Goal: Task Accomplishment & Management: Manage account settings

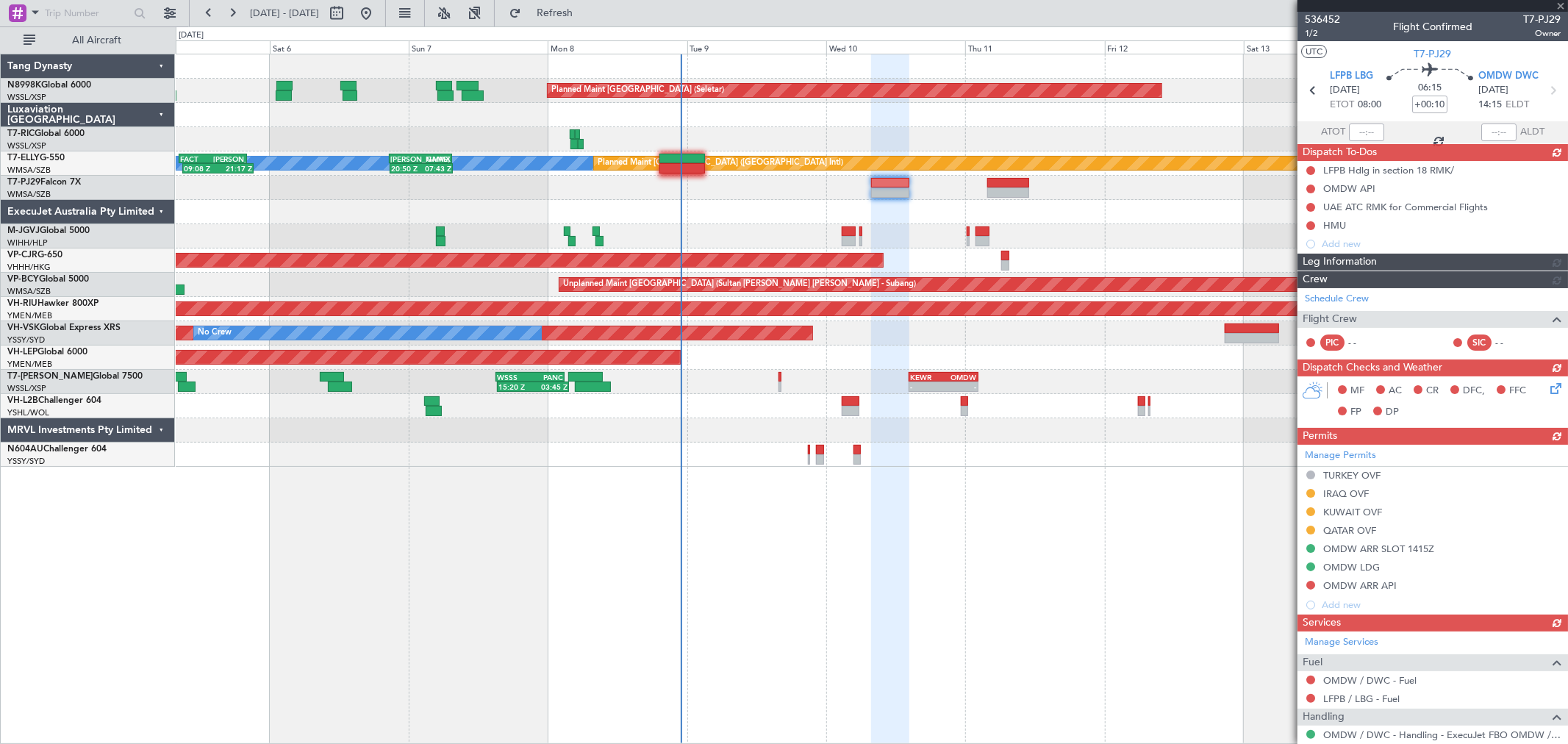
scroll to position [59, 0]
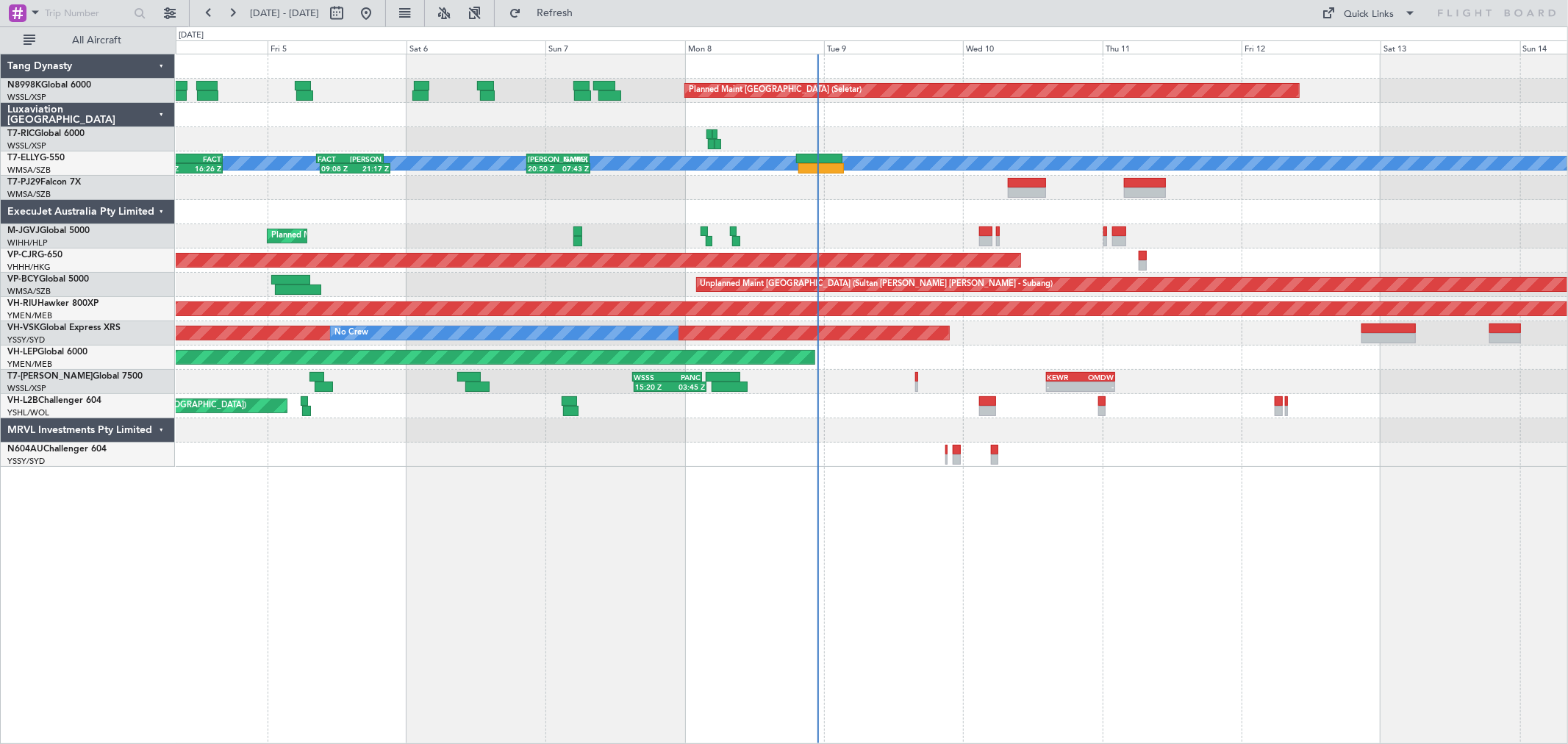
click at [1108, 131] on div "Planned Maint [GEOGRAPHIC_DATA] (Seletar) Planned Maint [GEOGRAPHIC_DATA] (Sele…" at bounding box center [871, 260] width 1391 height 412
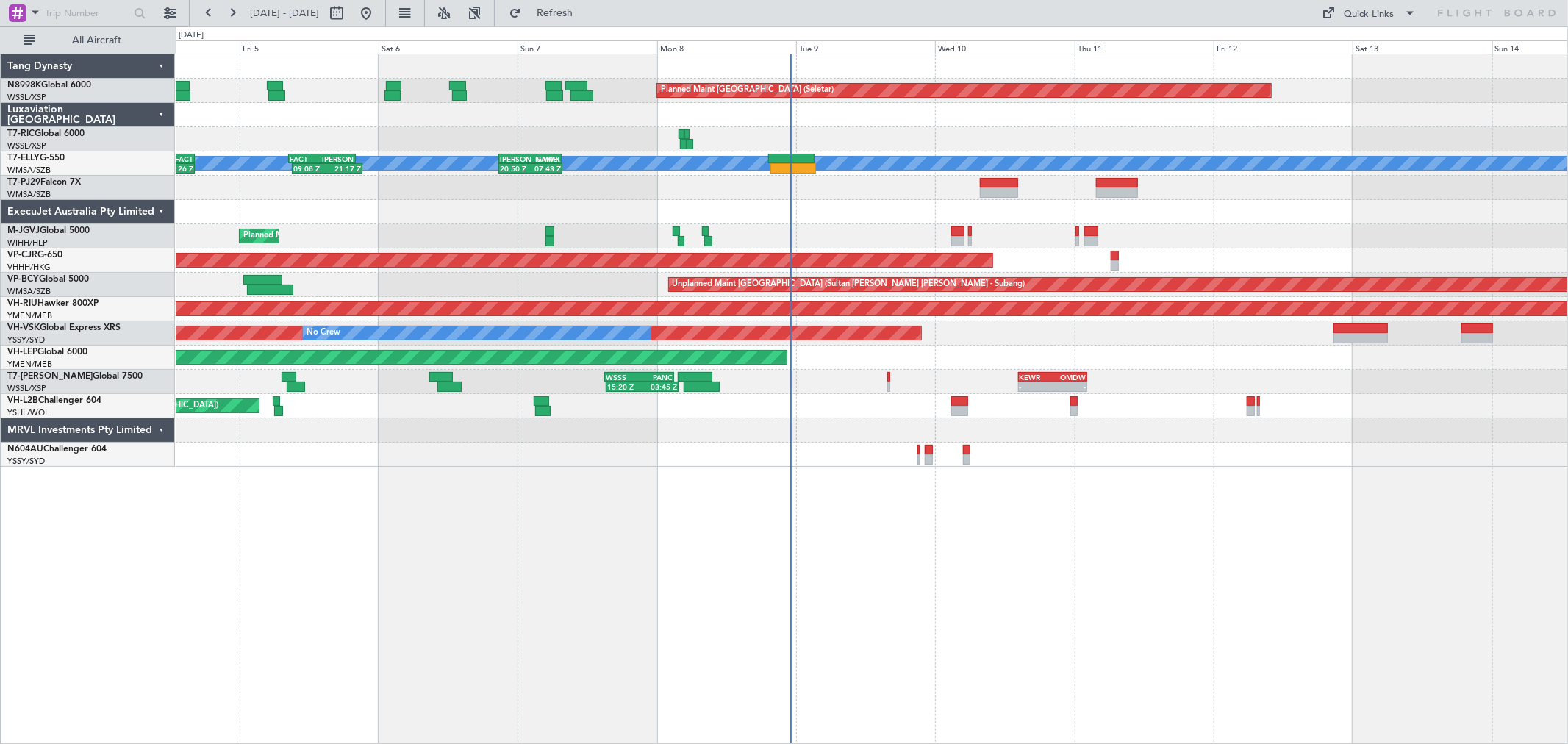
click at [974, 236] on div "Planned Maint [GEOGRAPHIC_DATA] (Seletar) Planned Maint [GEOGRAPHIC_DATA] (Sele…" at bounding box center [871, 260] width 1391 height 412
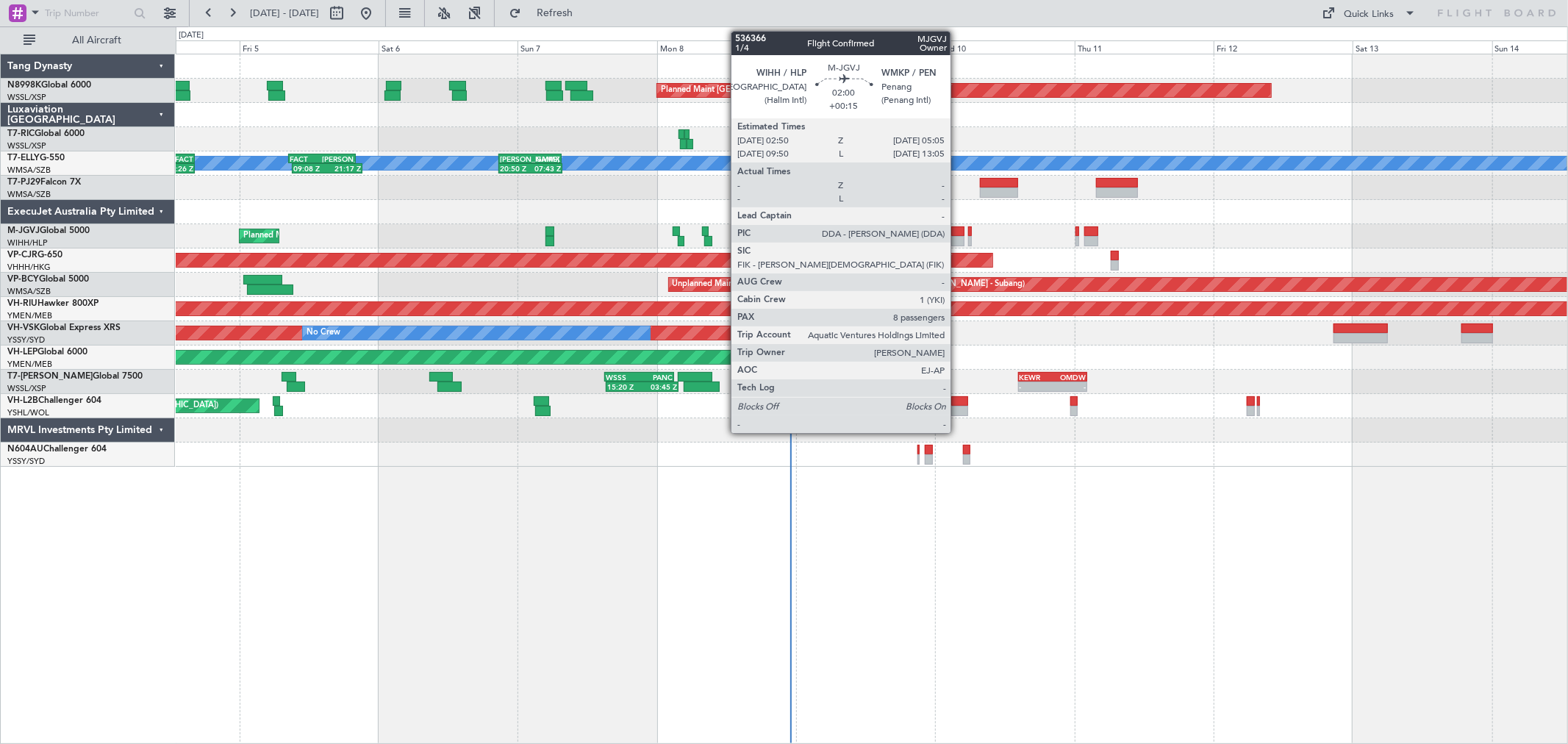
click at [958, 231] on div at bounding box center [957, 232] width 13 height 11
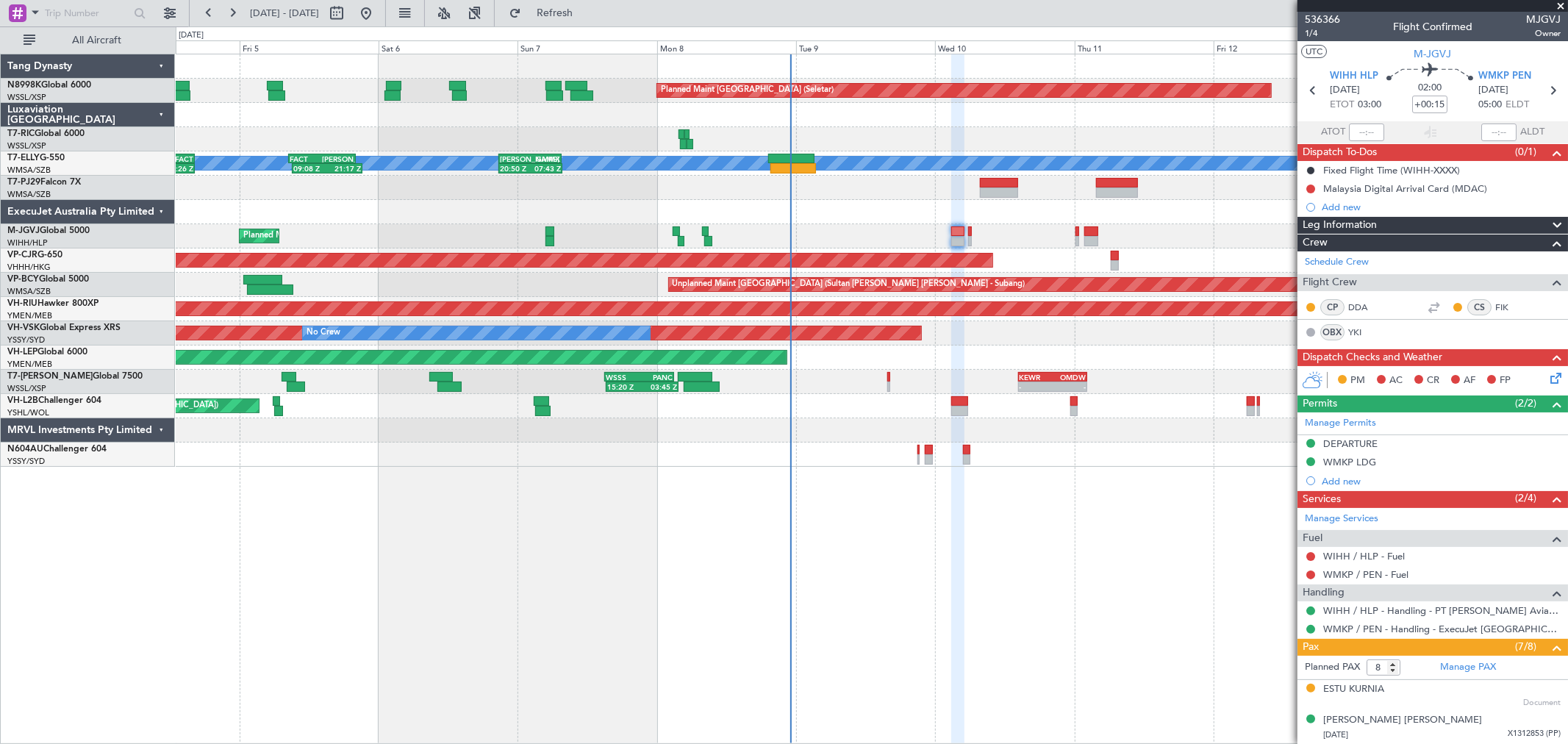
click at [886, 377] on div "15:20 Z 03:45 Z WSSS 15:05 Z PANC 03:00 Z - - KEWR 14:20 Z OMDW 02:15 Z Planned…" at bounding box center [871, 381] width 1391 height 24
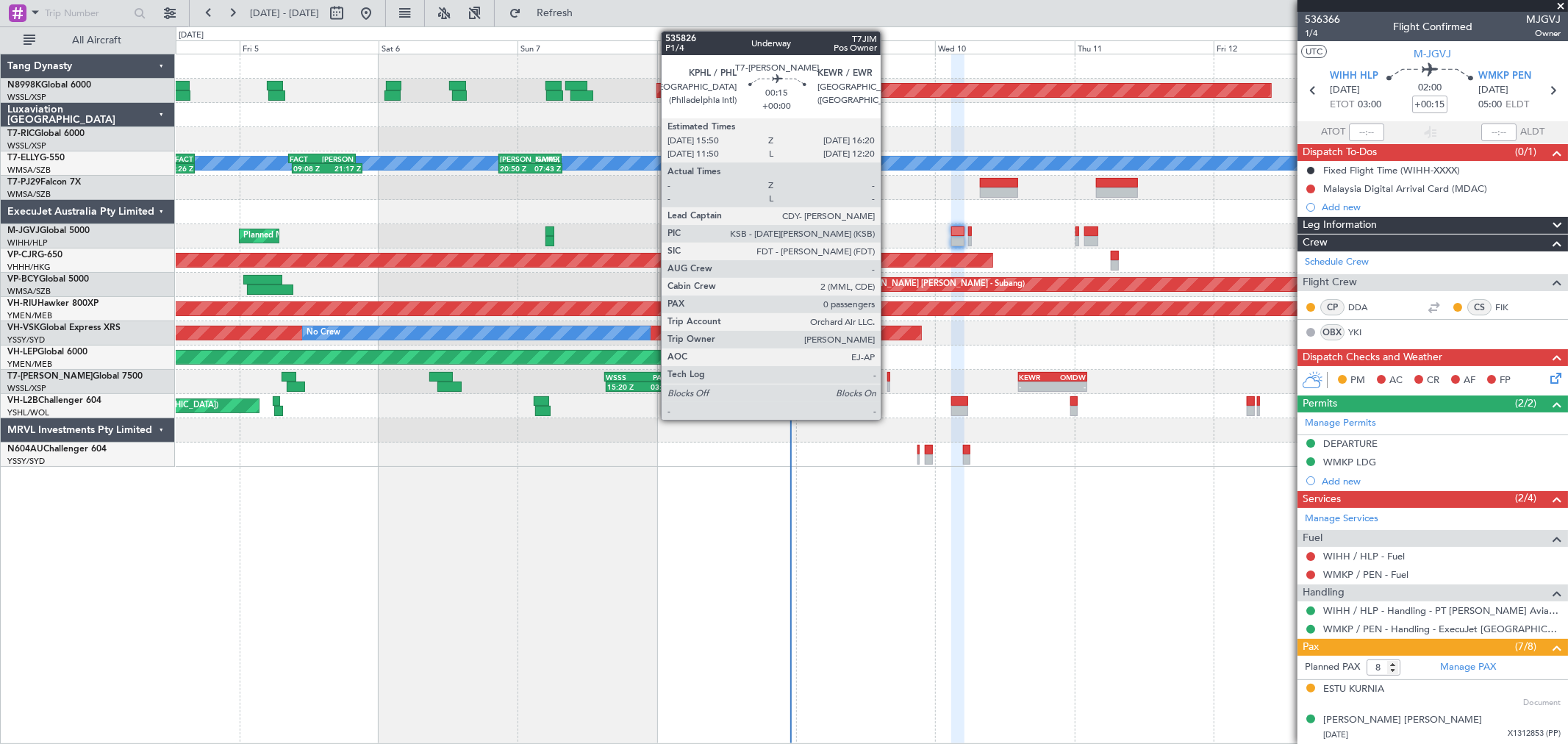
click at [888, 382] on div at bounding box center [888, 387] width 3 height 11
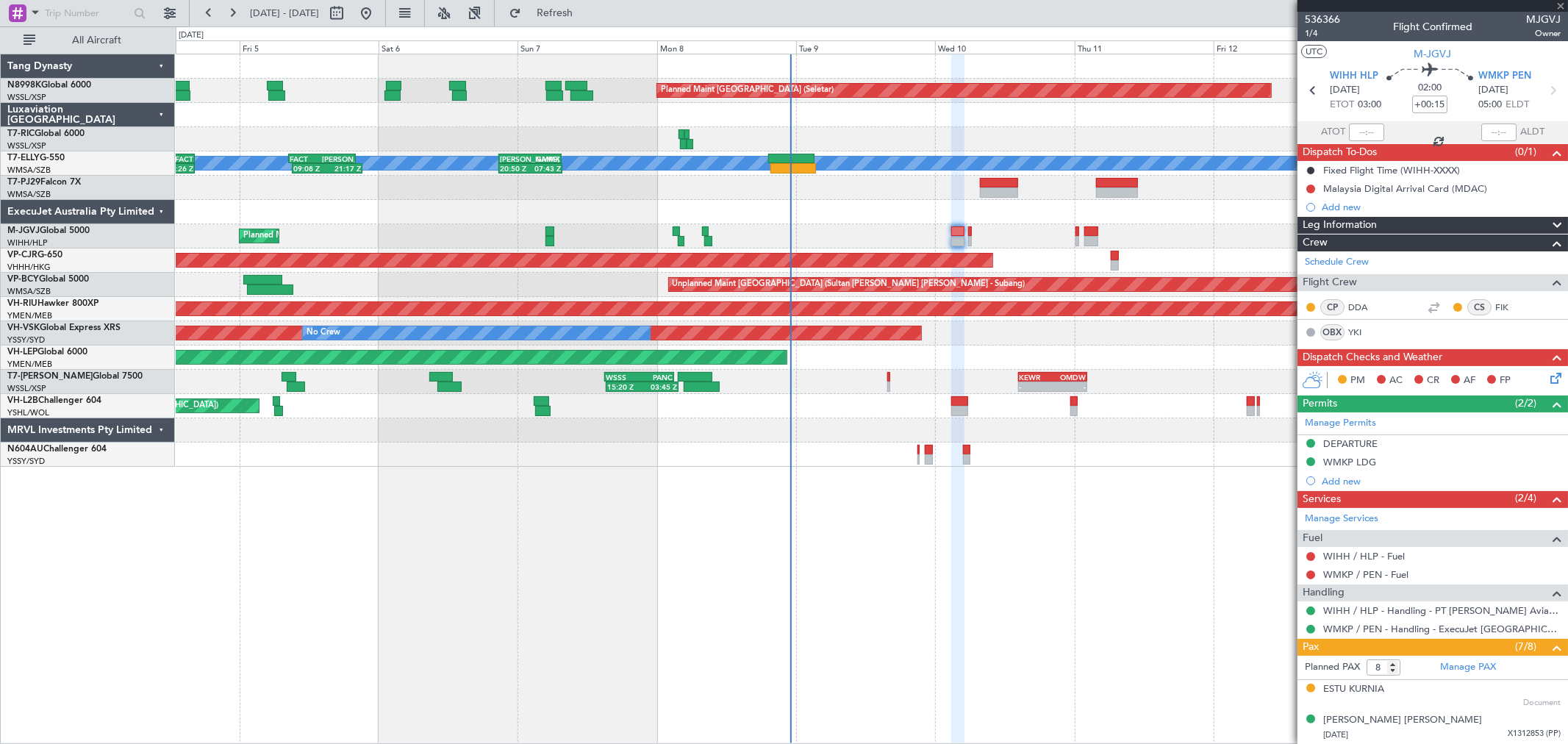
type input "0"
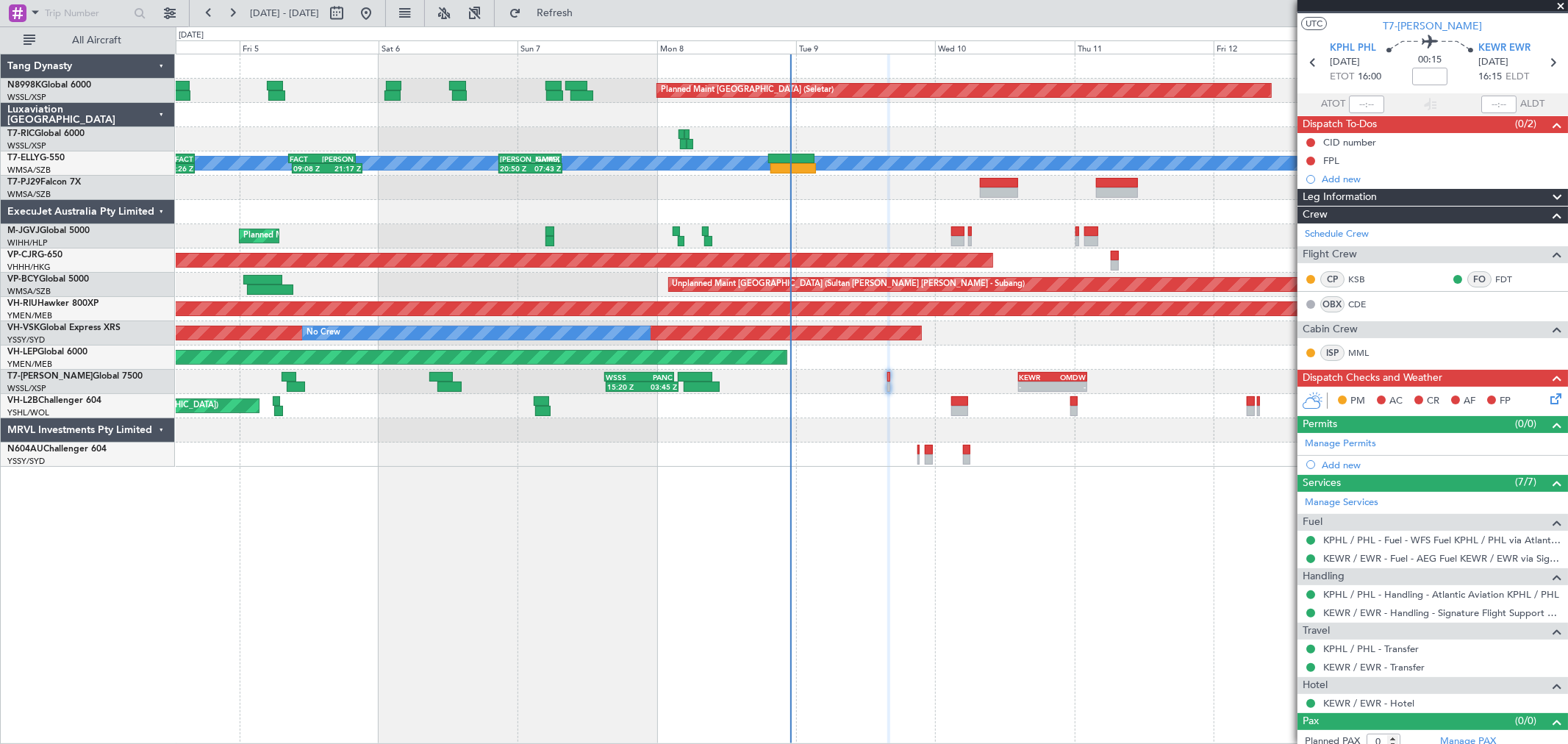
scroll to position [38, 0]
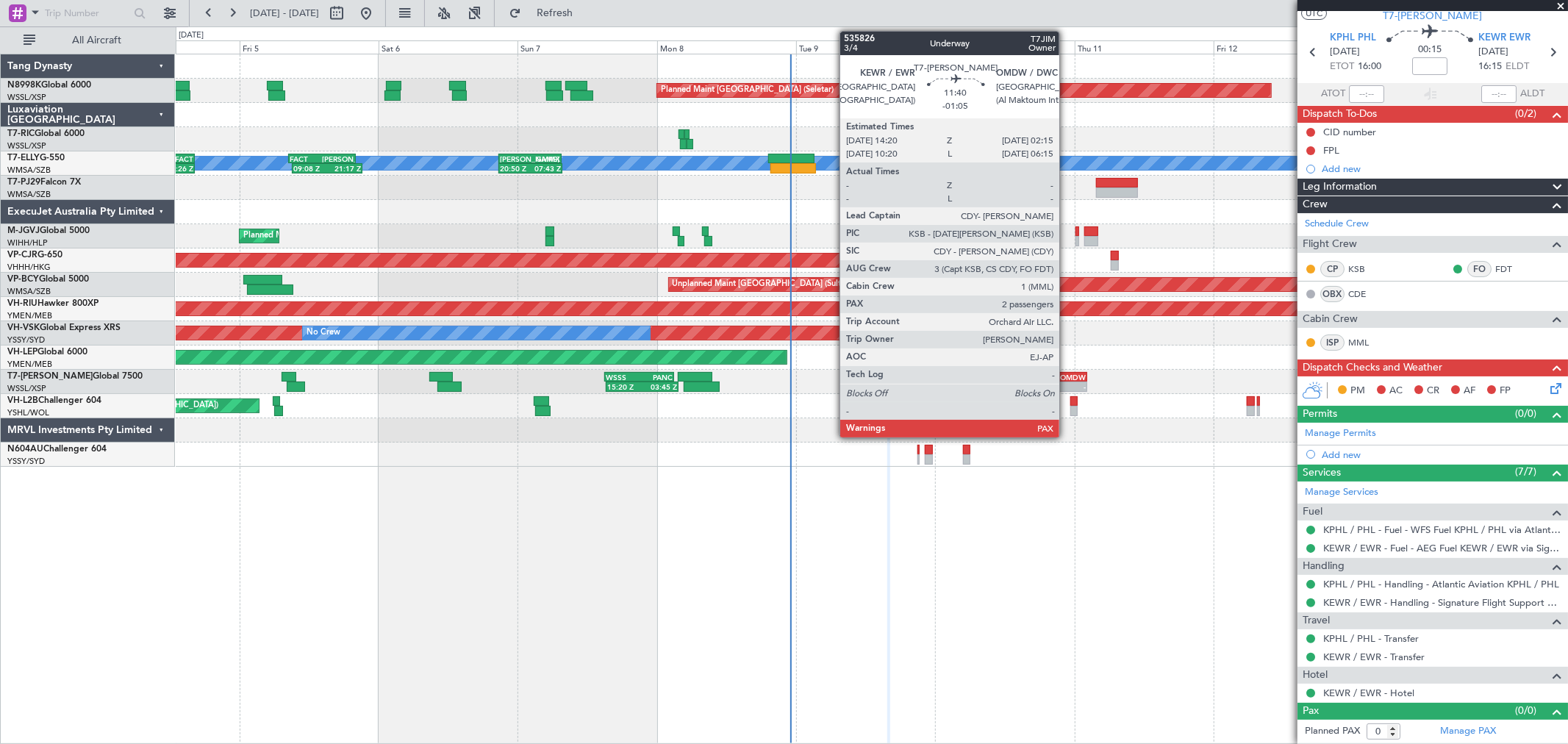
click at [1066, 377] on div "OMDW" at bounding box center [1068, 377] width 33 height 9
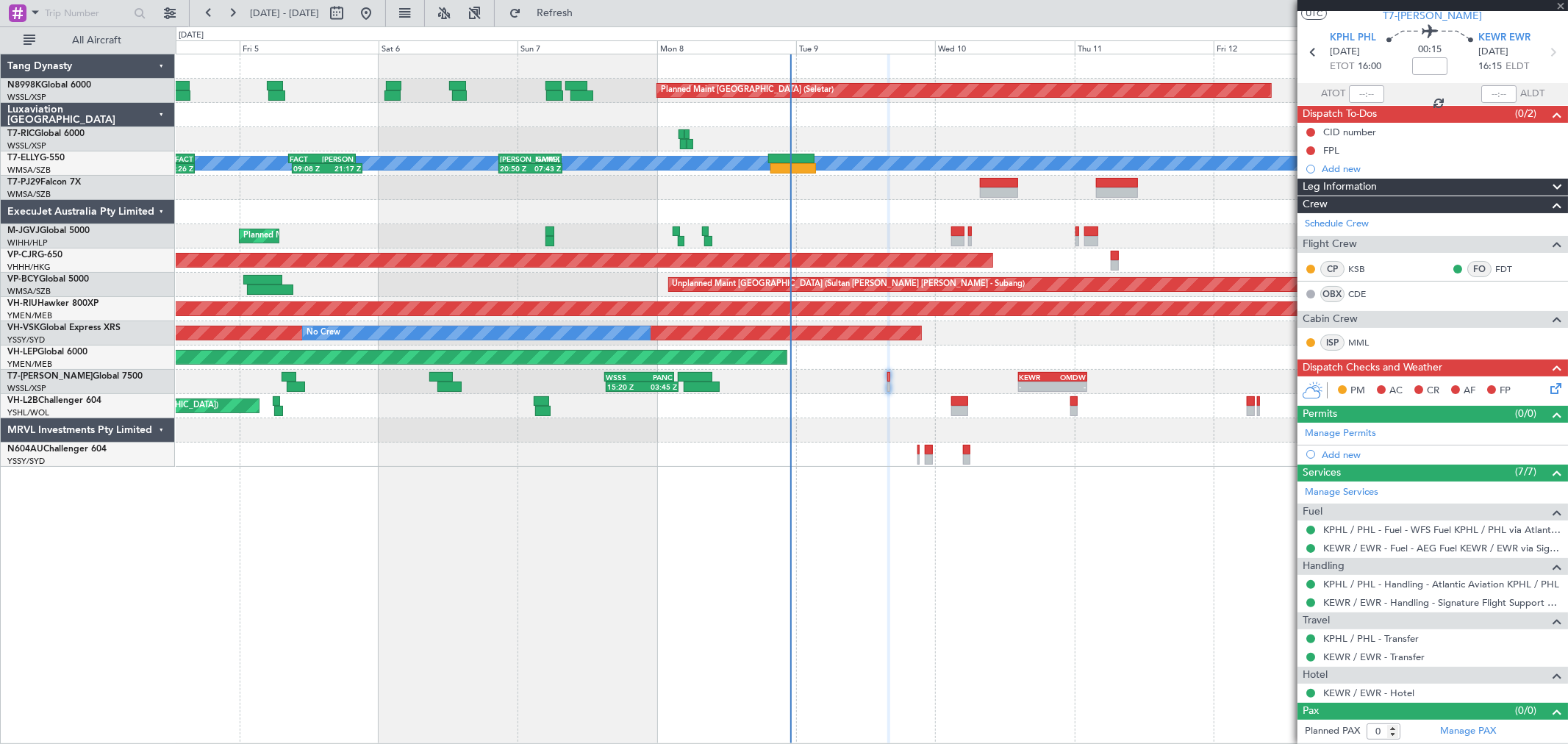
type input "-01:05"
type input "2"
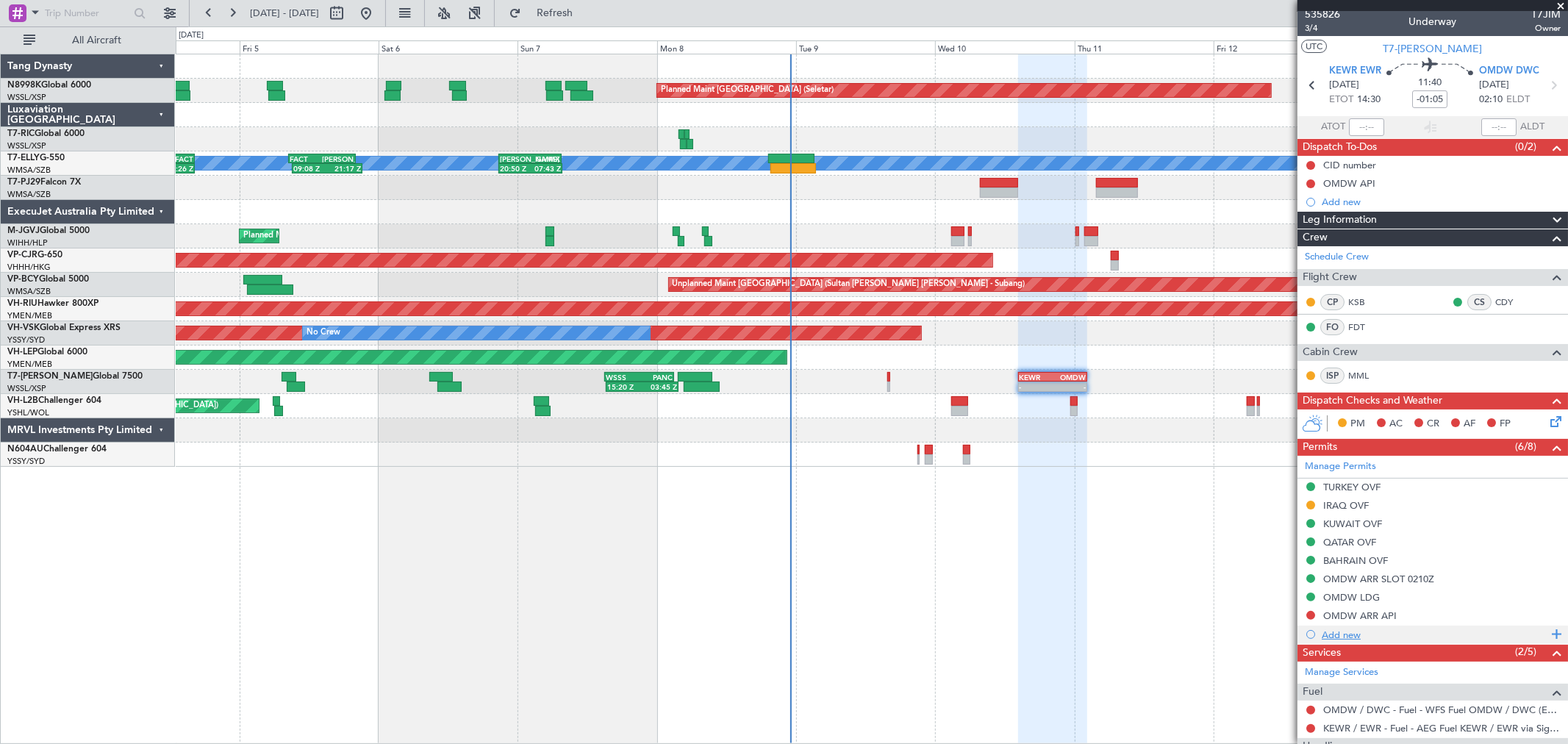
scroll to position [0, 0]
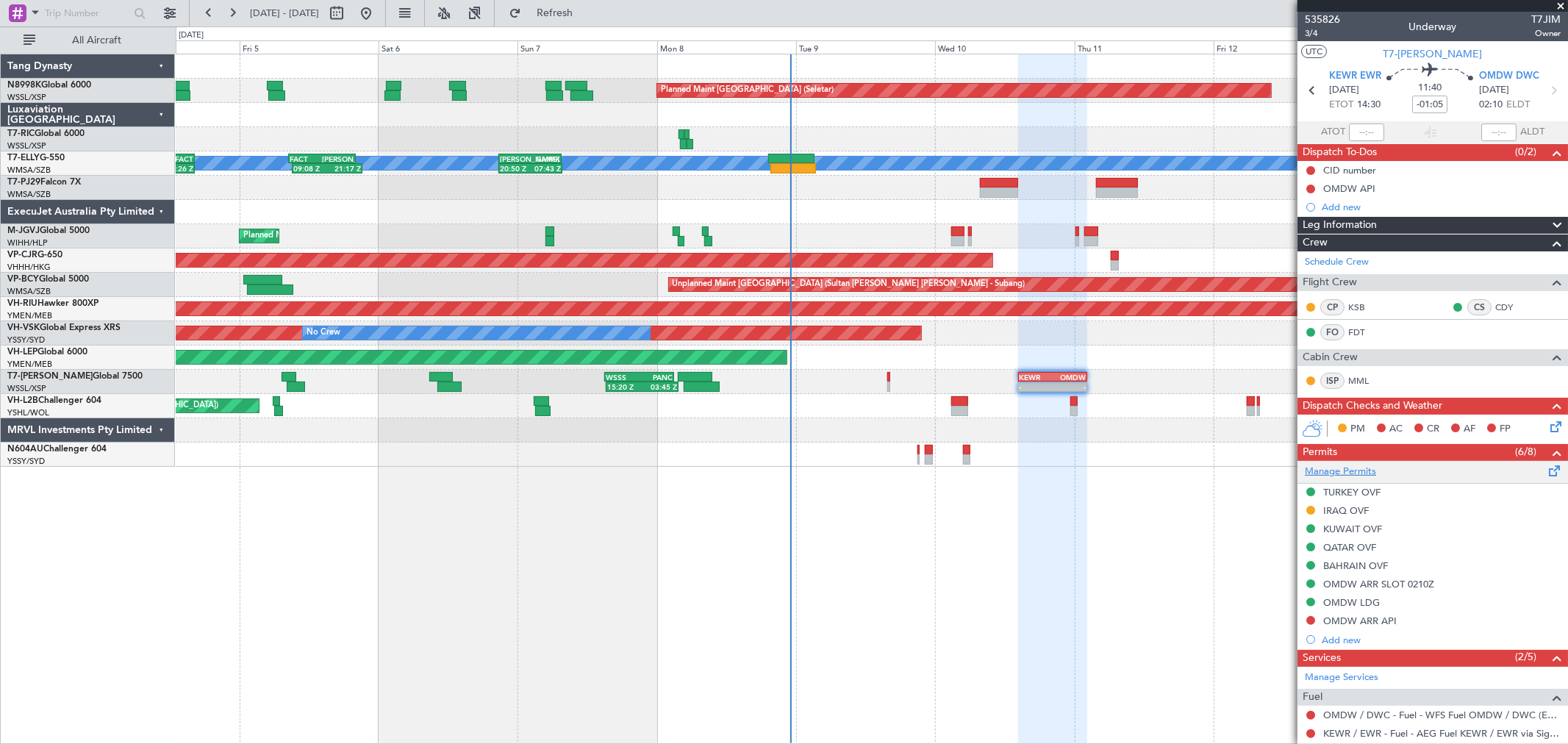
click at [1347, 471] on link "Manage Permits" at bounding box center [1340, 471] width 71 height 15
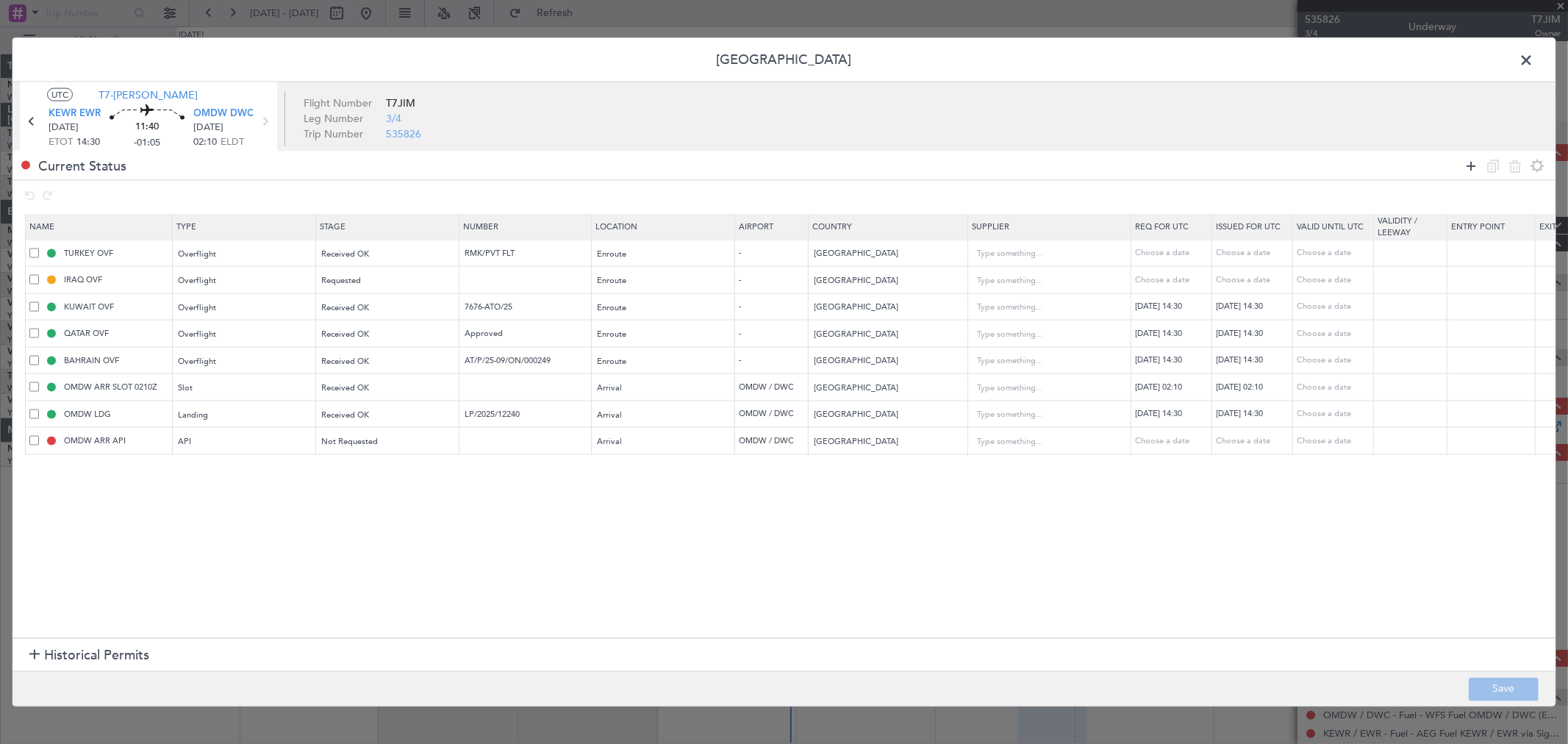
click at [1470, 164] on icon at bounding box center [1471, 165] width 18 height 18
click at [289, 465] on div "Type" at bounding box center [240, 469] width 122 height 22
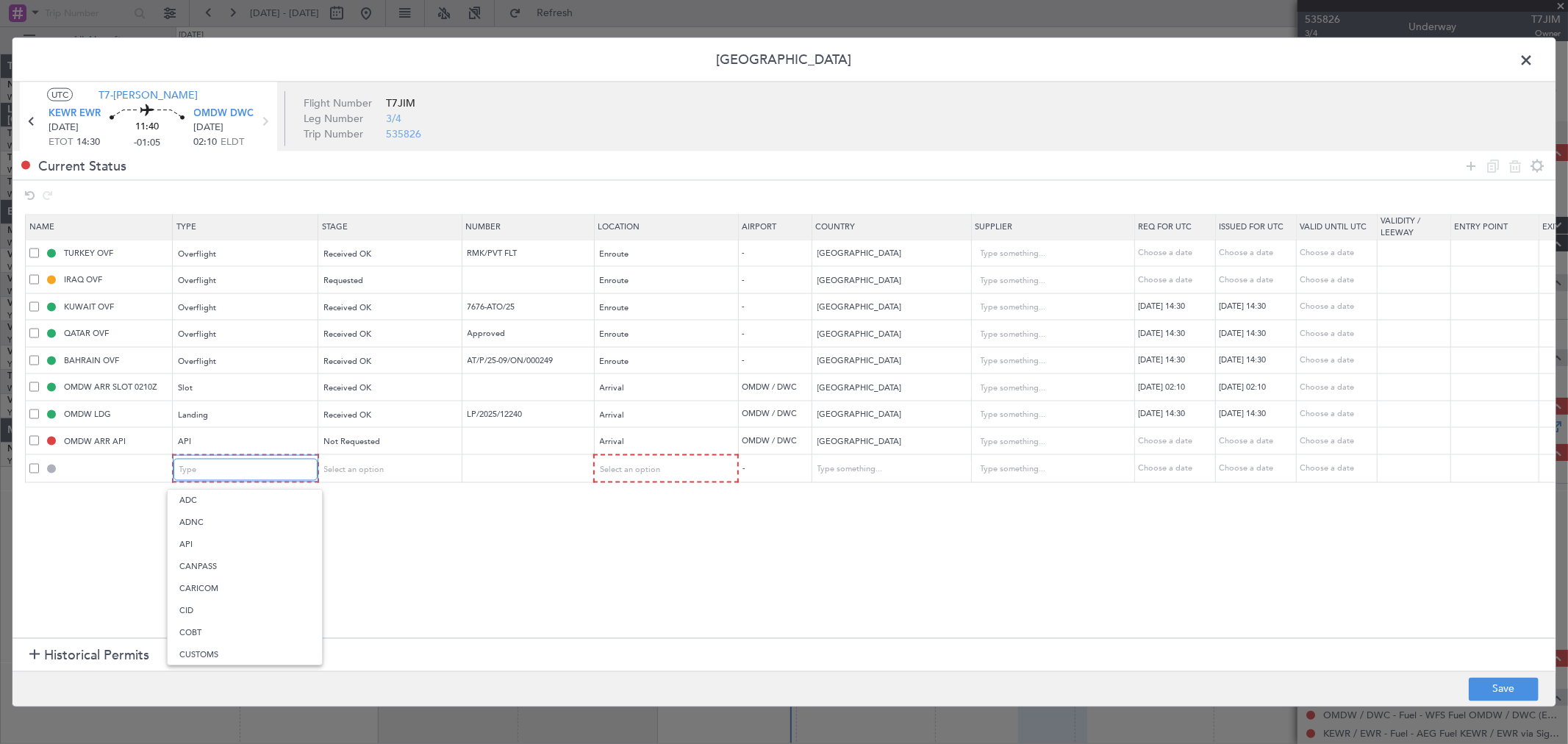
scroll to position [78, 0]
click at [194, 643] on span "EAPIS" at bounding box center [244, 643] width 131 height 22
click at [654, 471] on span "Select an option" at bounding box center [629, 469] width 60 height 11
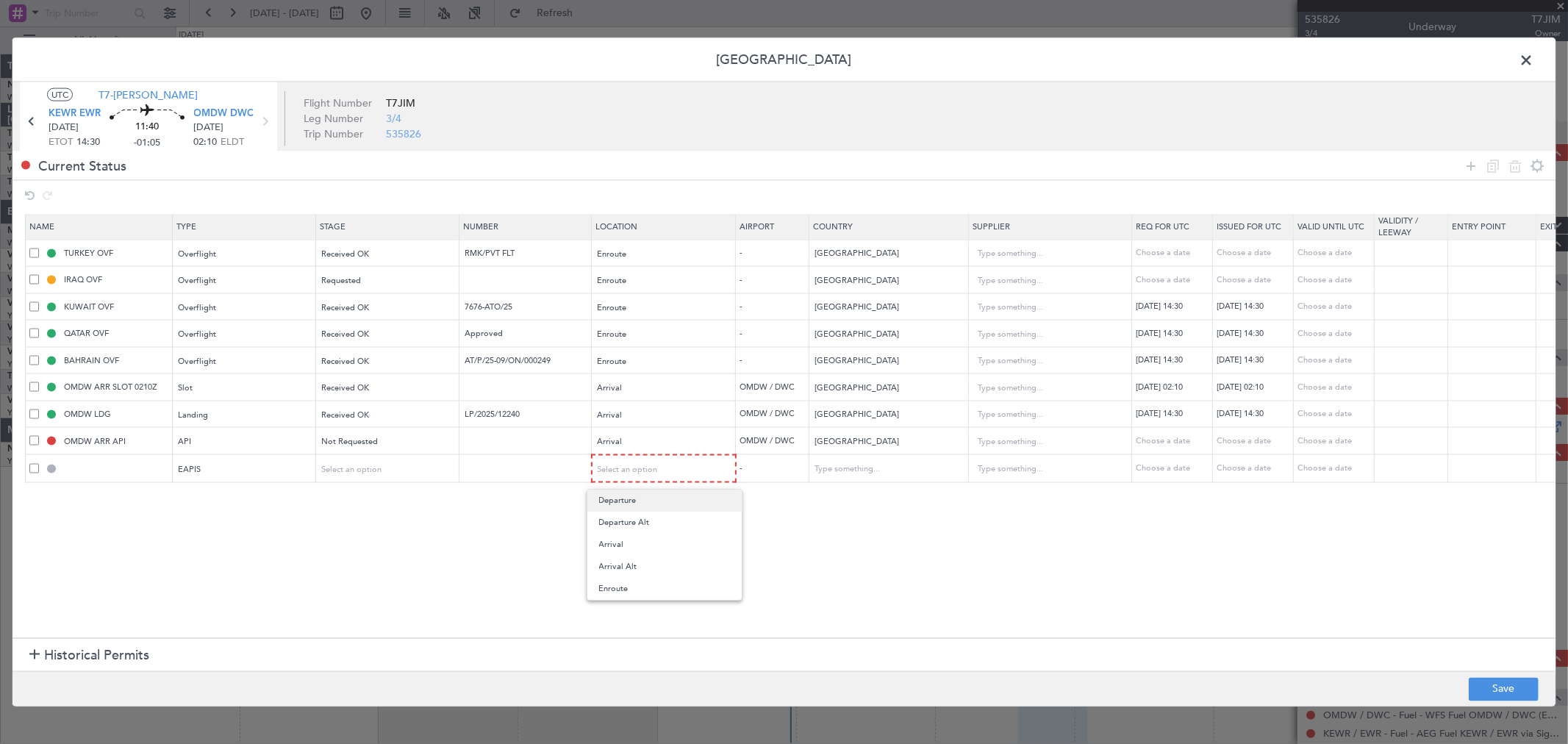
click at [655, 505] on span "Departure" at bounding box center [664, 500] width 131 height 22
click at [1531, 685] on button "Save" at bounding box center [1503, 688] width 70 height 23
type input "EAPIS"
type input "United States"
type input "NNN"
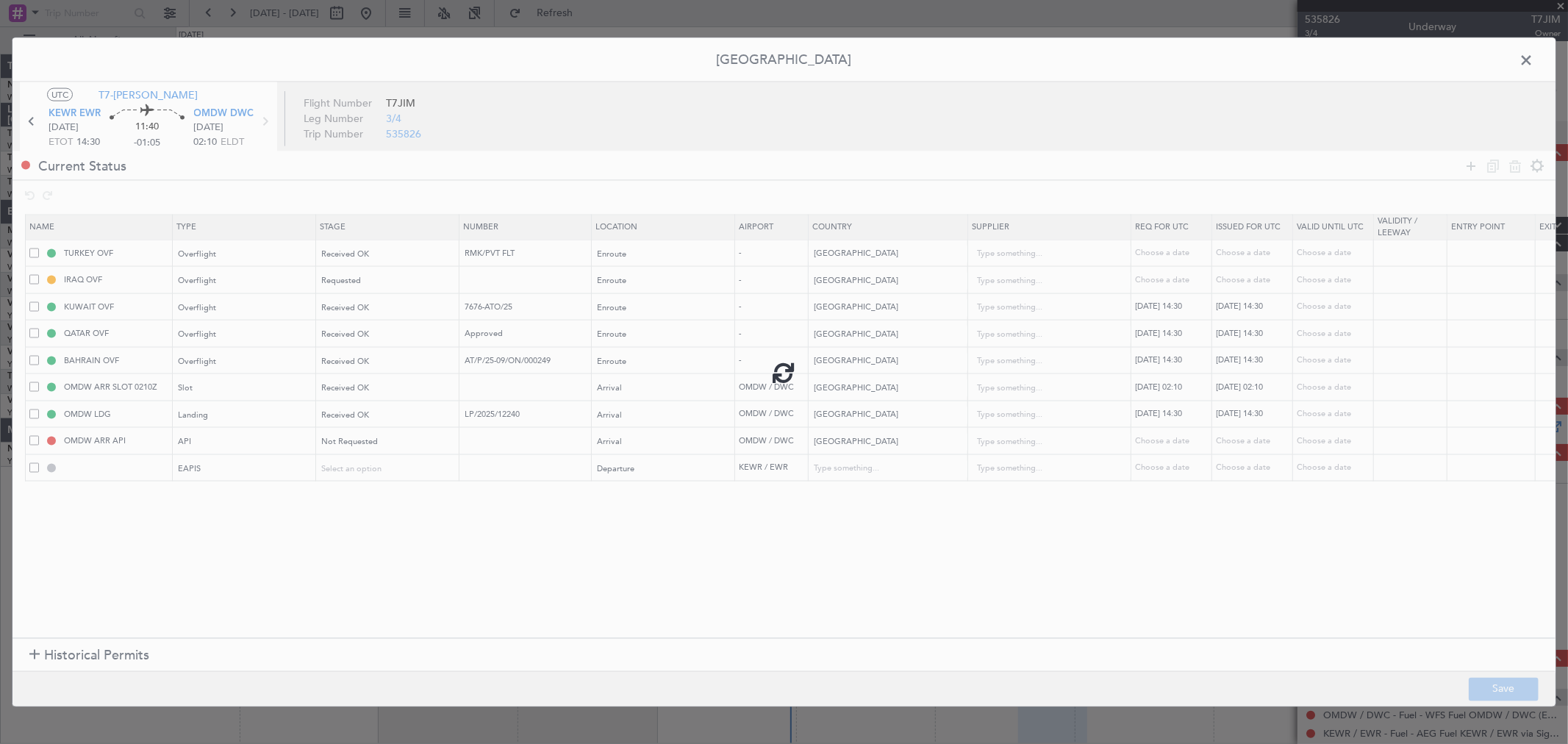
type input "5"
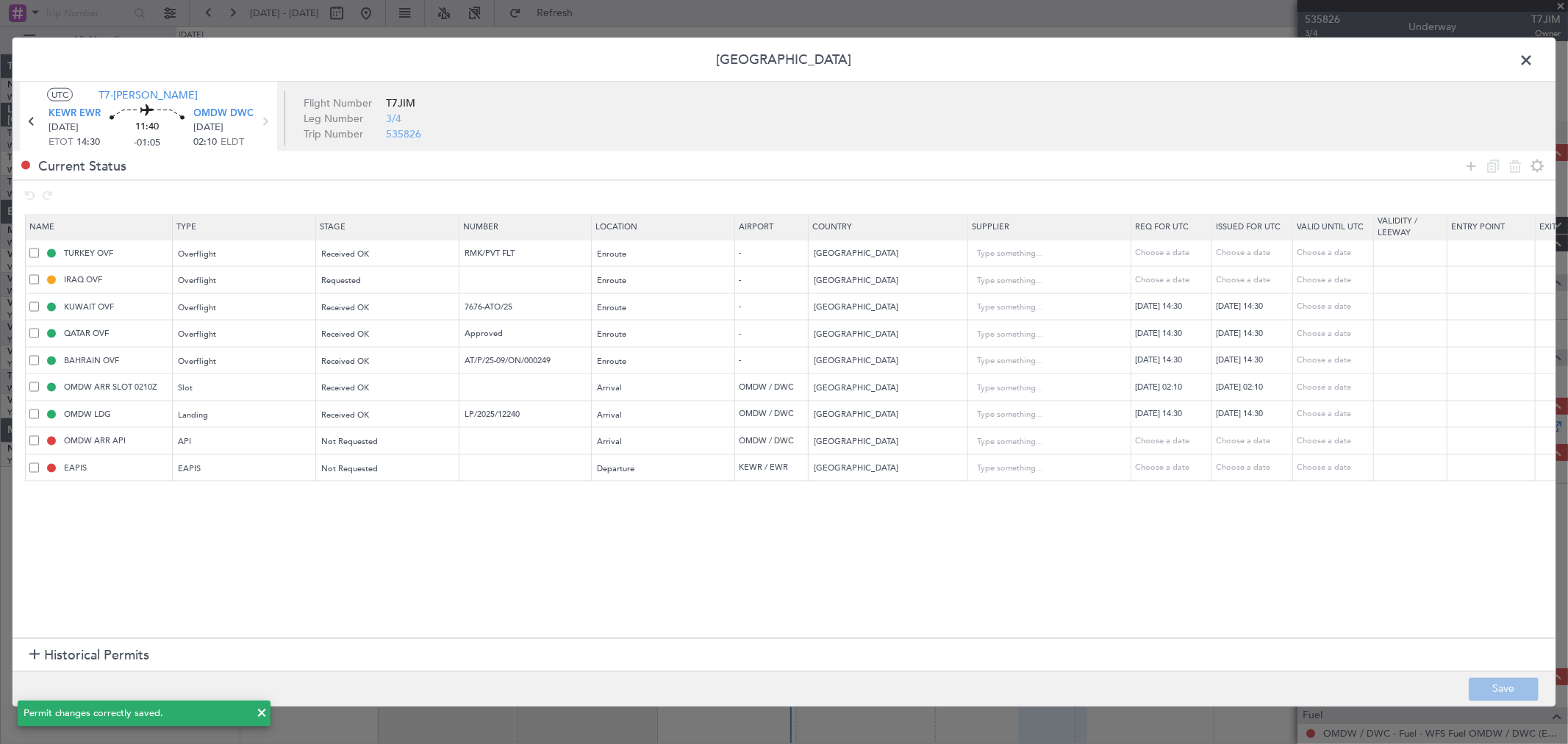
click at [1533, 60] on span at bounding box center [1533, 63] width 0 height 29
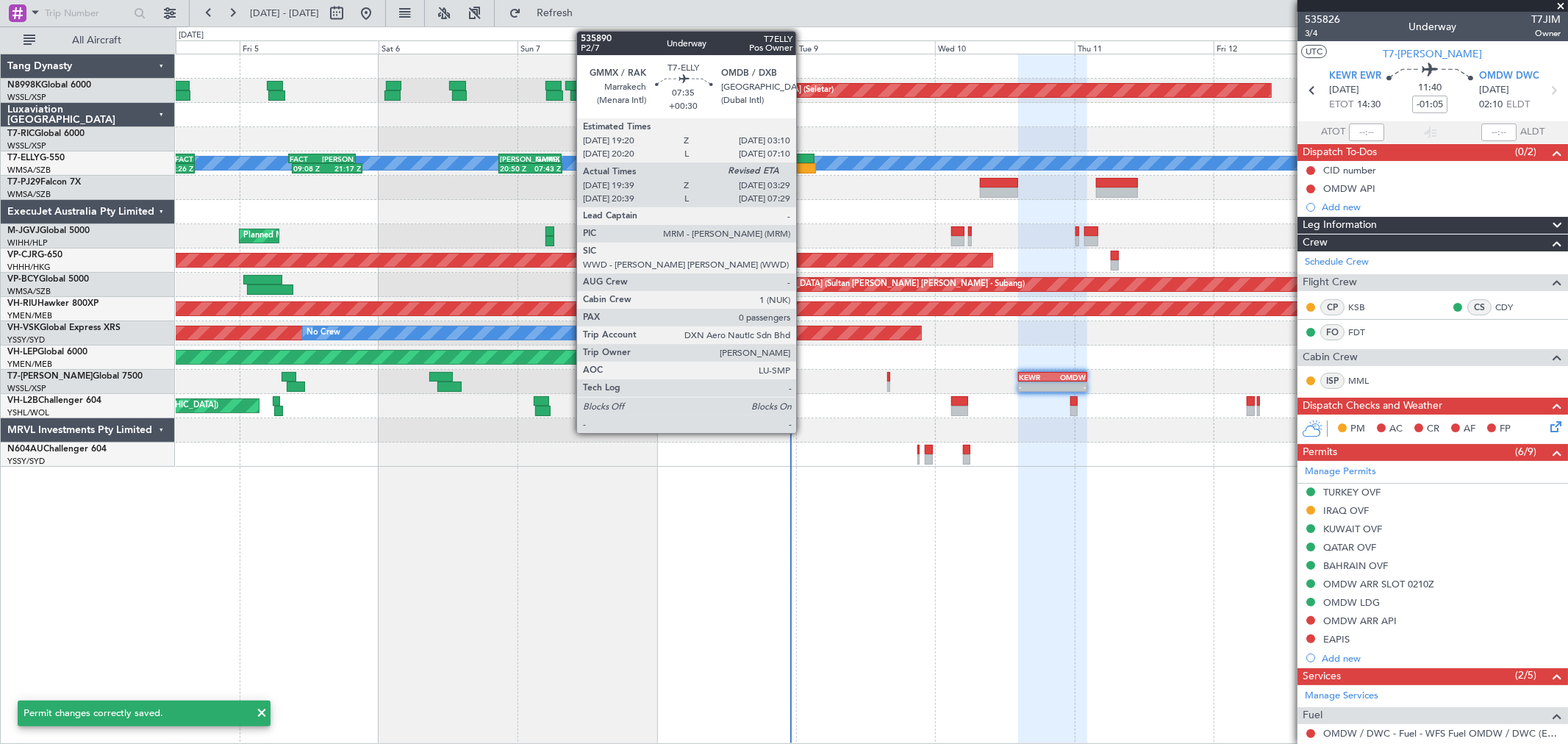
click at [807, 160] on div at bounding box center [790, 159] width 45 height 11
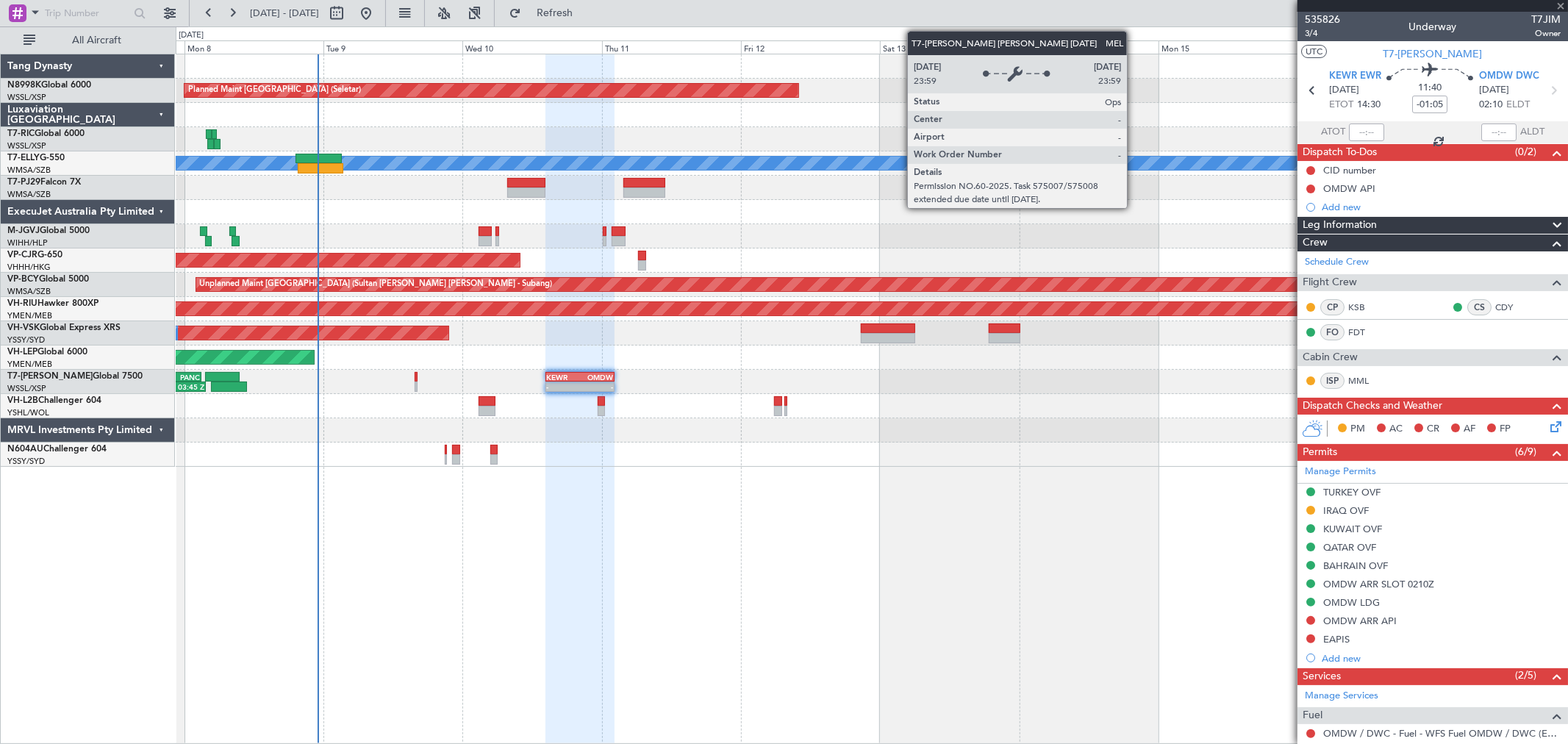
click at [661, 165] on div "MEL" at bounding box center [871, 162] width 4171 height 13
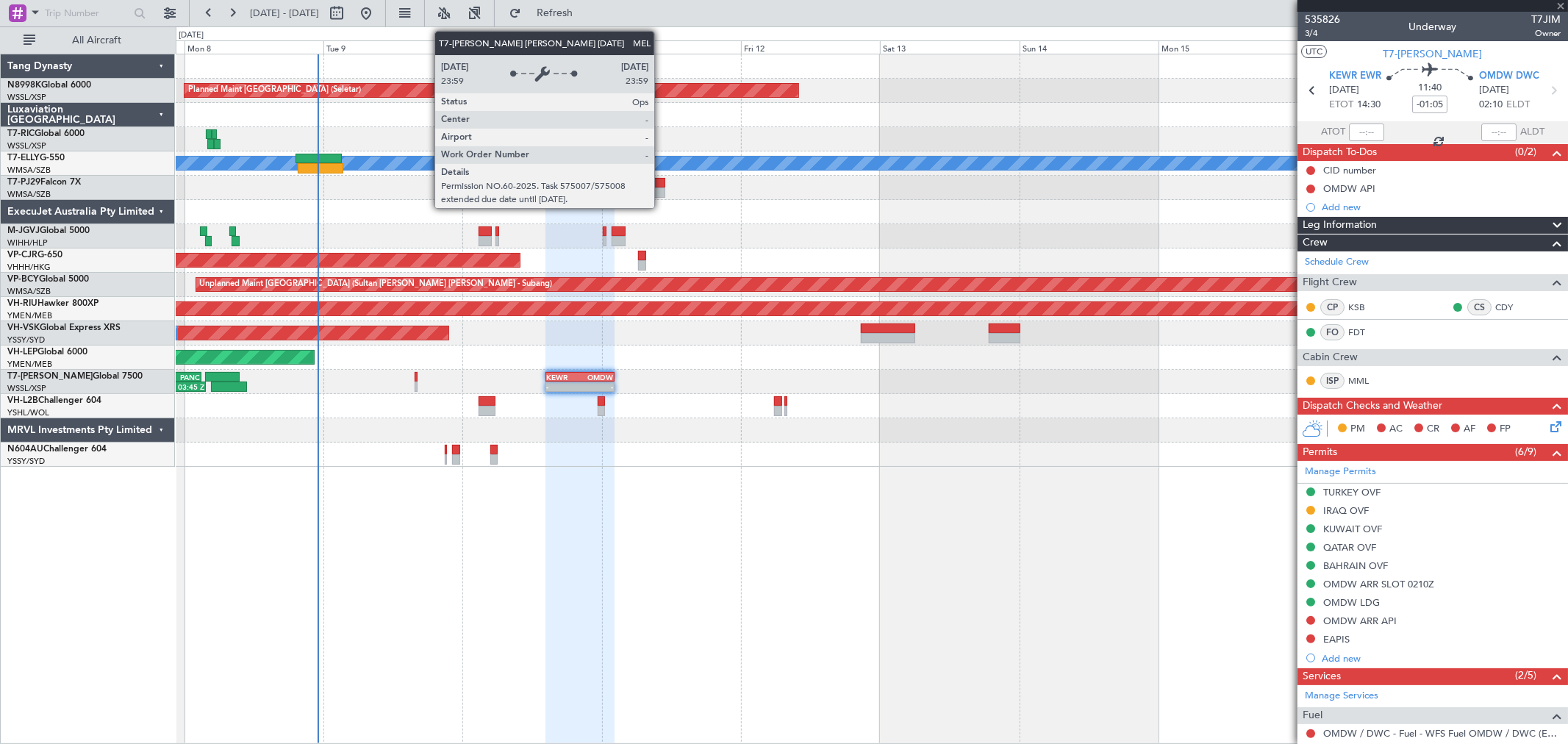
type input "+00:30"
type input "19:49"
type input "0"
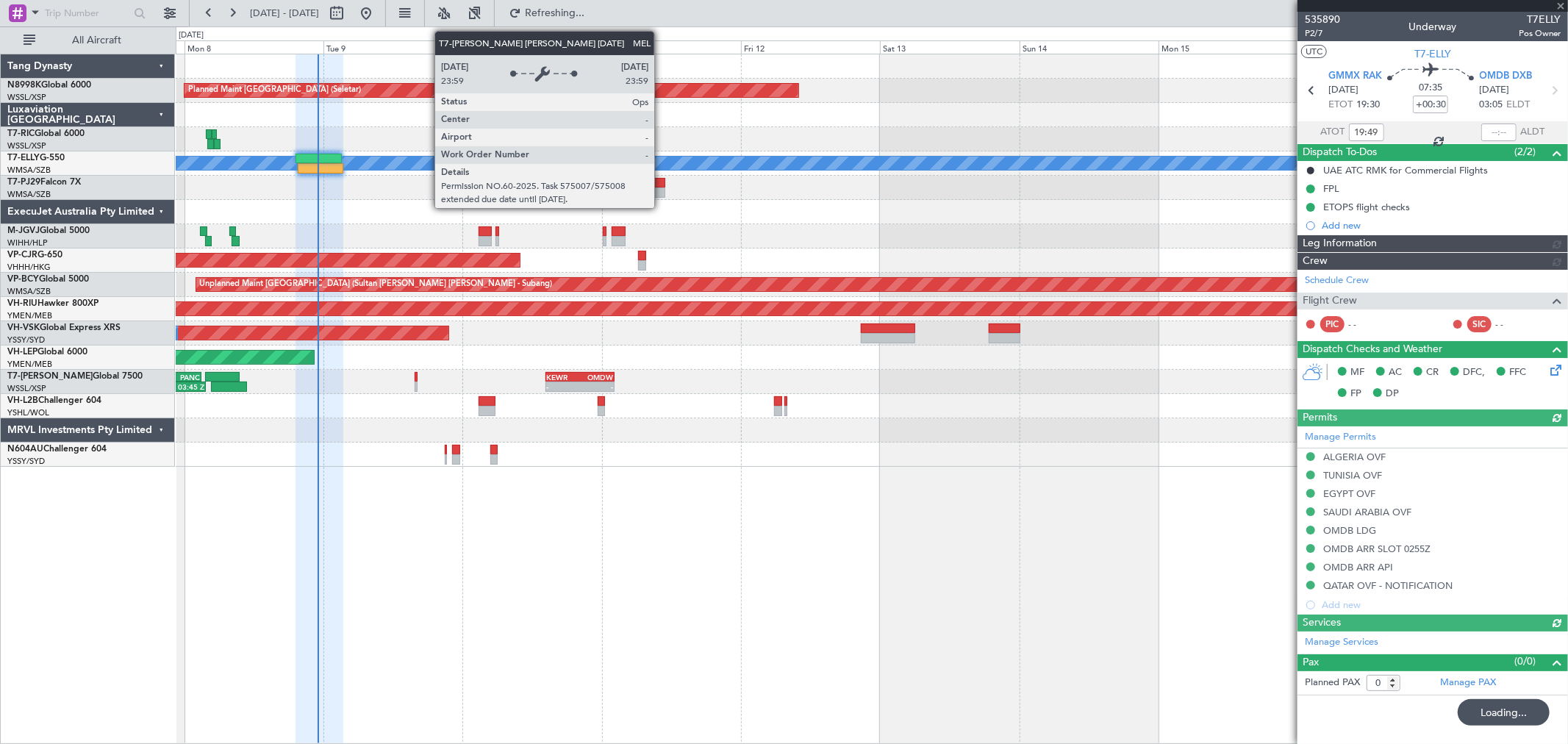
type input "[PERSON_NAME] (LEU)"
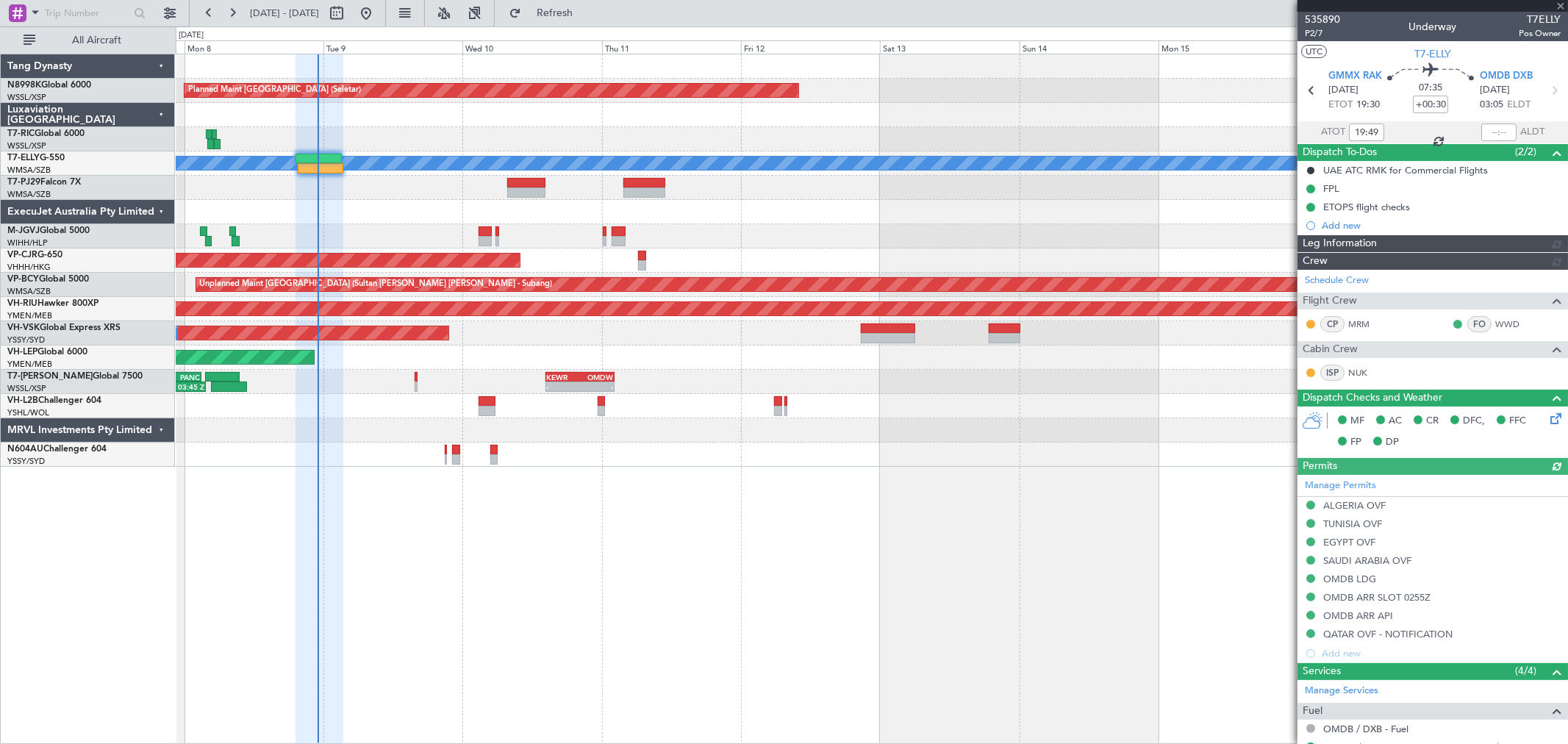
type input "[PERSON_NAME] (LEU)"
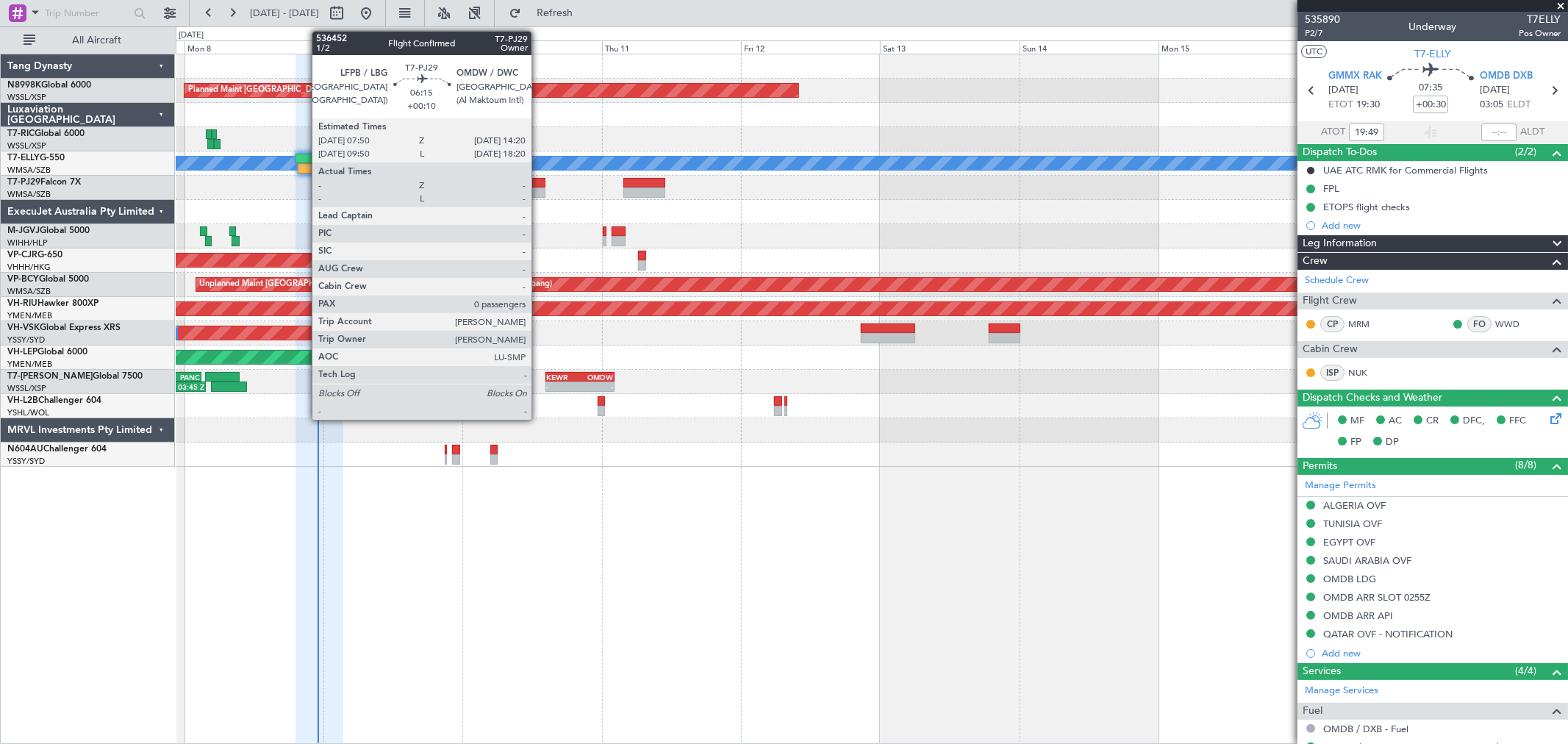
click at [535, 186] on div at bounding box center [526, 183] width 38 height 11
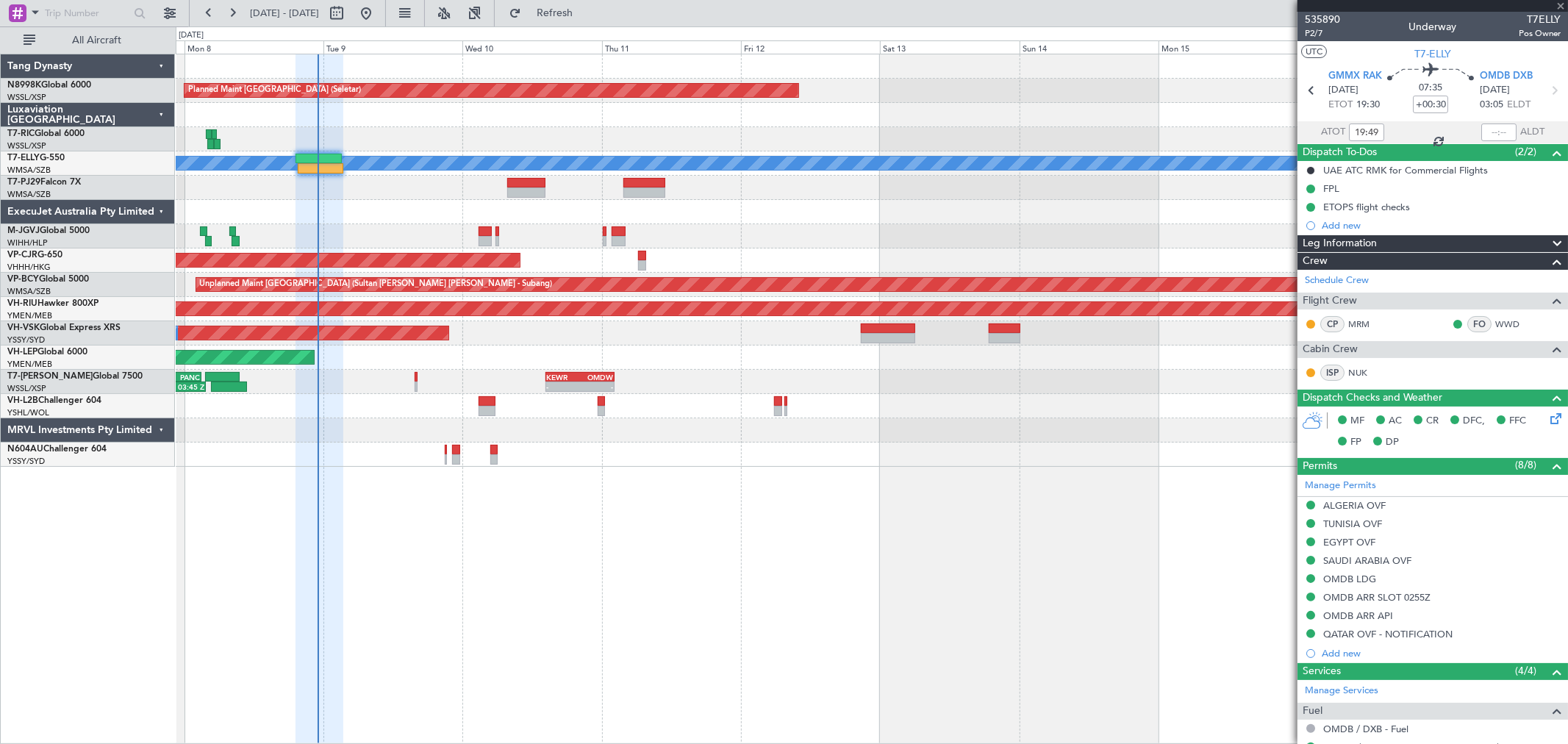
type input "+00:10"
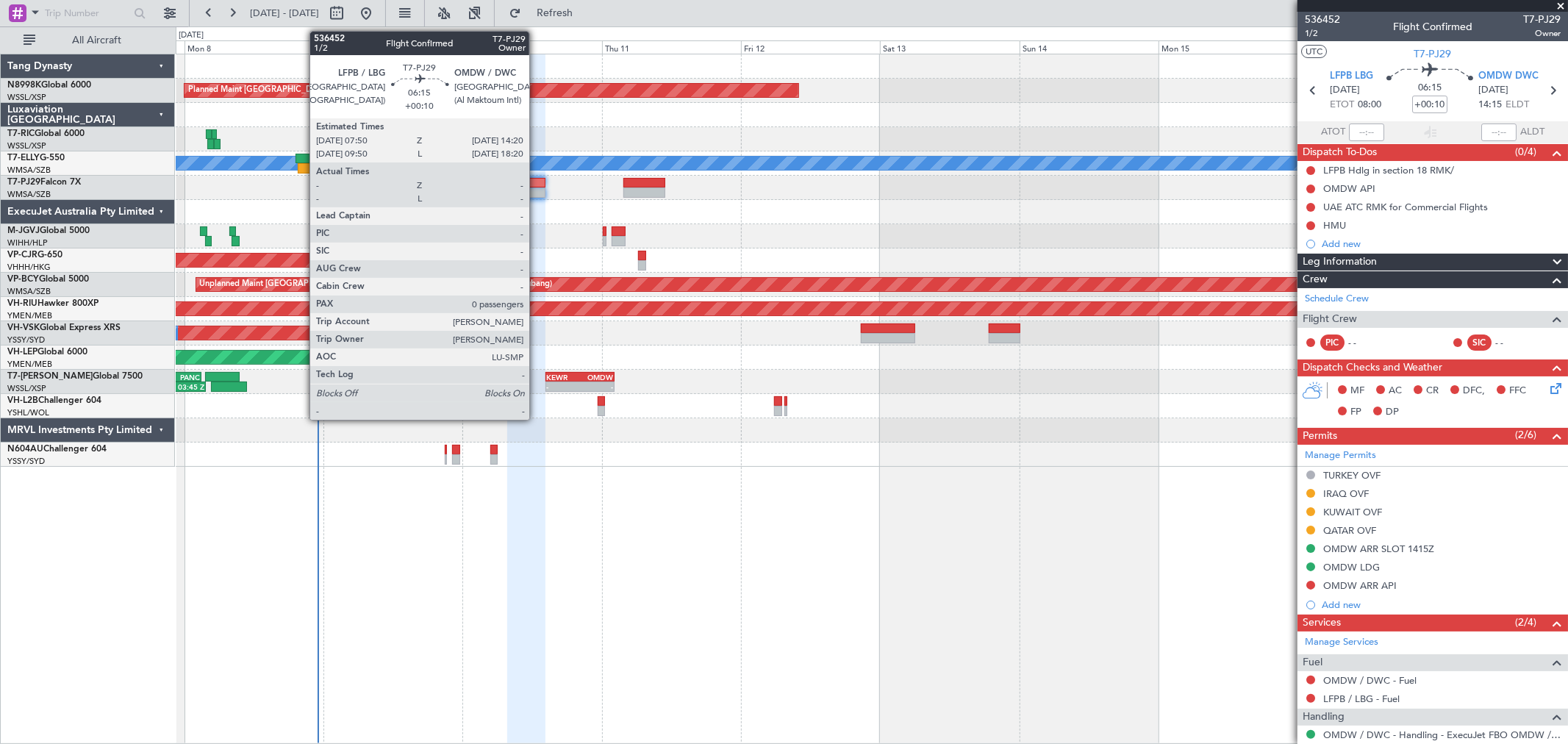
click at [536, 186] on div at bounding box center [526, 183] width 38 height 11
click at [537, 186] on div at bounding box center [526, 183] width 38 height 11
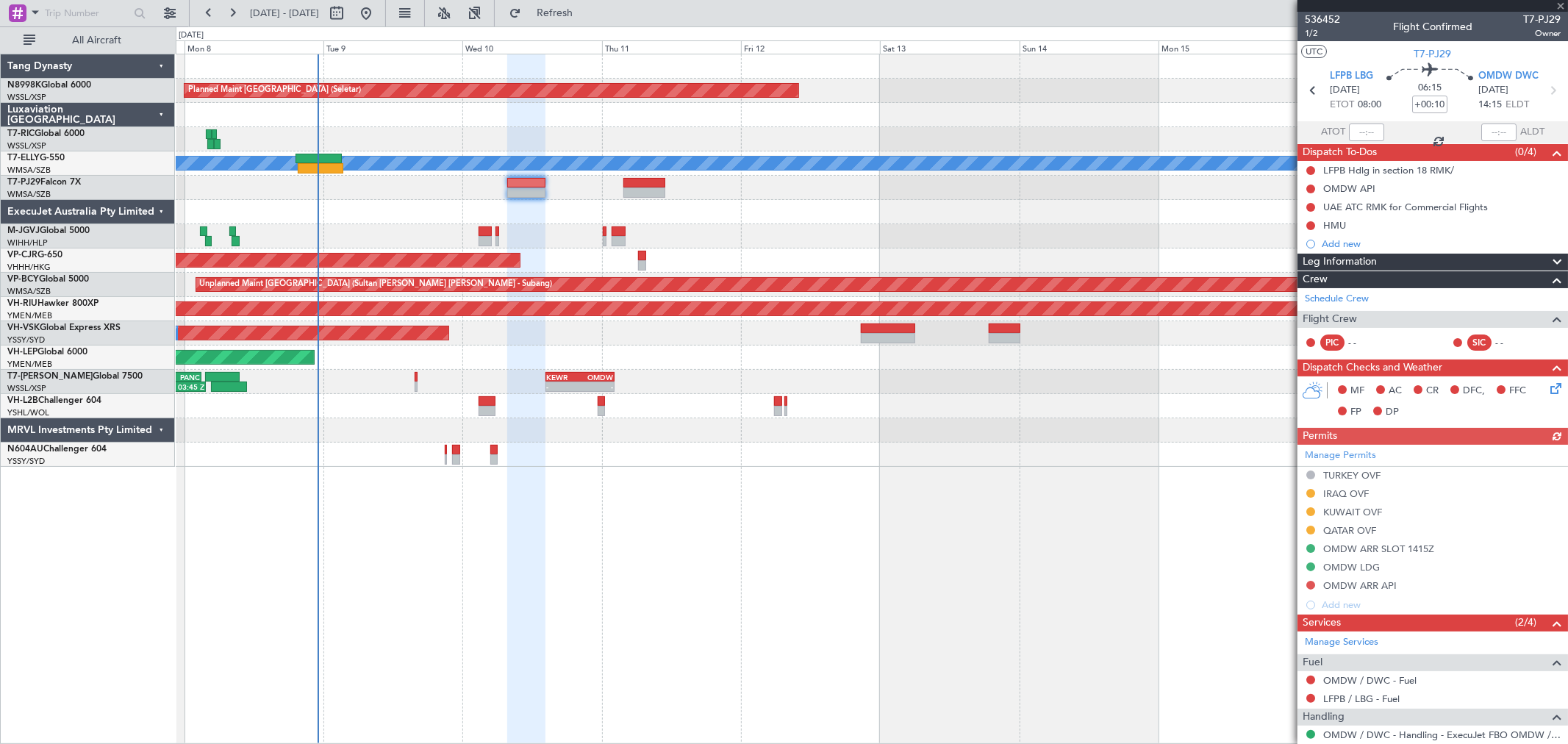
scroll to position [59, 0]
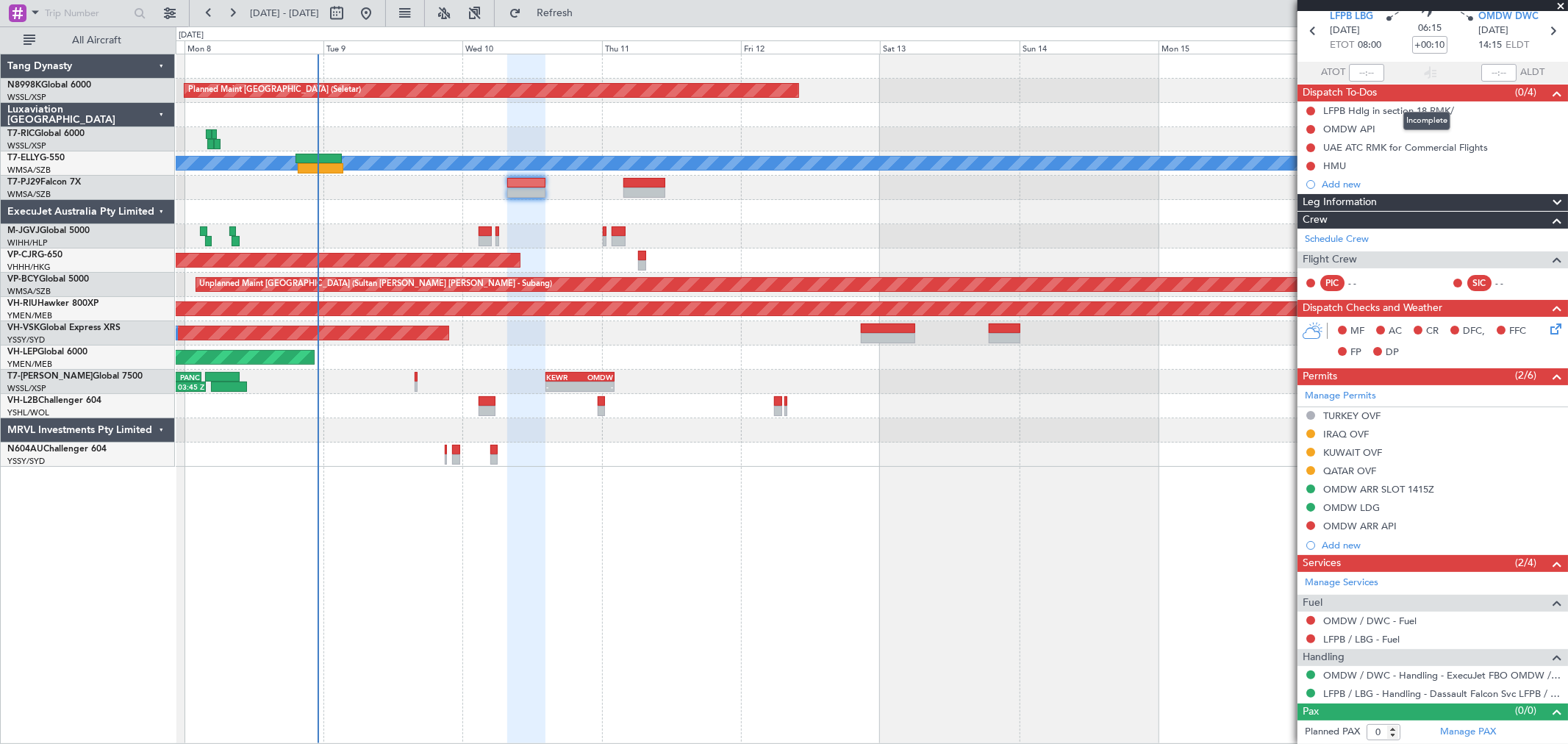
click at [1413, 108] on mat-tooltip-component "Incomplete" at bounding box center [1427, 121] width 67 height 39
click at [1370, 110] on div "LFPB Hdlg in section 18 RMK/" at bounding box center [1388, 111] width 131 height 12
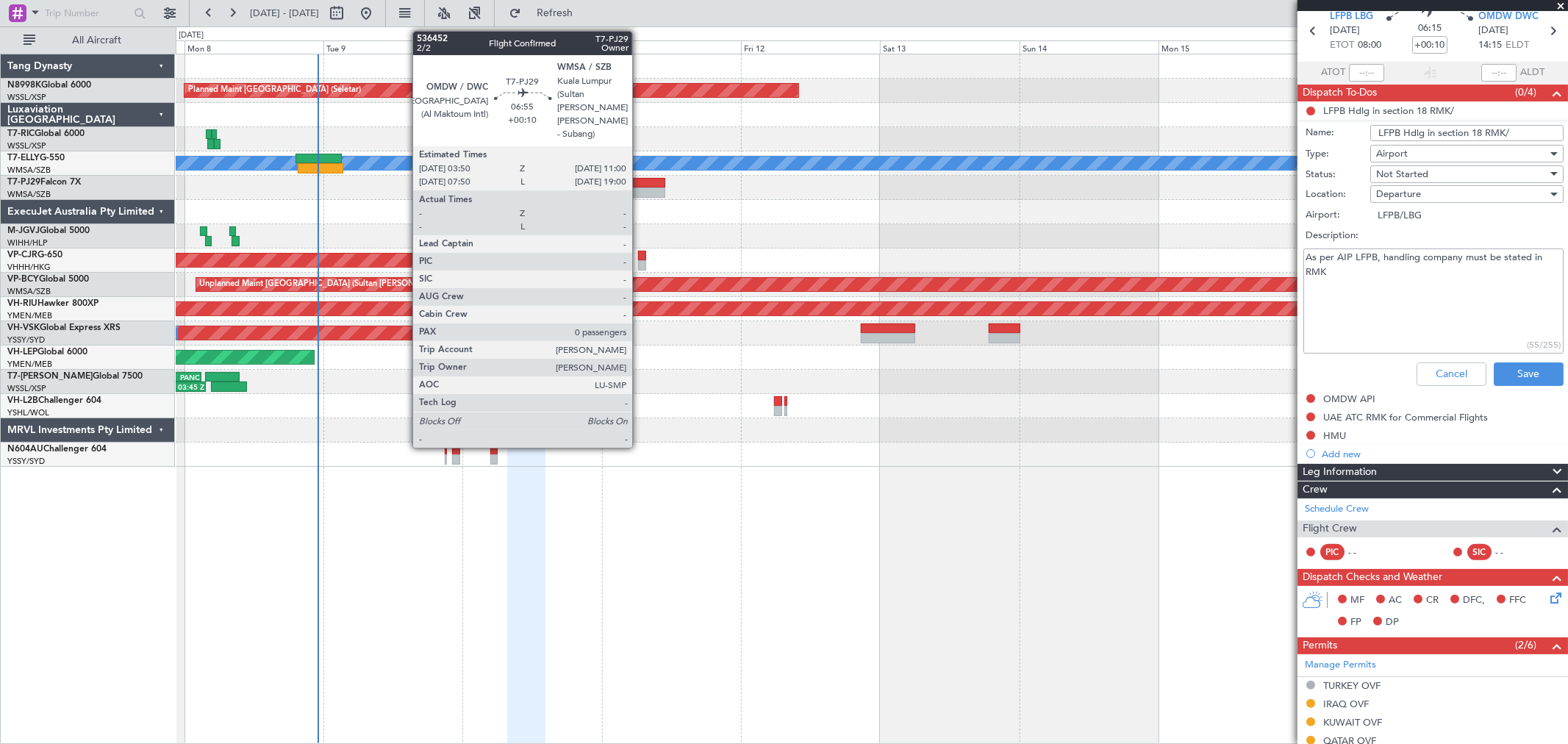
click at [639, 181] on div at bounding box center [644, 183] width 42 height 11
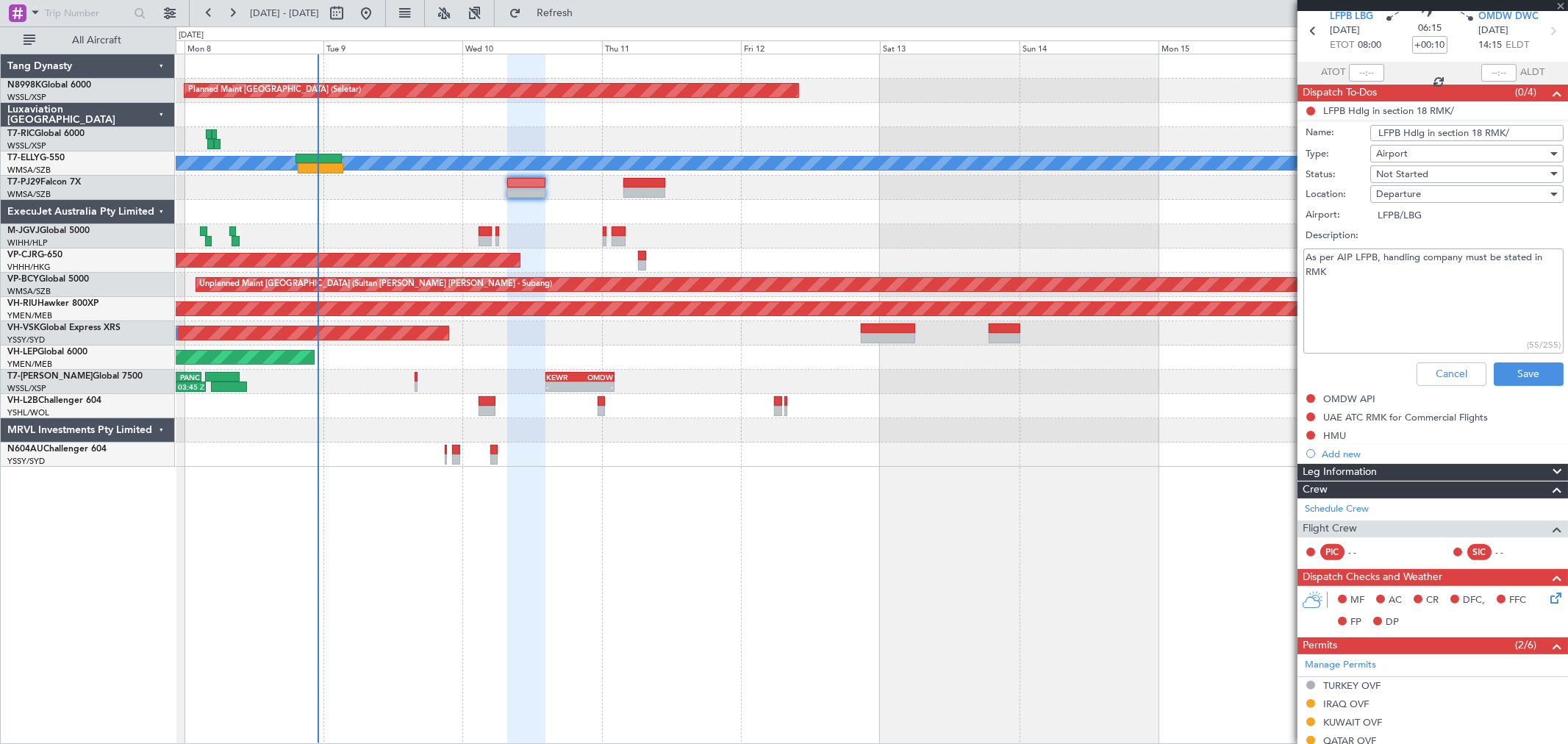
scroll to position [0, 0]
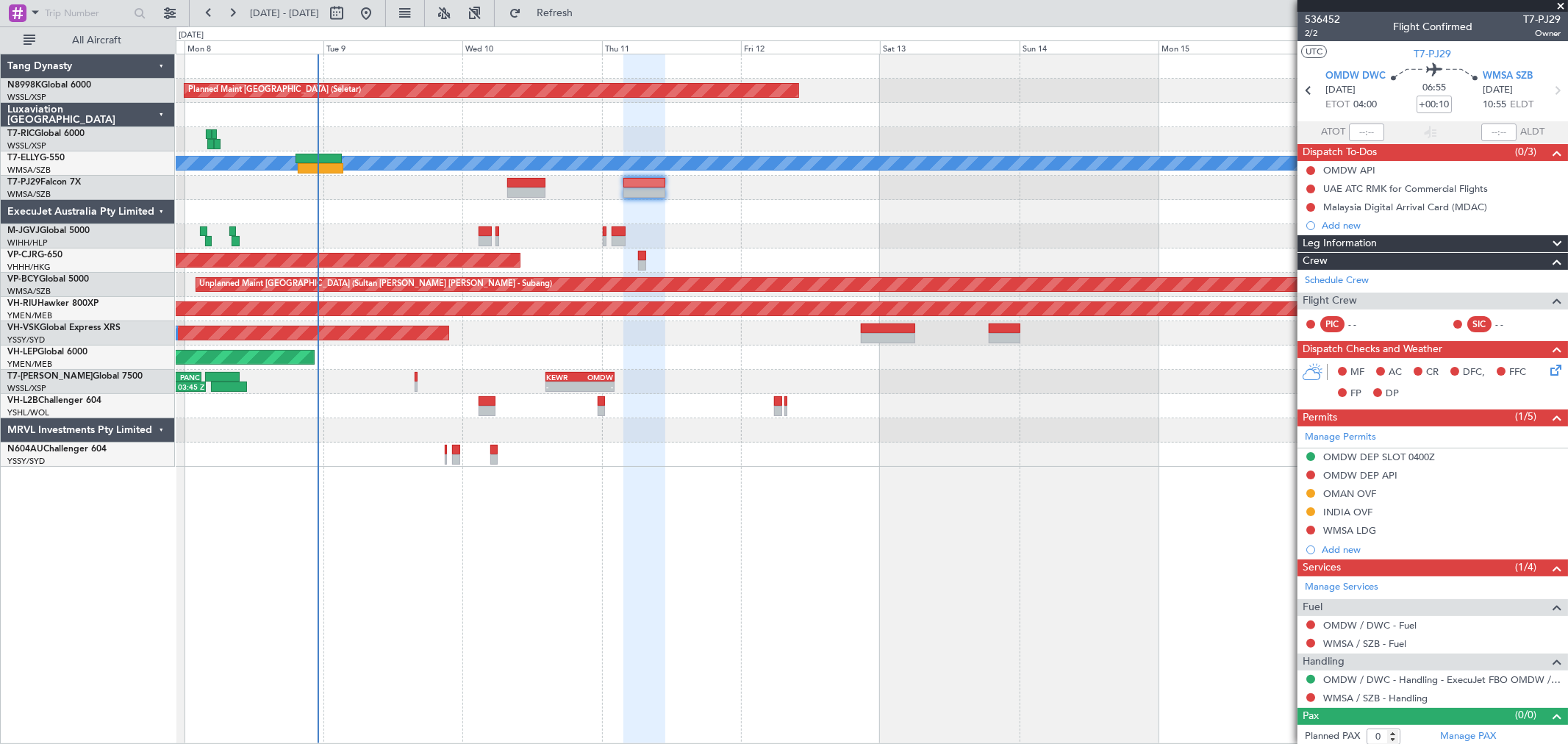
click at [1005, 203] on div at bounding box center [871, 211] width 1391 height 24
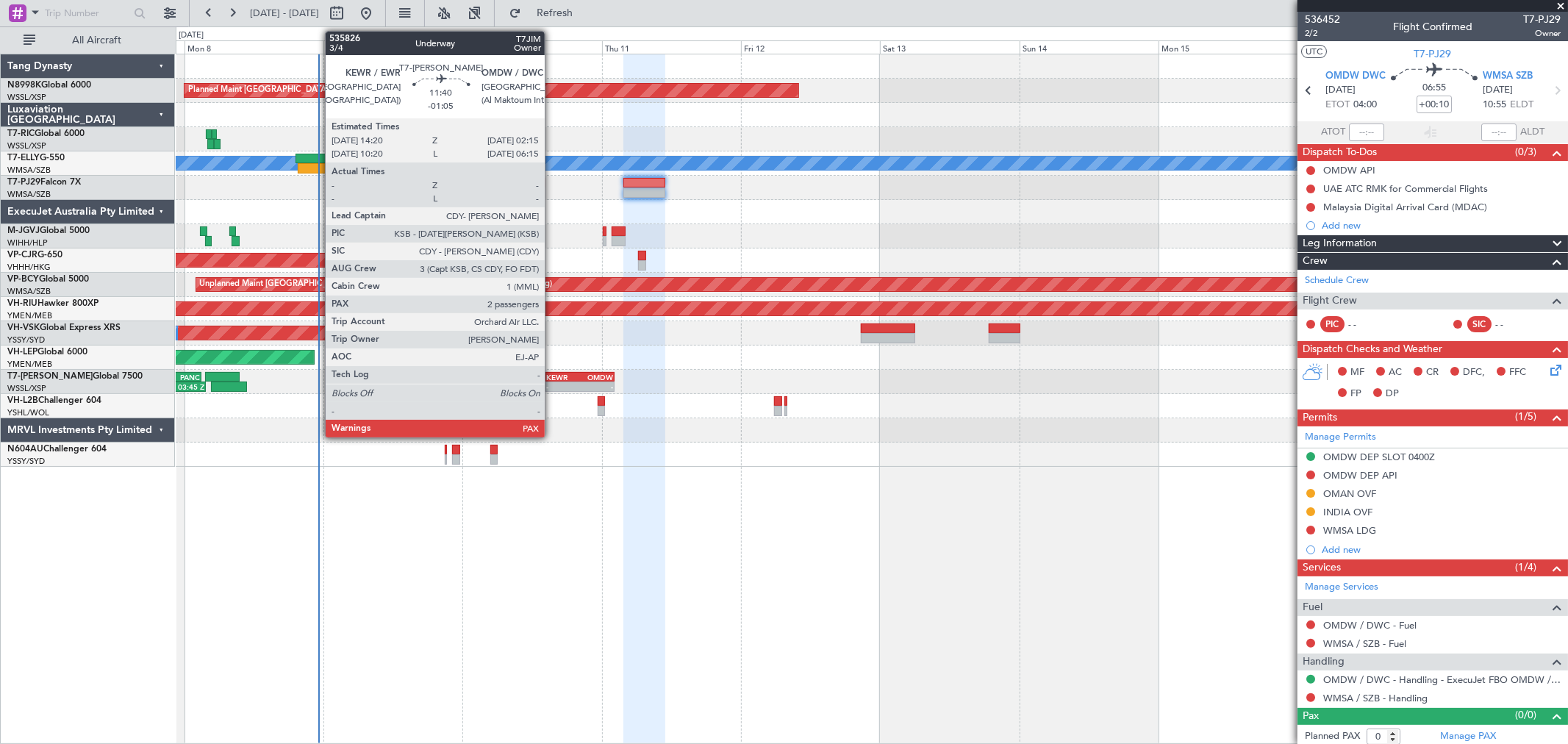
click at [552, 382] on div "- -" at bounding box center [580, 387] width 70 height 11
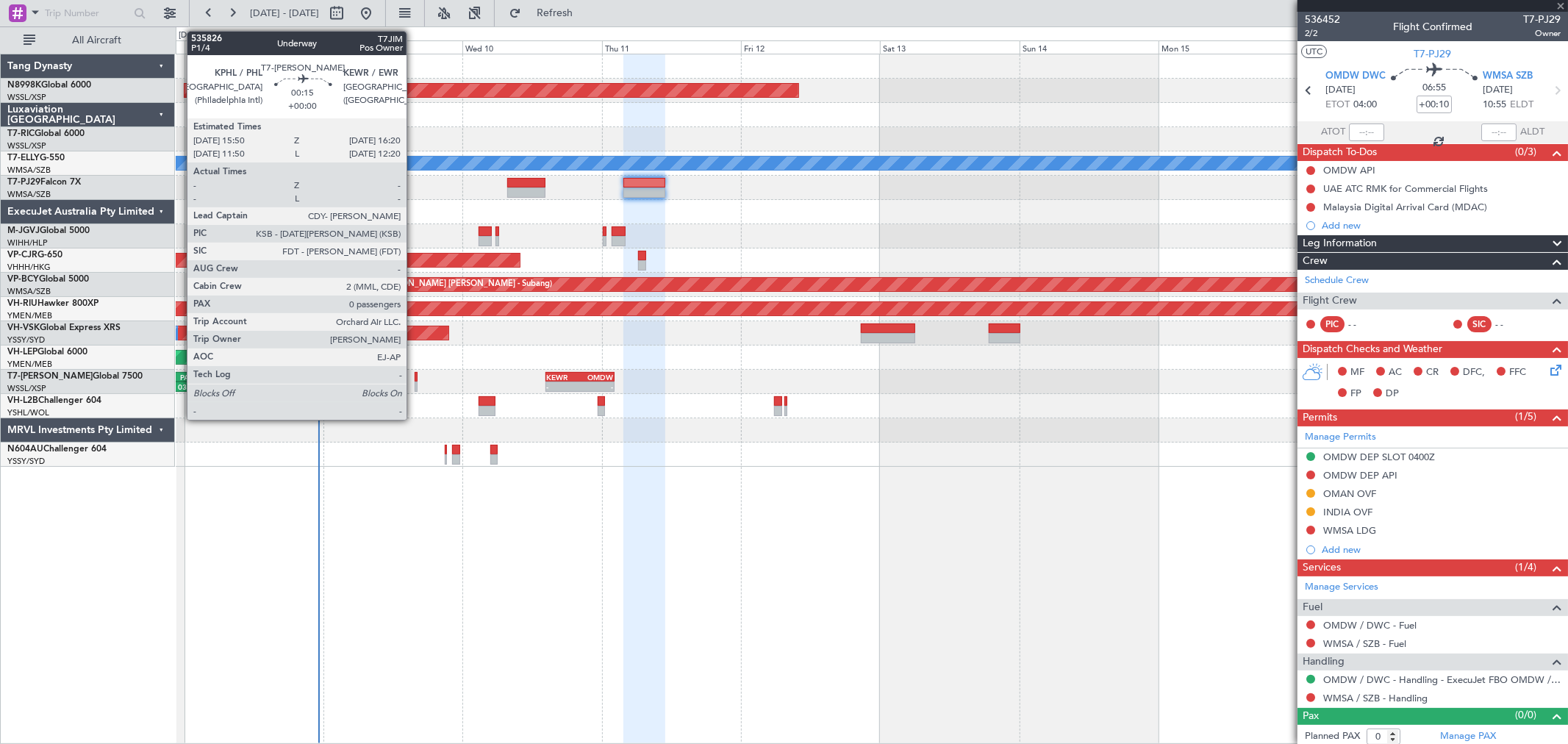
type input "-01:05"
type input "2"
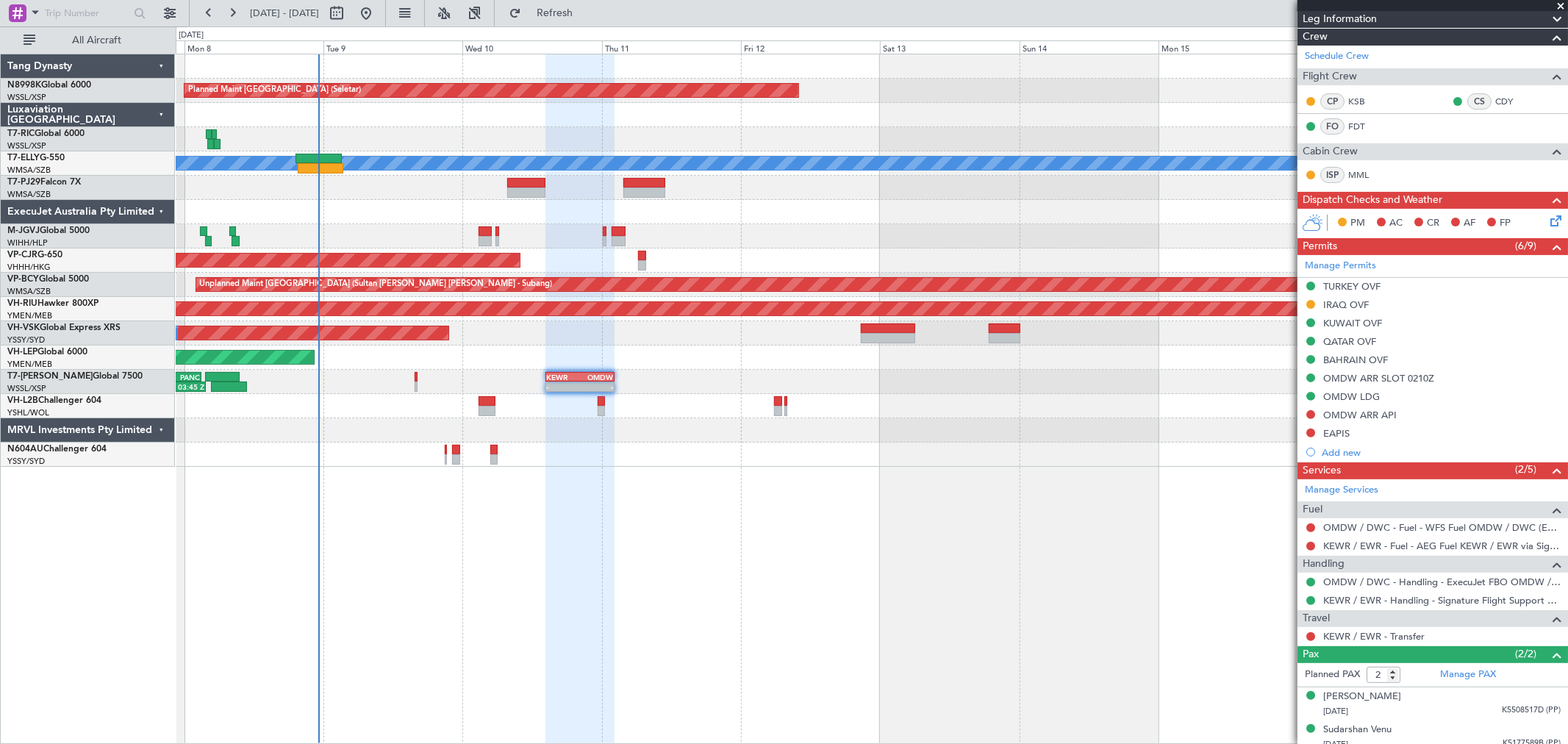
scroll to position [216, 0]
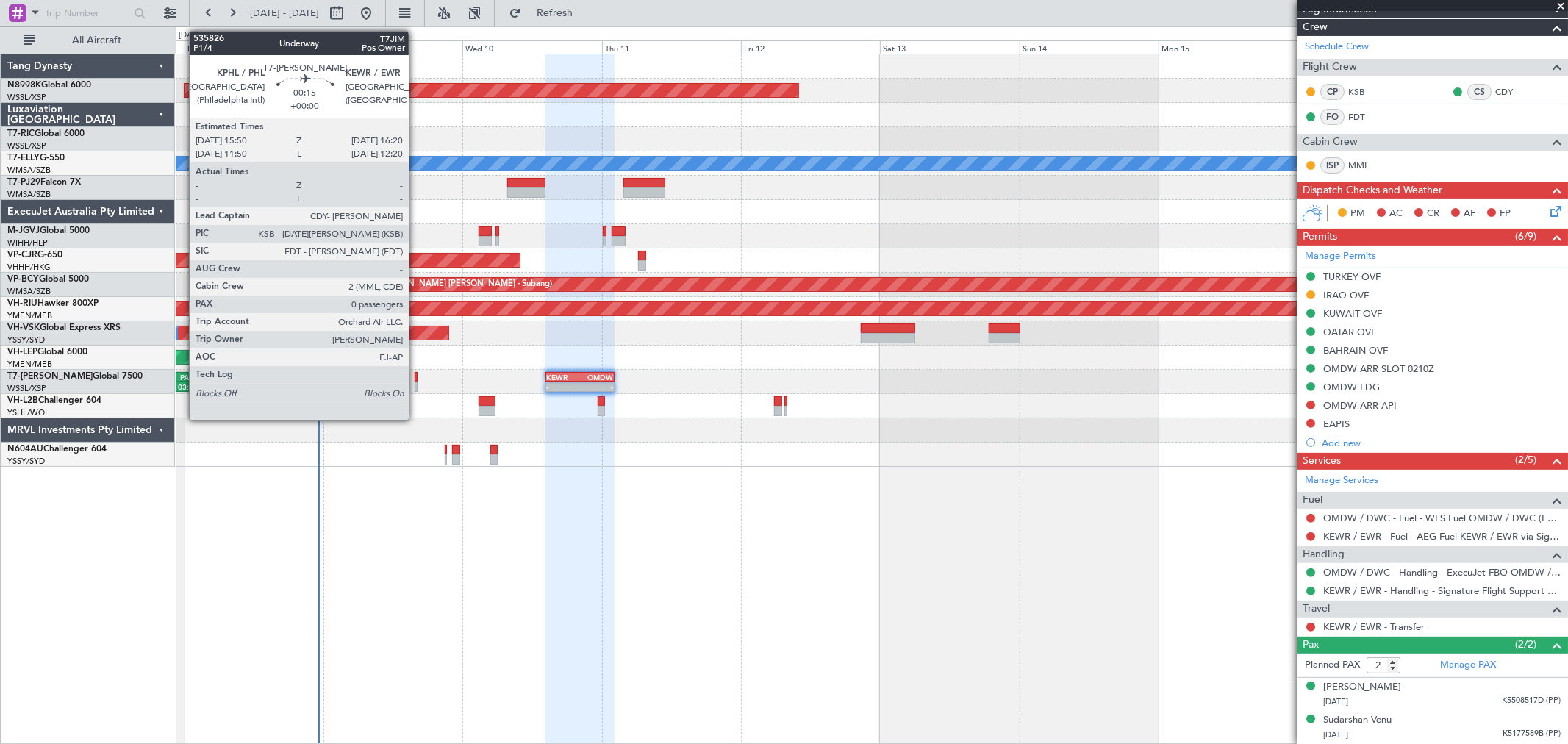
click at [416, 378] on div at bounding box center [416, 377] width 3 height 11
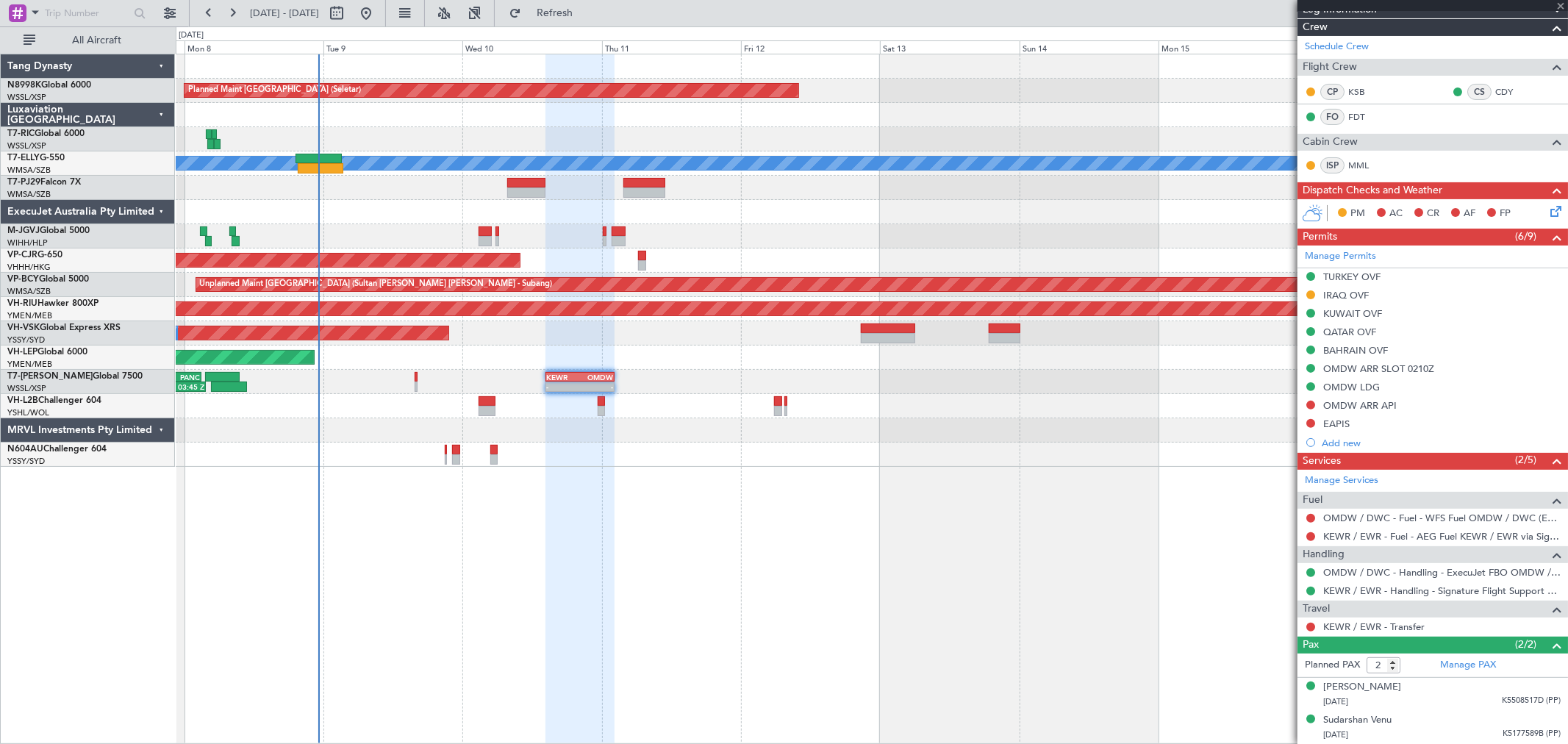
type input "0"
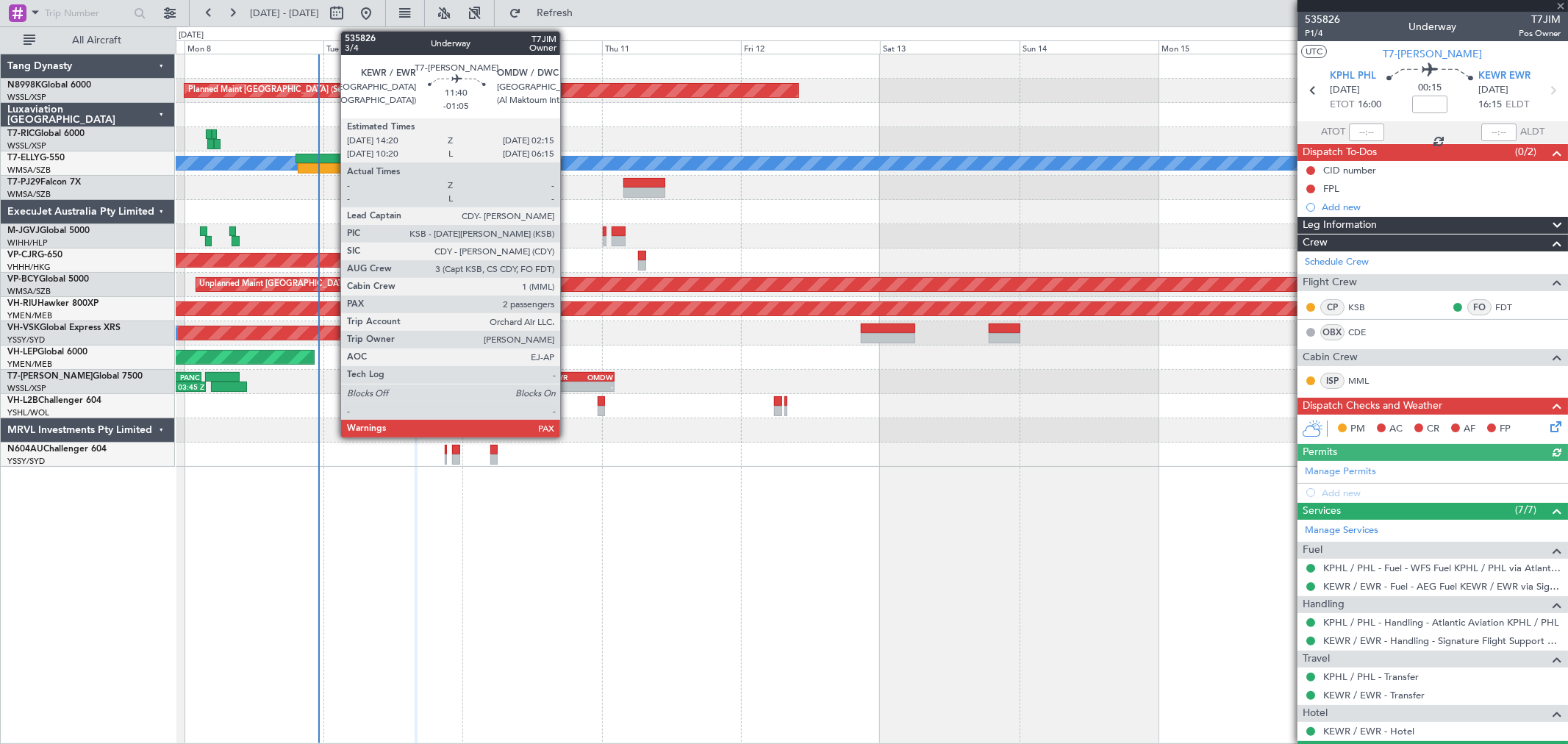
click at [567, 373] on div "KEWR" at bounding box center [563, 377] width 33 height 9
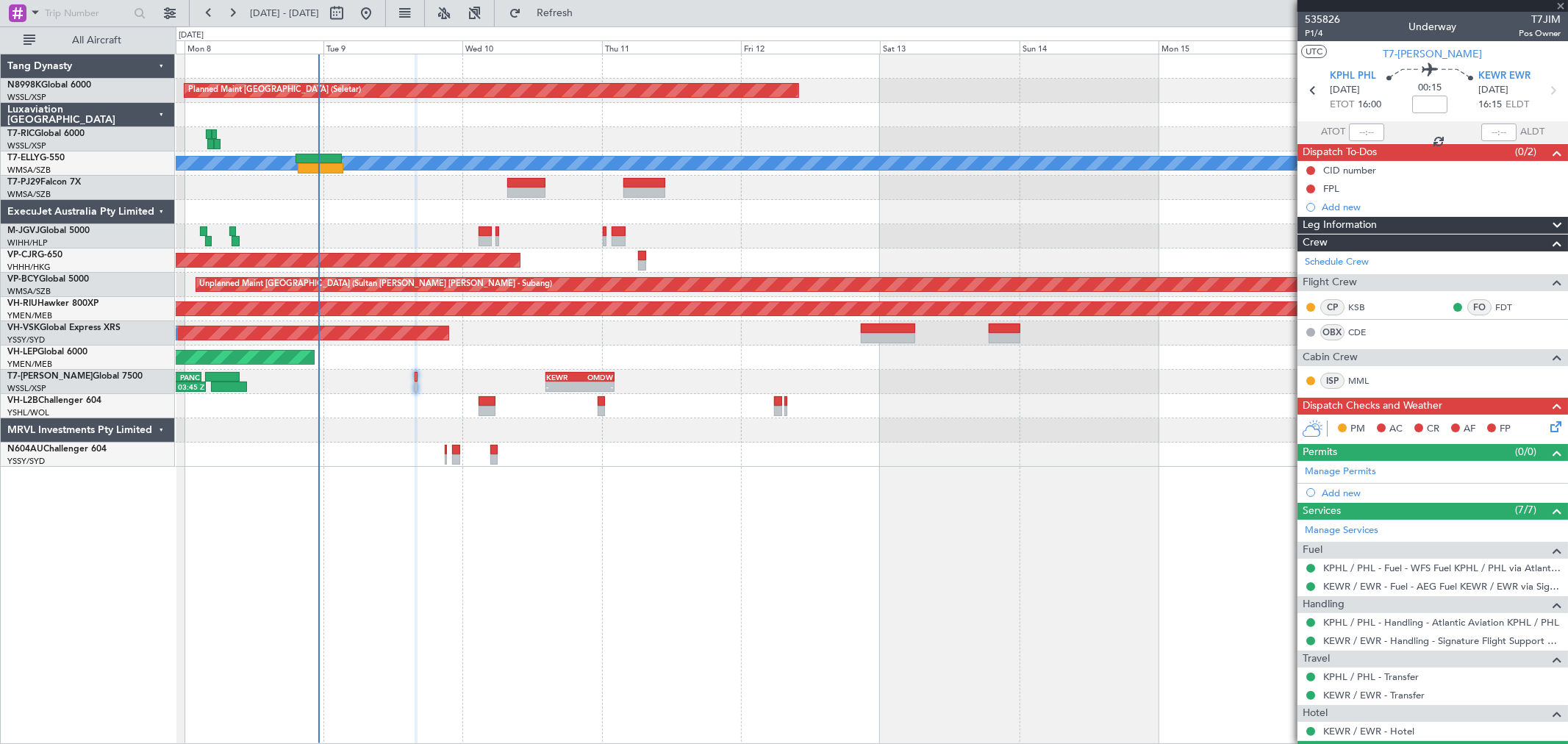
type input "-01:05"
type input "2"
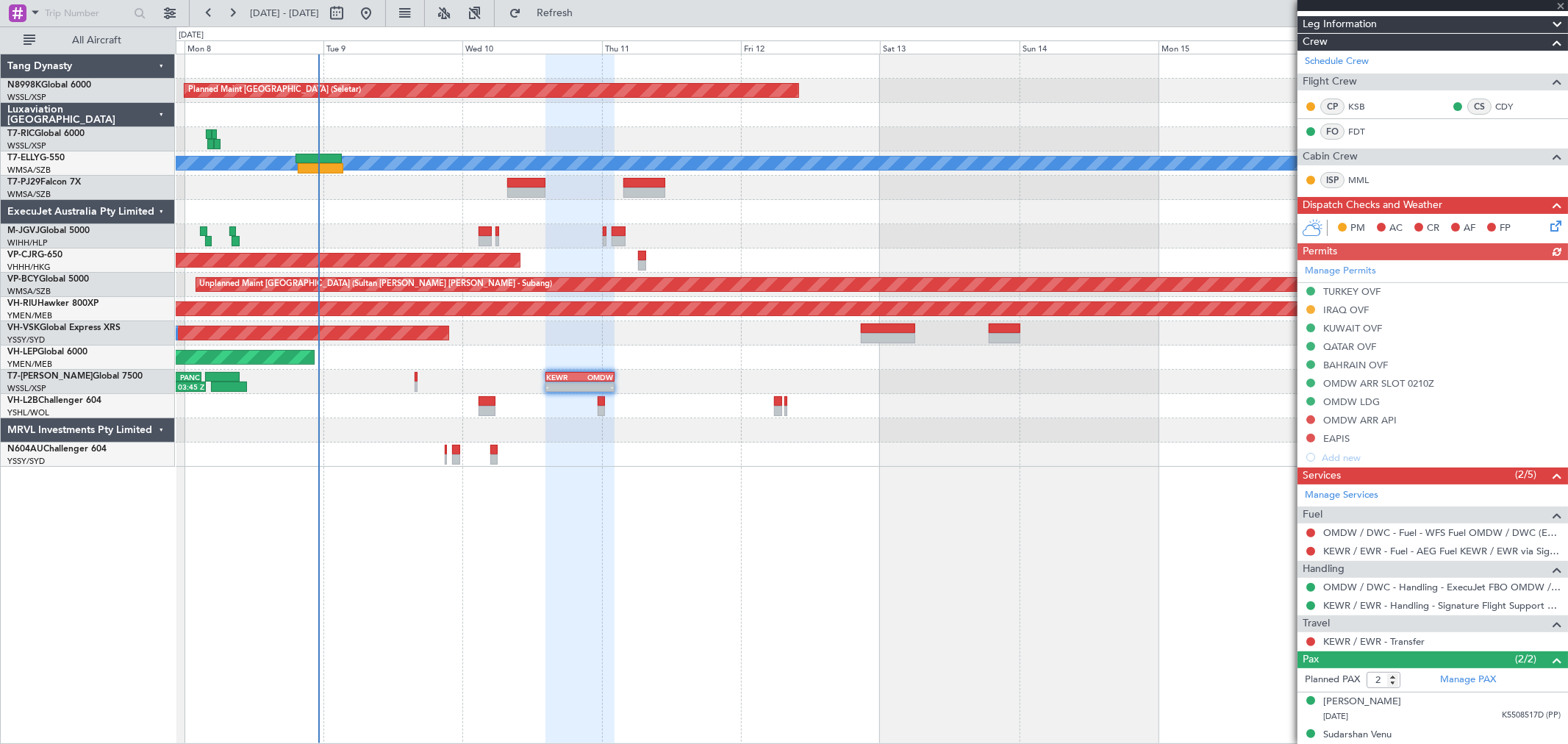
scroll to position [216, 0]
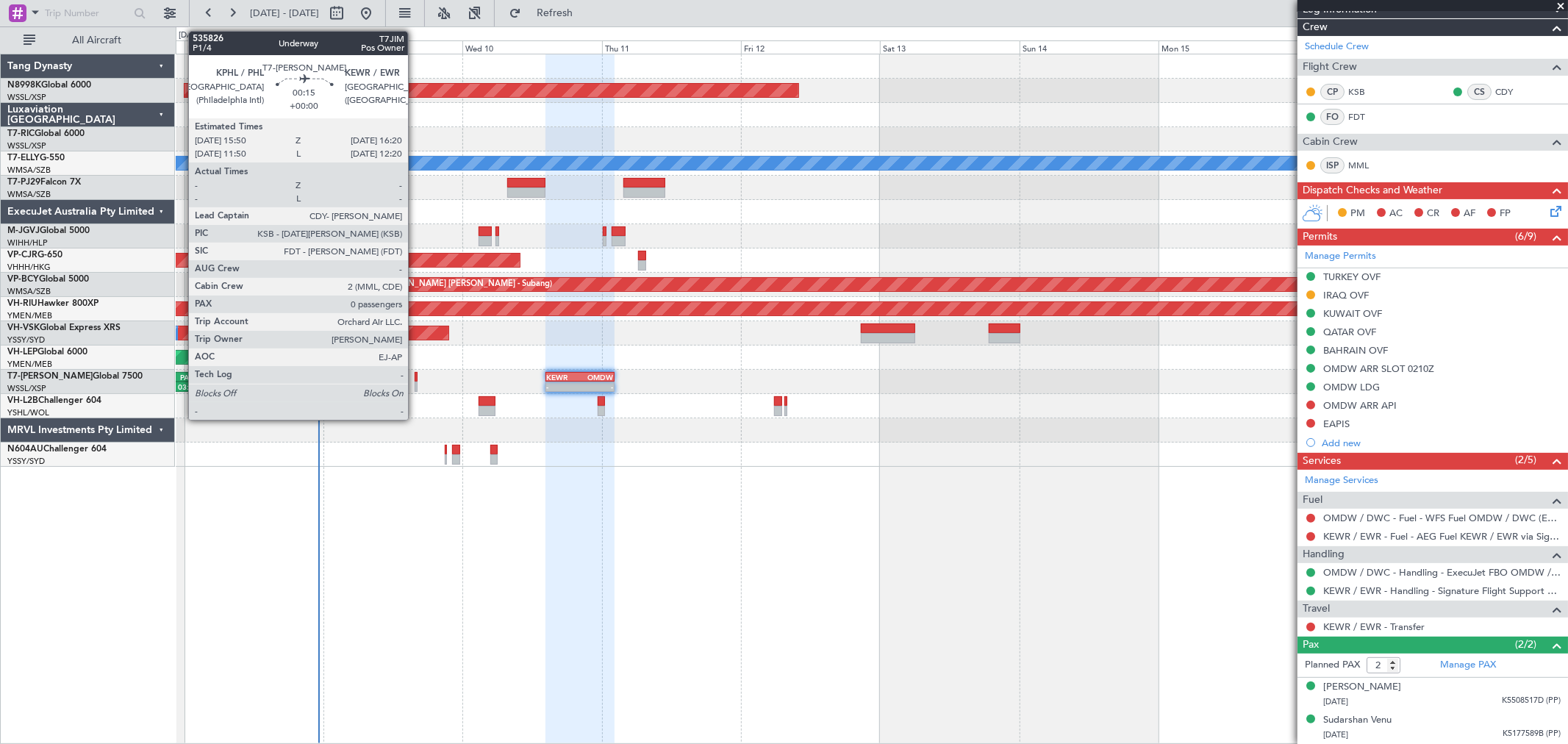
click at [416, 378] on div at bounding box center [416, 377] width 3 height 11
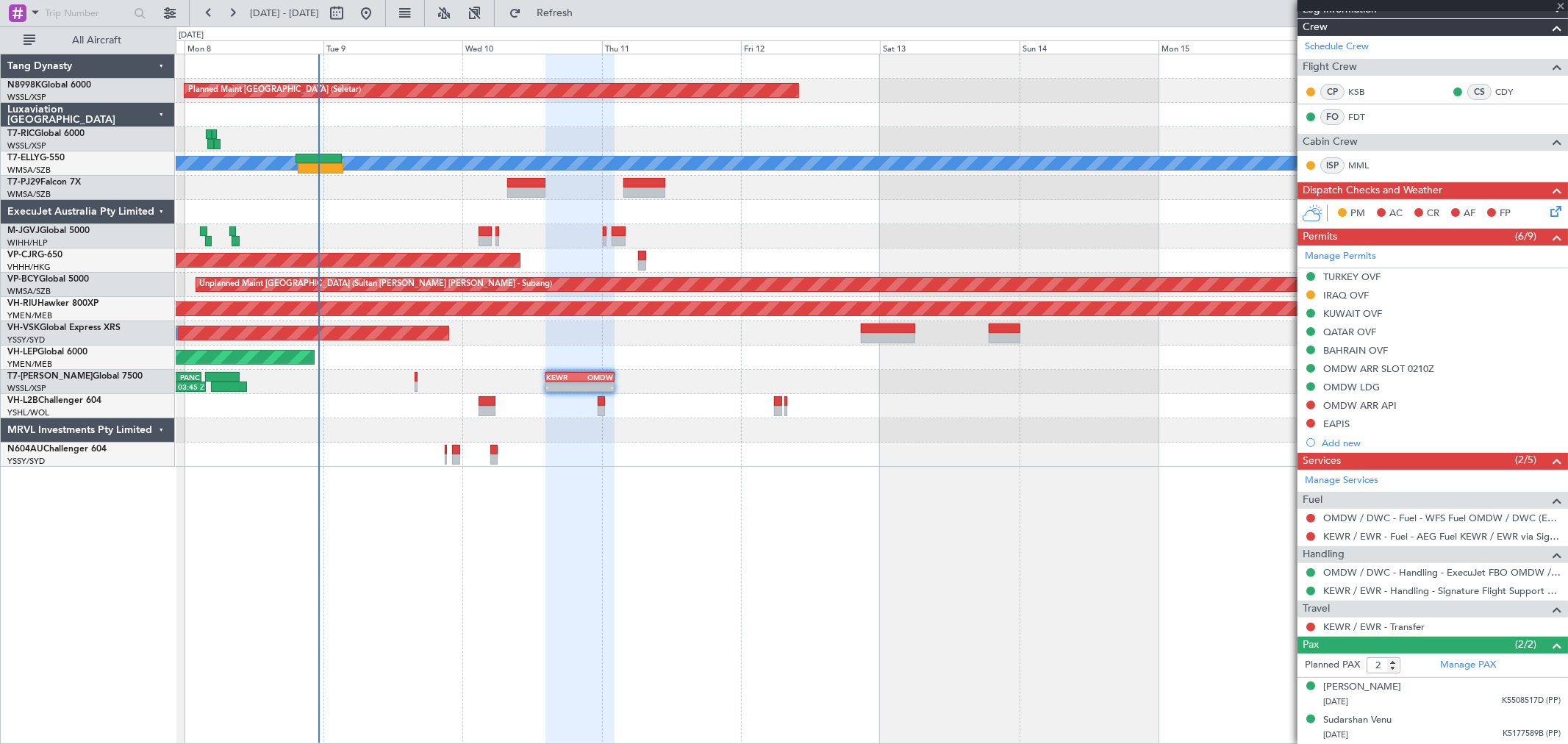
type input "0"
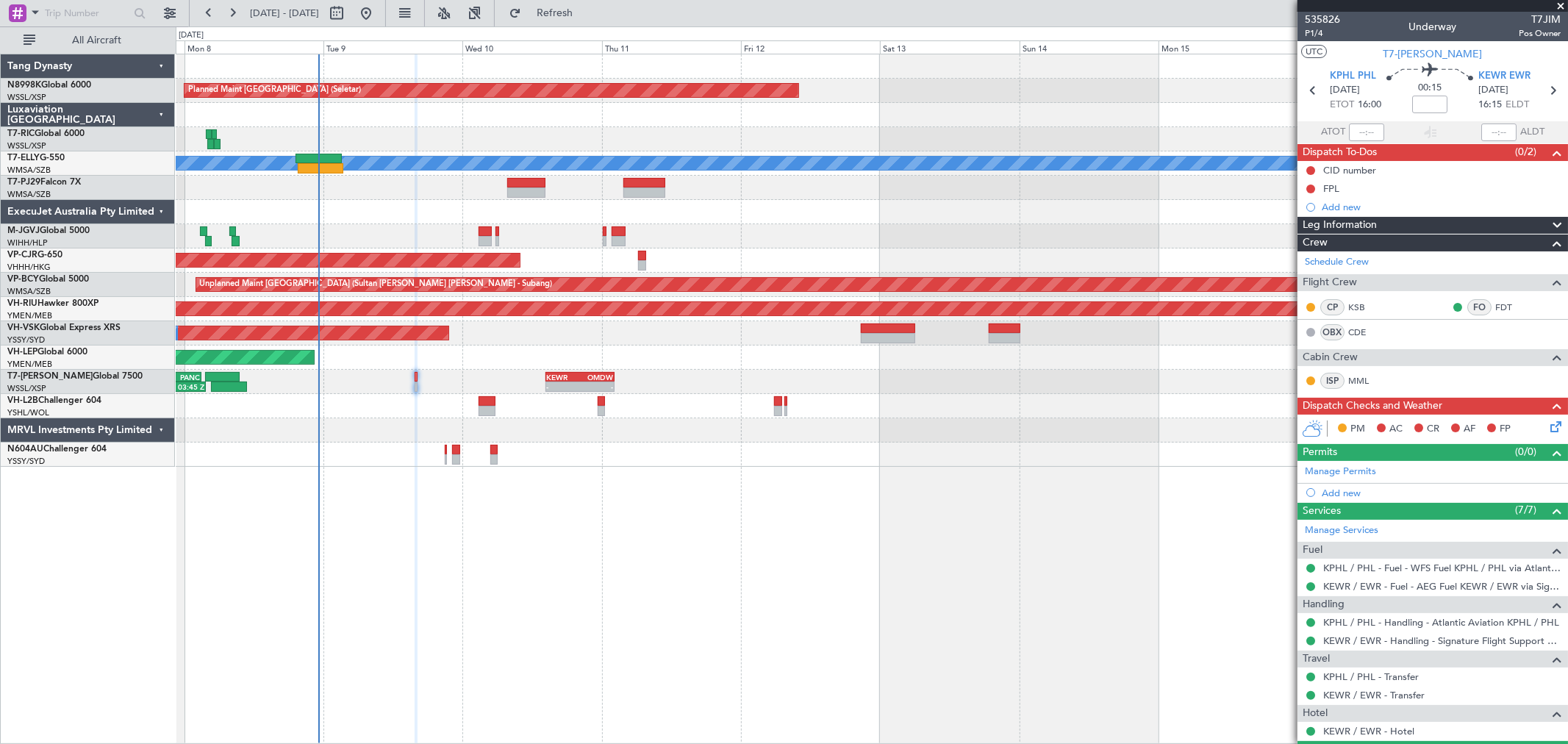
click at [490, 461] on div at bounding box center [871, 454] width 1391 height 24
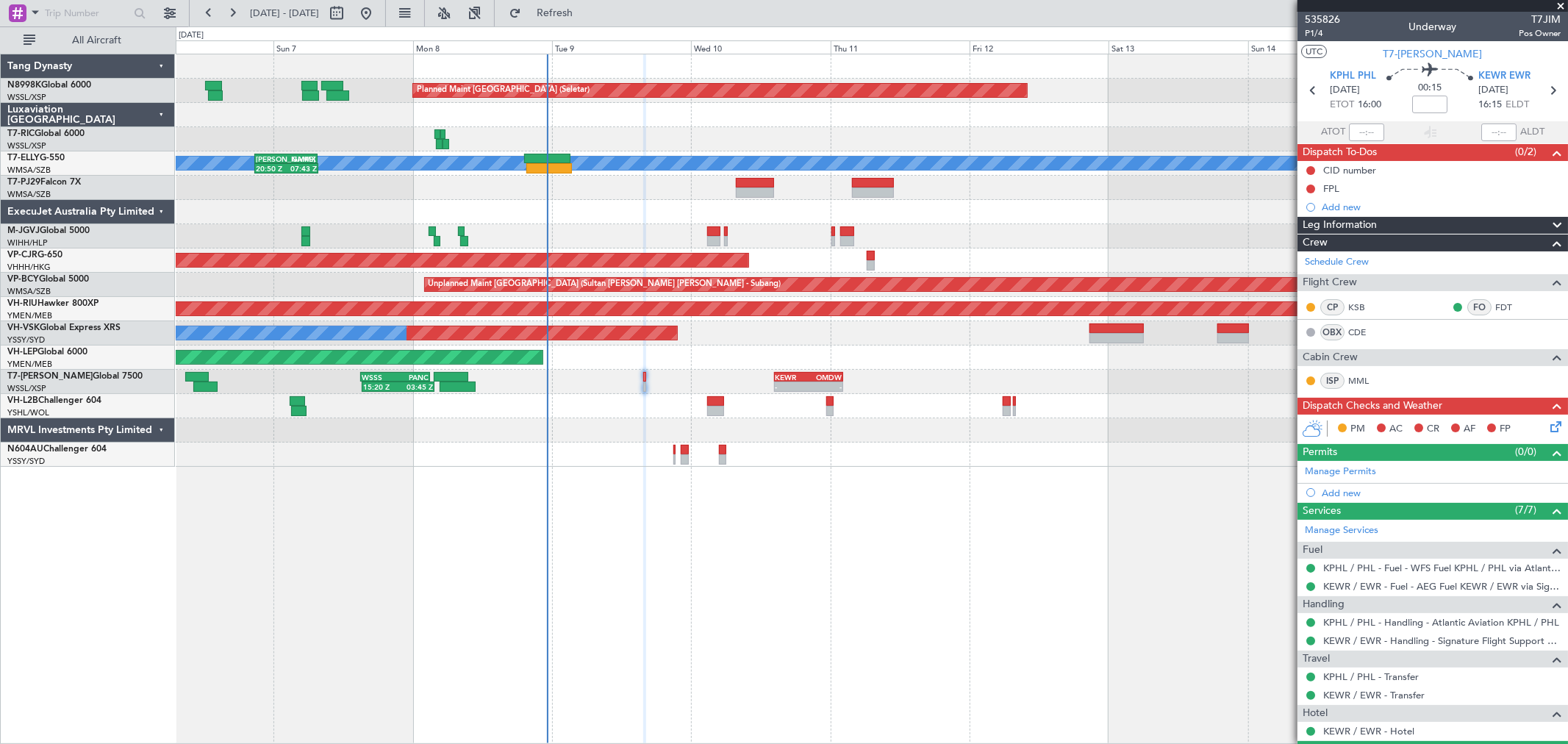
click at [997, 371] on div "Planned Maint Singapore (Seletar) Planned Maint Dubai (Dubai Intl) MEL SAEZ 20:…" at bounding box center [871, 260] width 1391 height 412
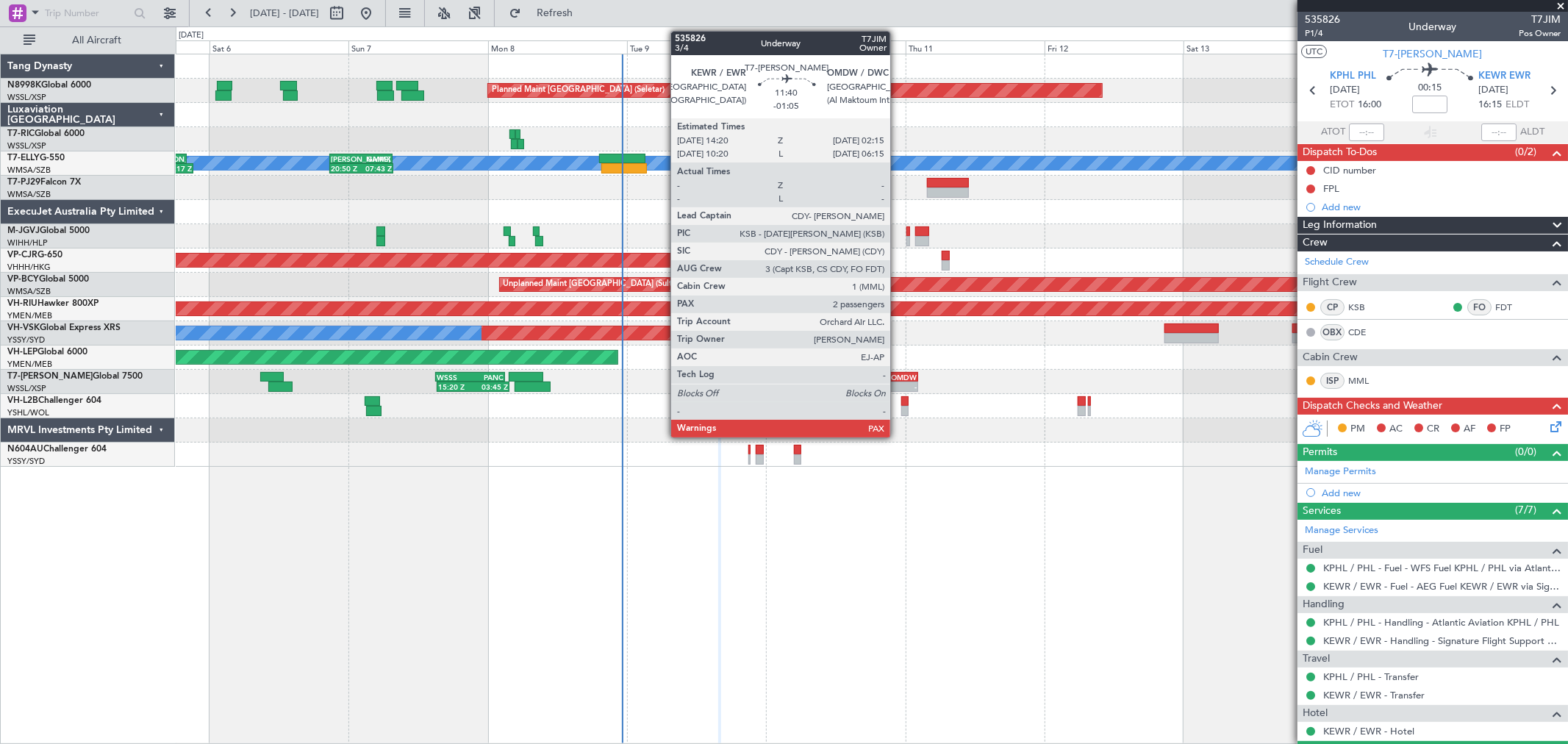
click at [898, 376] on div "OMDW" at bounding box center [899, 377] width 33 height 9
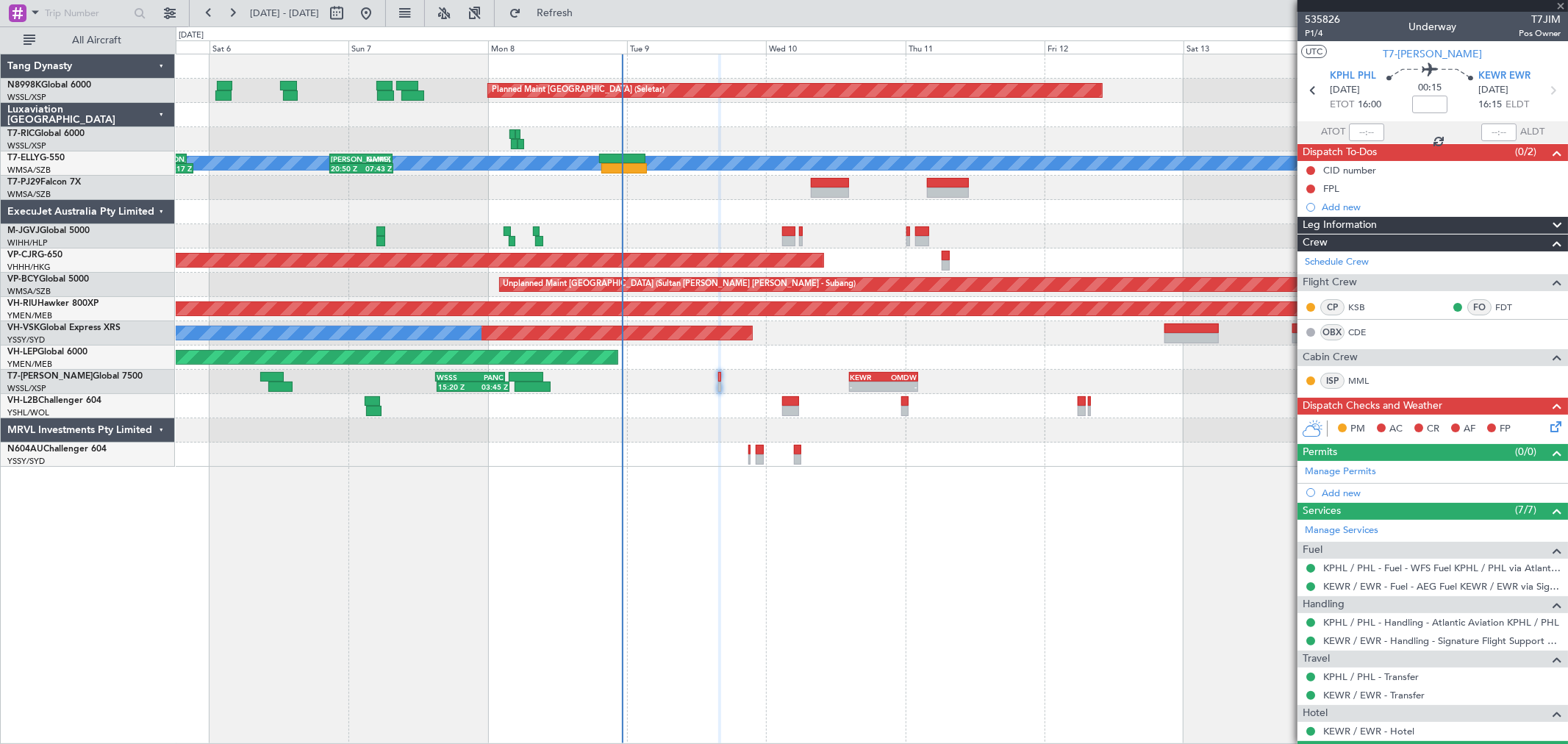
type input "-01:05"
type input "2"
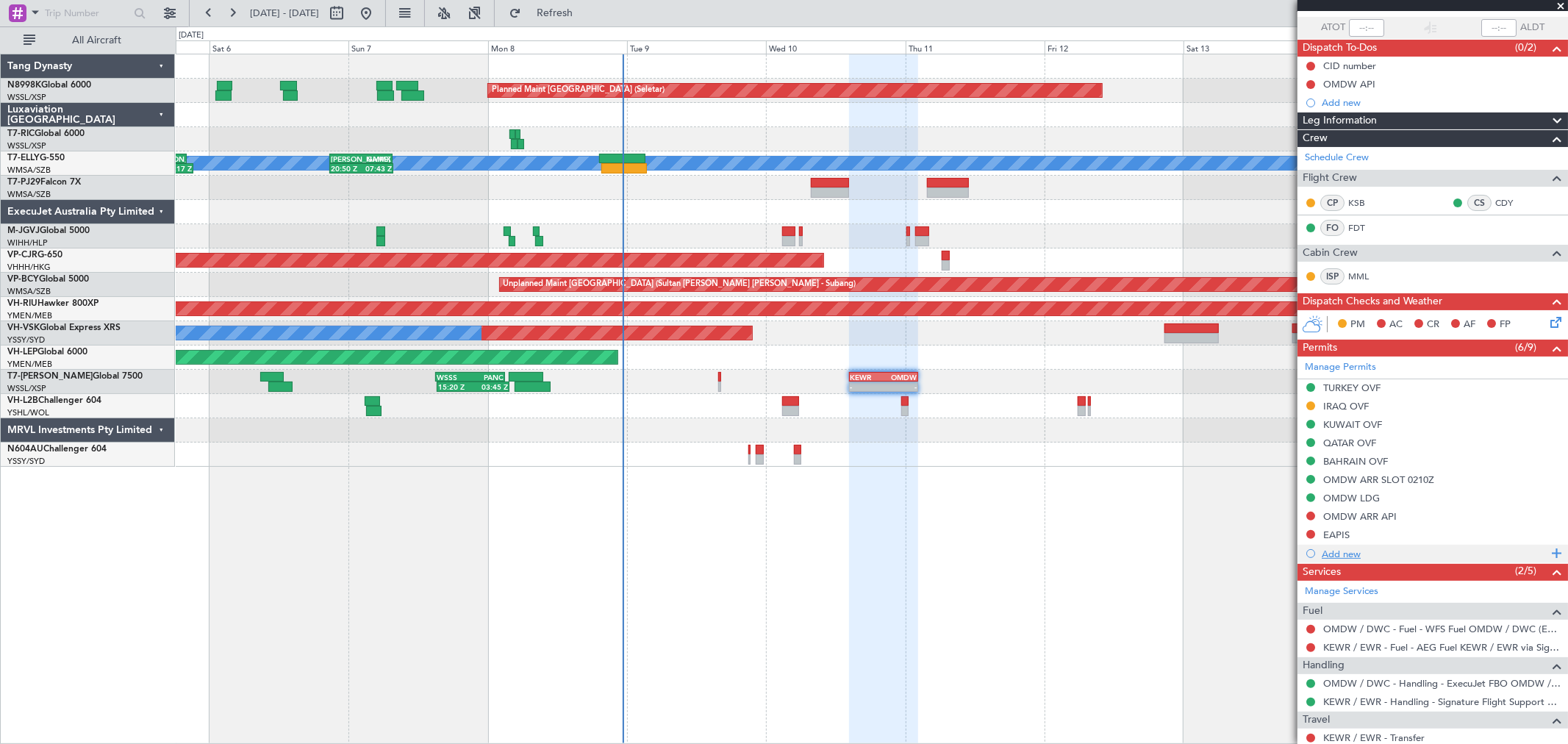
scroll to position [216, 0]
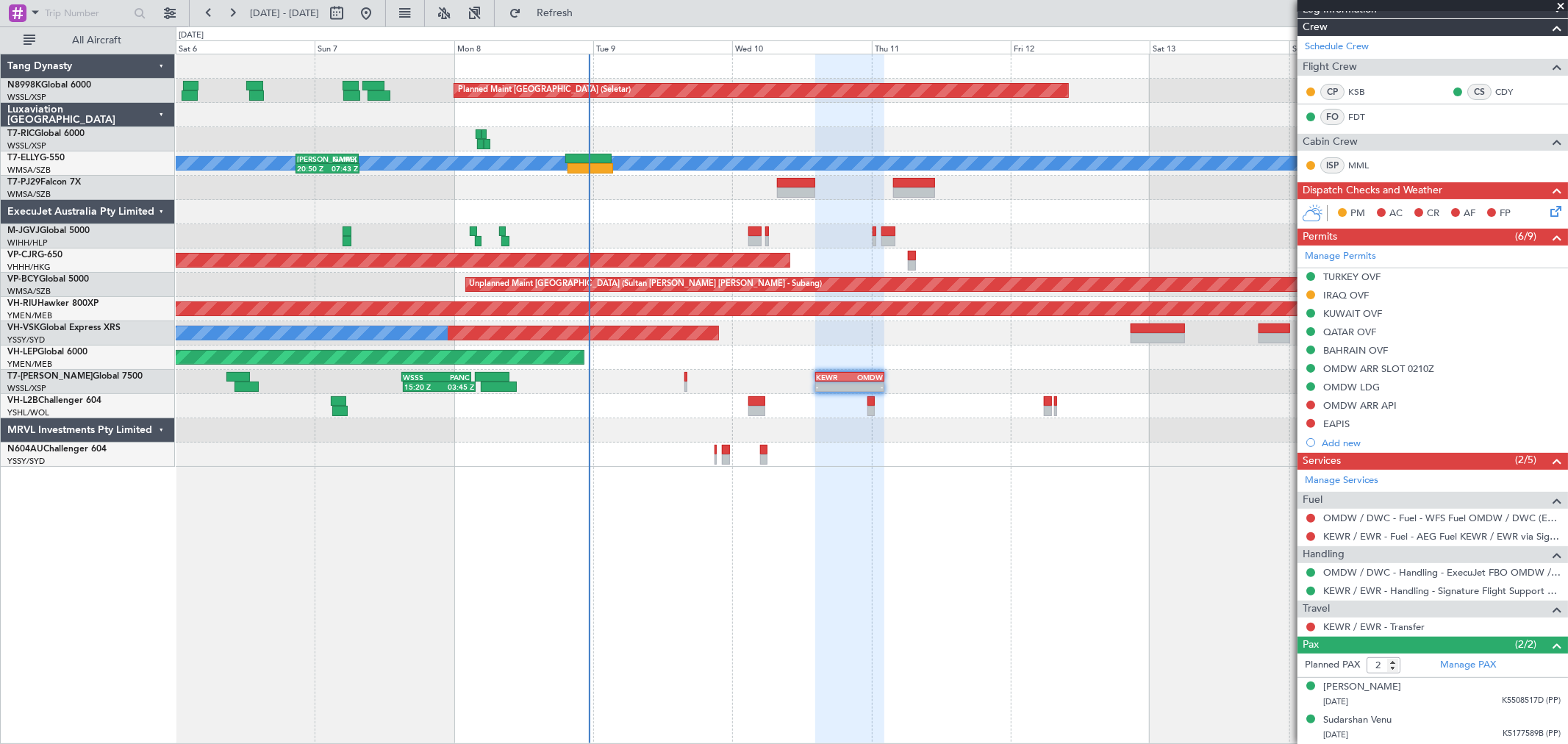
click at [1008, 338] on div "Unplanned Maint Sydney (Kingsford Smith Intl) No Crew" at bounding box center [871, 333] width 1391 height 24
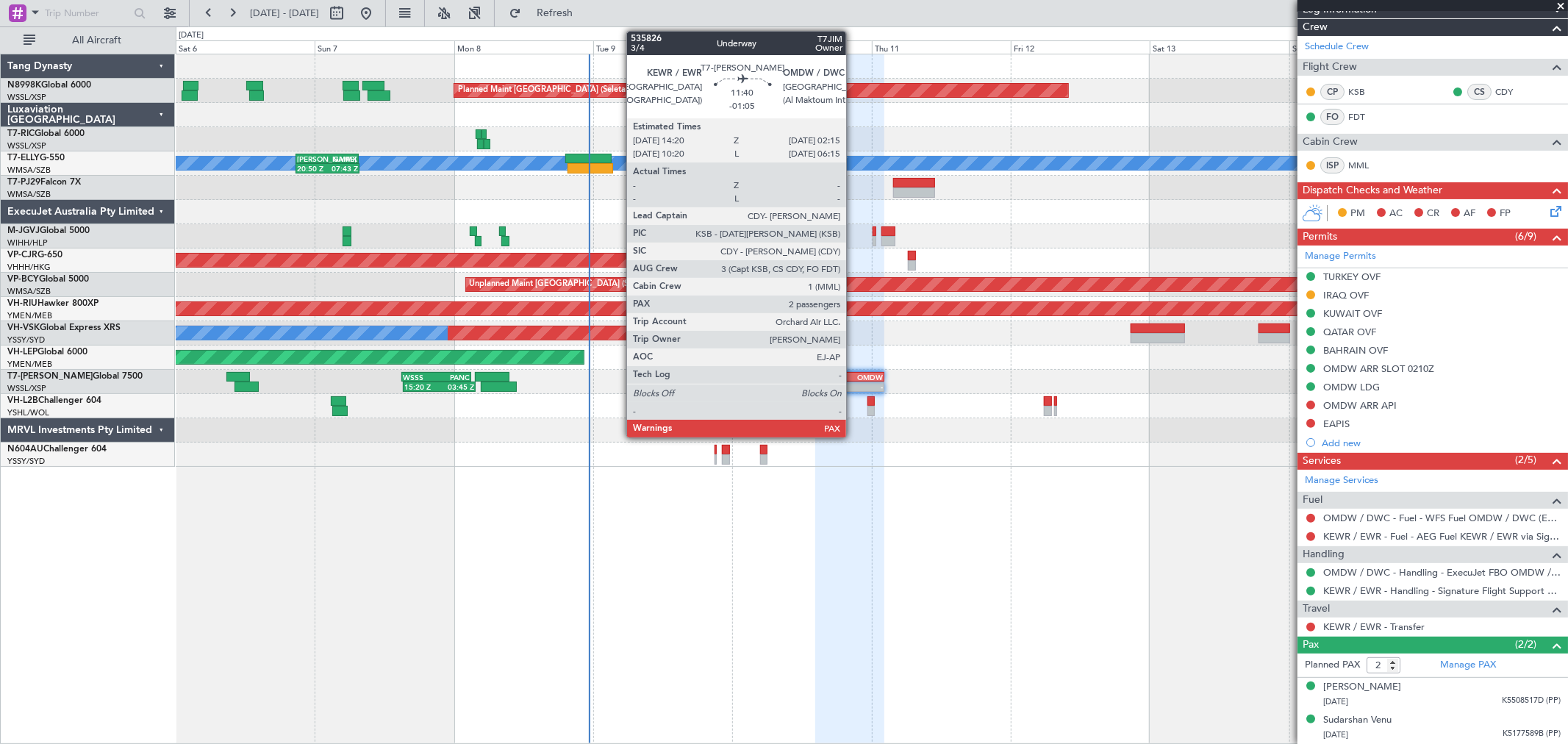
click at [853, 373] on div "OMDW" at bounding box center [866, 377] width 33 height 9
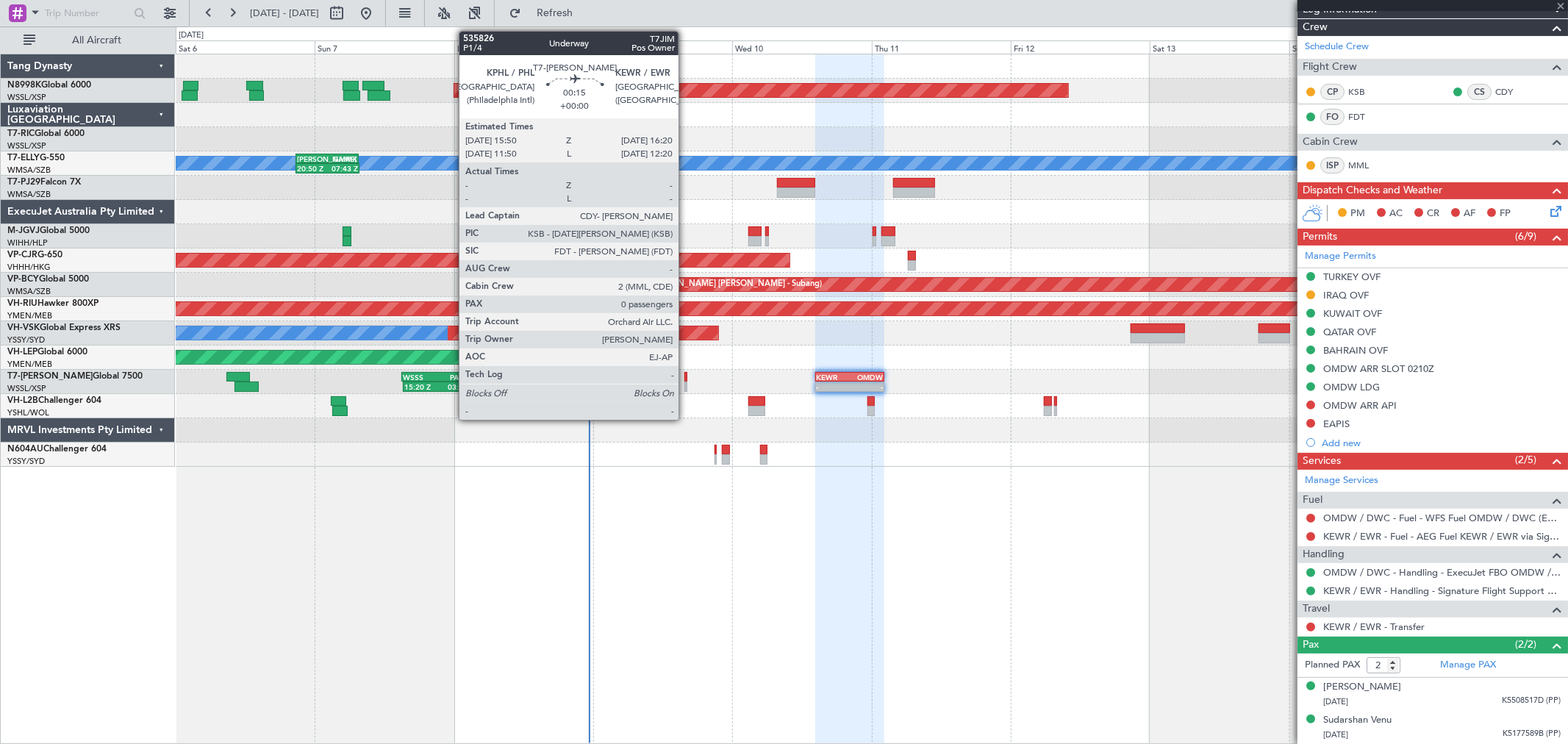
scroll to position [0, 0]
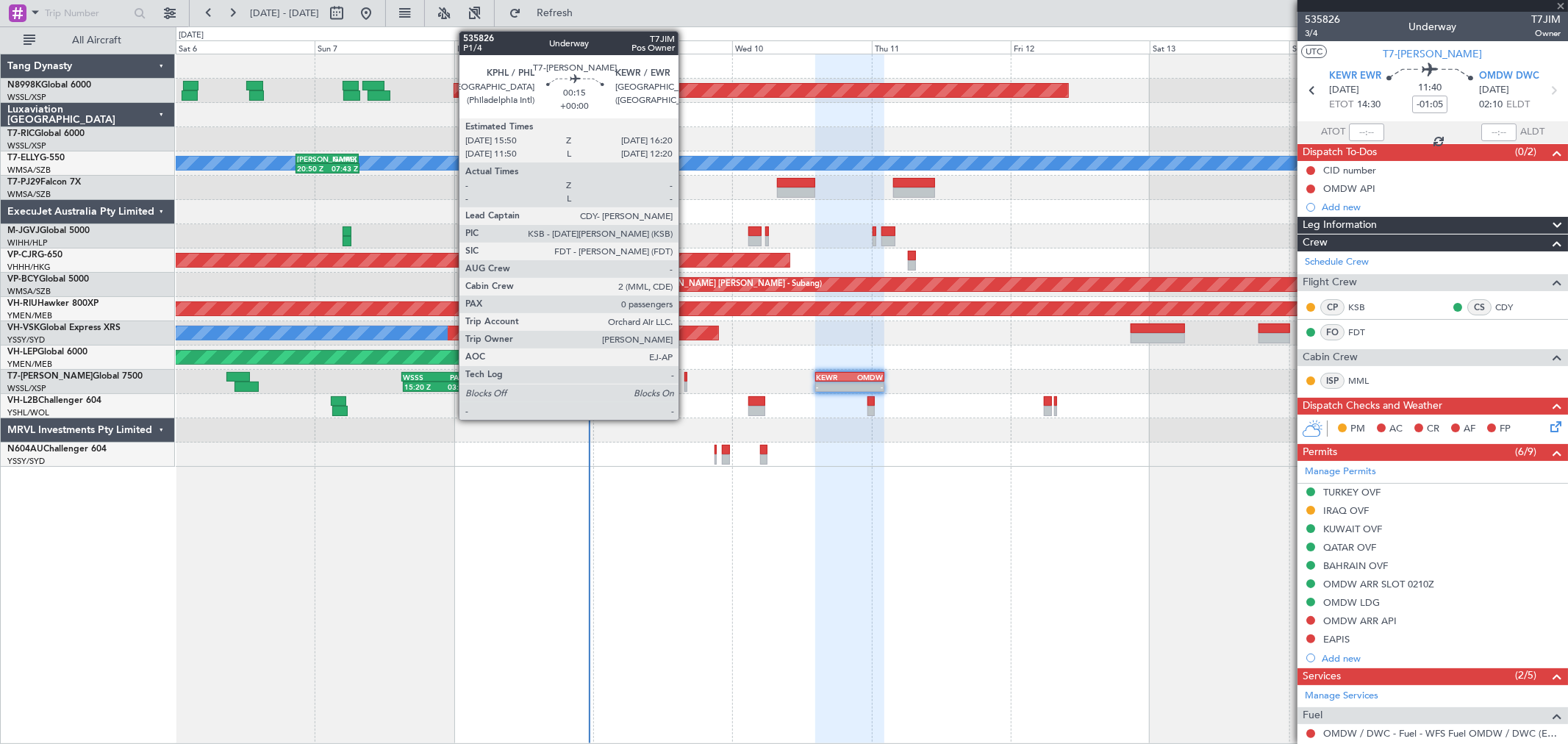
click at [685, 382] on div at bounding box center [685, 387] width 3 height 11
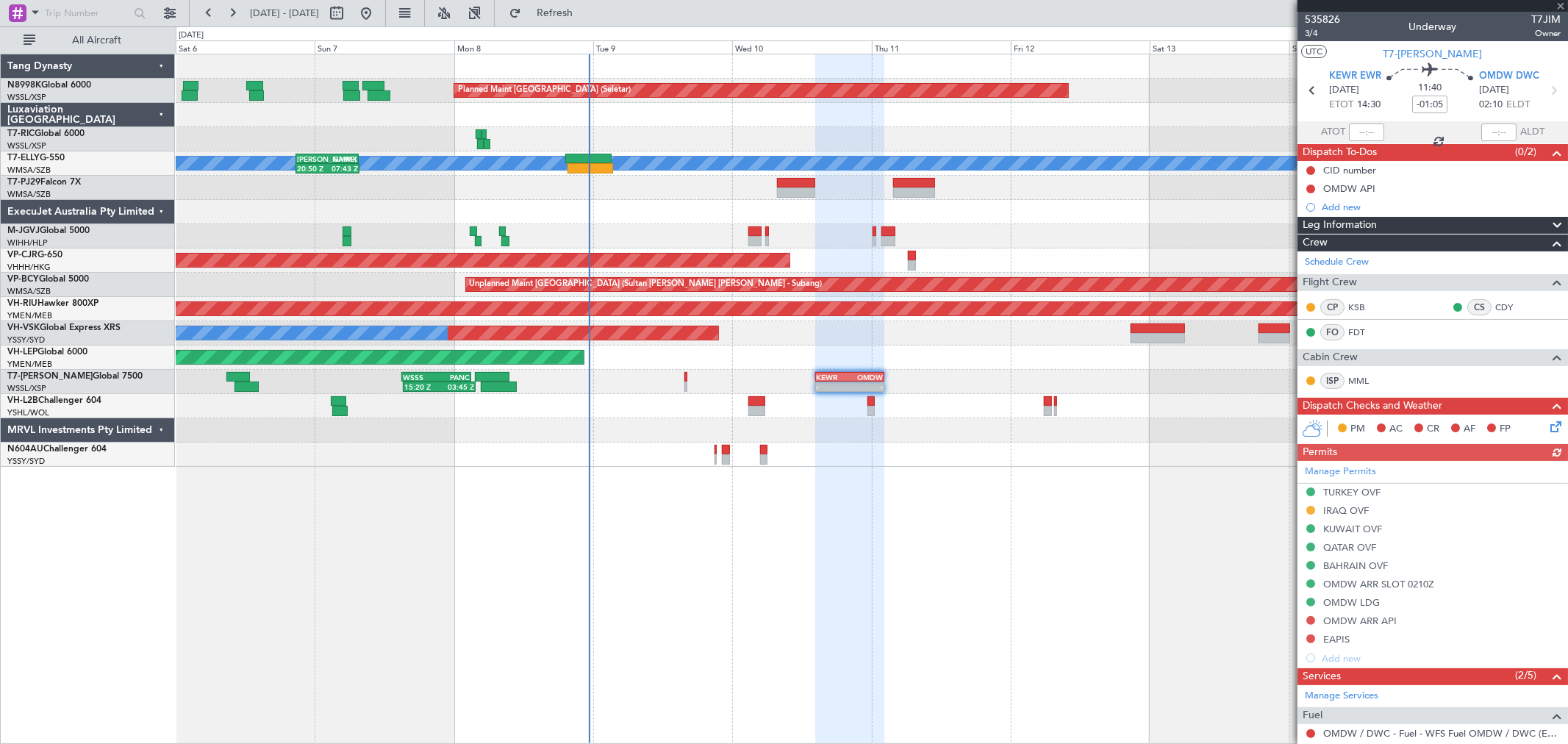
type input "0"
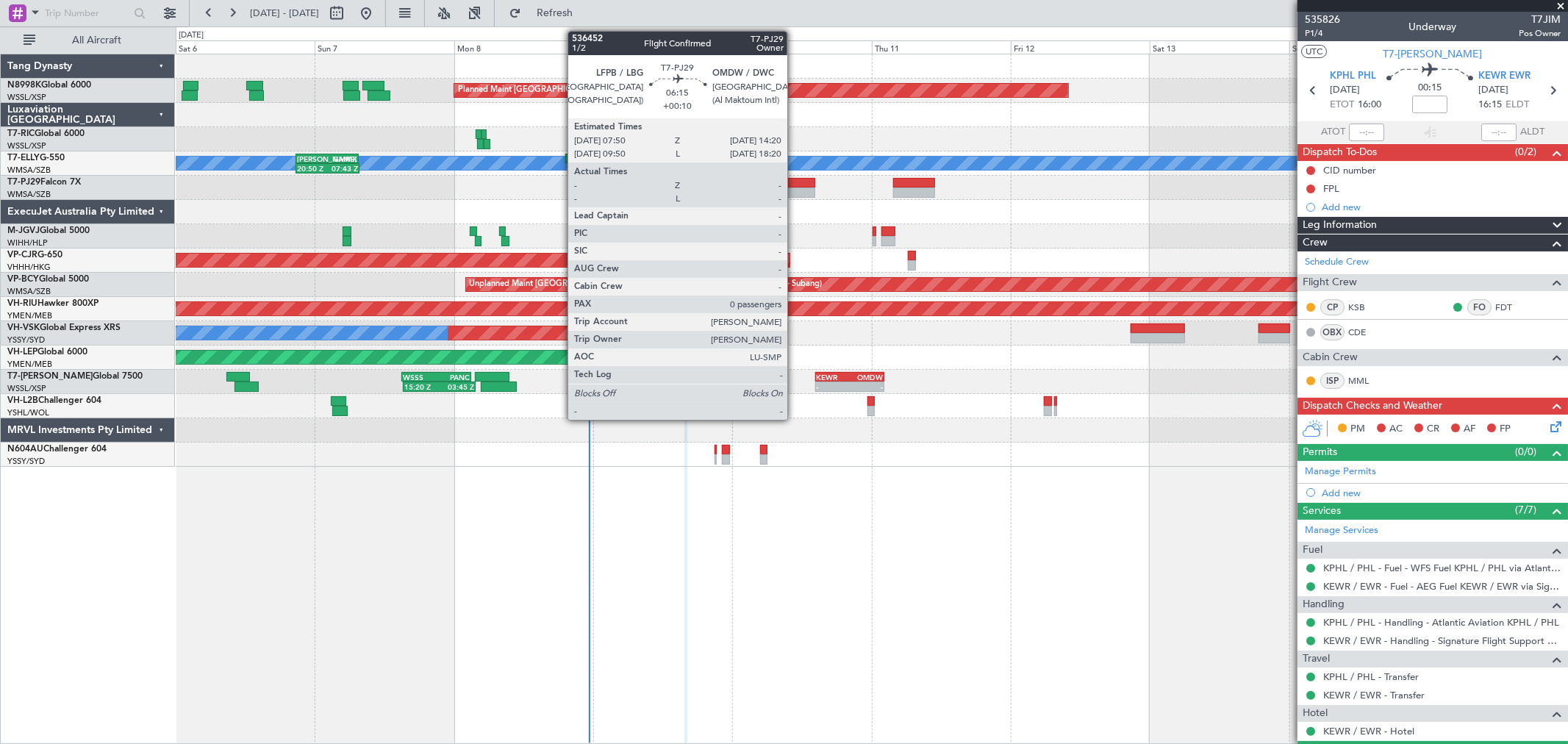
click at [795, 181] on div at bounding box center [796, 183] width 38 height 11
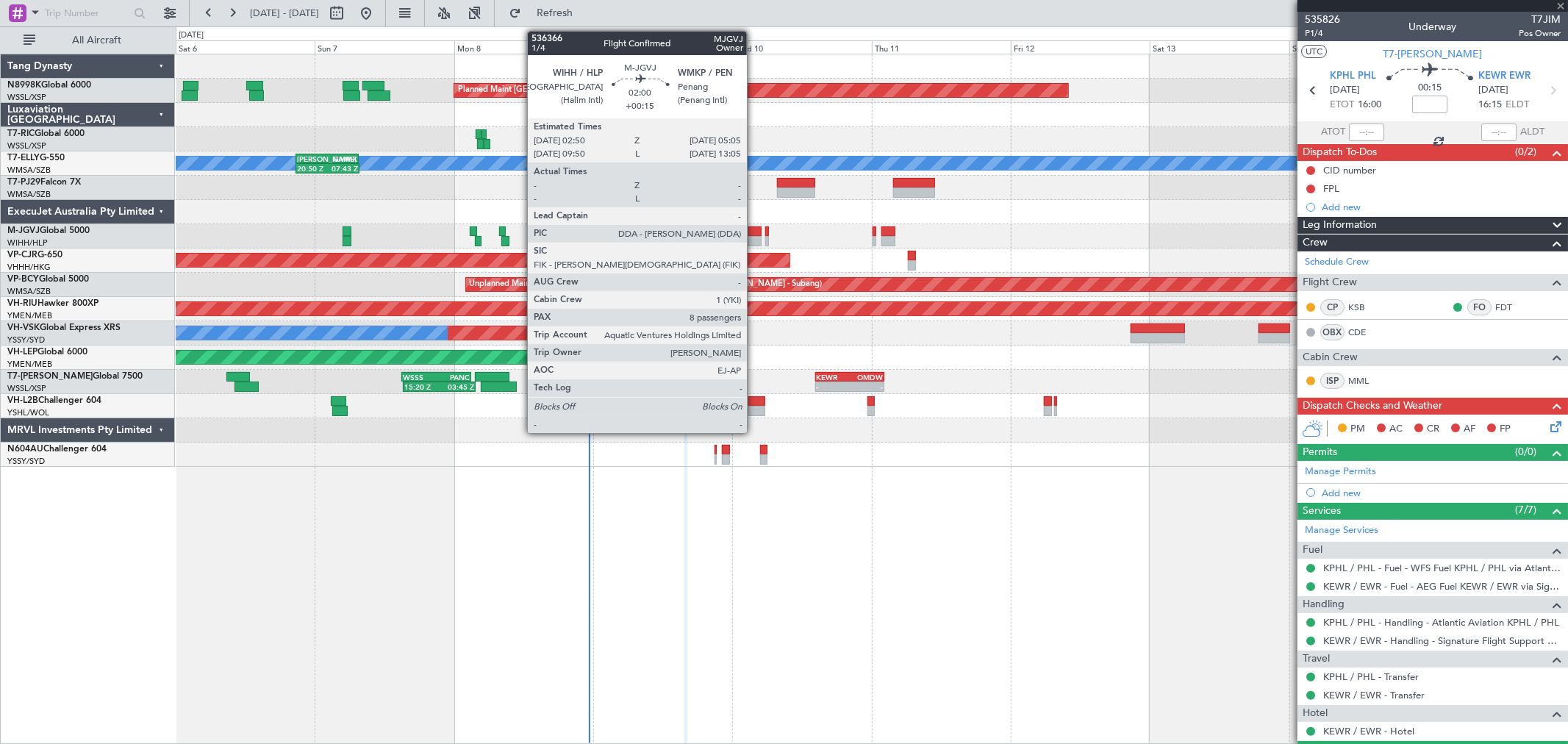
click at [754, 237] on div at bounding box center [755, 241] width 13 height 11
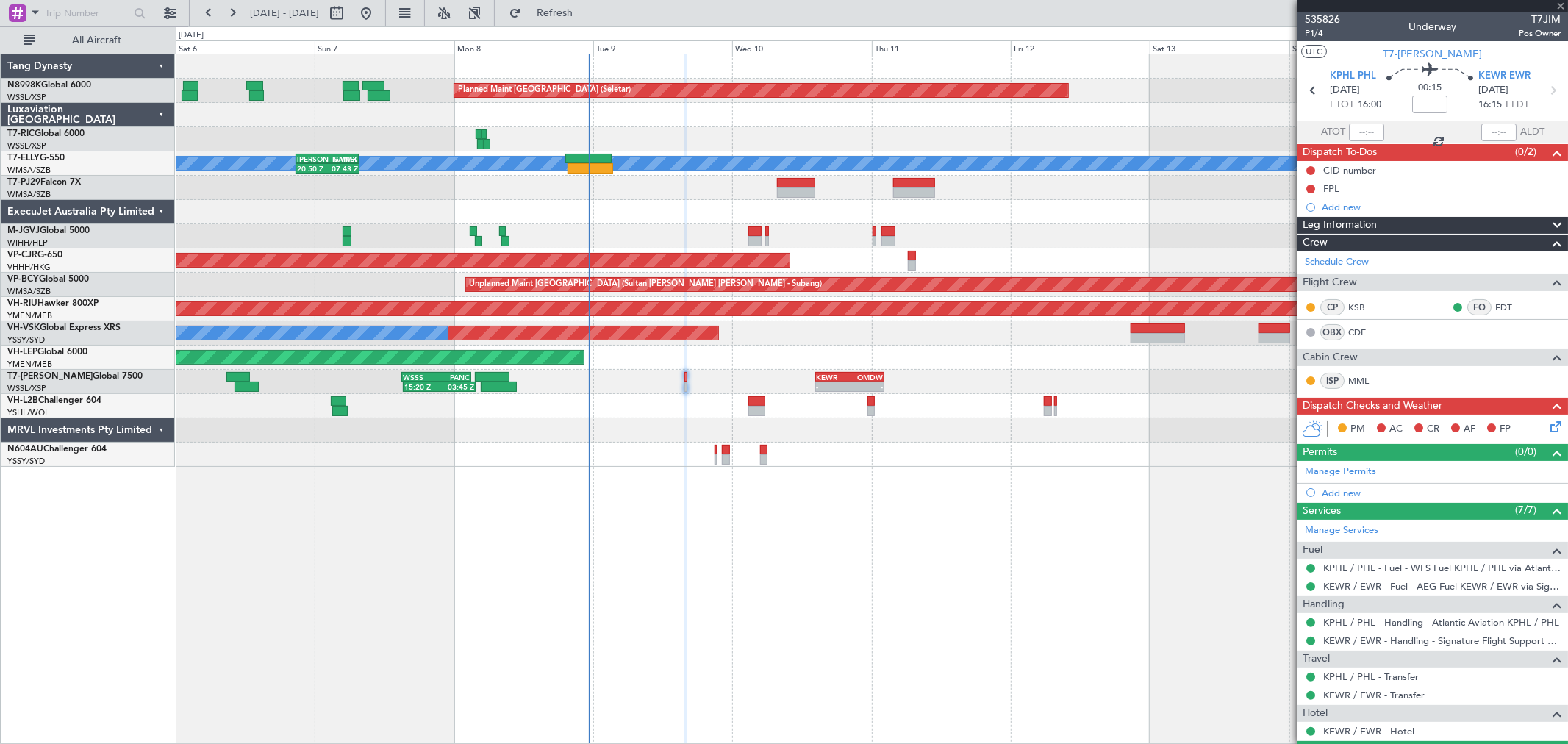
type input "+00:15"
type input "8"
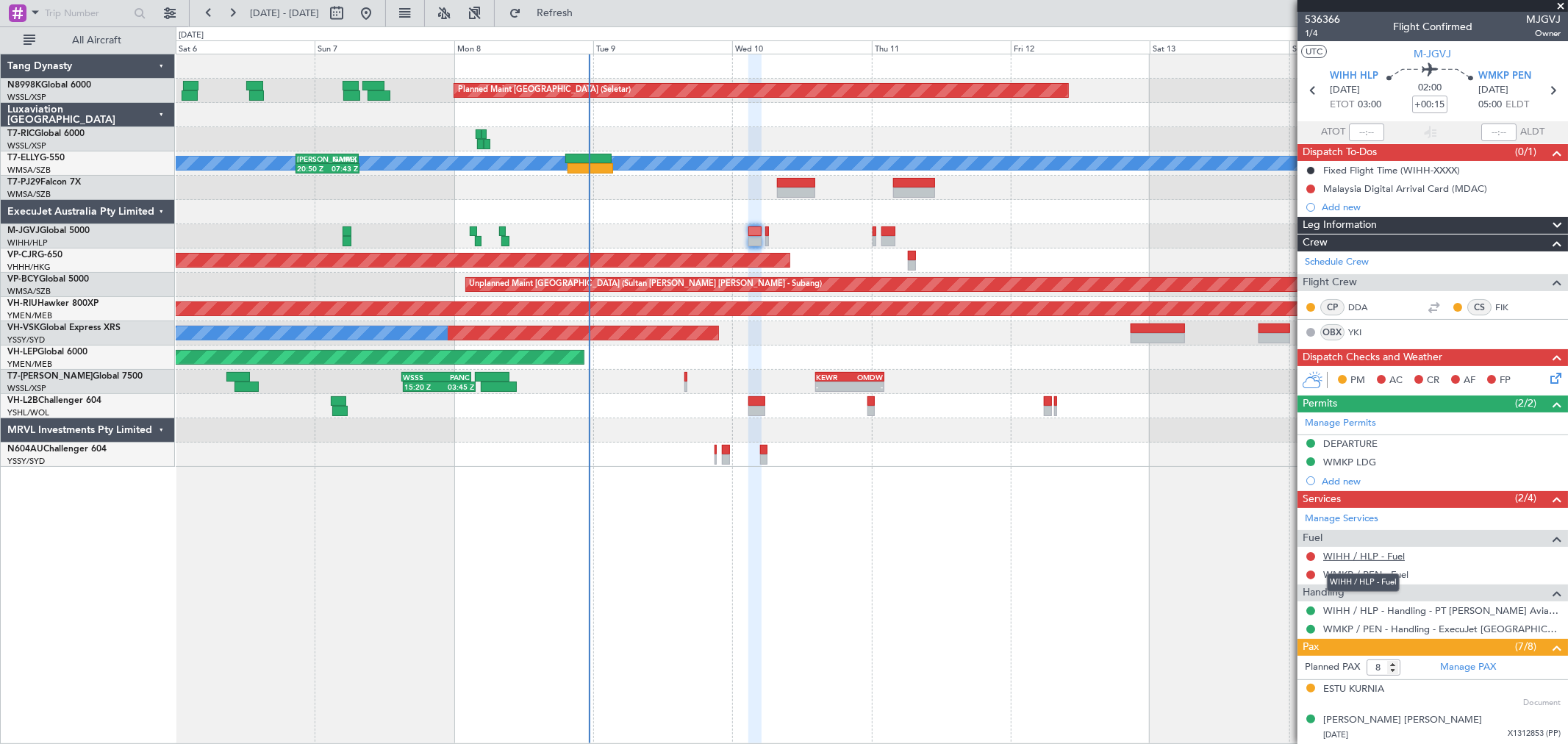
click at [1382, 557] on link "WIHH / HLP - Fuel" at bounding box center [1364, 556] width 82 height 12
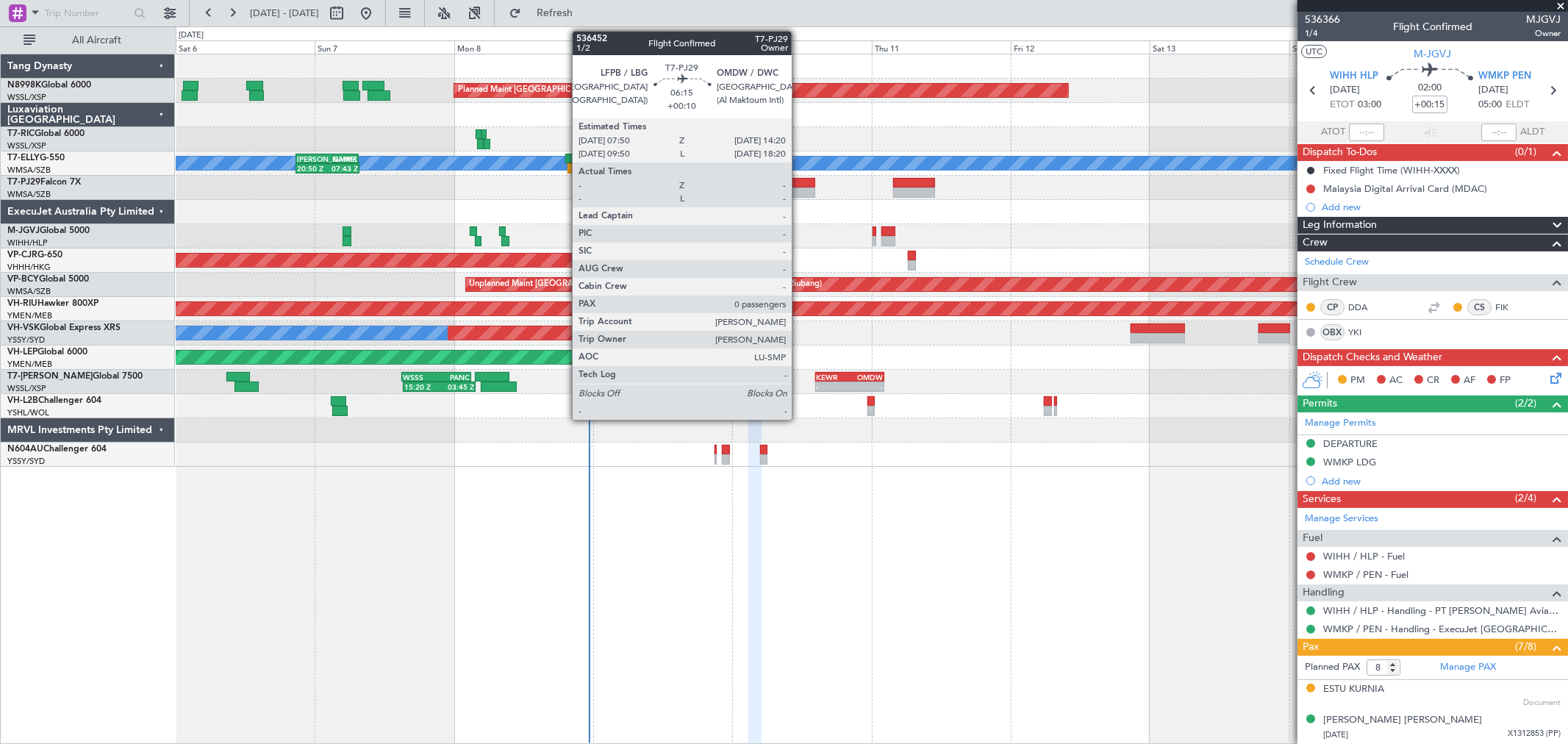
click at [799, 187] on div at bounding box center [796, 193] width 38 height 11
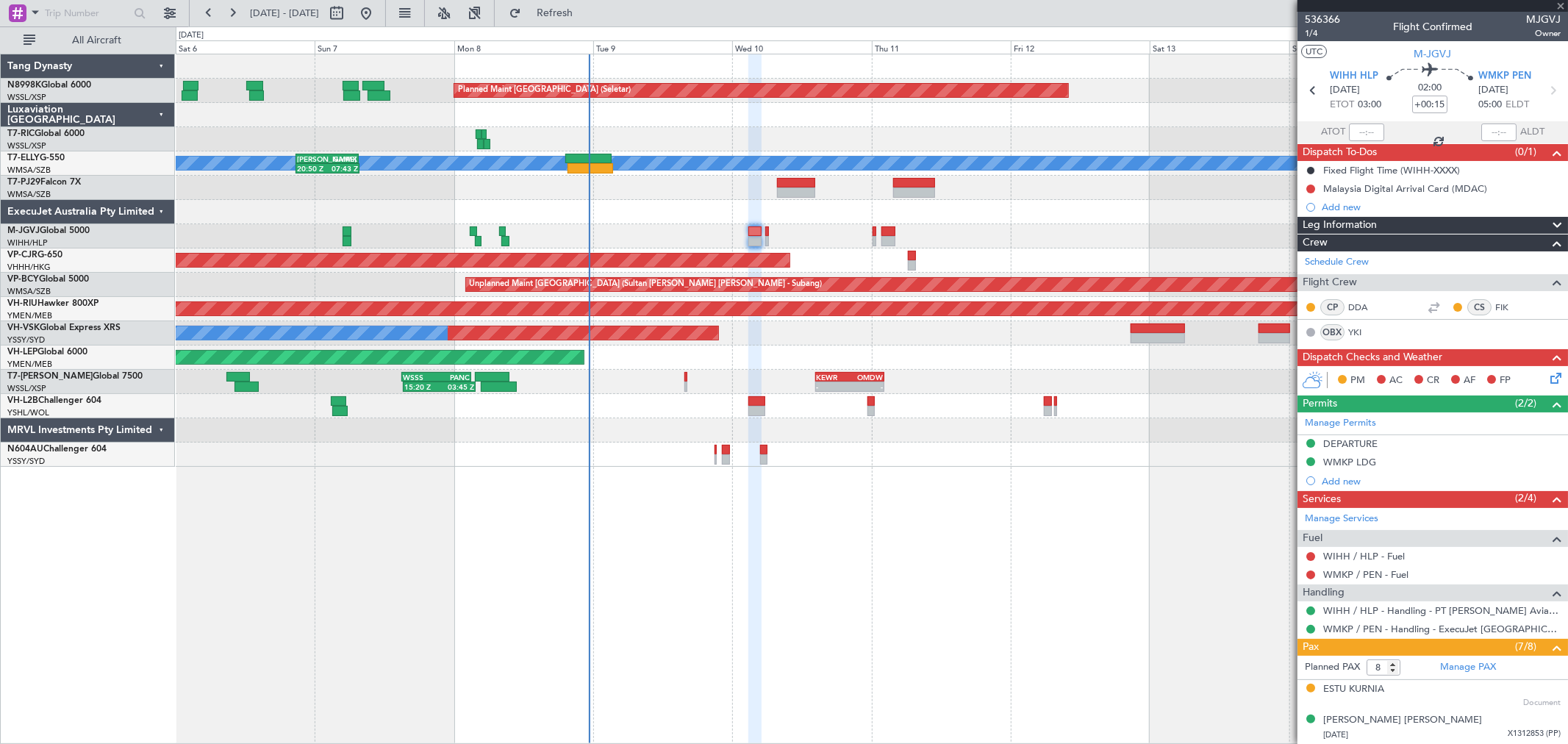
type input "+00:10"
type input "0"
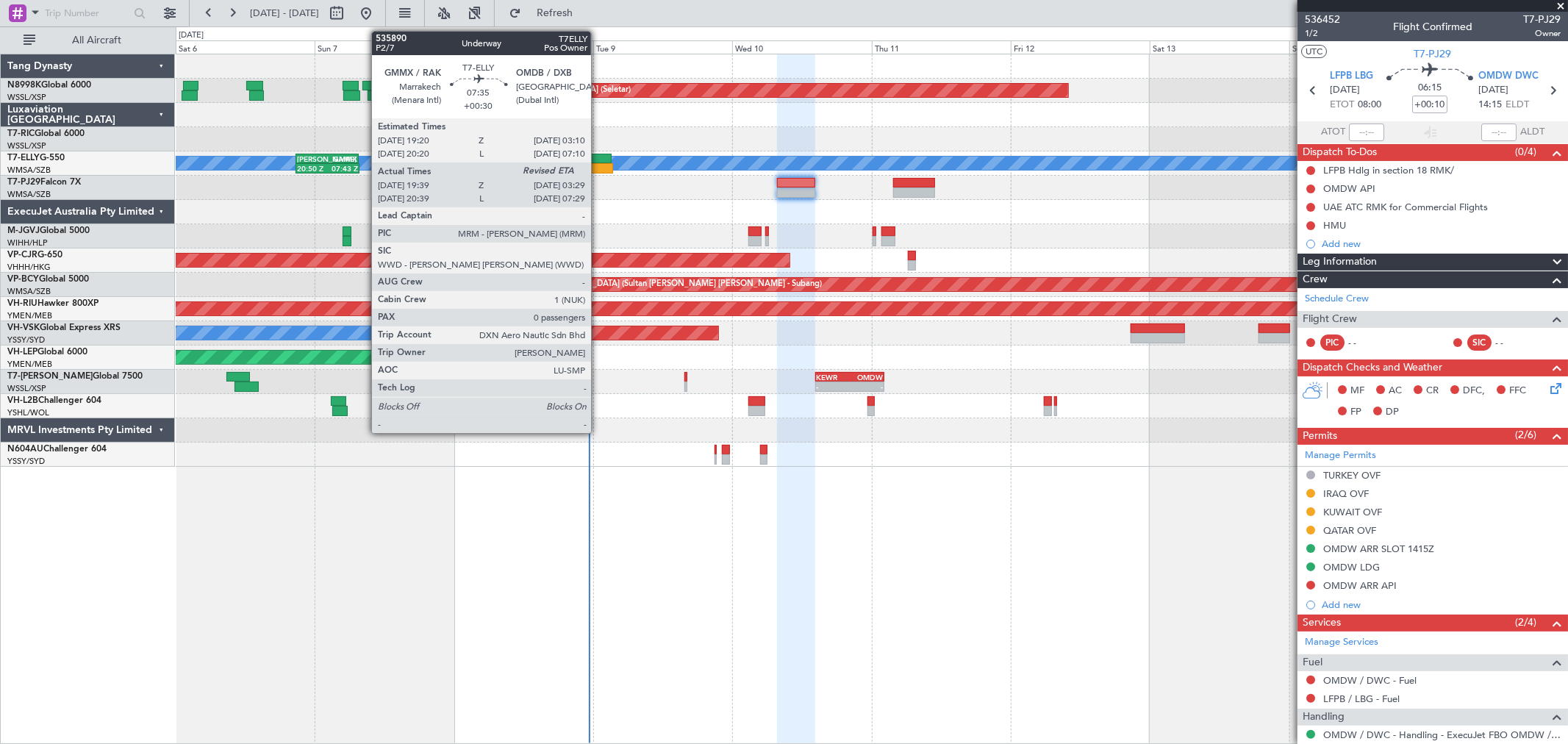
click at [598, 159] on div at bounding box center [588, 159] width 45 height 11
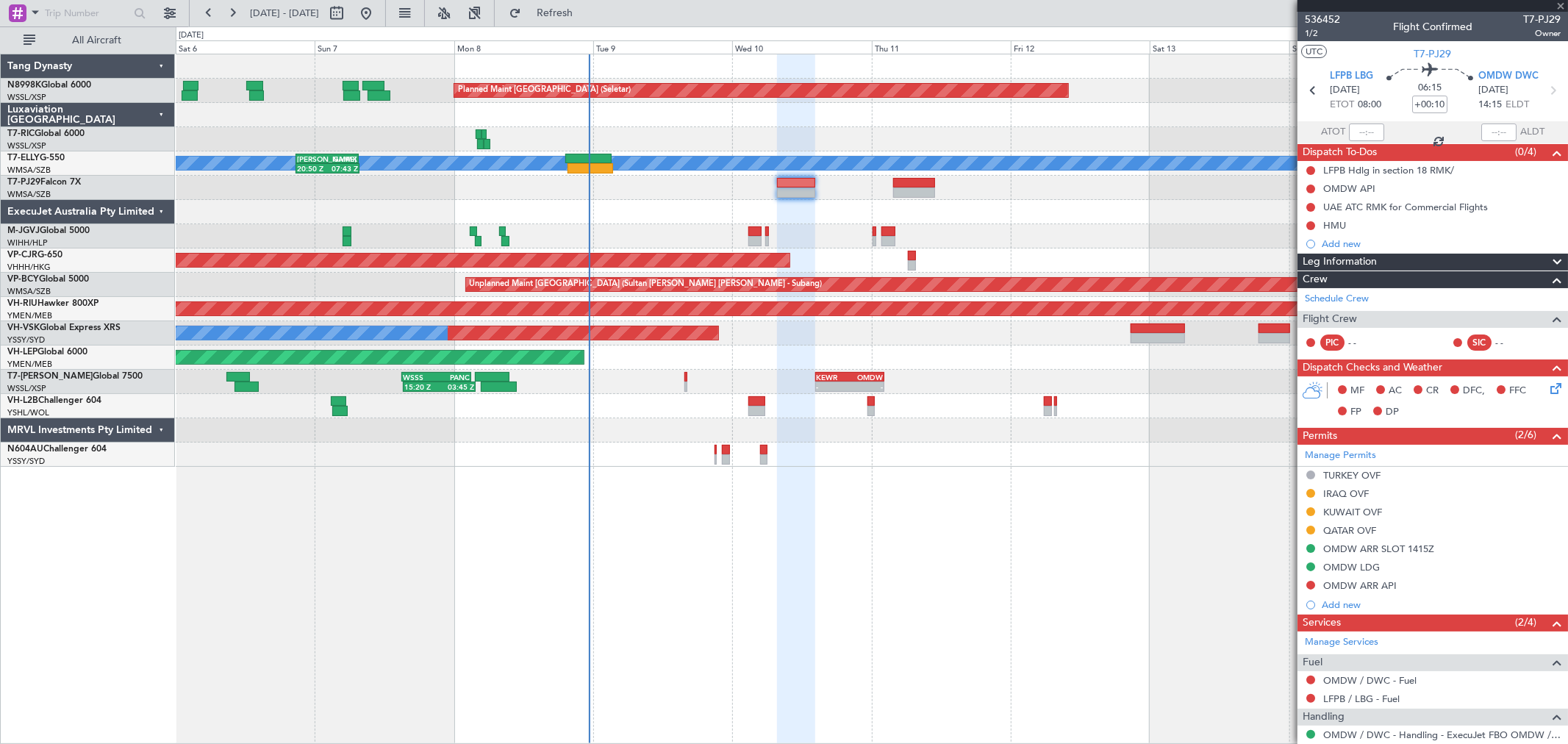
type input "+00:30"
type input "19:49"
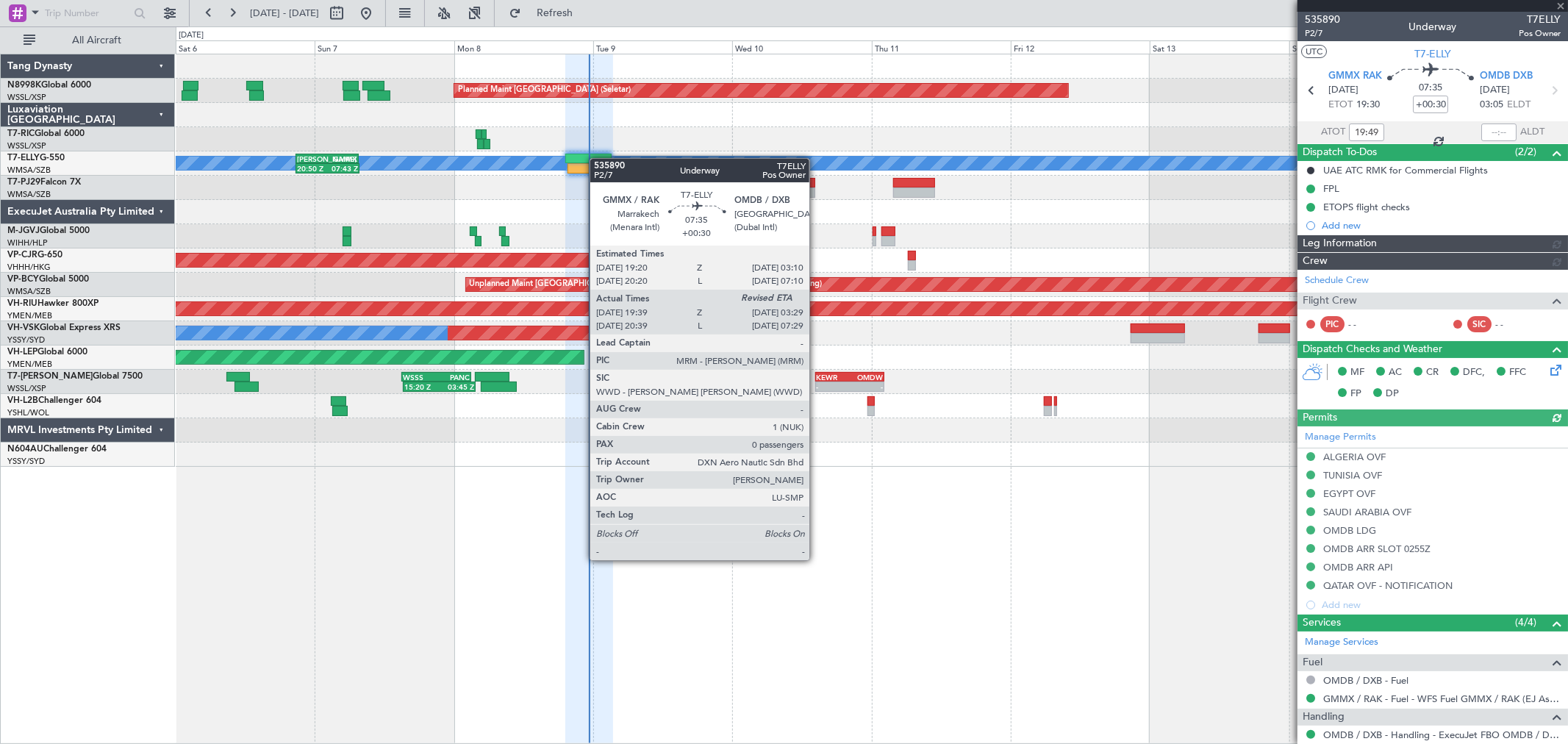
type input "[PERSON_NAME] (LEU)"
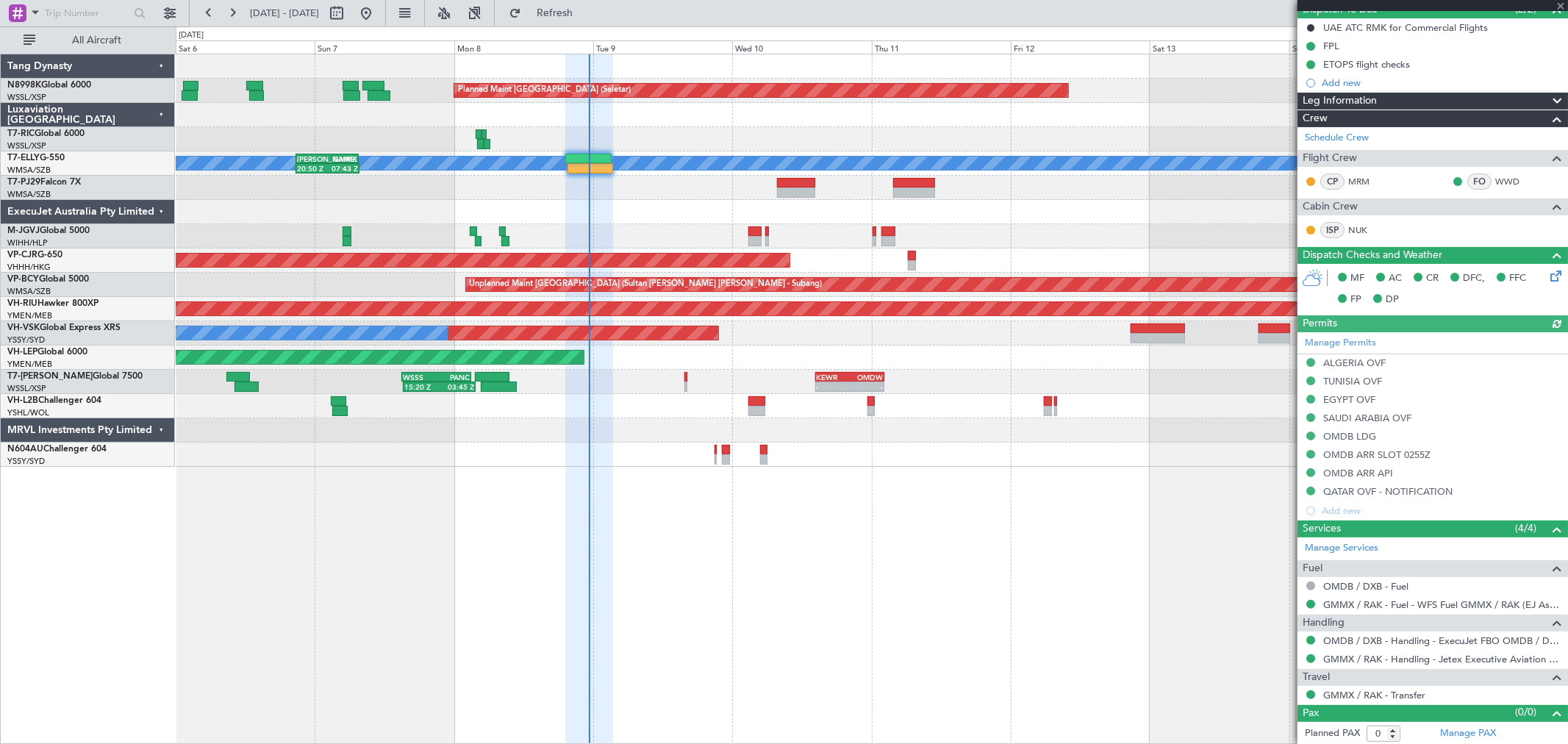
scroll to position [144, 0]
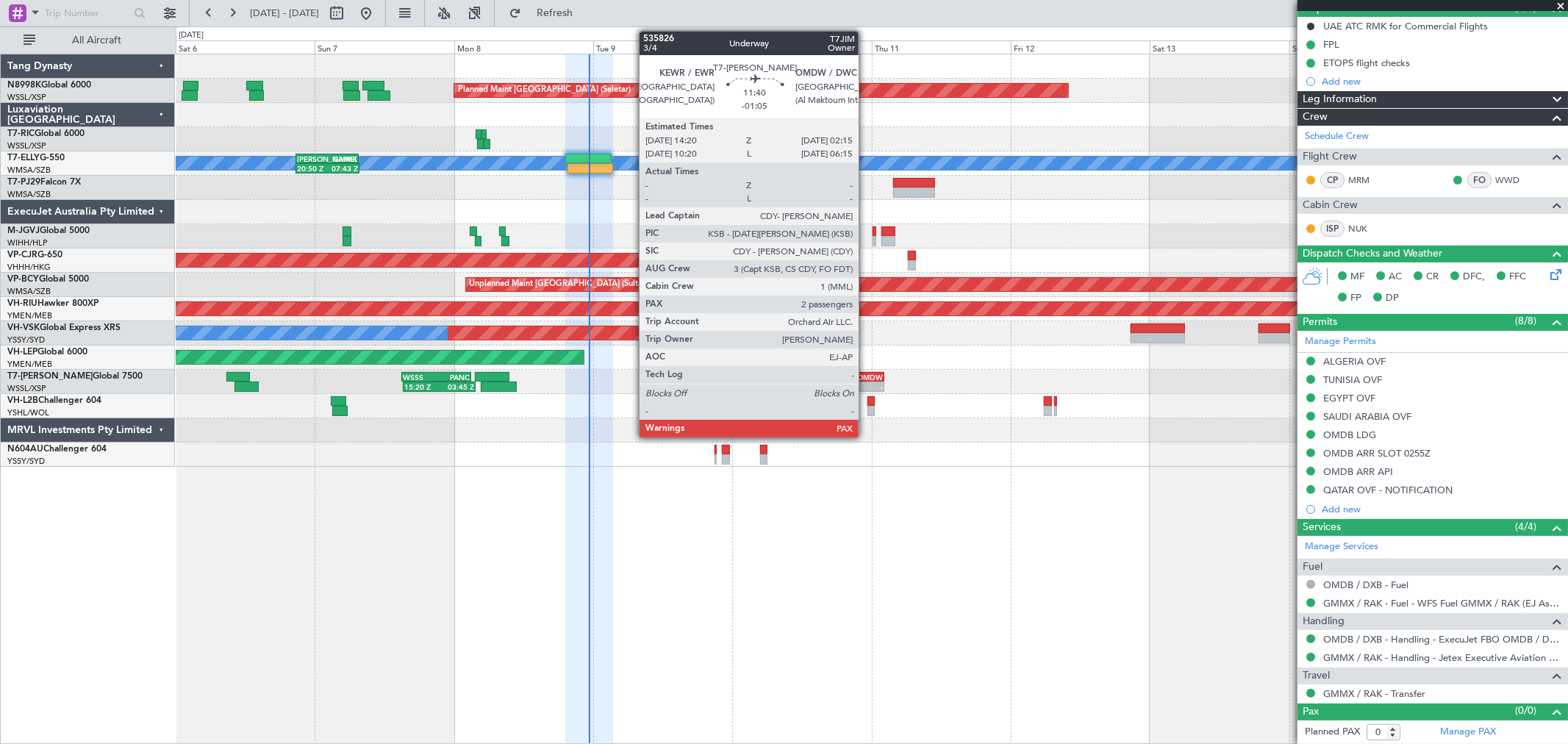
click at [866, 379] on div "OMDW" at bounding box center [866, 377] width 33 height 9
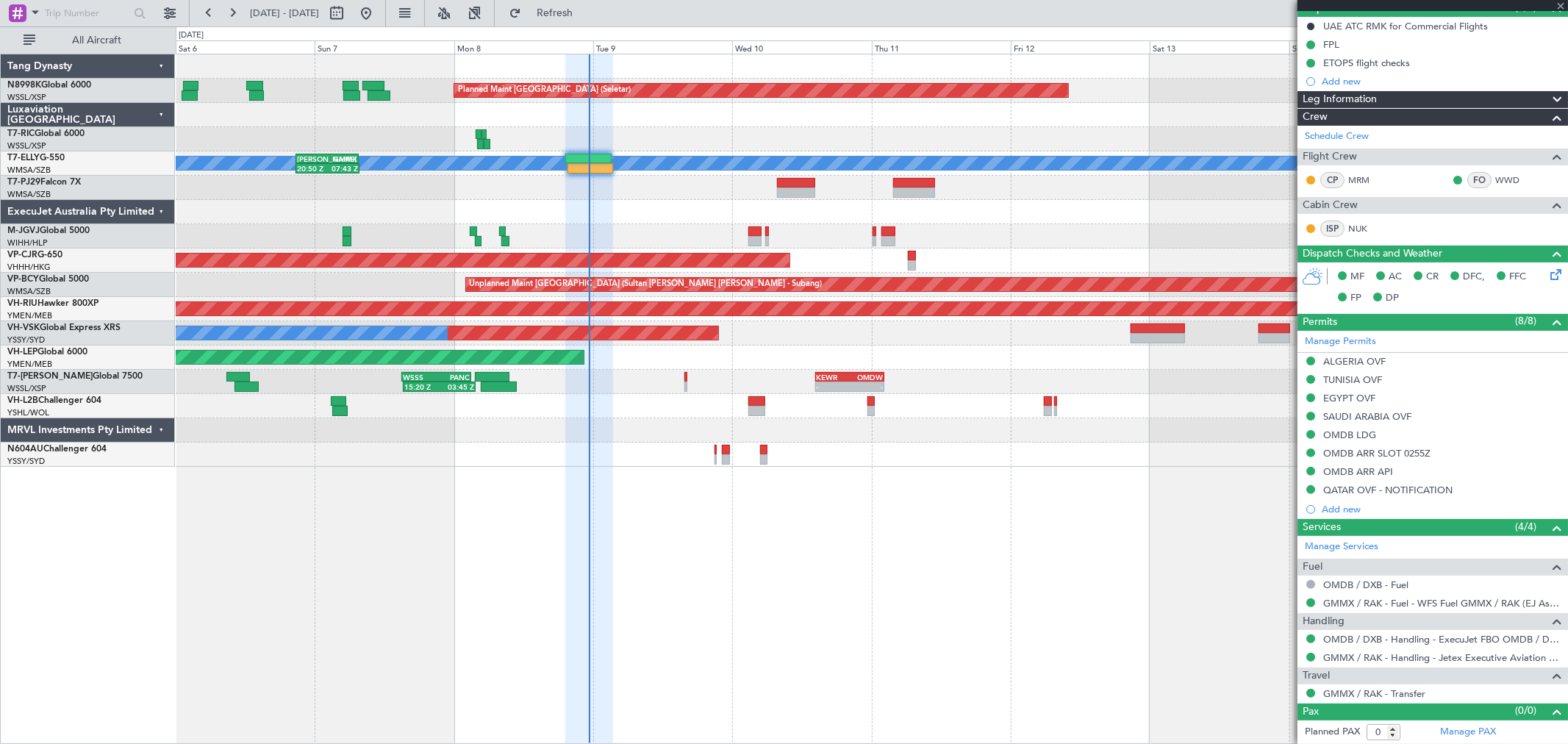
type input "-01:05"
type input "2"
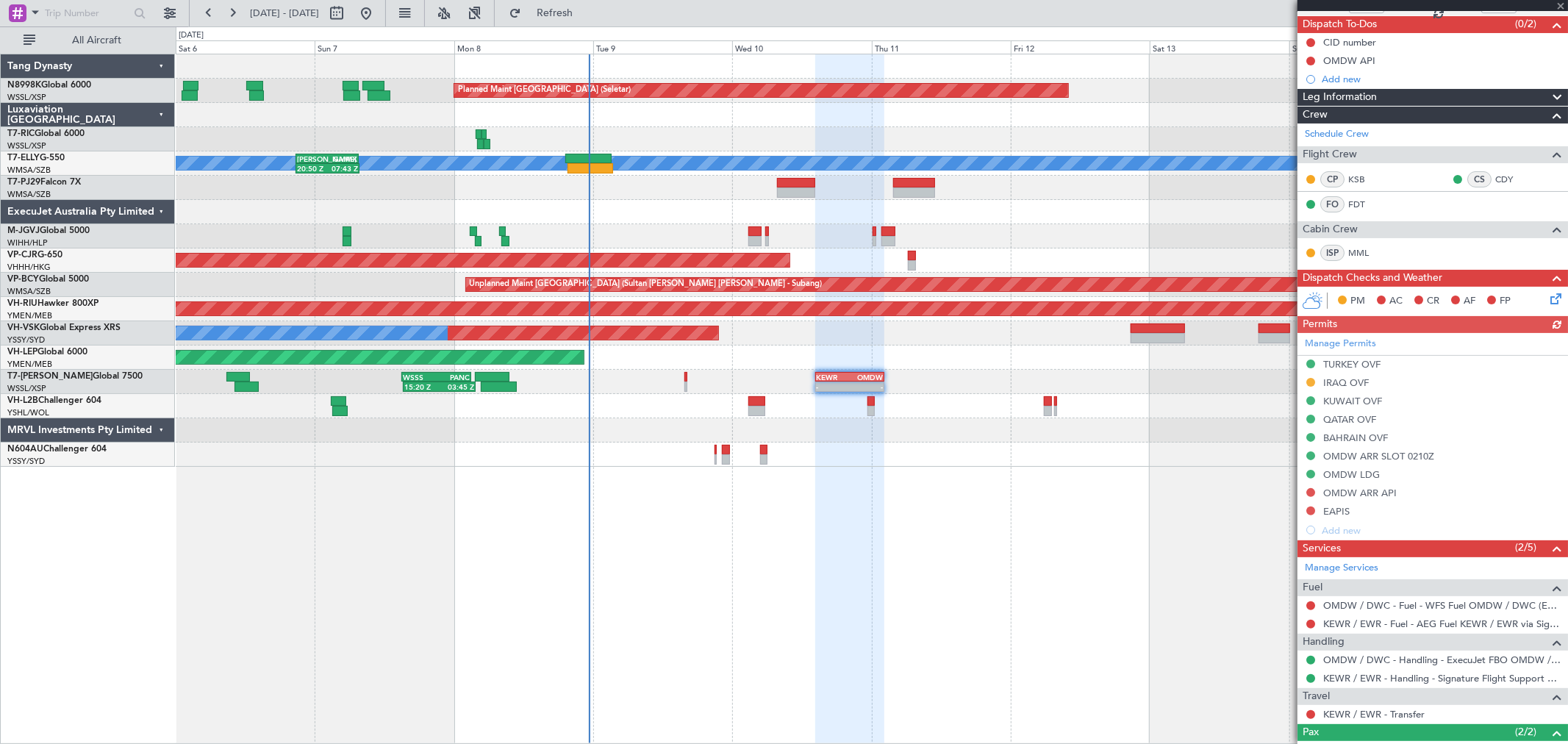
scroll to position [163, 0]
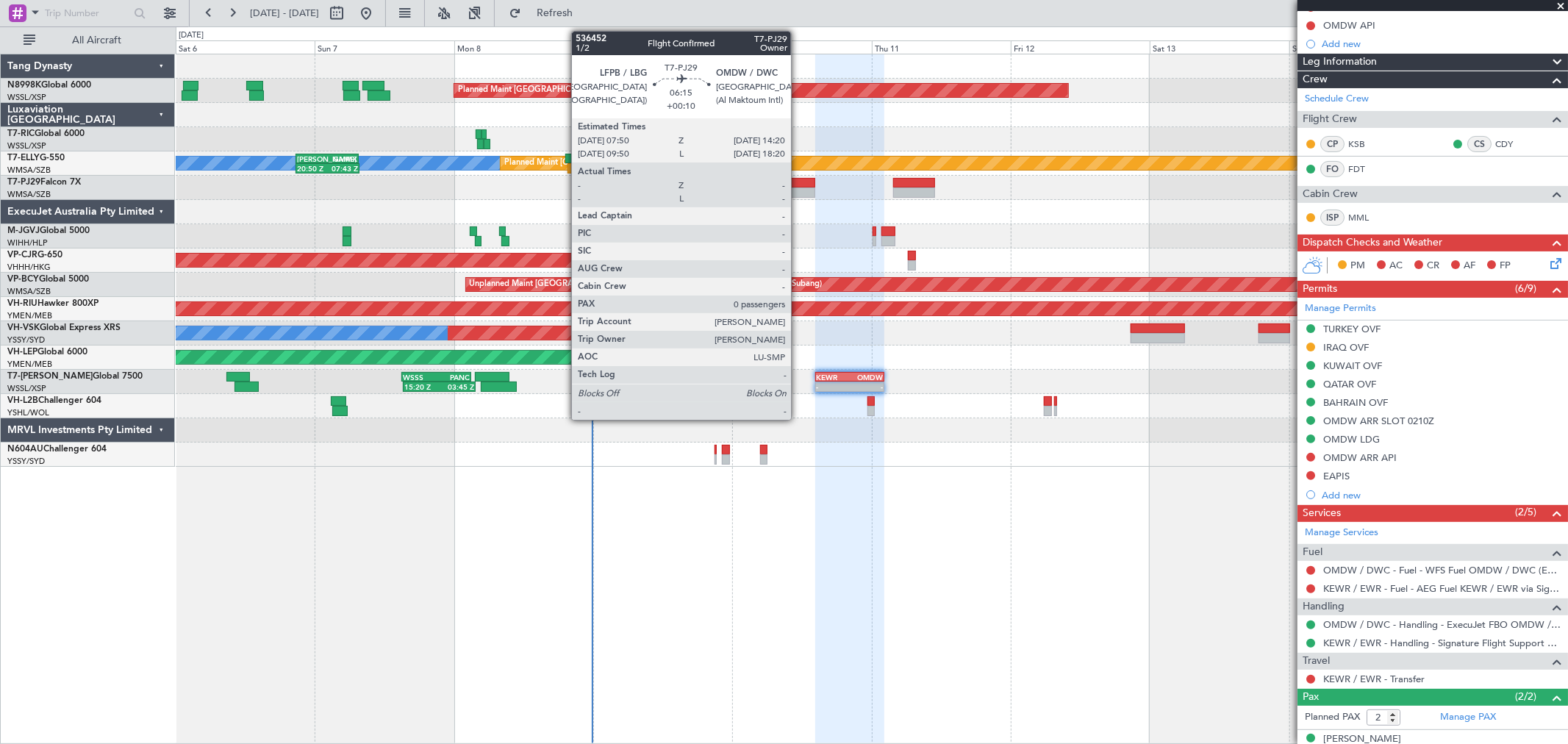
click at [798, 184] on div at bounding box center [796, 183] width 38 height 11
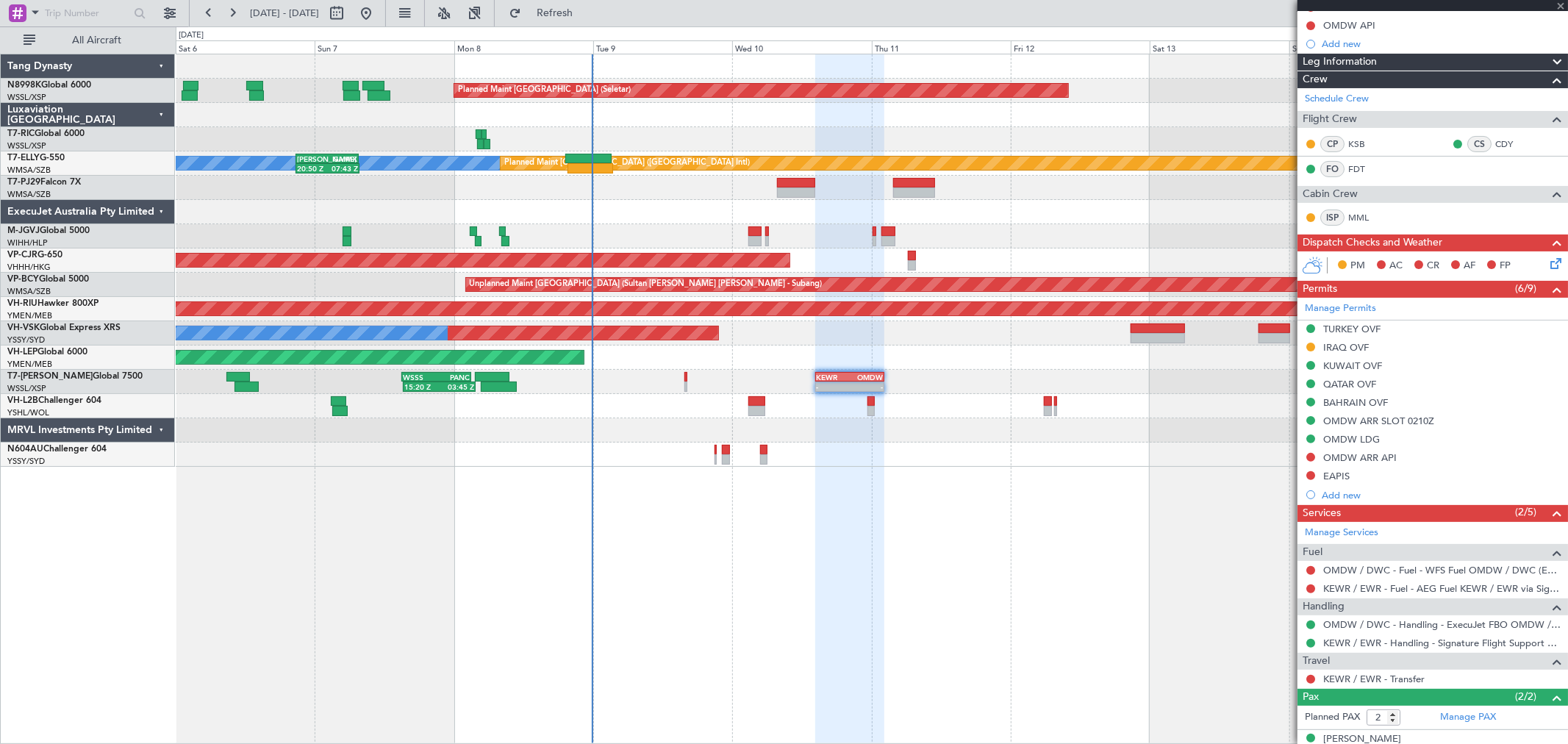
type input "+00:10"
type input "0"
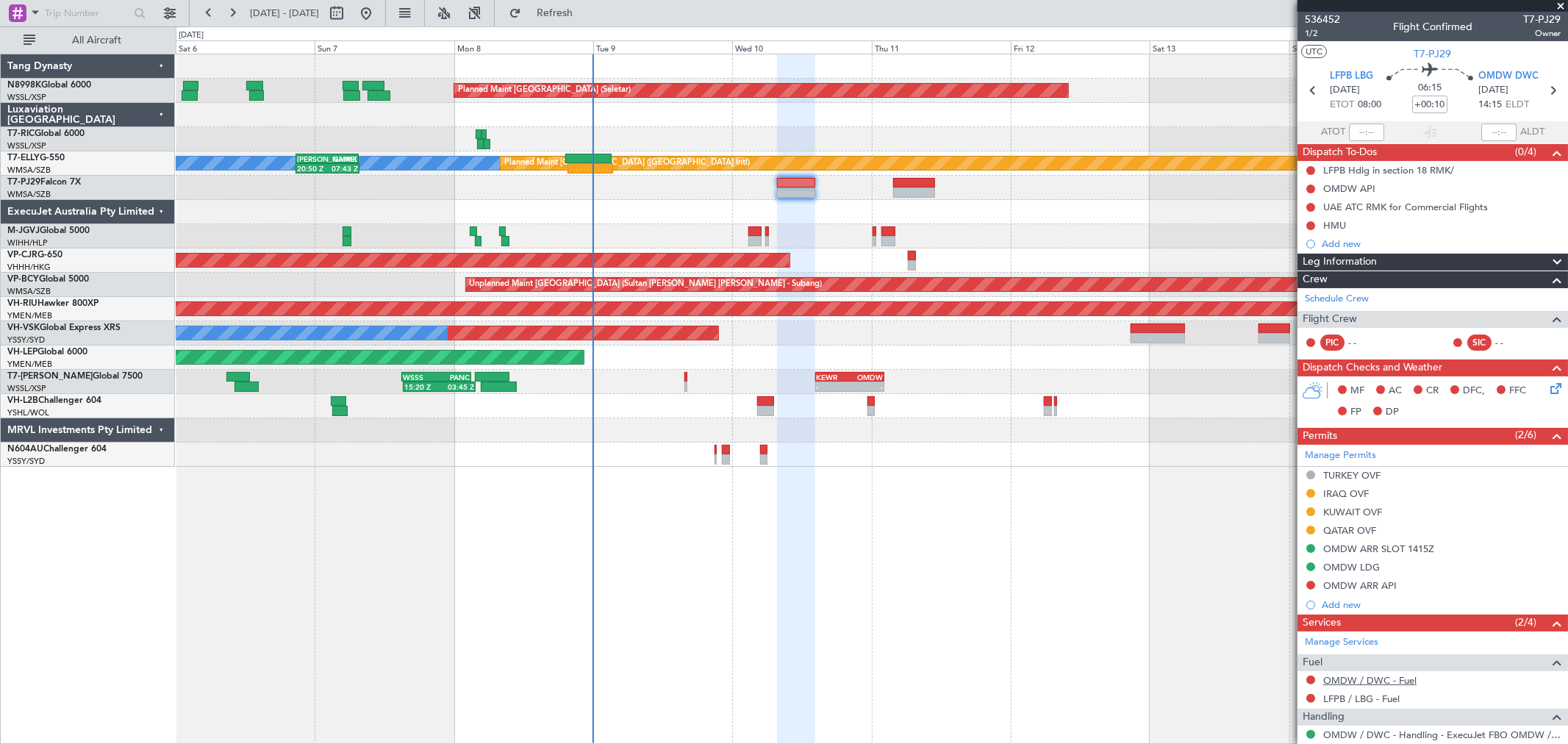
click at [1360, 677] on link "OMDW / DWC - Fuel" at bounding box center [1369, 680] width 93 height 12
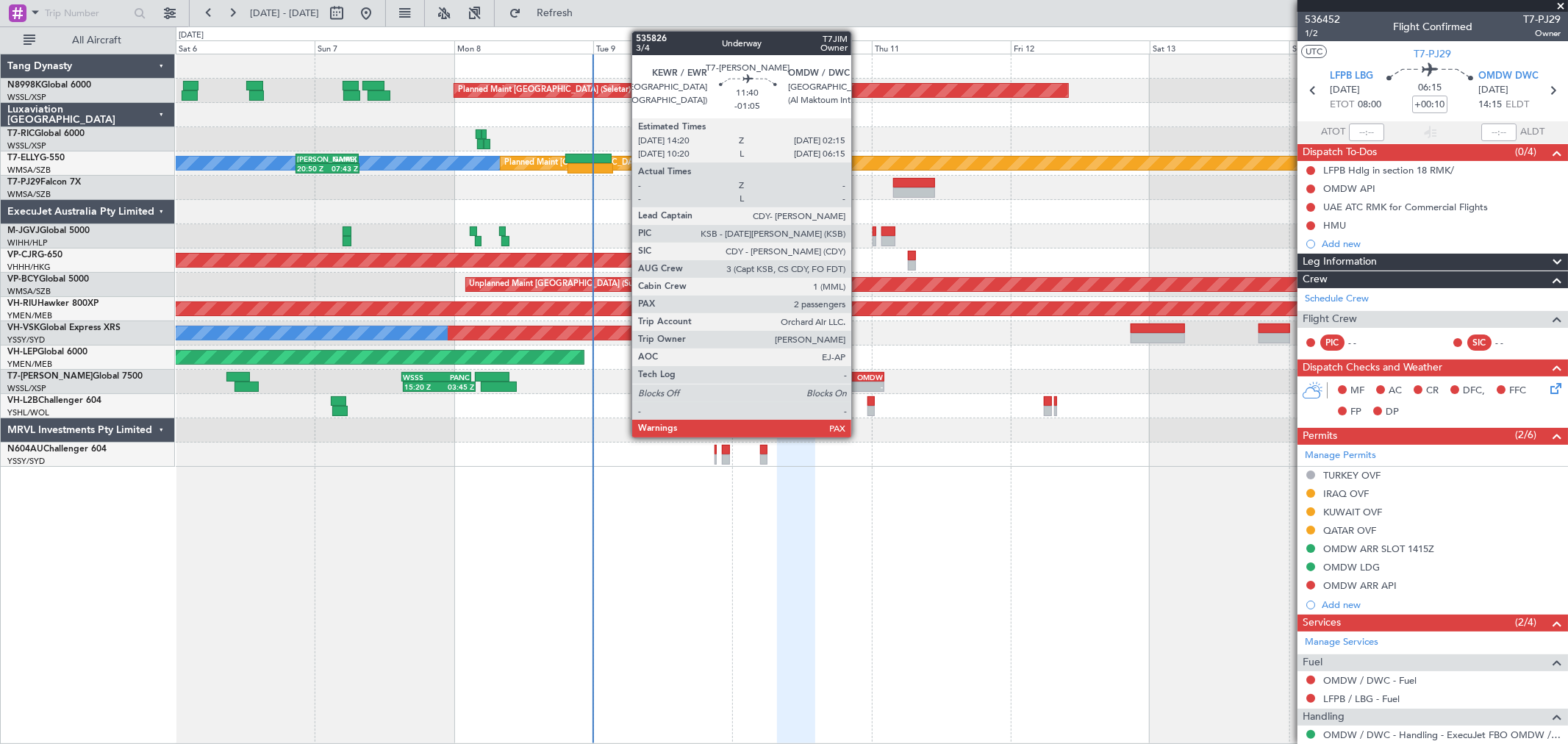
click at [853, 383] on div "-" at bounding box center [866, 386] width 33 height 9
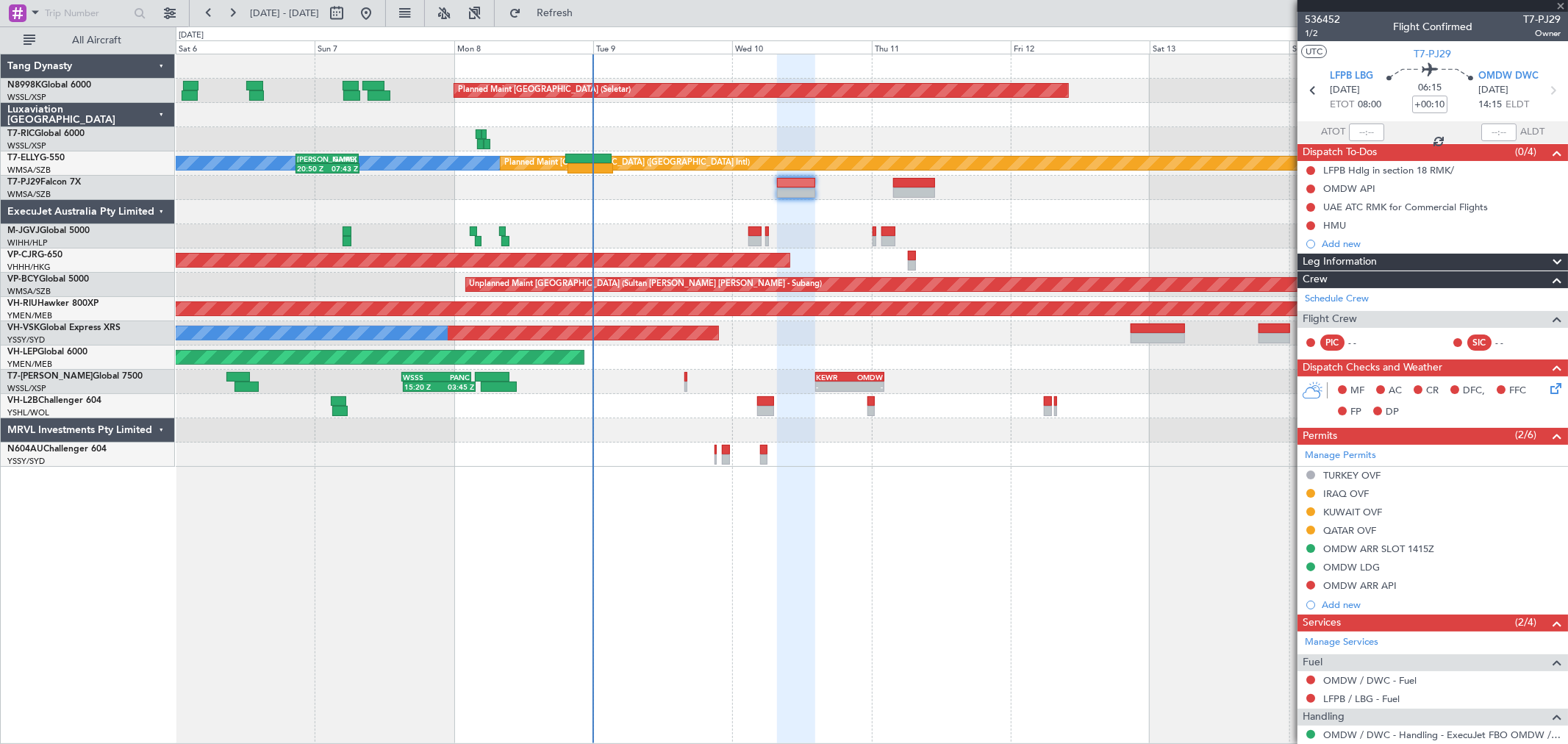
type input "-01:05"
type input "2"
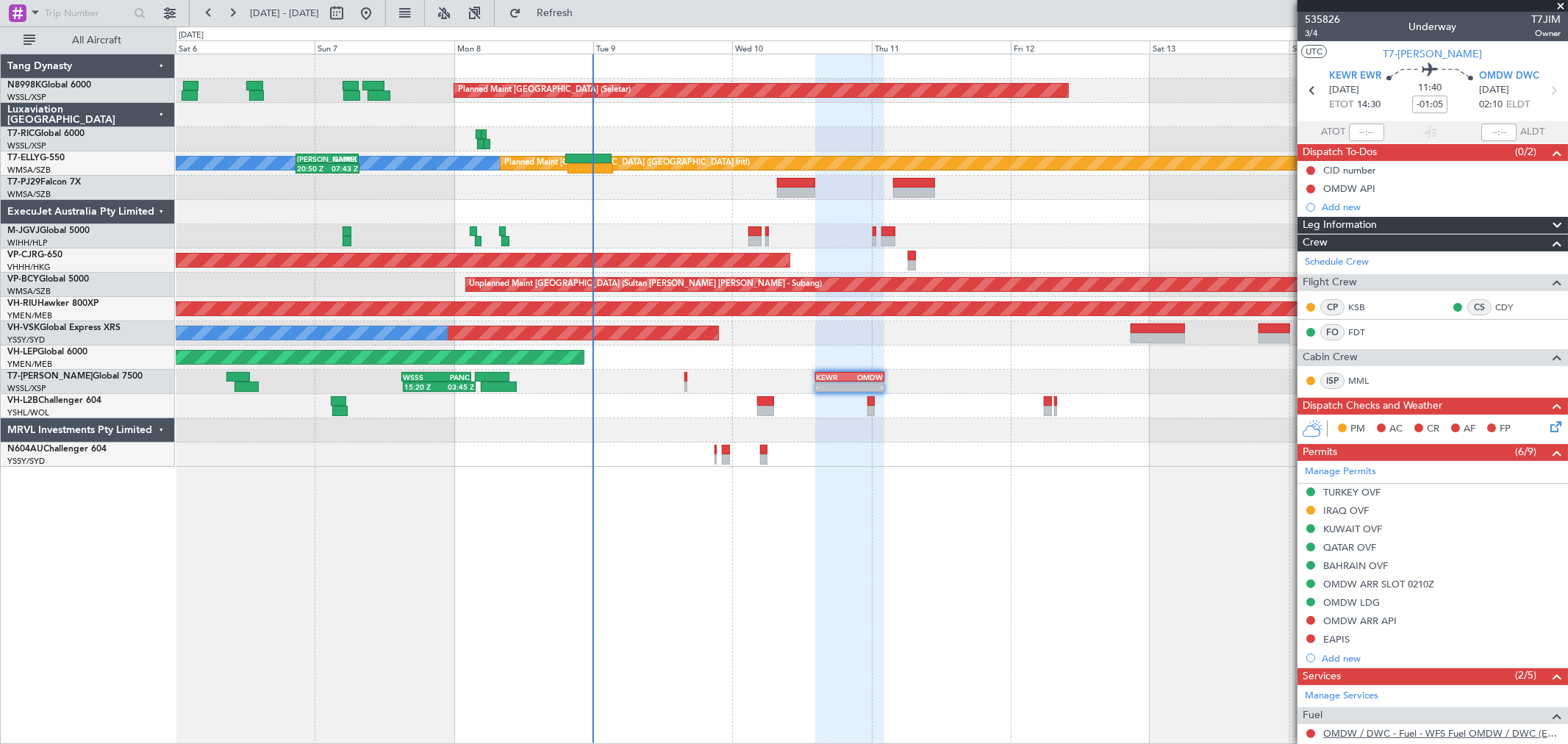
click at [1405, 736] on link "OMDW / DWC - Fuel - WFS Fuel OMDW / DWC (EJ Asia Only)" at bounding box center [1441, 733] width 237 height 12
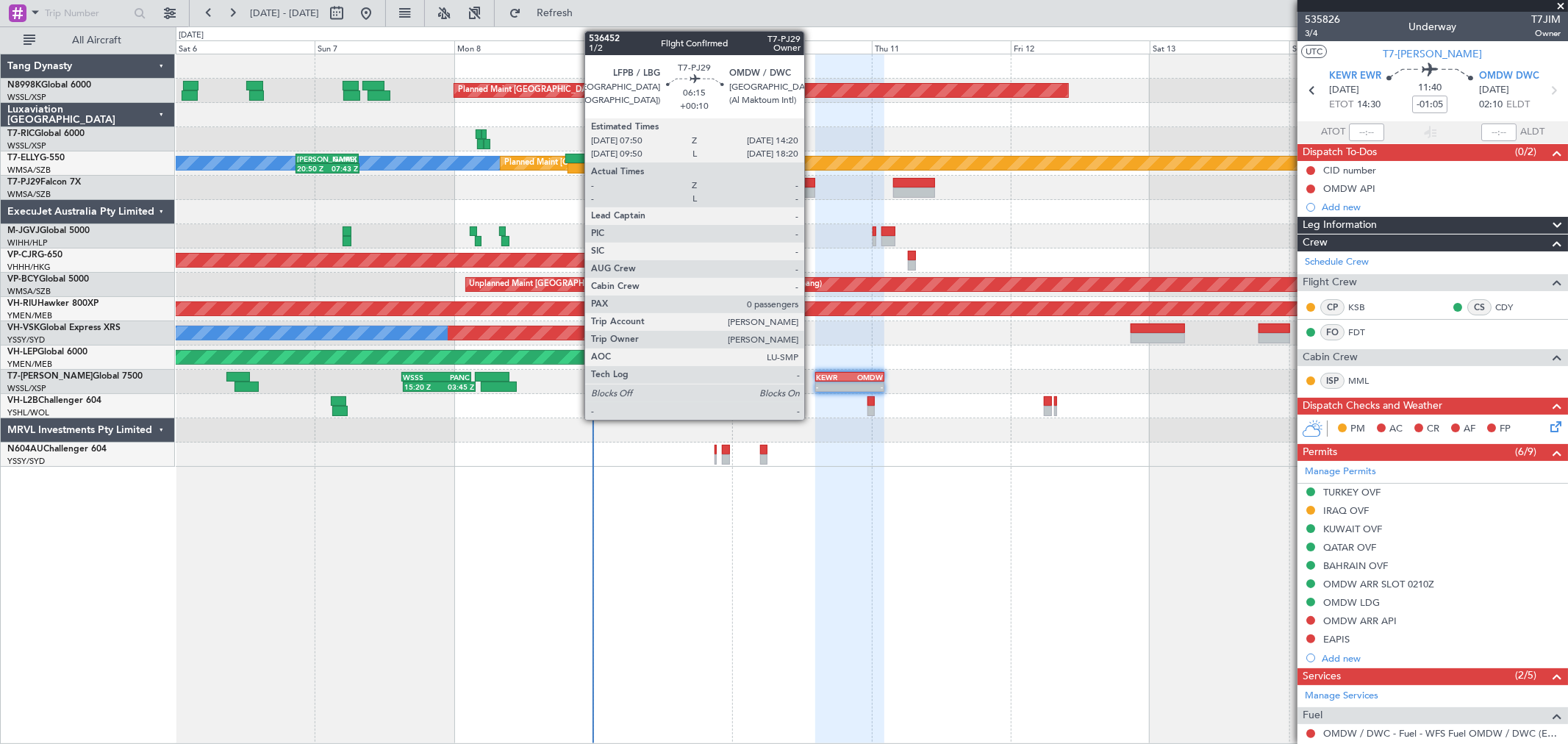
click at [812, 190] on div at bounding box center [796, 193] width 38 height 11
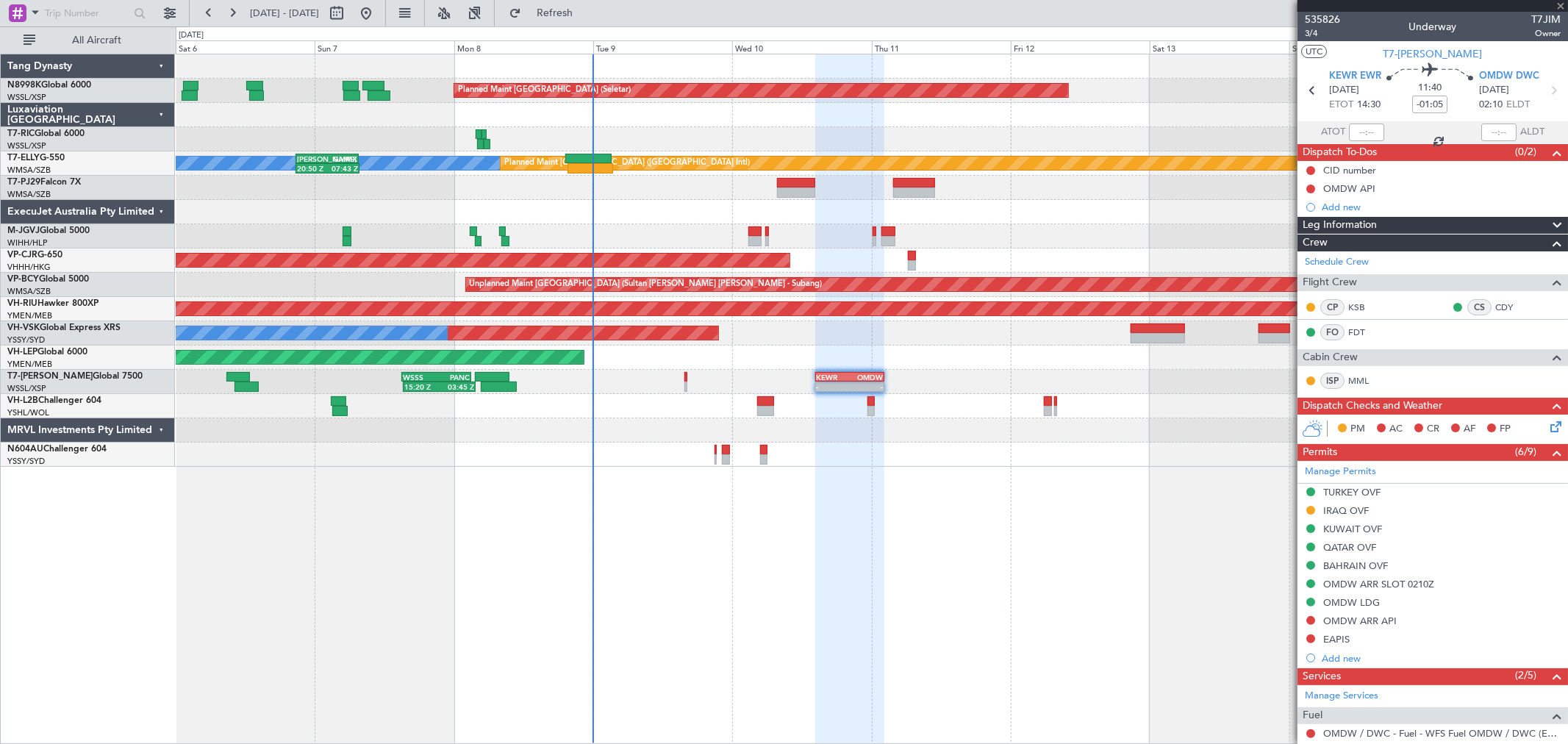
type input "+00:10"
type input "0"
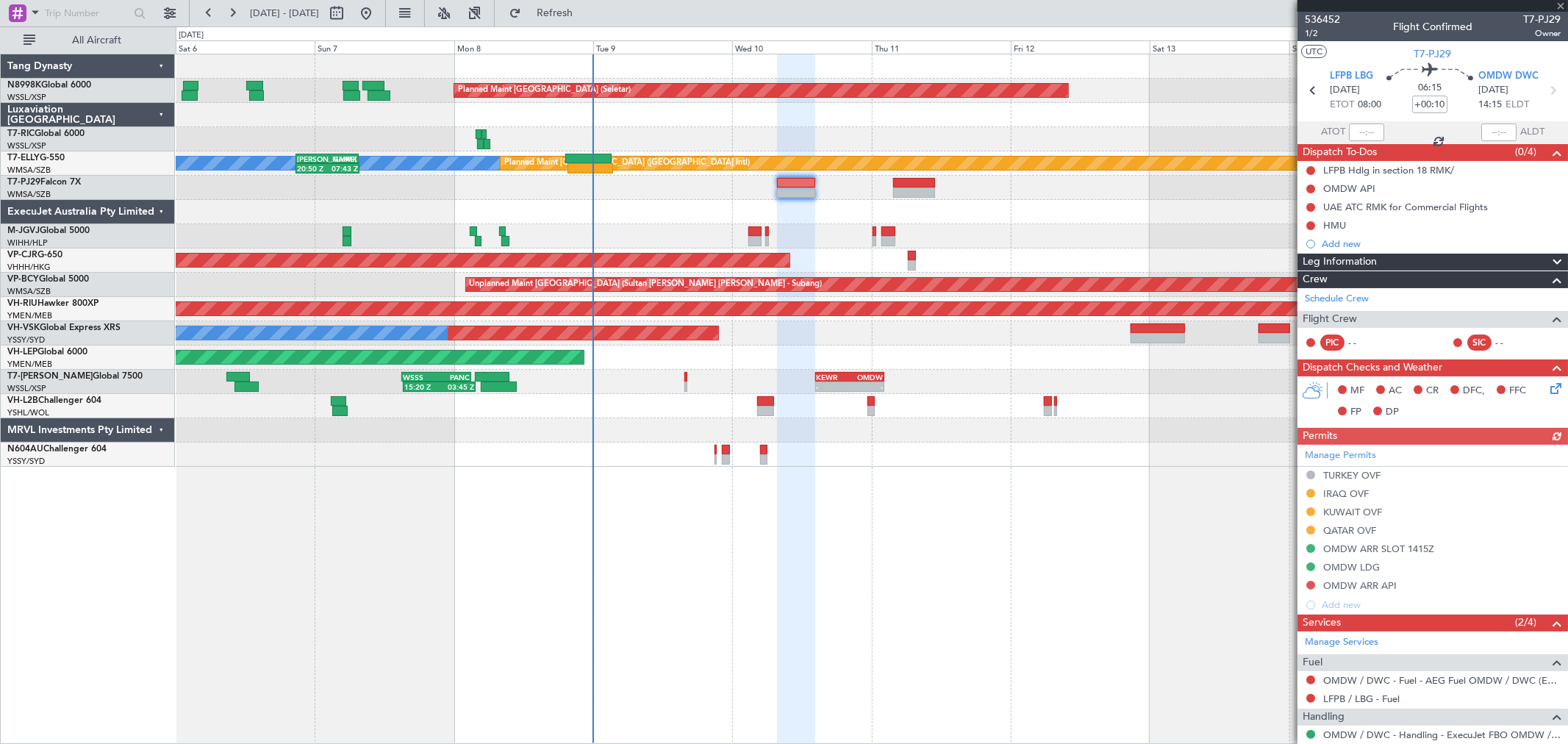
click at [1444, 679] on mat-tooltip-component "Incomplete" at bounding box center [1427, 691] width 67 height 39
click at [1422, 681] on link "OMDW / DWC - Fuel - AEG Fuel OMDW / DWC (EJ Asia Only)" at bounding box center [1441, 680] width 237 height 12
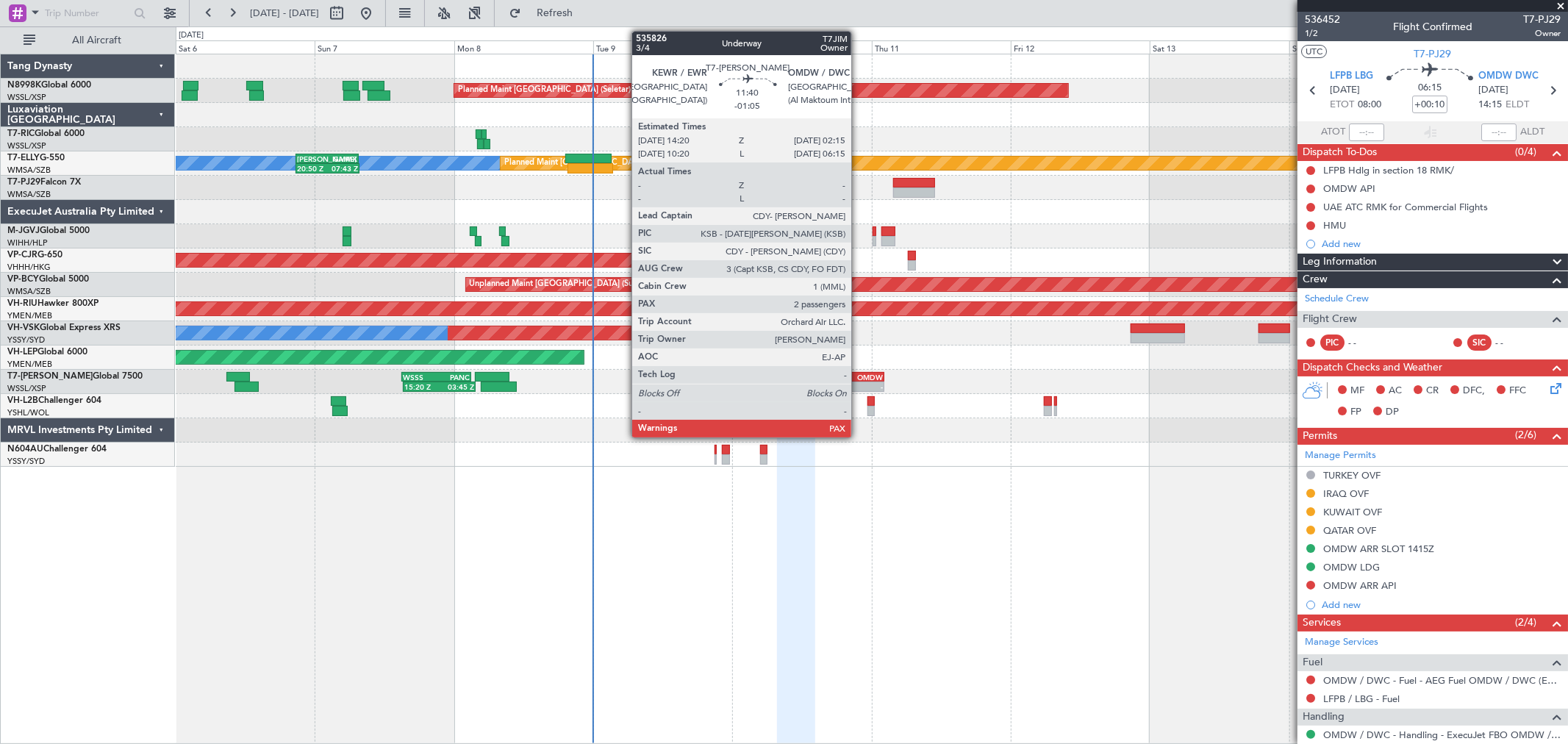
click at [859, 378] on div "OMDW" at bounding box center [866, 377] width 33 height 9
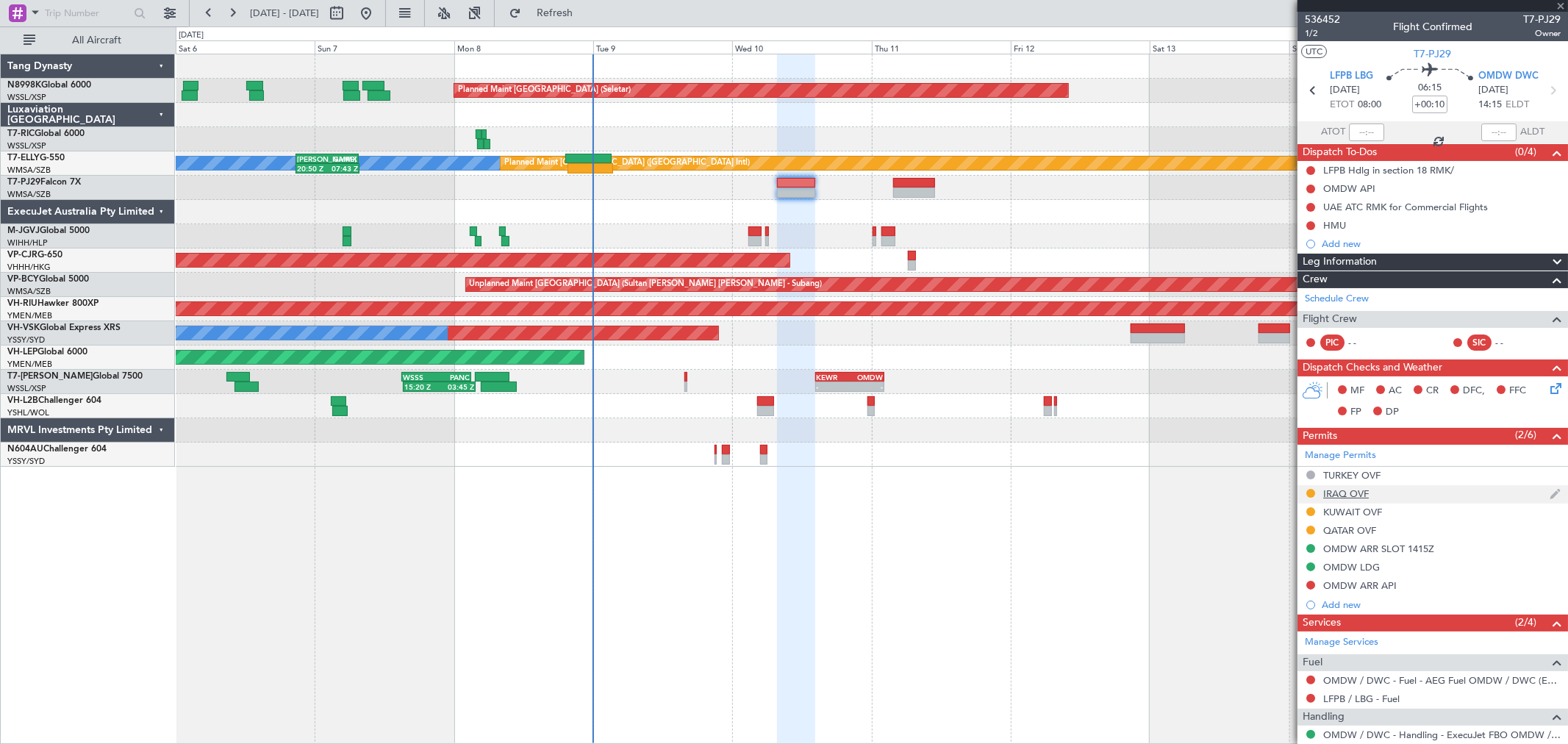
type input "-01:05"
type input "2"
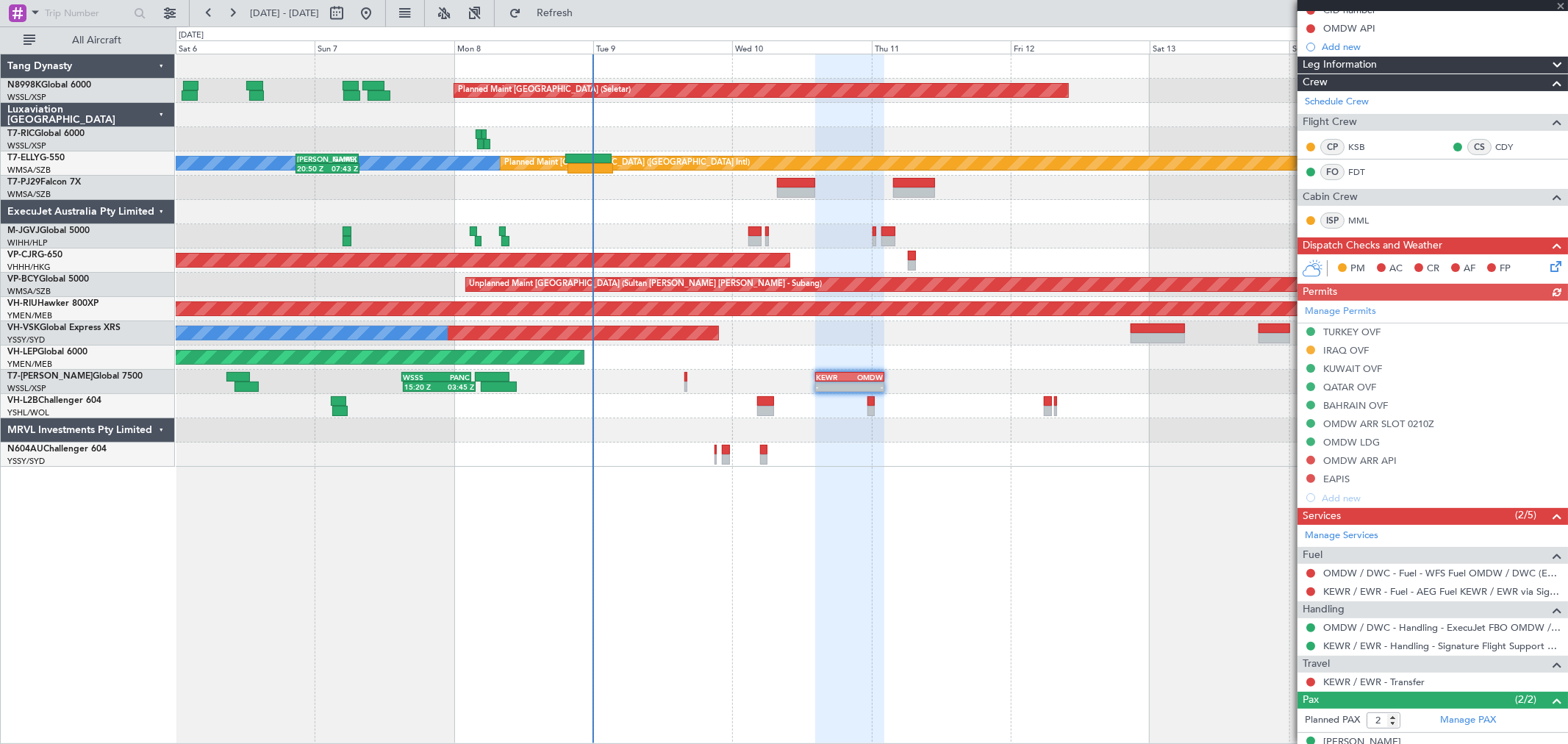
scroll to position [216, 0]
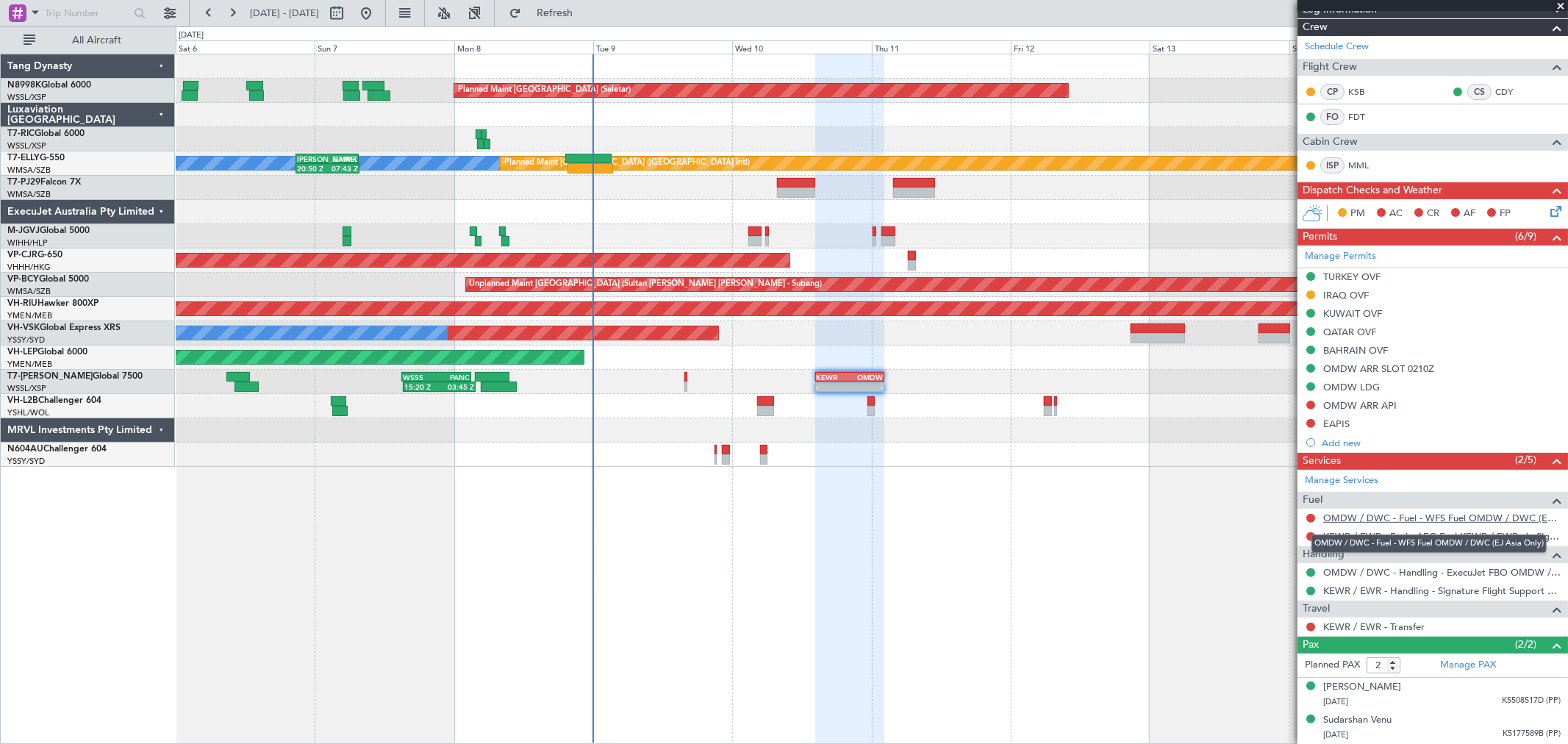
click at [1399, 518] on link "OMDW / DWC - Fuel - WFS Fuel OMDW / DWC (EJ Asia Only)" at bounding box center [1441, 518] width 237 height 12
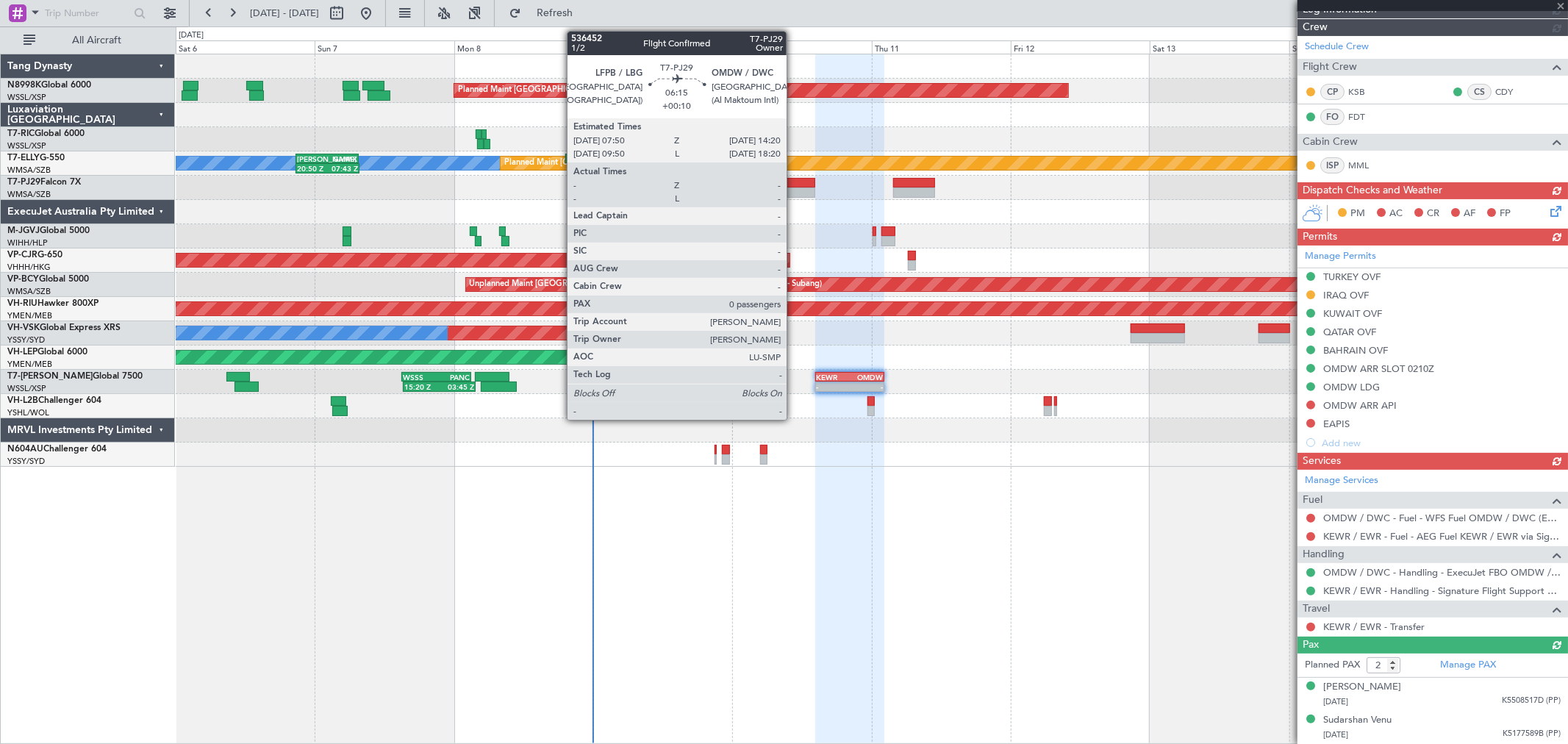
click at [794, 181] on div at bounding box center [796, 183] width 38 height 11
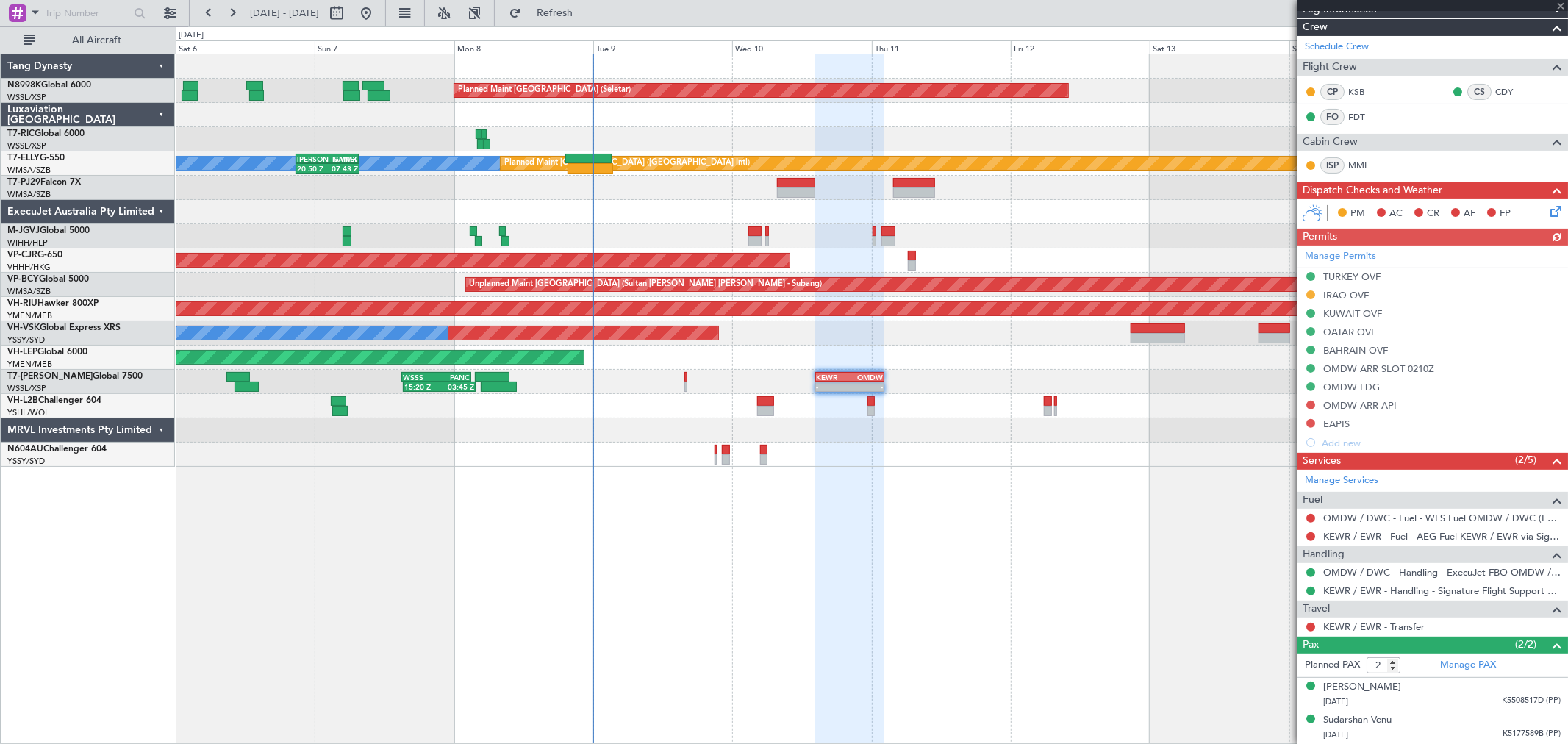
type input "+00:10"
type input "0"
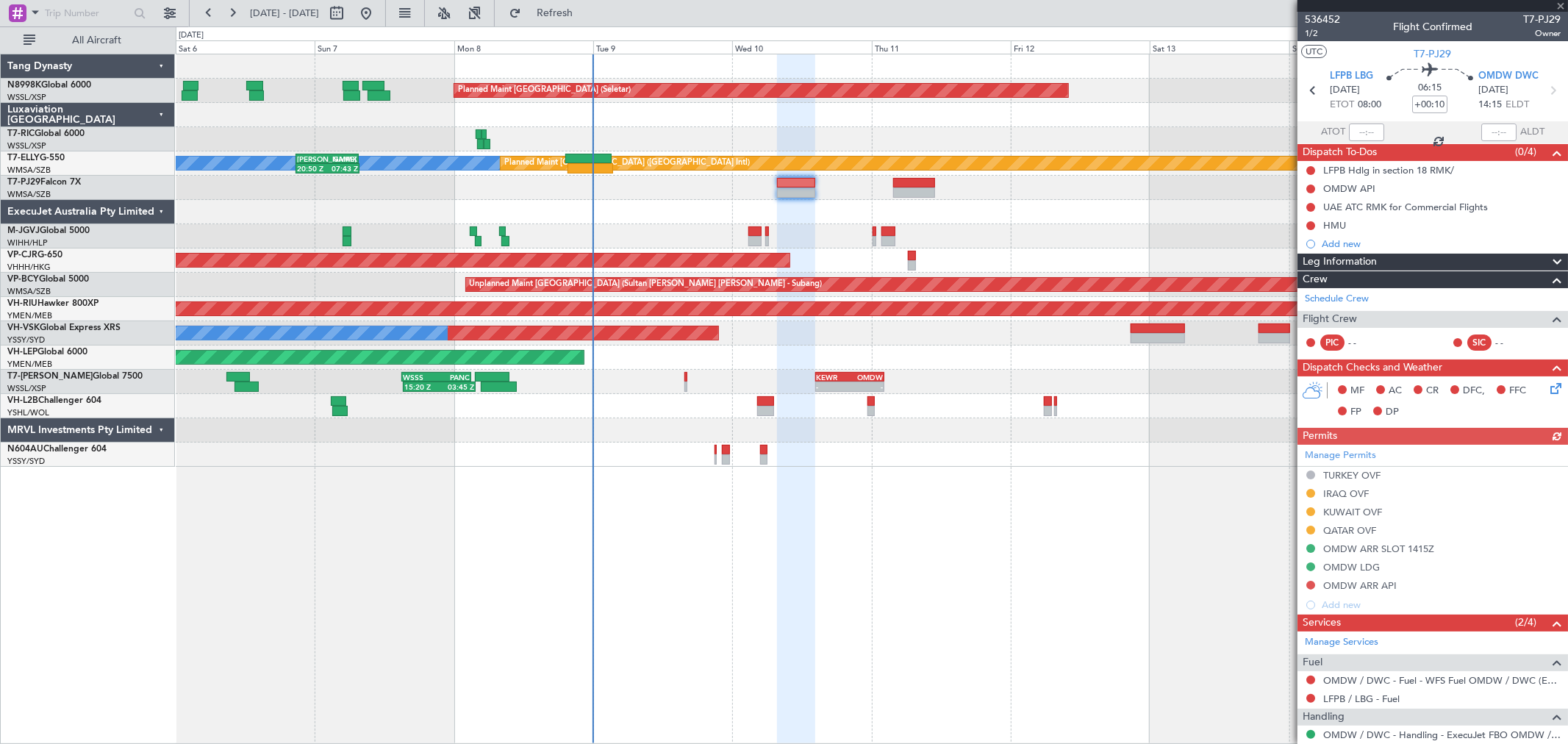
scroll to position [59, 0]
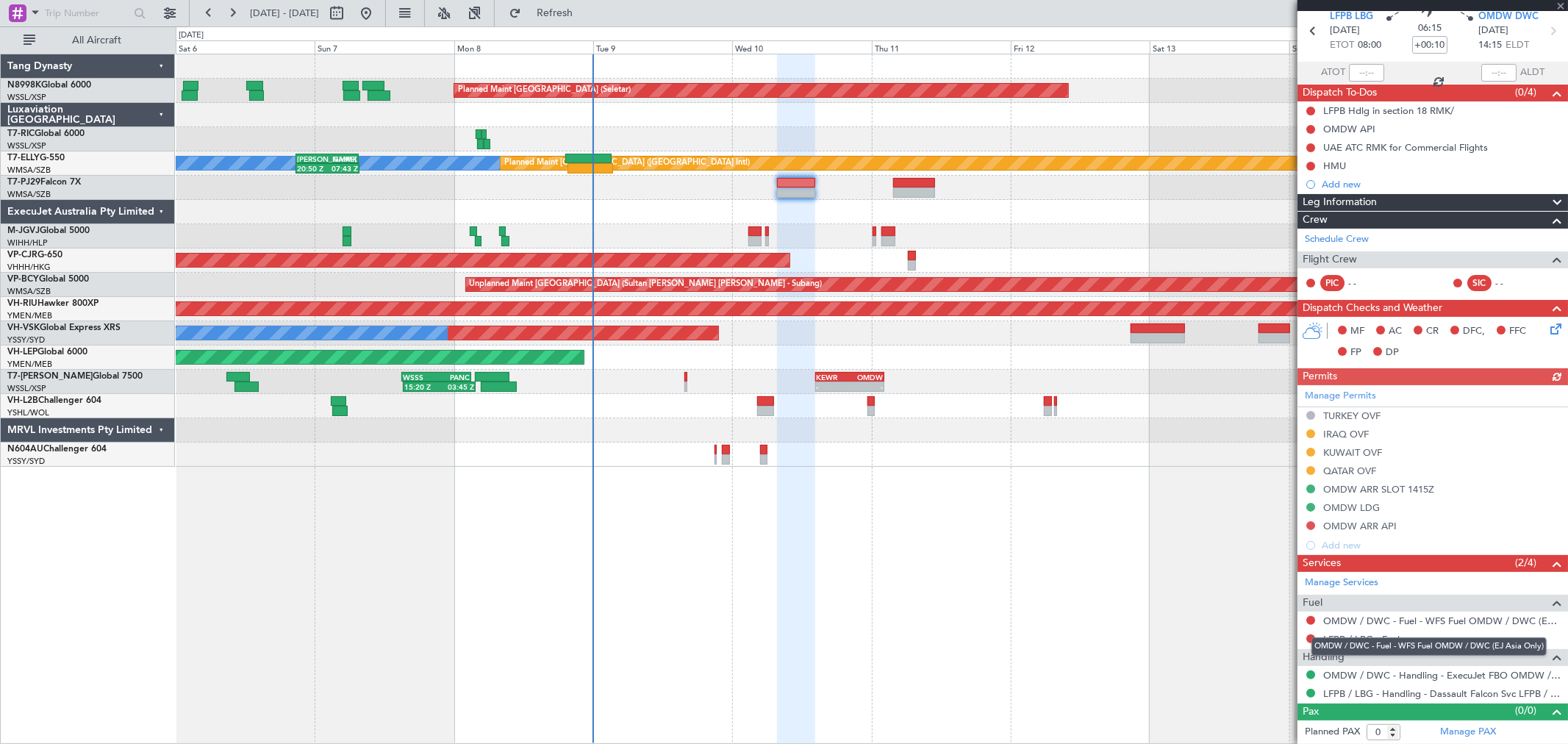
click at [1354, 635] on mat-tooltip-component "OMDW / DWC - Fuel - WFS Fuel OMDW / DWC (EJ Asia Only)" at bounding box center [1429, 646] width 256 height 39
click at [1390, 642] on link "LFPB / LBG - Fuel" at bounding box center [1361, 639] width 76 height 12
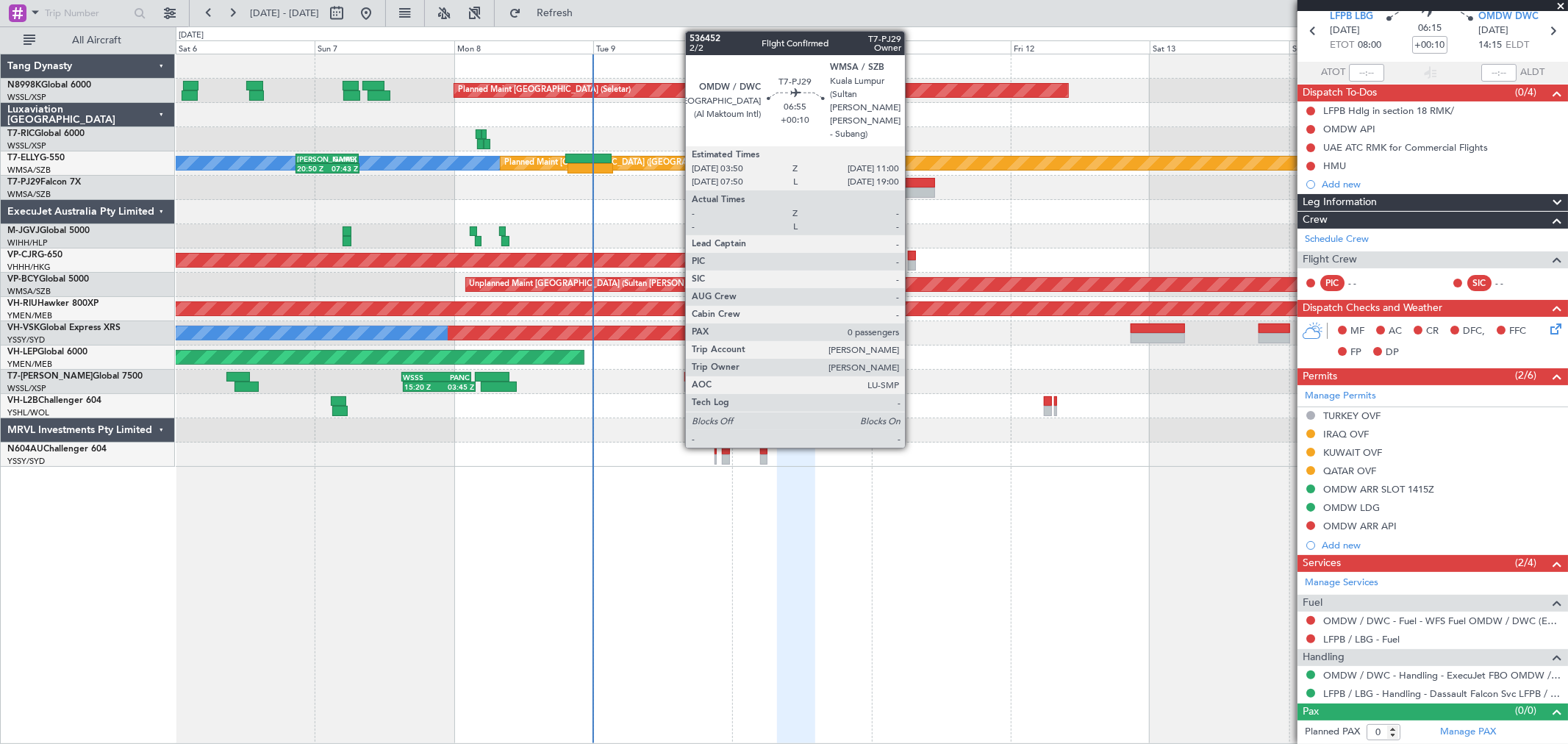
click at [912, 180] on div at bounding box center [914, 183] width 42 height 11
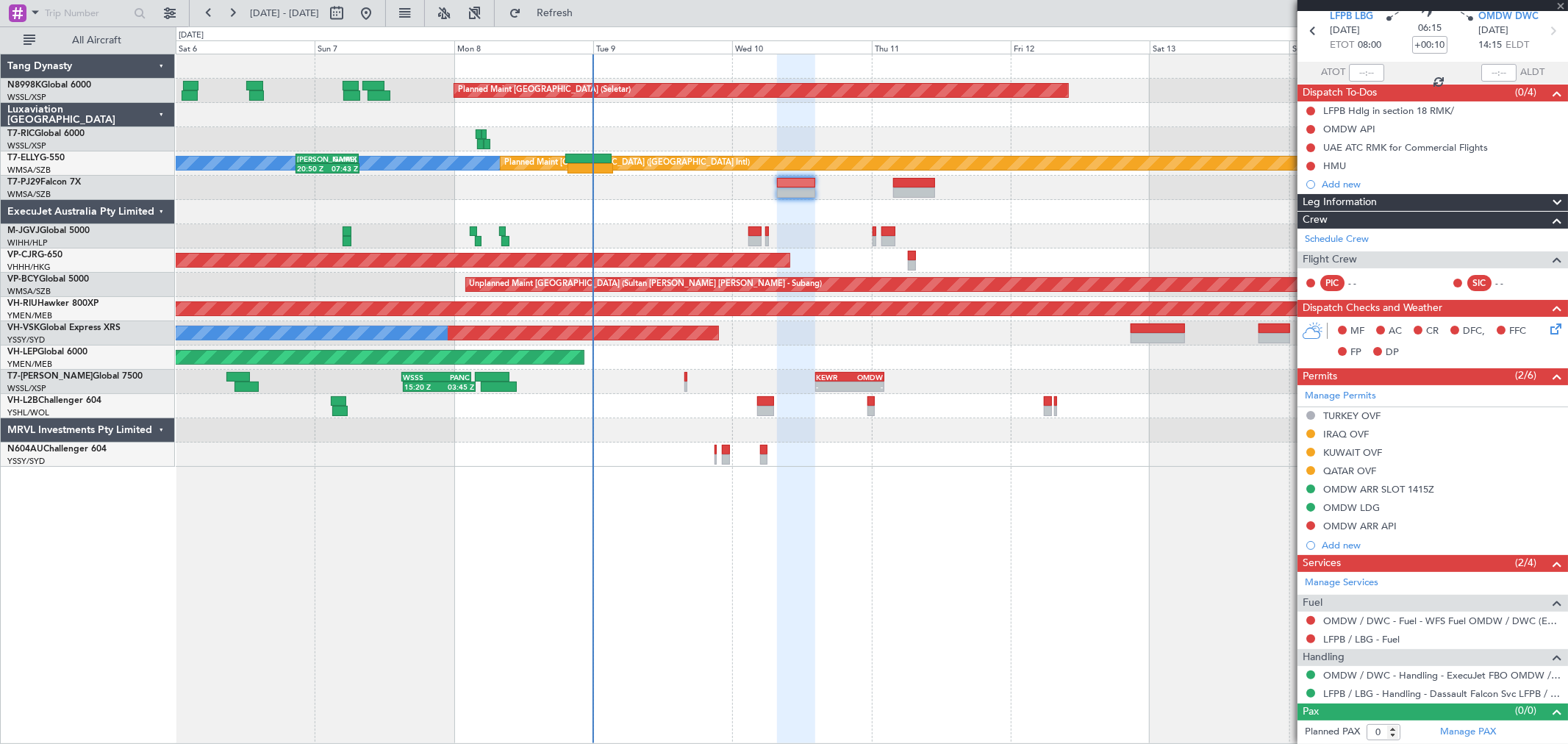
scroll to position [0, 0]
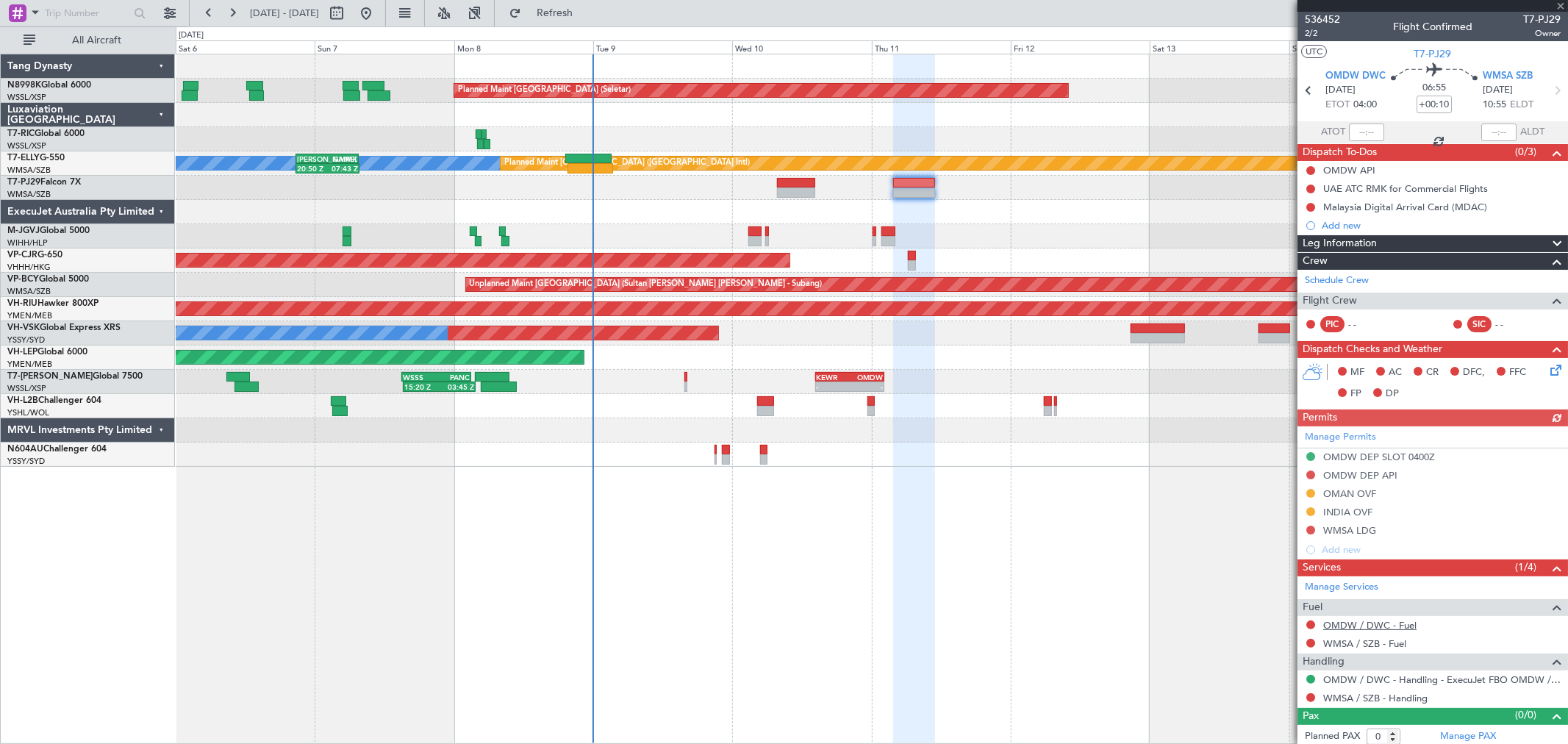
click at [1375, 625] on link "OMDW / DWC - Fuel" at bounding box center [1369, 625] width 93 height 12
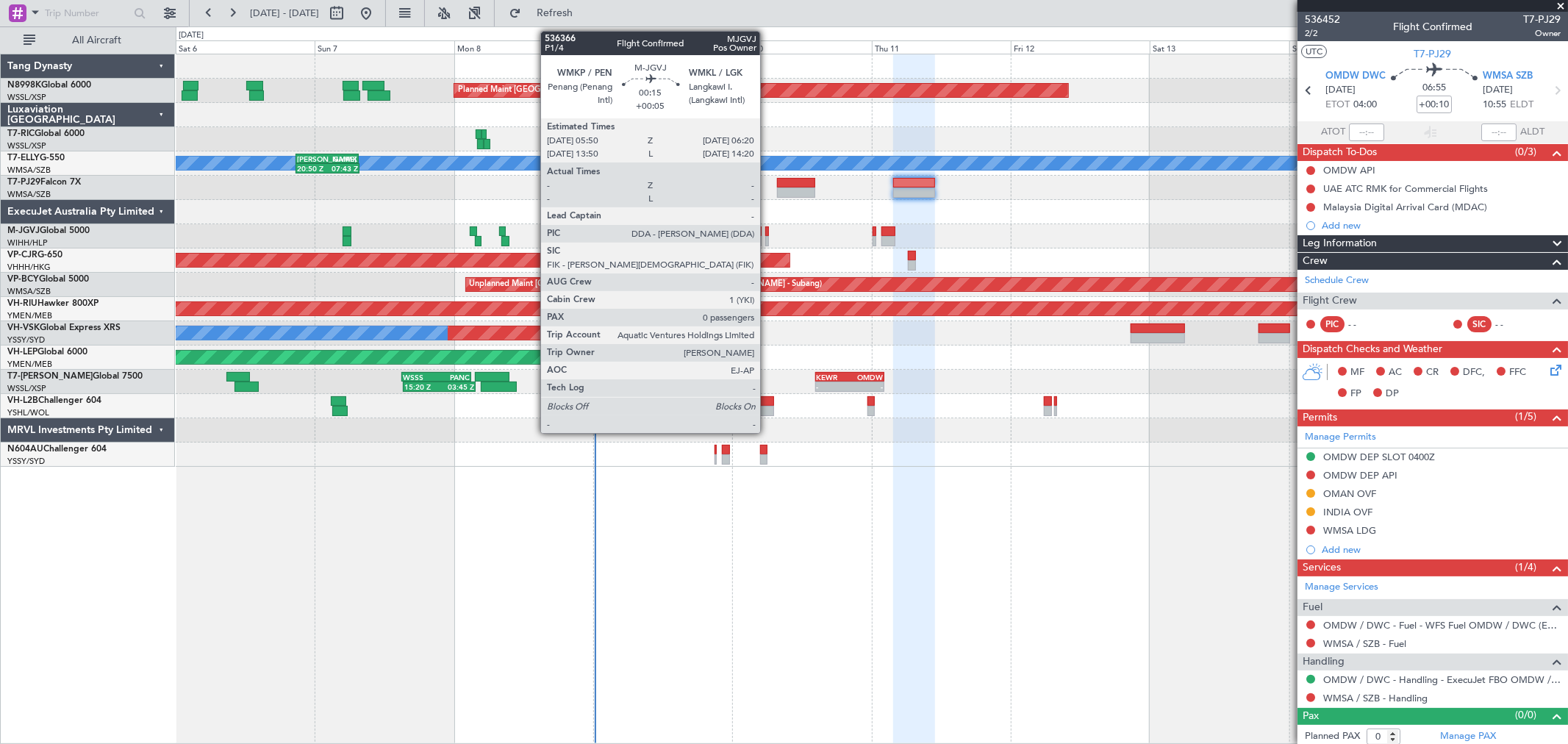
click at [767, 233] on div at bounding box center [766, 232] width 3 height 11
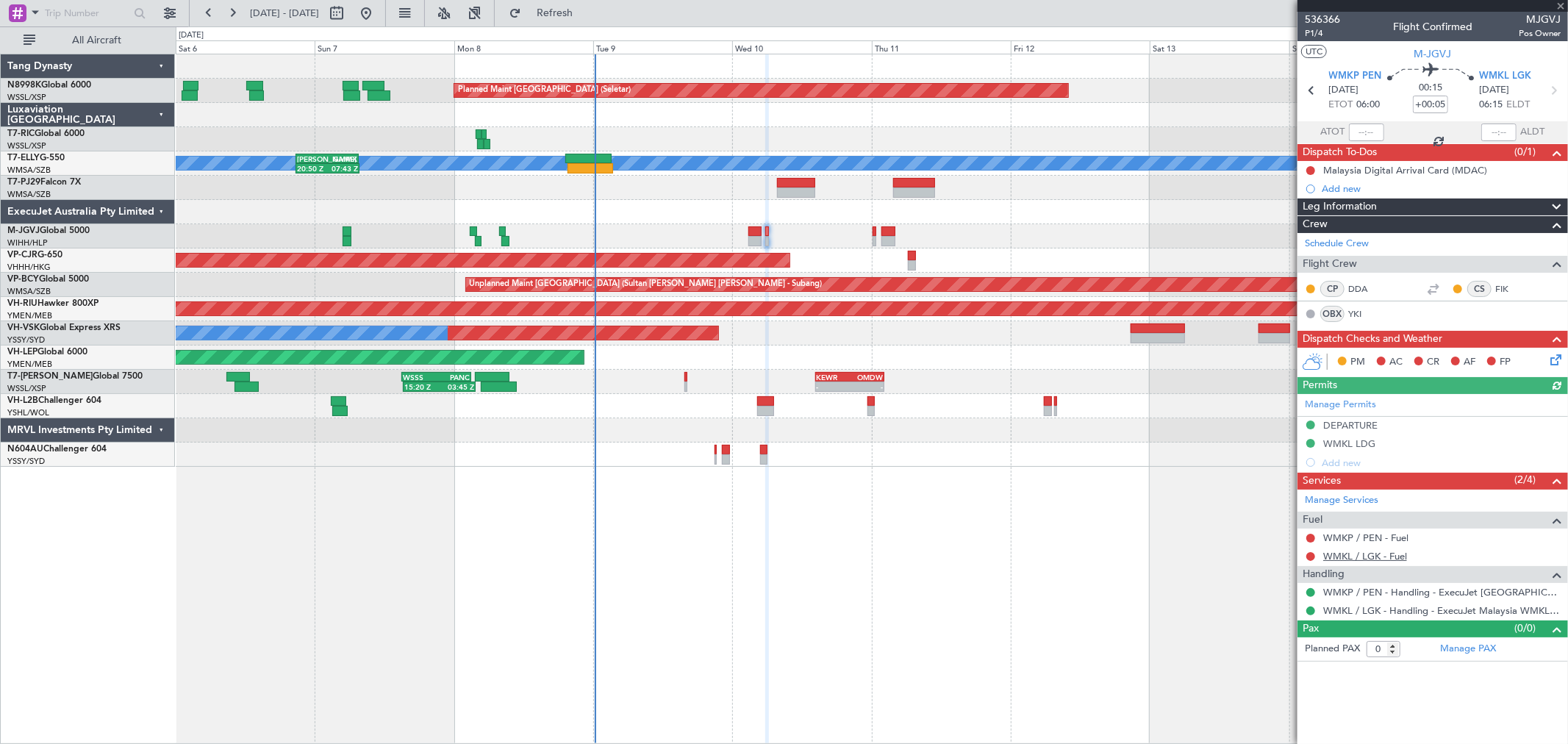
click at [1368, 558] on link "WMKL / LGK - Fuel" at bounding box center [1365, 556] width 83 height 12
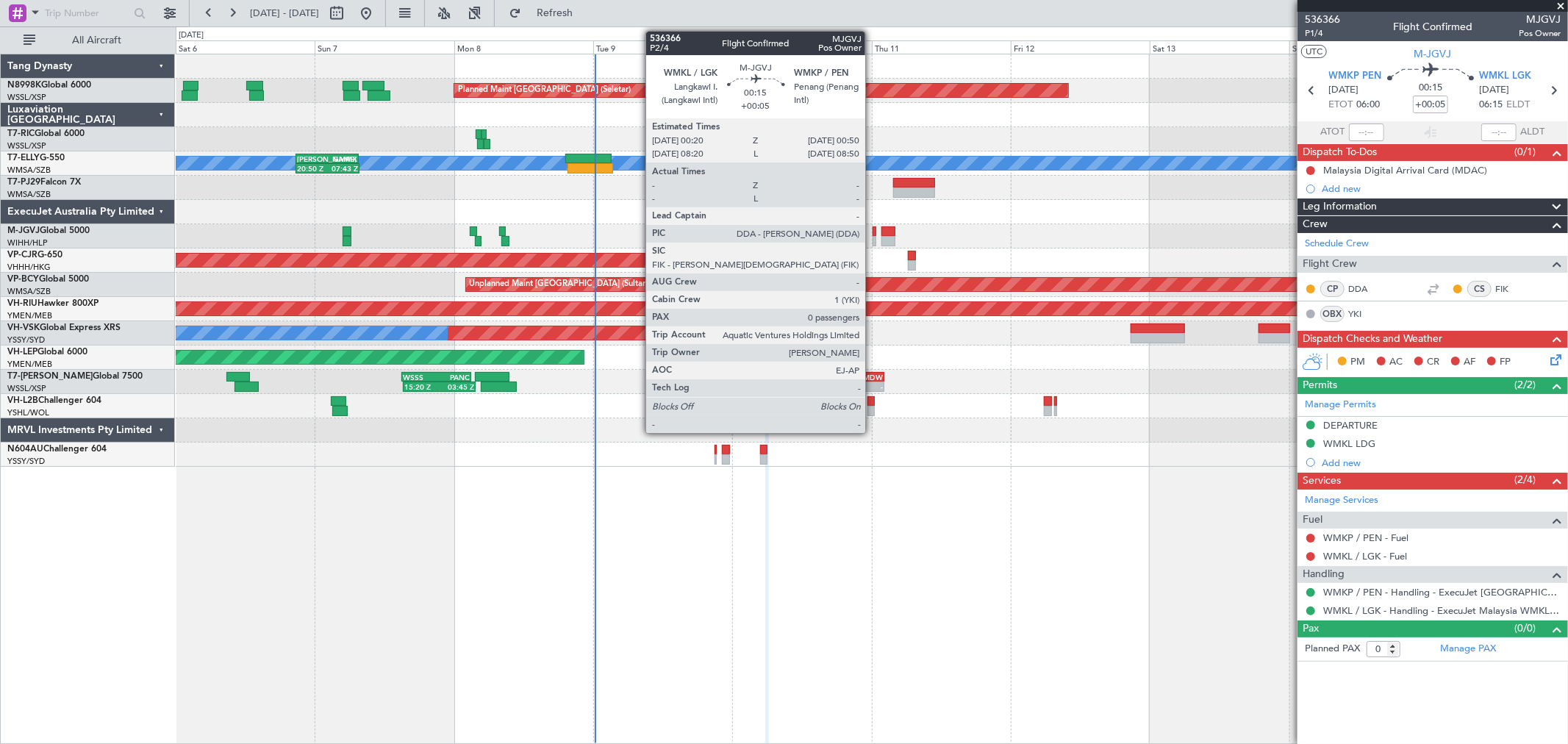
click at [873, 232] on div at bounding box center [874, 232] width 3 height 11
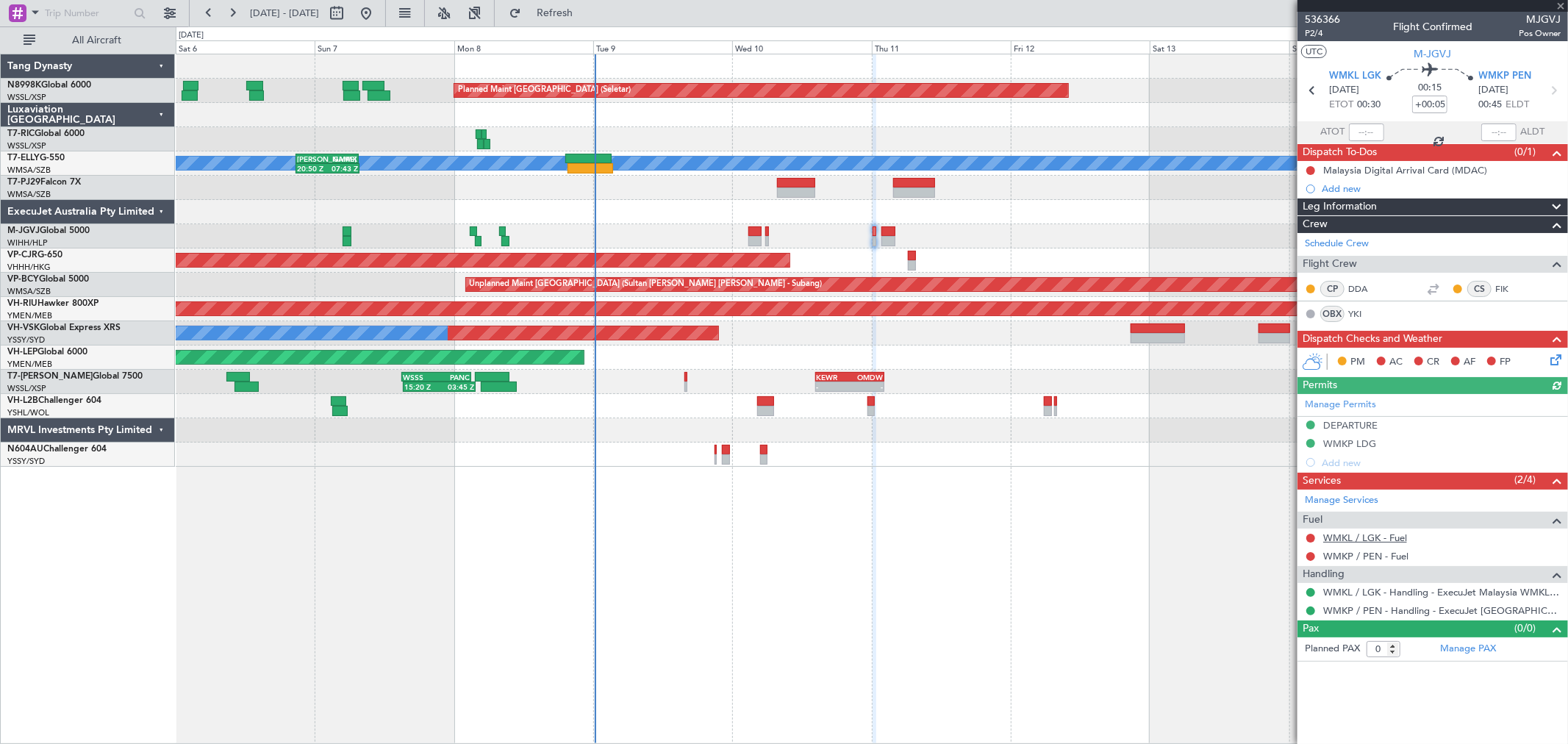
click at [1353, 537] on link "WMKL / LGK - Fuel" at bounding box center [1365, 538] width 83 height 12
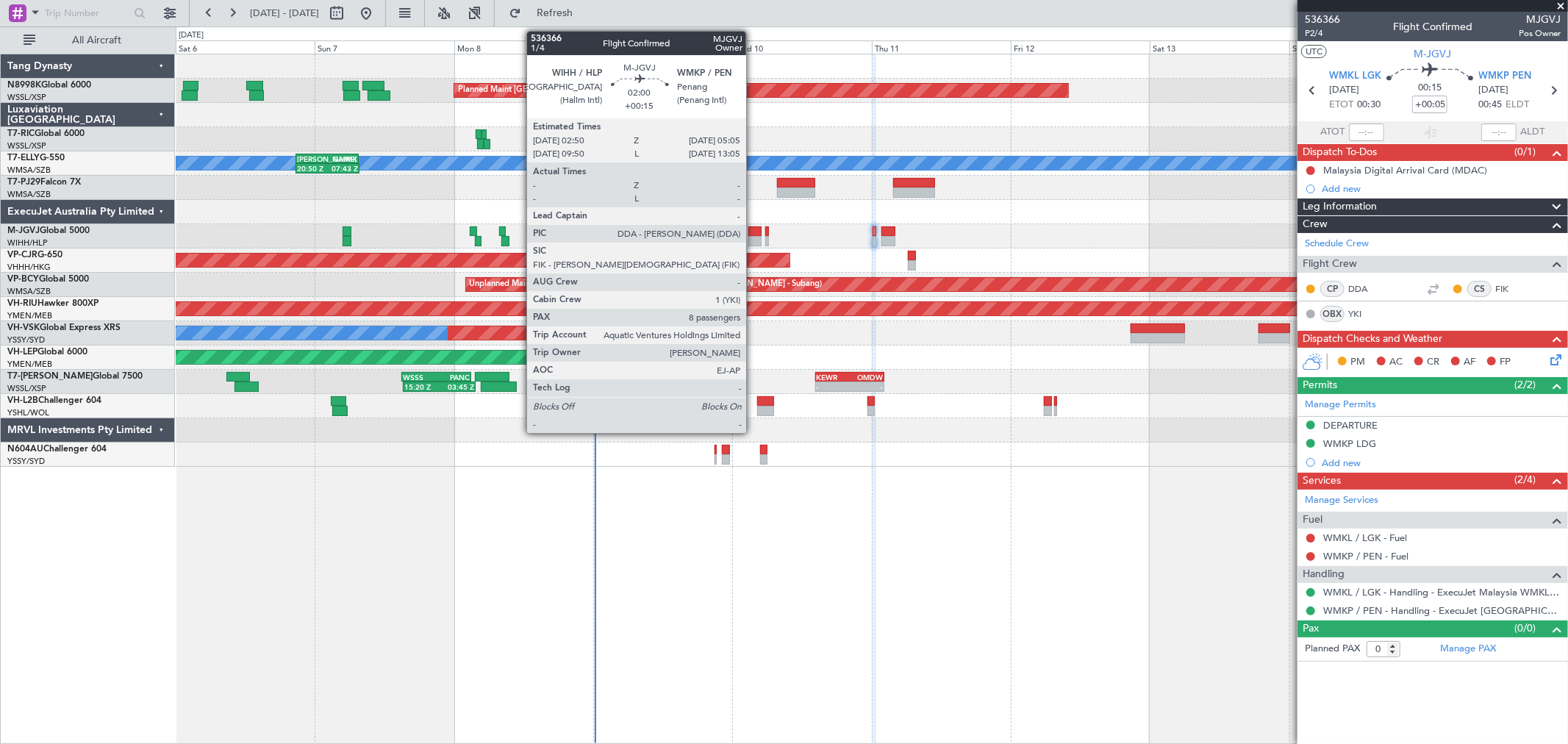
click at [754, 238] on div at bounding box center [755, 241] width 13 height 11
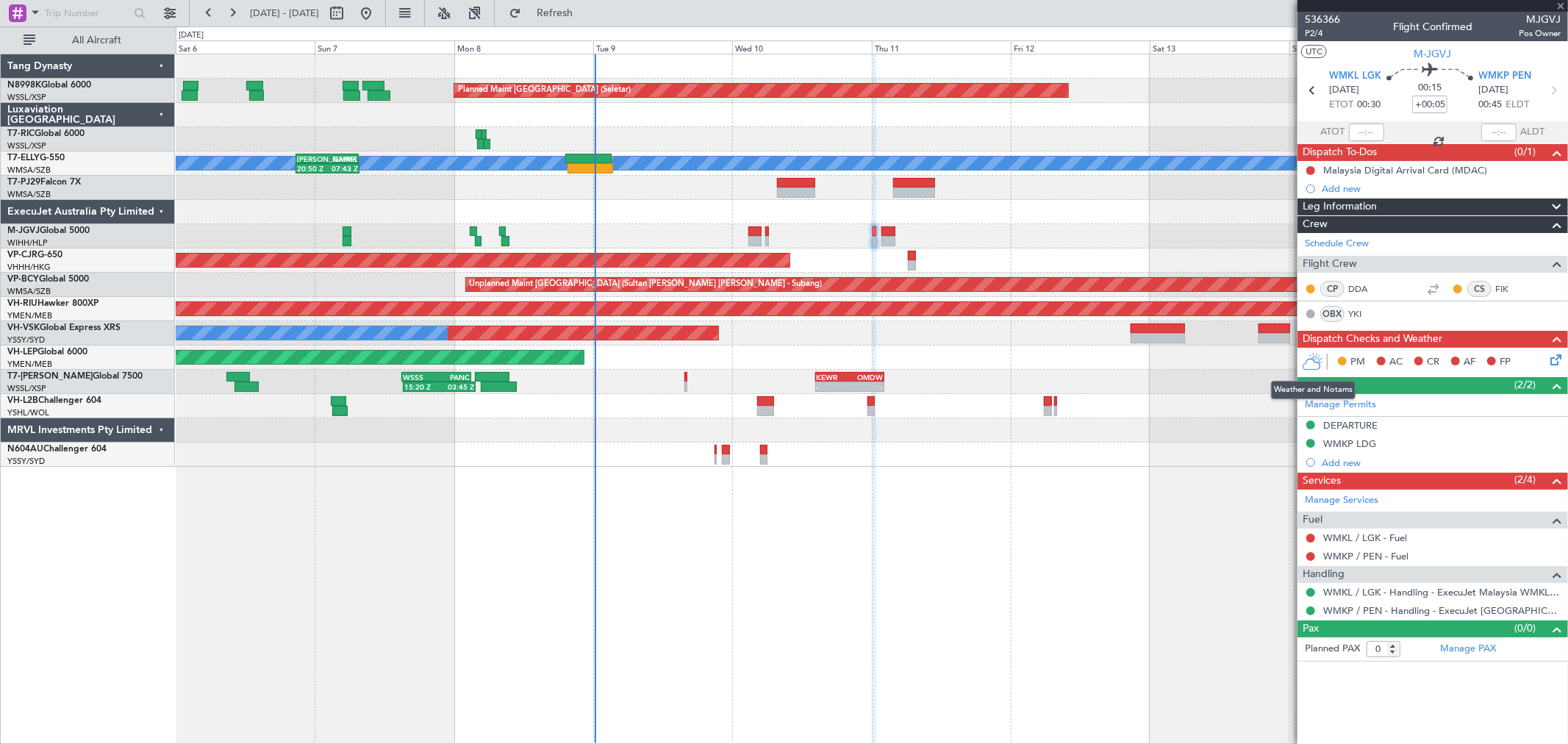
type input "+00:15"
type input "8"
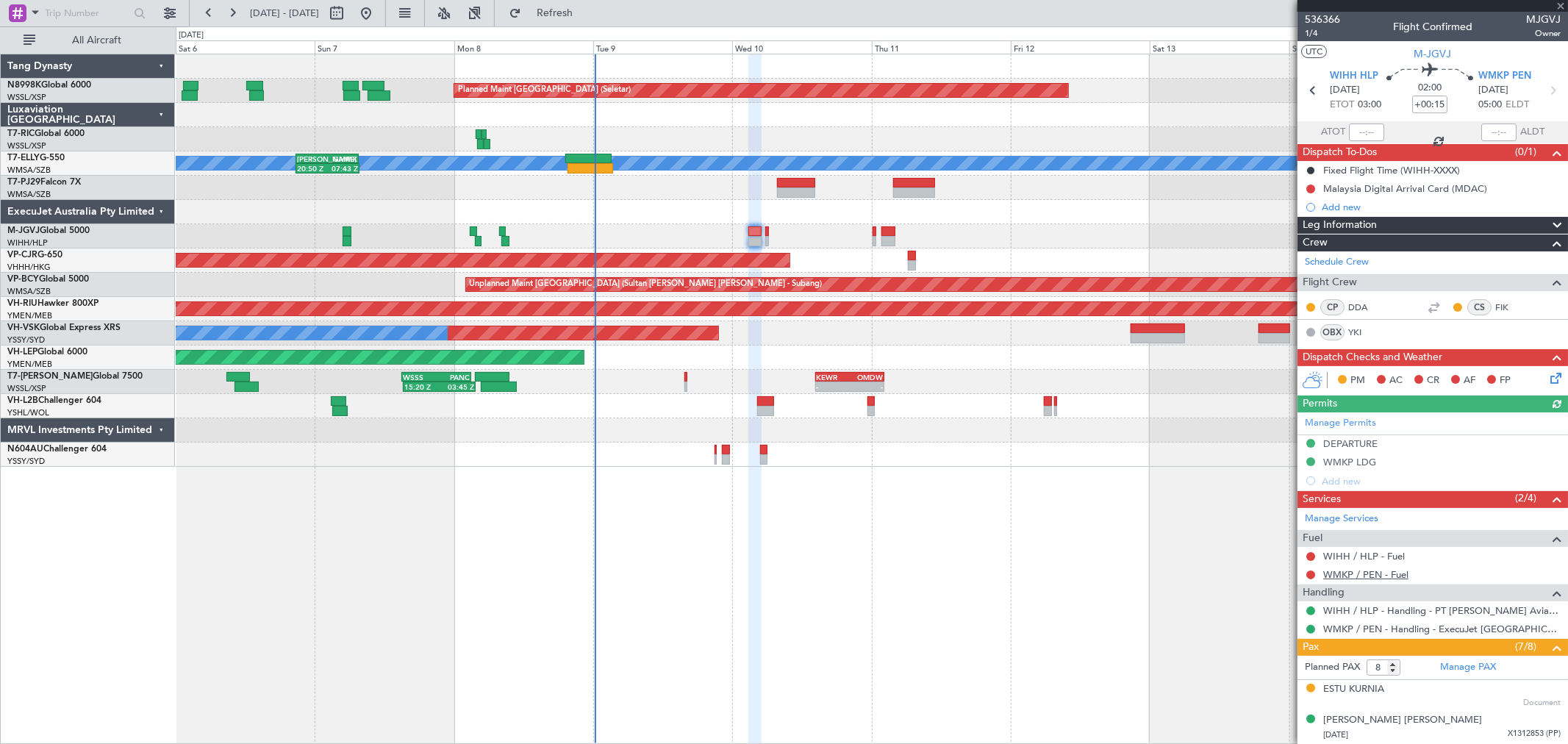
click at [1378, 575] on link "WMKP / PEN - Fuel" at bounding box center [1366, 574] width 85 height 12
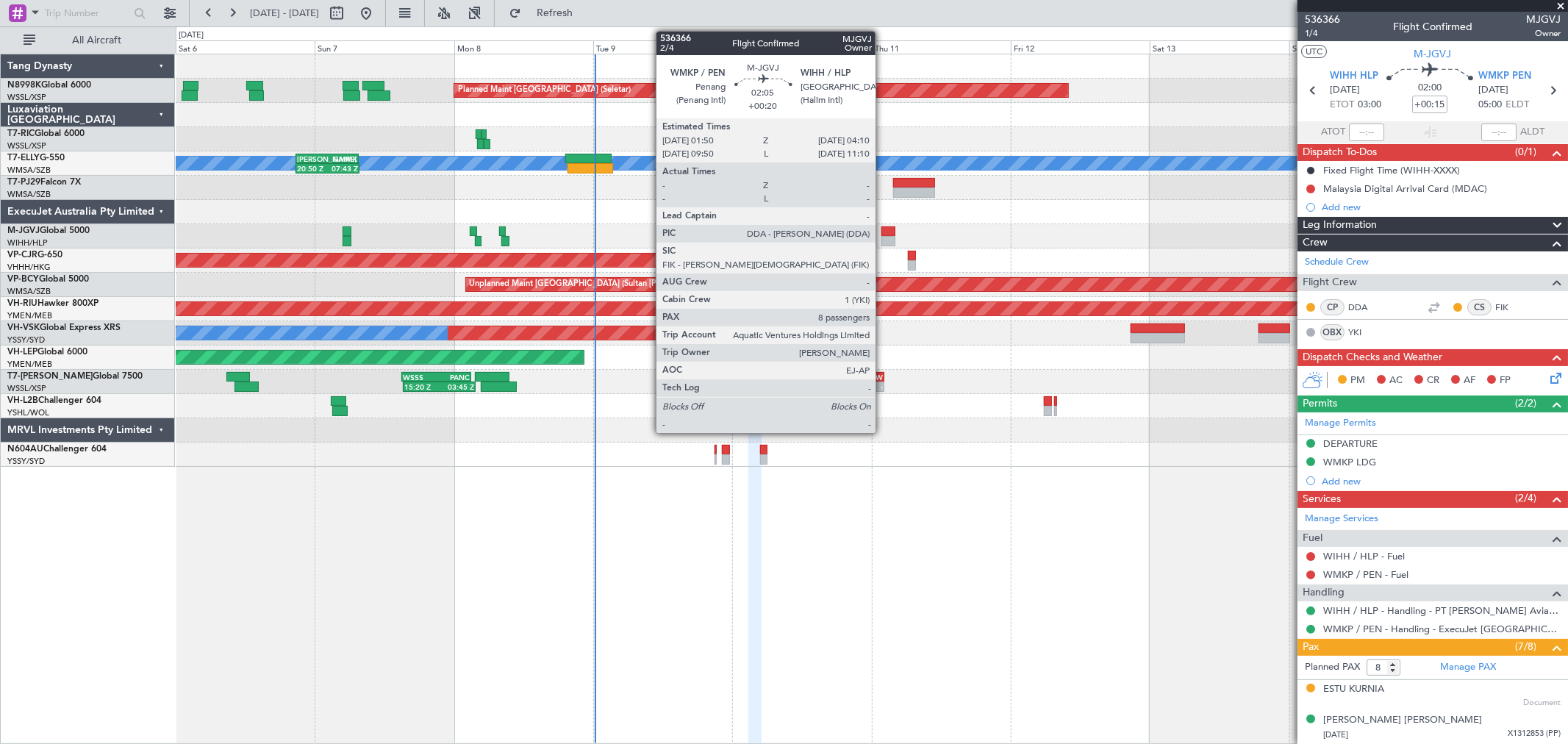
click at [883, 233] on div at bounding box center [889, 232] width 14 height 11
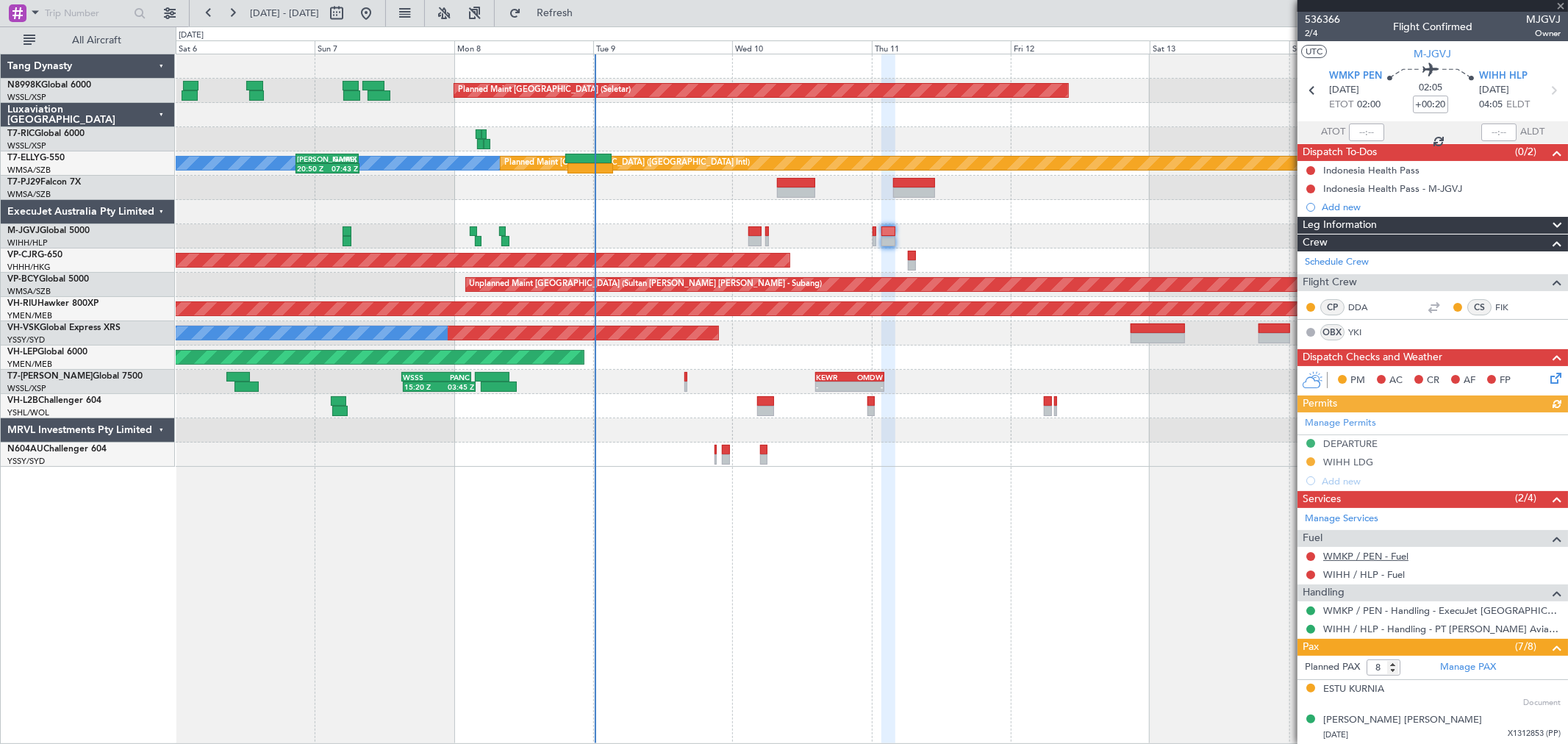
click at [1360, 554] on link "WMKP / PEN - Fuel" at bounding box center [1366, 556] width 85 height 12
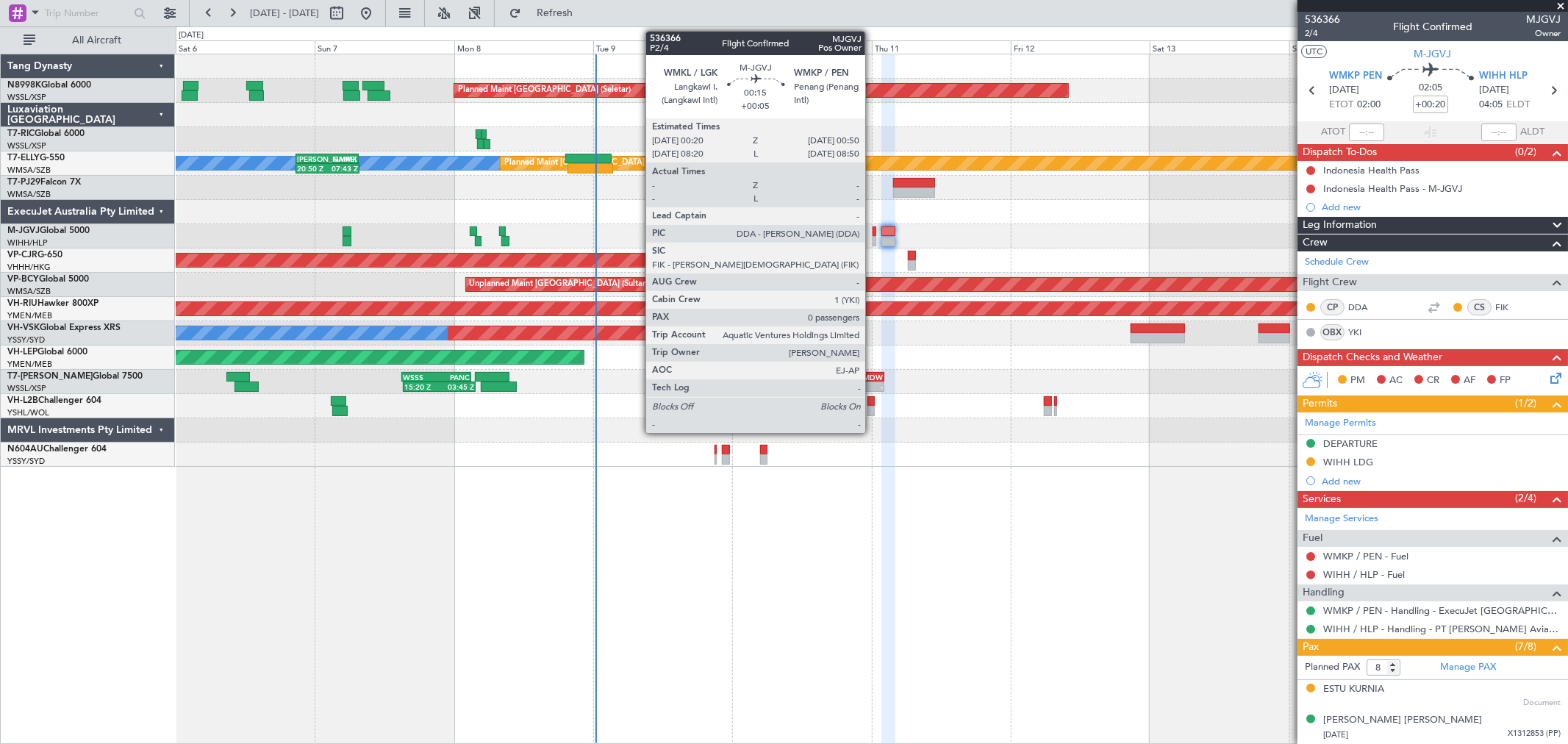
click at [873, 232] on div at bounding box center [874, 232] width 3 height 11
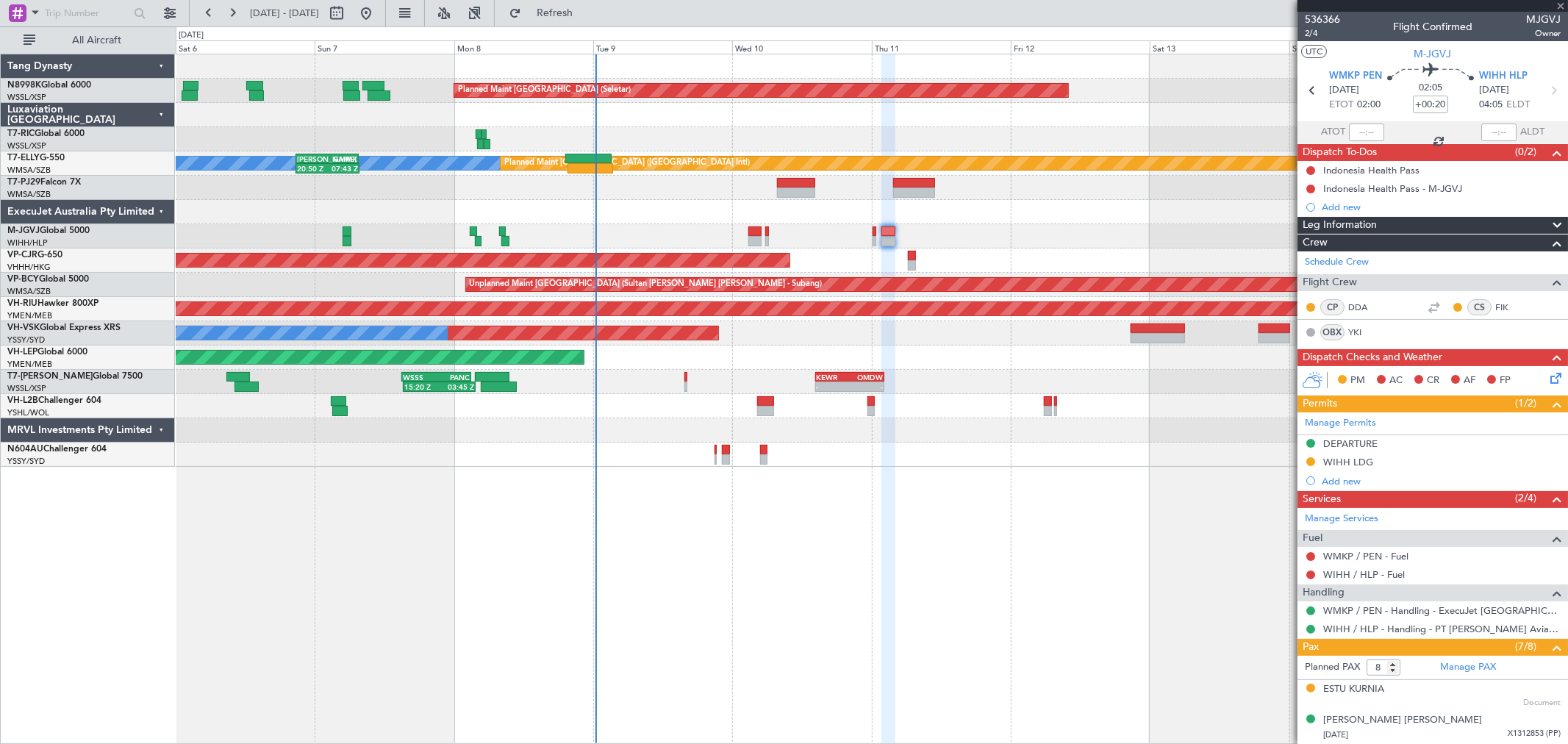
type input "+00:05"
type input "0"
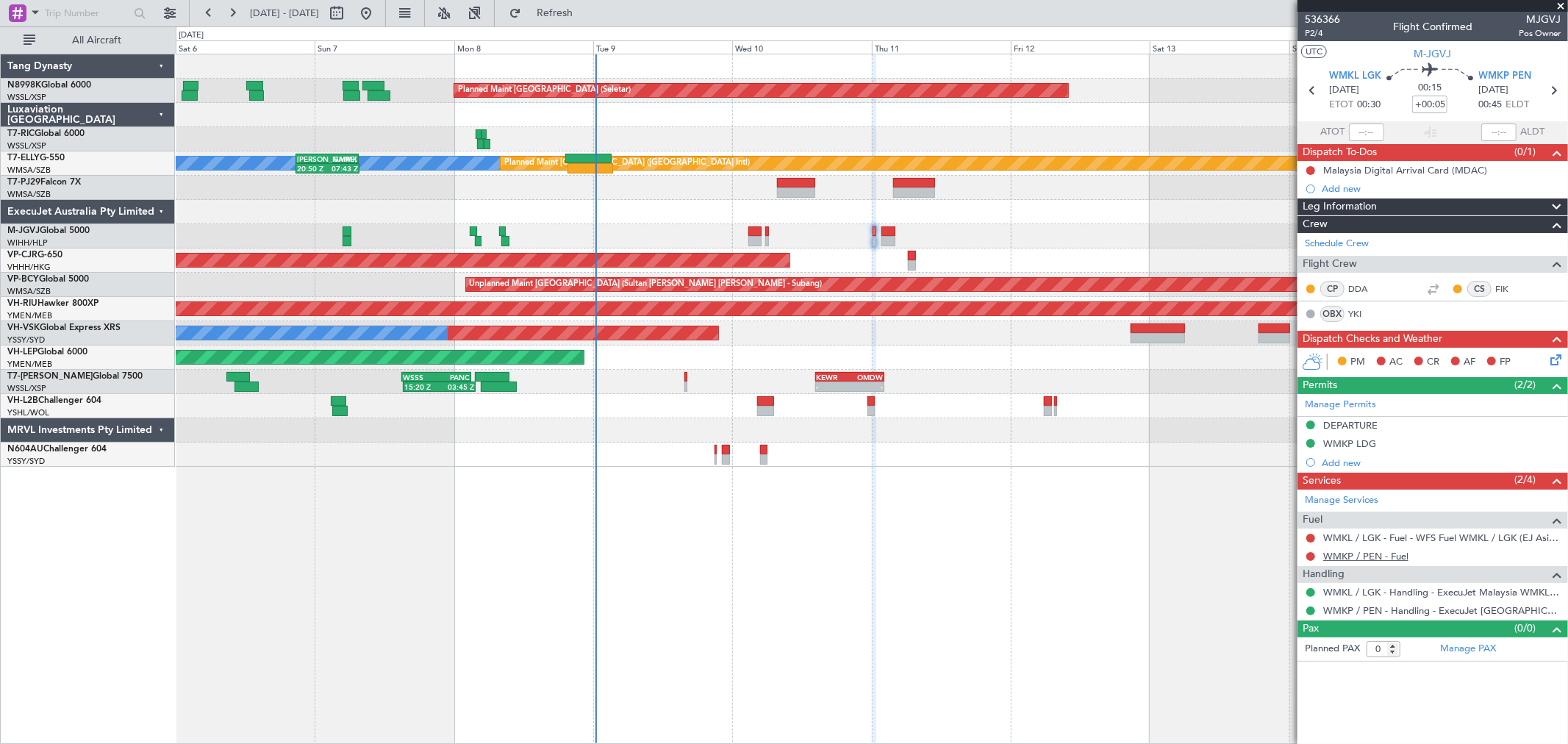
click at [1368, 558] on link "WMKP / PEN - Fuel" at bounding box center [1366, 556] width 85 height 12
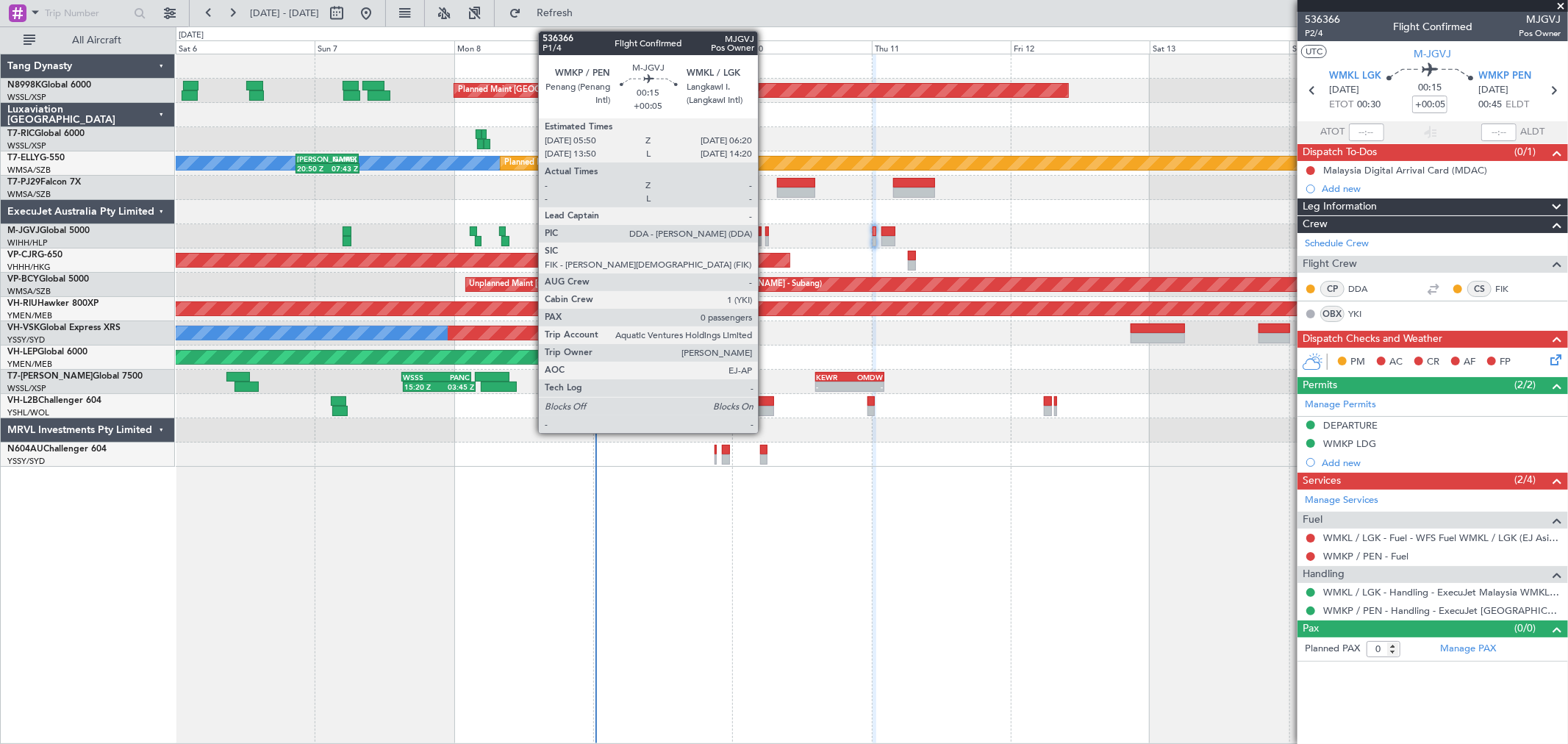
click at [765, 232] on div at bounding box center [766, 232] width 3 height 11
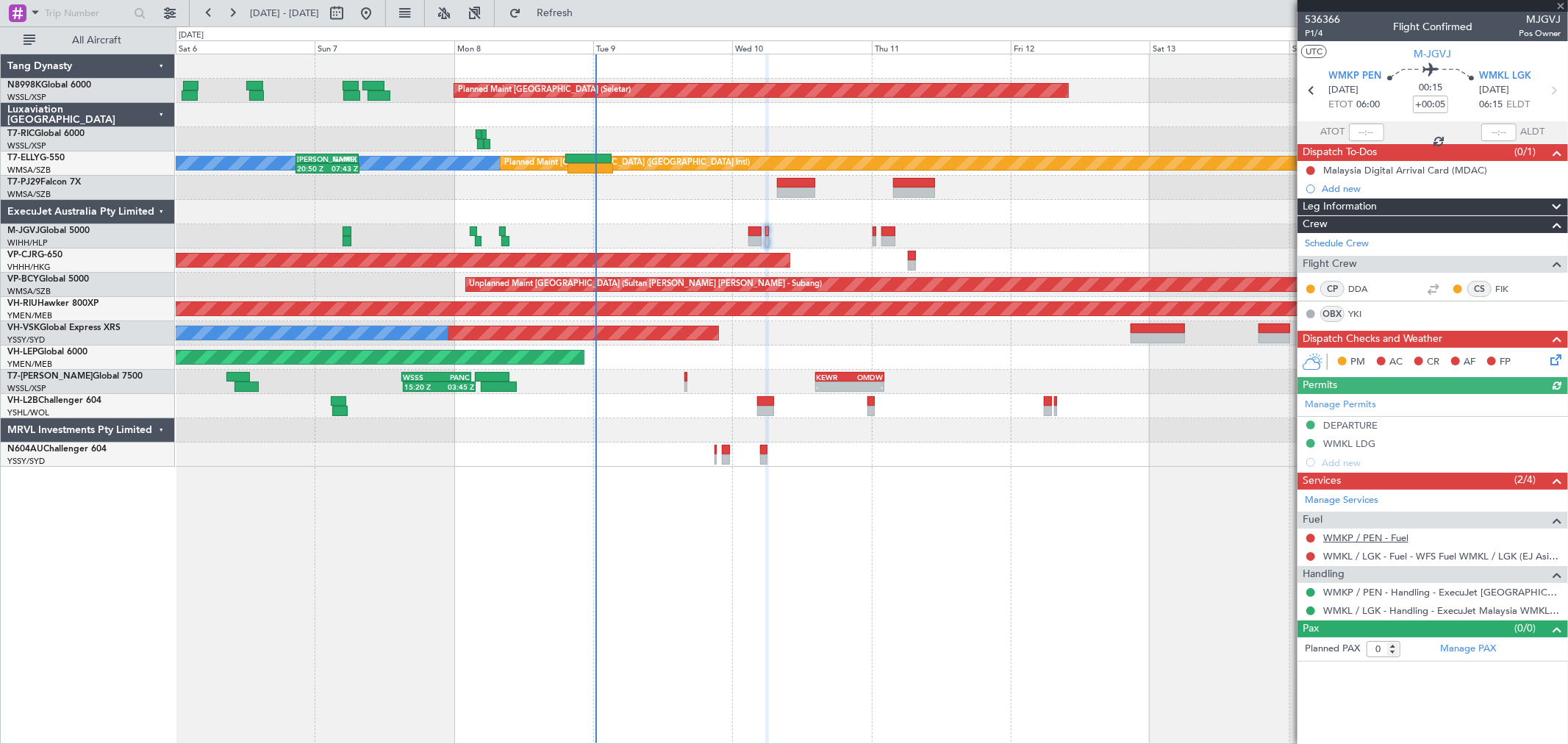
click at [1375, 535] on link "WMKP / PEN - Fuel" at bounding box center [1366, 538] width 85 height 12
click at [747, 228] on div "Planned Maint [GEOGRAPHIC_DATA] (Seletar)" at bounding box center [871, 235] width 1391 height 24
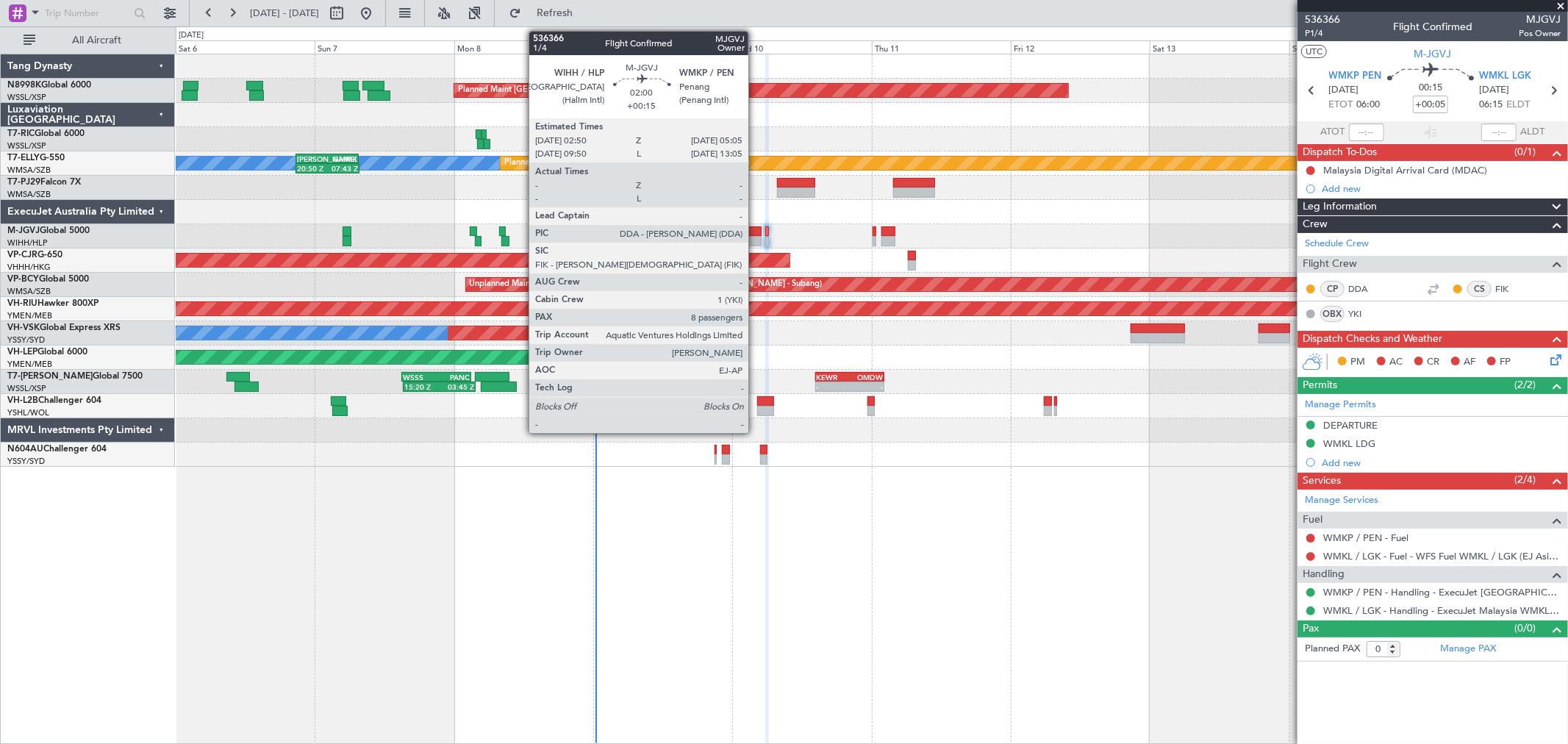
click at [756, 233] on div at bounding box center [755, 232] width 13 height 11
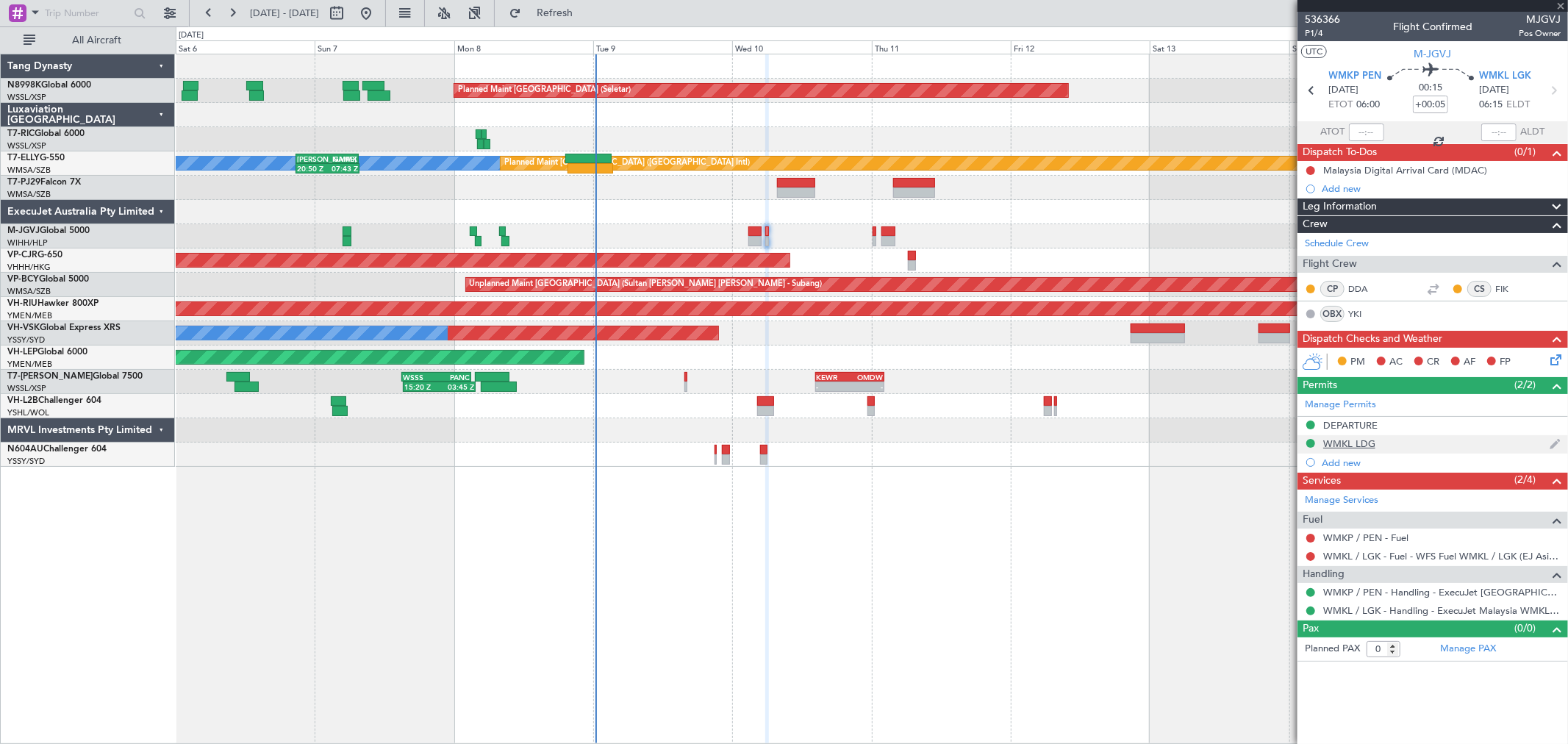
type input "+00:15"
type input "8"
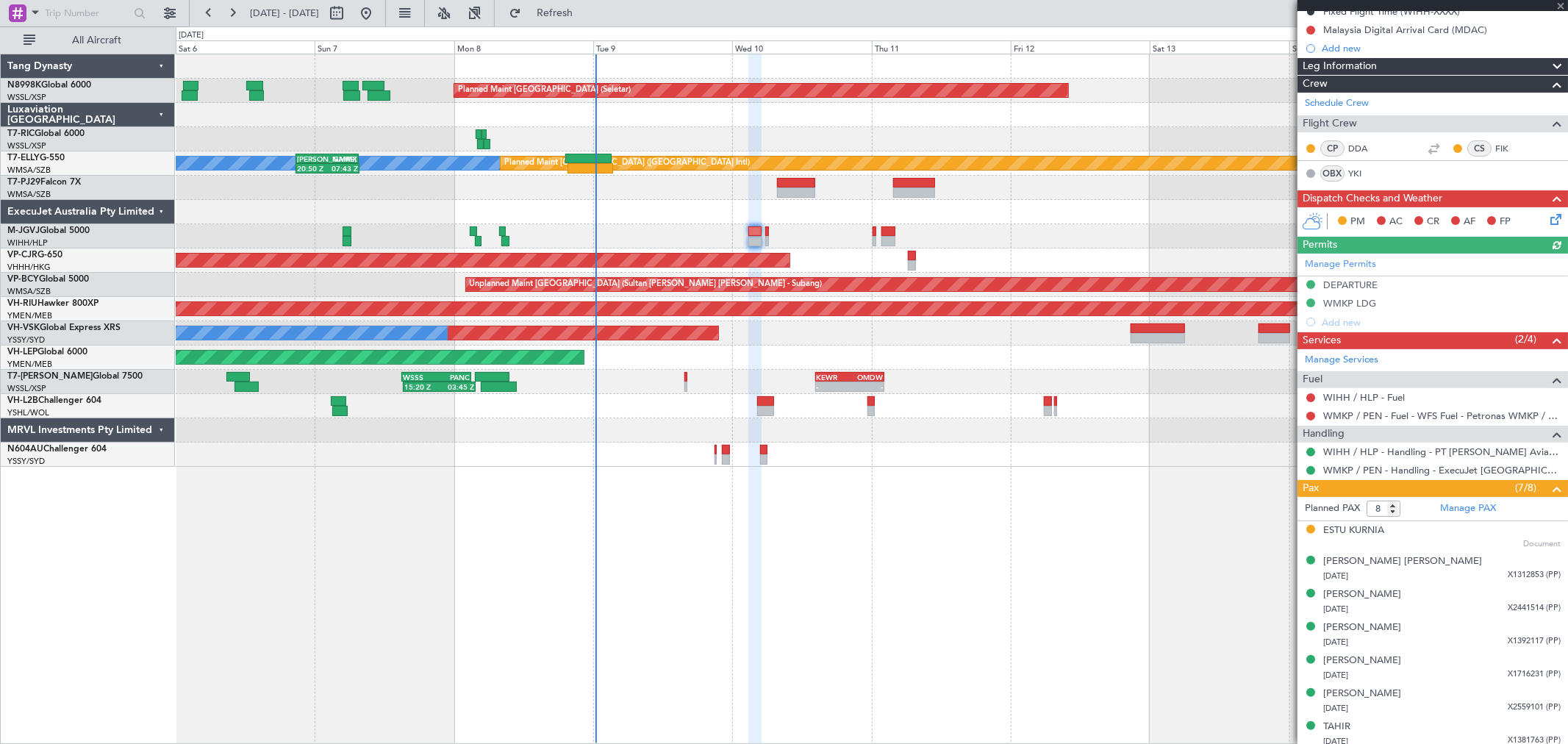
scroll to position [163, 0]
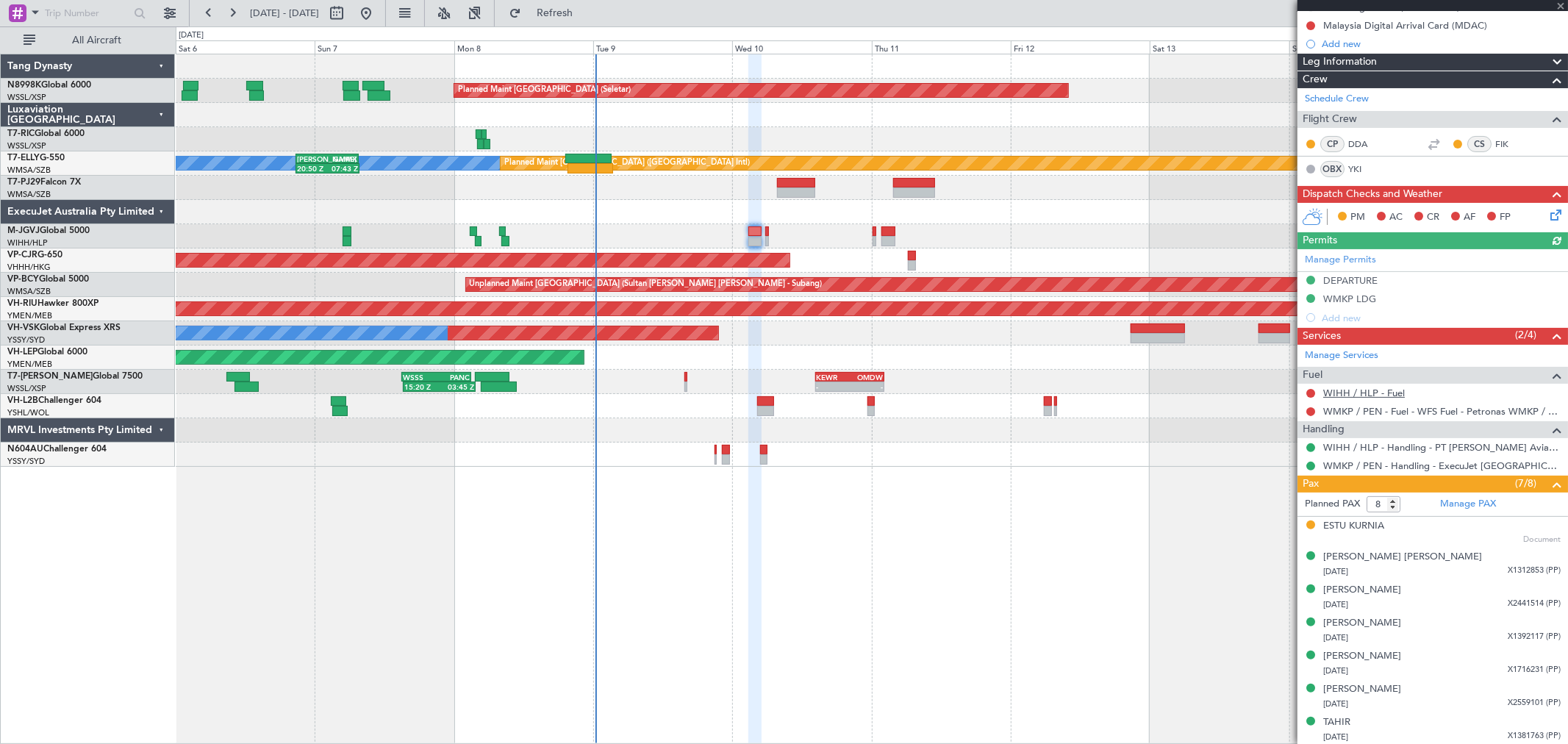
click at [1359, 390] on link "WIHH / HLP - Fuel" at bounding box center [1364, 392] width 82 height 12
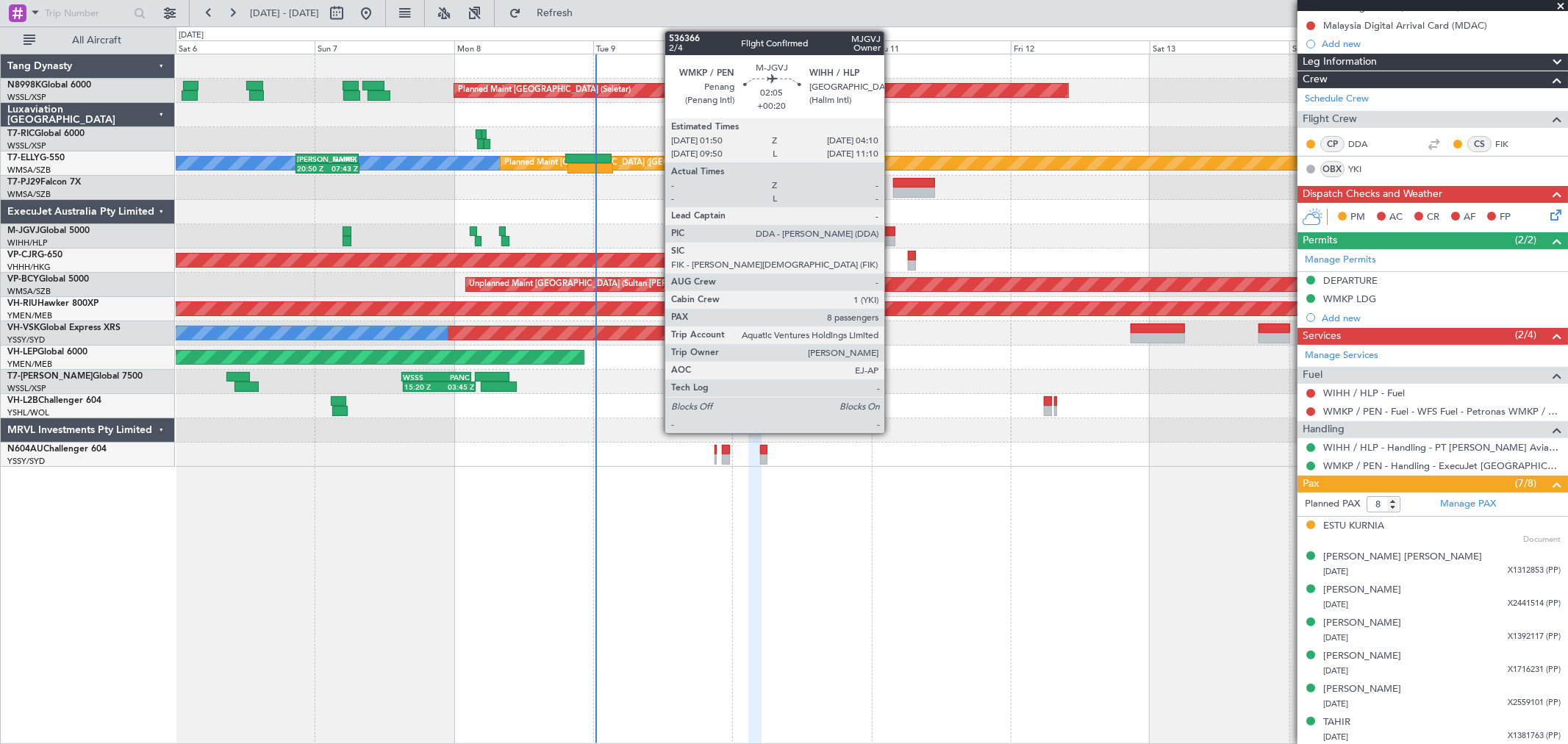
click at [890, 233] on div at bounding box center [889, 232] width 14 height 11
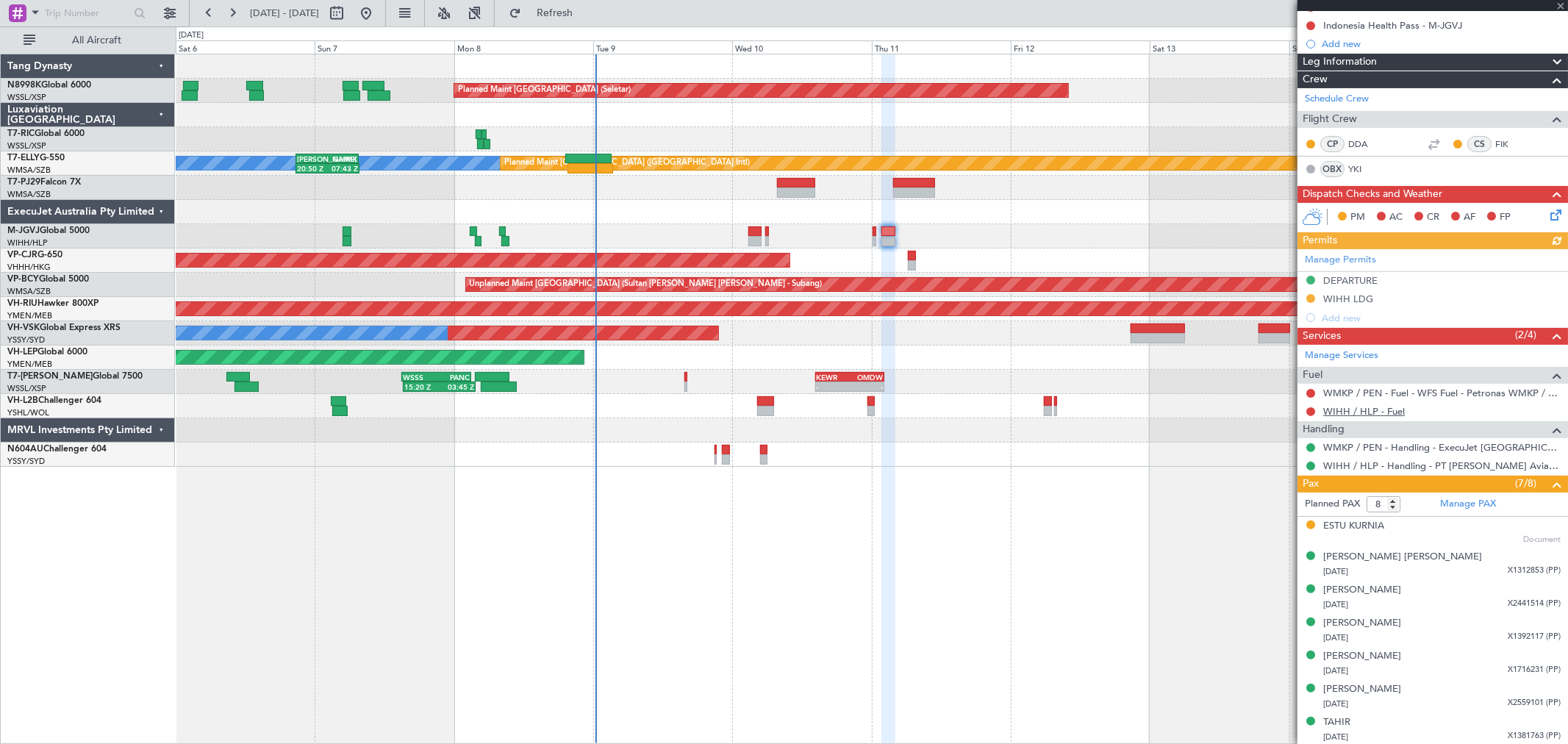
click at [1361, 412] on link "WIHH / HLP - Fuel" at bounding box center [1364, 411] width 82 height 12
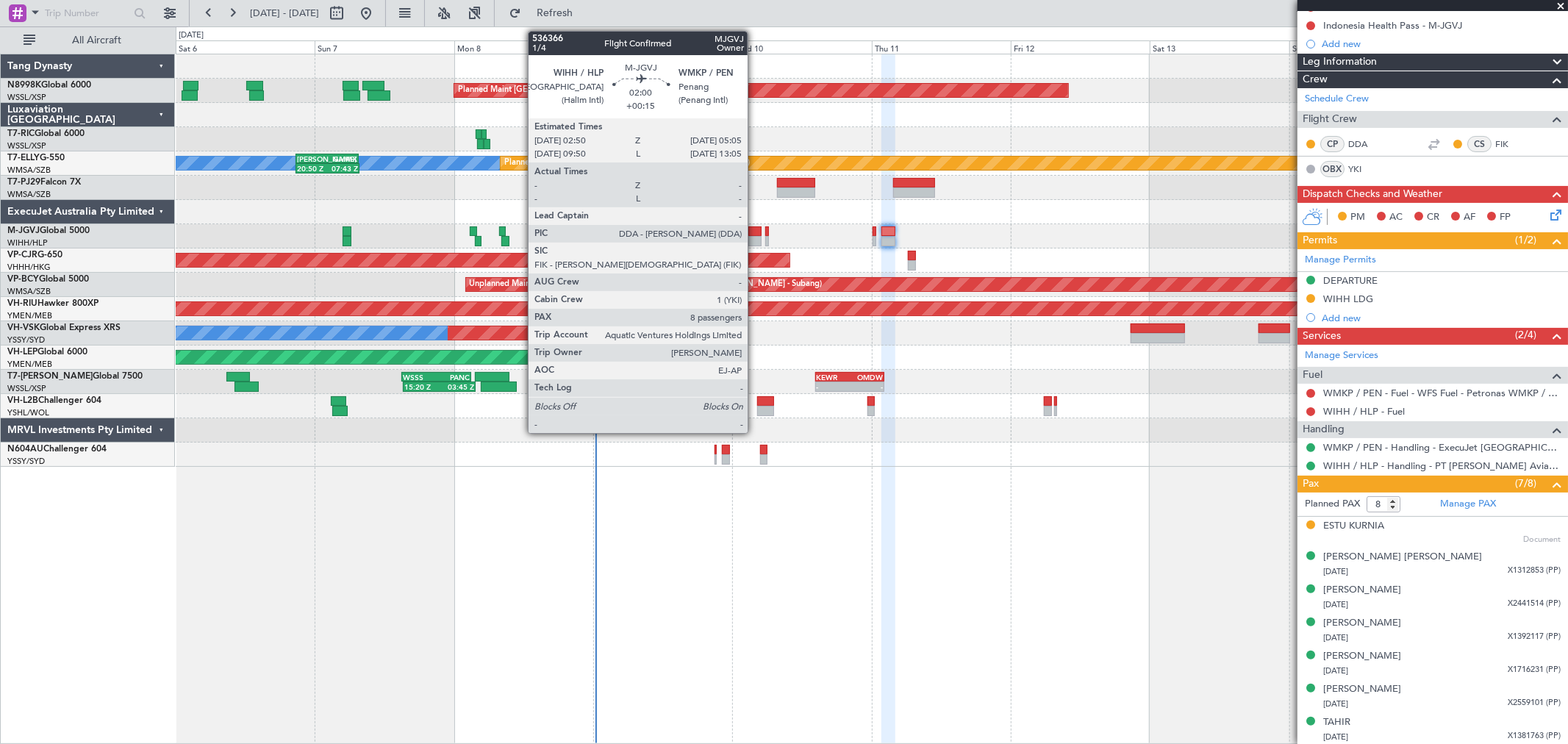
click at [755, 228] on div at bounding box center [755, 232] width 13 height 11
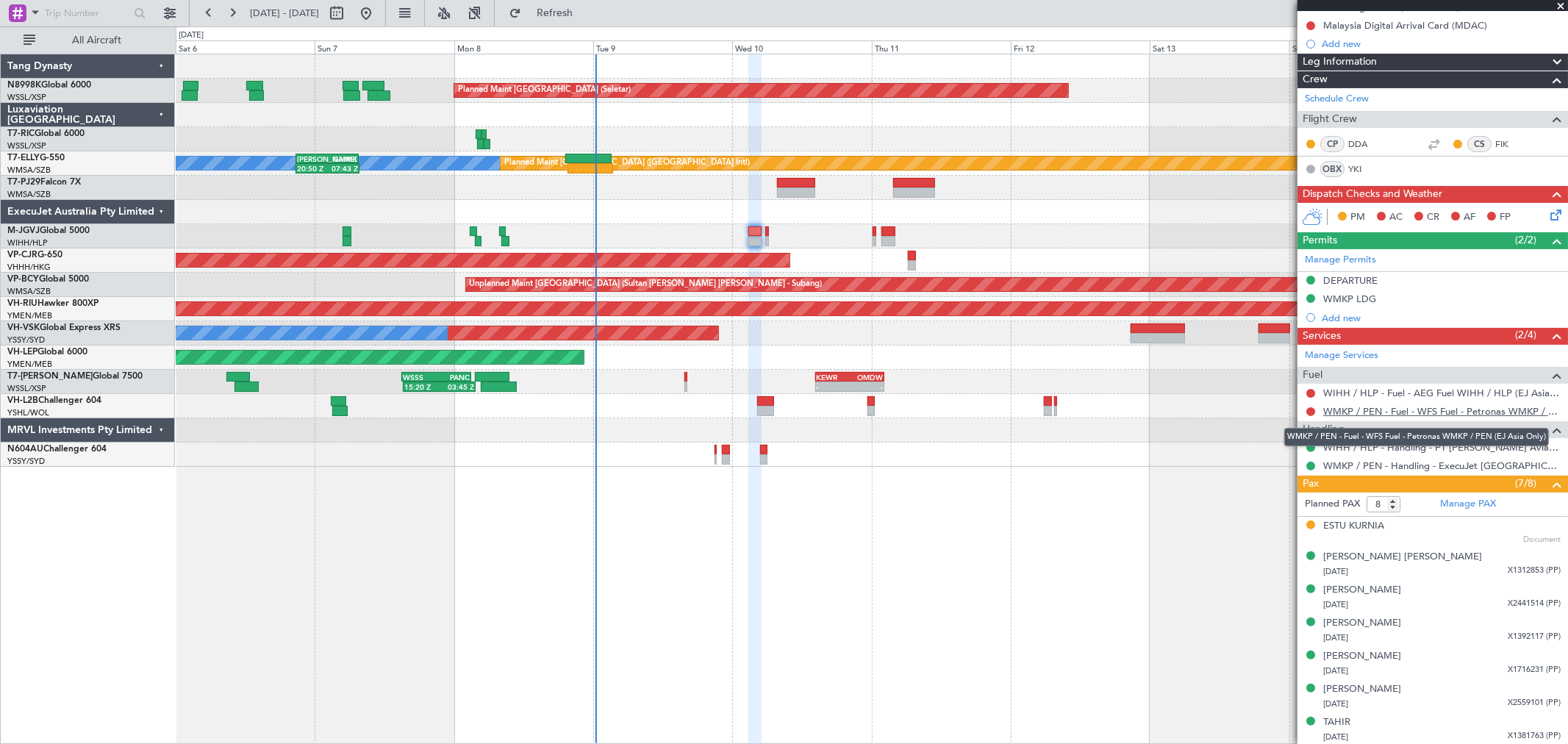
click at [1380, 405] on link "WMKP / PEN - Fuel - WFS Fuel - Petronas WMKP / PEN (EJ Asia Only)" at bounding box center [1441, 411] width 237 height 12
click at [1375, 395] on link "WIHH / HLP - Fuel - AEG Fuel WIHH / HLP (EJ Asia Only)" at bounding box center [1441, 392] width 237 height 12
click at [764, 228] on div "Planned Maint [GEOGRAPHIC_DATA] (Seletar)" at bounding box center [871, 235] width 1391 height 24
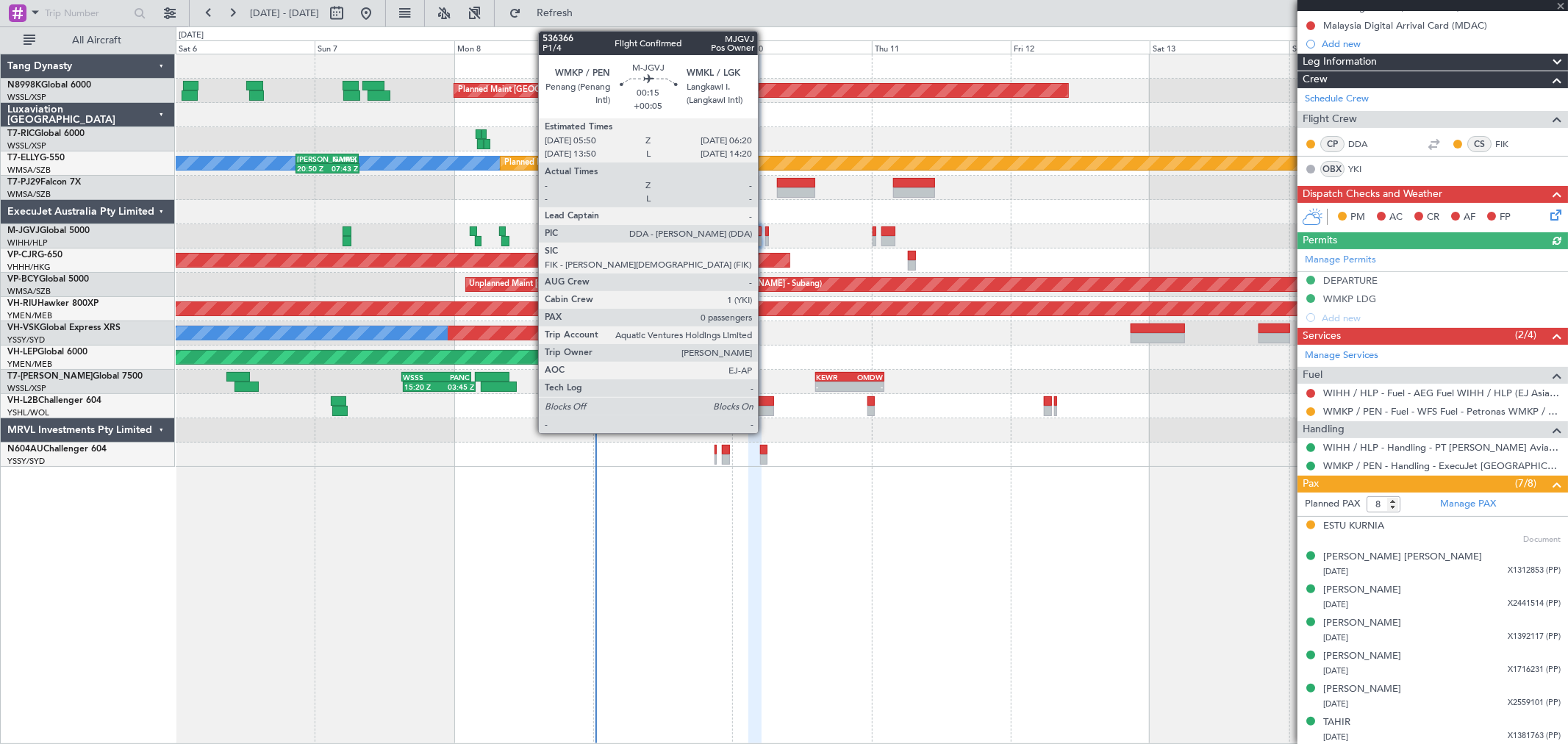
click at [765, 233] on div at bounding box center [766, 232] width 3 height 11
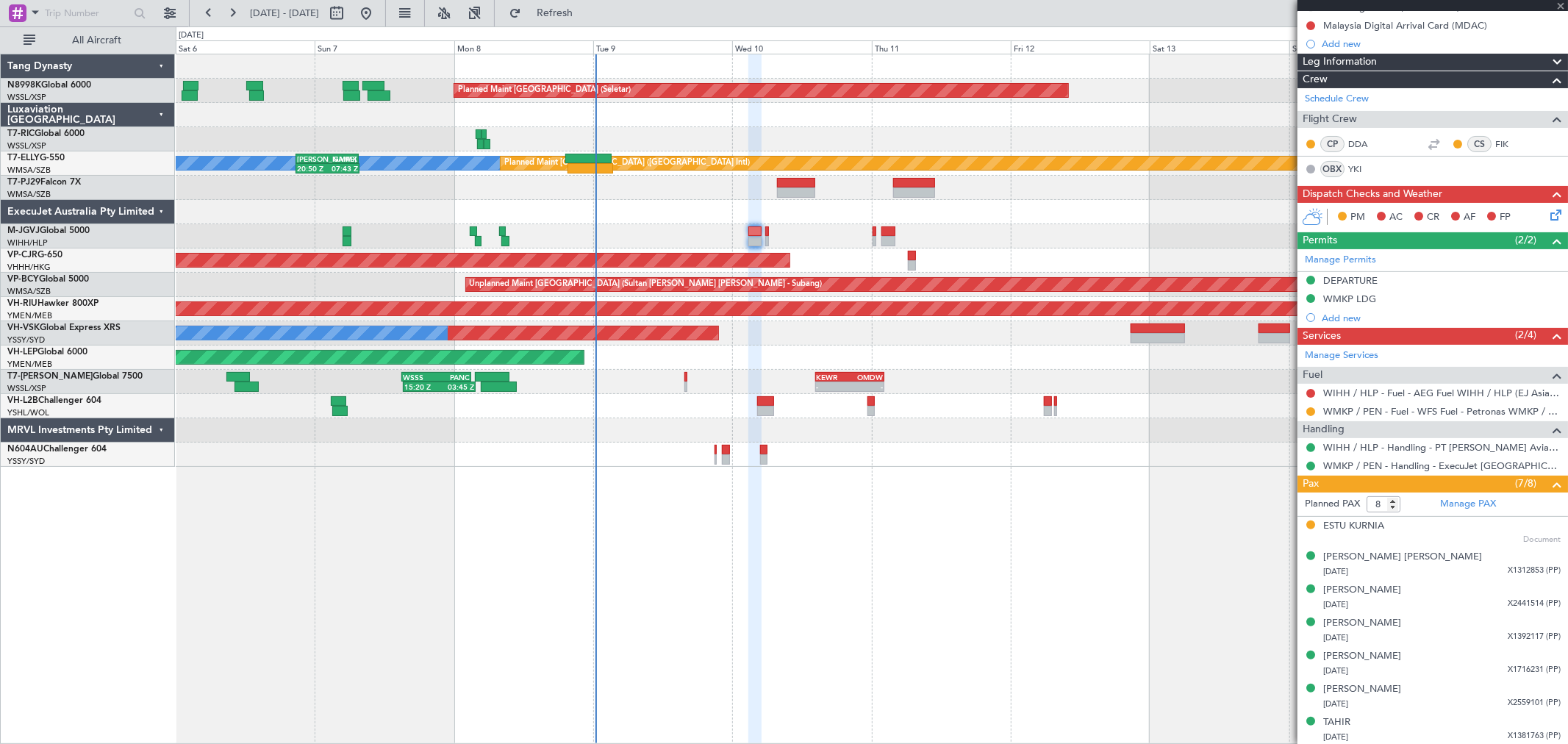
type input "+00:05"
type input "0"
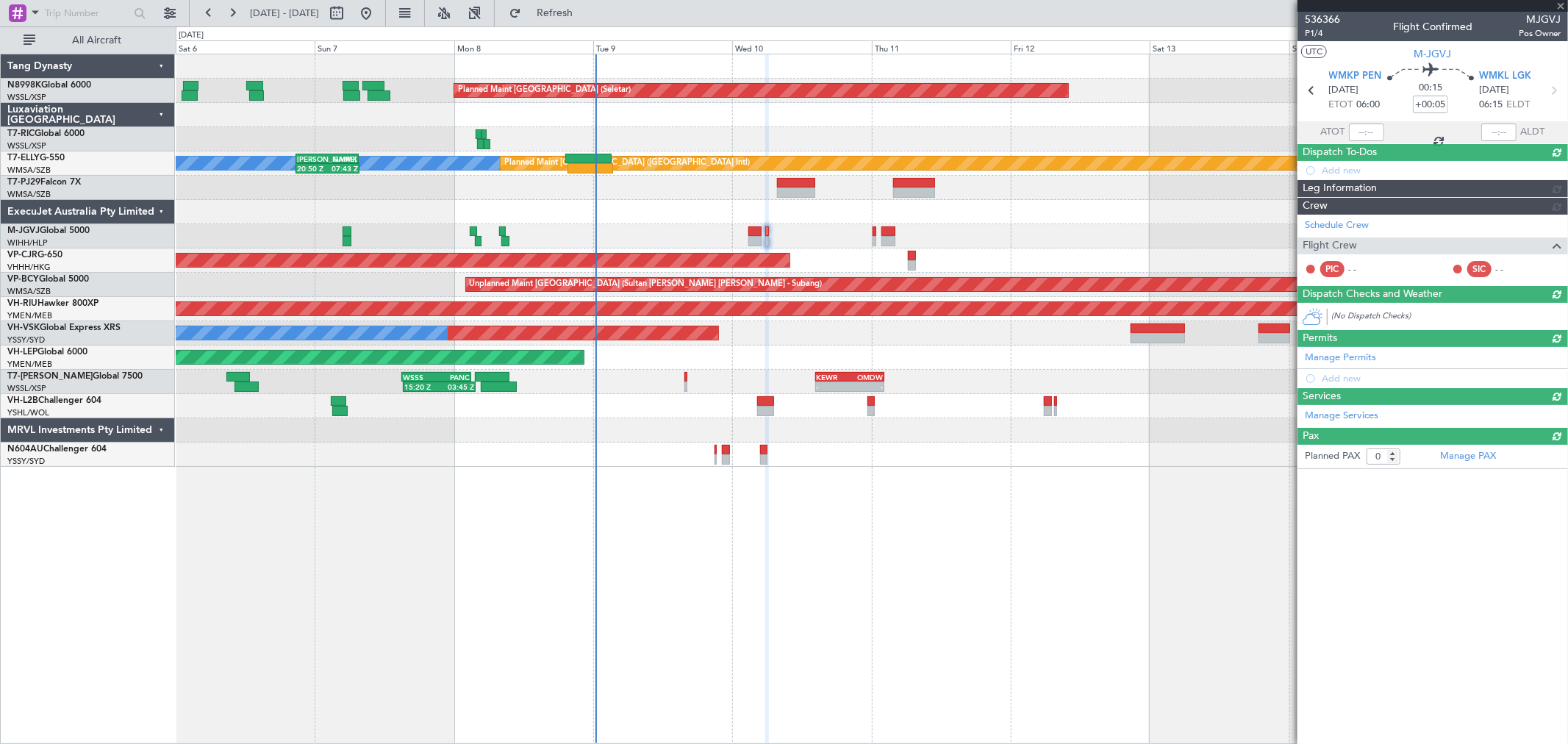
scroll to position [0, 0]
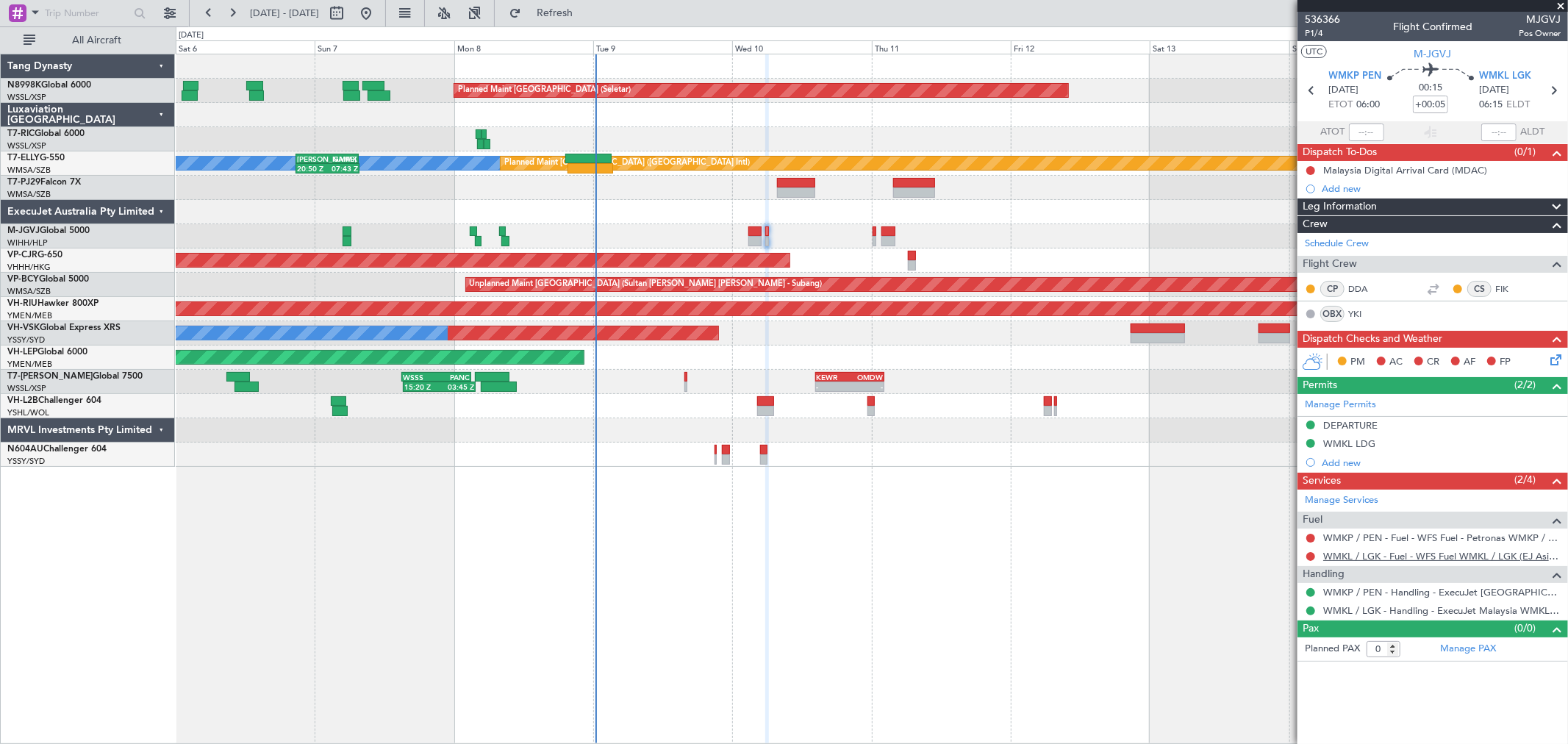
click at [1352, 557] on link "WMKL / LGK - Fuel - WFS Fuel WMKL / LGK (EJ Asia Only)" at bounding box center [1441, 556] width 237 height 12
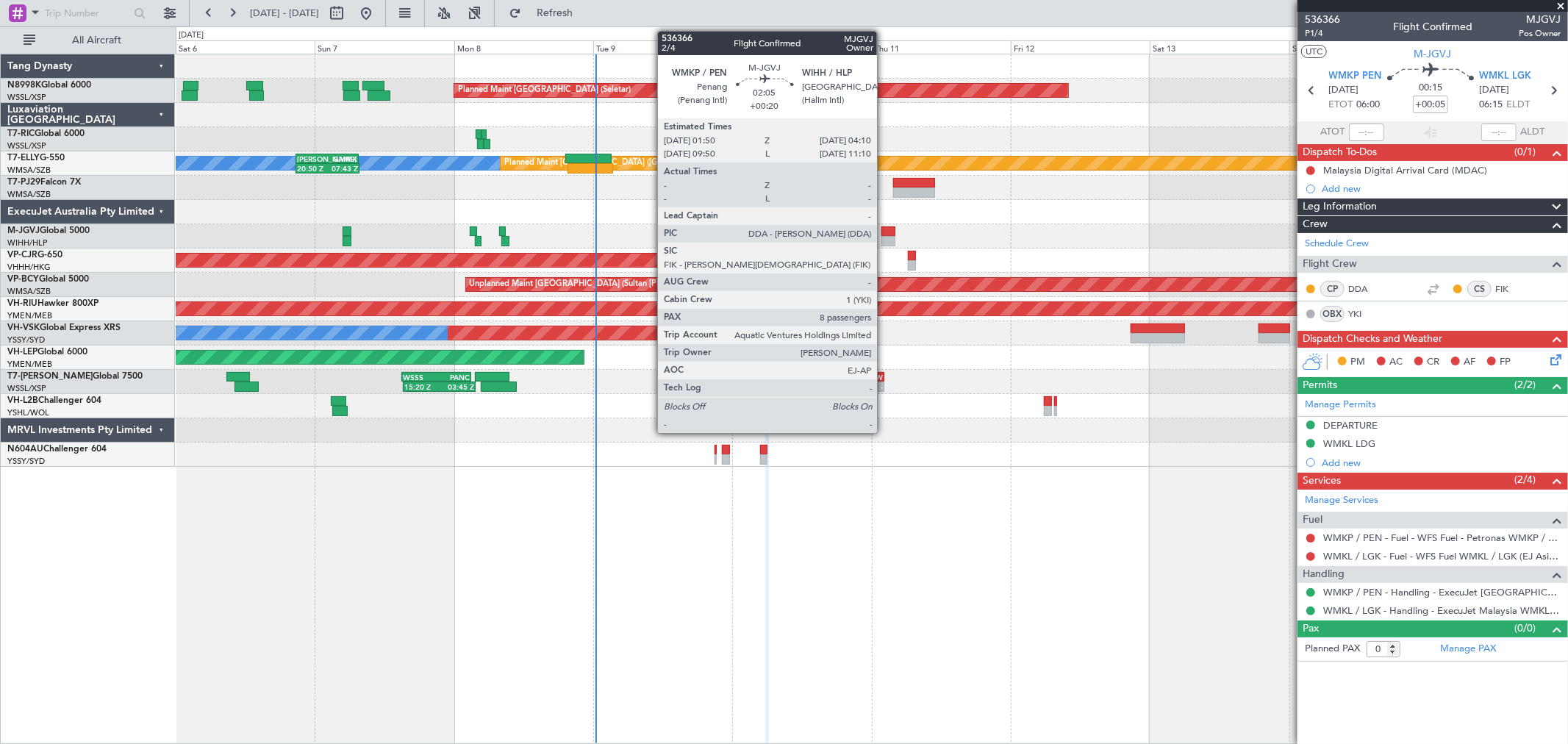
click at [884, 231] on div at bounding box center [889, 232] width 14 height 11
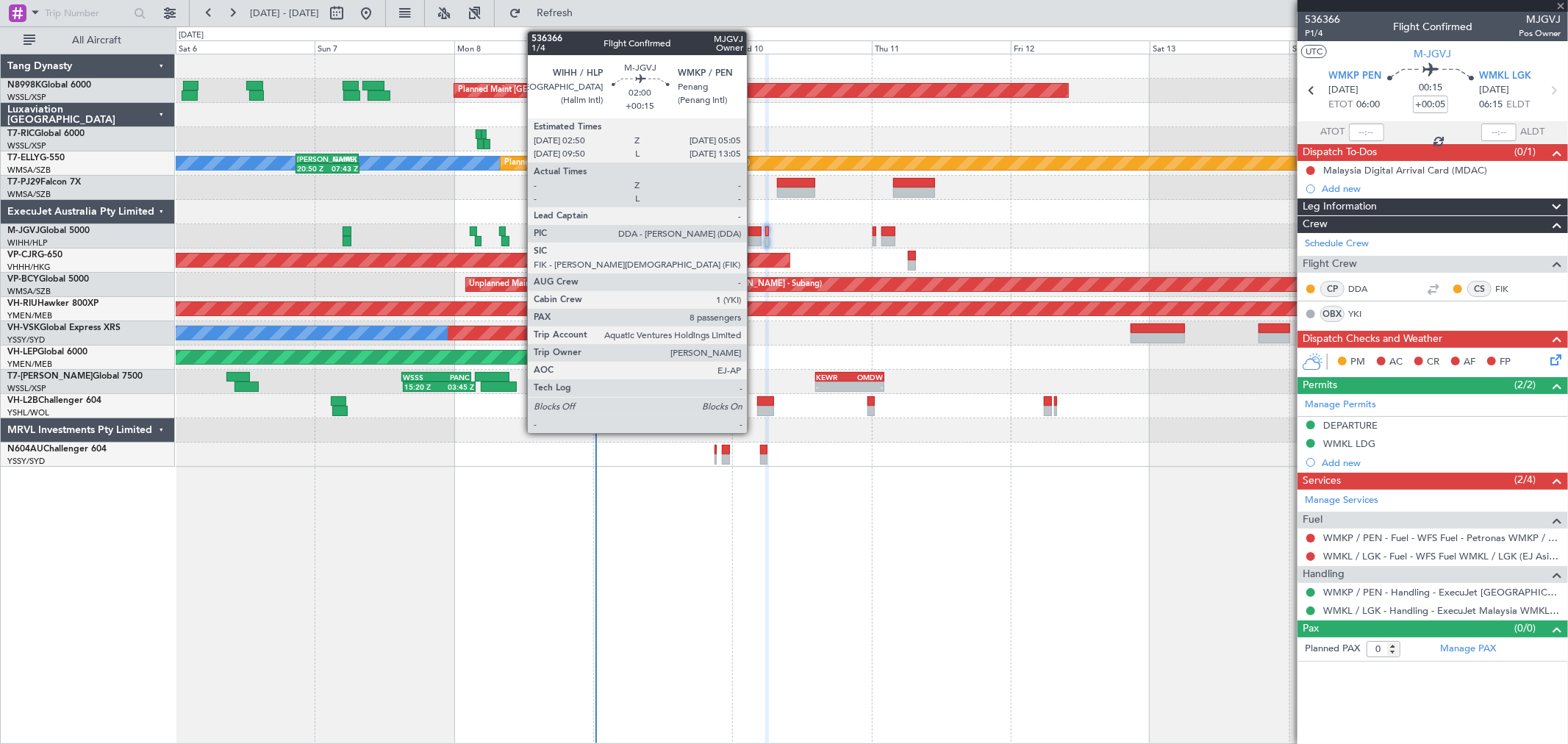
type input "+00:20"
type input "8"
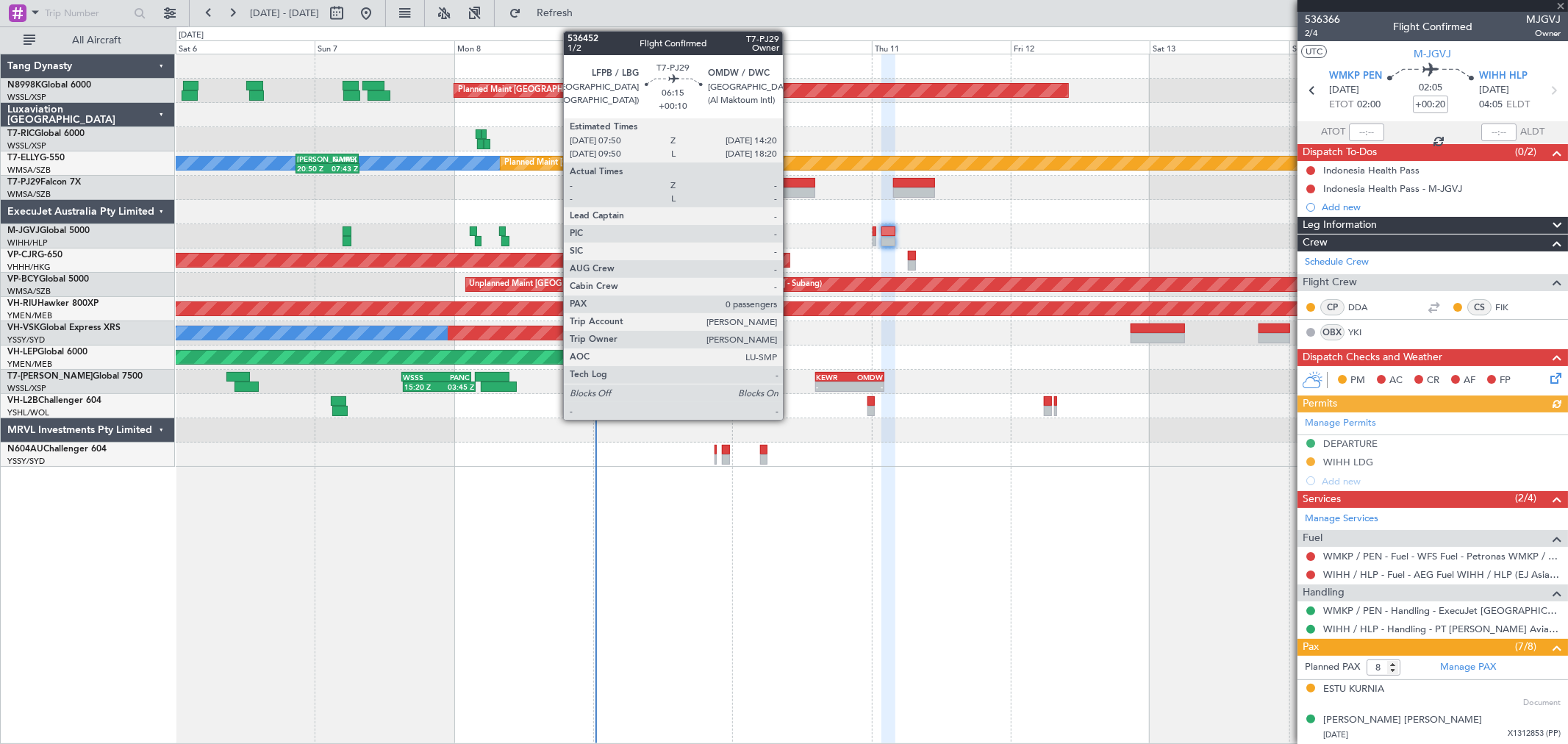
click at [794, 185] on div at bounding box center [796, 183] width 38 height 11
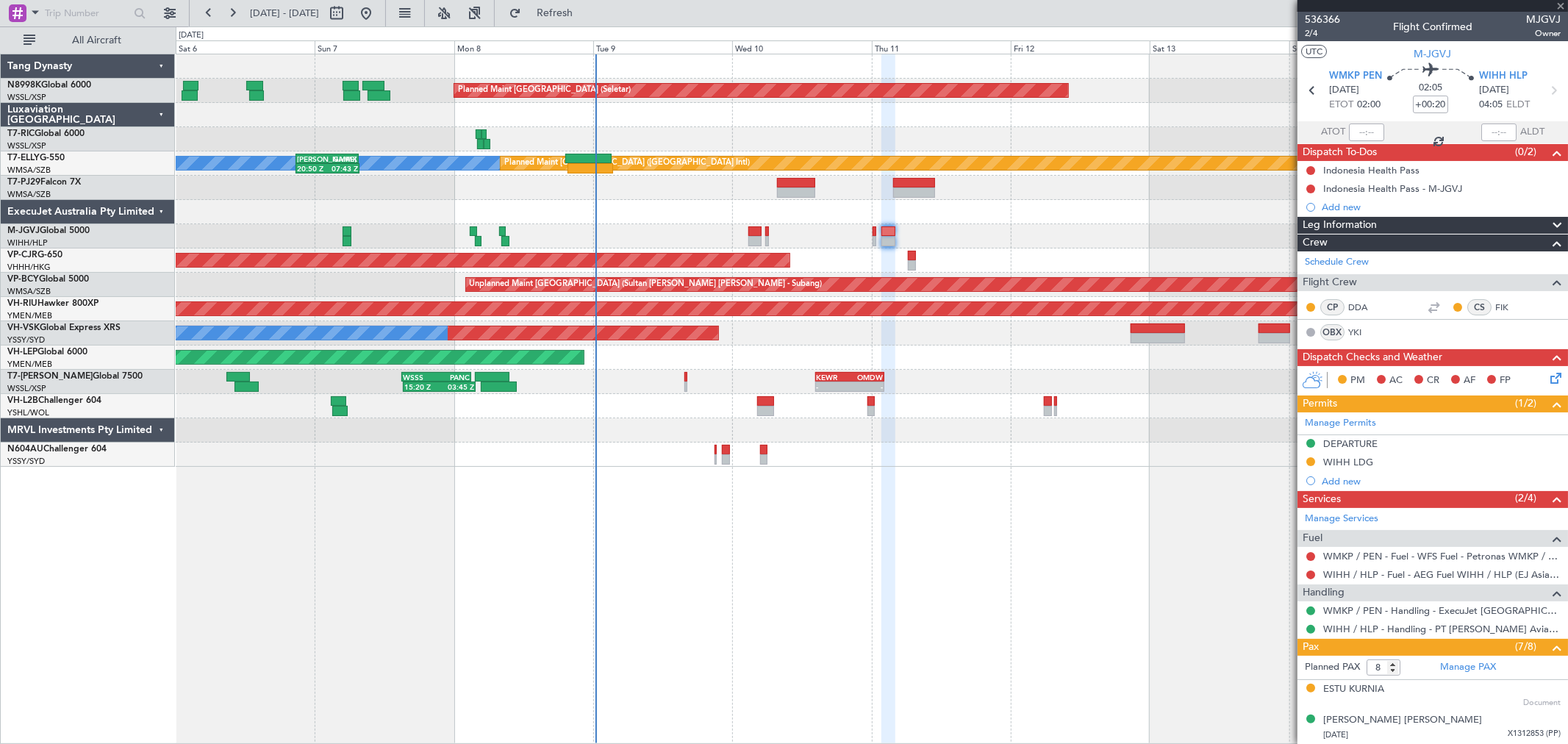
type input "+00:10"
type input "0"
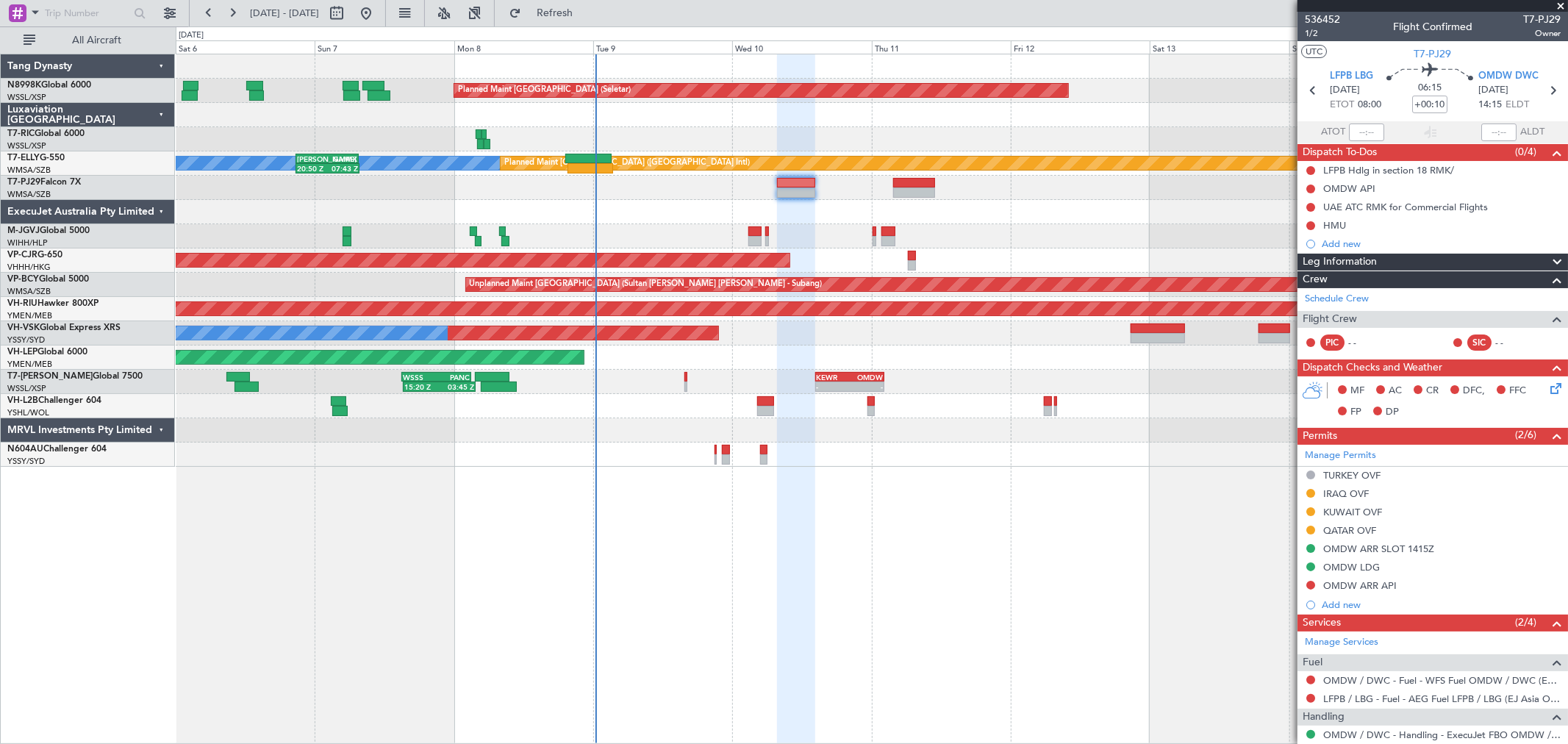
scroll to position [59, 0]
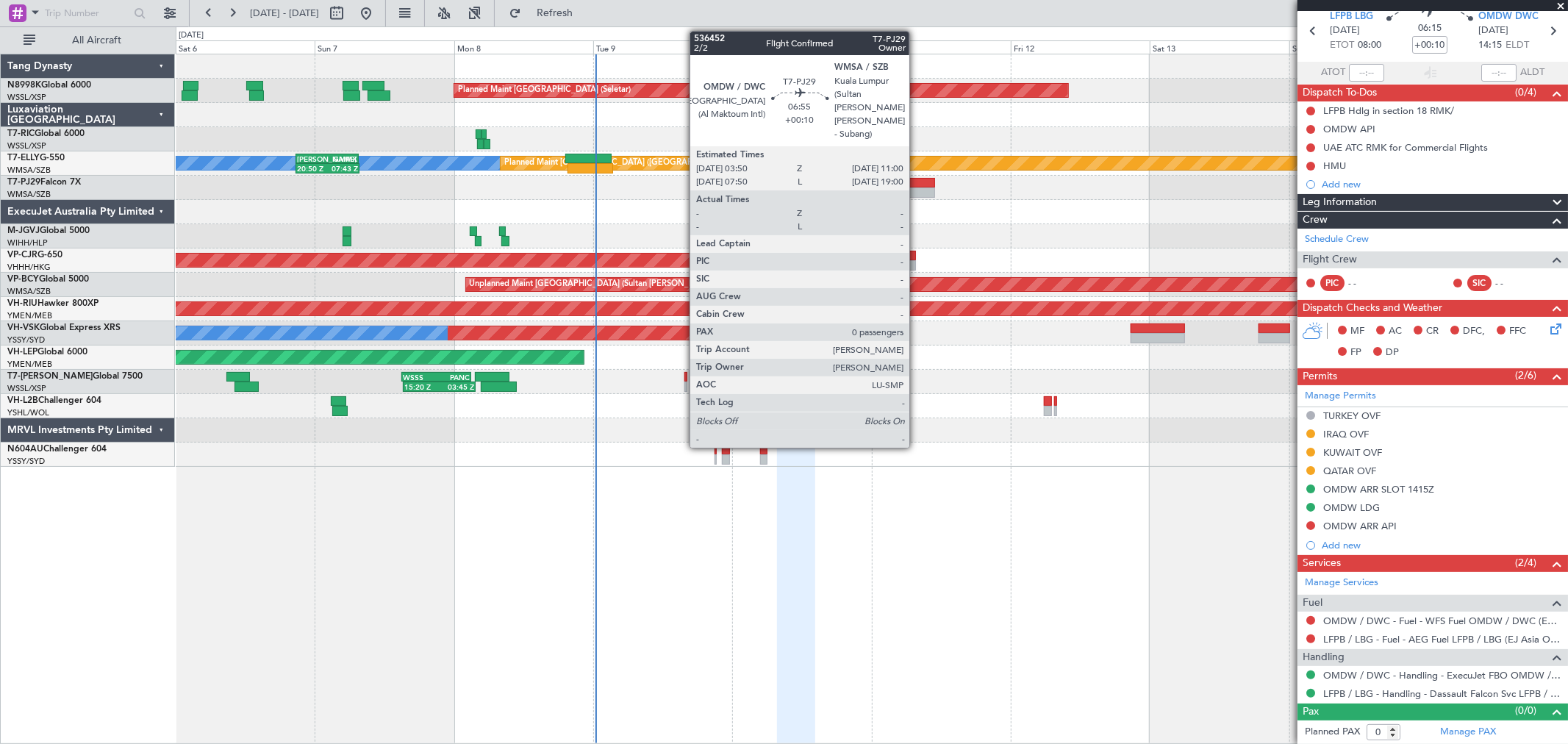
click at [916, 187] on div at bounding box center [914, 193] width 42 height 11
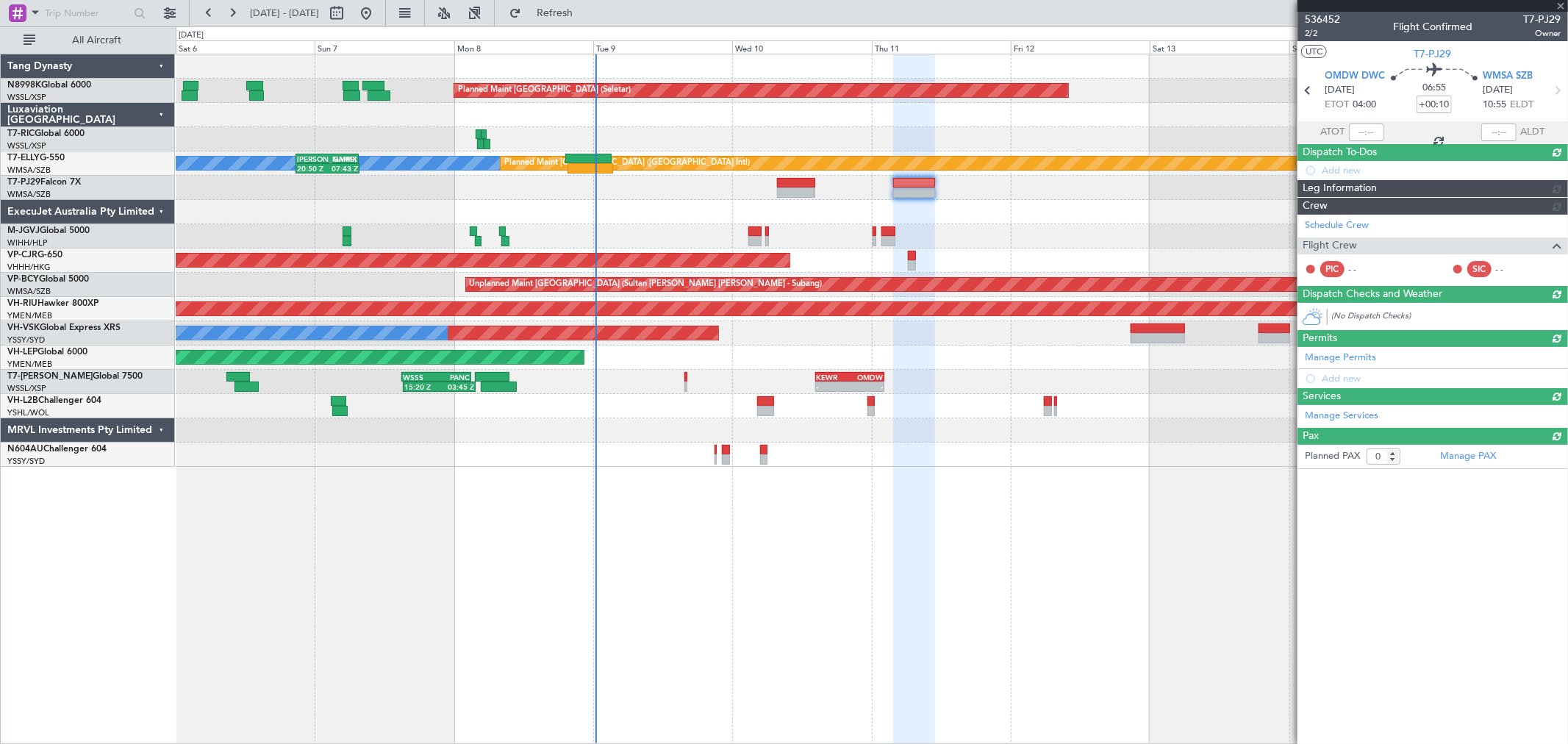
scroll to position [0, 0]
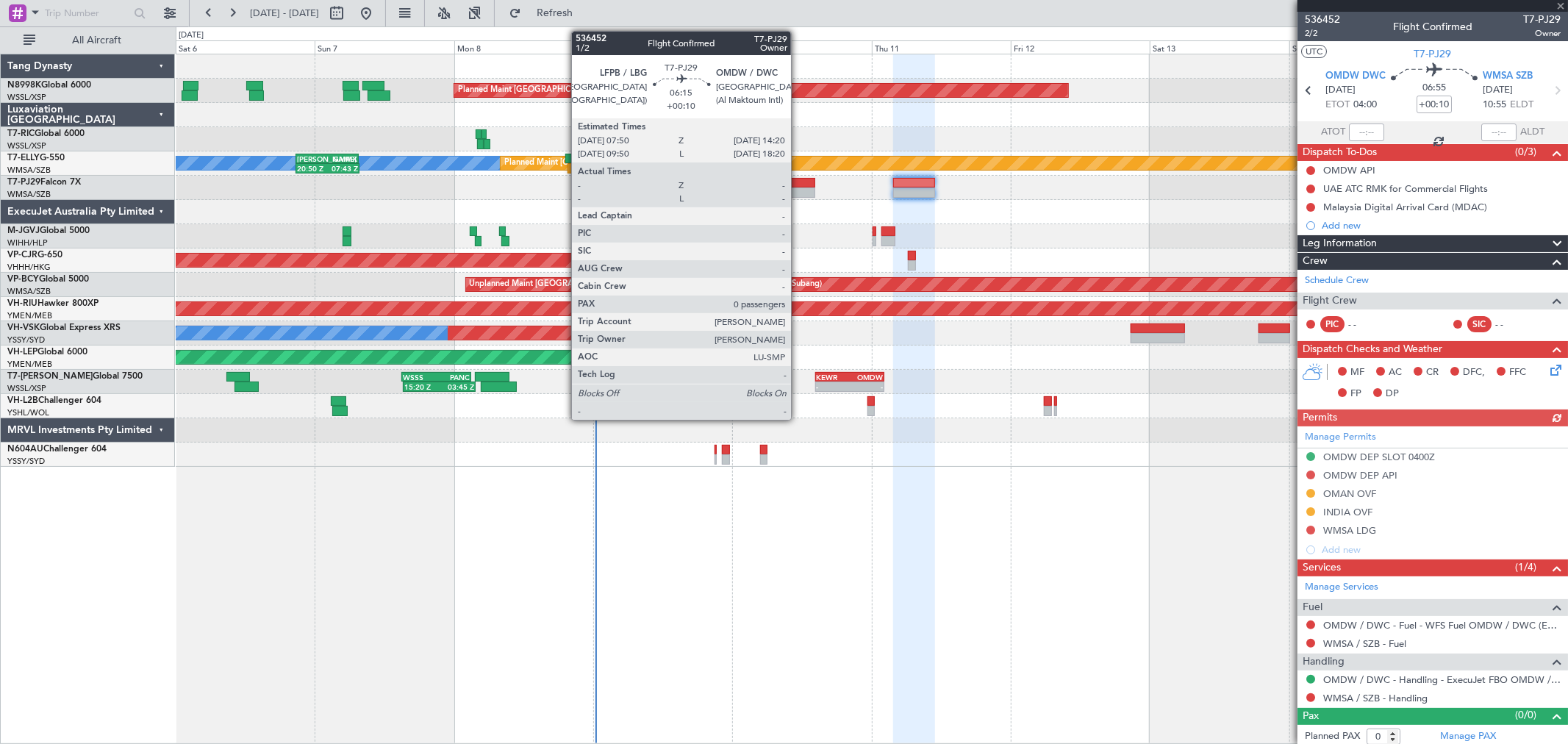
click at [798, 186] on div at bounding box center [796, 183] width 38 height 11
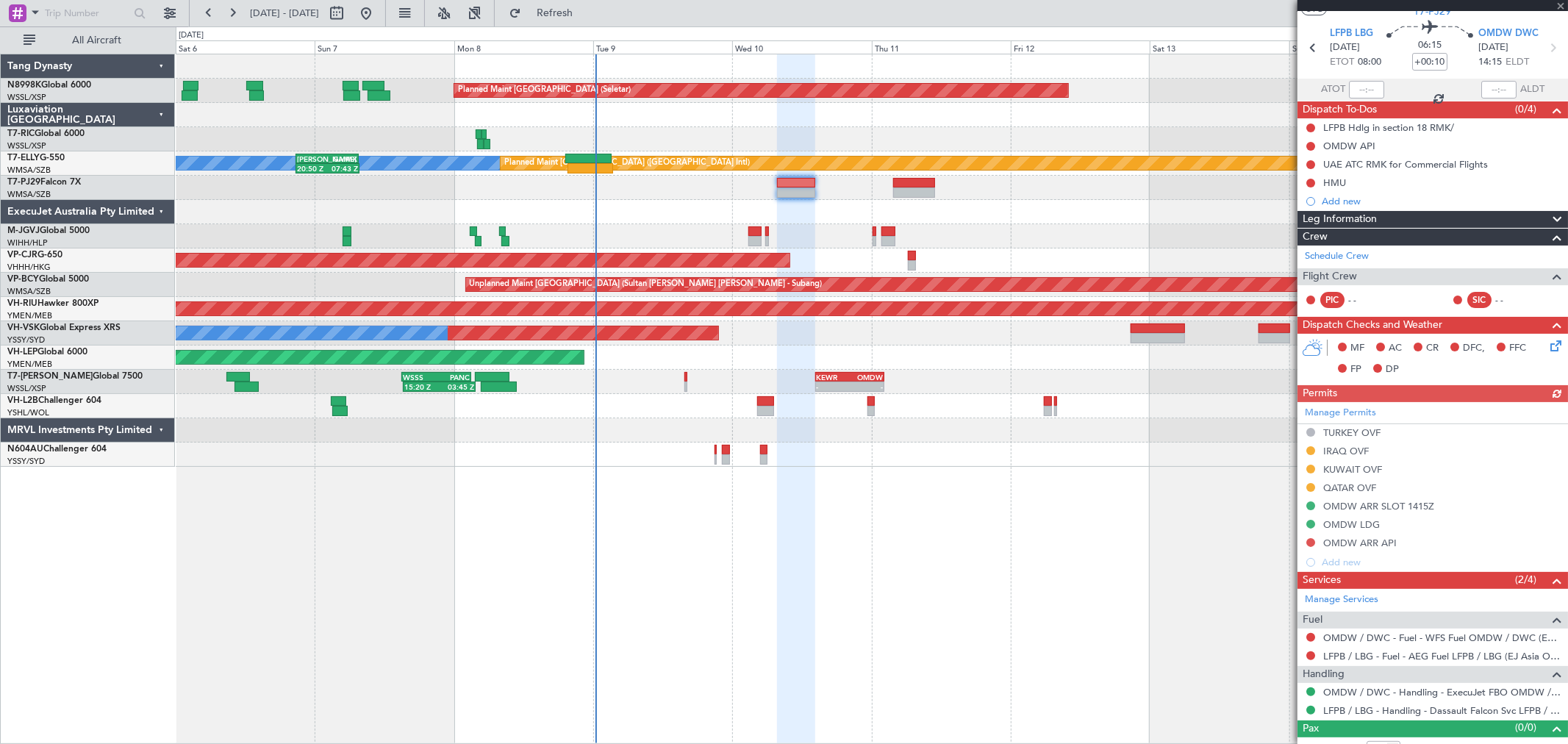
scroll to position [59, 0]
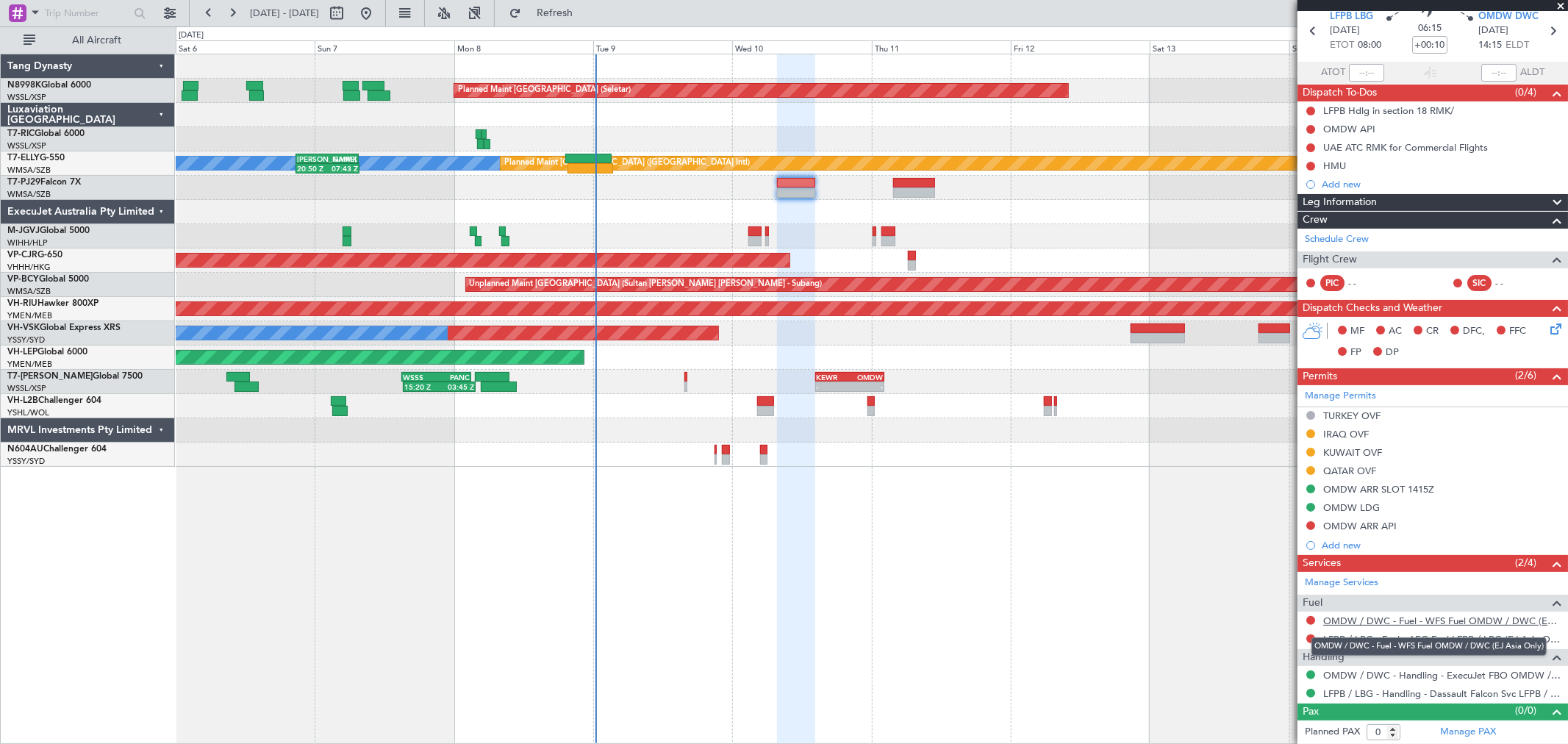
click at [1403, 621] on link "OMDW / DWC - Fuel - WFS Fuel OMDW / DWC (EJ Asia Only)" at bounding box center [1441, 621] width 237 height 12
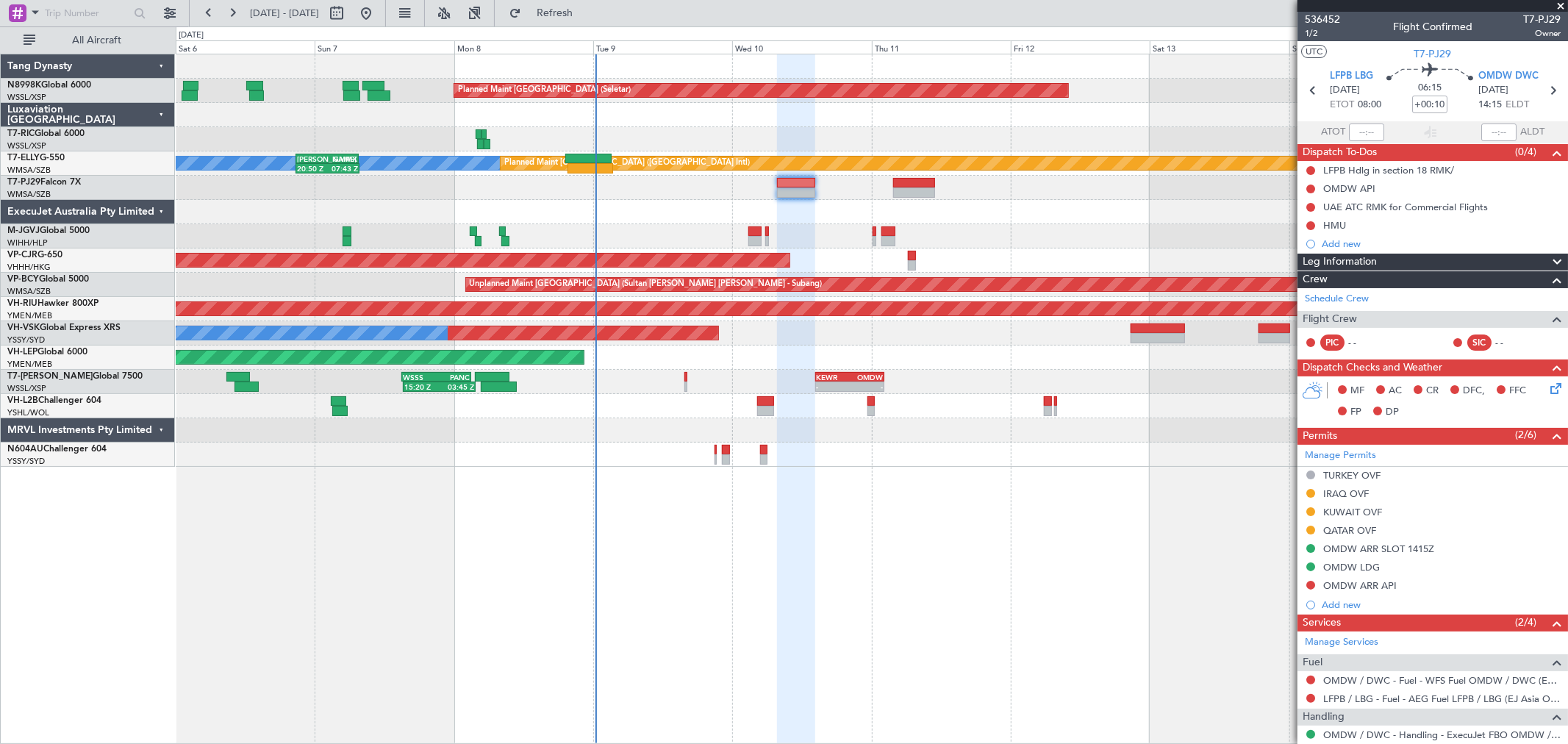
scroll to position [59, 0]
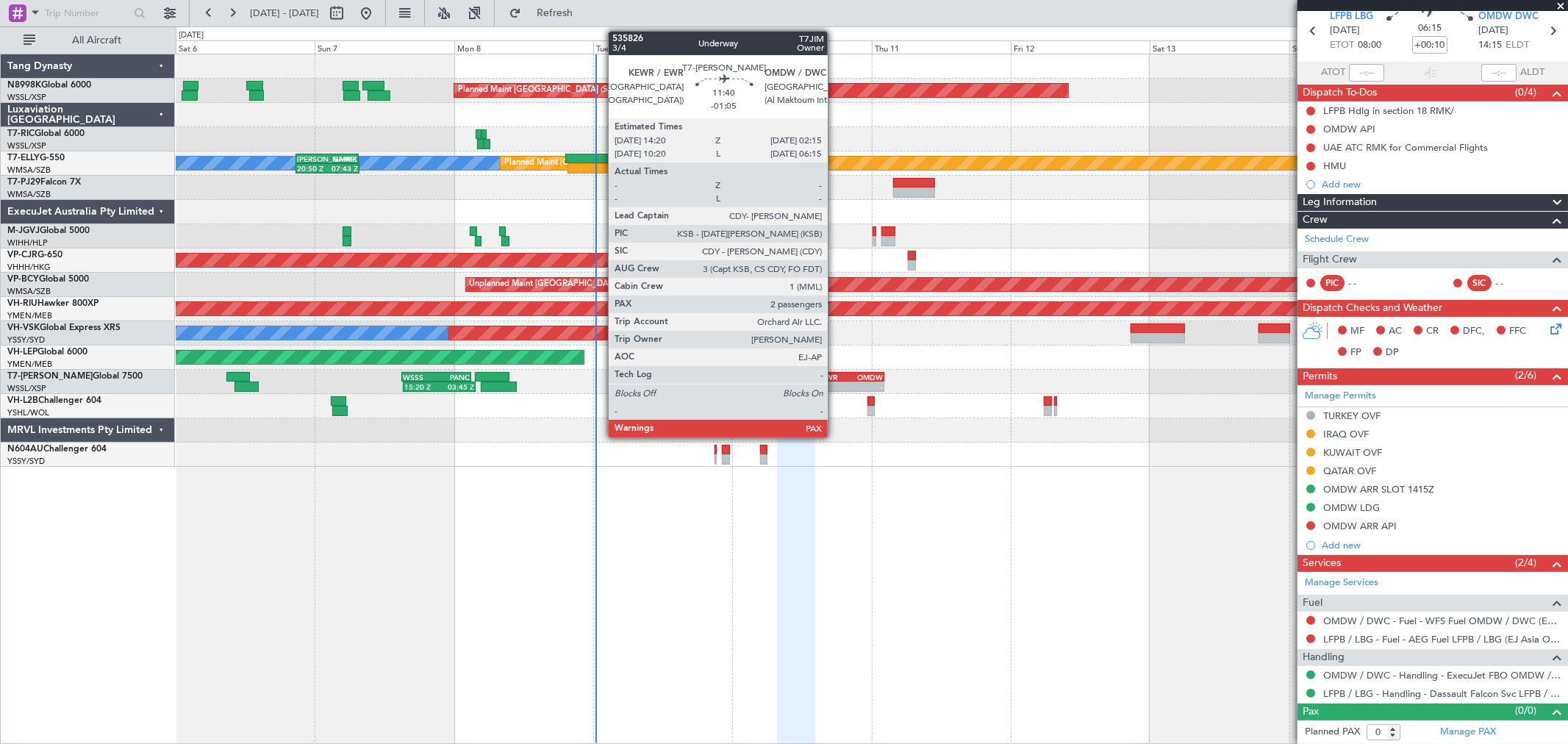
click at [835, 376] on div "KEWR" at bounding box center [833, 377] width 33 height 9
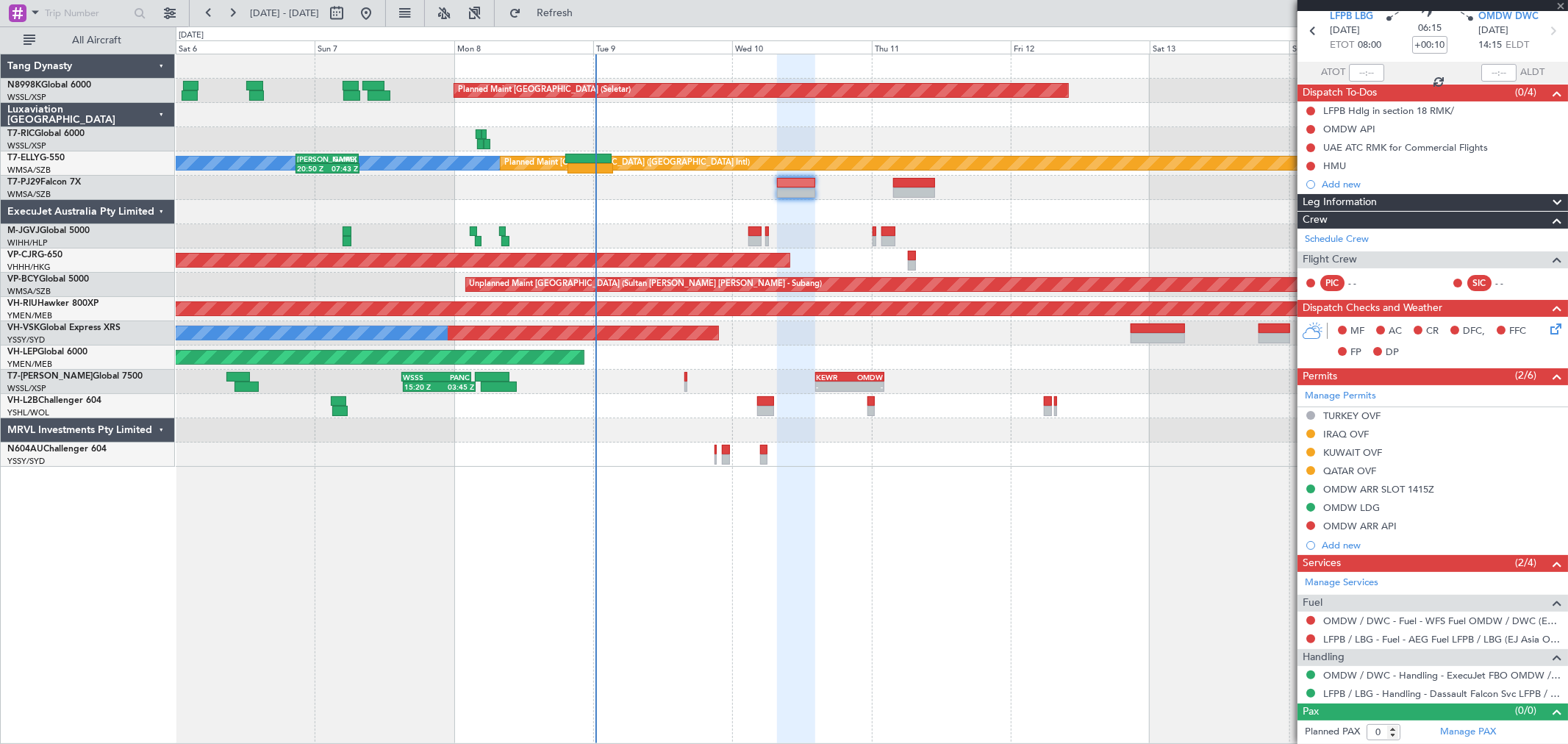
type input "-01:05"
type input "2"
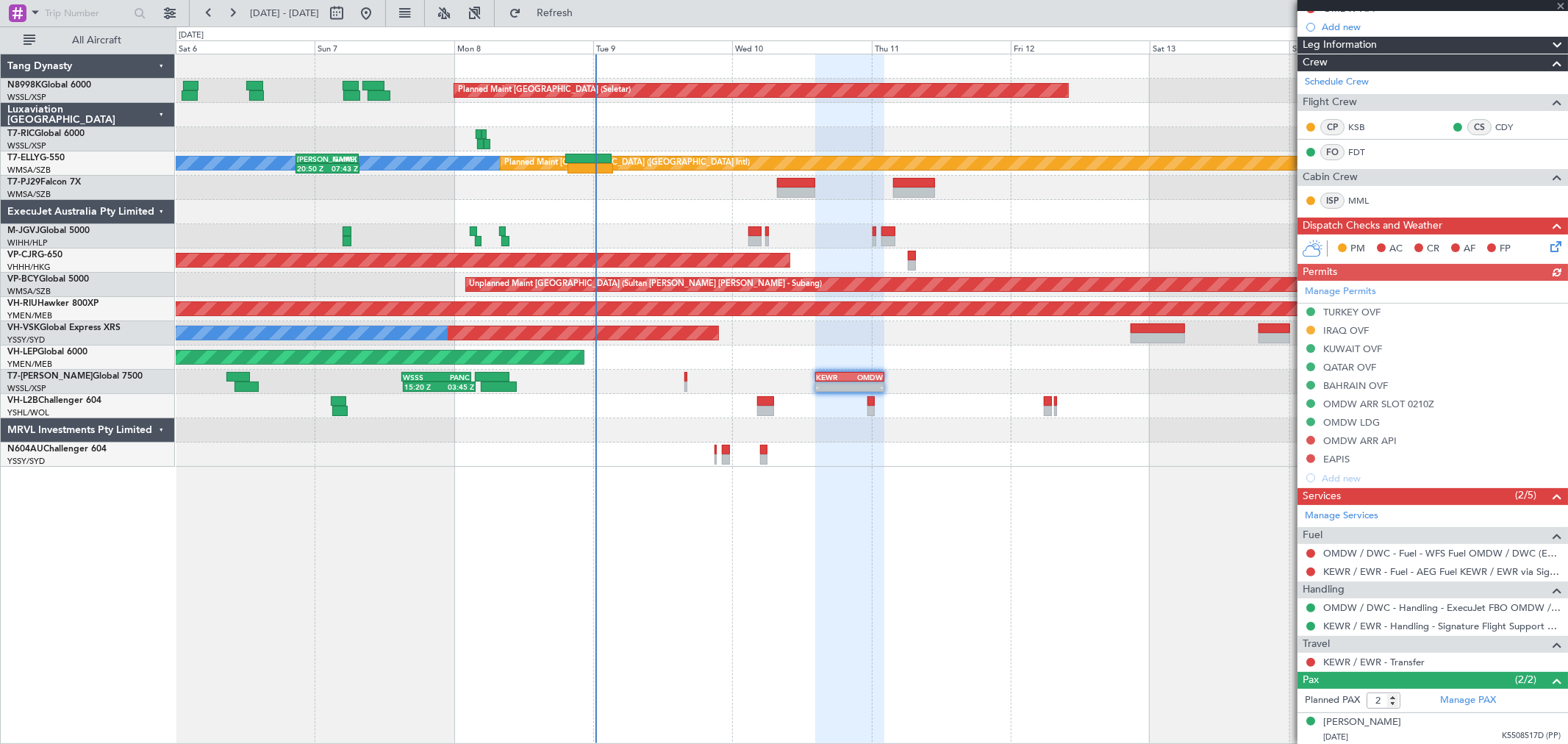
scroll to position [216, 0]
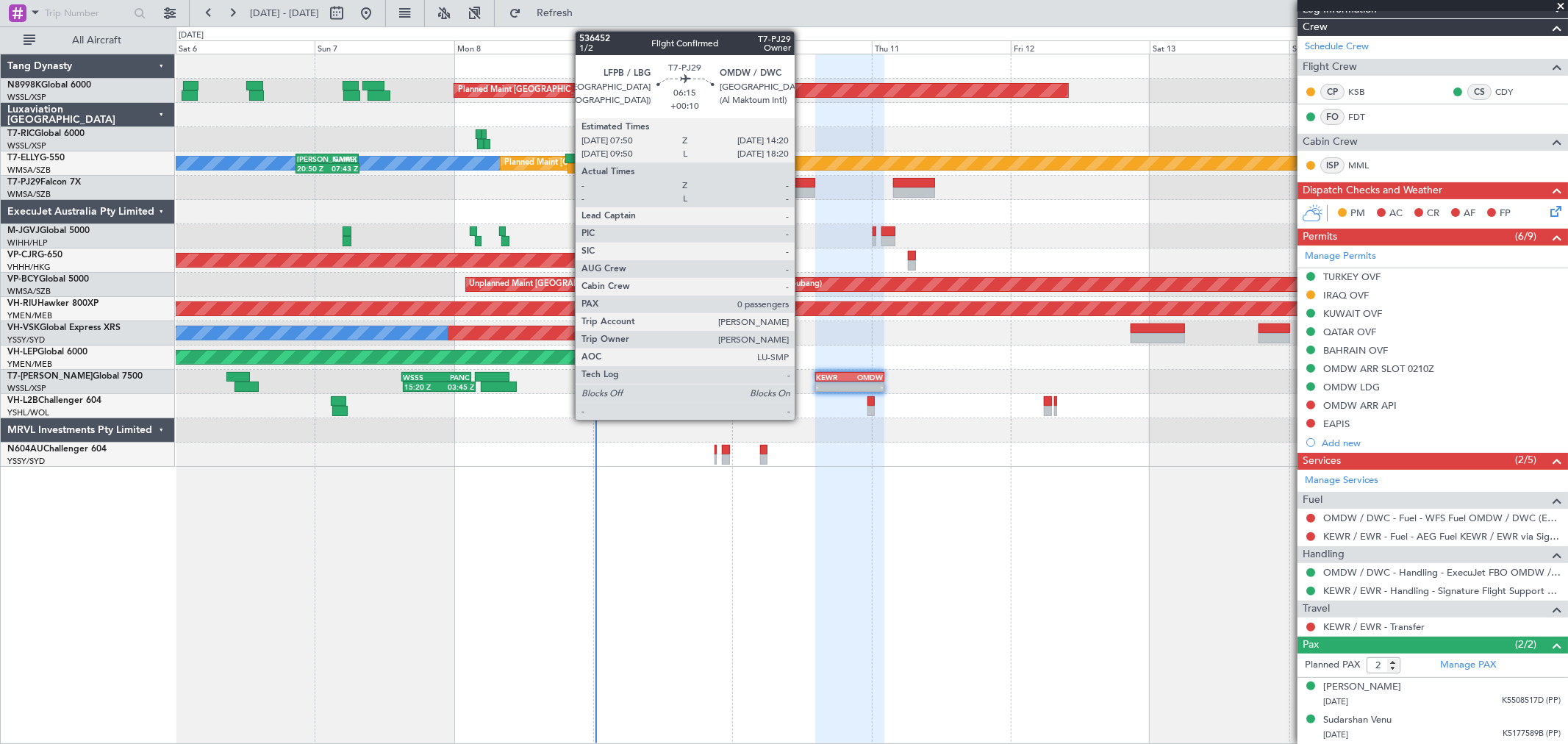
click at [802, 190] on div at bounding box center [796, 193] width 38 height 11
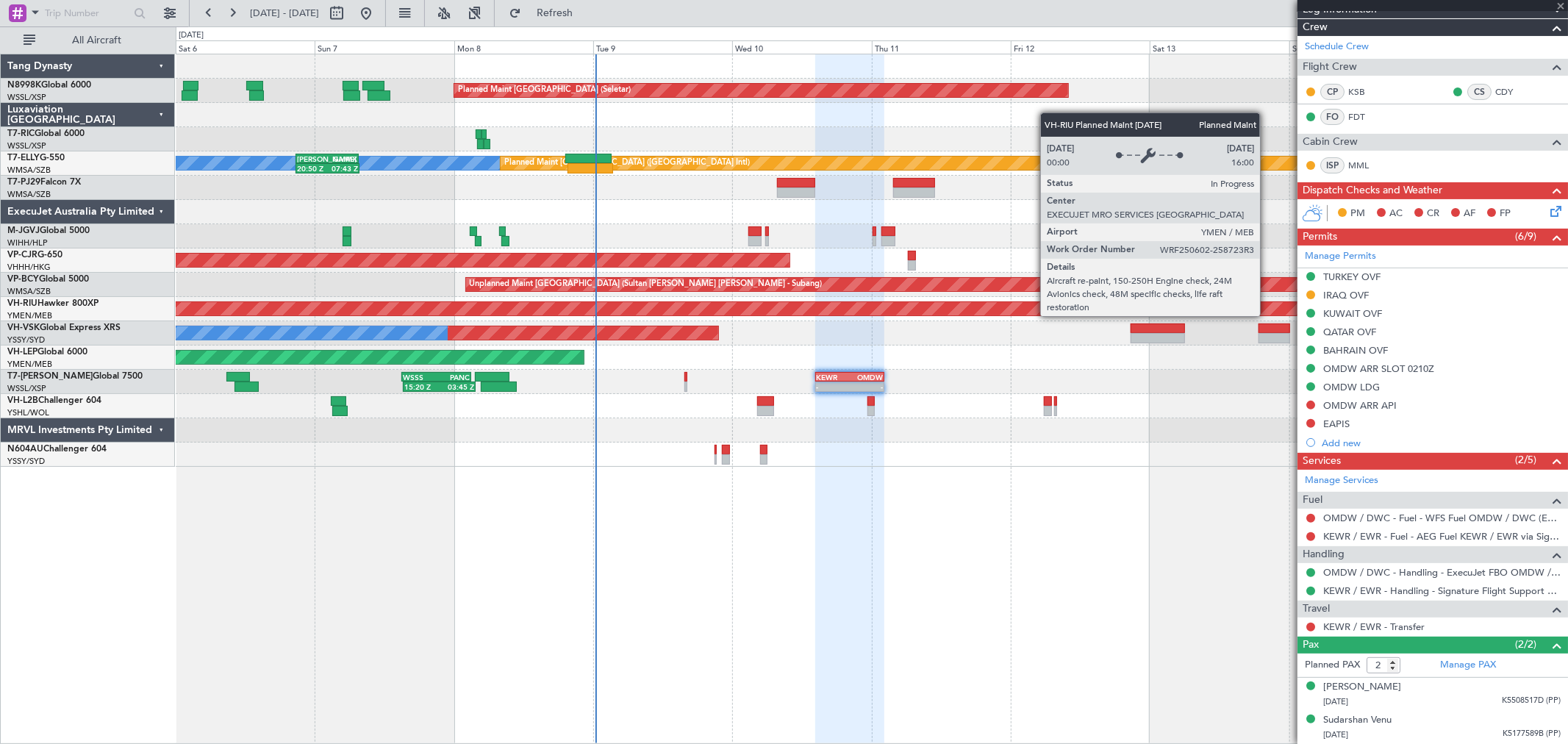
type input "+00:10"
type input "0"
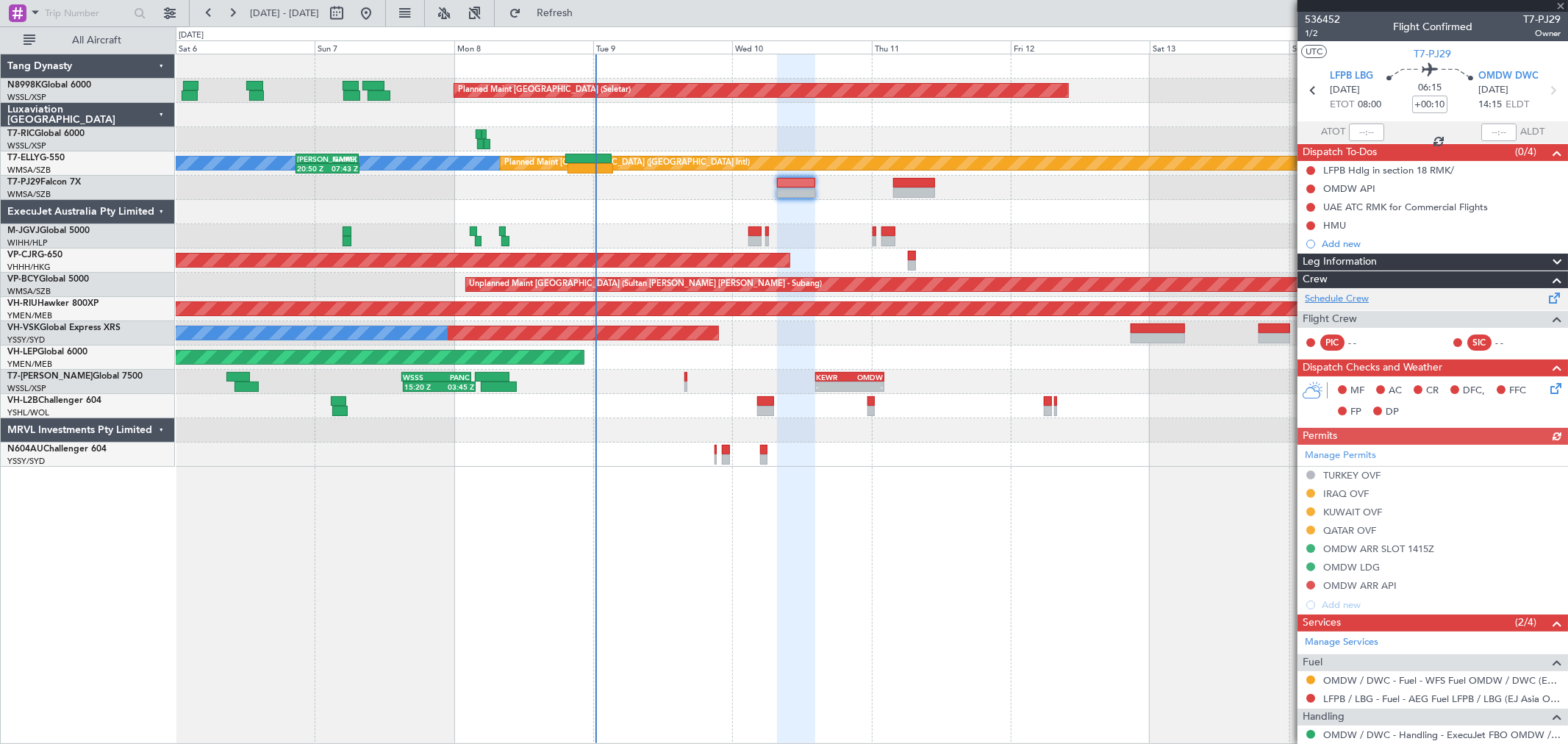
click at [1348, 297] on link "Schedule Crew" at bounding box center [1336, 299] width 64 height 15
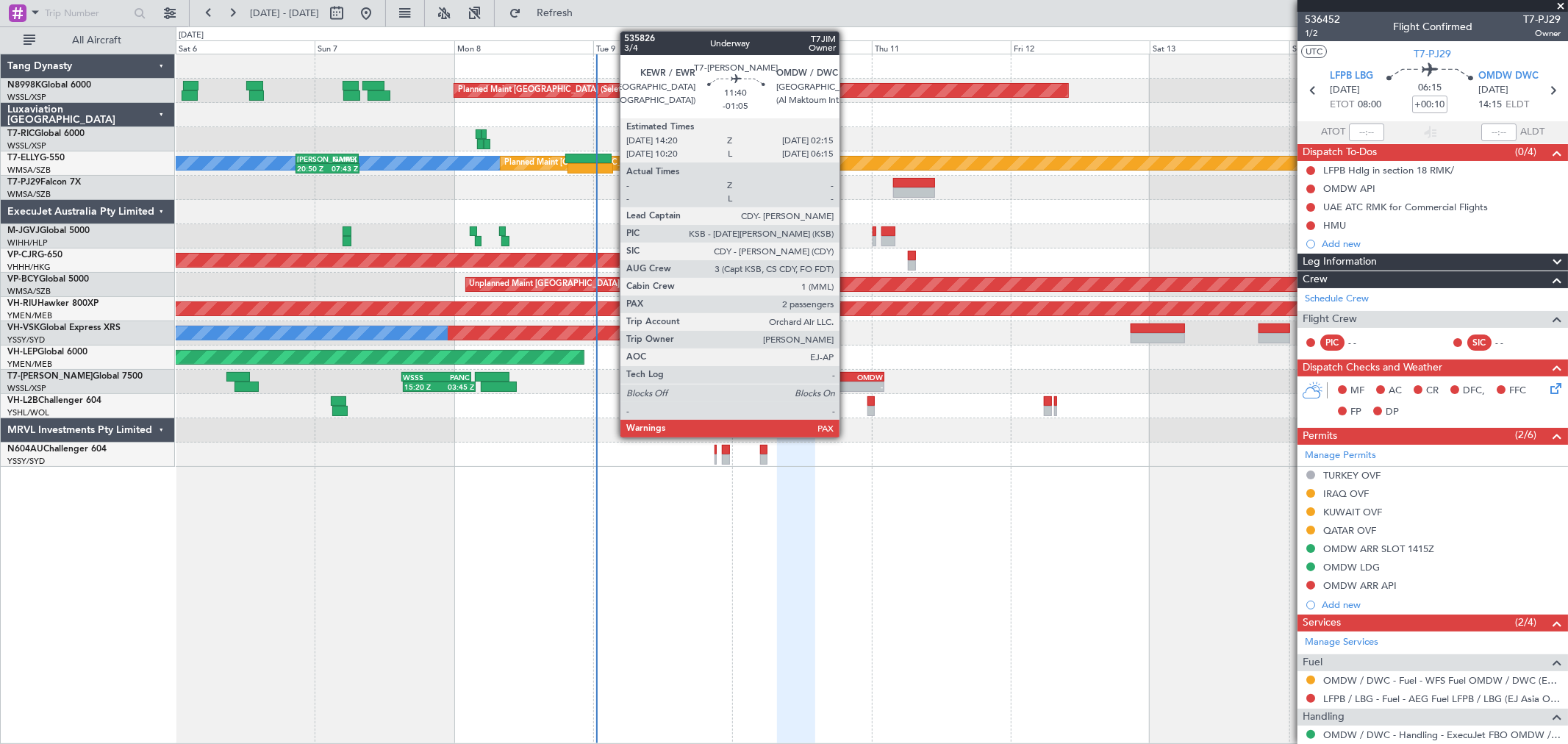
click at [847, 374] on div "KEWR" at bounding box center [833, 377] width 33 height 9
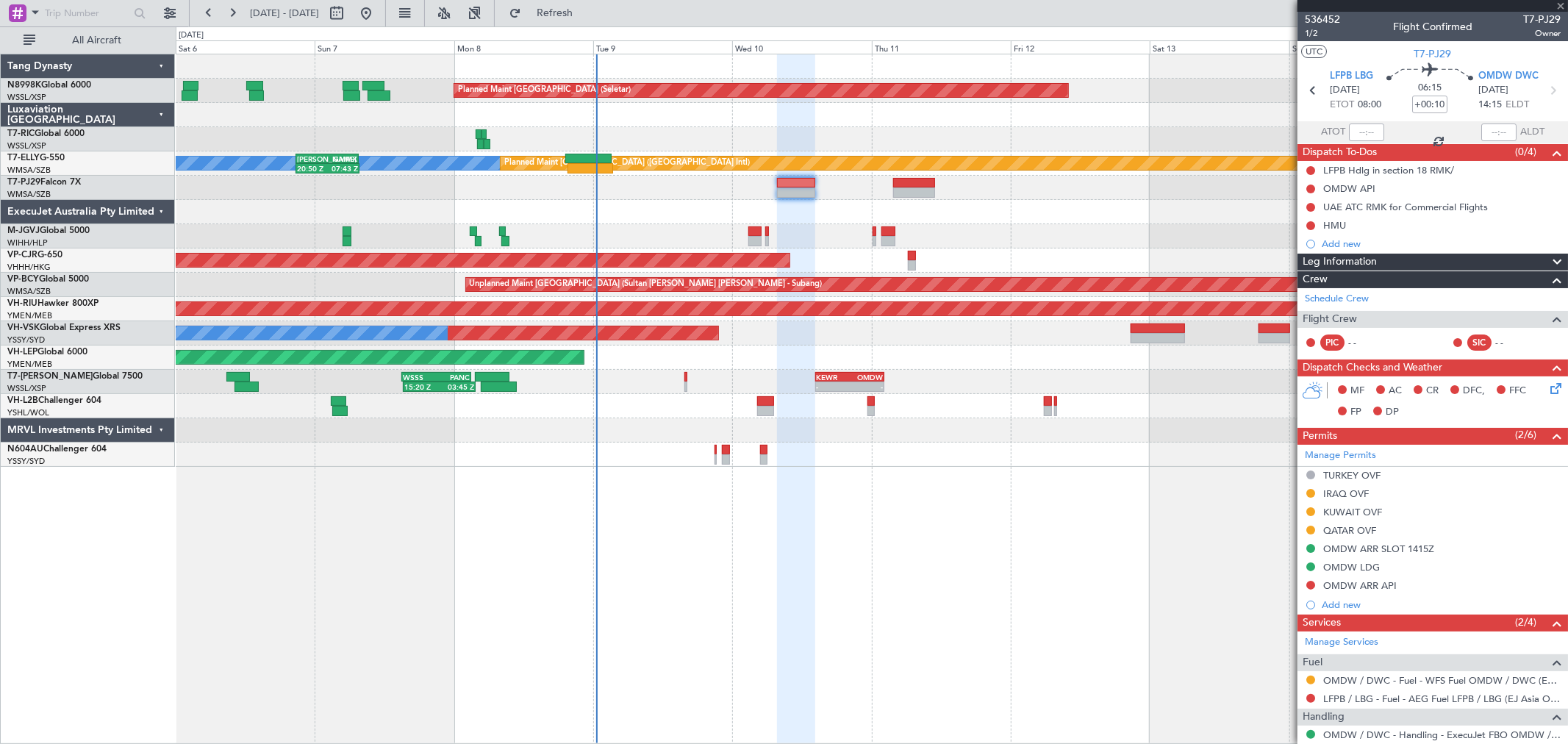
type input "-01:05"
type input "2"
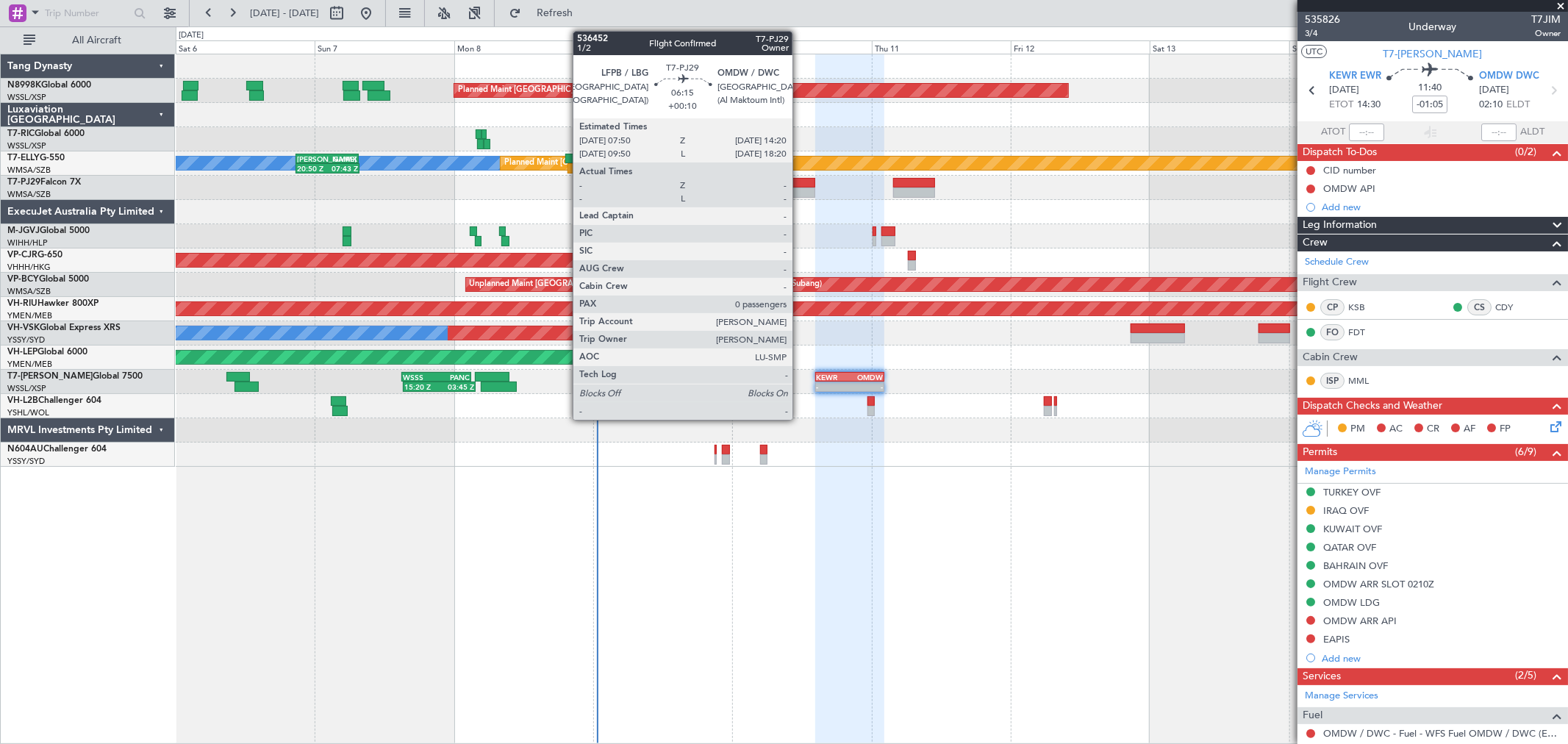
click at [800, 181] on div at bounding box center [796, 183] width 38 height 11
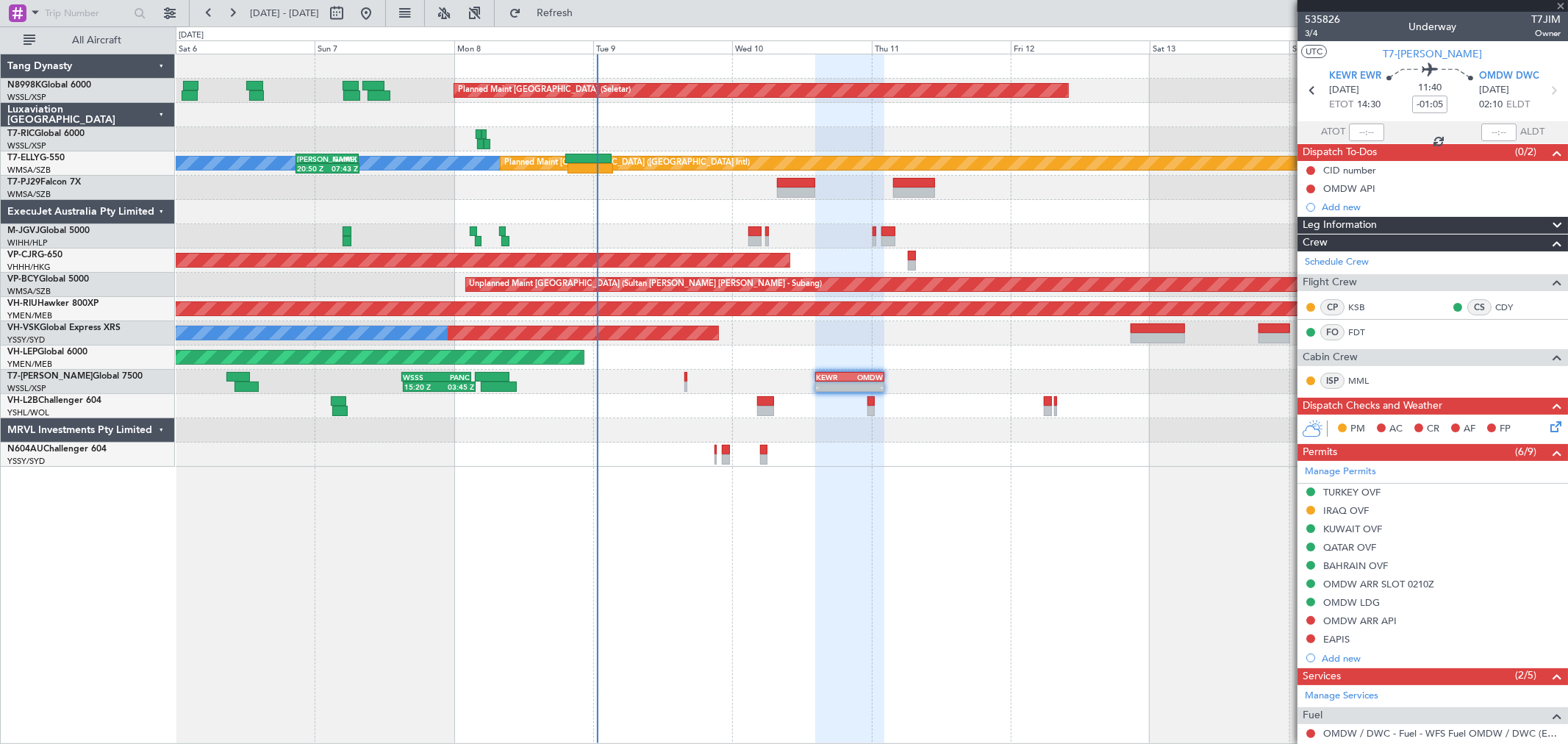
type input "+00:10"
type input "0"
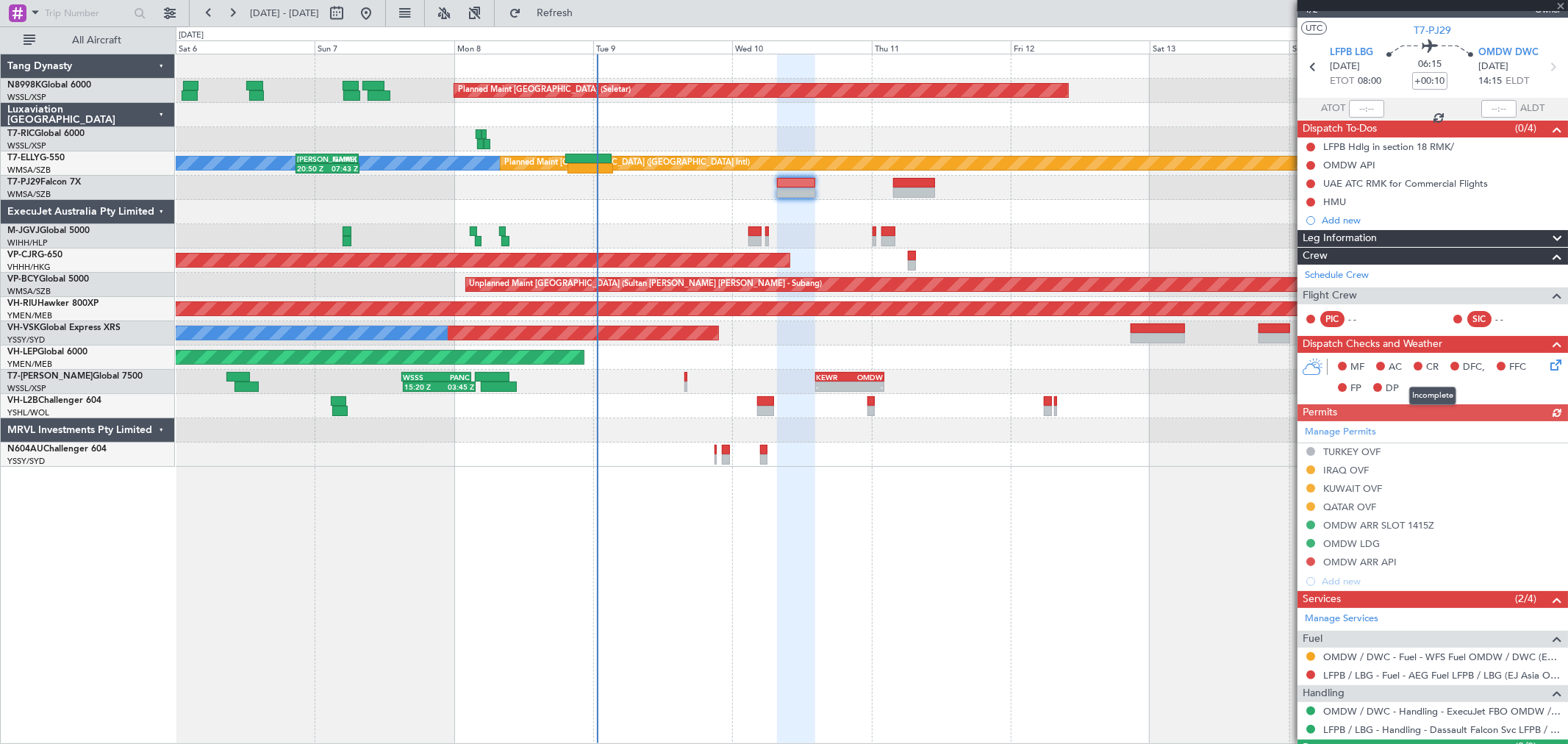
scroll to position [59, 0]
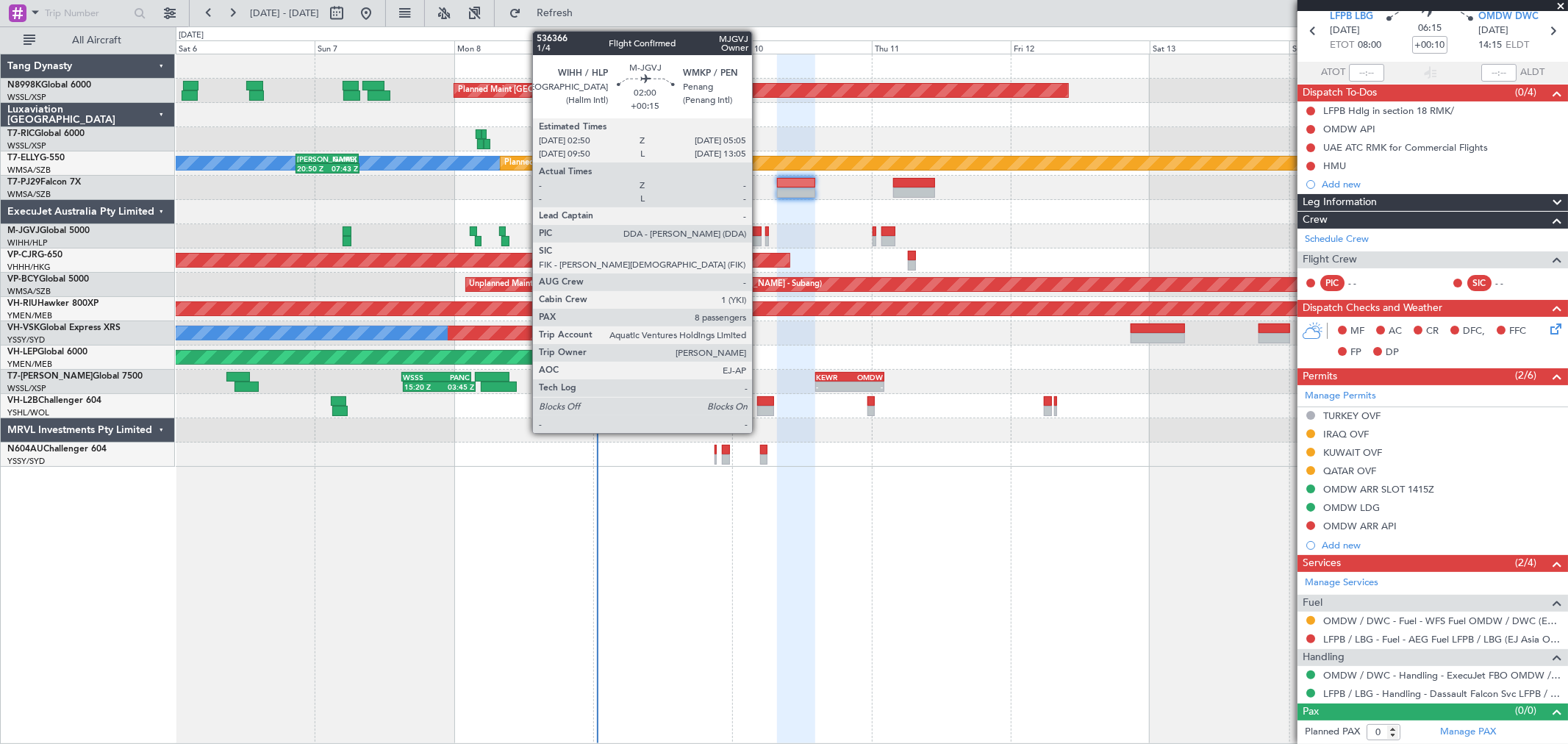
click at [759, 226] on div at bounding box center [755, 232] width 13 height 11
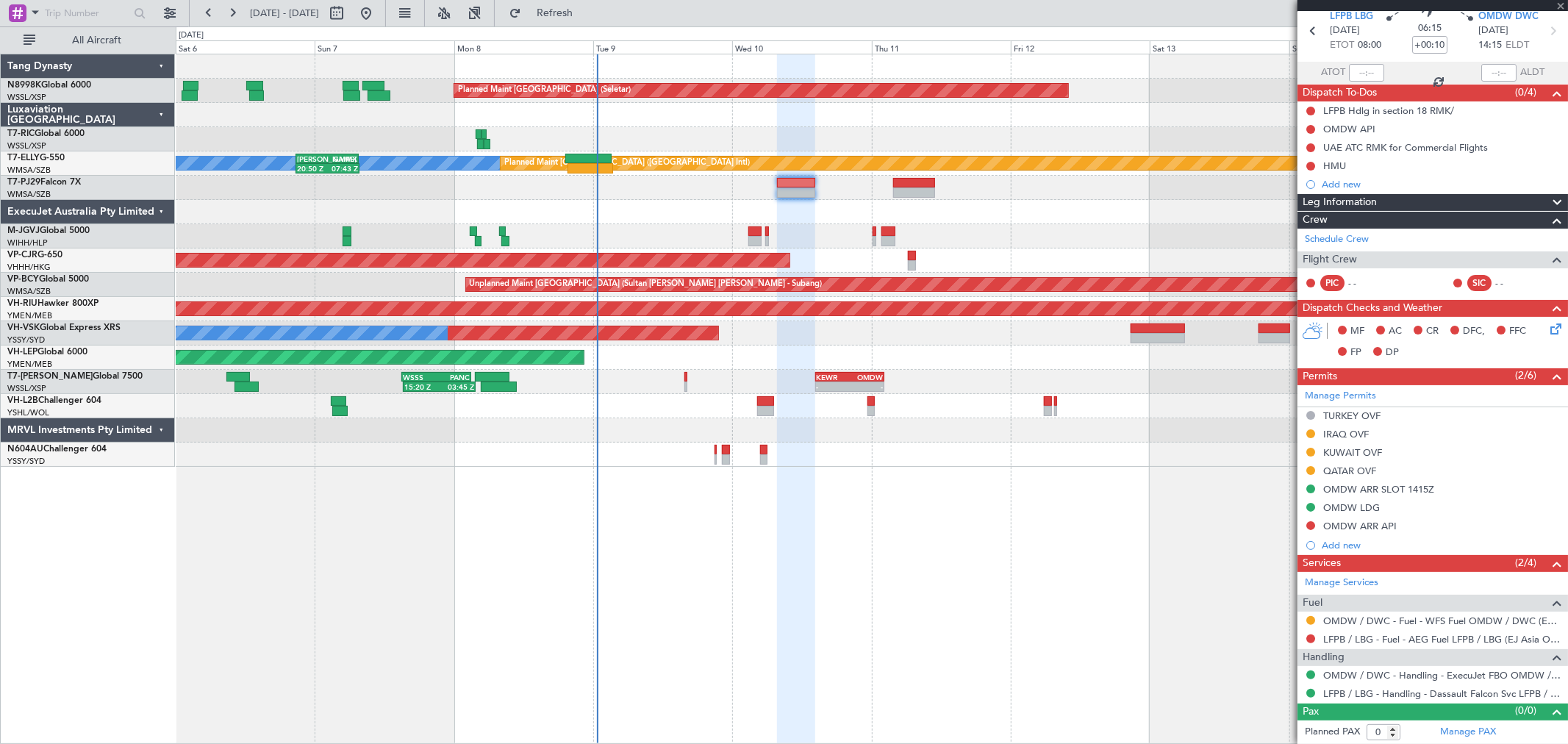
type input "+00:15"
type input "8"
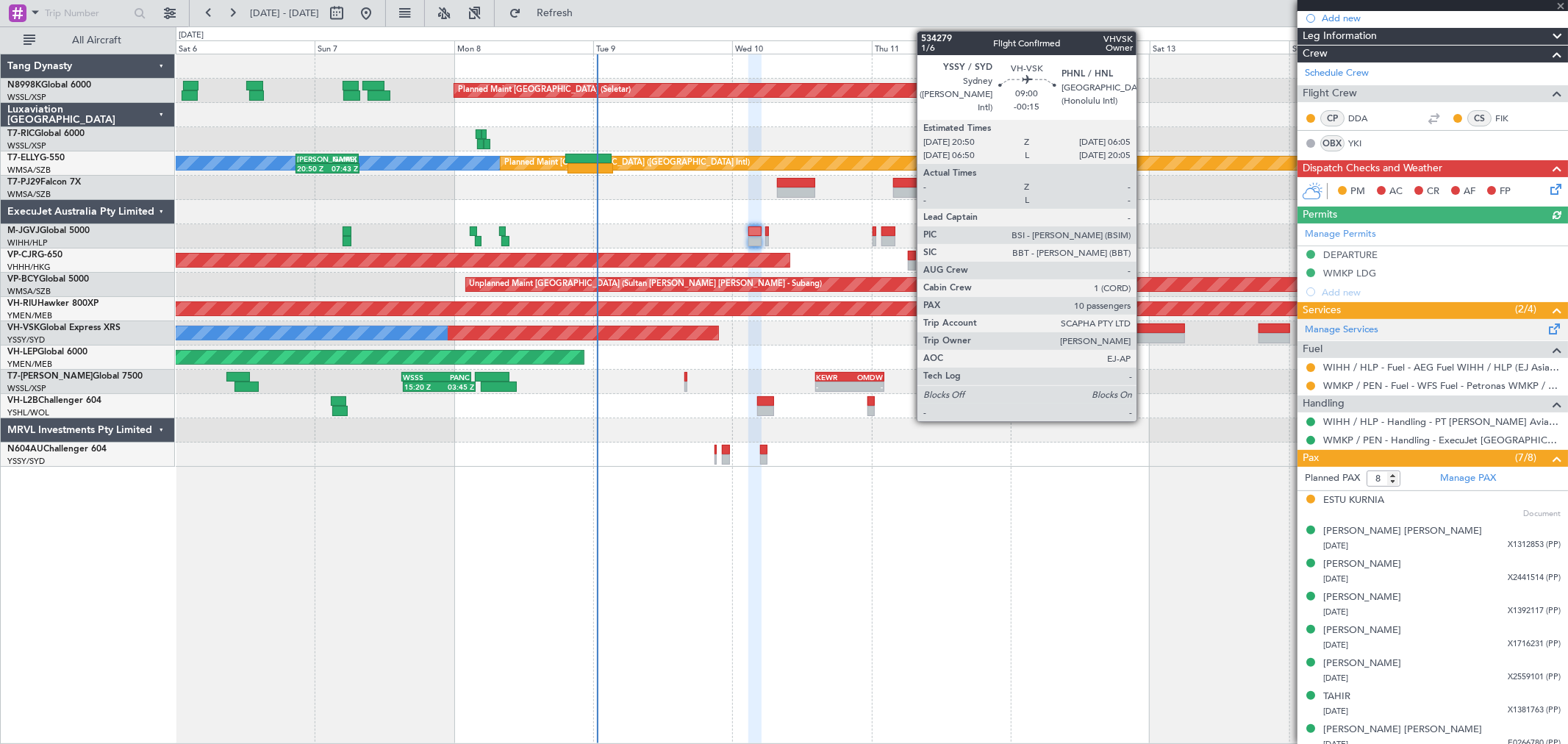
scroll to position [199, 0]
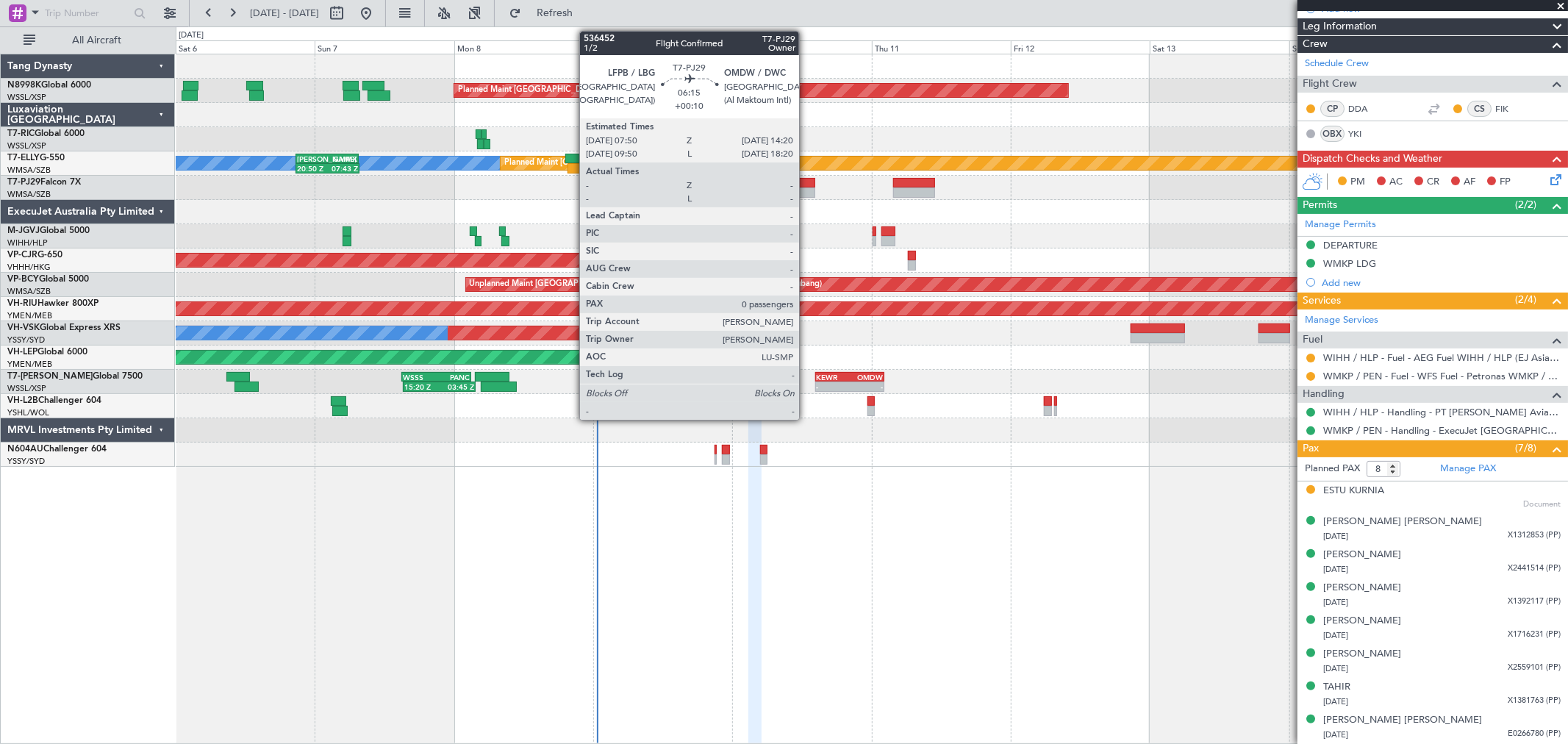
click at [805, 181] on div at bounding box center [796, 183] width 38 height 11
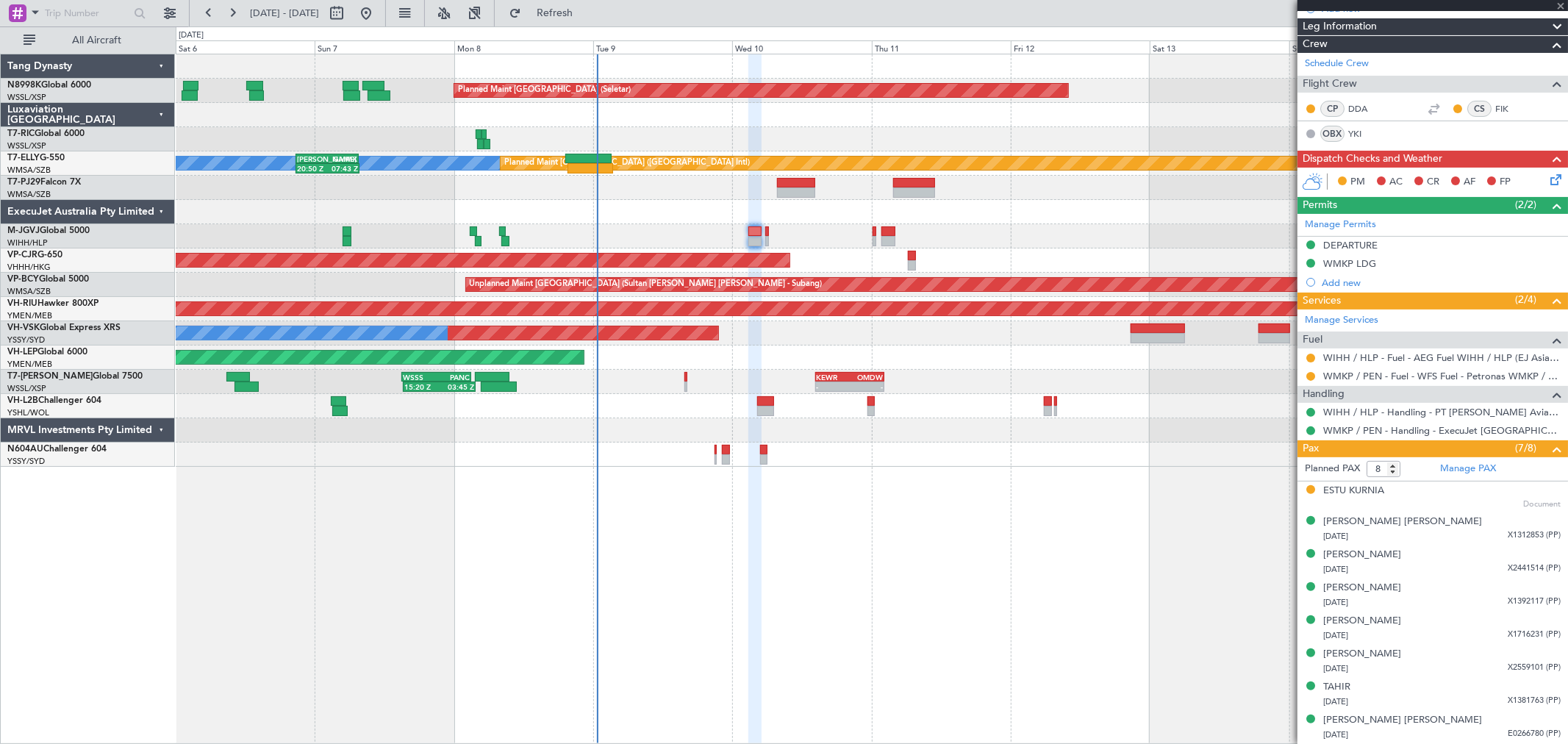
type input "+00:10"
type input "0"
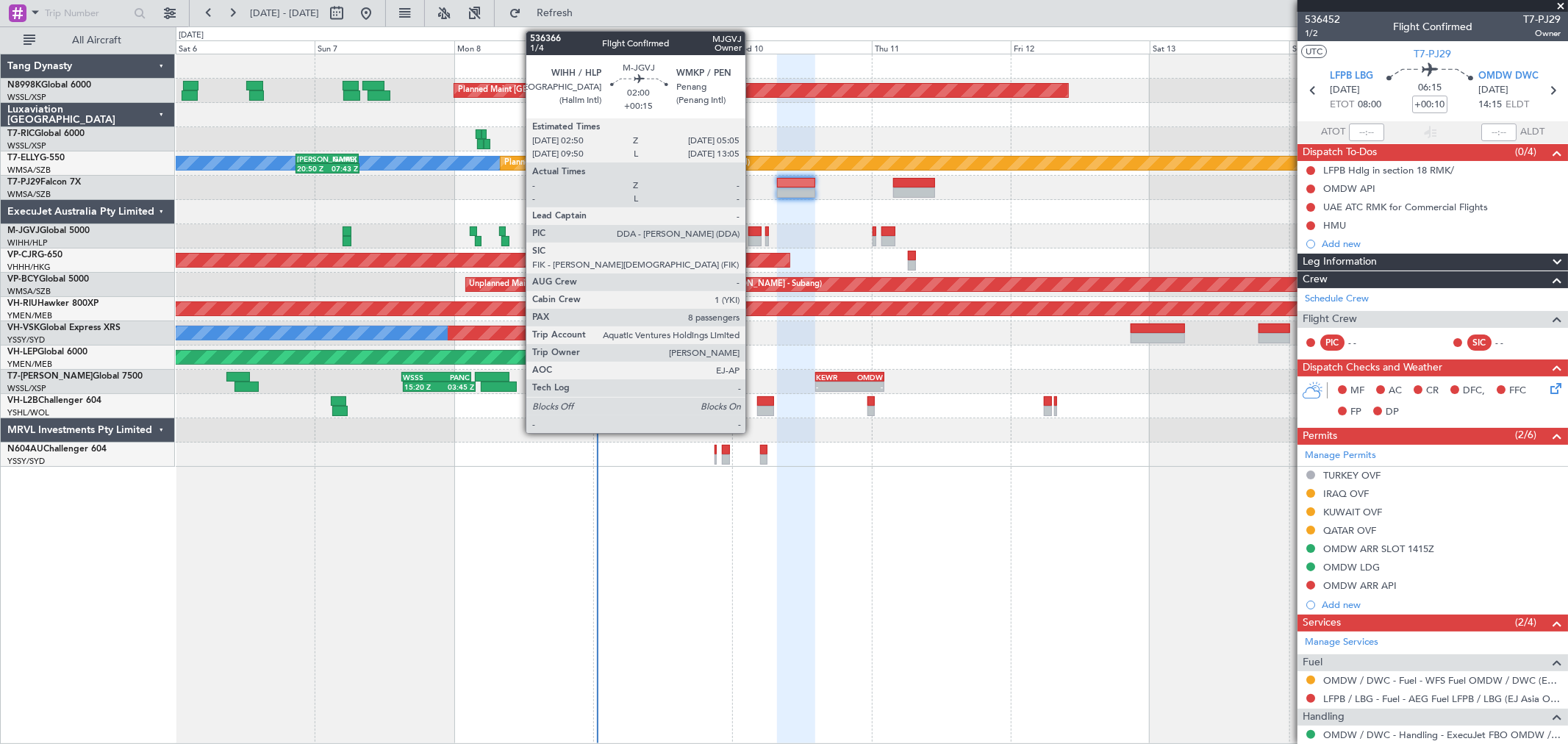
click at [753, 236] on div at bounding box center [755, 241] width 13 height 11
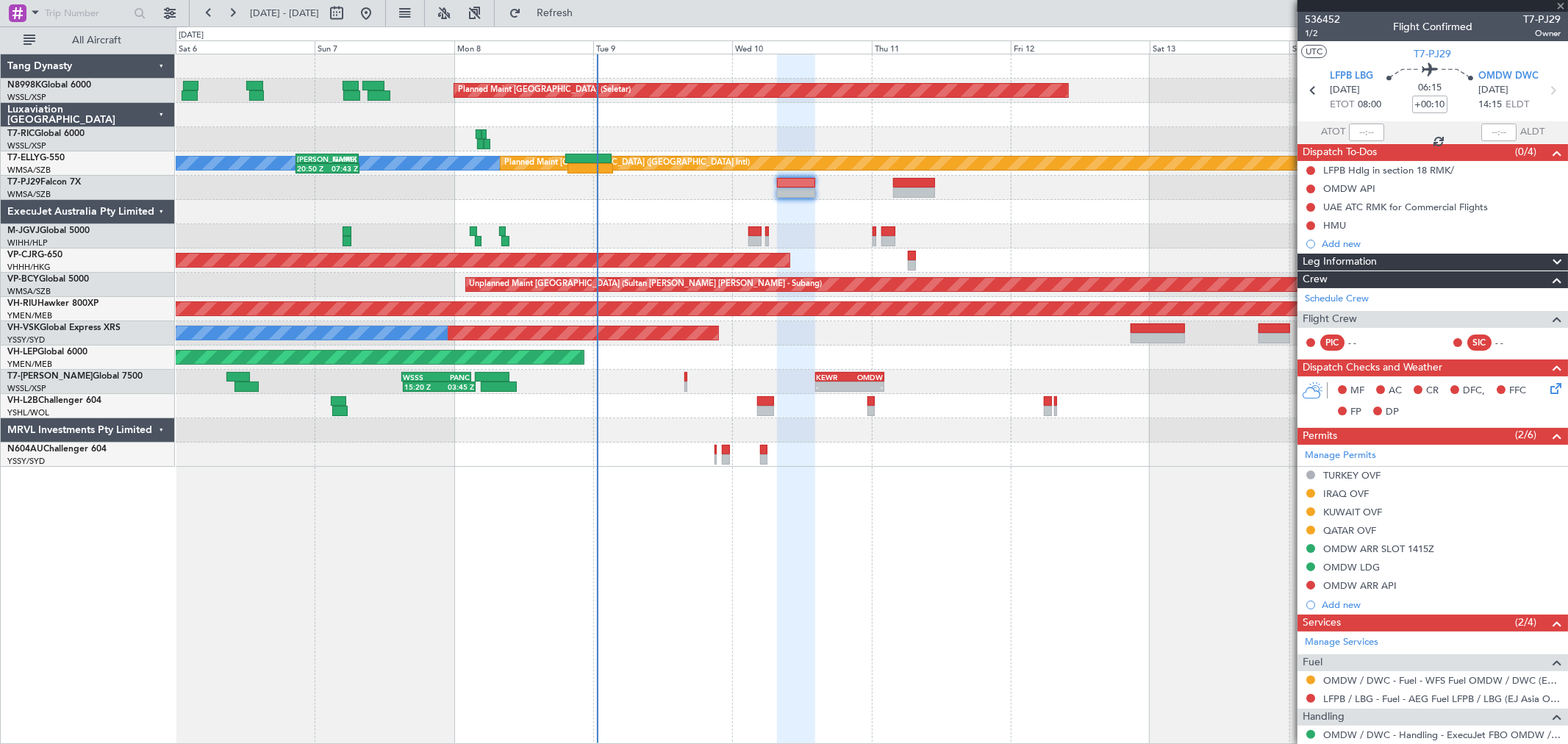
type input "+00:15"
type input "8"
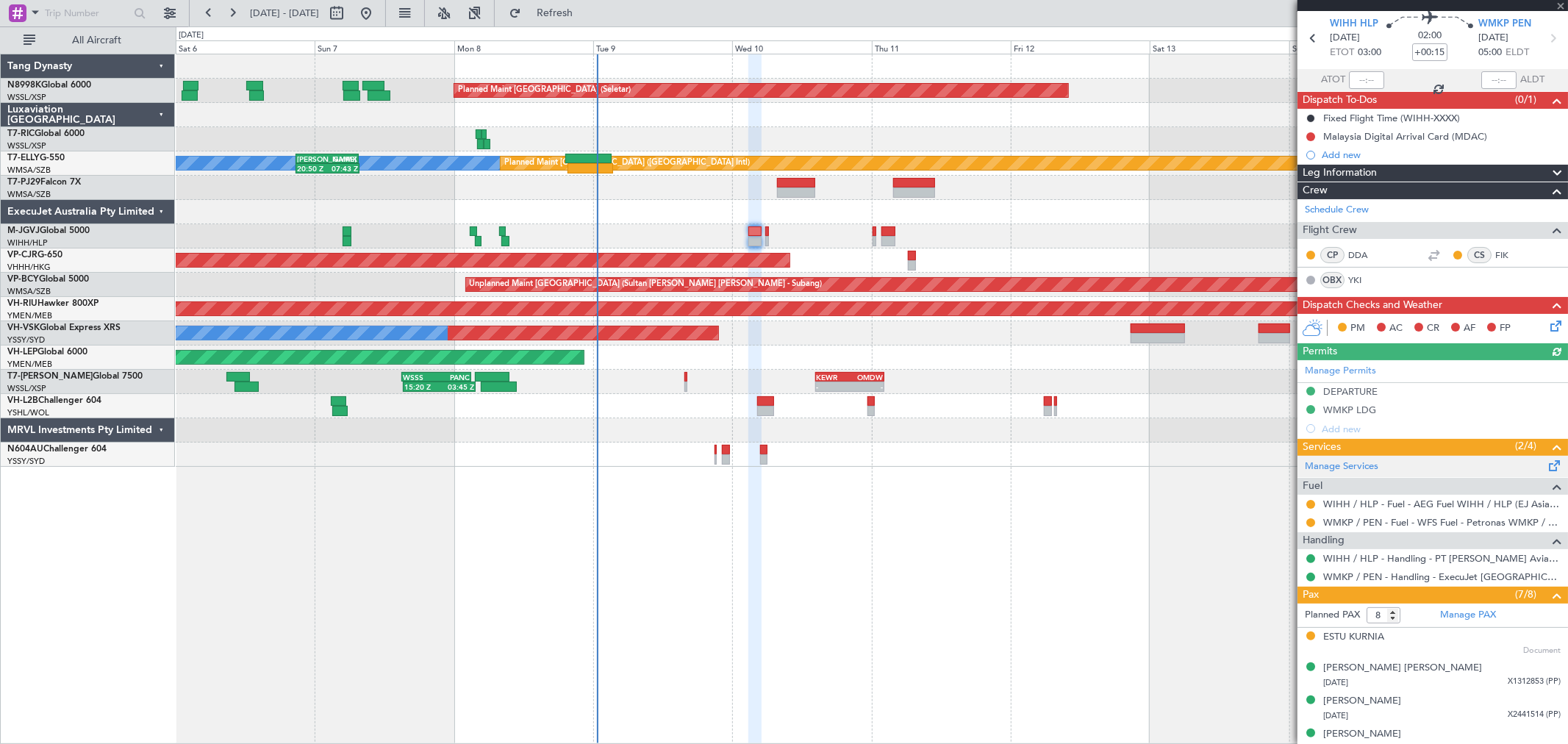
scroll to position [82, 0]
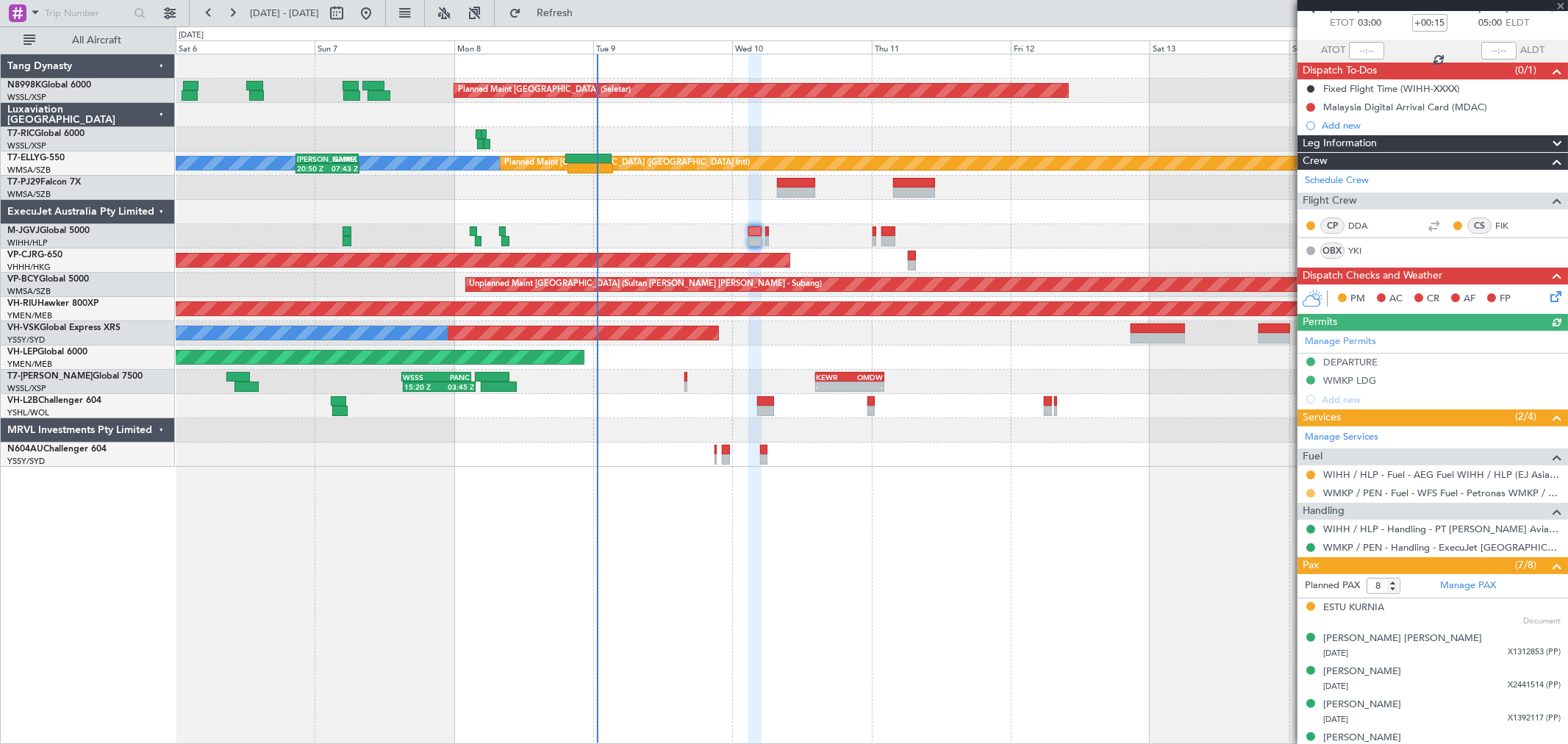
click at [1310, 493] on button at bounding box center [1311, 494] width 9 height 9
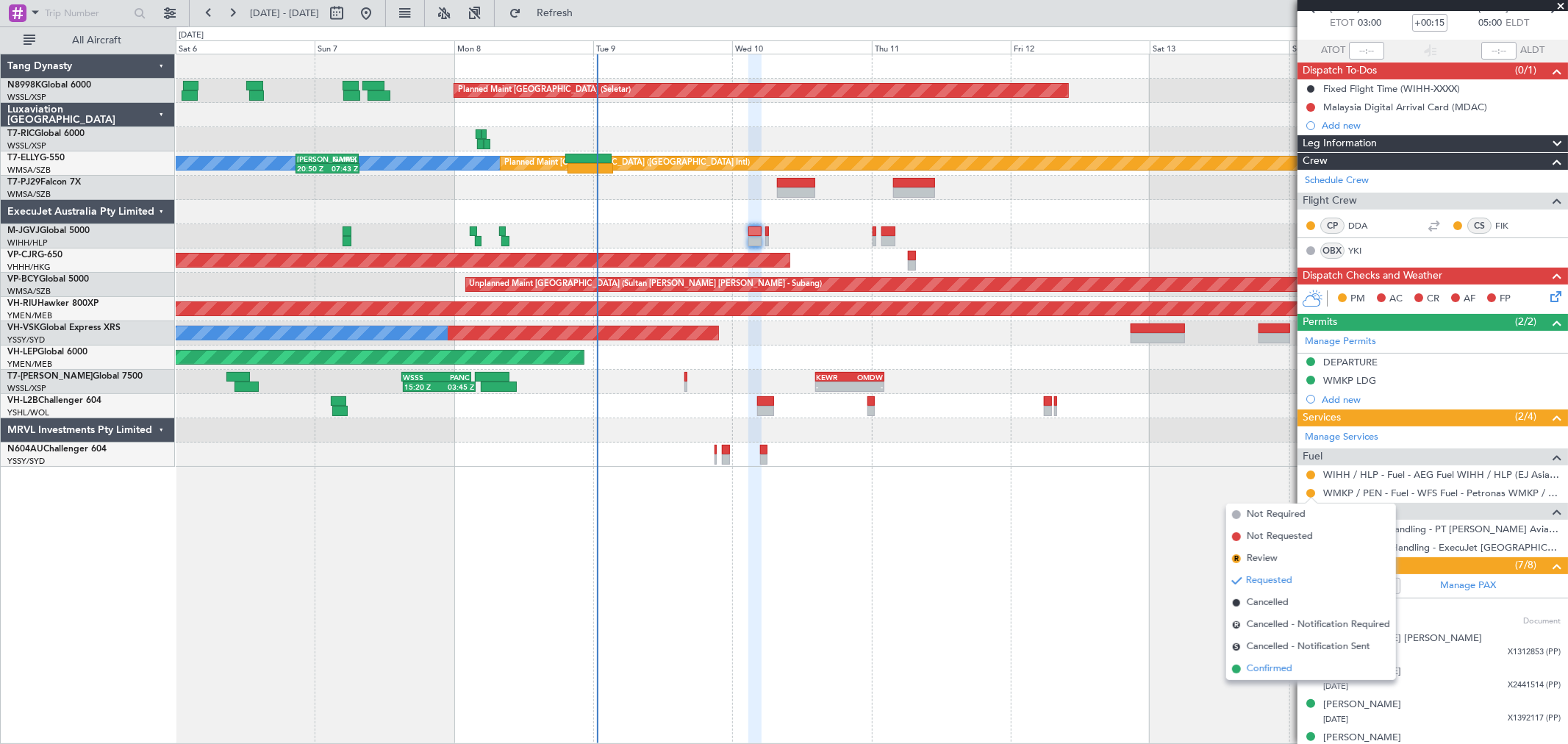
click at [1252, 668] on span "Confirmed" at bounding box center [1269, 669] width 45 height 15
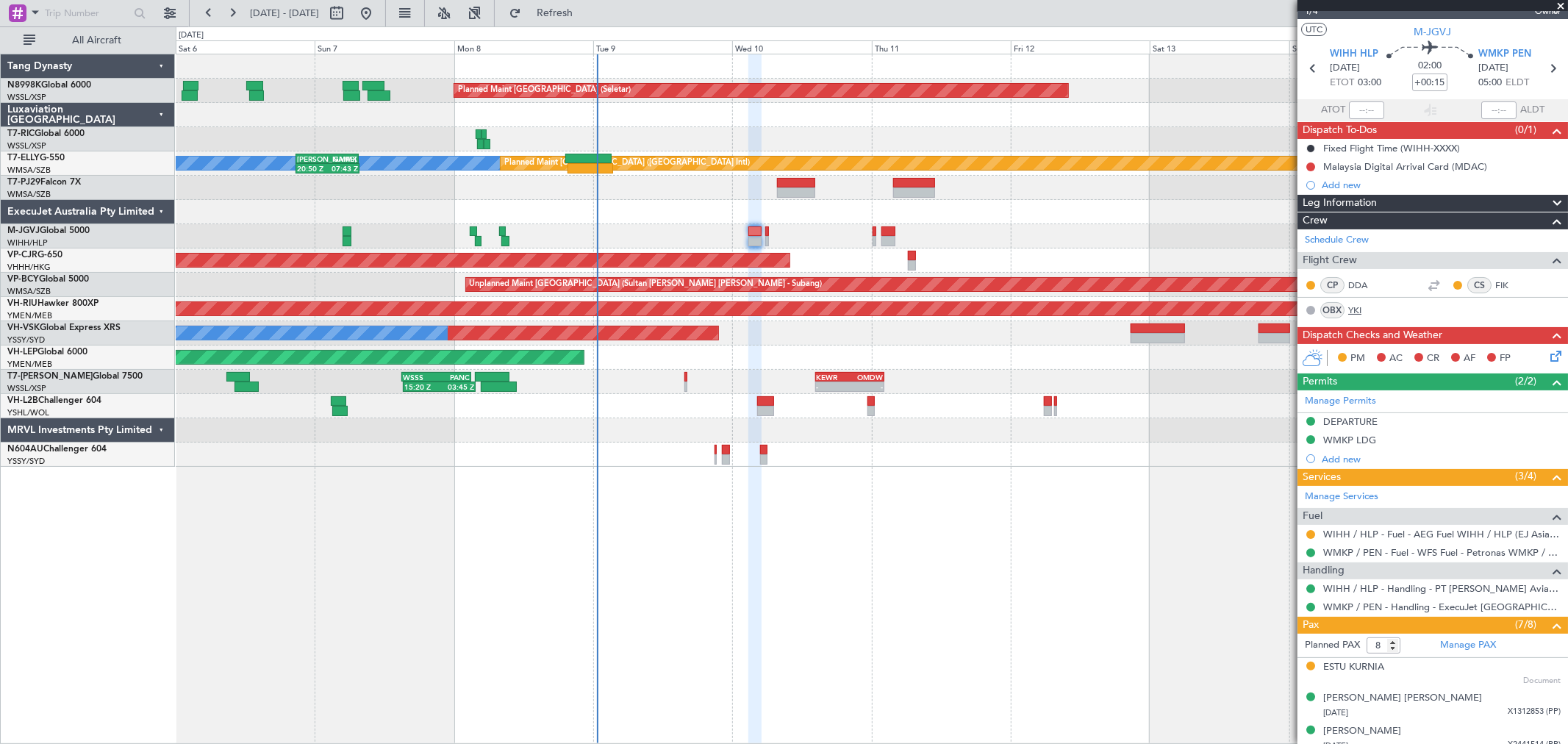
scroll to position [0, 0]
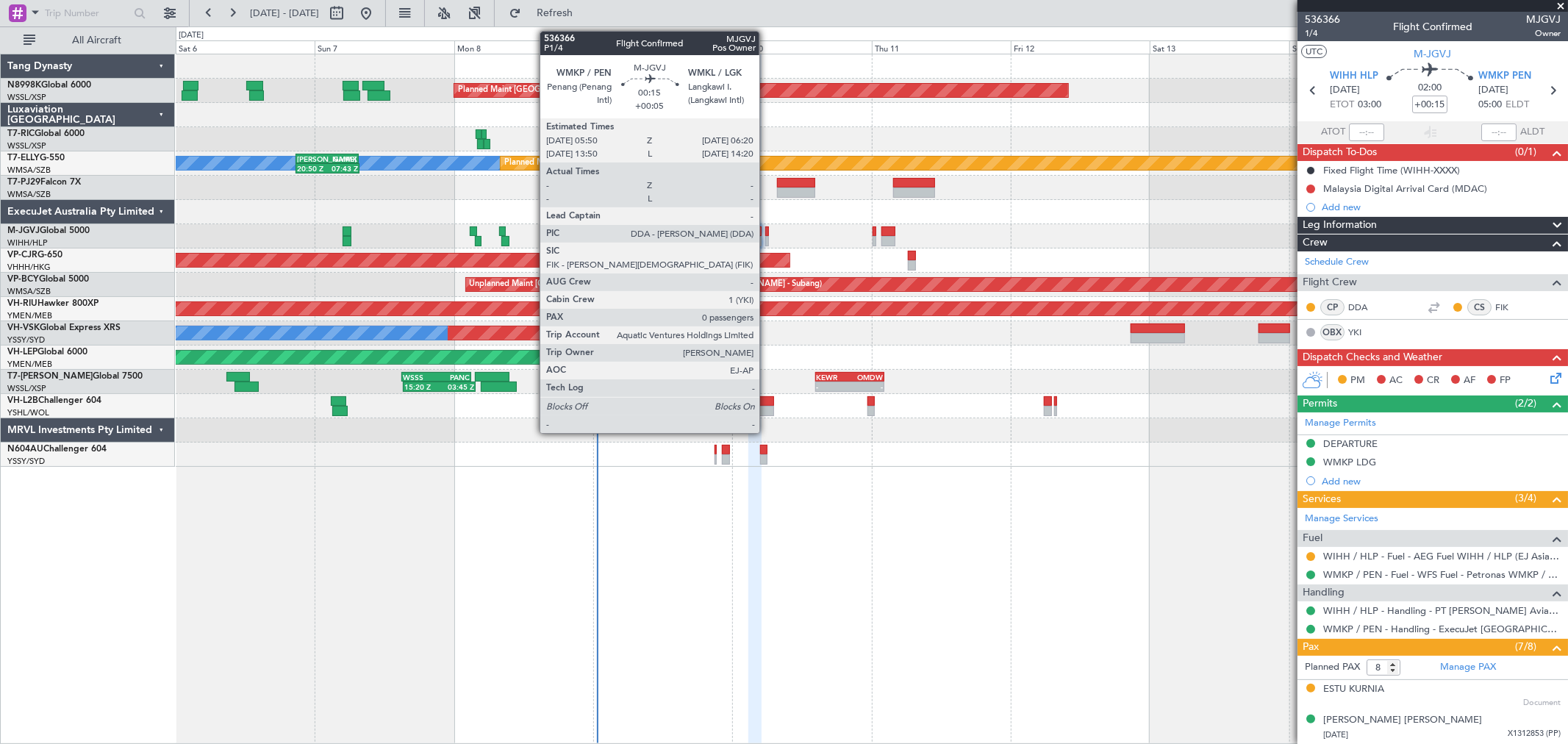
click at [766, 238] on div at bounding box center [766, 241] width 3 height 11
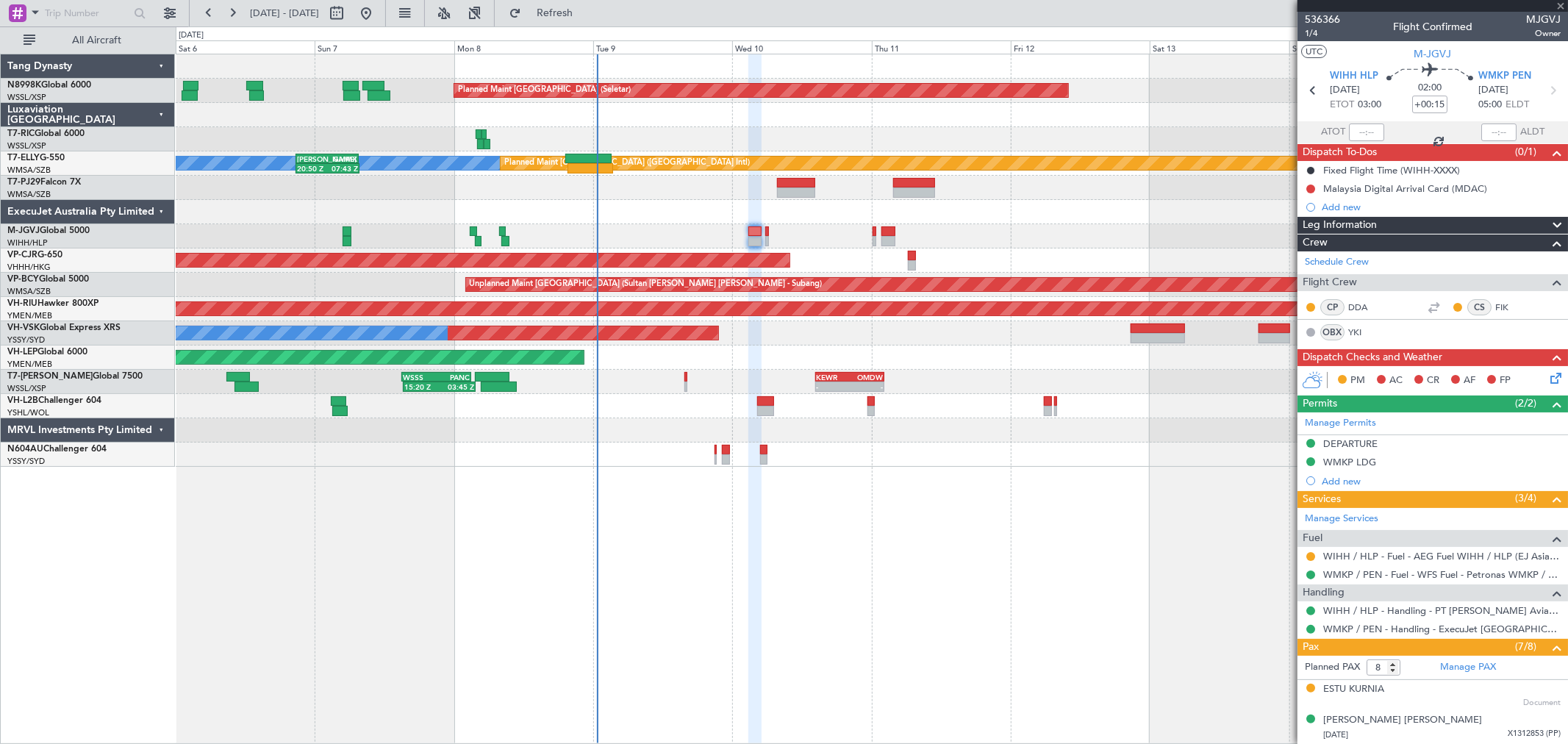
type input "+00:05"
type input "0"
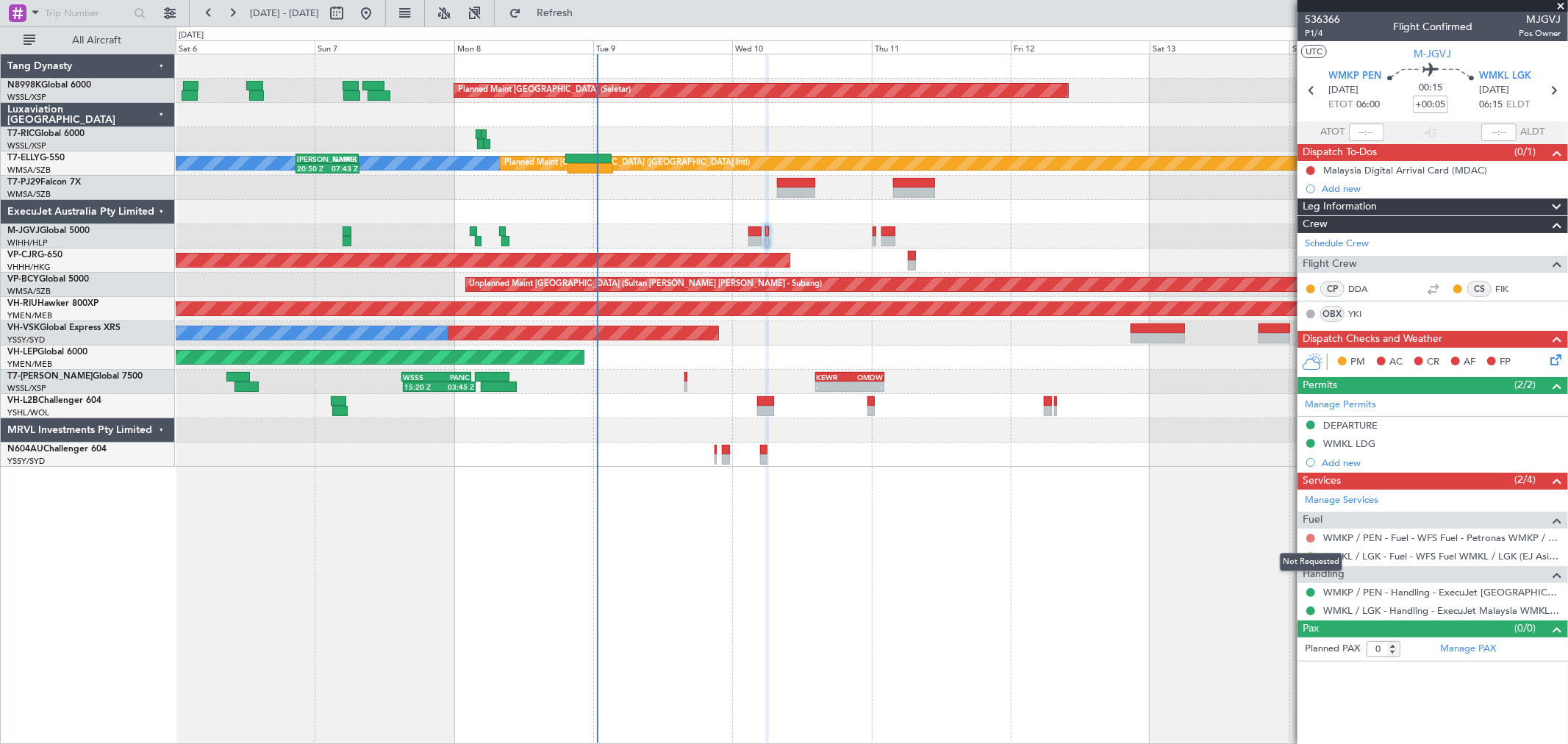
click at [1309, 534] on button at bounding box center [1311, 538] width 9 height 9
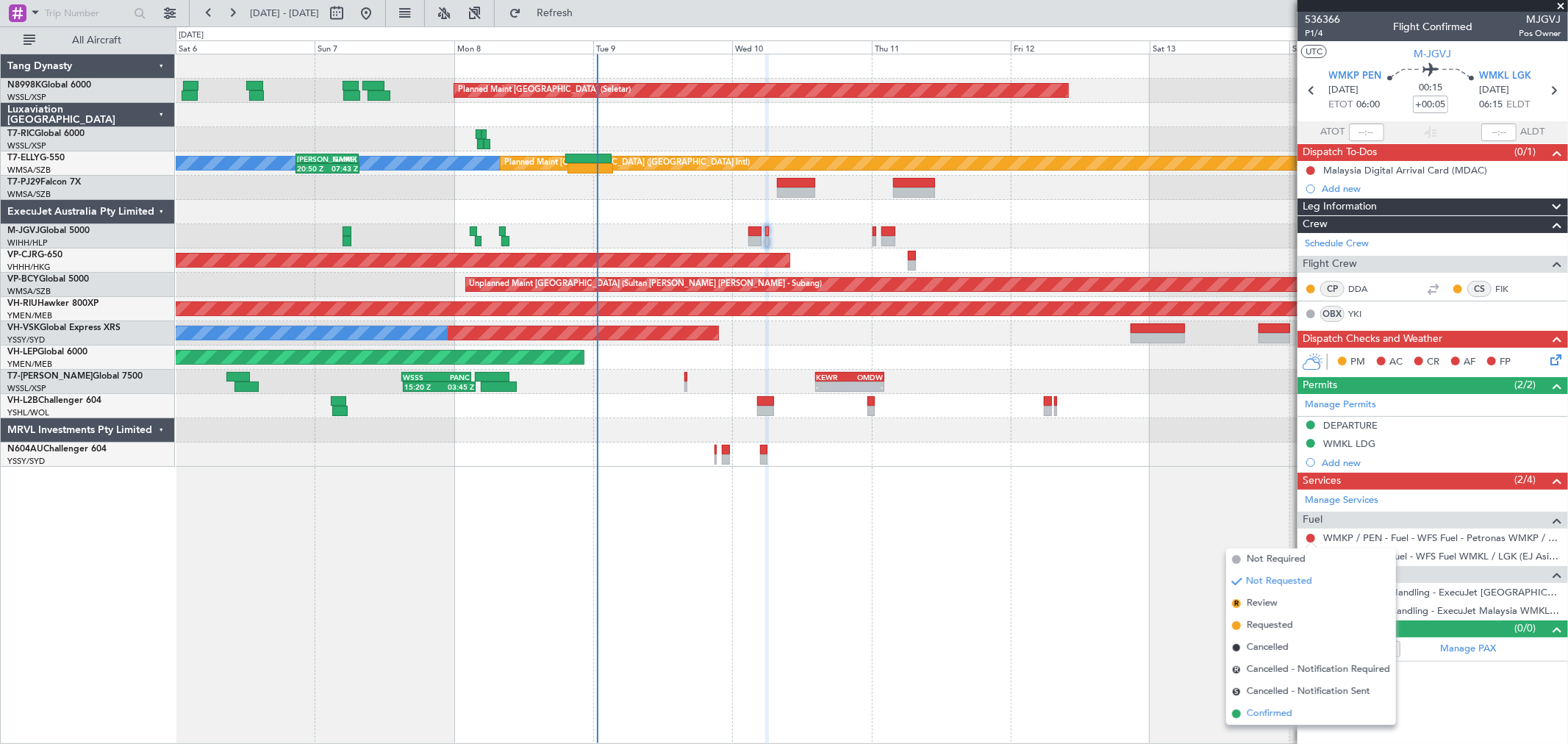
click at [1263, 708] on span "Confirmed" at bounding box center [1269, 714] width 45 height 15
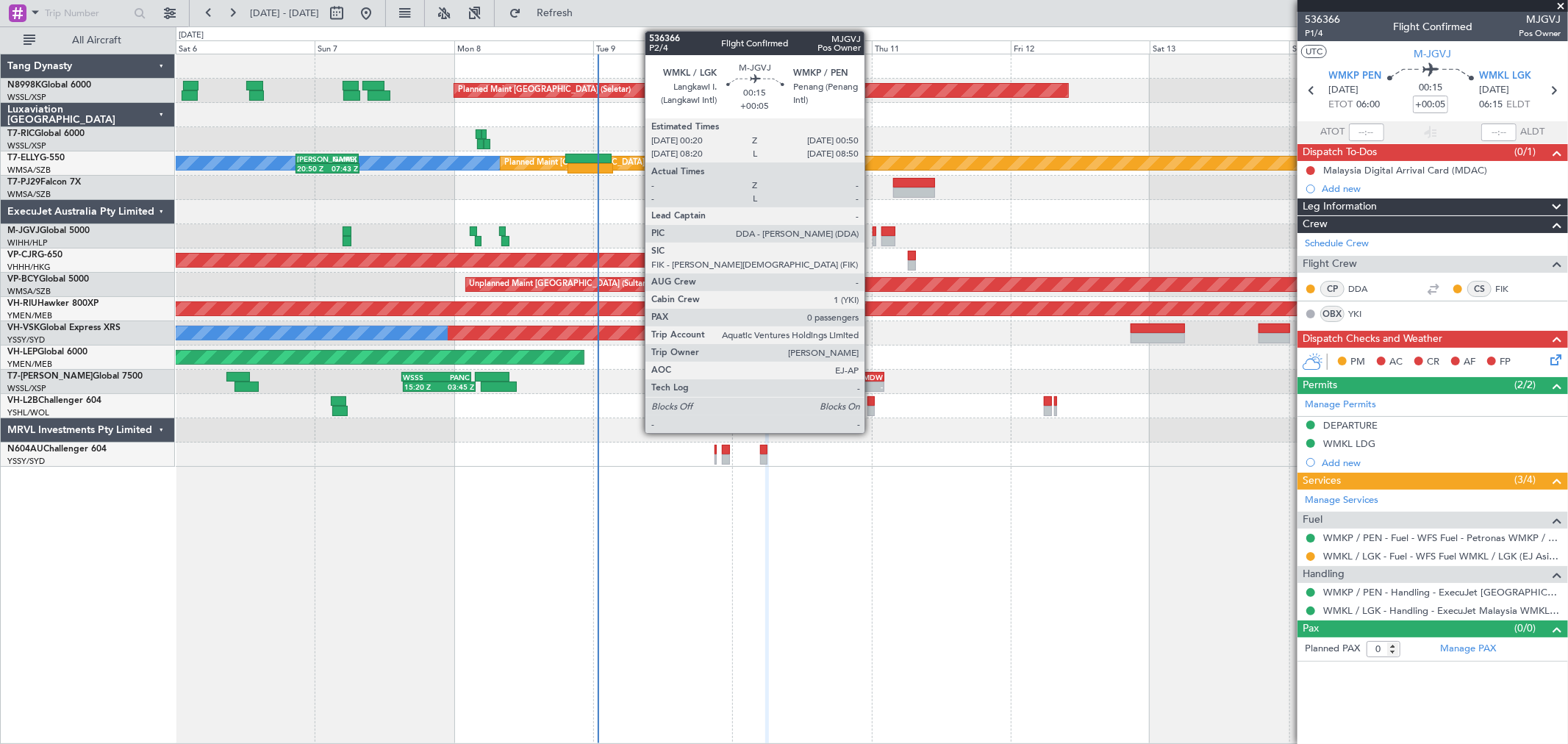
click at [873, 233] on div at bounding box center [874, 232] width 3 height 11
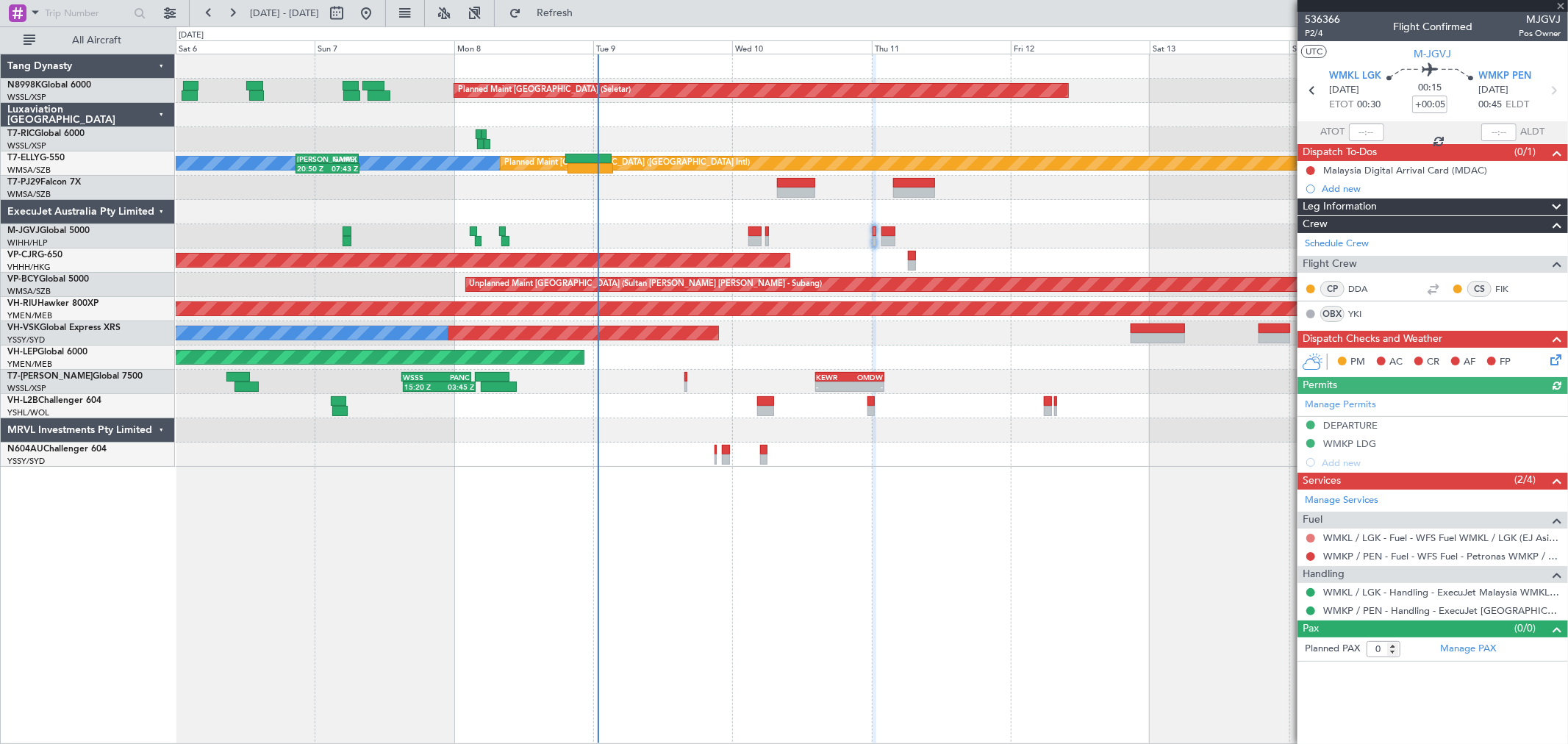
click at [1309, 538] on button at bounding box center [1311, 538] width 9 height 9
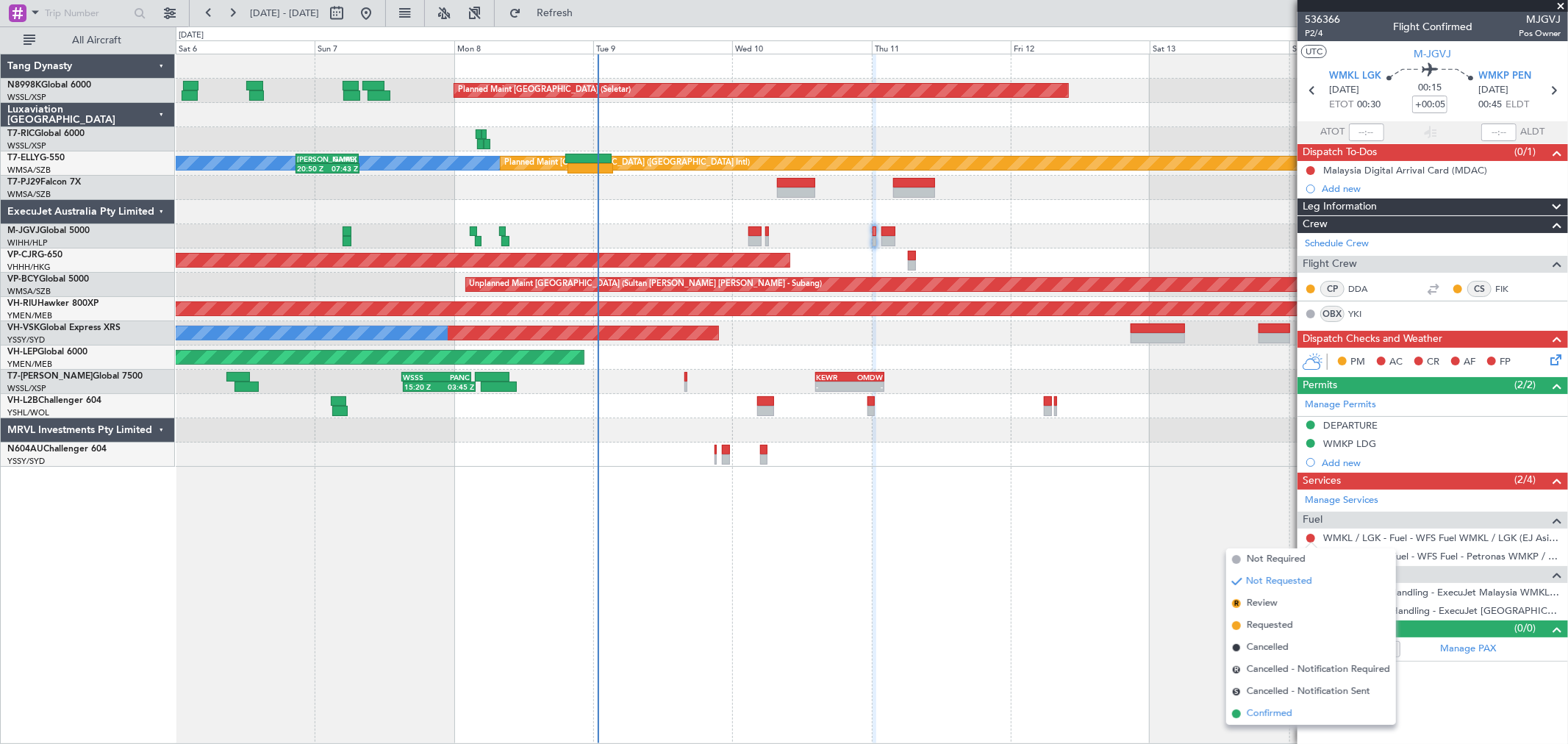
click at [1270, 713] on span "Confirmed" at bounding box center [1269, 714] width 45 height 15
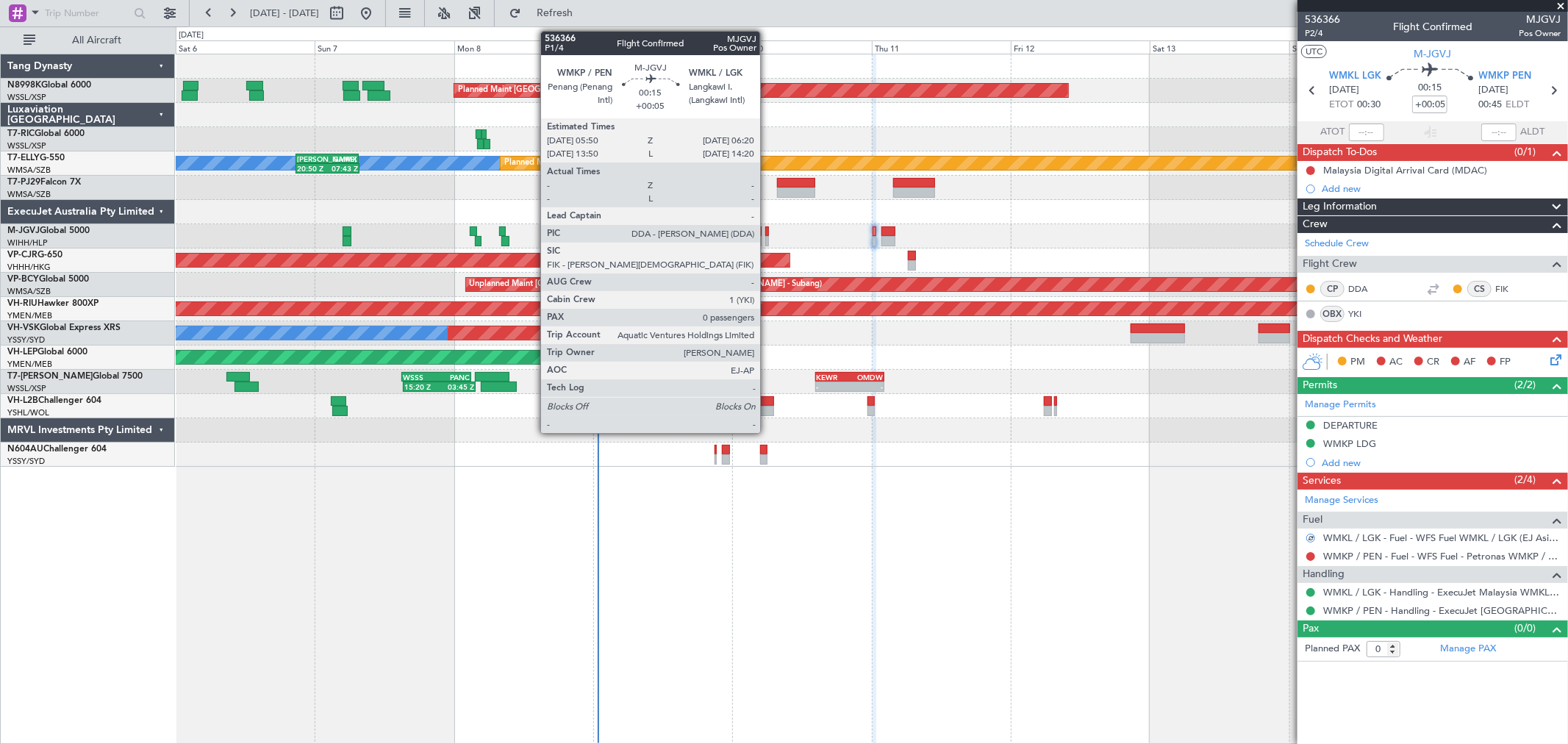
click at [767, 233] on div at bounding box center [766, 232] width 3 height 11
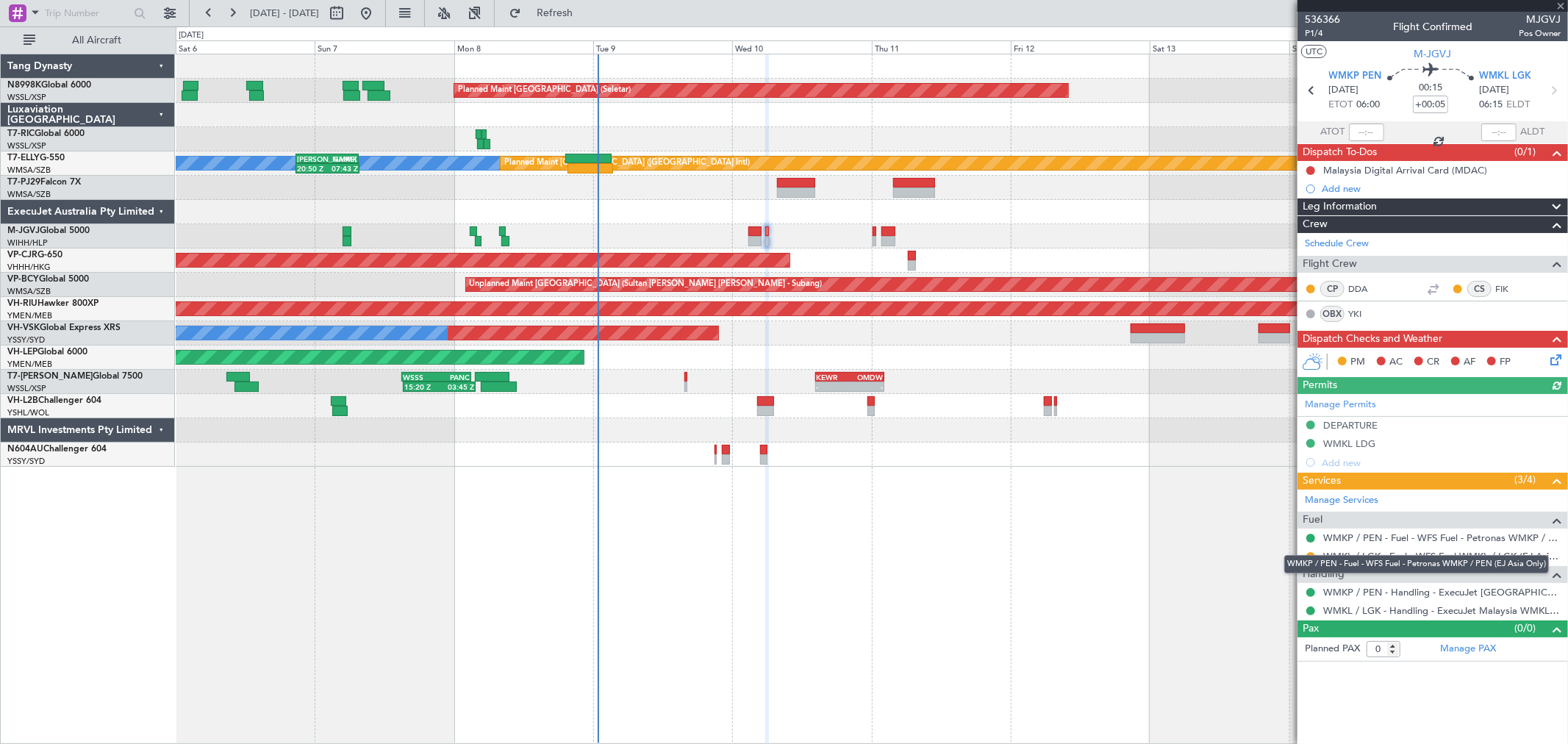
click at [1309, 557] on div "WMKP / PEN - Fuel - WFS Fuel - Petronas WMKP / PEN (EJ Asia Only)" at bounding box center [1416, 564] width 265 height 19
click at [1309, 556] on button at bounding box center [1311, 557] width 9 height 9
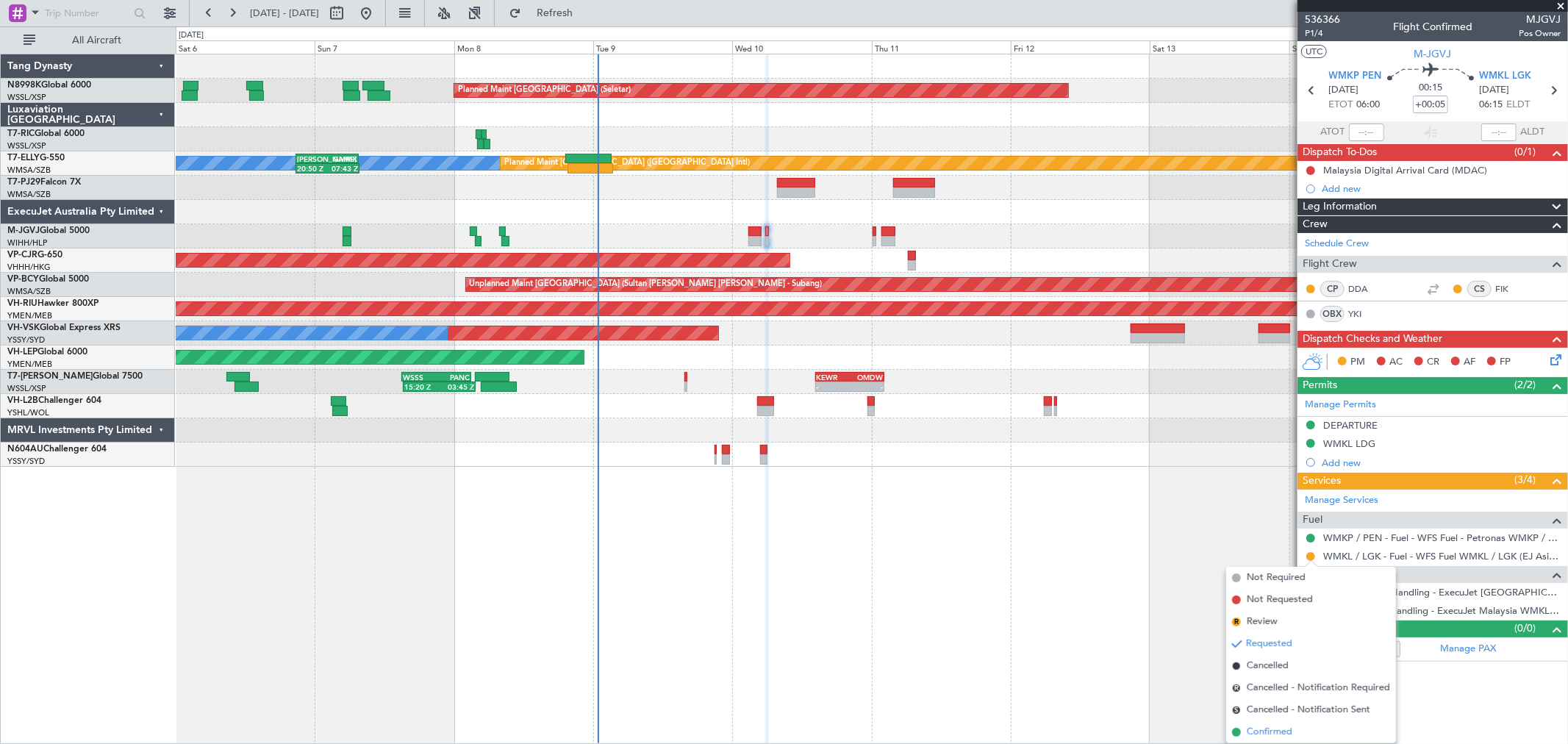
click at [1253, 728] on span "Confirmed" at bounding box center [1269, 732] width 45 height 15
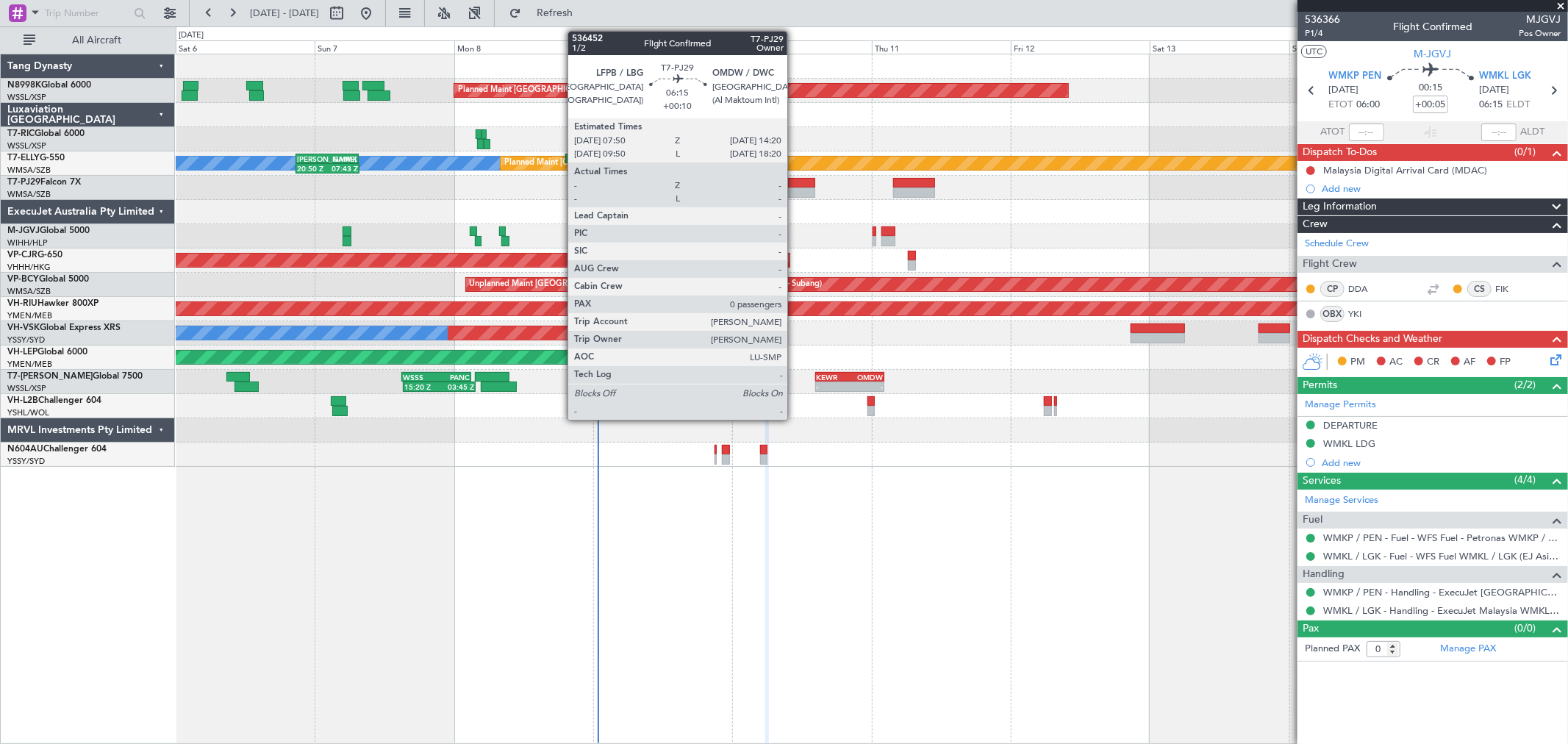
click at [795, 192] on div at bounding box center [796, 193] width 38 height 11
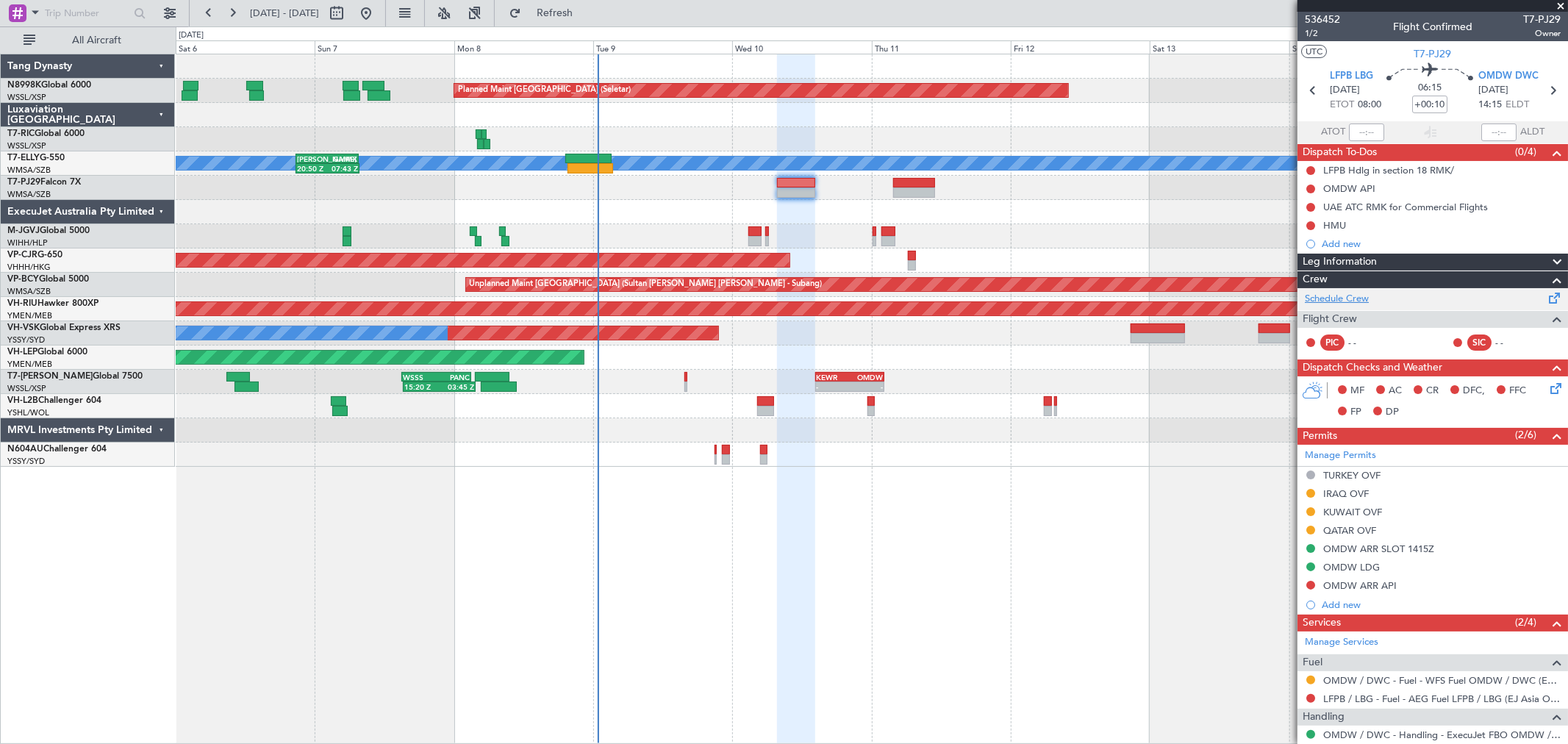
click at [1353, 303] on div "Schedule Crew Flight Crew PIC - - SIC - -" at bounding box center [1432, 323] width 271 height 70
click at [1351, 298] on link "Schedule Crew" at bounding box center [1336, 299] width 64 height 15
click at [756, 224] on div "Planned Maint [GEOGRAPHIC_DATA] (Seletar)" at bounding box center [871, 235] width 1391 height 24
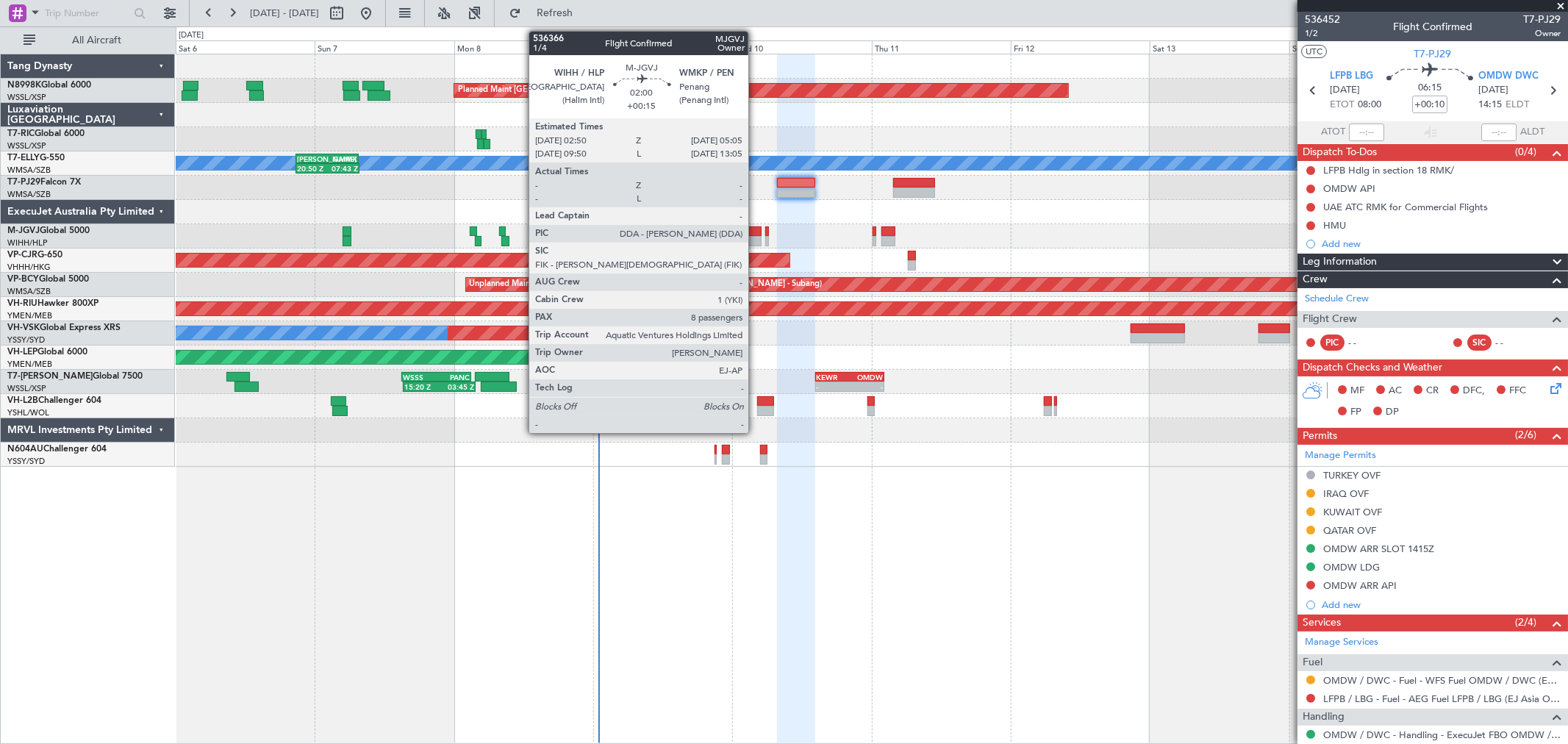
click at [756, 226] on div at bounding box center [755, 232] width 13 height 11
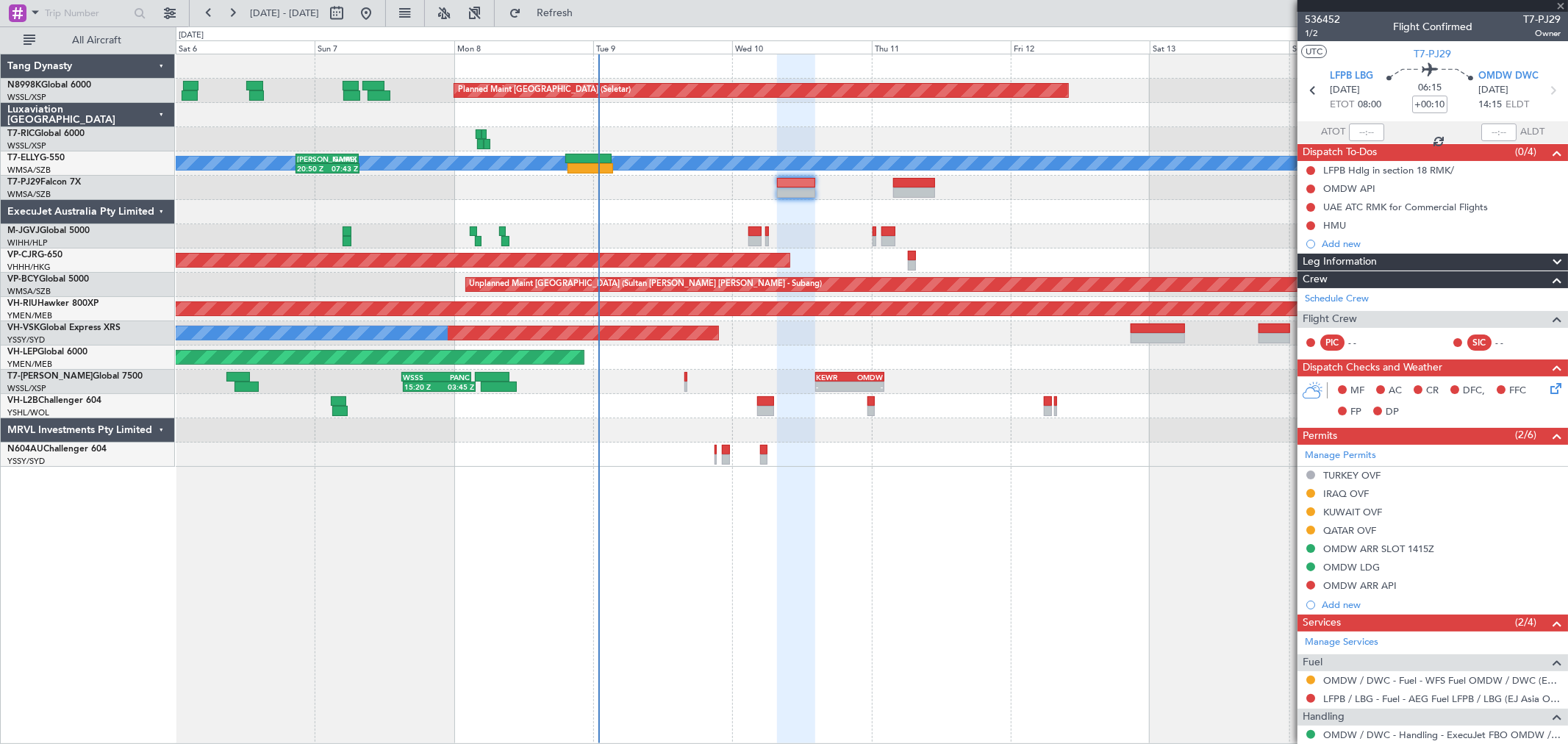
type input "+00:15"
type input "8"
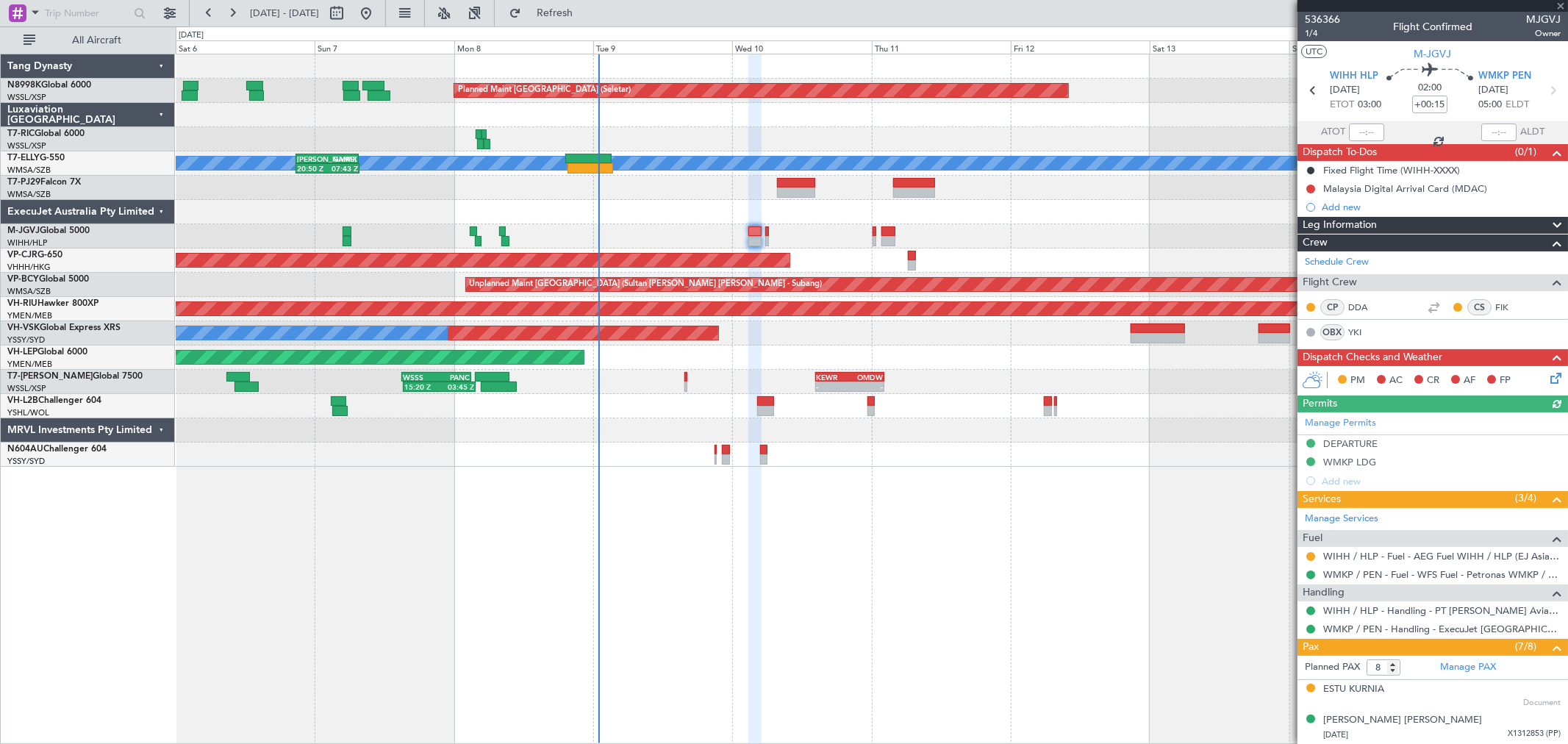
click at [1306, 552] on div at bounding box center [1310, 556] width 12 height 12
click at [1309, 559] on button at bounding box center [1311, 557] width 9 height 9
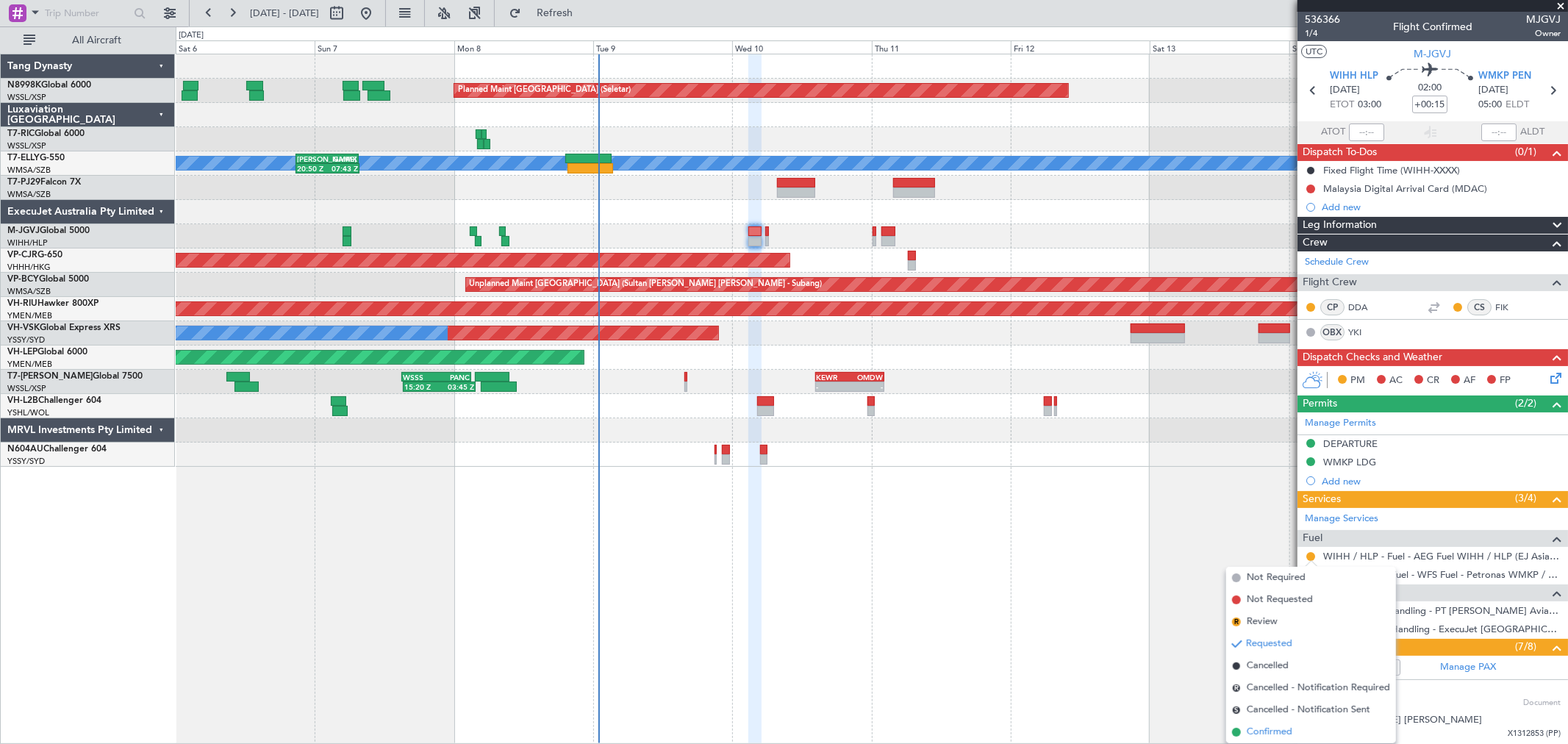
click at [1285, 731] on span "Confirmed" at bounding box center [1269, 732] width 45 height 15
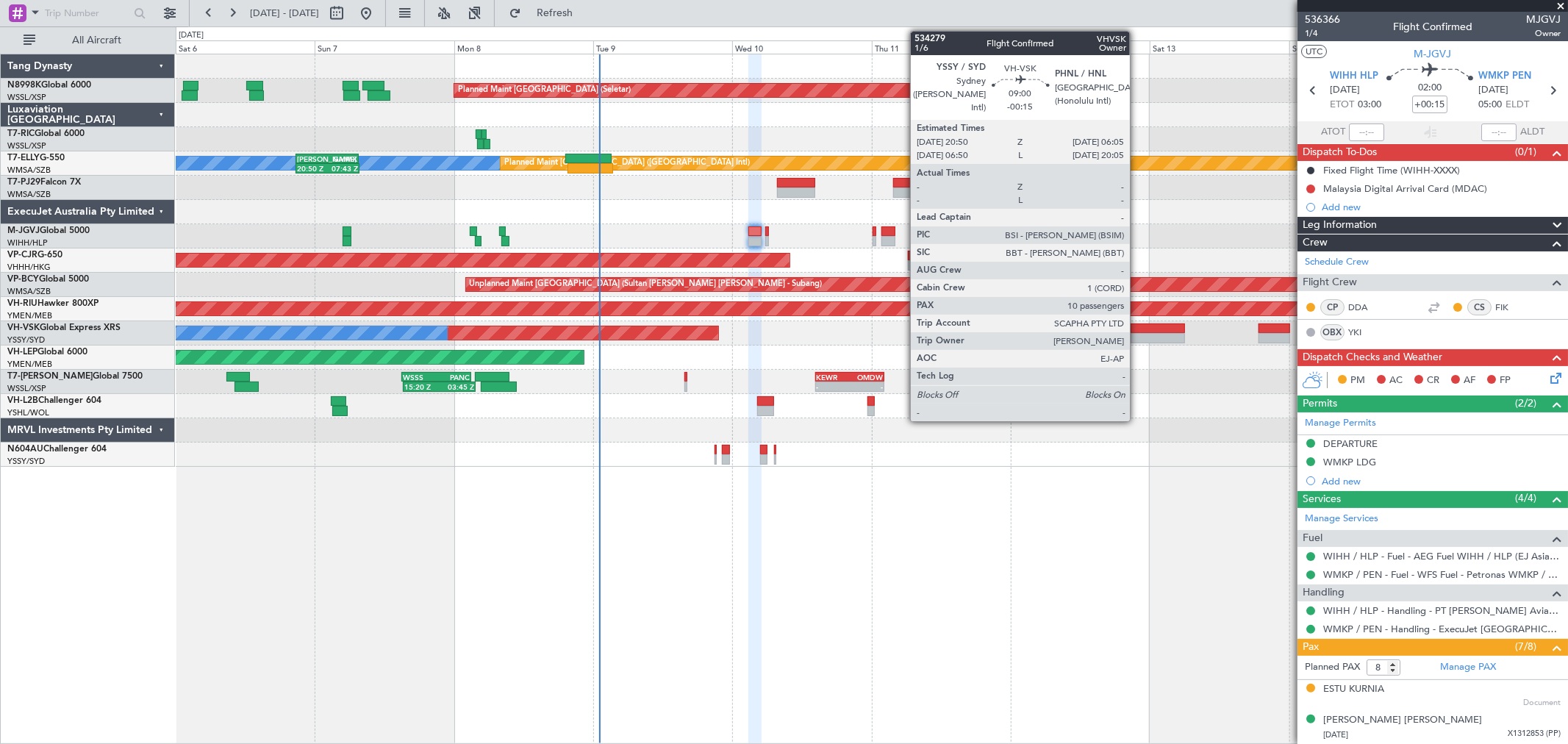
click at [1143, 333] on div at bounding box center [1157, 338] width 53 height 11
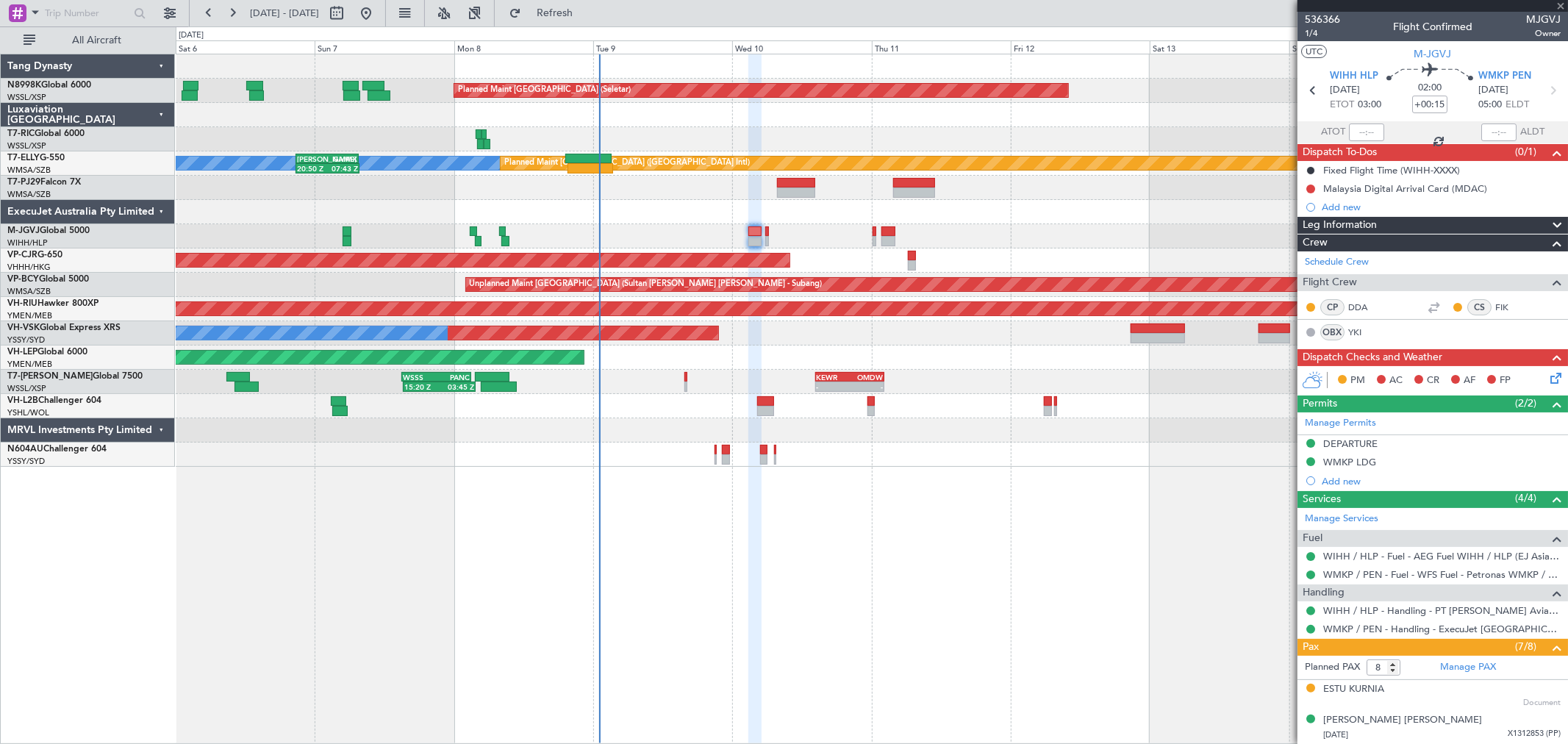
type input "-00:15"
type input "10"
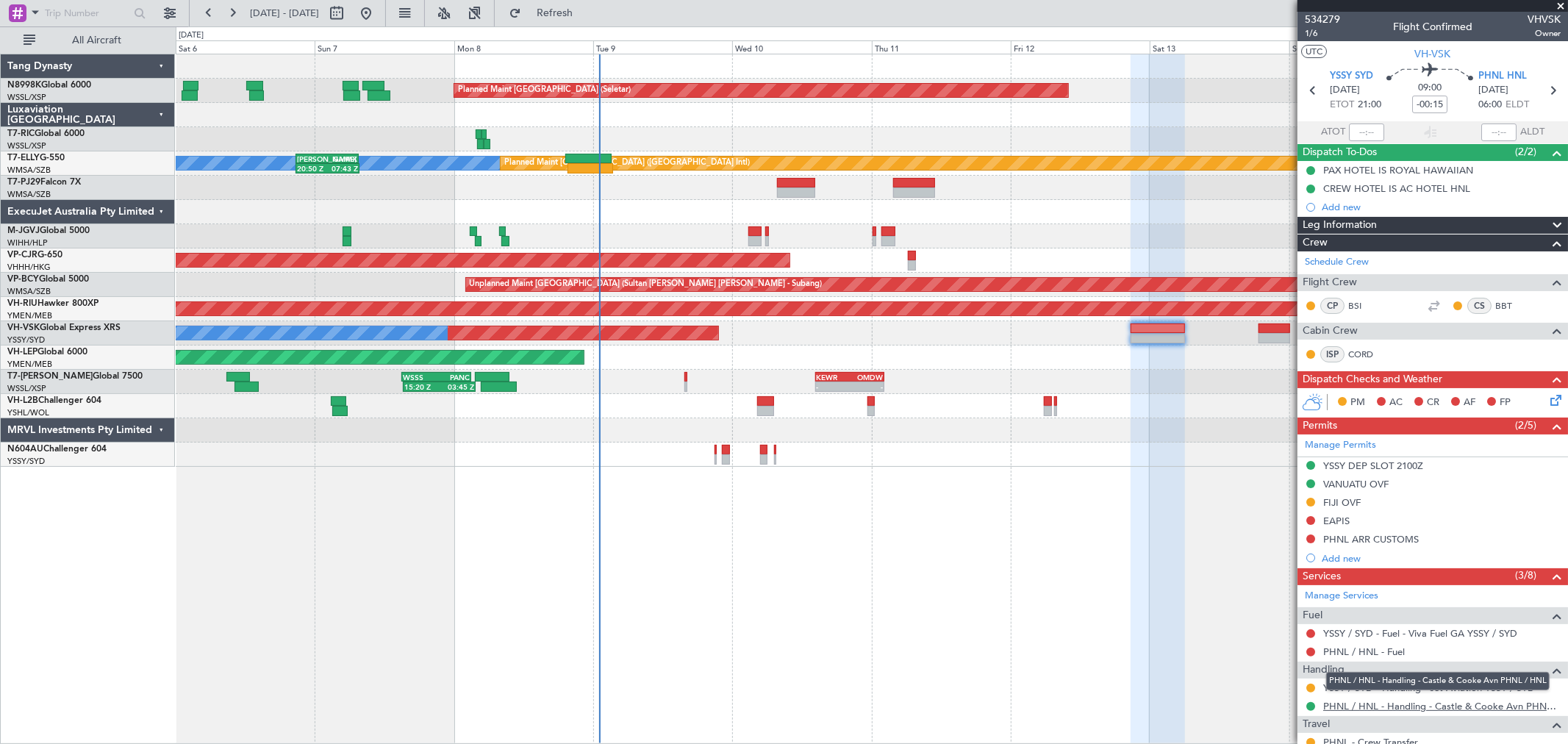
click at [1373, 703] on link "PHNL / HNL - Handling - Castle & Cooke Avn PHNL / HNL" at bounding box center [1441, 706] width 237 height 12
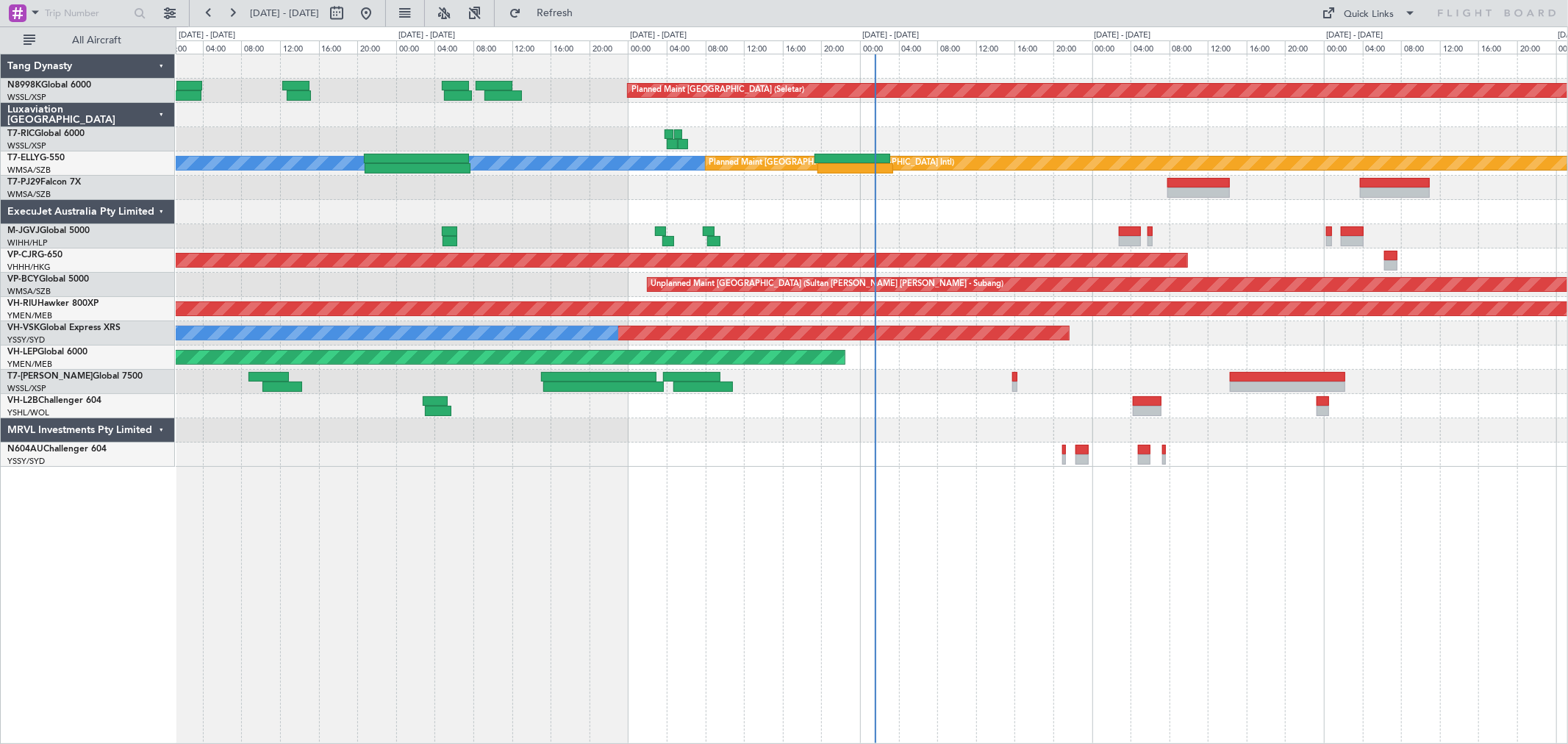
click at [855, 211] on div "Planned Maint [GEOGRAPHIC_DATA] (Seletar) [PERSON_NAME] Planned Maint [GEOGRAPH…" at bounding box center [871, 260] width 1391 height 412
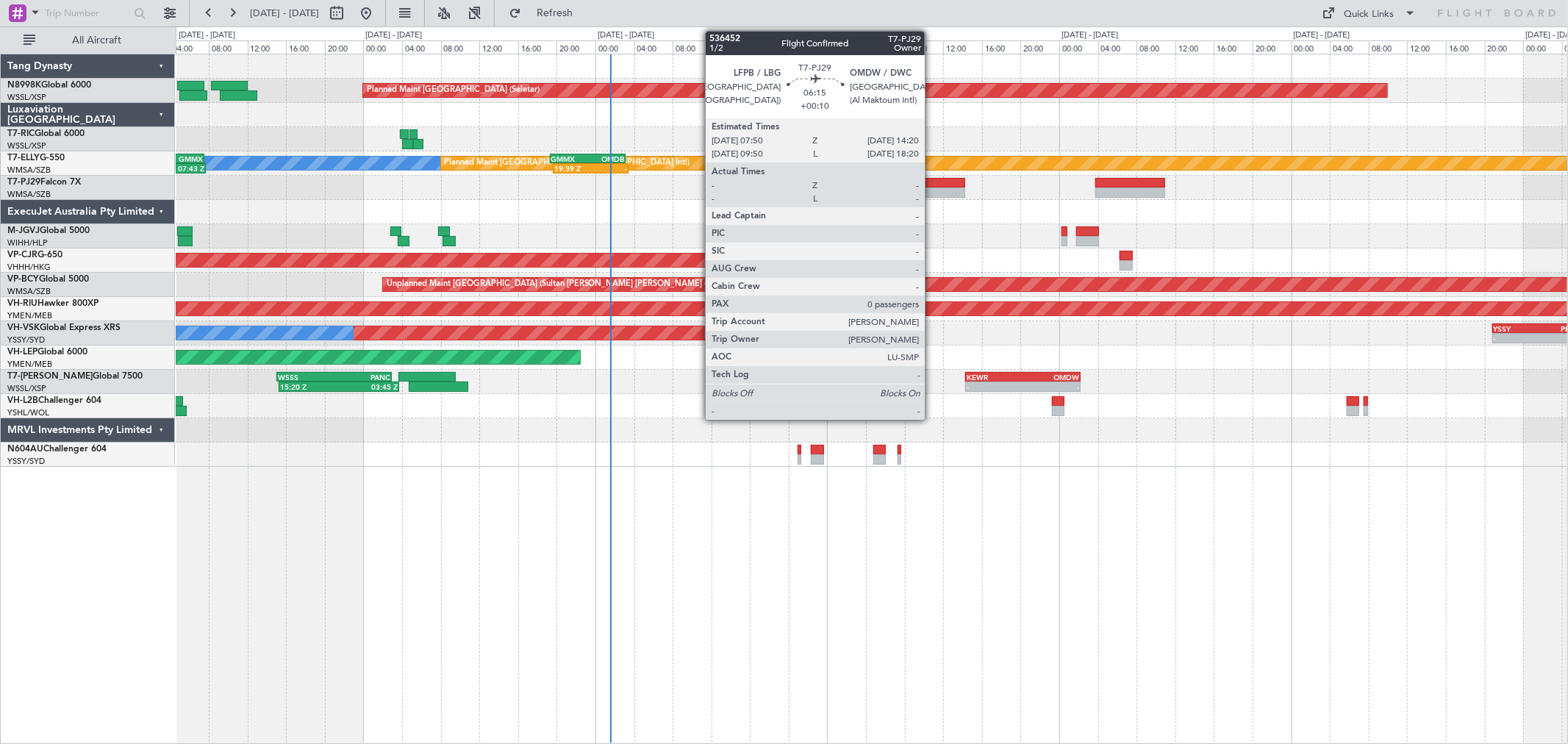
click at [931, 187] on div at bounding box center [934, 193] width 63 height 11
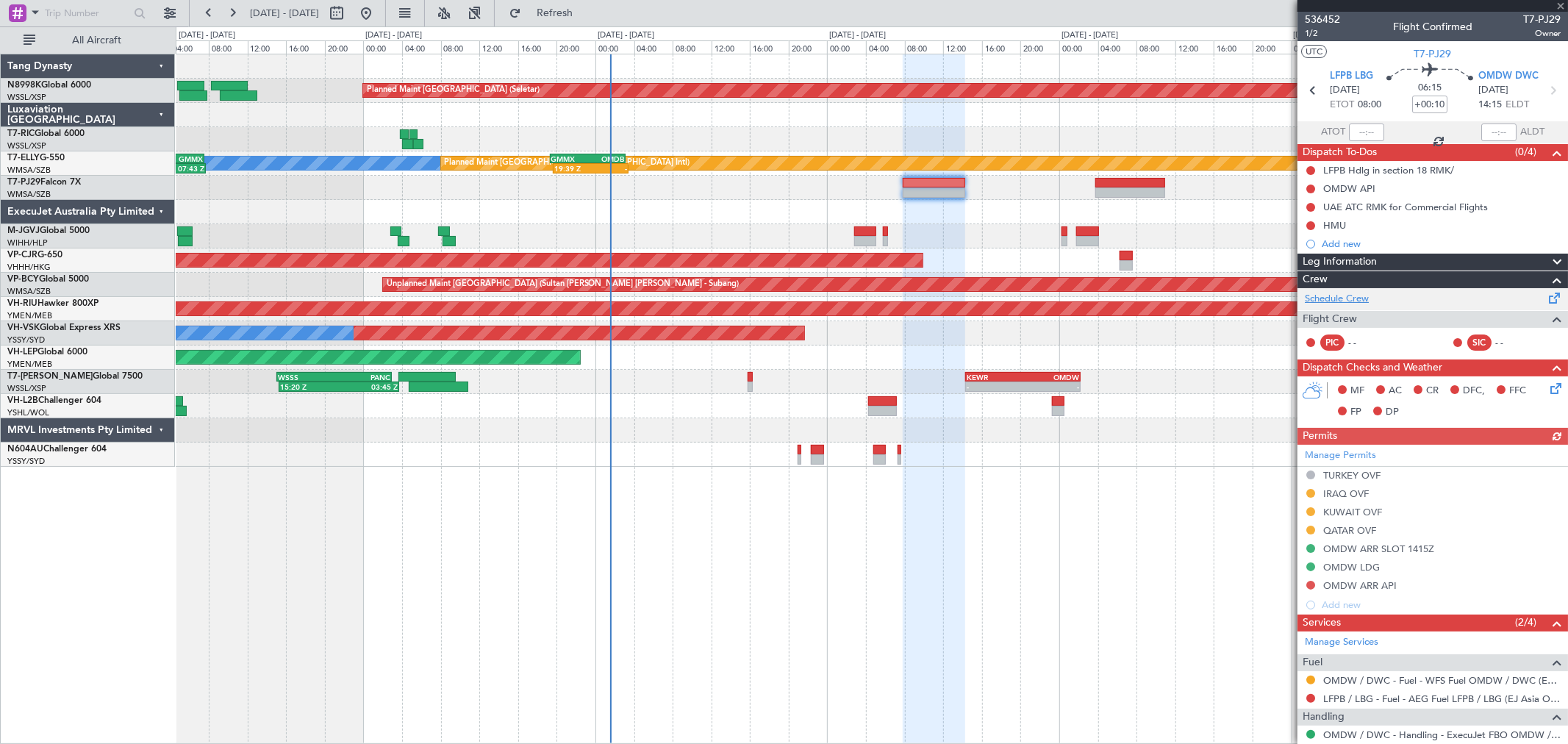
click at [1128, 295] on link "Schedule Crew" at bounding box center [1336, 299] width 64 height 15
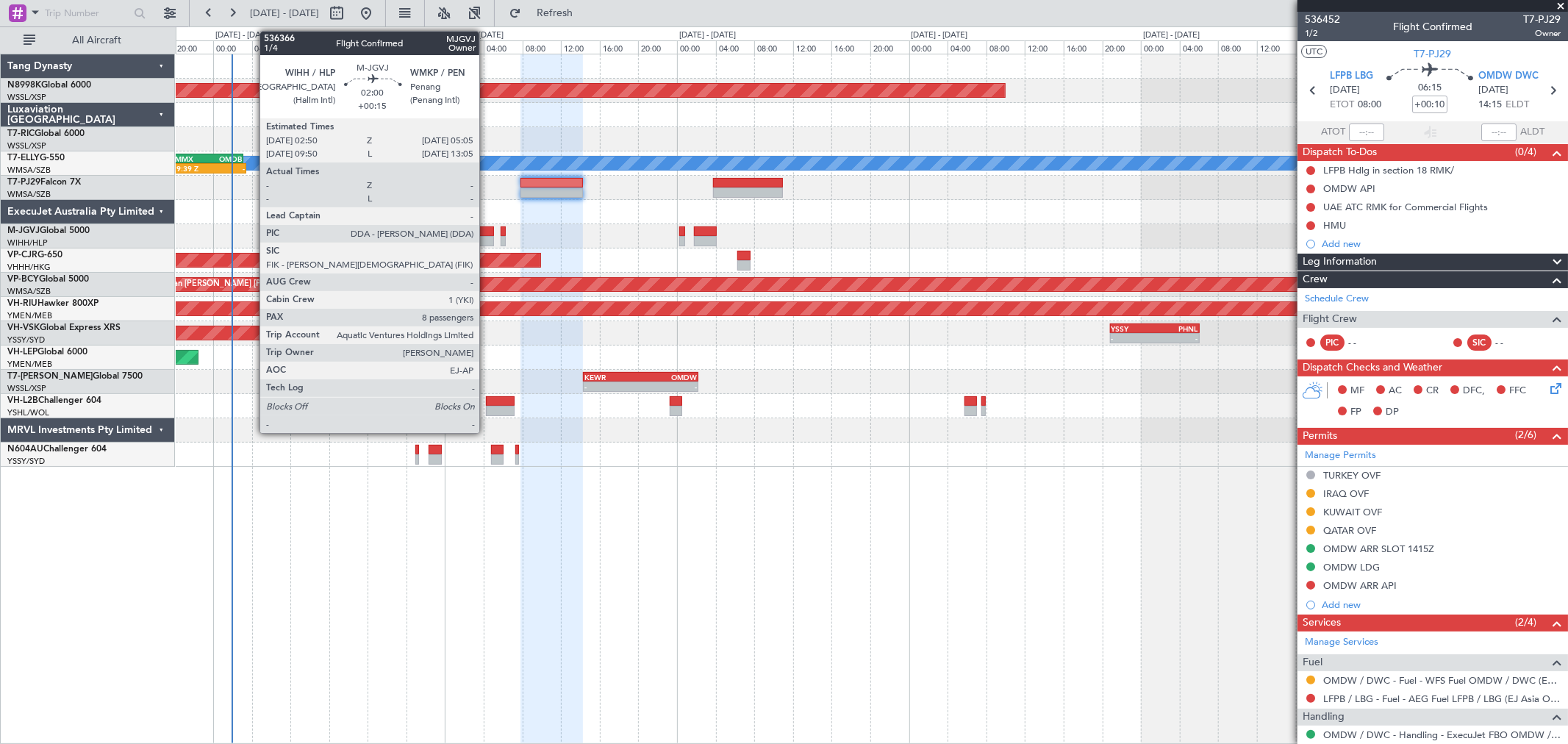
click at [489, 241] on div at bounding box center [482, 241] width 22 height 11
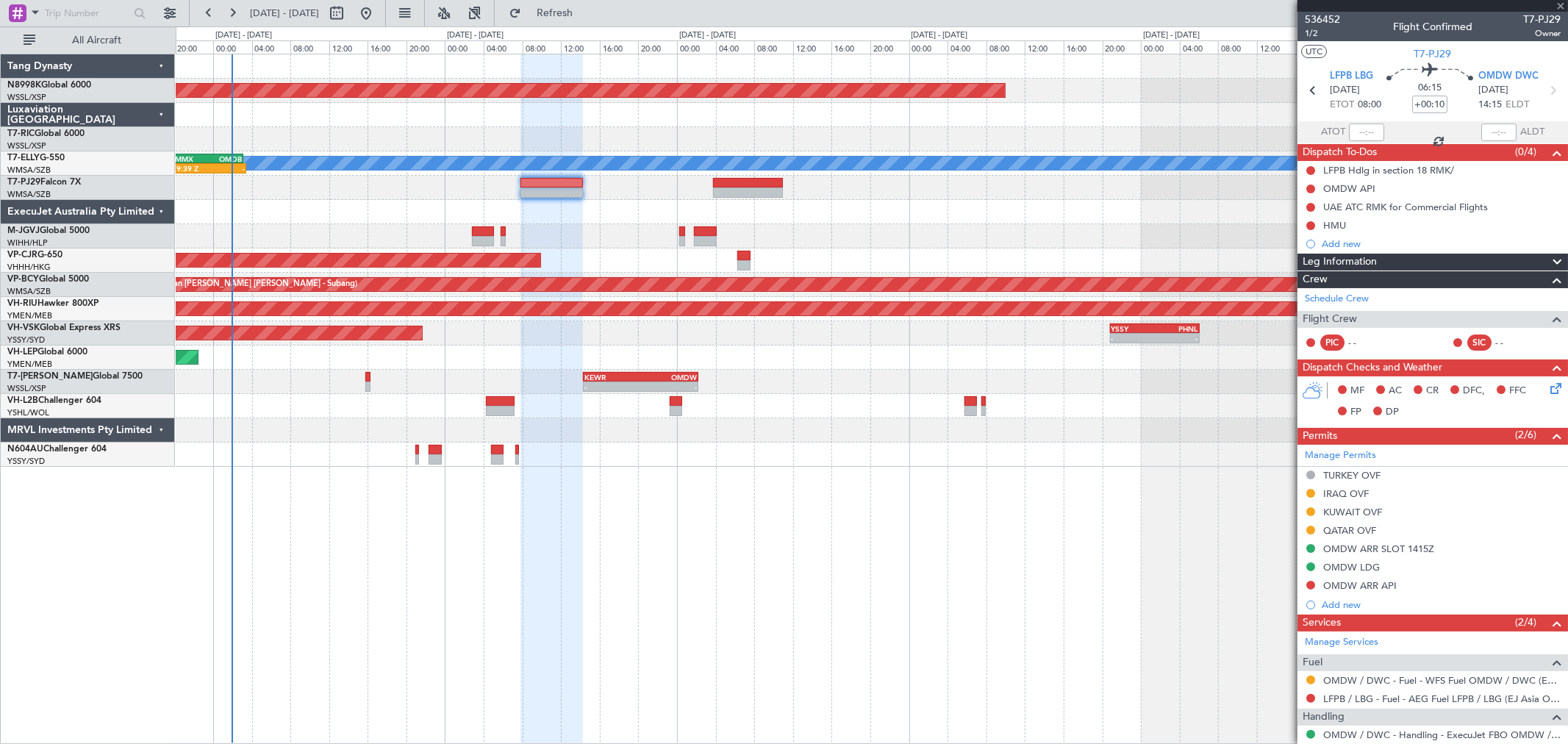
type input "+00:15"
type input "8"
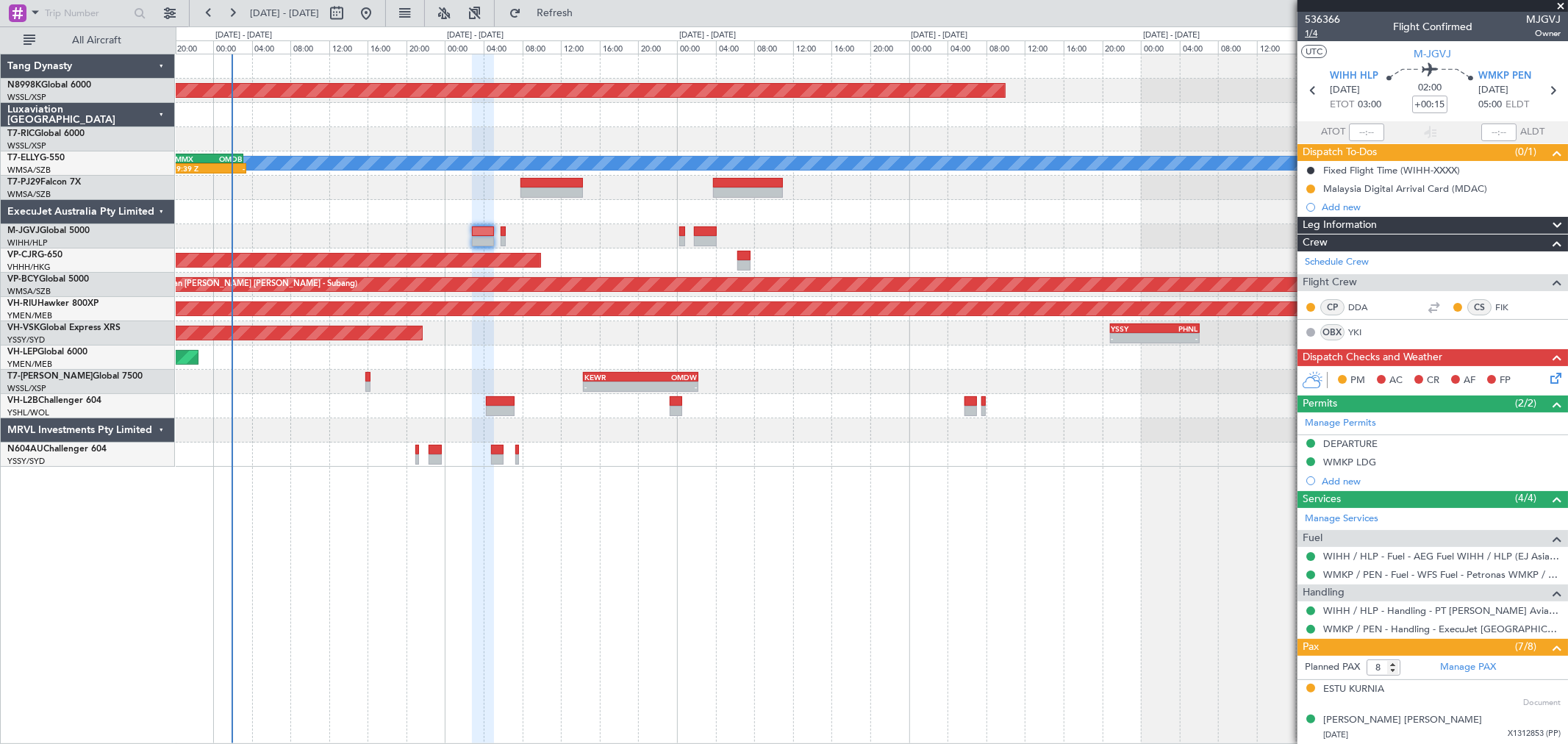
click at [1128, 32] on span "1/4" at bounding box center [1322, 34] width 36 height 12
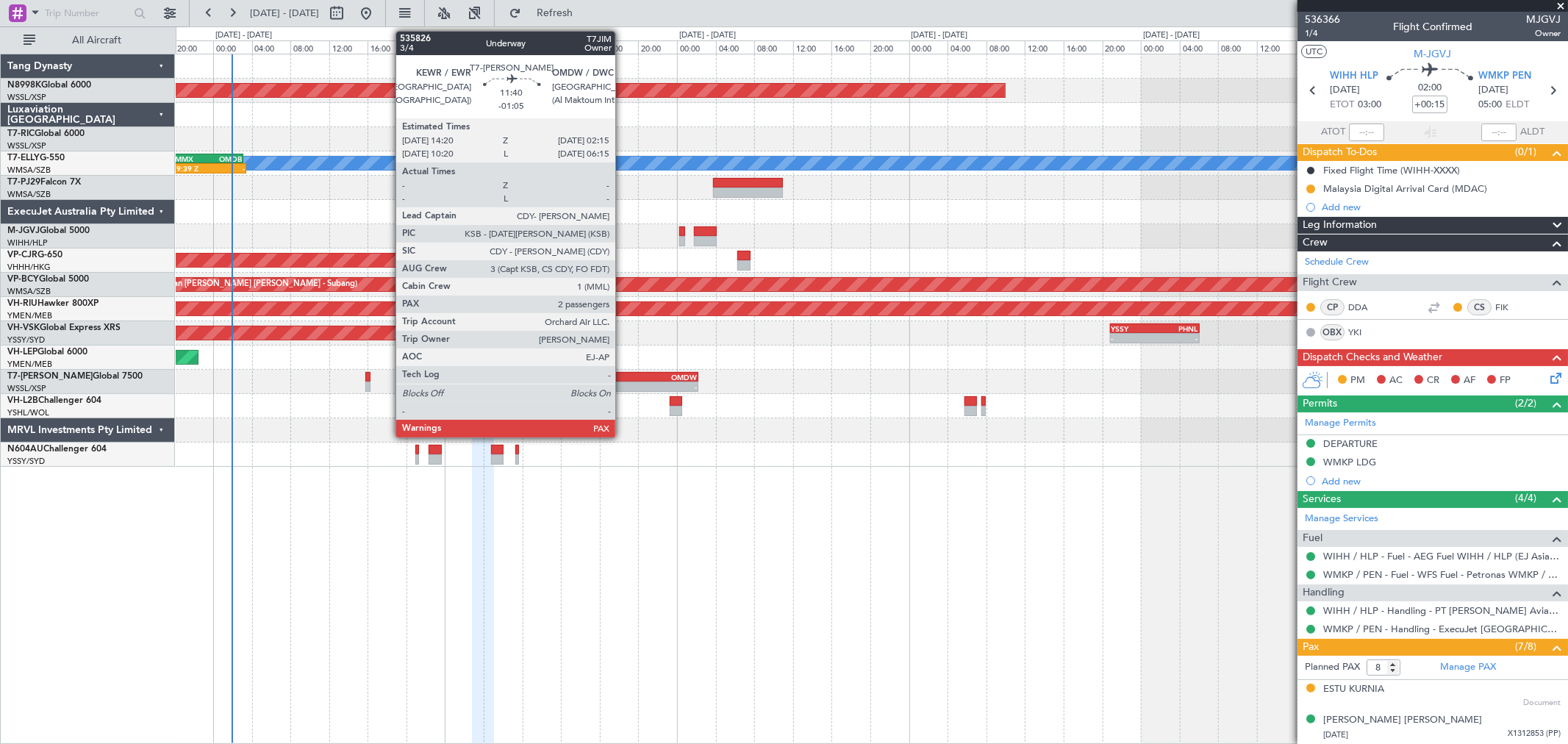
click at [622, 376] on div "KEWR" at bounding box center [613, 377] width 57 height 9
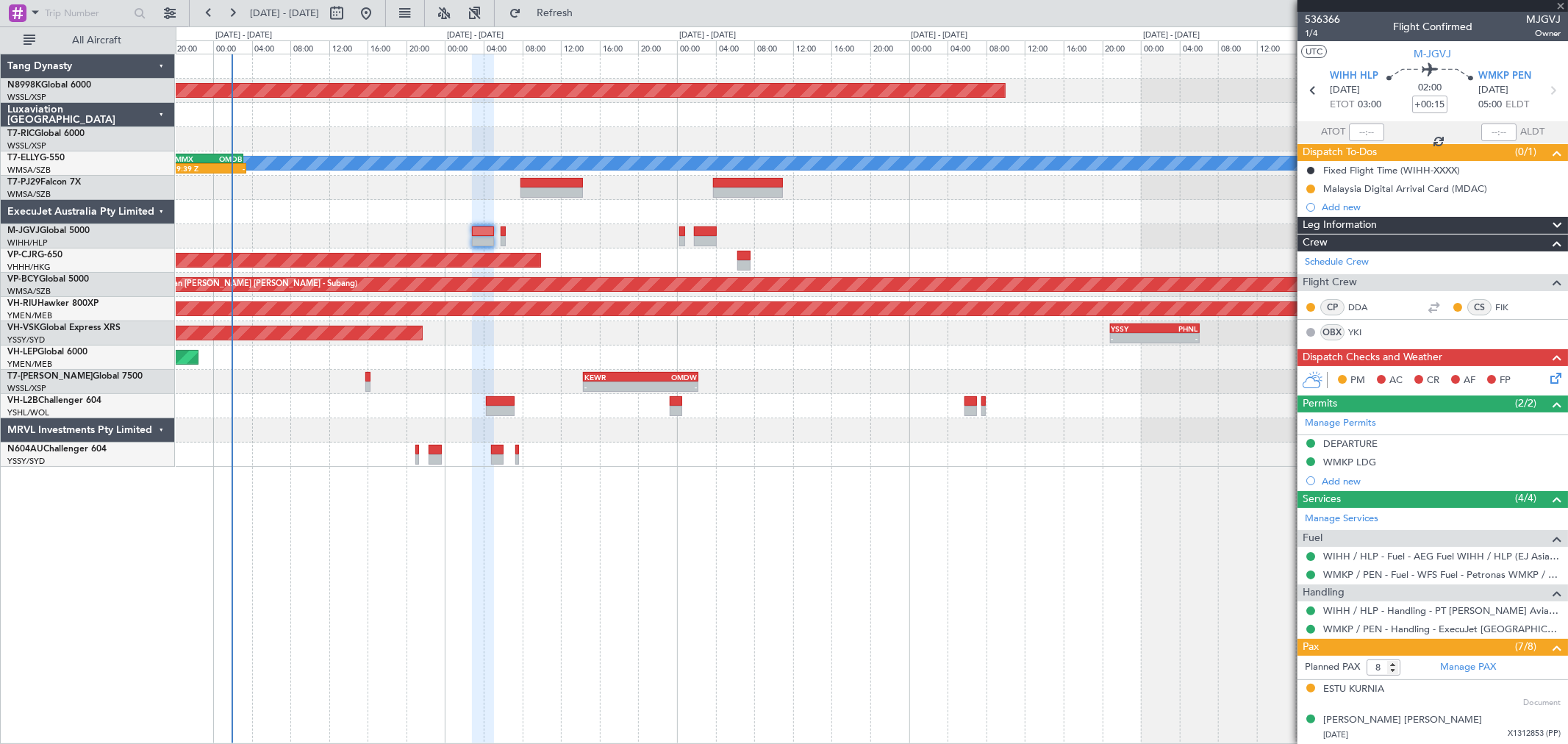
type input "-01:05"
type input "2"
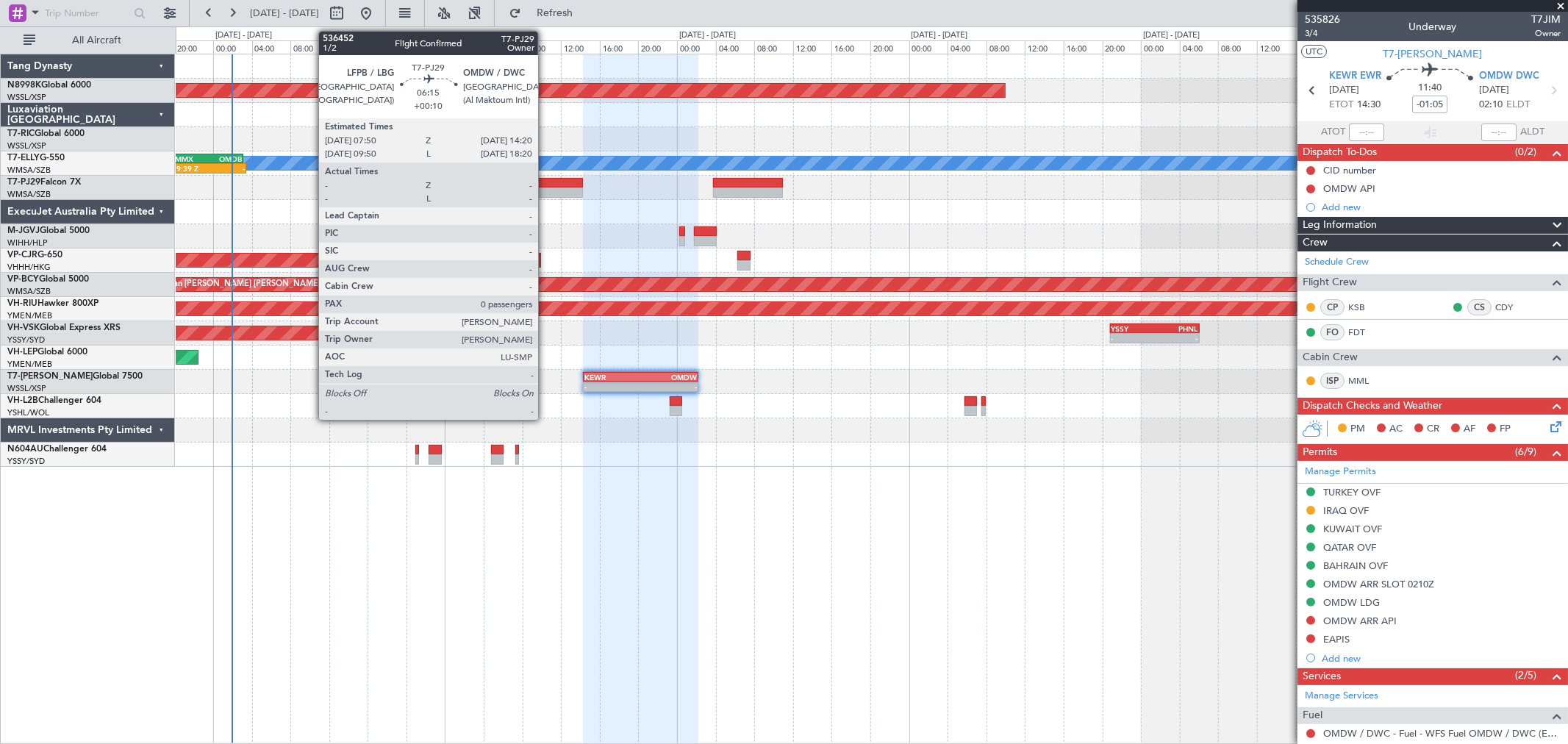
click at [545, 188] on div at bounding box center [551, 193] width 63 height 11
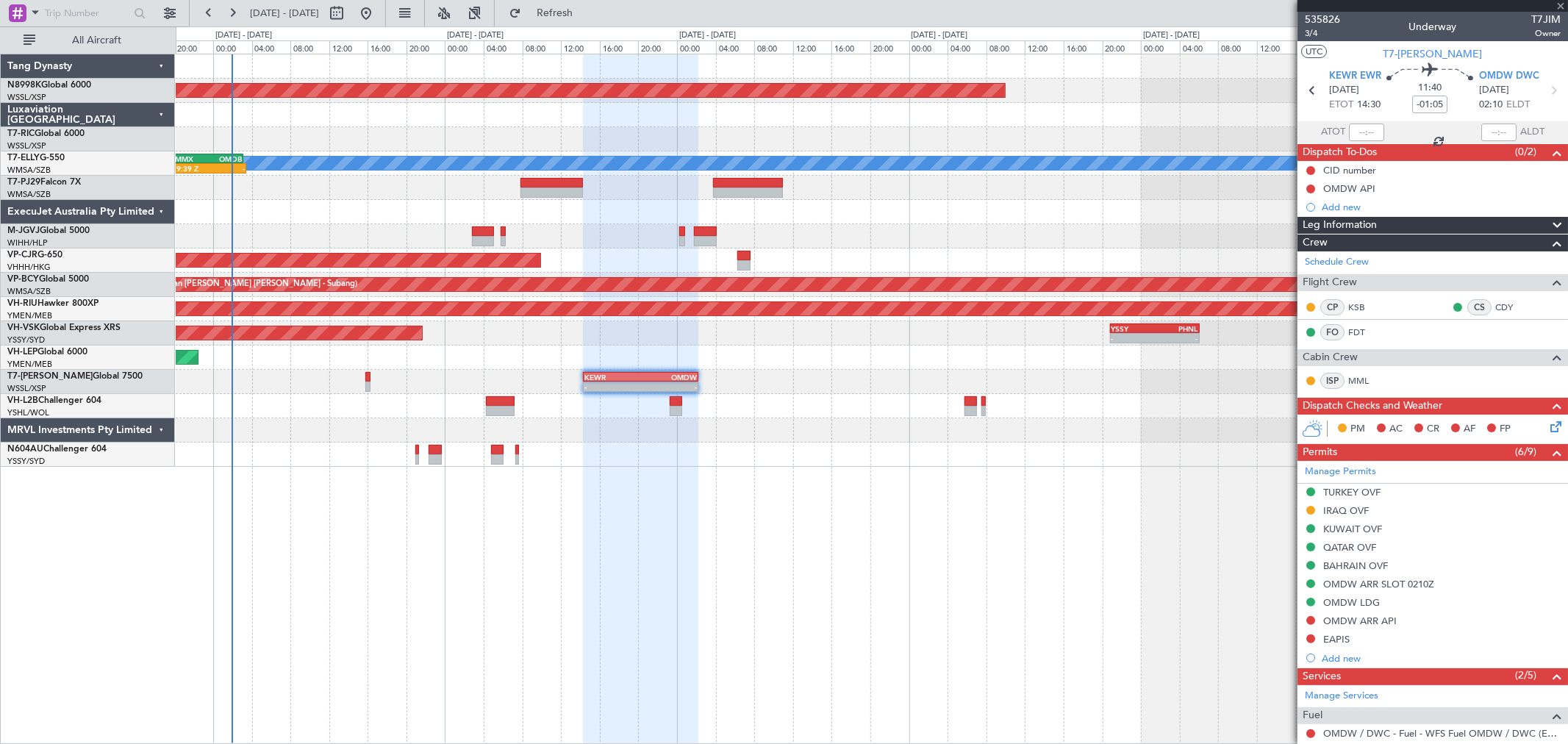
type input "+00:10"
type input "0"
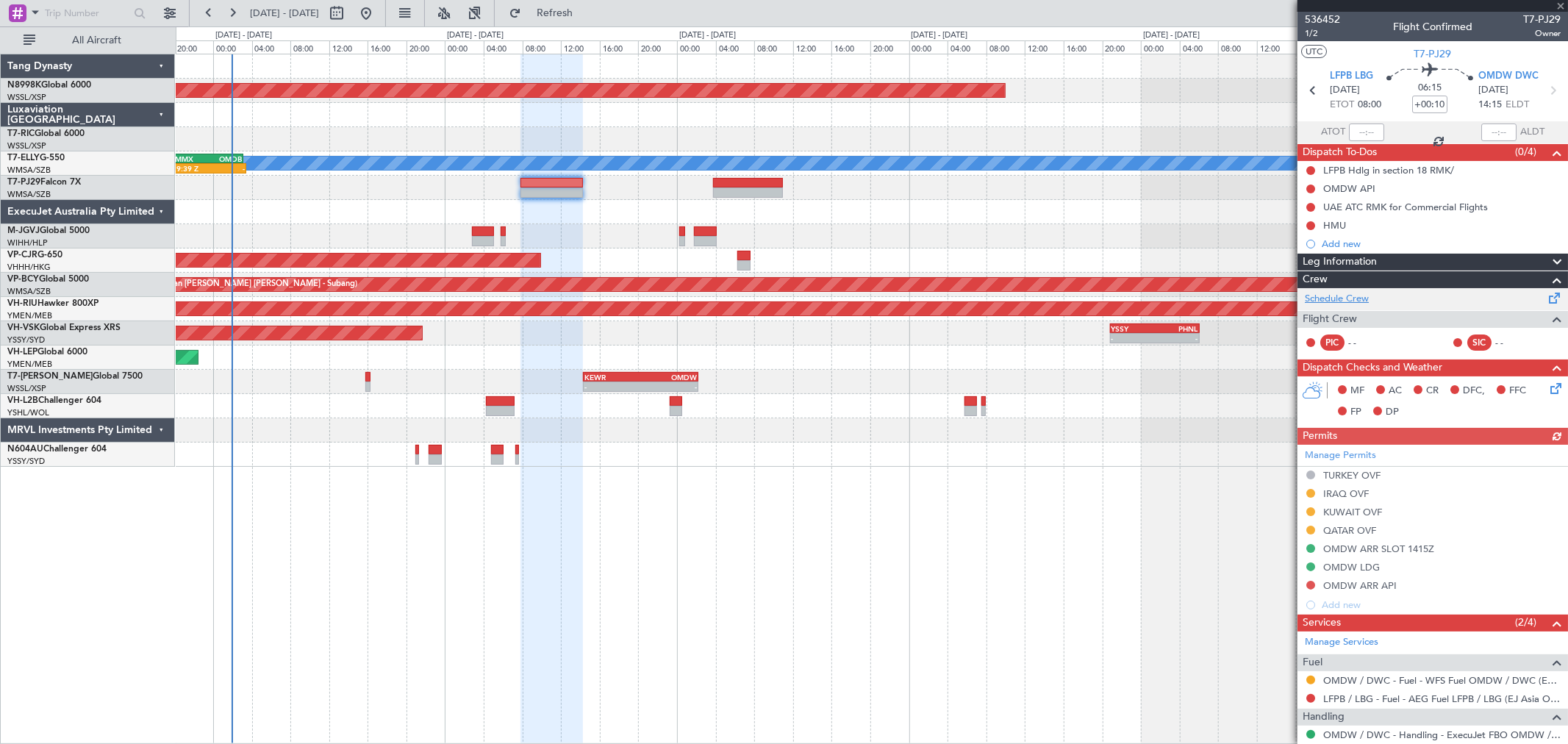
click at [1128, 296] on link "Schedule Crew" at bounding box center [1336, 299] width 64 height 15
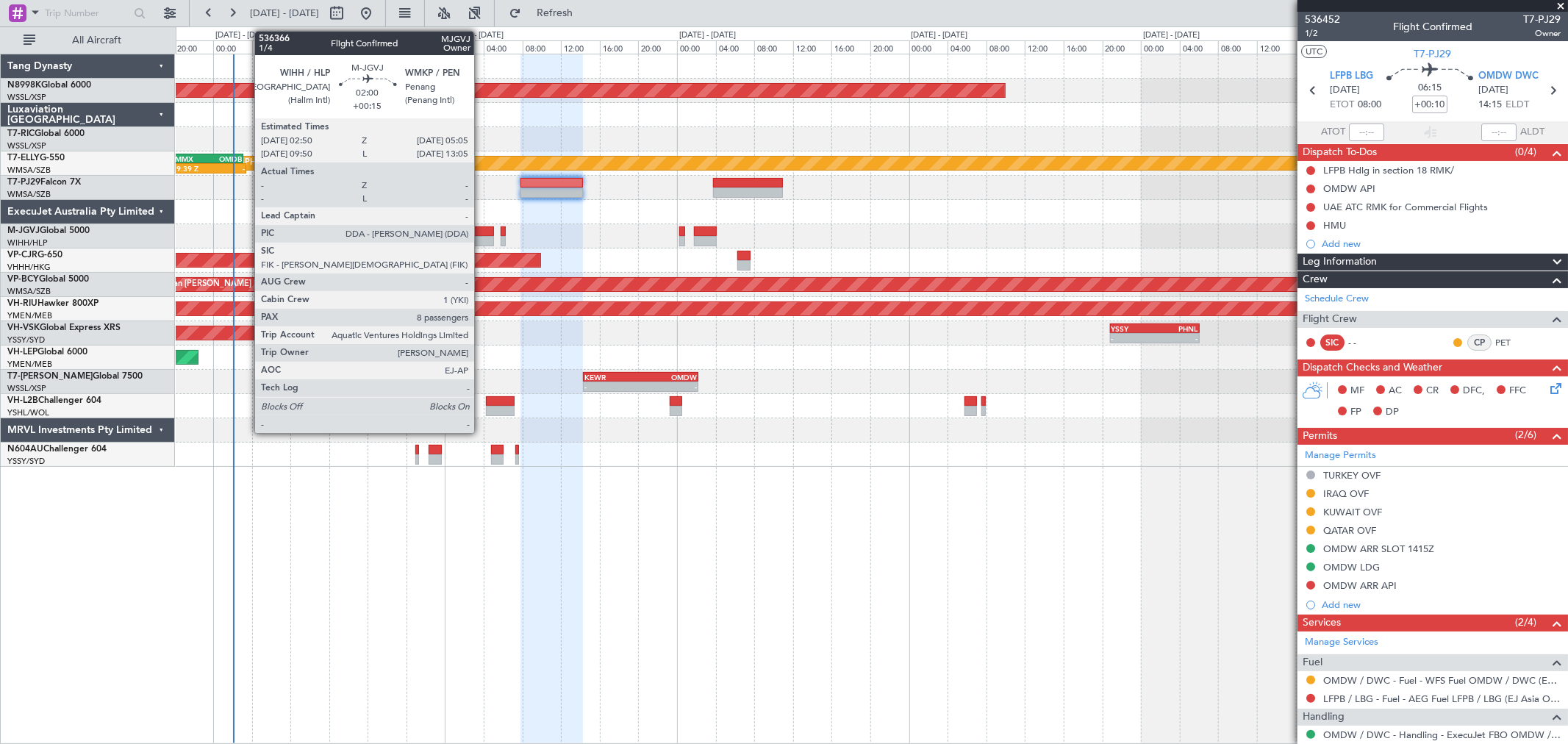
click at [481, 236] on div at bounding box center [482, 241] width 22 height 11
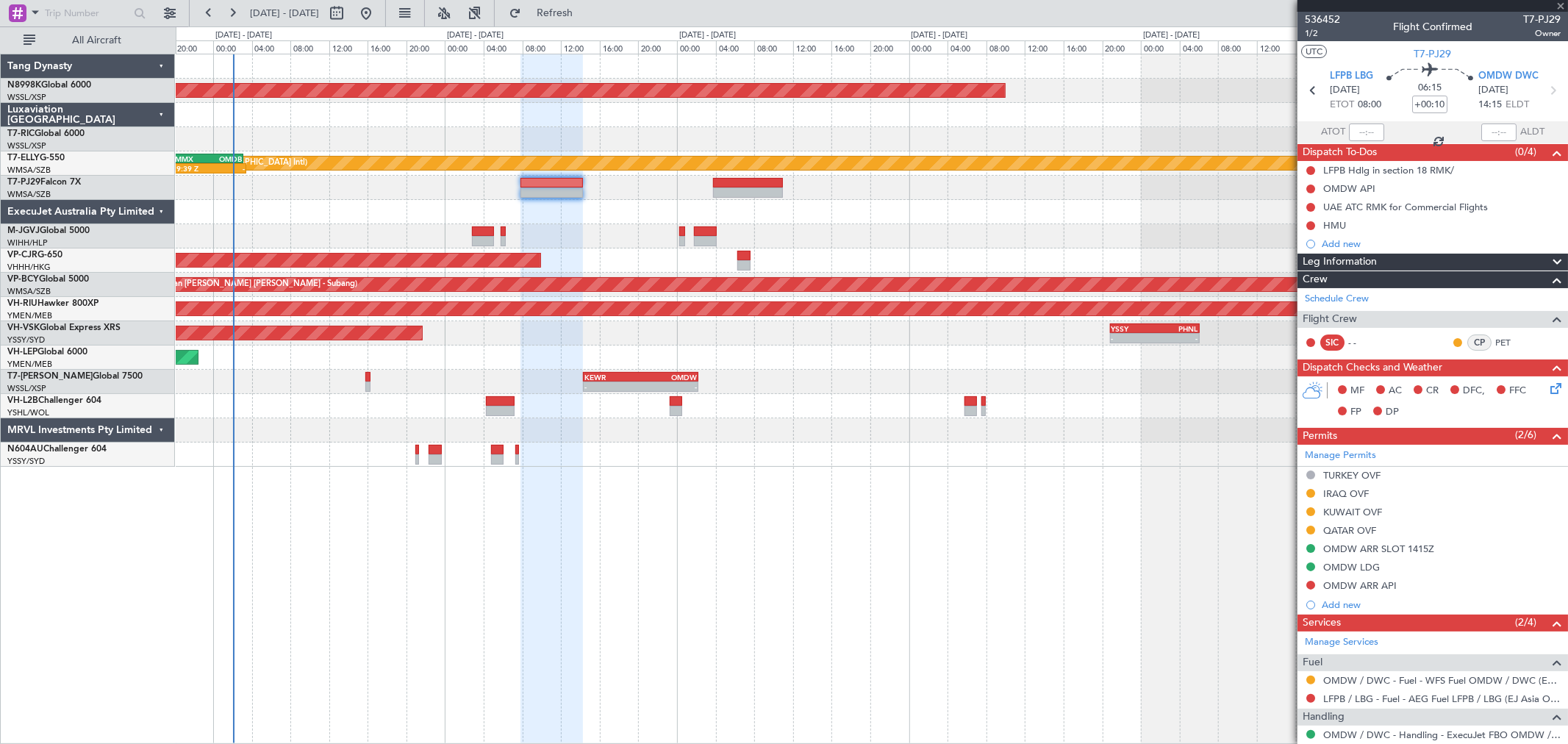
type input "+00:15"
type input "8"
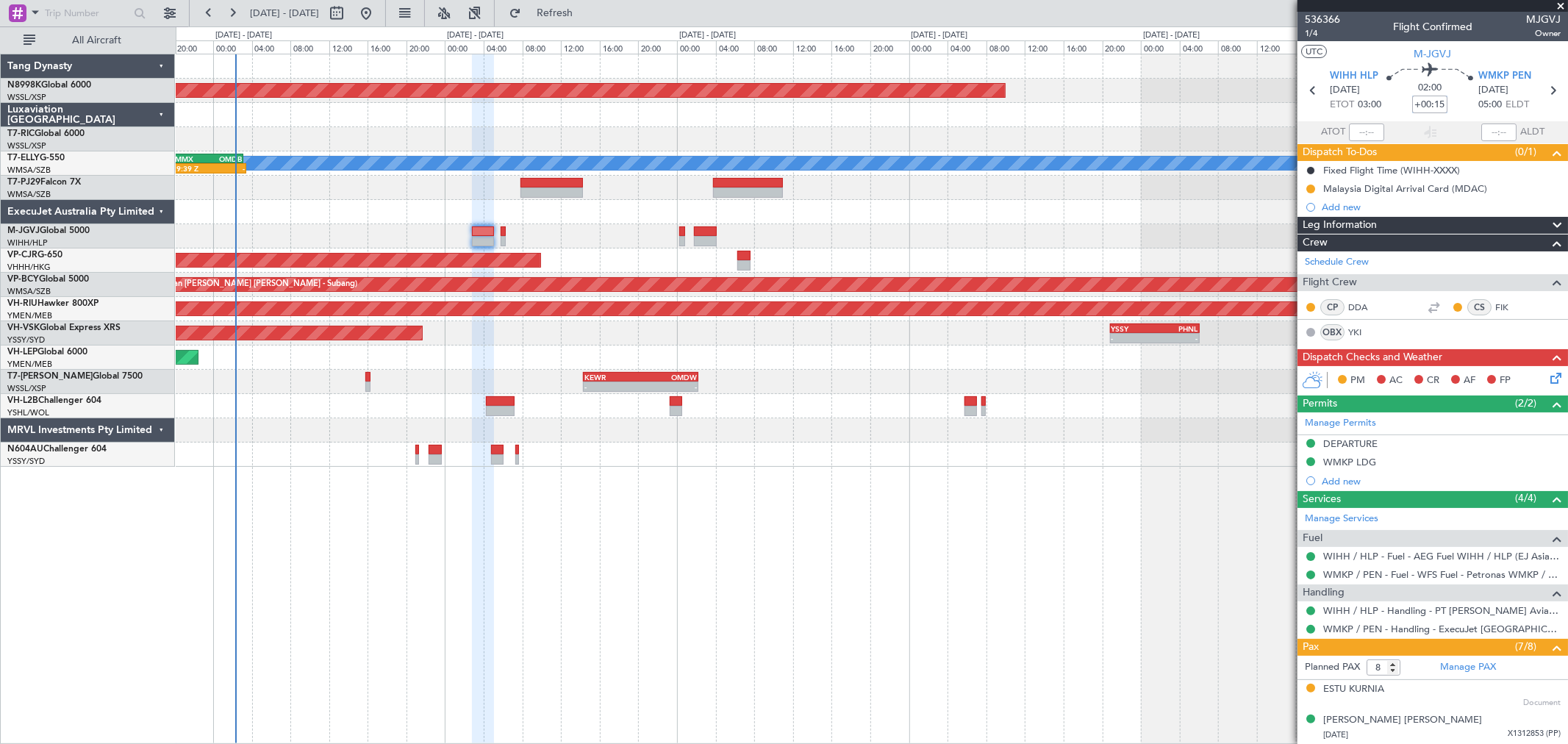
click at [1128, 101] on input "+00:15" at bounding box center [1429, 105] width 36 height 18
type input "-00:05"
click at [1128, 33] on span "1/4" at bounding box center [1322, 34] width 36 height 12
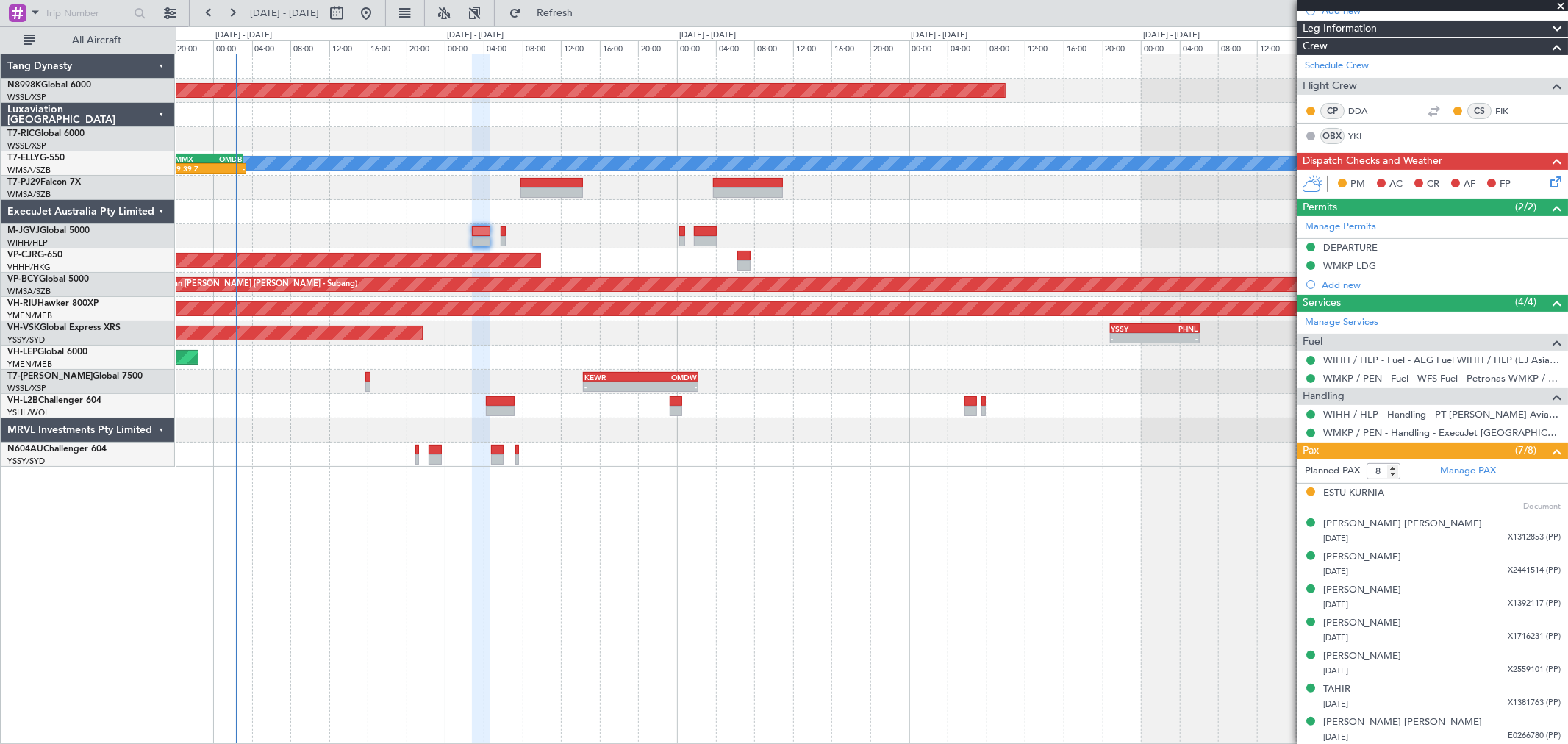
scroll to position [199, 0]
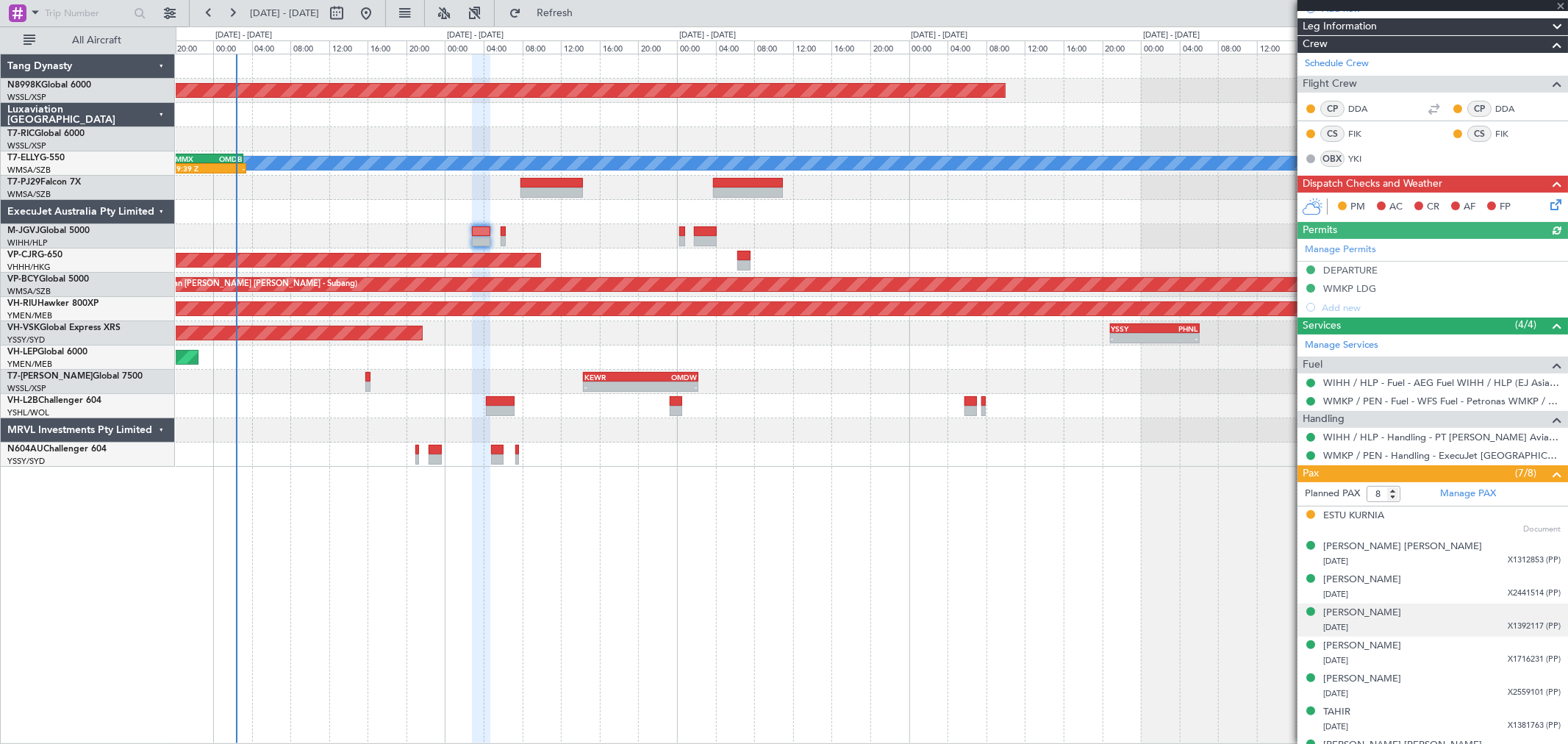
click at [1128, 535] on li "Irwan Susanto HERMAWAN 28/05/1979 X1392117 (PP)" at bounding box center [1432, 620] width 271 height 33
click at [1128, 535] on div "Irwan Susanto HERMAWAN" at bounding box center [1362, 613] width 78 height 15
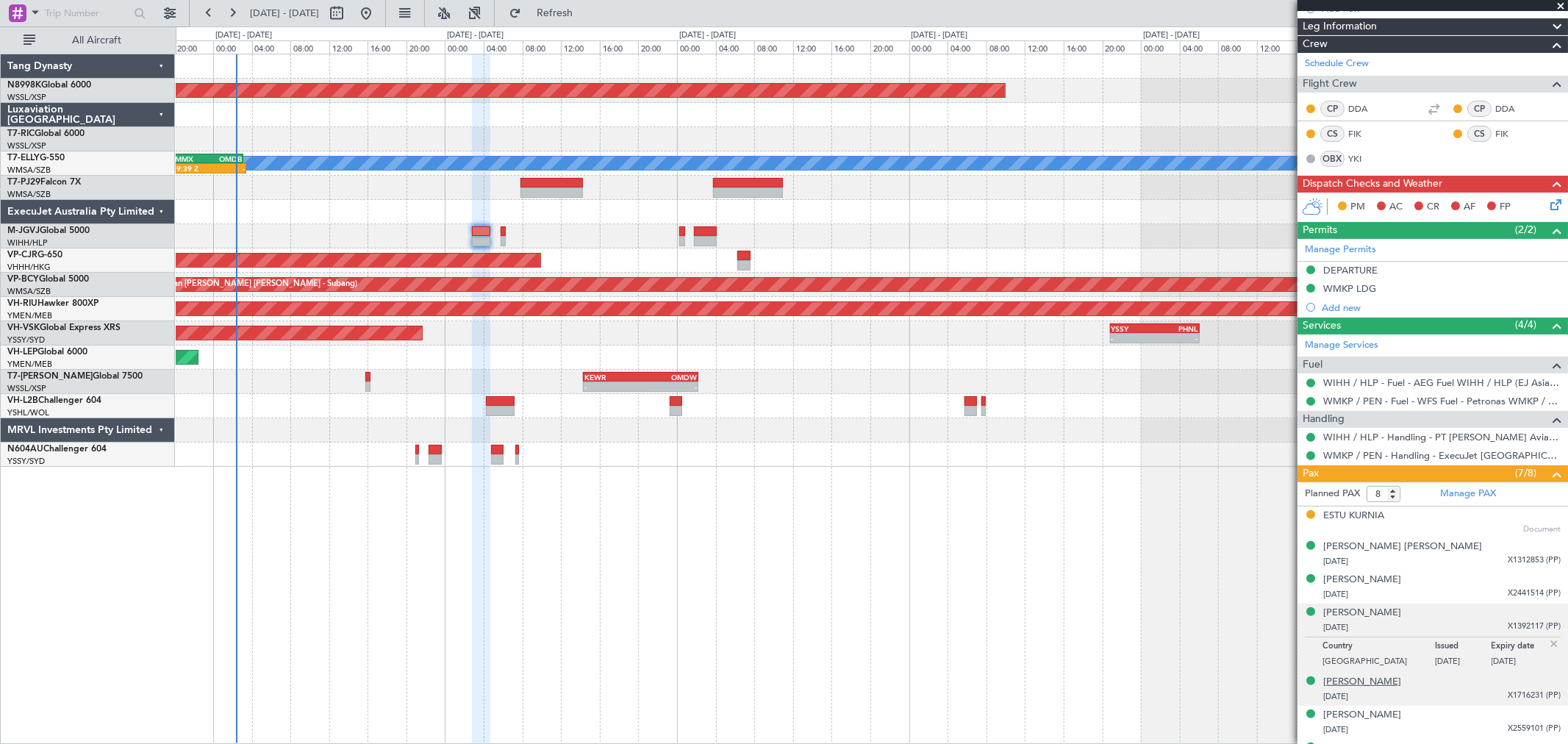
click at [1128, 535] on div "Jeffri Agustinus PANDAPOTAN" at bounding box center [1362, 682] width 78 height 15
click at [1128, 535] on div "Jeffri Agustinus PANDAPOTAN" at bounding box center [1362, 645] width 78 height 15
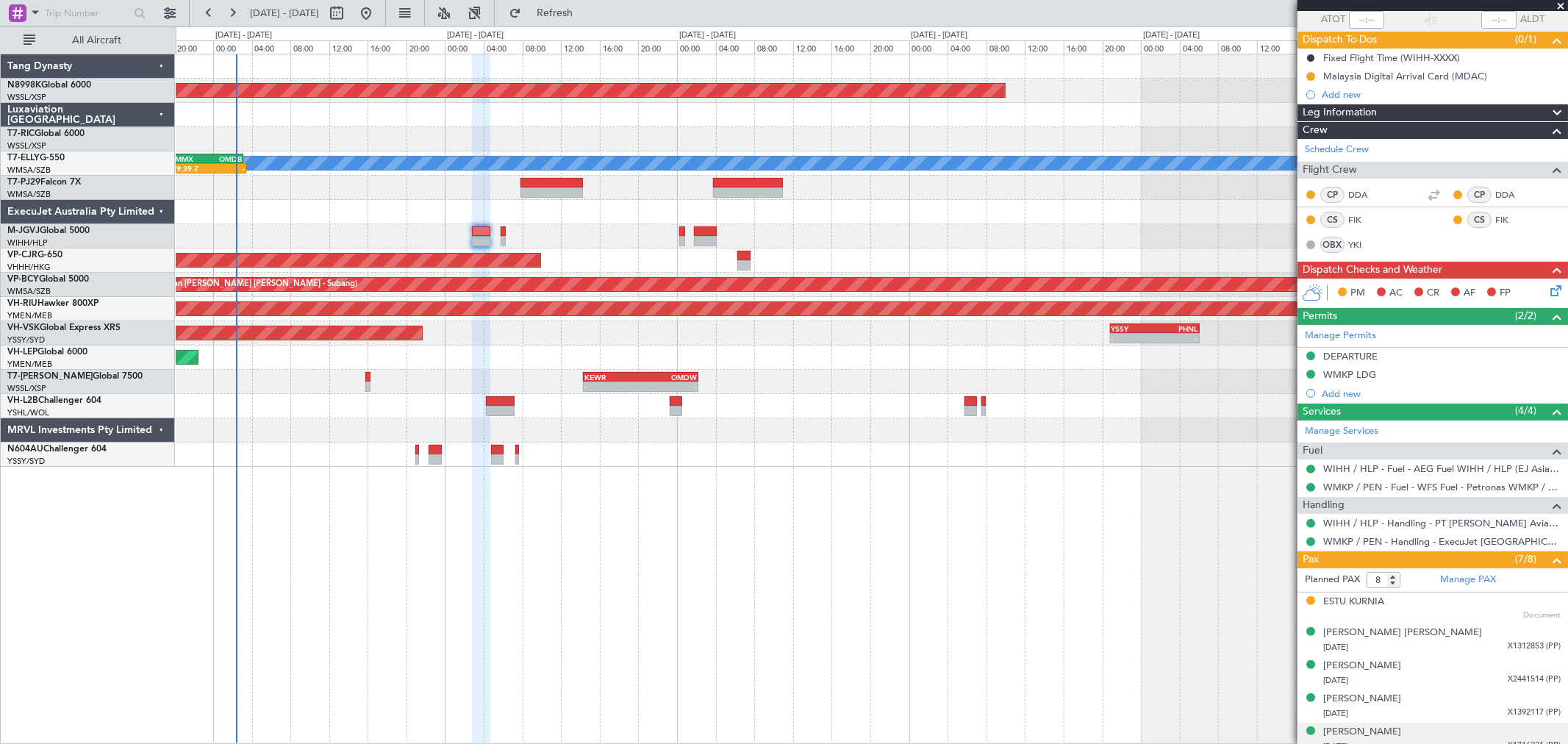
scroll to position [0, 0]
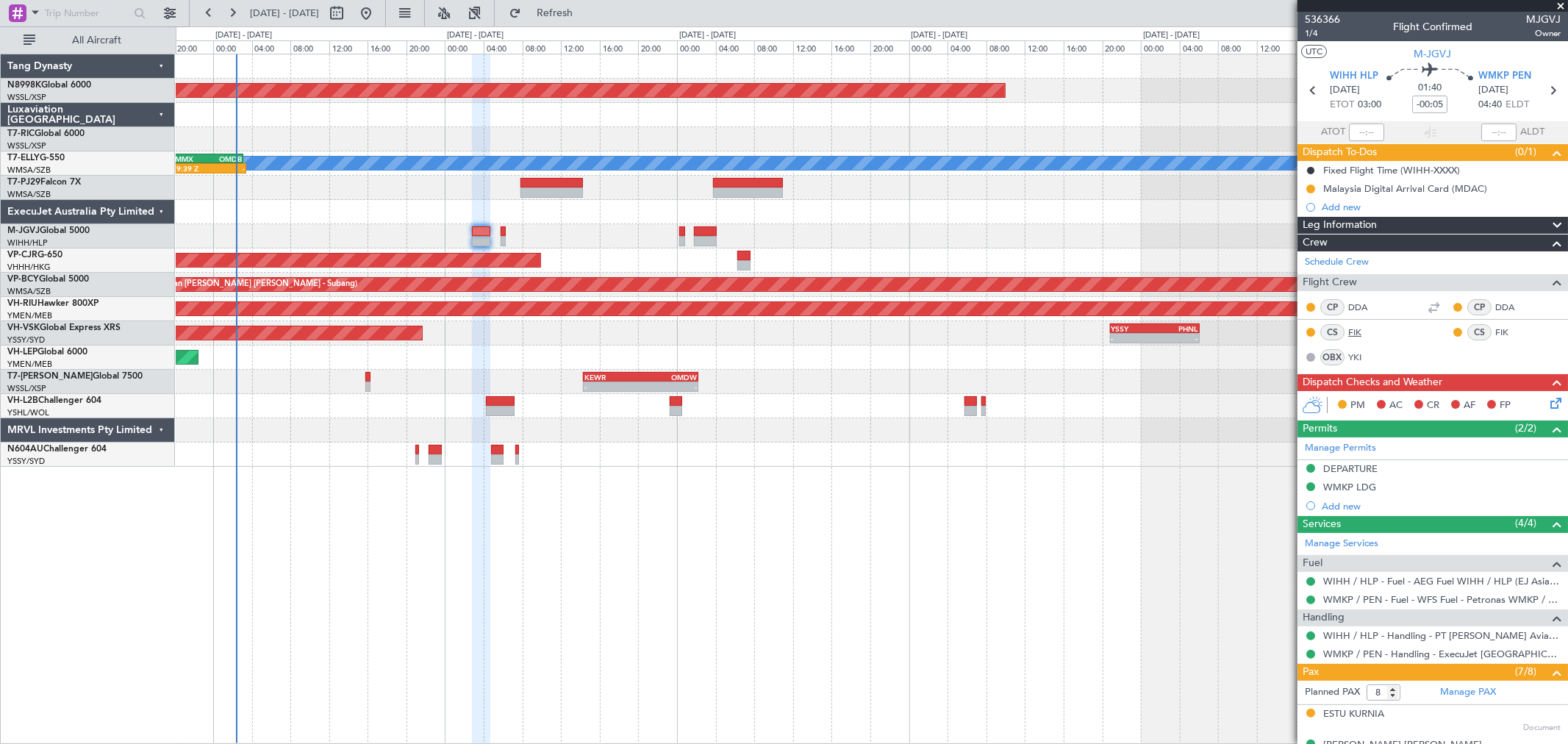
click at [1128, 336] on link "FIK" at bounding box center [1364, 332] width 33 height 13
click at [1128, 328] on mat-tooltip-component "Captain" at bounding box center [1468, 335] width 56 height 39
click at [1128, 333] on mat-tooltip-component "Captain" at bounding box center [1468, 335] width 56 height 39
click at [1128, 333] on link "FIK" at bounding box center [1511, 332] width 33 height 13
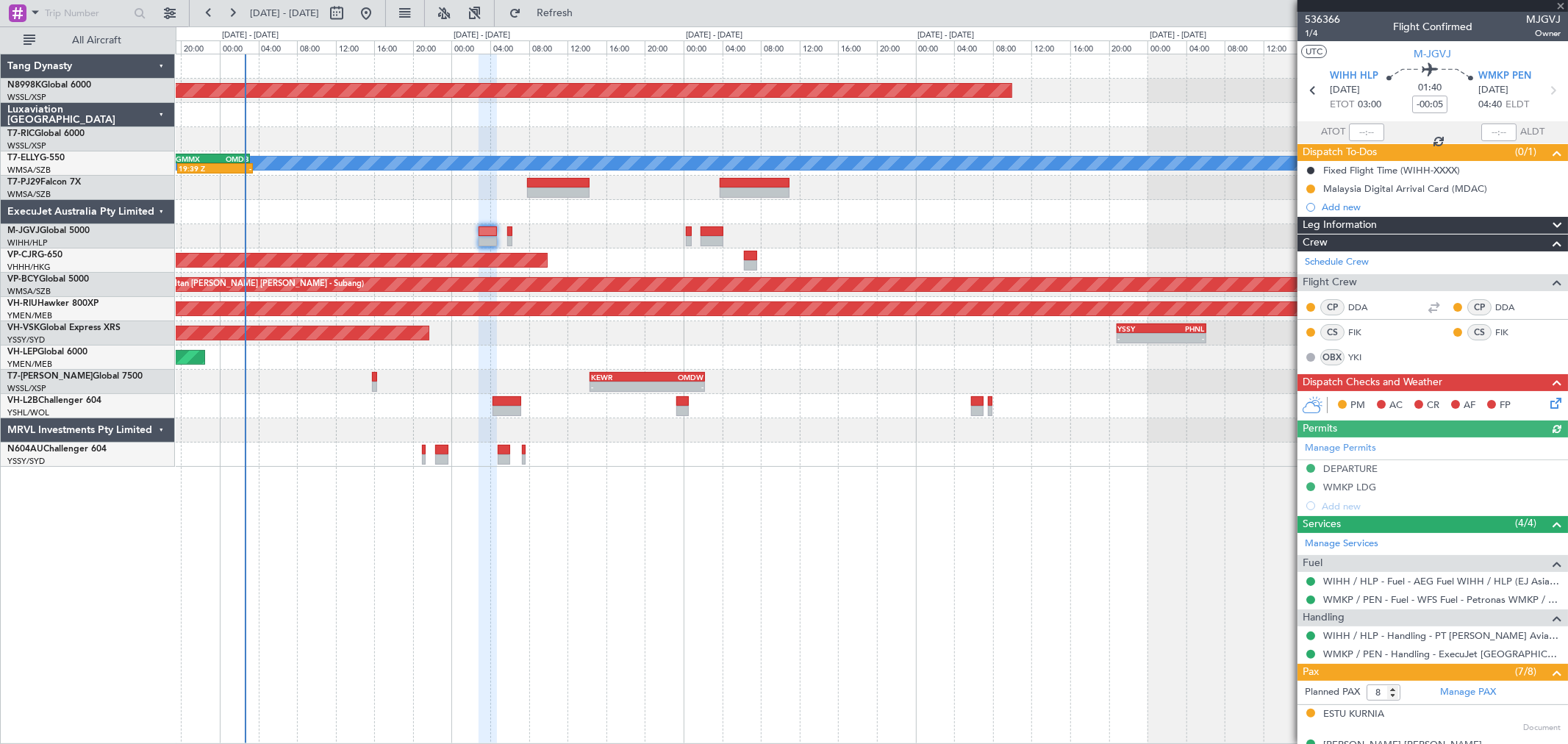
click at [509, 153] on div "Planned Maint Singapore (Seletar) Planned Maint Dubai (Dubai Intl) MEL 19:39 Z …" at bounding box center [871, 260] width 1391 height 412
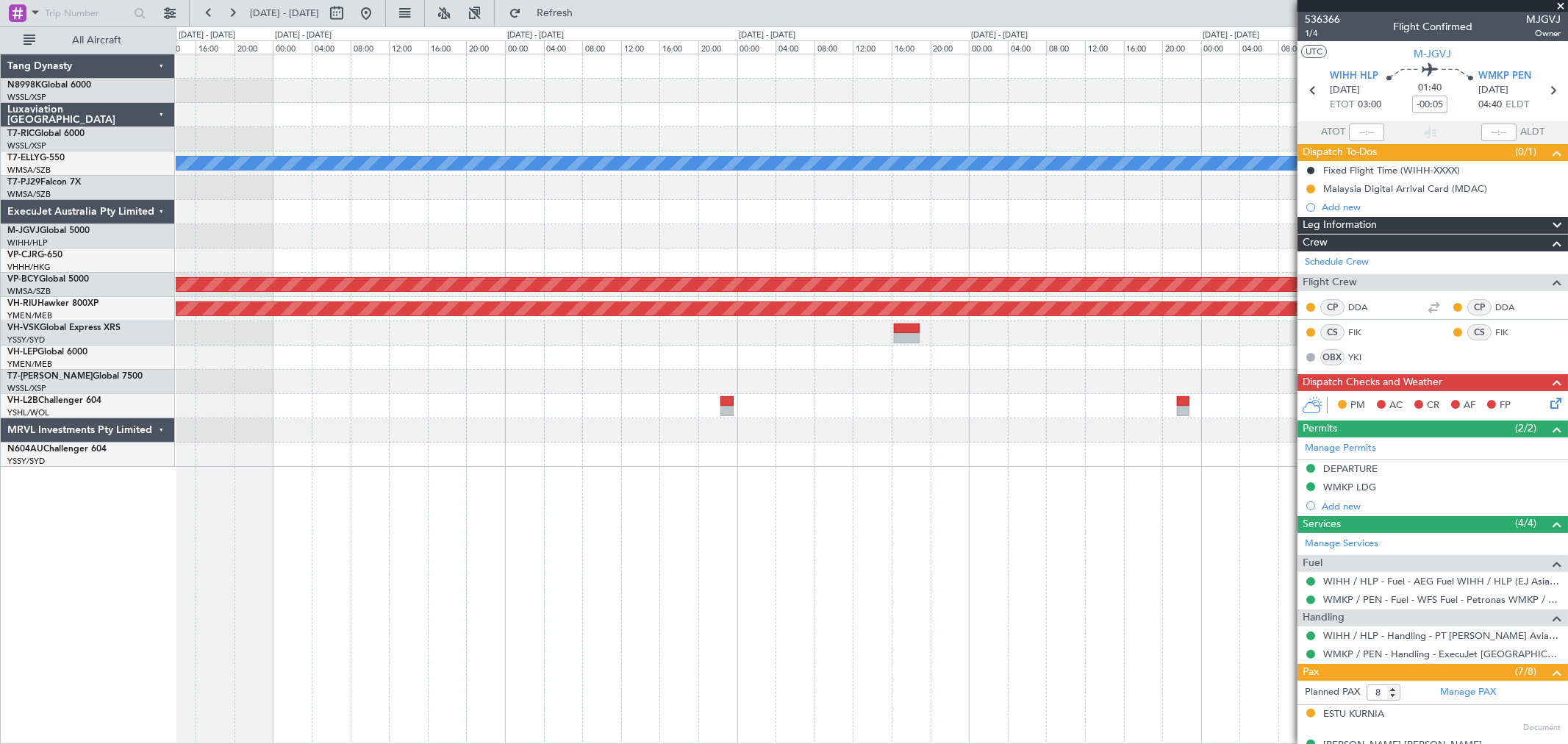
click at [598, 216] on div at bounding box center [871, 211] width 1391 height 24
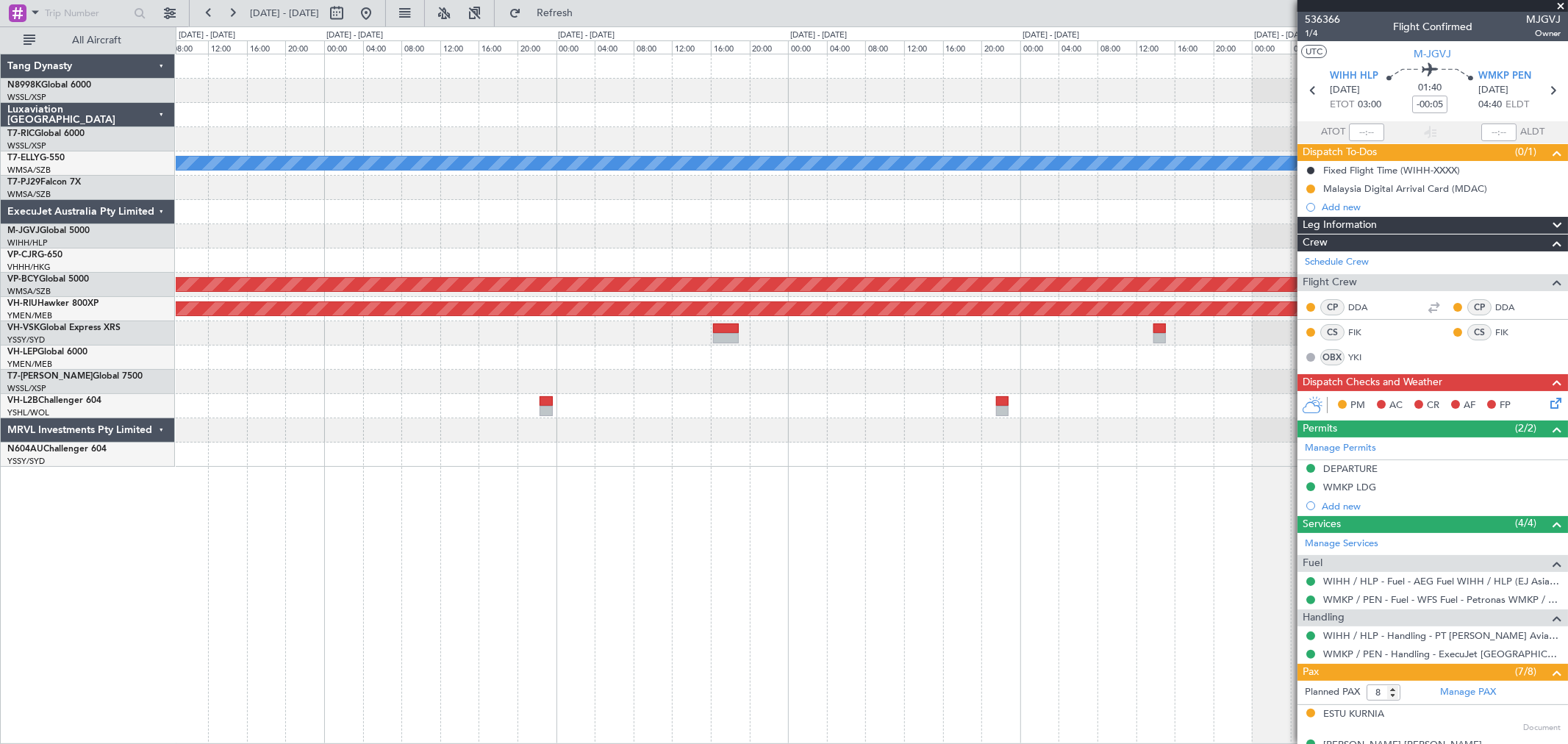
click at [824, 215] on div at bounding box center [871, 211] width 1391 height 24
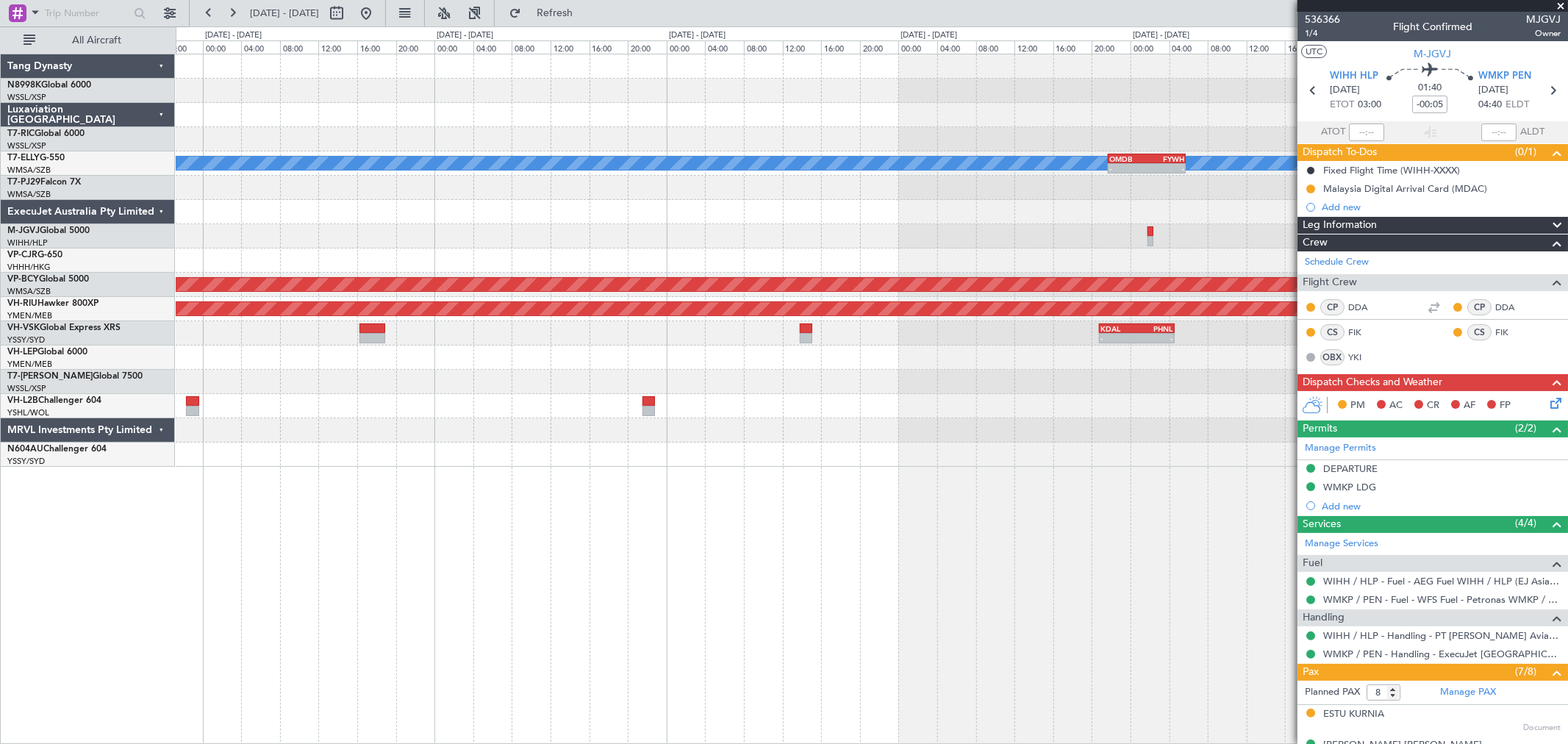
click at [1128, 233] on div at bounding box center [871, 235] width 1391 height 24
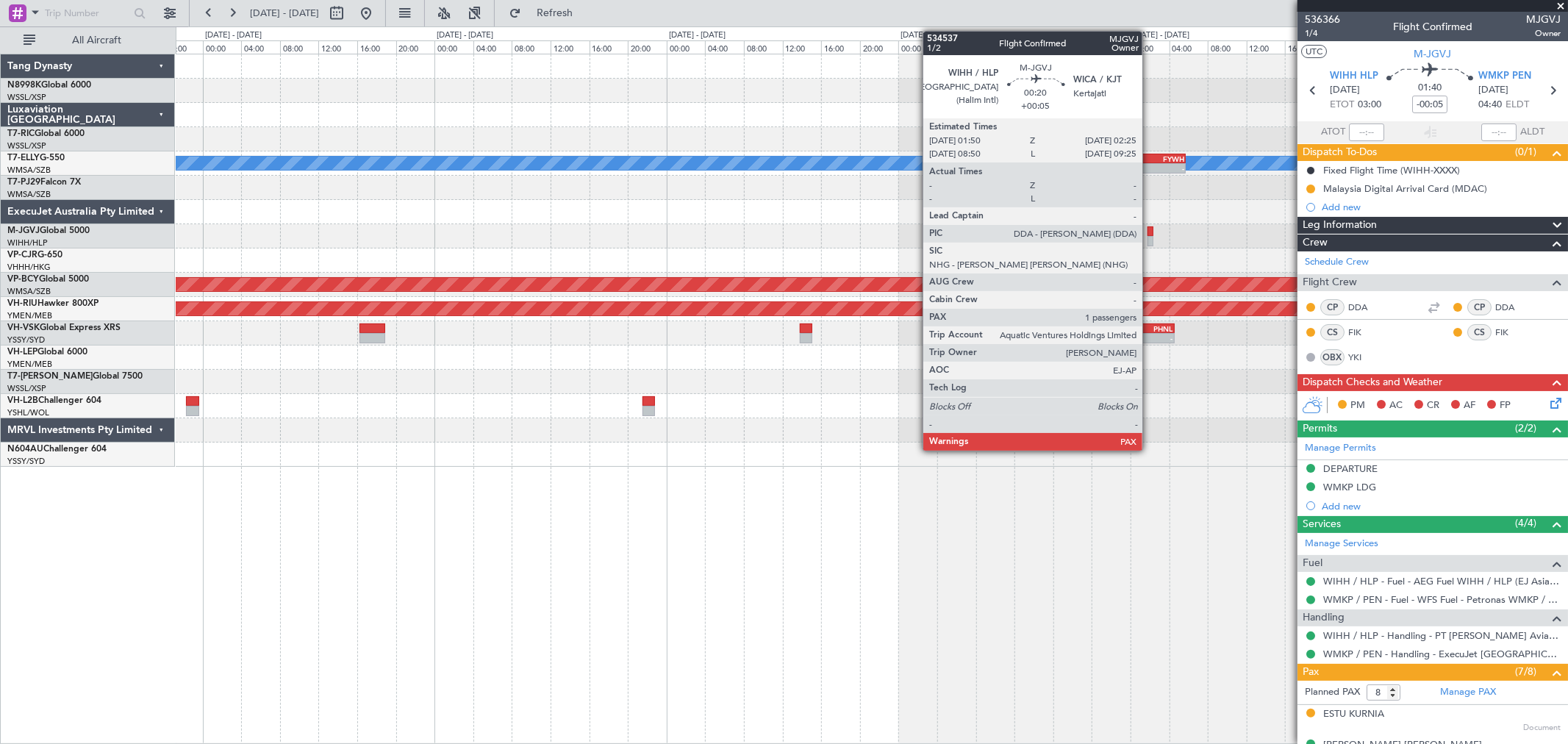
click at [1128, 237] on div at bounding box center [1150, 241] width 6 height 11
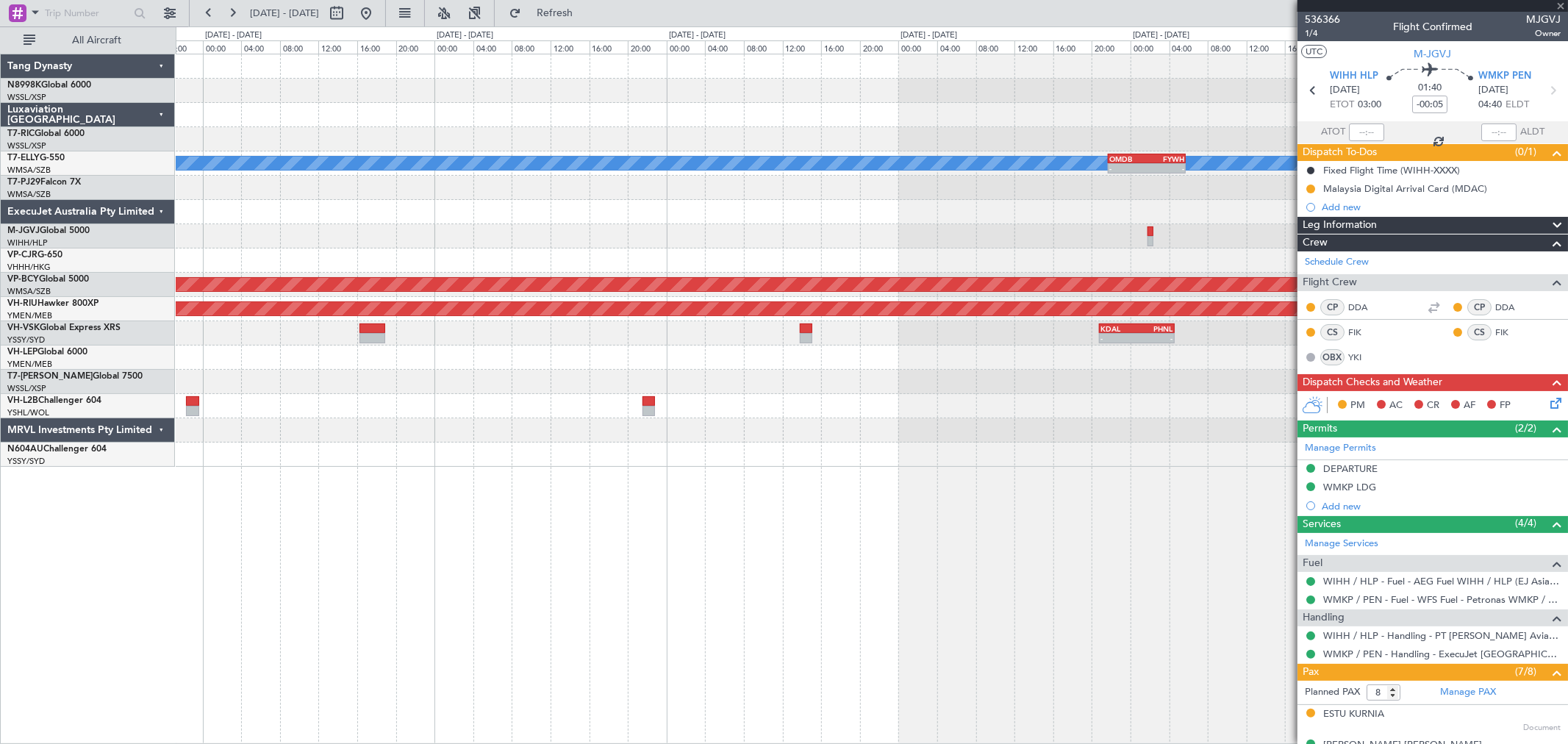
type input "+00:05"
type input "2"
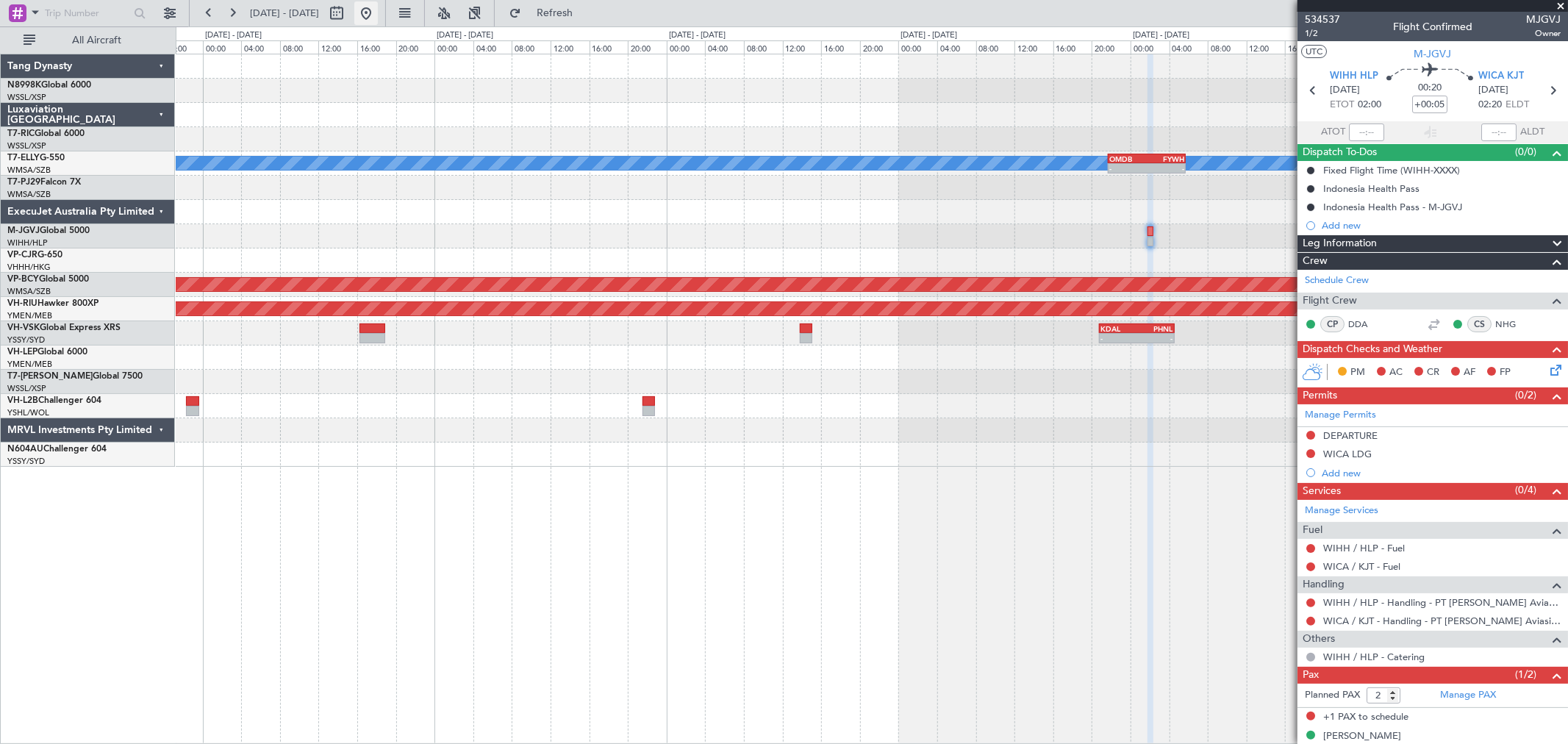
click at [378, 20] on button at bounding box center [366, 13] width 23 height 23
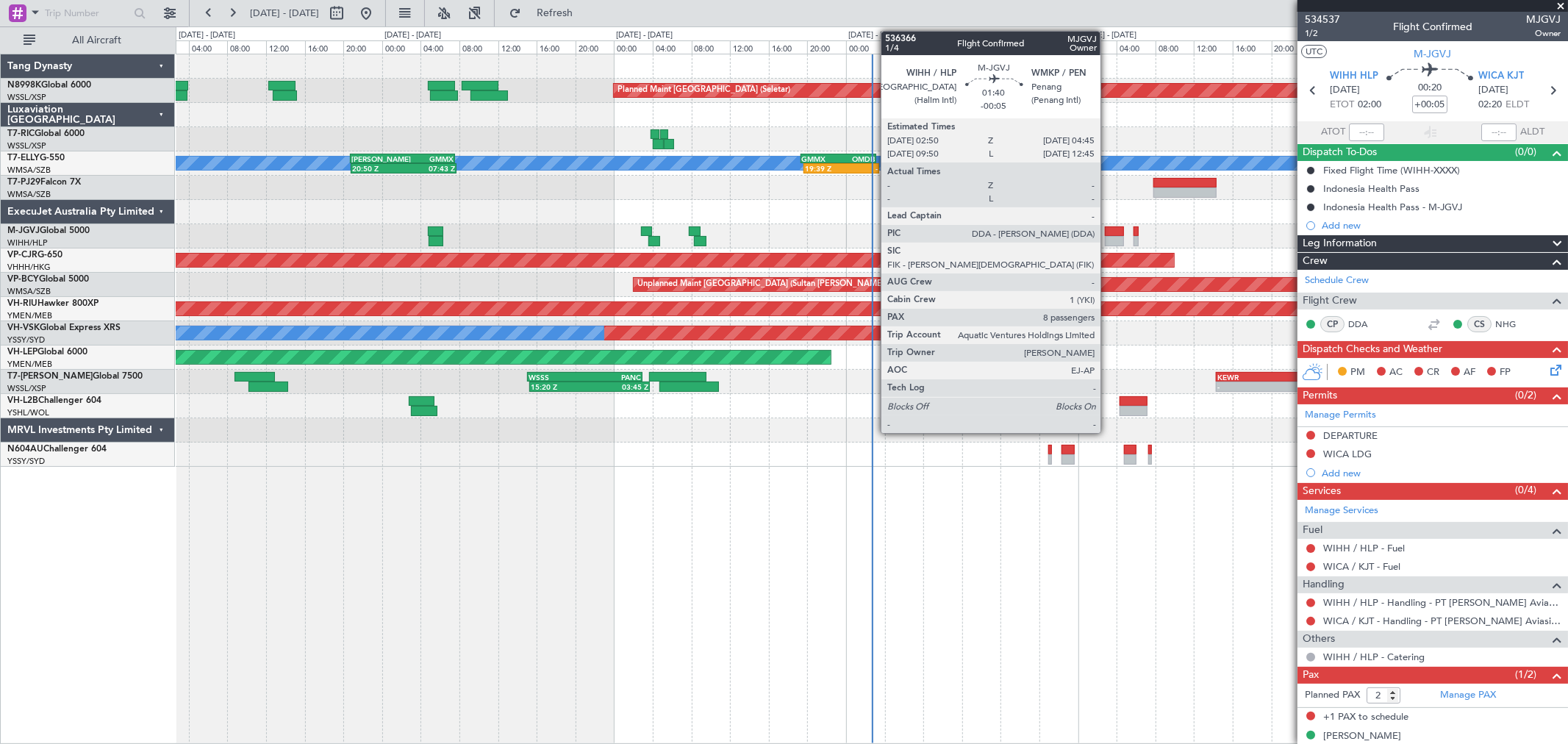
click at [1108, 233] on div at bounding box center [1114, 232] width 20 height 11
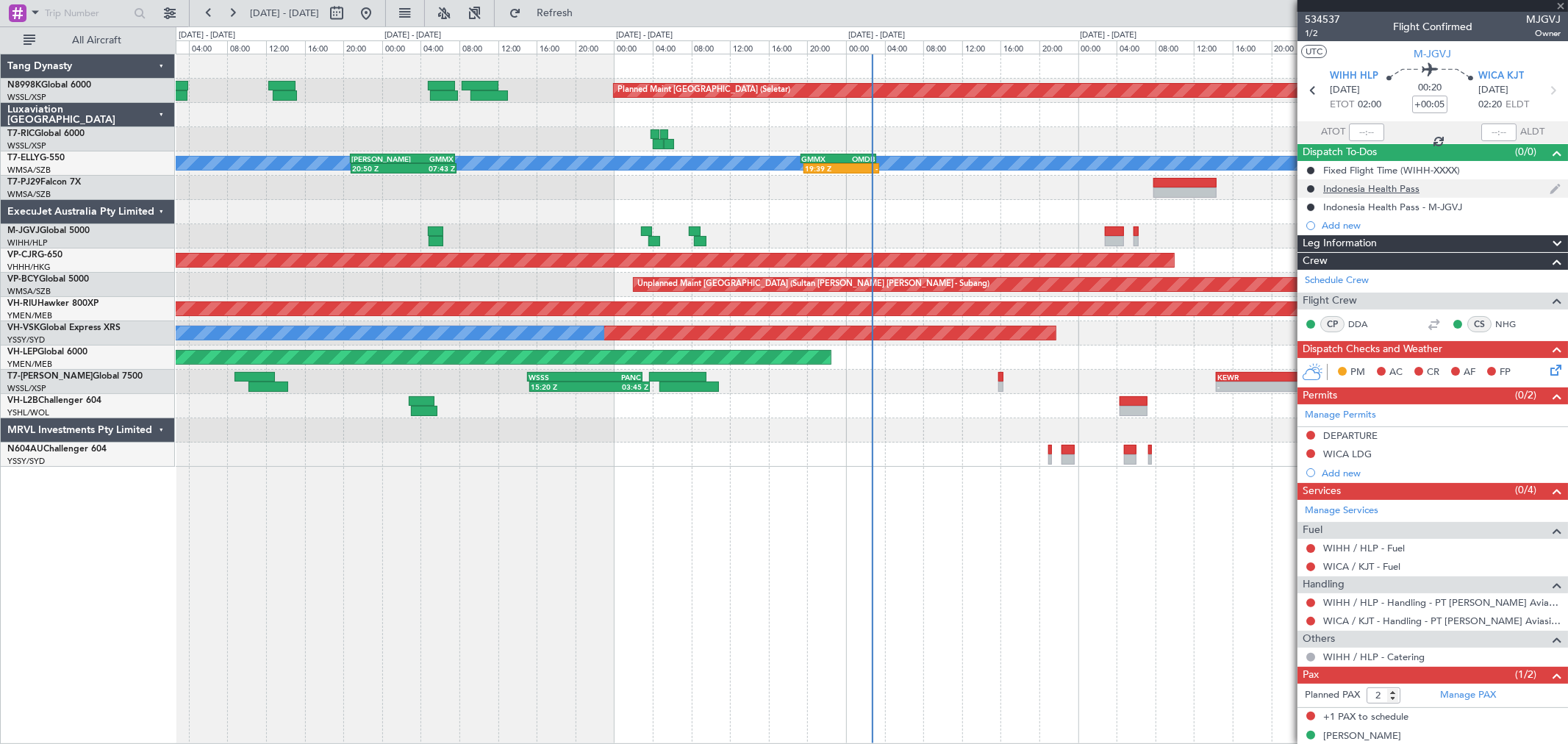
type input "-00:05"
type input "8"
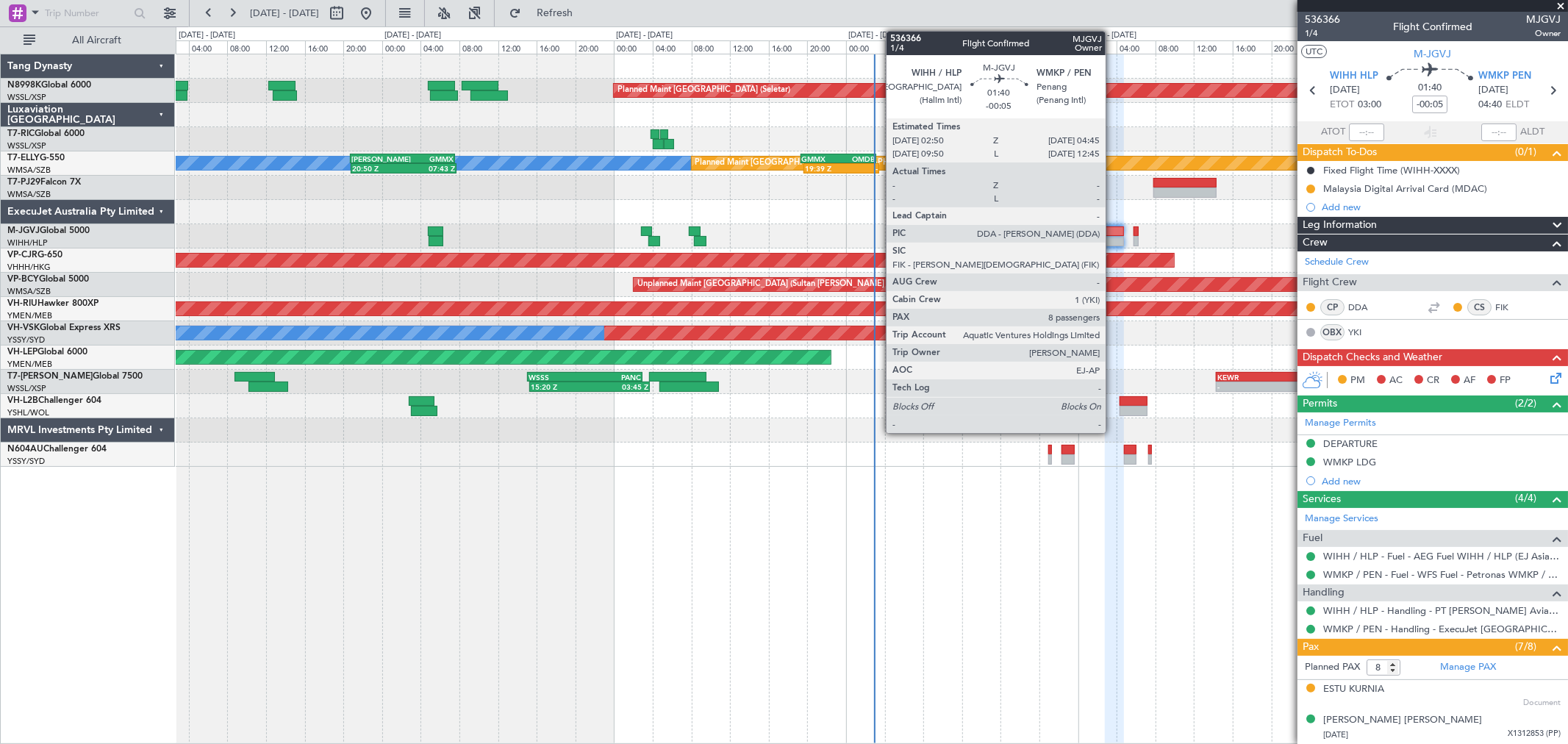
click at [1113, 233] on div at bounding box center [1114, 232] width 20 height 11
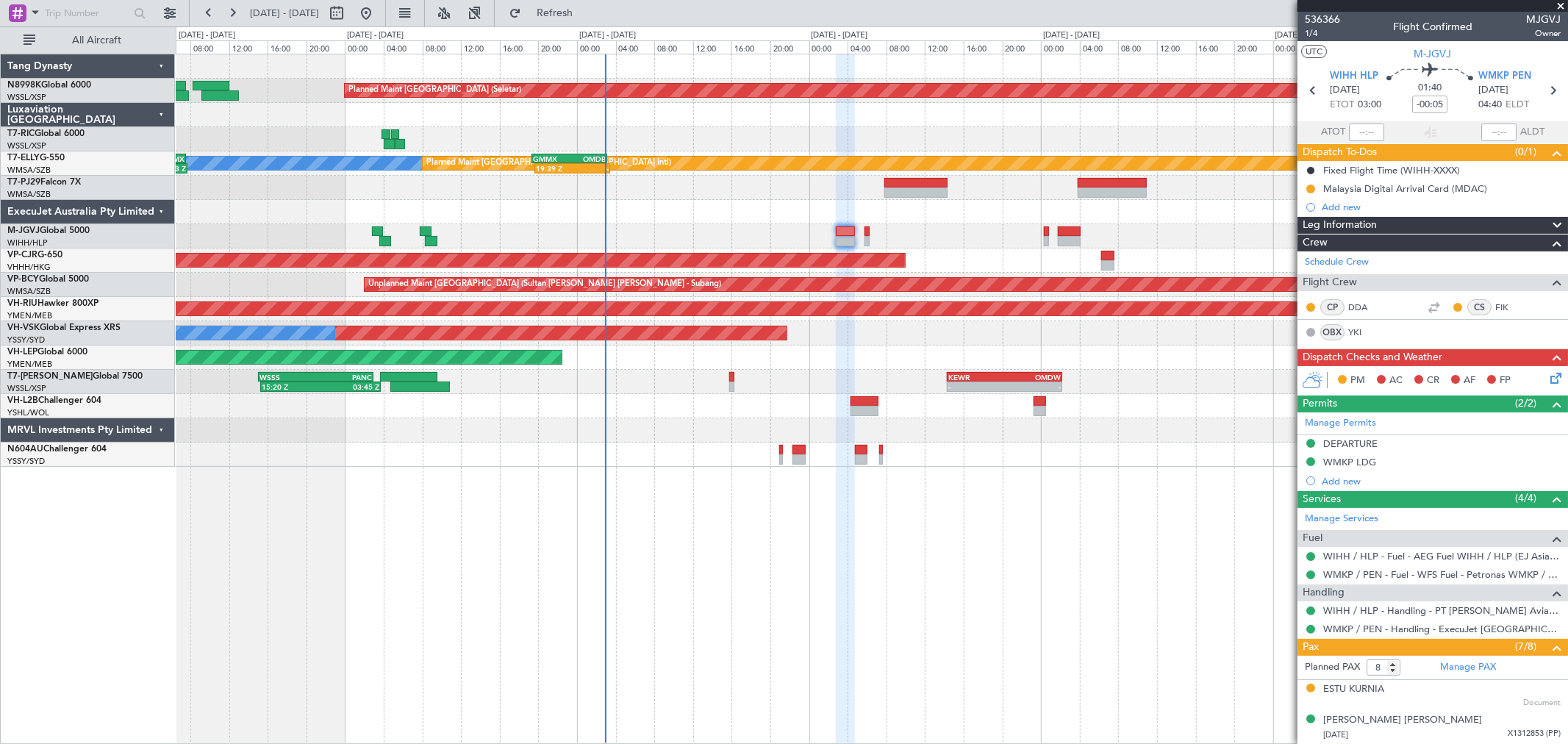
click at [866, 321] on div "Planned Maint Singapore (Seletar) MEL Planned Maint Dubai (Dubai Intl) 20:50 Z …" at bounding box center [871, 260] width 1391 height 412
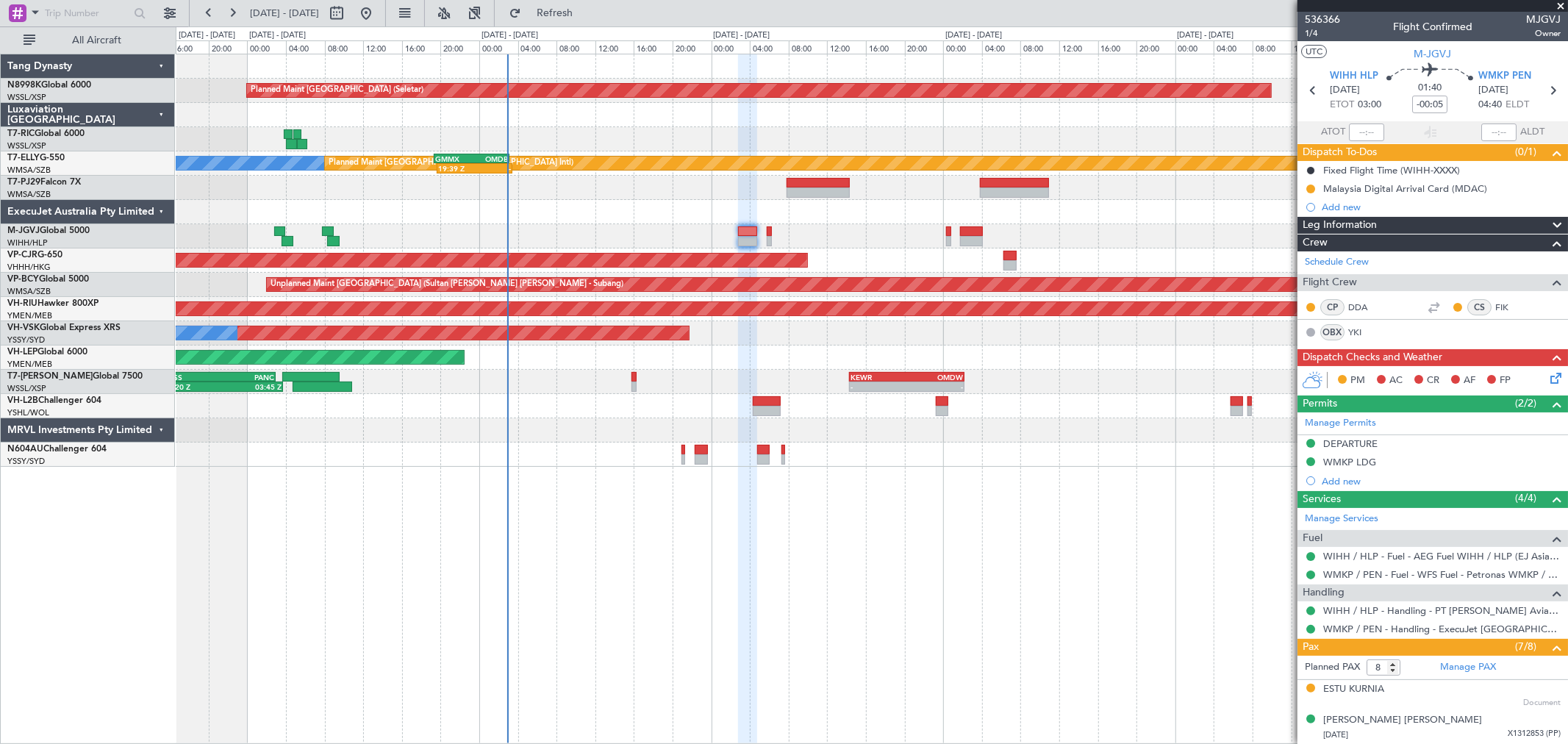
click at [1128, 249] on div "Planned Maint [GEOGRAPHIC_DATA] ([GEOGRAPHIC_DATA] Intl)" at bounding box center [871, 260] width 1391 height 24
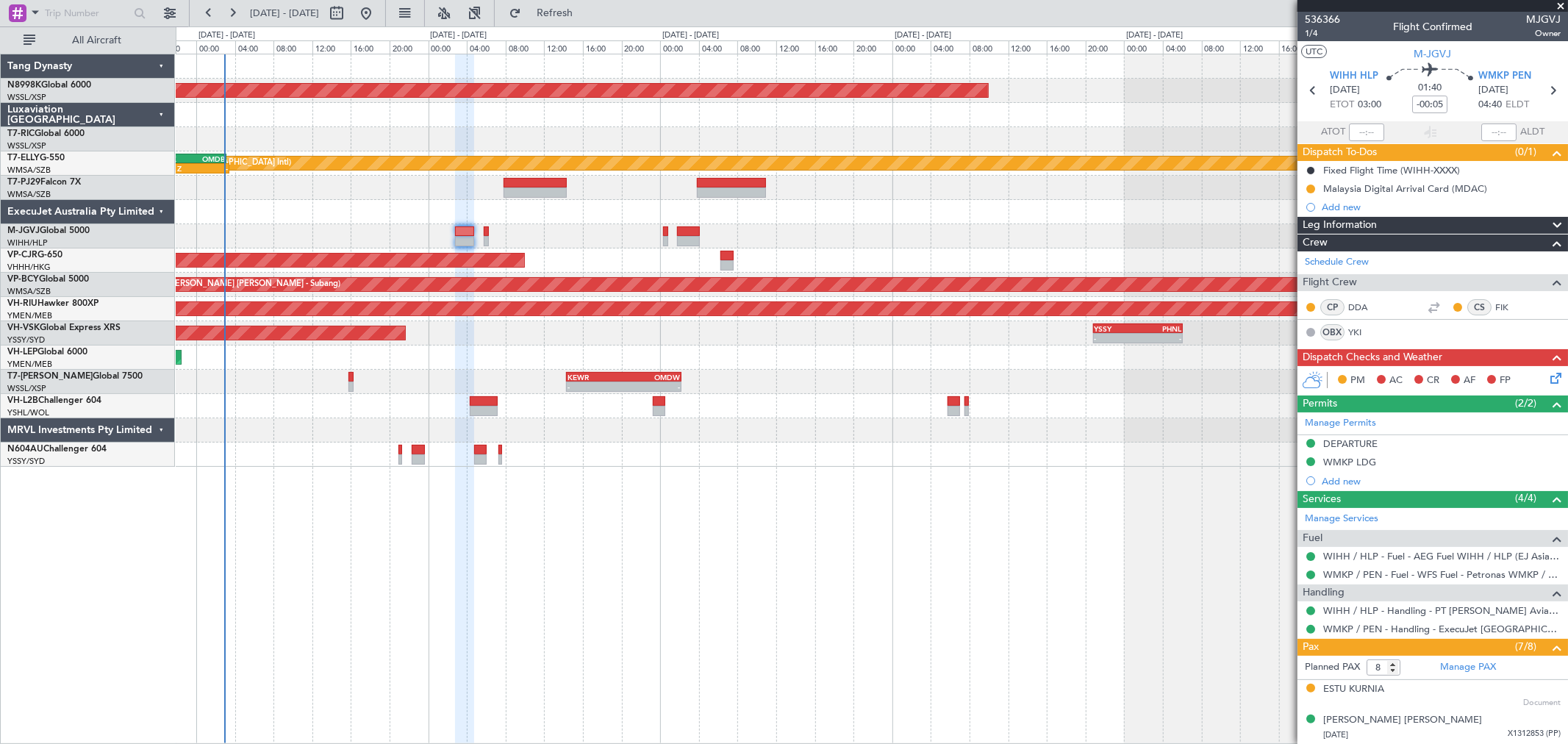
click at [878, 260] on div "Planned Maint Singapore (Seletar) MEL Planned Maint Dubai (Dubai Intl) 19:39 Z …" at bounding box center [871, 260] width 1391 height 412
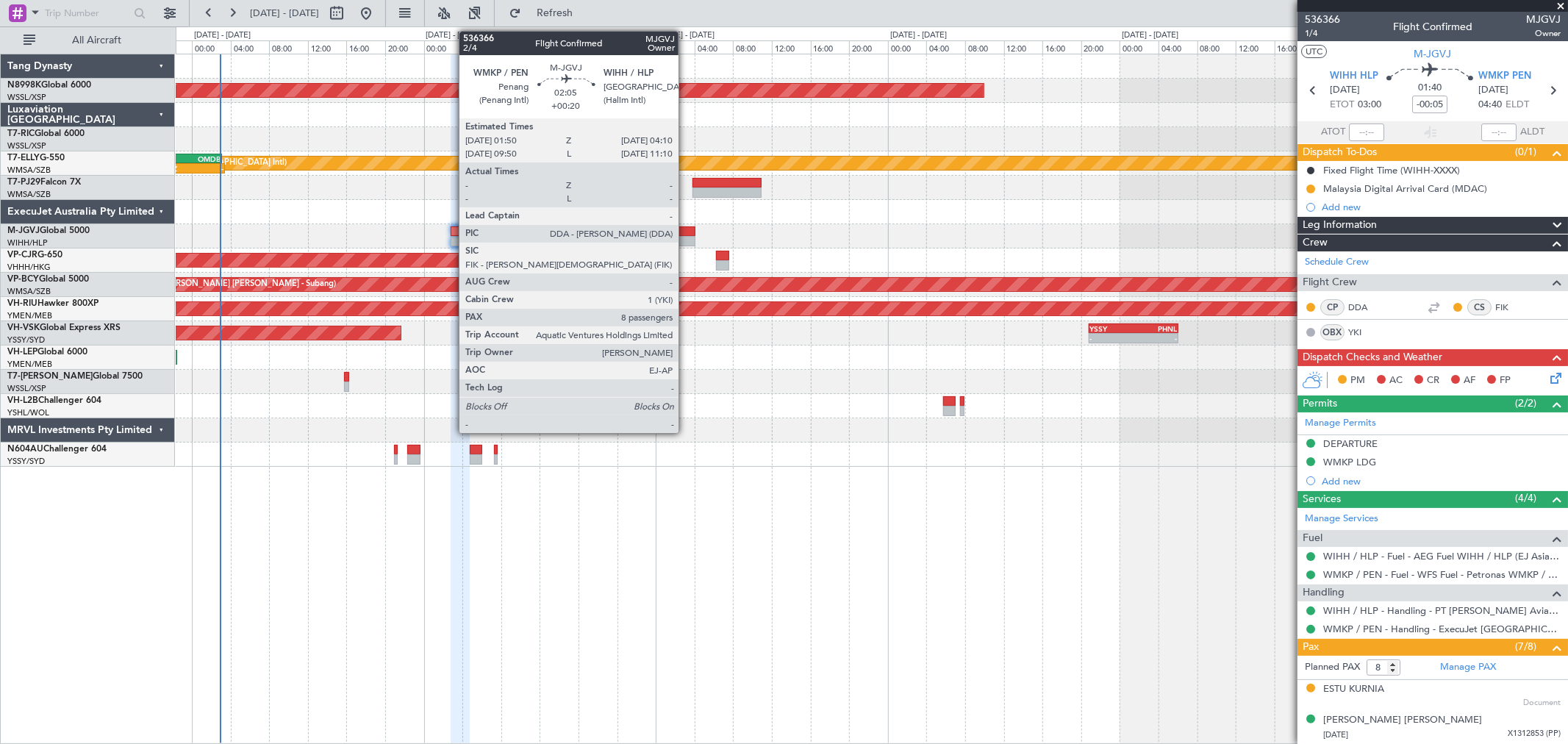
click at [685, 230] on div at bounding box center [684, 232] width 23 height 11
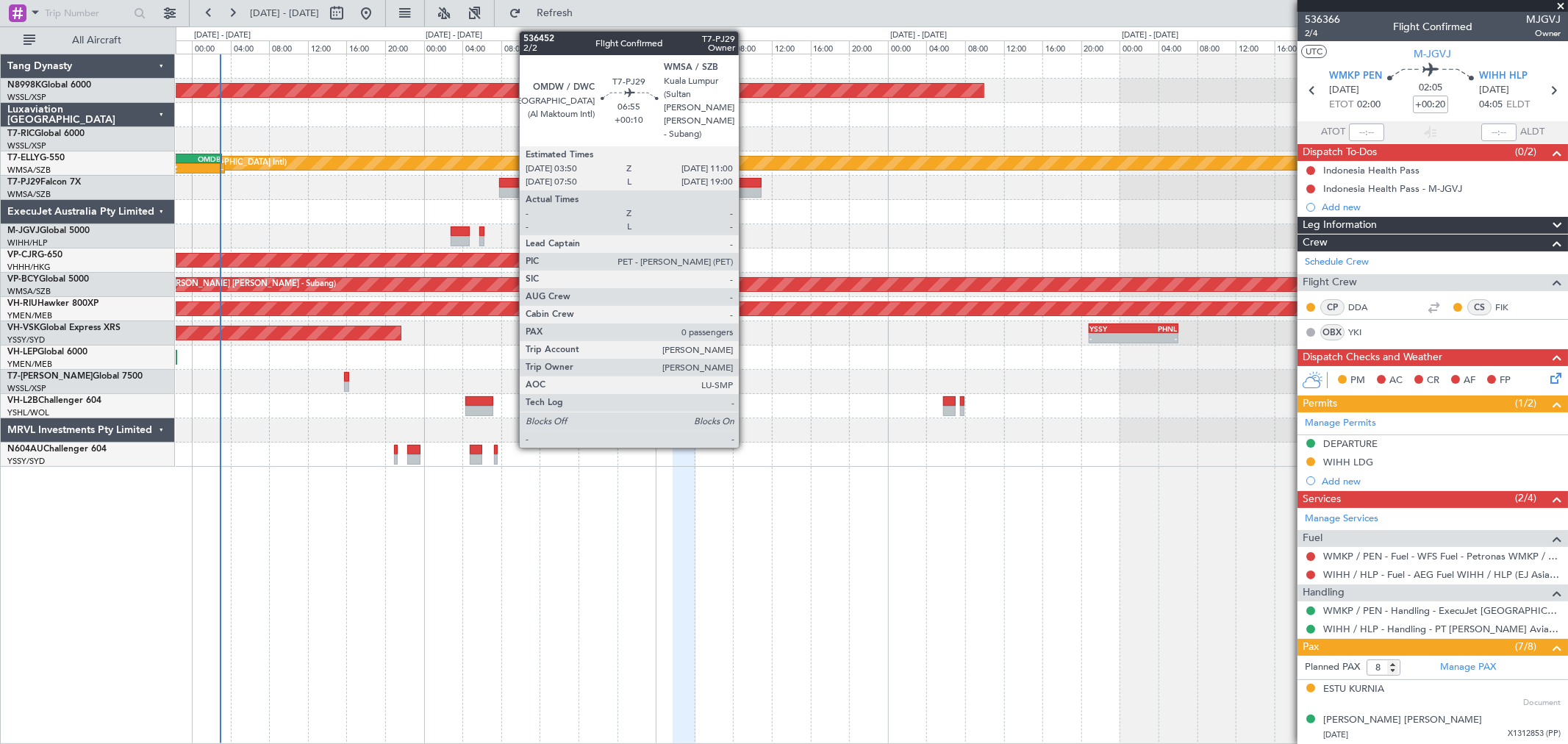
click at [746, 189] on div at bounding box center [727, 193] width 70 height 11
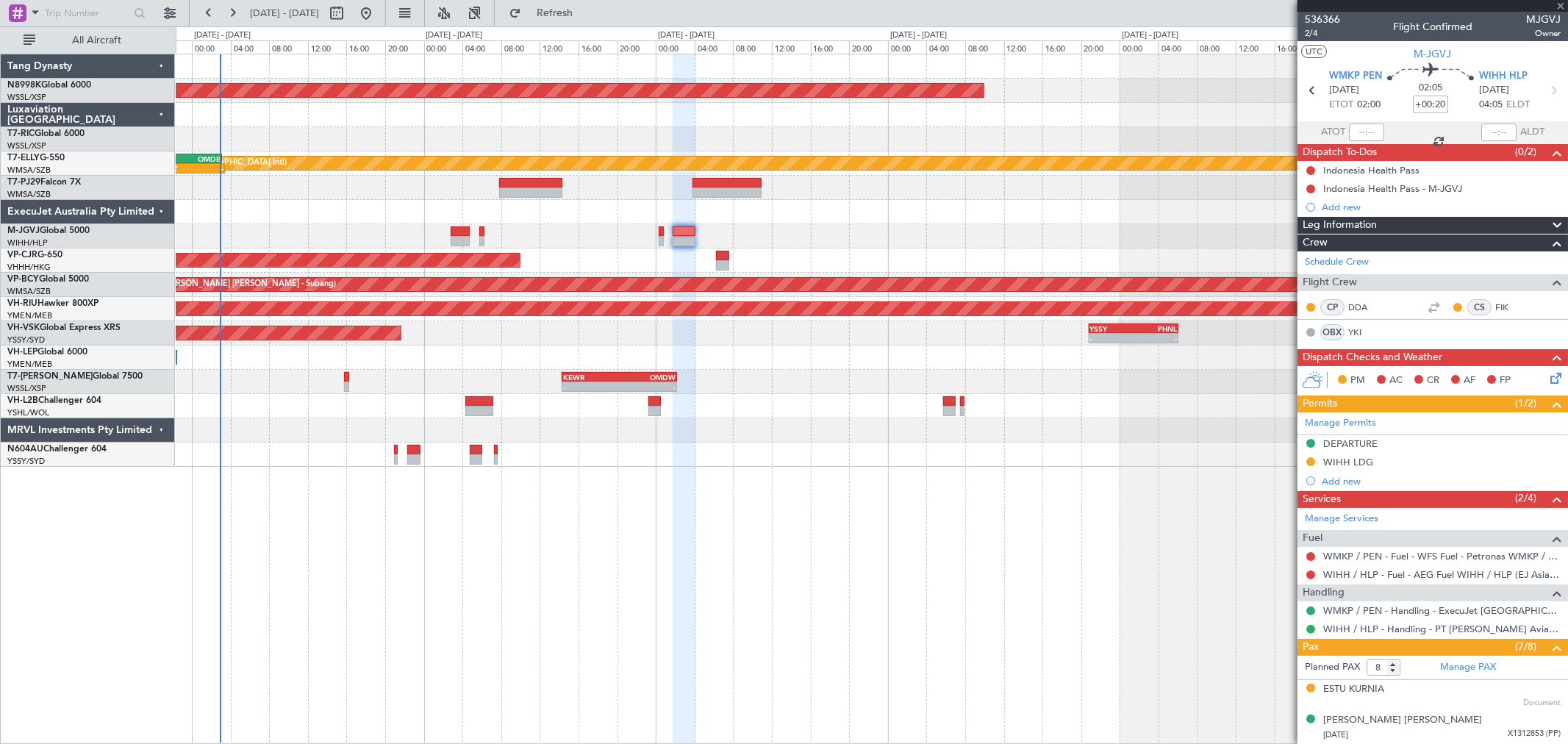
type input "+00:10"
type input "0"
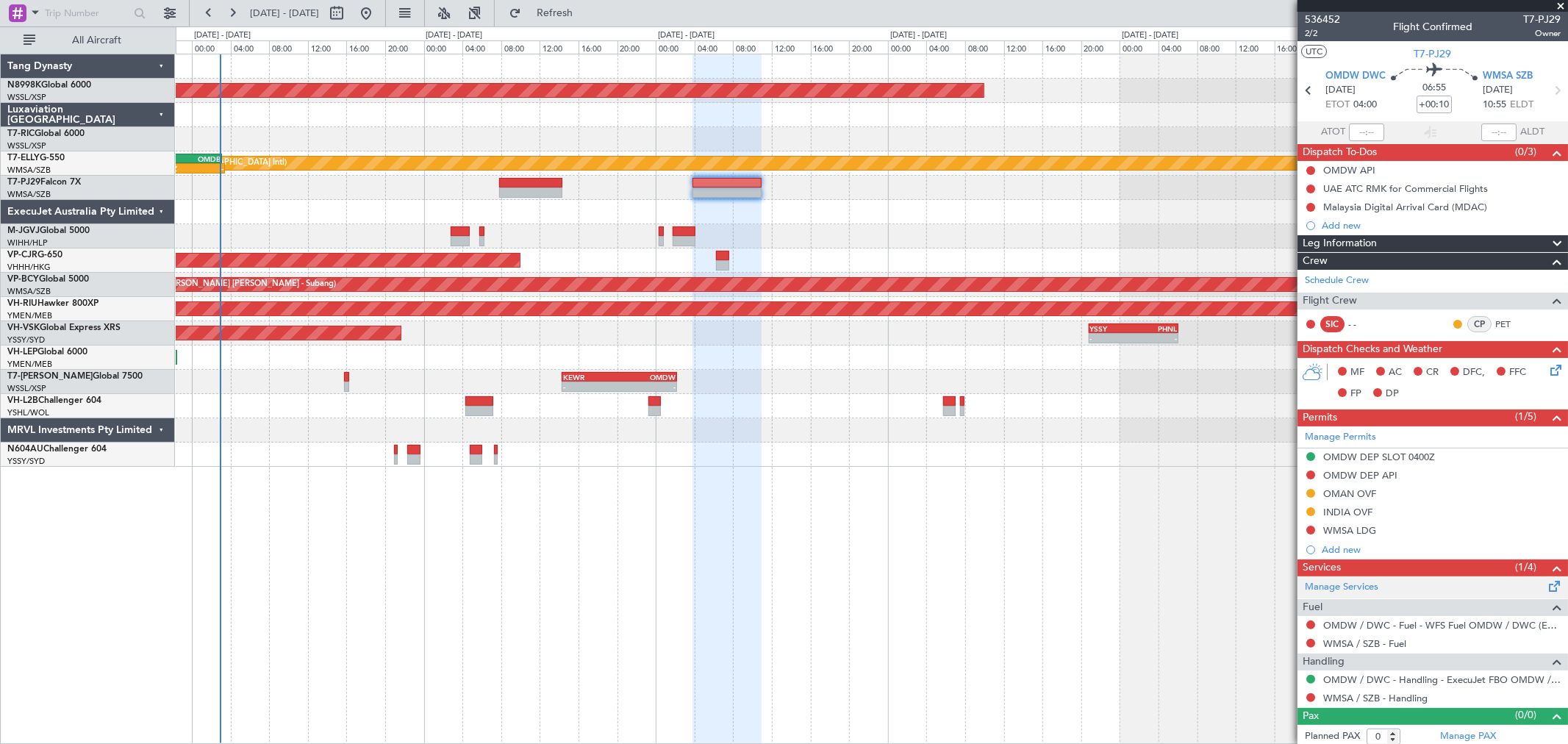
scroll to position [4, 0]
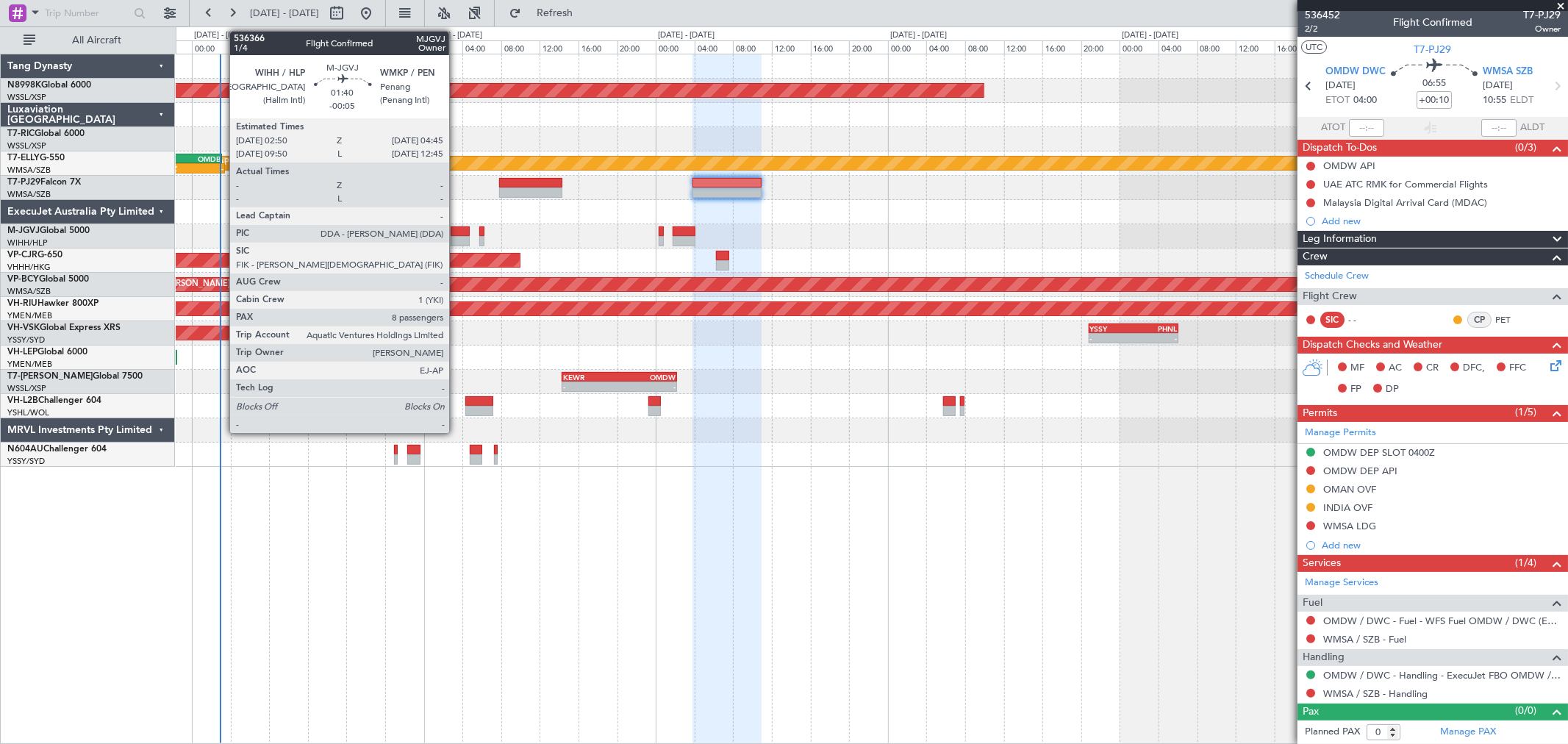
click at [457, 229] on div at bounding box center [460, 232] width 20 height 11
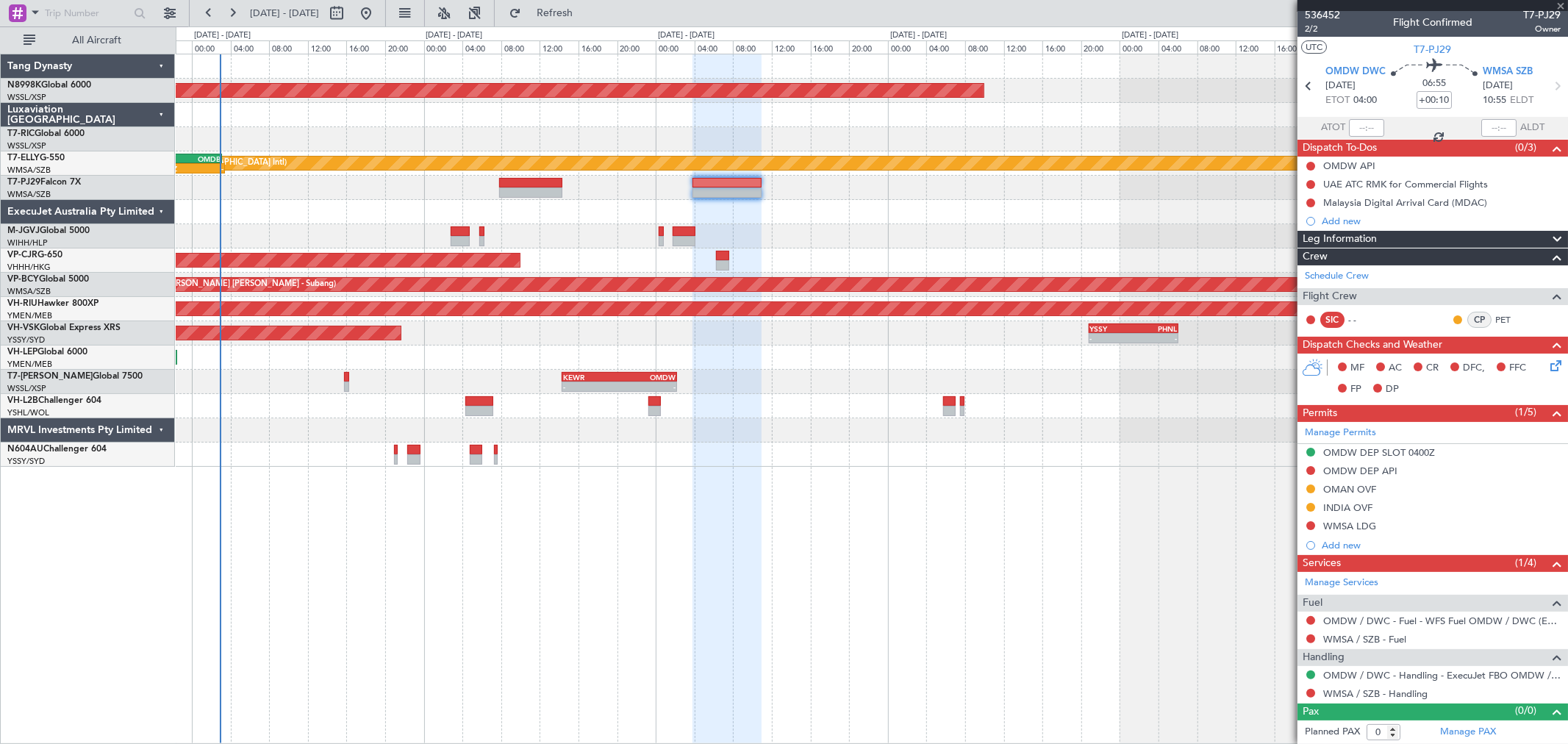
type input "-00:05"
type input "8"
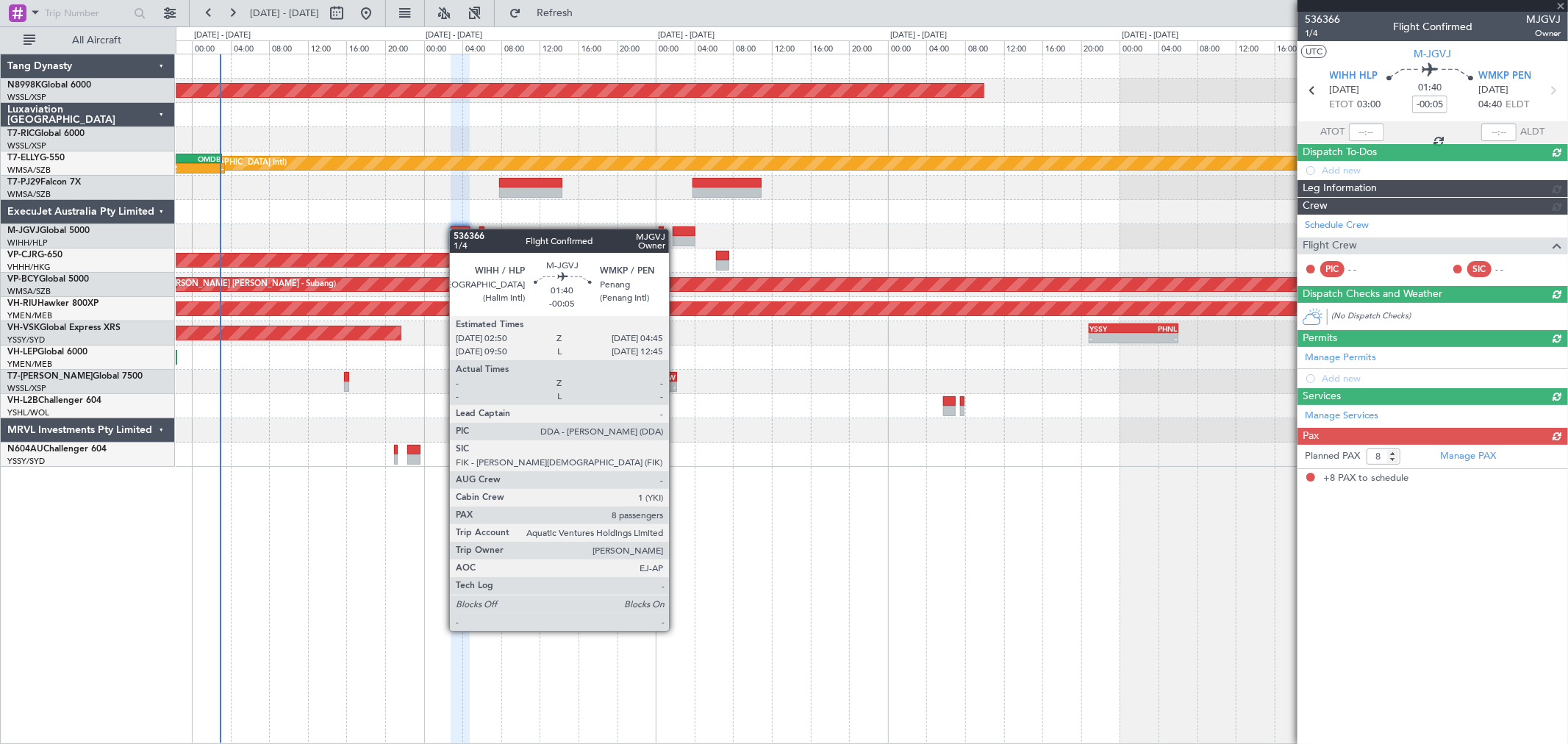
scroll to position [0, 0]
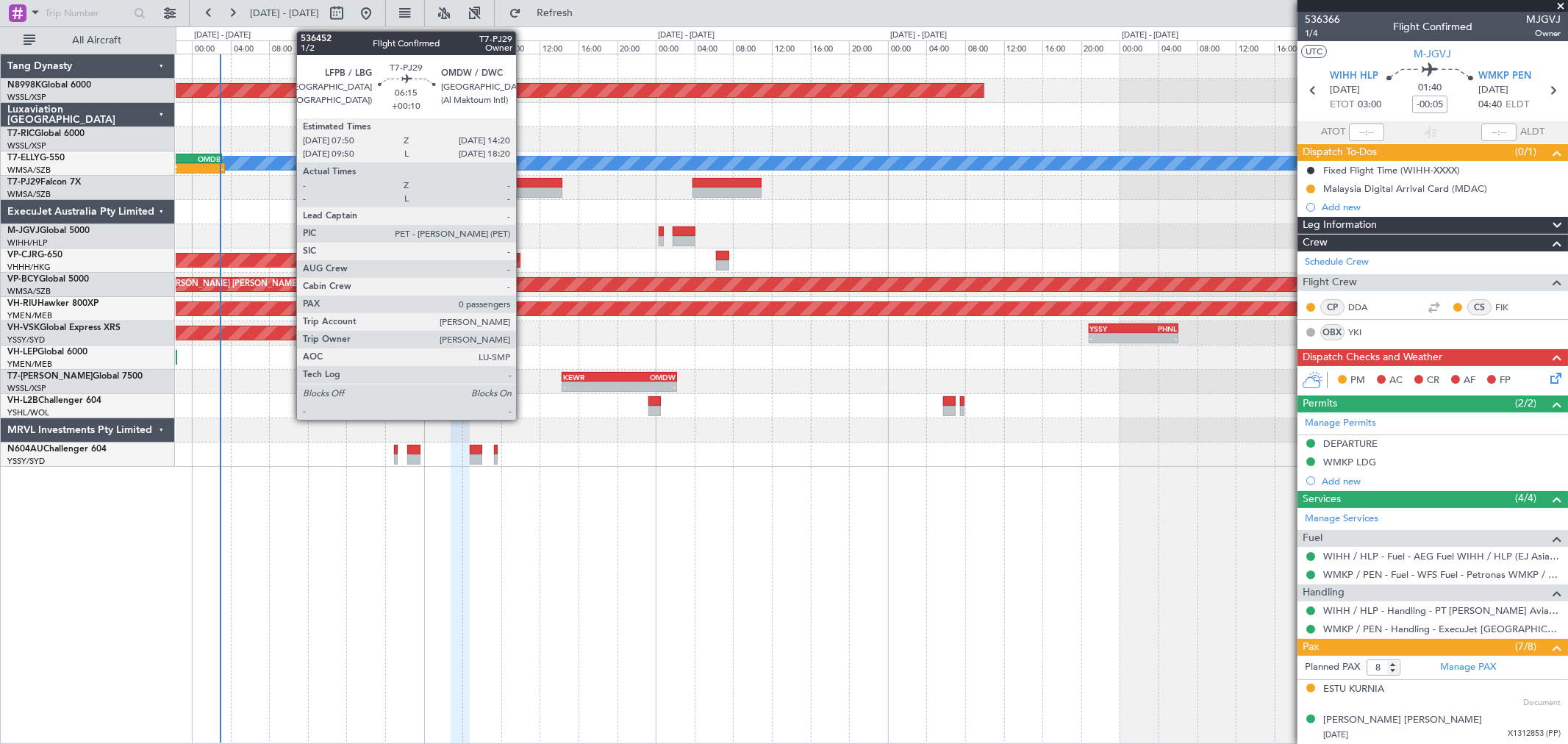
click at [522, 192] on div at bounding box center [530, 193] width 63 height 11
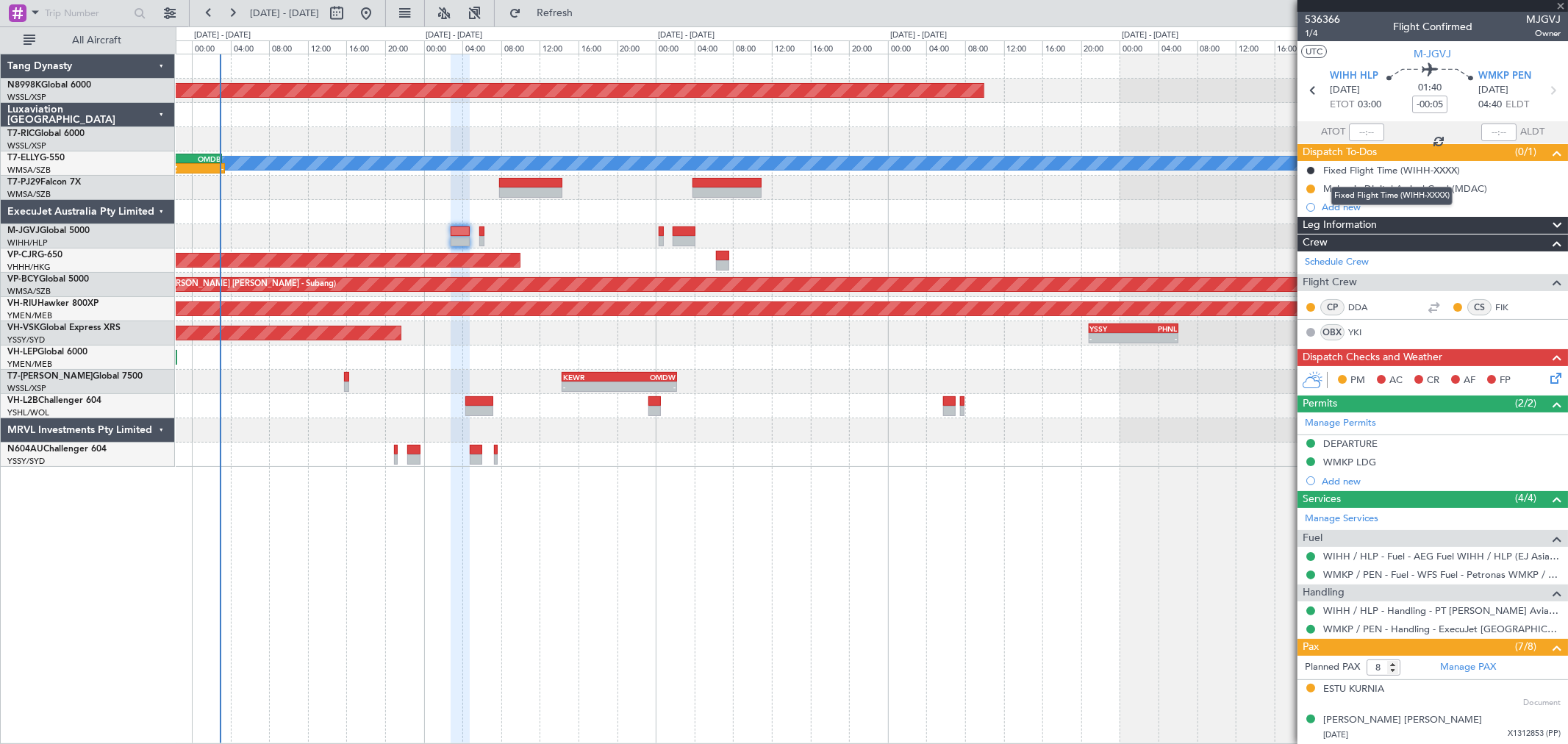
type input "+00:10"
type input "0"
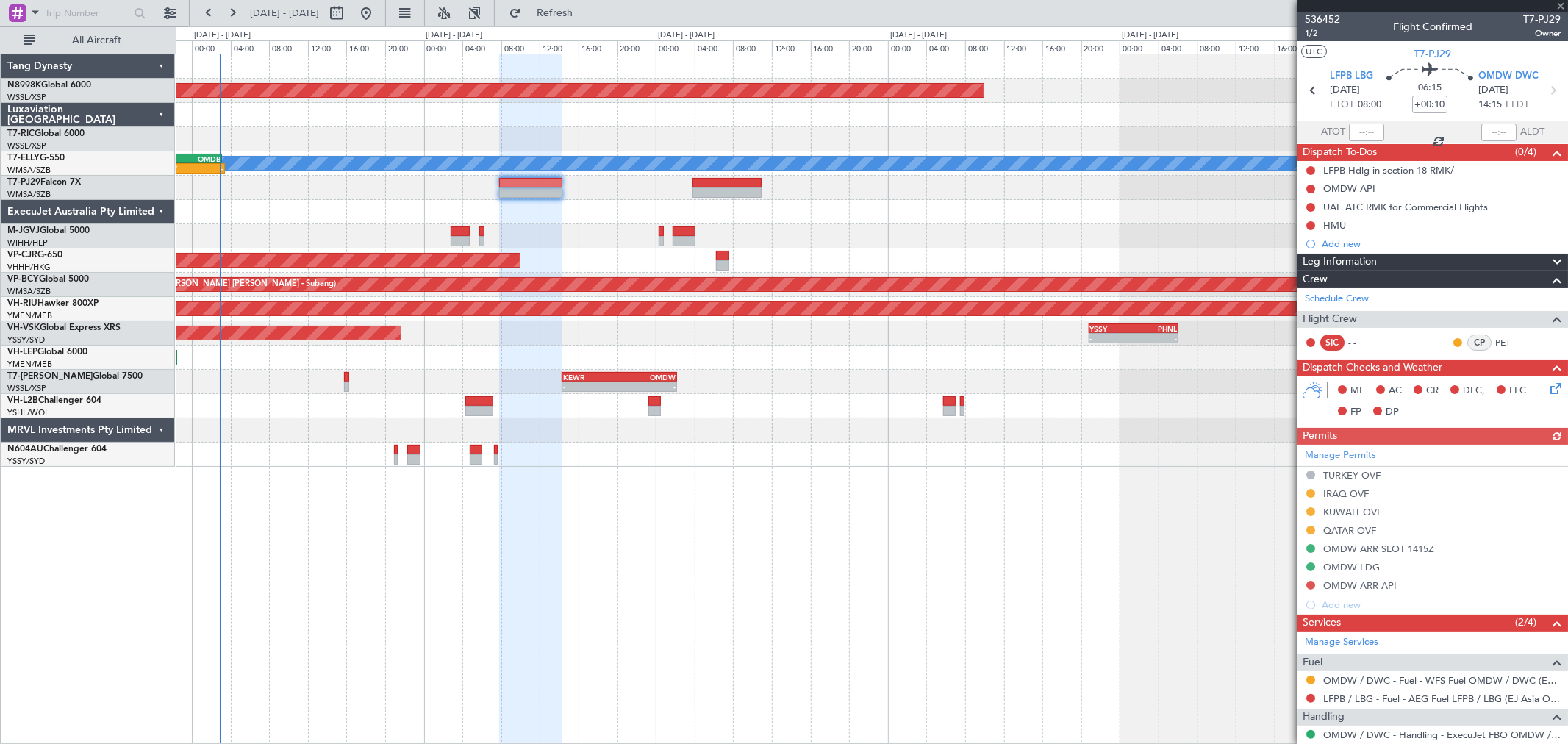
click at [1128, 245] on div "Add new" at bounding box center [1440, 243] width 239 height 12
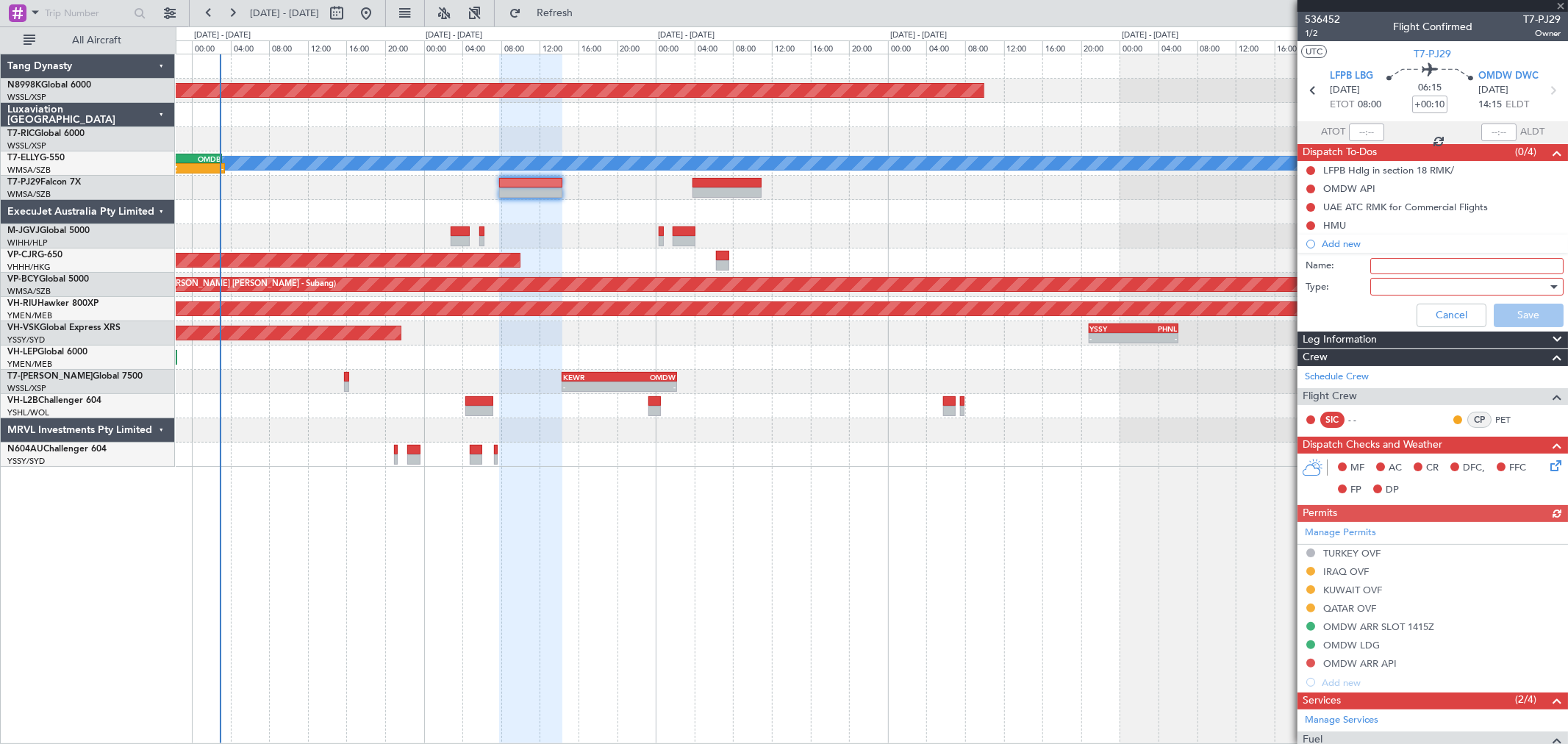
click at [1128, 265] on input "Name:" at bounding box center [1467, 266] width 194 height 16
type input "send all the aircraft docs to handler for printing"
click at [1128, 285] on div at bounding box center [1461, 286] width 171 height 22
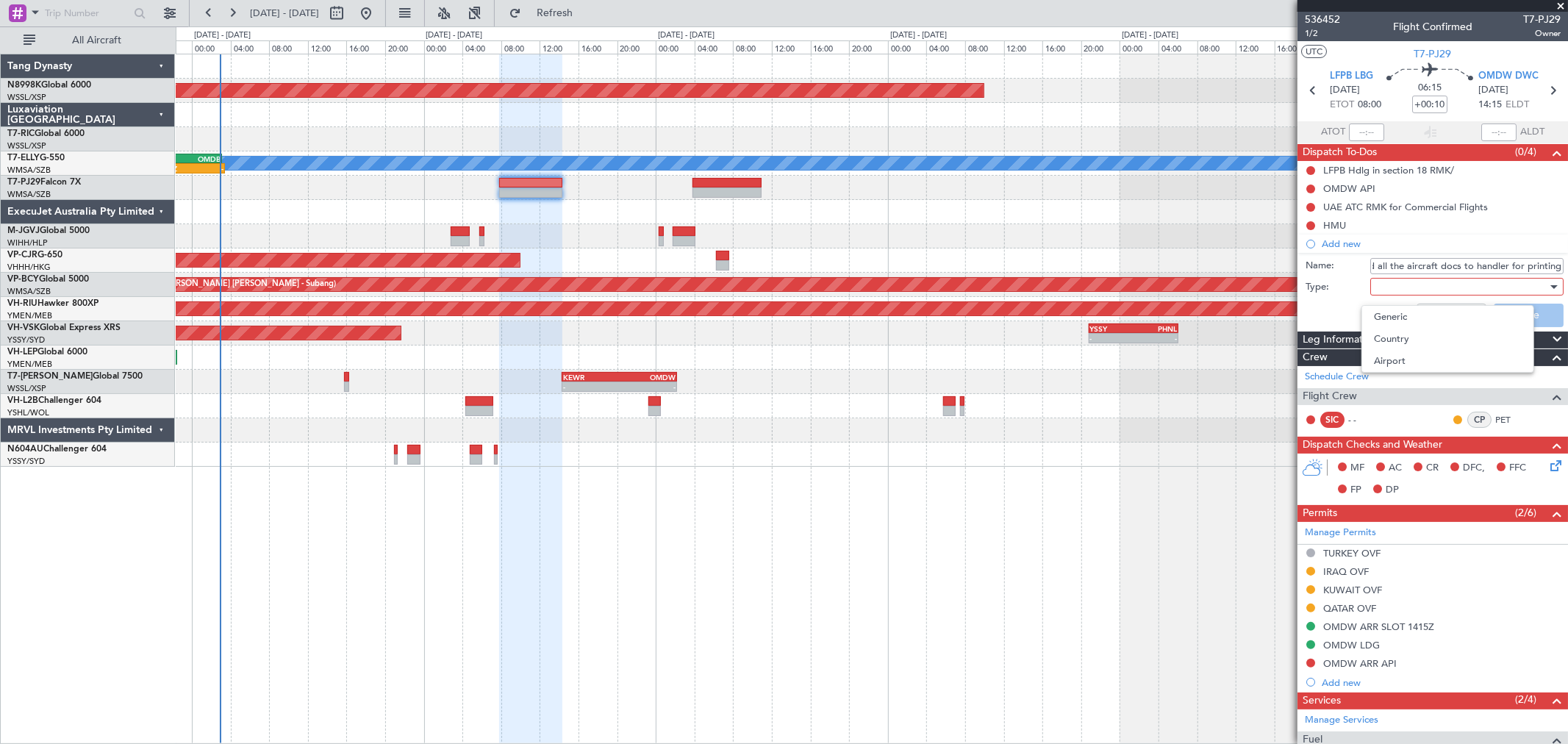
scroll to position [0, 0]
click at [1128, 318] on span "Generic" at bounding box center [1459, 316] width 171 height 22
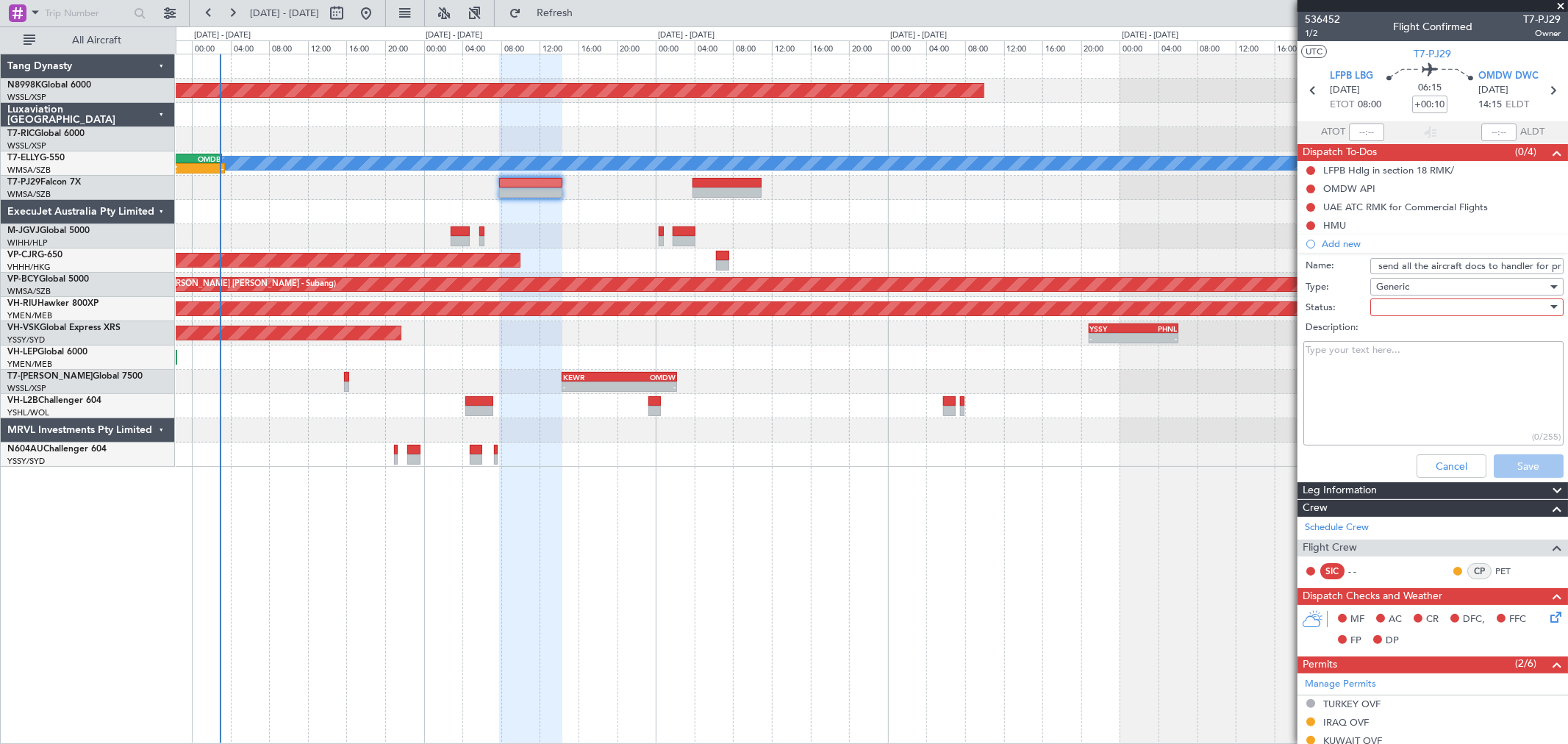
click at [1128, 314] on div at bounding box center [1461, 307] width 171 height 22
click at [1128, 335] on span "Not Started" at bounding box center [1459, 336] width 171 height 22
click at [1128, 469] on button "Save" at bounding box center [1528, 466] width 70 height 23
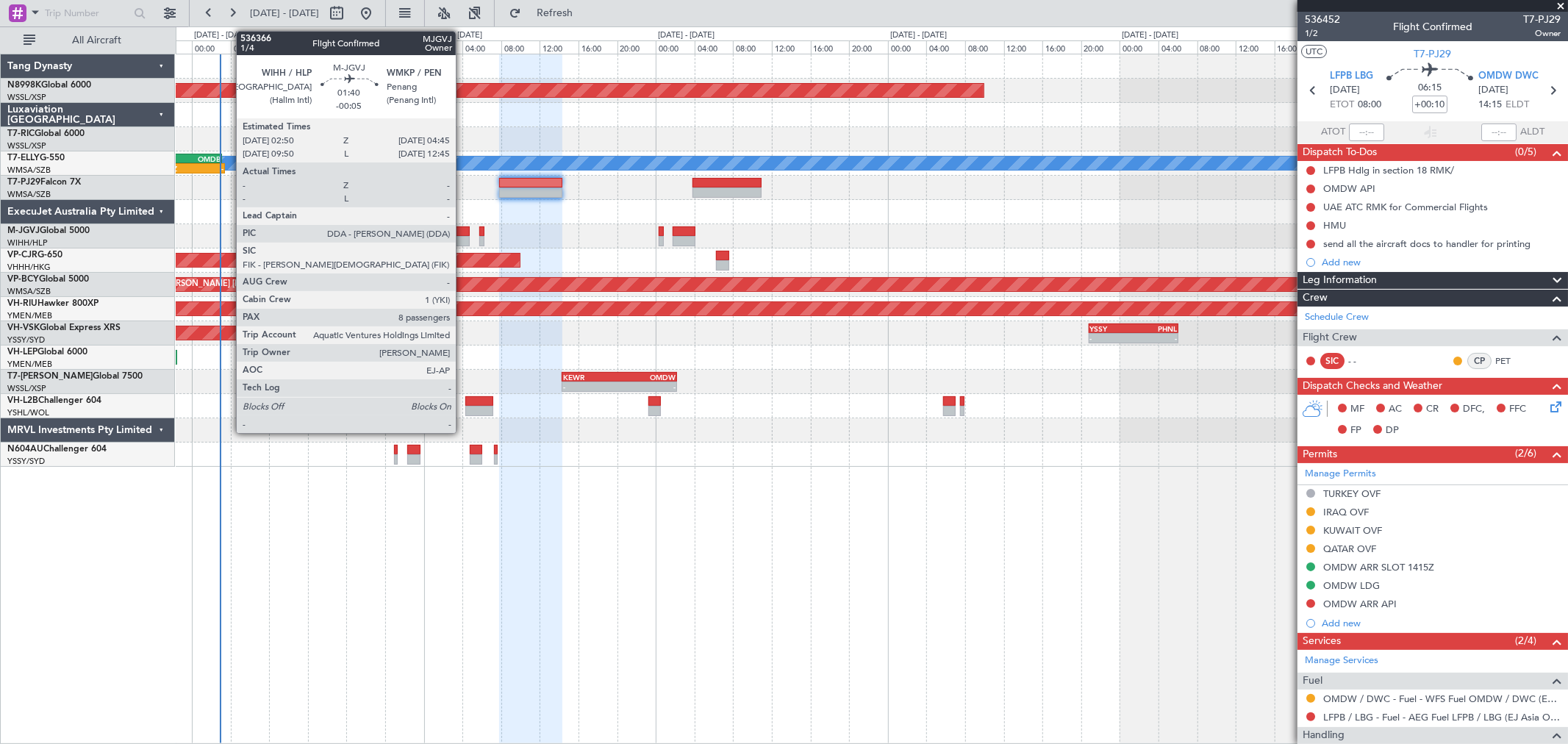
click at [459, 233] on div at bounding box center [460, 232] width 20 height 11
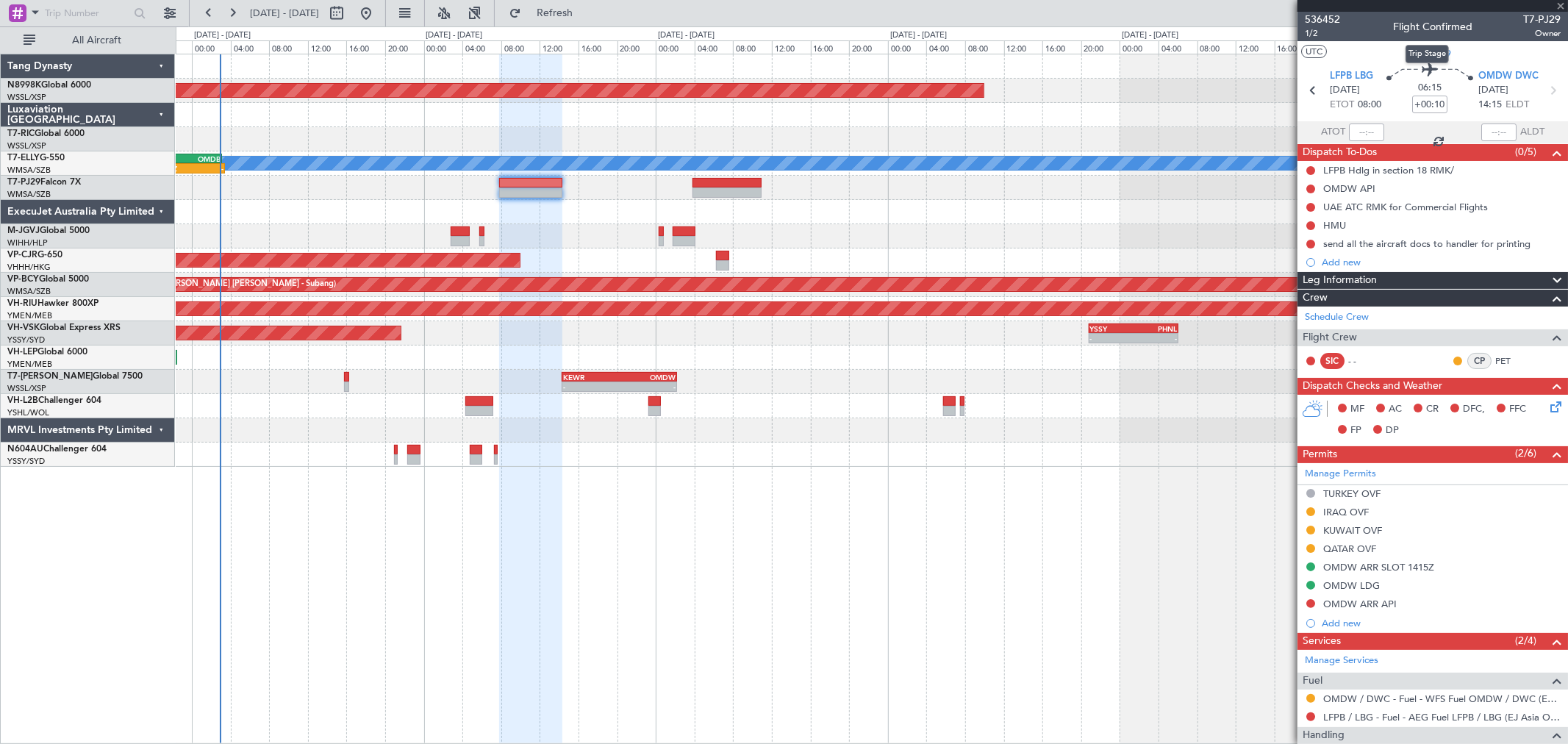
type input "-00:05"
type input "8"
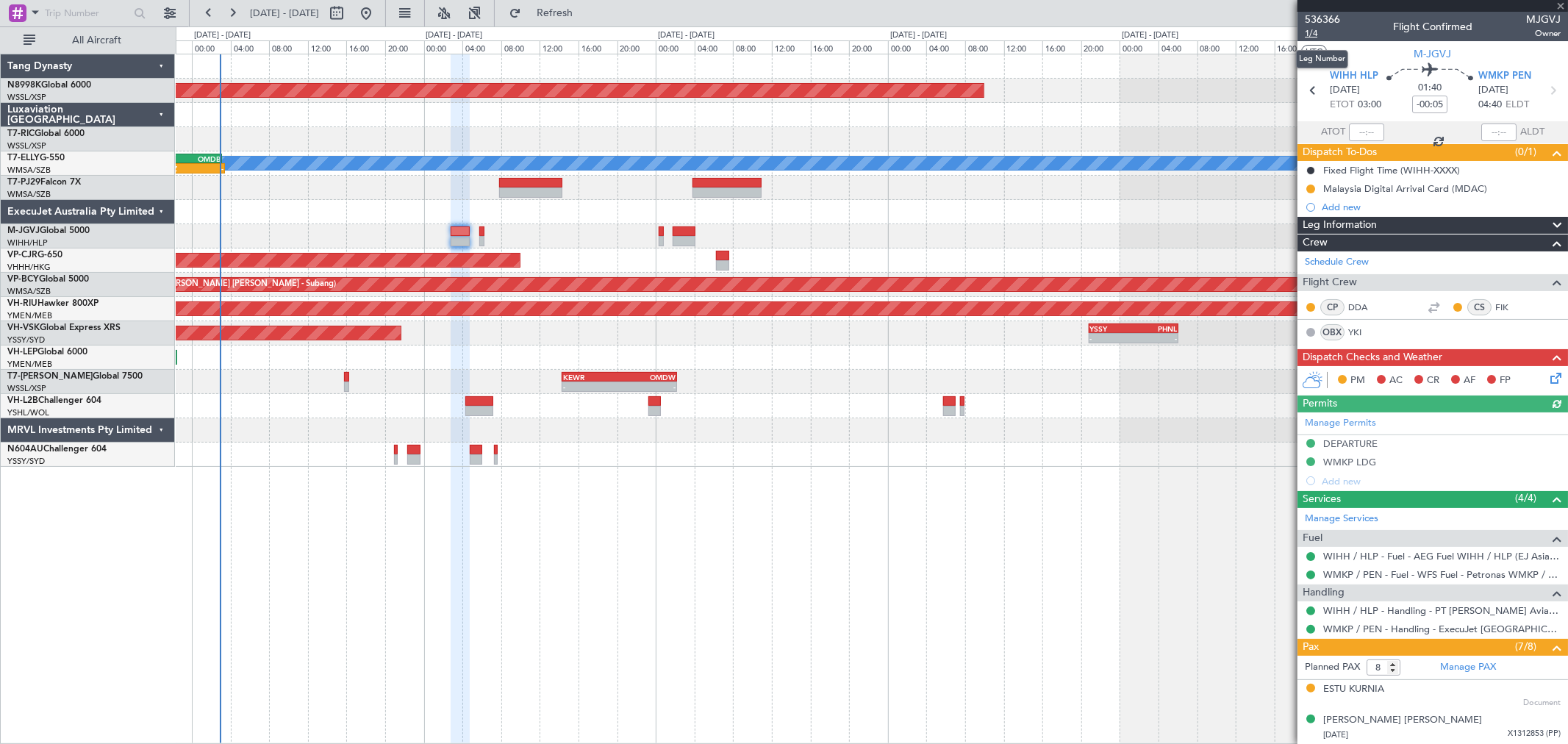
click at [1128, 32] on span "1/4" at bounding box center [1322, 34] width 36 height 12
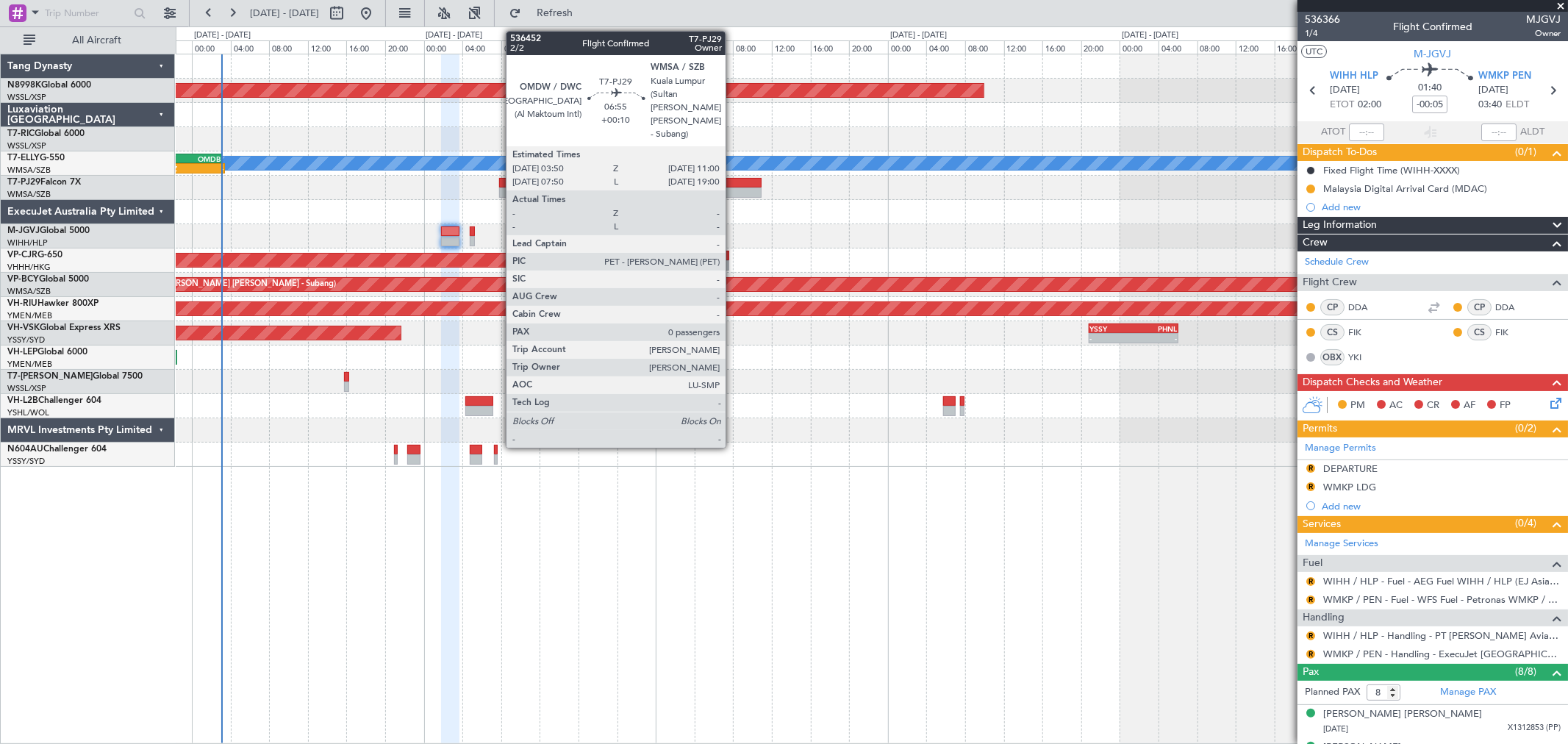
click at [733, 184] on div at bounding box center [727, 183] width 70 height 11
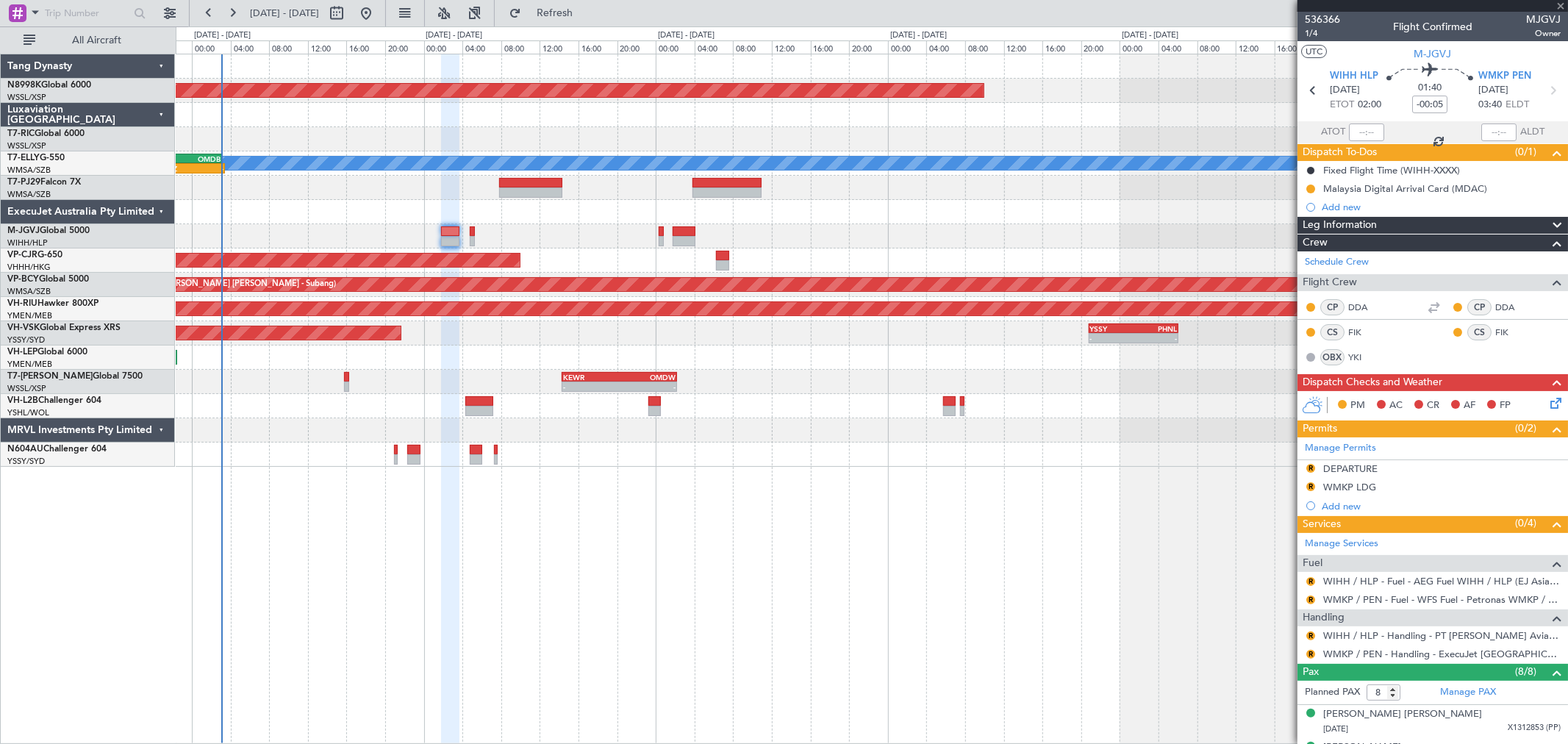
type input "+00:10"
type input "0"
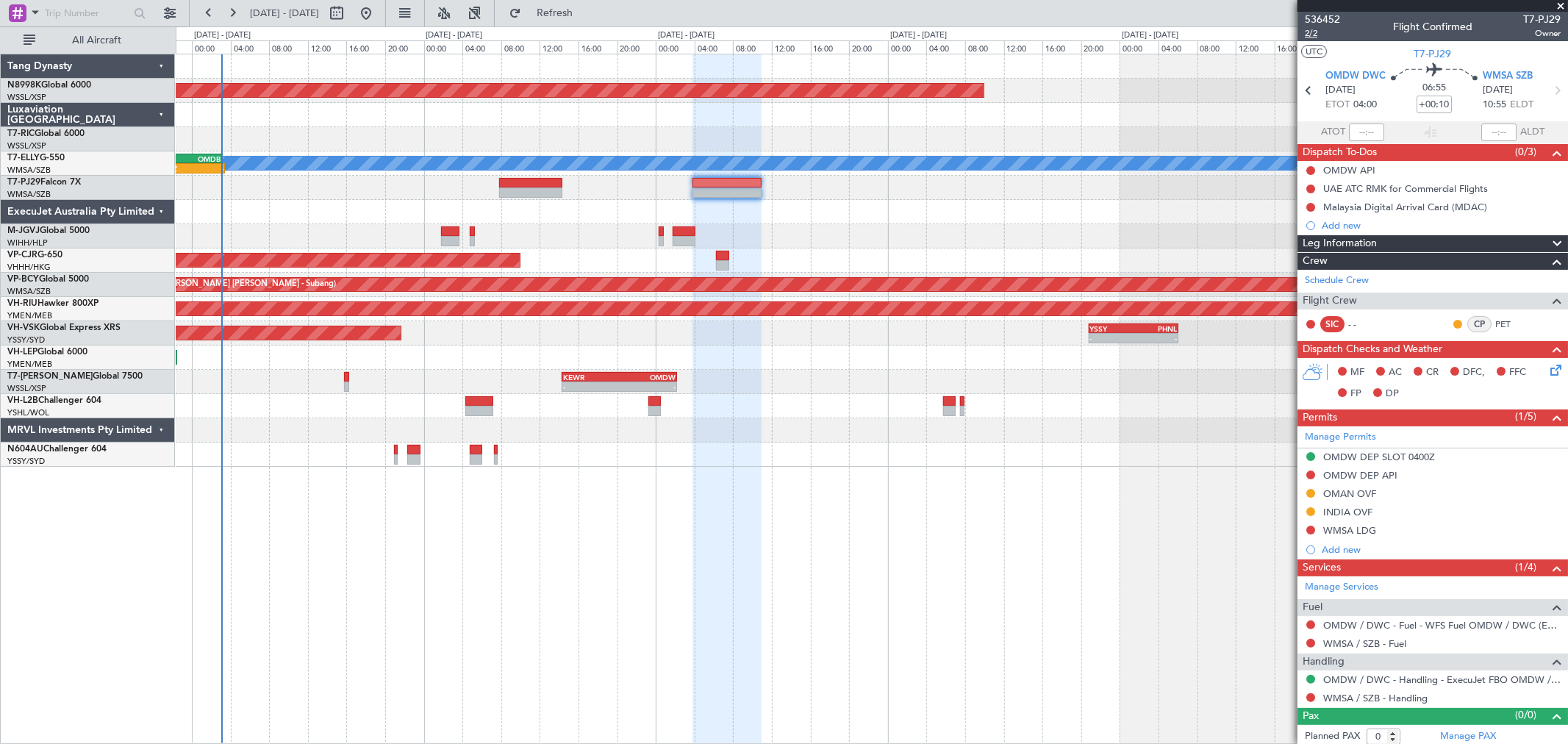
click at [1128, 35] on span "2/2" at bounding box center [1322, 34] width 36 height 12
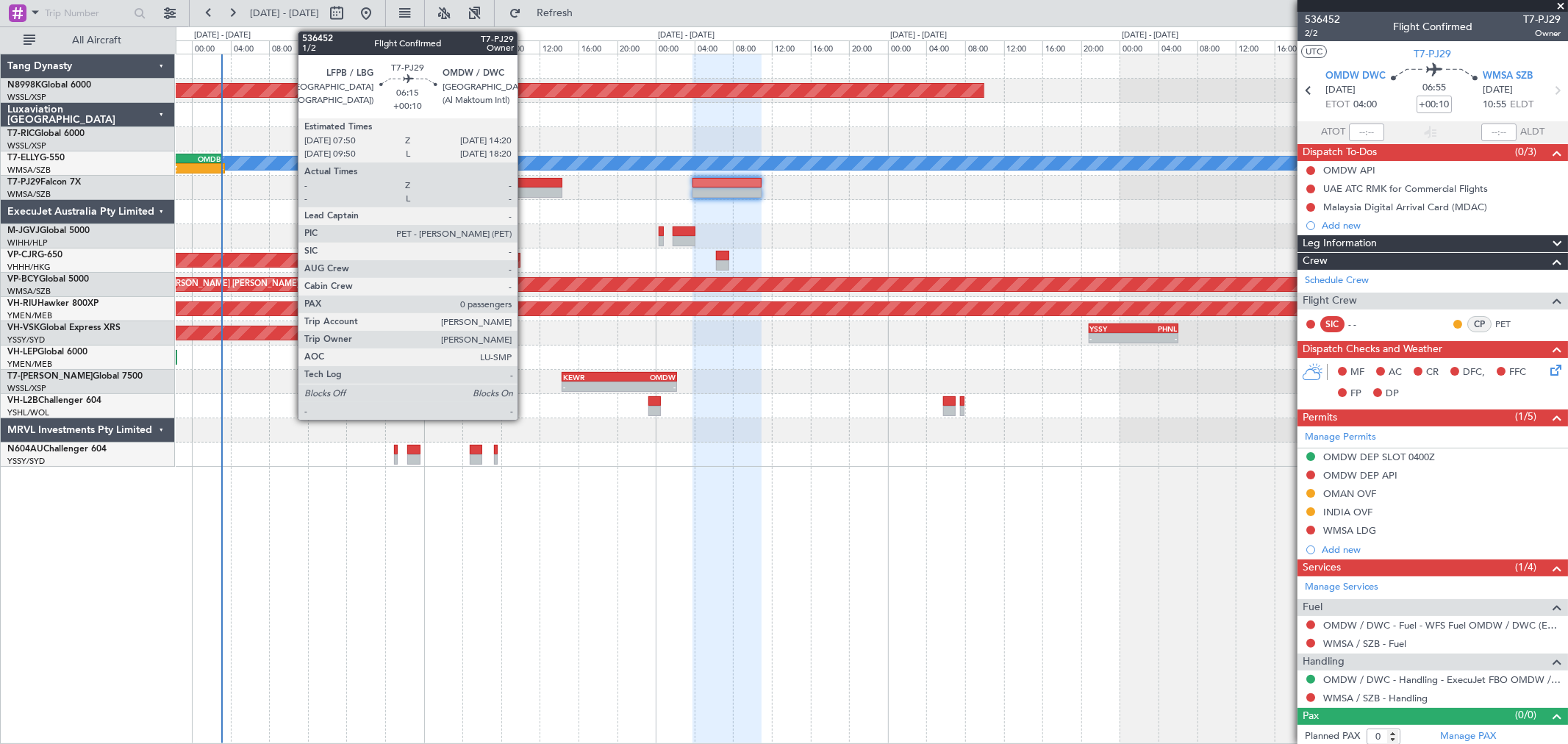
click at [525, 189] on div at bounding box center [530, 193] width 63 height 11
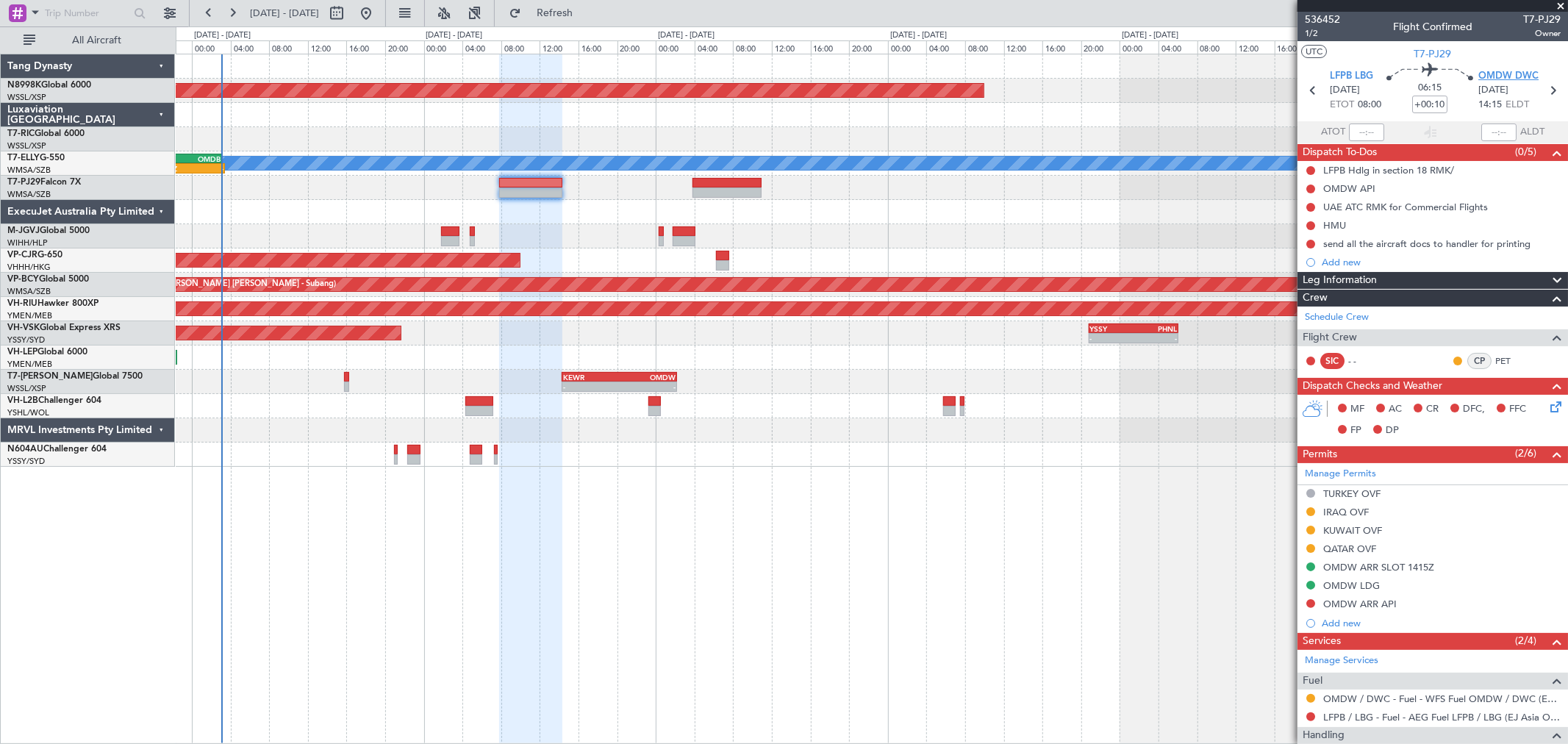
click at [1128, 75] on span "OMDW DWC" at bounding box center [1509, 76] width 60 height 15
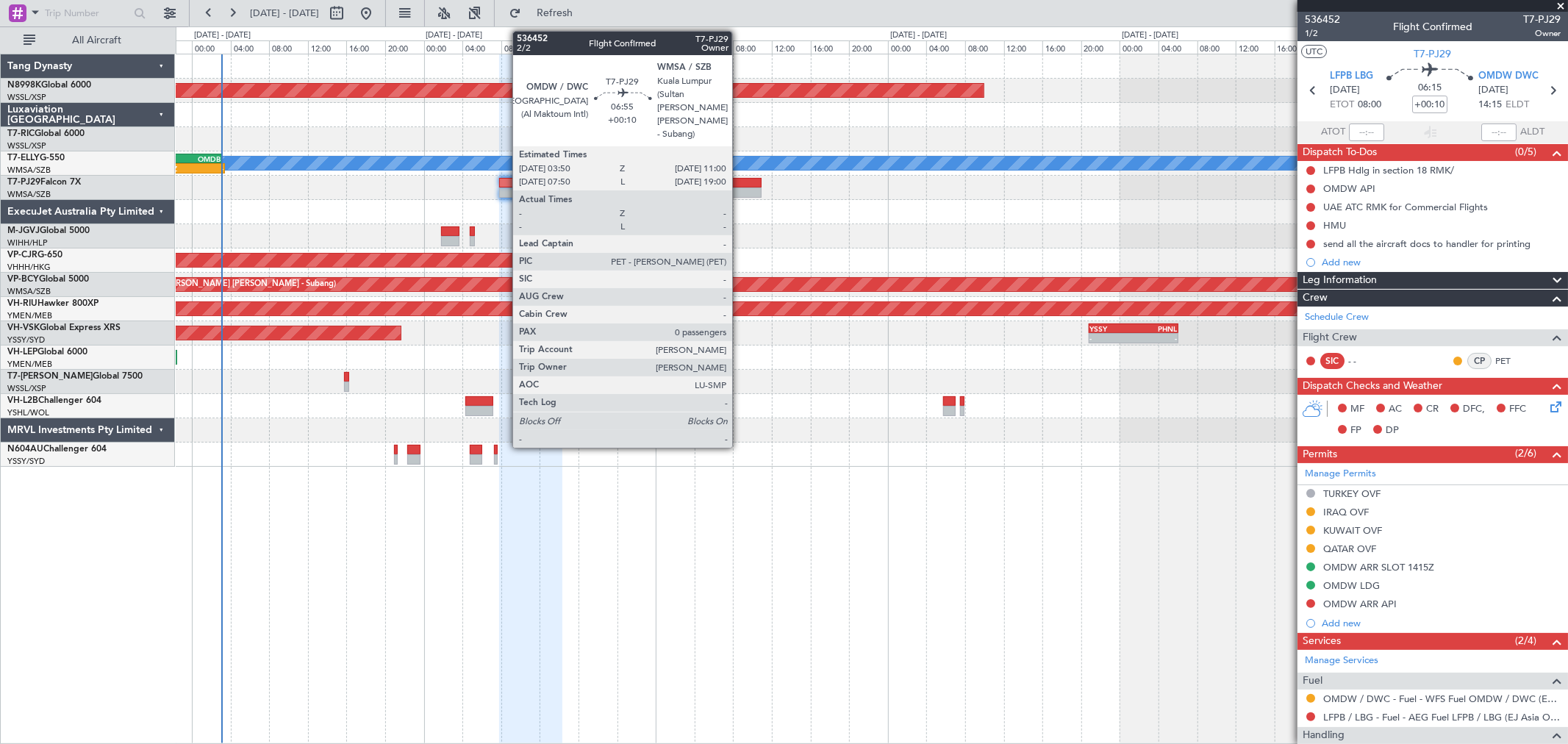
click at [740, 186] on div at bounding box center [727, 183] width 70 height 11
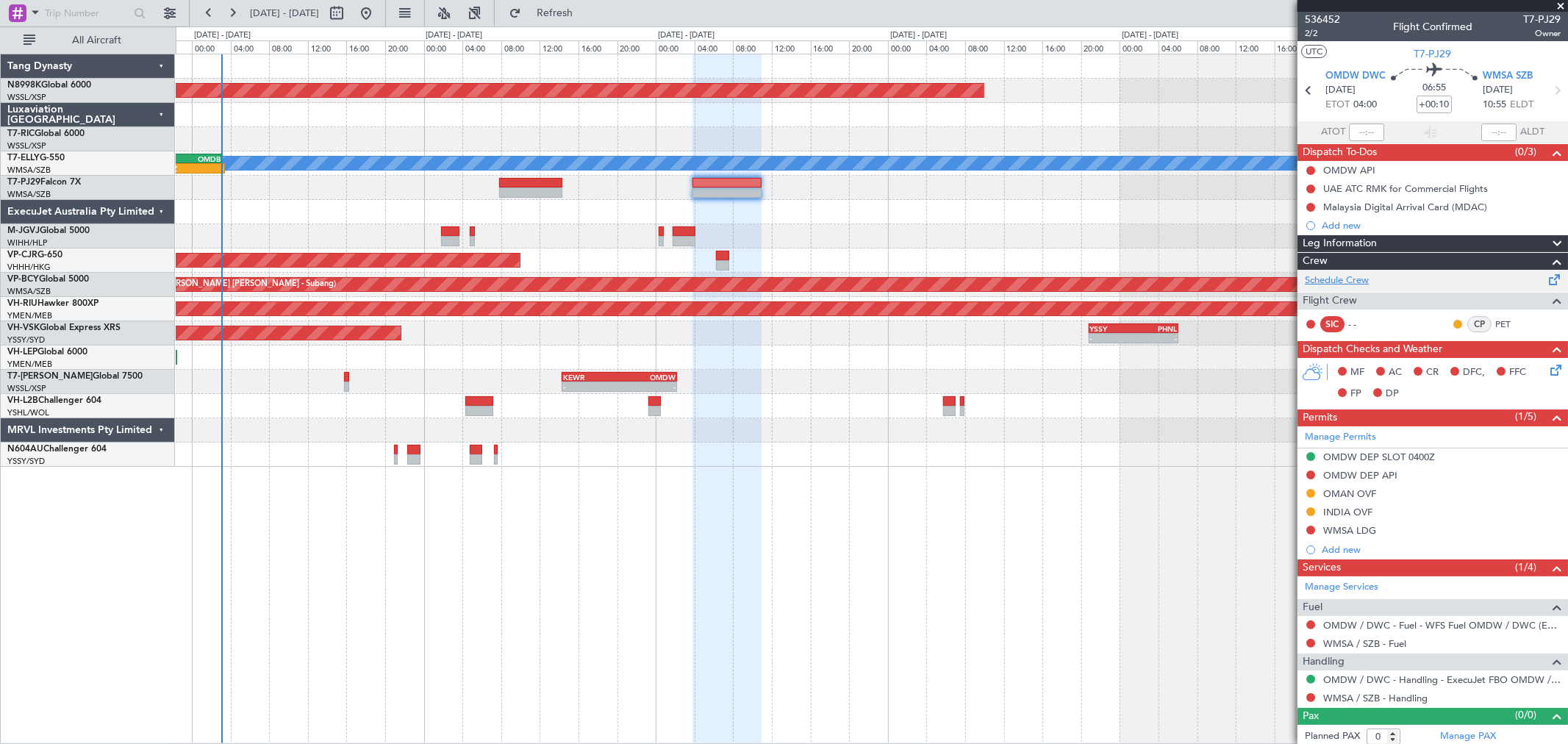
click at [1128, 280] on link "Schedule Crew" at bounding box center [1336, 281] width 64 height 15
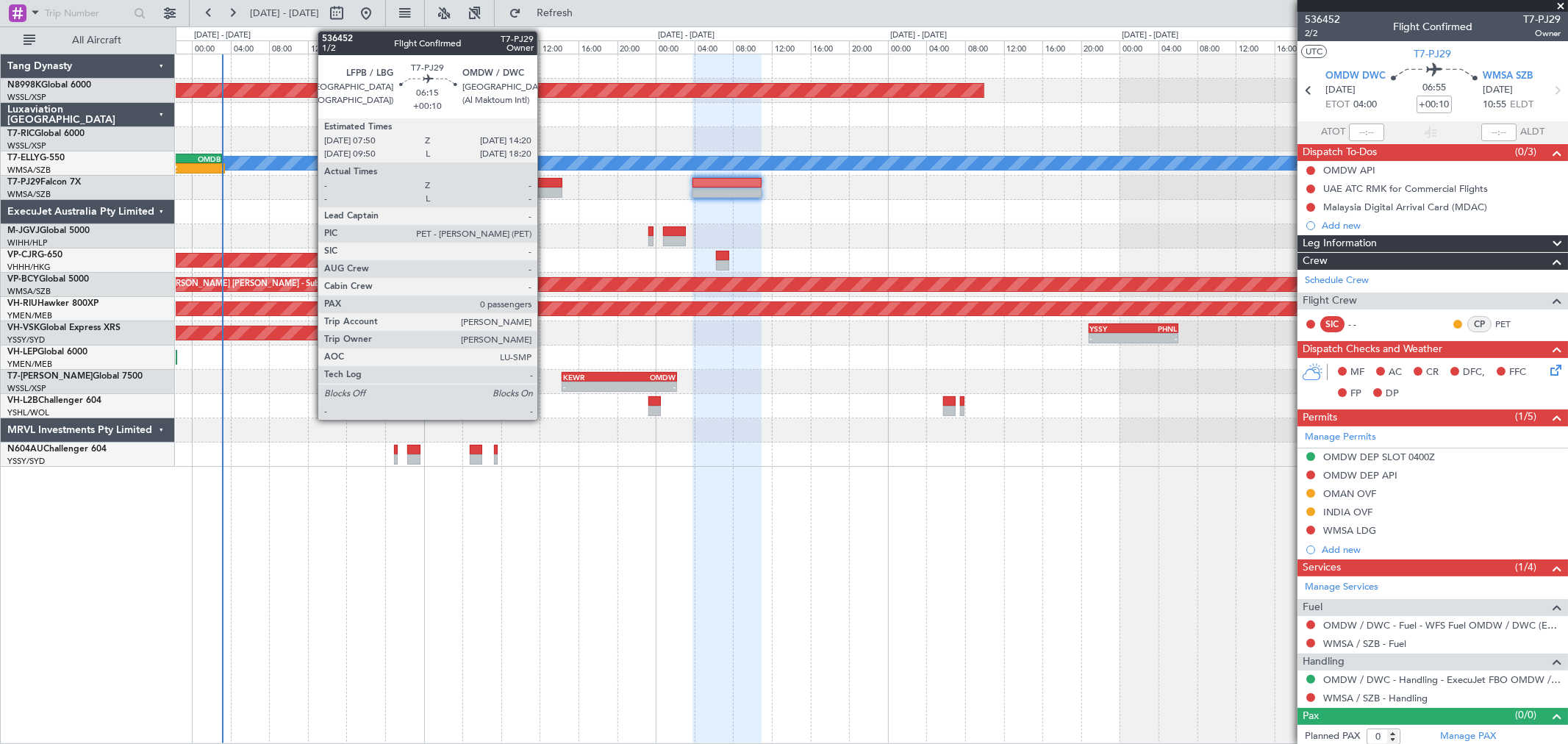
click at [544, 191] on div at bounding box center [530, 193] width 63 height 11
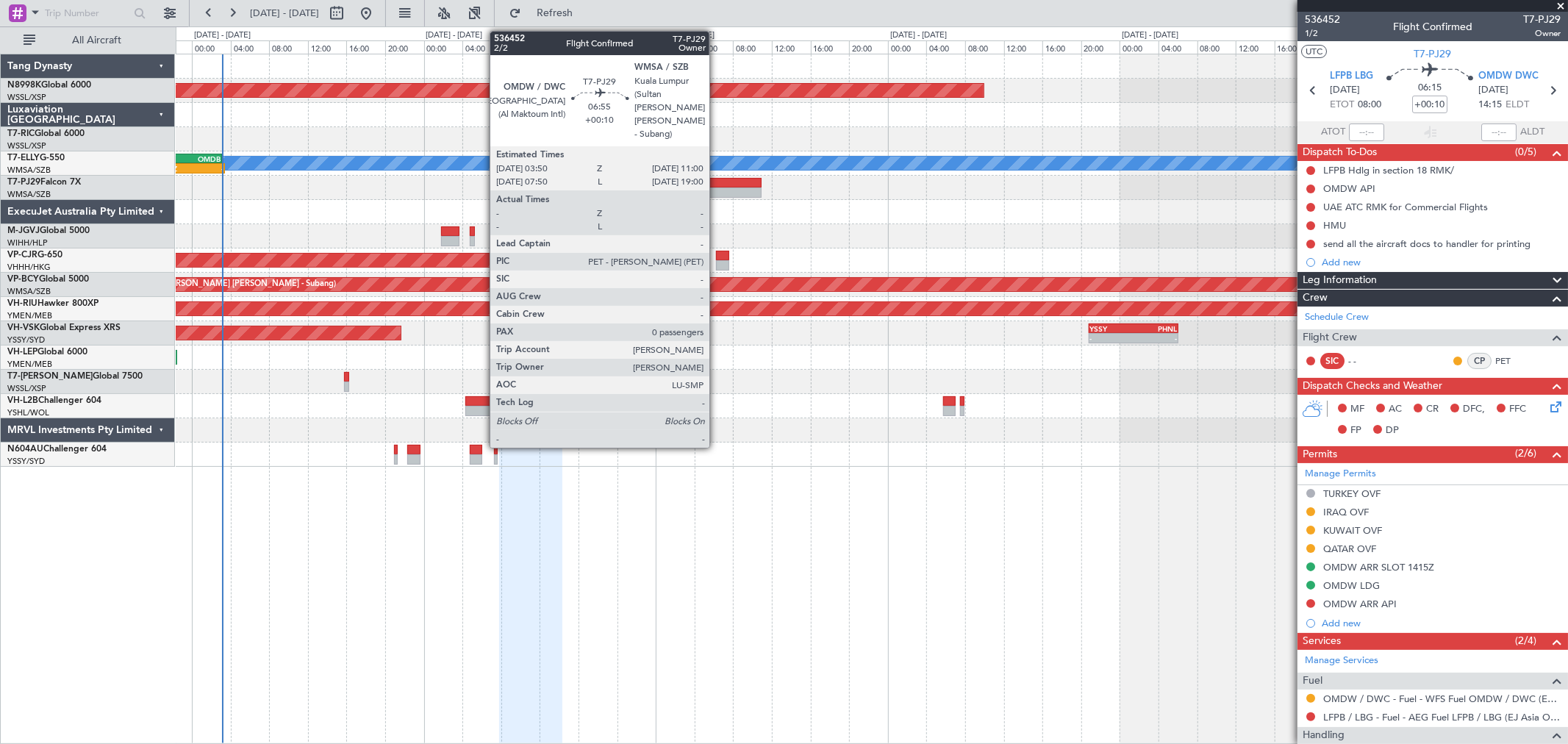
click at [717, 185] on div at bounding box center [727, 183] width 70 height 11
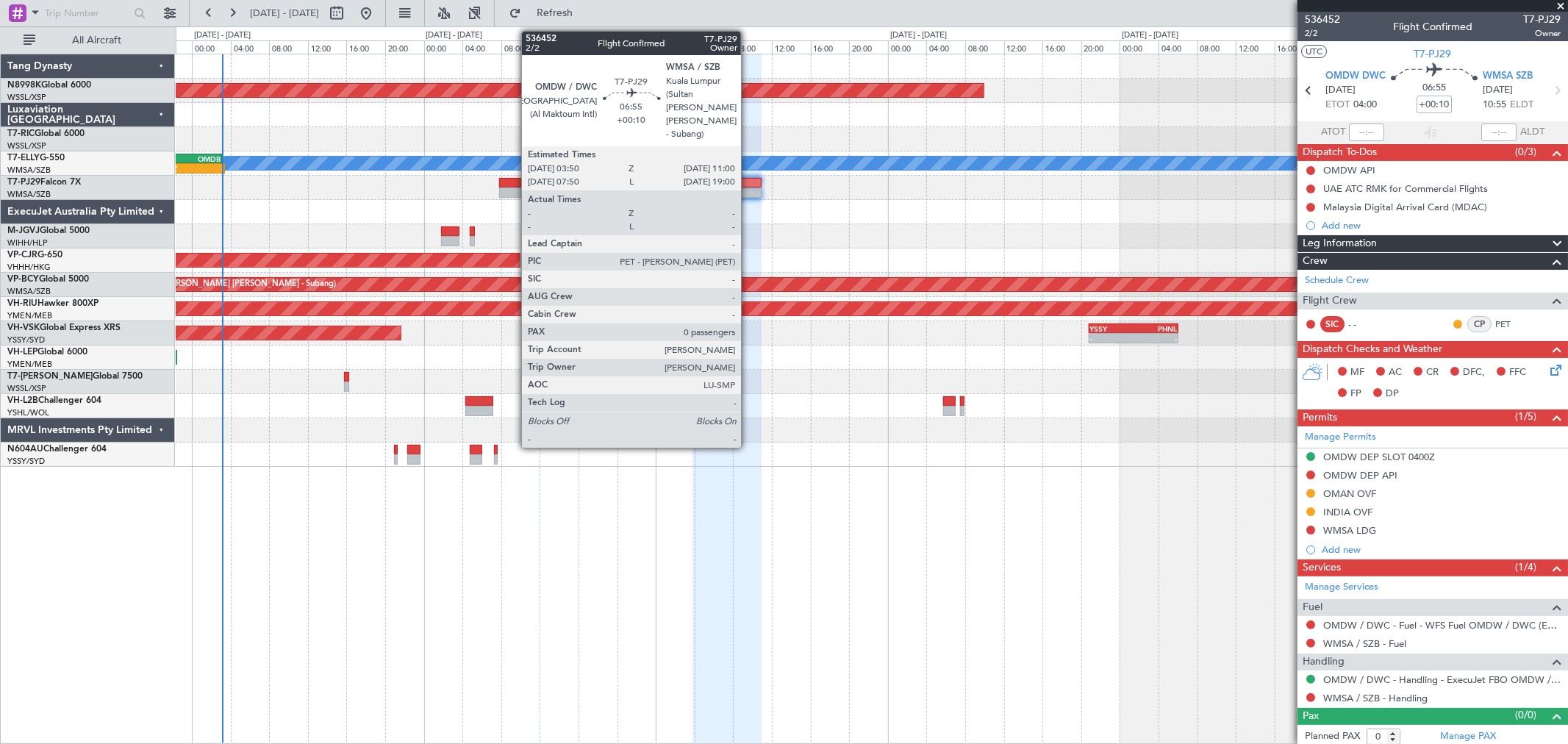
click at [748, 178] on div at bounding box center [727, 183] width 70 height 11
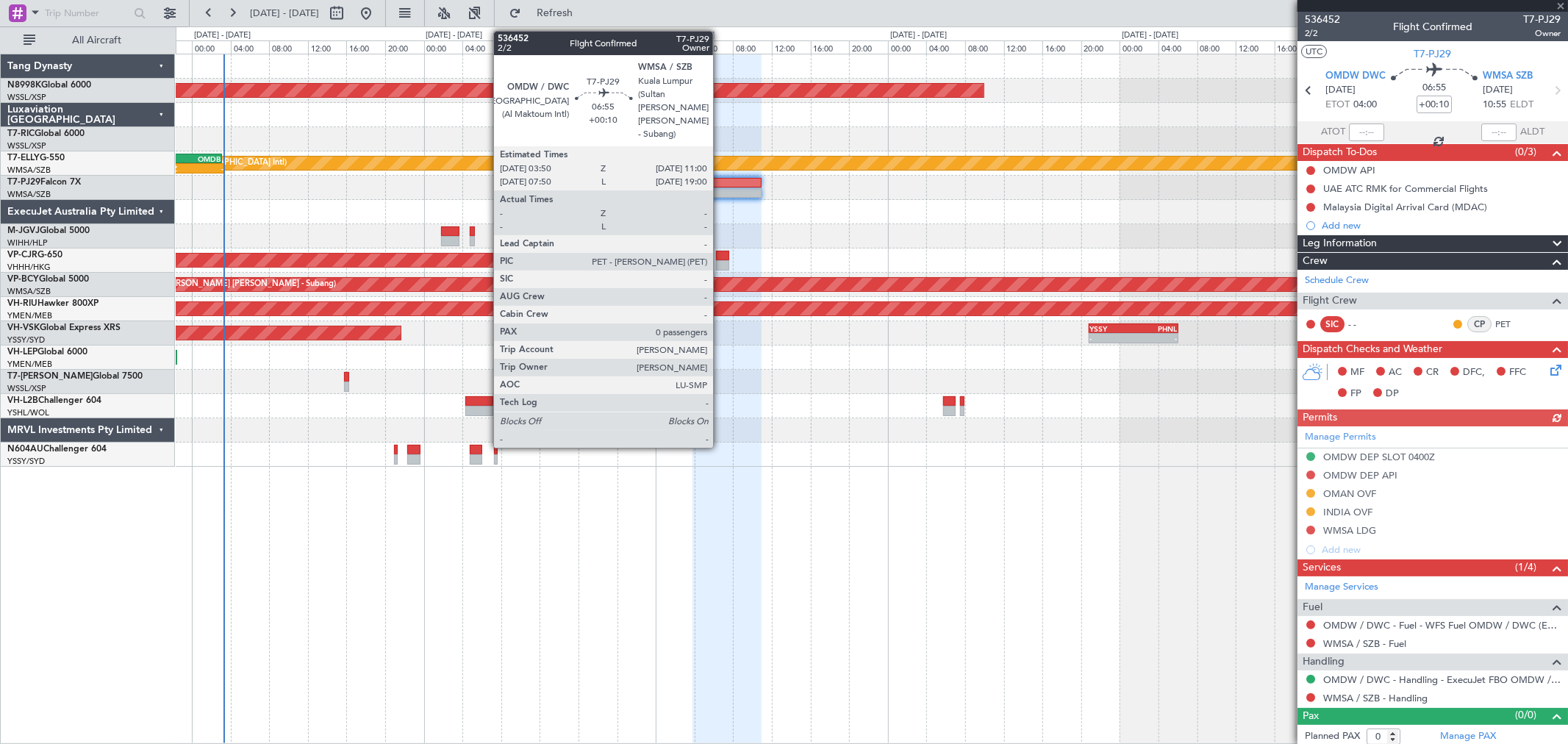
click at [720, 178] on div at bounding box center [727, 183] width 70 height 11
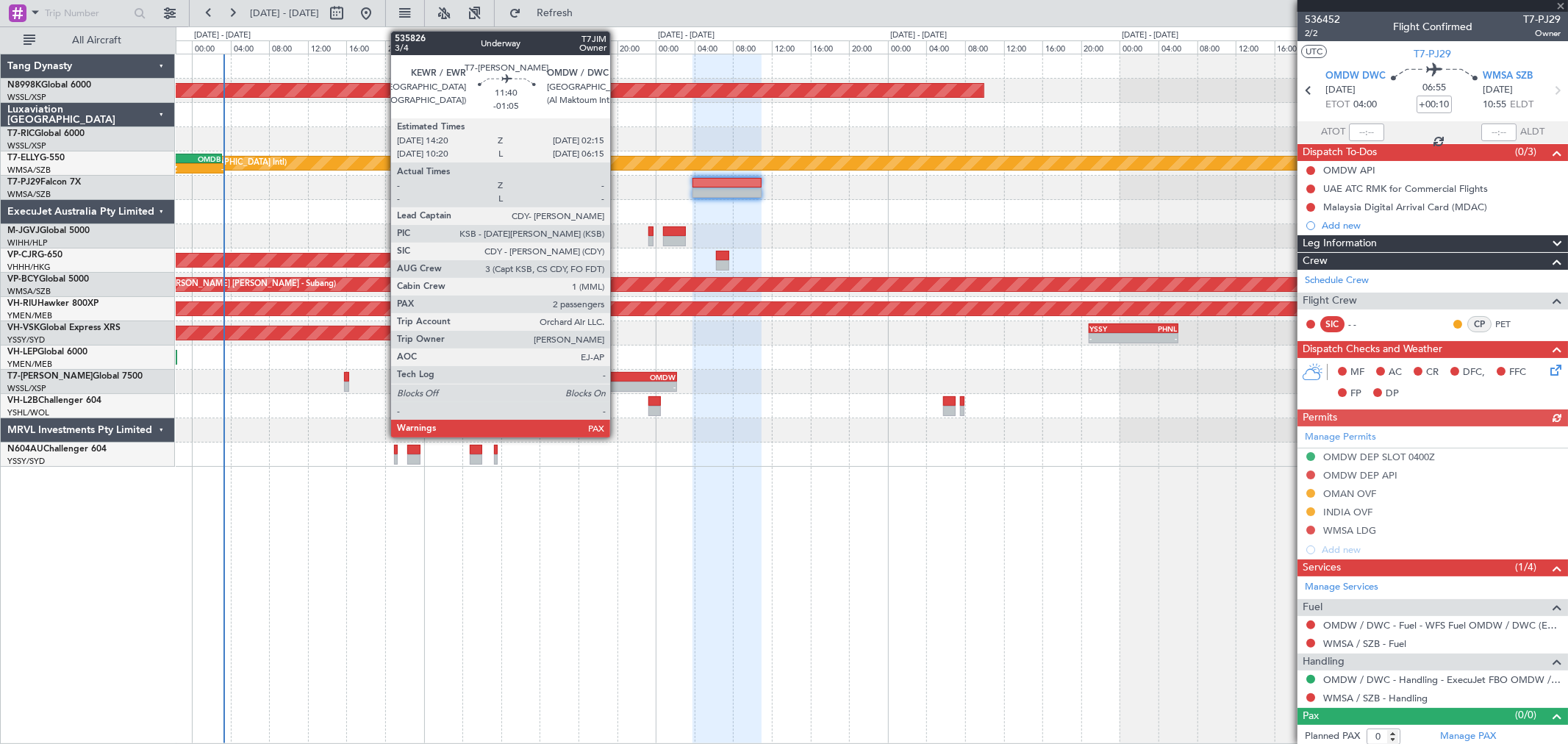
click at [617, 374] on div "KEWR" at bounding box center [591, 377] width 57 height 9
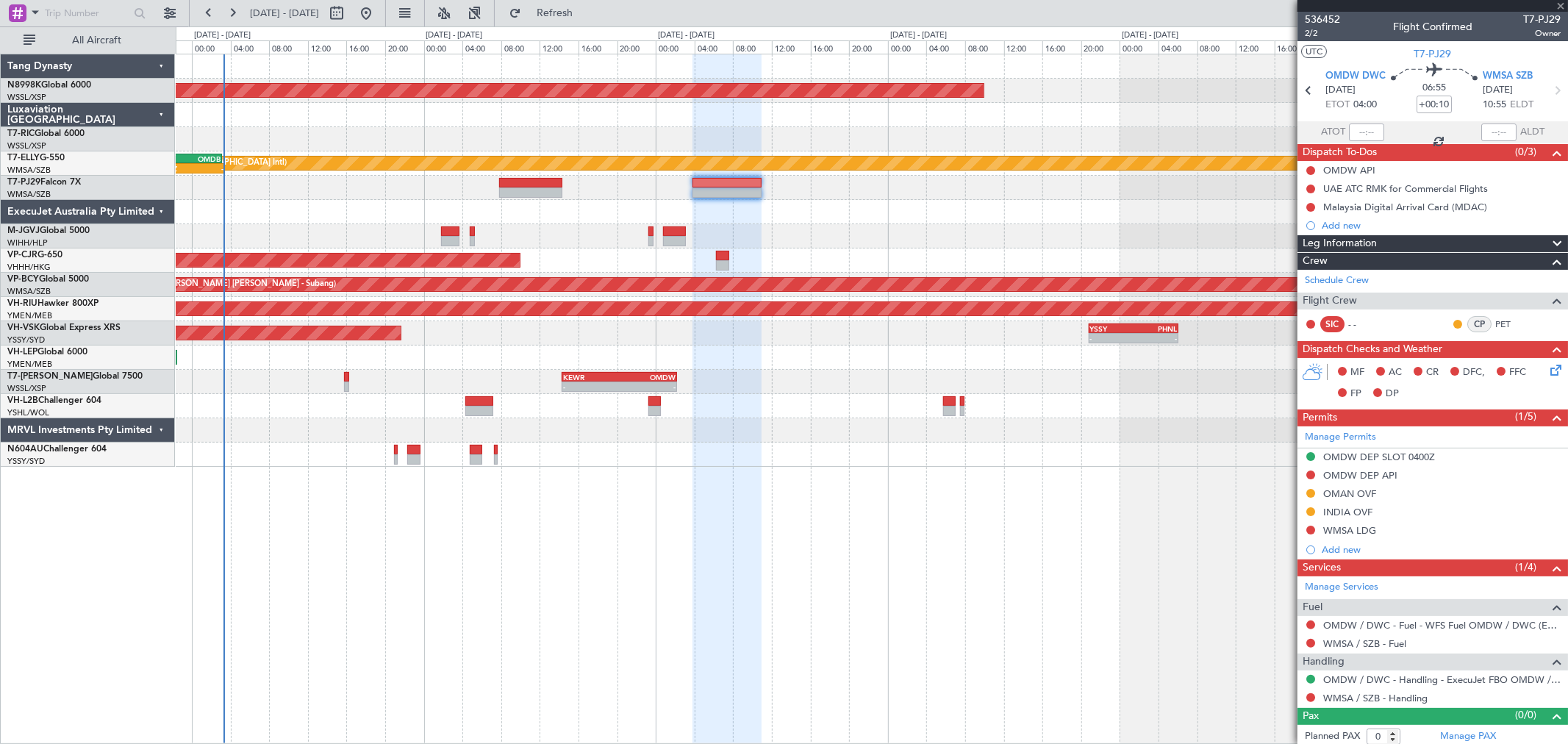
type input "-01:05"
type input "2"
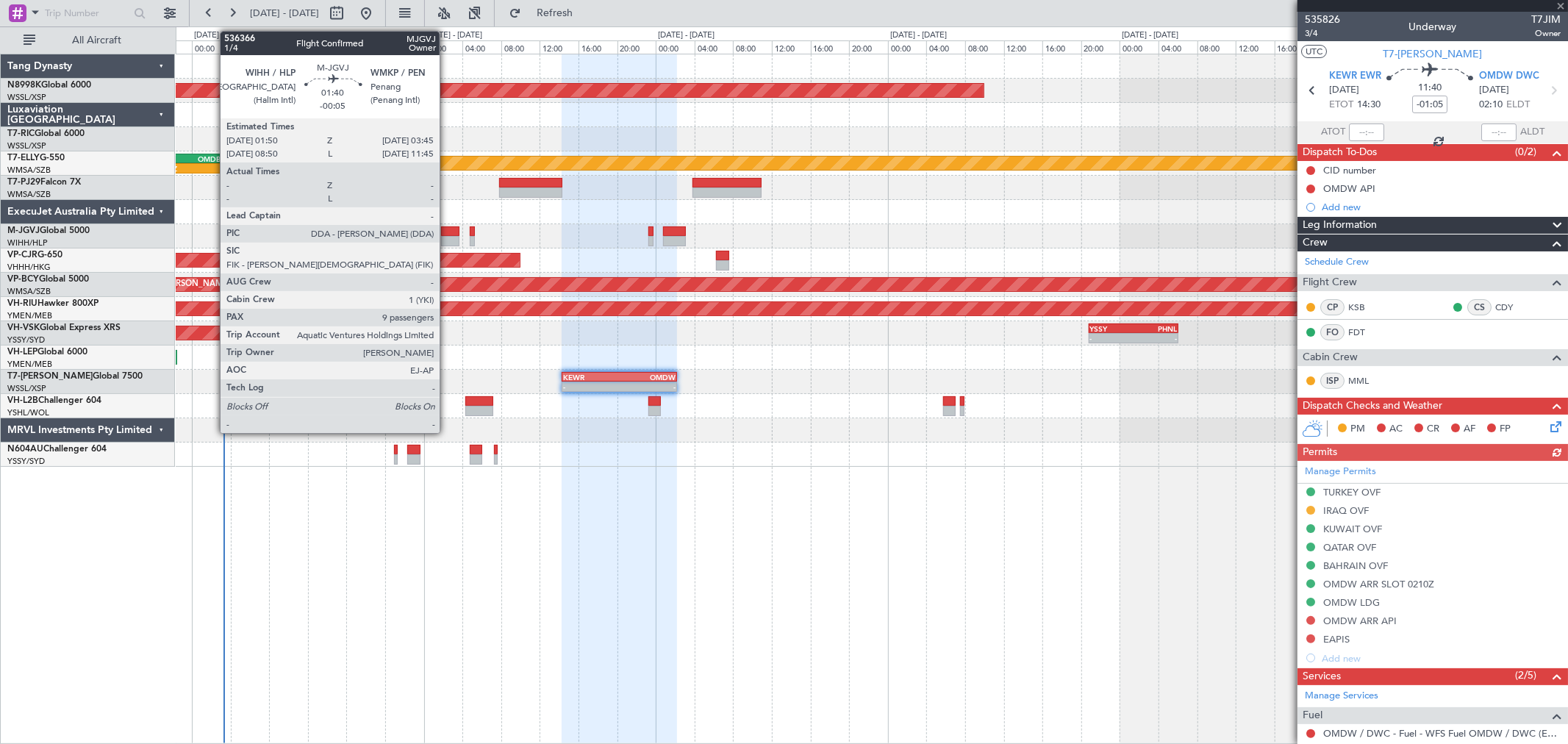
click at [447, 236] on div at bounding box center [451, 241] width 20 height 11
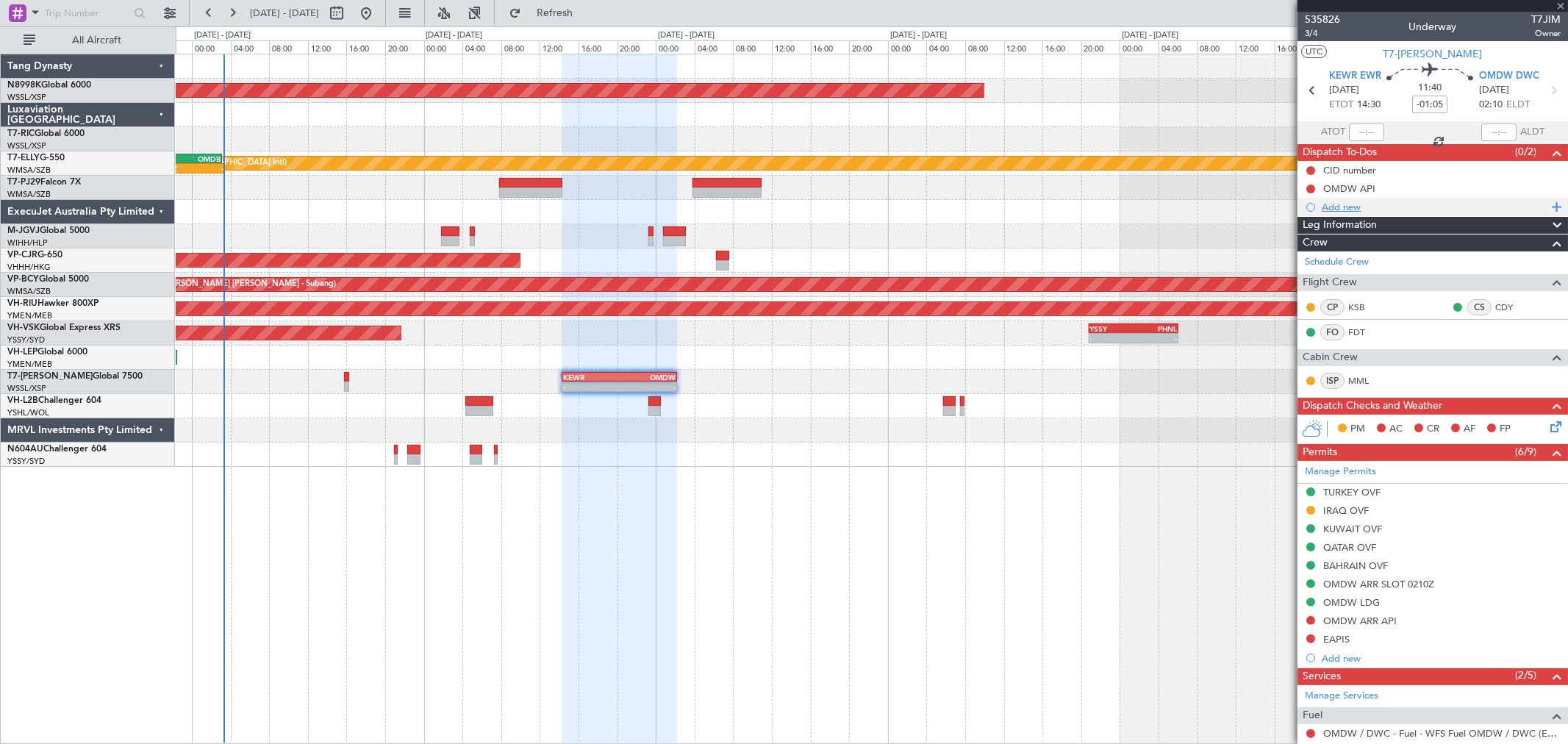
type input "-00:05"
type input "9"
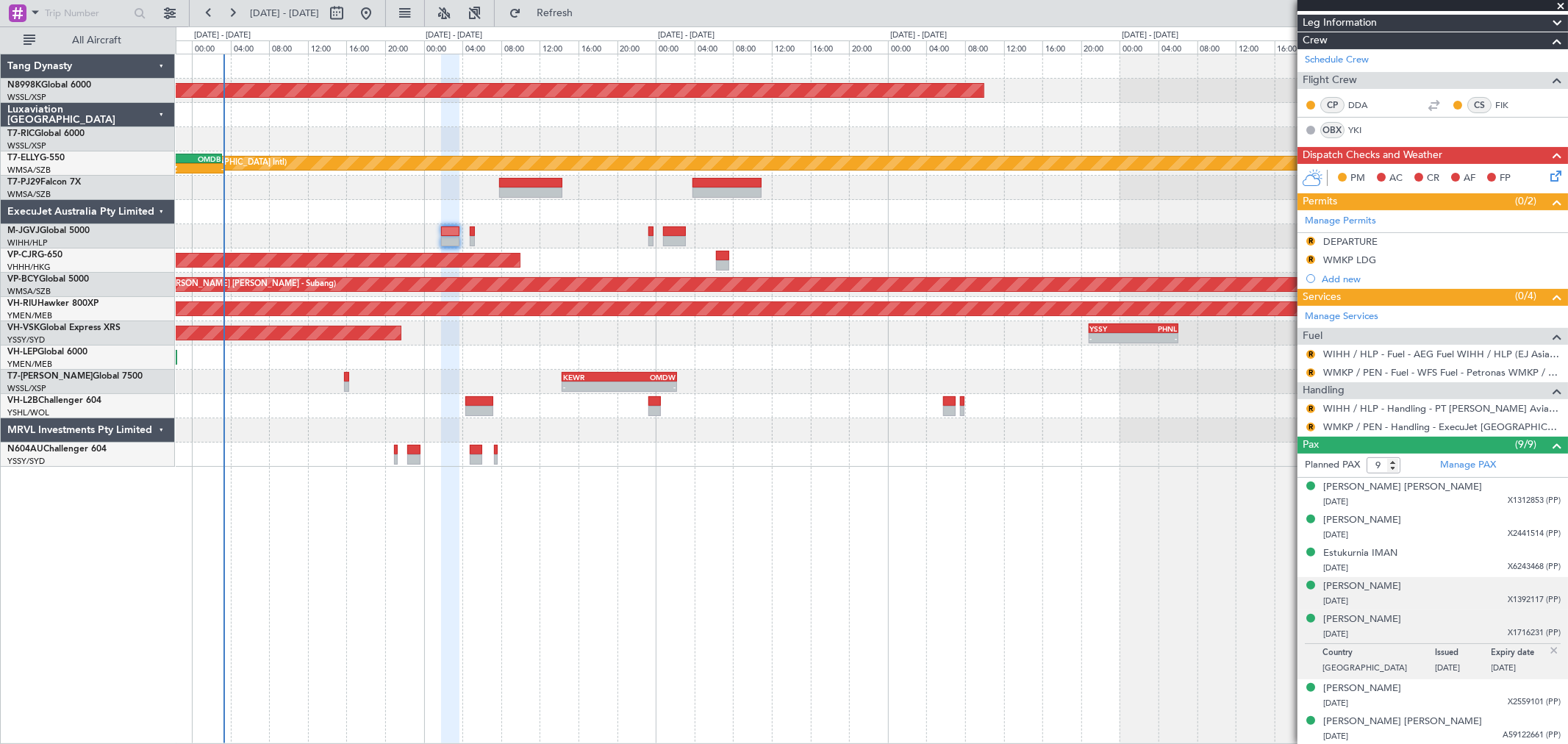
scroll to position [269, 0]
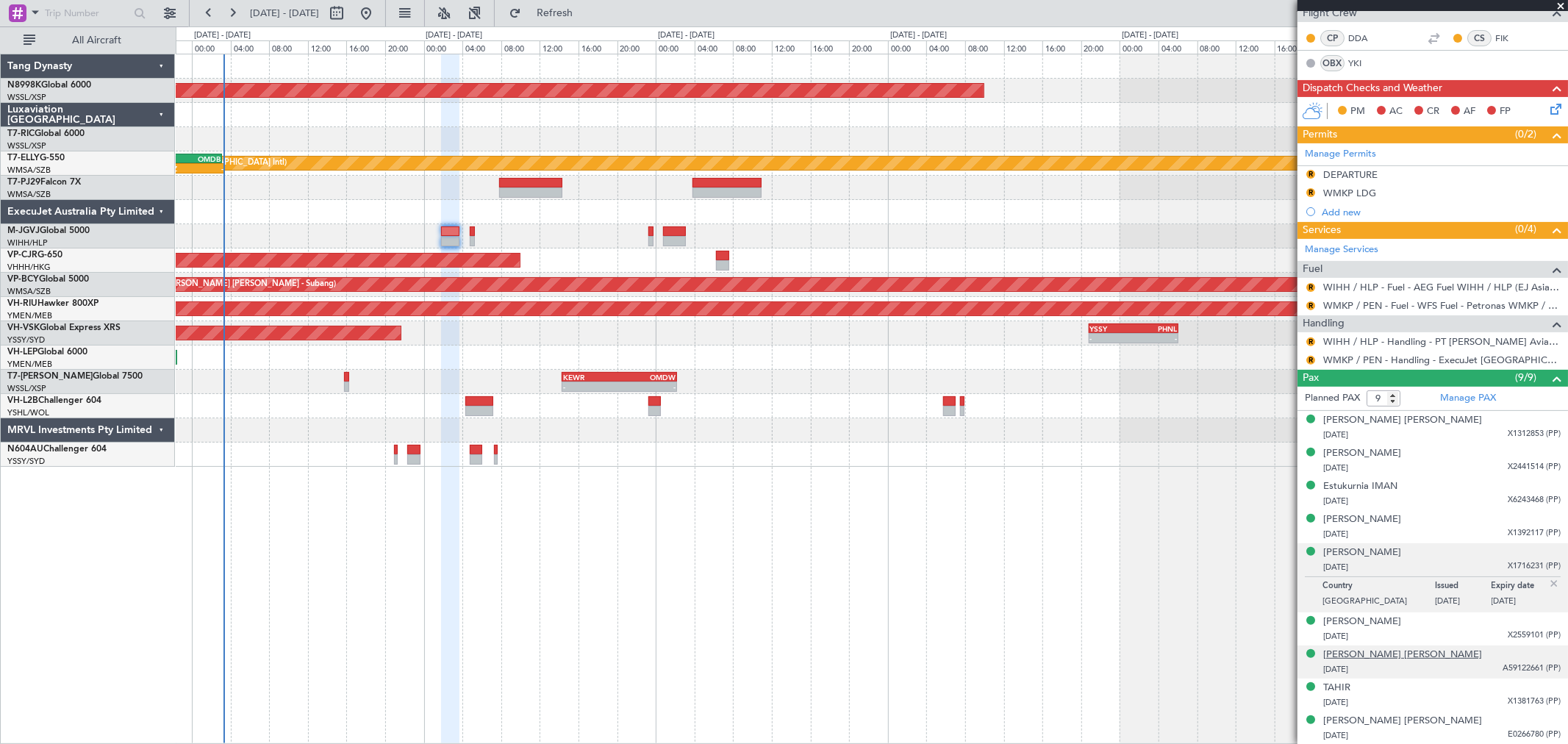
click at [1128, 535] on div "Rajpal Singh Baldev Singh" at bounding box center [1402, 654] width 159 height 15
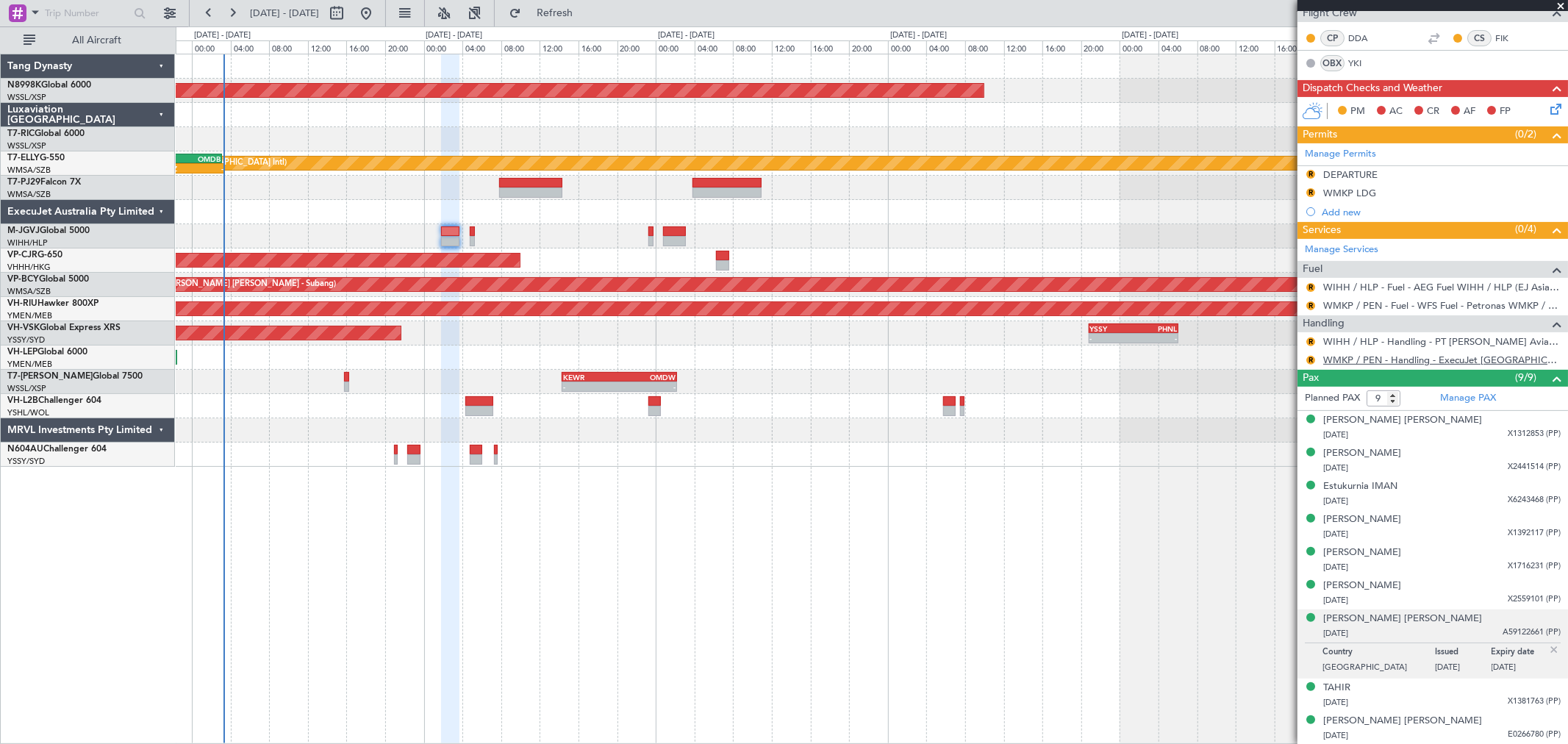
click at [1128, 360] on link "WMKP / PEN - Handling - ExecuJet Malaysia WMKP / PEN" at bounding box center [1441, 360] width 237 height 12
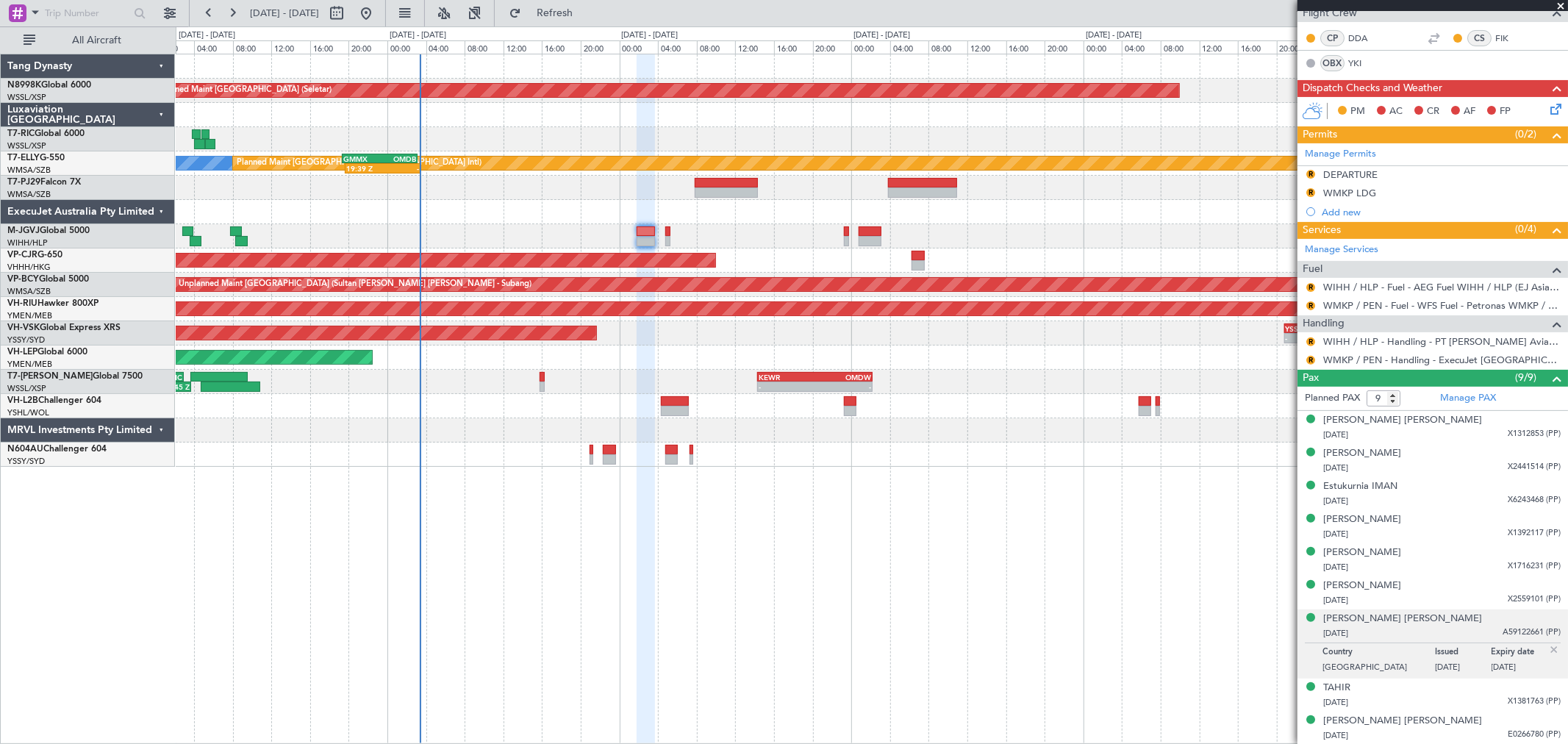
click at [510, 229] on div at bounding box center [871, 235] width 1391 height 24
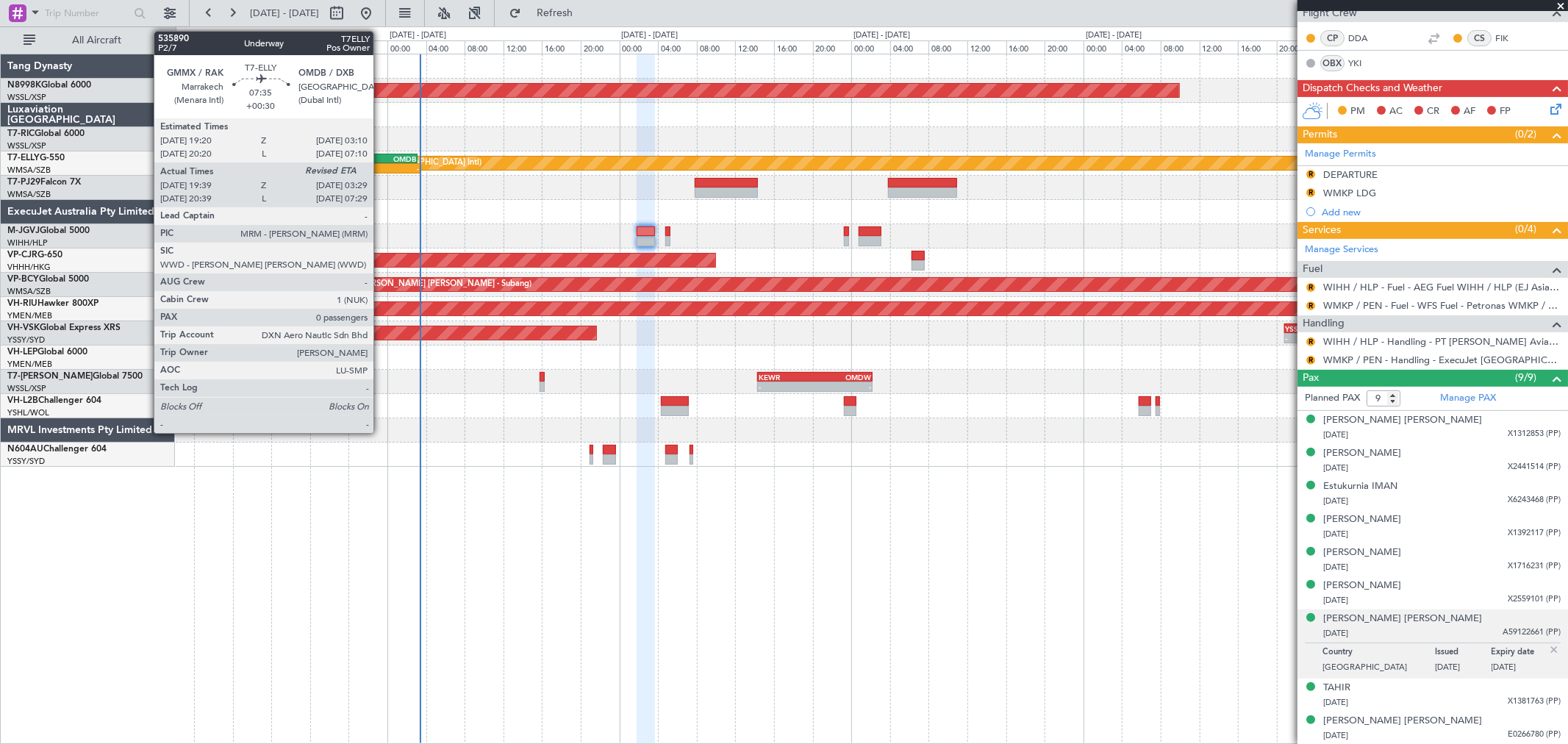
click at [381, 164] on div "19:39 Z" at bounding box center [364, 169] width 36 height 9
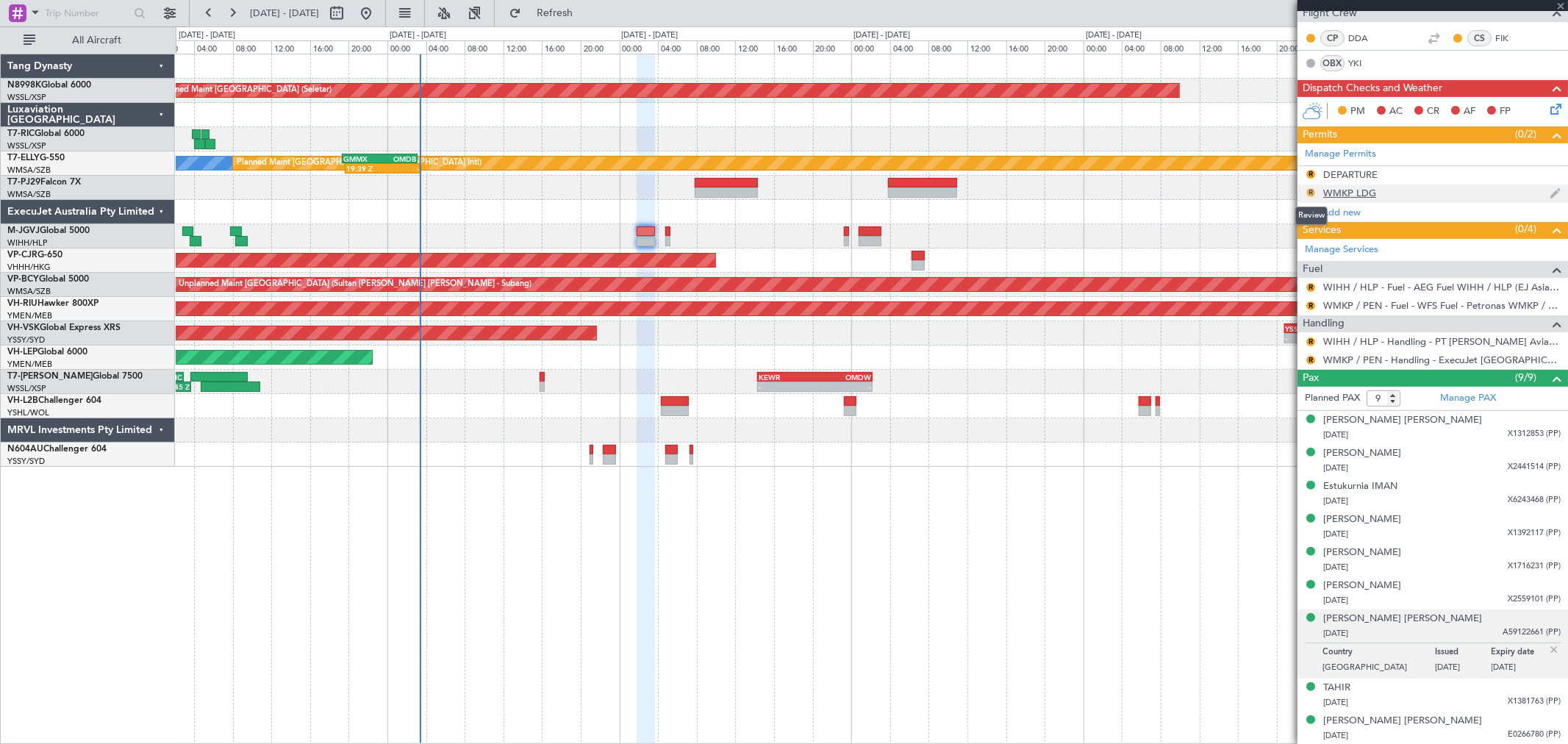
type input "+00:30"
type input "19:49"
type input "0"
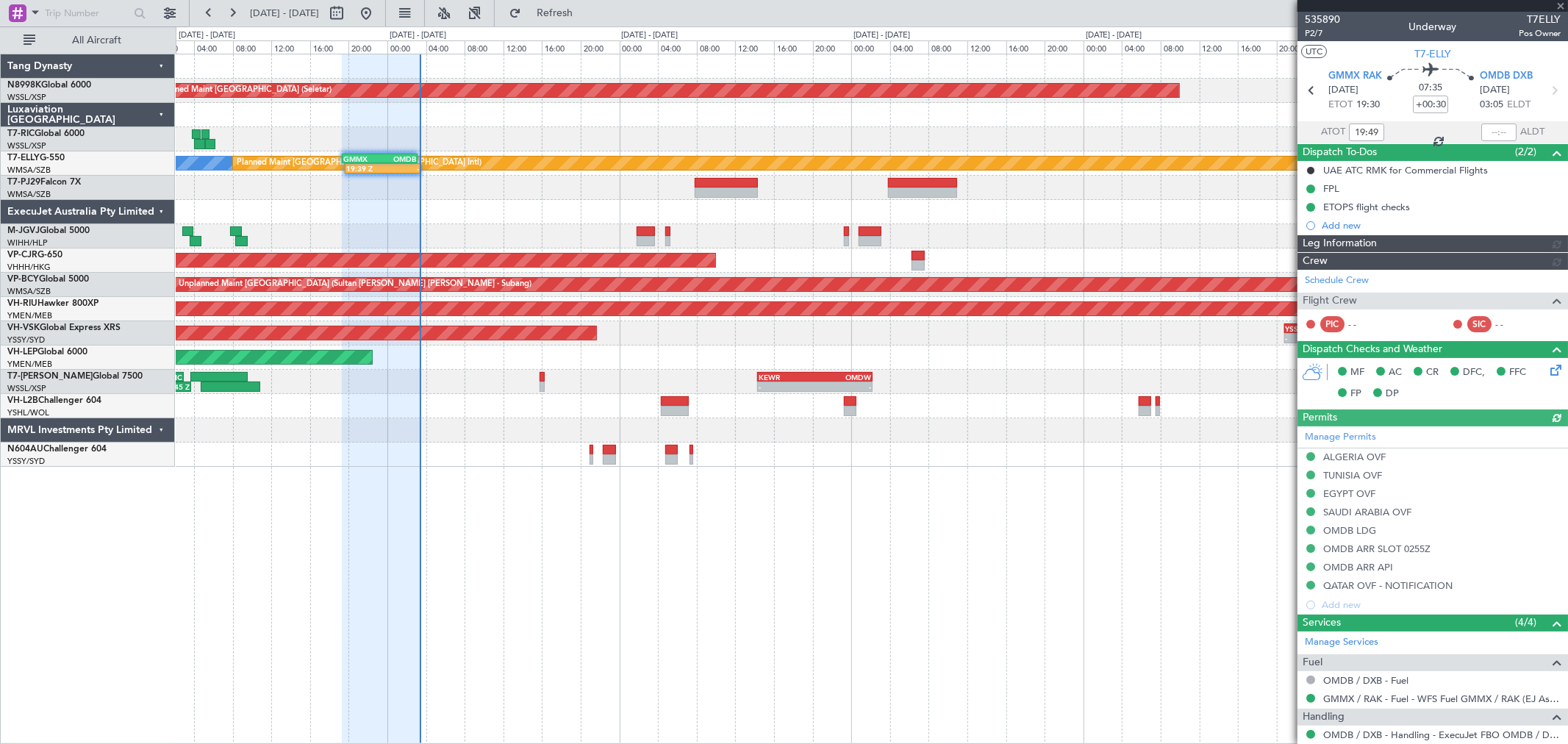
type input "Terry Leung (LEU)"
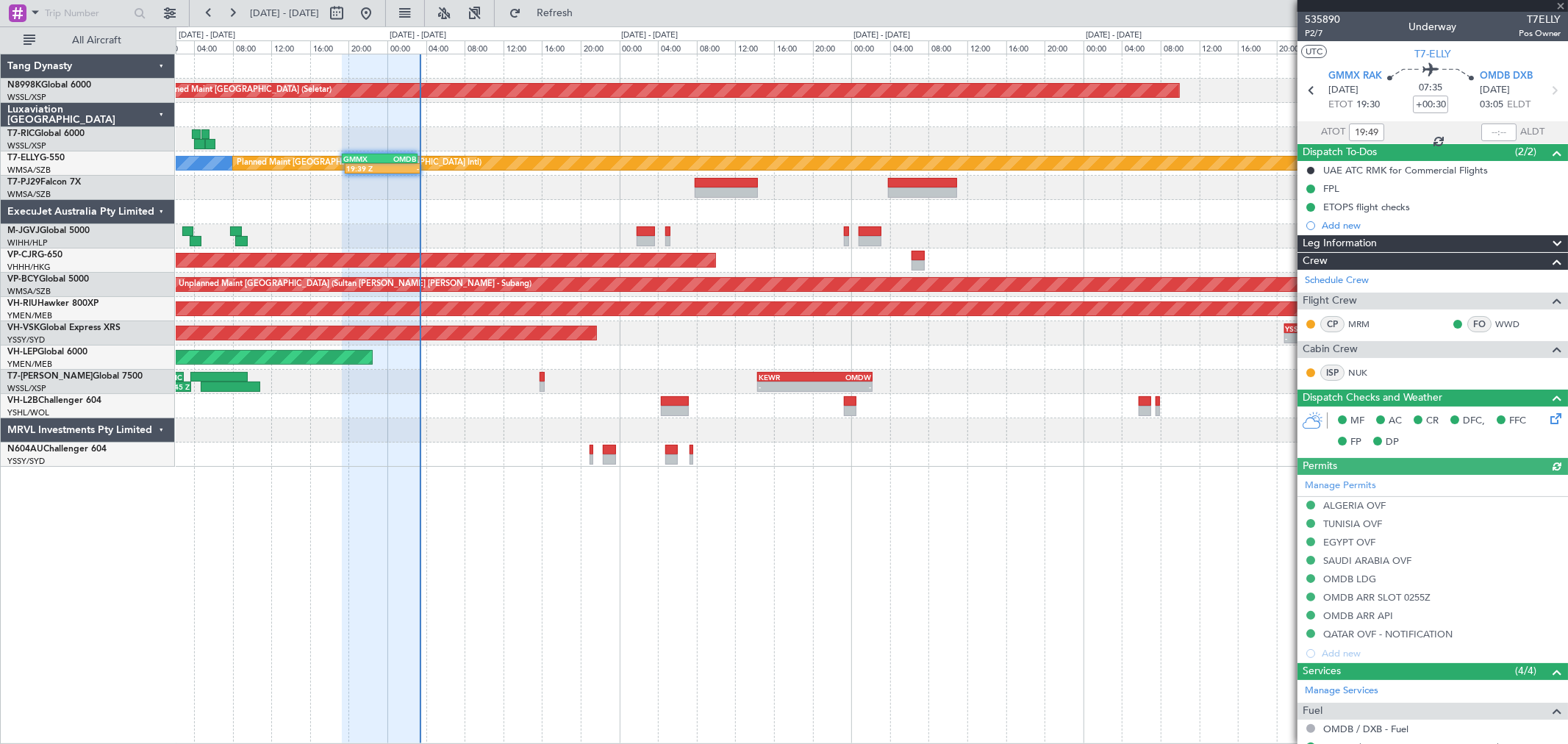
click at [1128, 132] on div at bounding box center [1499, 132] width 36 height 18
click at [1128, 137] on div at bounding box center [1499, 132] width 36 height 18
click at [1128, 132] on div at bounding box center [1499, 132] width 36 height 18
click at [1128, 131] on input "text" at bounding box center [1499, 132] width 36 height 18
type input "03:21"
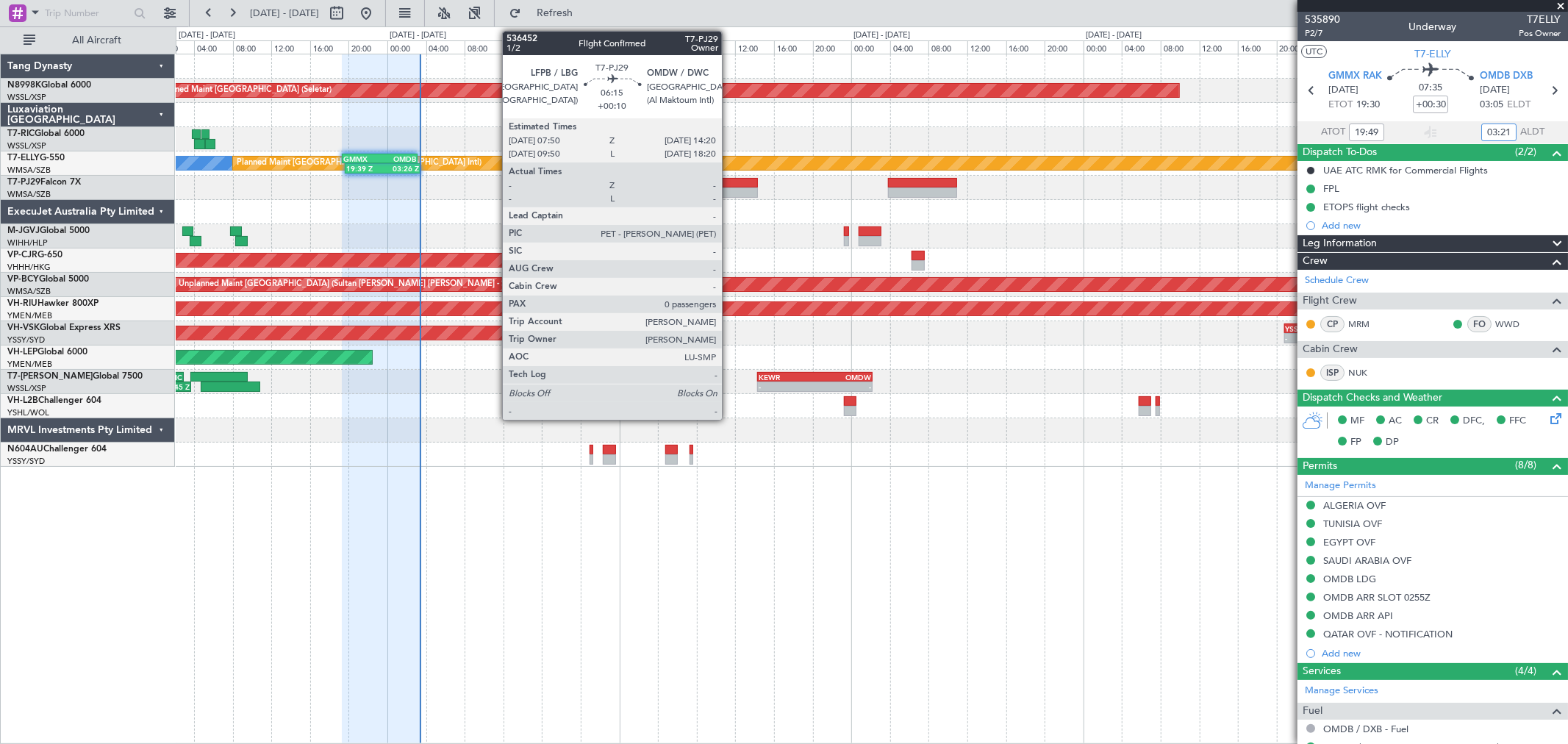
click at [729, 178] on div at bounding box center [725, 183] width 63 height 11
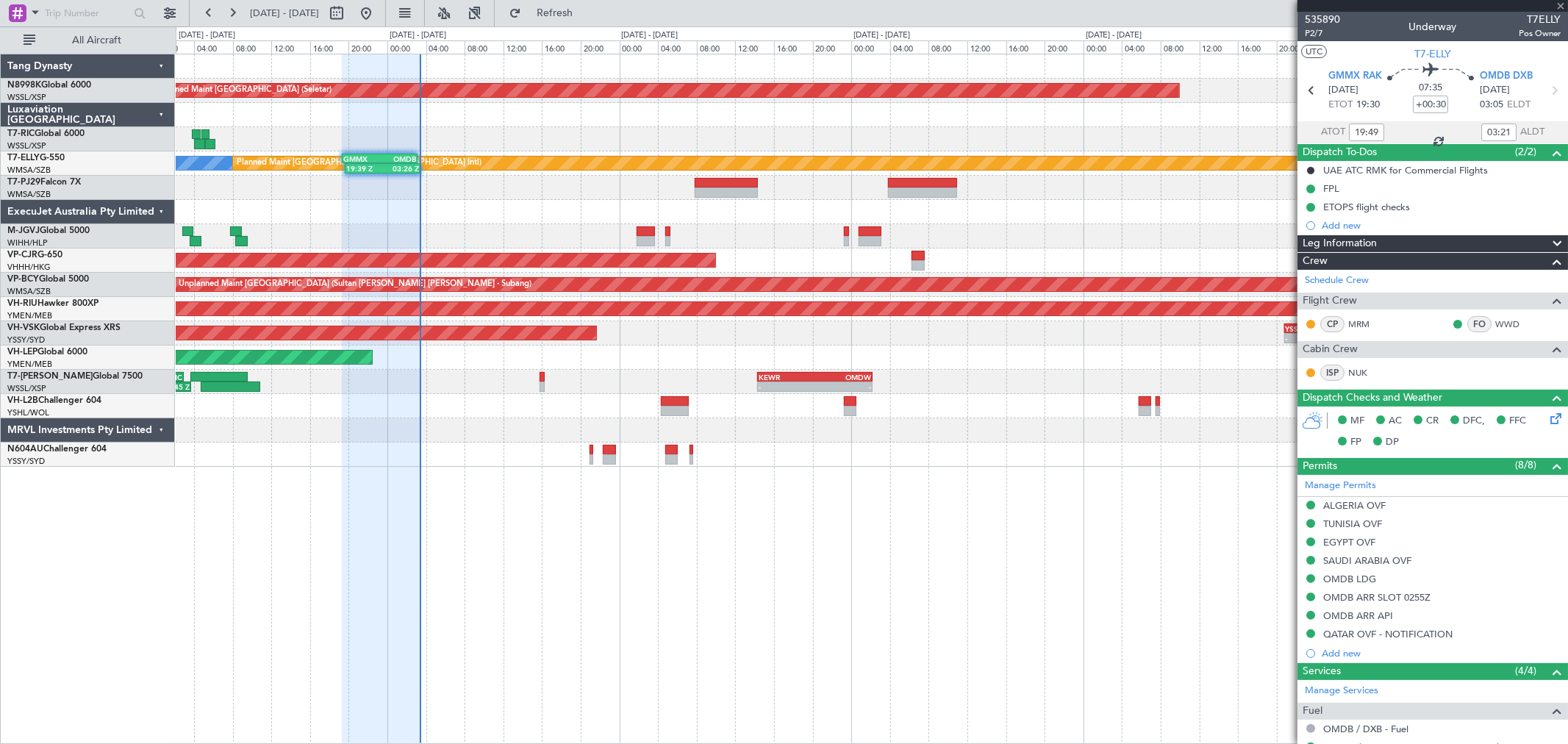
type input "+00:10"
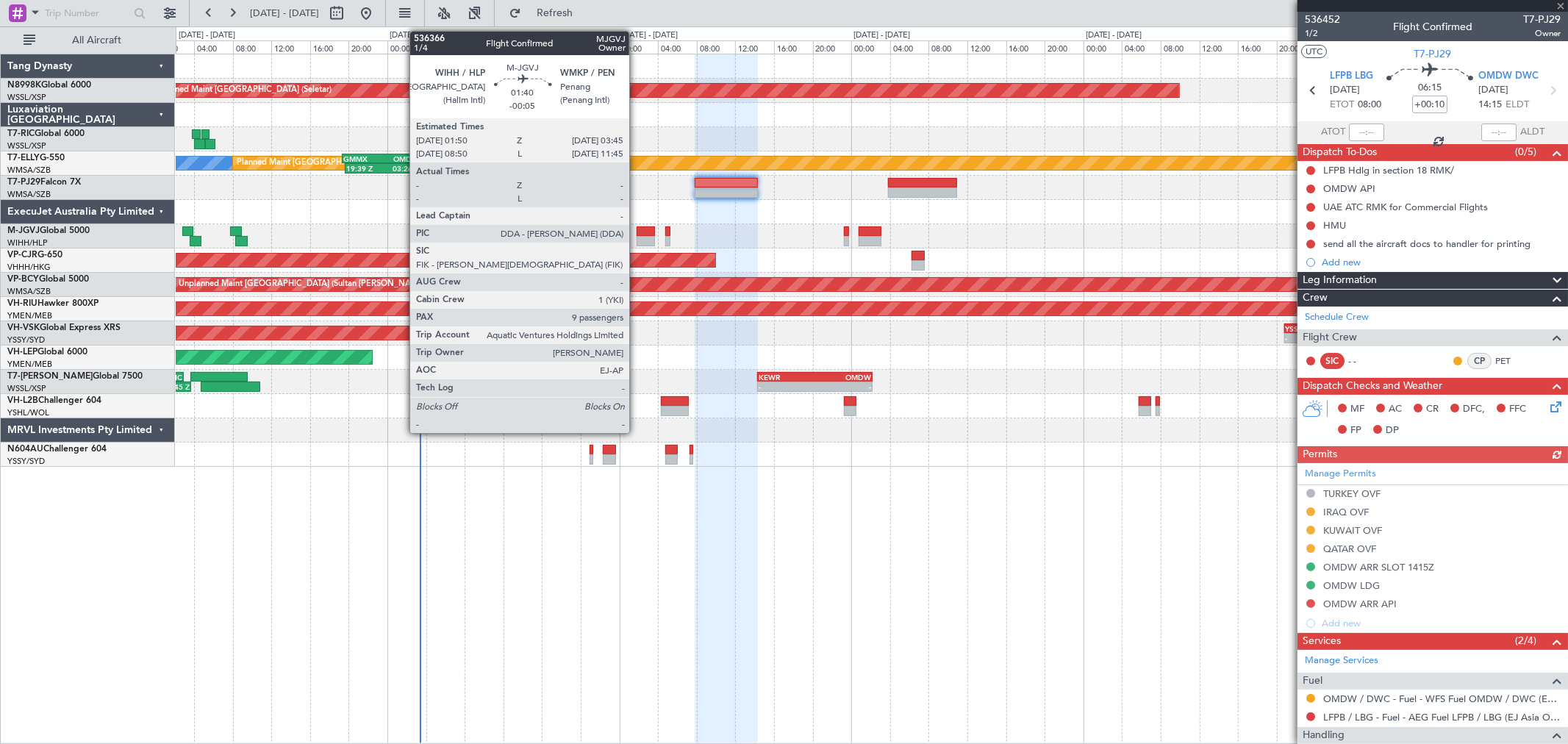
click at [637, 230] on div at bounding box center [646, 232] width 20 height 11
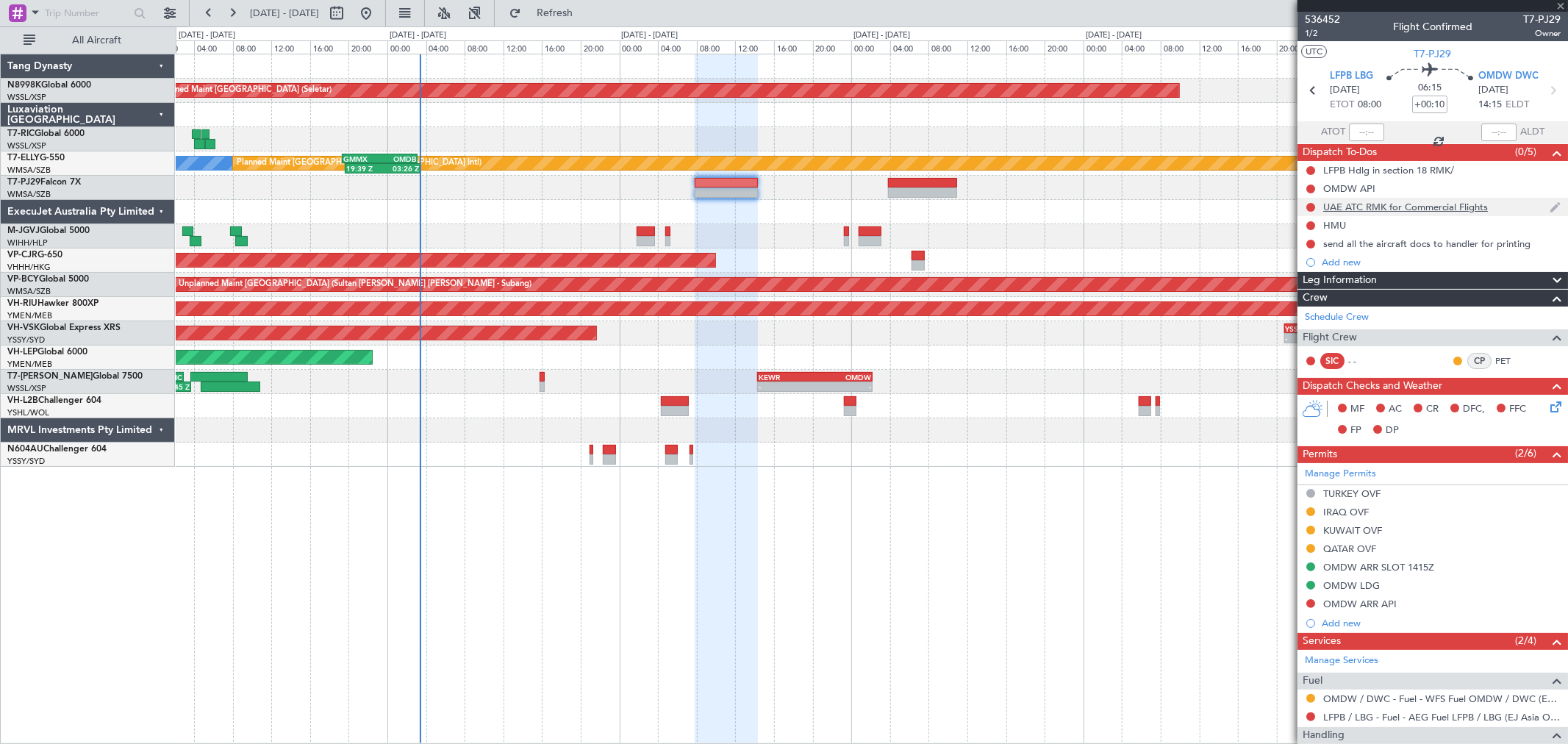
type input "-00:05"
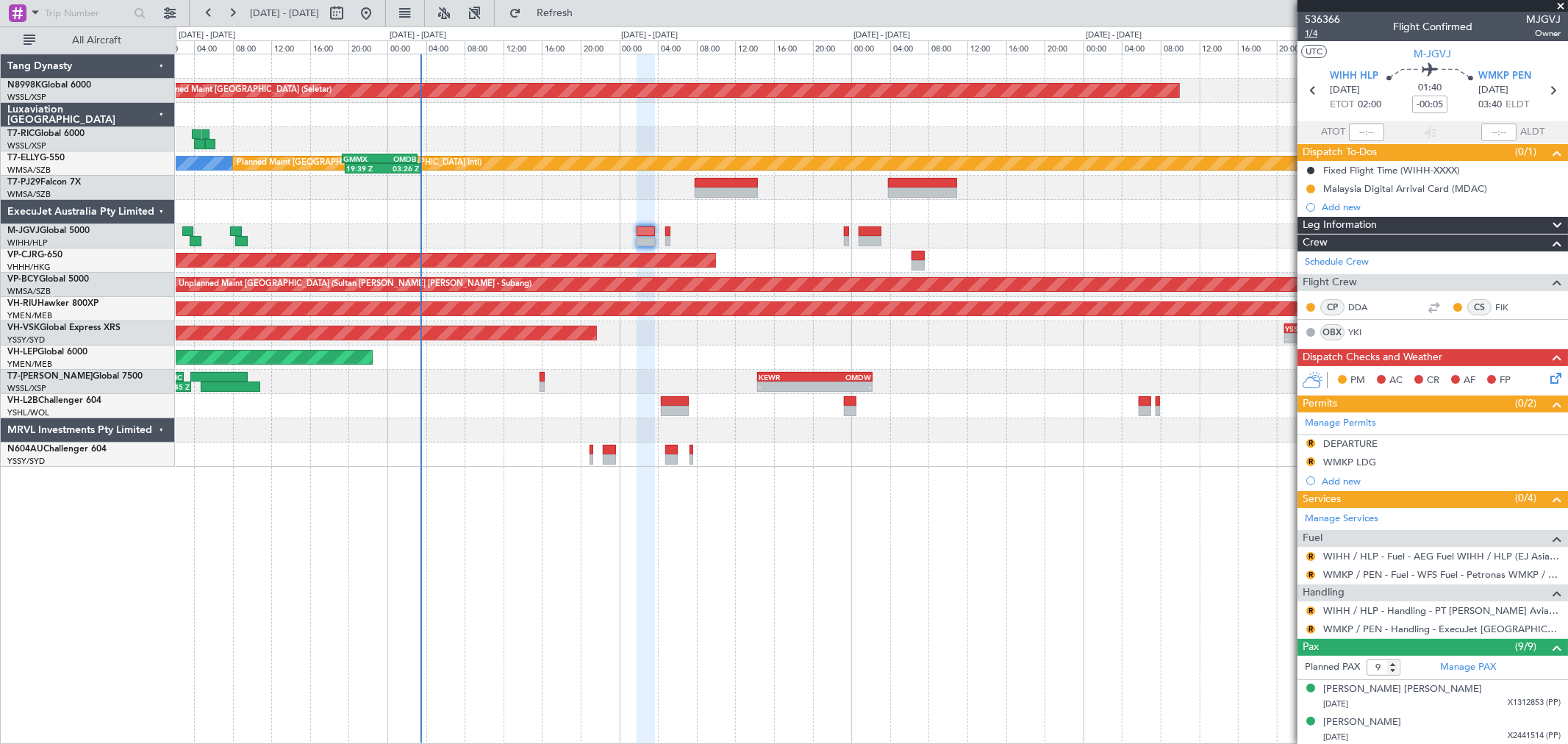
click at [1128, 32] on span "1/4" at bounding box center [1322, 34] width 36 height 12
click at [598, 445] on div "Planned Maint Singapore (Seletar) MEL Planned Maint Dubai (Dubai Intl) 19:39 Z …" at bounding box center [871, 260] width 1391 height 412
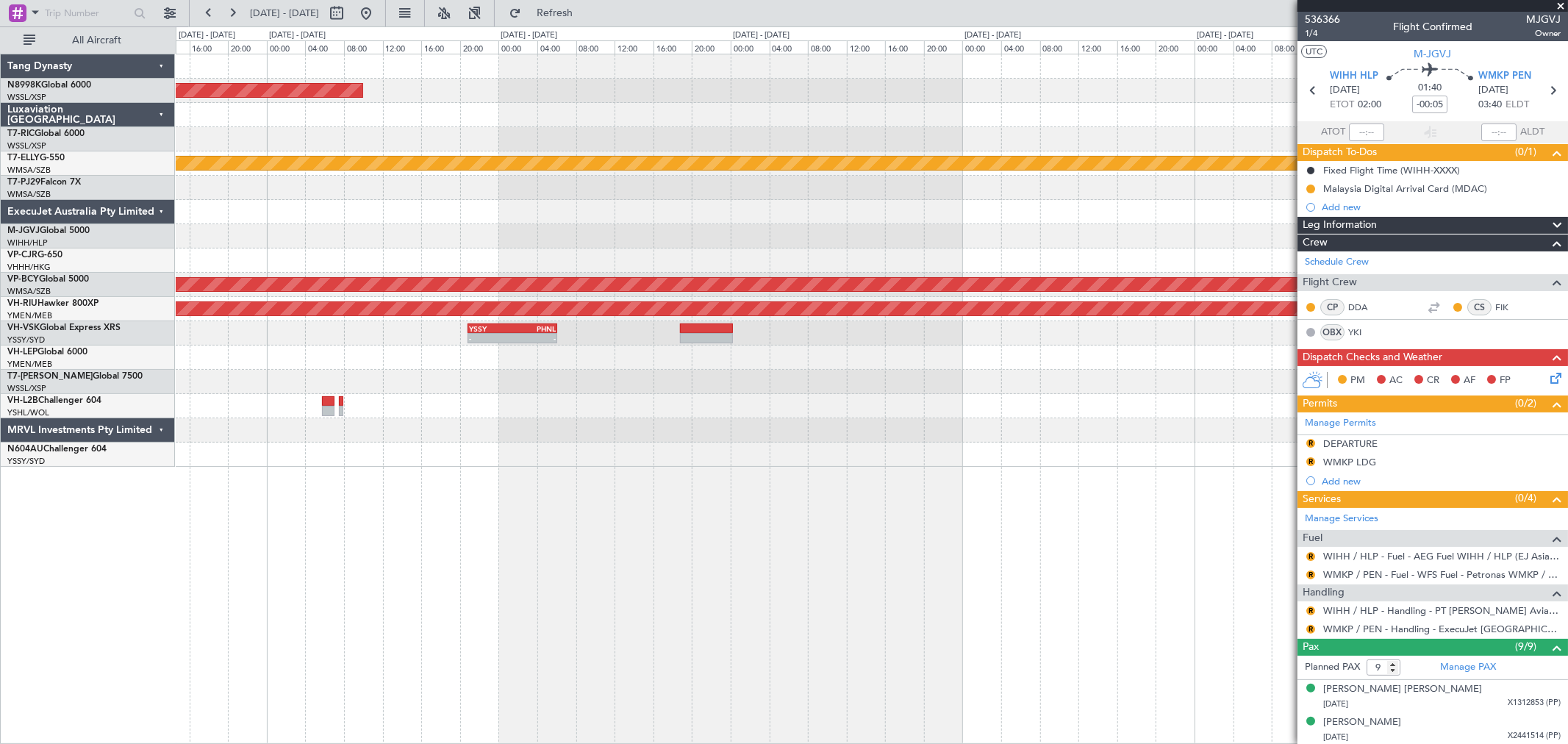
click at [643, 439] on div "Planned Maint Singapore (Seletar) MEL Planned Maint Dubai (Dubai Intl) Planned …" at bounding box center [871, 260] width 1391 height 412
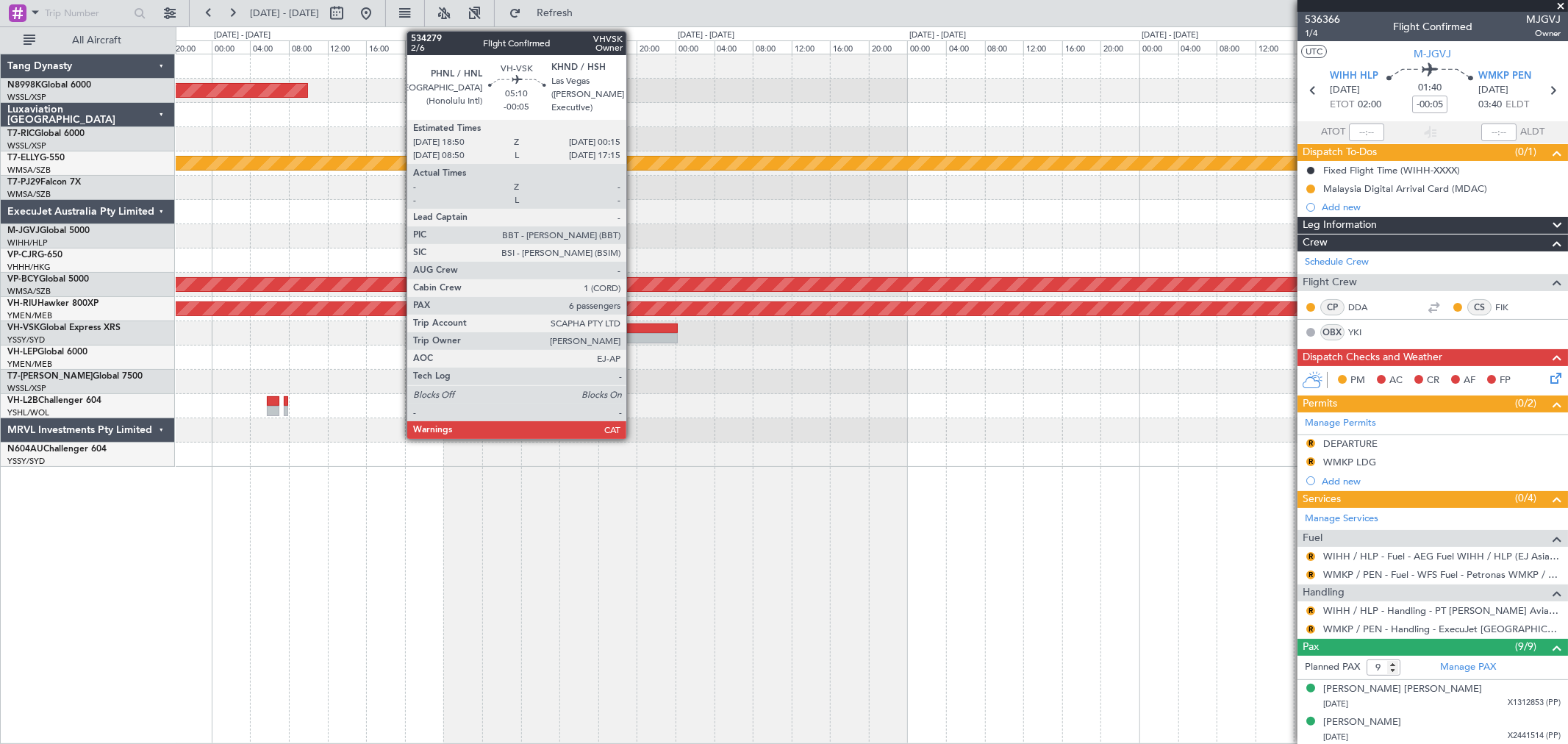
click at [634, 333] on div at bounding box center [652, 338] width 53 height 11
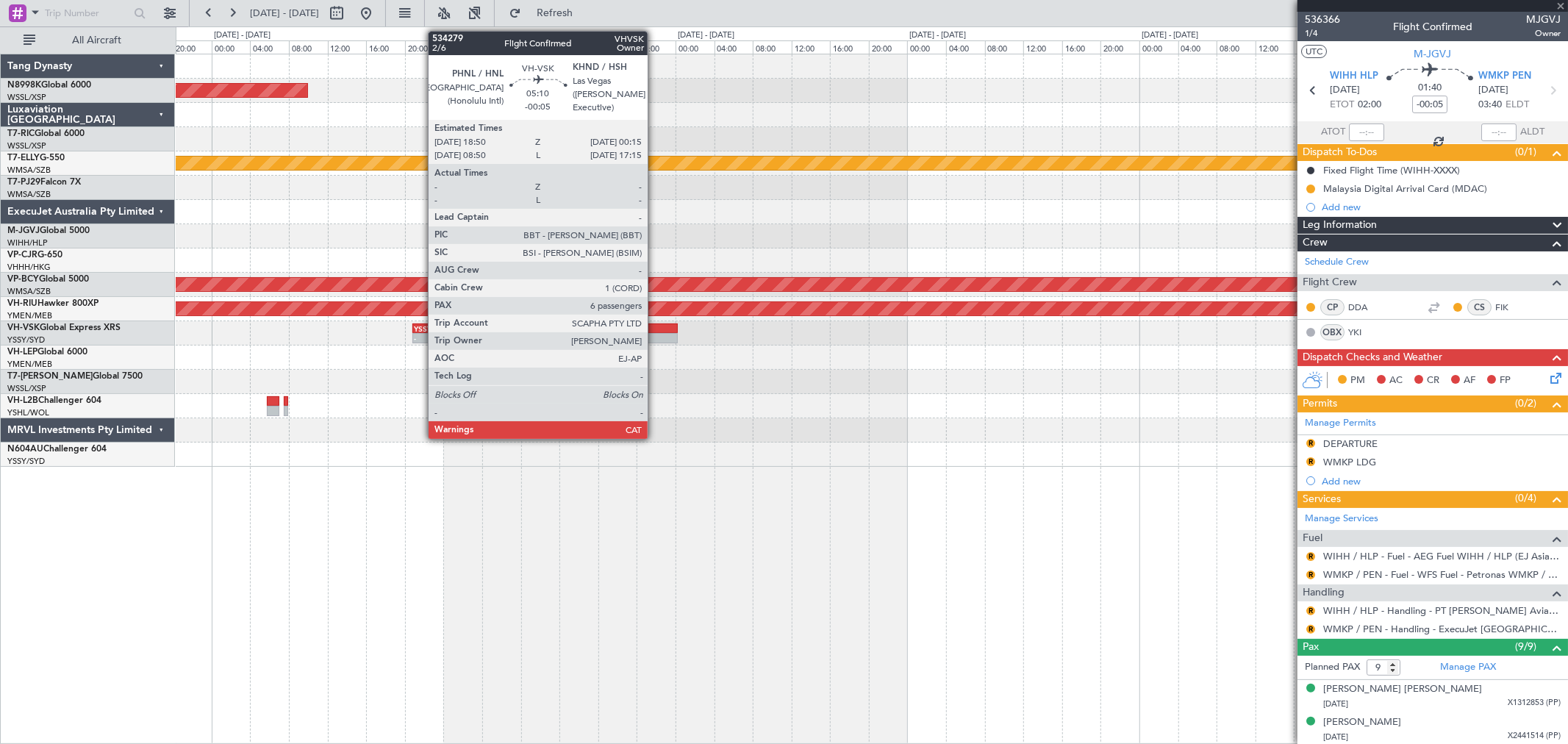
type input "6"
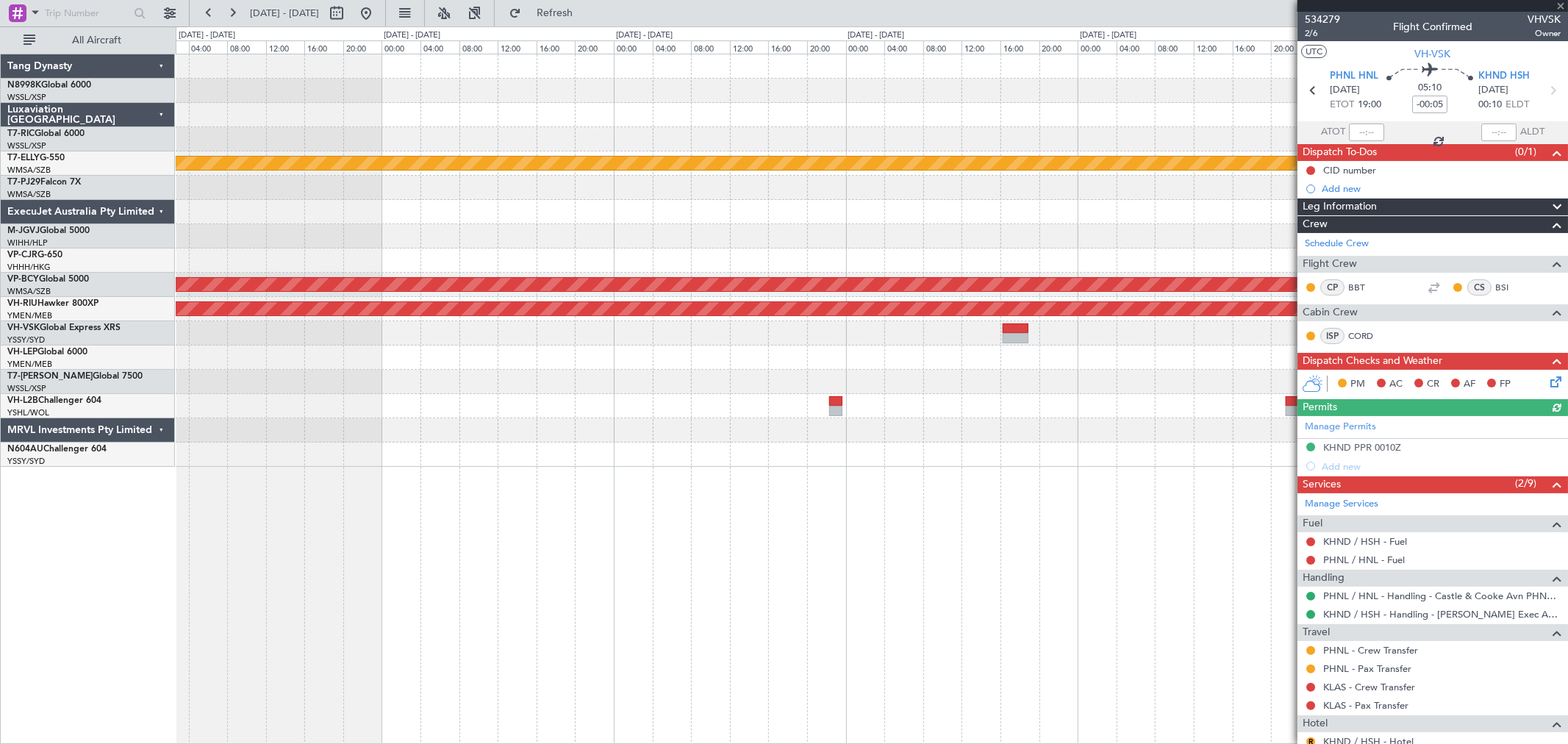
click at [531, 450] on div "MEL Planned Maint Dubai (Dubai Intl) - - OMDB 21:45 Z FYWH 05:45 Z Unplanned Ma…" at bounding box center [871, 260] width 1391 height 412
click at [799, 429] on div "MEL Planned Maint Dubai (Dubai Intl) - - OMDB 21:45 Z FYWH 05:45 Z Unplanned Ma…" at bounding box center [871, 260] width 1391 height 412
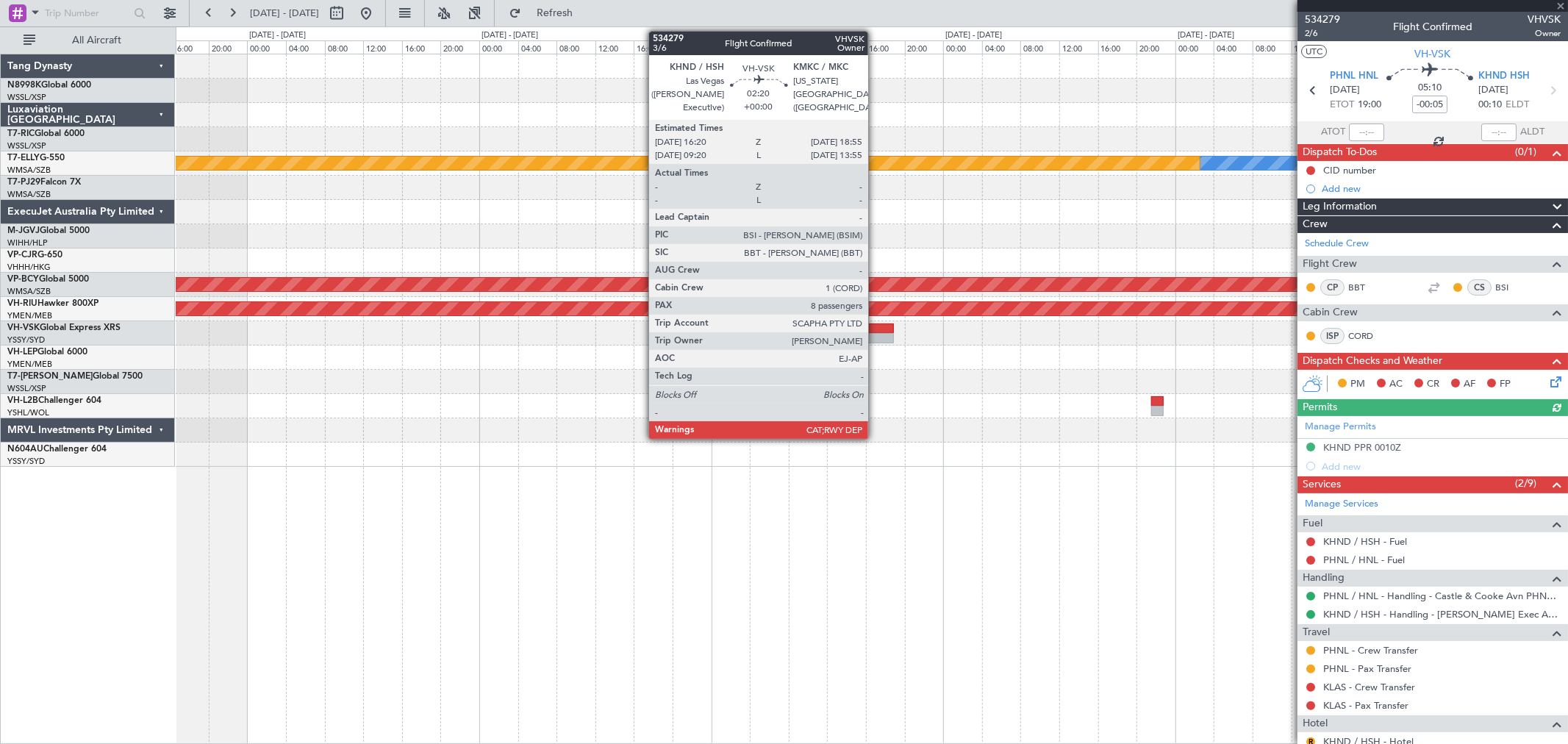
click at [877, 326] on div at bounding box center [881, 328] width 25 height 11
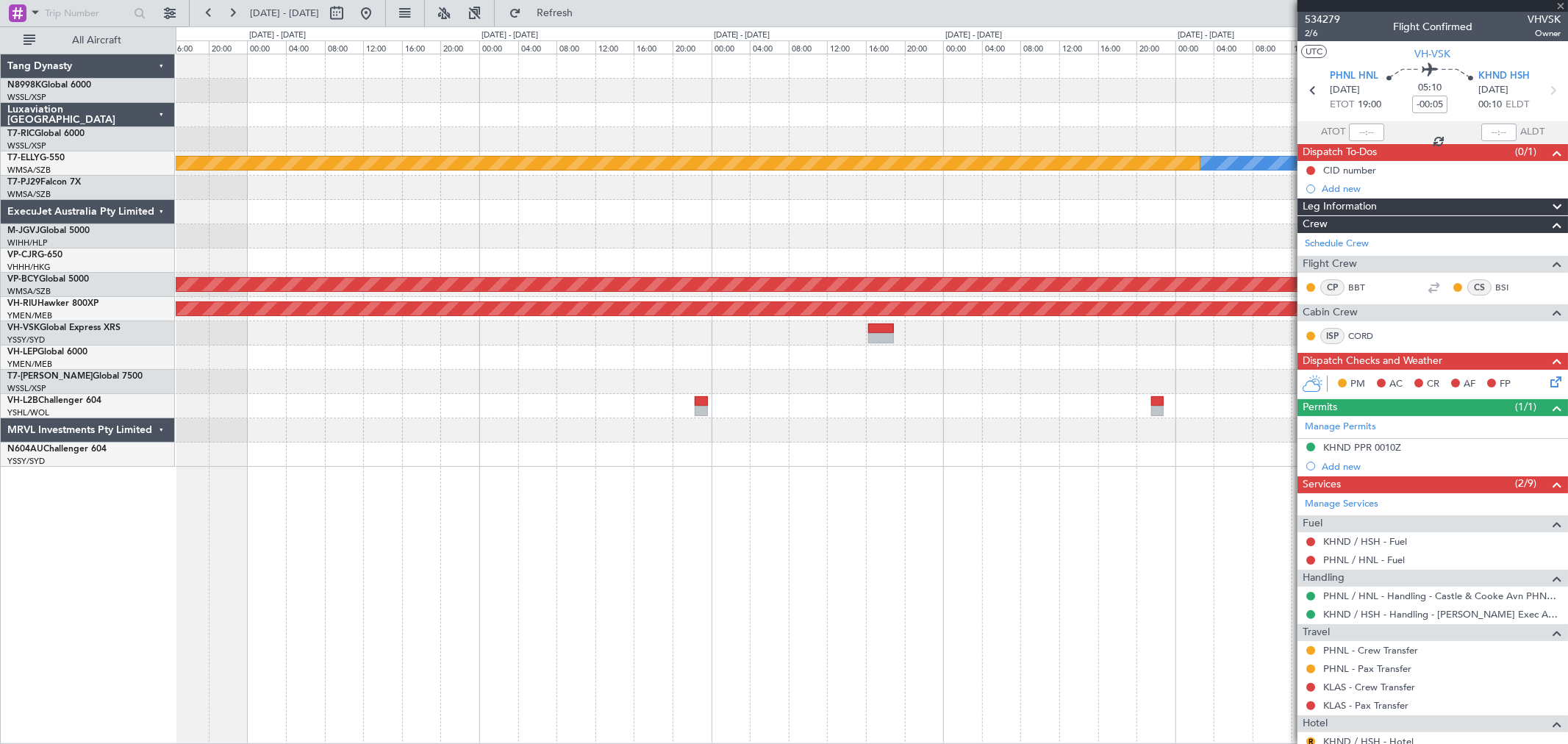
type input "8"
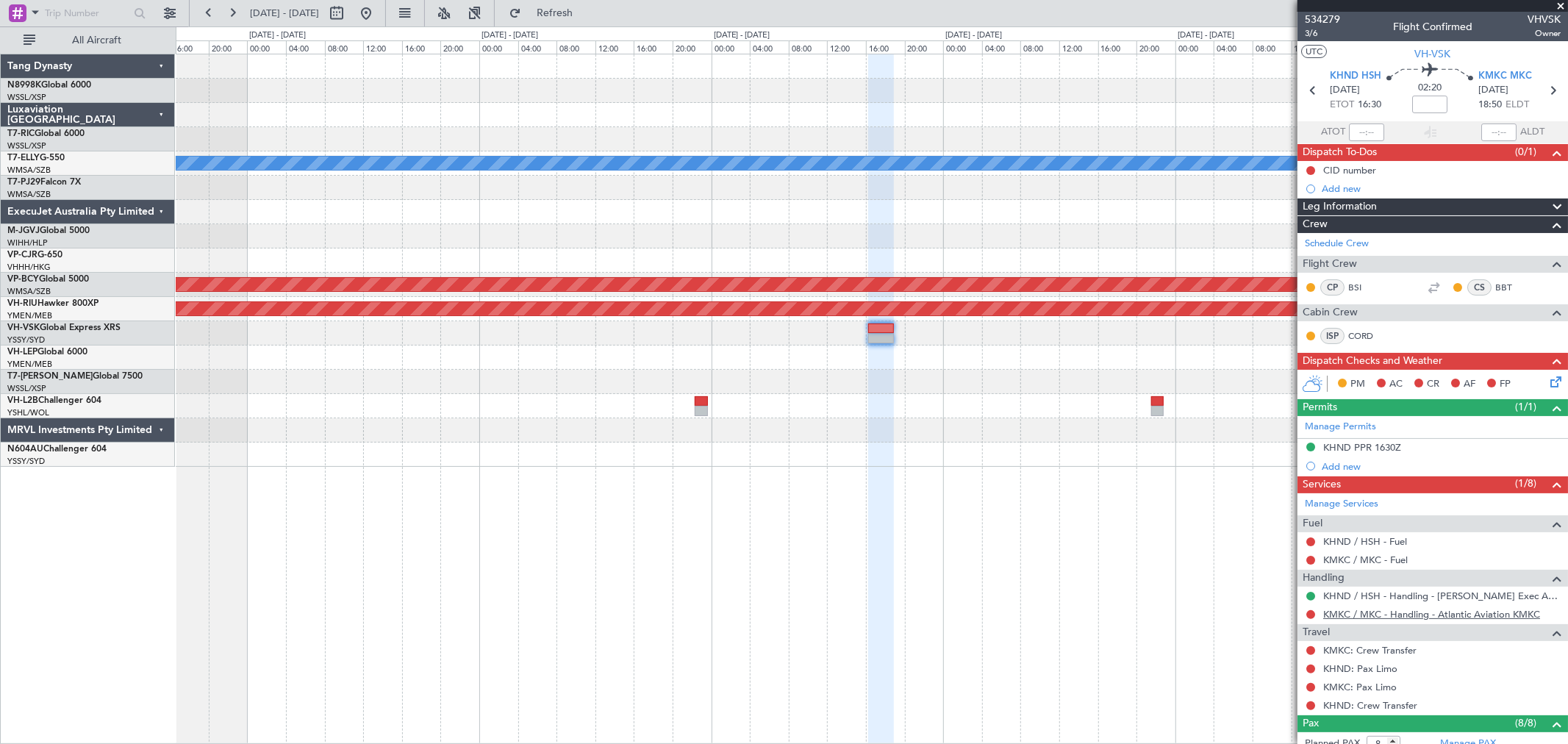
click at [1128, 535] on link "KMKC / MKC - Handling - Atlantic Aviation KMKC" at bounding box center [1431, 614] width 217 height 12
click at [883, 378] on div at bounding box center [871, 381] width 1391 height 24
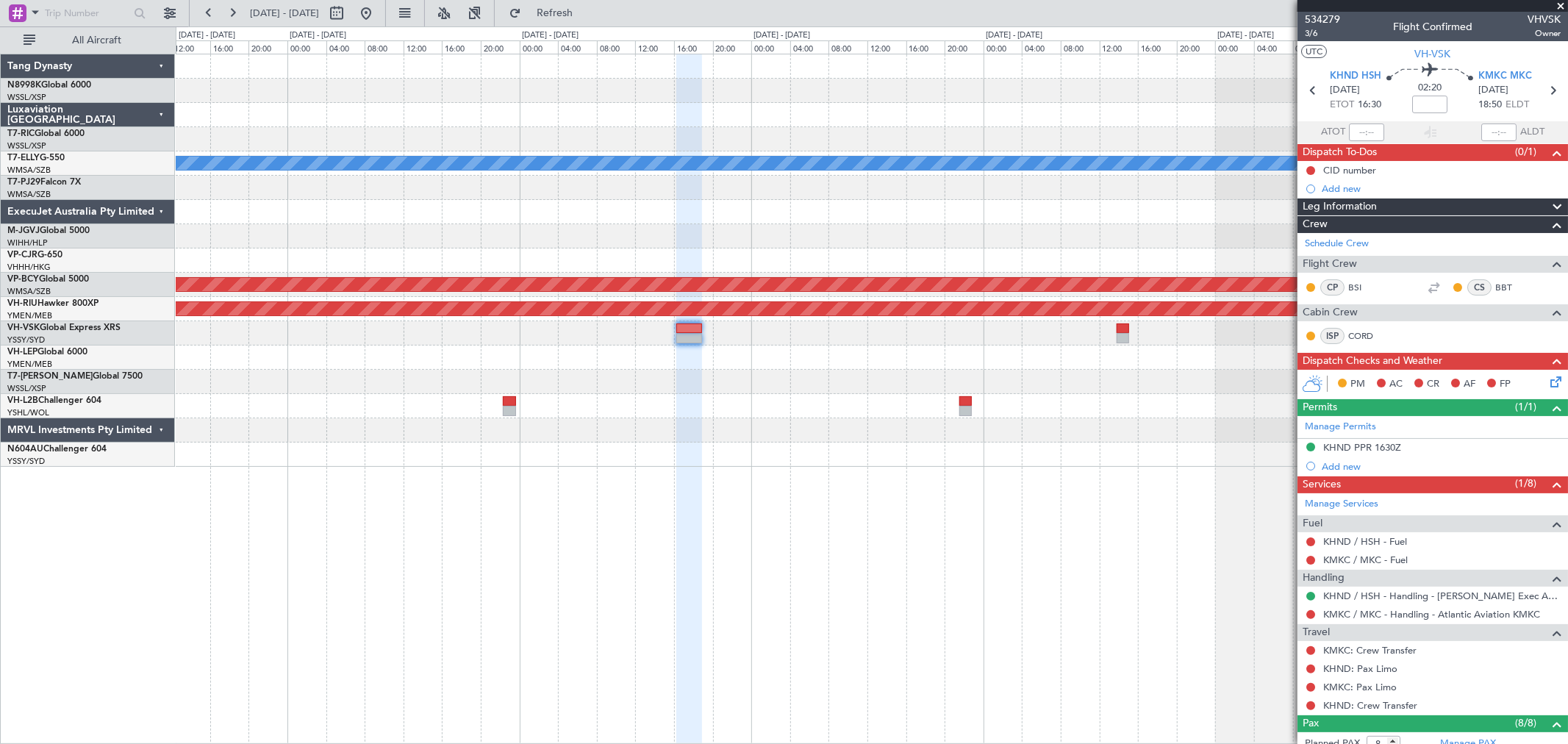
click at [1100, 339] on div "- - KDAL 20:50 Z PHNL 04:35 Z - - PHNL 21:50 Z YSSY 07:50 Z" at bounding box center [871, 333] width 1391 height 24
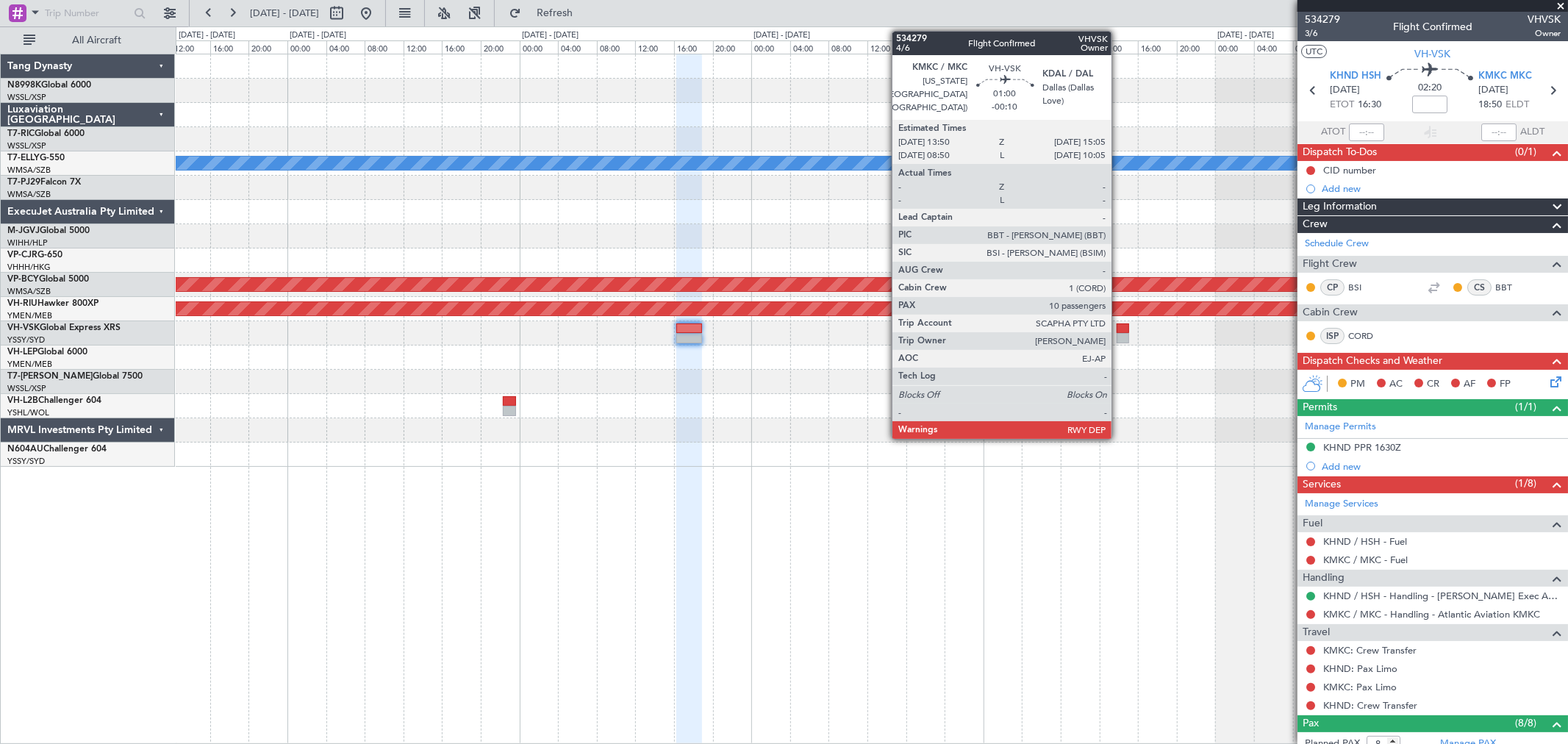
click at [1119, 333] on div at bounding box center [1122, 338] width 12 height 11
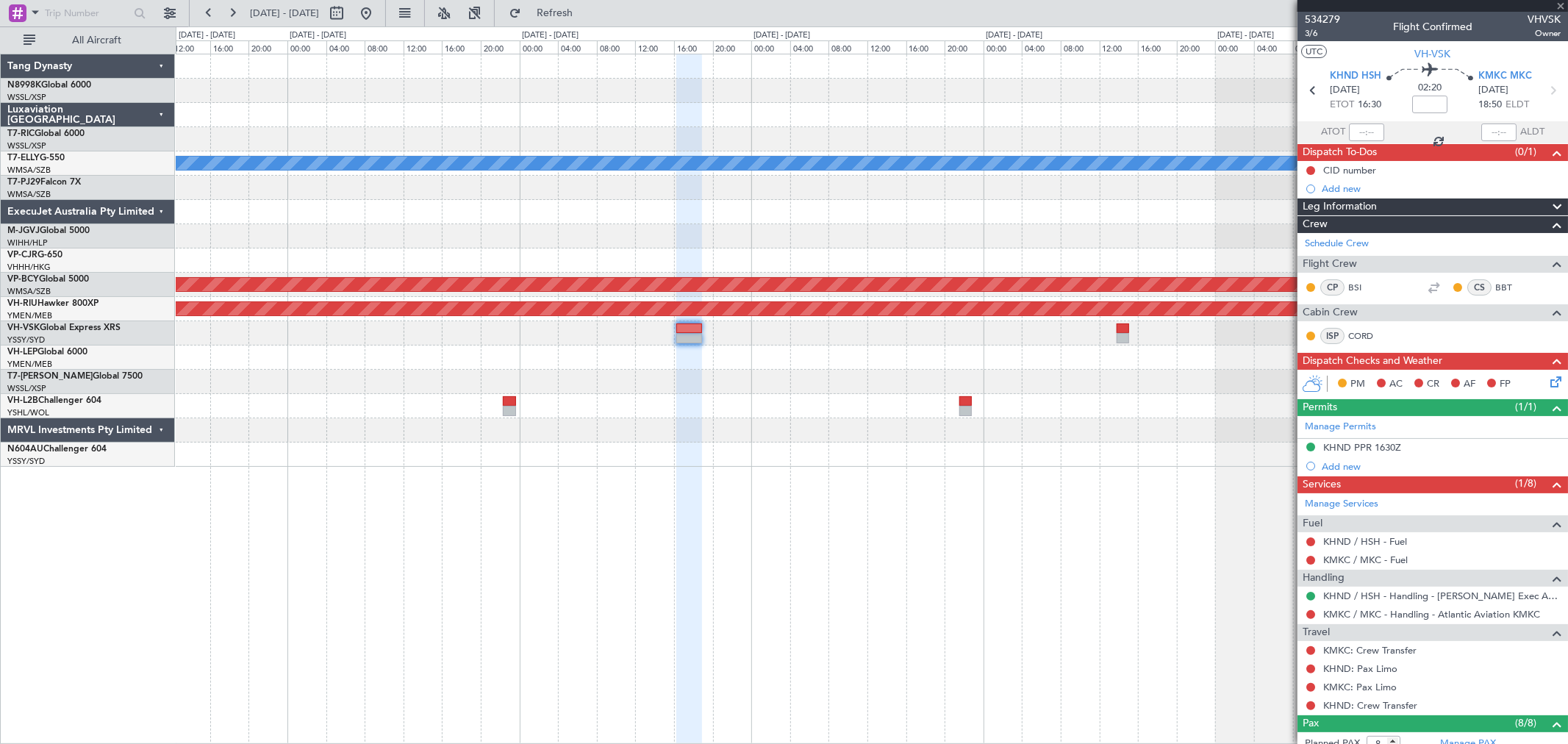
type input "-00:10"
type input "10"
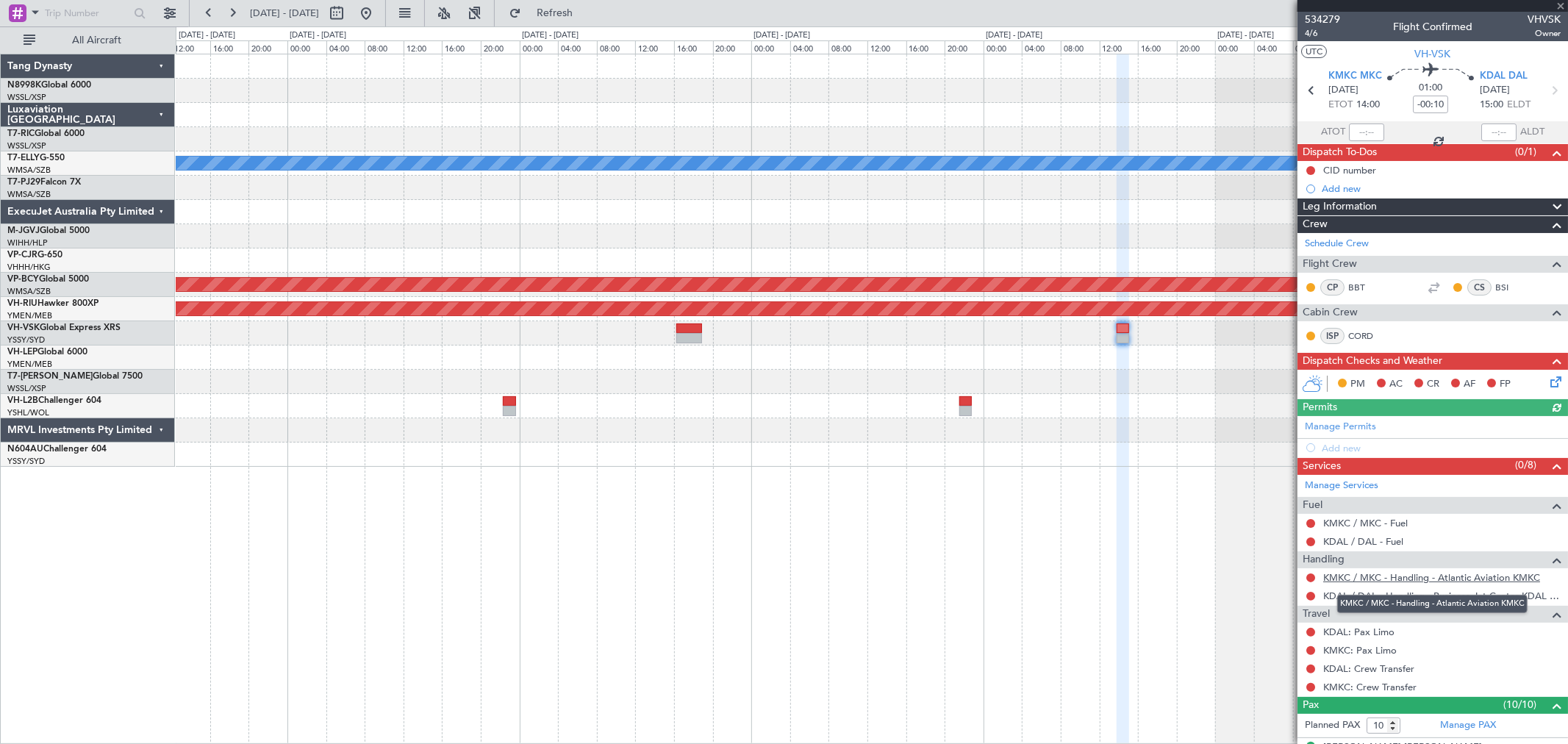
click at [1128, 535] on link "KMKC / MKC - Handling - Atlantic Aviation KMKC" at bounding box center [1431, 577] width 217 height 12
click at [378, 8] on button at bounding box center [366, 13] width 23 height 23
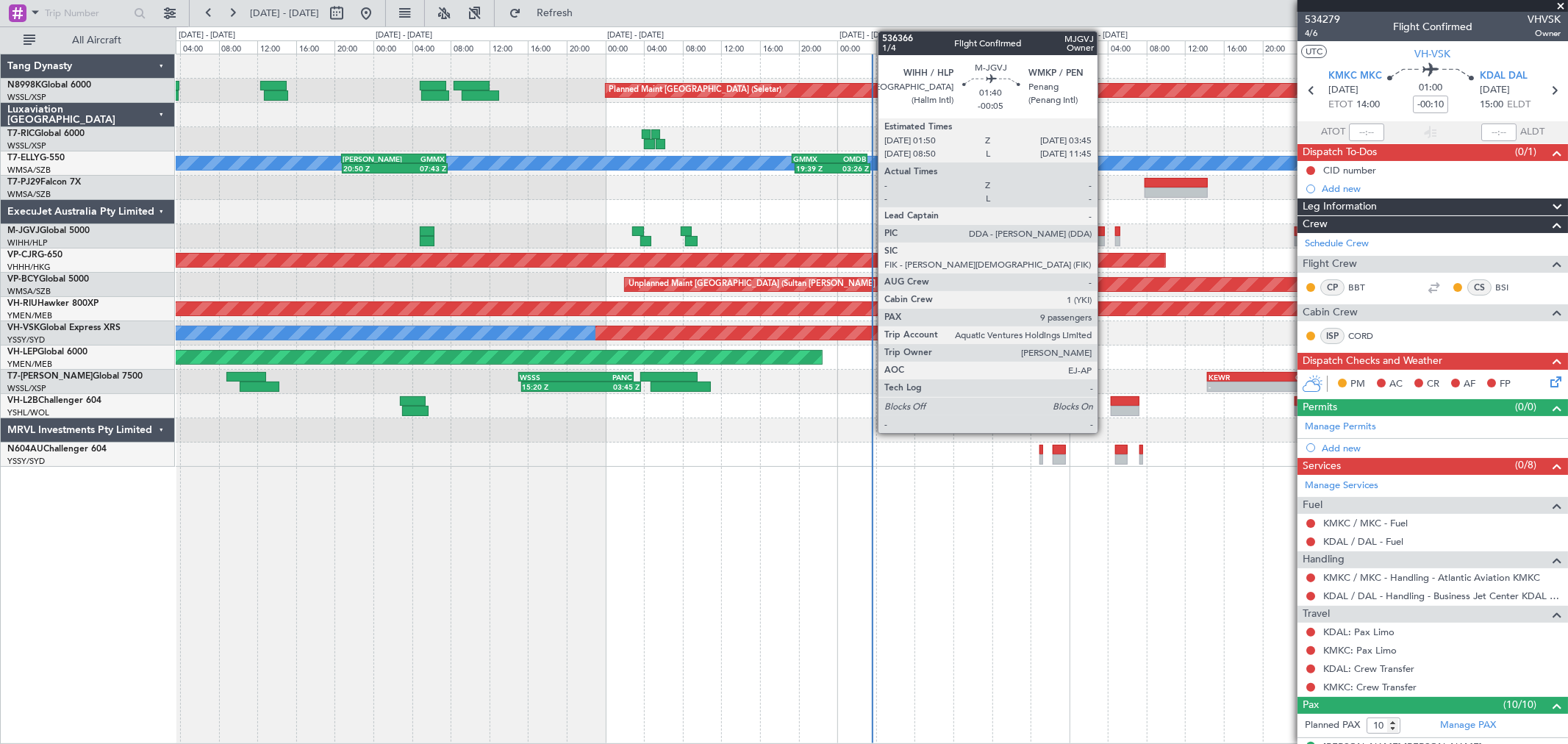
click at [1107, 233] on div "Planned Maint [GEOGRAPHIC_DATA] (Seletar)" at bounding box center [871, 235] width 1391 height 24
click at [1095, 236] on div at bounding box center [1097, 241] width 20 height 11
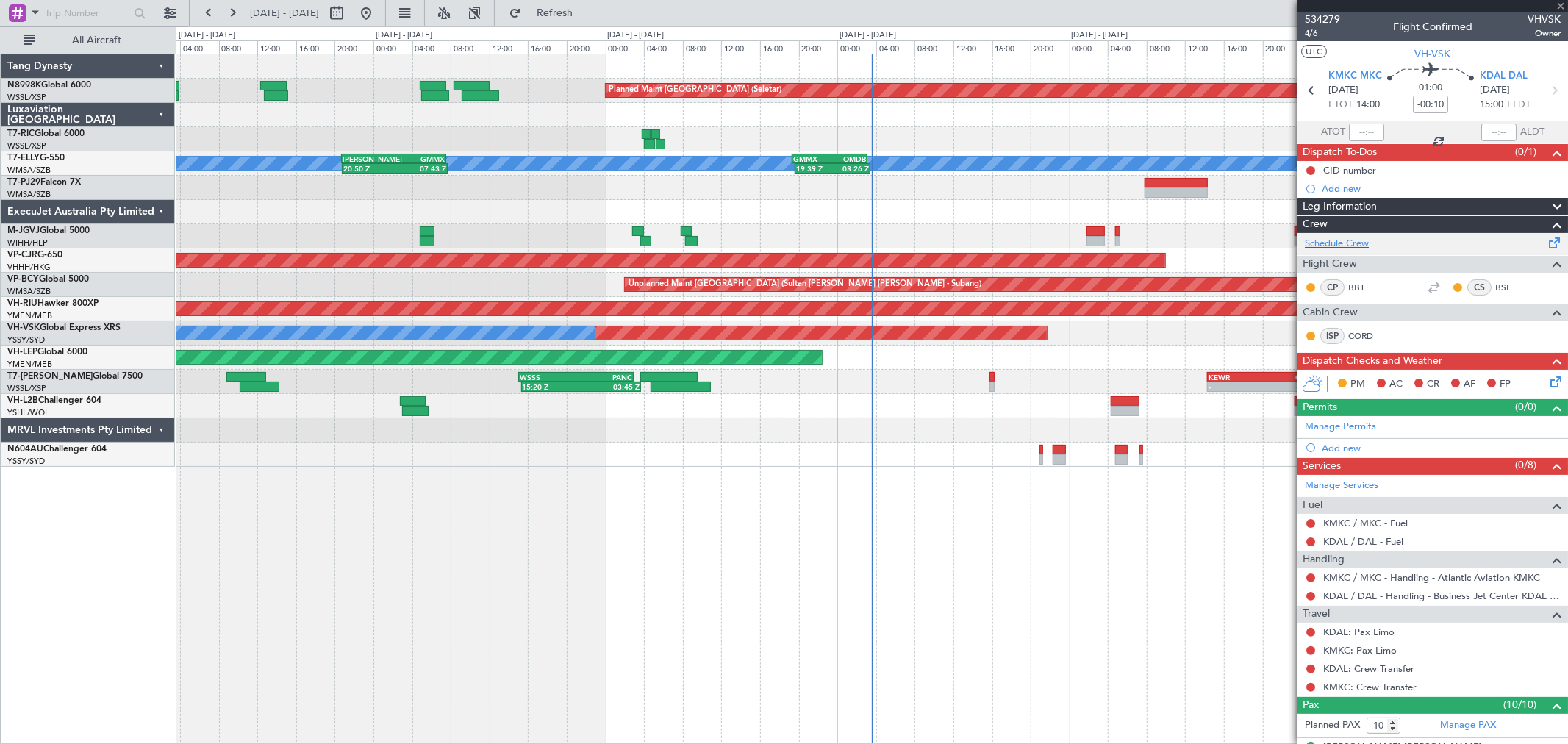
type input "-00:05"
type input "9"
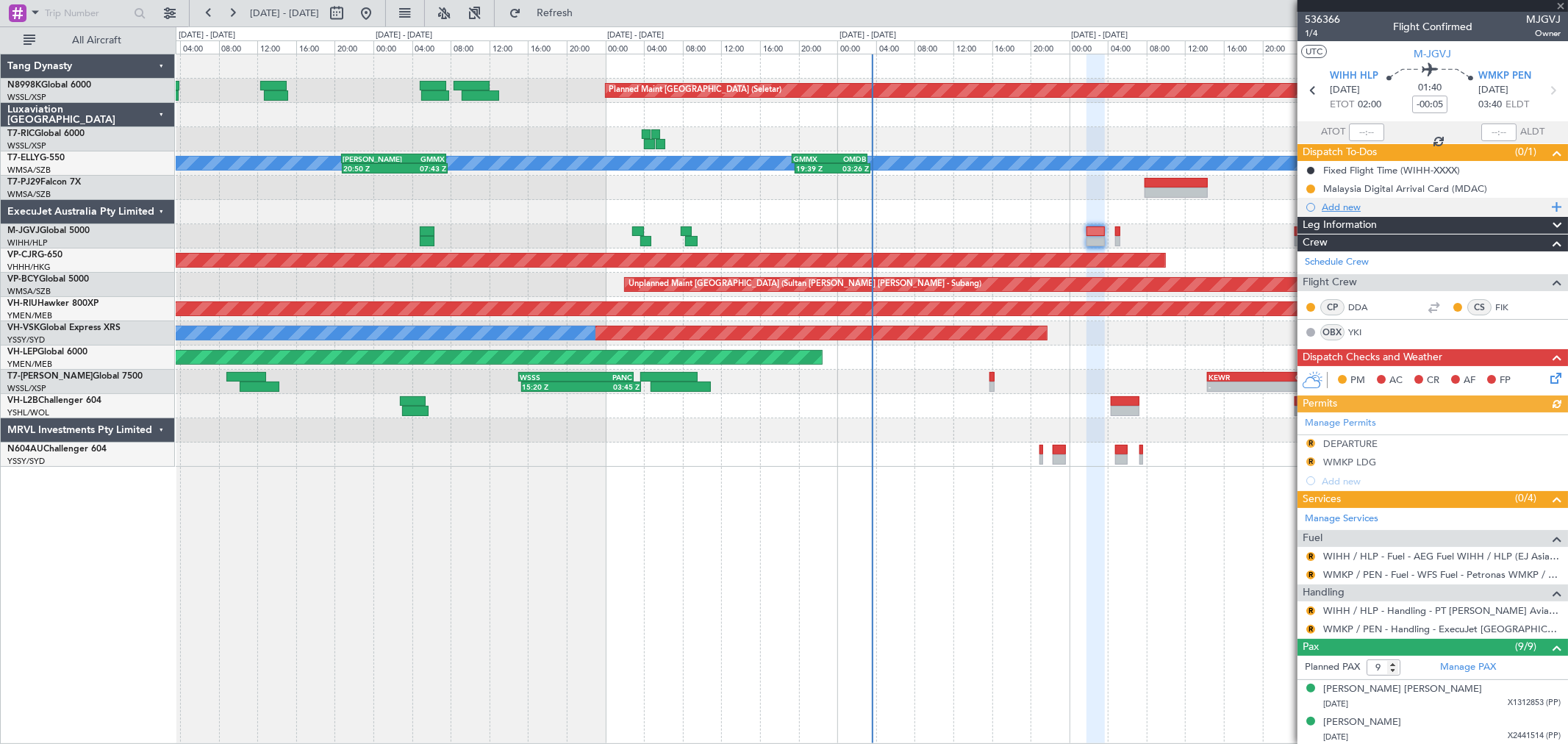
click at [1128, 206] on div "Add new" at bounding box center [1434, 207] width 226 height 12
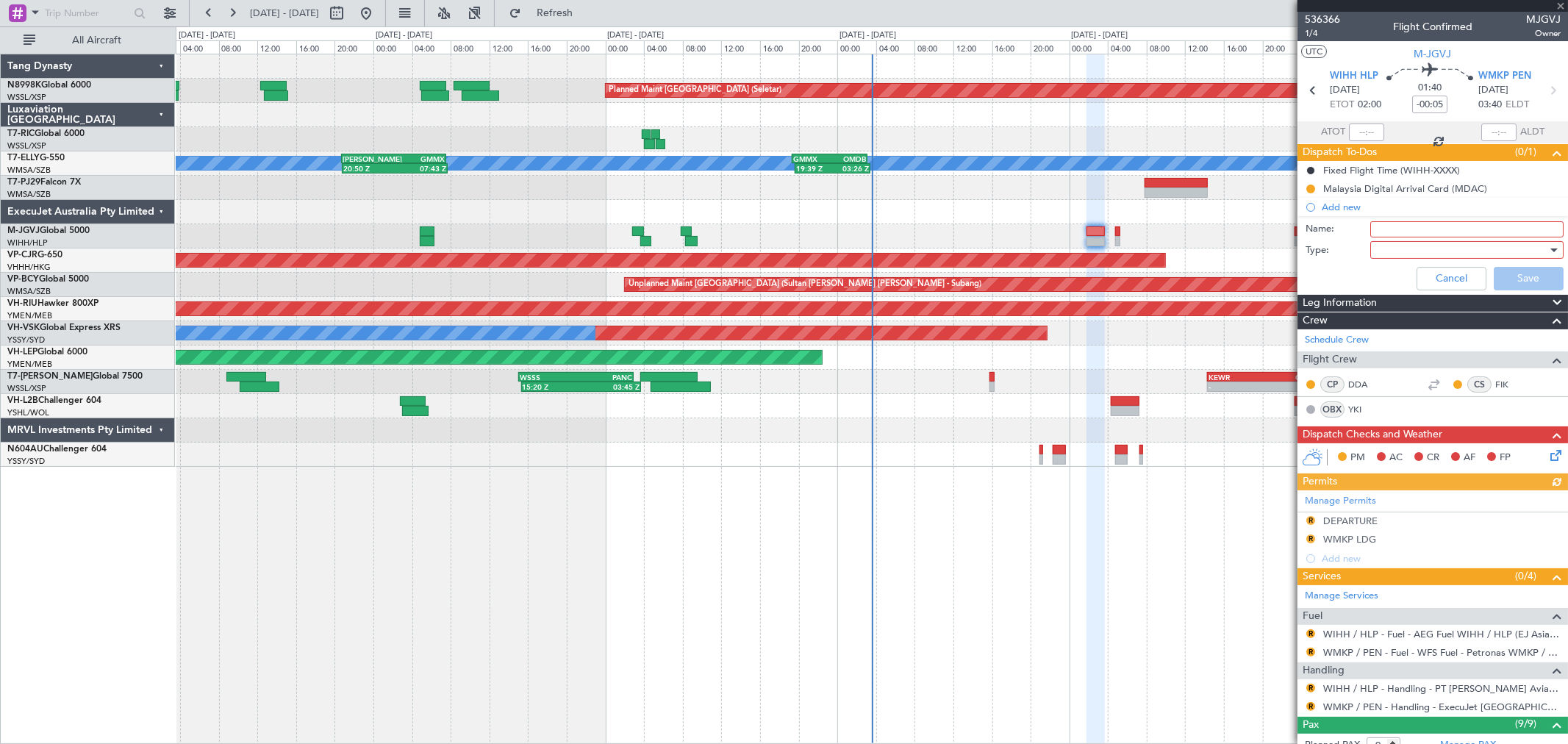
click at [1128, 229] on input "Name:" at bounding box center [1467, 229] width 194 height 16
type input "FPL"
click at [1128, 254] on div at bounding box center [1461, 249] width 171 height 22
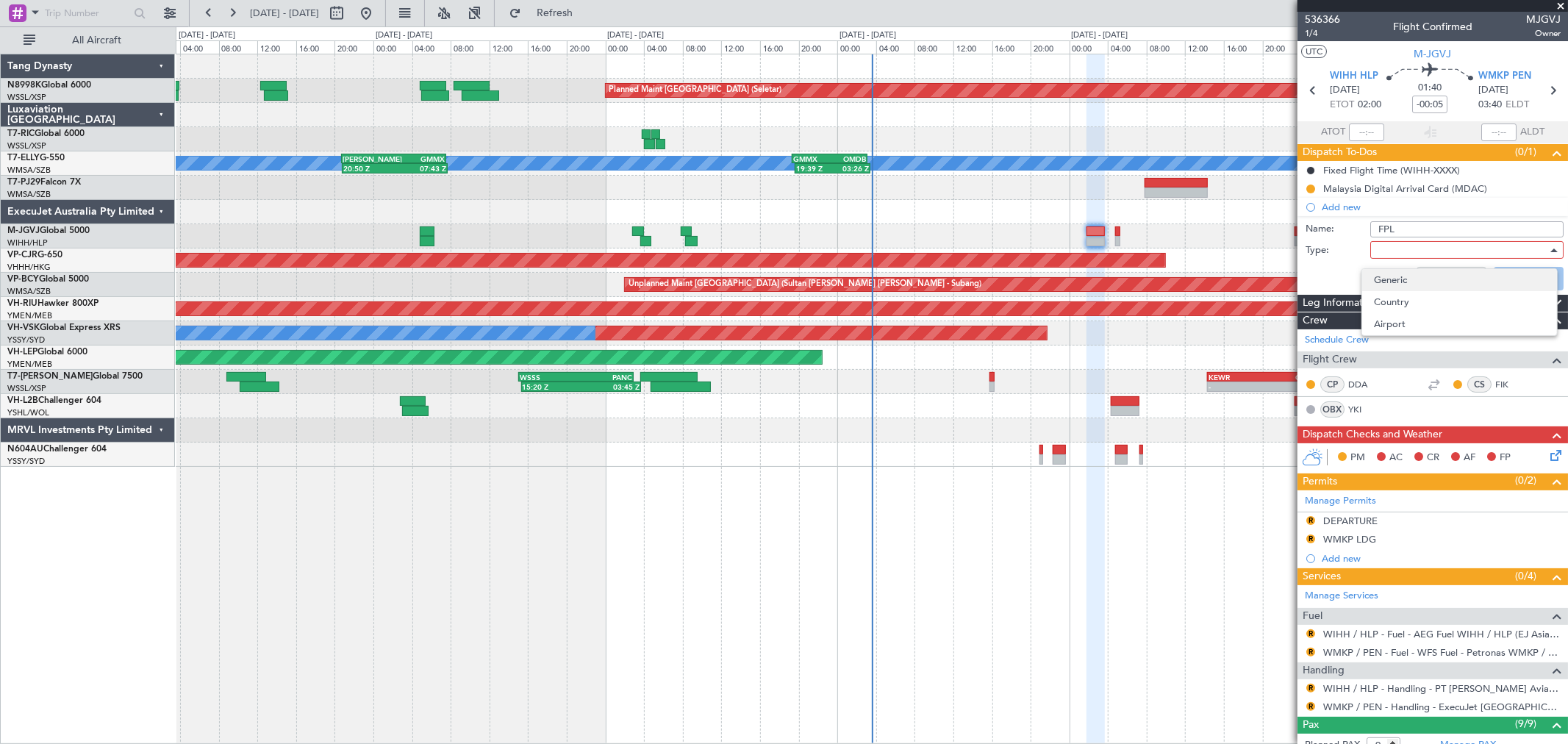
click at [1128, 269] on span "Generic" at bounding box center [1459, 280] width 171 height 22
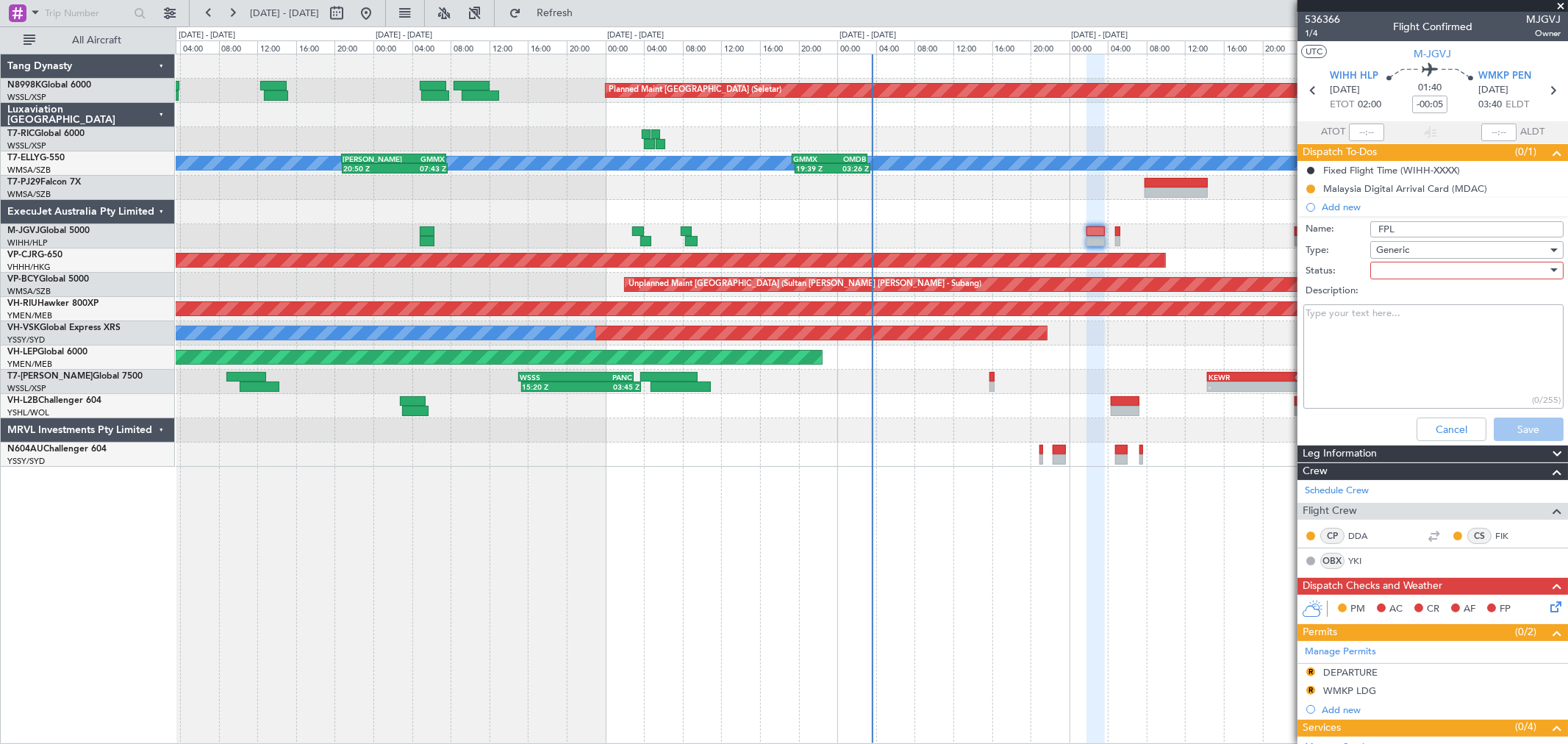
click at [1128, 267] on div at bounding box center [1461, 270] width 171 height 22
click at [1128, 295] on span "Not Started" at bounding box center [1459, 299] width 171 height 22
click at [1128, 341] on textarea "Description:" at bounding box center [1433, 357] width 260 height 105
click at [1128, 364] on textarea "Description:" at bounding box center [1433, 357] width 260 height 105
paste textarea "WIHH/WMKP Fuel 25.000Lb@HLP FL 400/430"
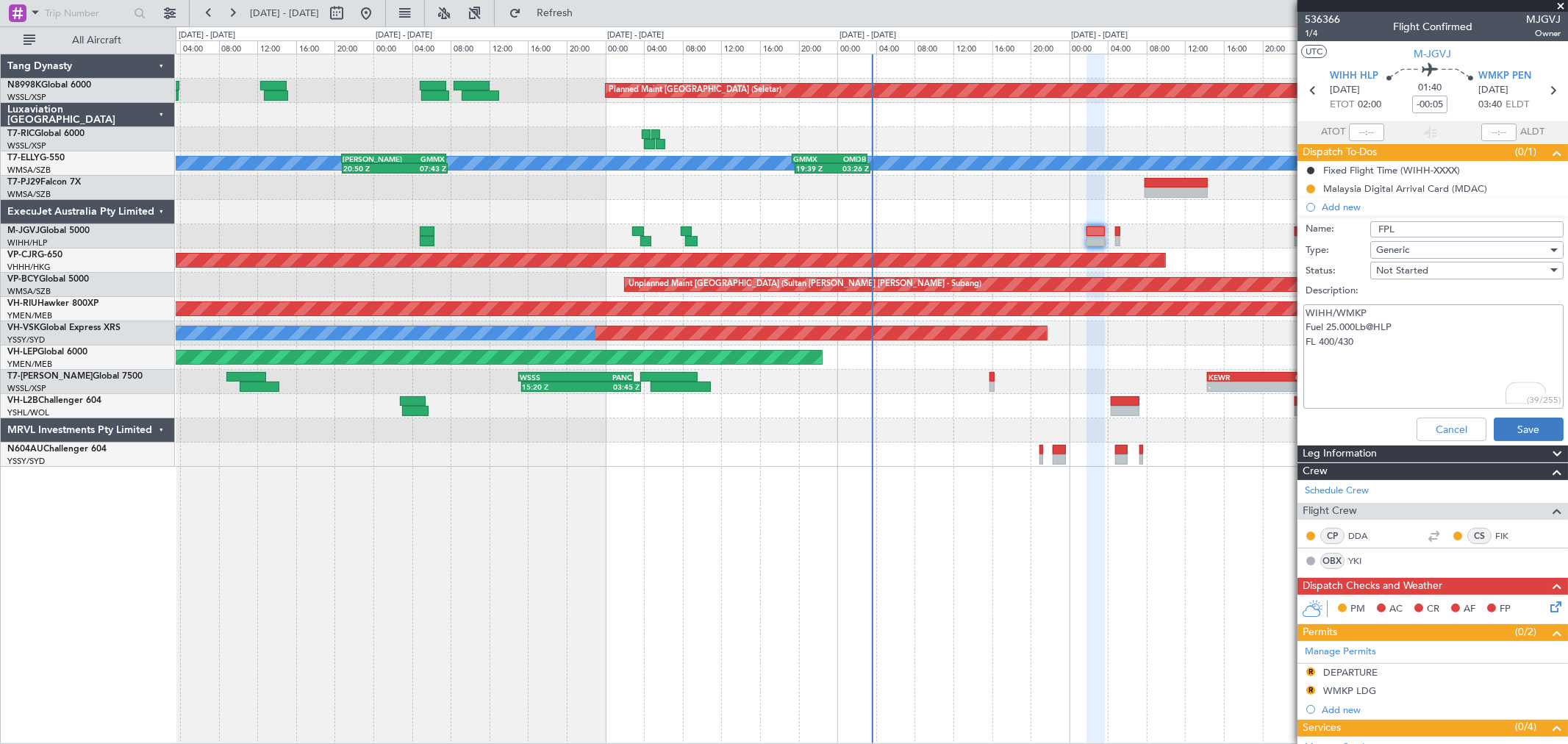
type textarea "WIHH/WMKP Fuel 25.000Lb@HLP FL 400/430"
click at [1128, 424] on button "Save" at bounding box center [1528, 429] width 70 height 23
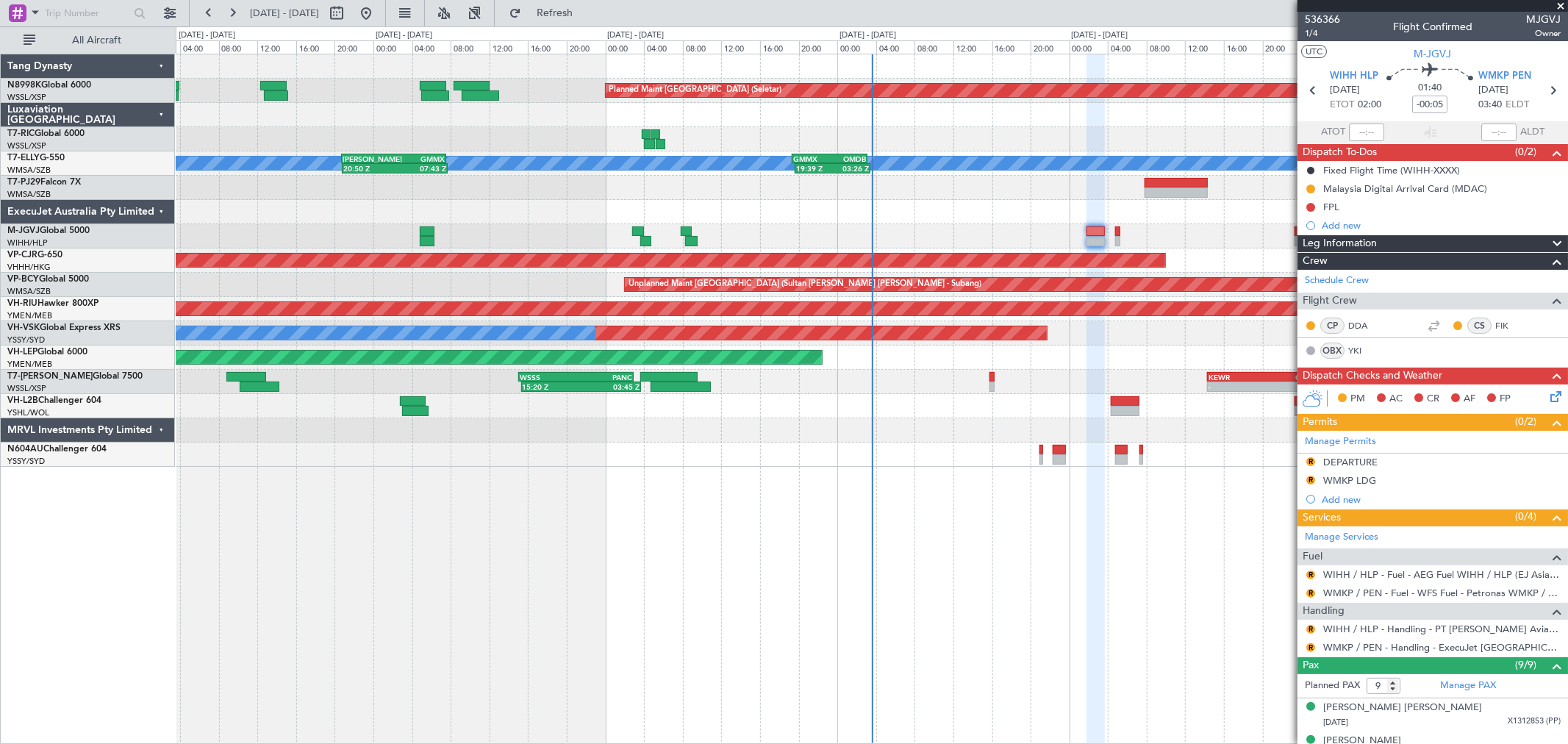
click at [1121, 235] on div "Planned Maint [GEOGRAPHIC_DATA] (Seletar)" at bounding box center [871, 235] width 1391 height 24
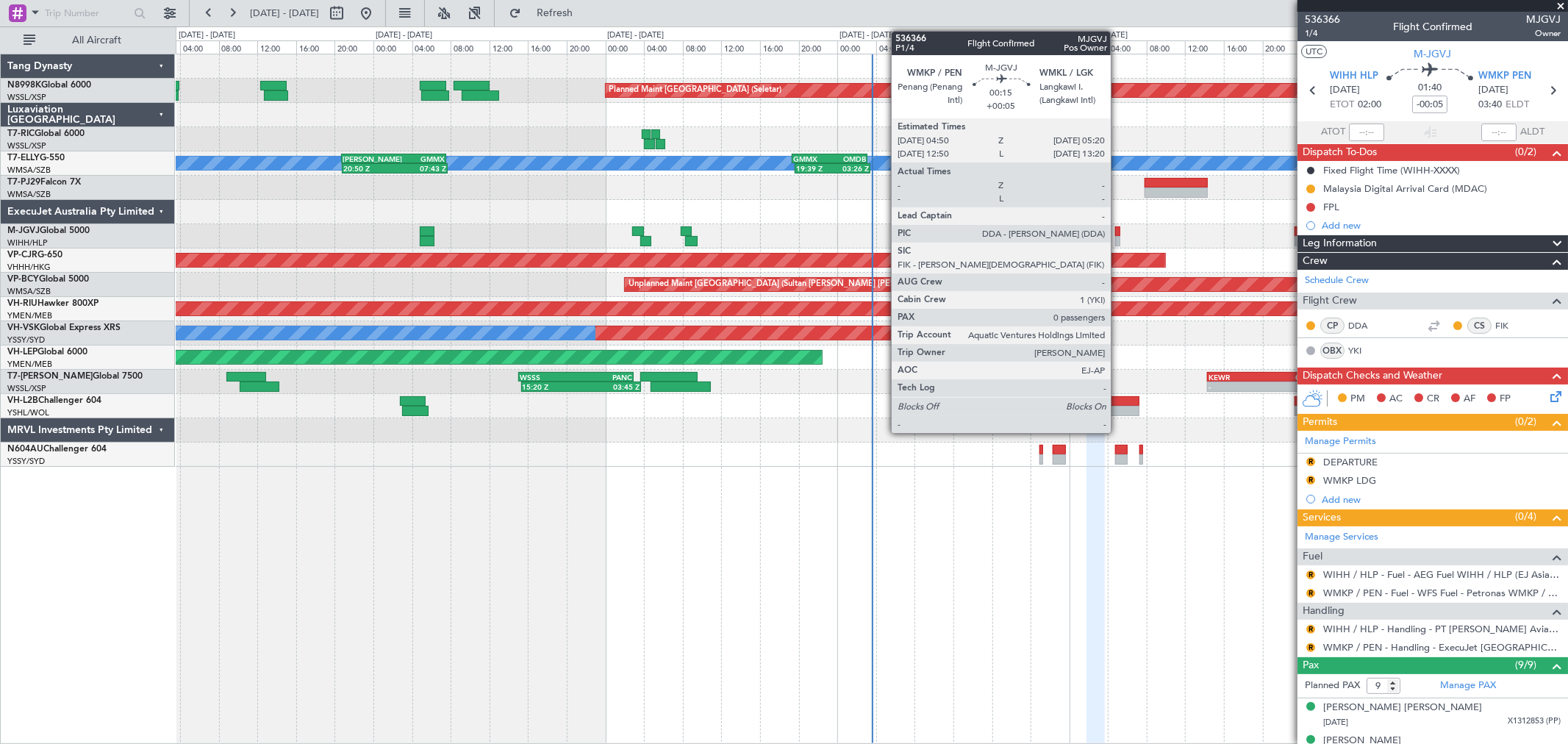
click at [1118, 237] on div at bounding box center [1118, 241] width 5 height 11
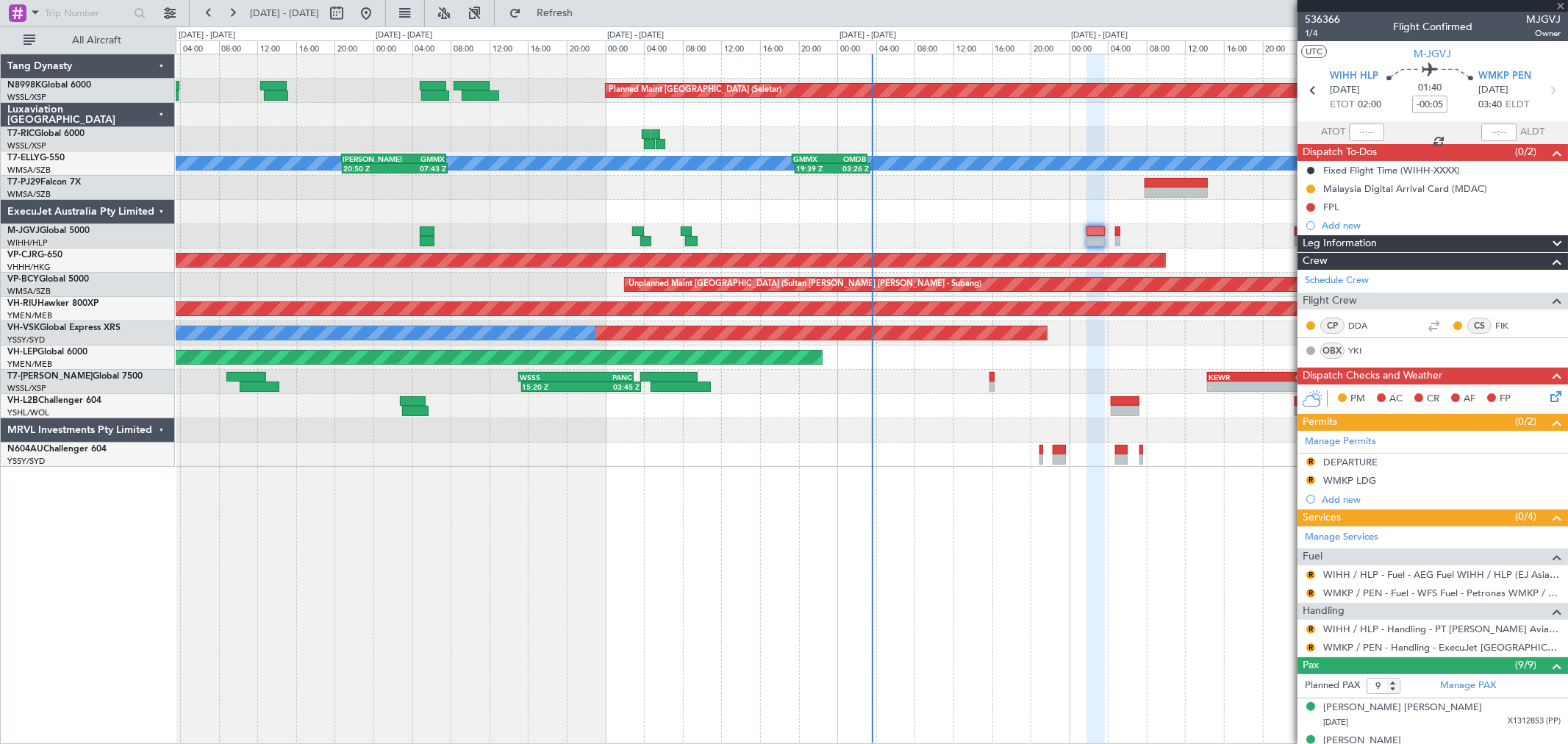
type input "+00:05"
type input "0"
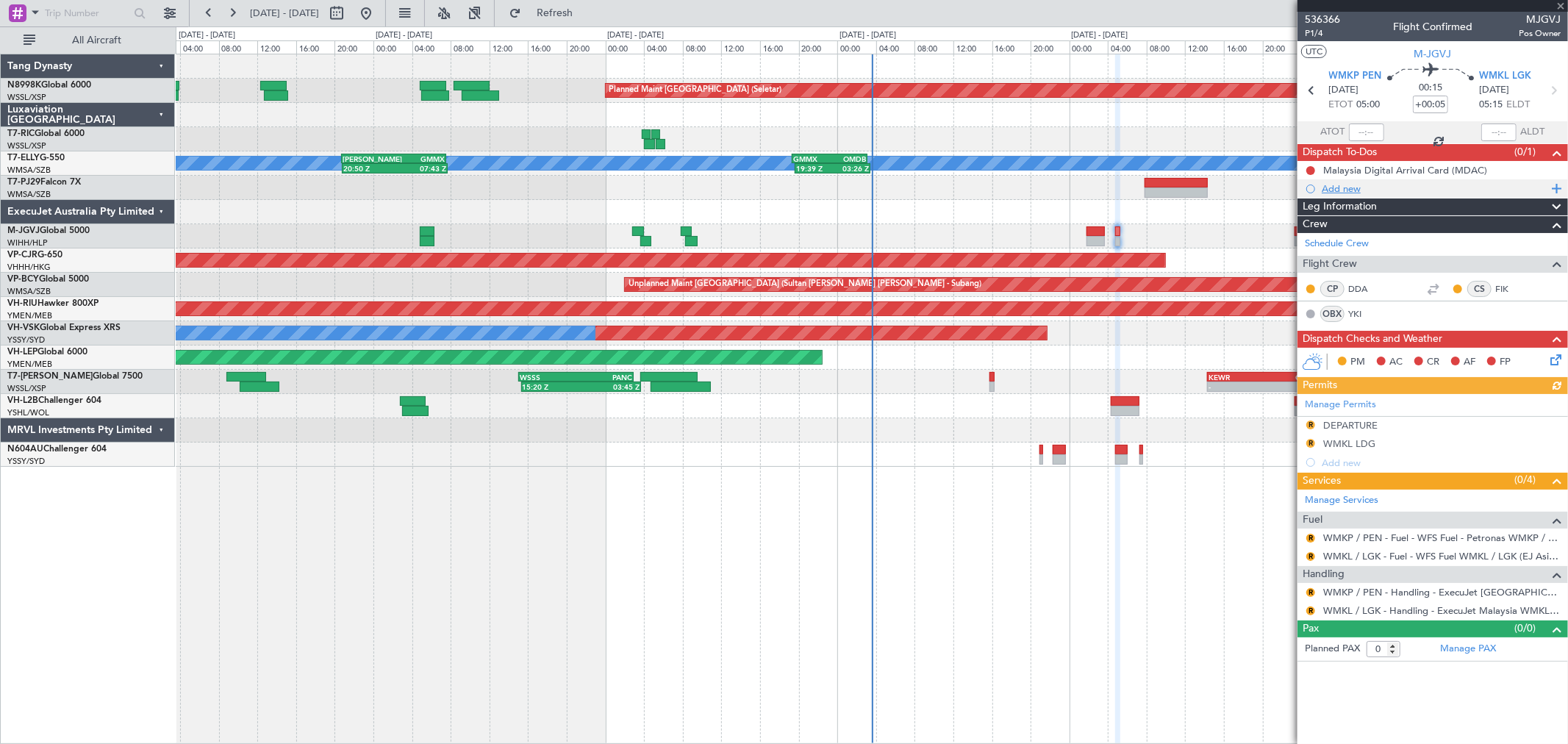
click at [1128, 194] on div "Add new" at bounding box center [1434, 188] width 226 height 12
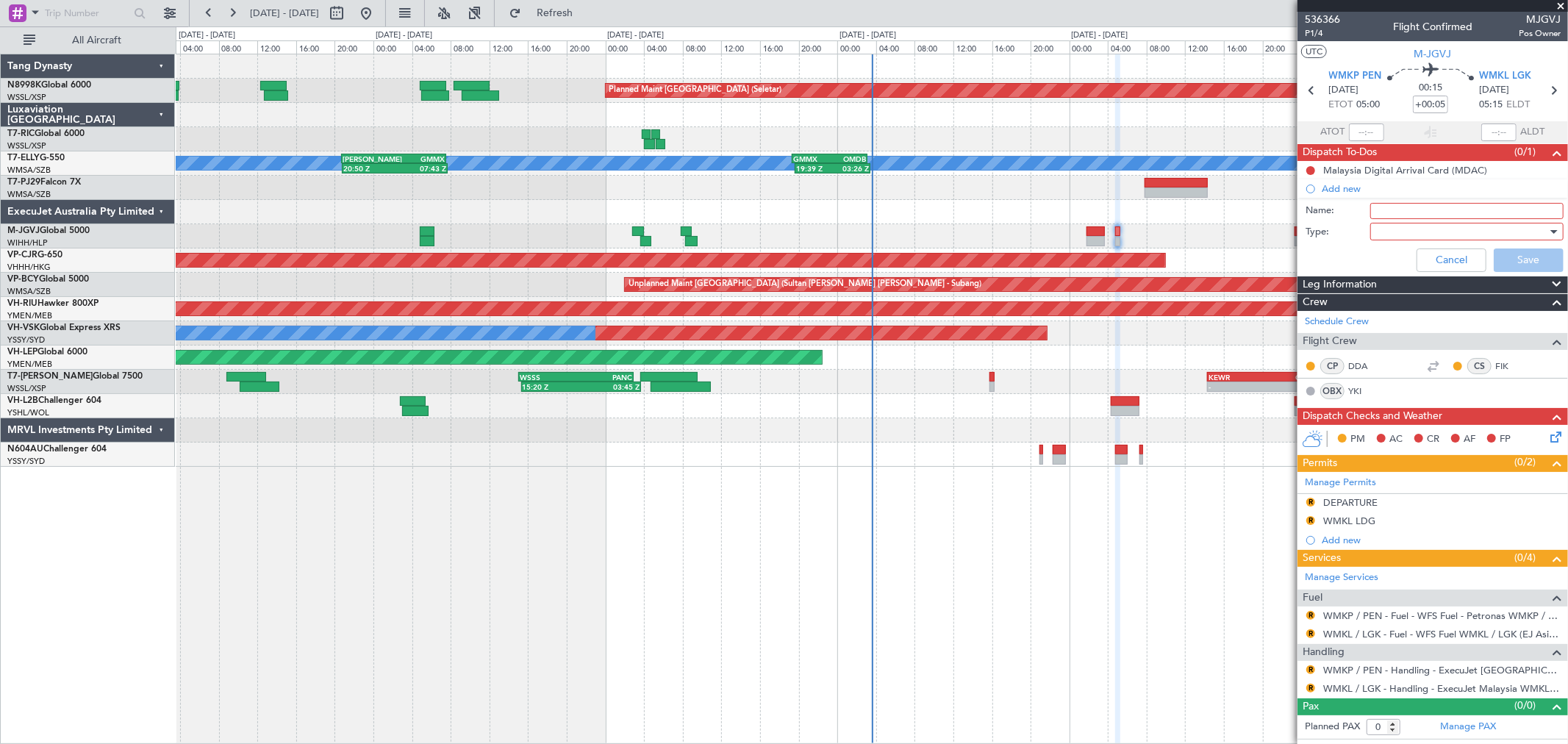
type input "FPL"
click at [1404, 233] on div at bounding box center [1461, 231] width 171 height 22
click at [1405, 258] on span "Generic" at bounding box center [1459, 261] width 180 height 22
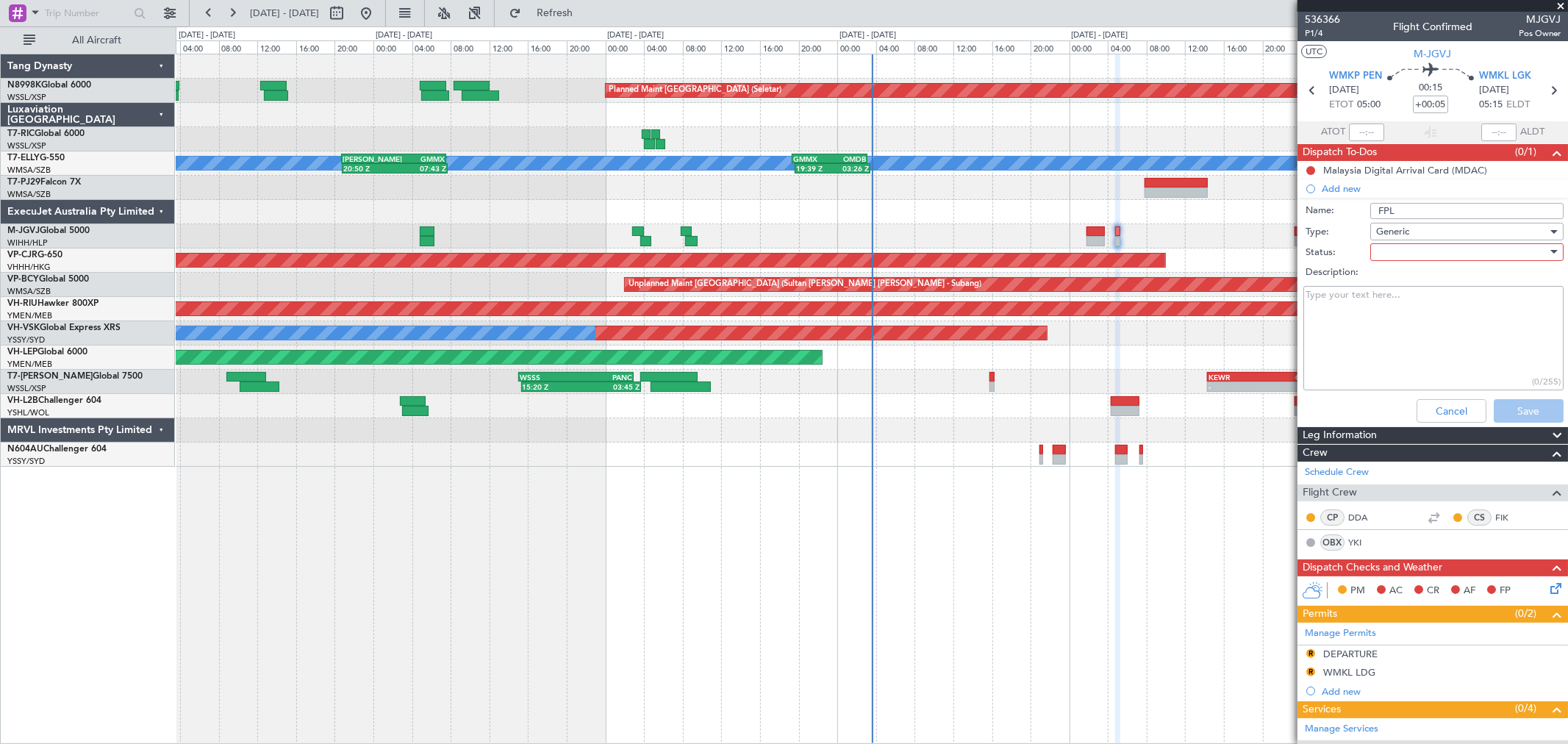
click at [1413, 244] on div at bounding box center [1461, 252] width 171 height 22
click at [1406, 285] on span "Not Started" at bounding box center [1459, 281] width 171 height 22
click at [1367, 352] on textarea "Description:" at bounding box center [1433, 338] width 260 height 105
paste textarea "WMKP/WMKL Fuel : Remaining of 1st leg Alt 5000/6000’"
type textarea "WMKP/WMKL Fuel : Remaining of 1st leg Alt 5000/6000’"
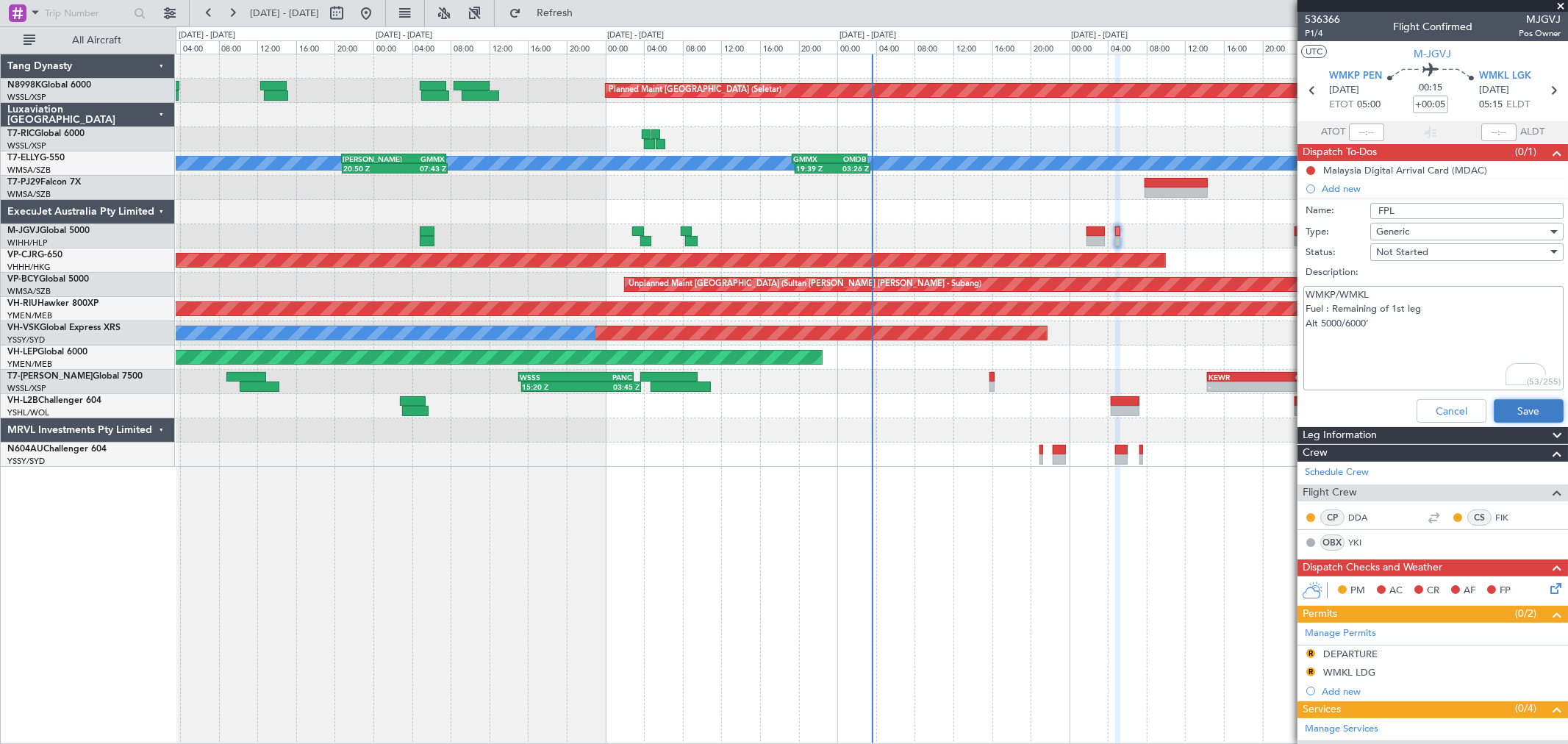
click at [1502, 408] on button "Save" at bounding box center [1528, 411] width 70 height 23
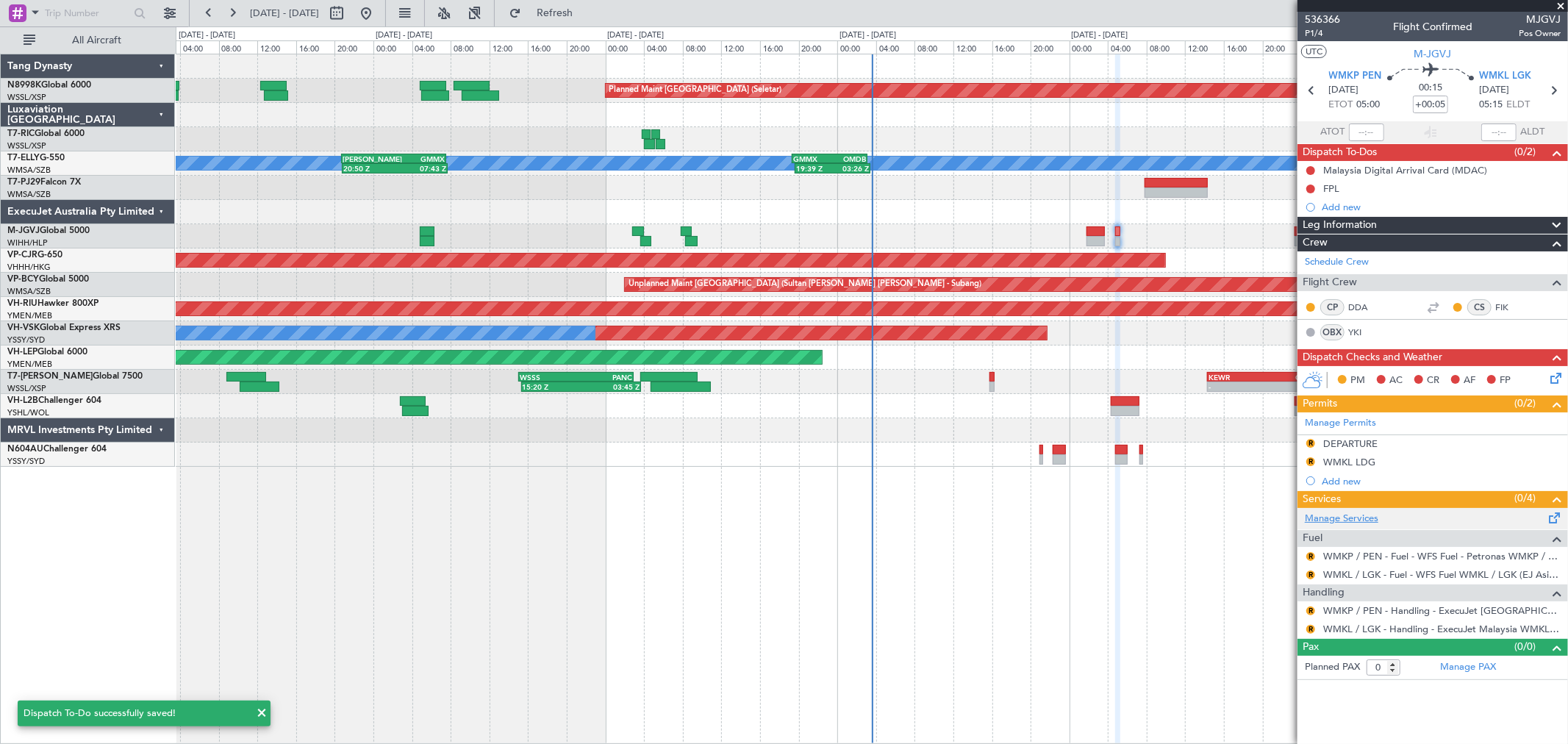
click at [1355, 517] on link "Manage Services" at bounding box center [1341, 518] width 74 height 15
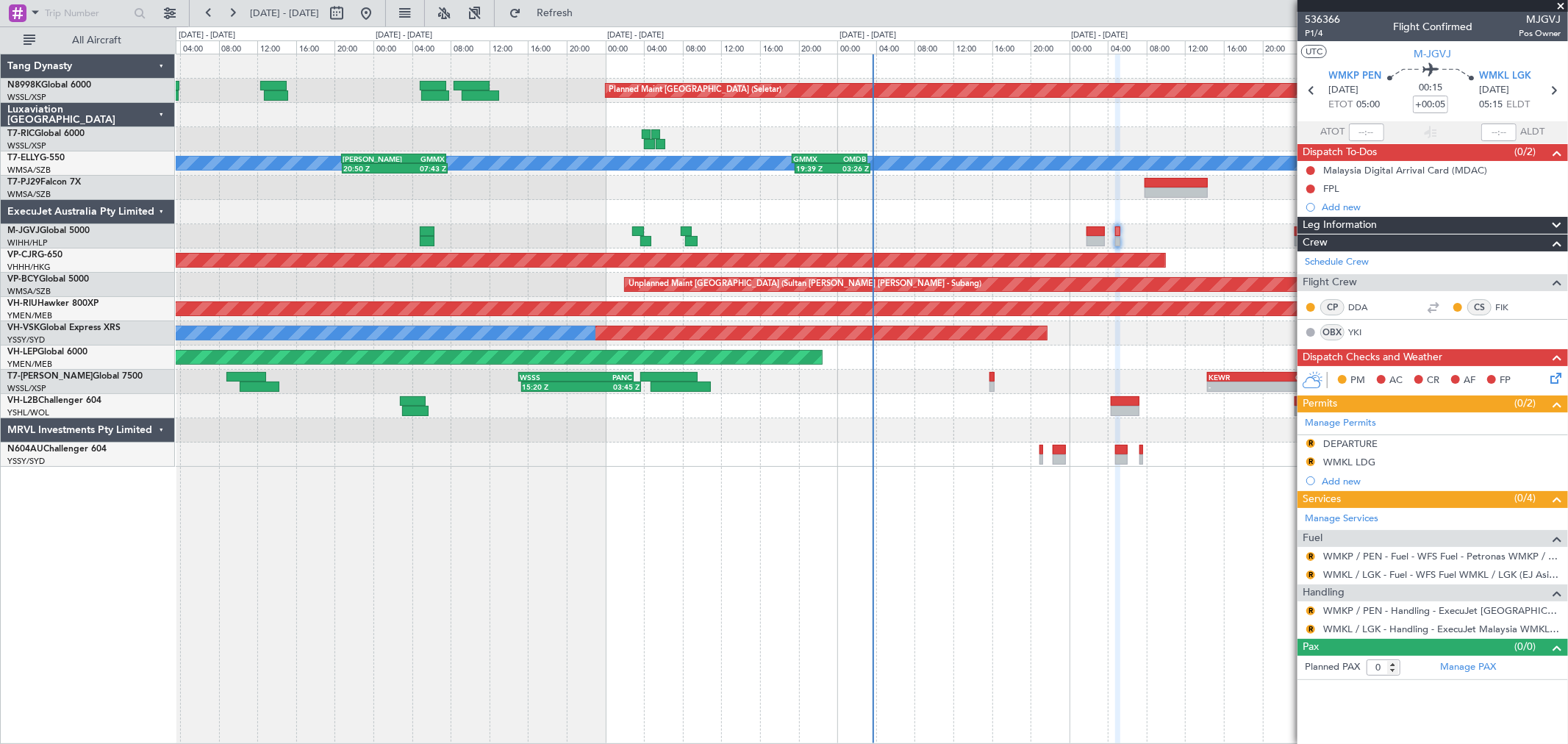
click at [816, 253] on div "Planned Maint Singapore (Seletar) Planned Maint Dubai (Dubai Intl) MEL 20:50 Z …" at bounding box center [871, 260] width 1391 height 412
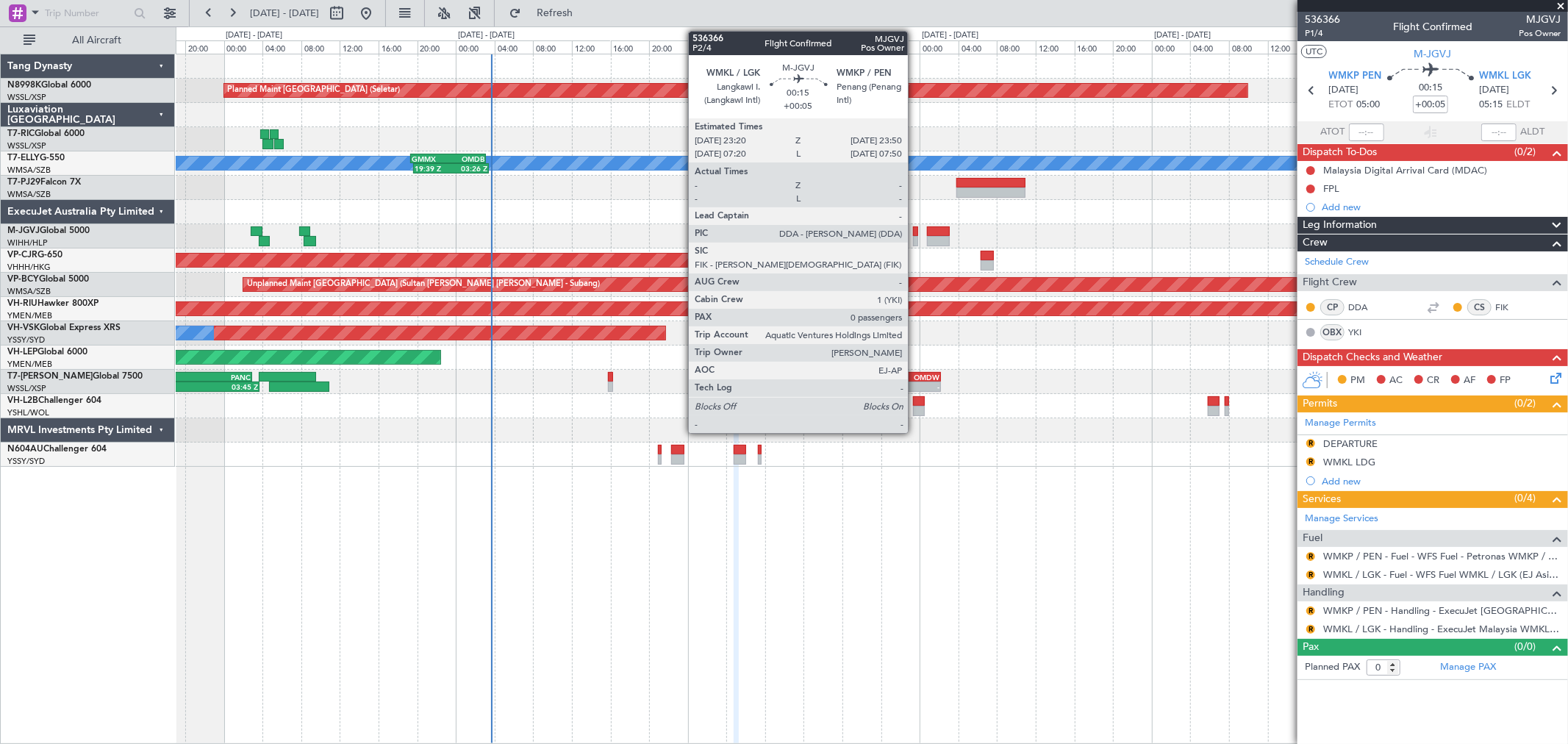
click at [915, 236] on div at bounding box center [915, 241] width 5 height 11
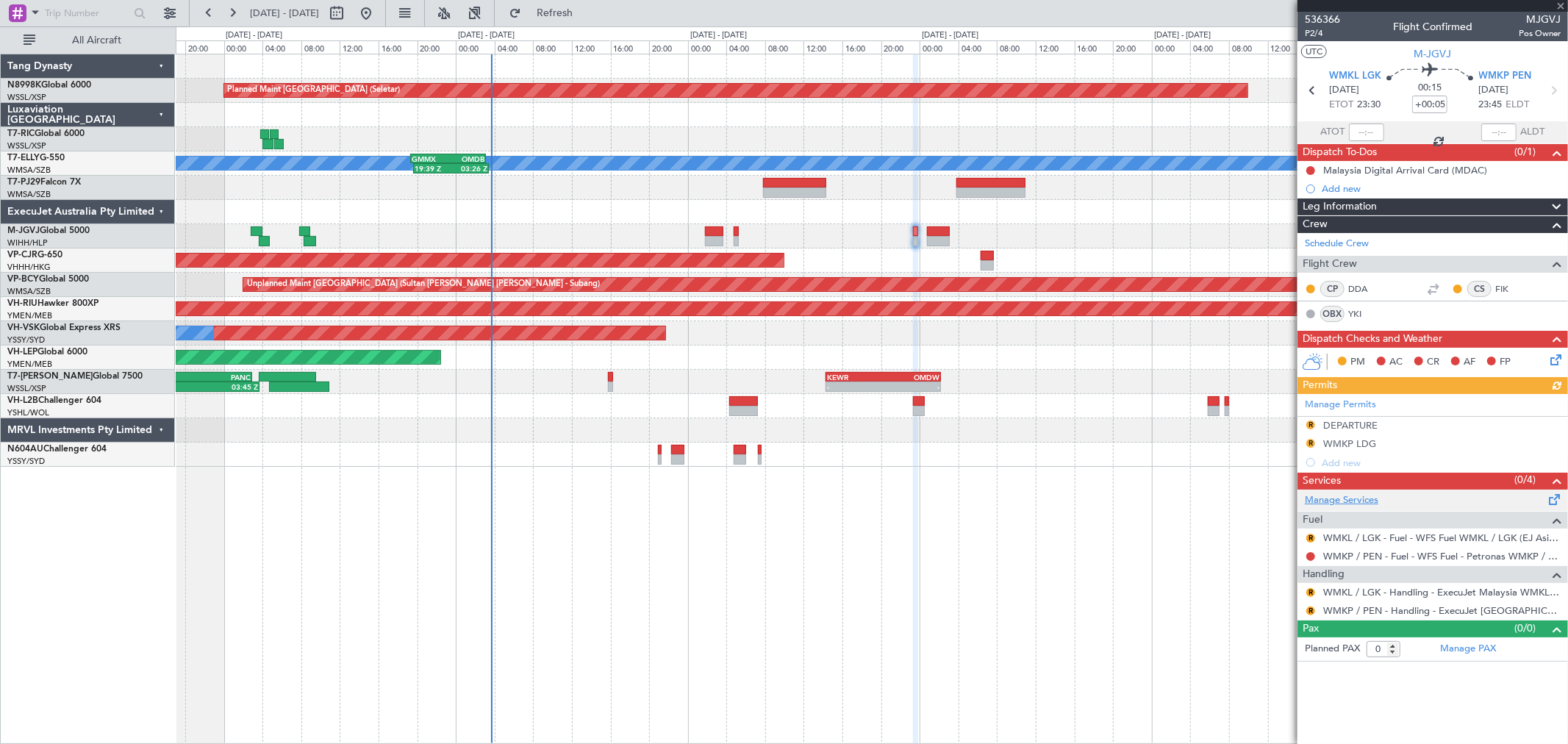
click at [1366, 497] on link "Manage Services" at bounding box center [1341, 500] width 74 height 15
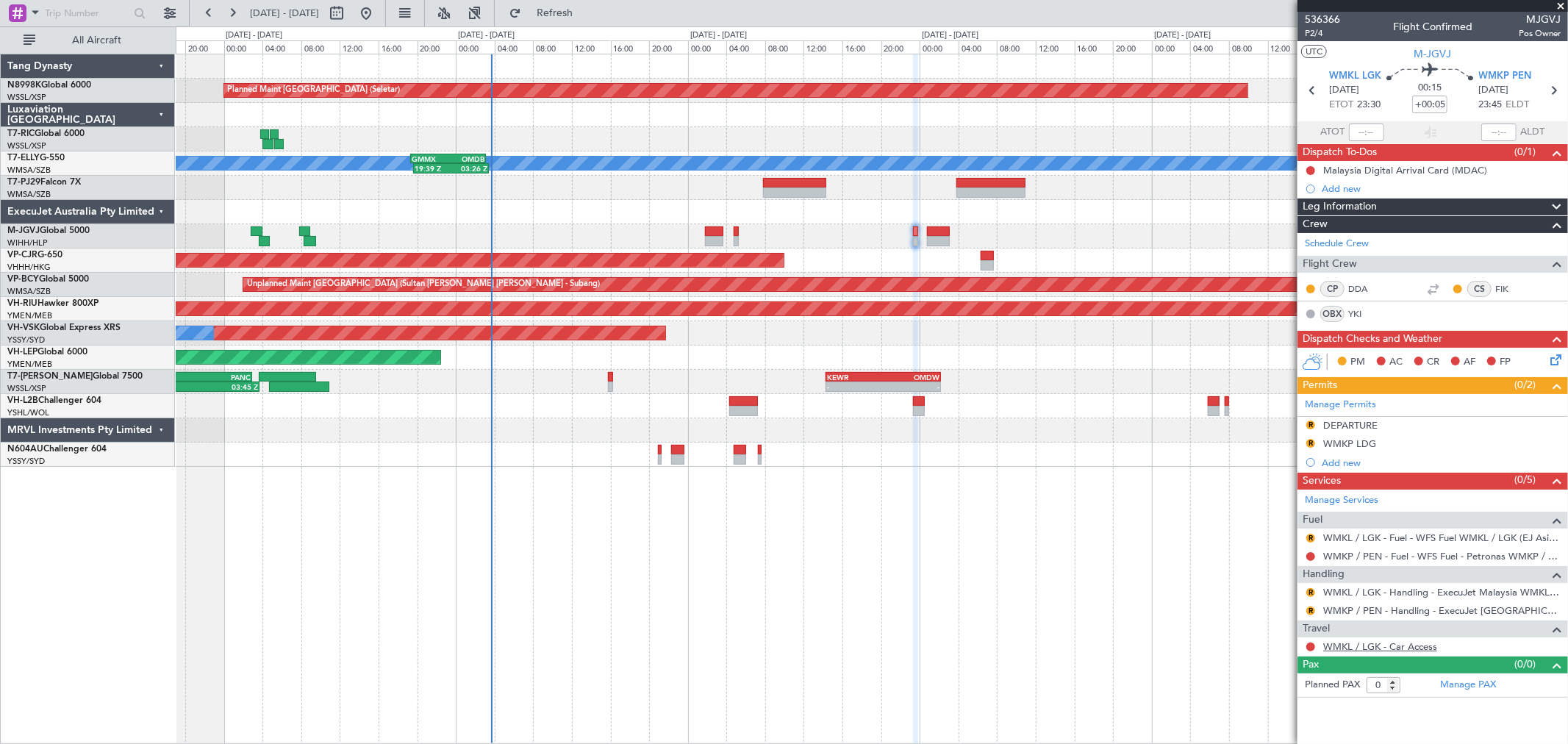
click at [1366, 645] on link "WMKL / LGK - Car Access" at bounding box center [1380, 646] width 114 height 12
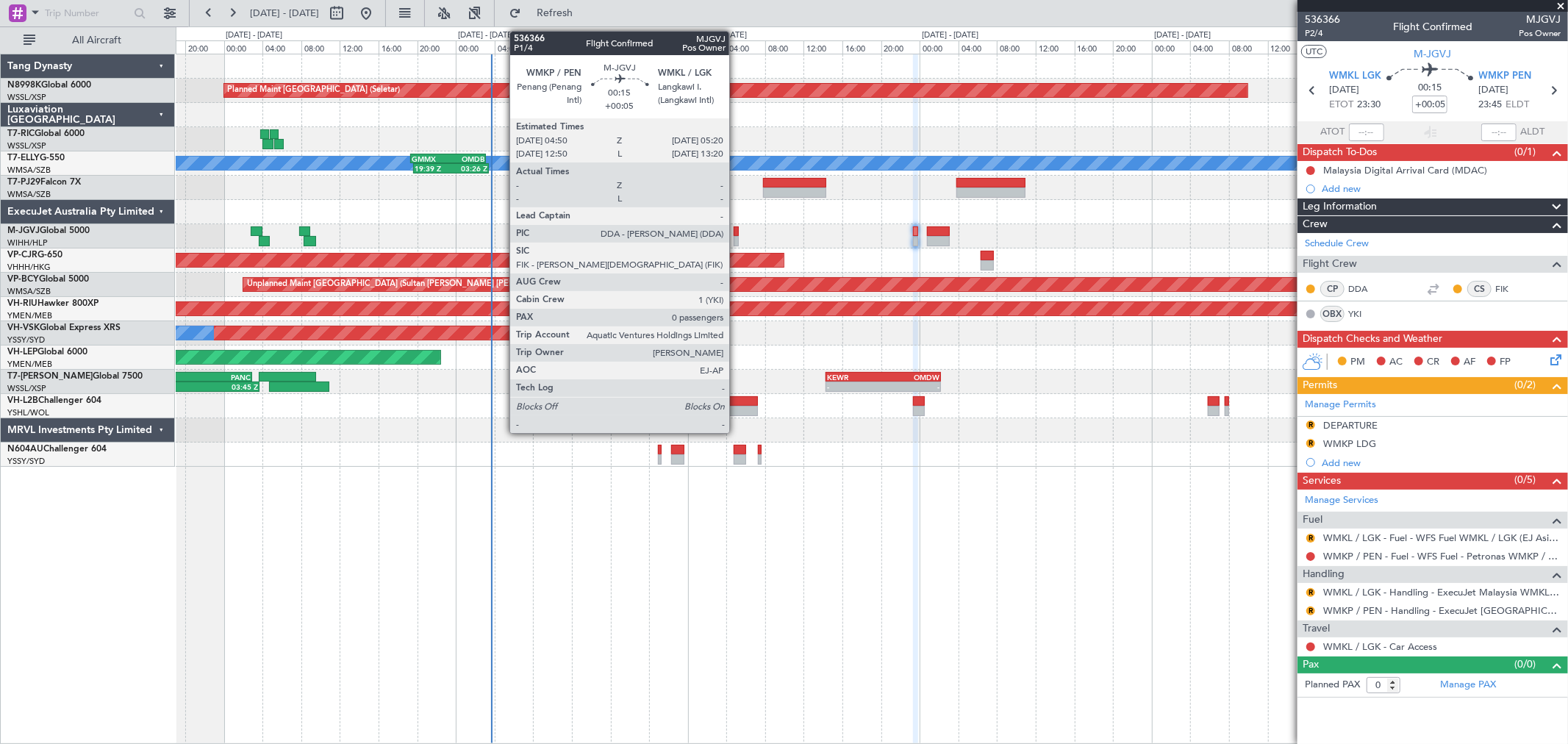
click at [736, 237] on div at bounding box center [736, 241] width 5 height 11
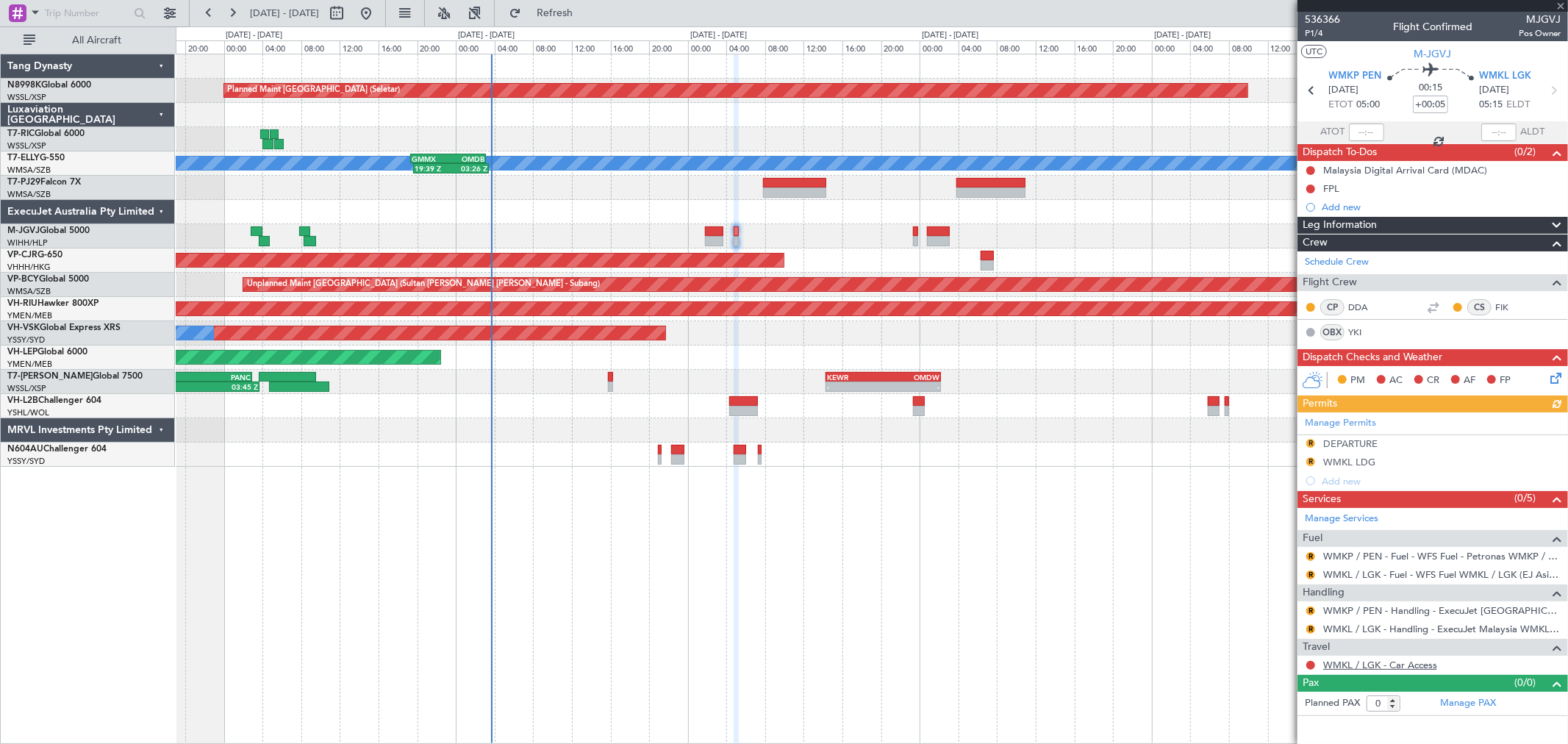
click at [1380, 661] on link "WMKL / LGK - Car Access" at bounding box center [1380, 665] width 114 height 12
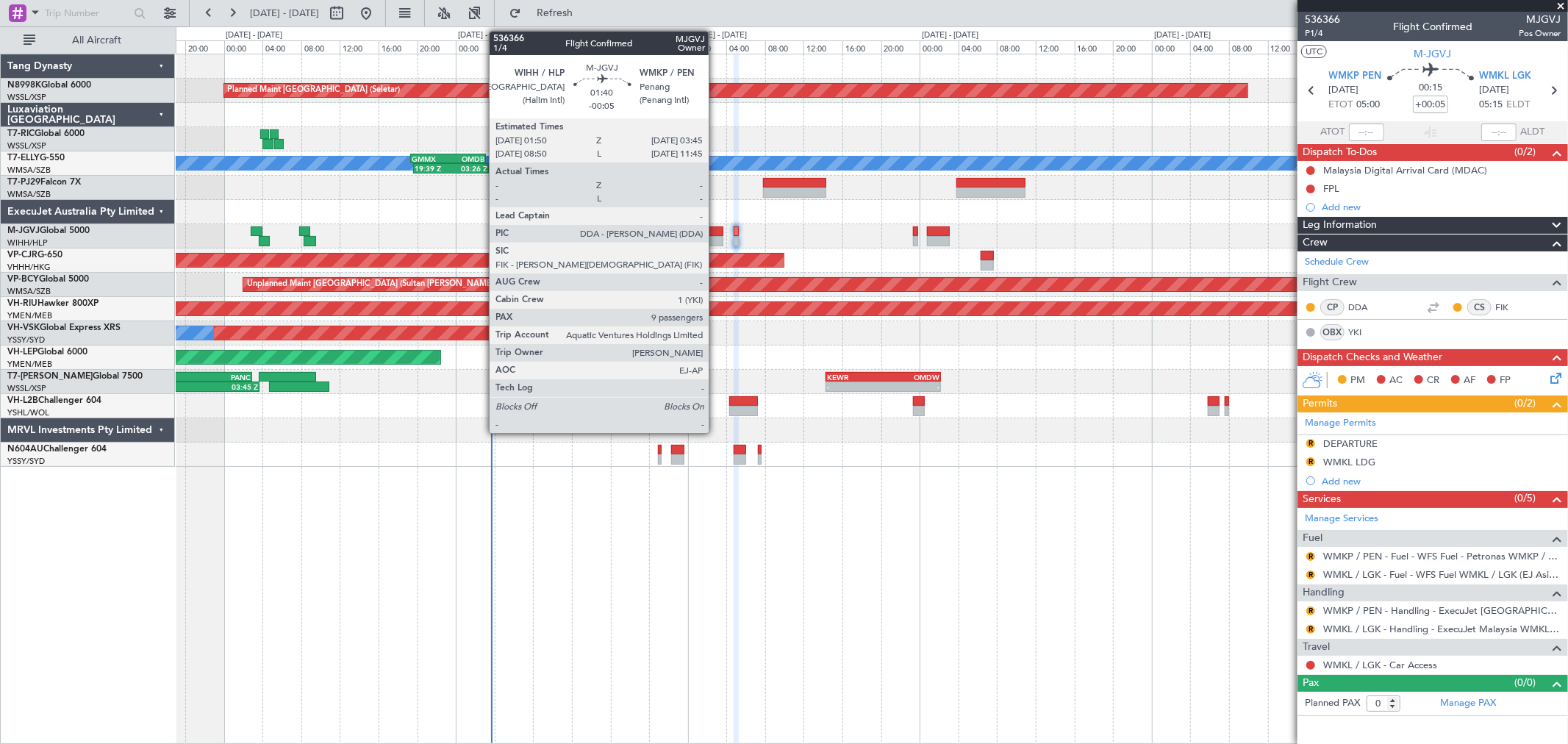
click at [714, 241] on div at bounding box center [715, 241] width 20 height 11
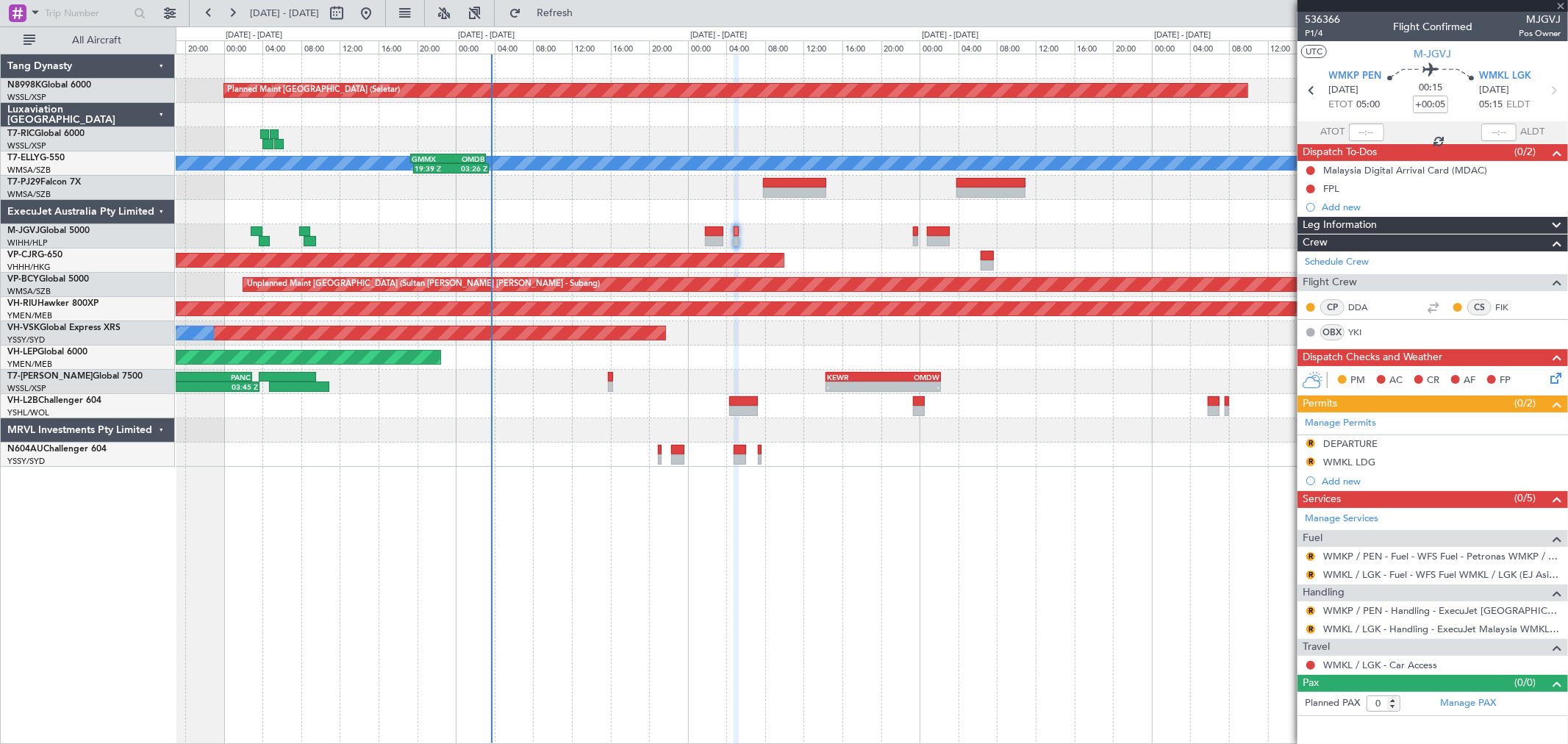
type input "-00:05"
type input "9"
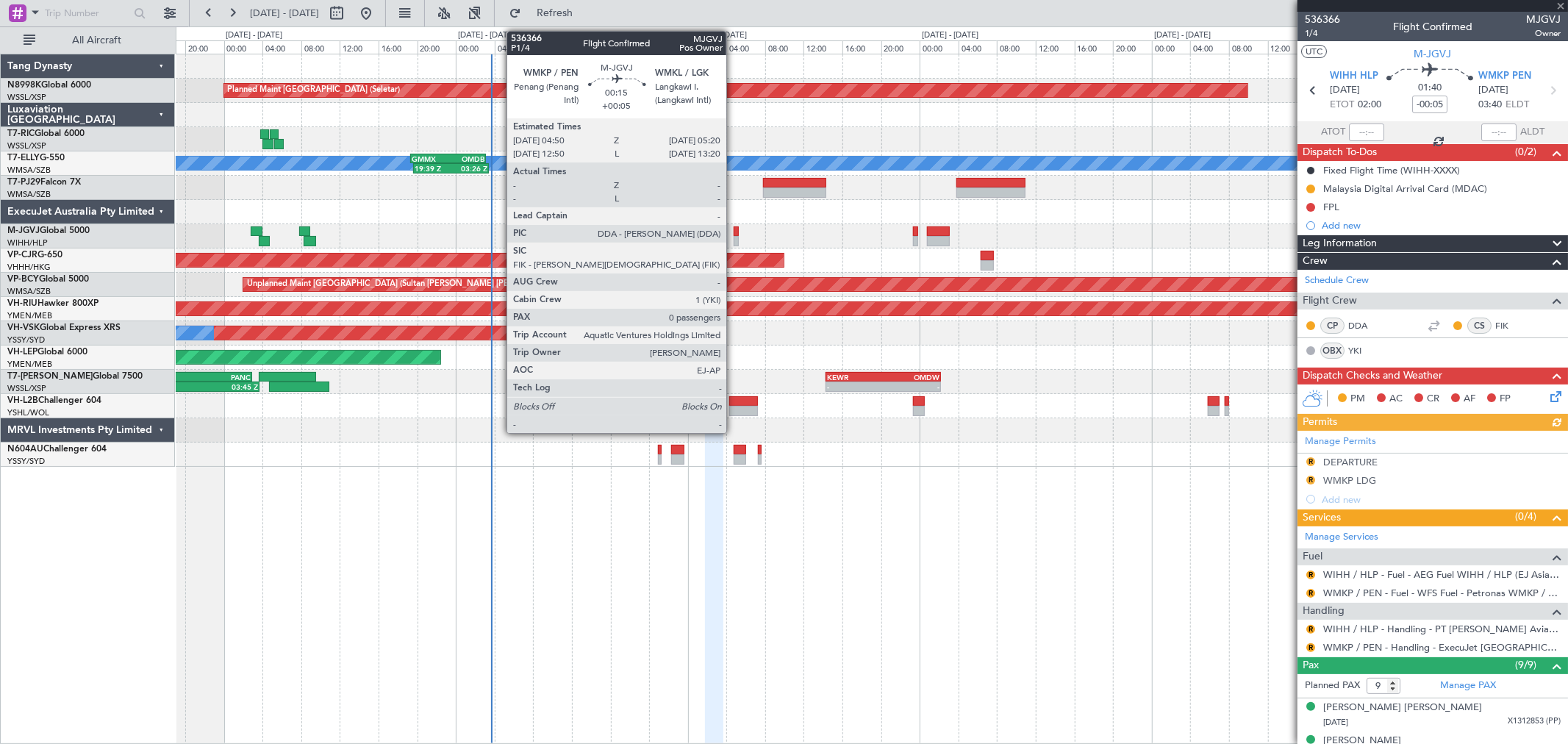
click at [733, 233] on div at bounding box center [736, 232] width 5 height 11
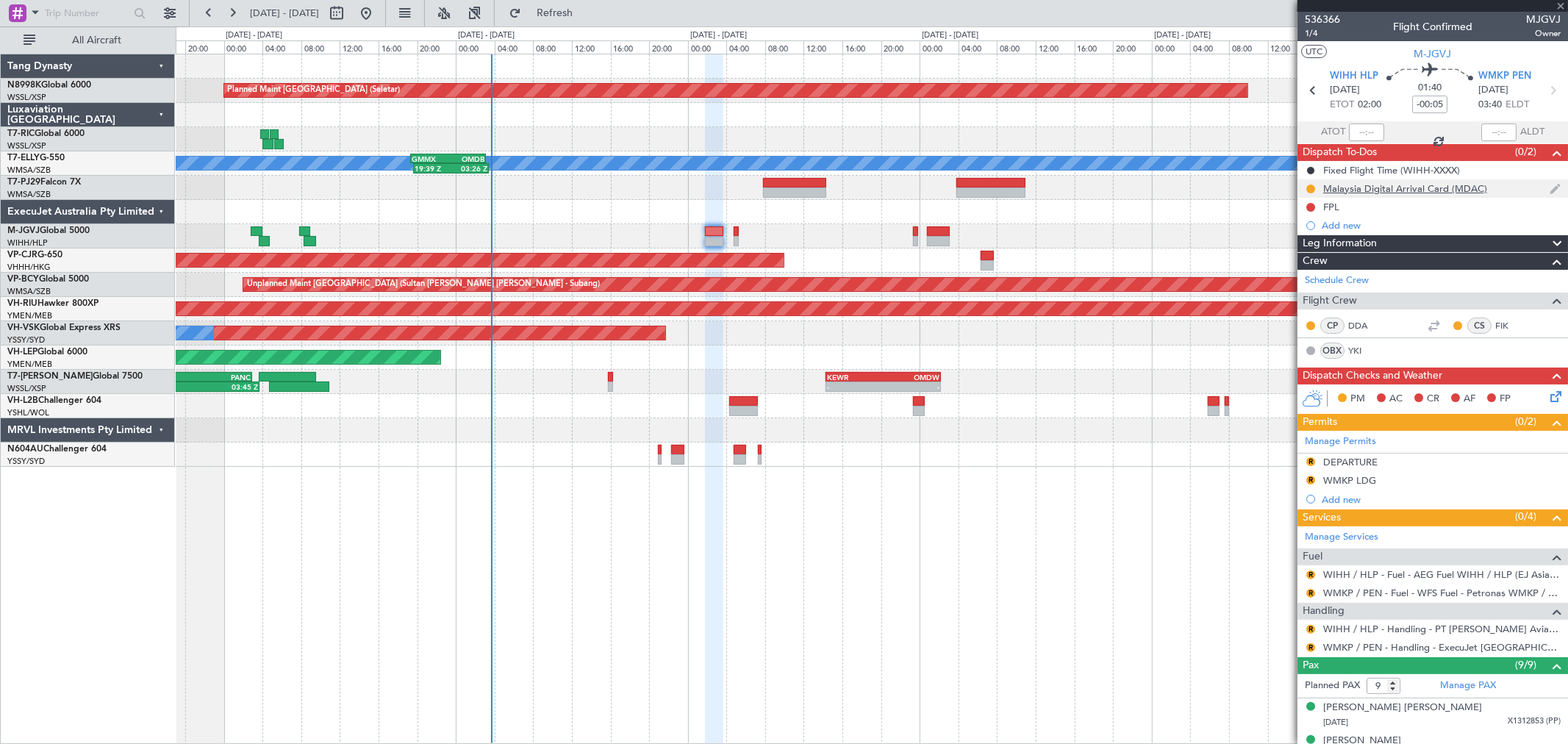
type input "+00:05"
type input "0"
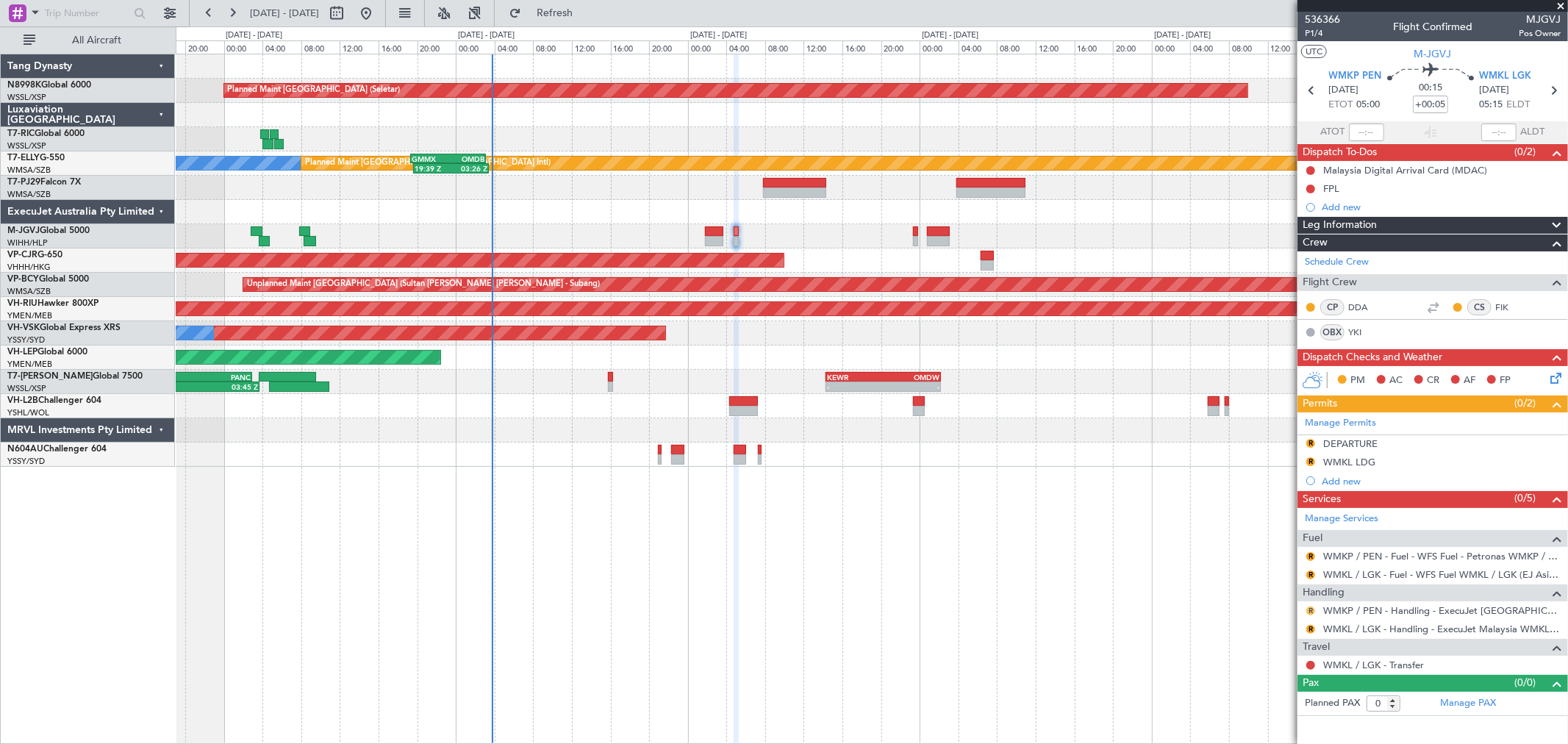
click at [1310, 612] on button "R" at bounding box center [1311, 611] width 9 height 9
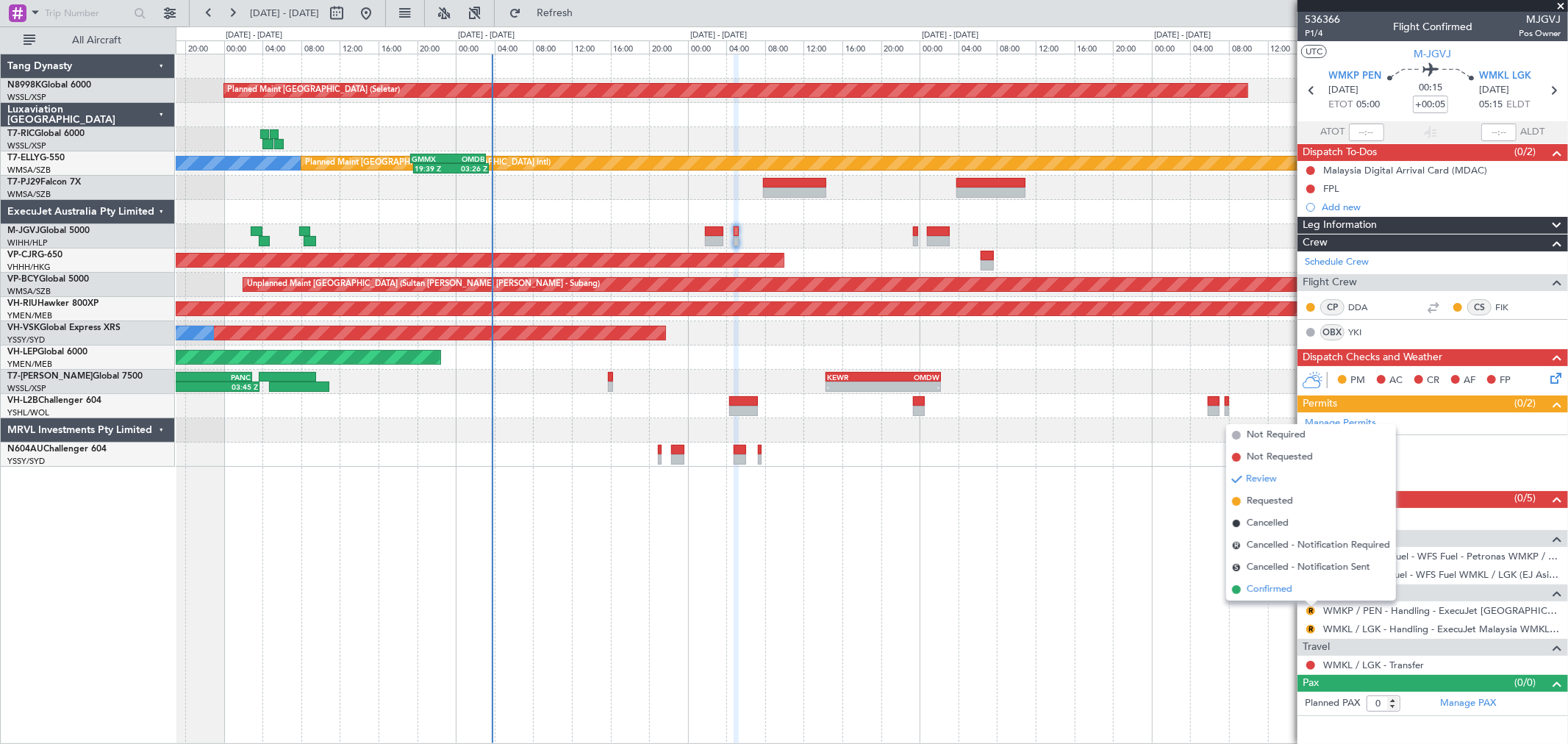
click at [1274, 588] on span "Confirmed" at bounding box center [1269, 590] width 45 height 15
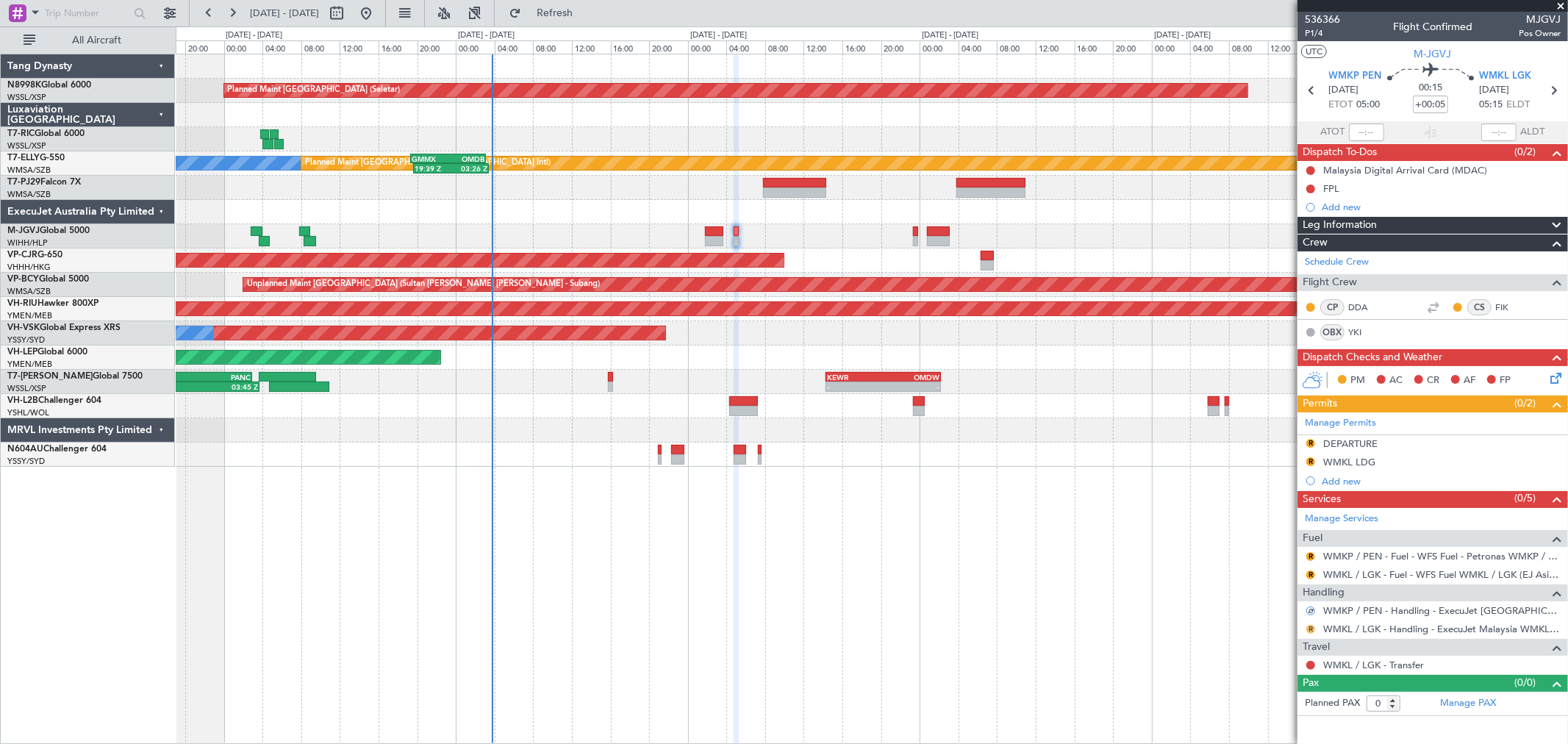
click at [1309, 629] on button "R" at bounding box center [1311, 629] width 9 height 9
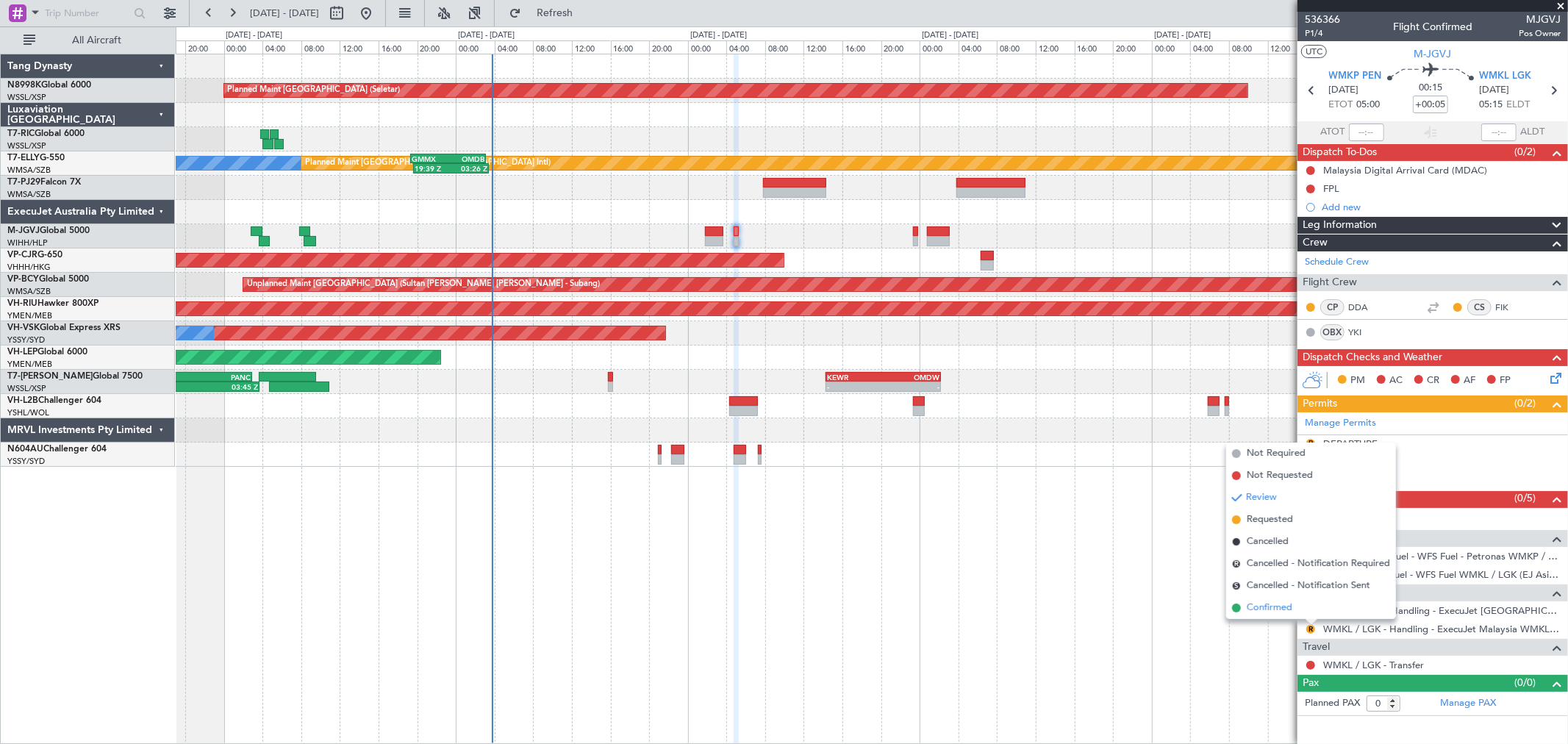
click at [1278, 605] on span "Confirmed" at bounding box center [1269, 607] width 45 height 15
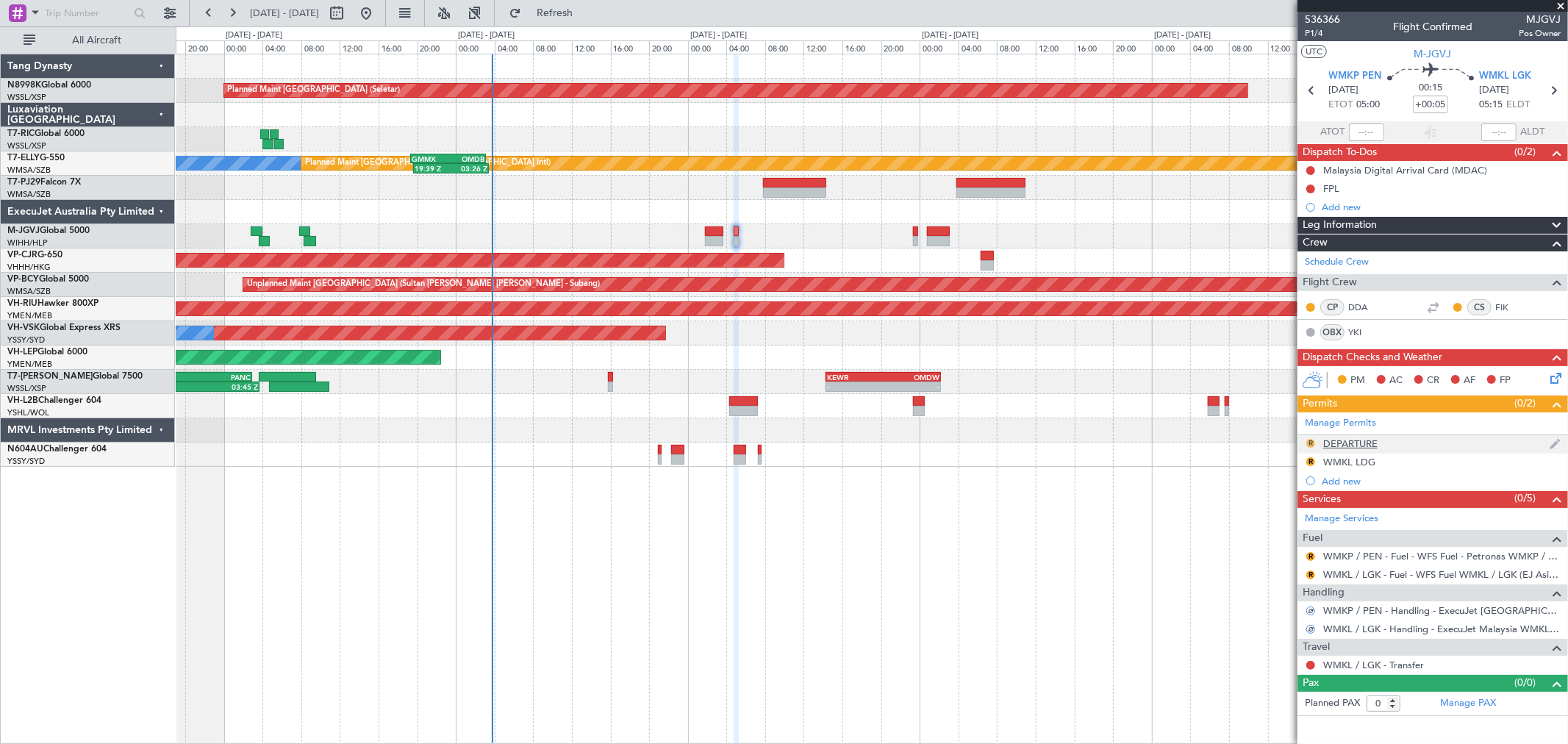
click at [1309, 442] on button "R" at bounding box center [1311, 443] width 9 height 9
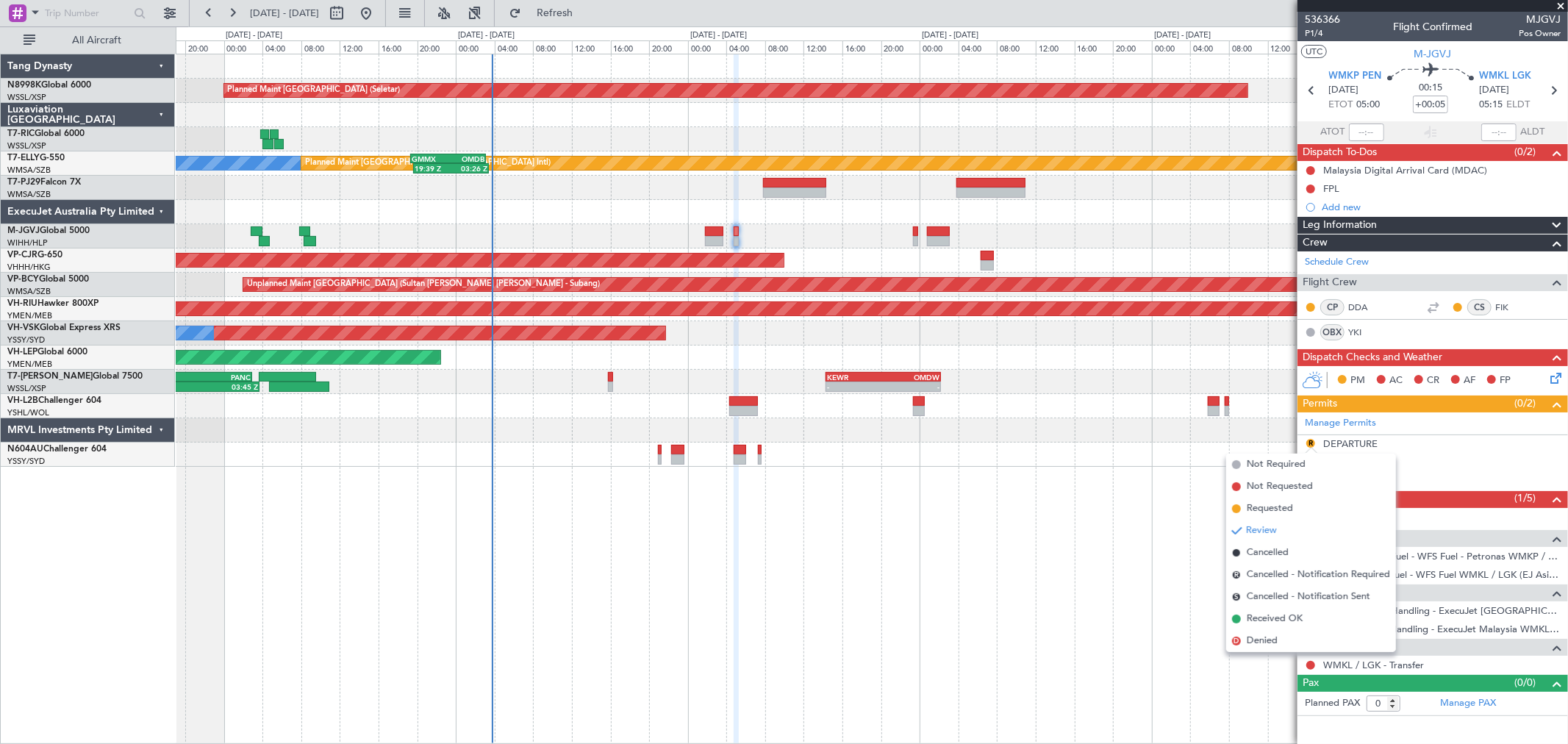
drag, startPoint x: 1262, startPoint y: 617, endPoint x: 1279, endPoint y: 598, distance: 25.5
click at [1263, 617] on span "Received OK" at bounding box center [1274, 619] width 56 height 15
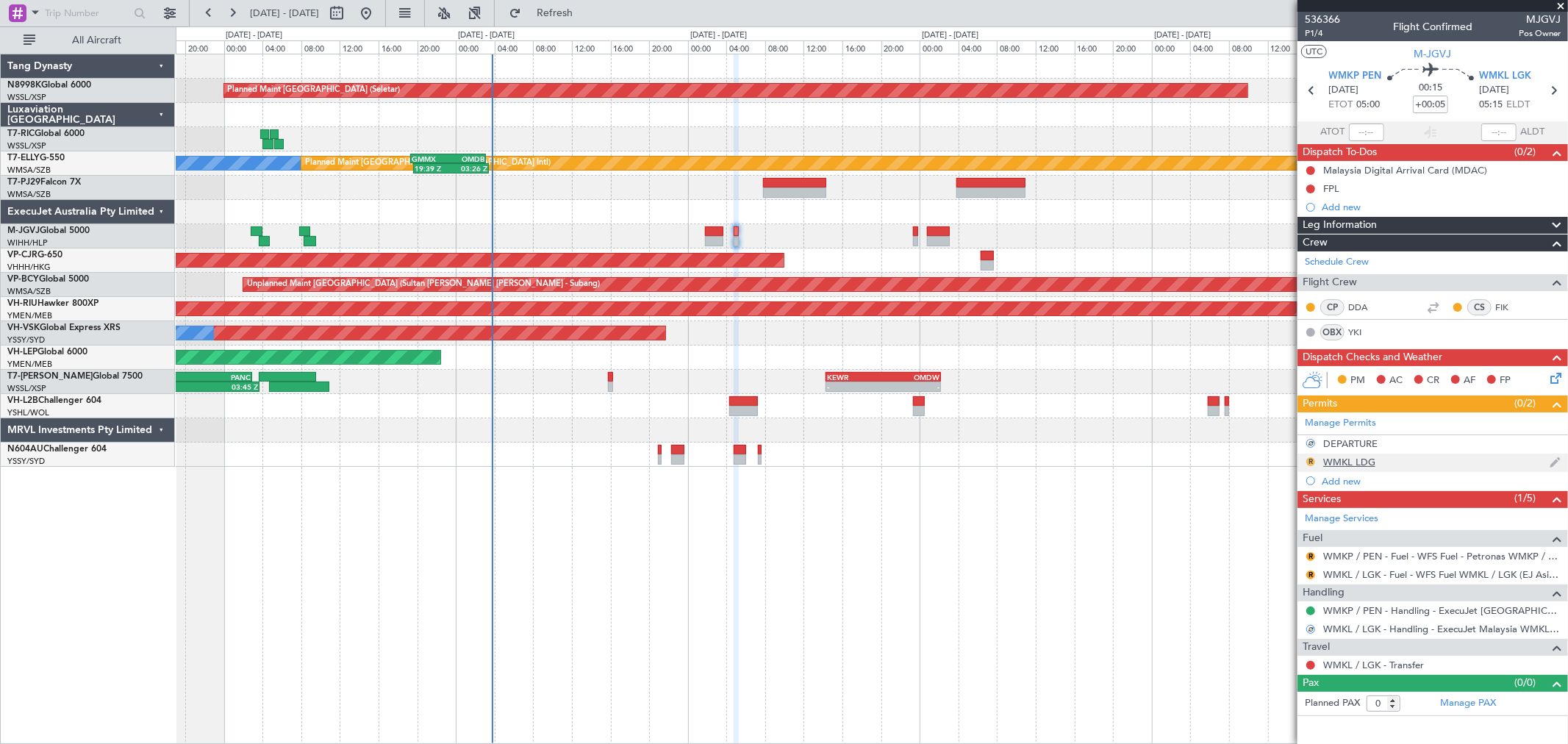
click at [1307, 461] on button "R" at bounding box center [1311, 462] width 9 height 9
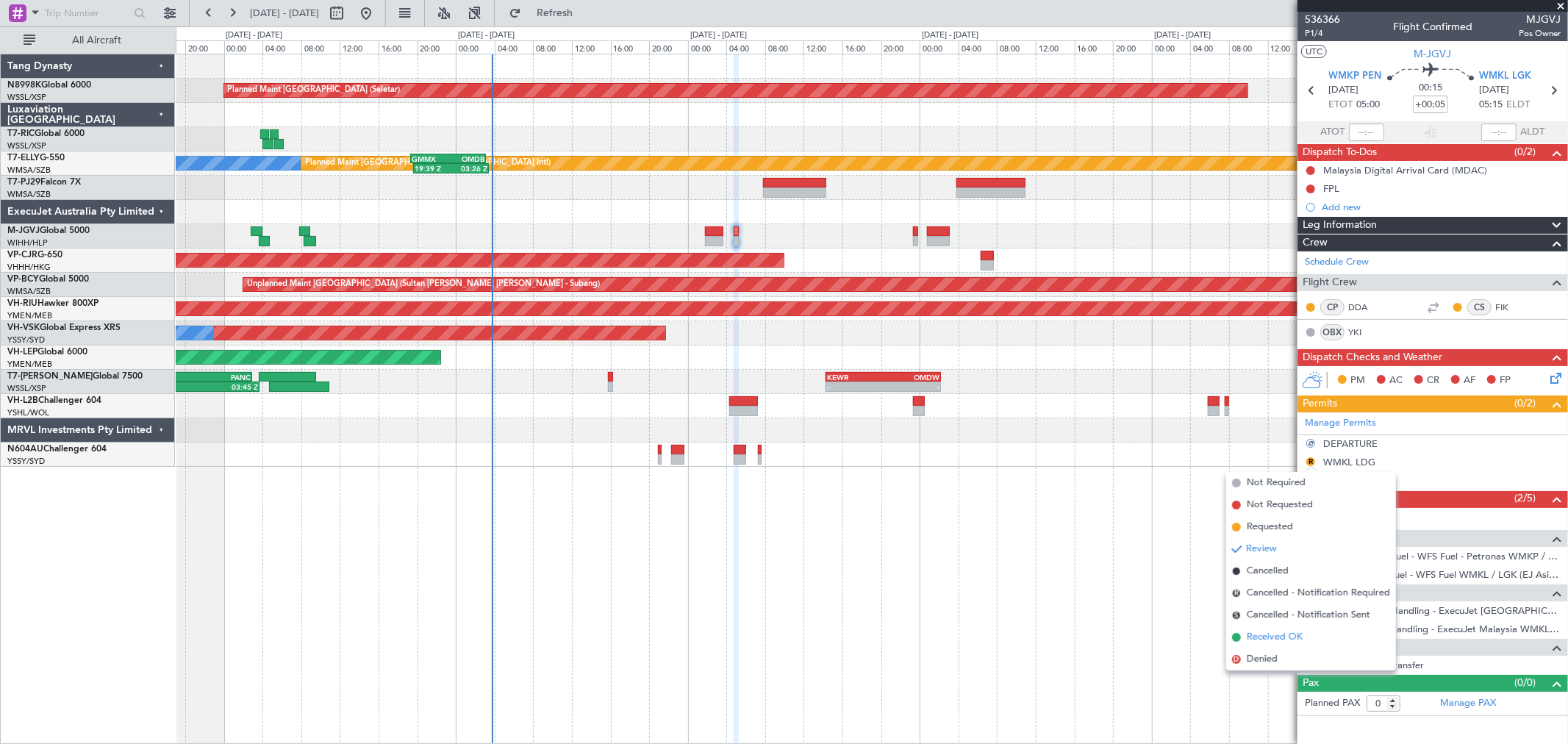
click at [1267, 630] on span "Received OK" at bounding box center [1274, 637] width 56 height 15
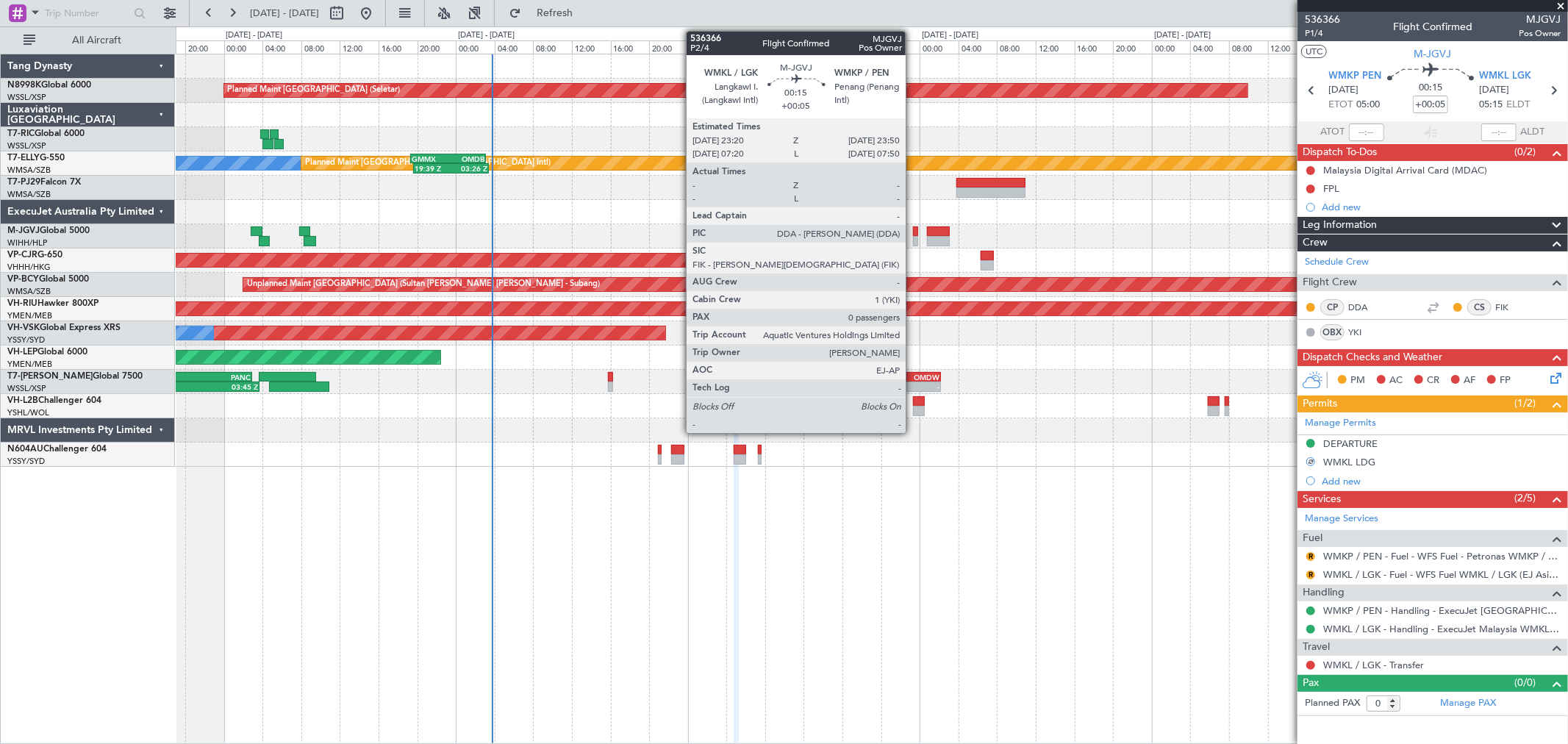
click at [913, 236] on div at bounding box center [915, 241] width 5 height 11
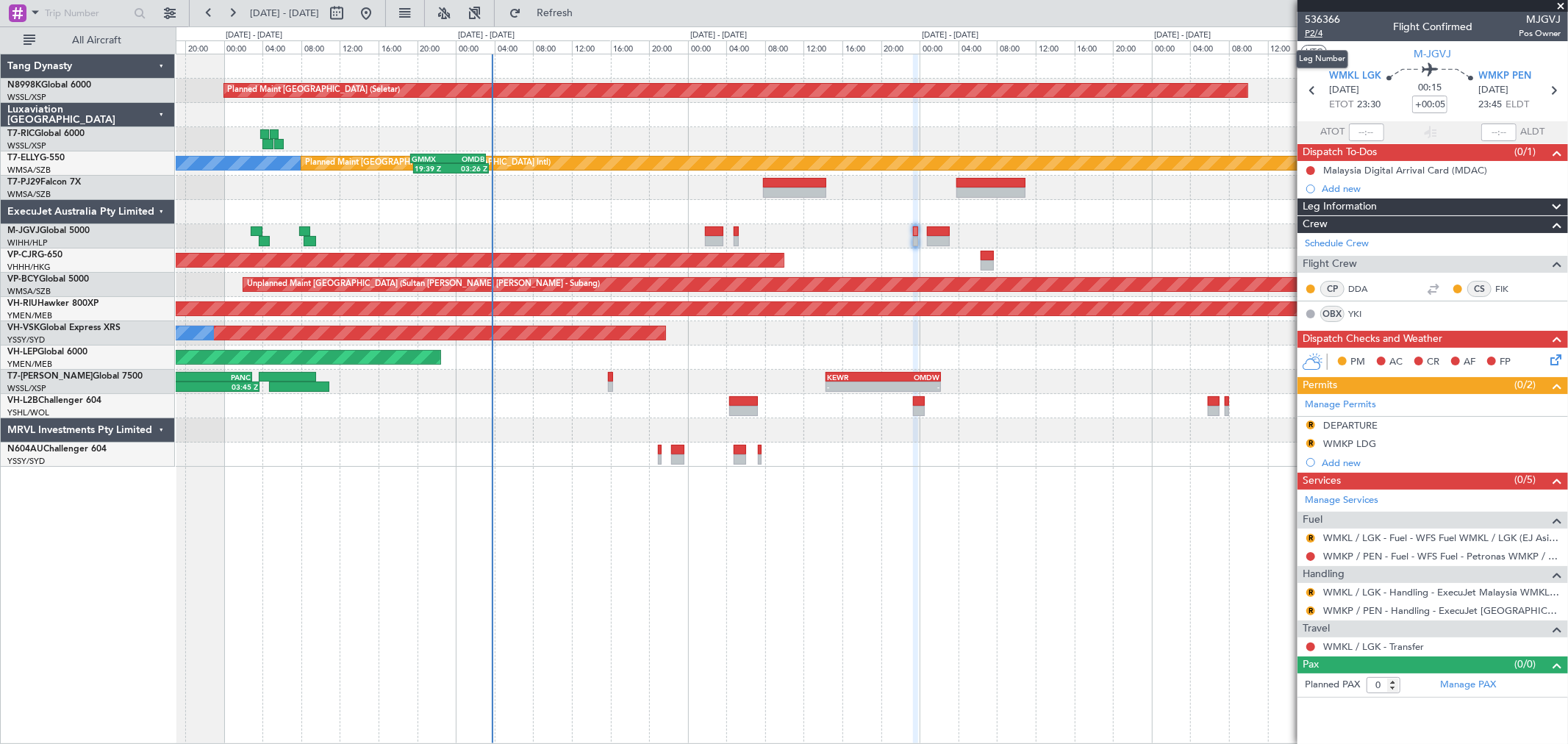
click at [1319, 32] on span "P2/4" at bounding box center [1322, 34] width 36 height 12
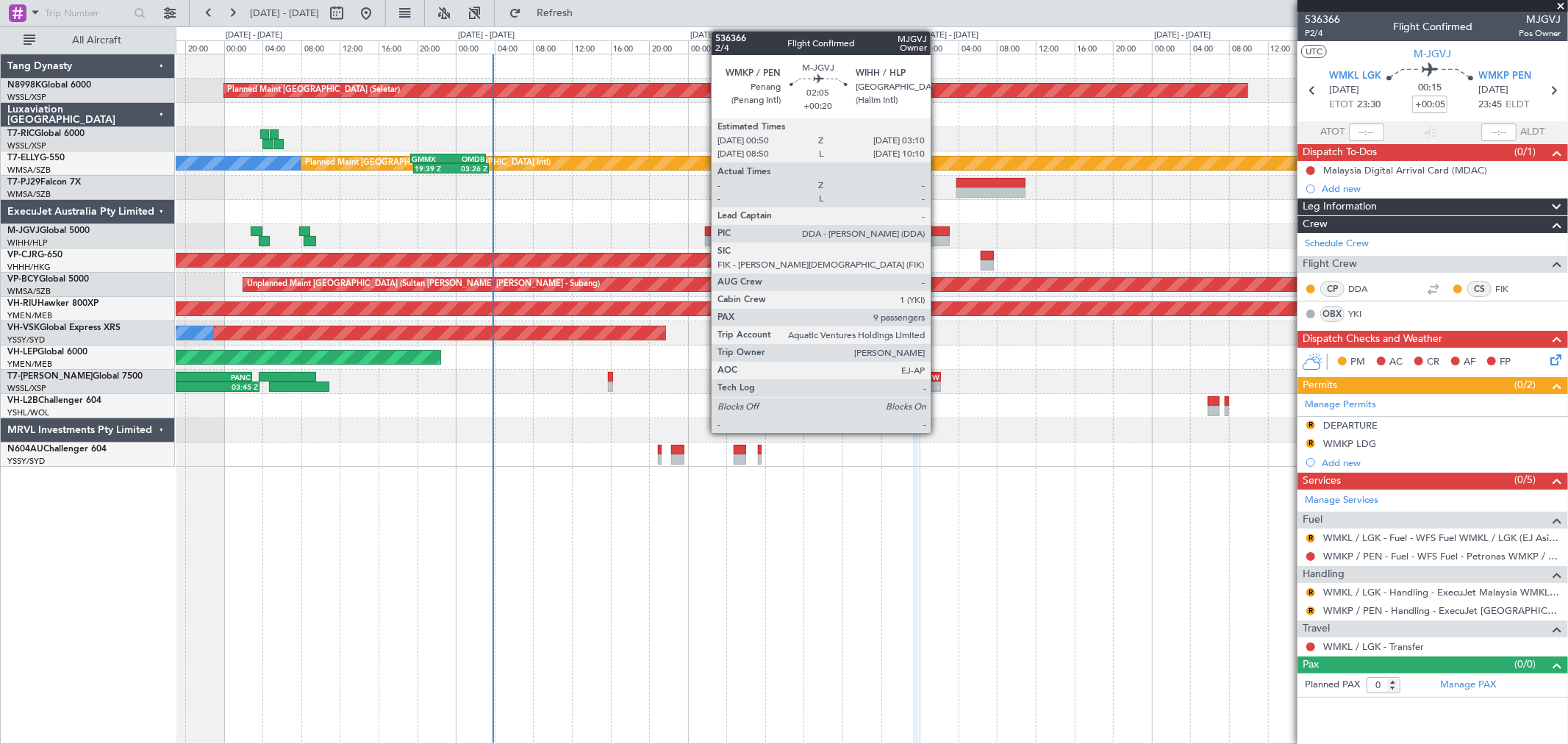
click at [938, 229] on div at bounding box center [938, 232] width 23 height 11
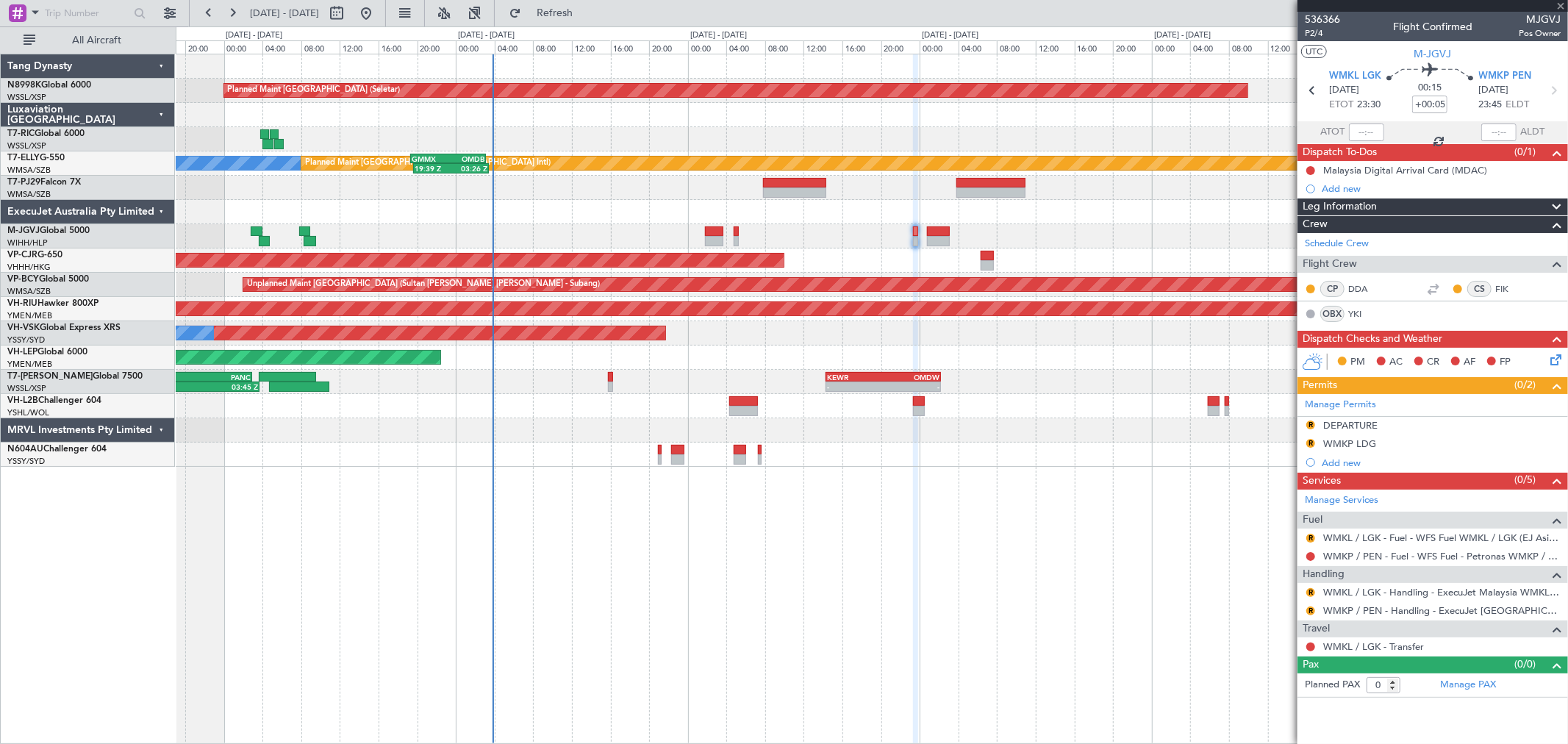
type input "+00:20"
type input "9"
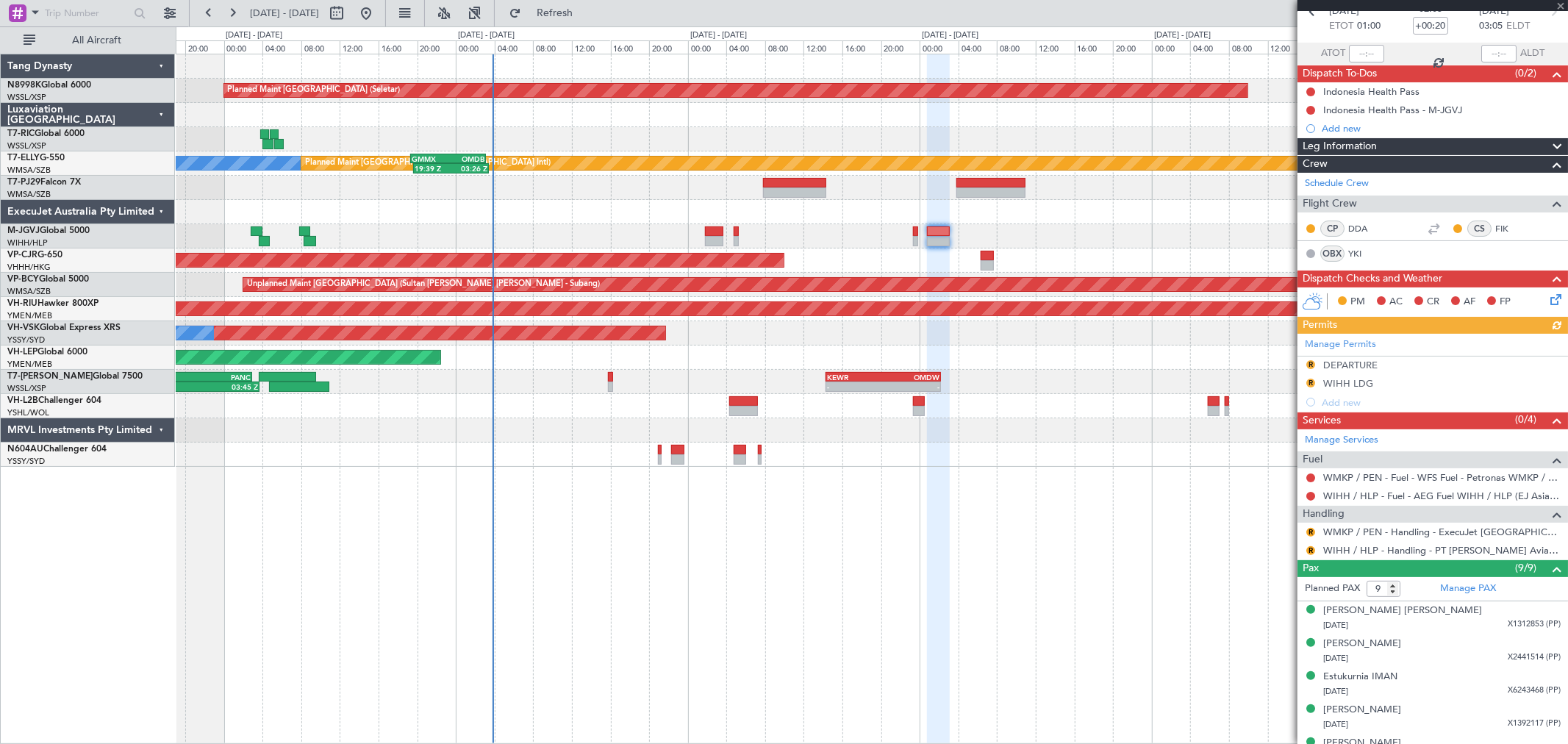
scroll to position [163, 0]
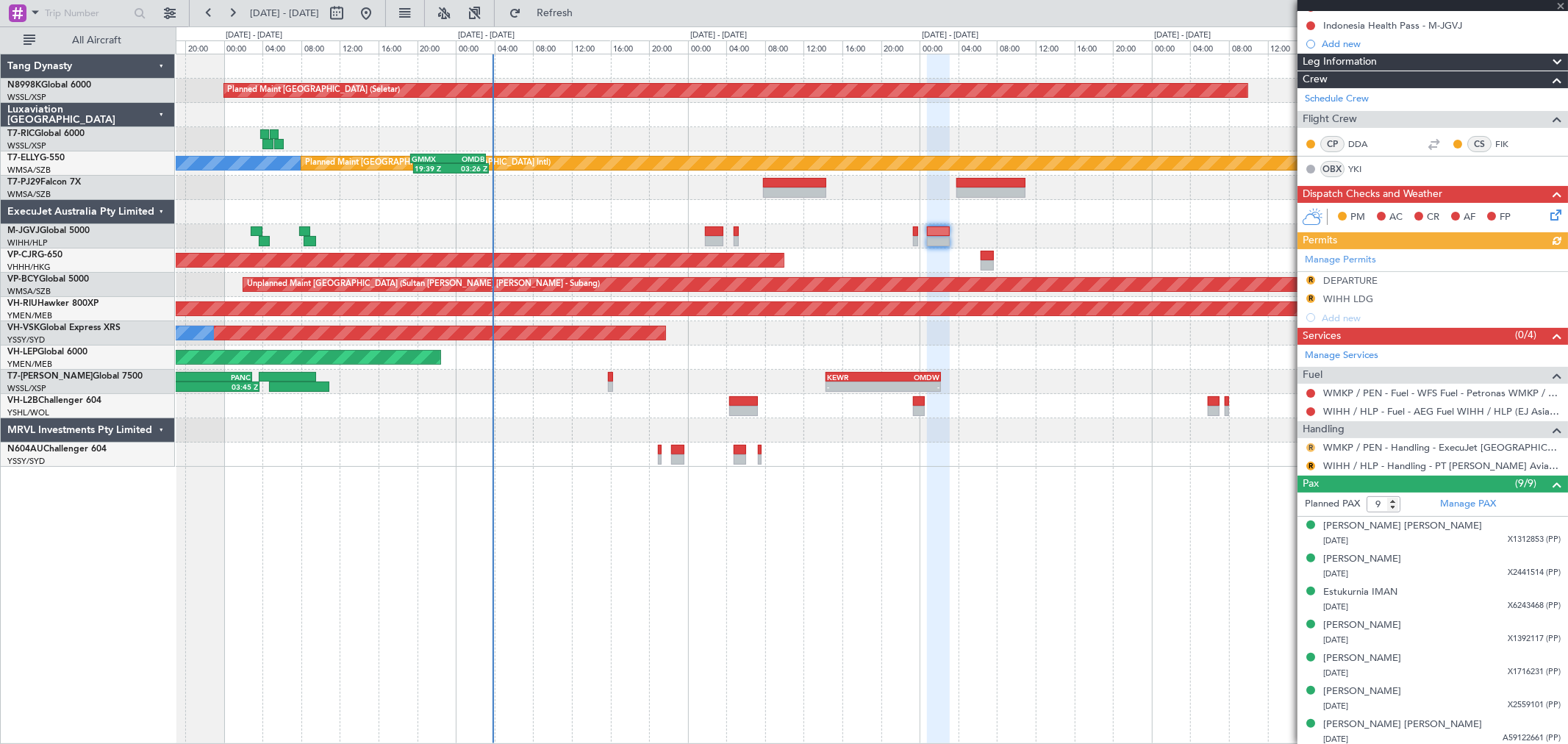
click at [1309, 446] on button "R" at bounding box center [1311, 447] width 9 height 9
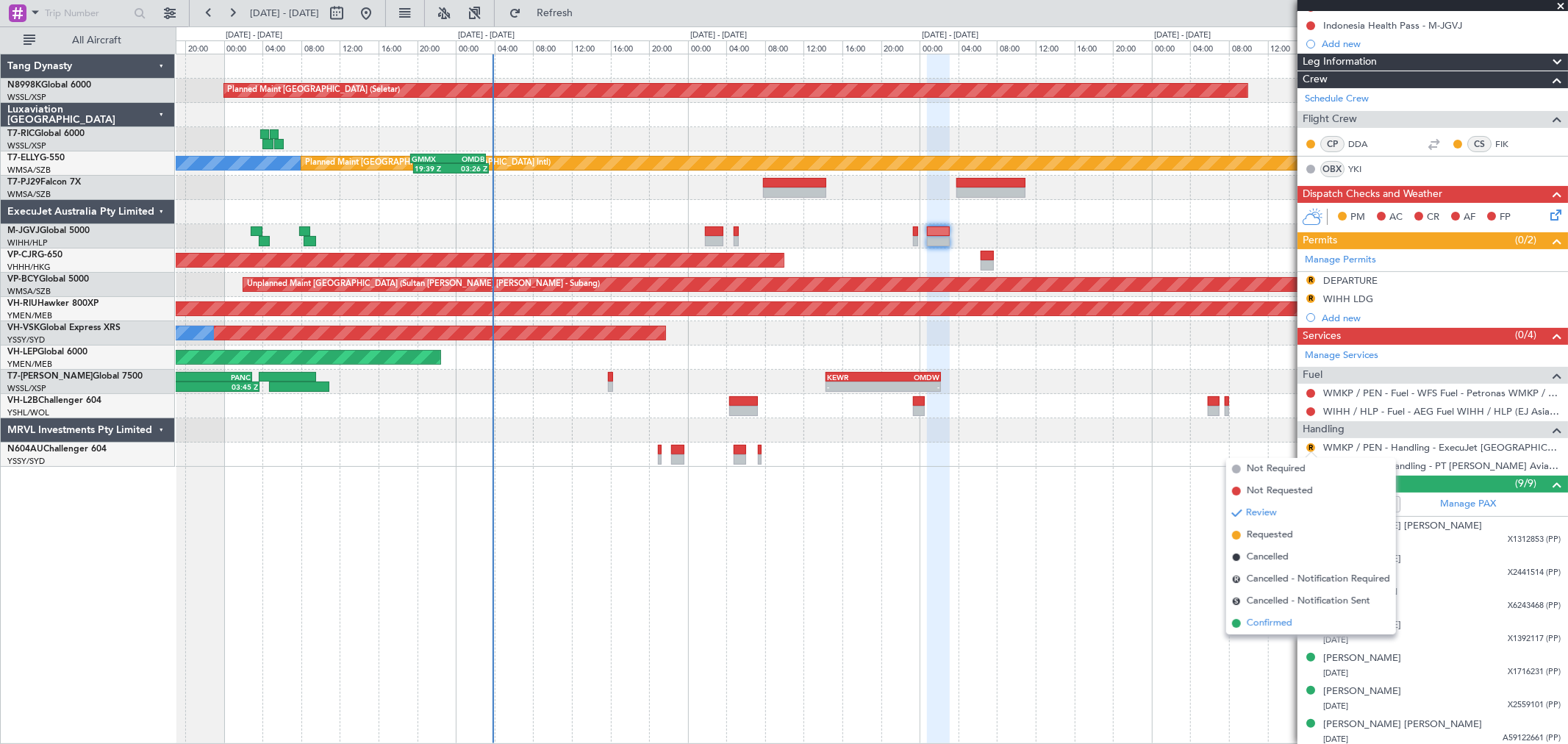
click at [1252, 619] on span "Confirmed" at bounding box center [1269, 623] width 45 height 15
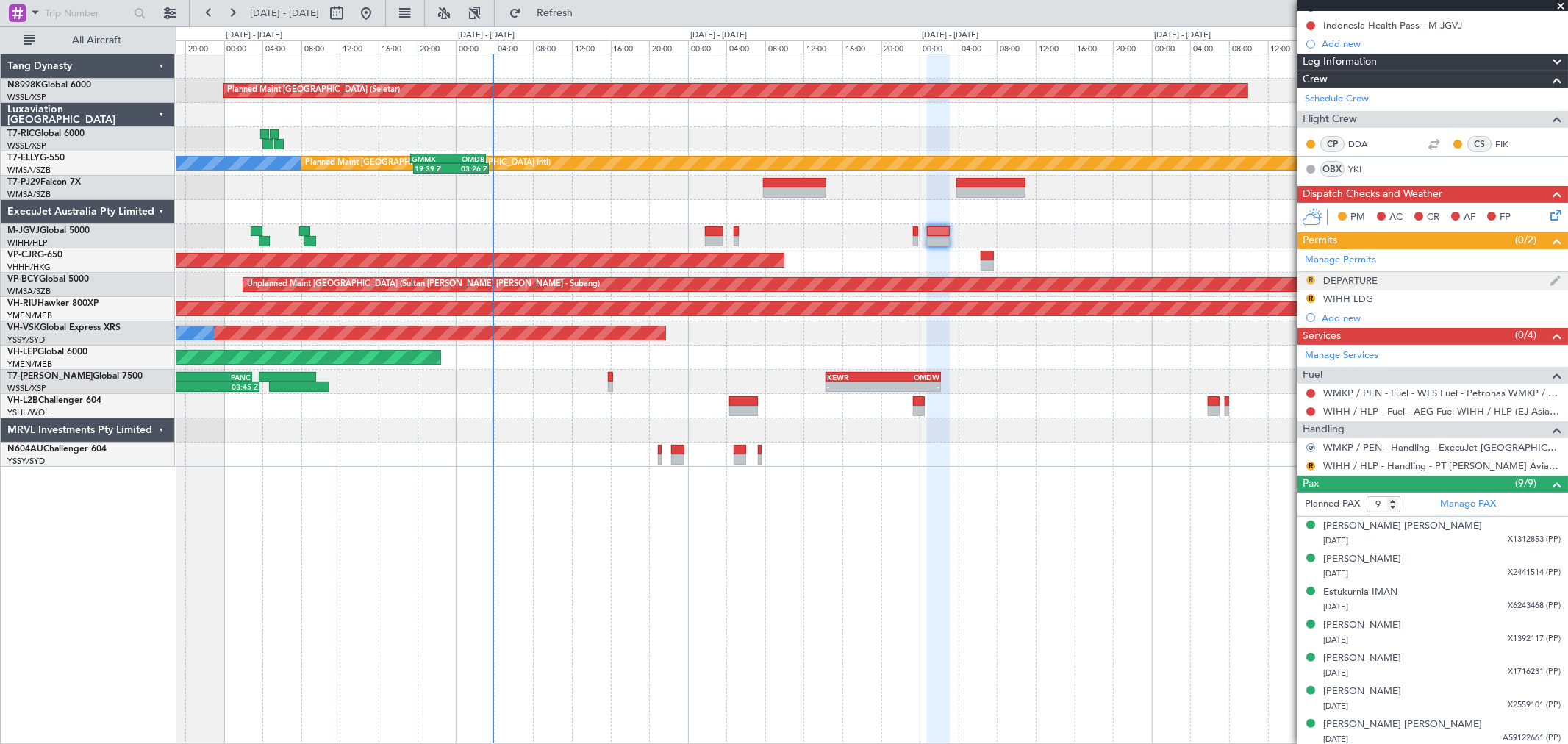
click at [1311, 275] on button "R" at bounding box center [1311, 280] width 9 height 9
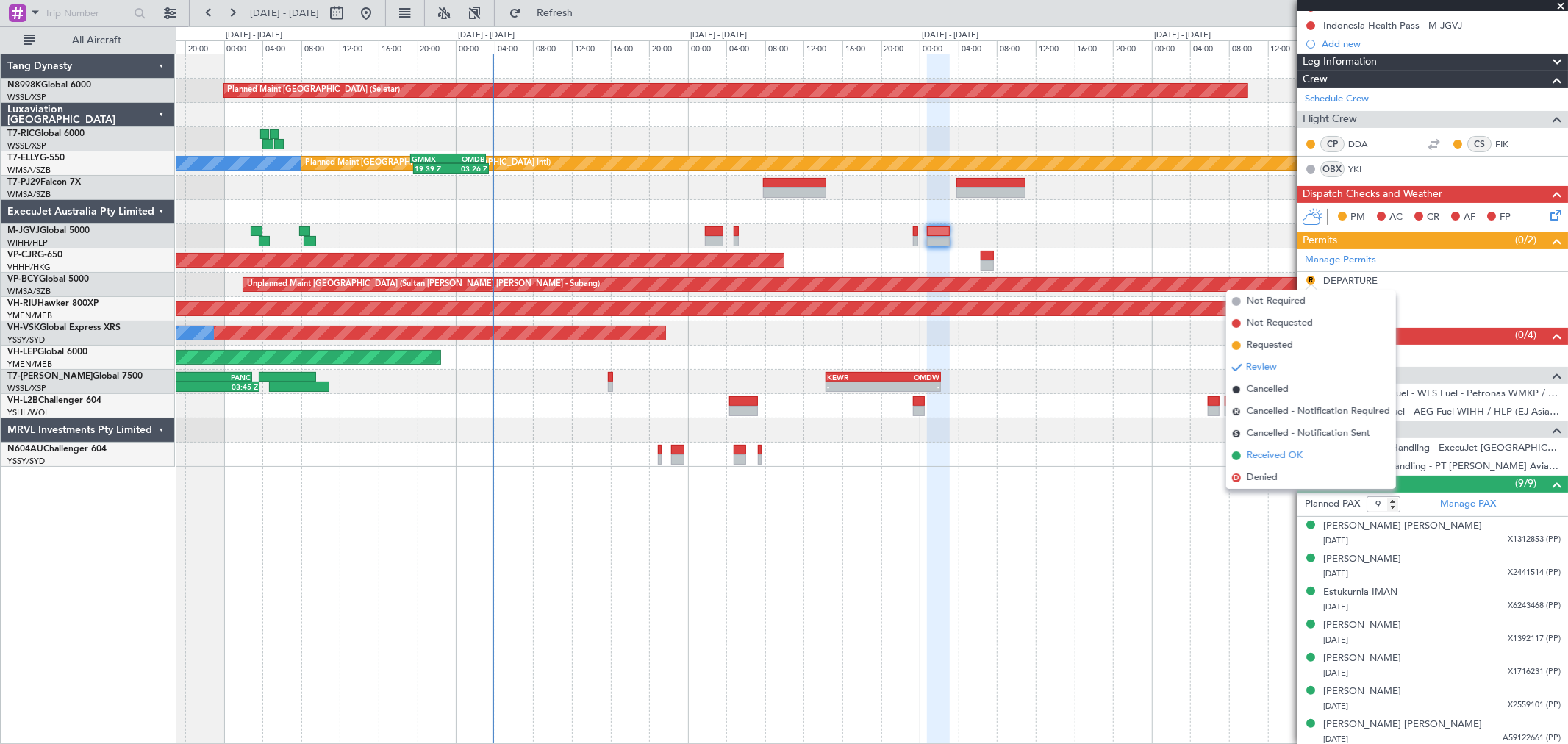
click at [1257, 452] on span "Received OK" at bounding box center [1274, 455] width 56 height 15
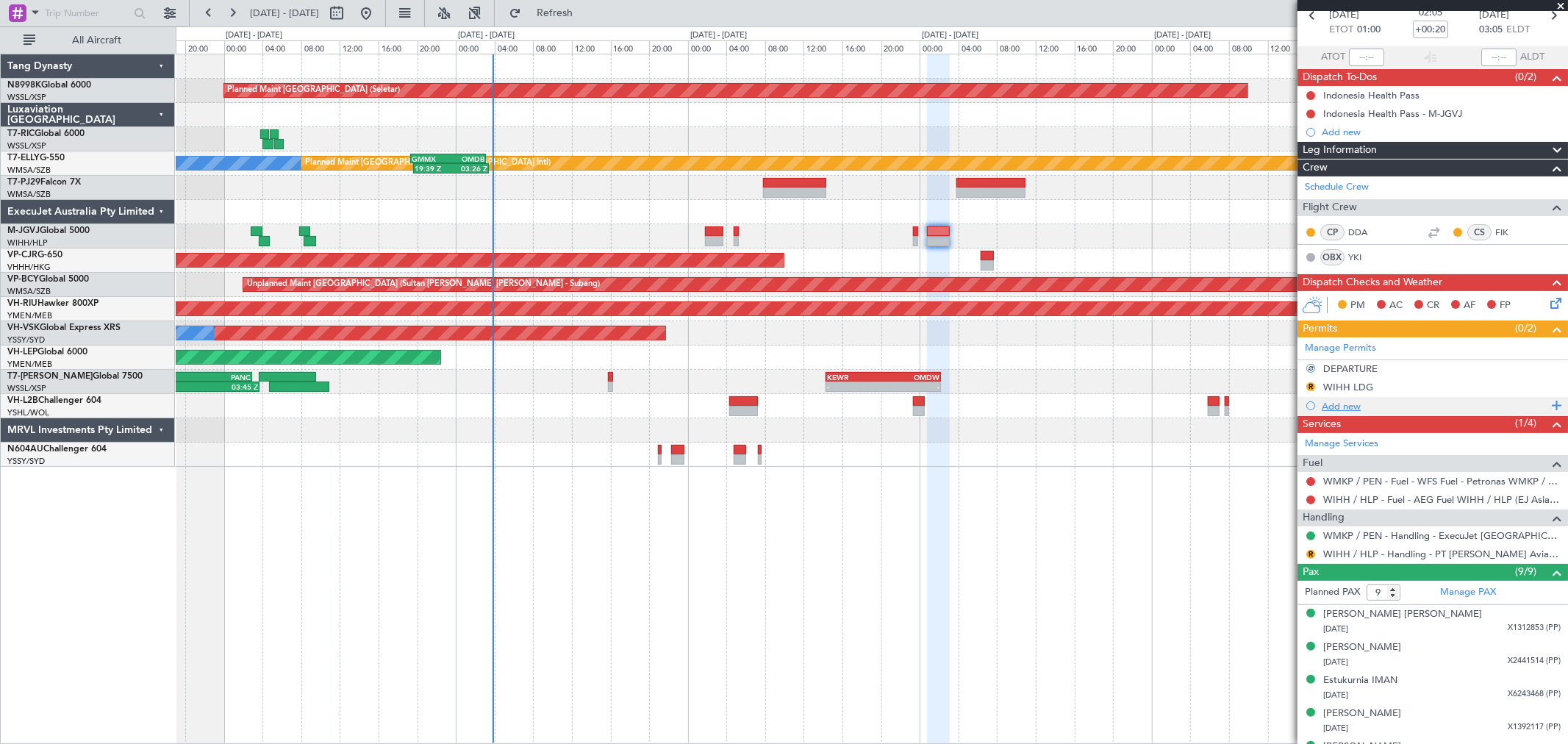
scroll to position [0, 0]
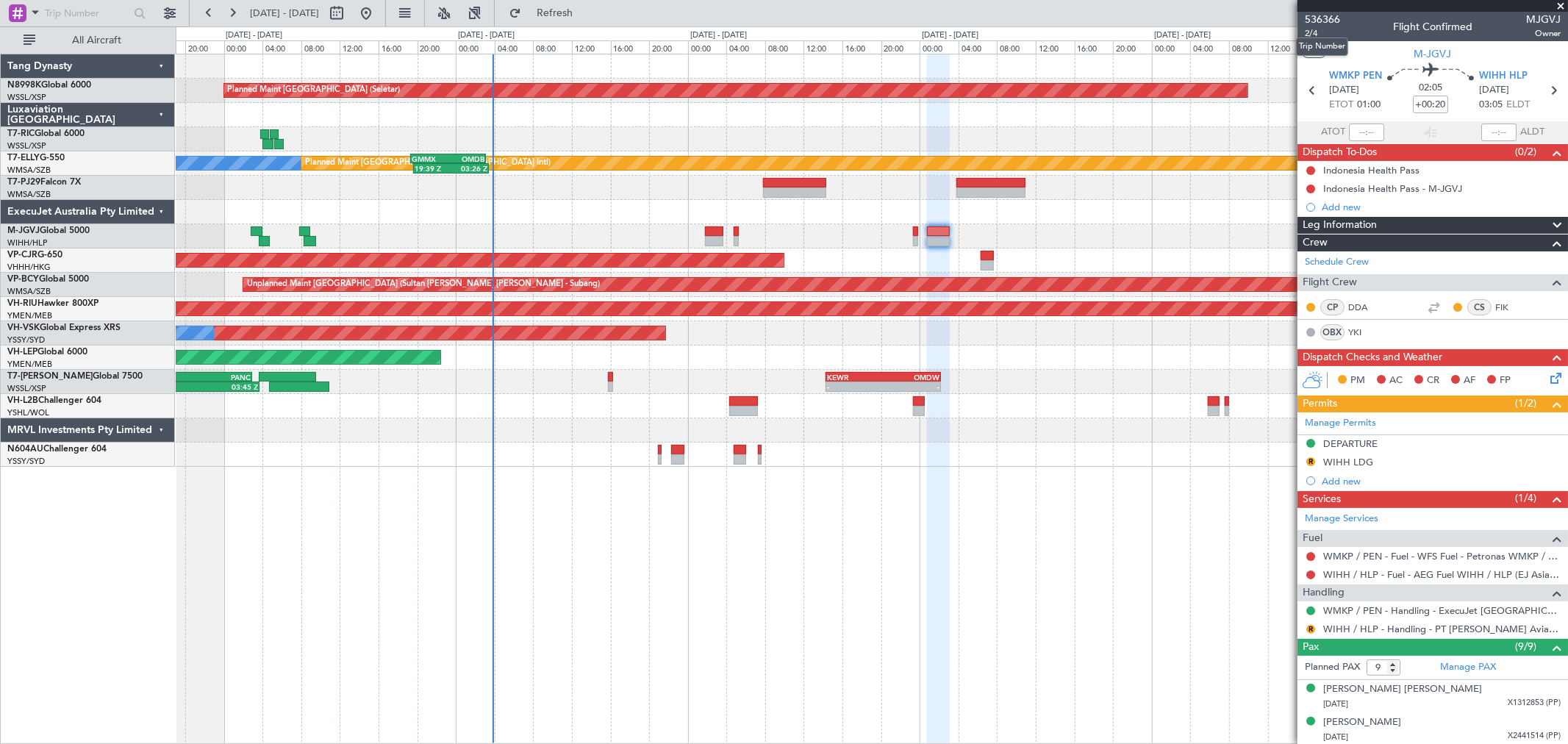
click at [1306, 34] on mat-tooltip-component "Trip Number" at bounding box center [1322, 47] width 73 height 39
click at [1318, 32] on span "2/4" at bounding box center [1322, 34] width 36 height 12
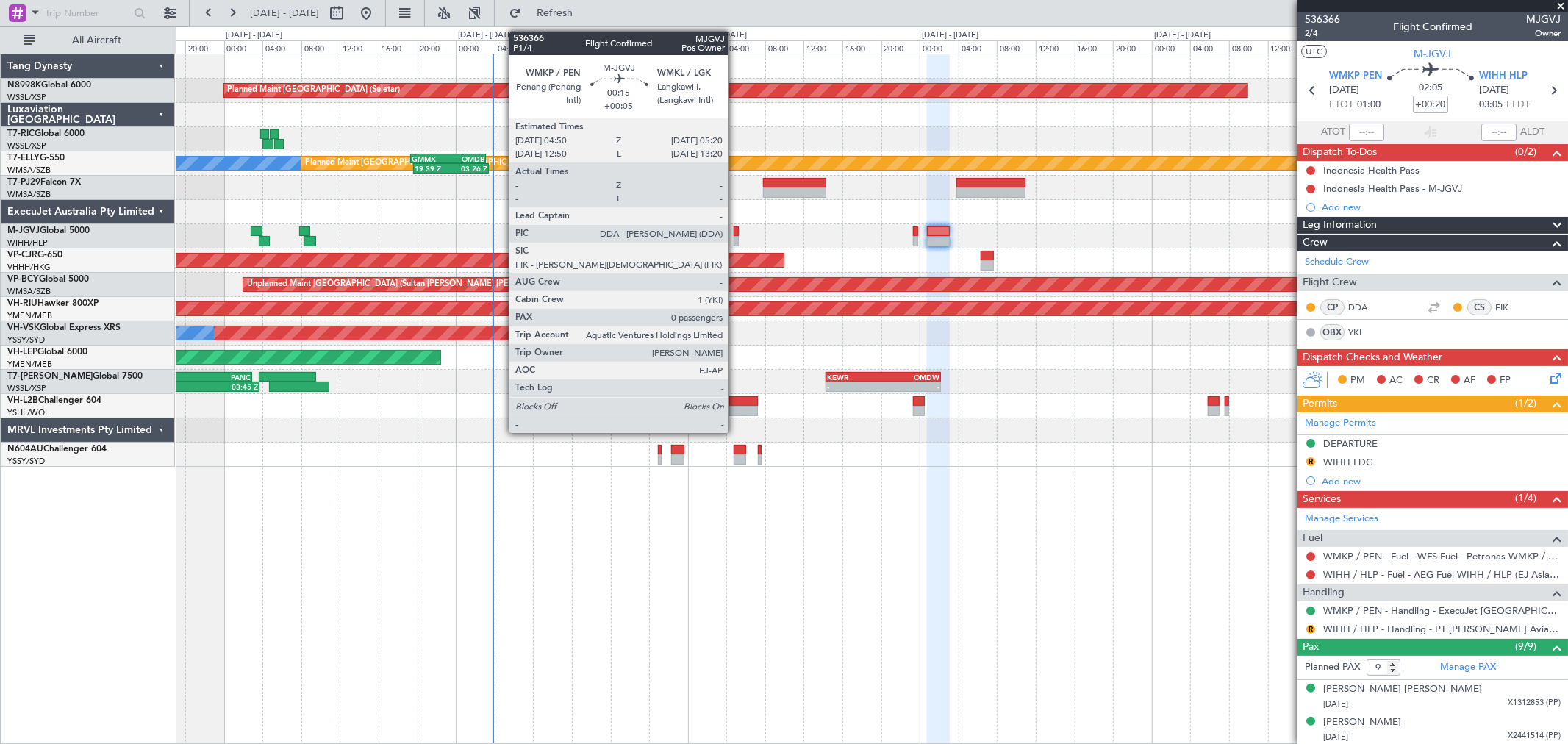
click at [736, 236] on div at bounding box center [736, 241] width 5 height 11
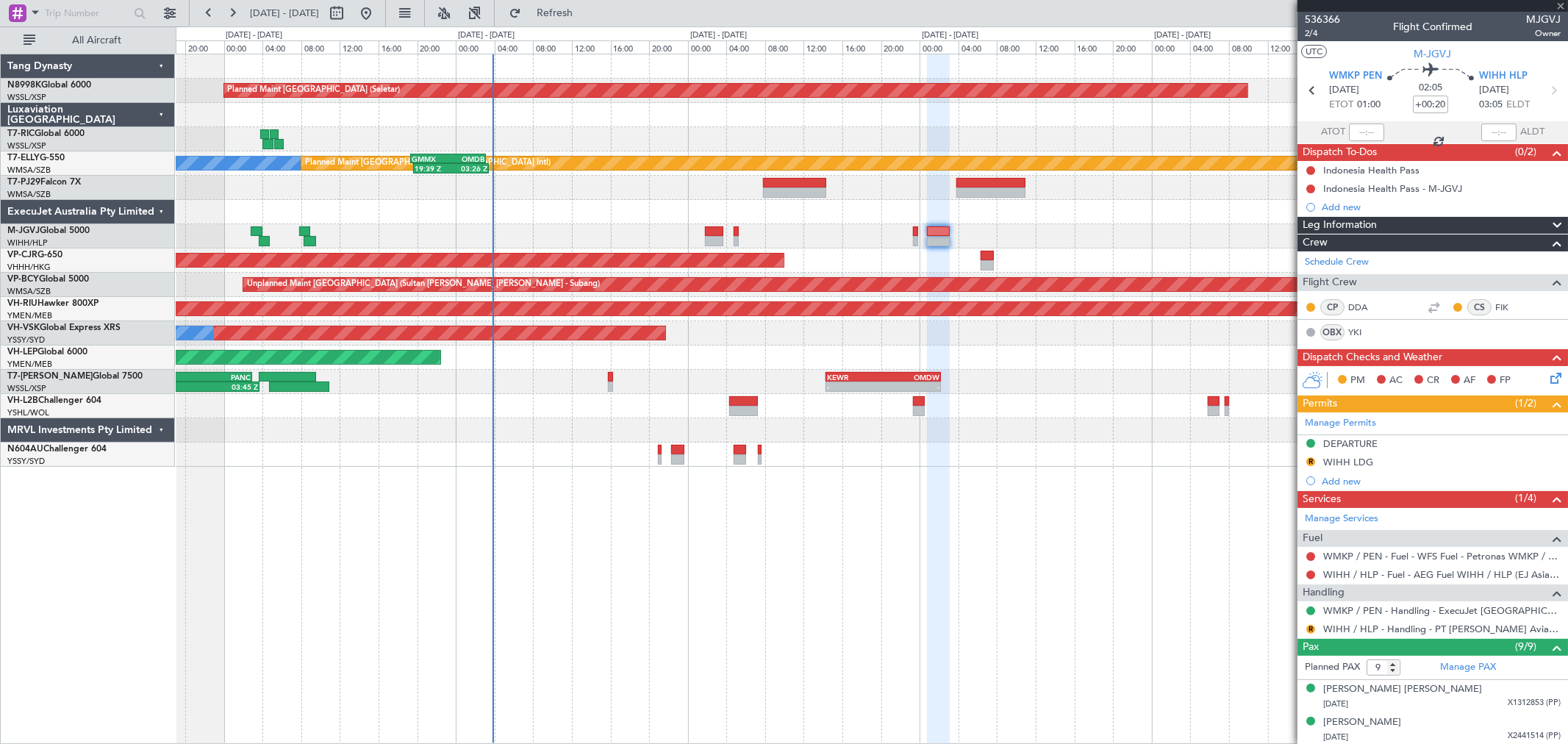
type input "+00:05"
type input "0"
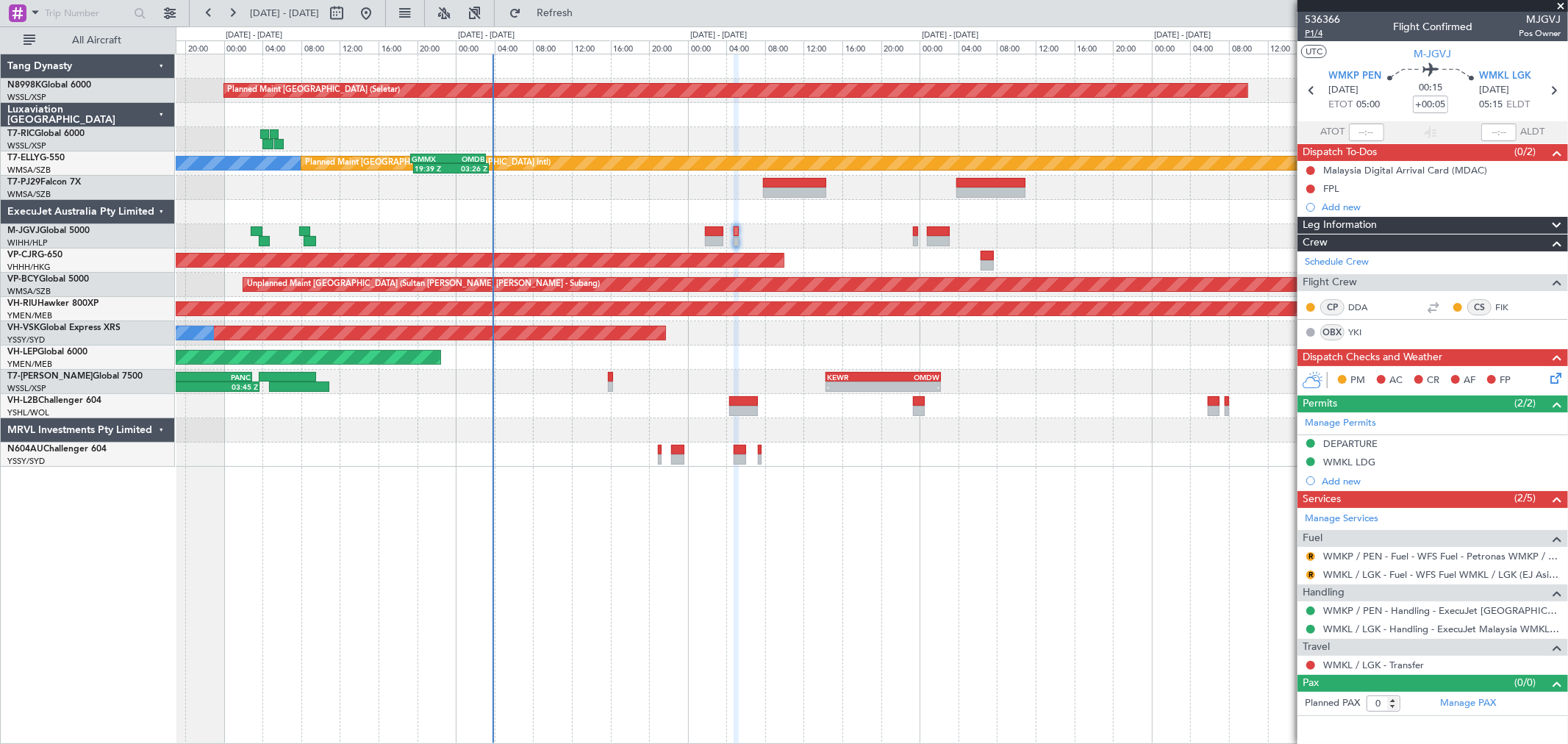
click at [1319, 34] on span "P1/4" at bounding box center [1322, 34] width 36 height 12
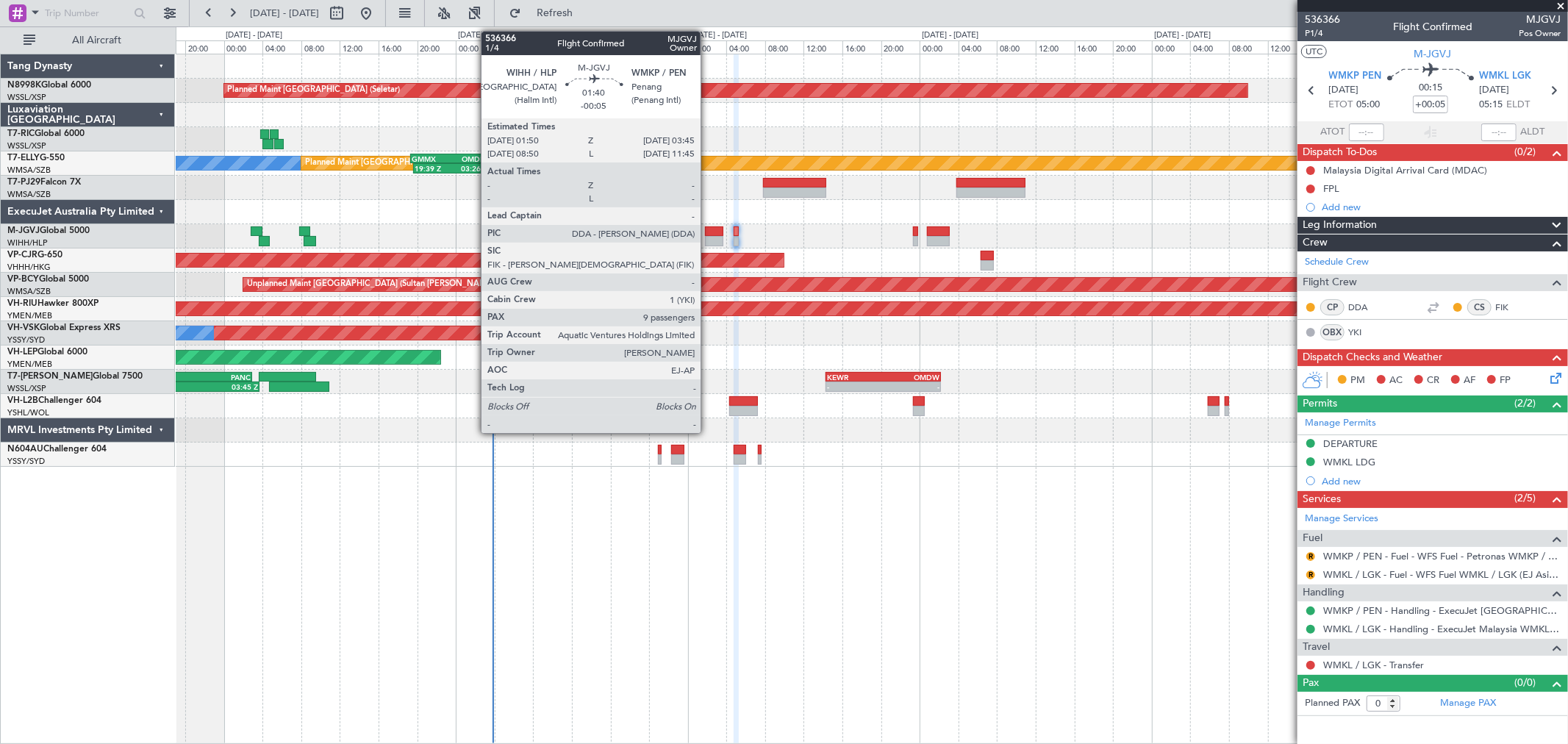
click at [708, 229] on div at bounding box center [715, 232] width 20 height 11
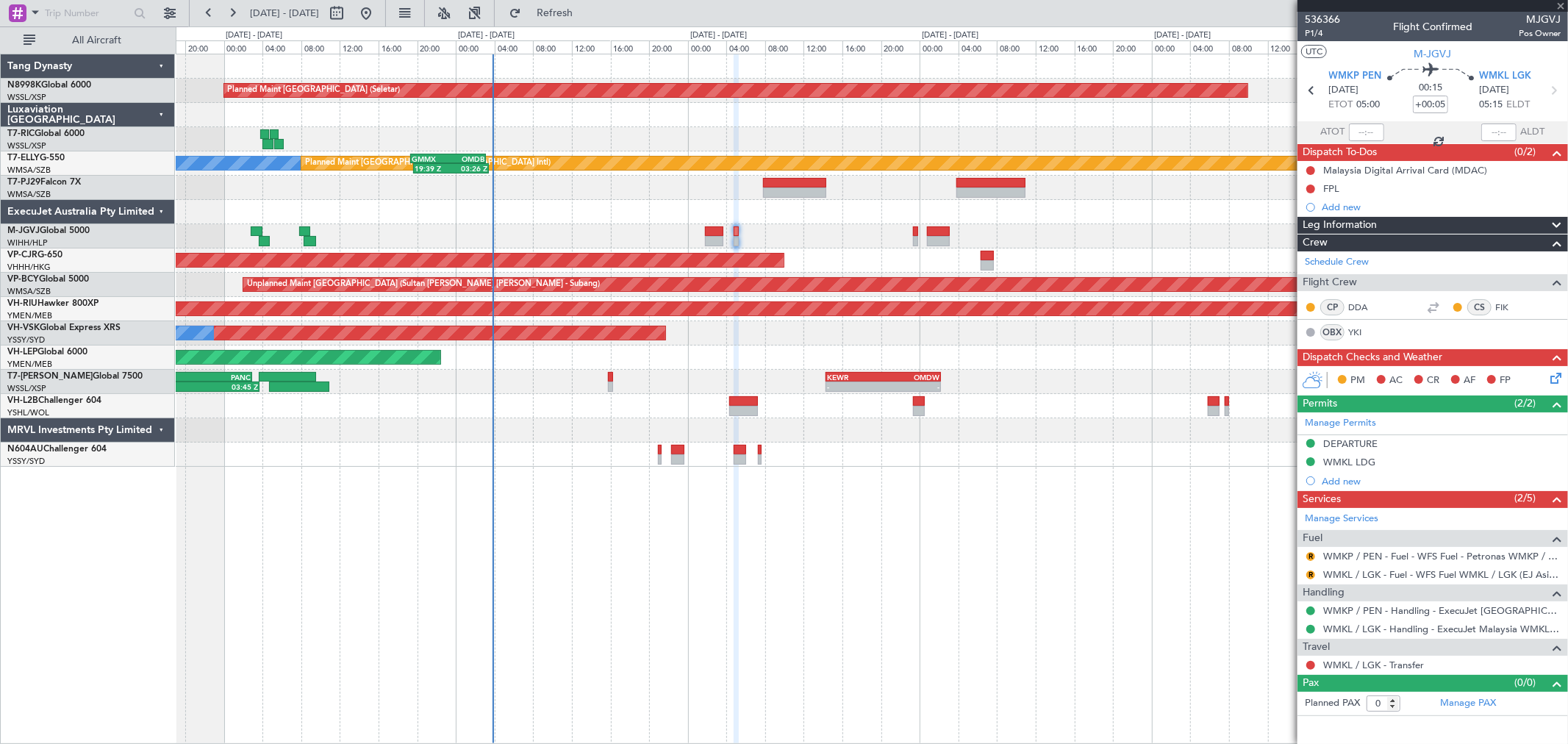
type input "-00:05"
type input "9"
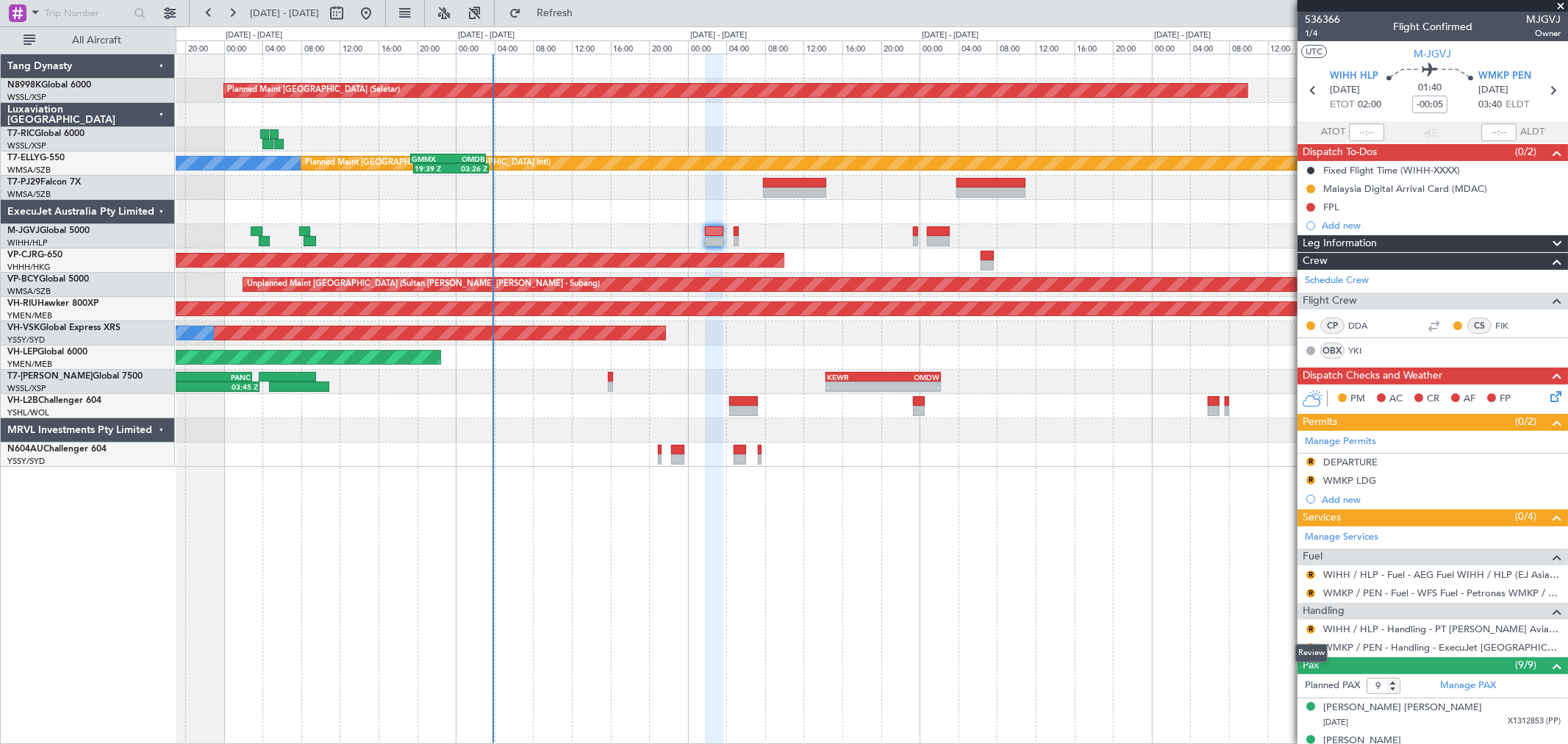
click at [1311, 648] on div "Review" at bounding box center [1311, 653] width 32 height 19
click at [1310, 644] on button "R" at bounding box center [1311, 647] width 9 height 9
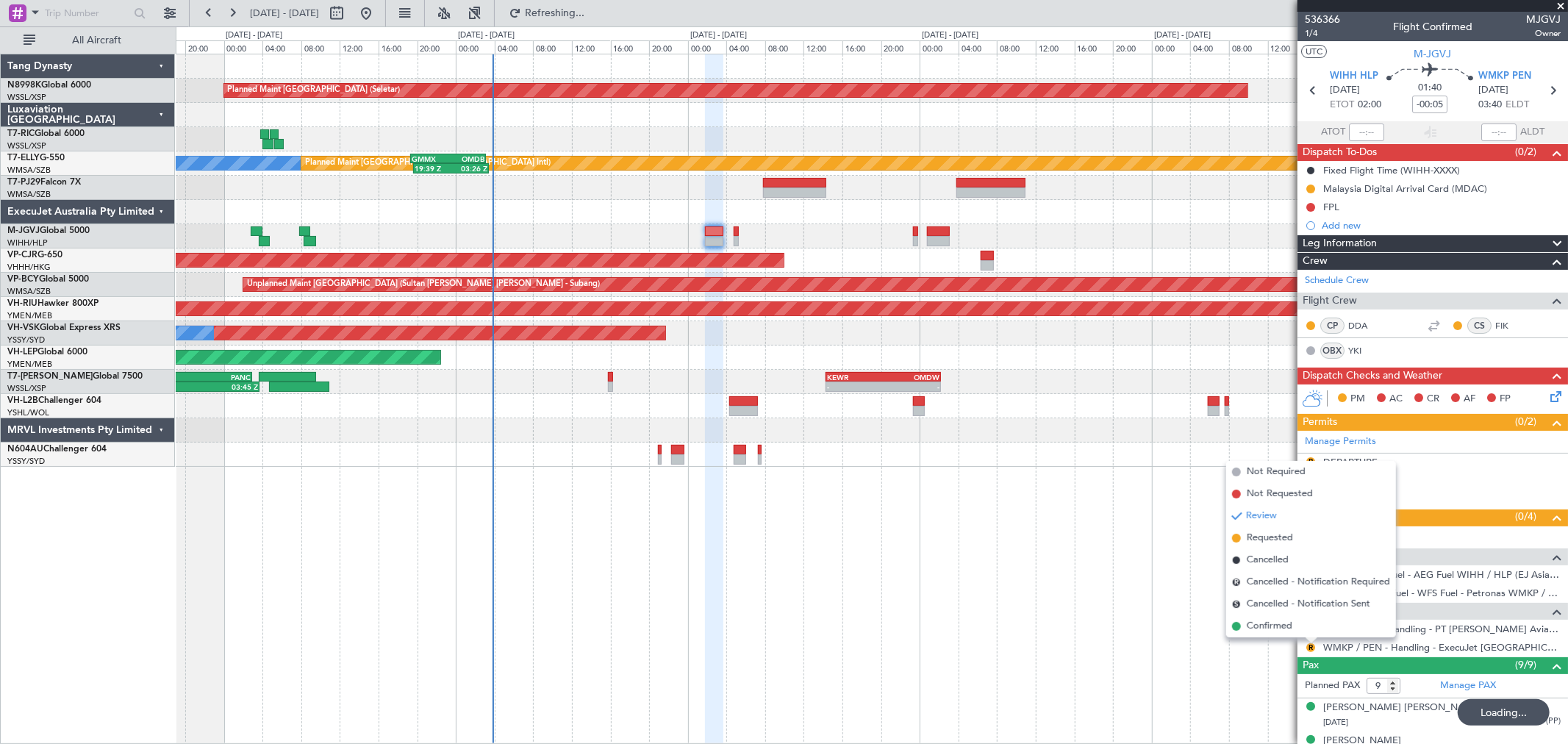
drag, startPoint x: 1261, startPoint y: 622, endPoint x: 1289, endPoint y: 617, distance: 28.4
click at [1262, 622] on span "Confirmed" at bounding box center [1269, 626] width 45 height 15
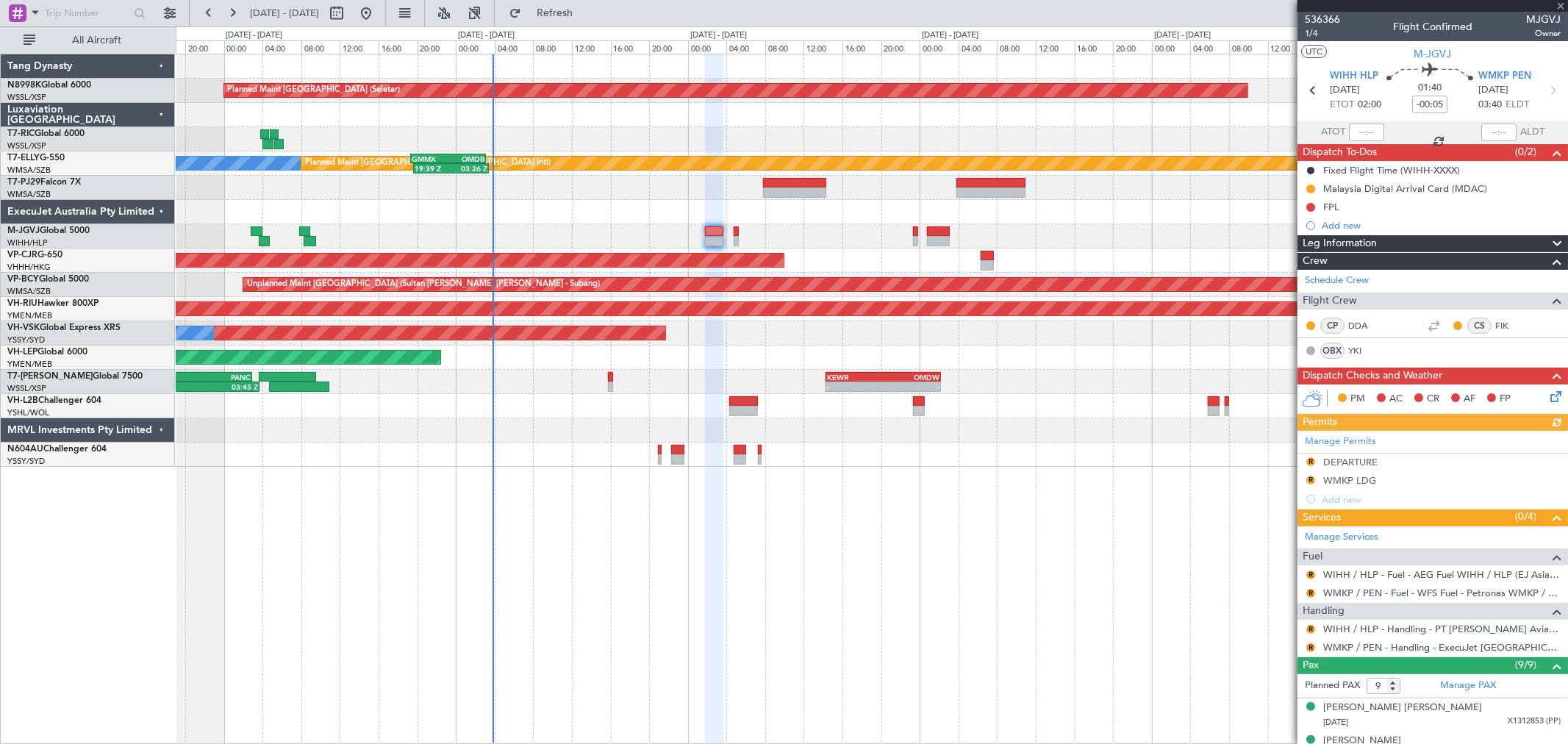
click at [1311, 478] on div "Manage Permits R DEPARTURE R WMKP LDG Add new" at bounding box center [1432, 470] width 271 height 78
drag, startPoint x: 1311, startPoint y: 479, endPoint x: 1295, endPoint y: 480, distance: 16.0
click at [1310, 479] on button "R" at bounding box center [1311, 480] width 9 height 9
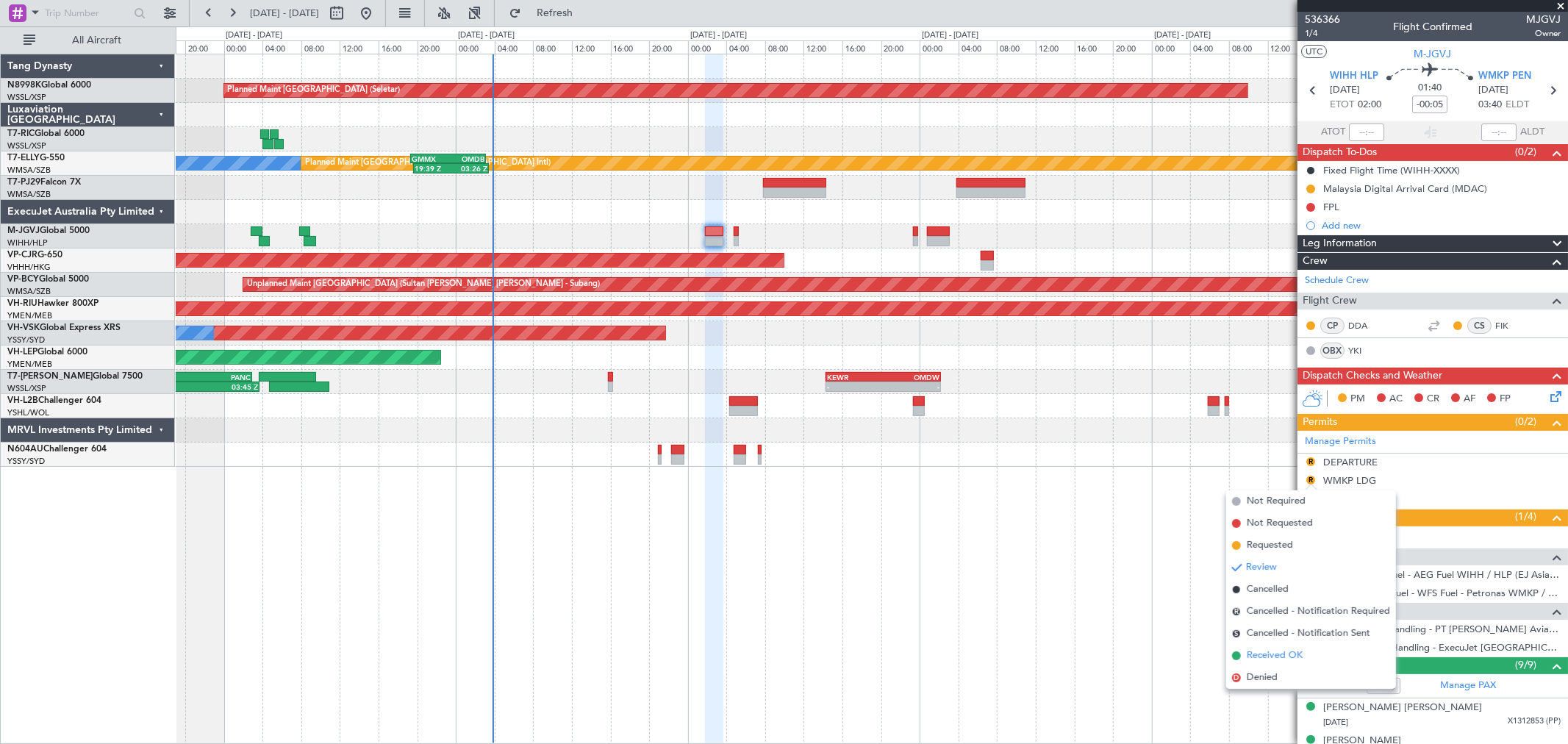
click at [1279, 649] on span "Received OK" at bounding box center [1274, 655] width 56 height 15
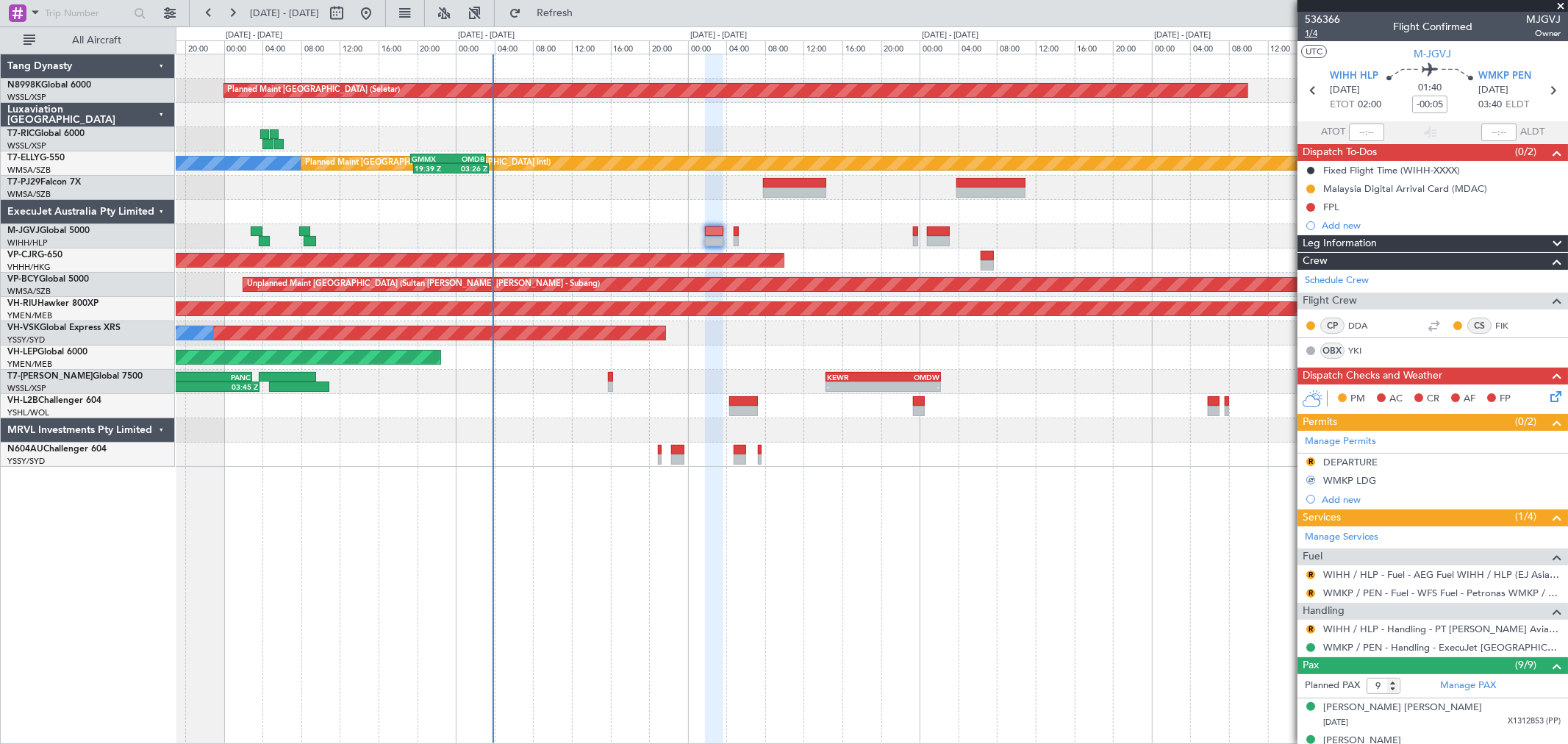
click at [1309, 28] on span "1/4" at bounding box center [1322, 34] width 36 height 12
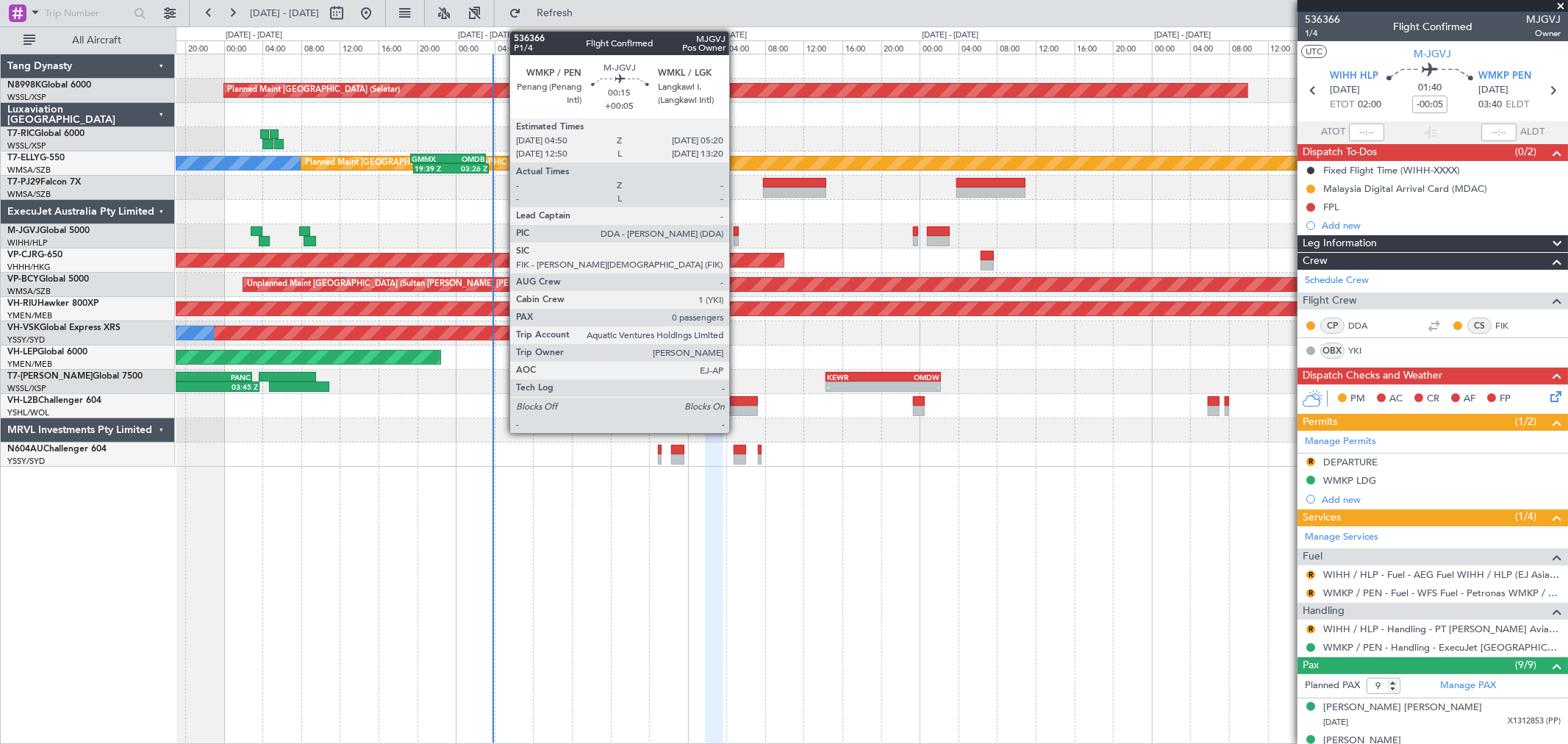
click at [736, 233] on div at bounding box center [736, 232] width 5 height 11
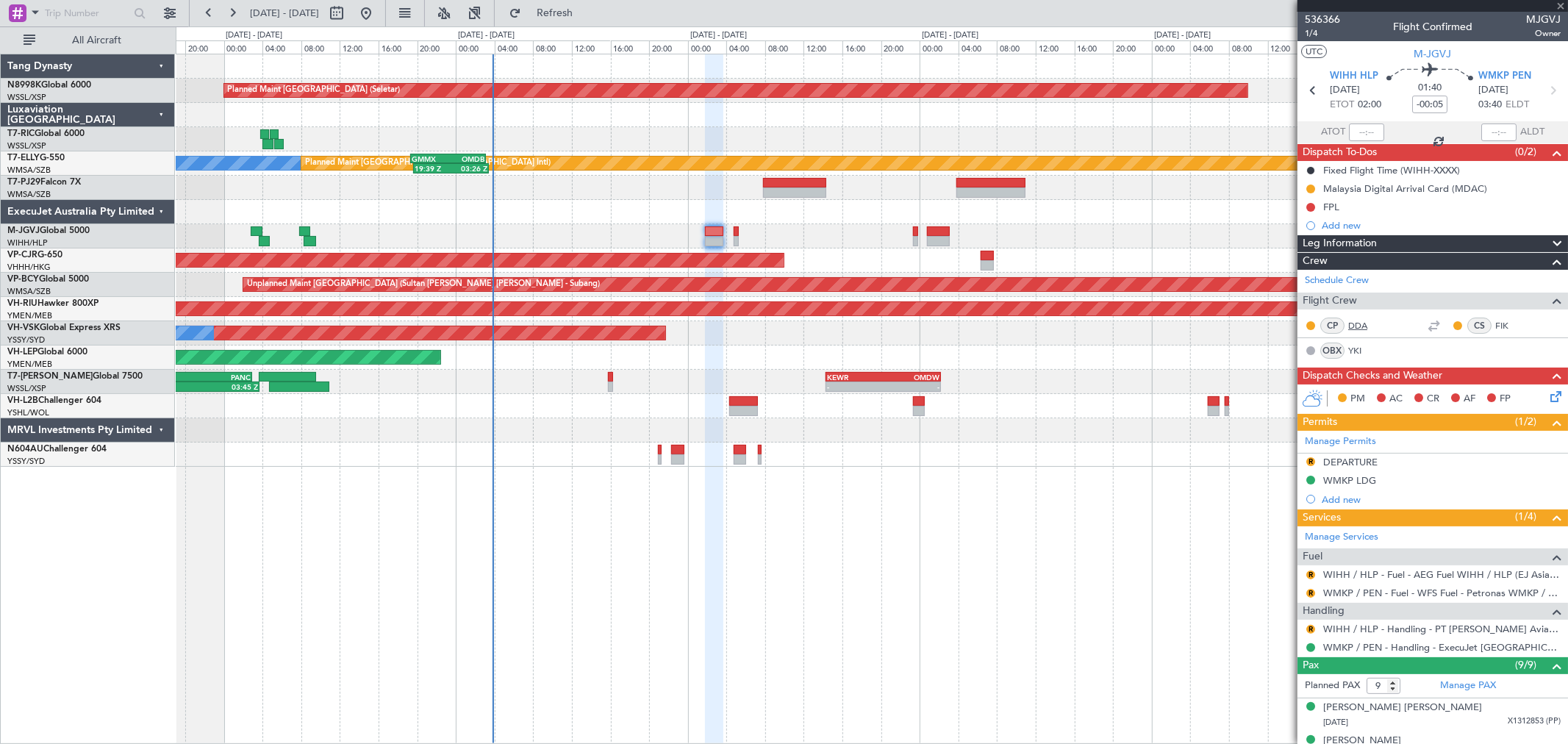
type input "+00:05"
type input "0"
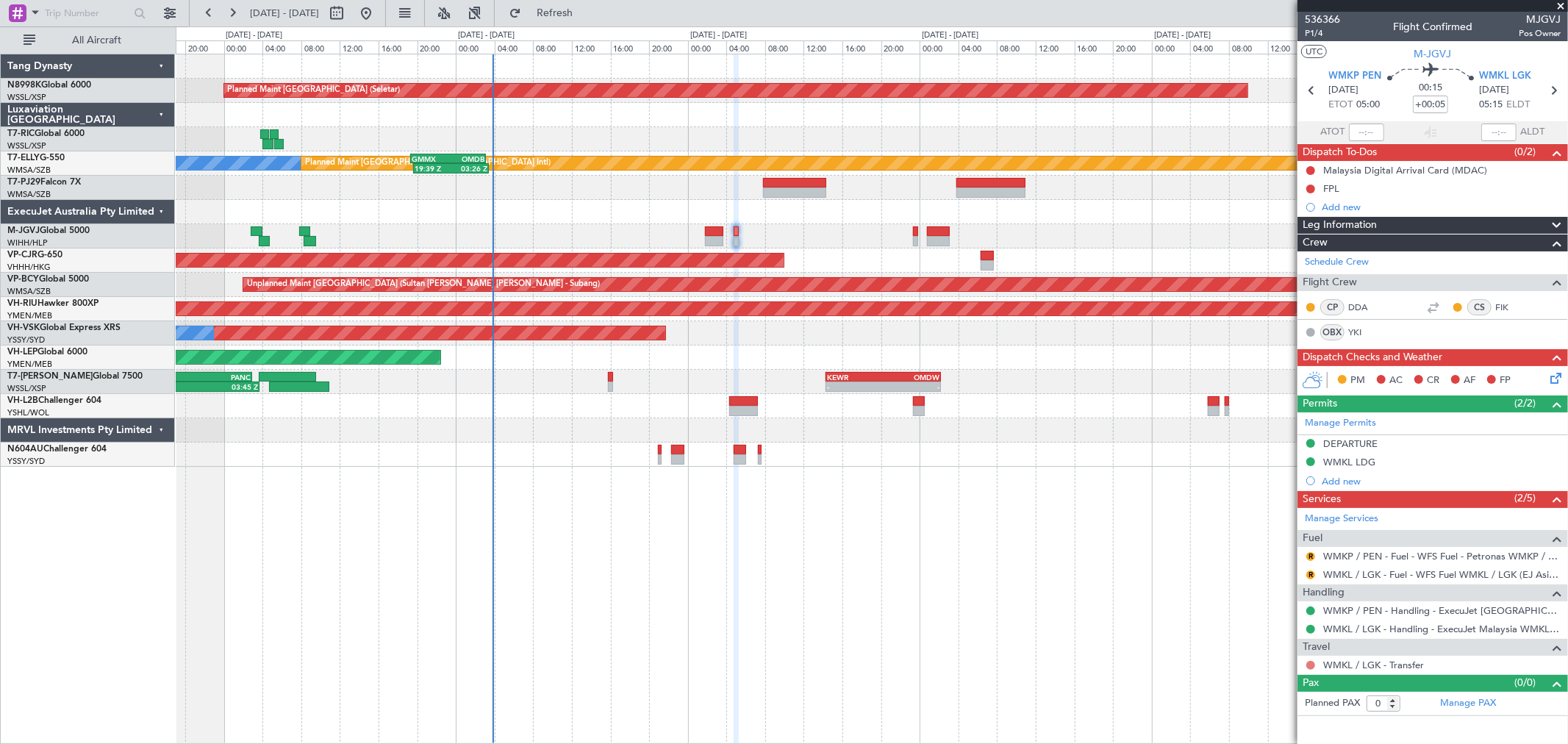
click at [1310, 666] on button at bounding box center [1311, 665] width 9 height 9
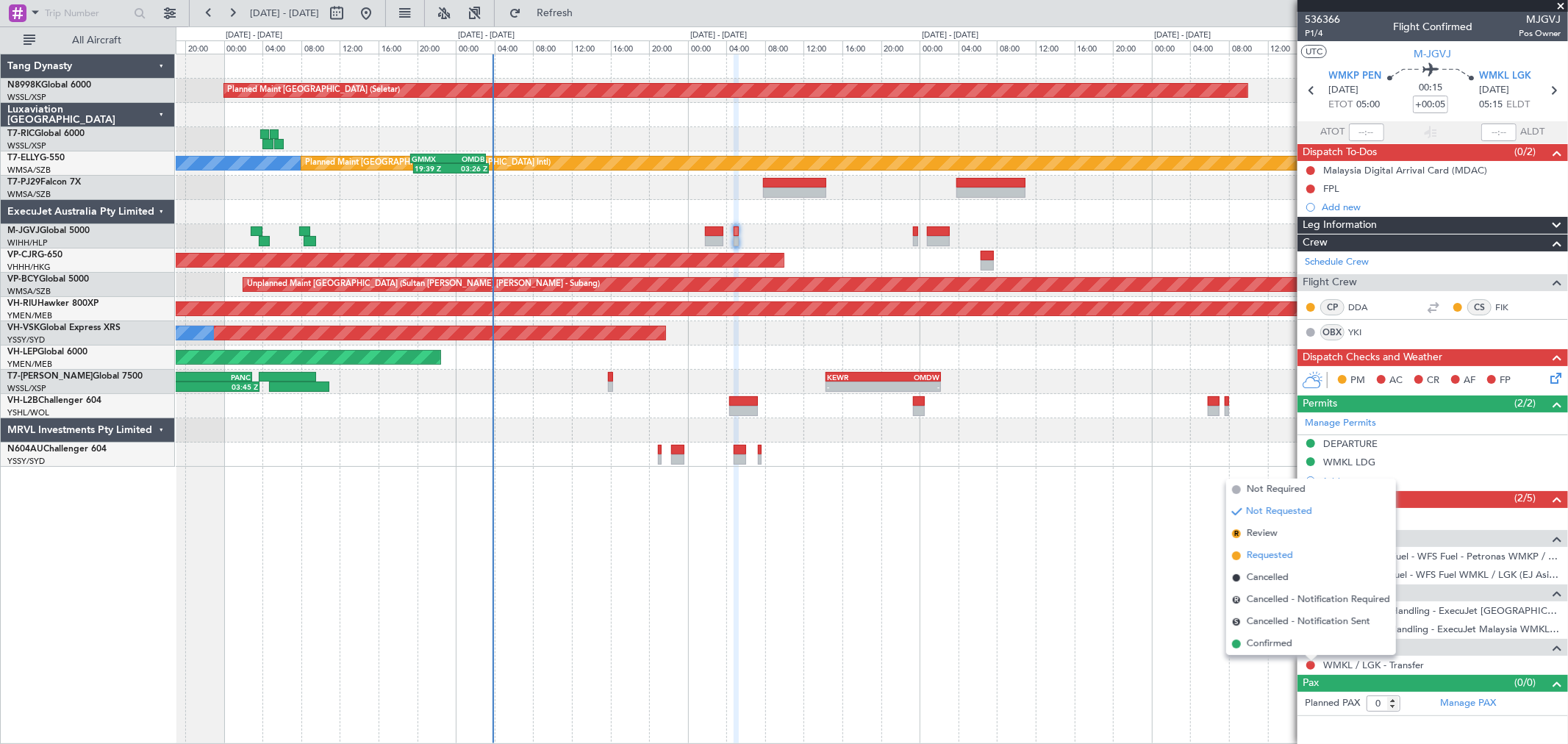
click at [1255, 549] on span "Requested" at bounding box center [1270, 556] width 46 height 15
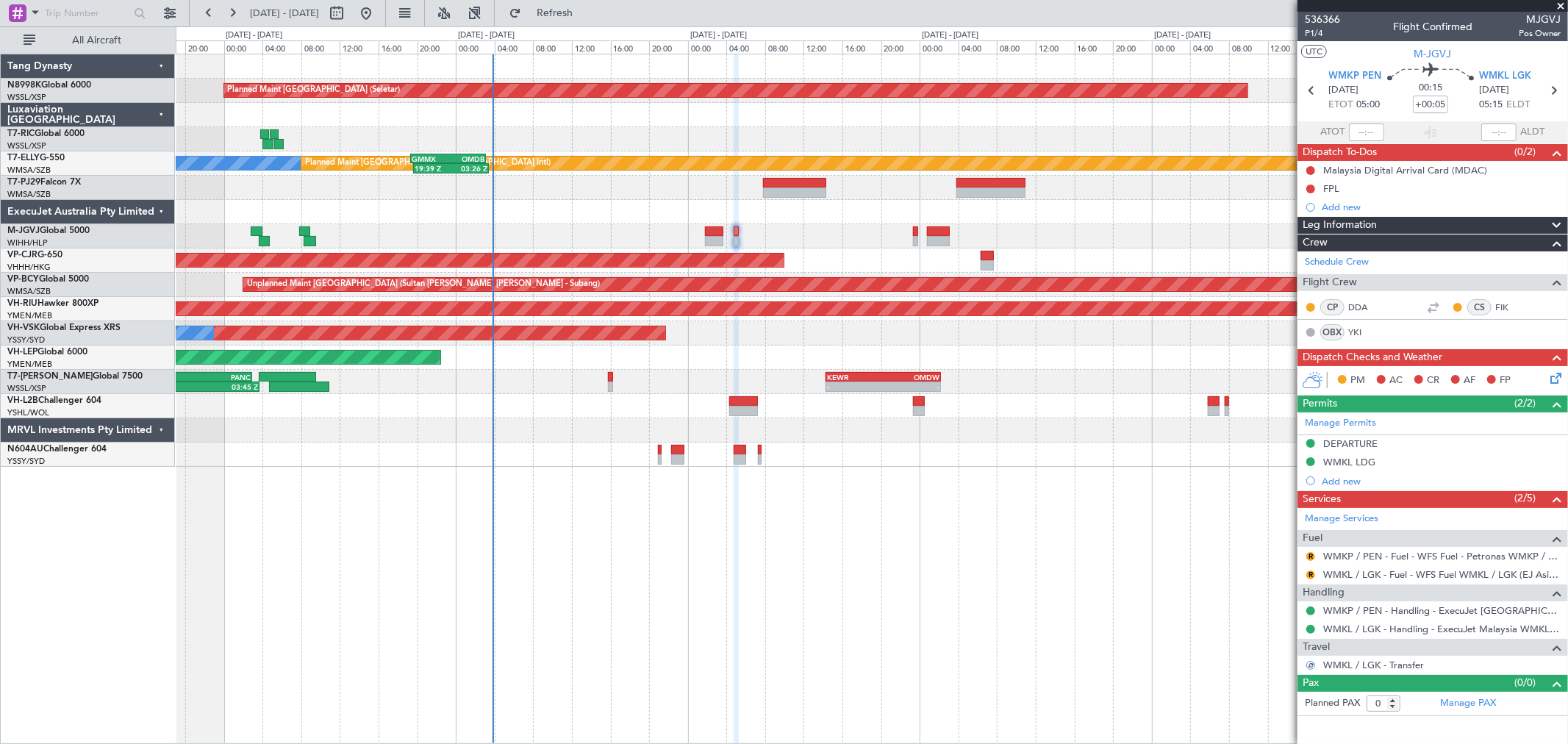
click at [910, 237] on div at bounding box center [871, 235] width 1391 height 24
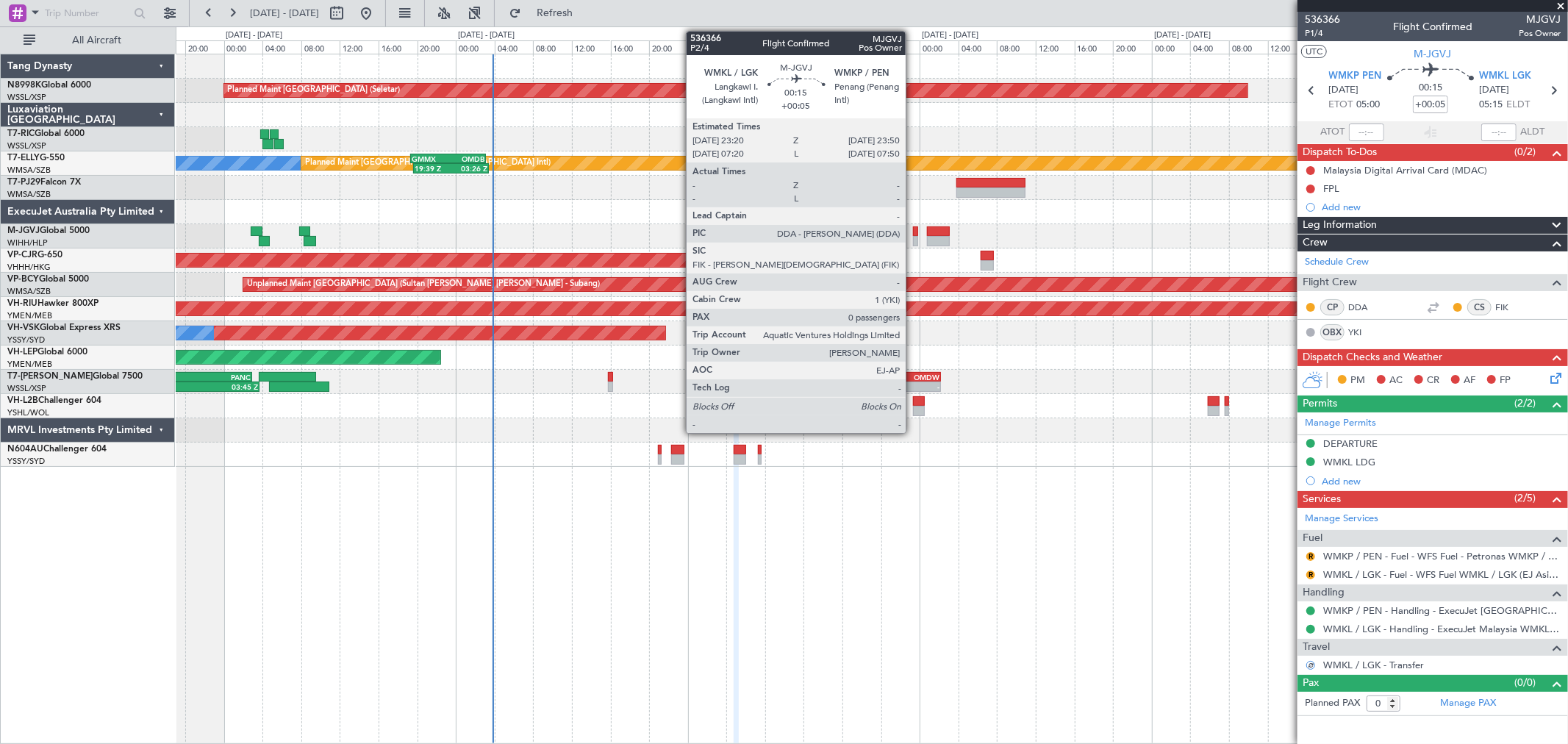
click at [913, 231] on div at bounding box center [915, 232] width 5 height 11
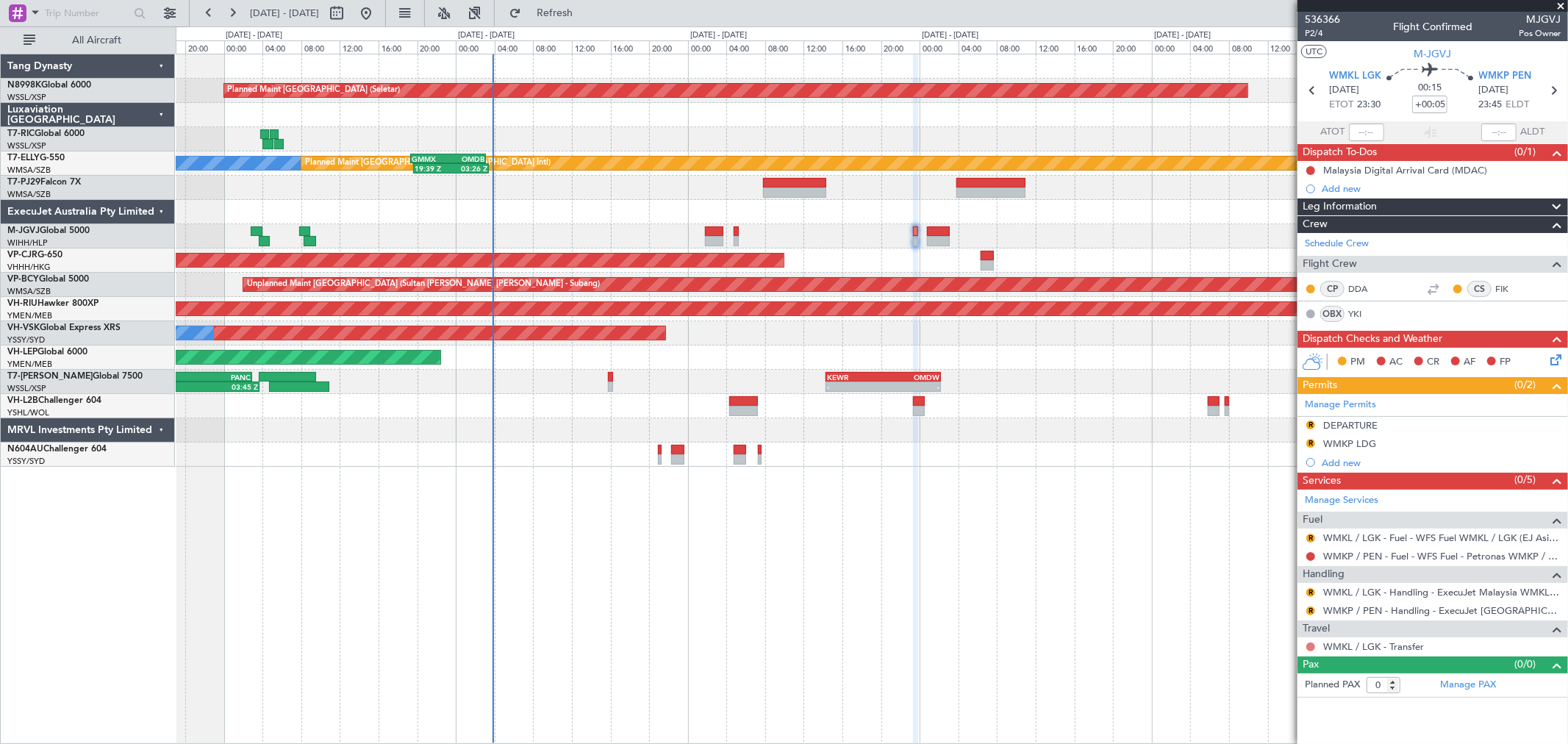
click at [1306, 645] on button at bounding box center [1311, 647] width 9 height 9
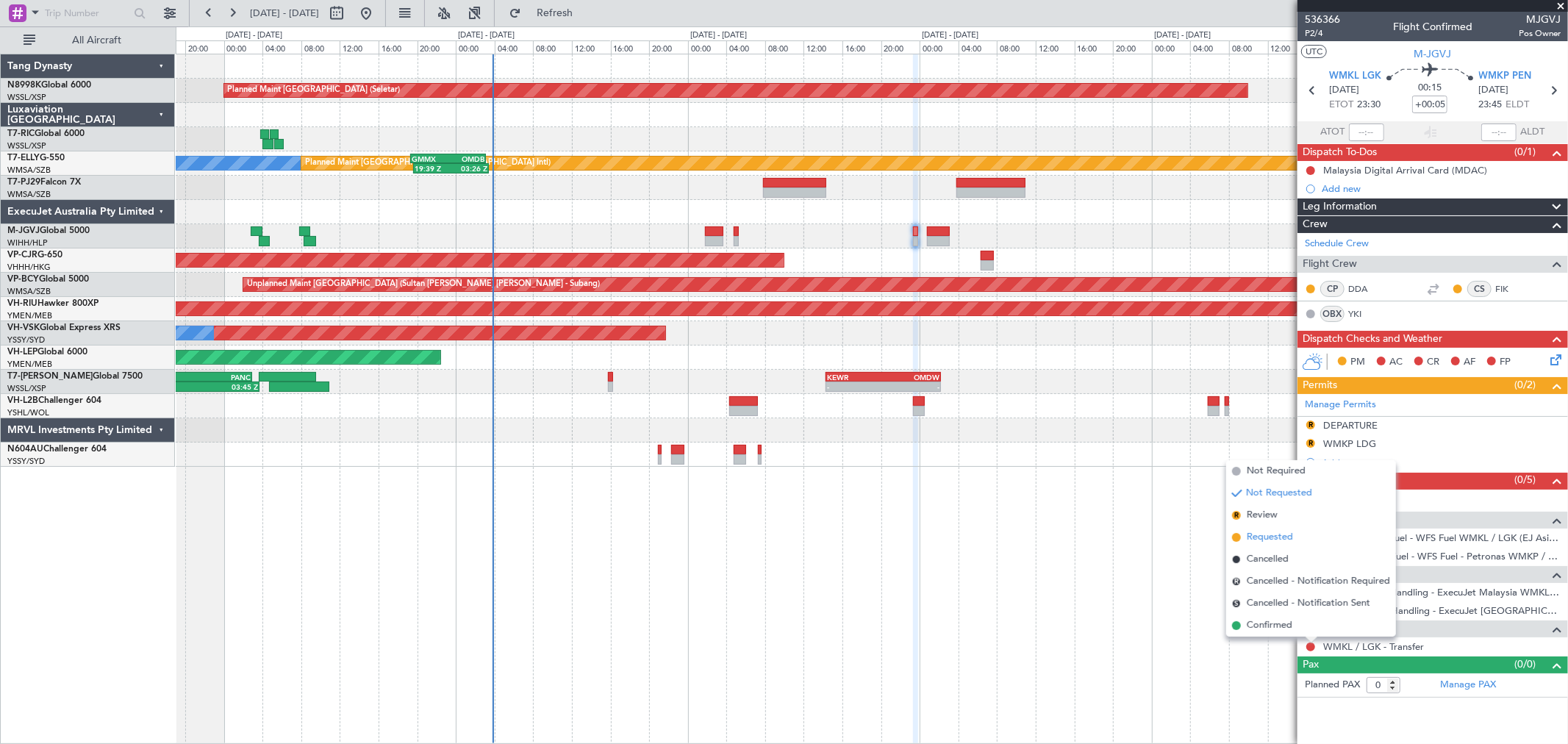
click at [1278, 532] on span "Requested" at bounding box center [1270, 537] width 46 height 15
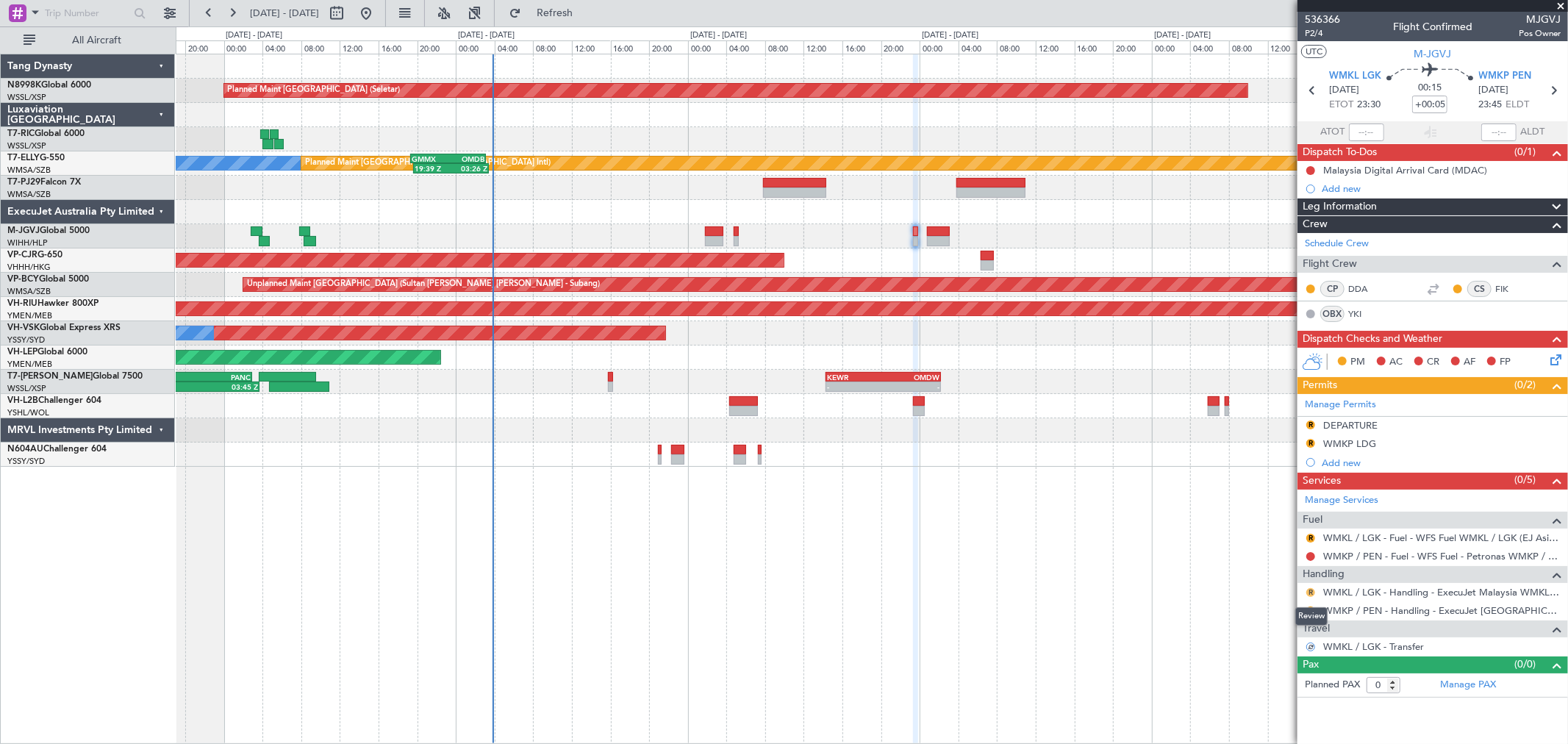
click at [1310, 590] on button "R" at bounding box center [1311, 592] width 9 height 9
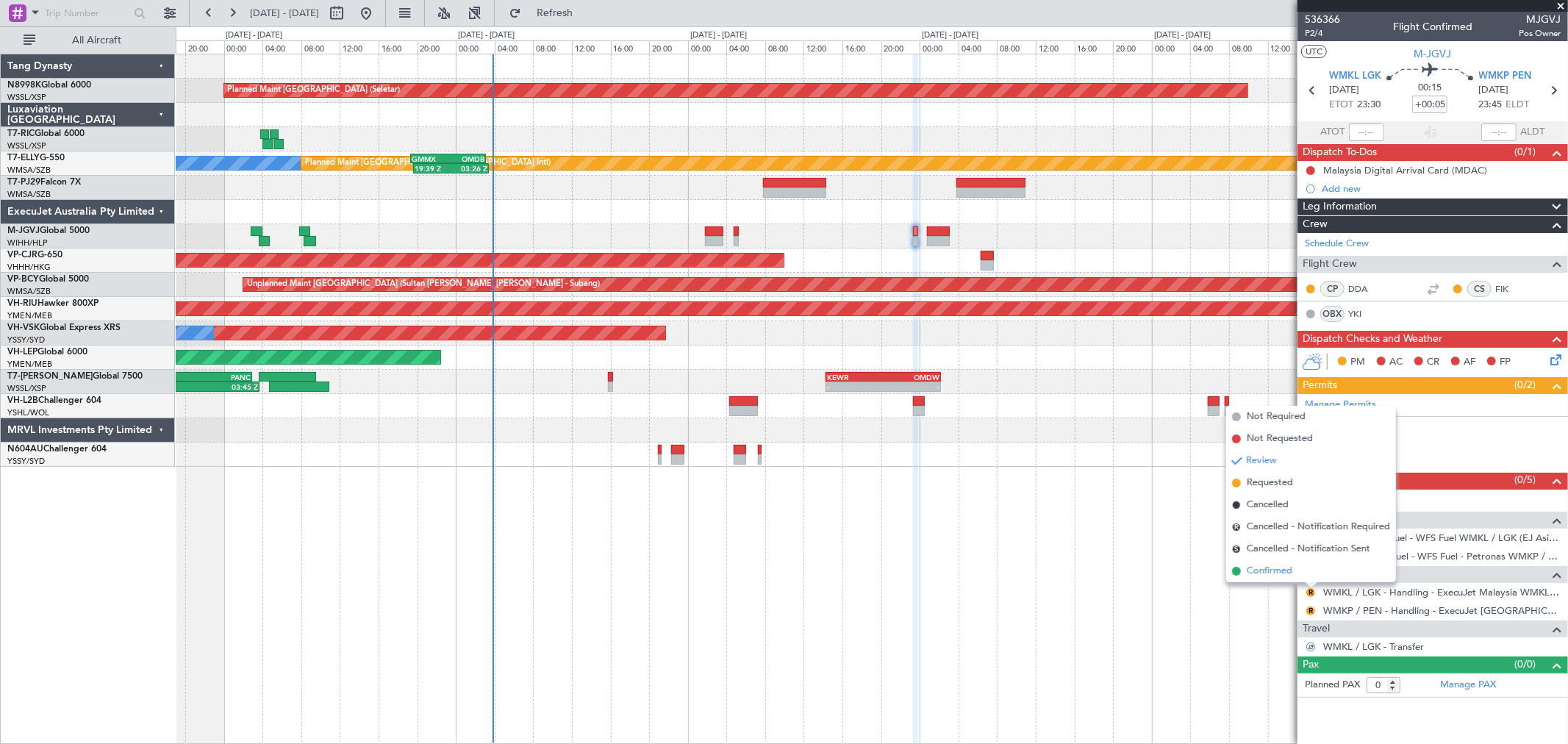
click at [1270, 564] on span "Confirmed" at bounding box center [1269, 571] width 45 height 15
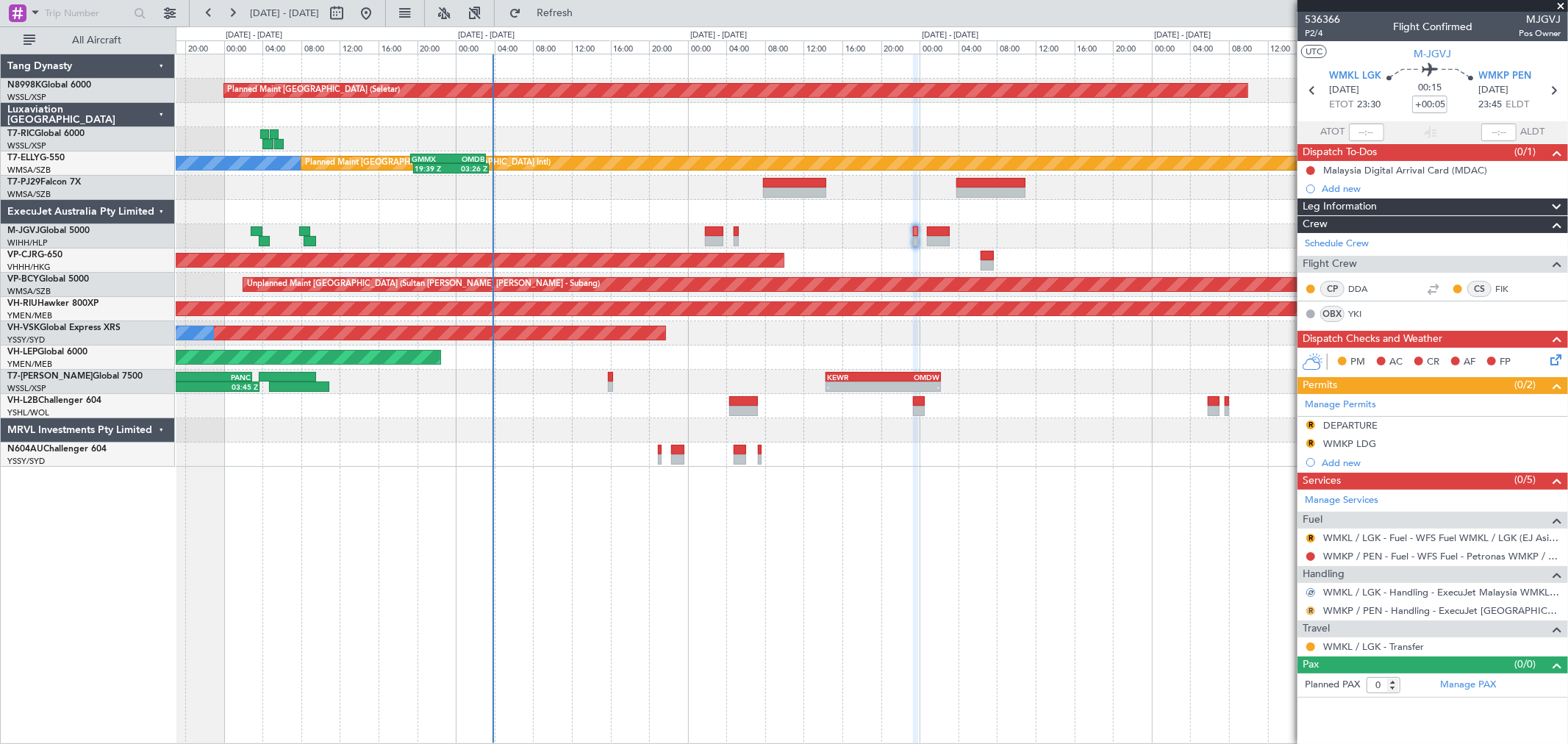
click at [1309, 608] on button "R" at bounding box center [1311, 611] width 9 height 9
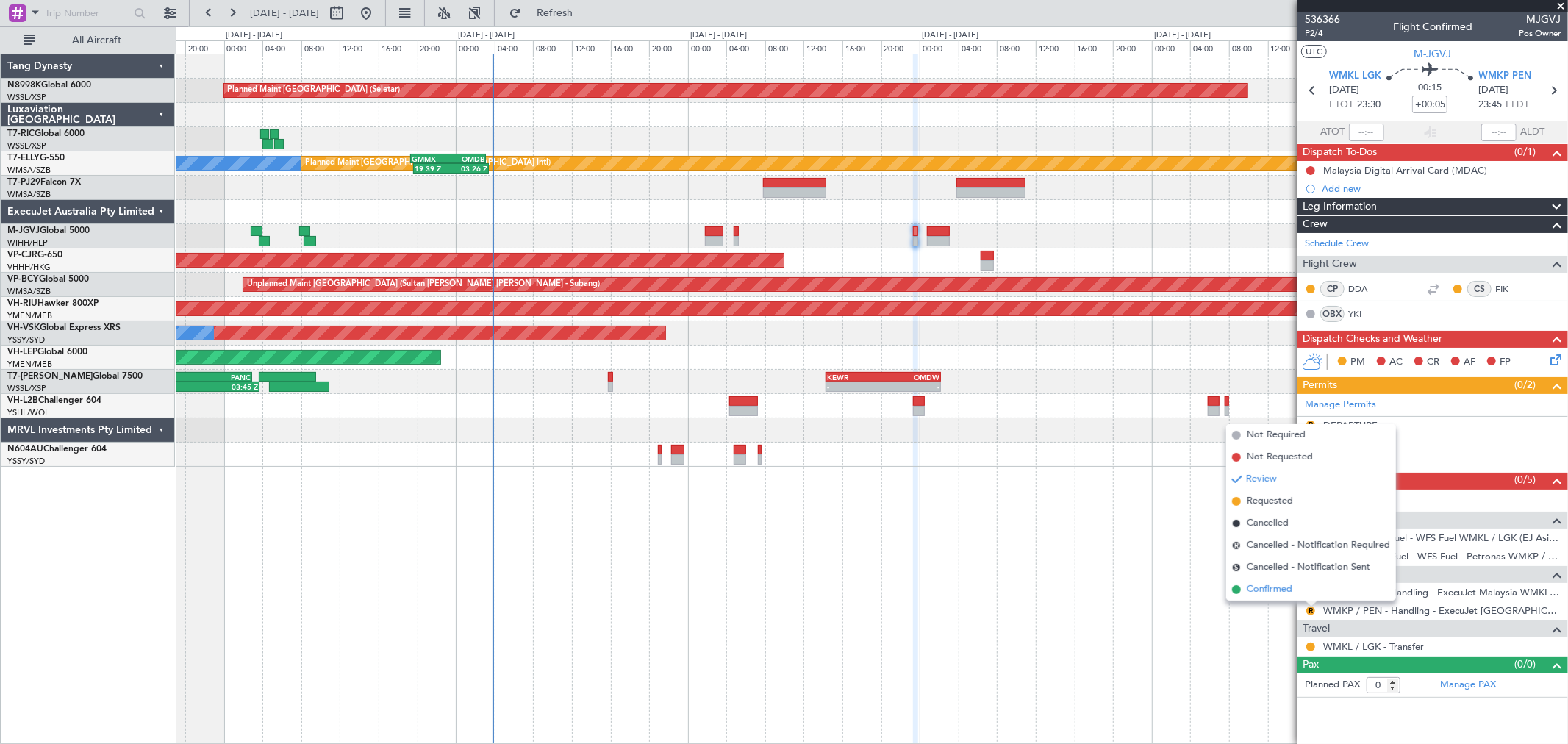
click at [1281, 587] on span "Confirmed" at bounding box center [1269, 590] width 45 height 15
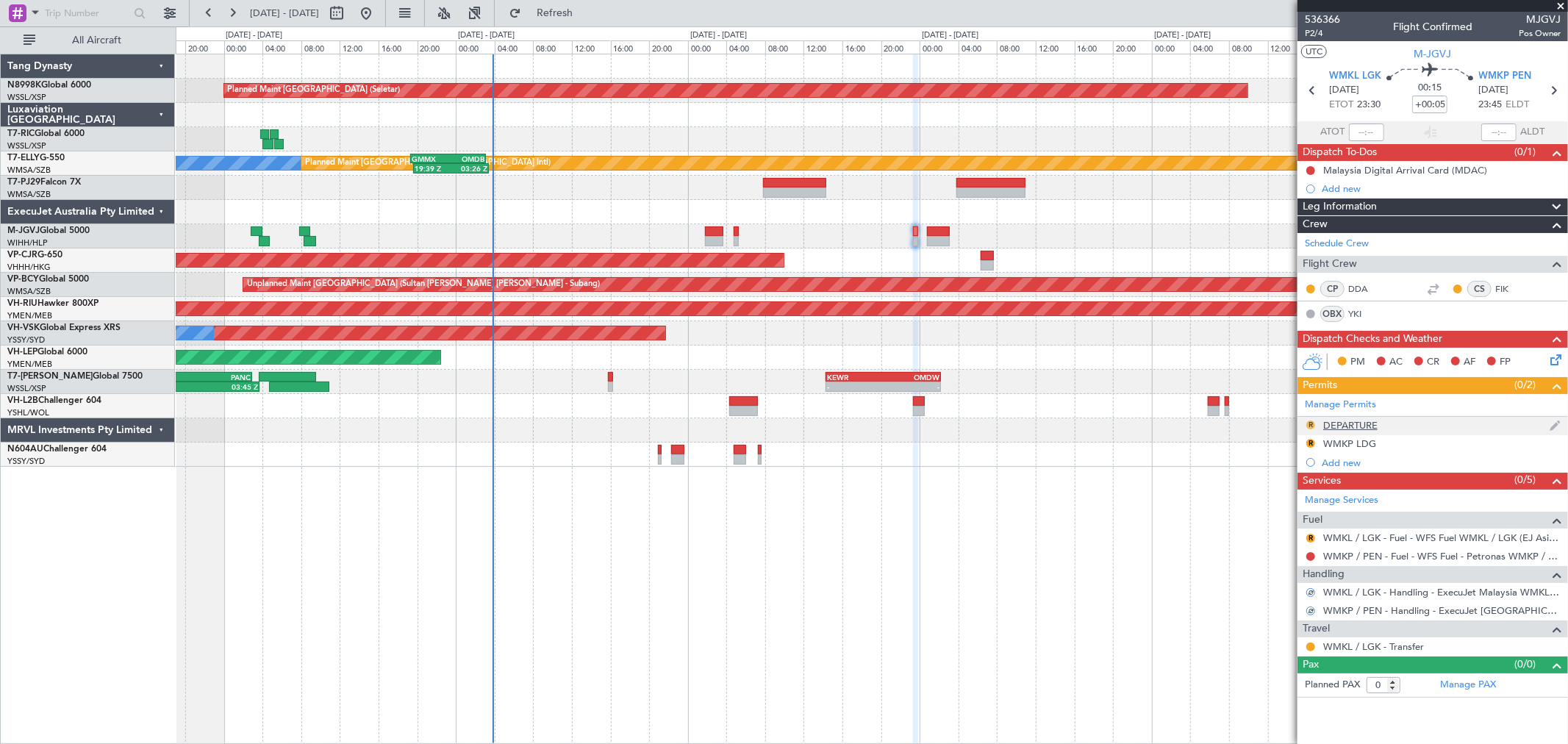
click at [1313, 422] on button "R" at bounding box center [1311, 425] width 9 height 9
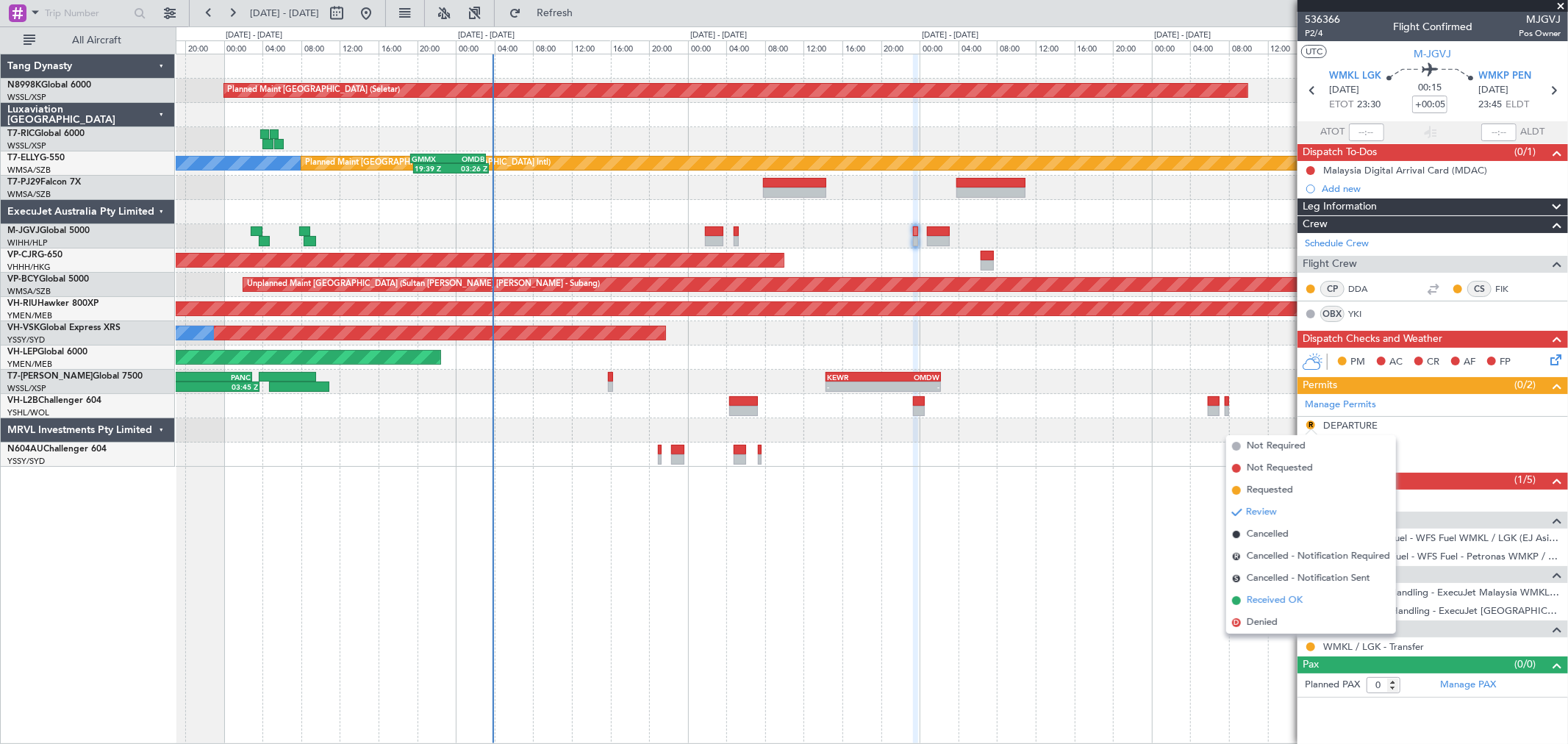
click at [1274, 600] on span "Received OK" at bounding box center [1274, 600] width 56 height 15
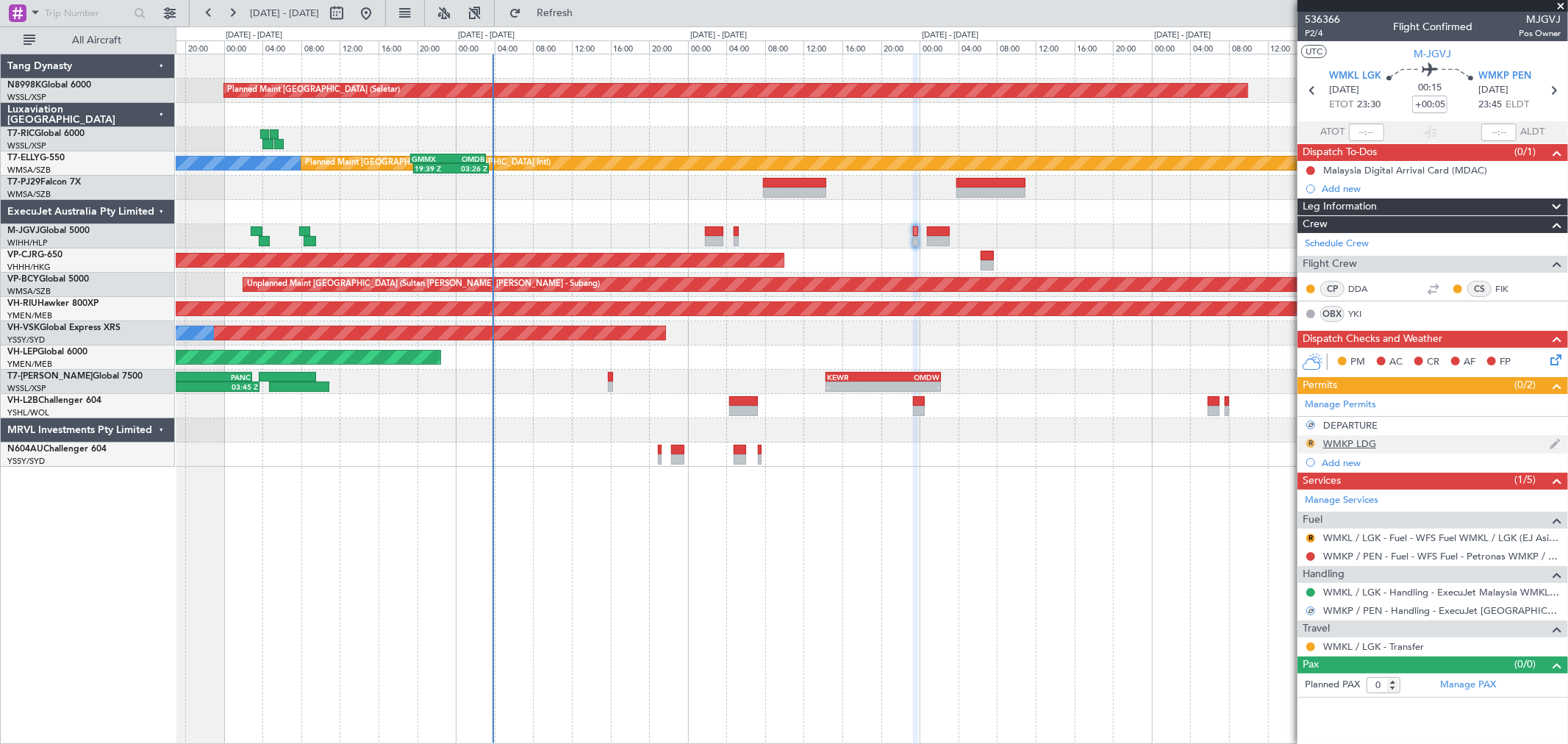
click at [1310, 442] on button "R" at bounding box center [1311, 443] width 9 height 9
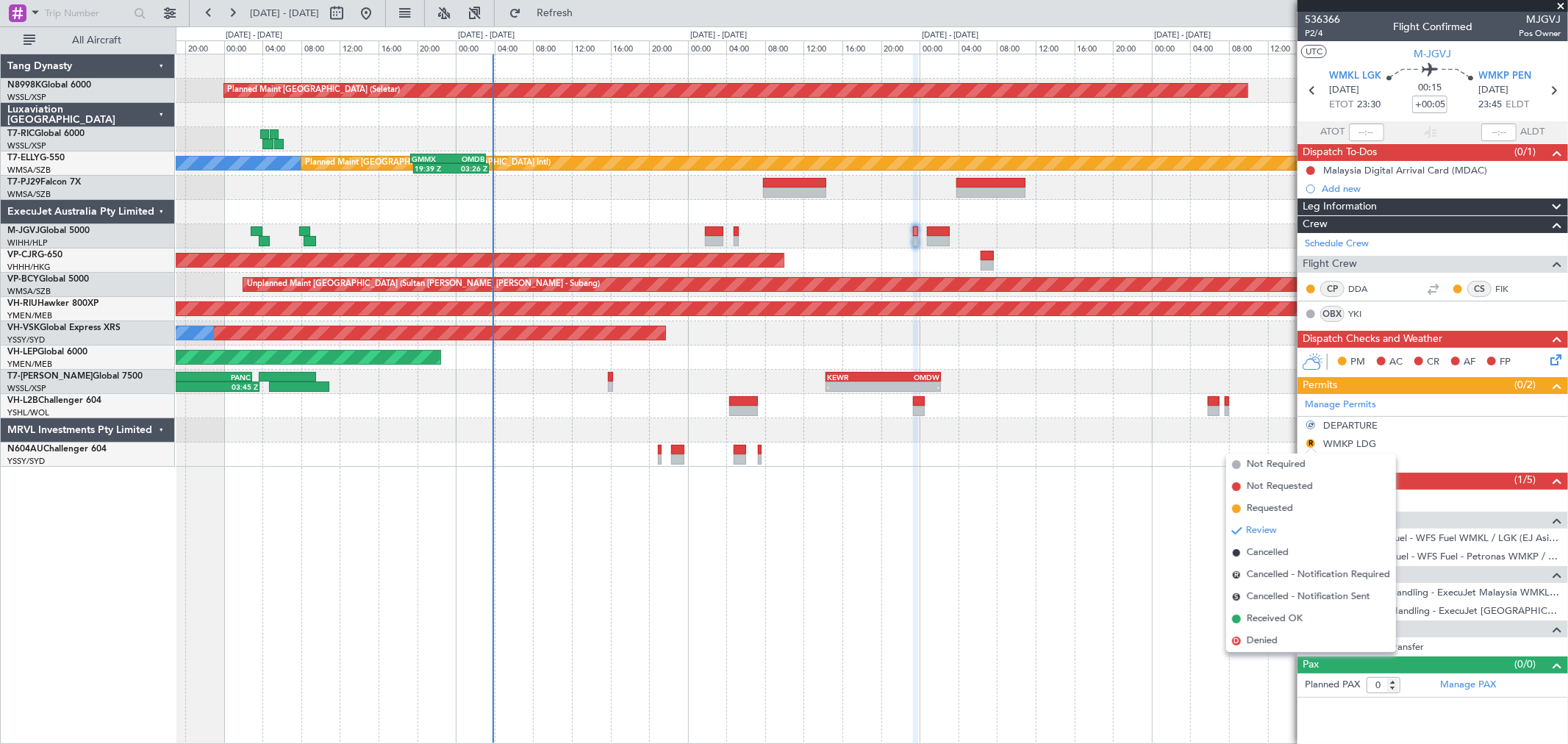
drag, startPoint x: 1259, startPoint y: 613, endPoint x: 1273, endPoint y: 604, distance: 16.6
click at [1261, 613] on span "Received OK" at bounding box center [1274, 619] width 56 height 15
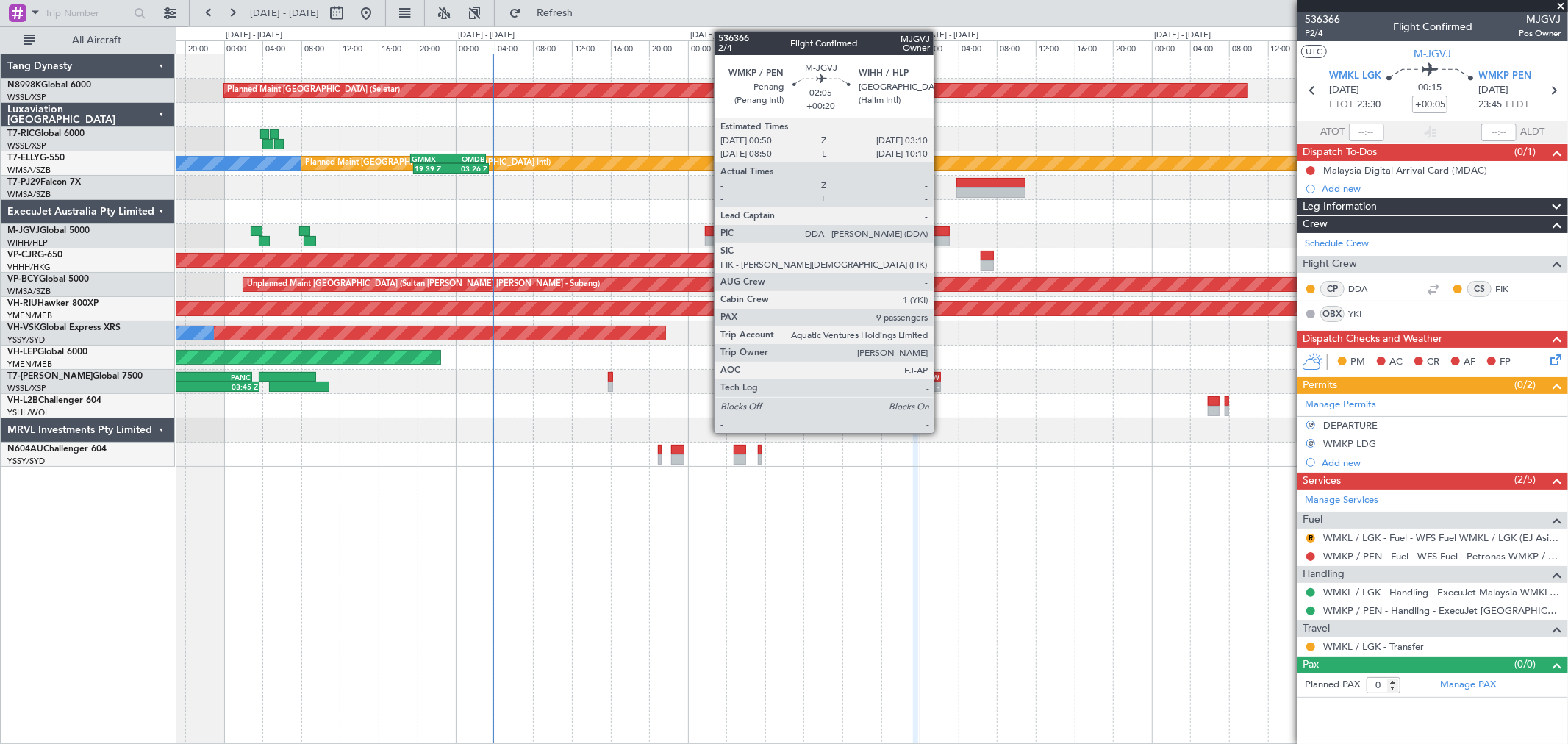
click at [941, 233] on div at bounding box center [938, 232] width 23 height 11
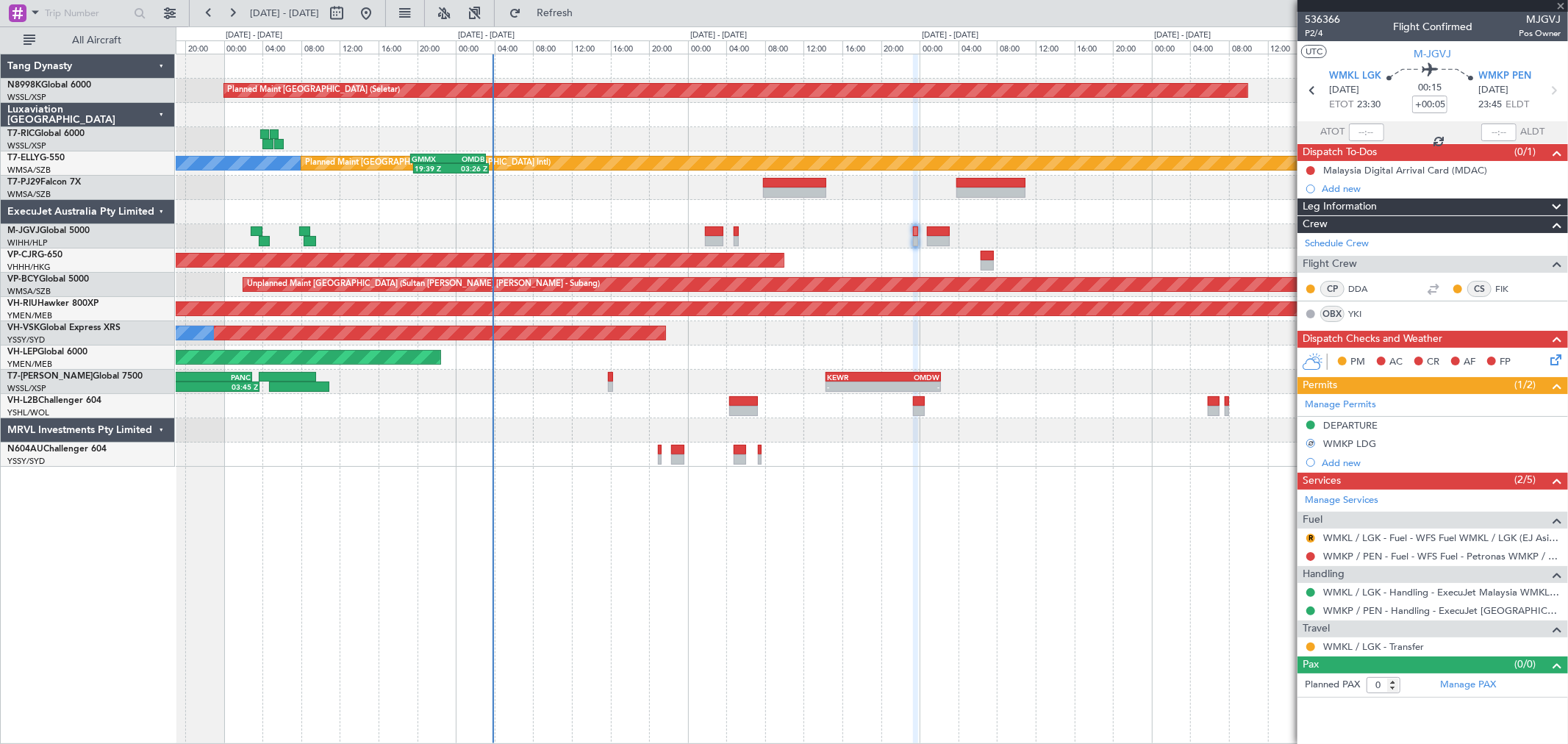
type input "+00:20"
type input "9"
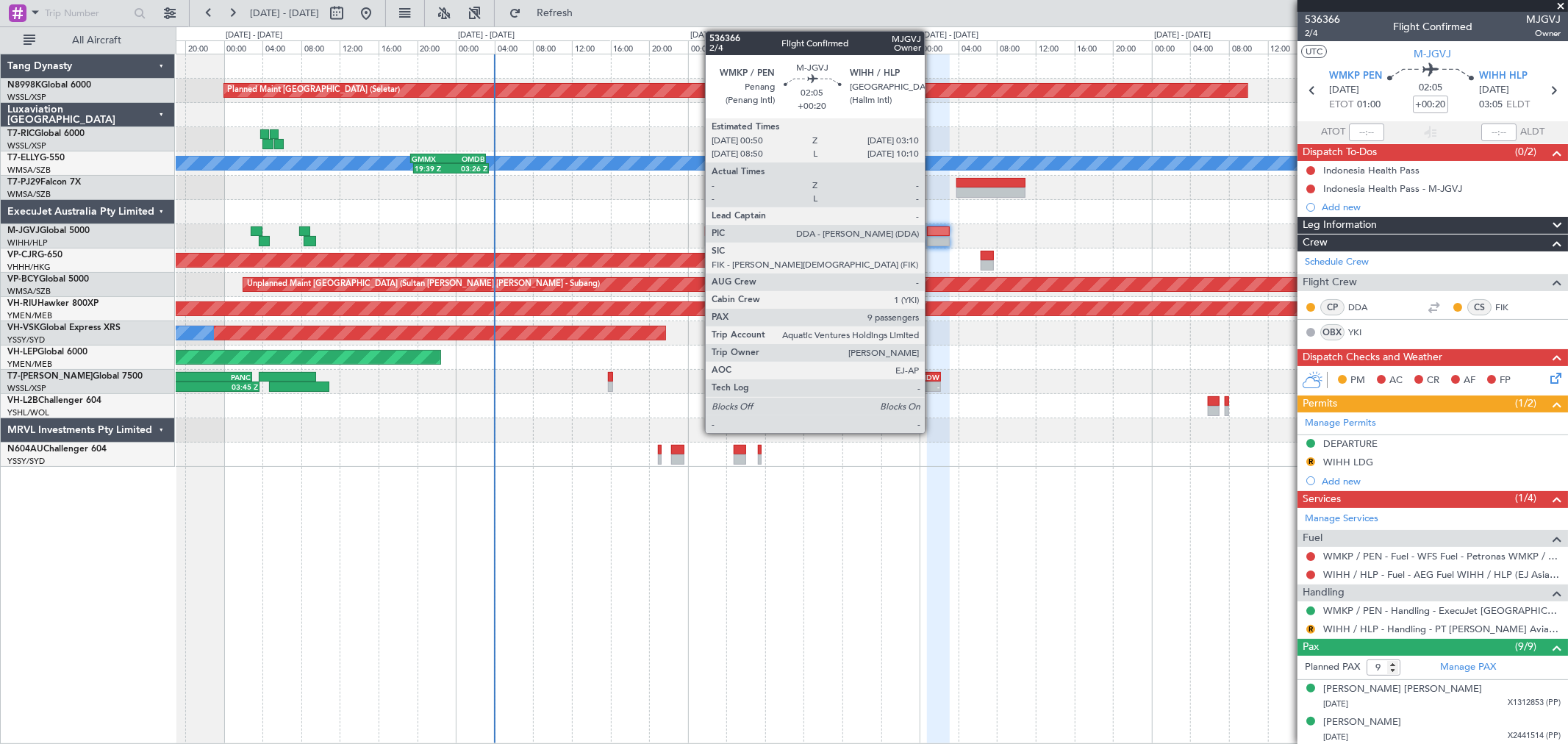
click at [932, 237] on div at bounding box center [938, 241] width 23 height 11
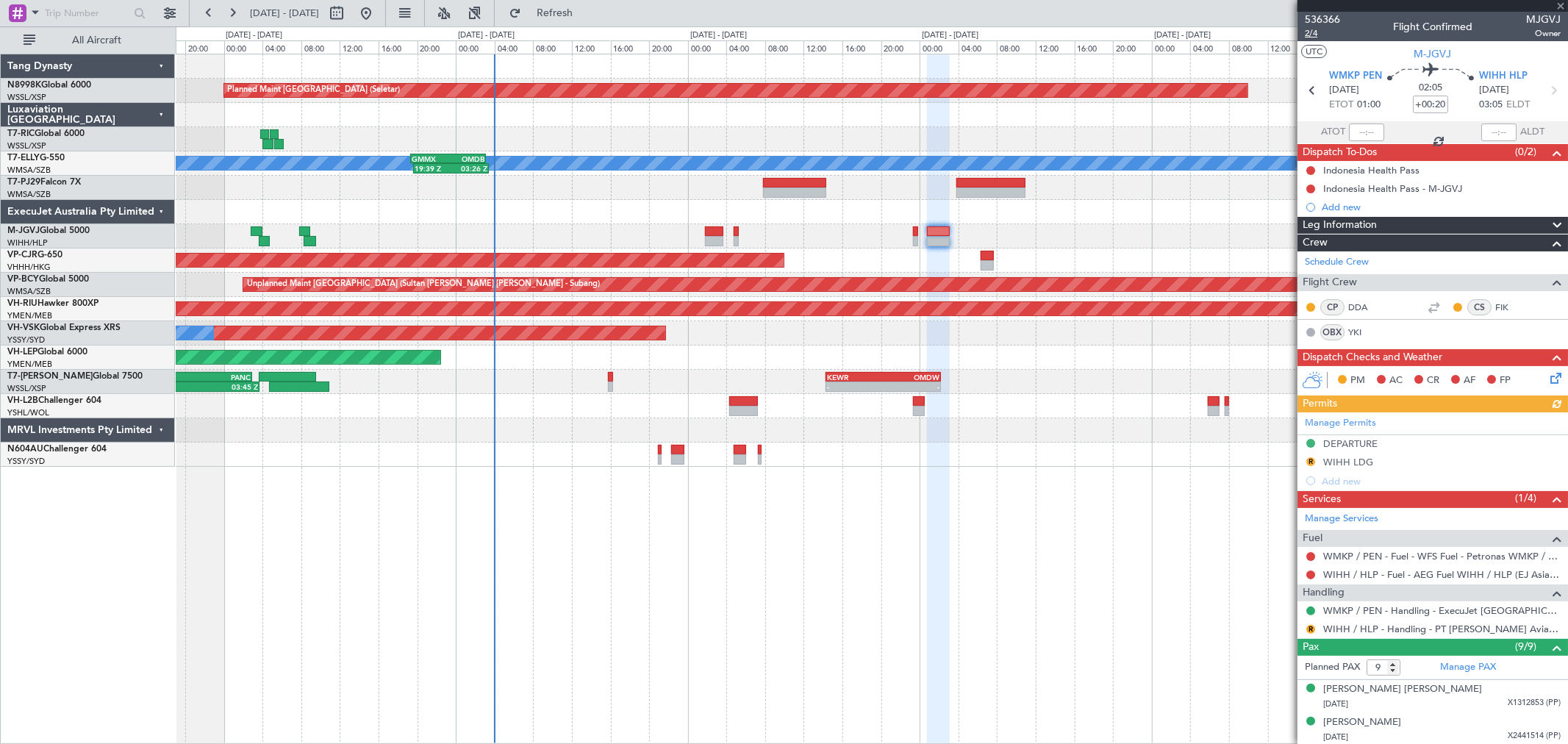
click at [1312, 37] on span "2/4" at bounding box center [1322, 34] width 36 height 12
click at [560, 7] on button "Refresh" at bounding box center [545, 13] width 88 height 23
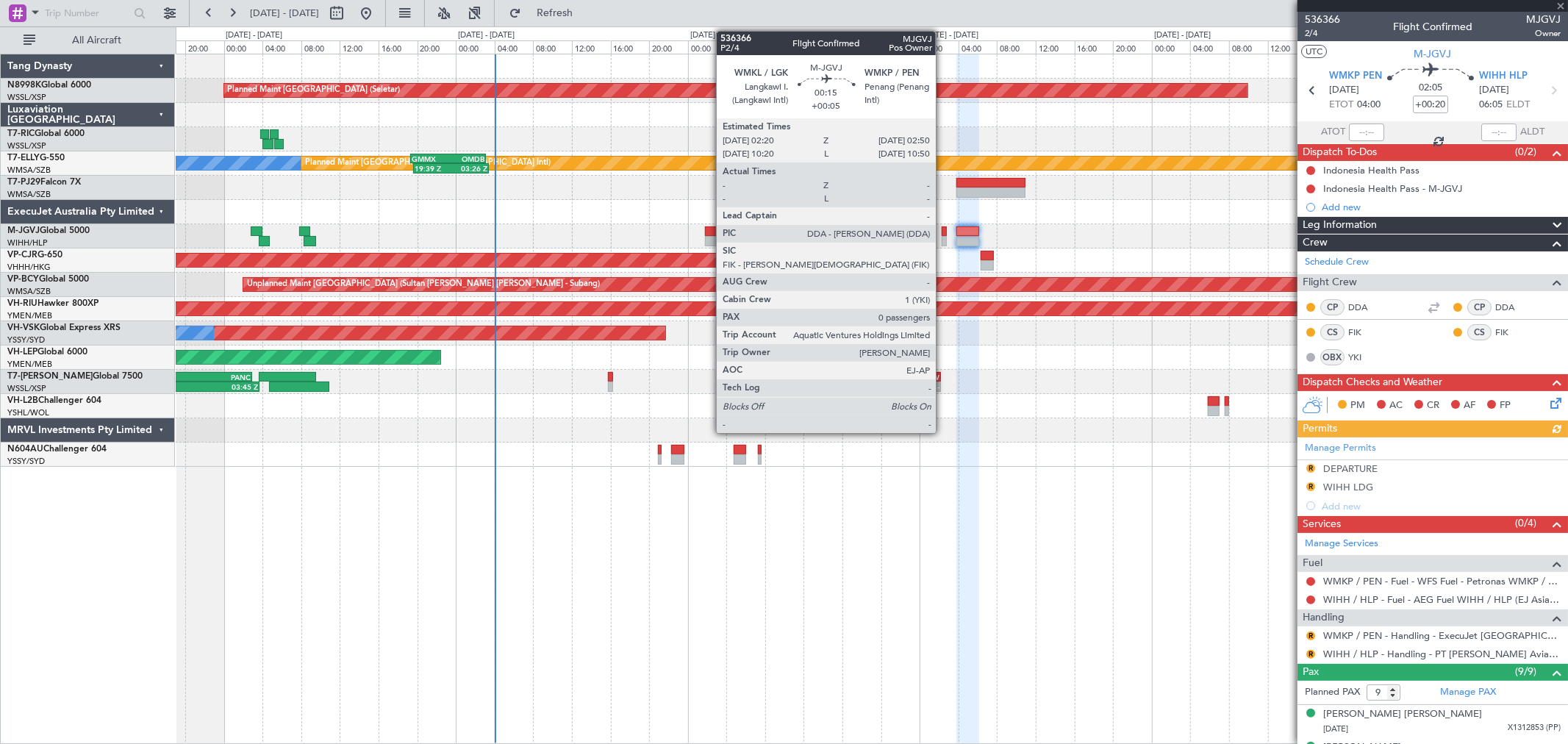
click at [943, 241] on div at bounding box center [944, 241] width 5 height 11
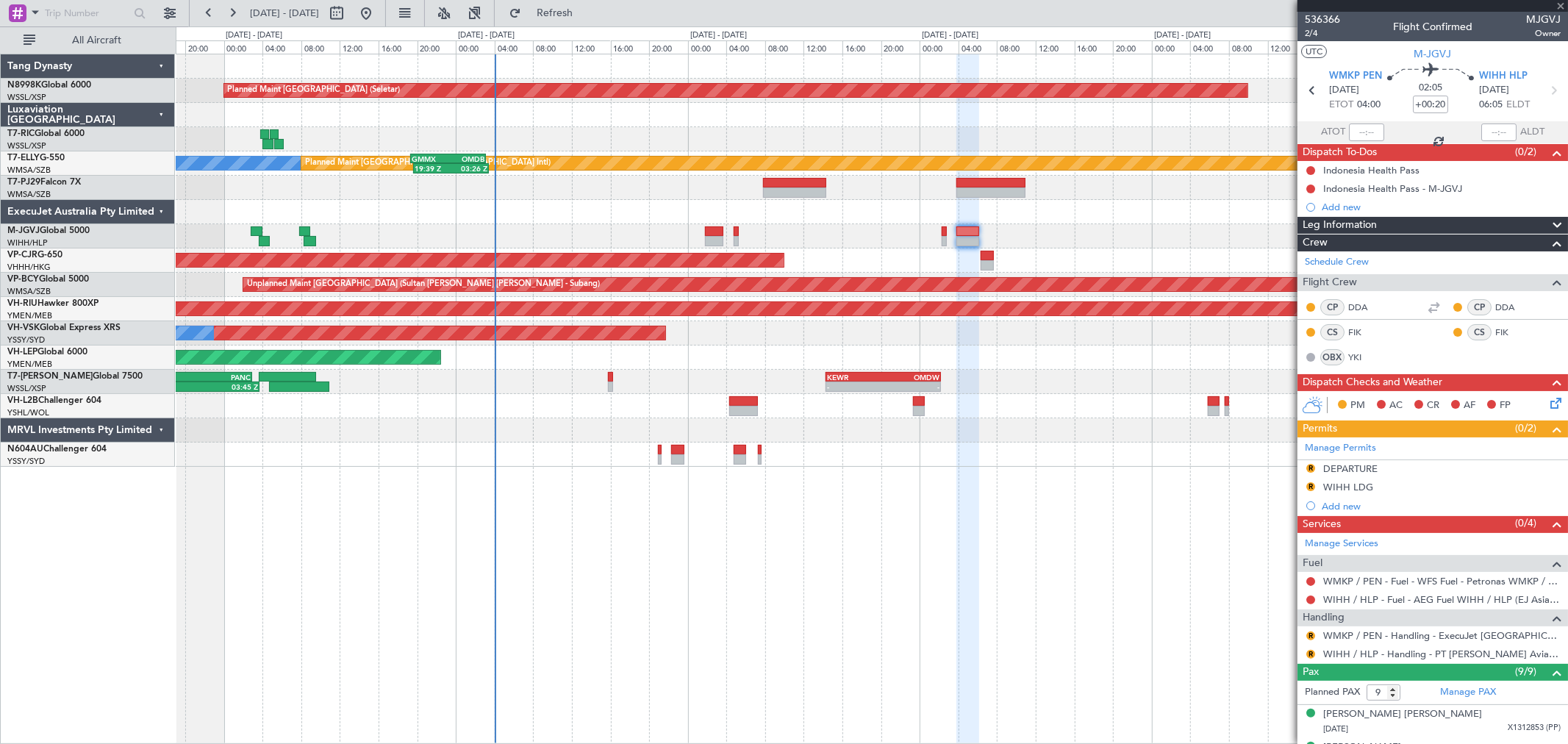
type input "+00:05"
type input "0"
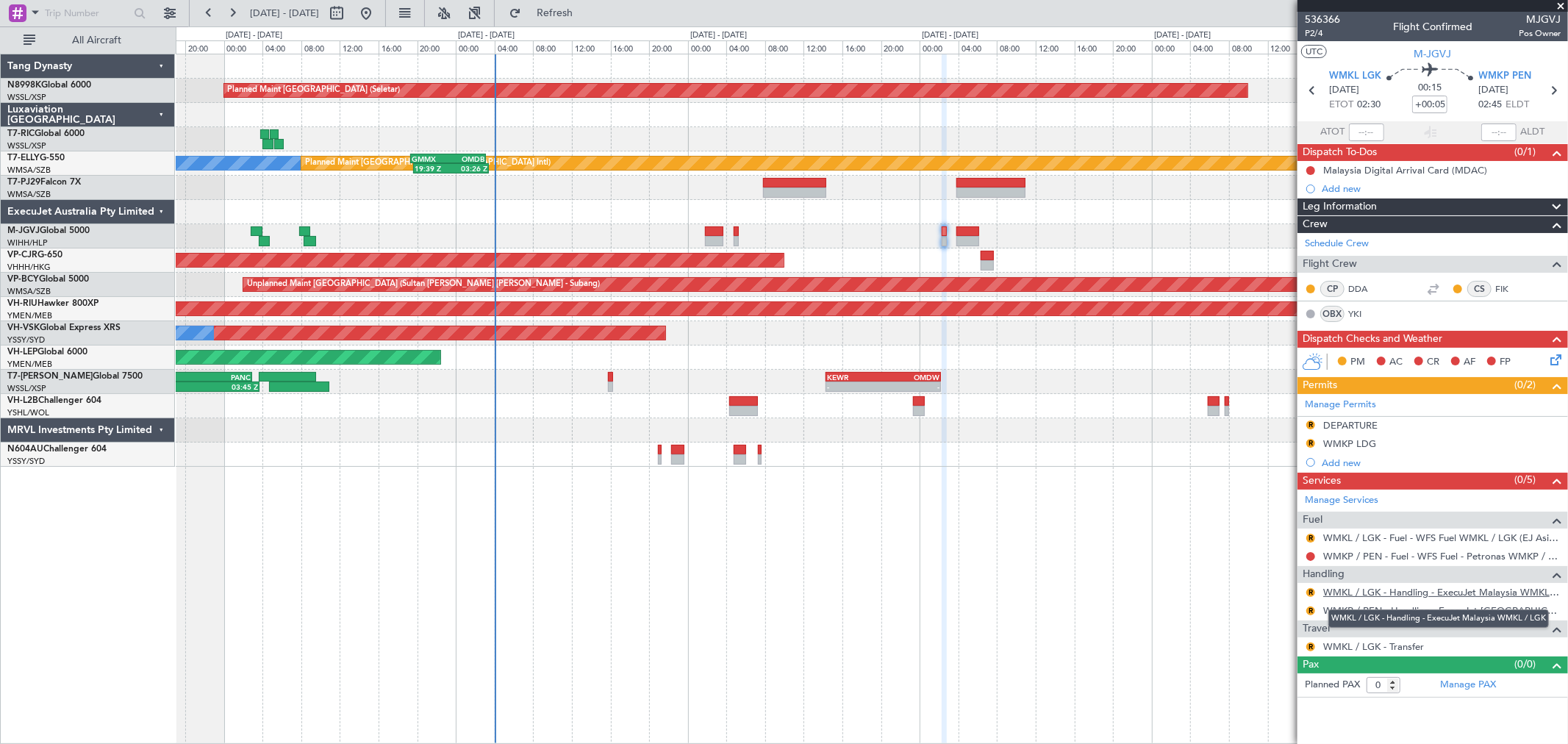
click at [1385, 588] on link "WMKL / LGK - Handling - ExecuJet Malaysia WMKL / LGK" at bounding box center [1441, 592] width 237 height 12
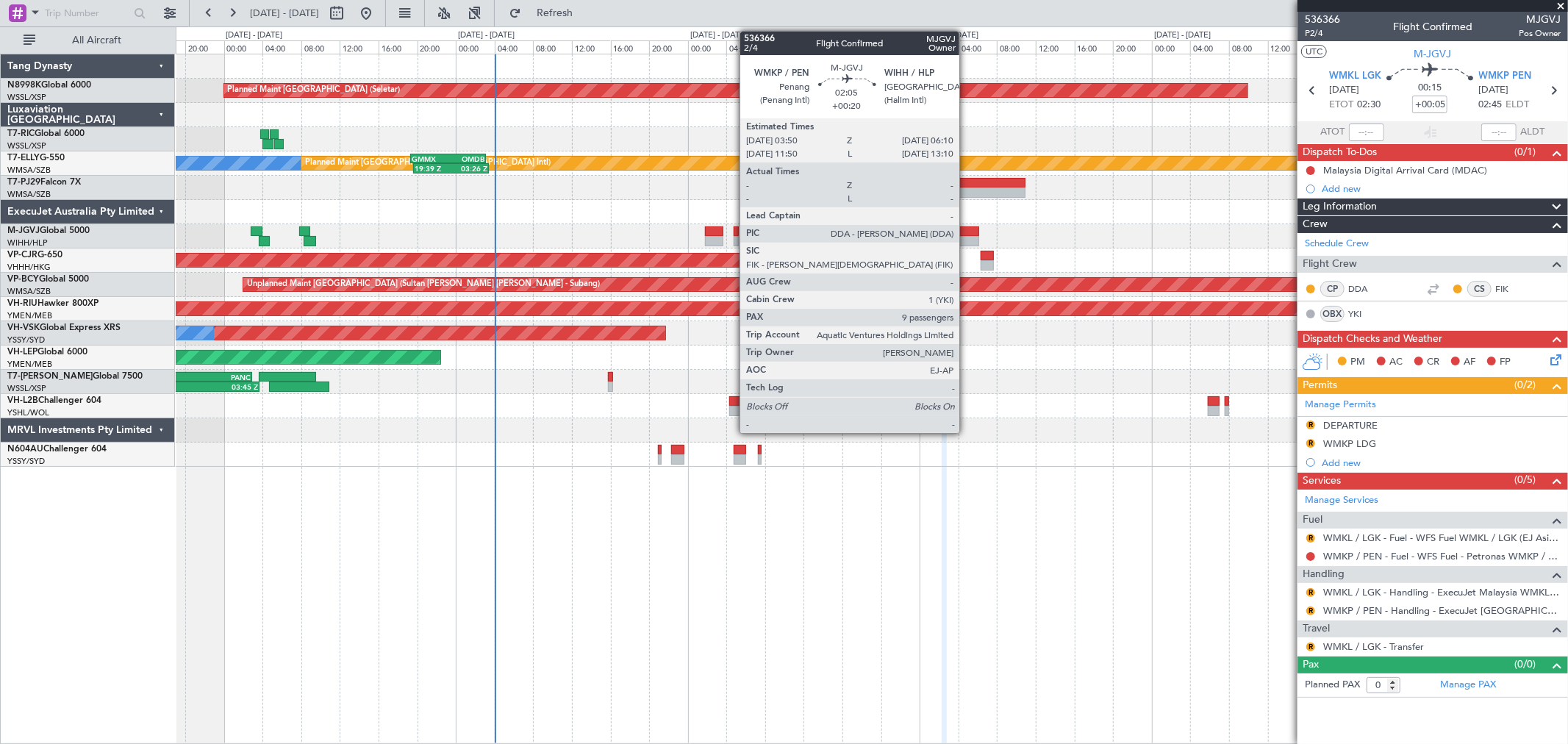
click at [967, 233] on div at bounding box center [968, 232] width 23 height 11
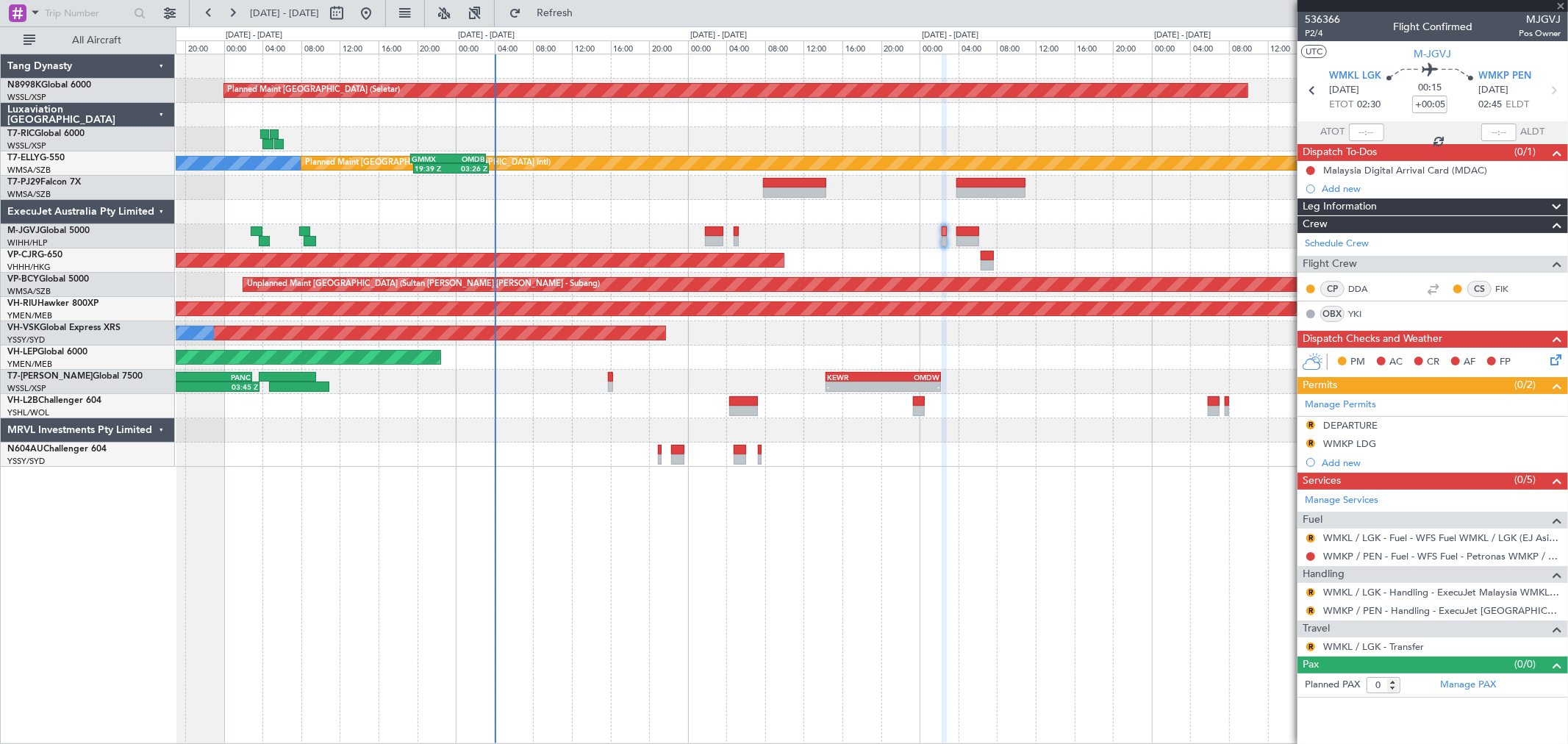
type input "+00:20"
type input "9"
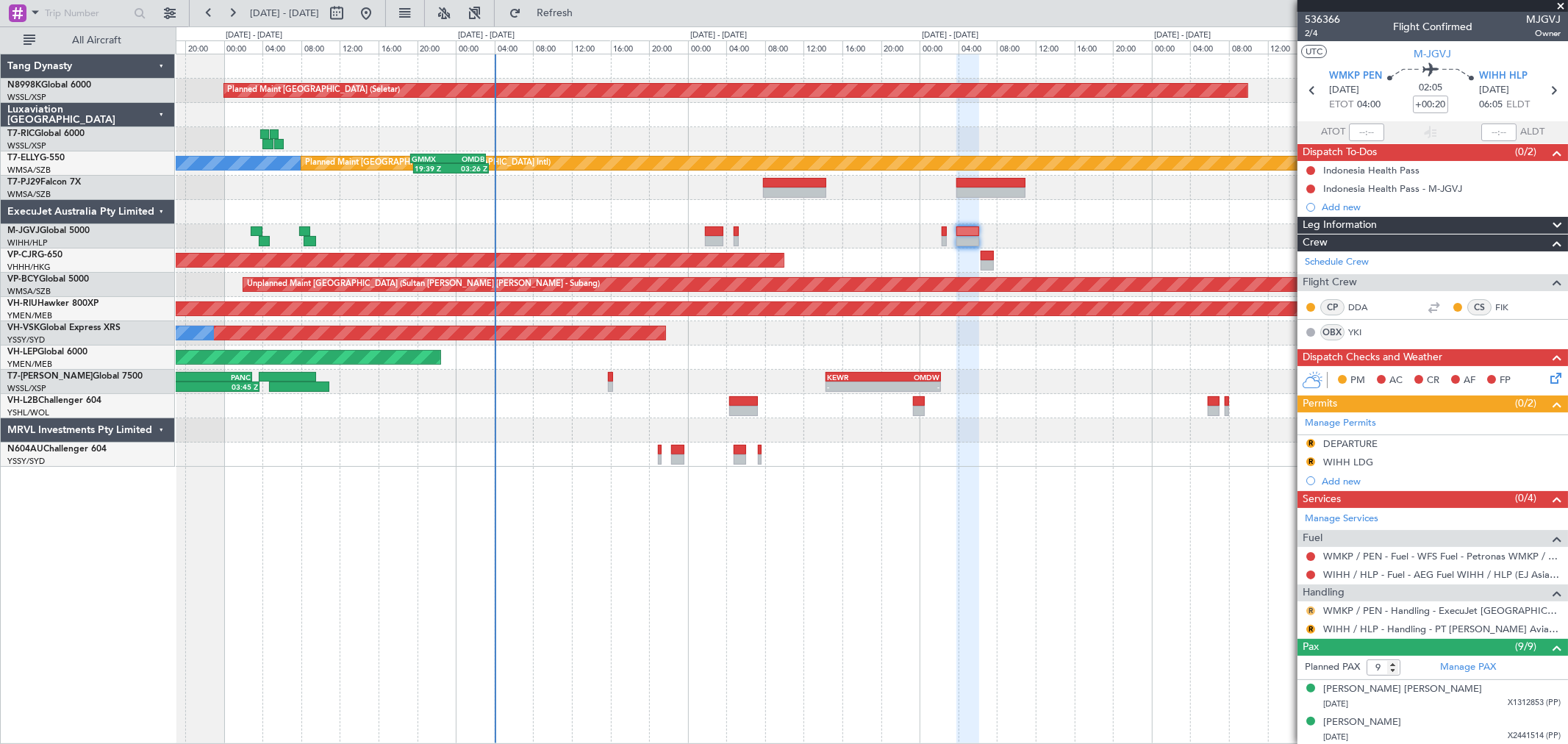
click at [1307, 611] on button "R" at bounding box center [1311, 611] width 9 height 9
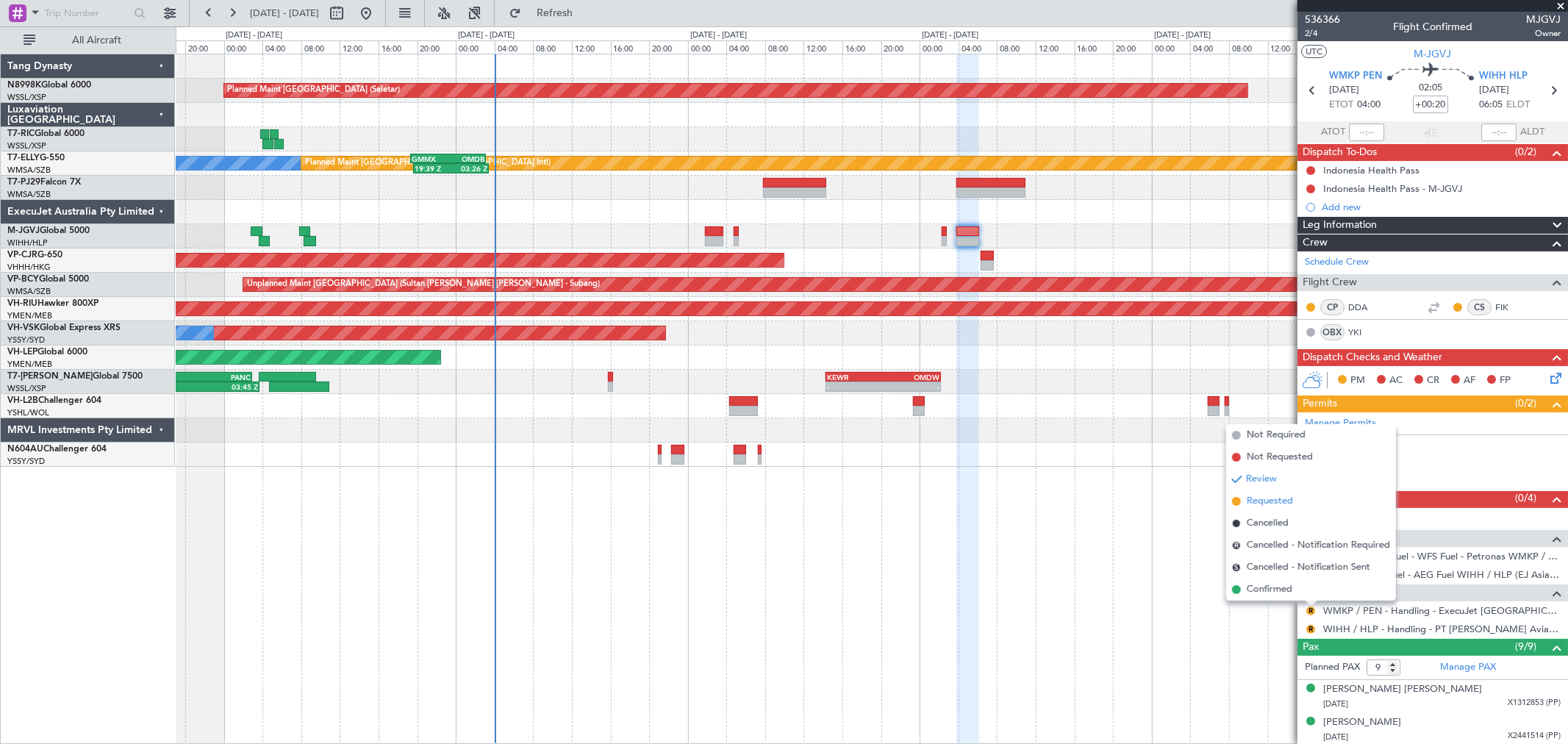
click at [1277, 497] on span "Requested" at bounding box center [1270, 501] width 46 height 15
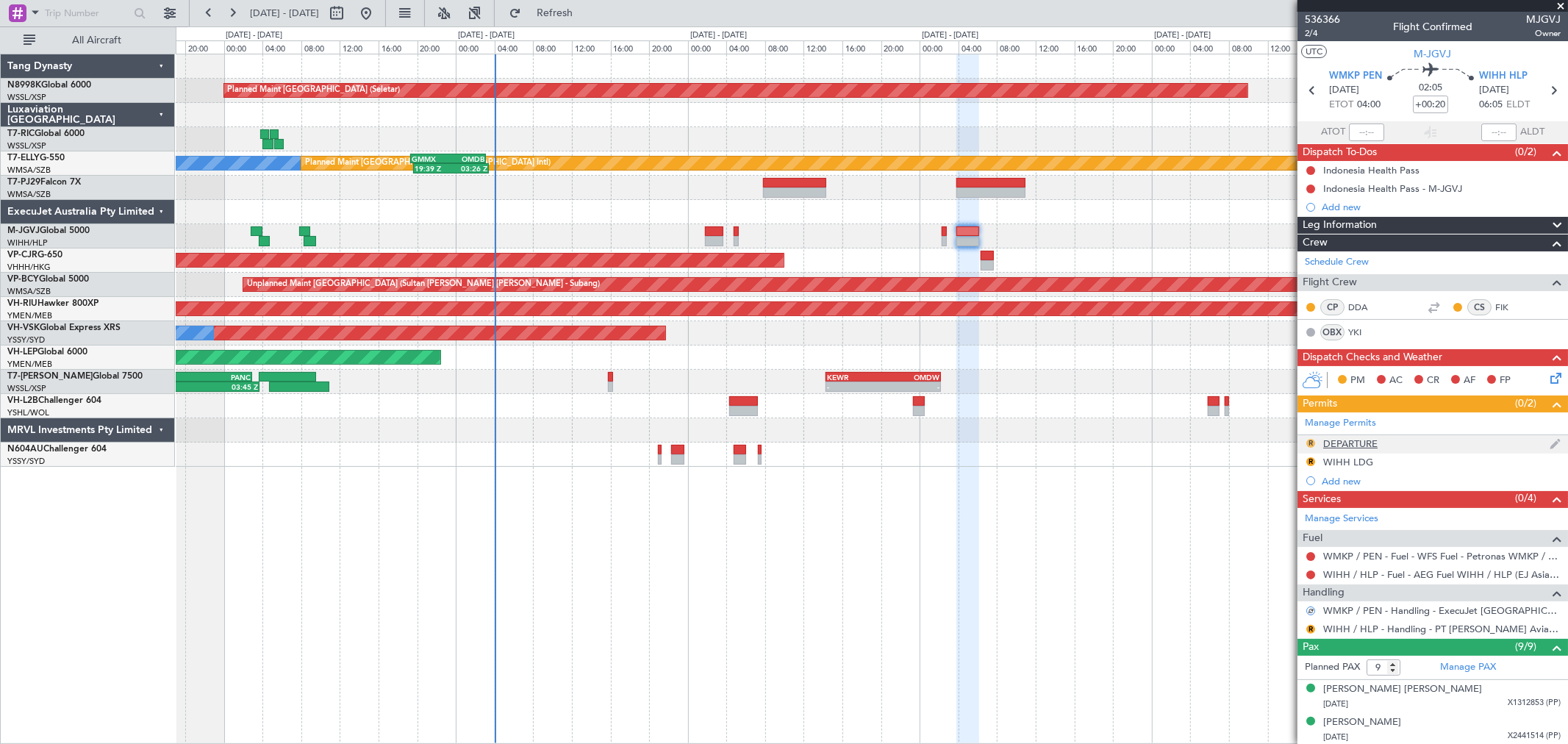
click at [1311, 439] on button "R" at bounding box center [1311, 443] width 9 height 9
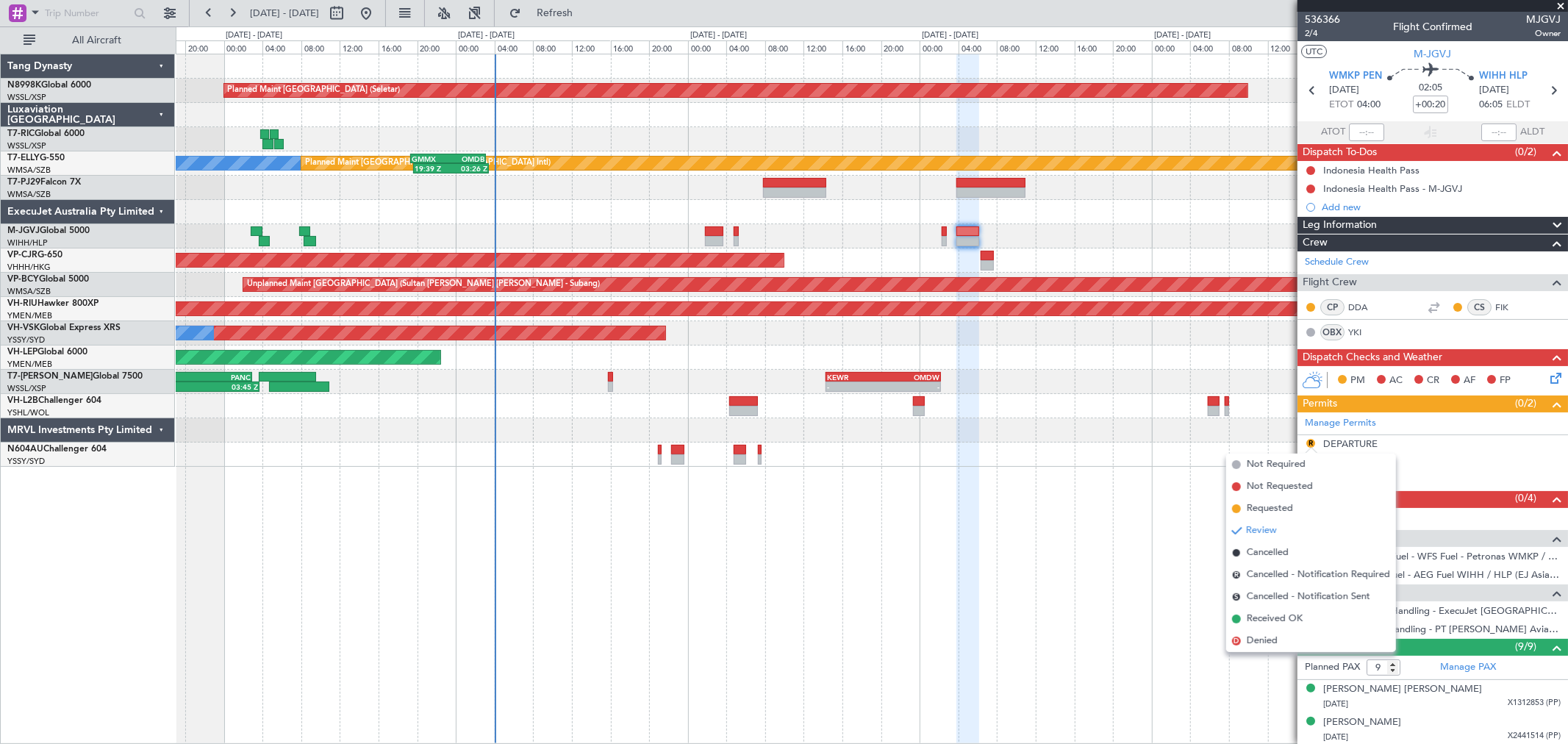
drag, startPoint x: 1253, startPoint y: 508, endPoint x: 1265, endPoint y: 501, distance: 13.9
click at [1255, 505] on span "Requested" at bounding box center [1270, 509] width 46 height 15
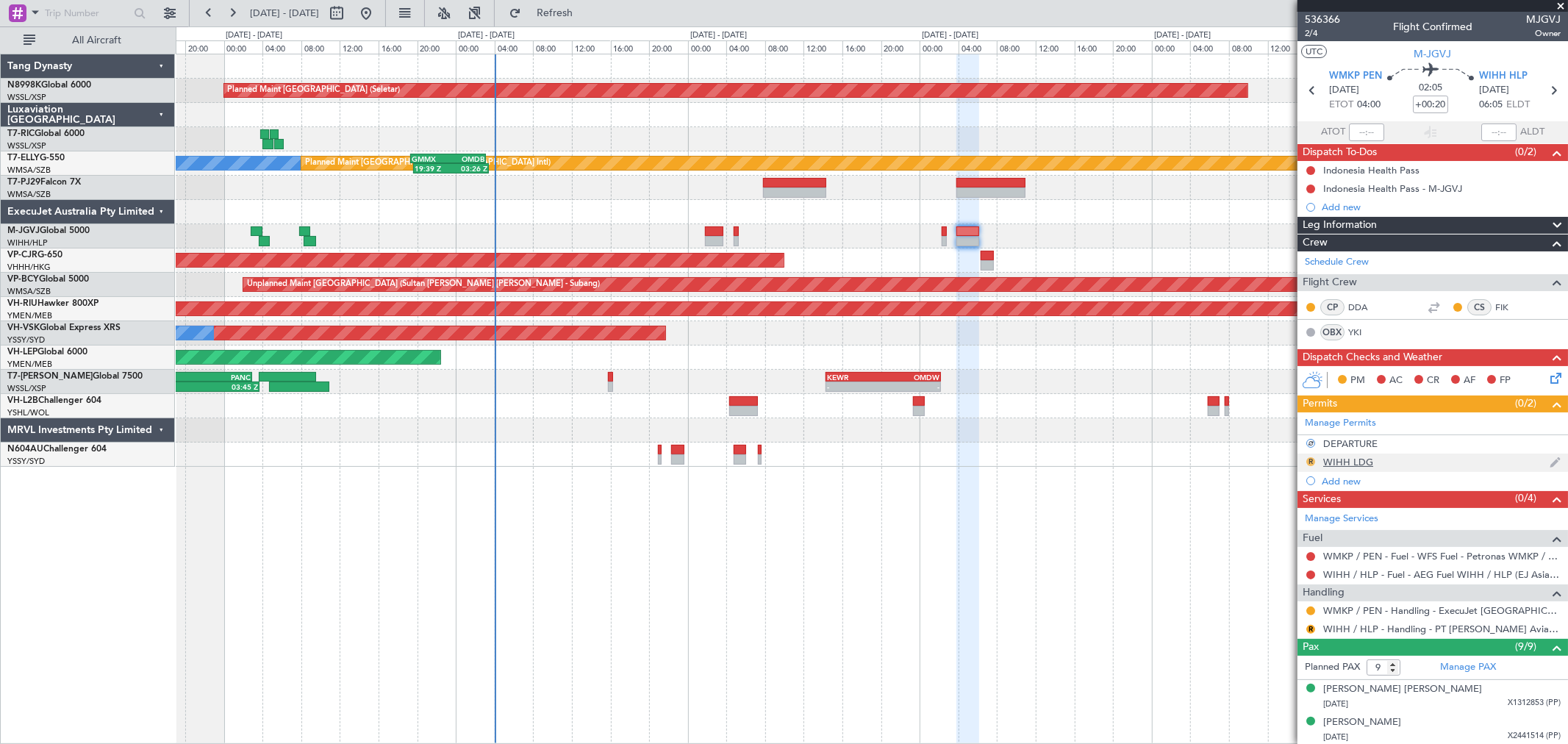
click at [1311, 460] on button "R" at bounding box center [1311, 462] width 9 height 9
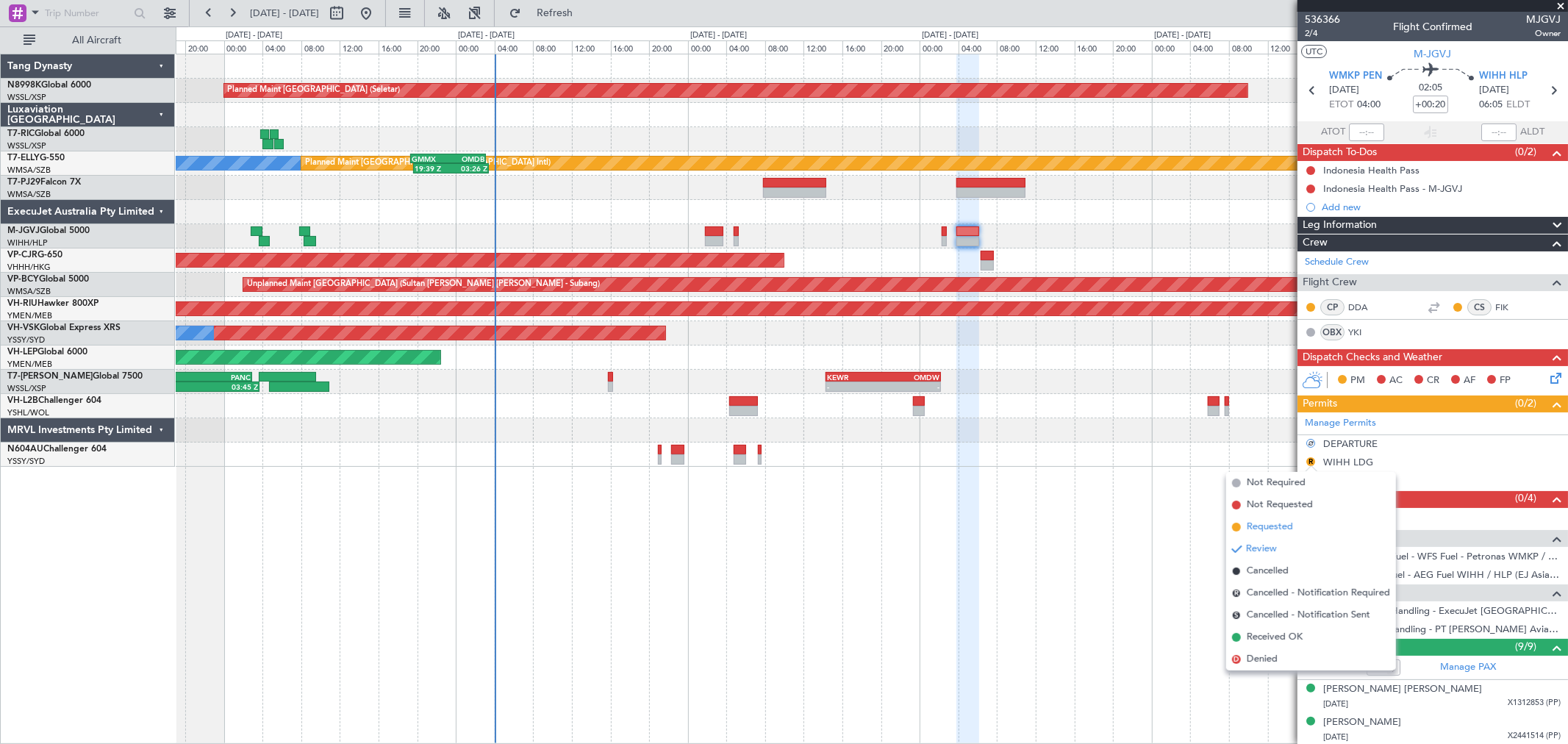
click at [1266, 527] on span "Requested" at bounding box center [1270, 526] width 46 height 15
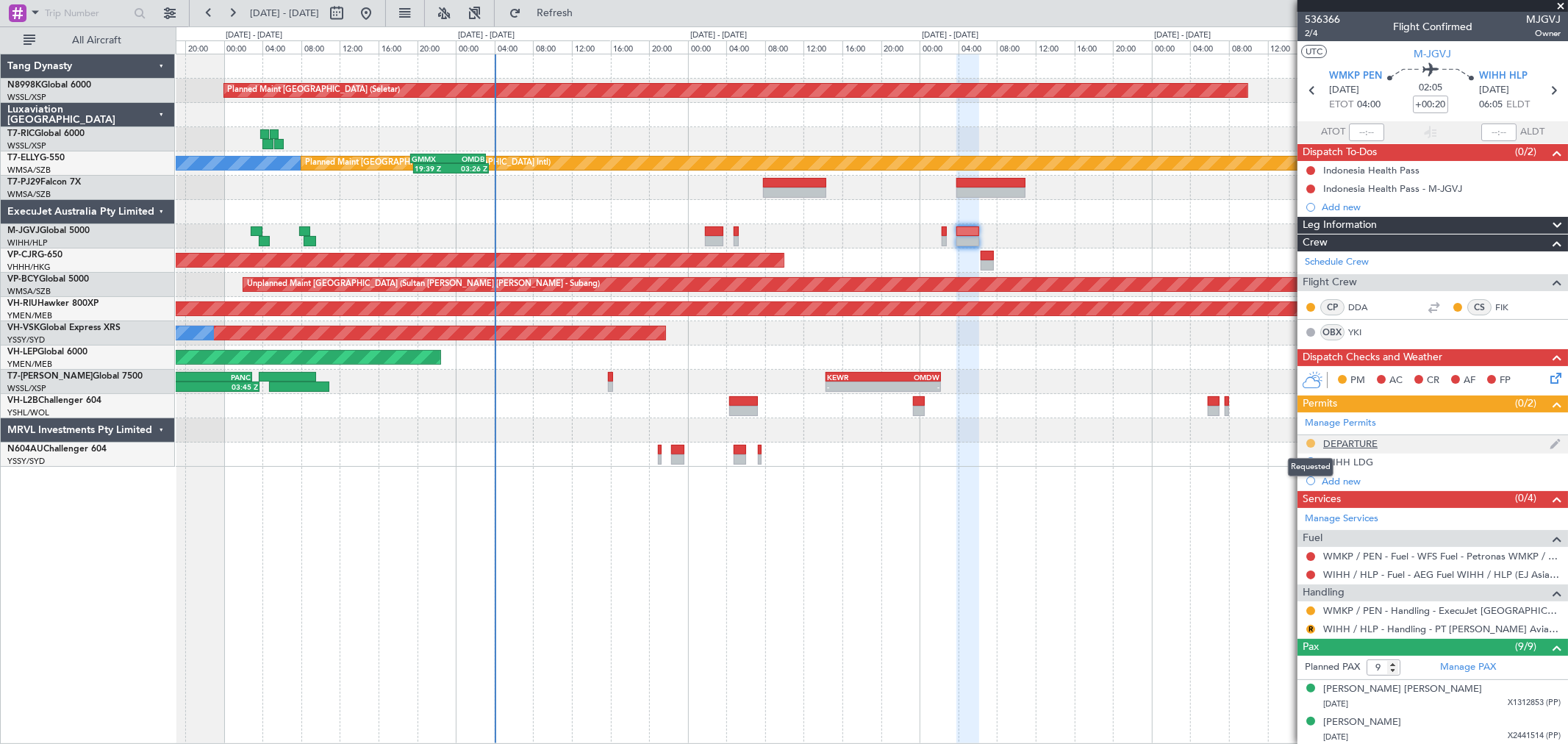
click at [1309, 442] on button at bounding box center [1311, 443] width 9 height 9
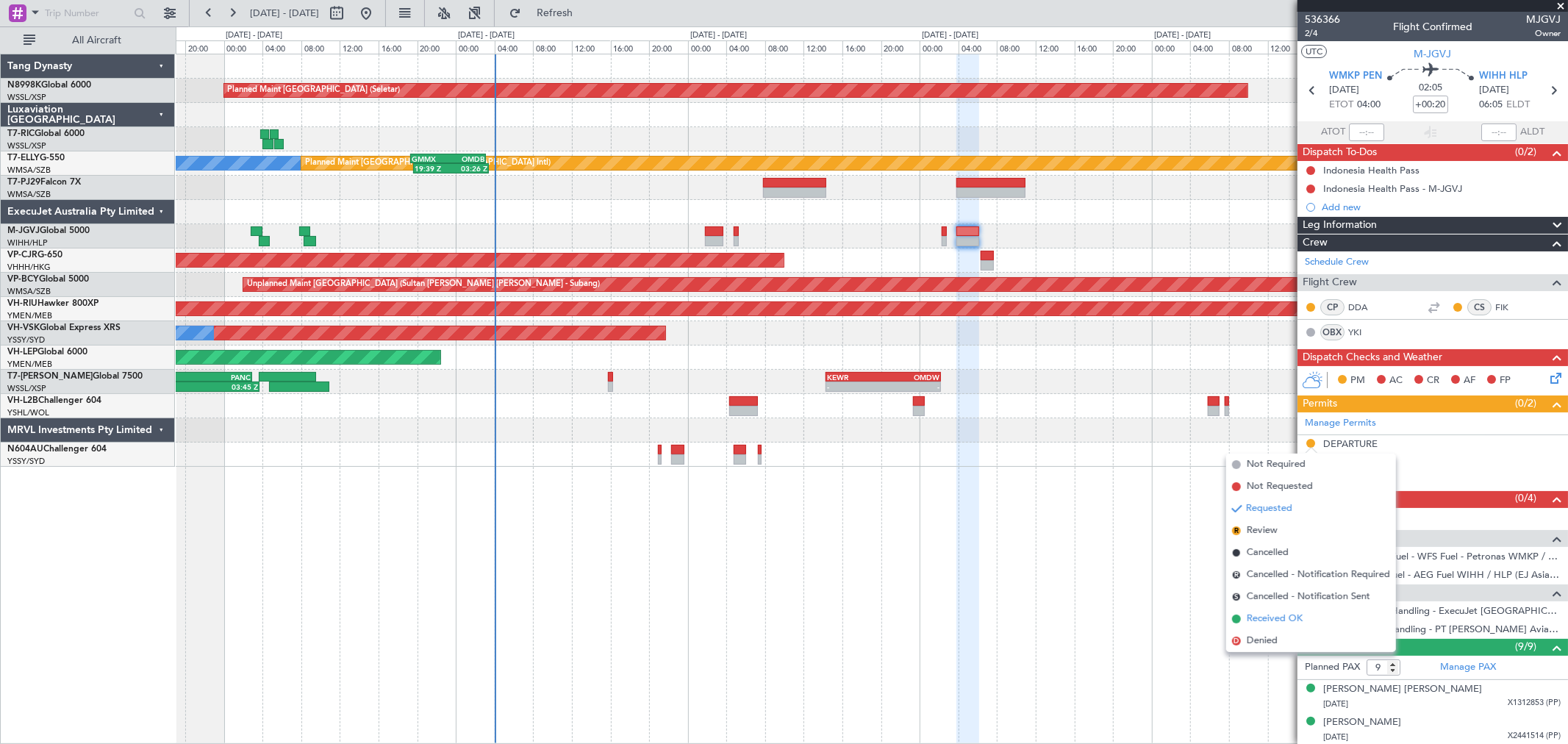
click at [1259, 614] on span "Received OK" at bounding box center [1274, 619] width 56 height 15
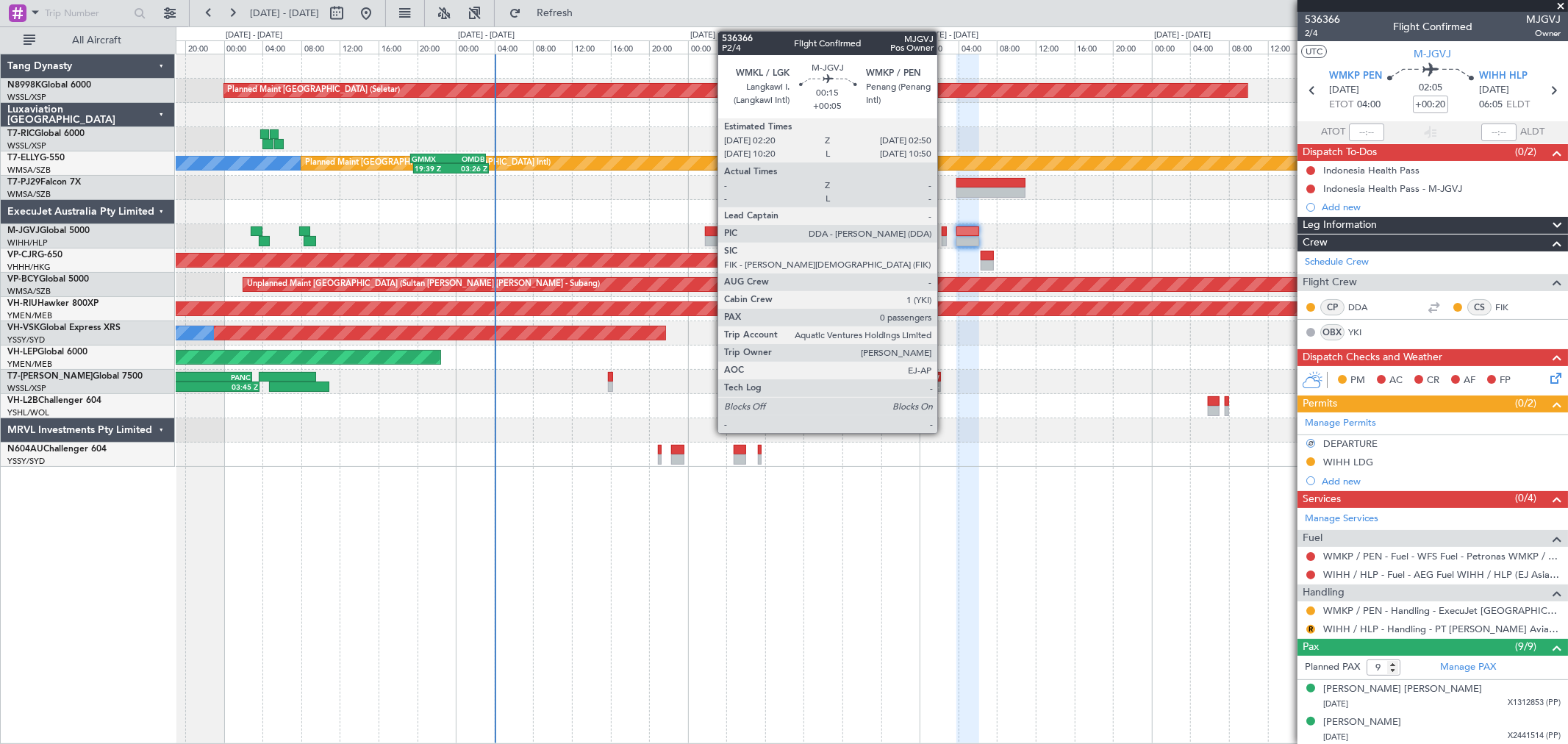
click at [945, 237] on div at bounding box center [944, 241] width 5 height 11
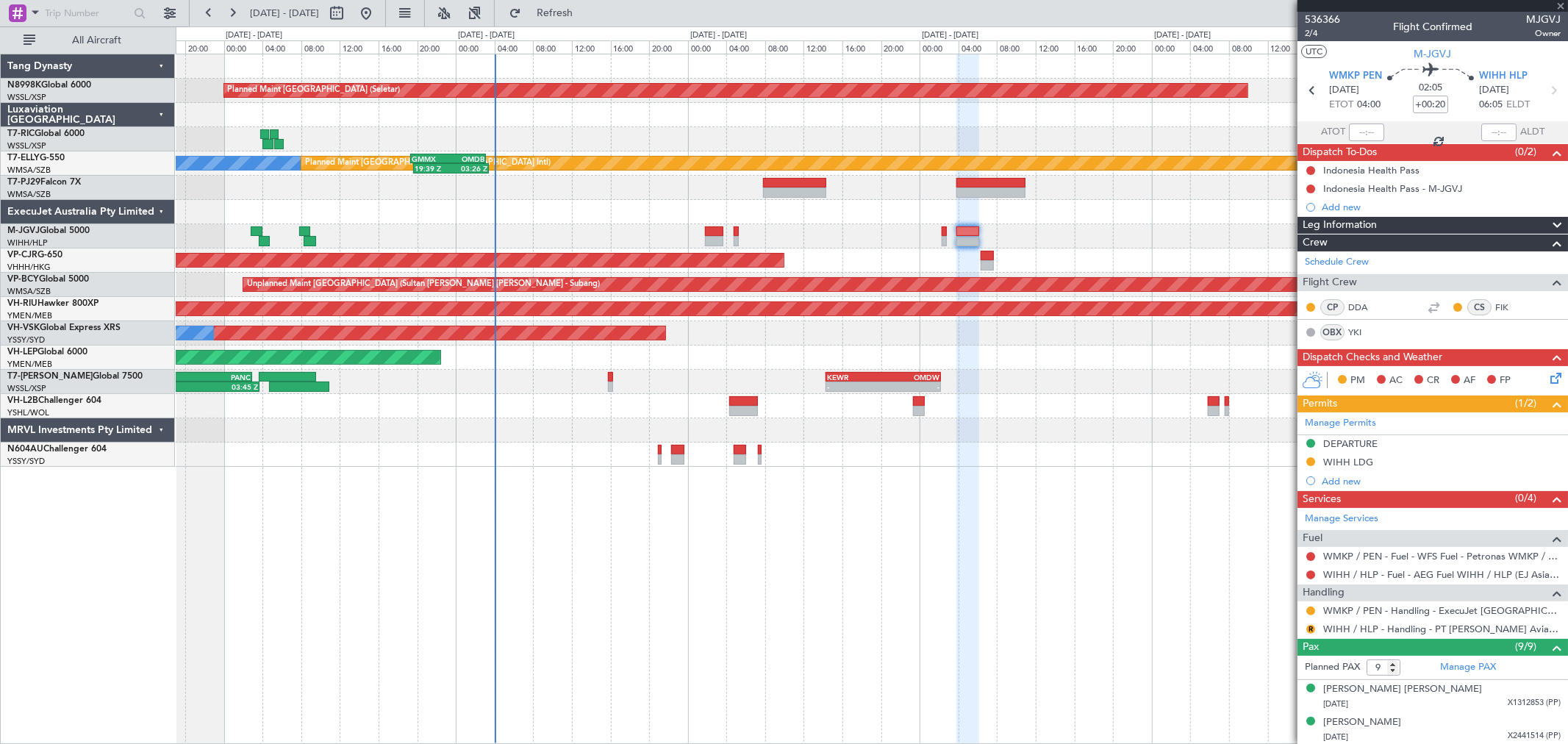
type input "+00:05"
type input "0"
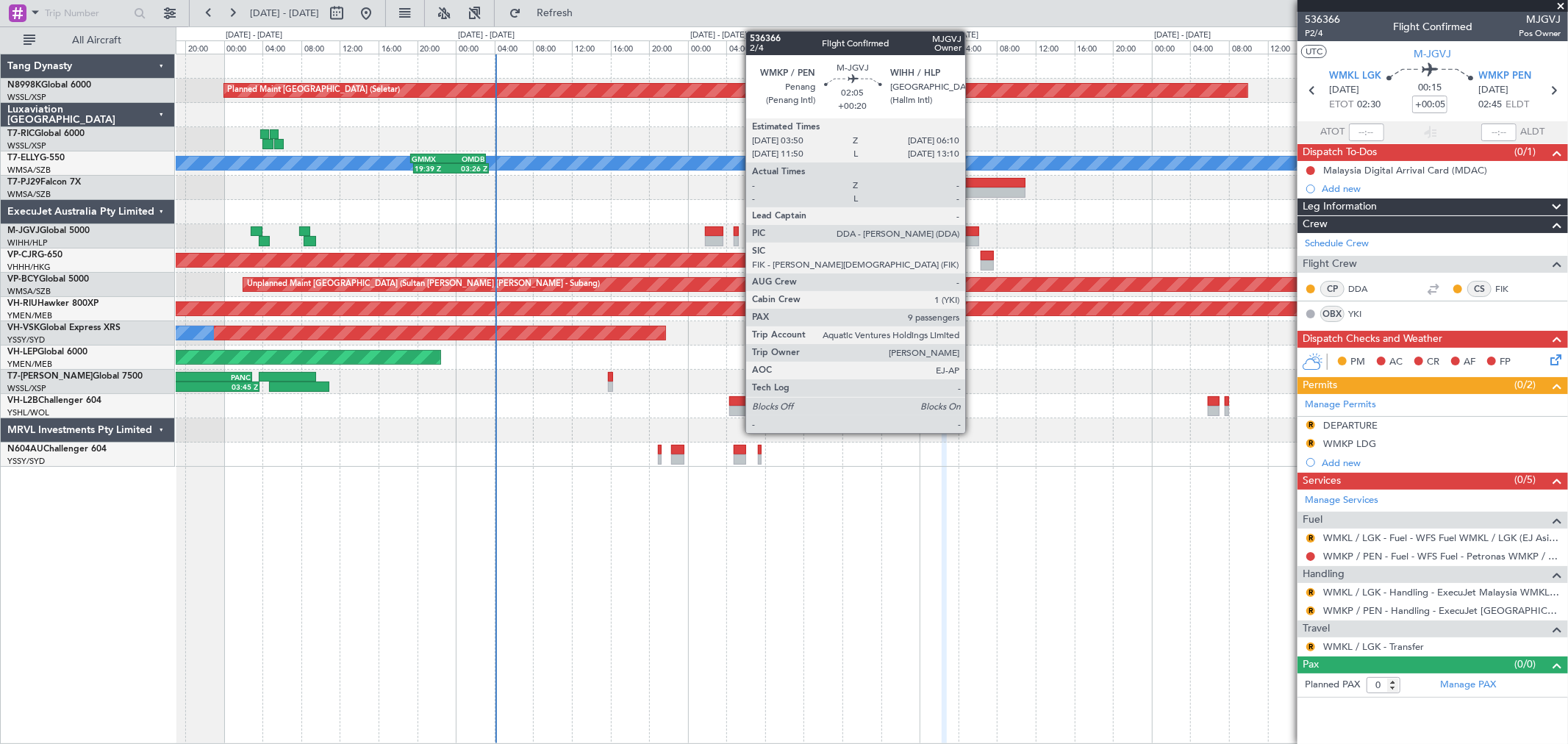
click at [972, 228] on div at bounding box center [968, 232] width 23 height 11
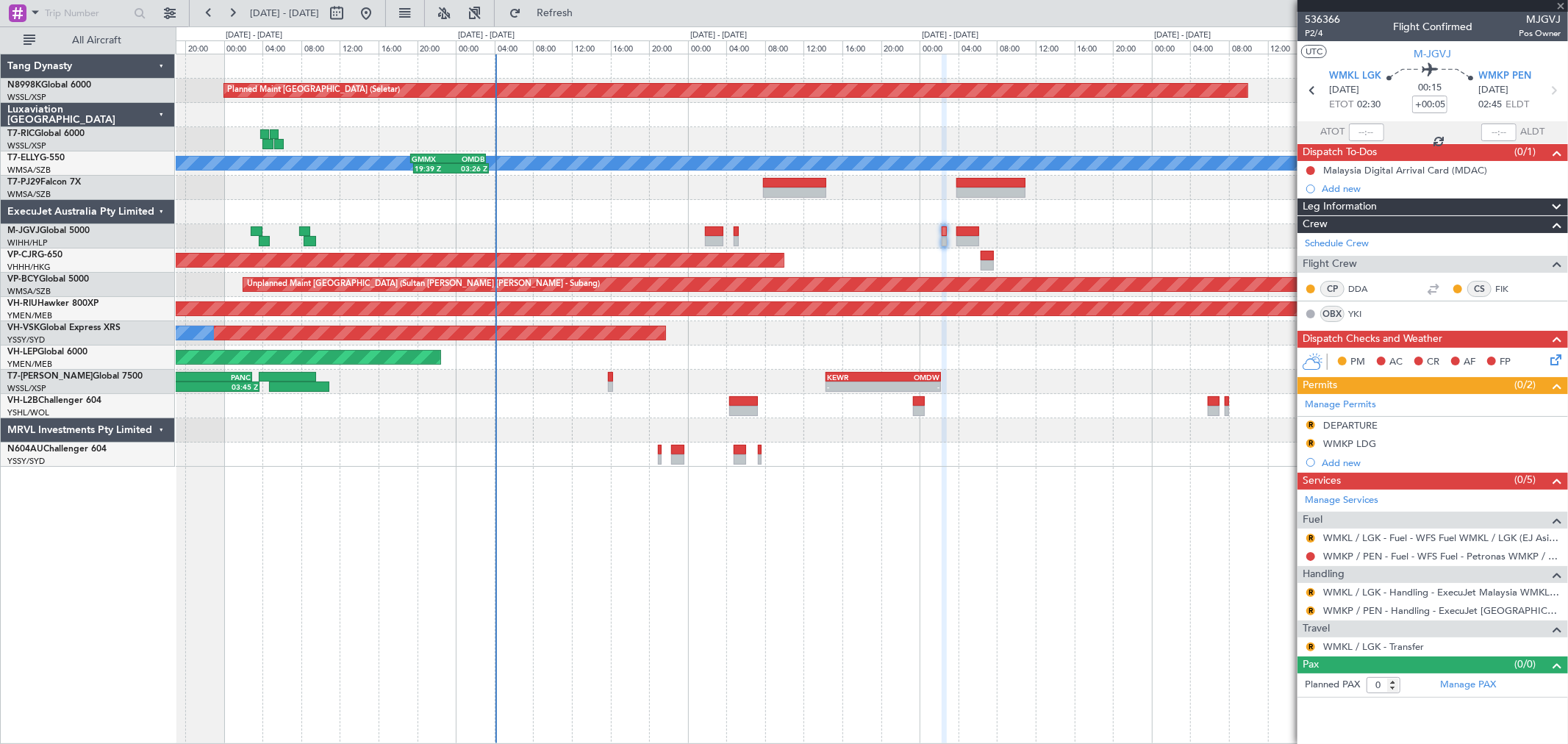
type input "+00:20"
type input "9"
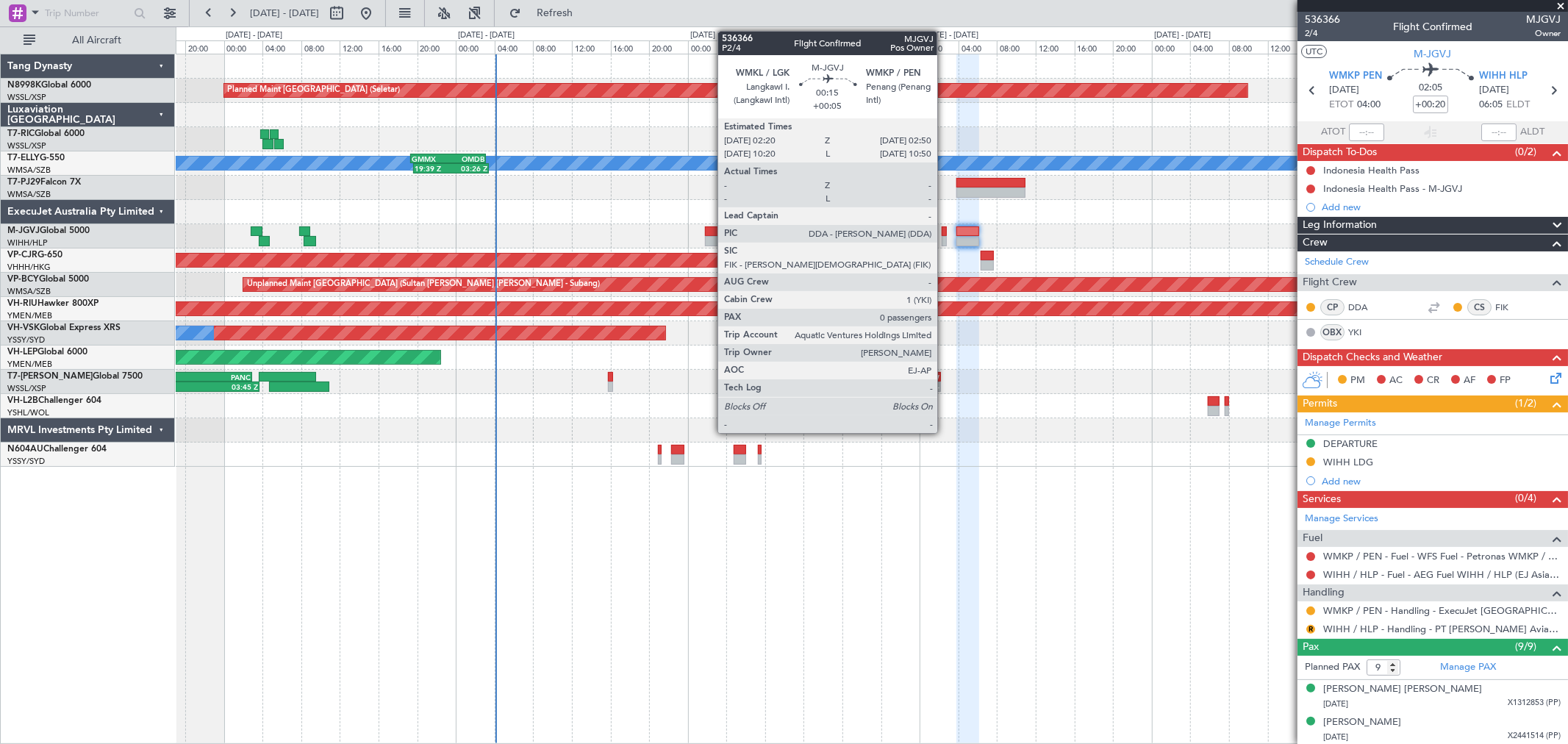
click at [945, 231] on div at bounding box center [944, 232] width 5 height 11
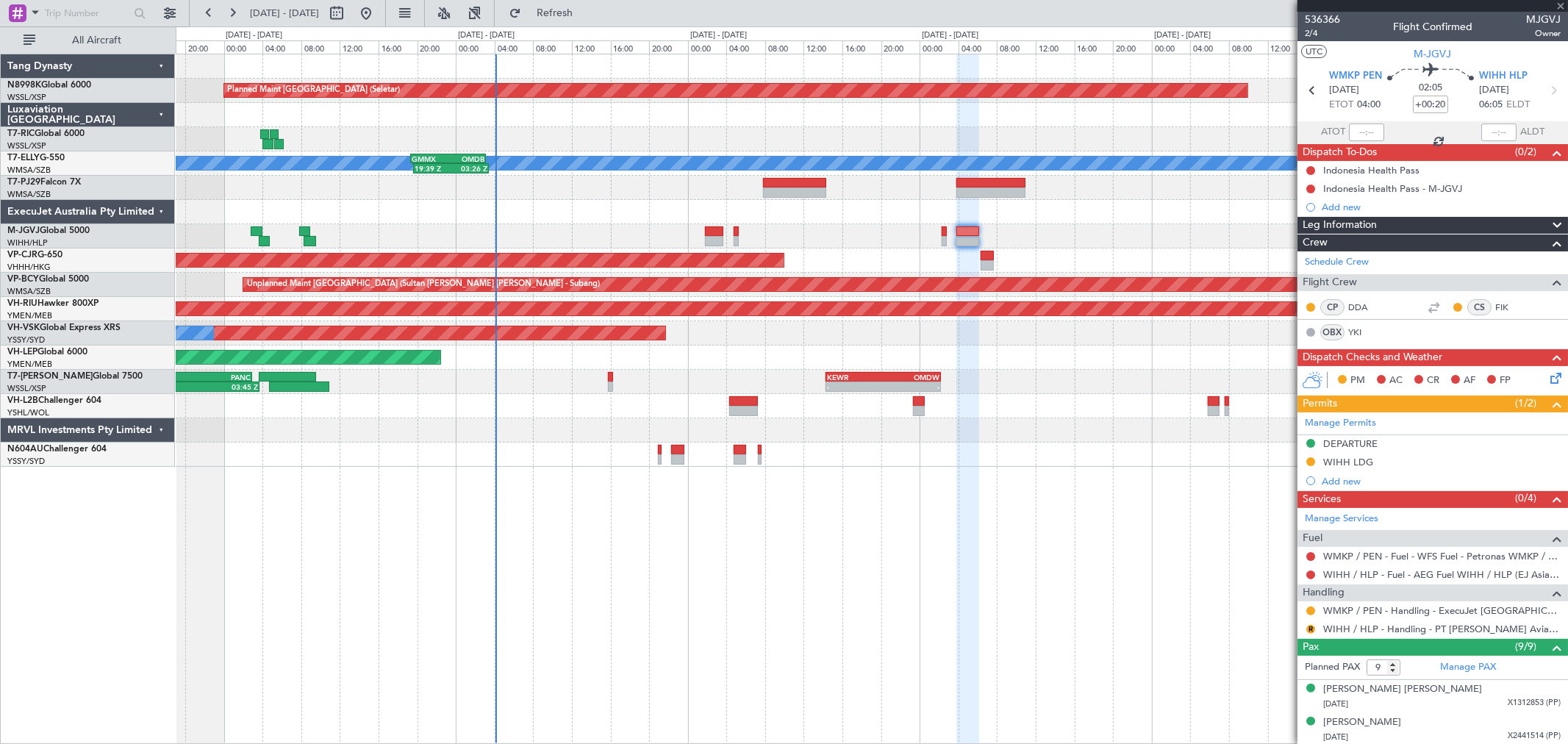
type input "+00:05"
type input "0"
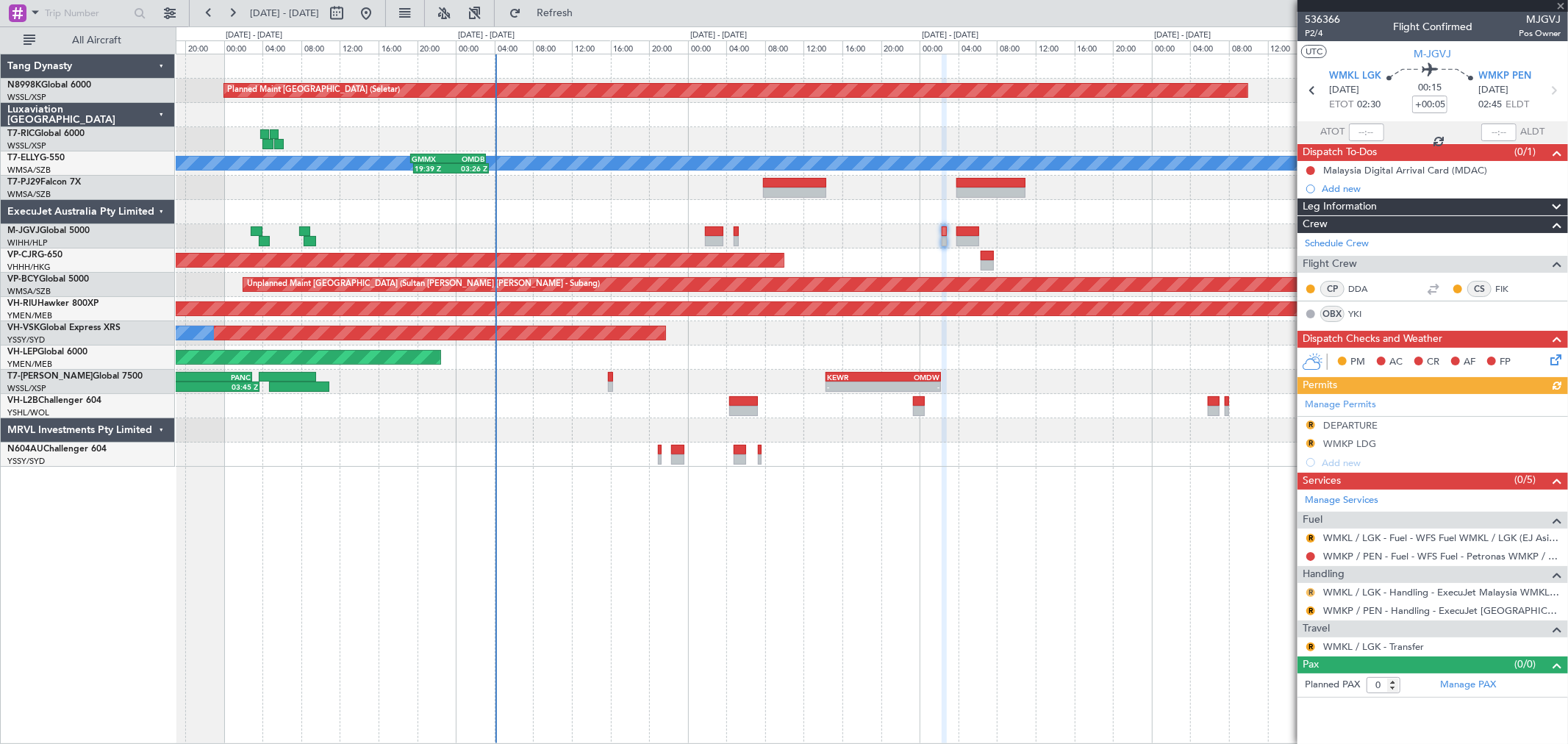
click at [1310, 592] on button "R" at bounding box center [1311, 592] width 9 height 9
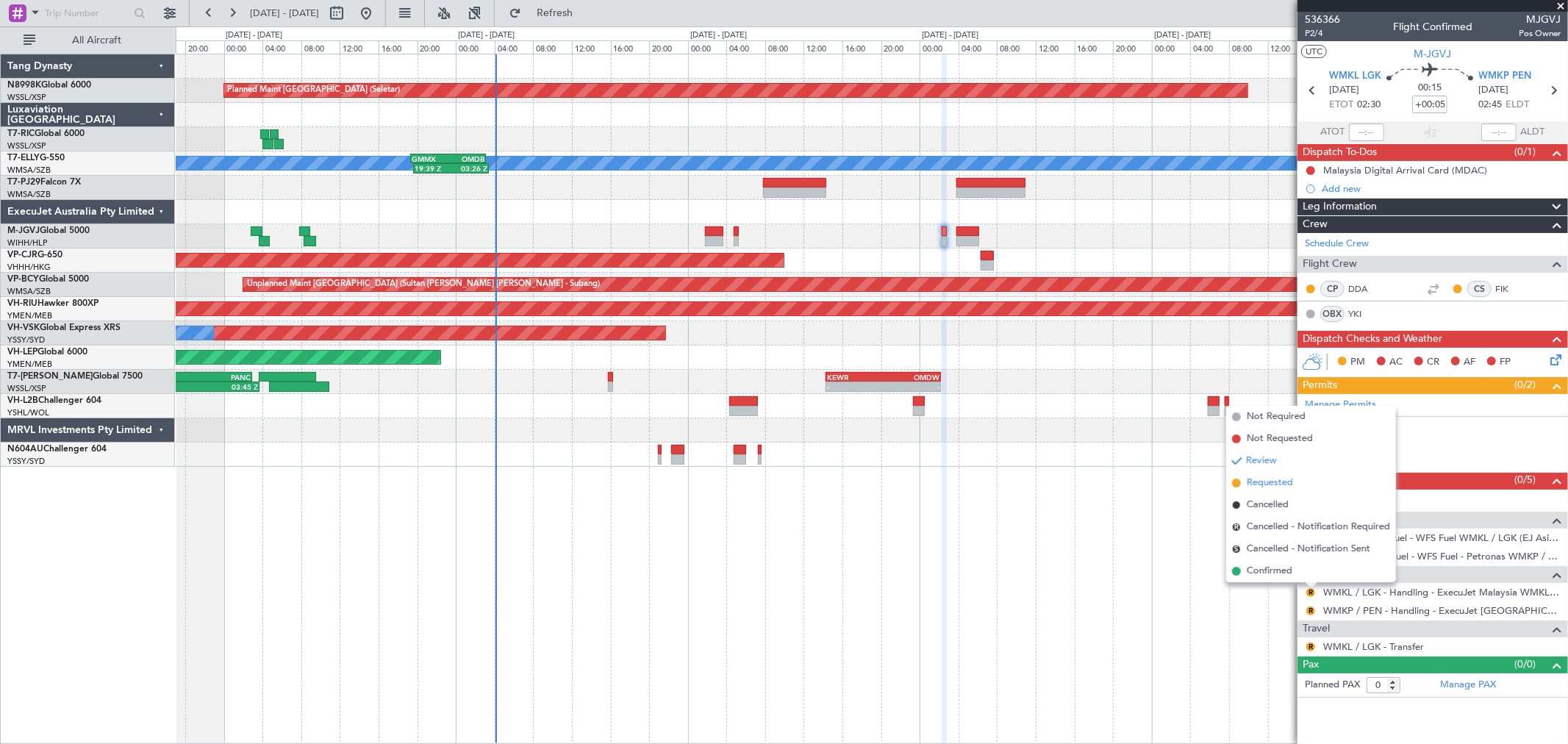
click at [1287, 483] on span "Requested" at bounding box center [1270, 483] width 46 height 15
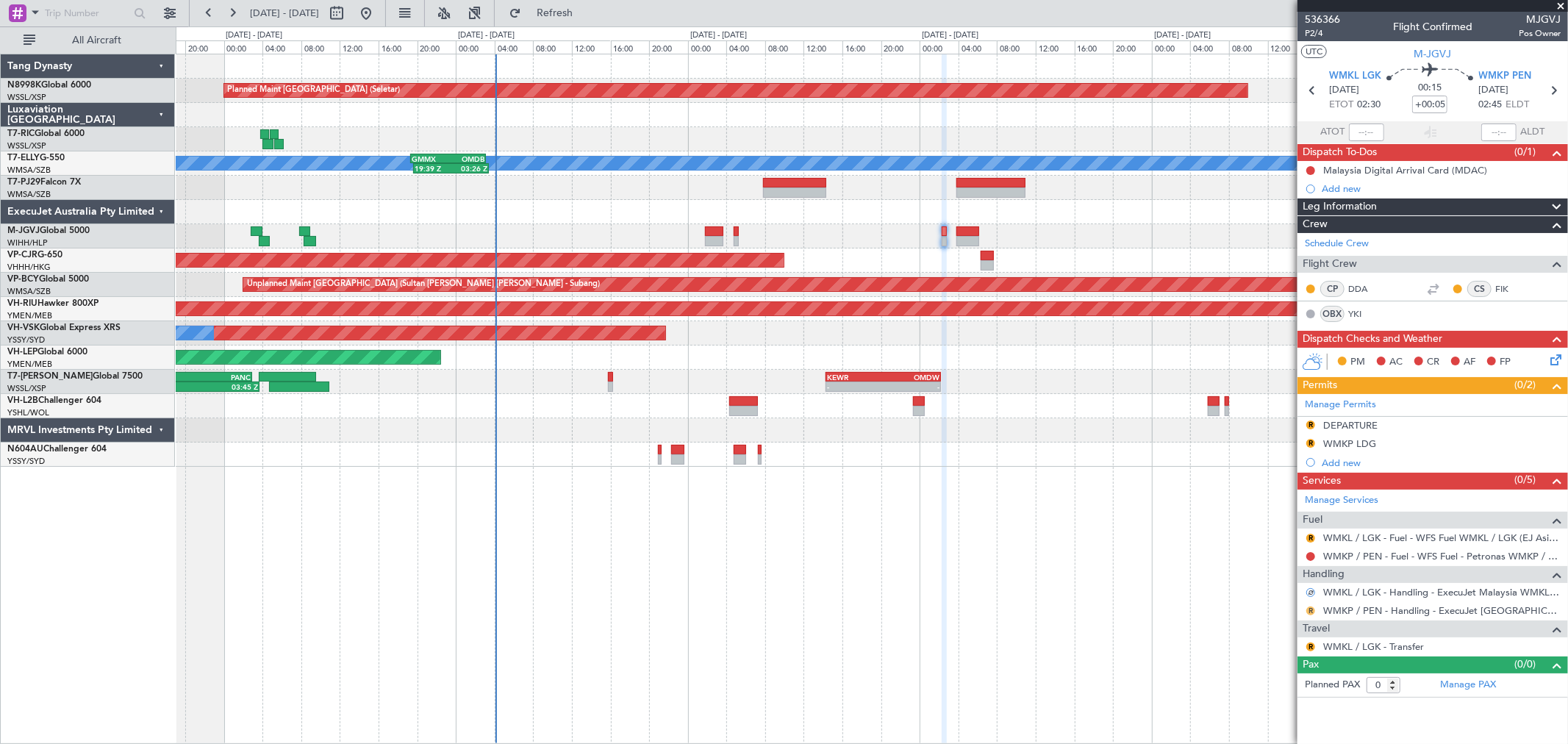
click at [1311, 611] on button "R" at bounding box center [1311, 611] width 9 height 9
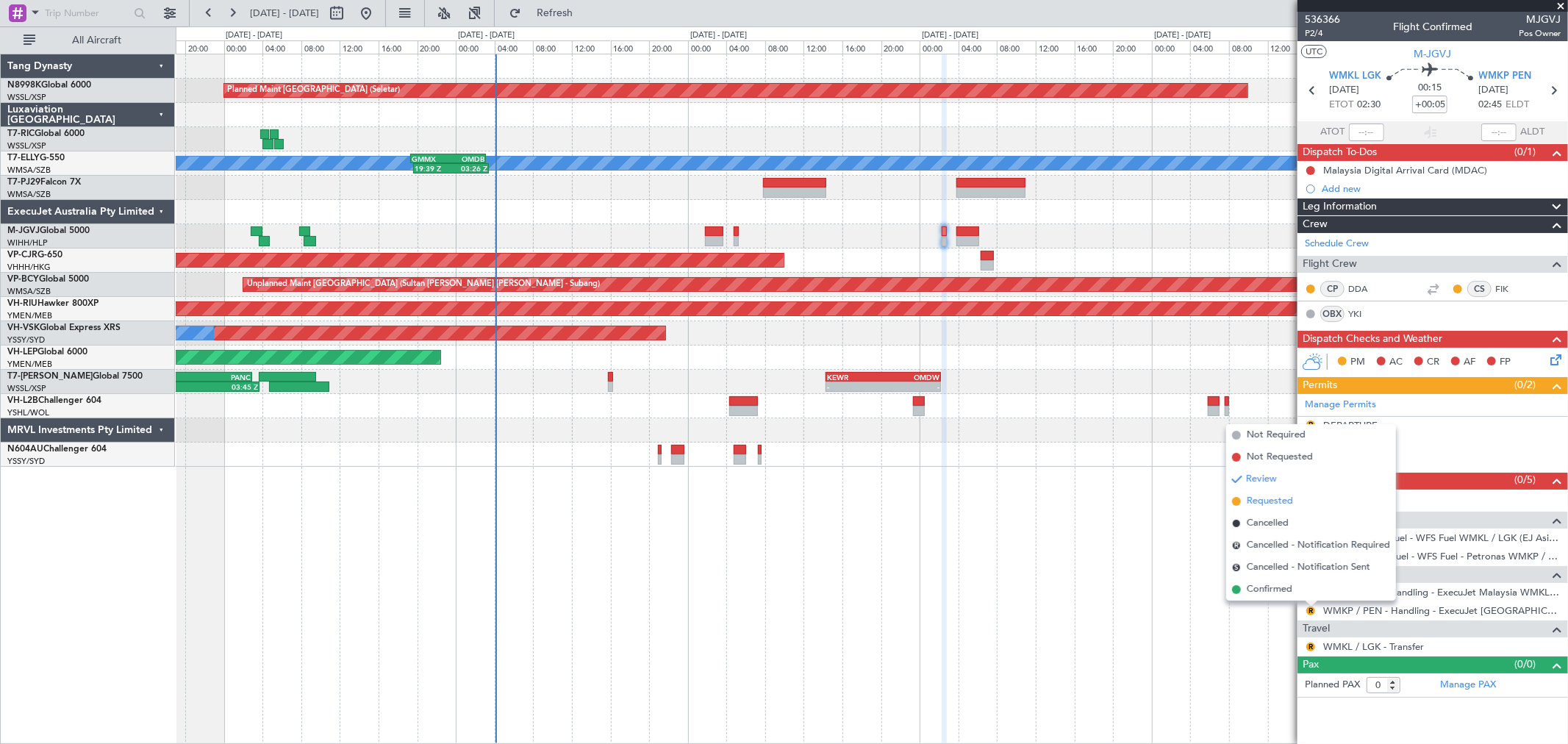
click at [1282, 500] on span "Requested" at bounding box center [1270, 501] width 46 height 15
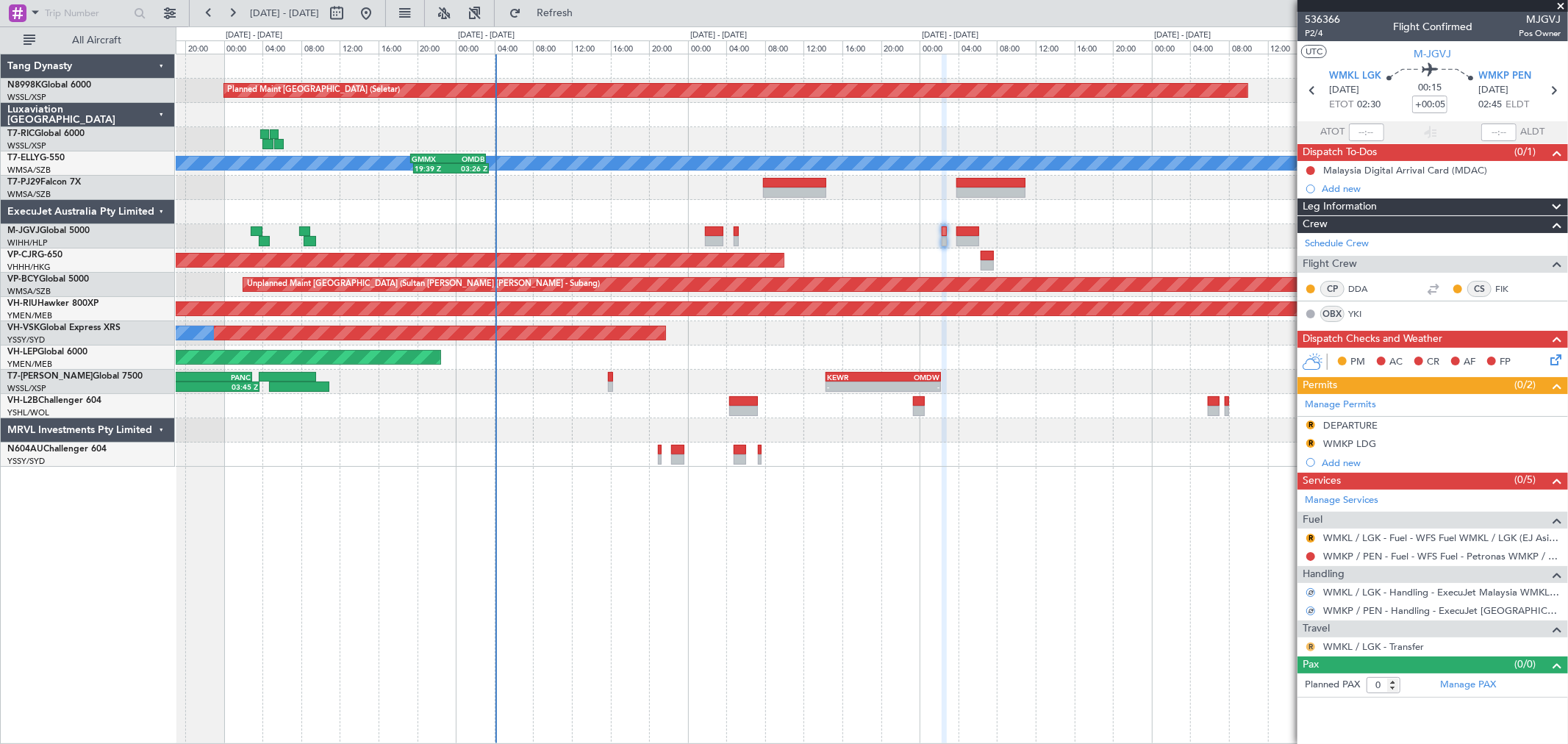
click at [1309, 648] on button "R" at bounding box center [1311, 647] width 9 height 9
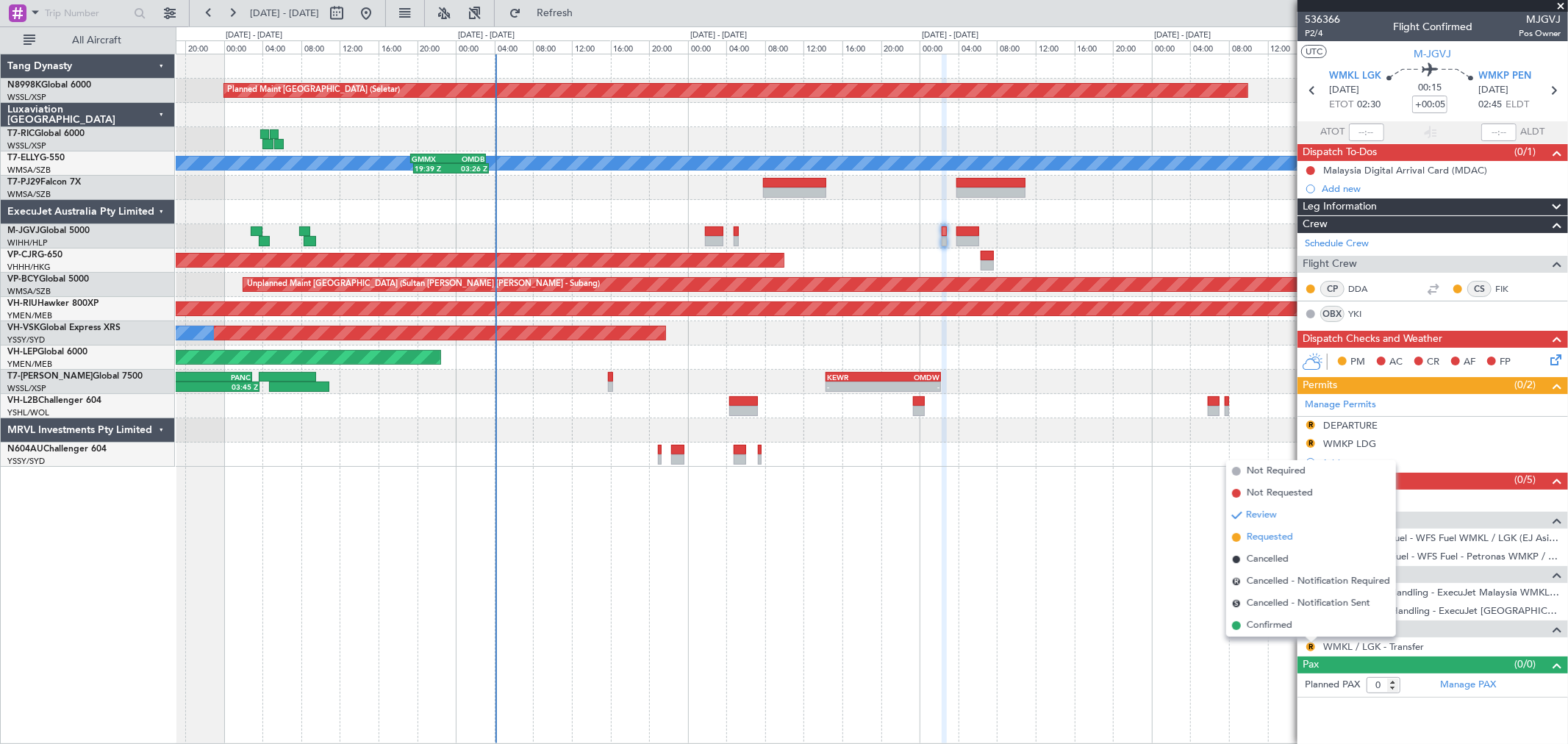
click at [1288, 534] on span "Requested" at bounding box center [1270, 537] width 46 height 15
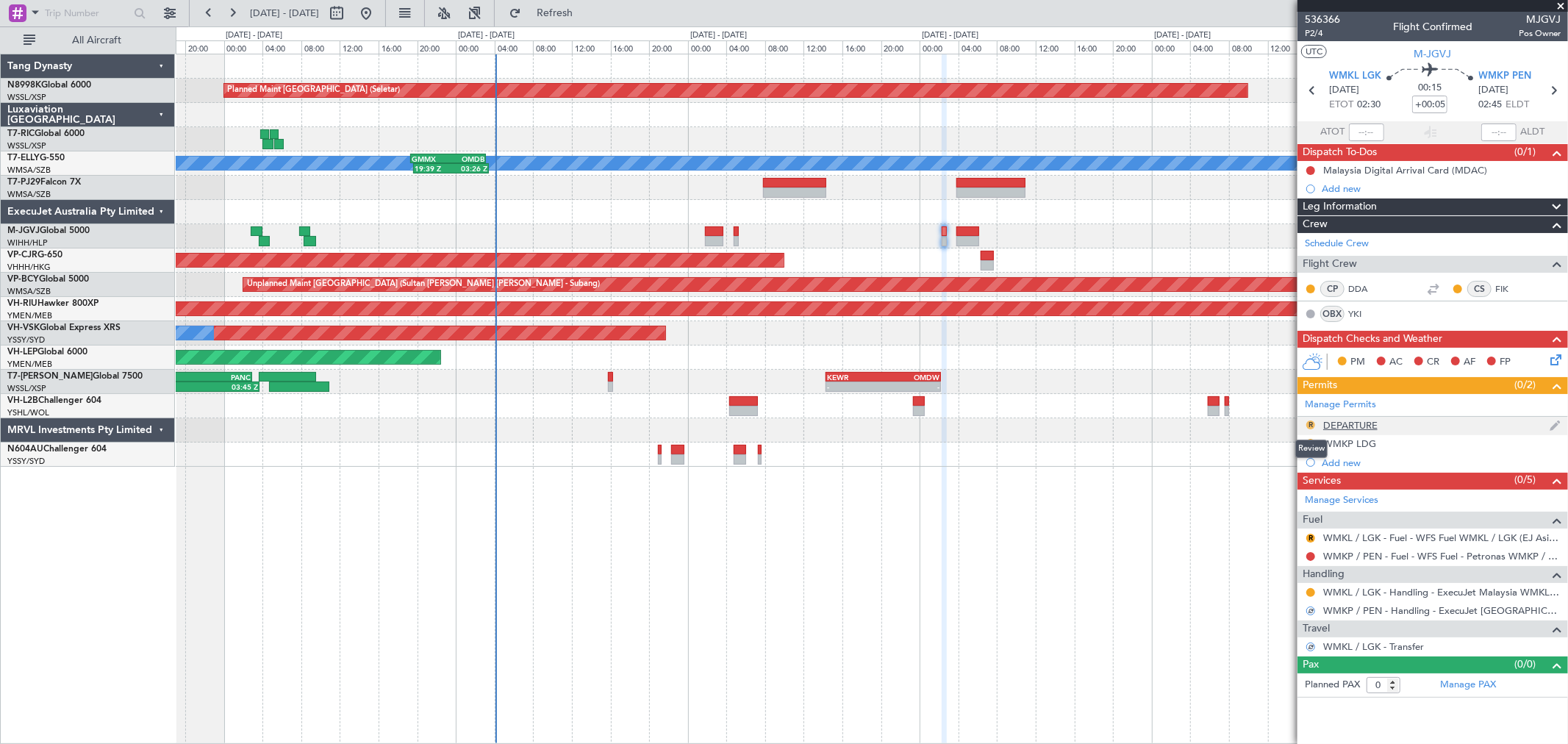
click at [1313, 424] on button "R" at bounding box center [1311, 425] width 9 height 9
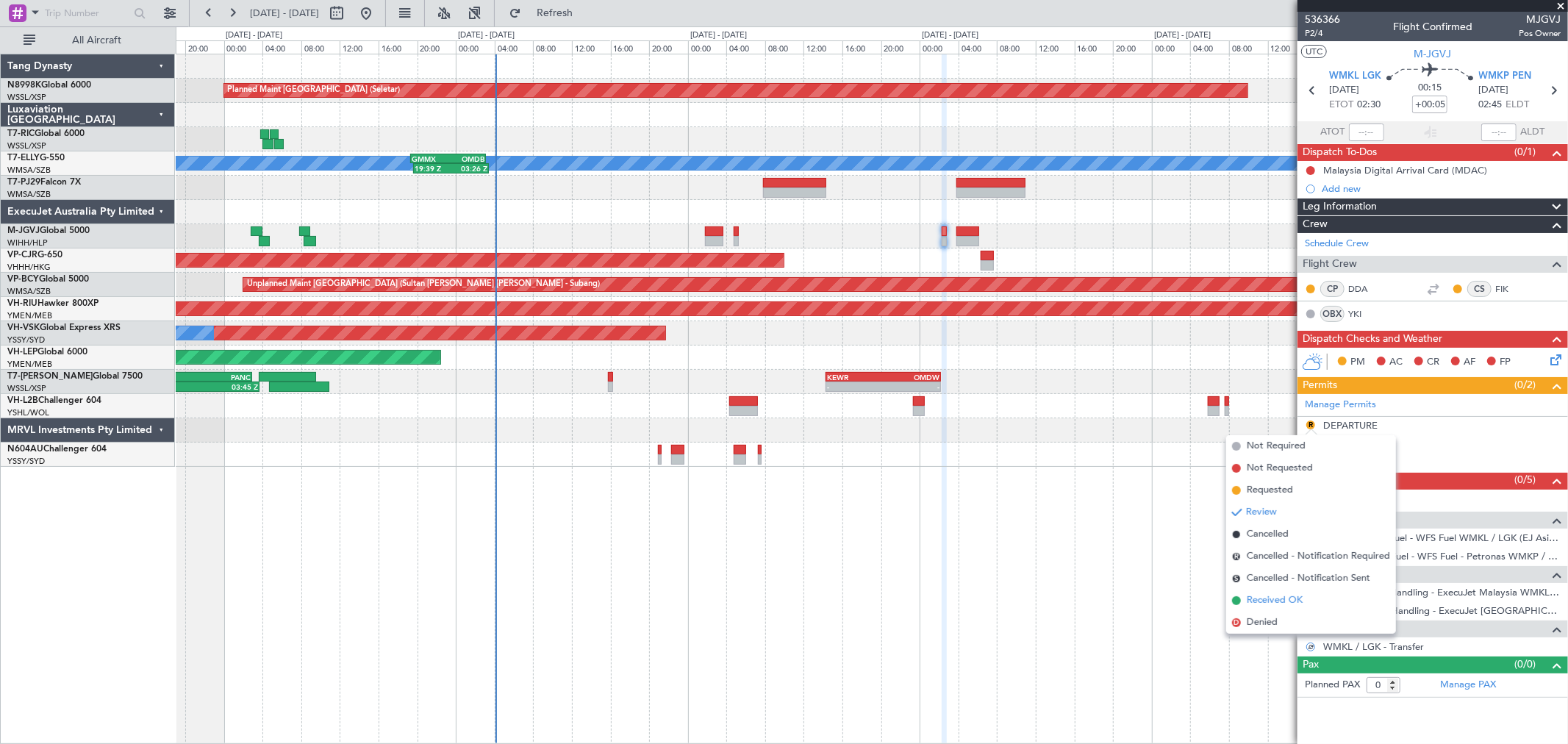
click at [1265, 596] on span "Received OK" at bounding box center [1274, 600] width 56 height 15
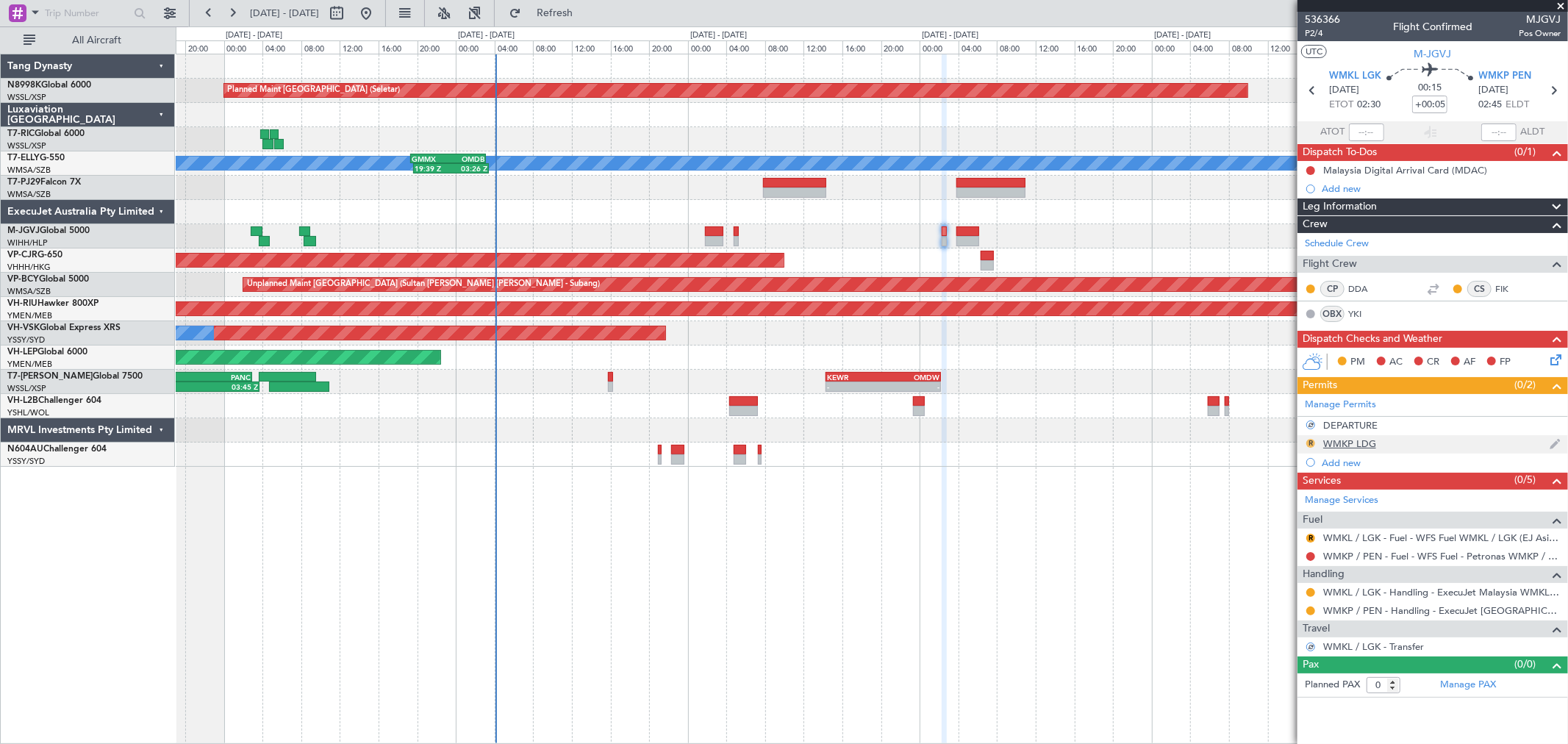
click at [1312, 442] on button "R" at bounding box center [1311, 443] width 9 height 9
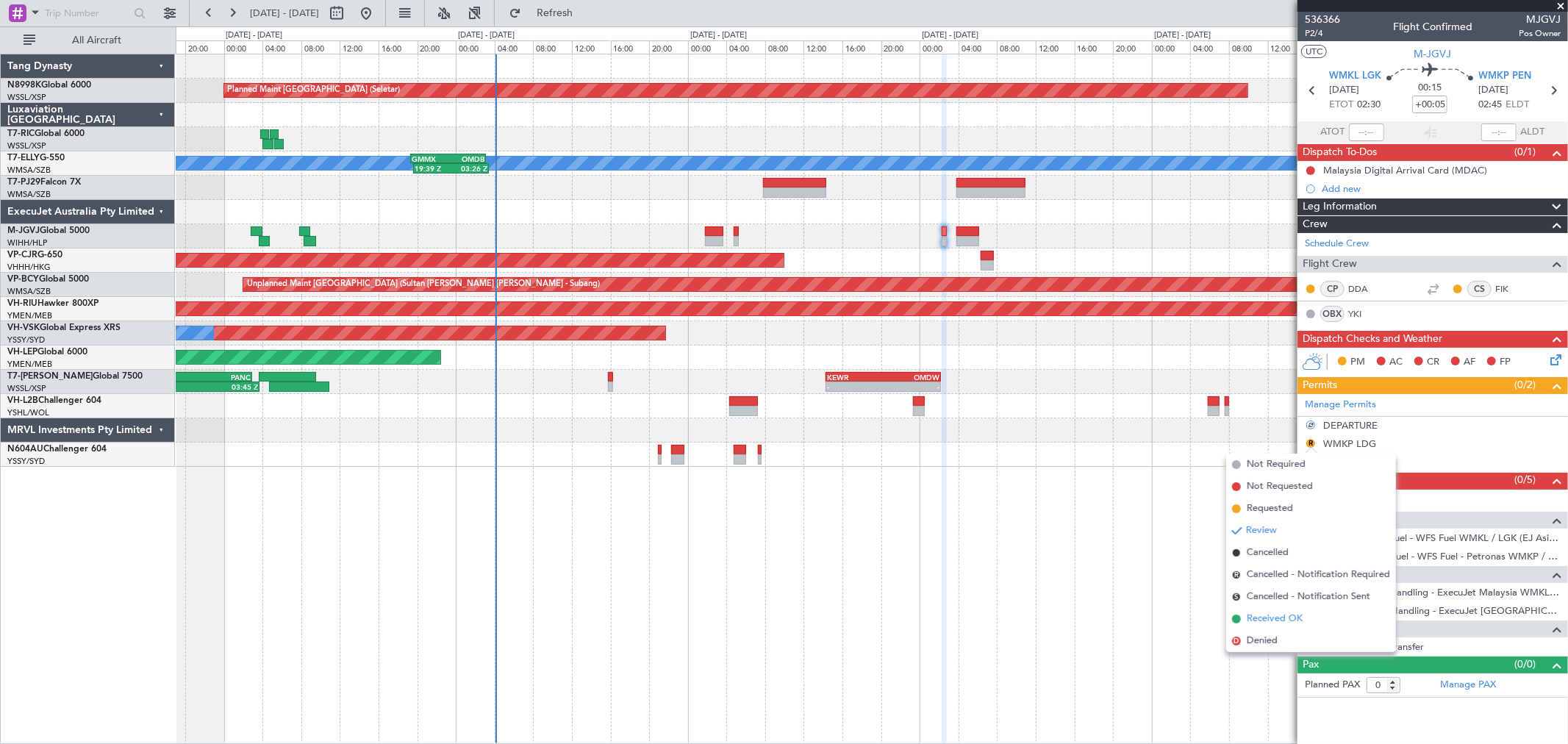
click at [1252, 613] on span "Received OK" at bounding box center [1274, 619] width 56 height 15
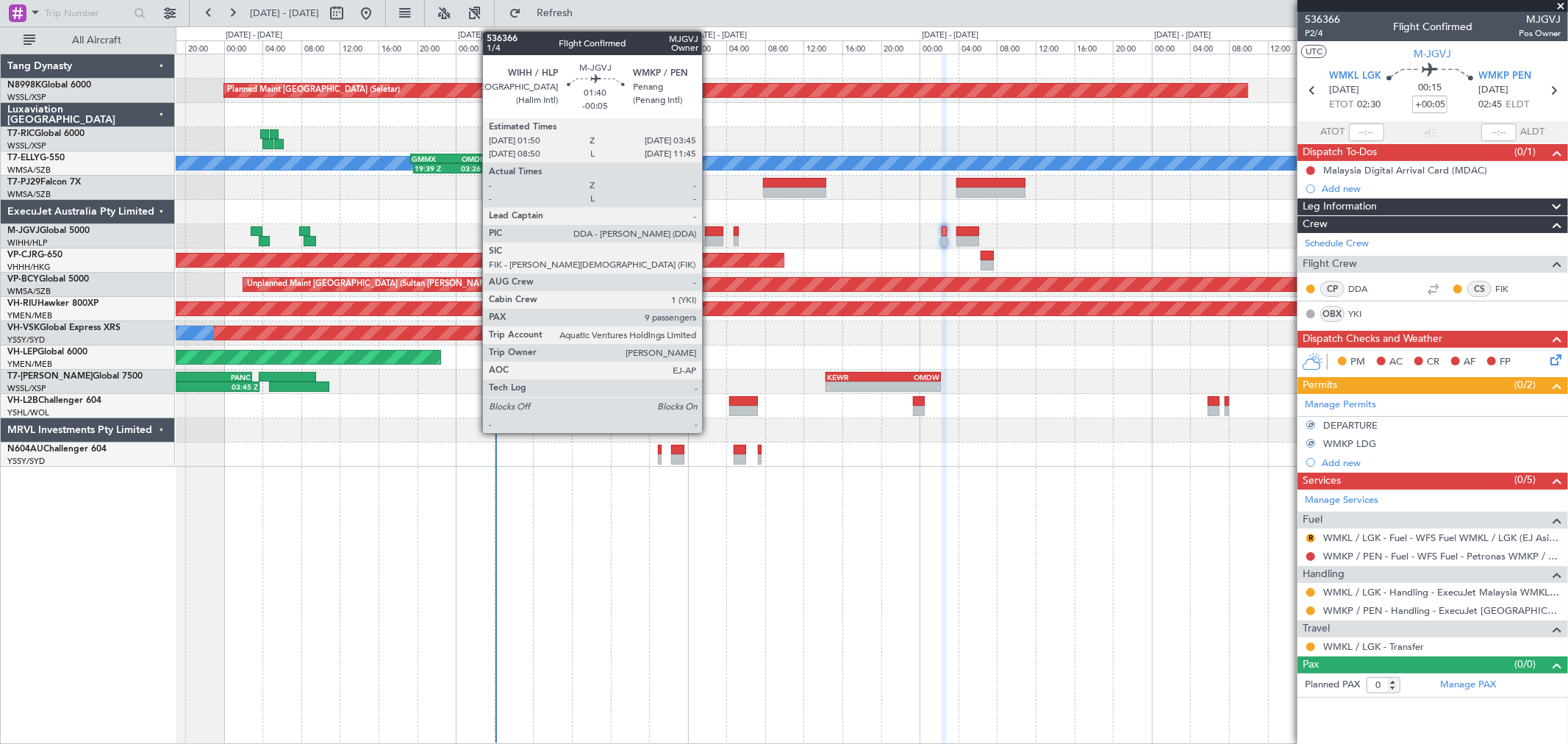
click at [711, 230] on div at bounding box center [715, 232] width 20 height 11
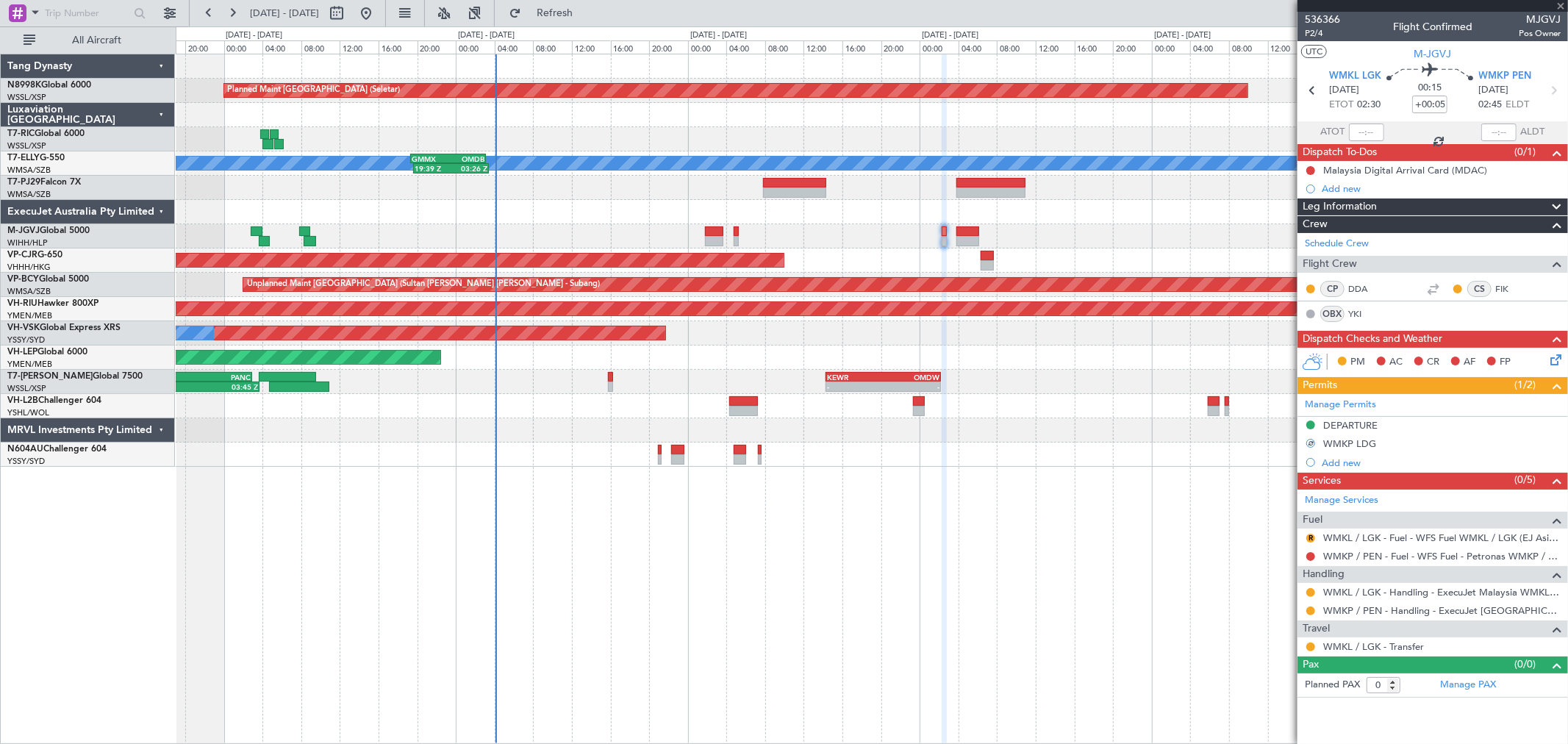
type input "-00:05"
type input "9"
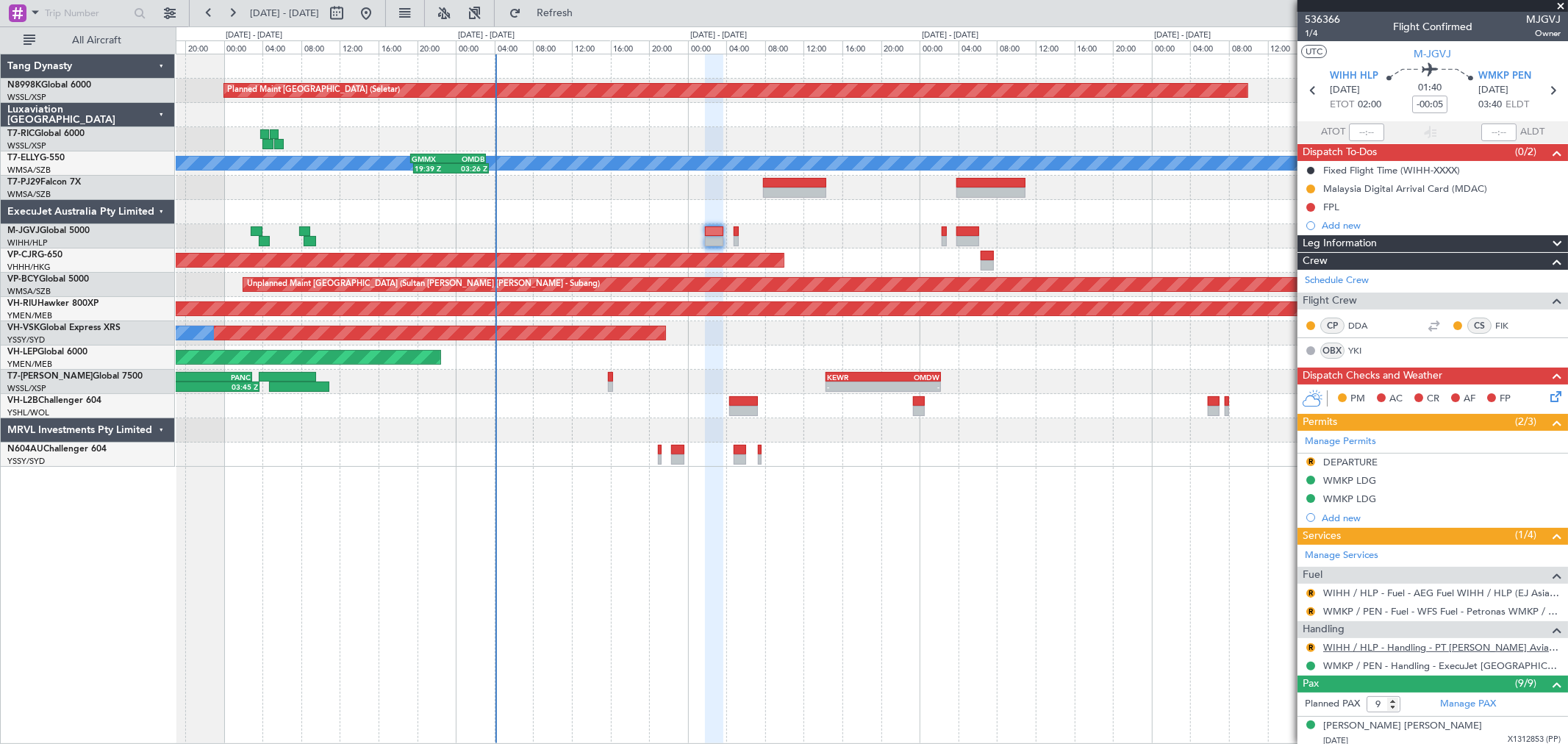
click at [1423, 648] on link "WIHH / HLP - Handling - PT [PERSON_NAME] Aviasi WIHH / HLP" at bounding box center [1441, 647] width 237 height 12
click at [1316, 35] on span "1/4" at bounding box center [1322, 34] width 36 height 12
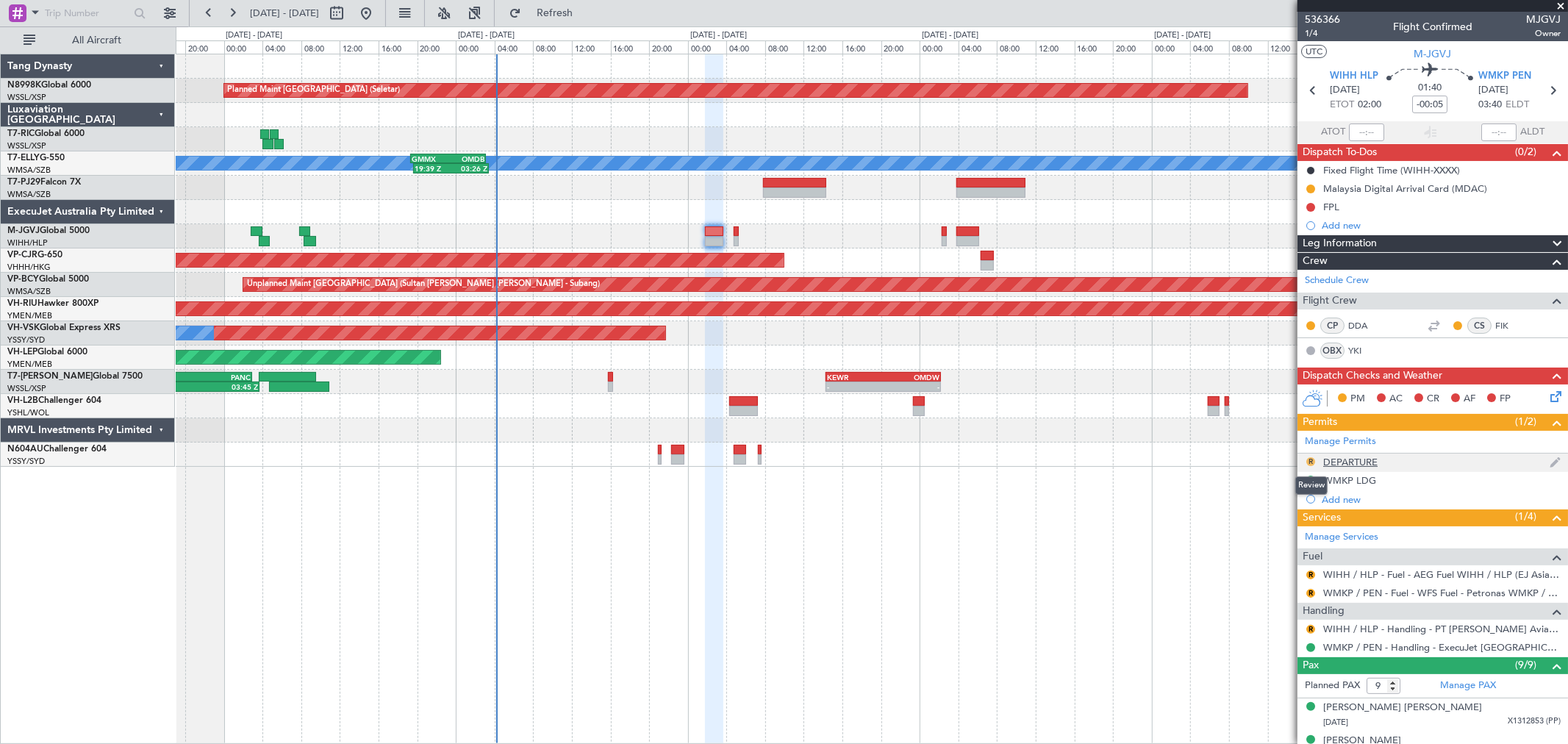
click at [1310, 458] on button "R" at bounding box center [1311, 462] width 9 height 9
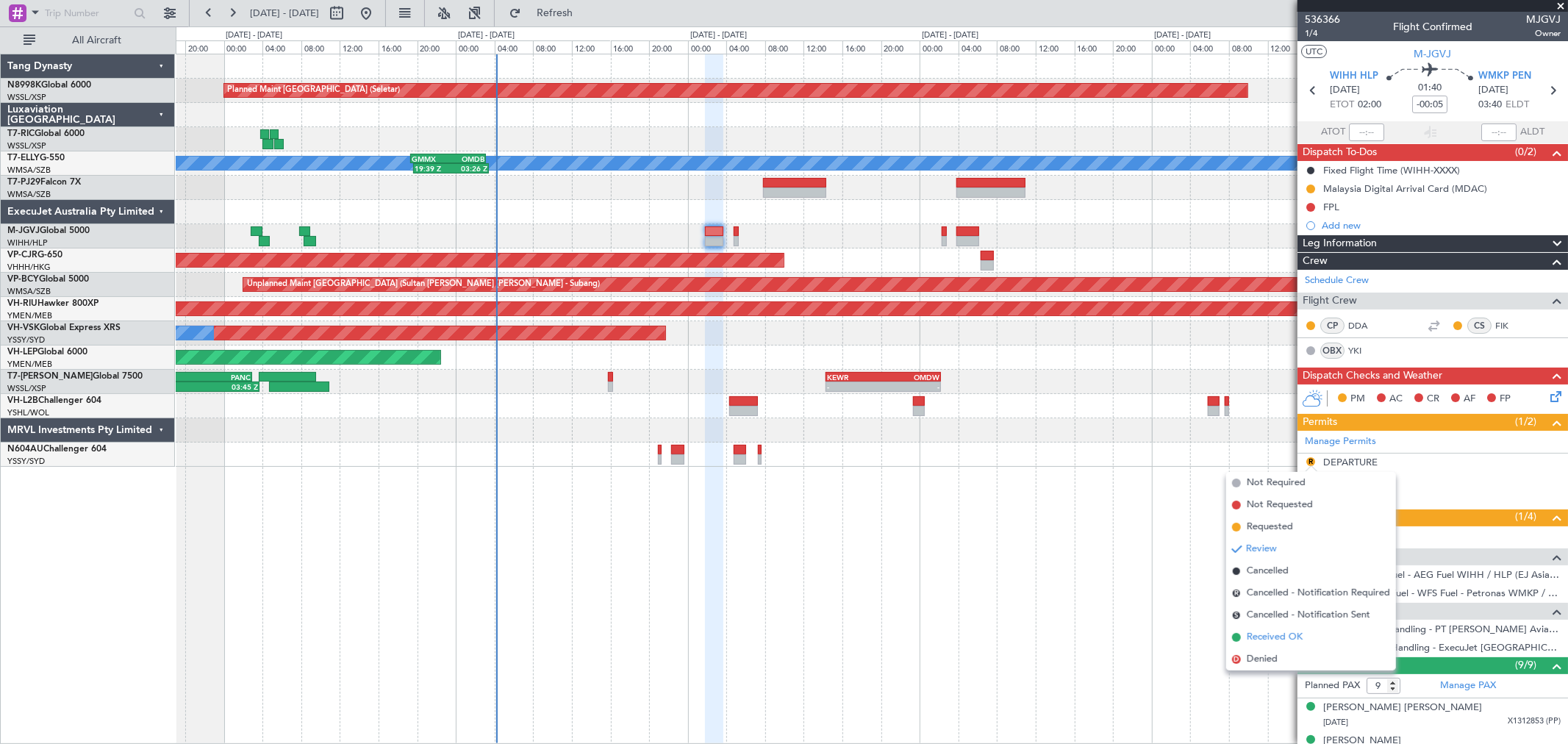
click at [1254, 632] on span "Received OK" at bounding box center [1274, 637] width 56 height 15
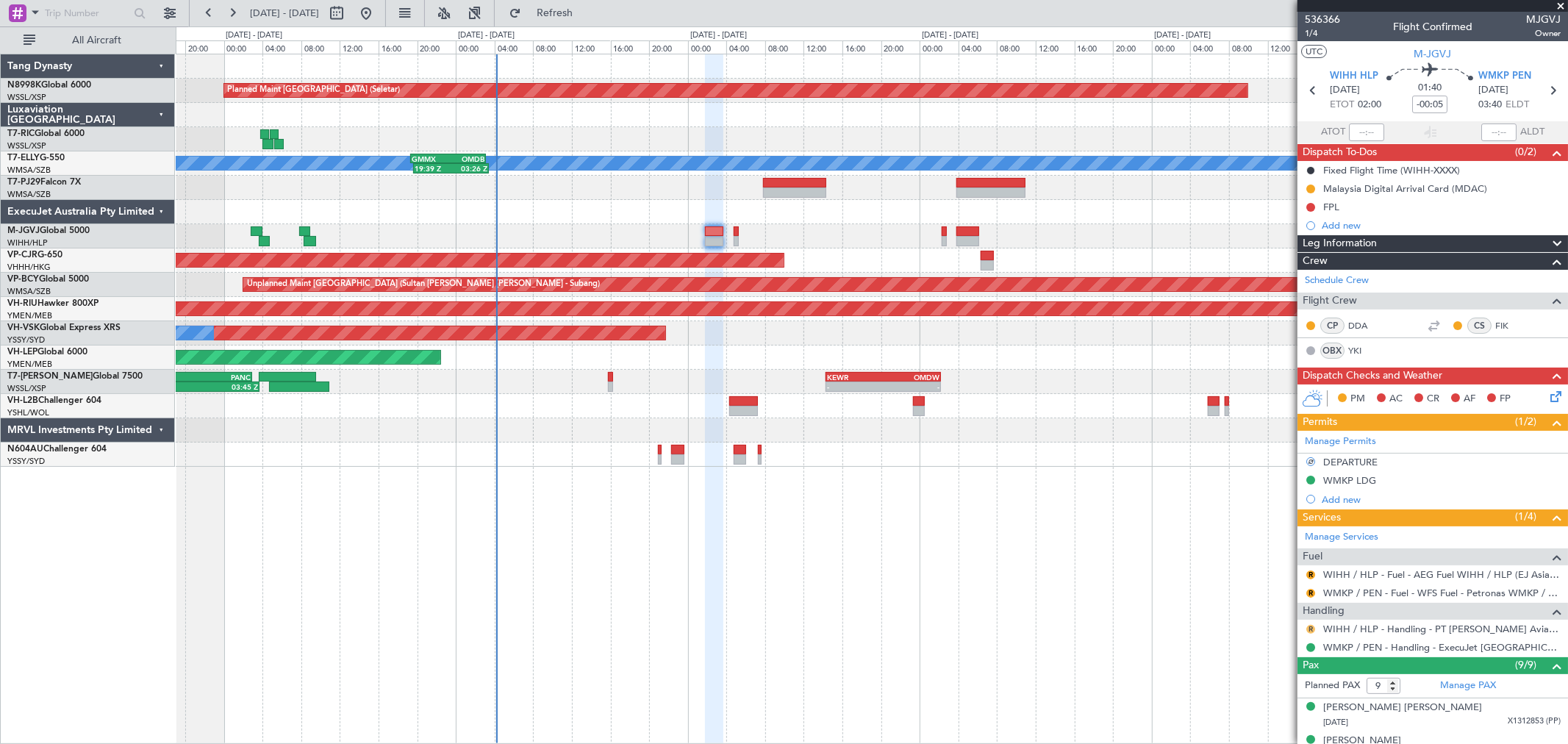
click at [1310, 629] on button "R" at bounding box center [1311, 629] width 9 height 9
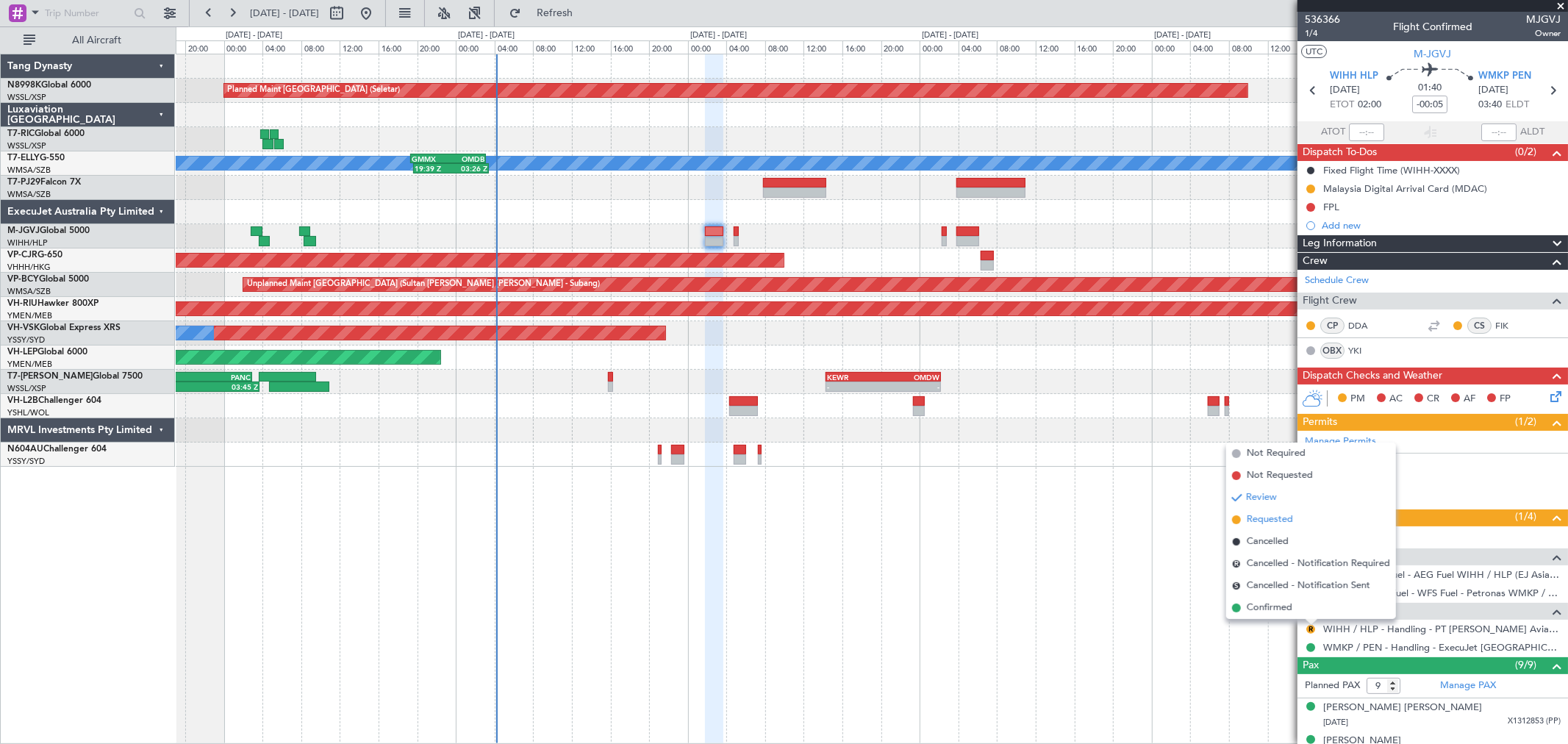
click at [1271, 523] on span "Requested" at bounding box center [1270, 519] width 46 height 15
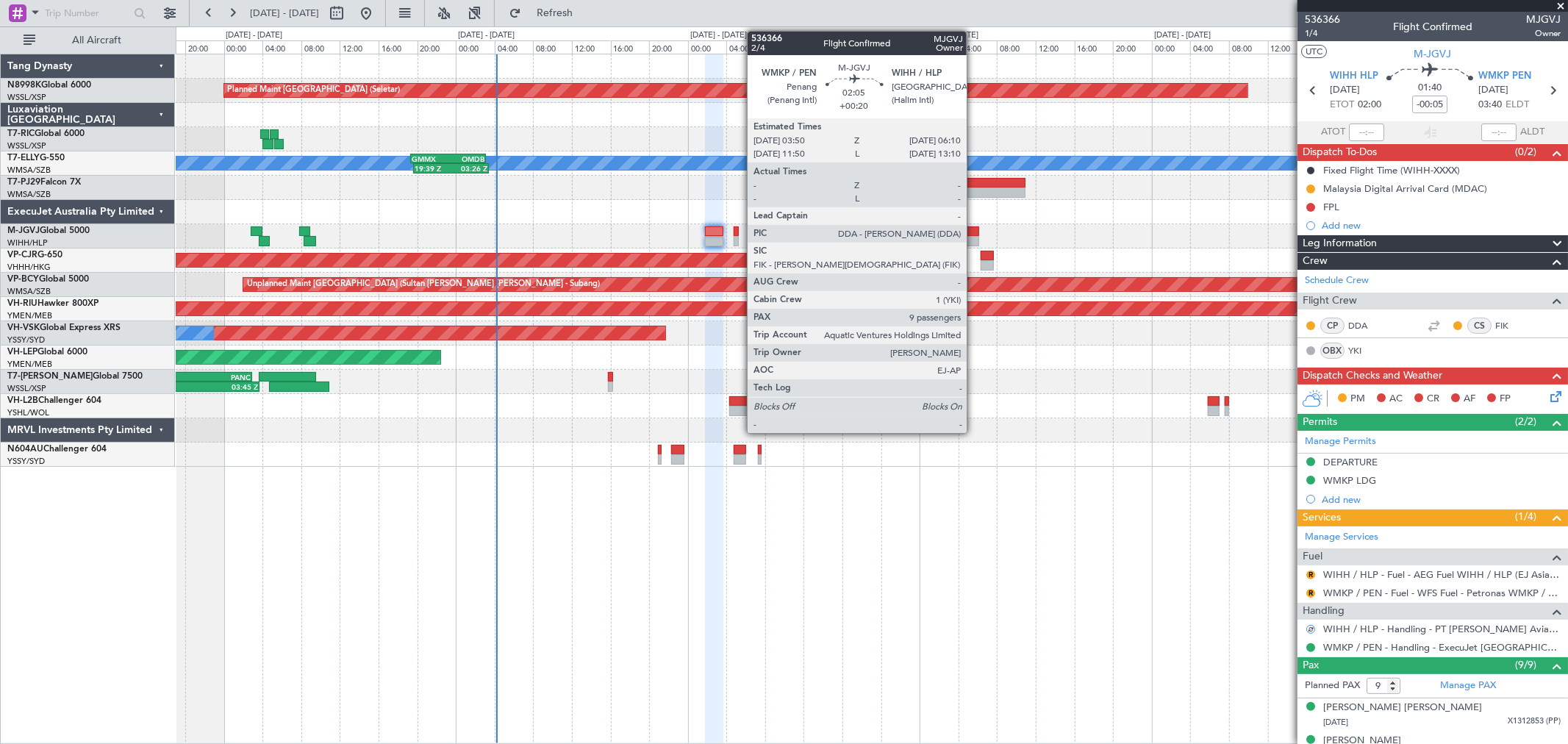
click at [974, 228] on div at bounding box center [968, 232] width 23 height 11
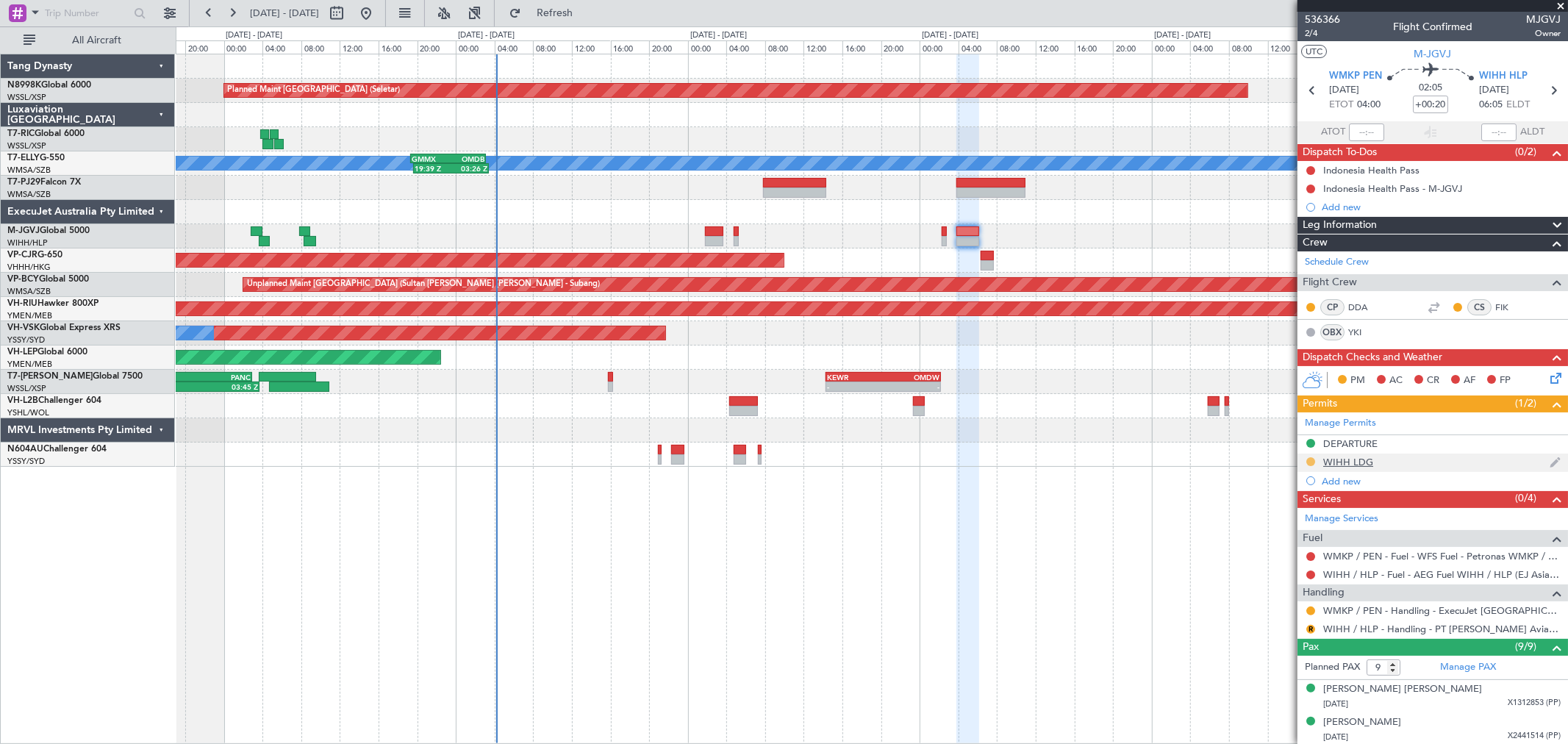
click at [1310, 458] on button at bounding box center [1311, 462] width 9 height 9
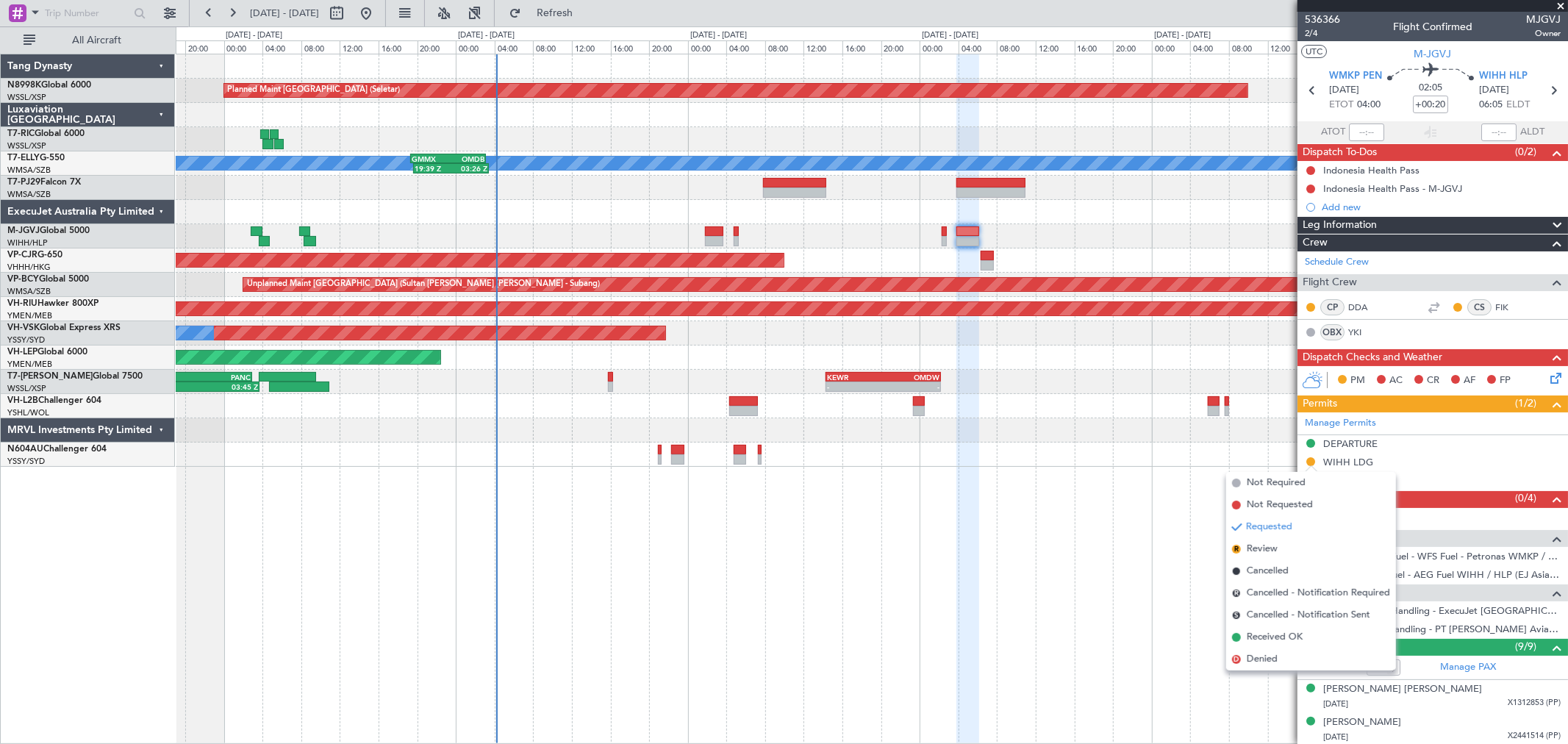
click at [1099, 511] on div "Planned Maint Singapore (Seletar) Planned Maint Dubai (Dubai Intl) MEL 19:39 Z …" at bounding box center [872, 398] width 1392 height 690
click at [1065, 688] on div "Planned Maint Singapore (Seletar) Planned Maint Dubai (Dubai Intl) MEL 19:39 Z …" at bounding box center [872, 398] width 1392 height 690
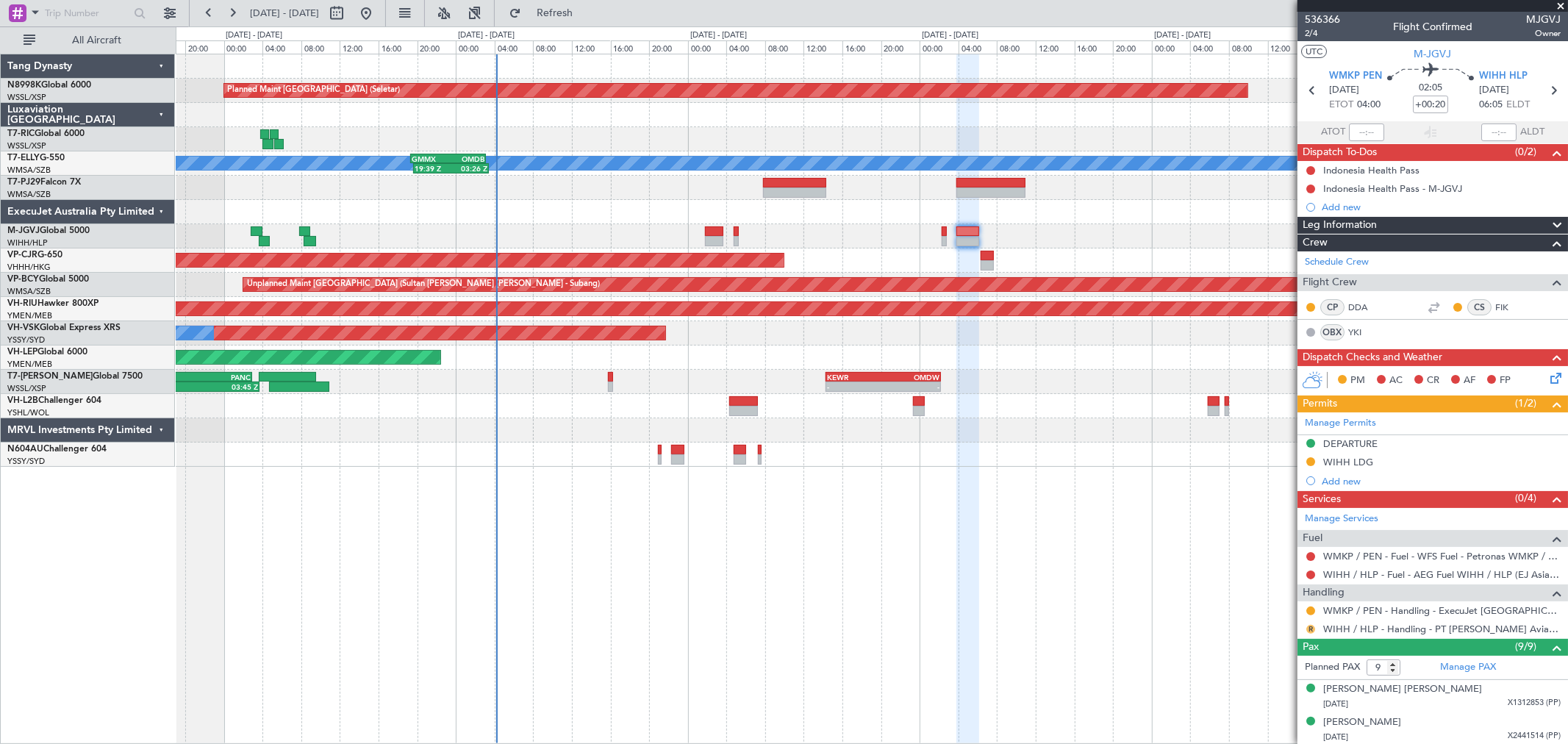
click at [1312, 627] on button "R" at bounding box center [1311, 629] width 9 height 9
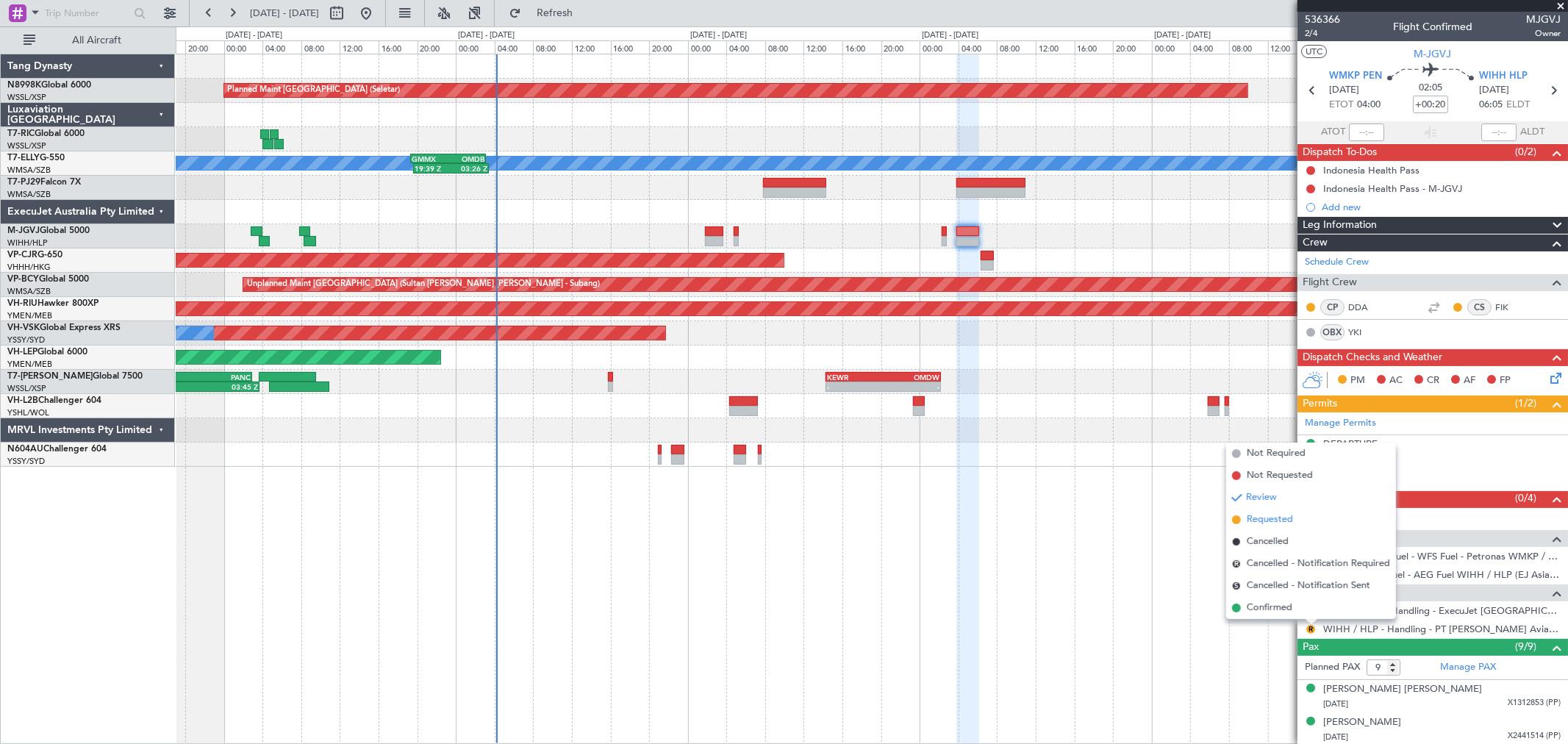
click at [1280, 517] on span "Requested" at bounding box center [1270, 519] width 46 height 15
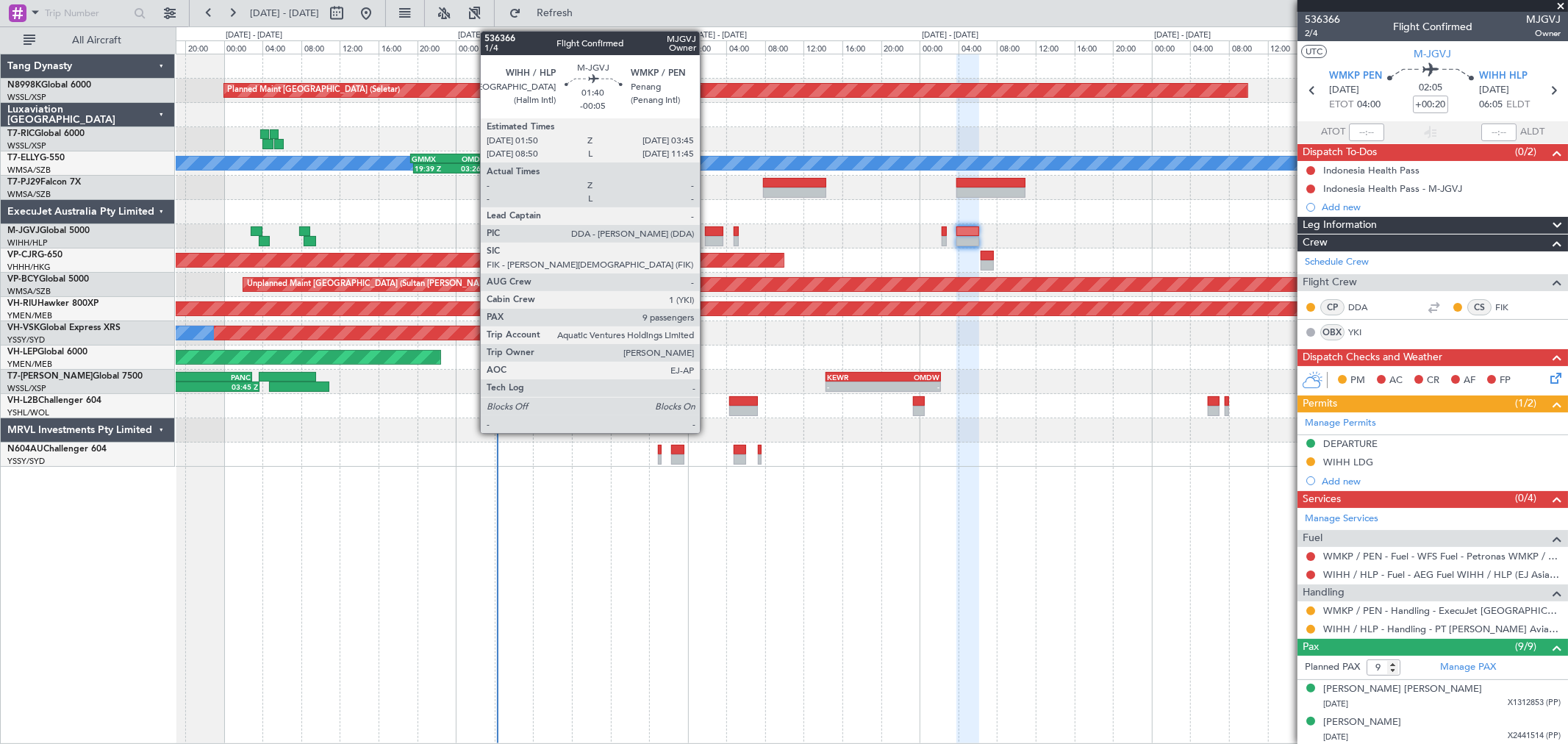
click at [708, 237] on div at bounding box center [715, 241] width 20 height 11
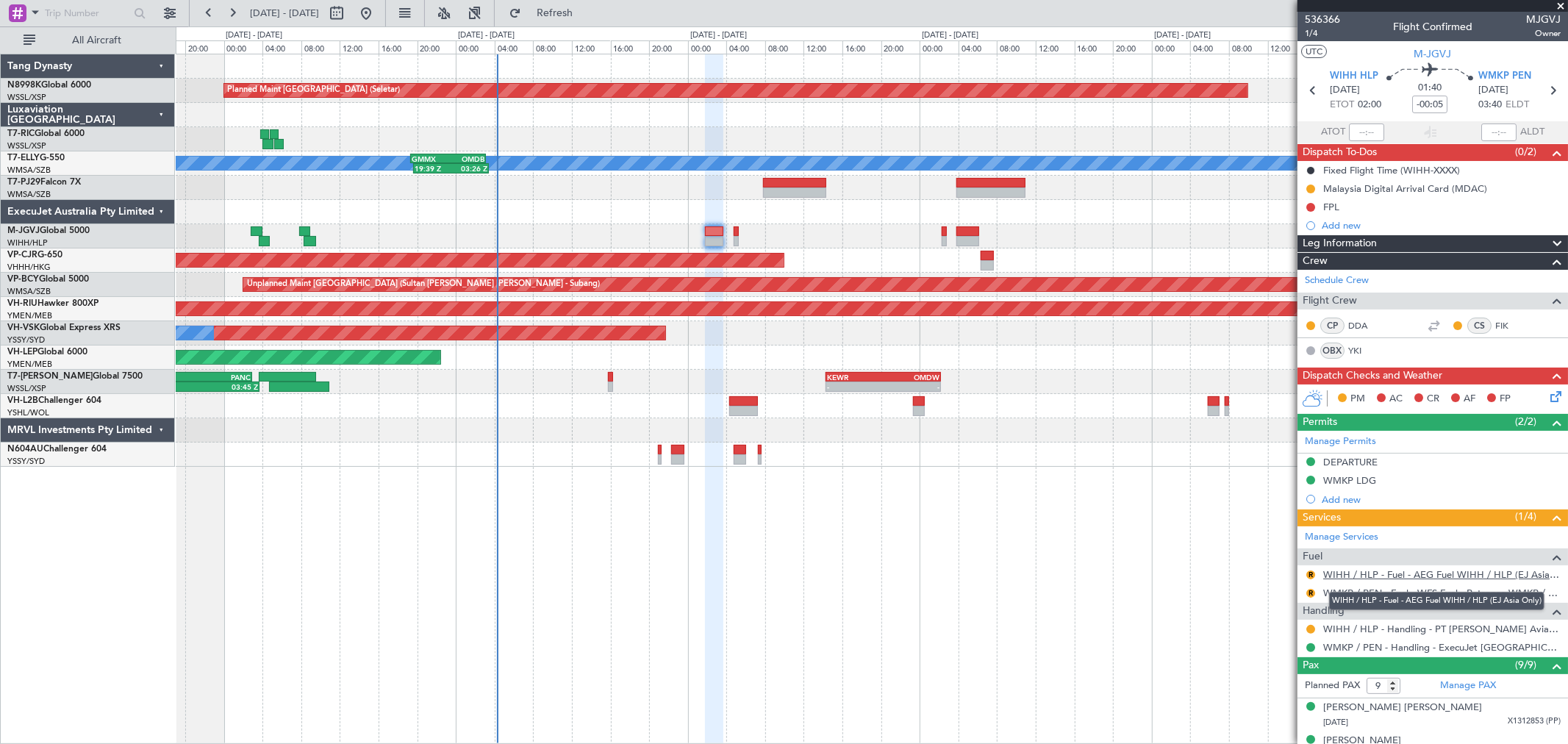
click at [1369, 574] on link "WIHH / HLP - Fuel - AEG Fuel WIHH / HLP (EJ Asia Only)" at bounding box center [1441, 574] width 237 height 12
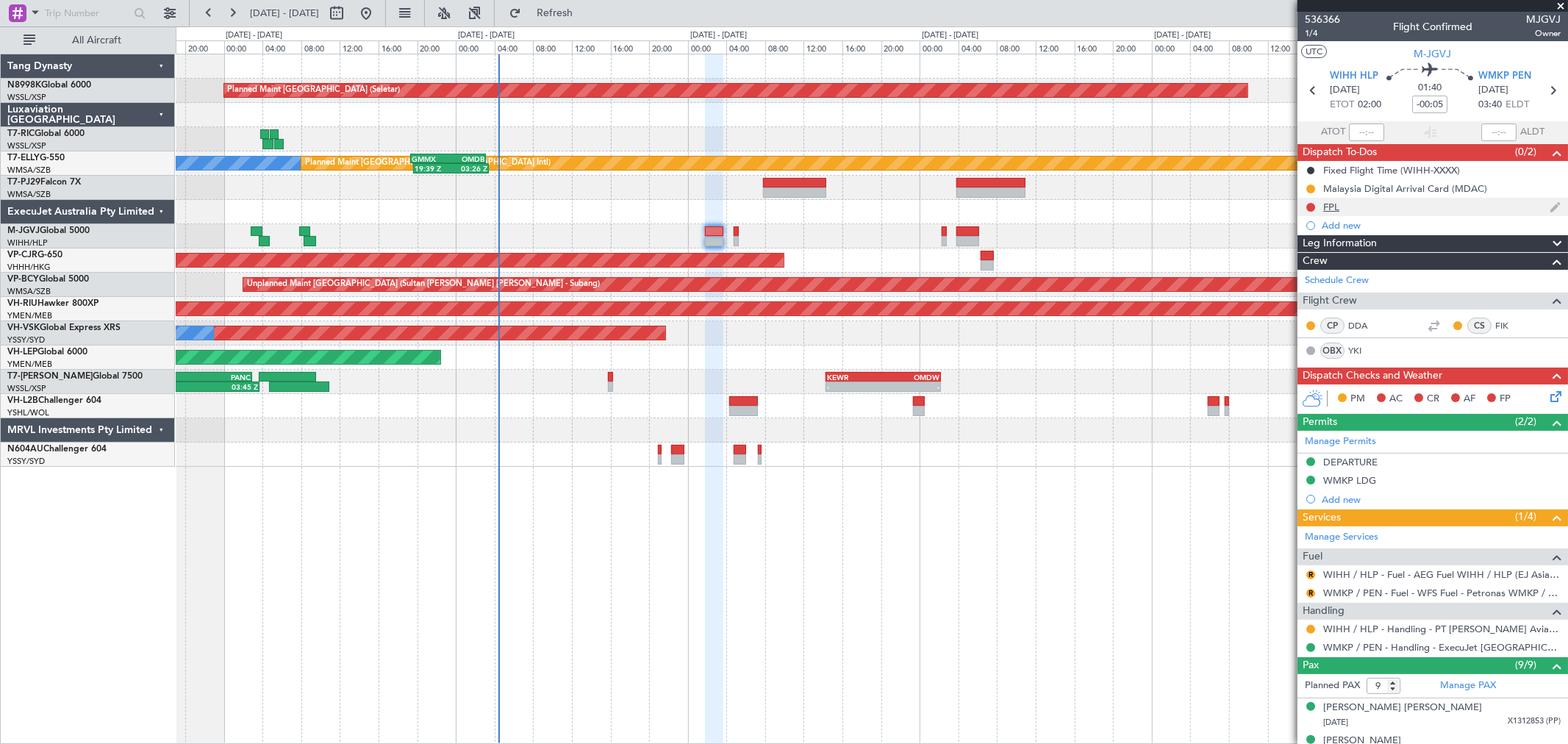
click at [1334, 206] on div "FPL" at bounding box center [1331, 207] width 16 height 12
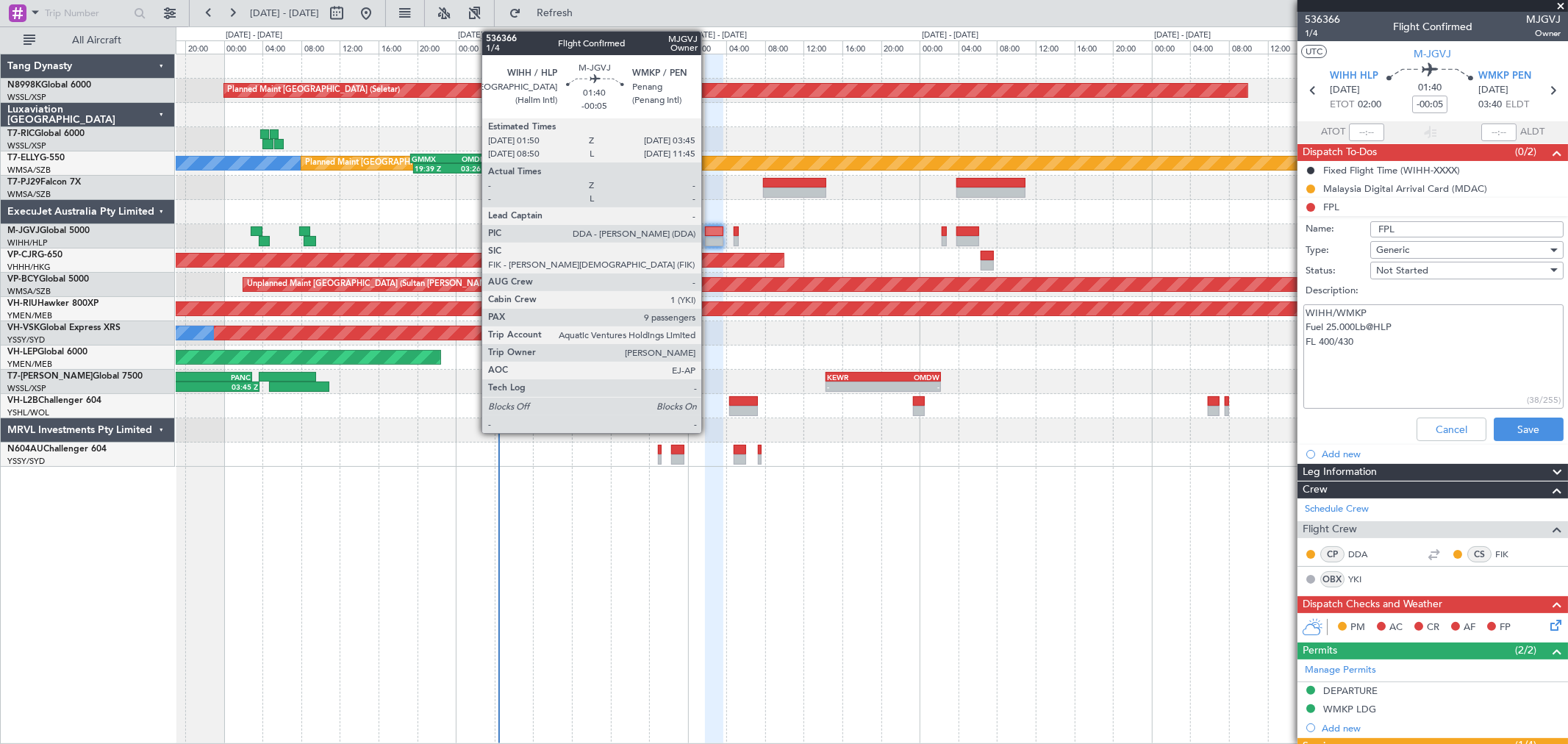
click at [709, 233] on div at bounding box center [715, 232] width 20 height 11
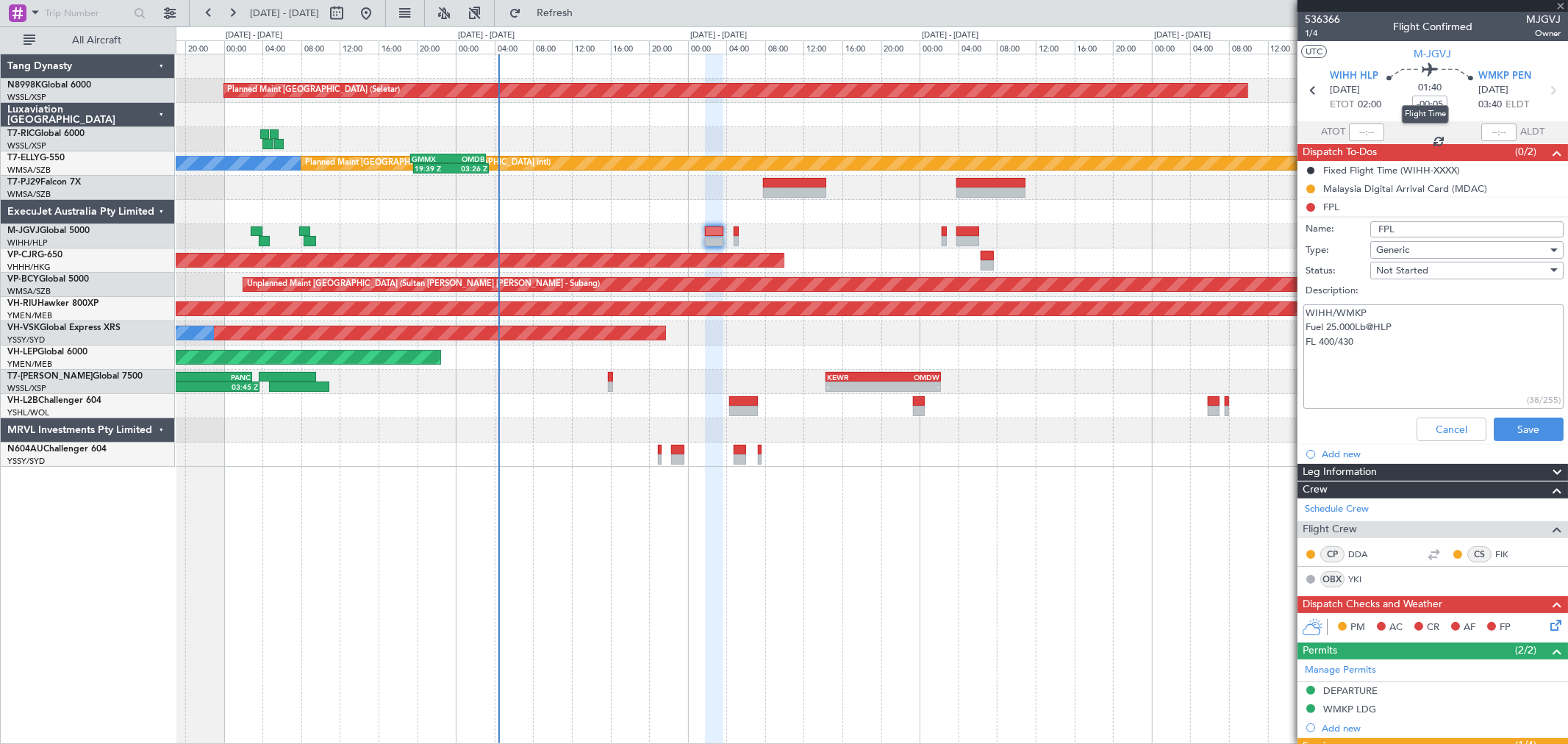
click at [1420, 105] on mat-tooltip-component "Flight Time" at bounding box center [1425, 115] width 67 height 39
click at [1423, 105] on input "-00:05" at bounding box center [1429, 105] width 36 height 18
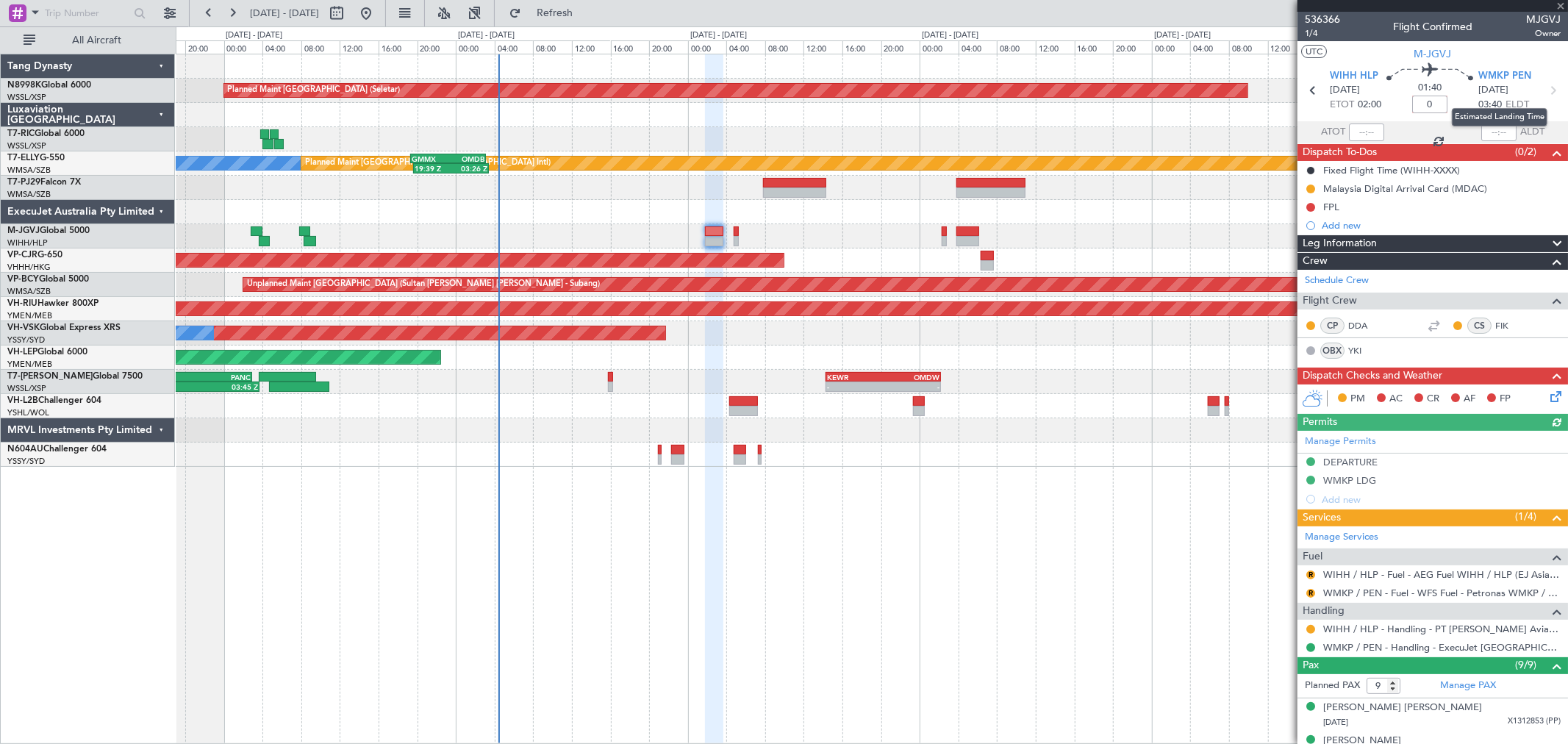
type input "0"
type input "+00:00"
click at [1428, 104] on mat-tooltip-component "Flight Time" at bounding box center [1425, 115] width 67 height 39
click at [1432, 101] on input at bounding box center [1429, 105] width 36 height 18
type input "+00:15"
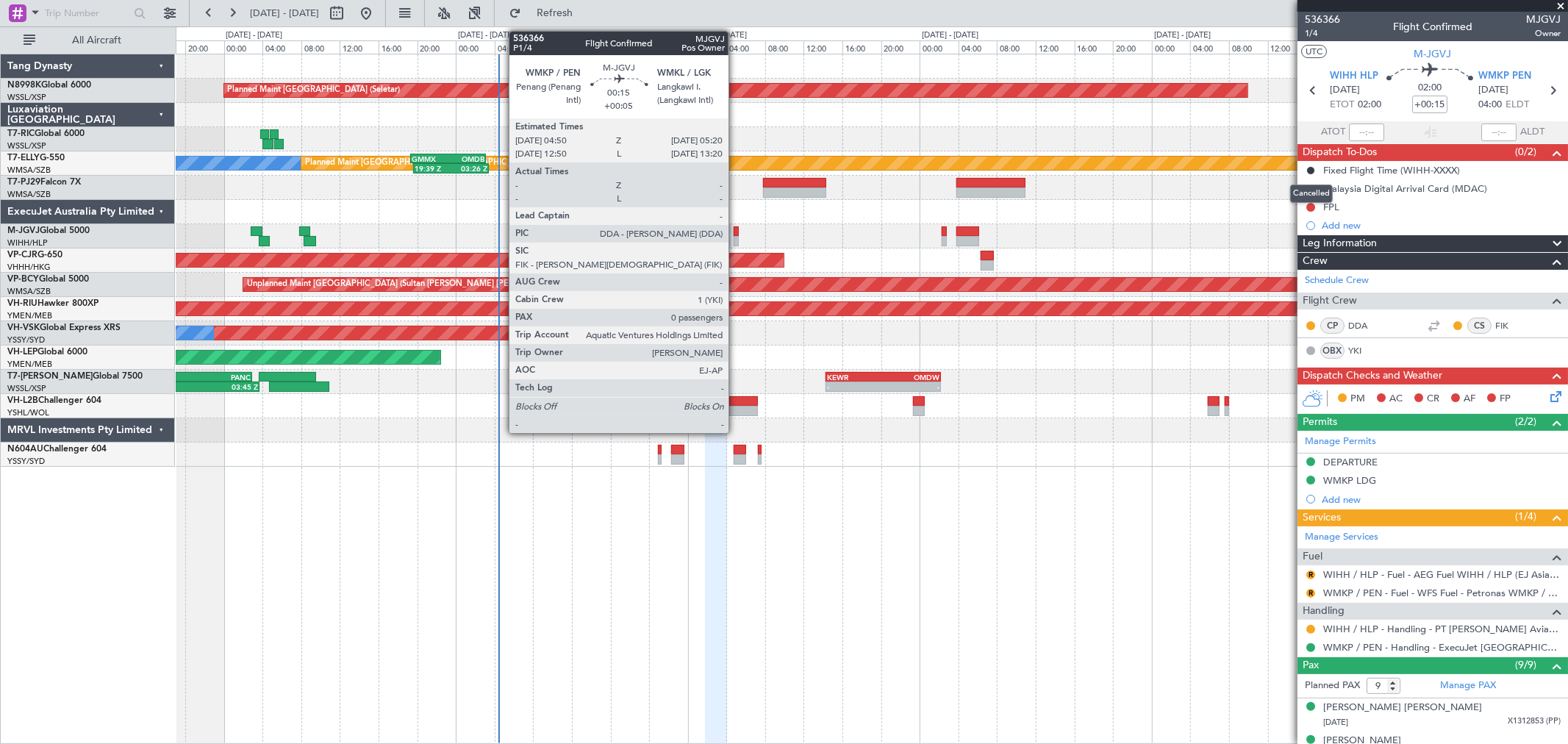
click at [736, 228] on div at bounding box center [736, 232] width 5 height 11
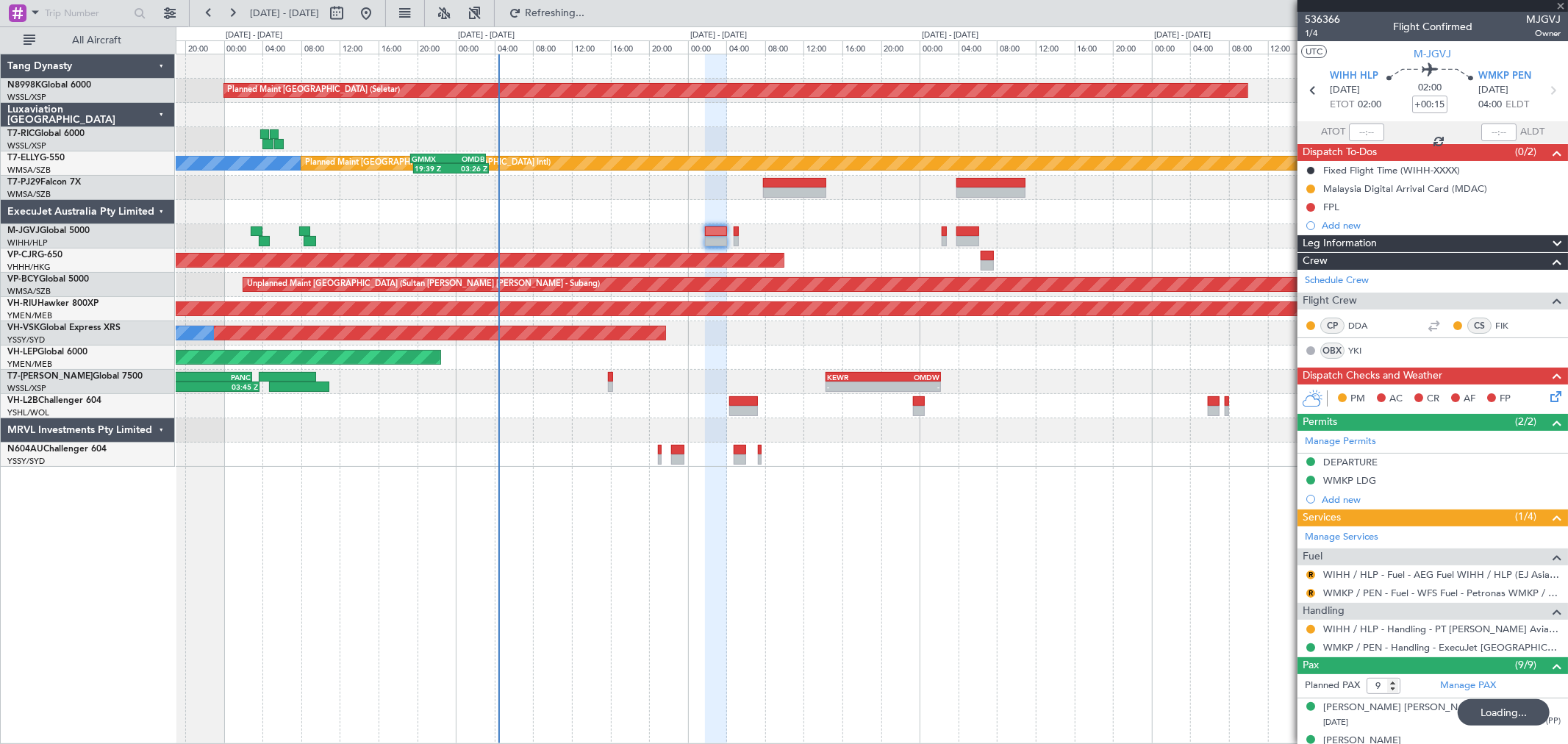
type input "+00:05"
type input "0"
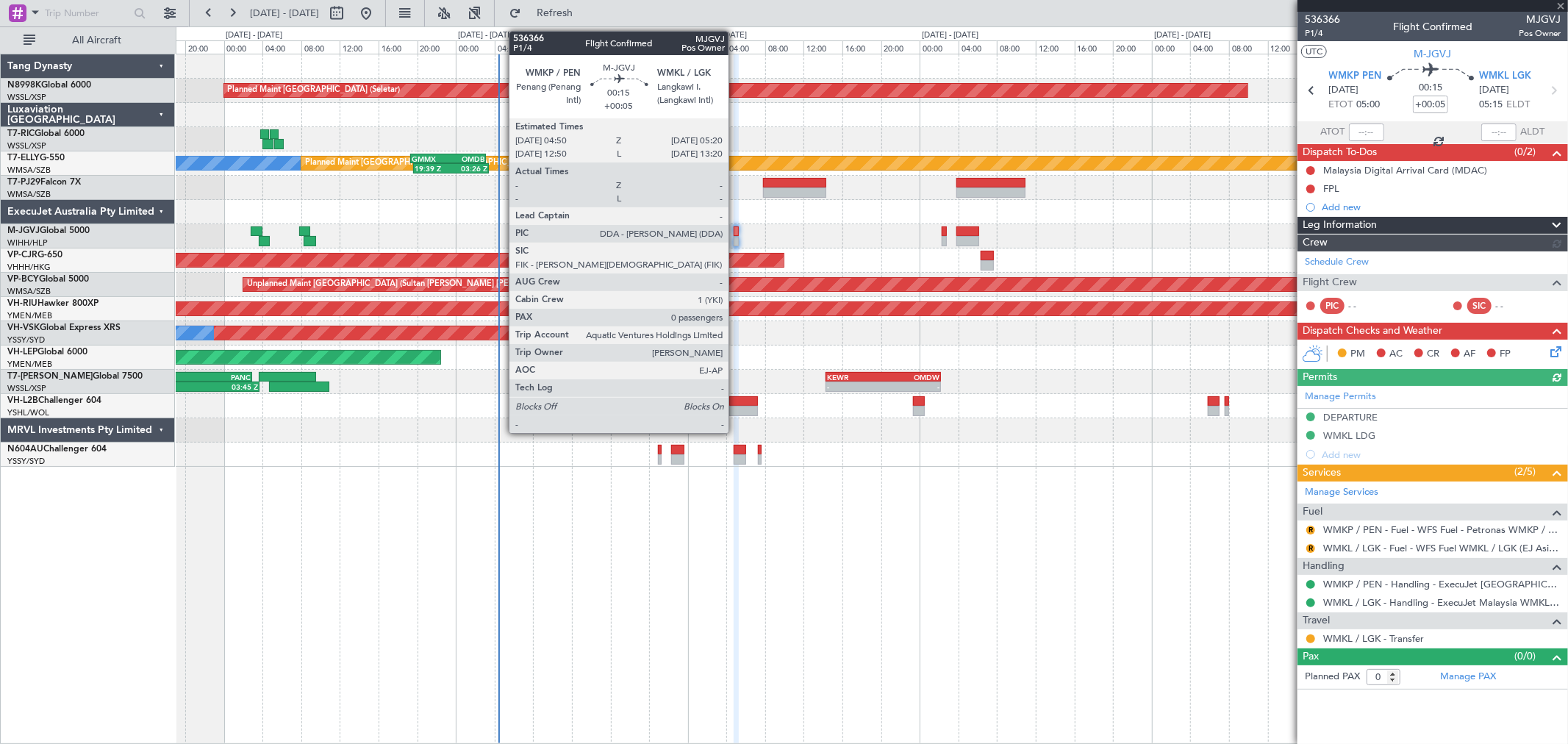
type input "+00:15"
type input "9"
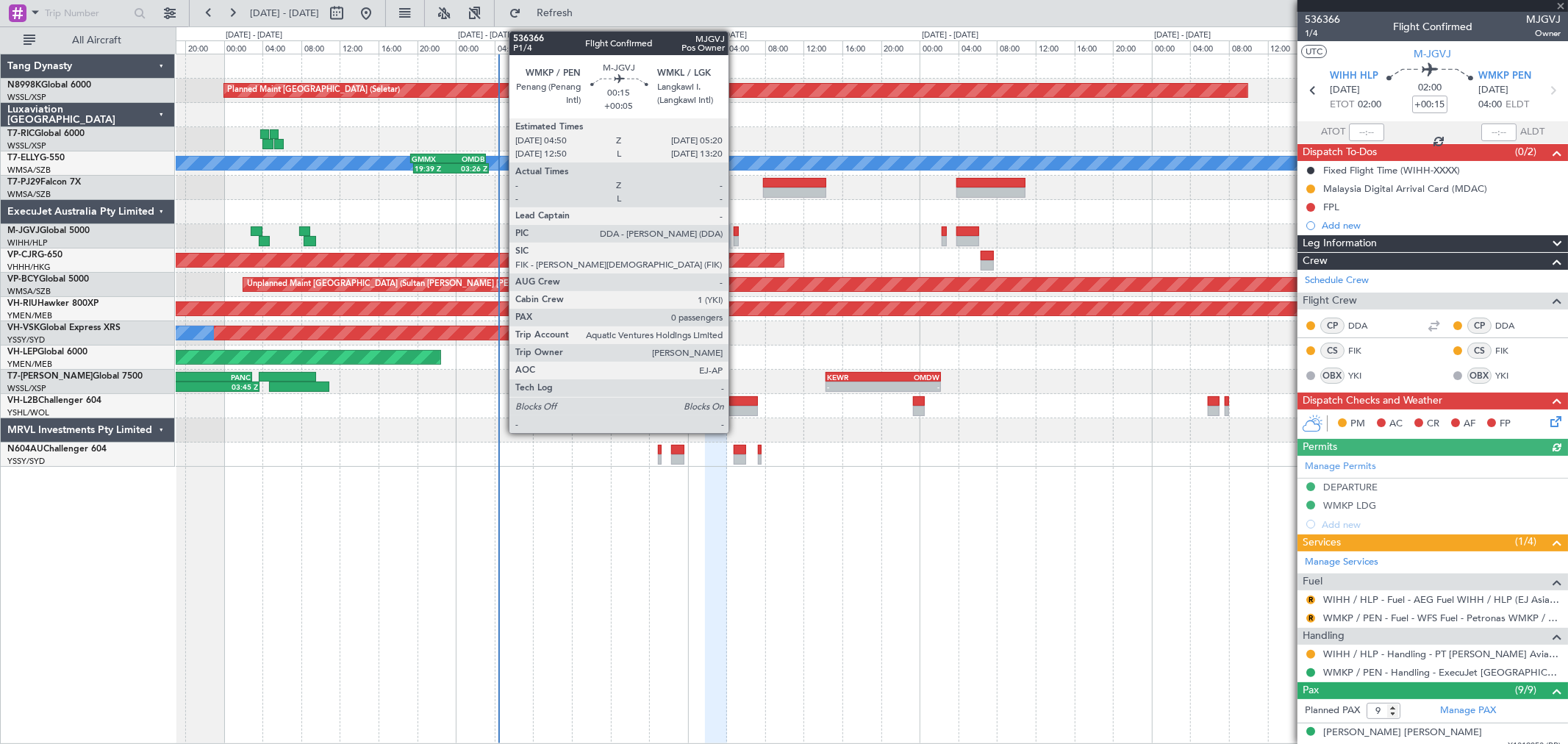
click at [736, 228] on div at bounding box center [736, 232] width 5 height 11
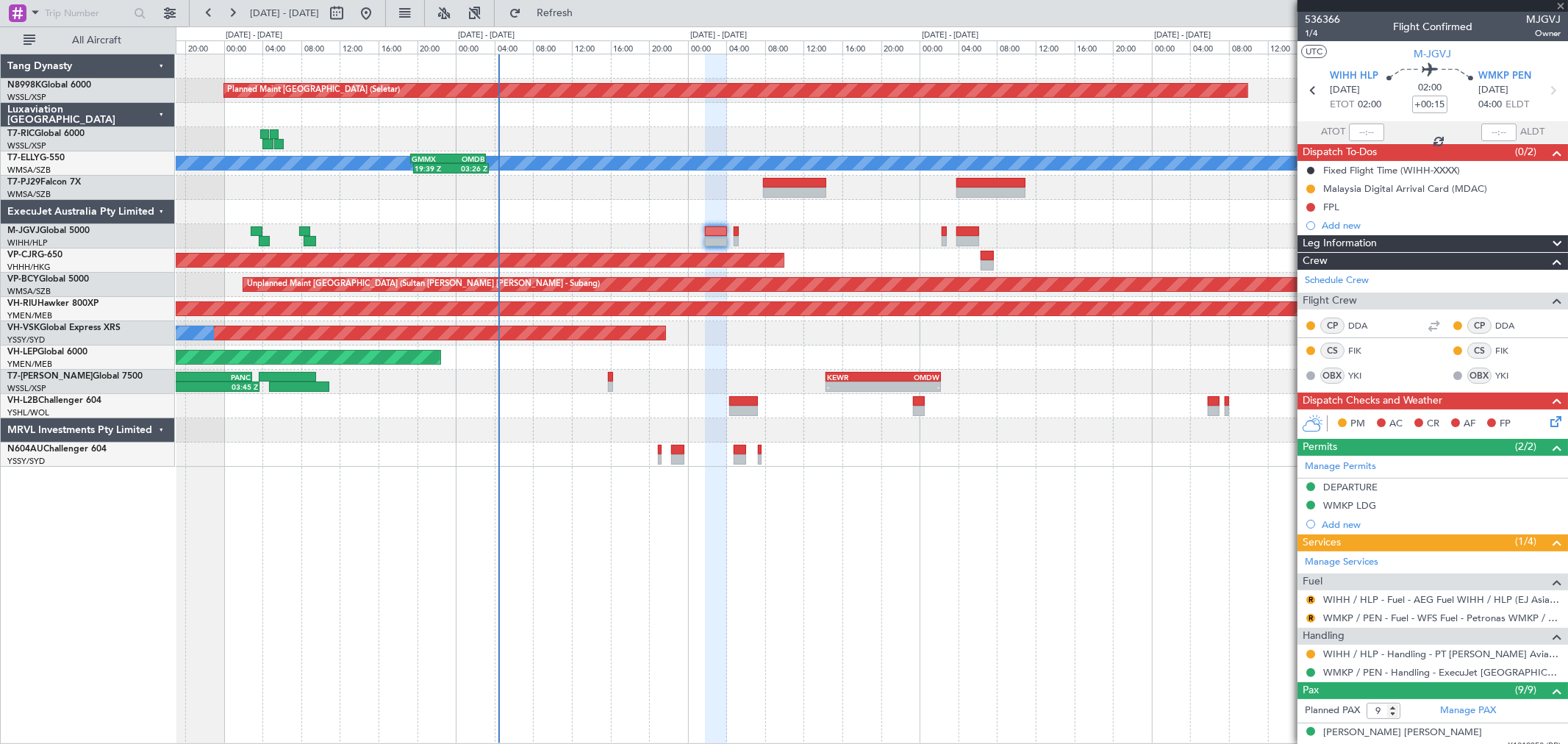
type input "+00:05"
type input "0"
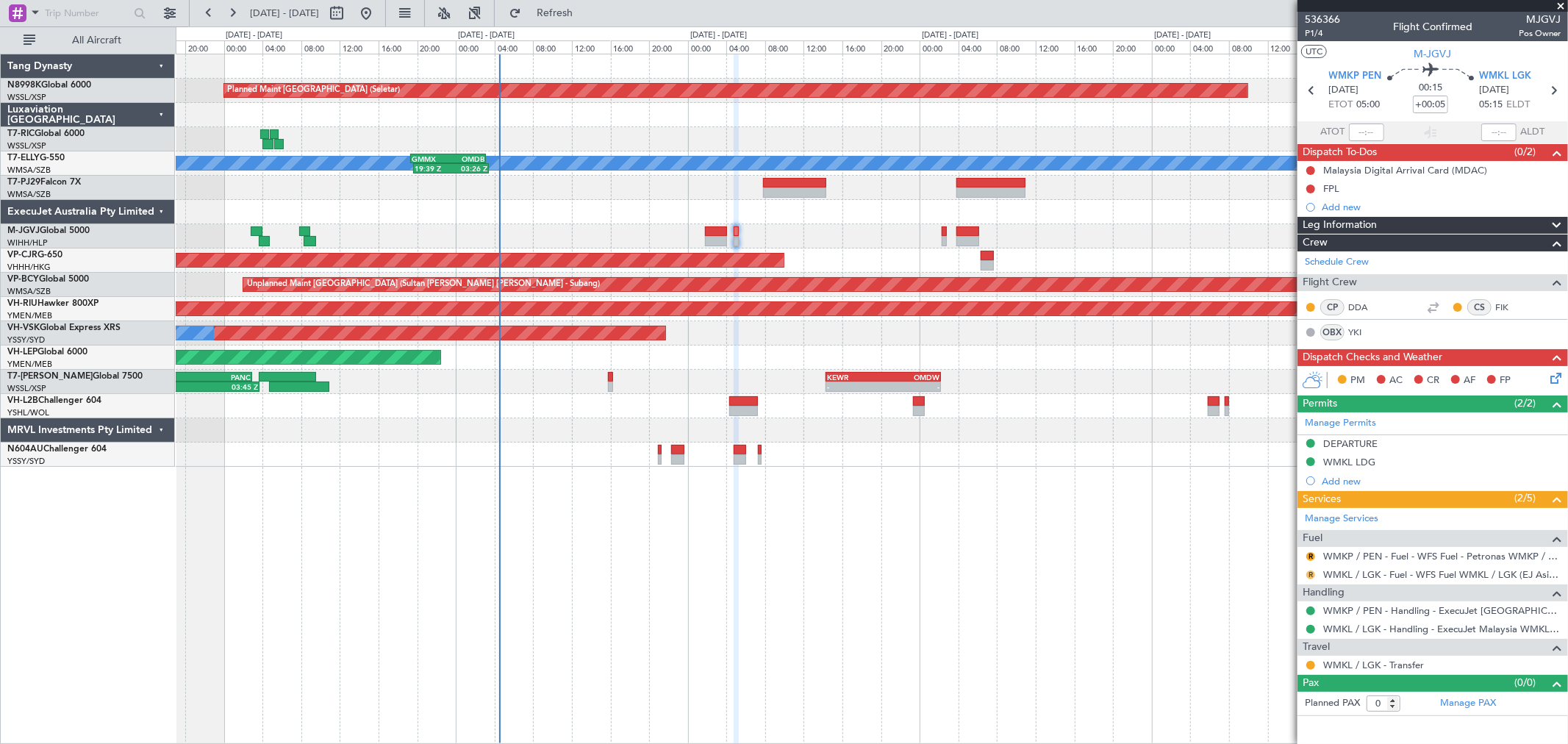
click at [1310, 572] on button "R" at bounding box center [1311, 574] width 9 height 9
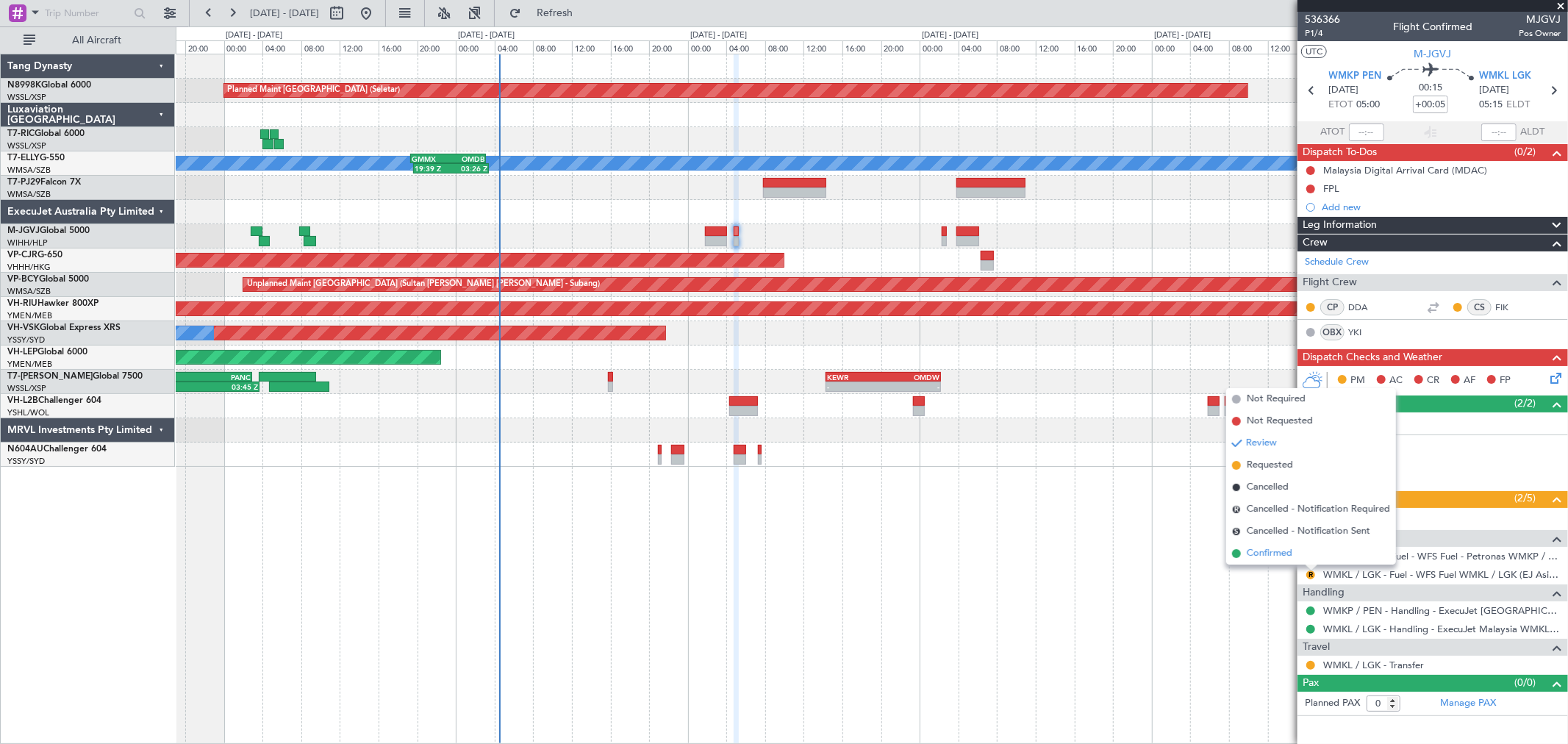
click at [1260, 547] on span "Confirmed" at bounding box center [1269, 553] width 45 height 15
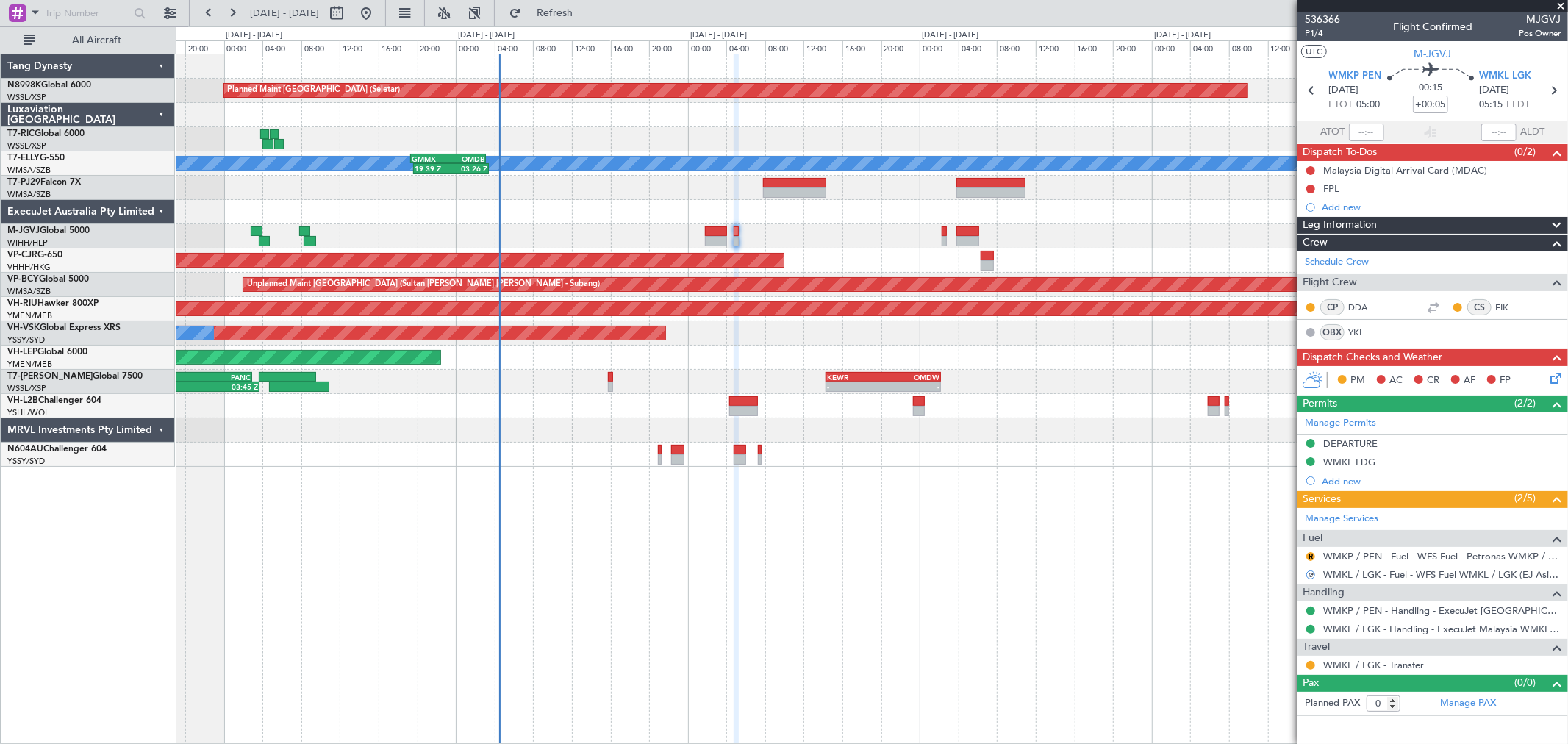
click at [1305, 553] on div "R" at bounding box center [1310, 556] width 12 height 12
click at [1312, 557] on button "R" at bounding box center [1311, 557] width 9 height 9
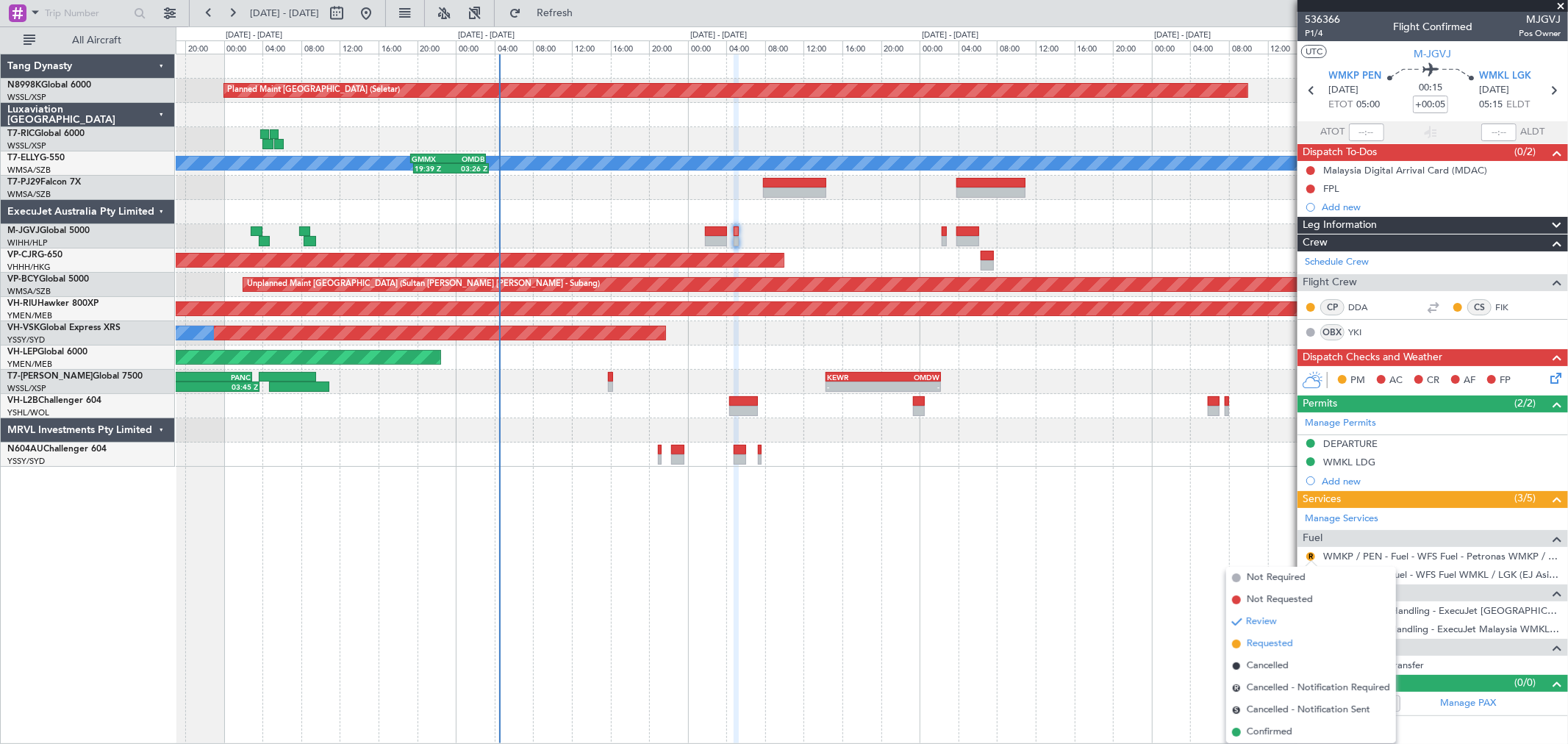
click at [1257, 645] on span "Requested" at bounding box center [1270, 644] width 46 height 15
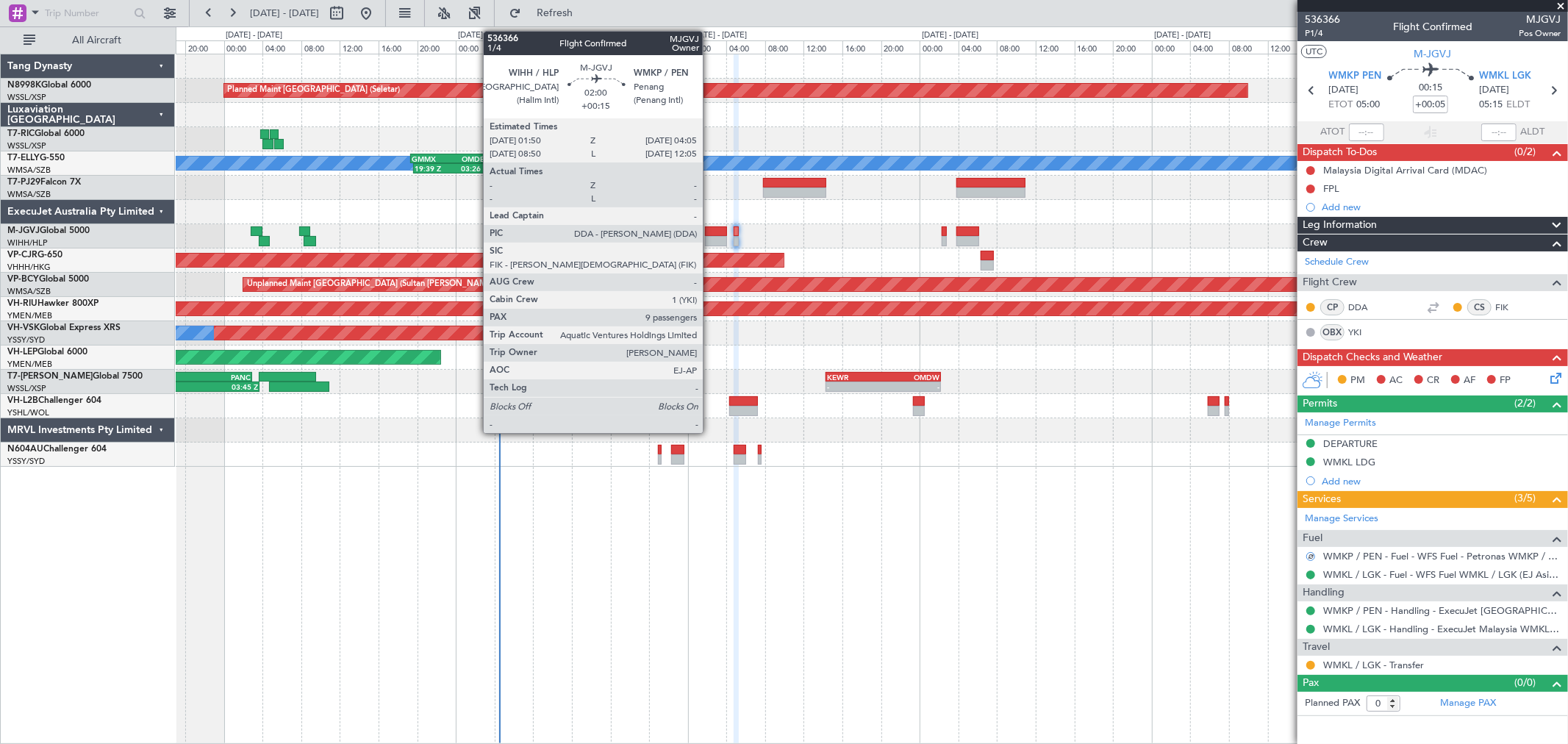
click at [711, 233] on div at bounding box center [716, 232] width 22 height 11
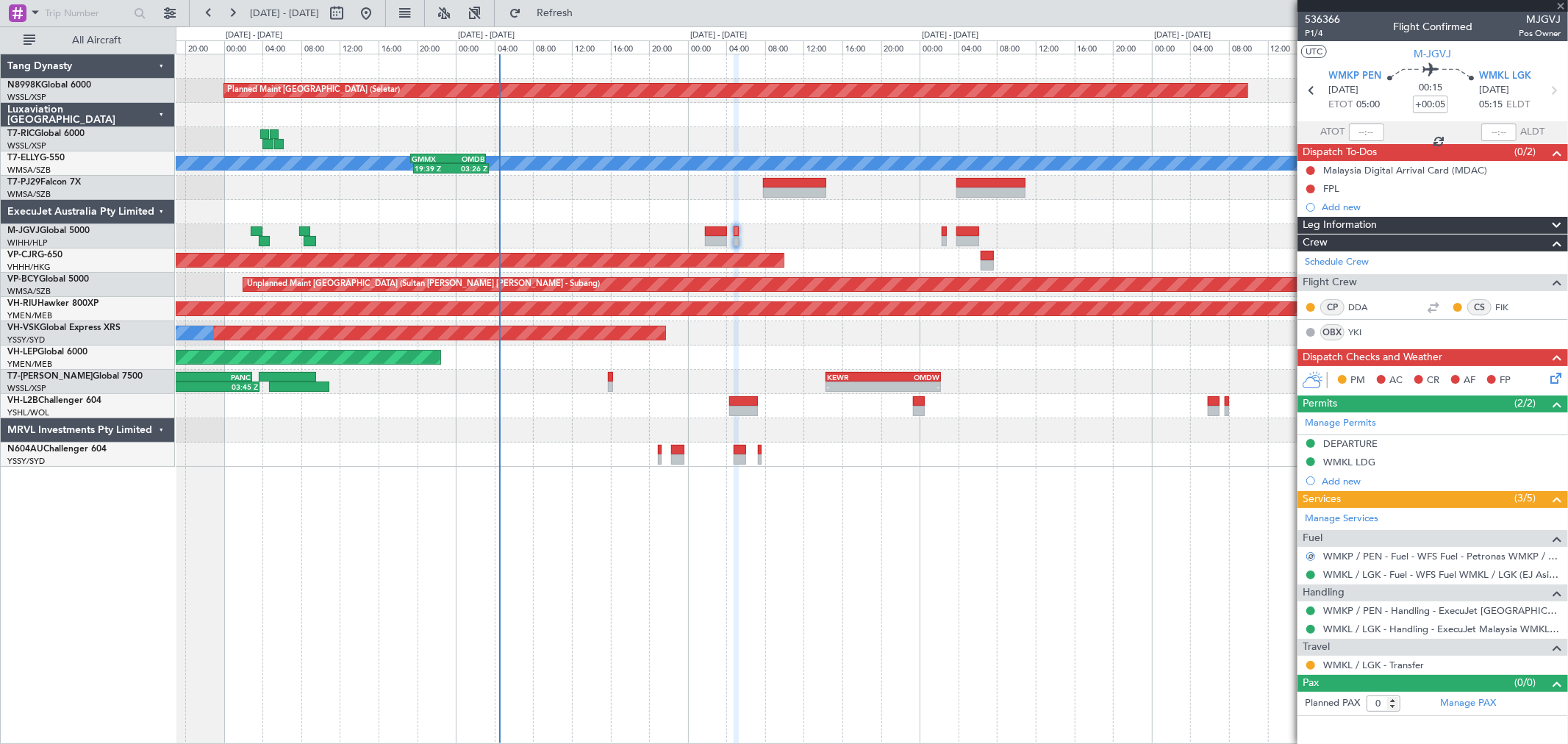
type input "+00:15"
type input "9"
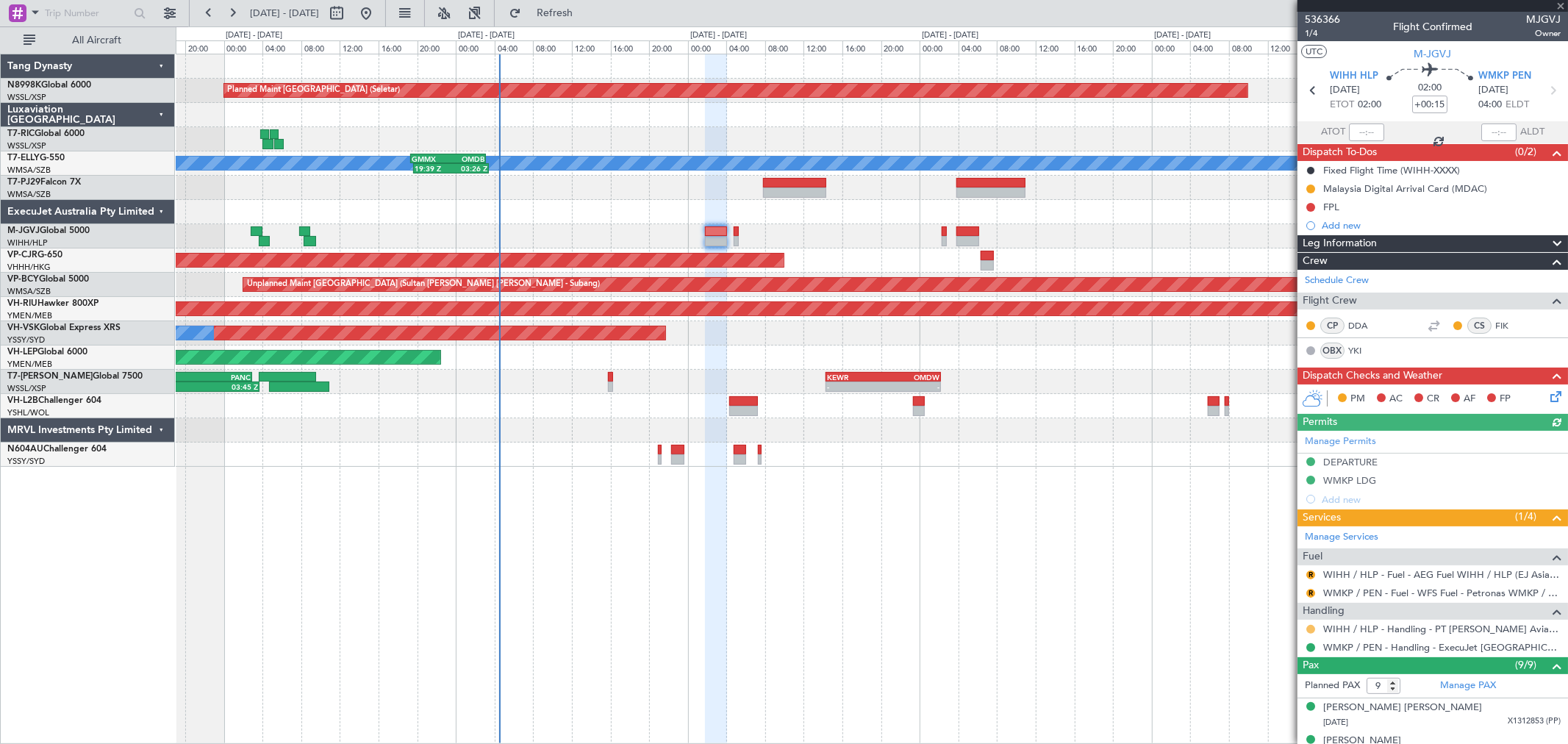
click at [1309, 629] on button at bounding box center [1311, 629] width 9 height 9
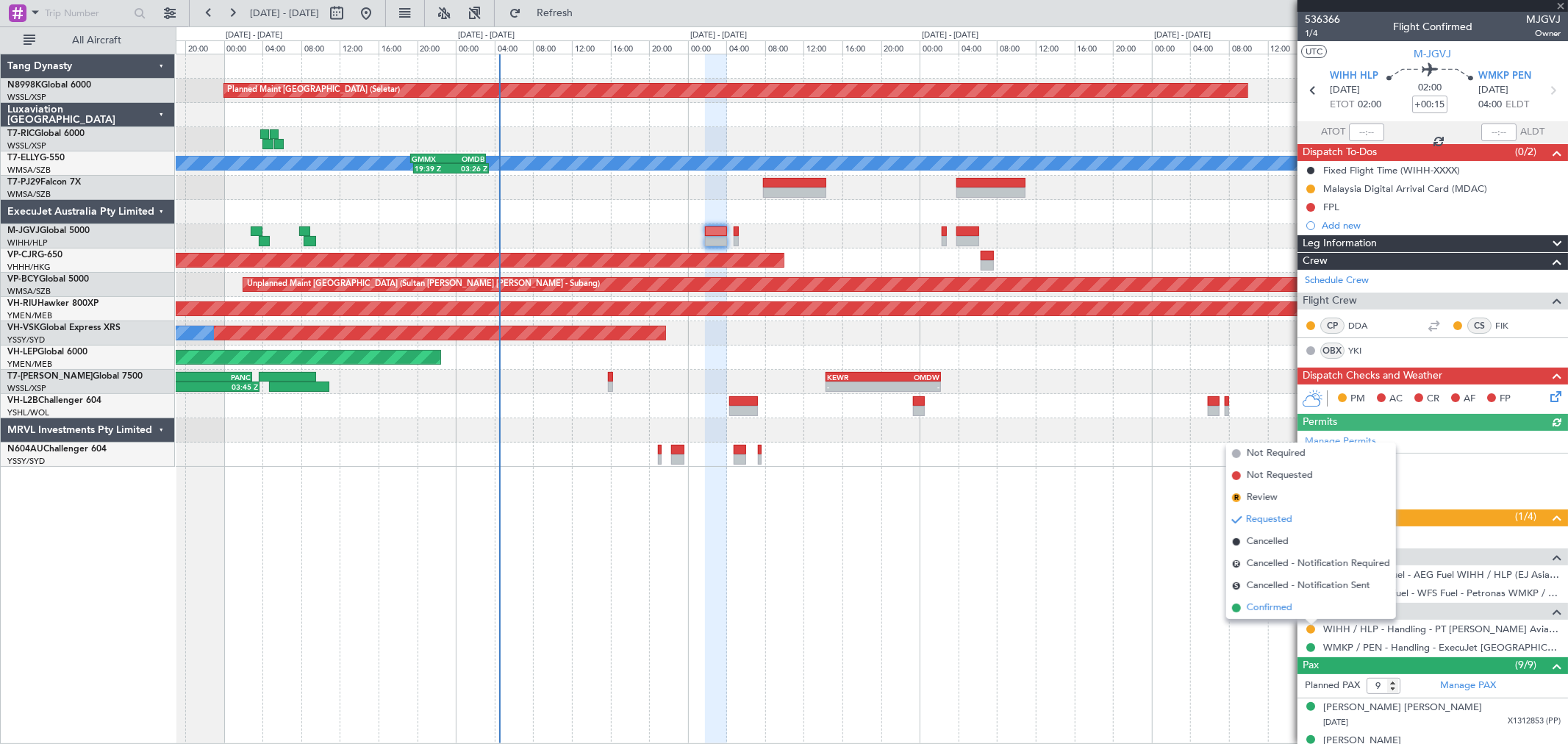
click at [1283, 605] on span "Confirmed" at bounding box center [1269, 607] width 45 height 15
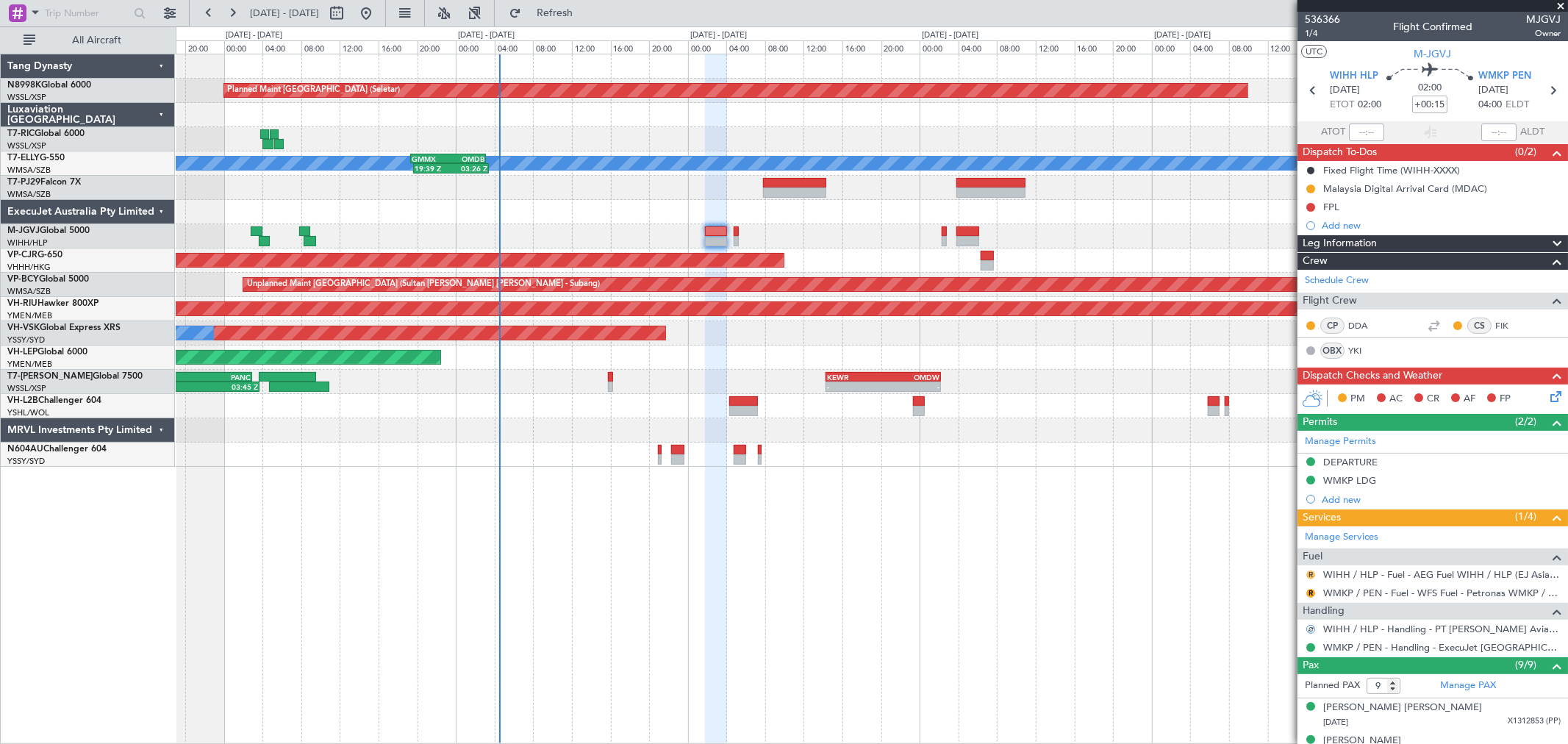
click at [1309, 572] on button "R" at bounding box center [1311, 574] width 9 height 9
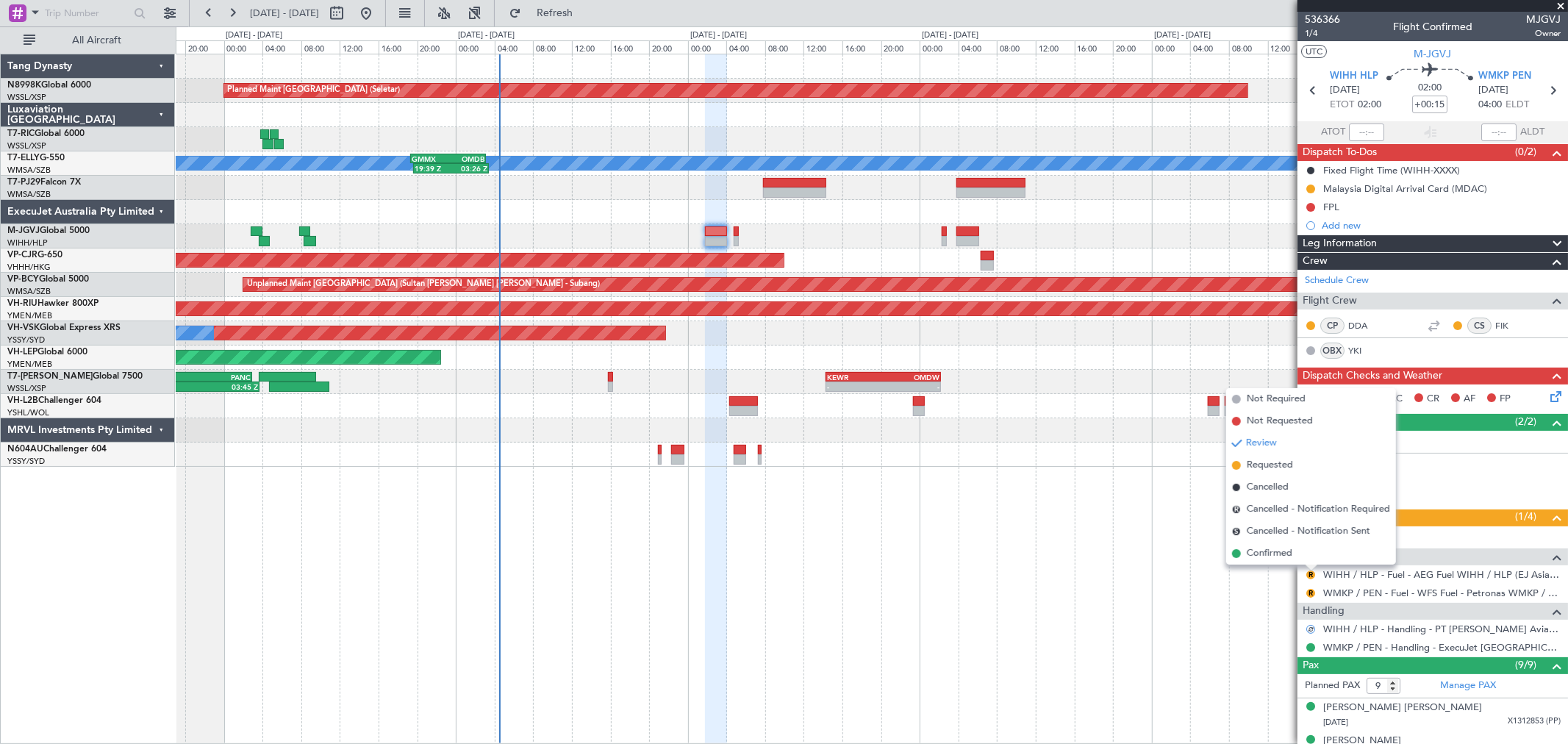
click at [1279, 554] on span "Confirmed" at bounding box center [1269, 553] width 45 height 15
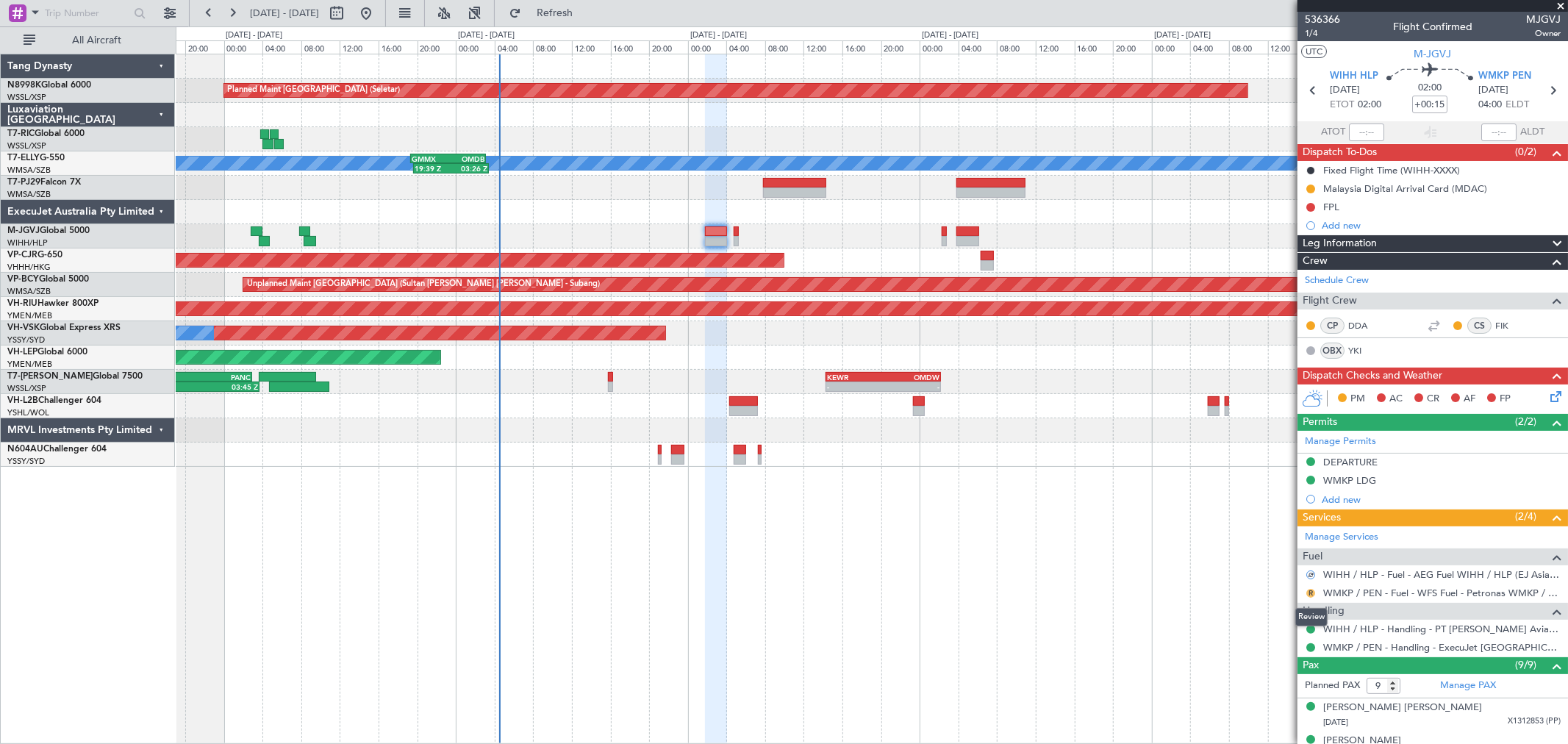
click at [1311, 593] on button "R" at bounding box center [1311, 593] width 9 height 9
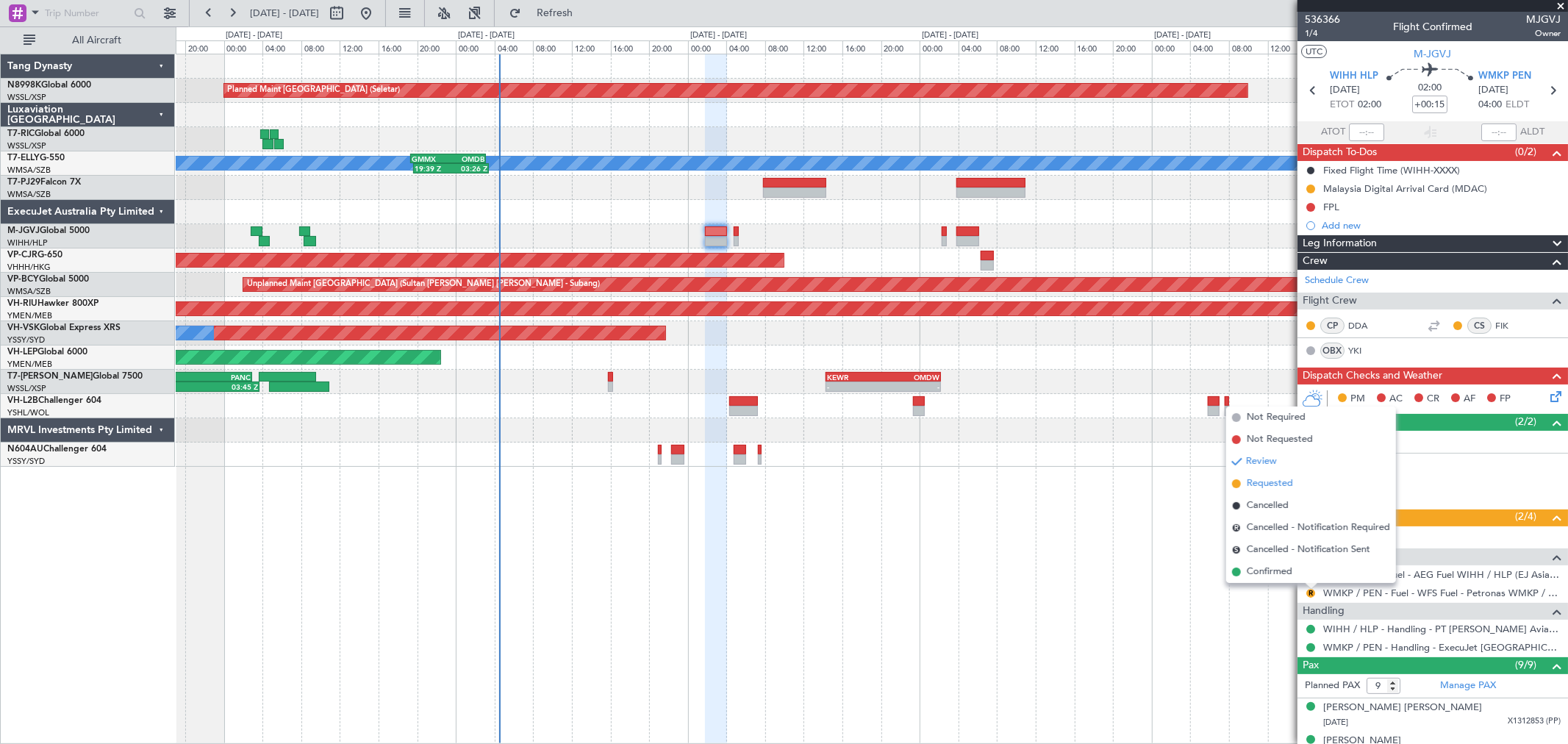
click at [1278, 480] on span "Requested" at bounding box center [1270, 483] width 46 height 15
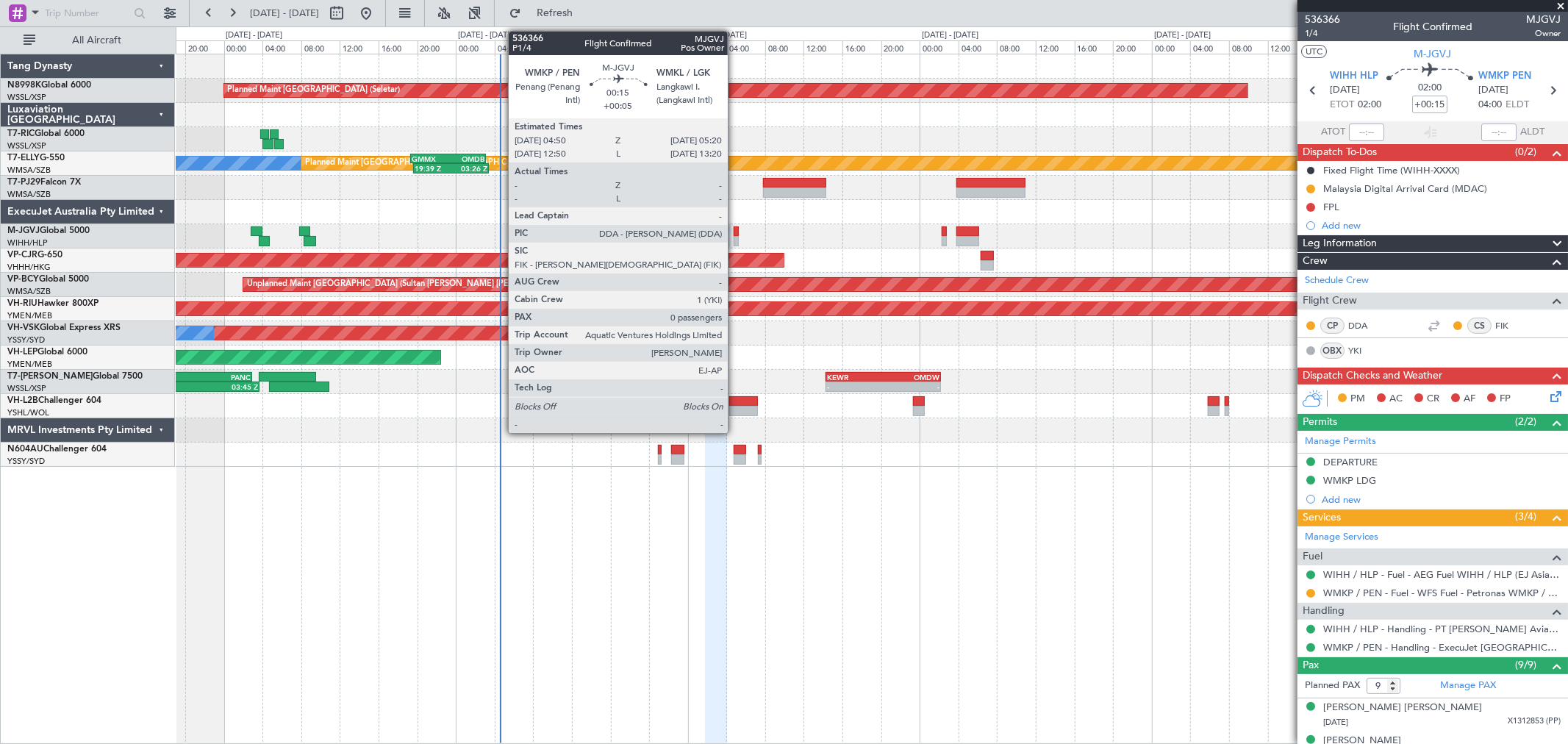
click at [735, 239] on div at bounding box center [736, 241] width 5 height 11
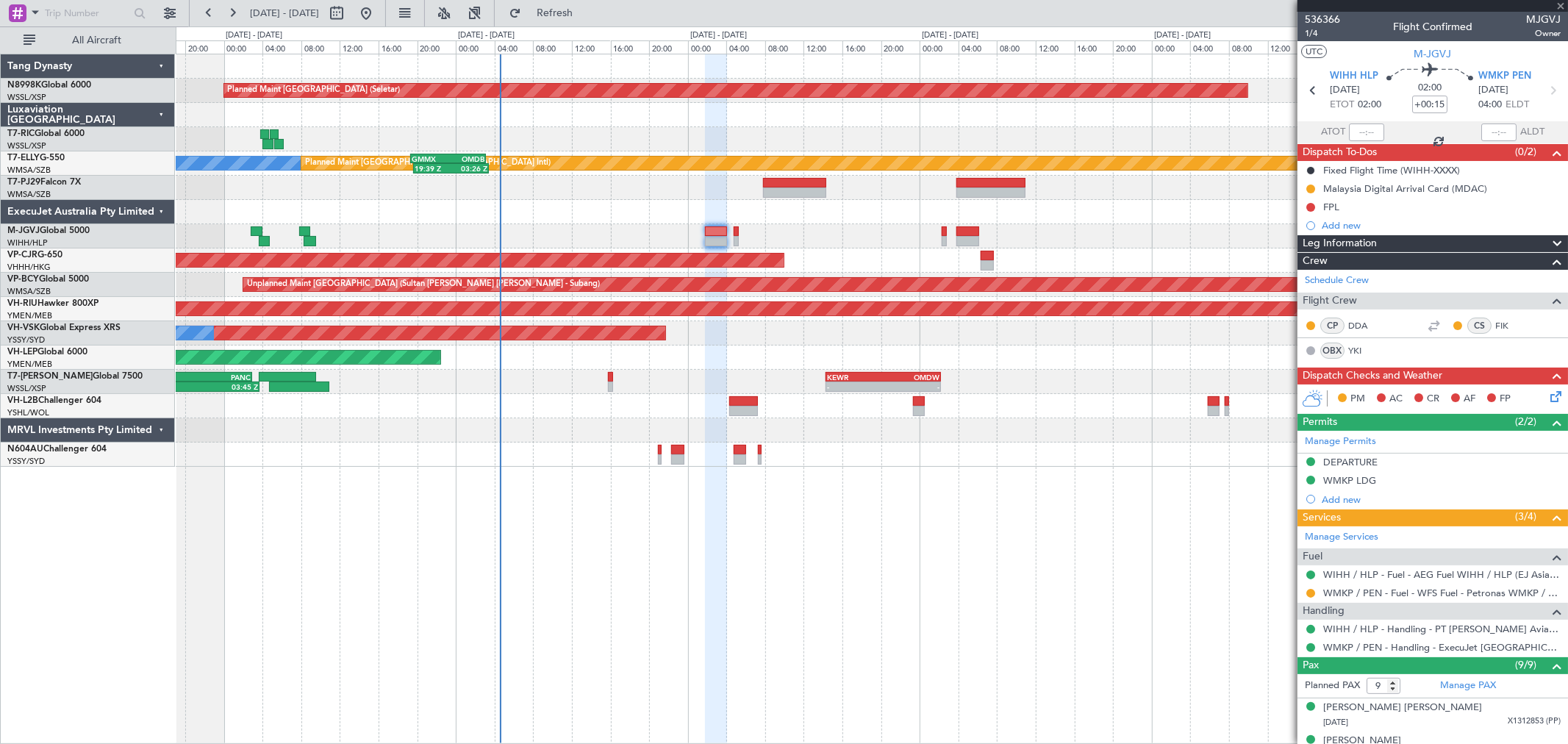
type input "+00:05"
type input "0"
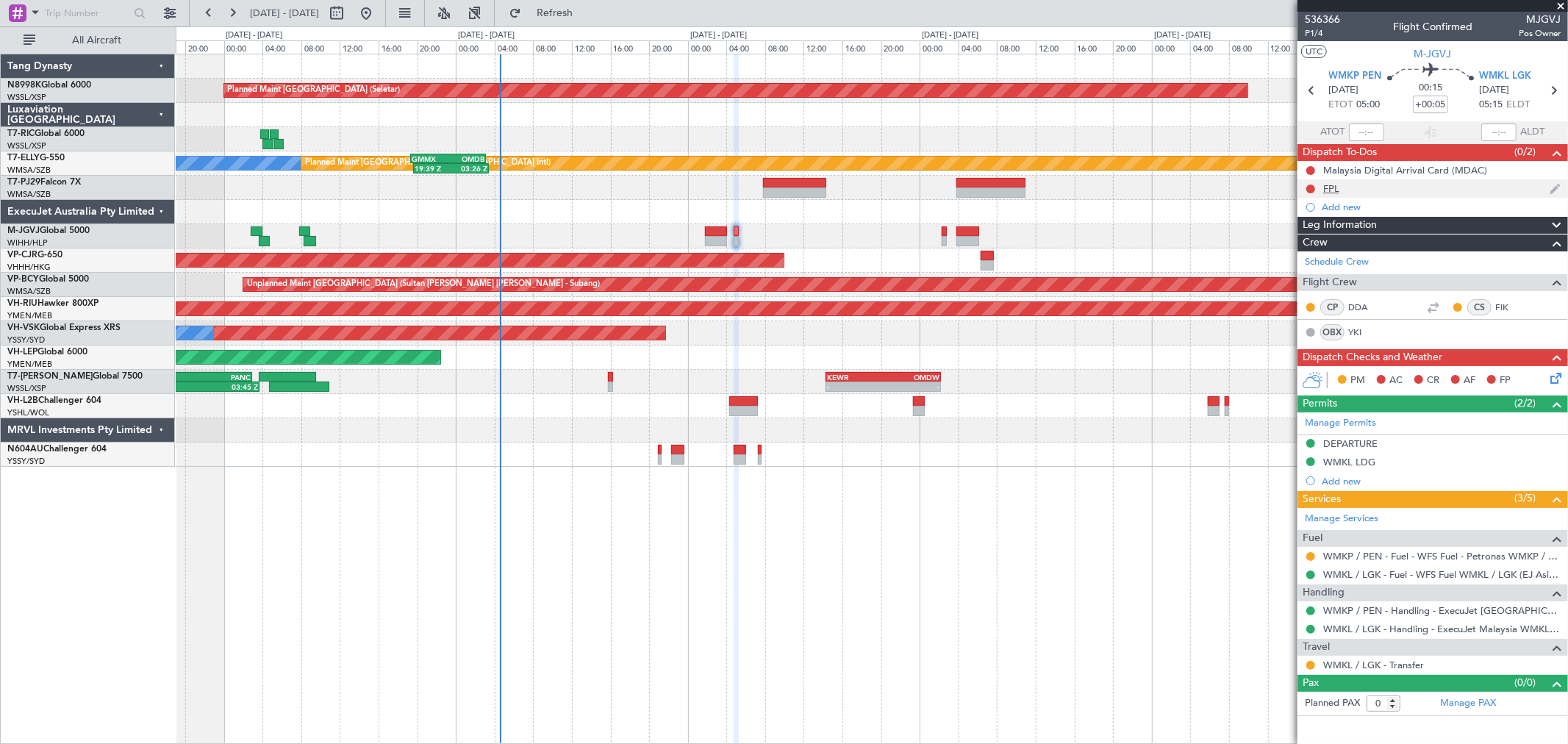
click at [1332, 191] on div "FPL" at bounding box center [1331, 188] width 16 height 12
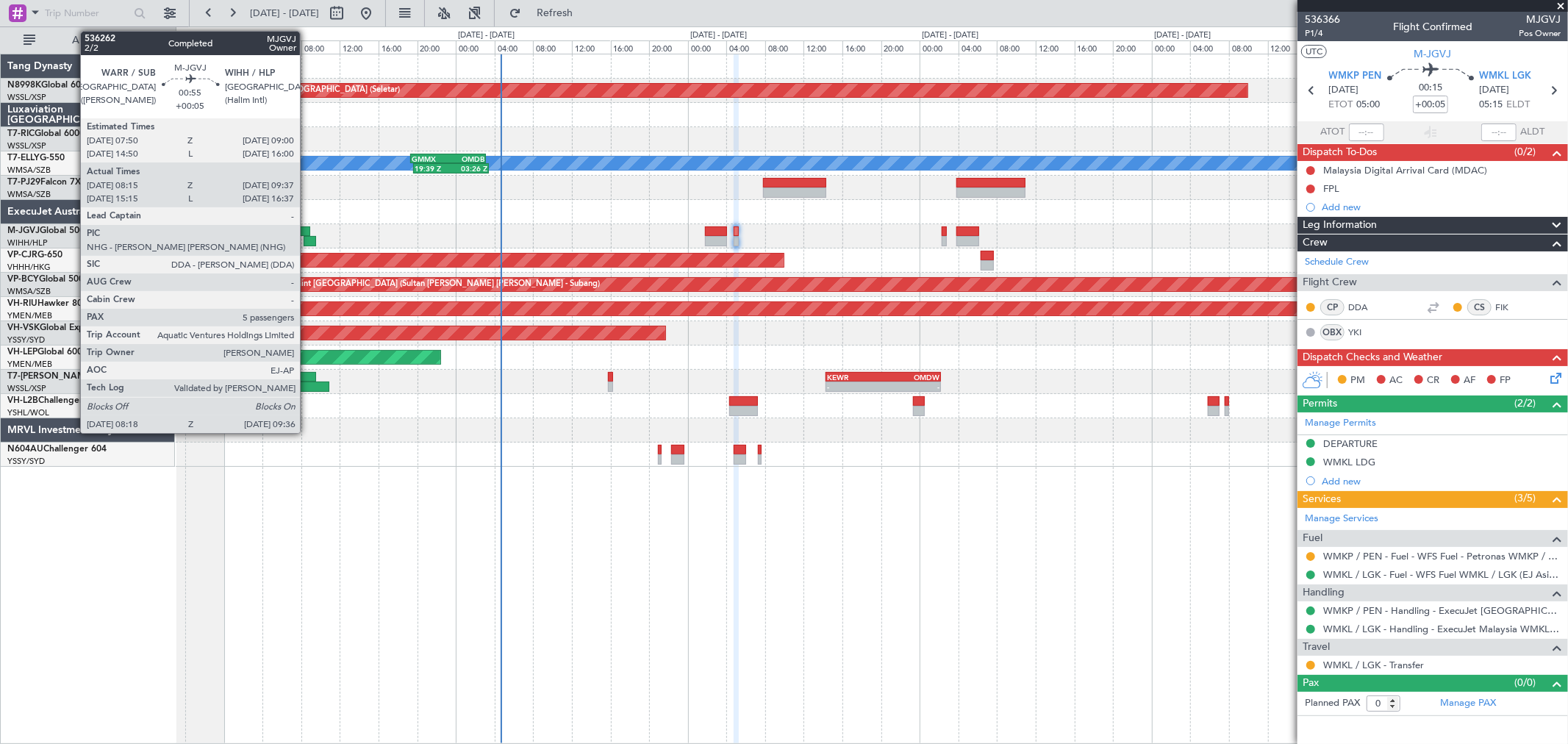
click at [307, 236] on div at bounding box center [310, 241] width 13 height 11
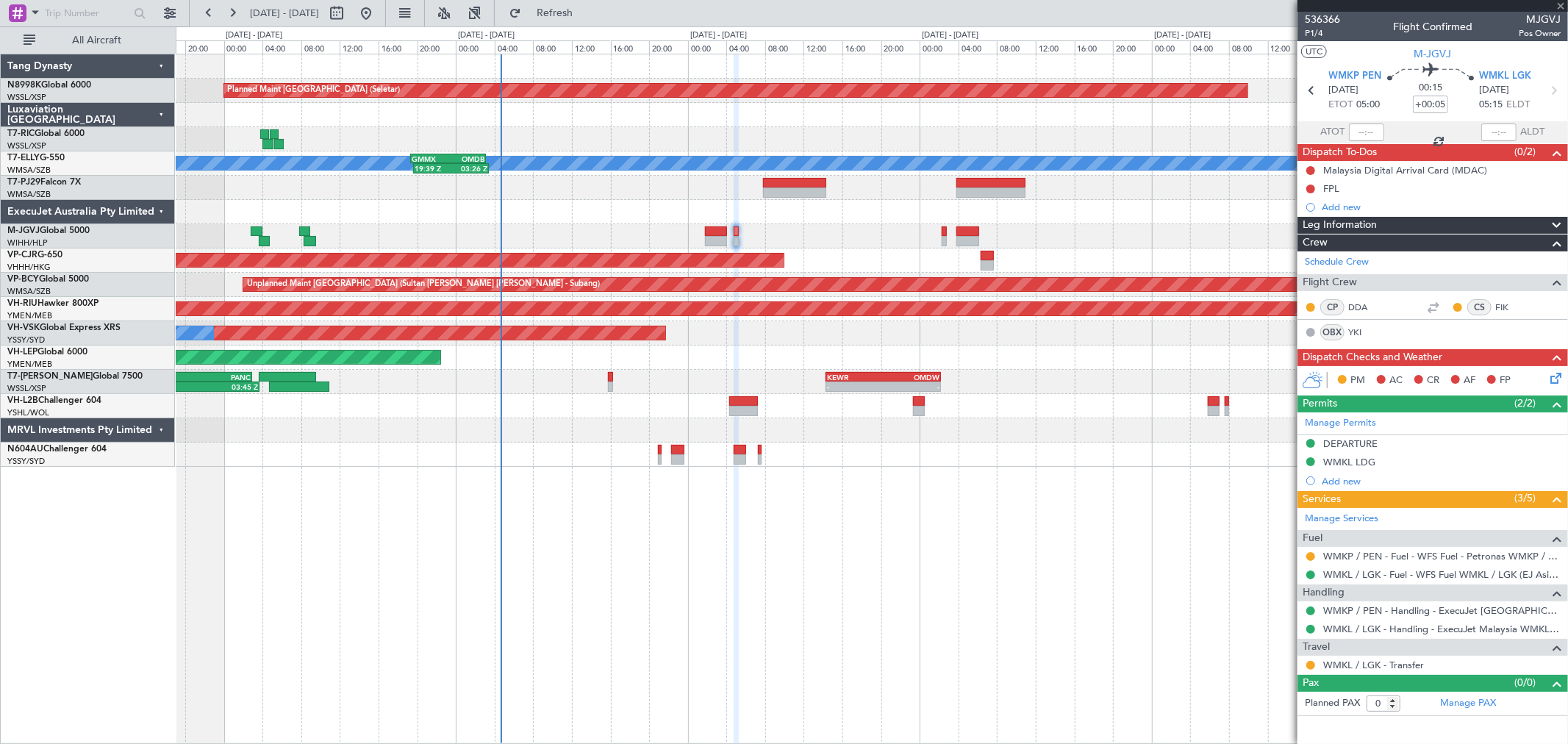
type input "08:25"
type input "09:32"
type input "5"
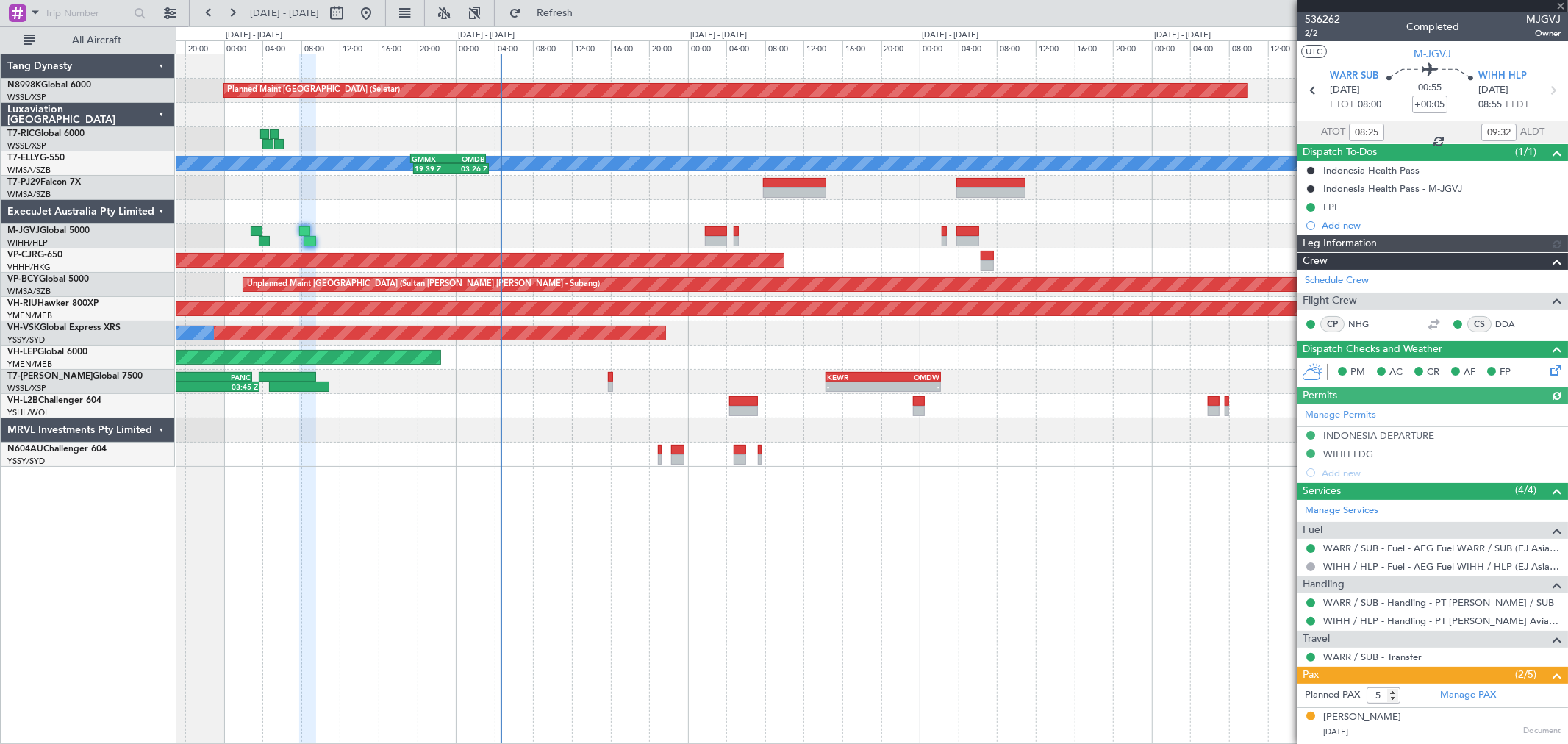
type input "[PERSON_NAME] (HHAFI)"
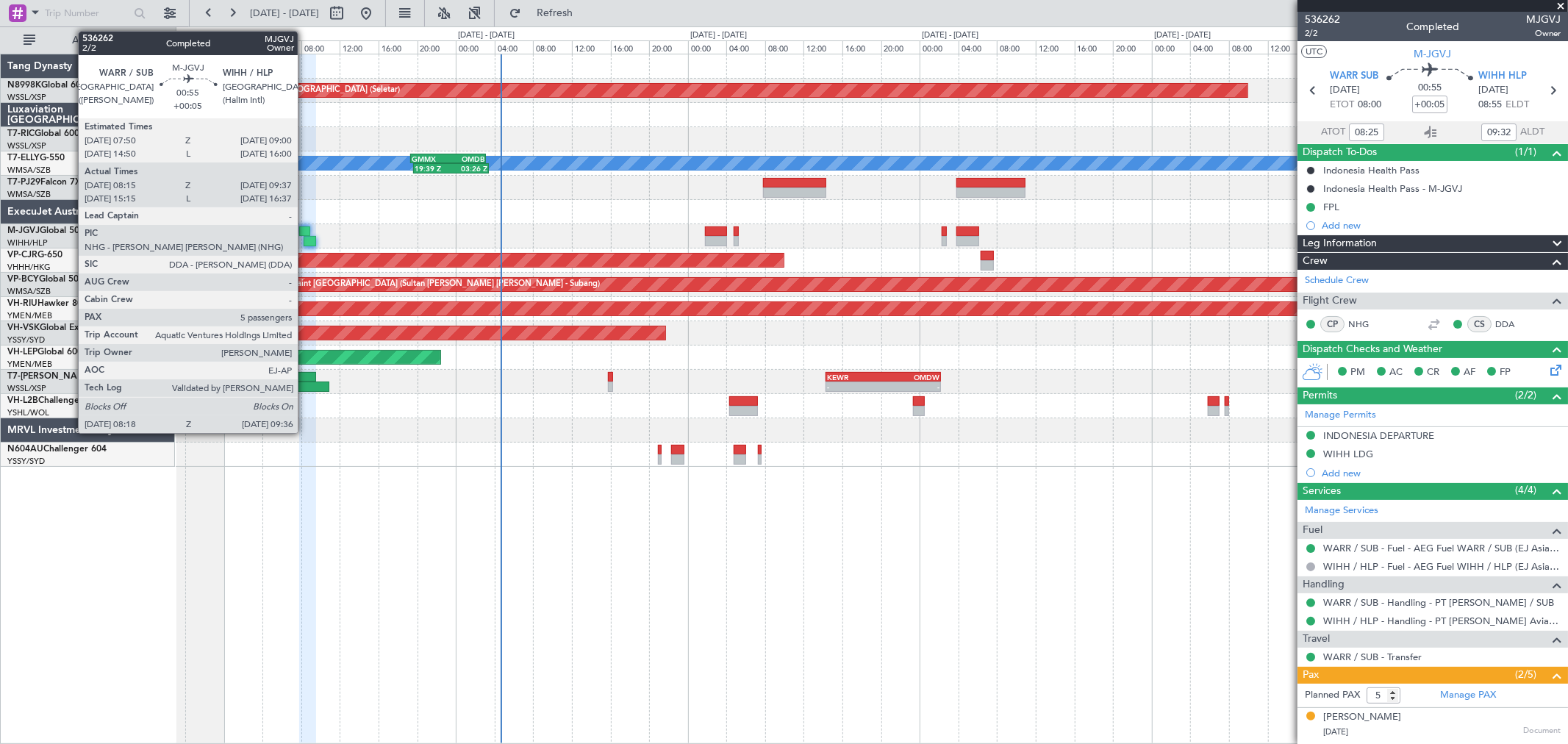
click at [305, 228] on div at bounding box center [305, 232] width 12 height 11
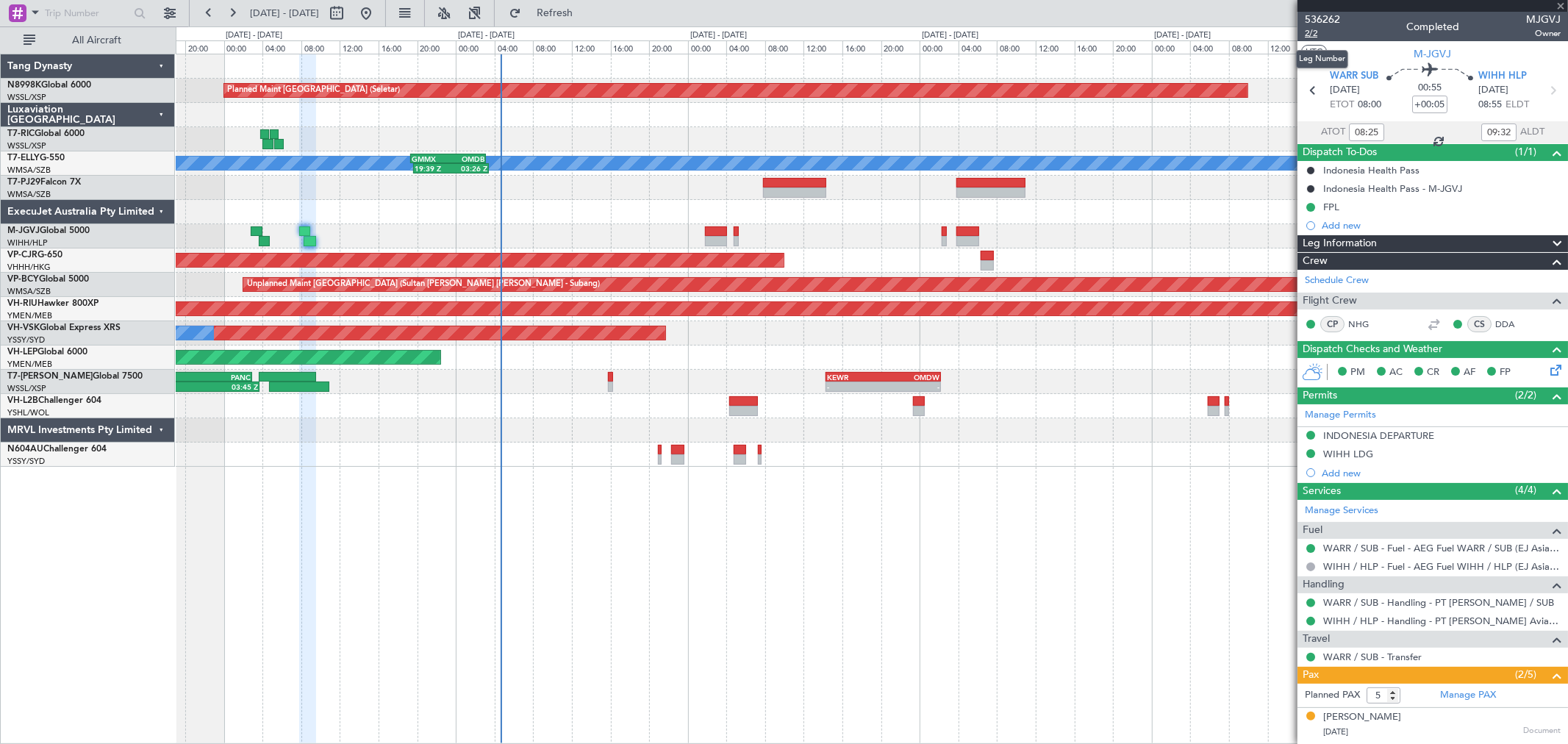
click at [1318, 32] on span "2/2" at bounding box center [1322, 34] width 36 height 12
type input "[PERSON_NAME] (HHAFI)"
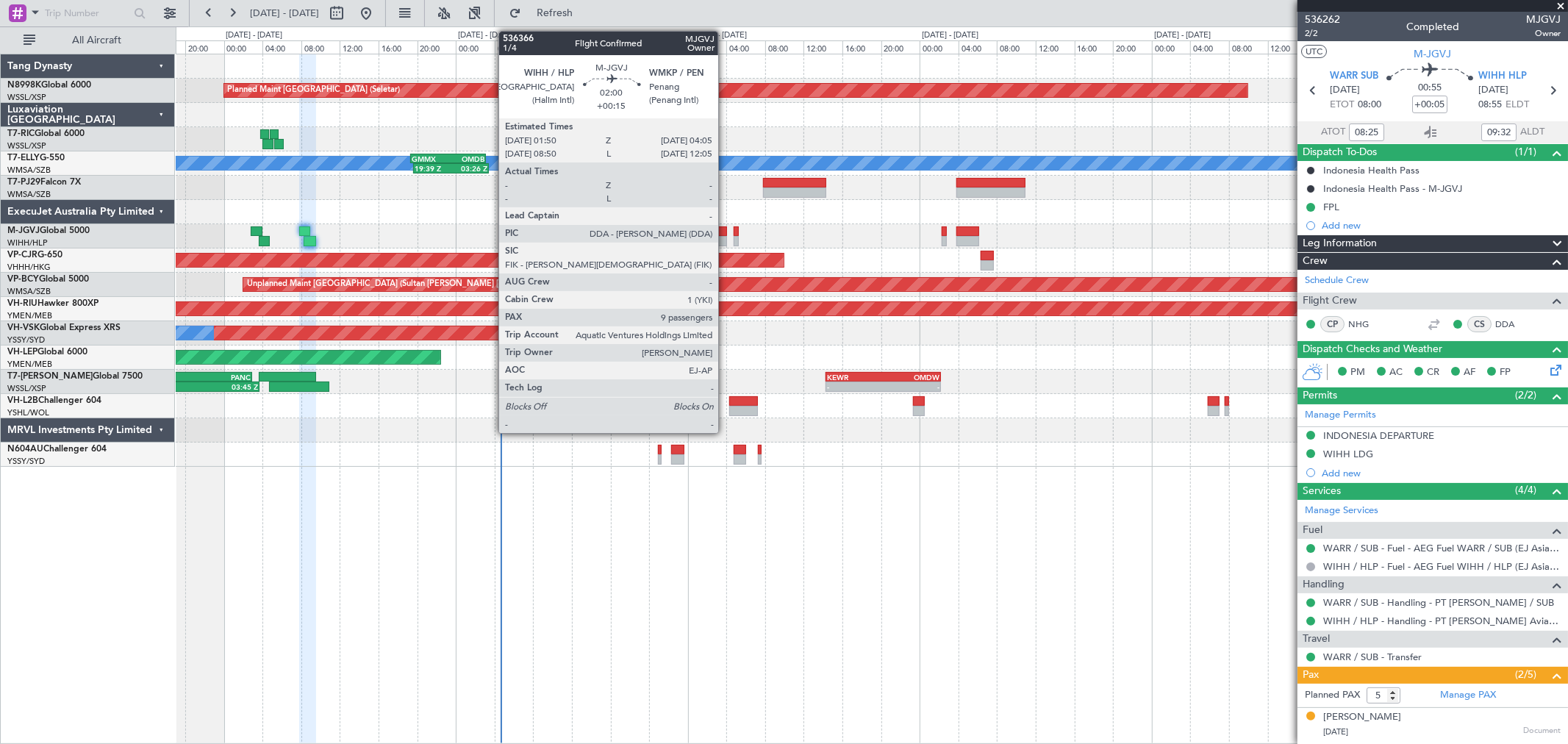
click at [719, 233] on div at bounding box center [716, 232] width 22 height 11
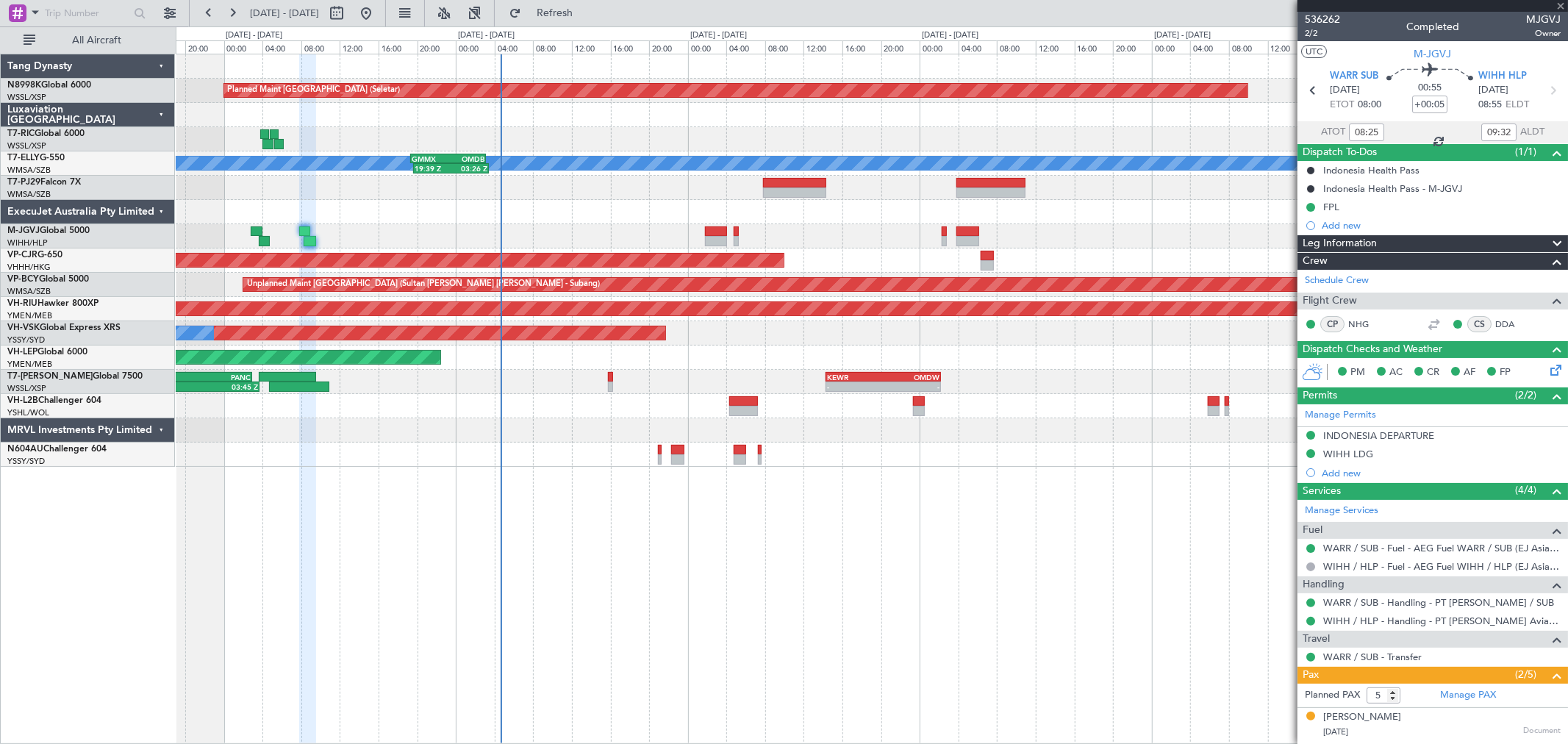
type input "+00:15"
type input "9"
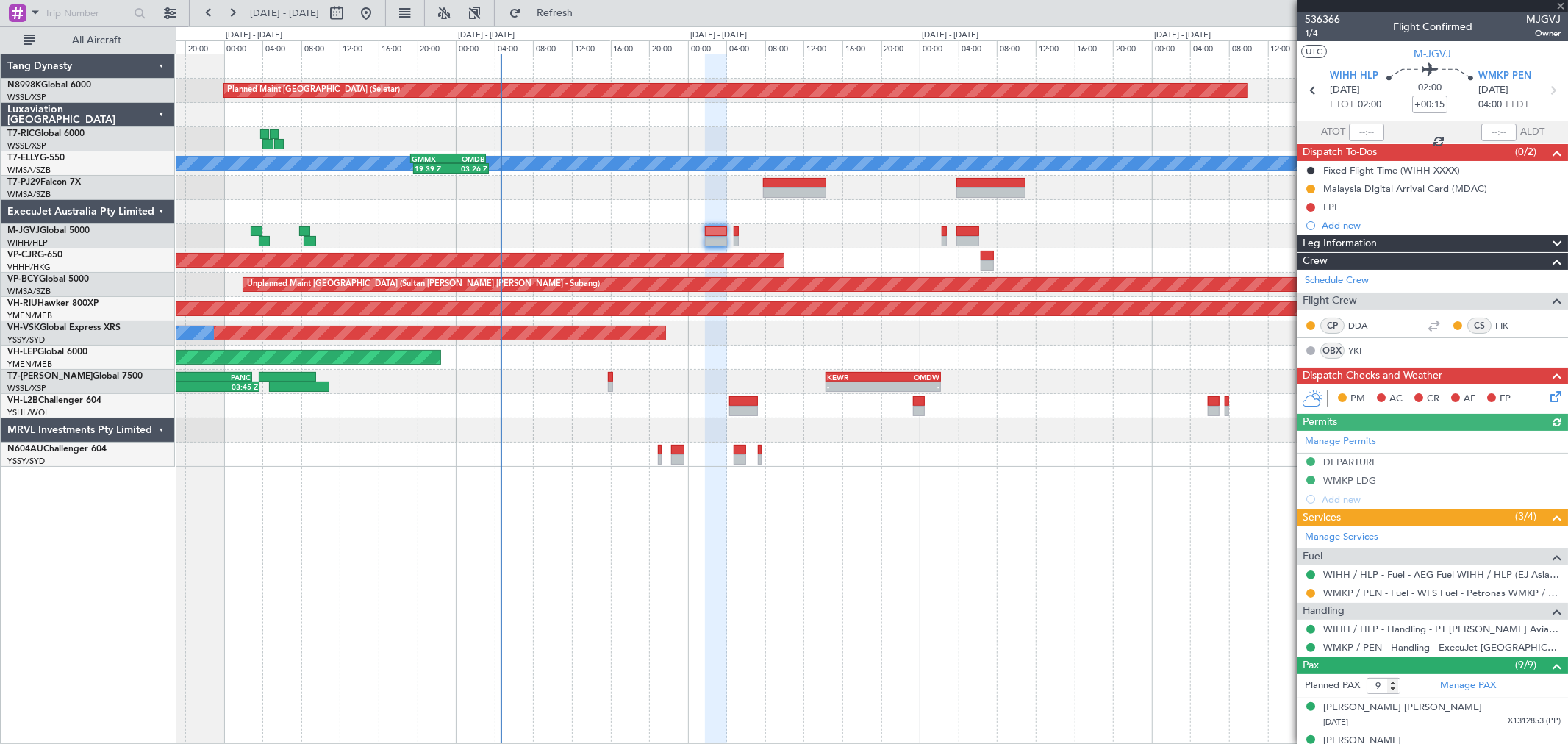
click at [1314, 34] on span "1/4" at bounding box center [1322, 34] width 36 height 12
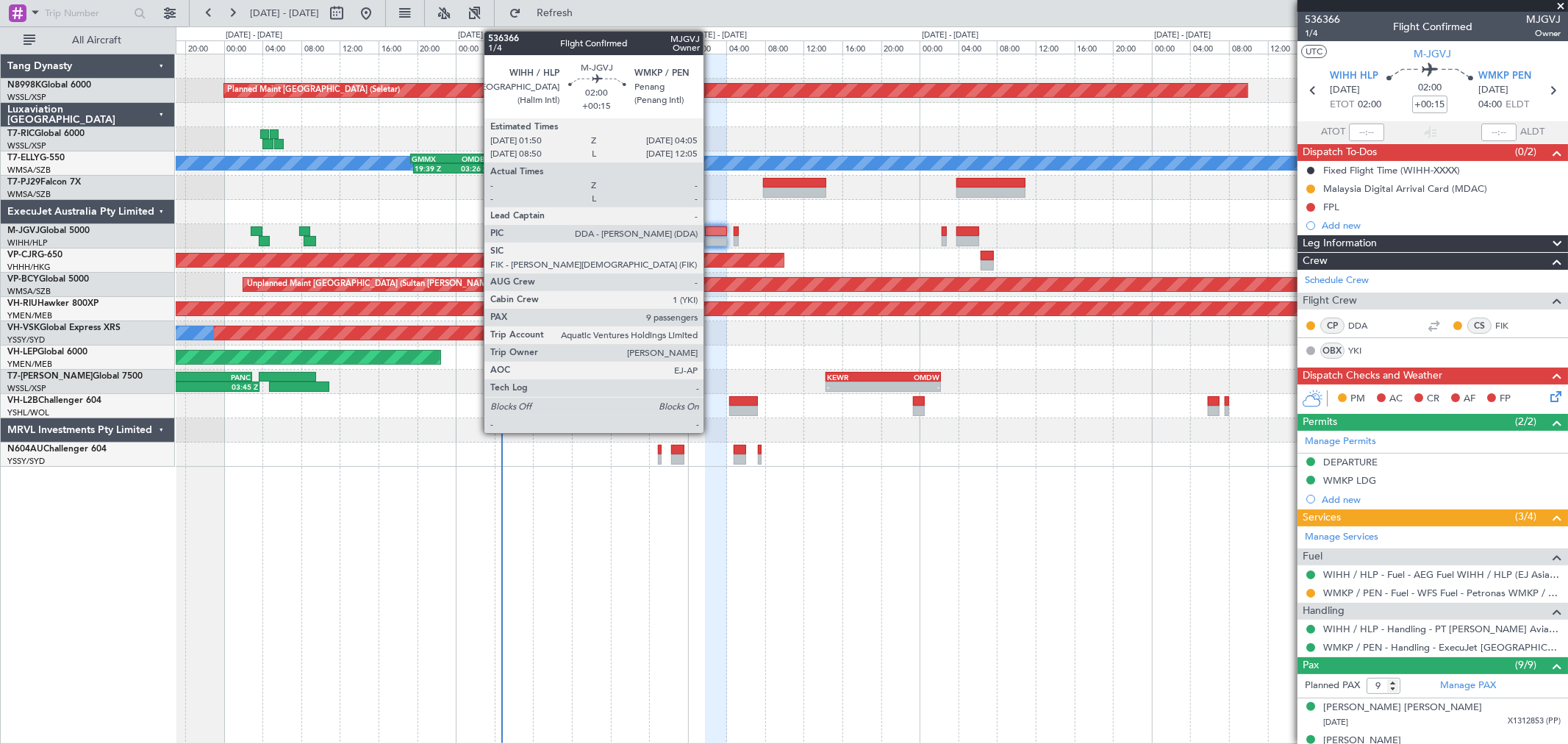
click at [718, 228] on div at bounding box center [716, 232] width 22 height 11
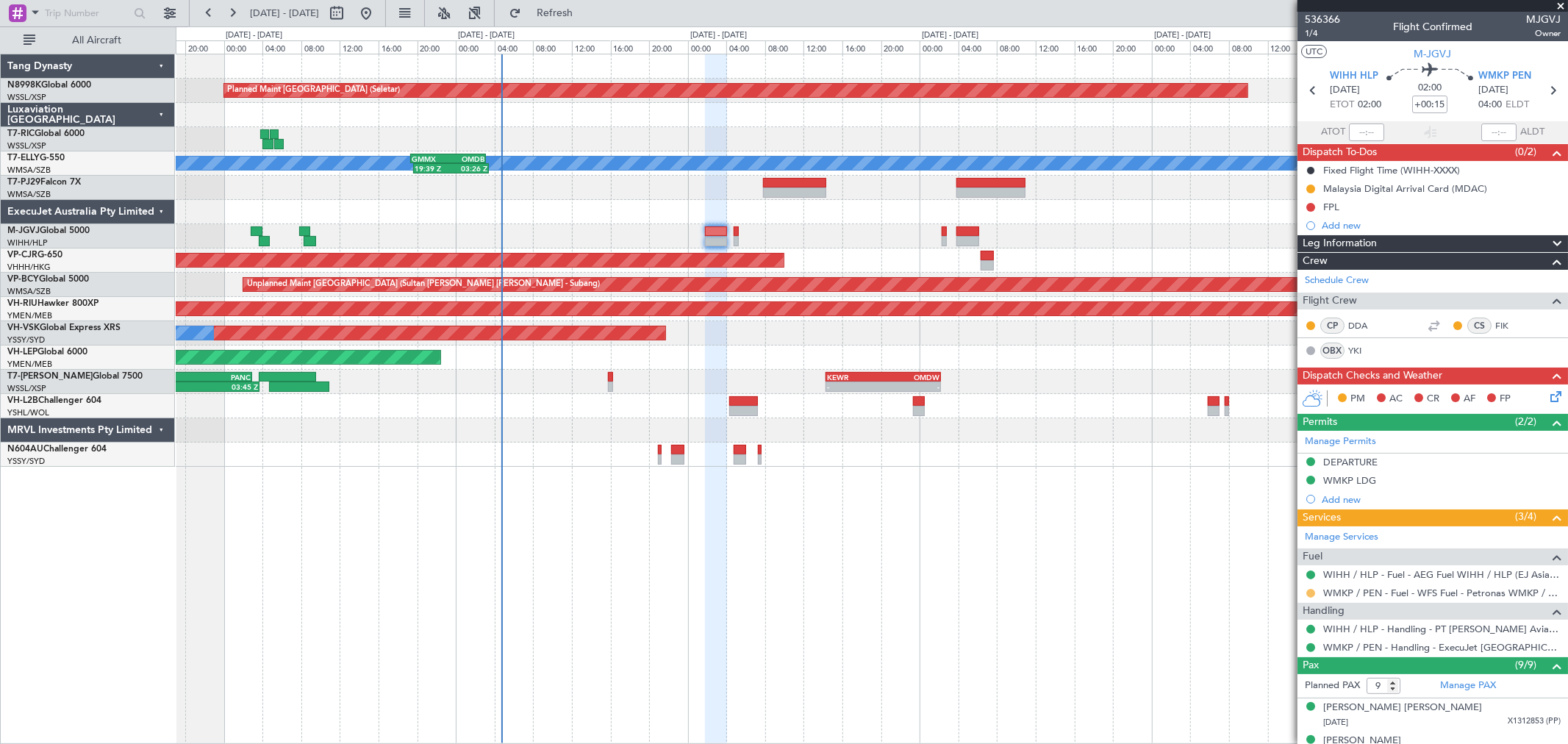
click at [1311, 594] on button at bounding box center [1311, 593] width 9 height 9
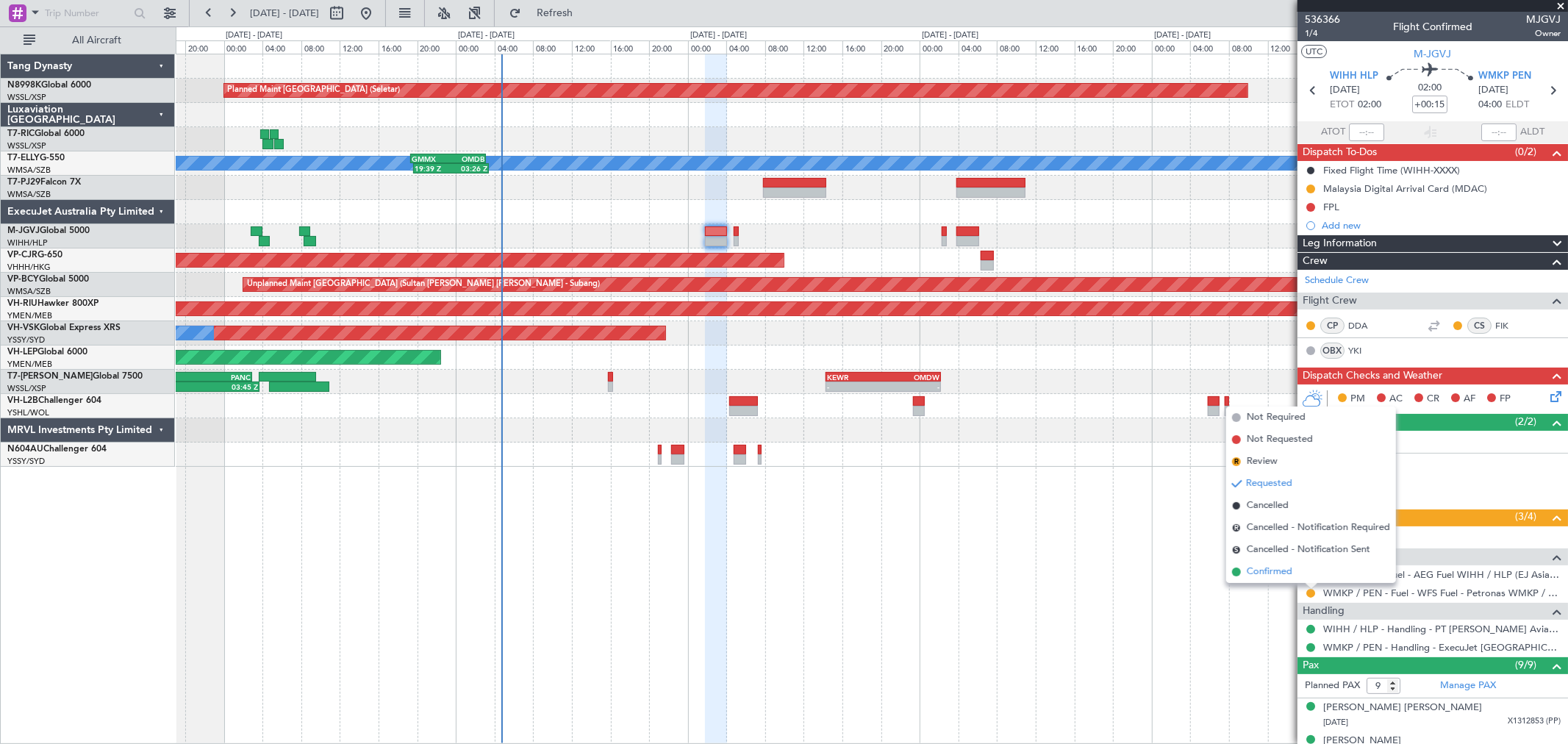
click at [1279, 569] on span "Confirmed" at bounding box center [1269, 572] width 45 height 15
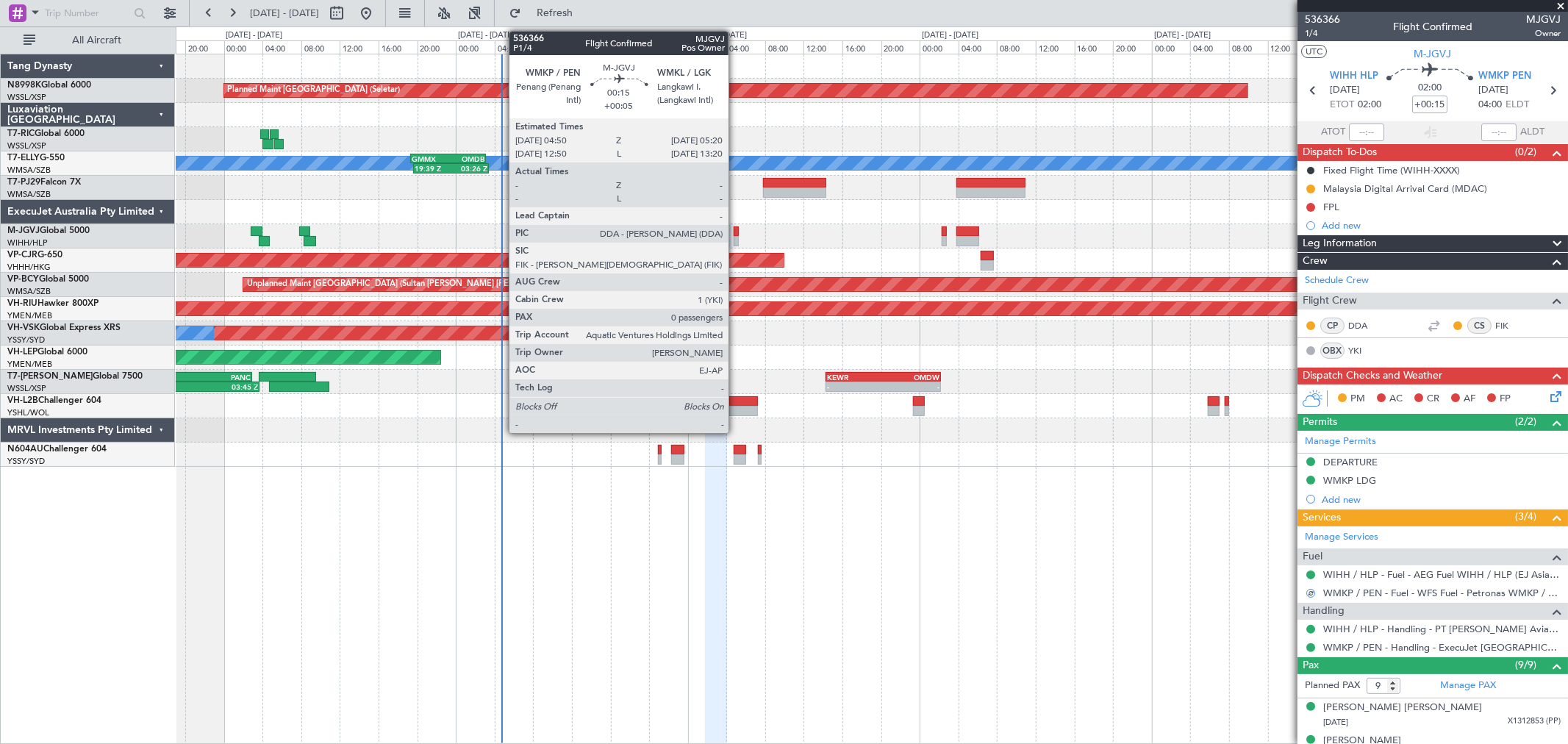
click at [736, 239] on div at bounding box center [736, 241] width 5 height 11
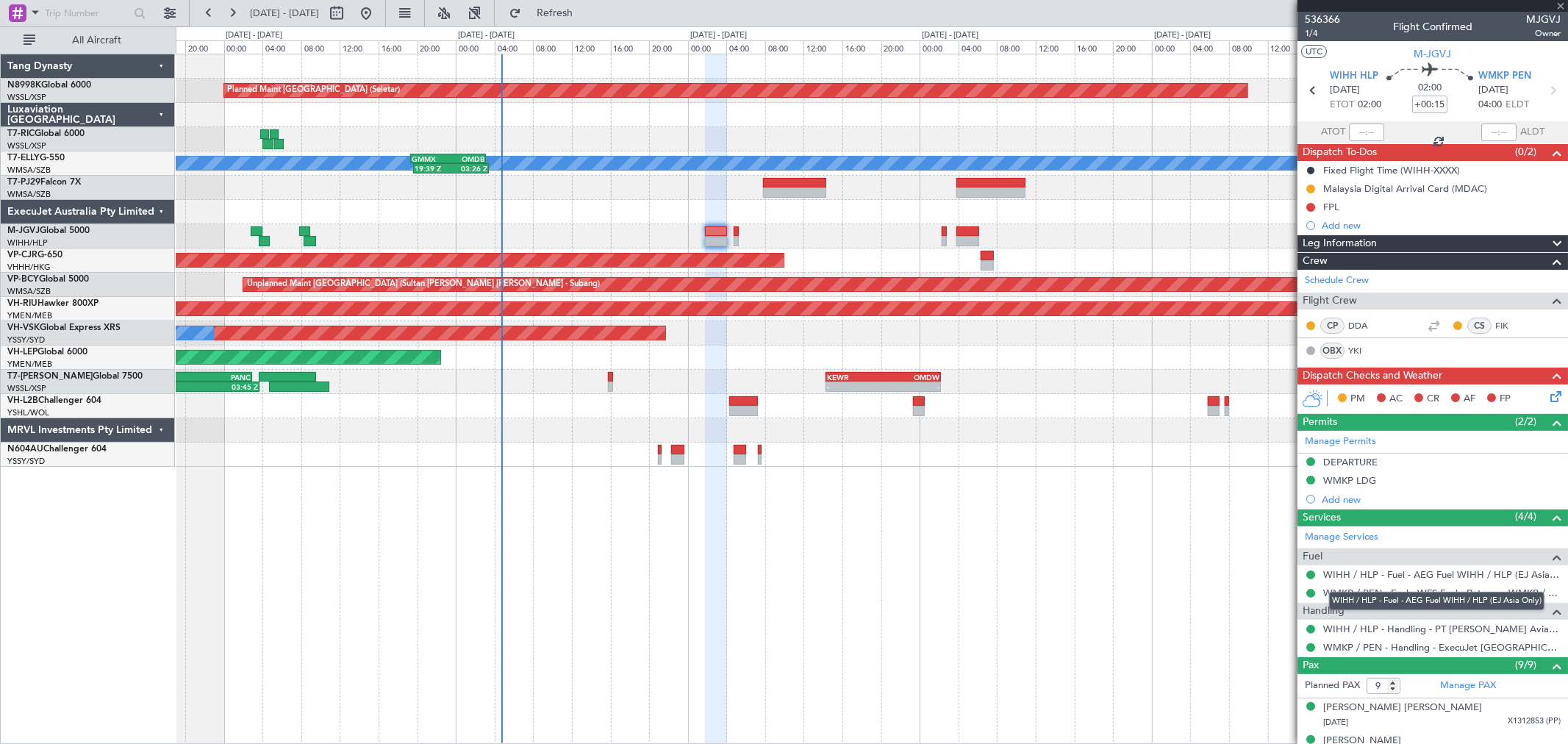
type input "+00:05"
type input "0"
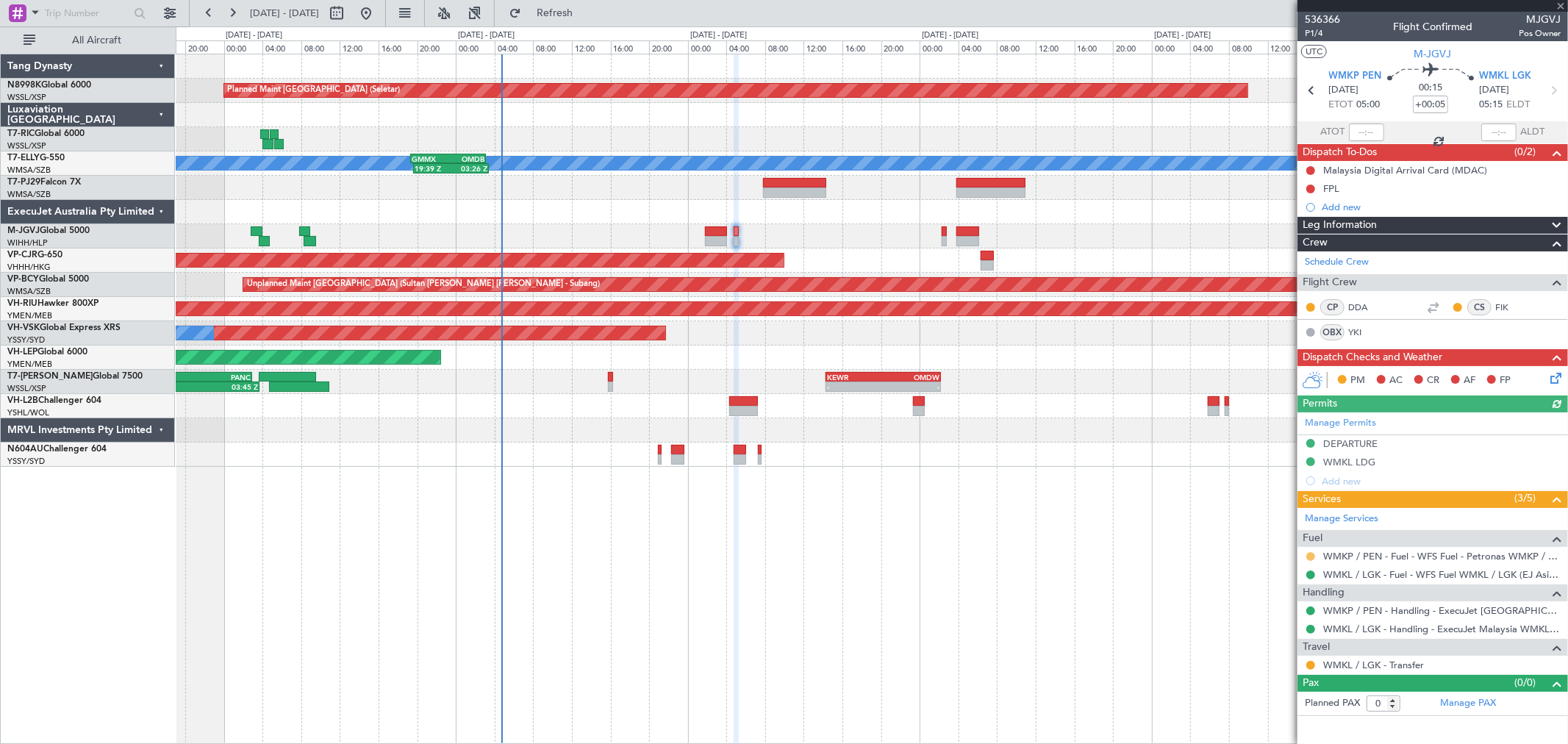
click at [1310, 553] on button at bounding box center [1311, 557] width 9 height 9
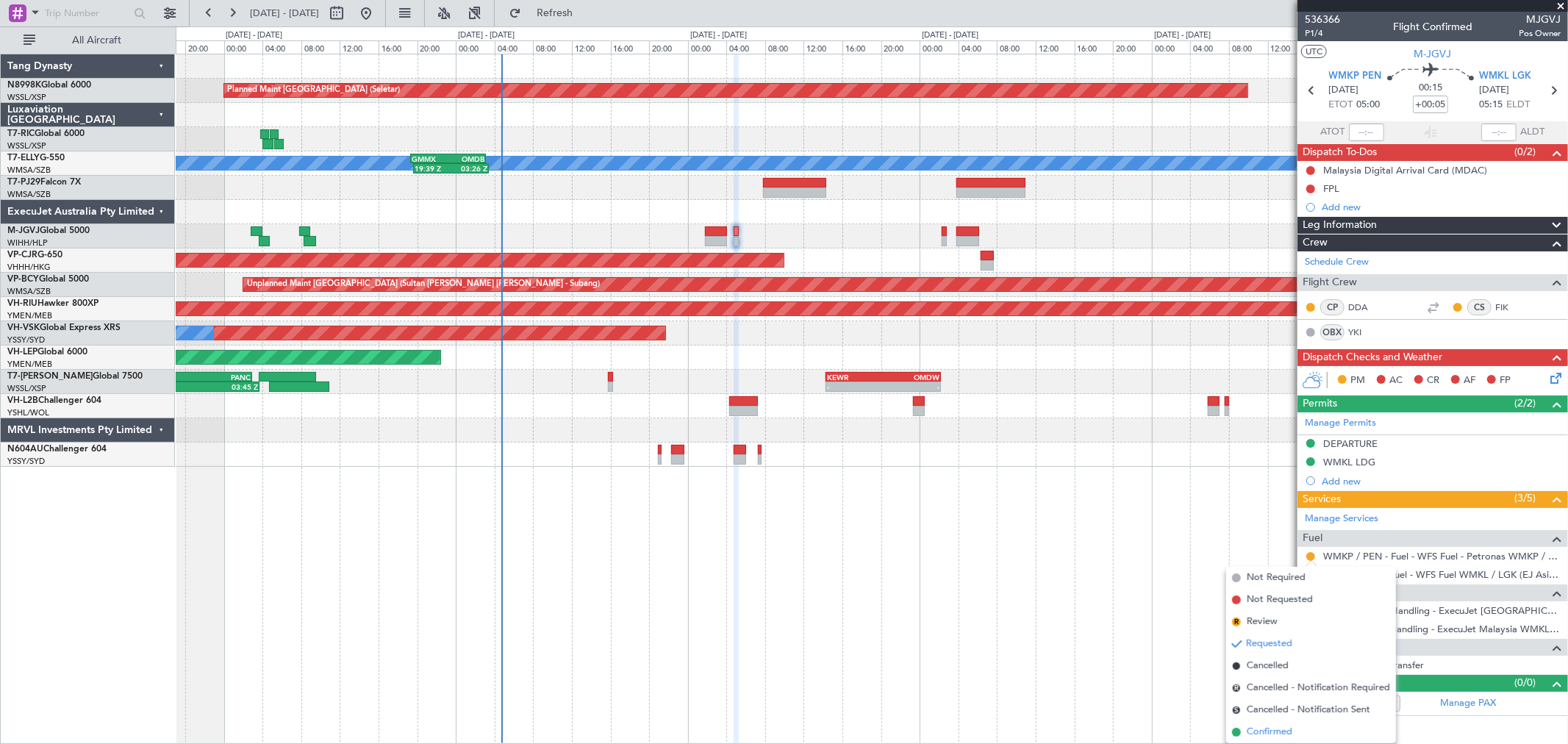
click at [1280, 731] on span "Confirmed" at bounding box center [1269, 732] width 45 height 15
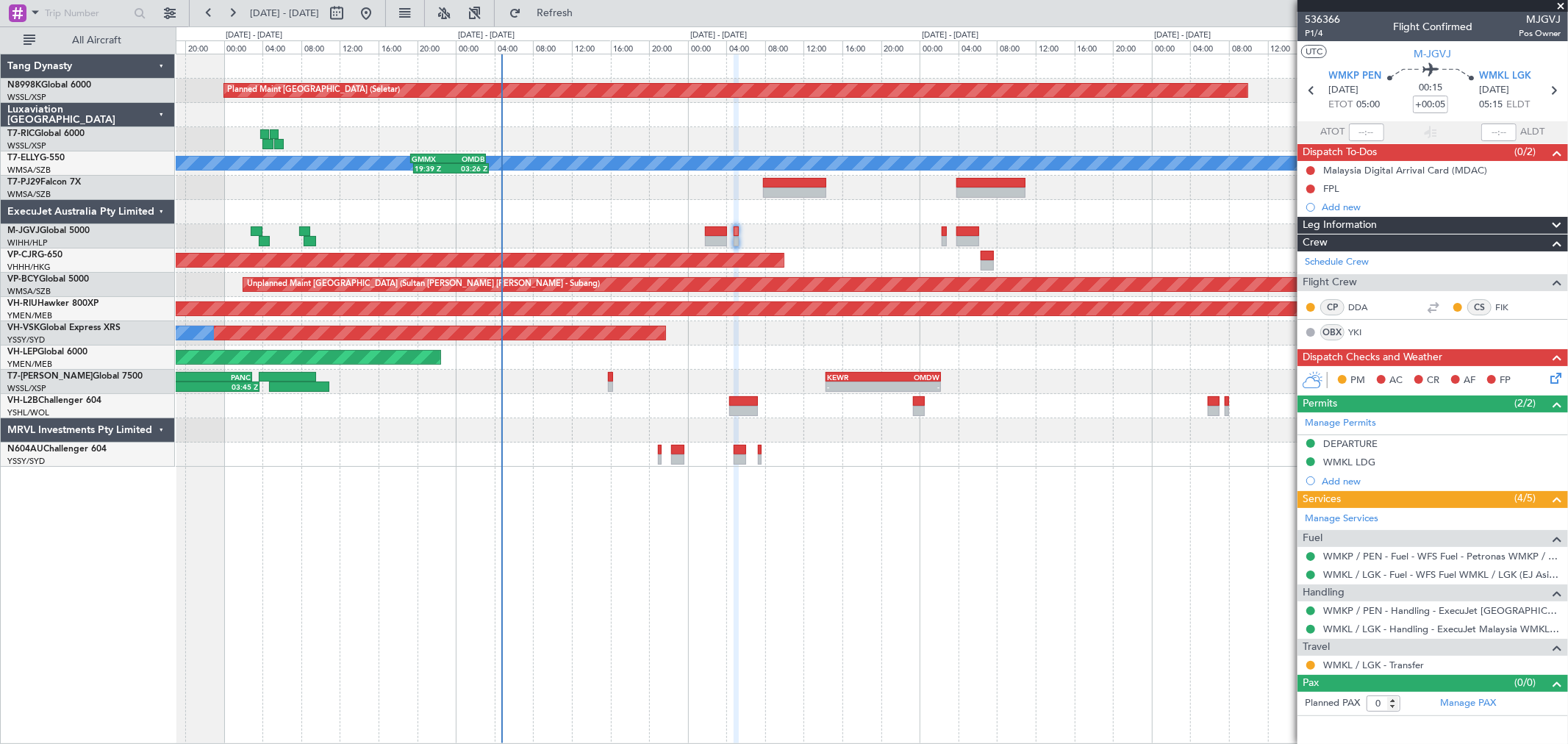
click at [366, 427] on div "Planned Maint Singapore (Seletar) Planned Maint Dubai (Dubai Intl) MEL 19:39 Z …" at bounding box center [871, 260] width 1391 height 412
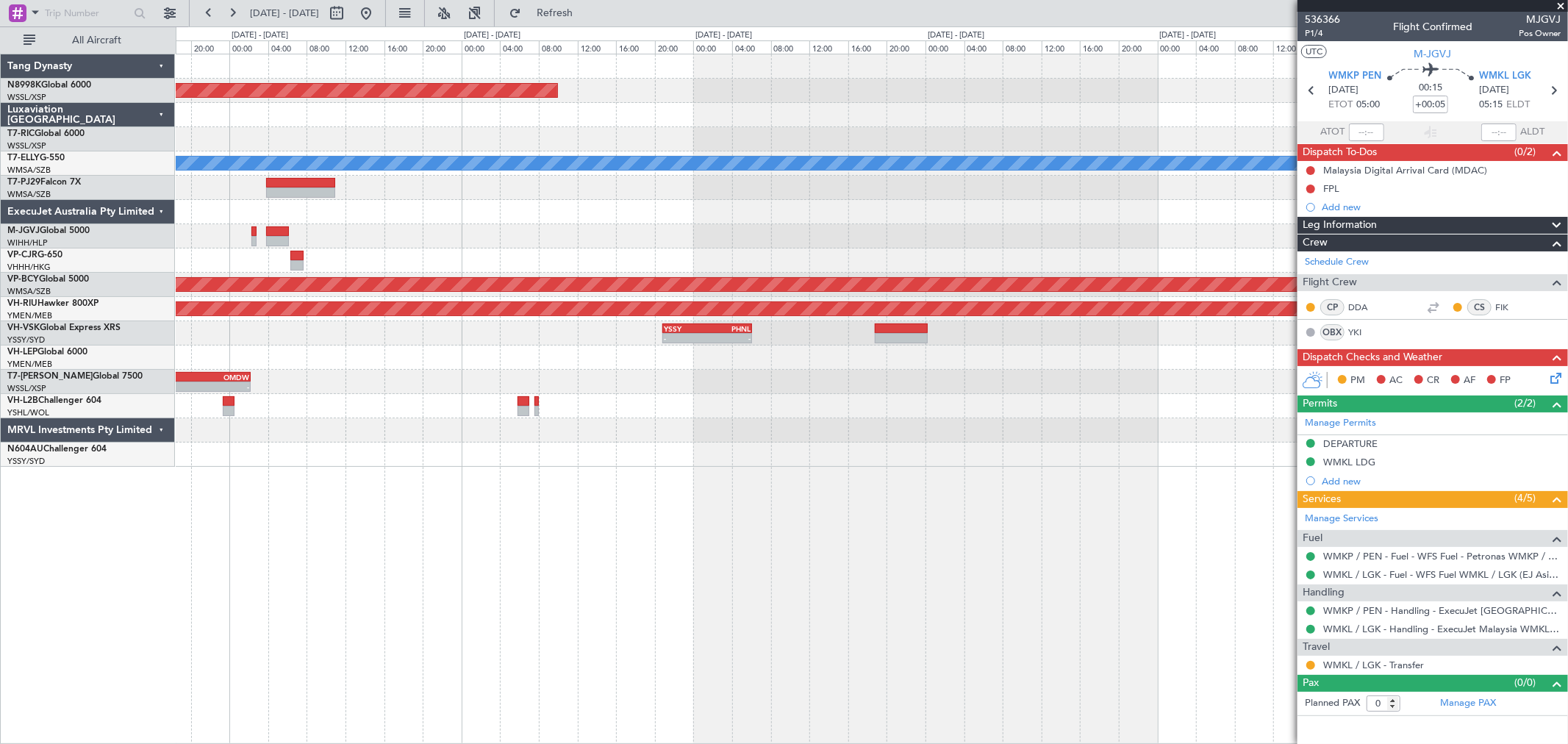
click at [717, 372] on div "- - KEWR 14:20 Z OMDW 02:15 Z" at bounding box center [871, 381] width 1391 height 24
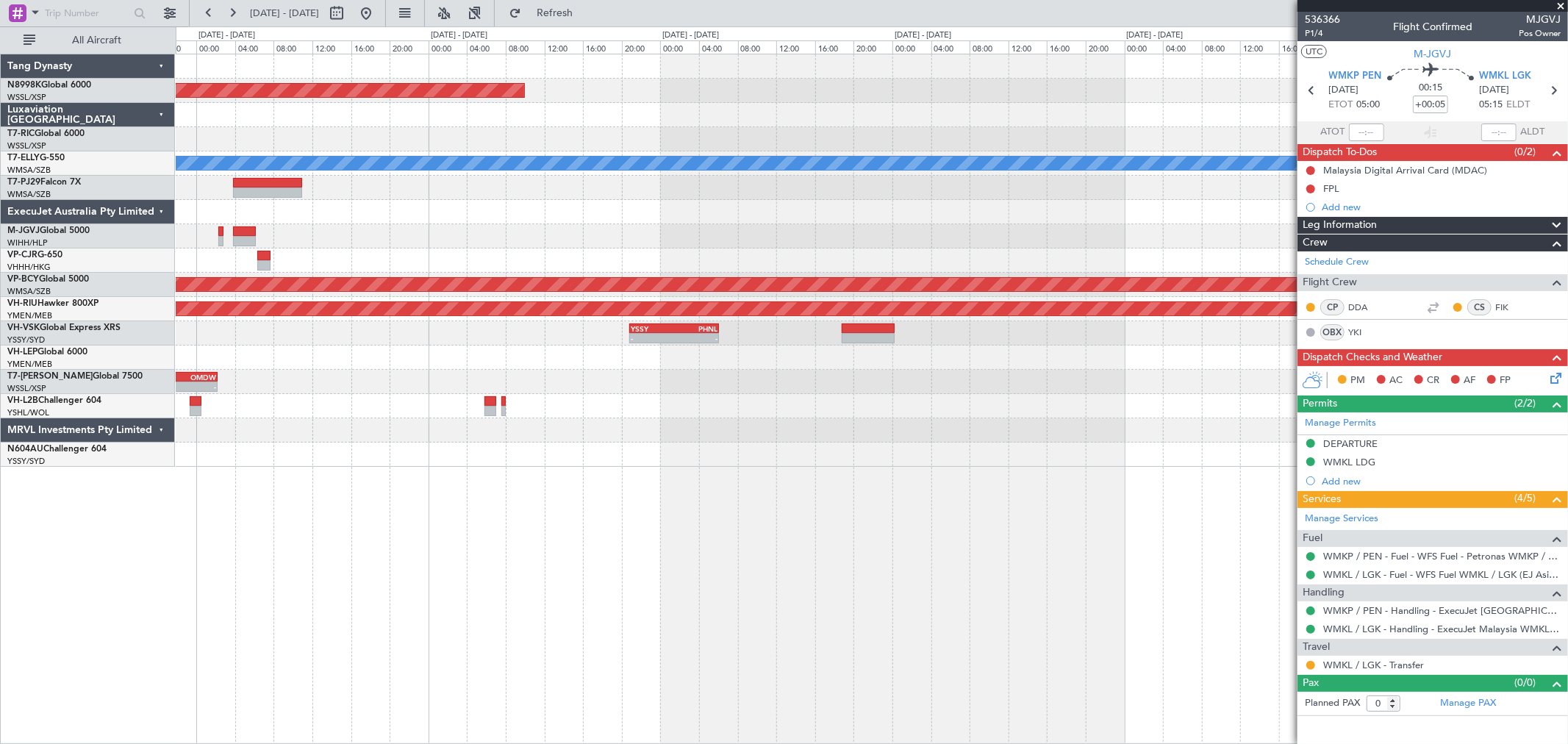
click at [714, 333] on div "- -" at bounding box center [674, 338] width 90 height 11
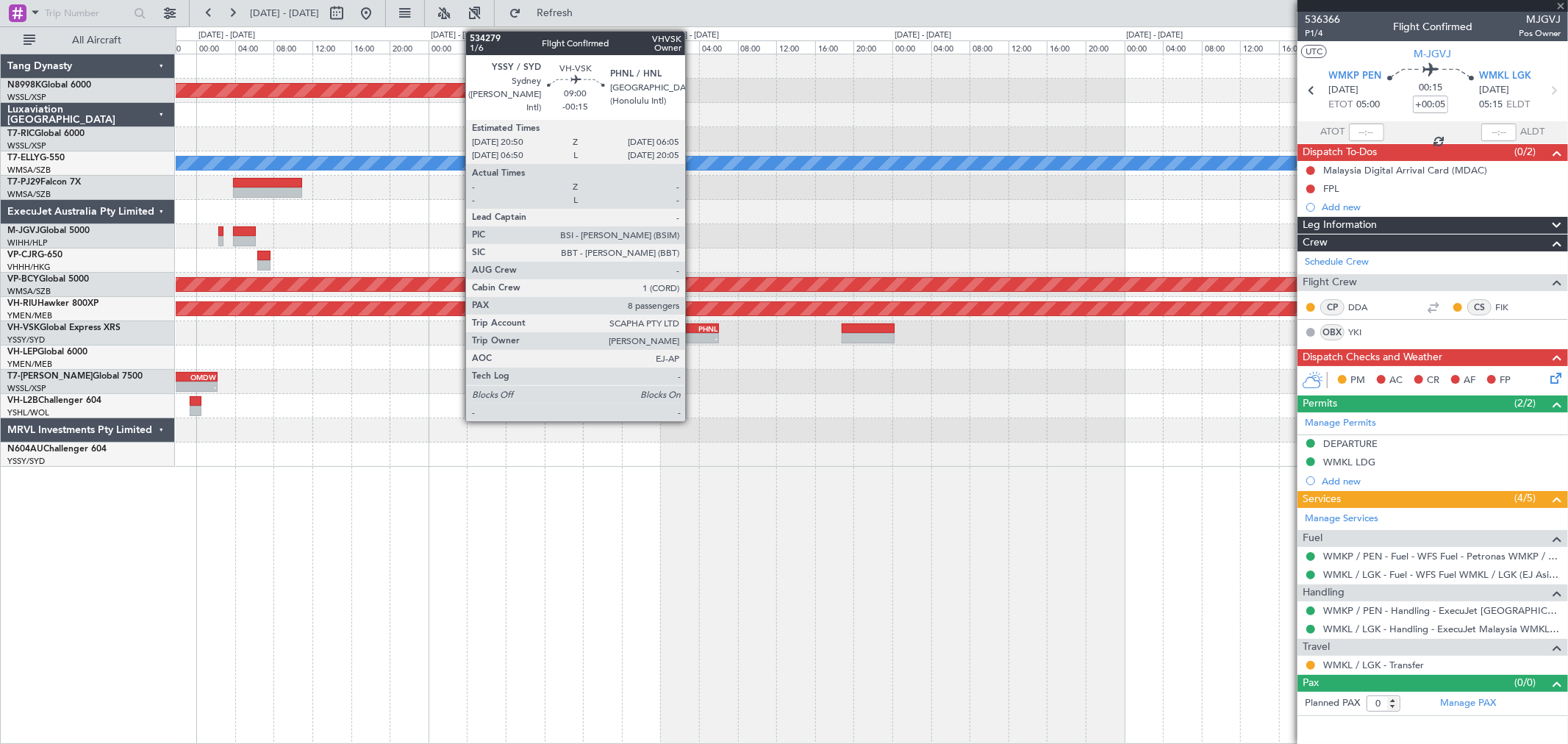
type input "-00:15"
type input "8"
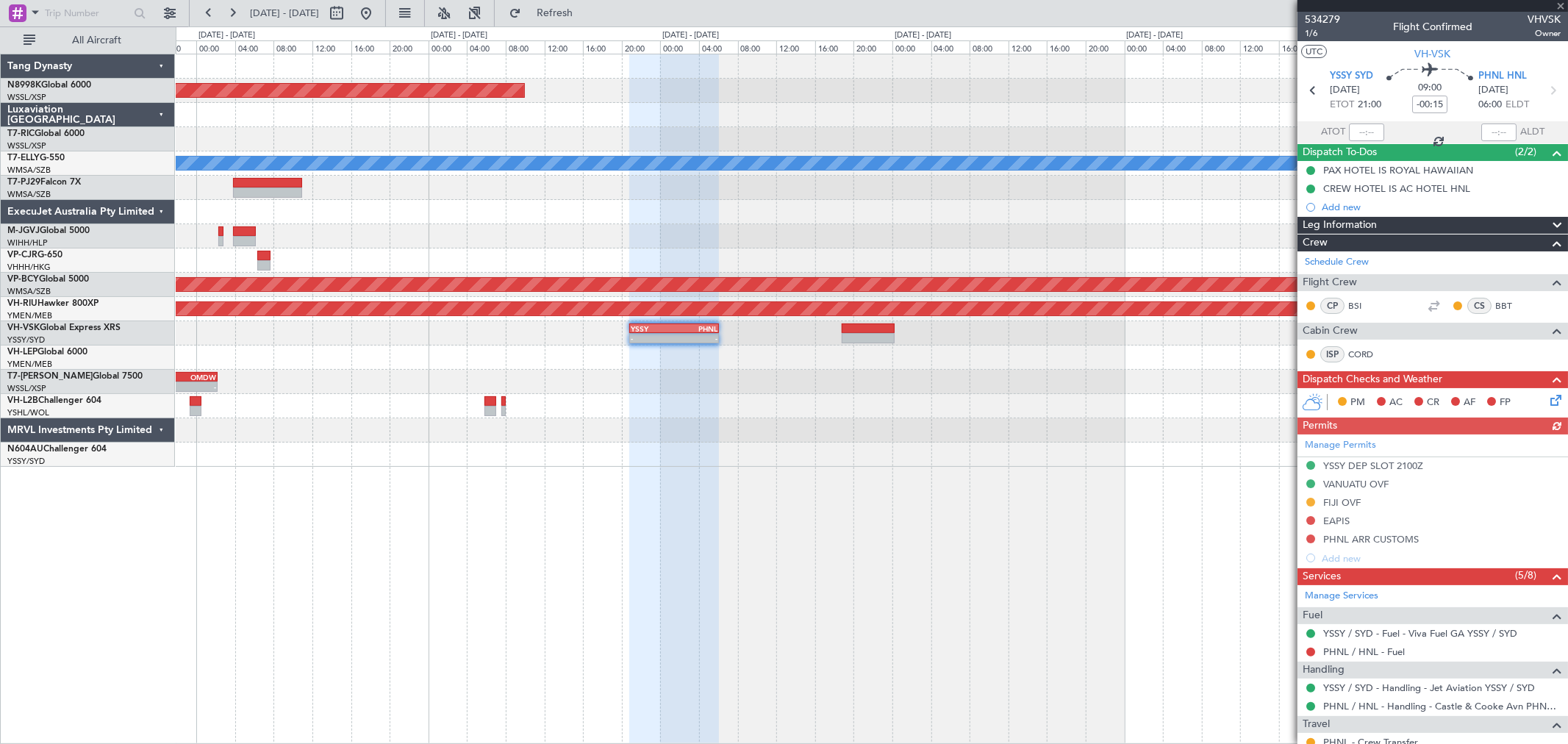
click at [1314, 504] on div "Manage Permits YSSY DEP SLOT 2100Z VANUATU OVF FIJI OVF EAPIS PHNL ARR CUSTOMS …" at bounding box center [1432, 501] width 271 height 133
click at [1305, 502] on div "Manage Permits YSSY DEP SLOT 2100Z VANUATU OVF FIJI OVF EAPIS PHNL ARR CUSTOMS …" at bounding box center [1432, 501] width 271 height 133
click at [1310, 502] on button at bounding box center [1311, 502] width 9 height 9
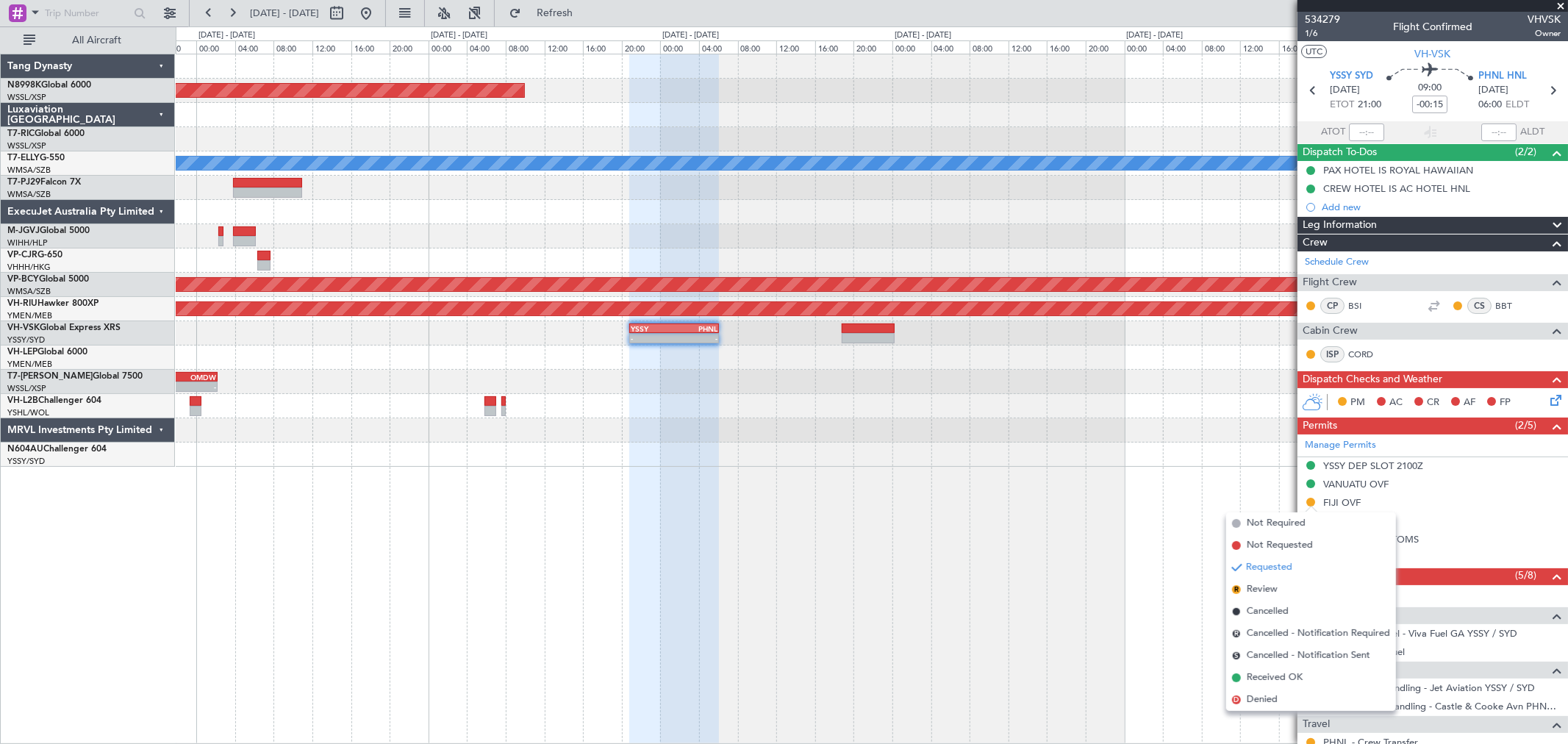
drag, startPoint x: 1266, startPoint y: 677, endPoint x: 1297, endPoint y: 653, distance: 39.2
click at [1266, 677] on span "Received OK" at bounding box center [1274, 677] width 56 height 15
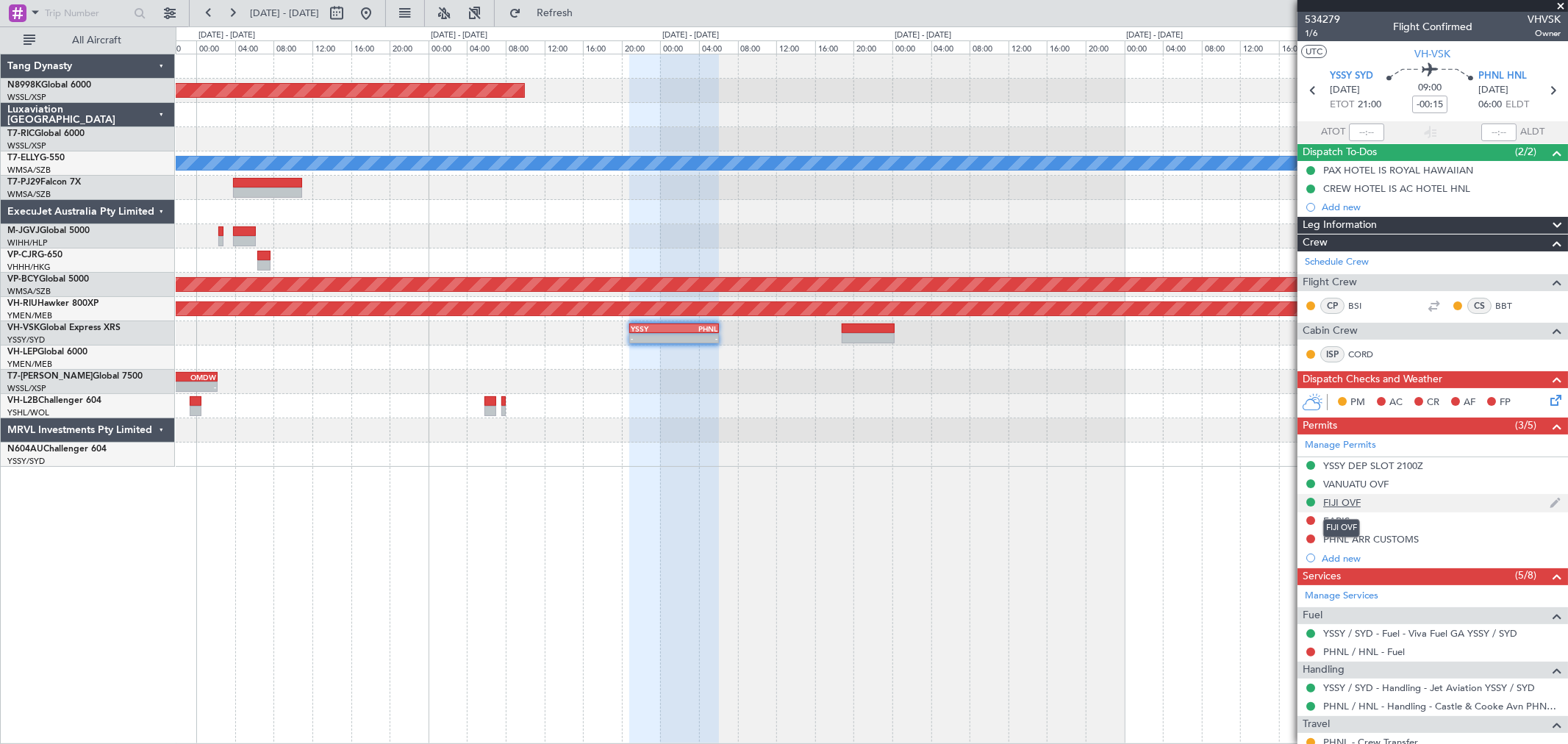
click at [1347, 502] on div "FIJI OVF" at bounding box center [1342, 503] width 37 height 12
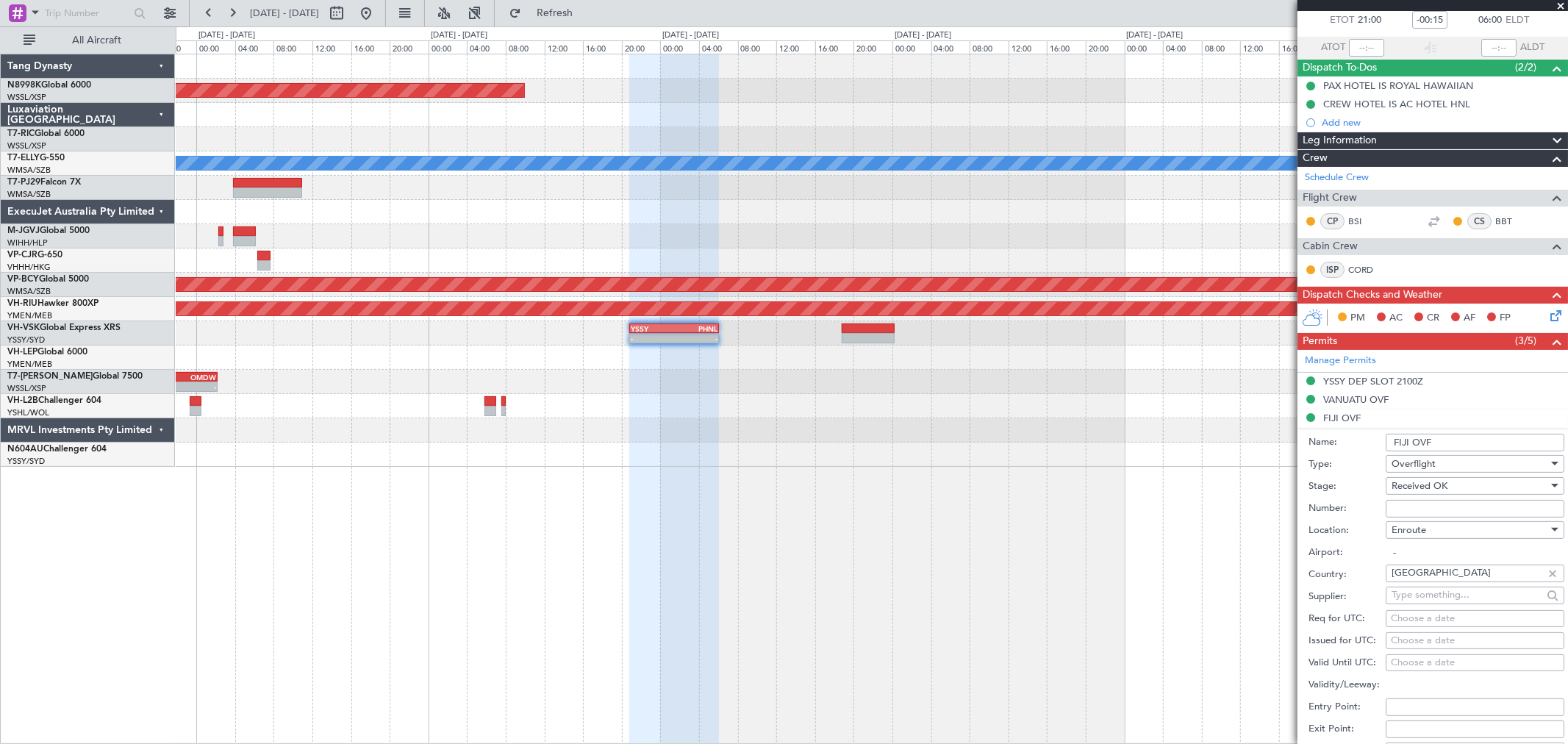
scroll to position [163, 0]
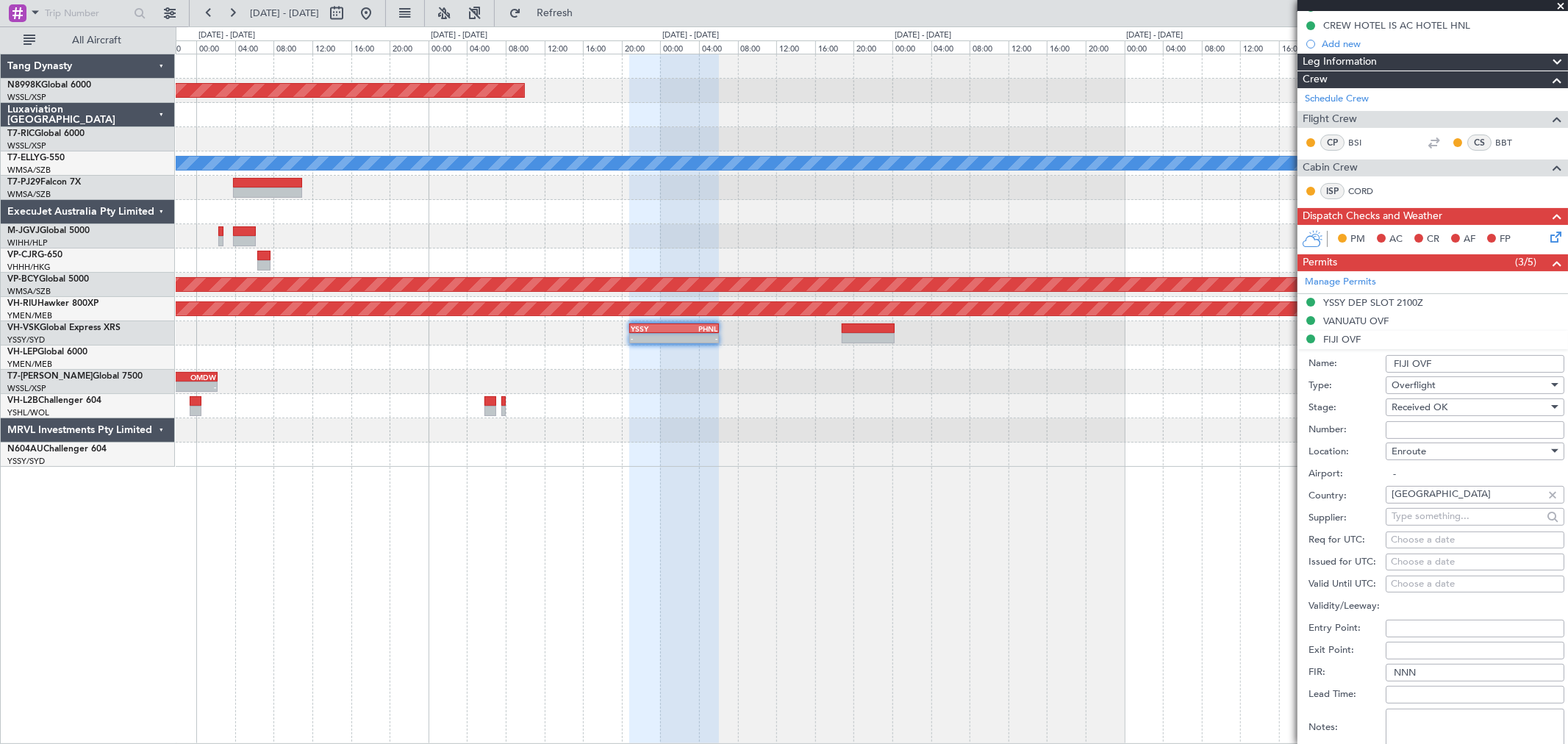
click at [1406, 426] on input "Number:" at bounding box center [1474, 430] width 178 height 18
paste input "OP 301/2025"
type input "OP 301/2025"
click at [1399, 565] on div "Choose a date" at bounding box center [1475, 562] width 169 height 15
select select "9"
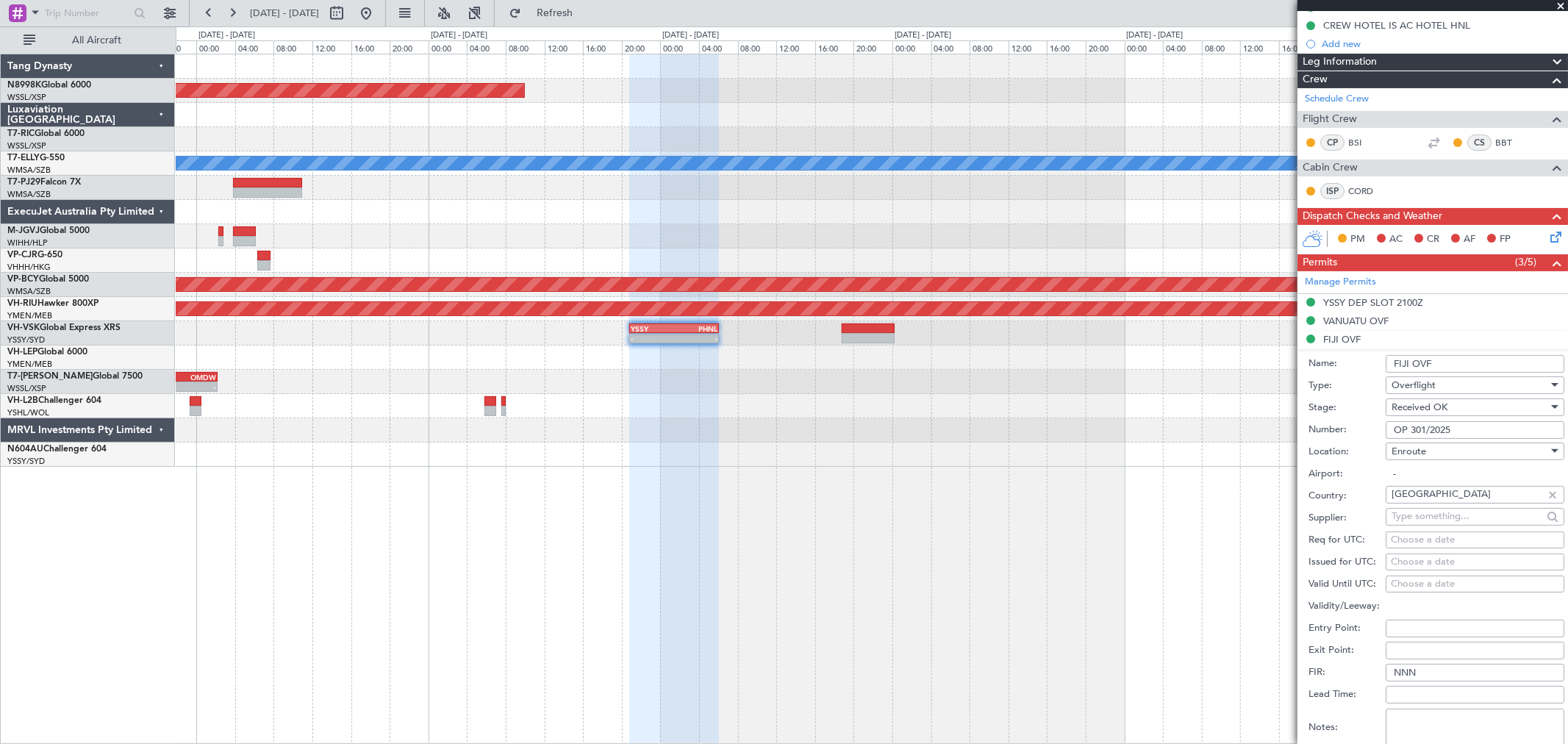
select select "2025"
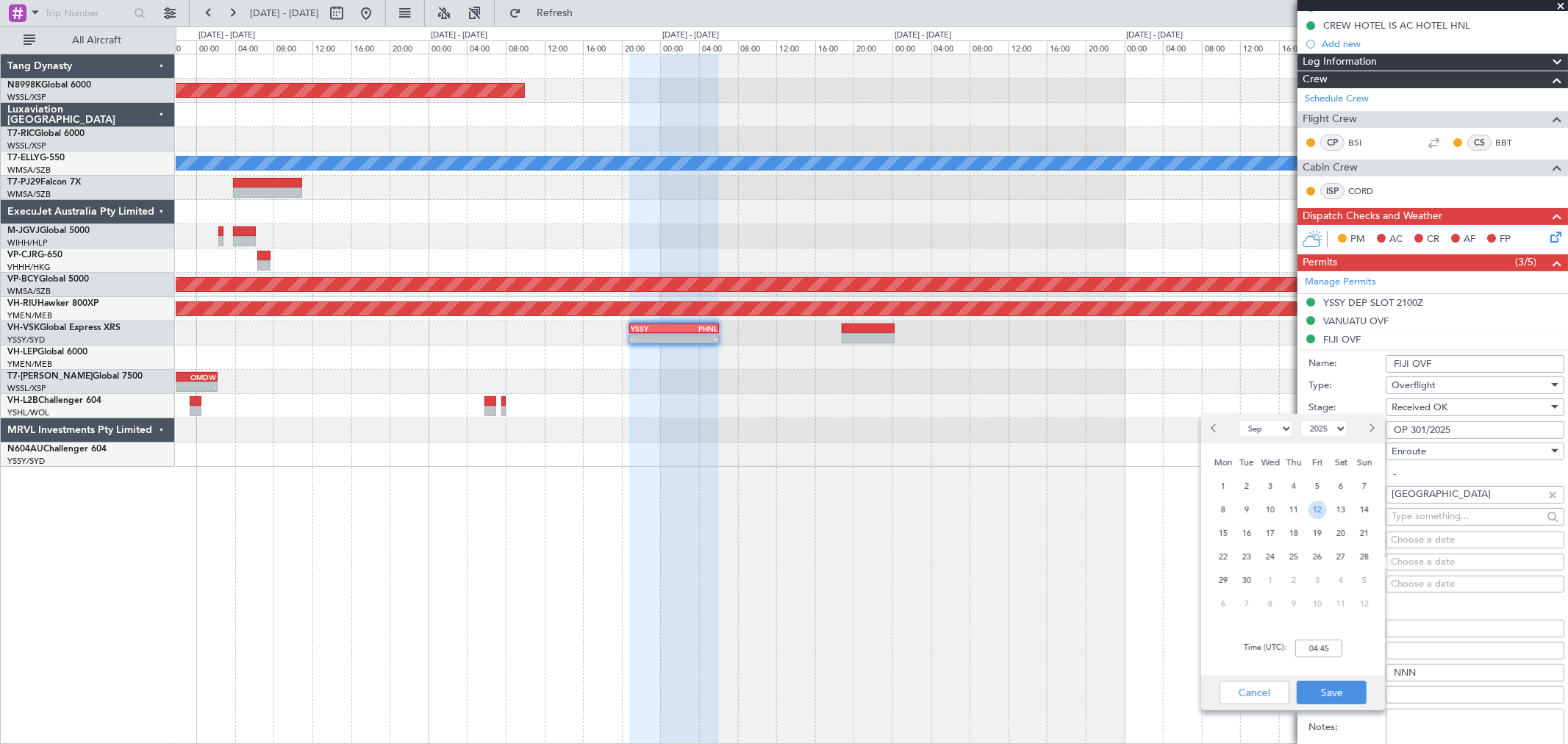
click at [1317, 511] on span "12" at bounding box center [1318, 510] width 19 height 19
click at [1330, 643] on input "00:00" at bounding box center [1319, 648] width 47 height 18
type input "21:00"
click at [1352, 693] on button "Save" at bounding box center [1331, 693] width 70 height 23
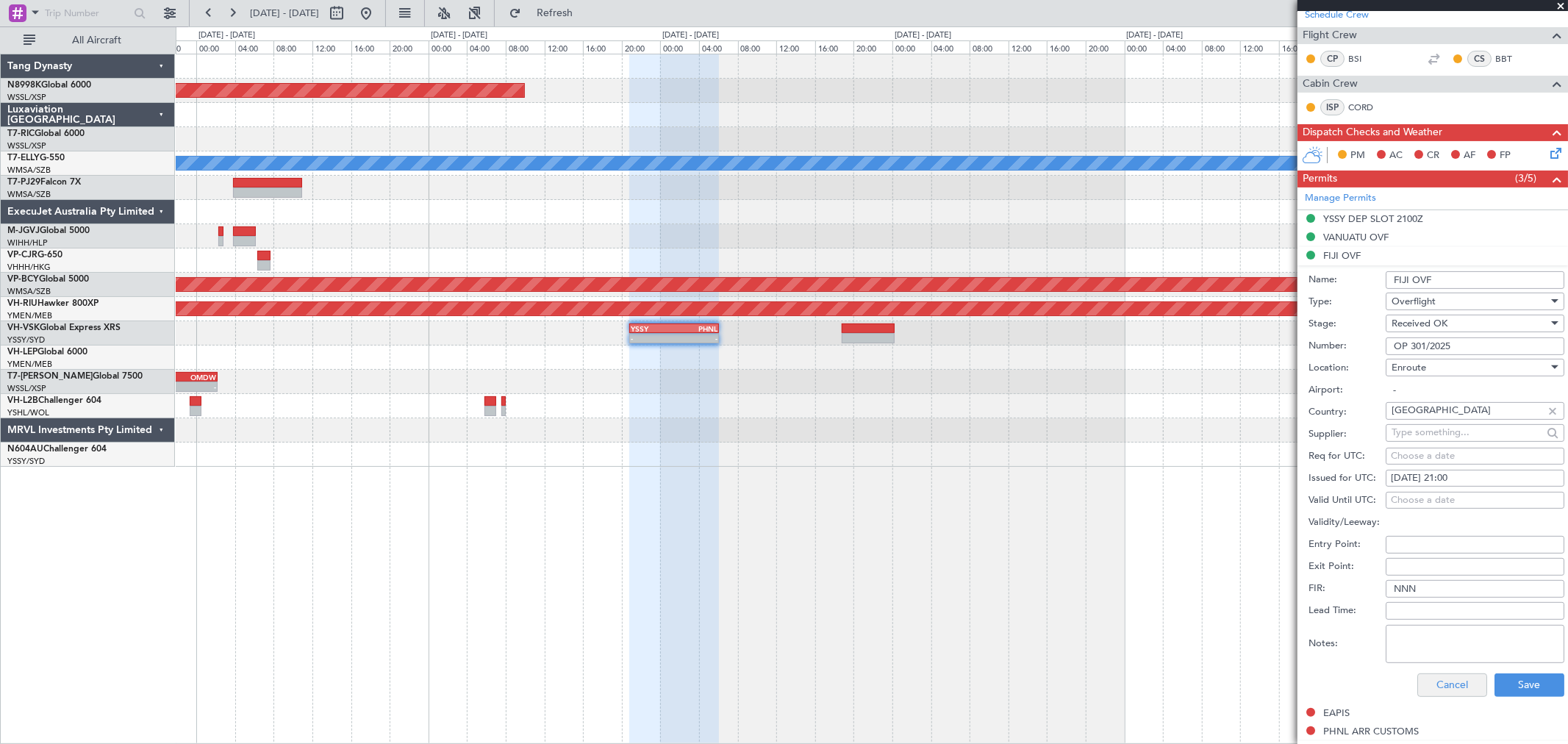
scroll to position [327, 0]
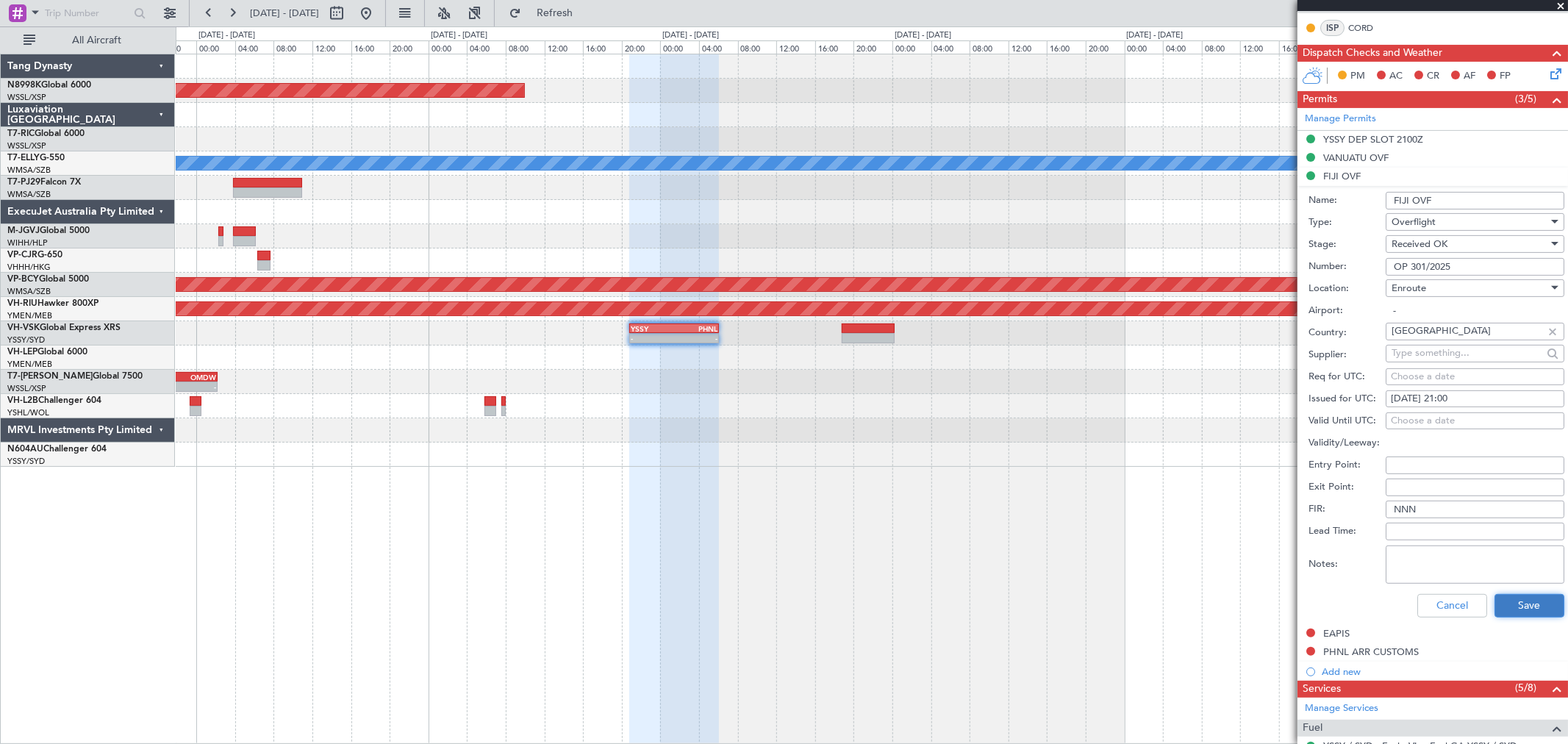
click at [1504, 598] on button "Save" at bounding box center [1529, 605] width 70 height 23
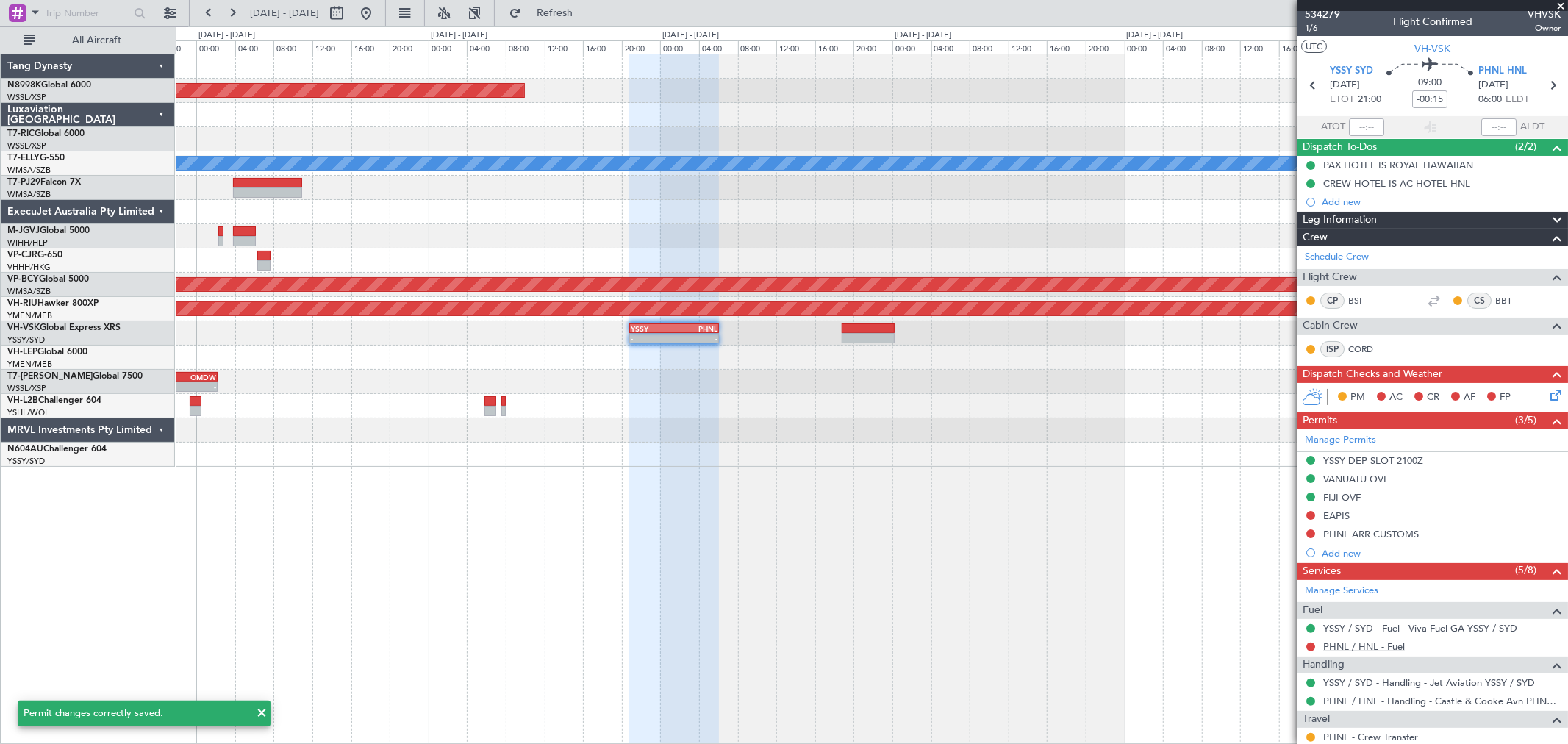
scroll to position [0, 0]
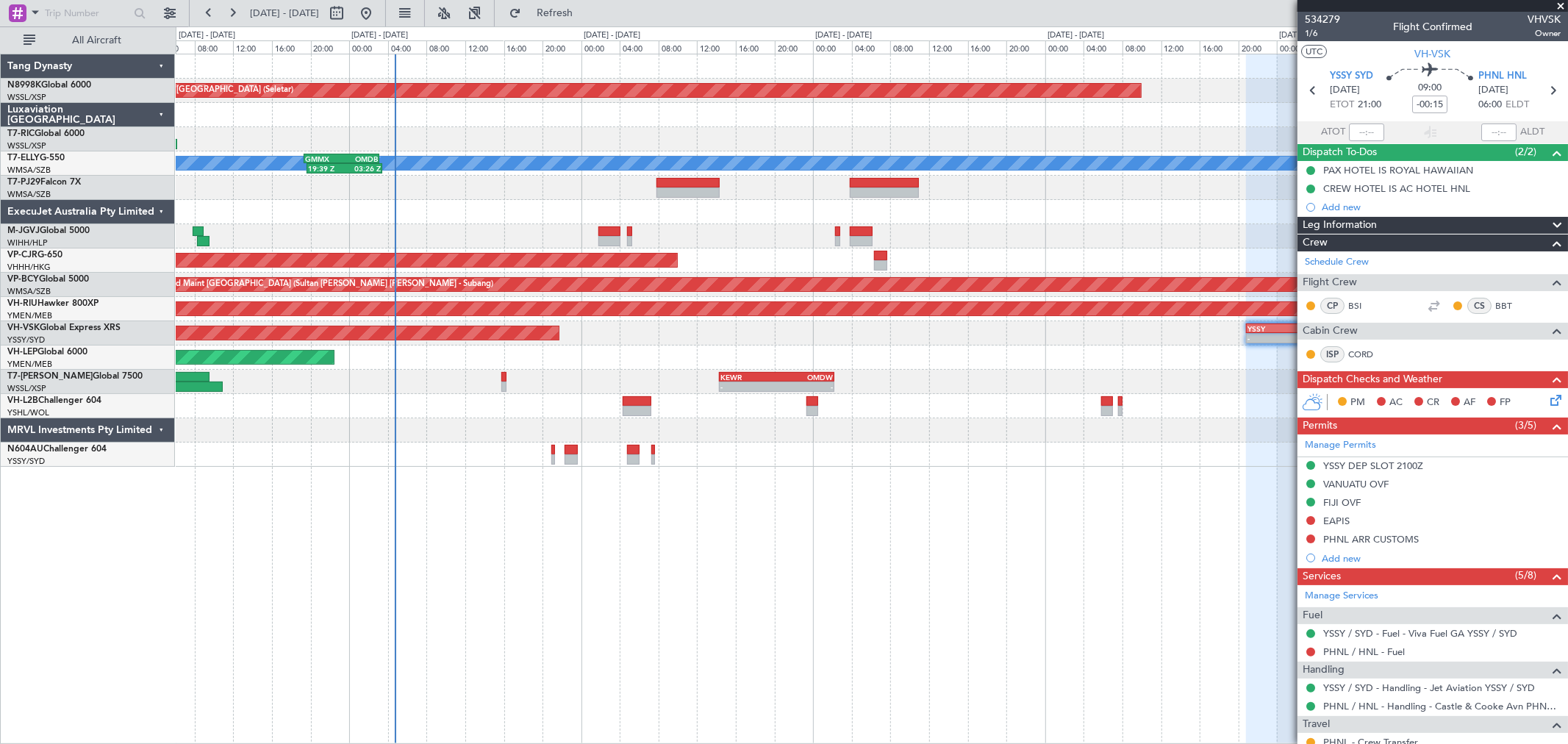
click at [1208, 354] on div "Unplanned Maint Wichita (Wichita Mid-continent)" at bounding box center [871, 357] width 1391 height 24
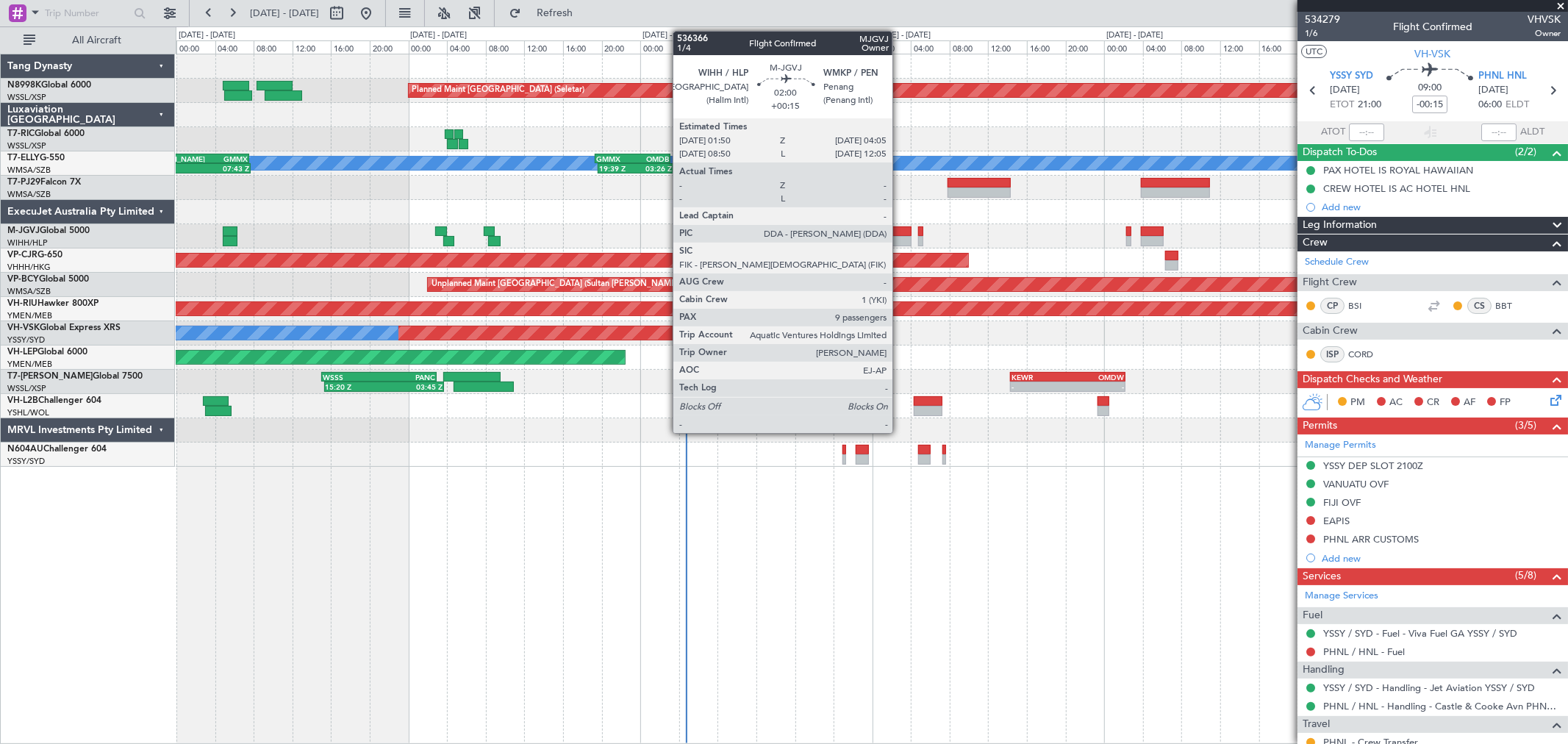
click at [899, 236] on div at bounding box center [900, 241] width 22 height 11
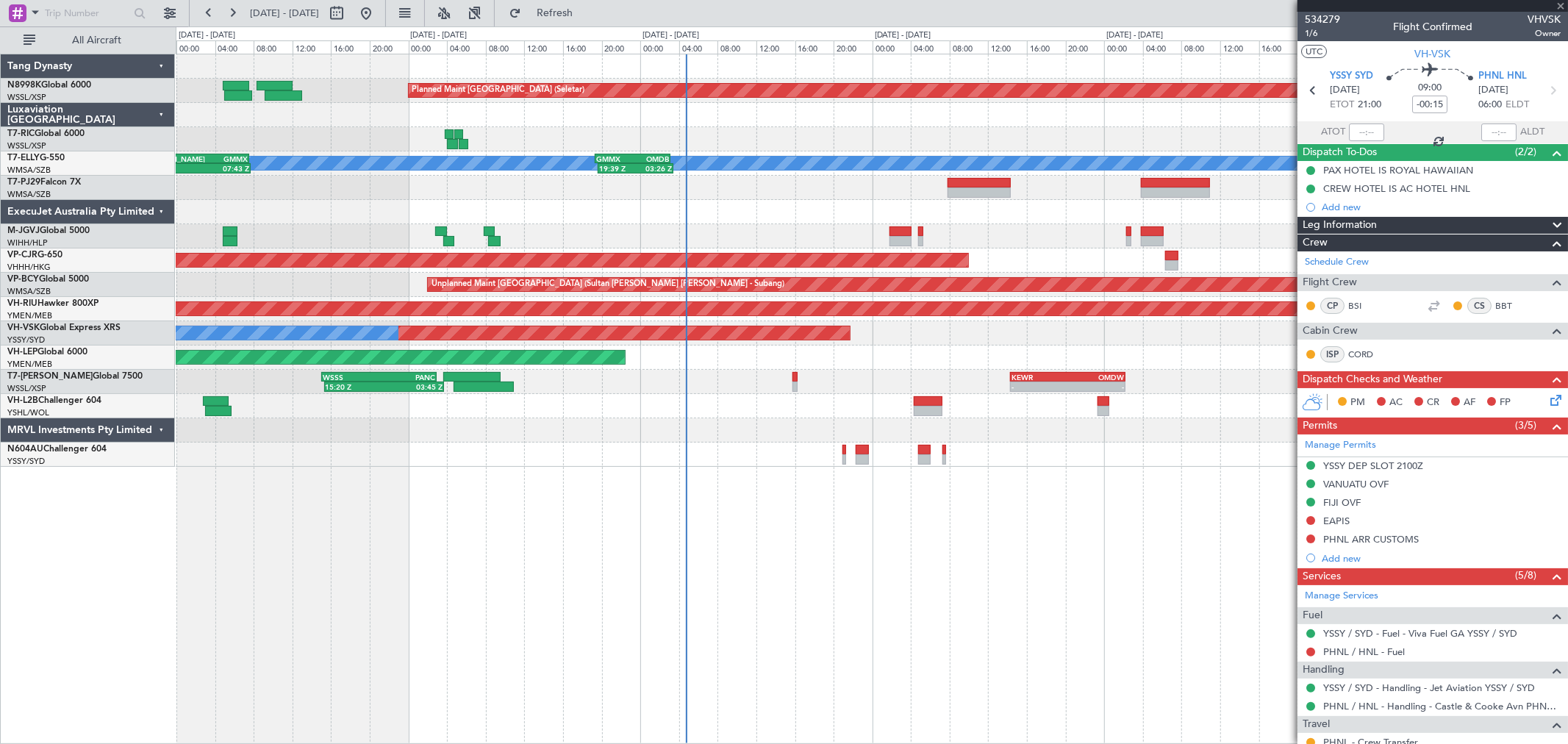
type input "+00:15"
type input "9"
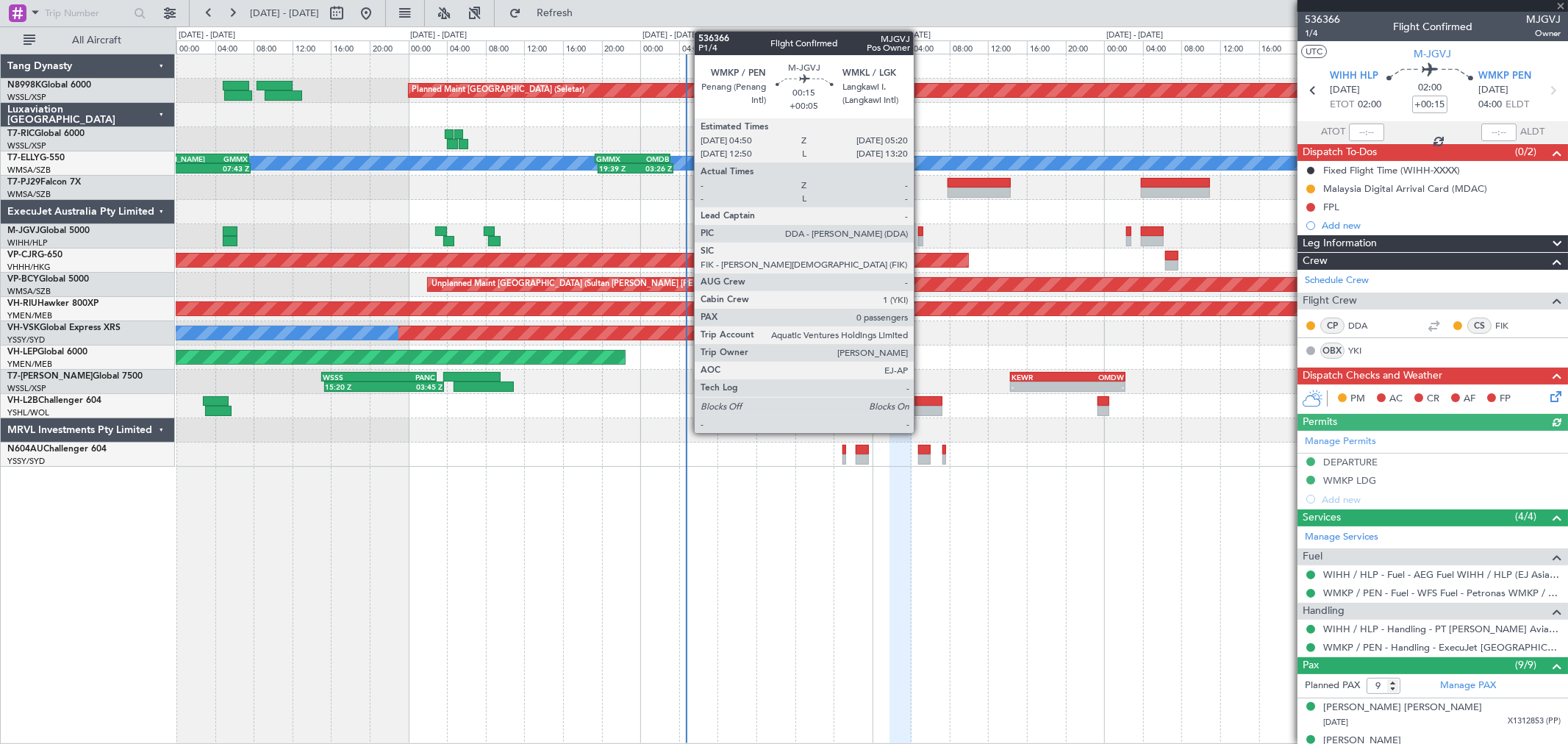
click at [921, 228] on div at bounding box center [921, 232] width 5 height 11
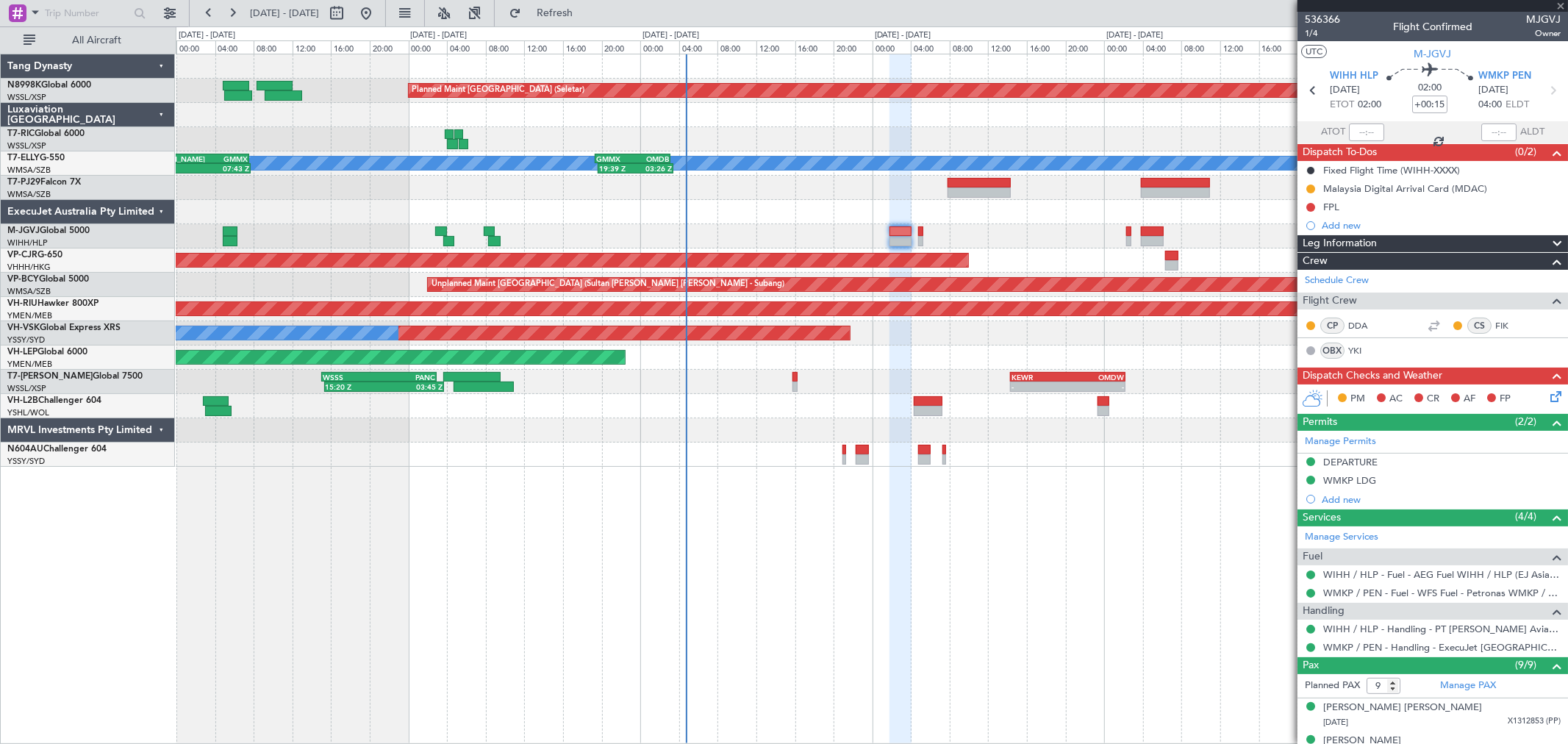
type input "+00:05"
type input "0"
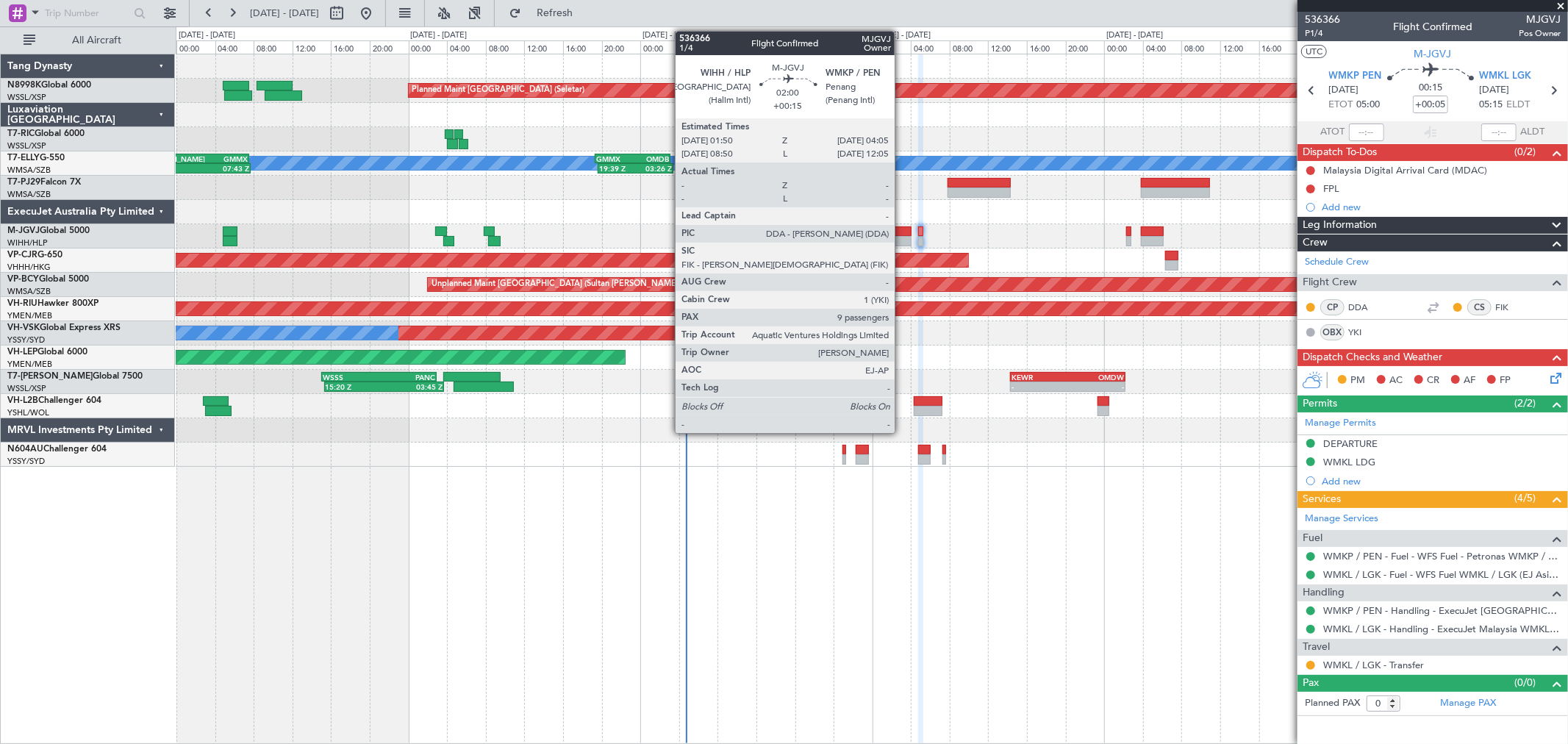
click at [902, 230] on div at bounding box center [900, 232] width 22 height 11
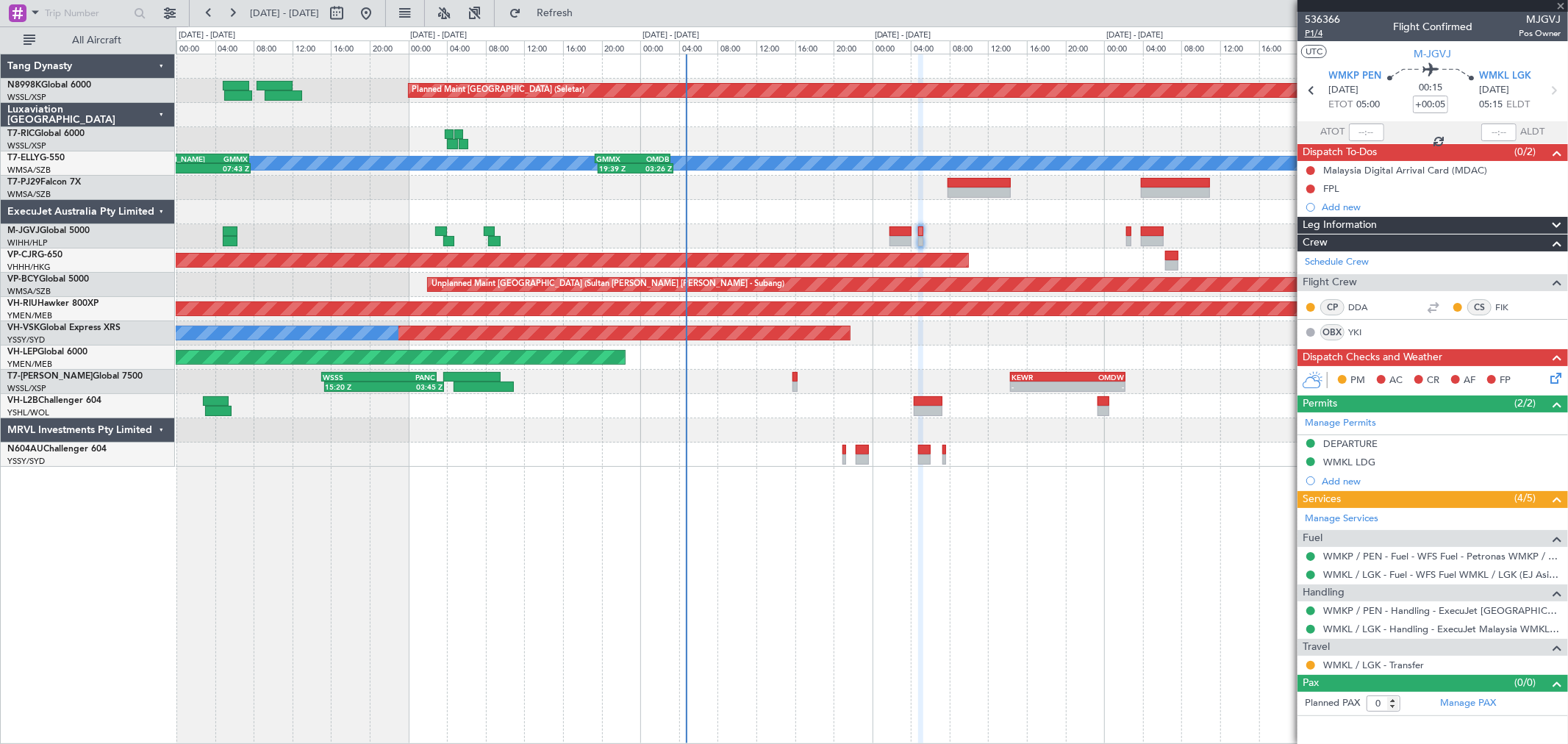
click at [1309, 31] on span "P1/4" at bounding box center [1322, 34] width 36 height 12
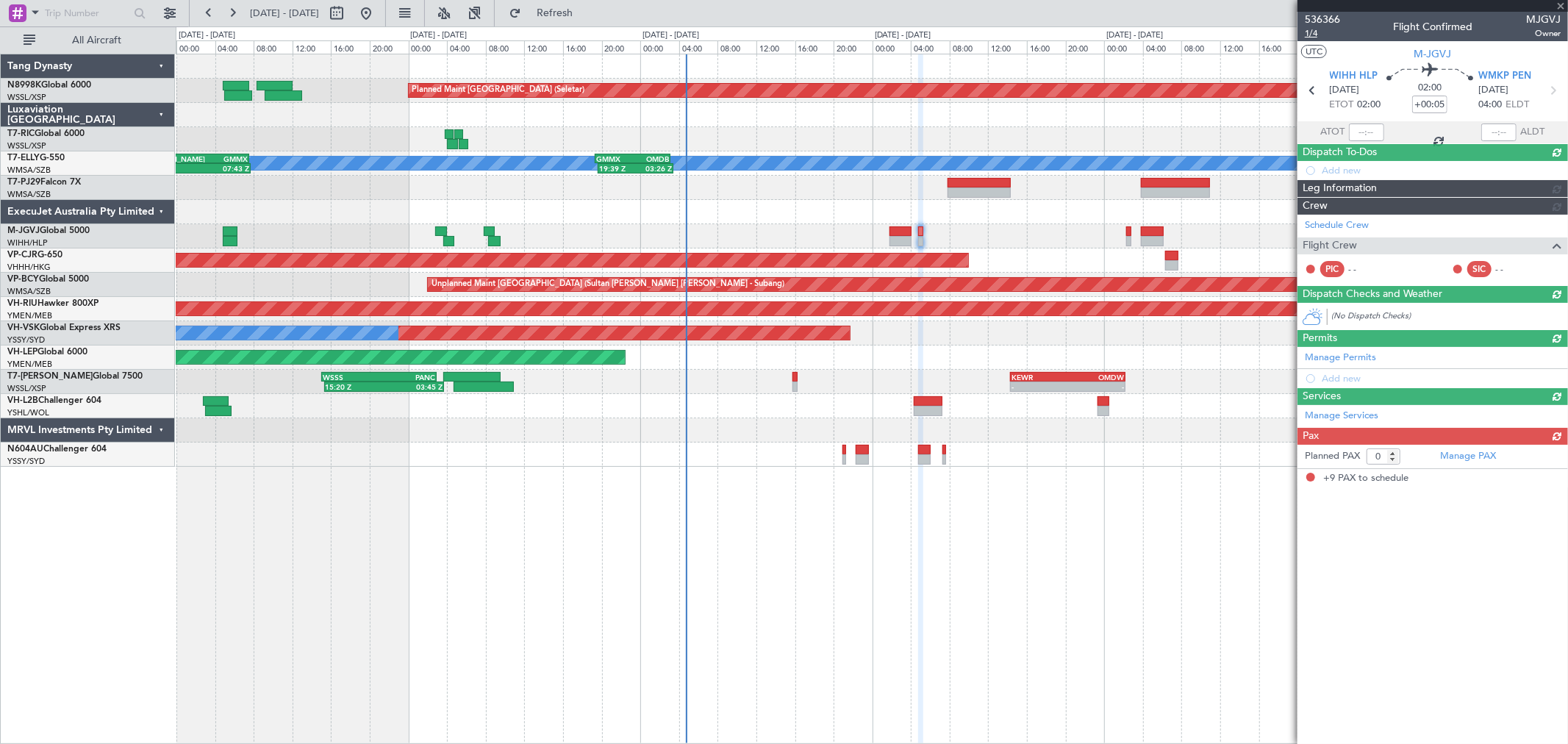
type input "+00:15"
type input "9"
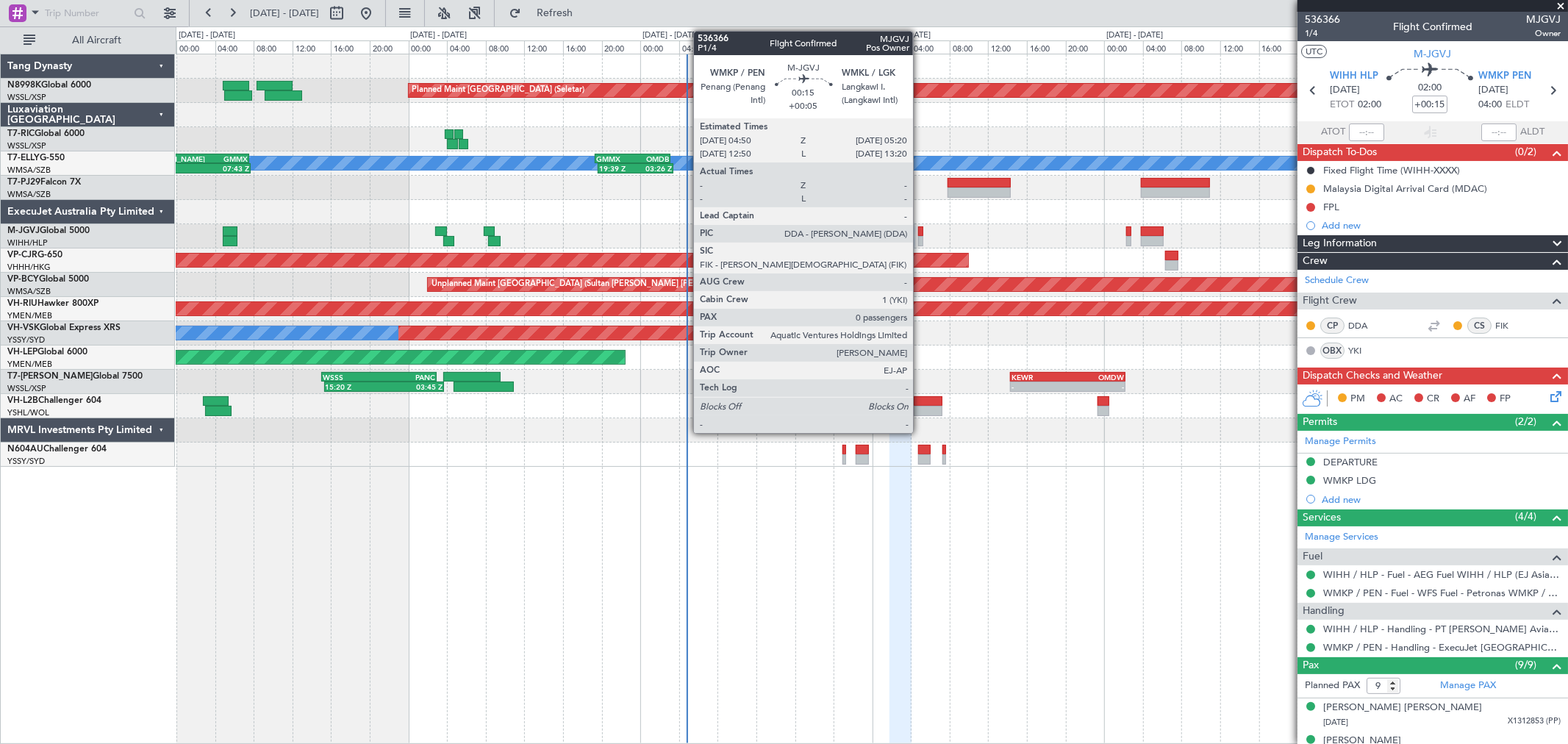
click at [920, 237] on div at bounding box center [921, 241] width 5 height 11
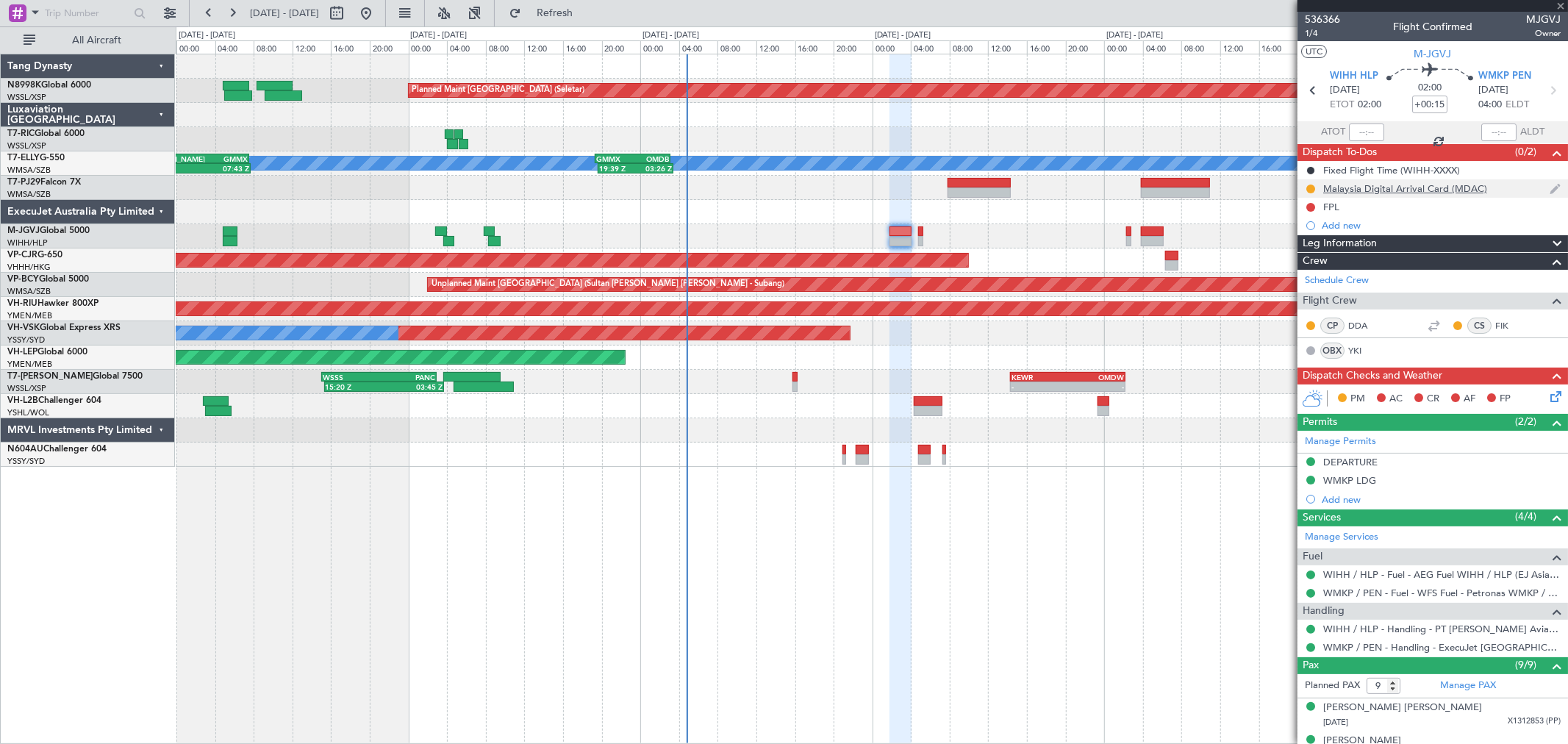
type input "+00:05"
type input "0"
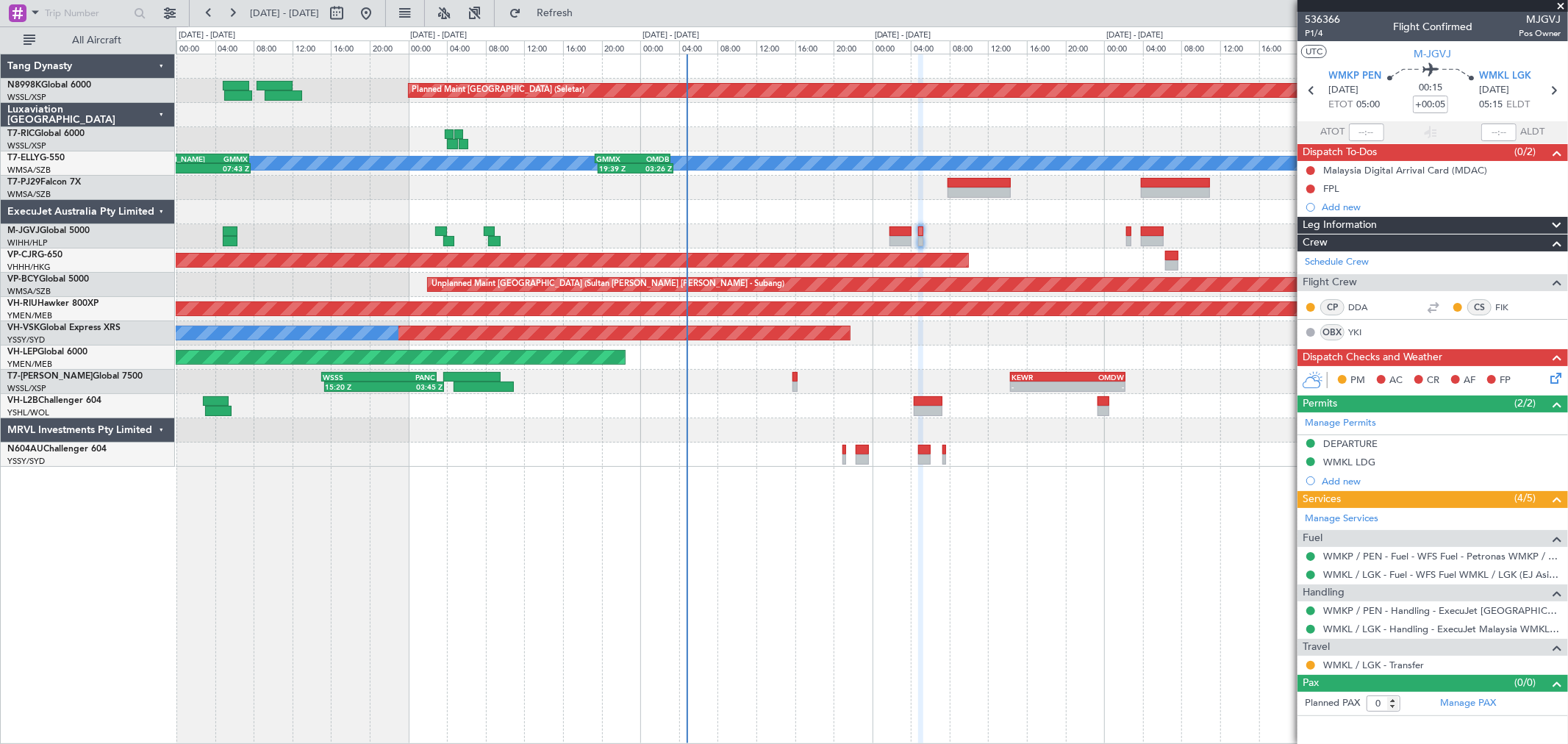
click at [1384, 170] on div "Malaysia Digital Arrival Card (MDAC)" at bounding box center [1405, 170] width 164 height 12
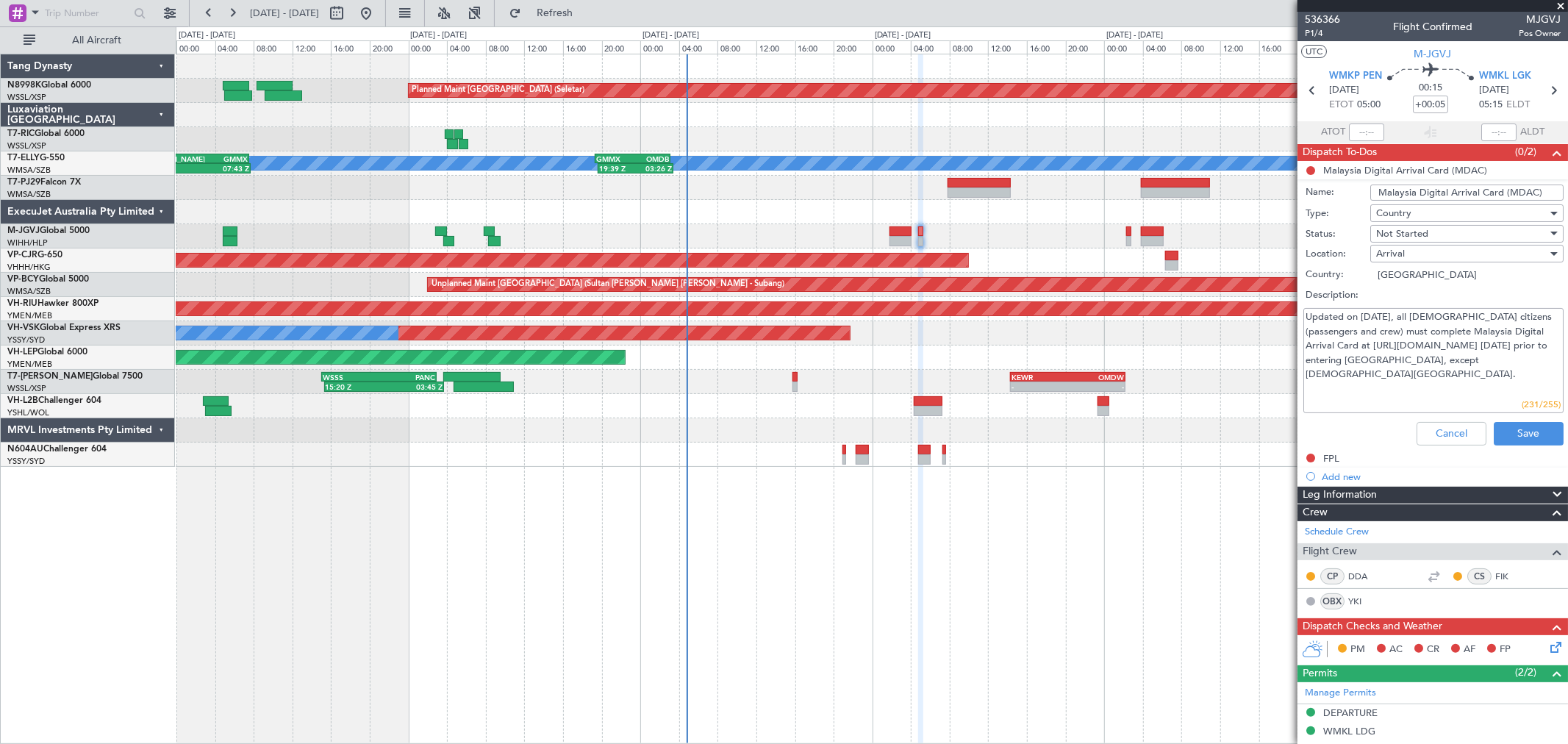
drag, startPoint x: 1432, startPoint y: 329, endPoint x: 1423, endPoint y: 321, distance: 12.0
click at [1430, 328] on textarea "Updated on 01 Jan 2024, all foreign citizens (passengers and crew) must complet…" at bounding box center [1433, 360] width 260 height 105
drag, startPoint x: 1417, startPoint y: 314, endPoint x: 1525, endPoint y: 371, distance: 122.1
click at [1525, 371] on textarea "Updated on 01 Jan 2024, all foreign citizens (passengers and crew) must complet…" at bounding box center [1433, 360] width 260 height 105
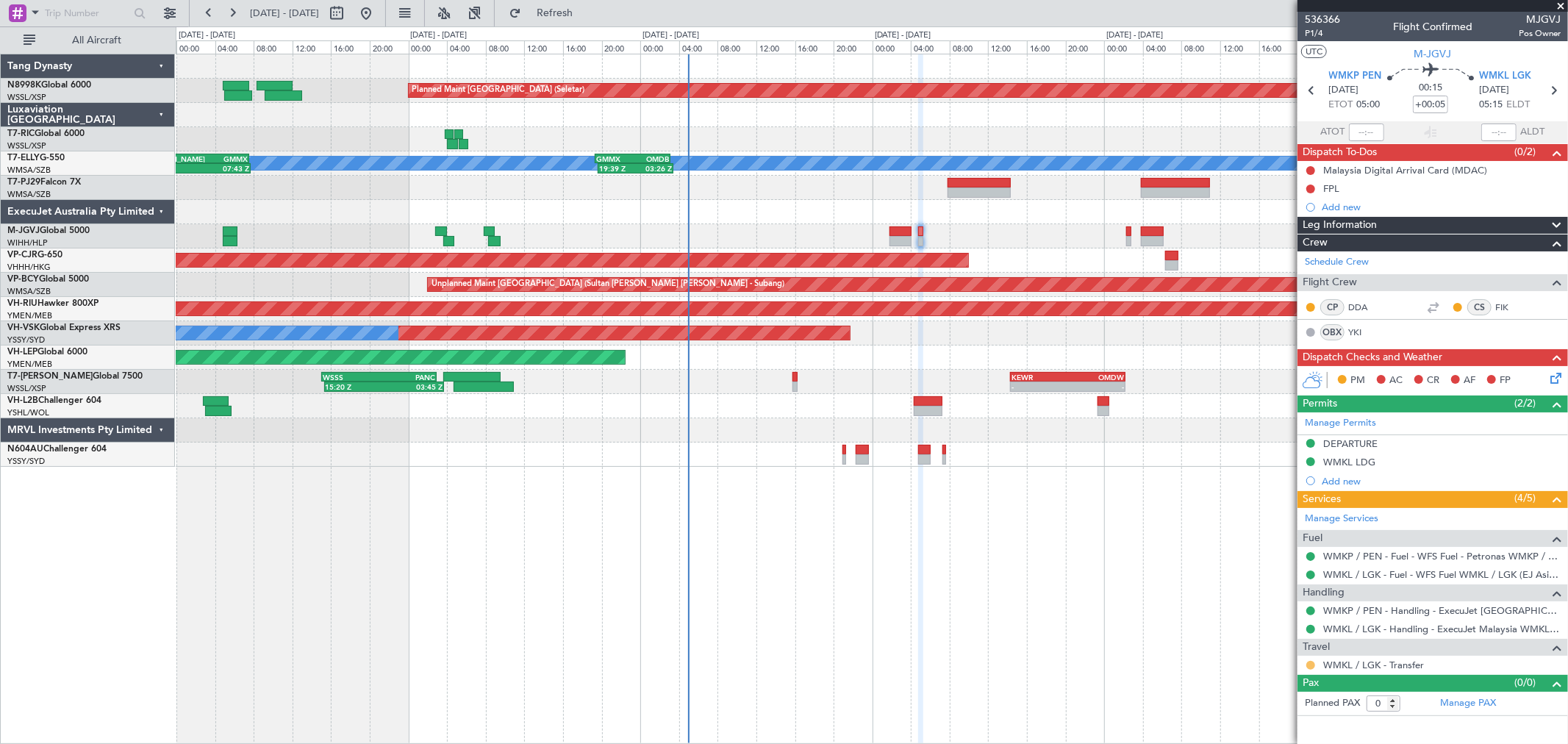
click at [1311, 664] on button at bounding box center [1311, 665] width 9 height 9
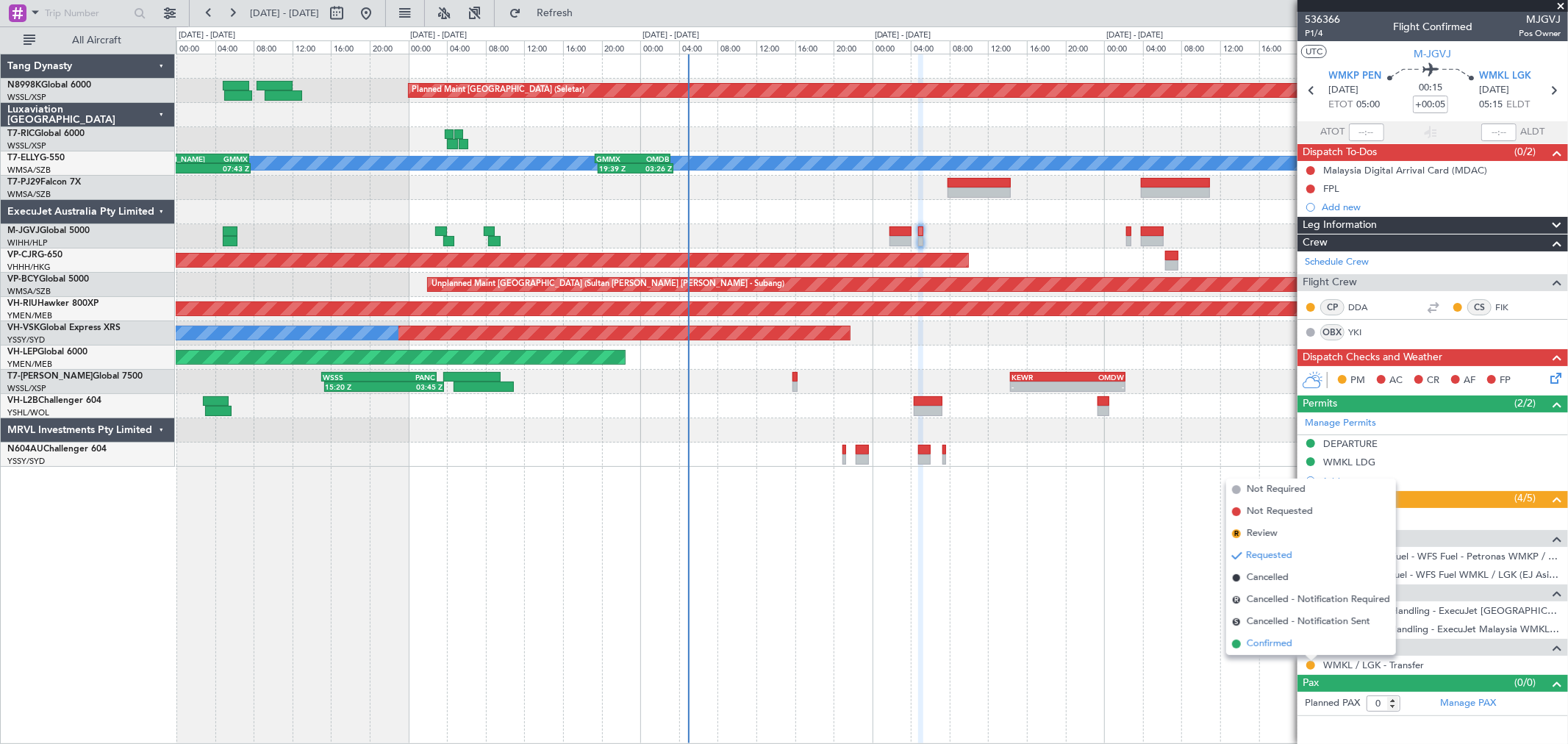
click at [1288, 638] on span "Confirmed" at bounding box center [1269, 644] width 45 height 15
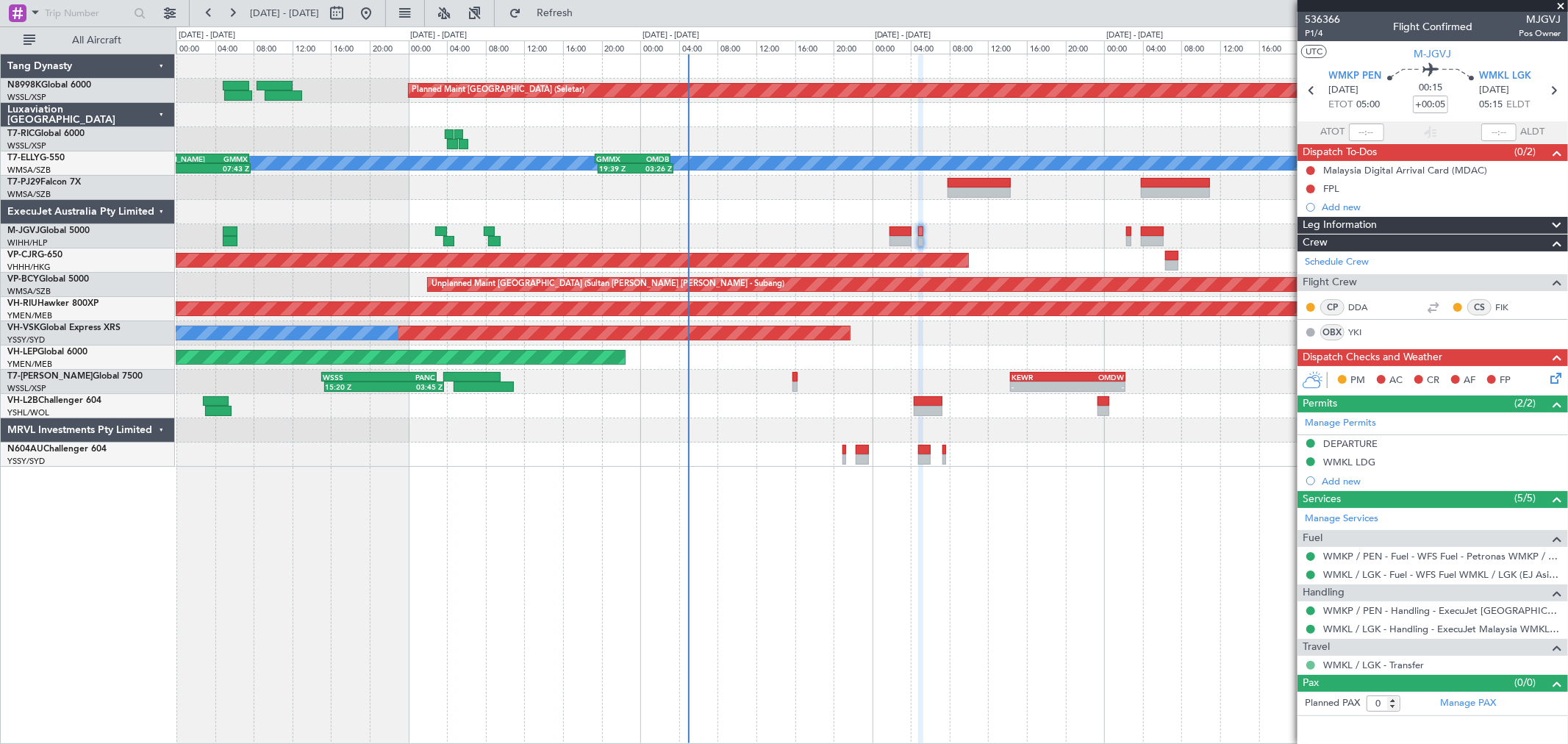
click at [1307, 664] on button at bounding box center [1311, 665] width 9 height 9
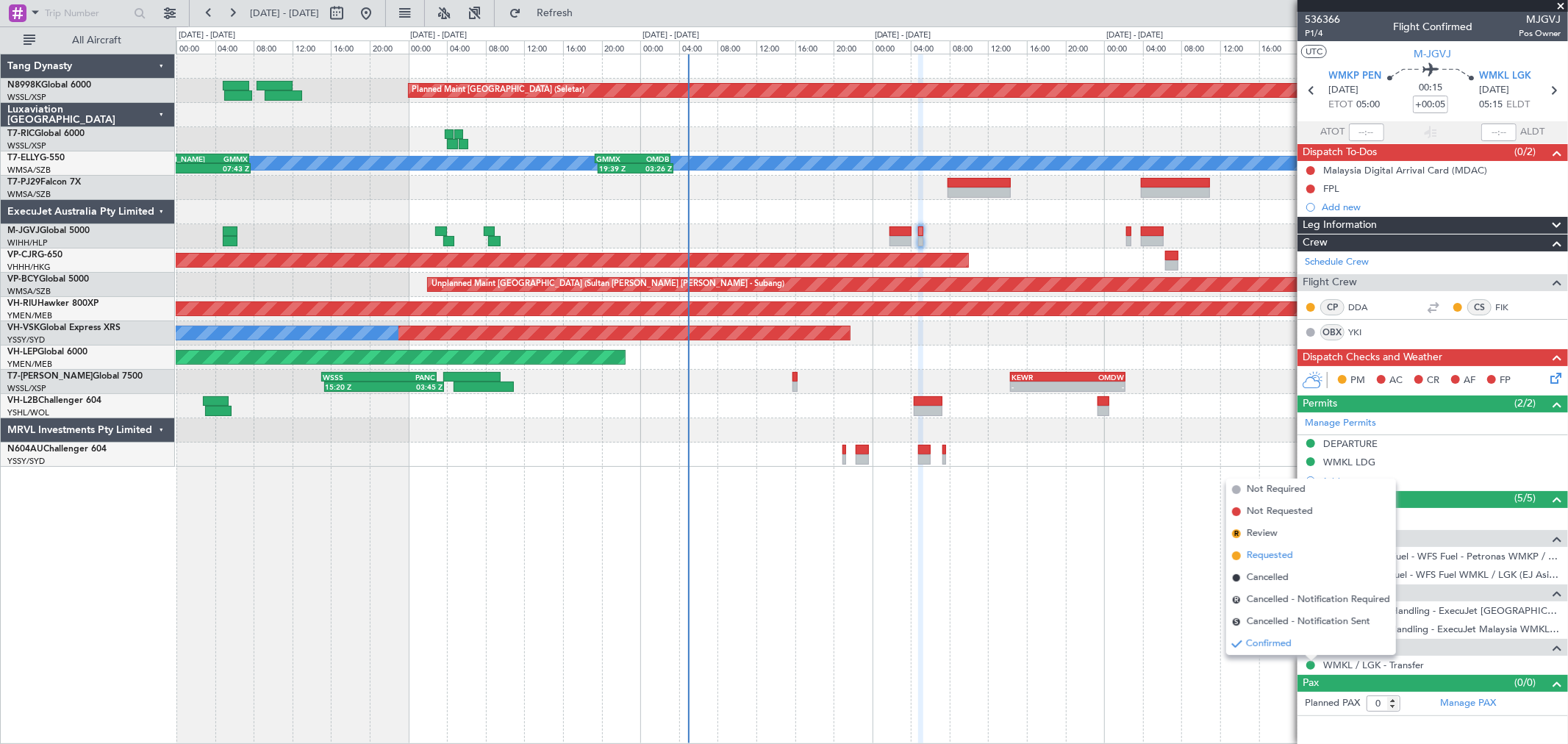
click at [1277, 553] on span "Requested" at bounding box center [1270, 556] width 46 height 15
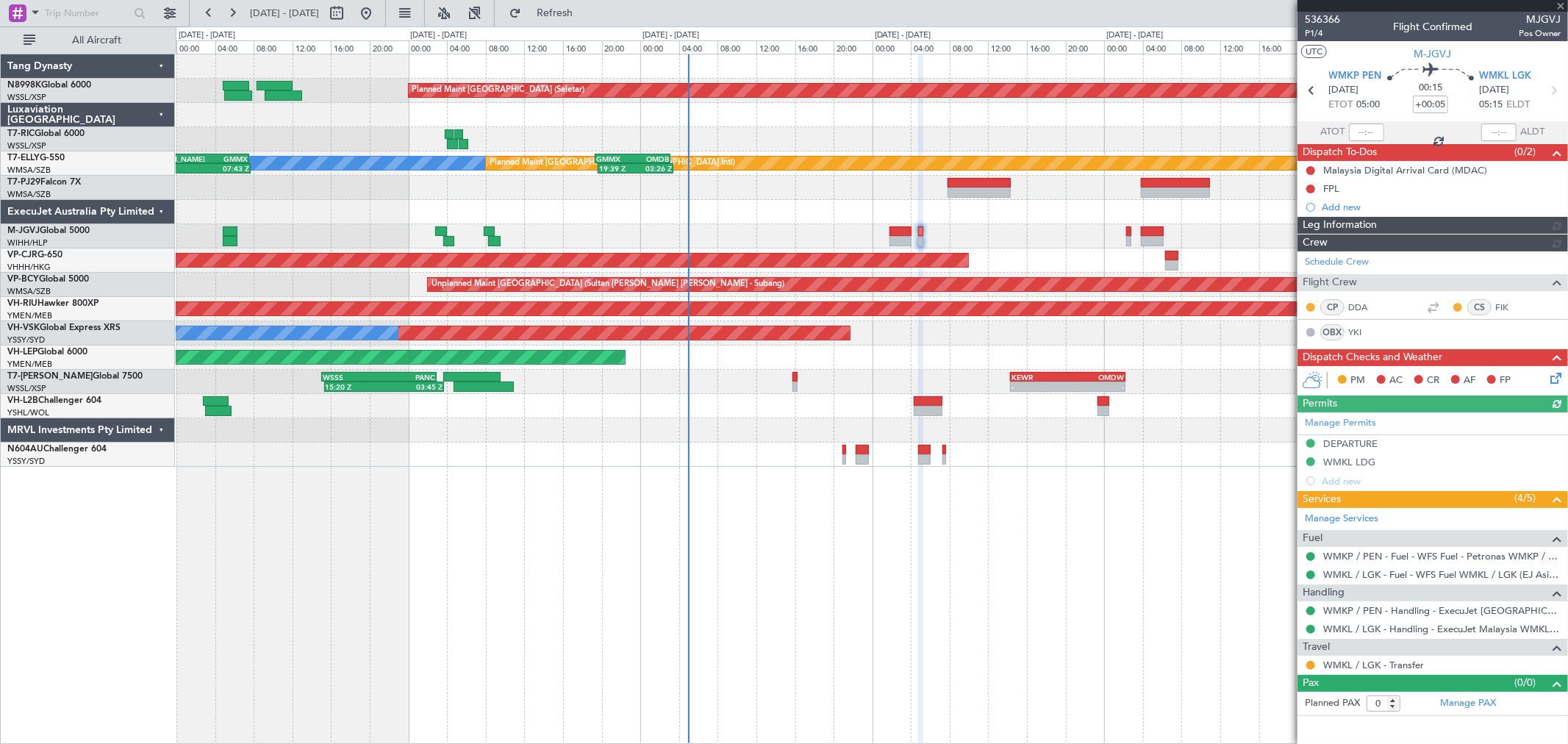
click at [1357, 422] on div "Manage Permits DEPARTURE WMKL LDG Add new" at bounding box center [1432, 451] width 271 height 78
click at [1342, 423] on div "Manage Permits DEPARTURE WMKL LDG Add new" at bounding box center [1432, 451] width 271 height 78
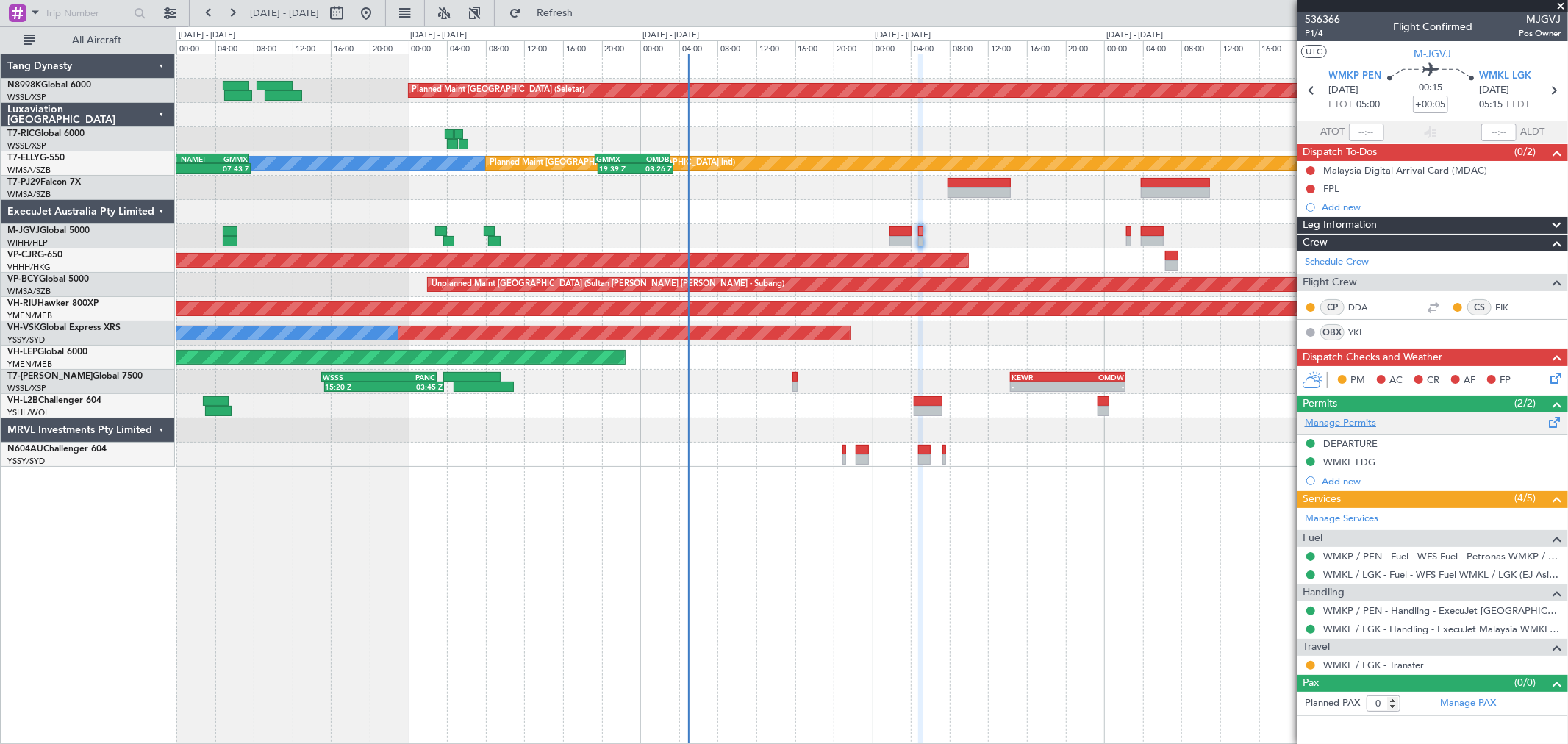
click at [1326, 416] on link "Manage Permits" at bounding box center [1340, 423] width 71 height 15
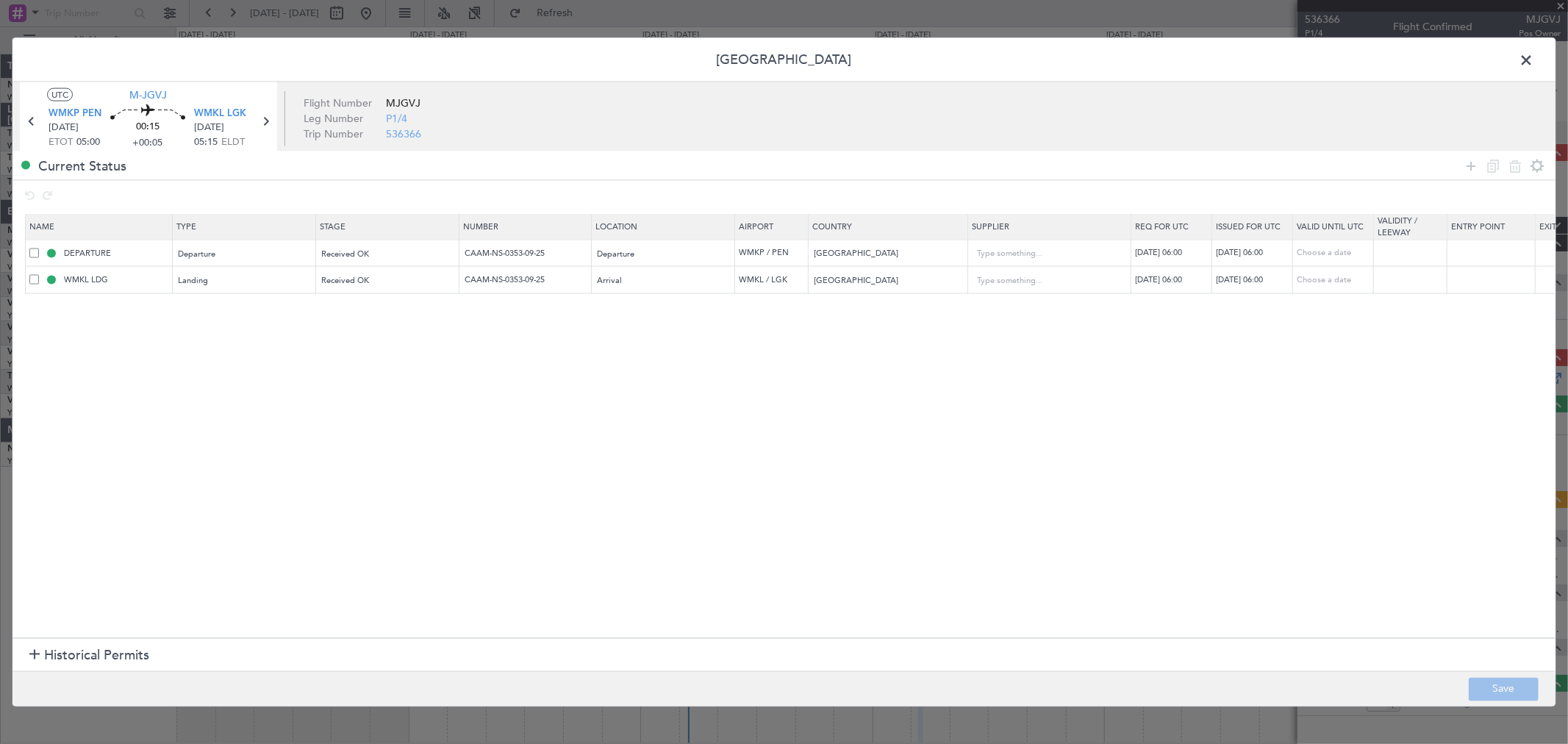
click at [1245, 256] on div "10/09/2025 06:00" at bounding box center [1254, 253] width 76 height 12
select select "9"
select select "2025"
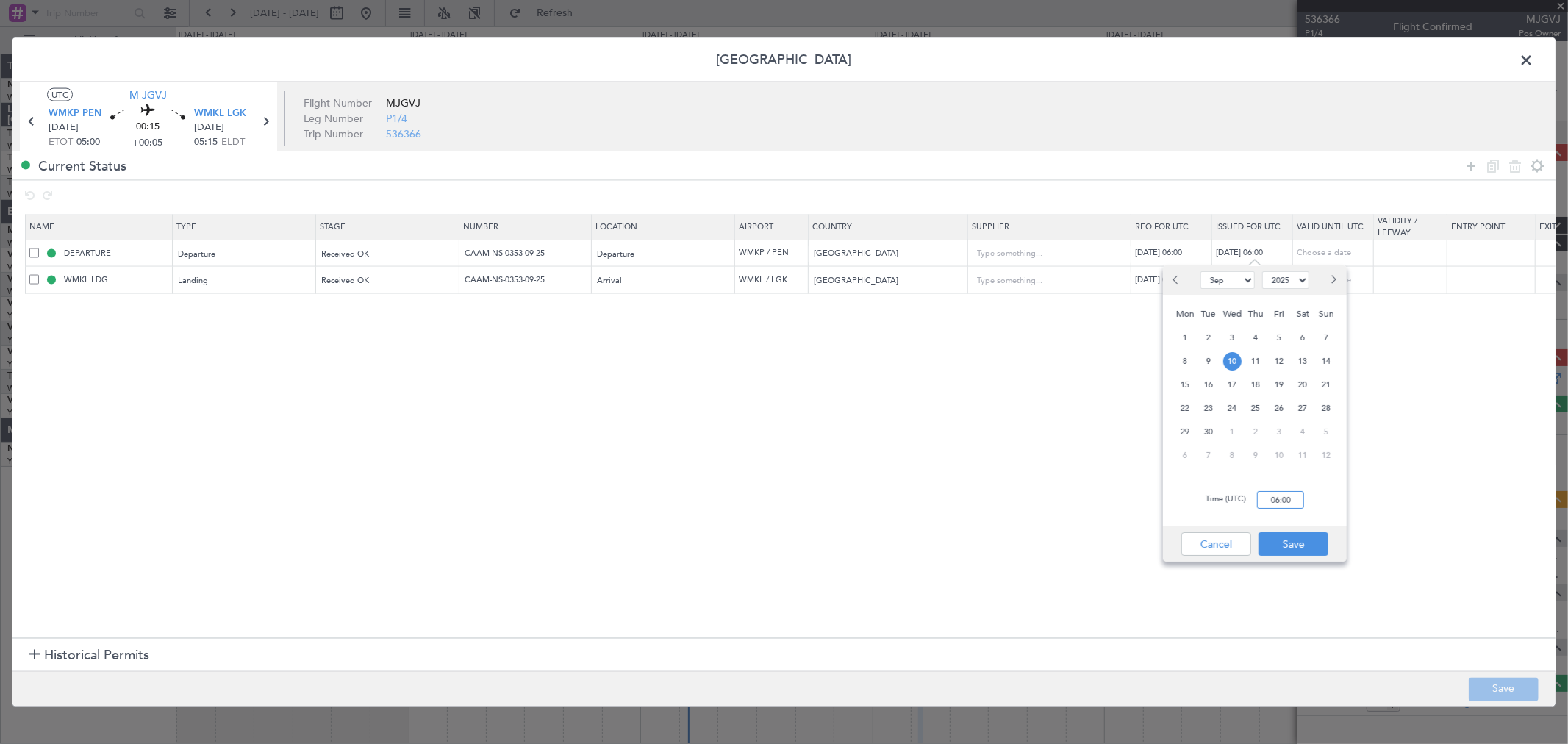
click at [1297, 503] on input "06:00" at bounding box center [1280, 500] width 47 height 18
type input "05:00"
click at [1287, 542] on button "Save" at bounding box center [1293, 543] width 70 height 23
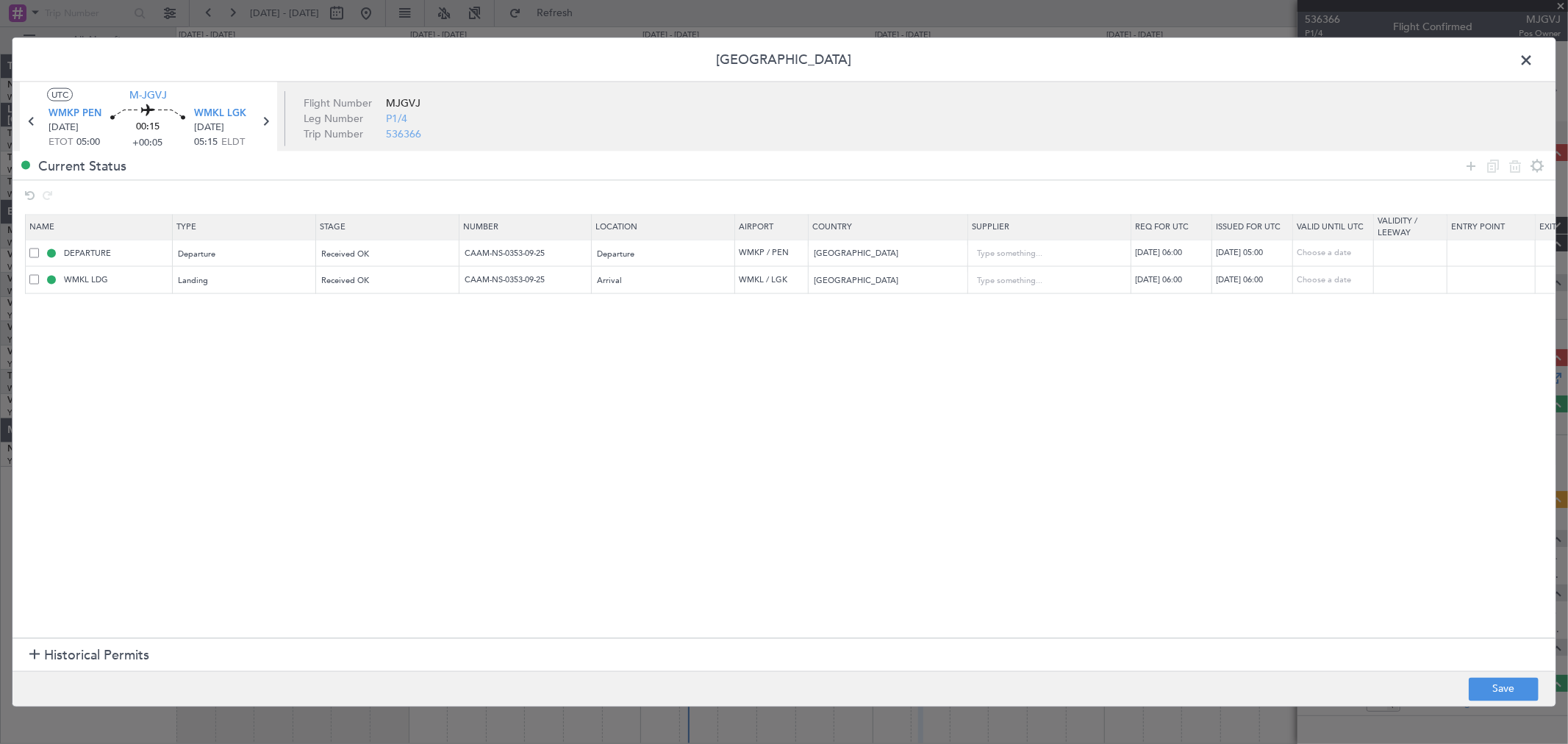
click at [1258, 281] on div "10/09/2025 06:00" at bounding box center [1254, 280] width 76 height 12
select select "9"
select select "2025"
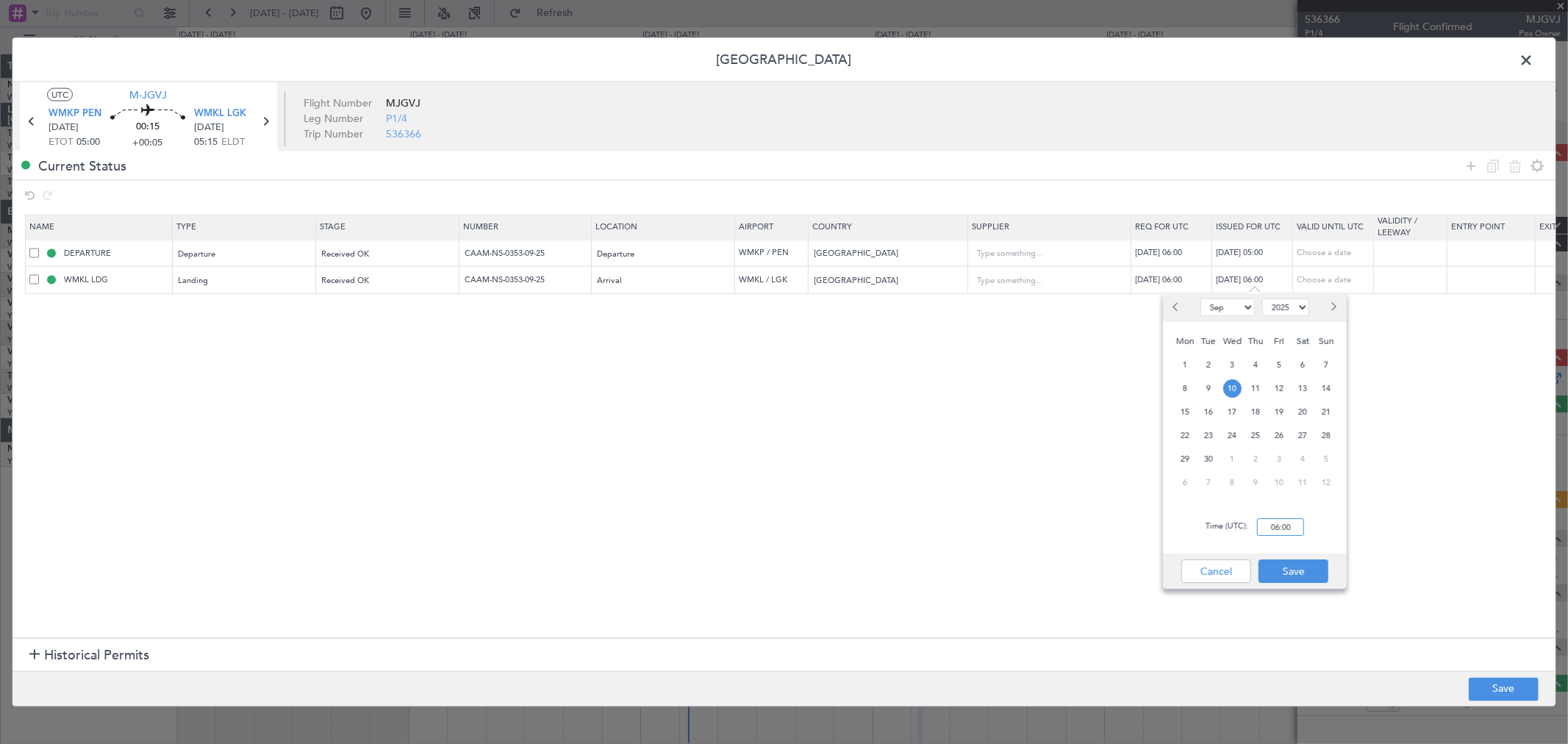
click at [1288, 527] on input "06:00" at bounding box center [1280, 527] width 47 height 18
type input "05:00"
click at [1298, 574] on button "Save" at bounding box center [1293, 571] width 70 height 23
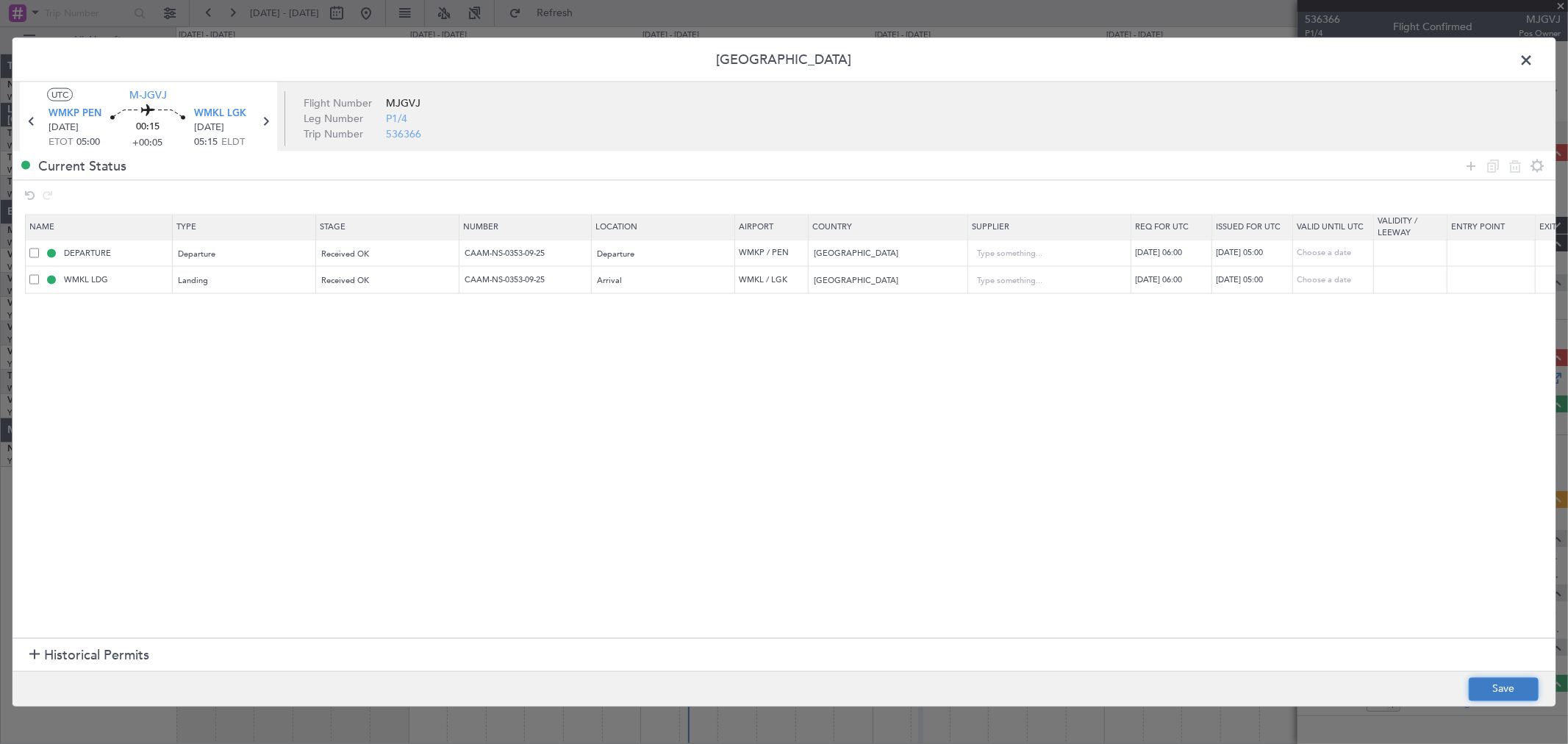
click at [1493, 682] on button "Save" at bounding box center [1503, 688] width 70 height 23
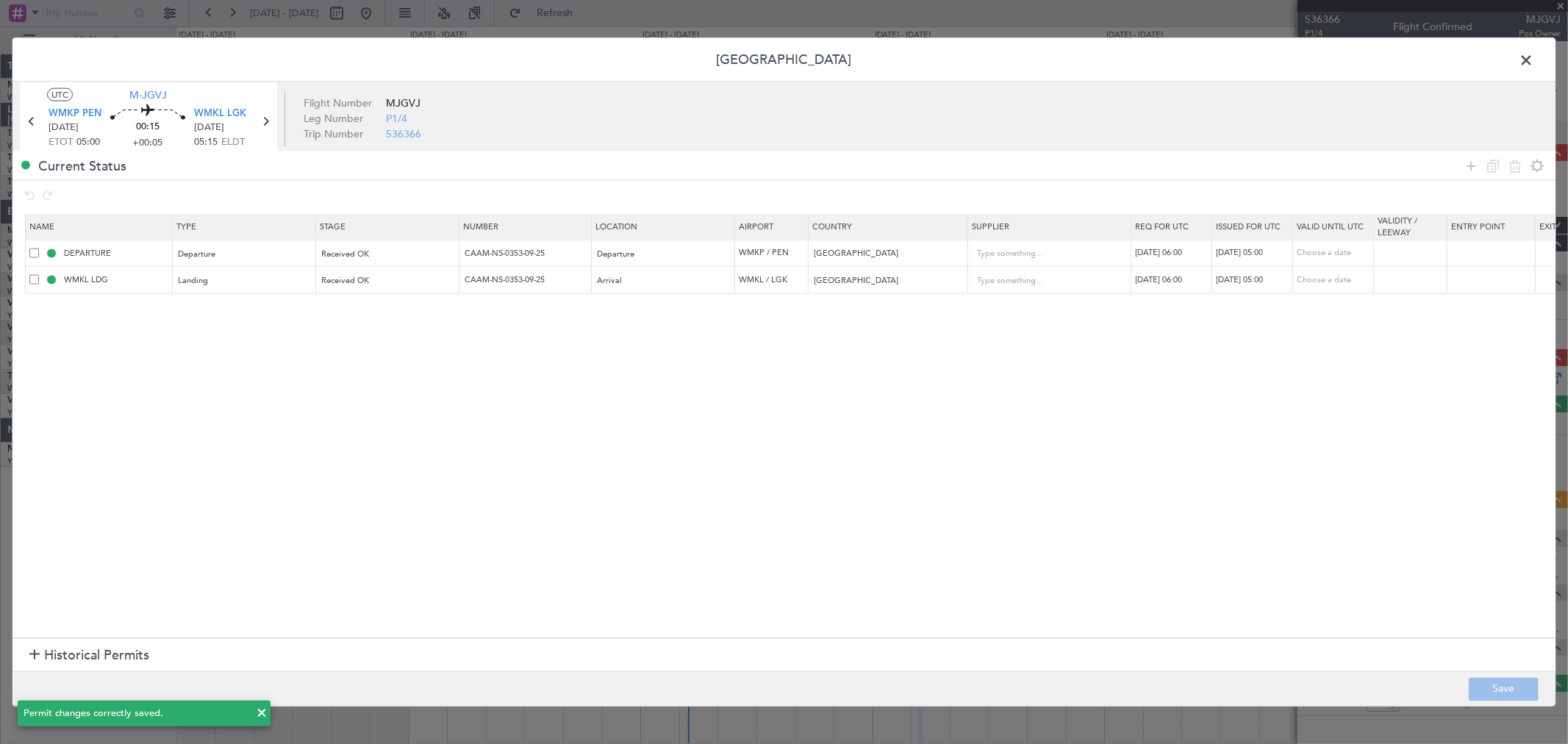
click at [1533, 59] on span at bounding box center [1533, 63] width 0 height 29
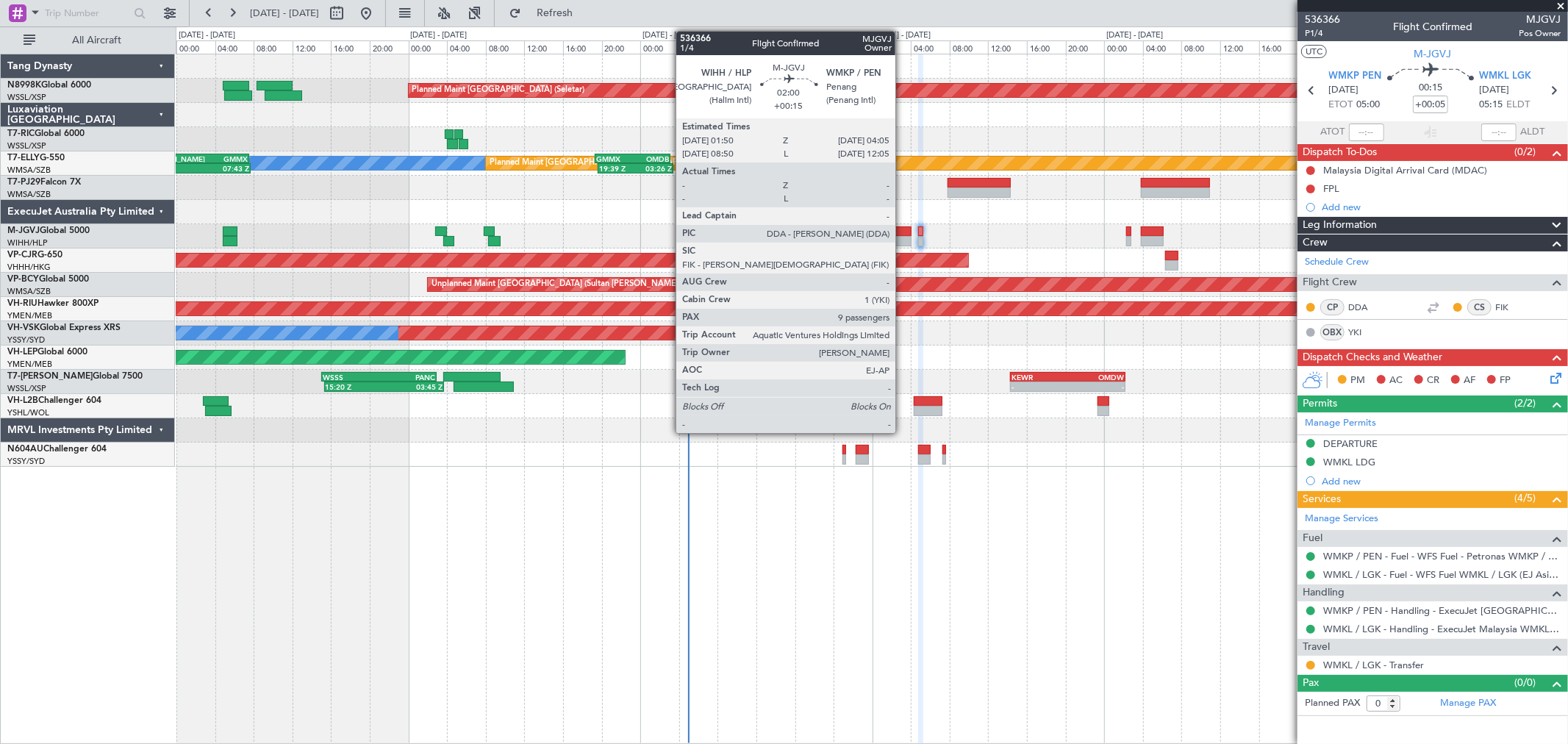
click at [902, 238] on div at bounding box center [900, 241] width 22 height 11
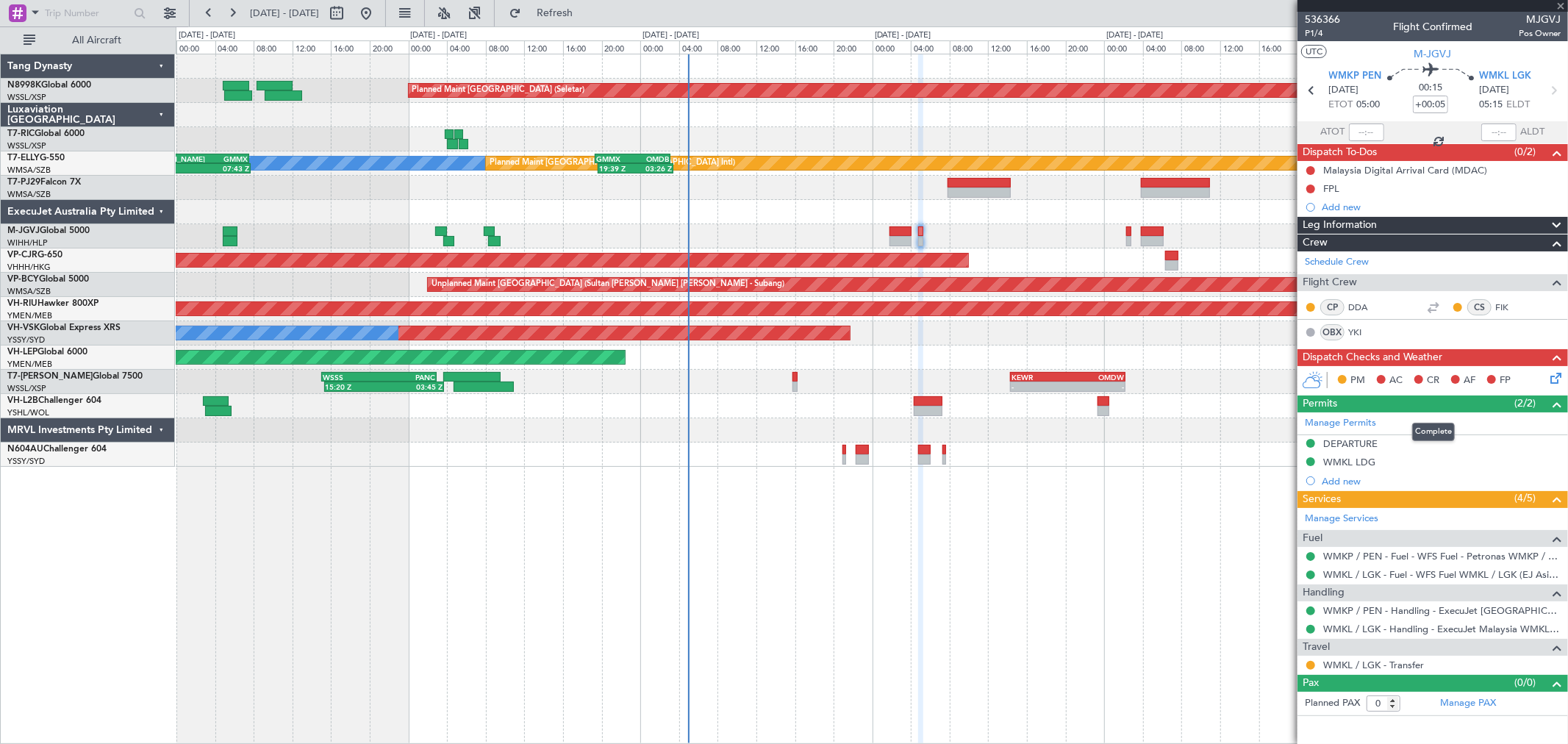
type input "+00:15"
type input "9"
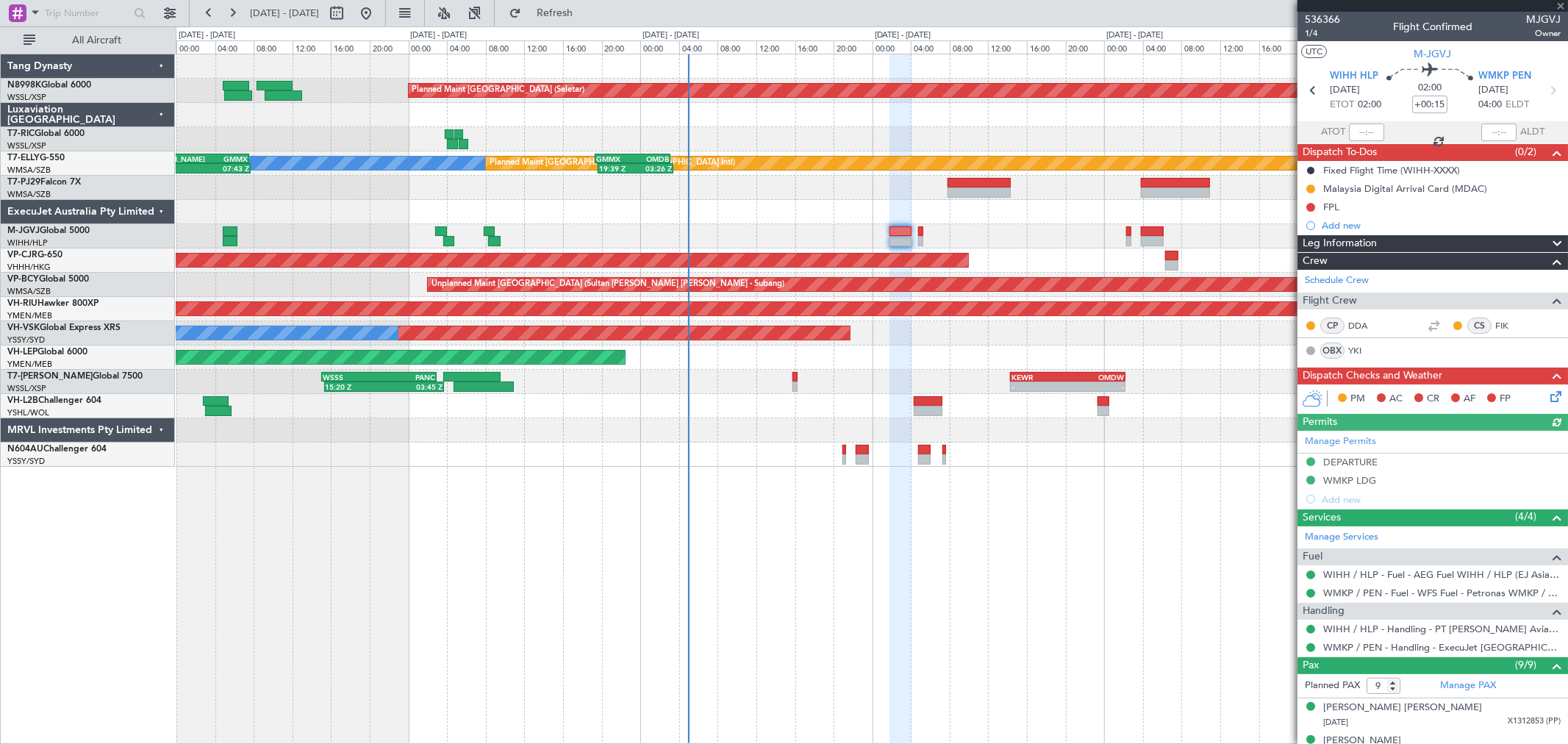
click at [1361, 442] on div "Manage Permits DEPARTURE WMKP LDG Add new" at bounding box center [1432, 470] width 271 height 78
click at [1342, 439] on link "Manage Permits" at bounding box center [1340, 441] width 71 height 15
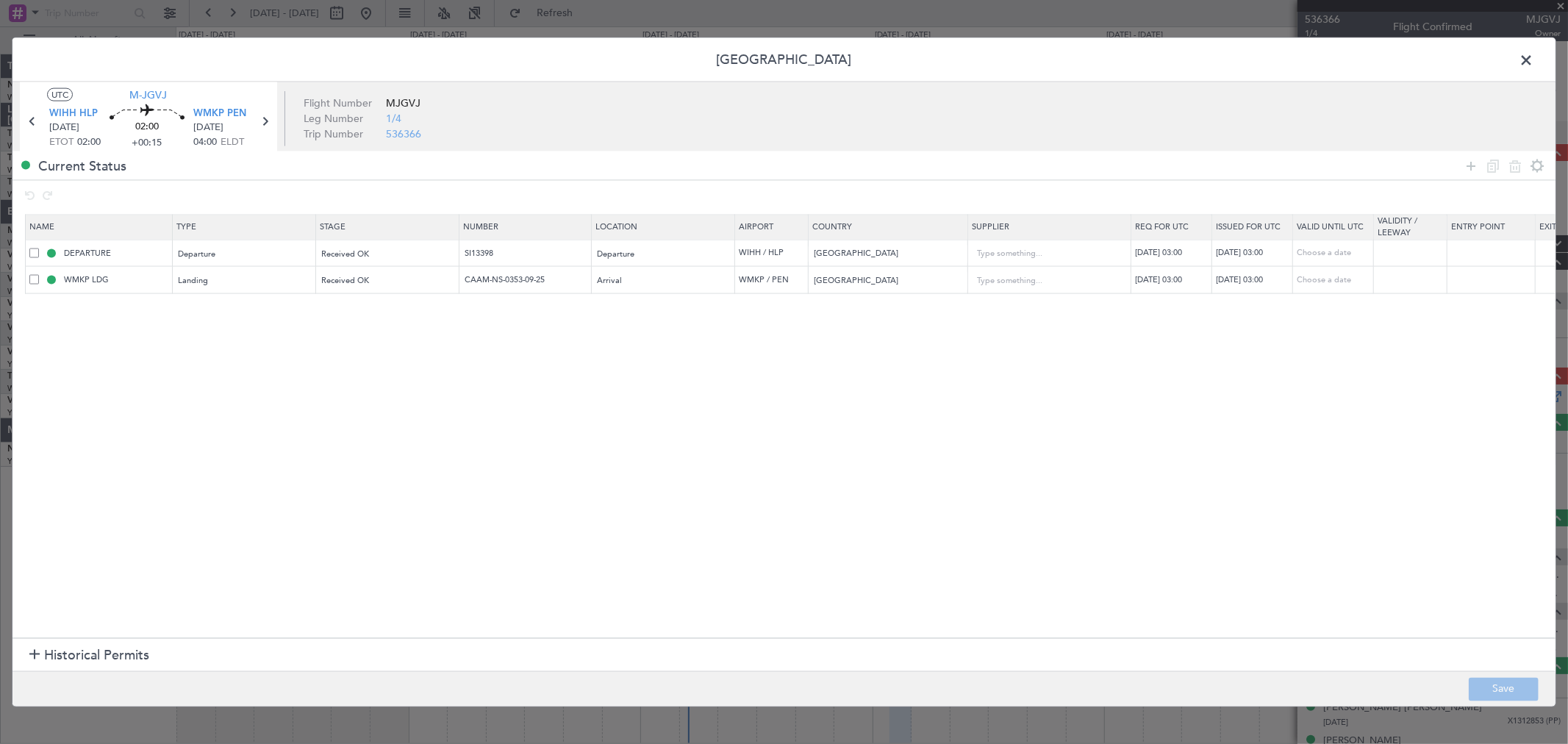
click at [1249, 258] on div "10/09/2025 03:00" at bounding box center [1254, 253] width 76 height 12
select select "9"
select select "2025"
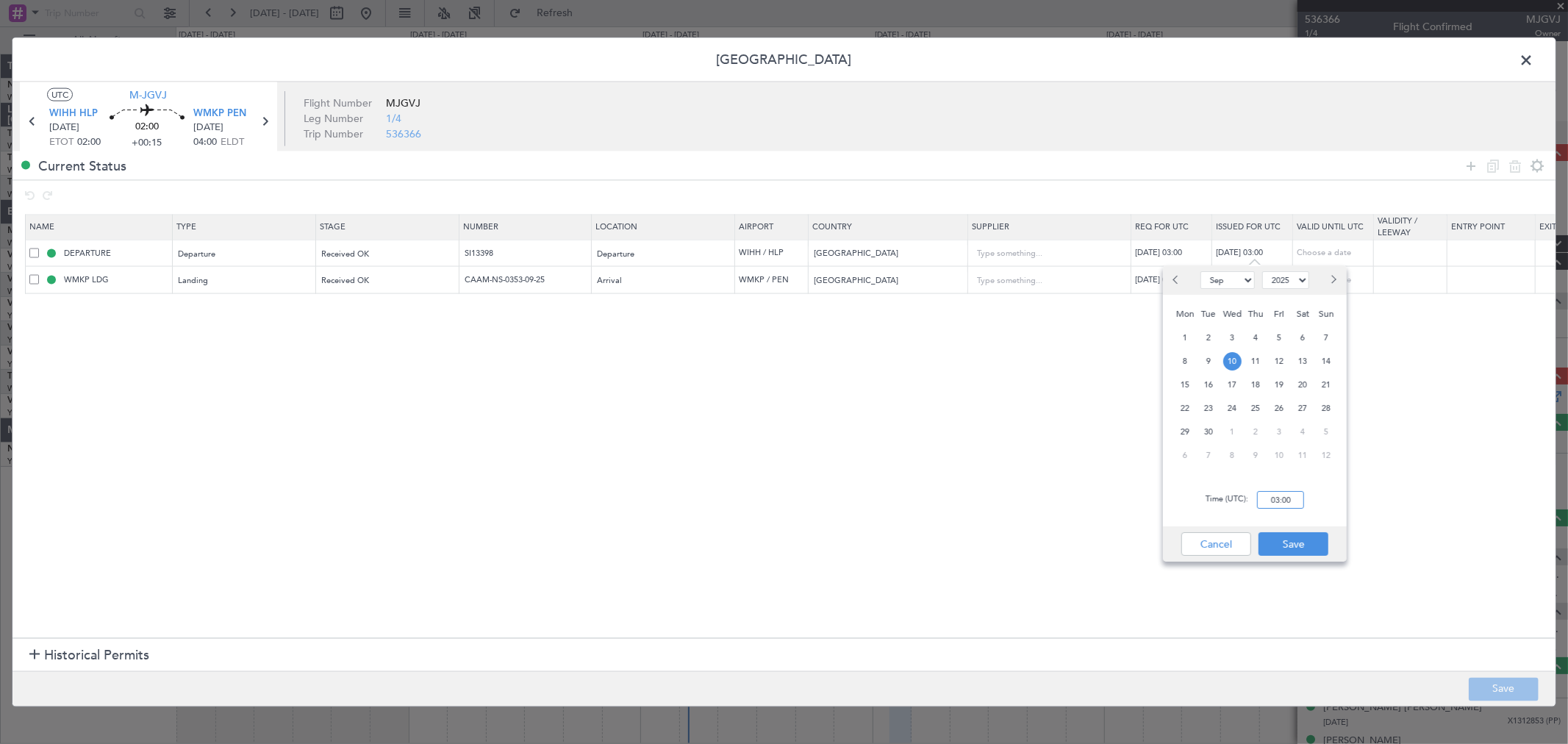
click at [1300, 495] on input "03:00" at bounding box center [1280, 500] width 47 height 18
type input "02:00"
click at [1276, 555] on div "Cancel Save" at bounding box center [1255, 544] width 184 height 36
click at [1287, 540] on button "Save" at bounding box center [1293, 543] width 70 height 23
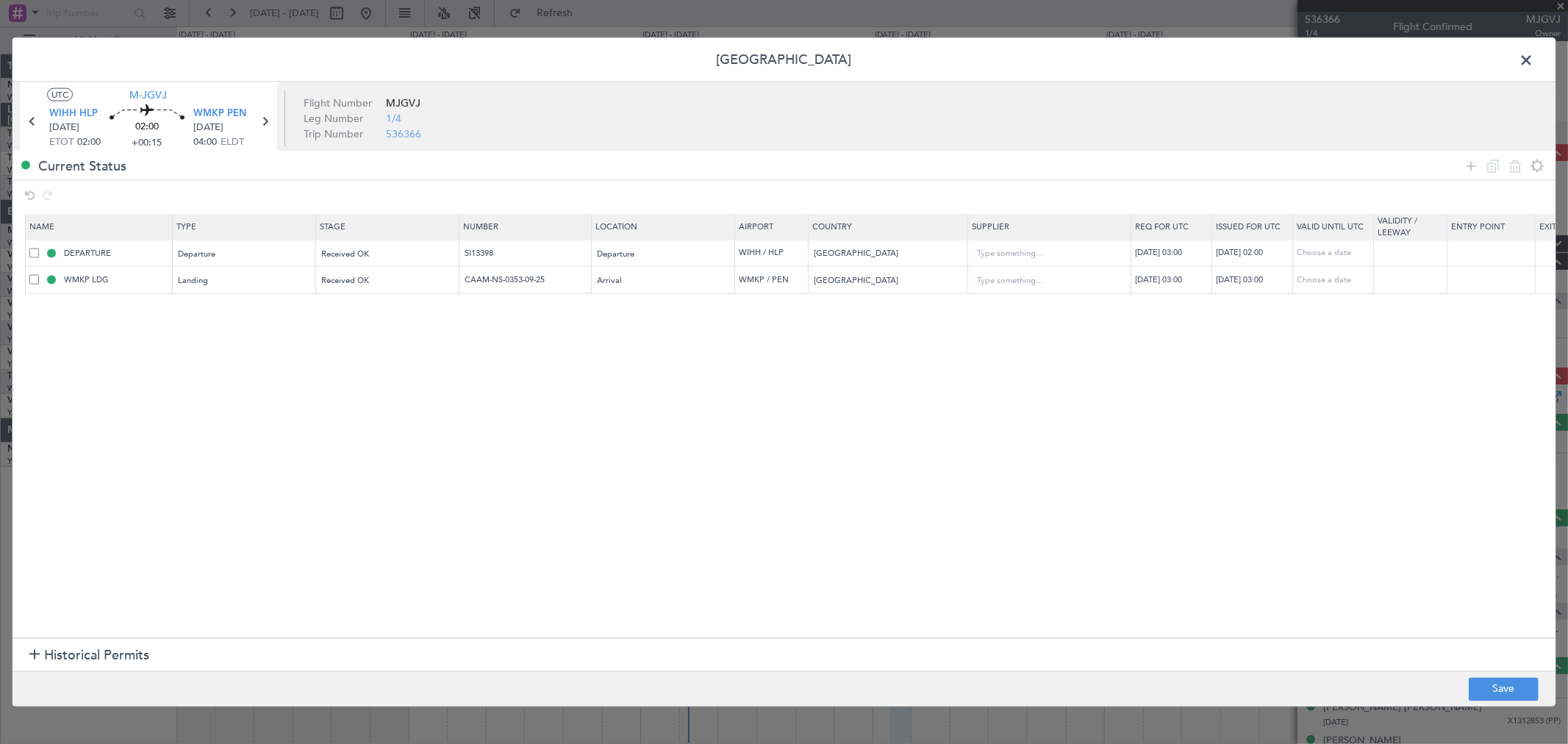
click at [1250, 281] on div "10/09/2025 03:00" at bounding box center [1254, 280] width 76 height 12
select select "9"
select select "2025"
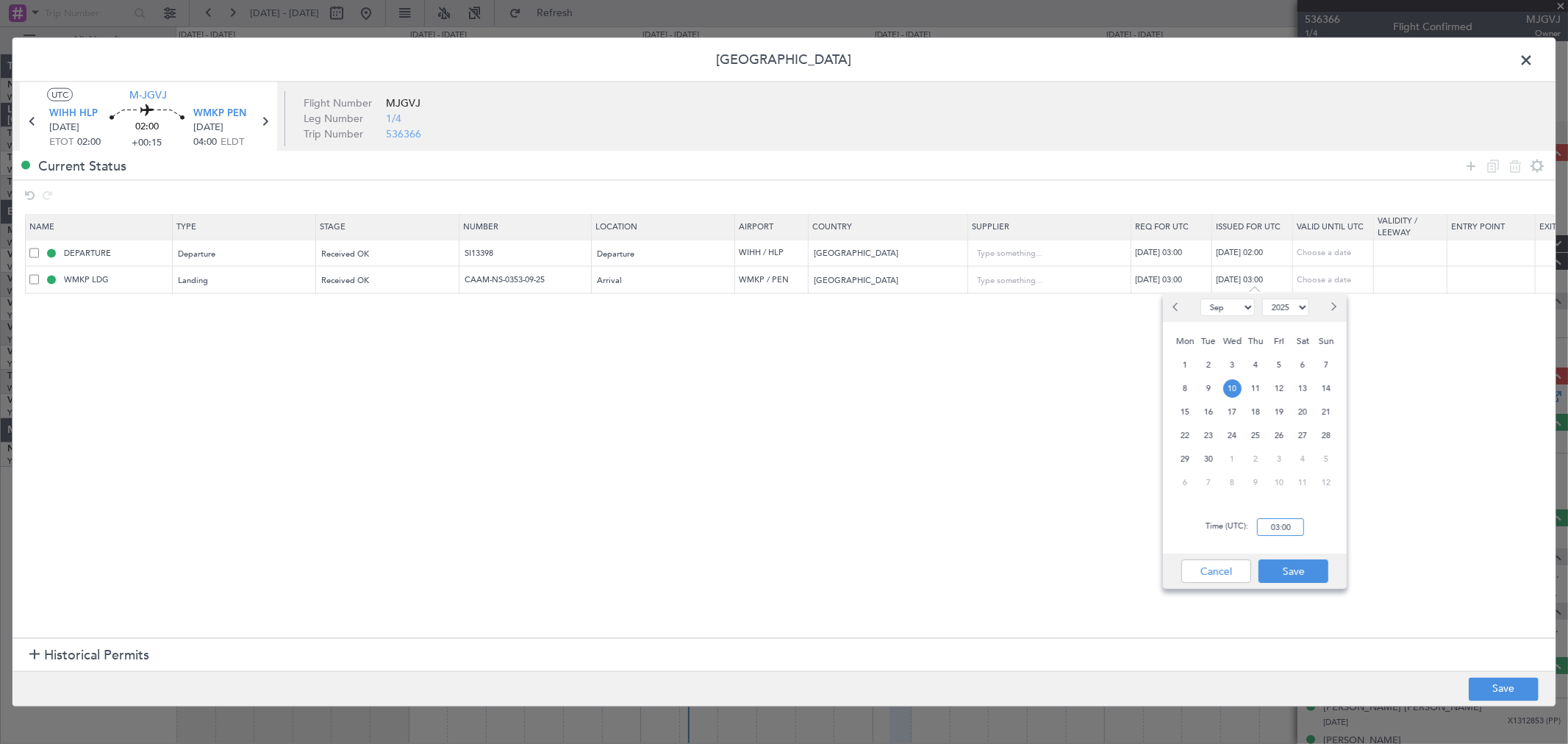
click at [1295, 526] on input "03:00" at bounding box center [1280, 527] width 47 height 18
type input "02:00"
click at [1302, 571] on button "Save" at bounding box center [1293, 571] width 70 height 23
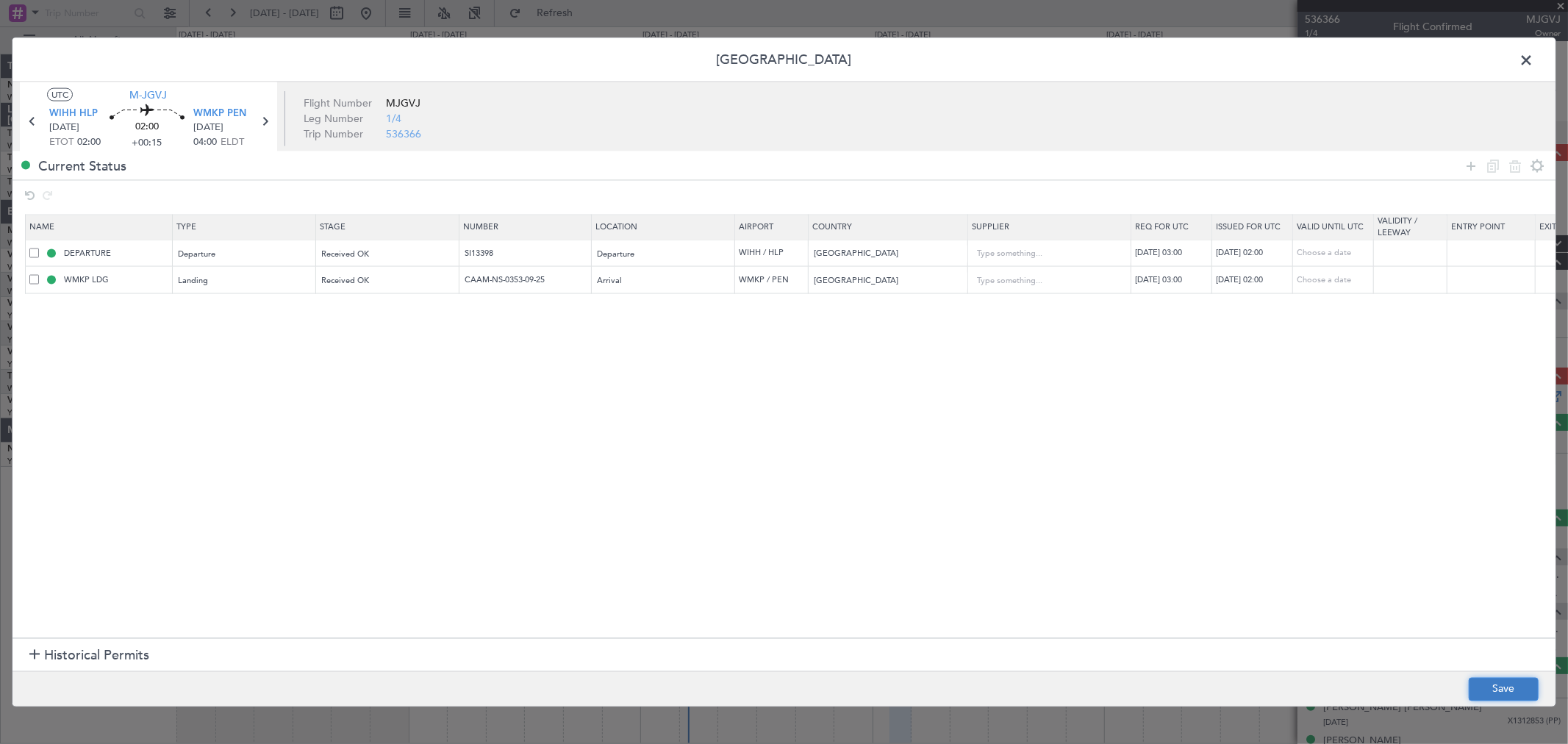
click at [1493, 681] on button "Save" at bounding box center [1503, 688] width 70 height 23
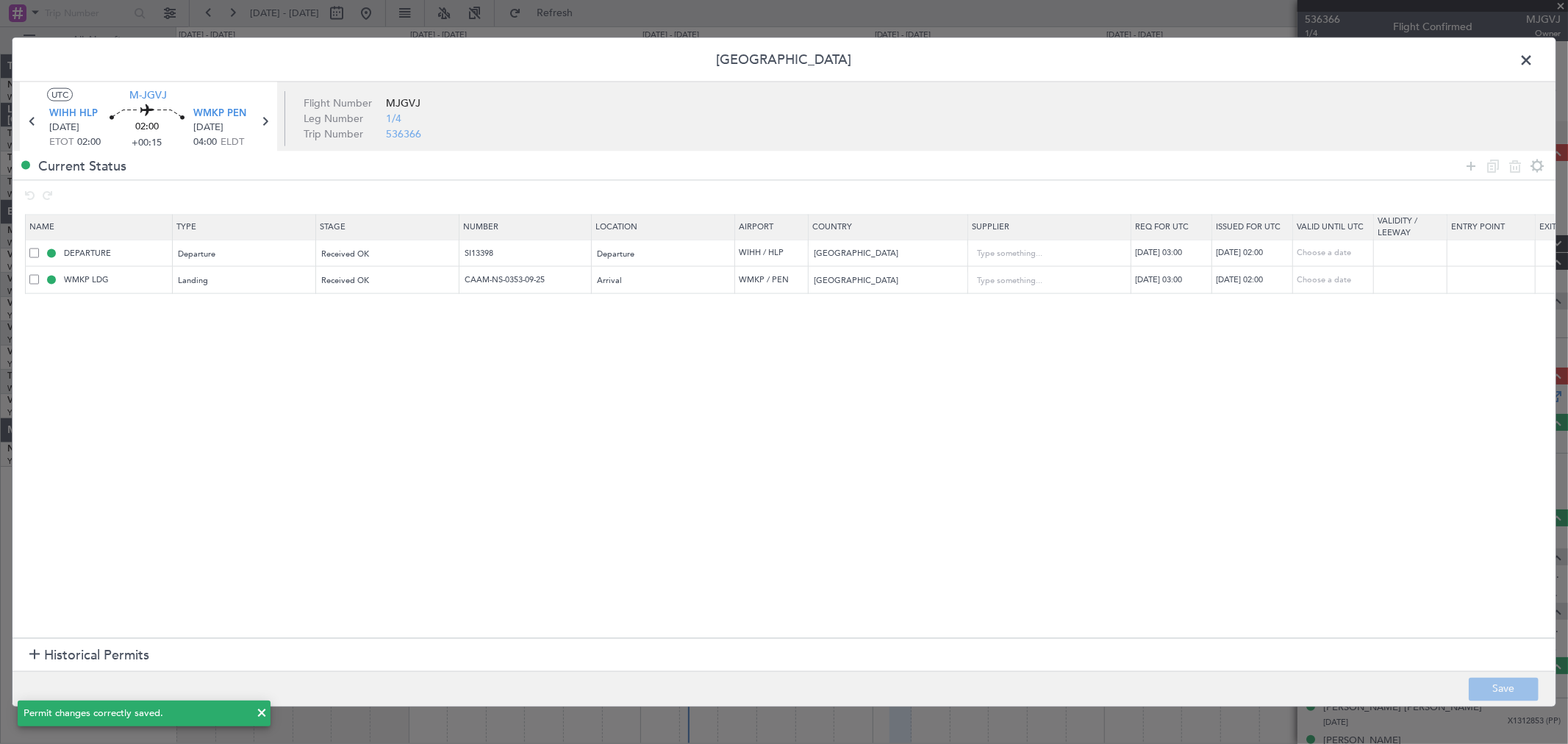
click at [1533, 56] on span at bounding box center [1533, 63] width 0 height 29
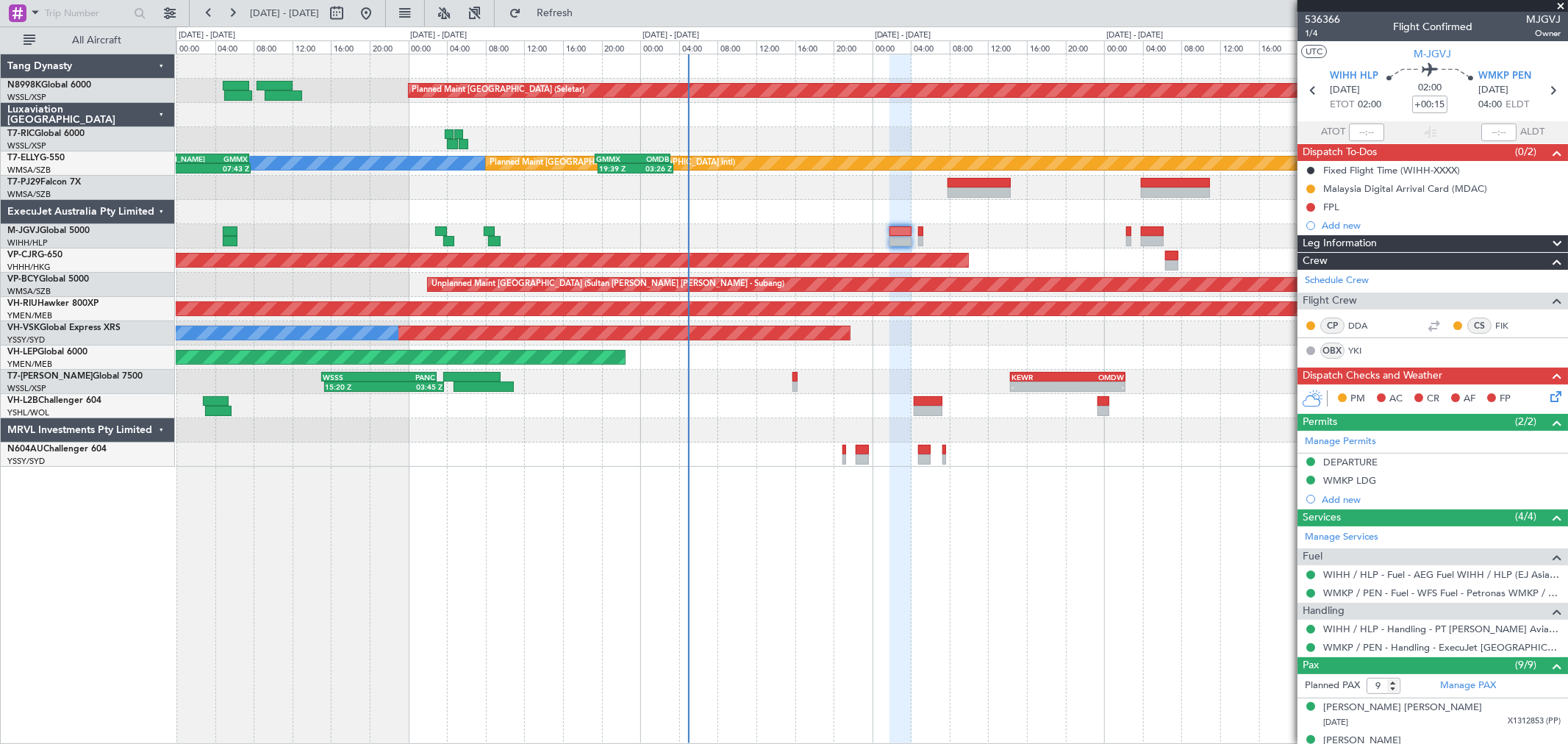
click at [598, 266] on div "Planned Maint Singapore (Seletar) MEL Planned Maint Dubai (Dubai Intl) 20:50 Z …" at bounding box center [871, 260] width 1391 height 412
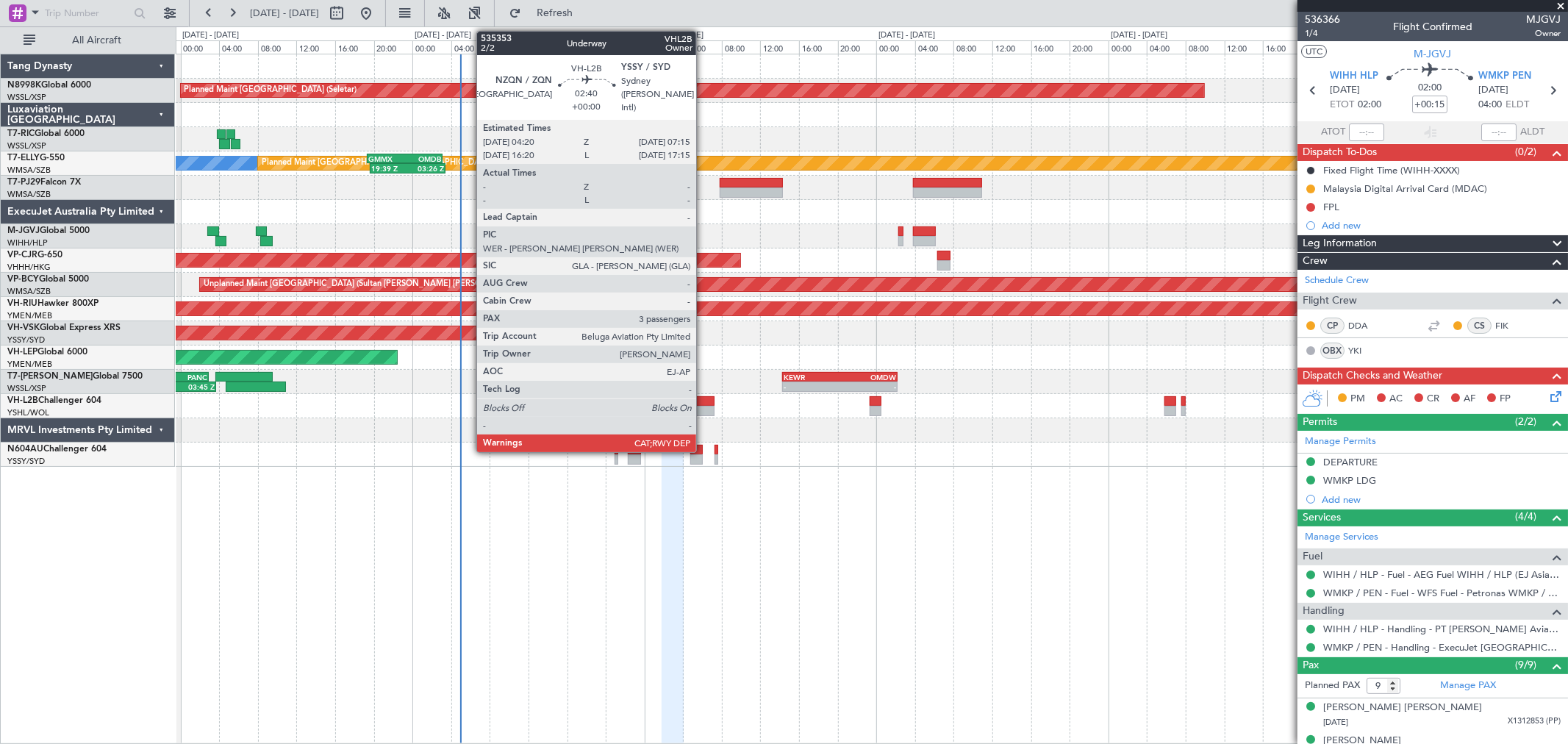
click at [703, 406] on div at bounding box center [700, 411] width 28 height 11
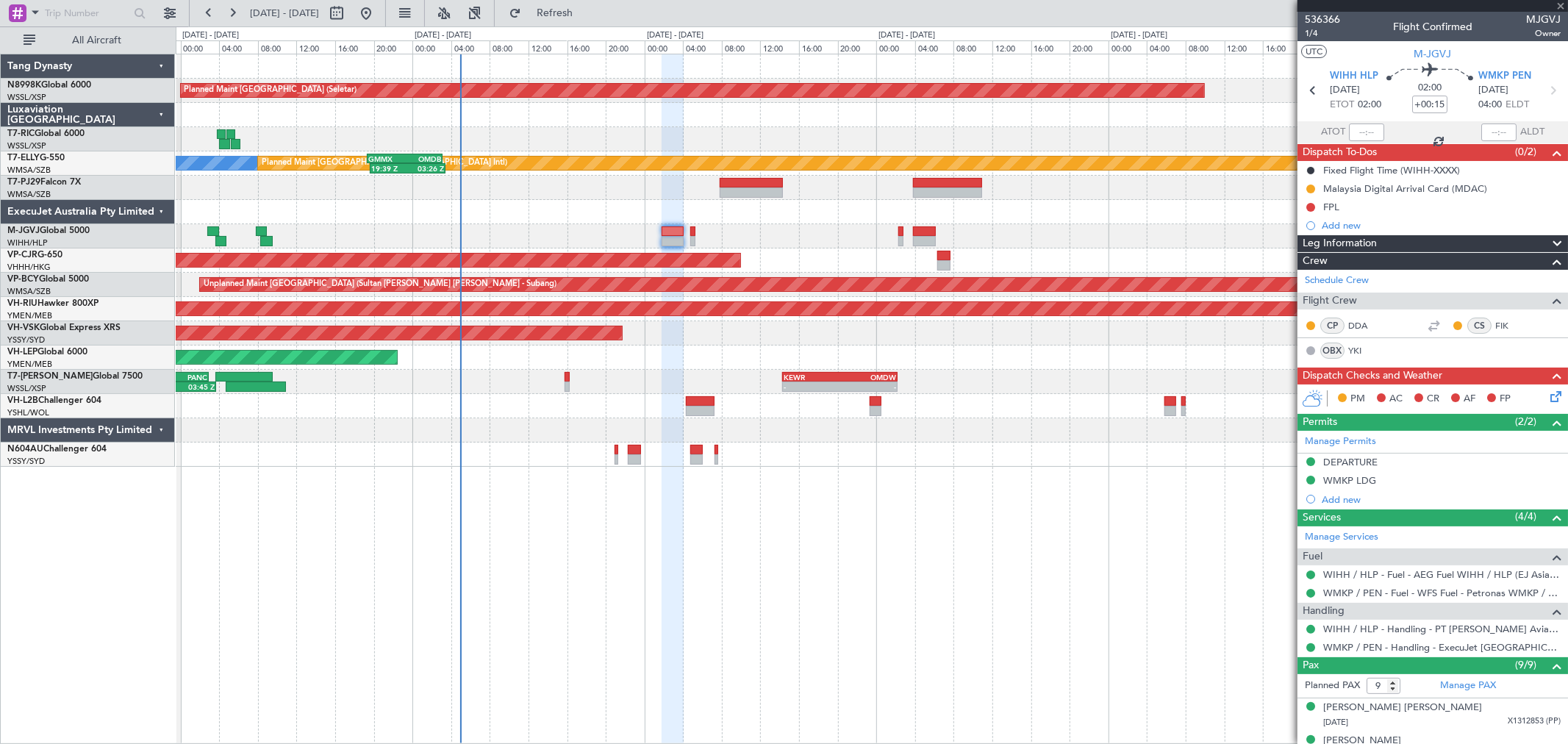
type input "3"
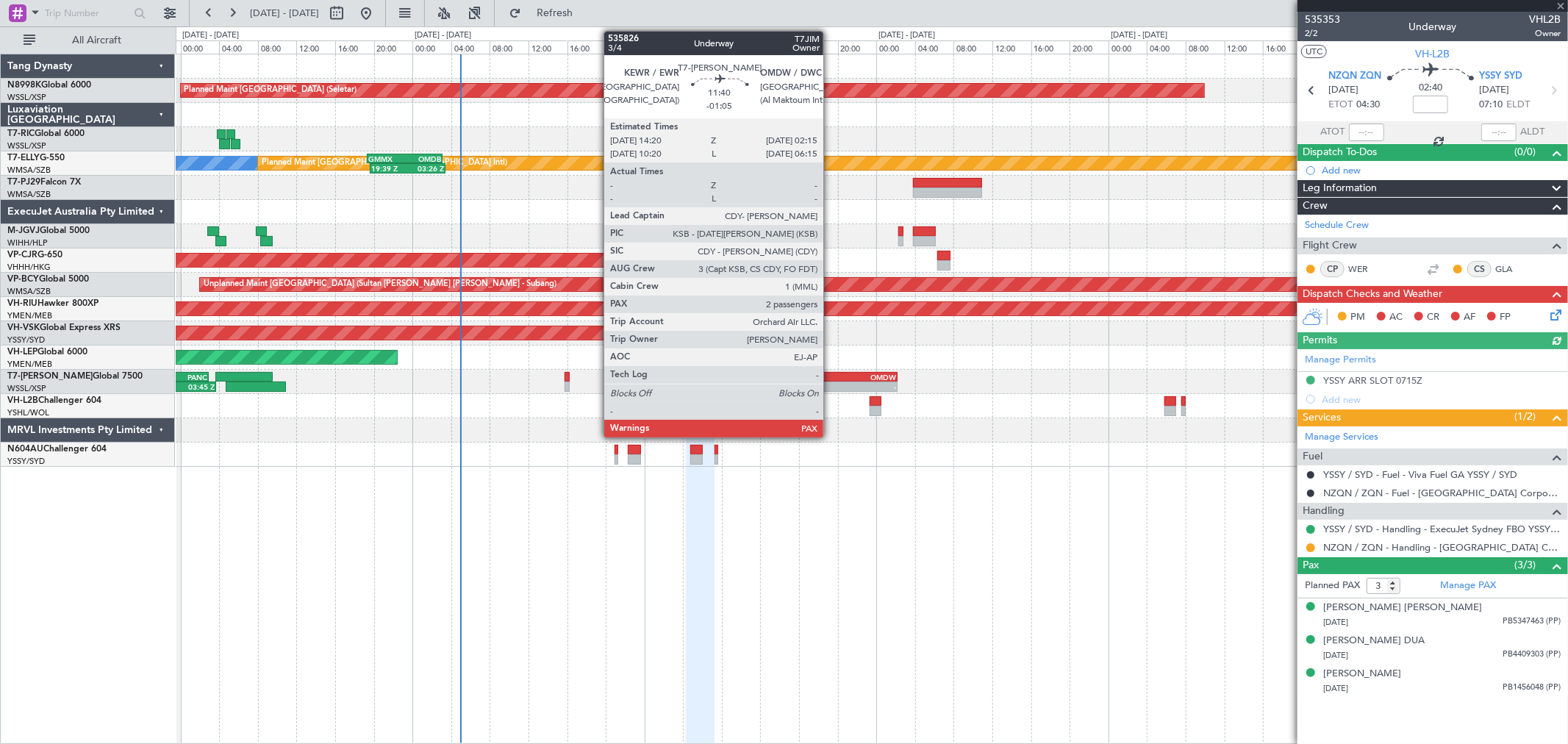
click at [830, 372] on div "KEWR 14:20 Z OMDW 02:15 Z" at bounding box center [840, 377] width 115 height 11
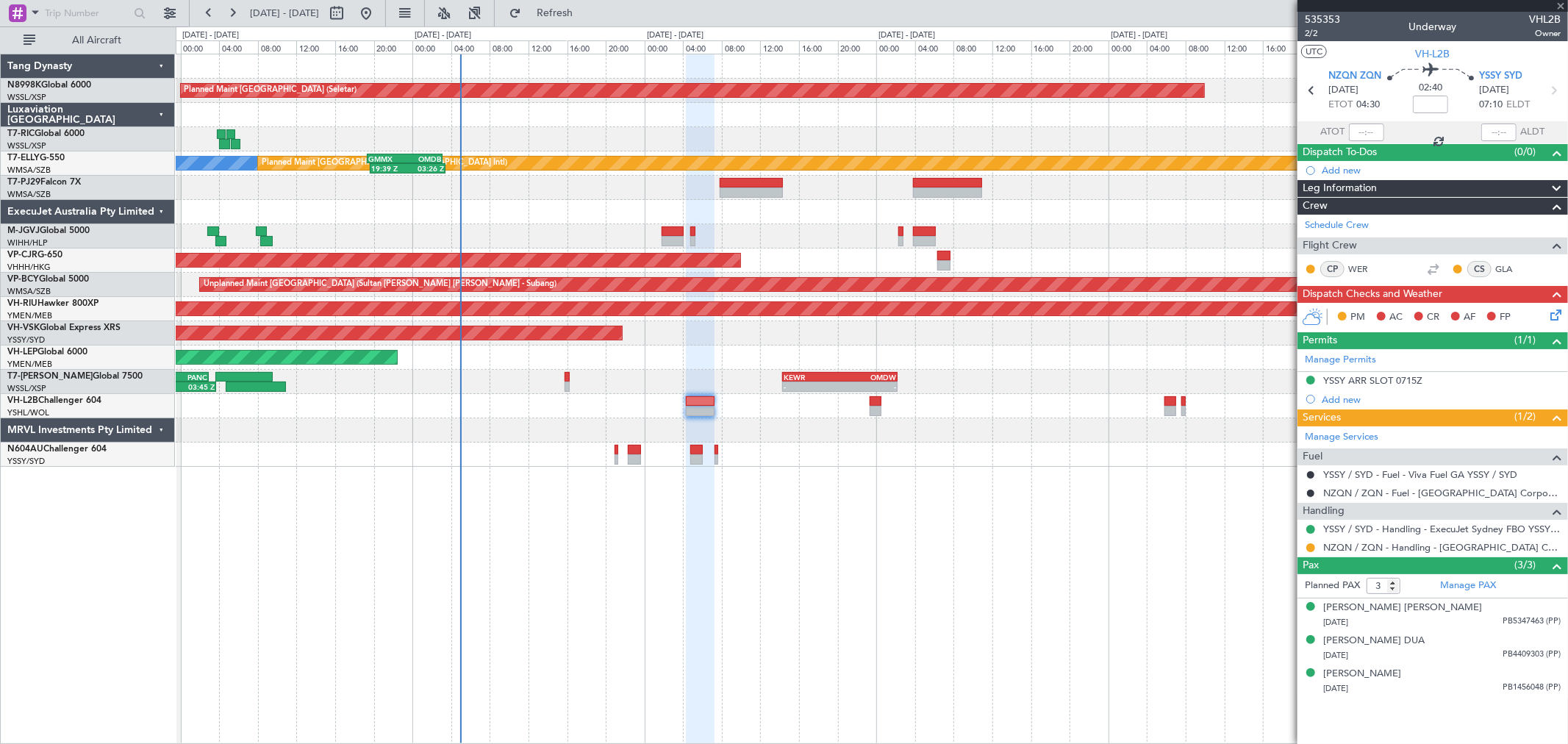
type input "-01:05"
type input "2"
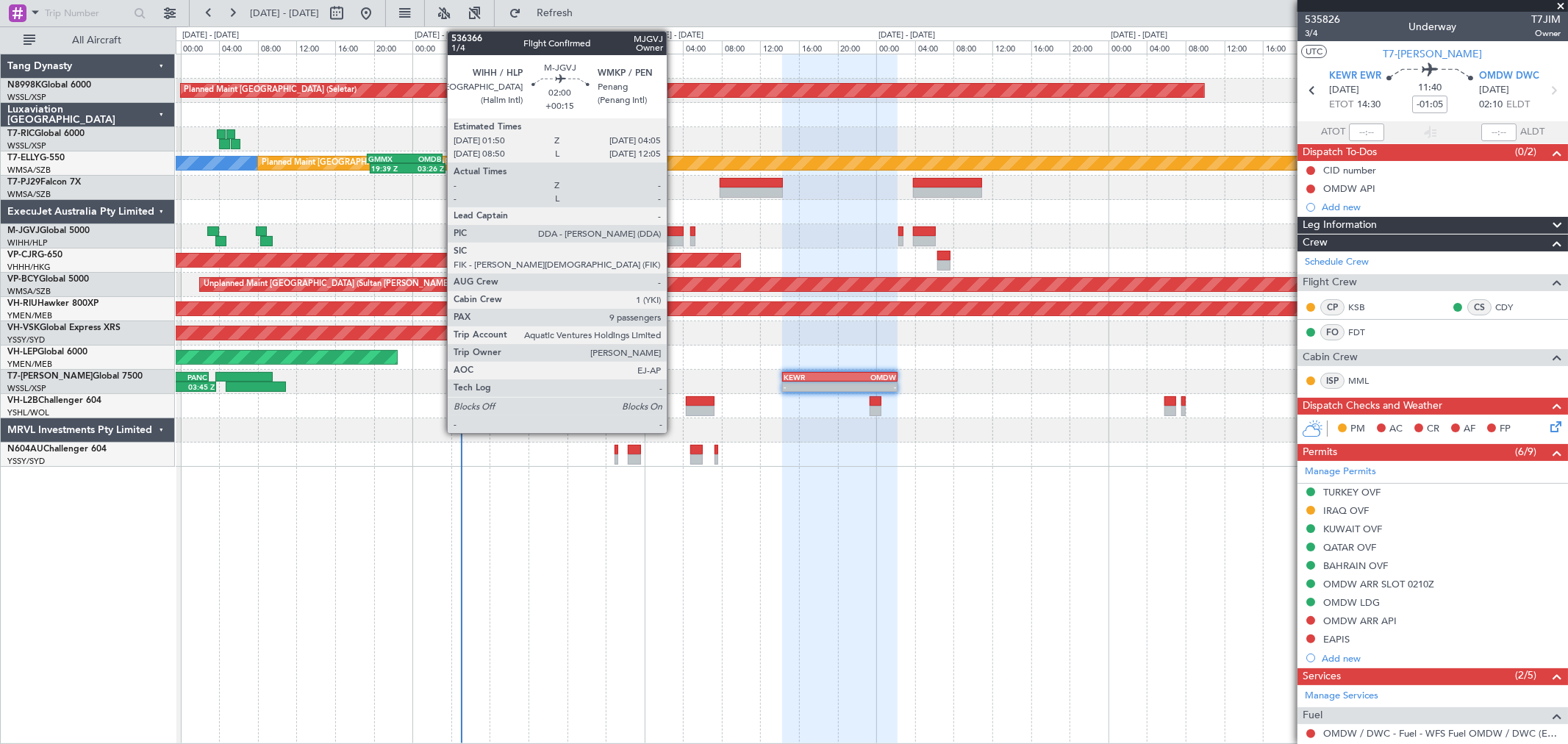
click at [674, 240] on div at bounding box center [672, 241] width 22 height 11
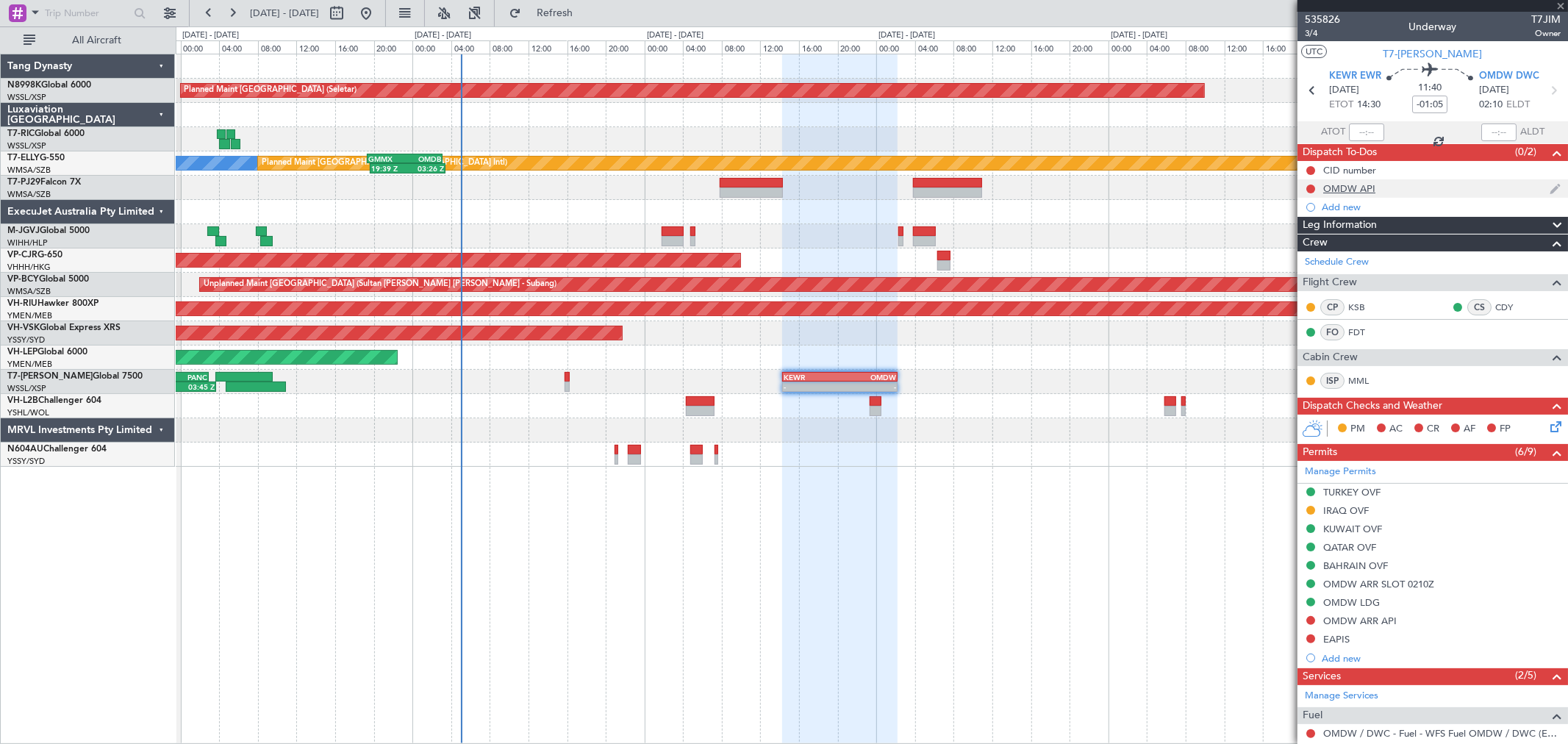
type input "+00:15"
type input "9"
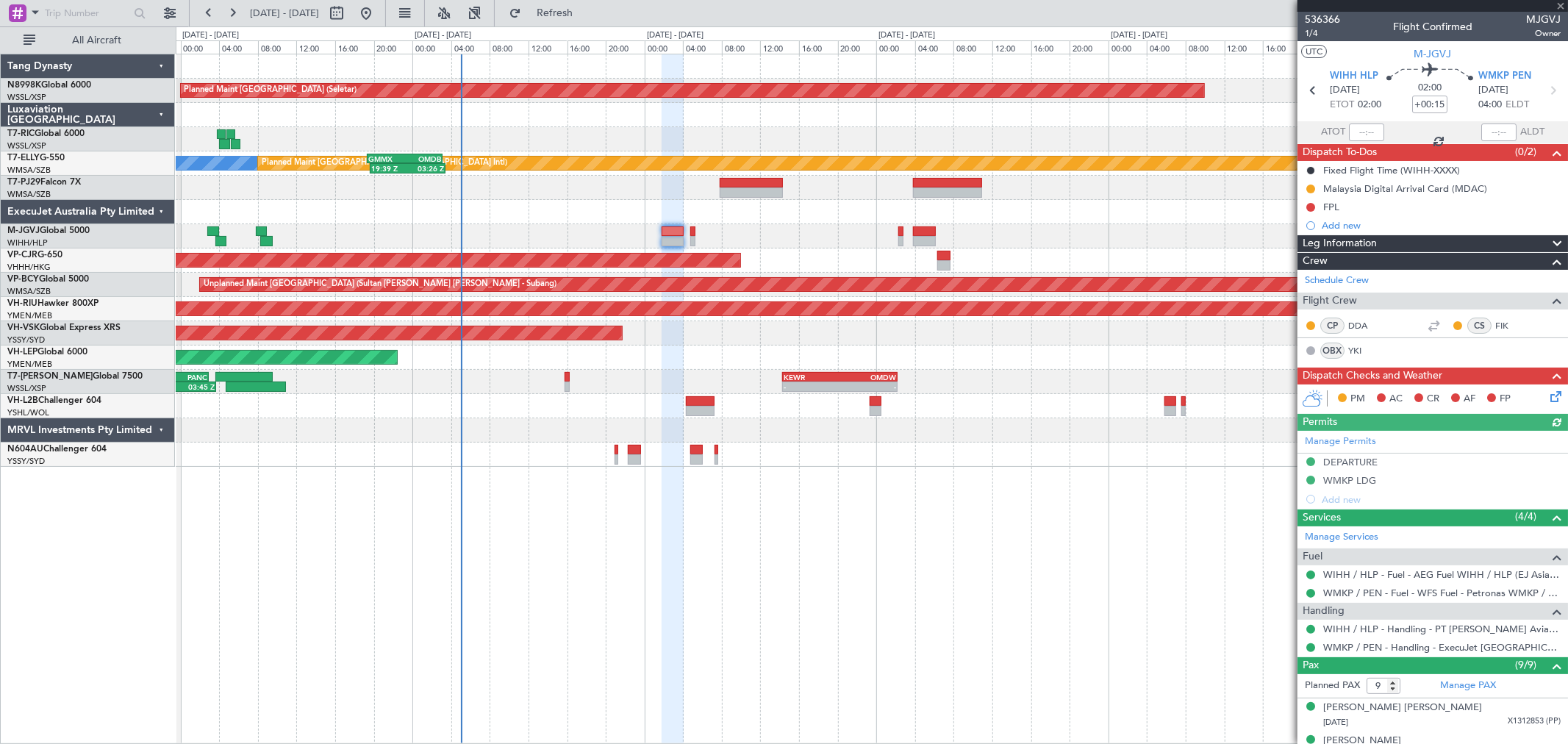
click at [1347, 235] on span "Leg Information" at bounding box center [1340, 243] width 75 height 17
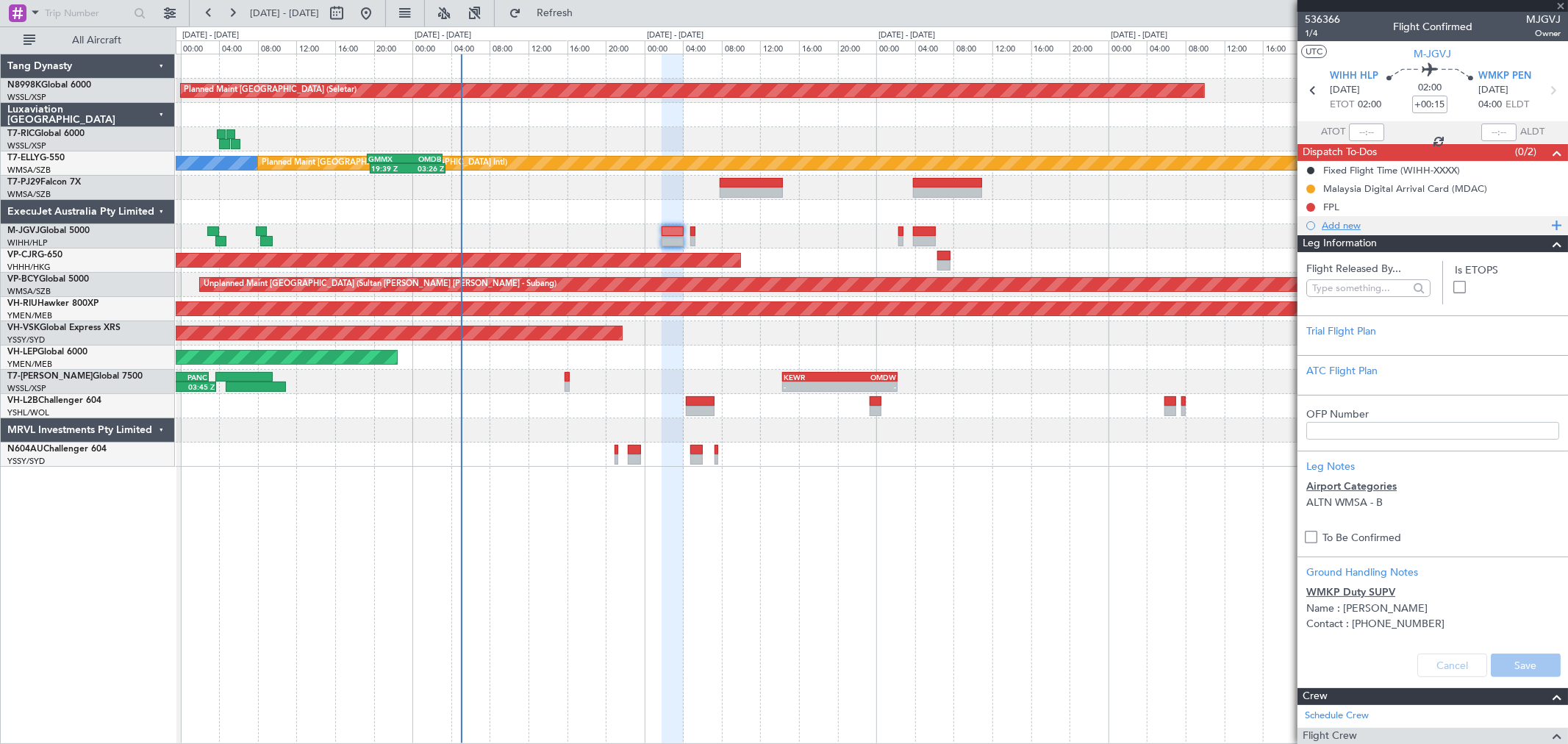
click at [1350, 225] on div "Add new" at bounding box center [1434, 226] width 226 height 12
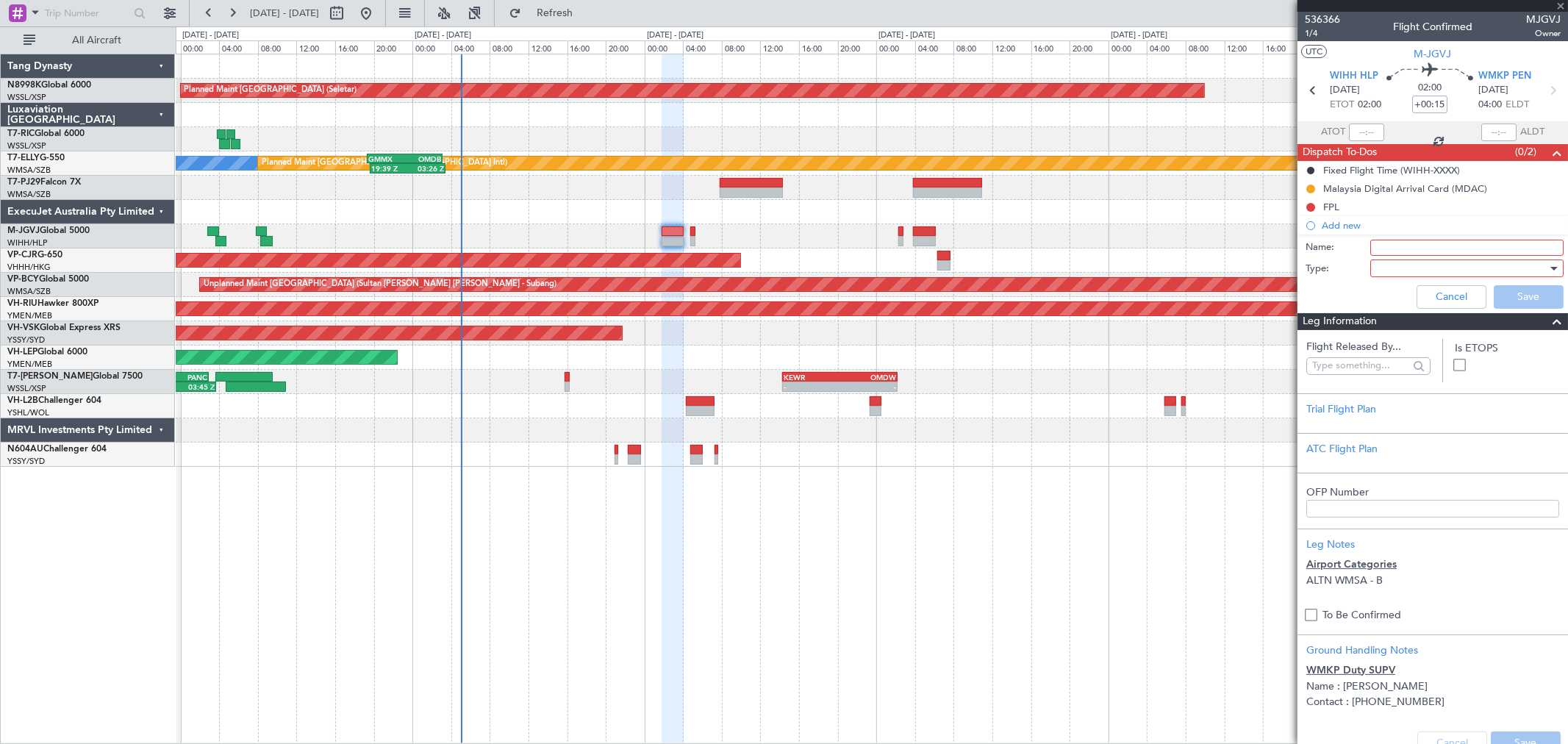
click at [1392, 245] on input "Name:" at bounding box center [1467, 248] width 194 height 16
type input "i"
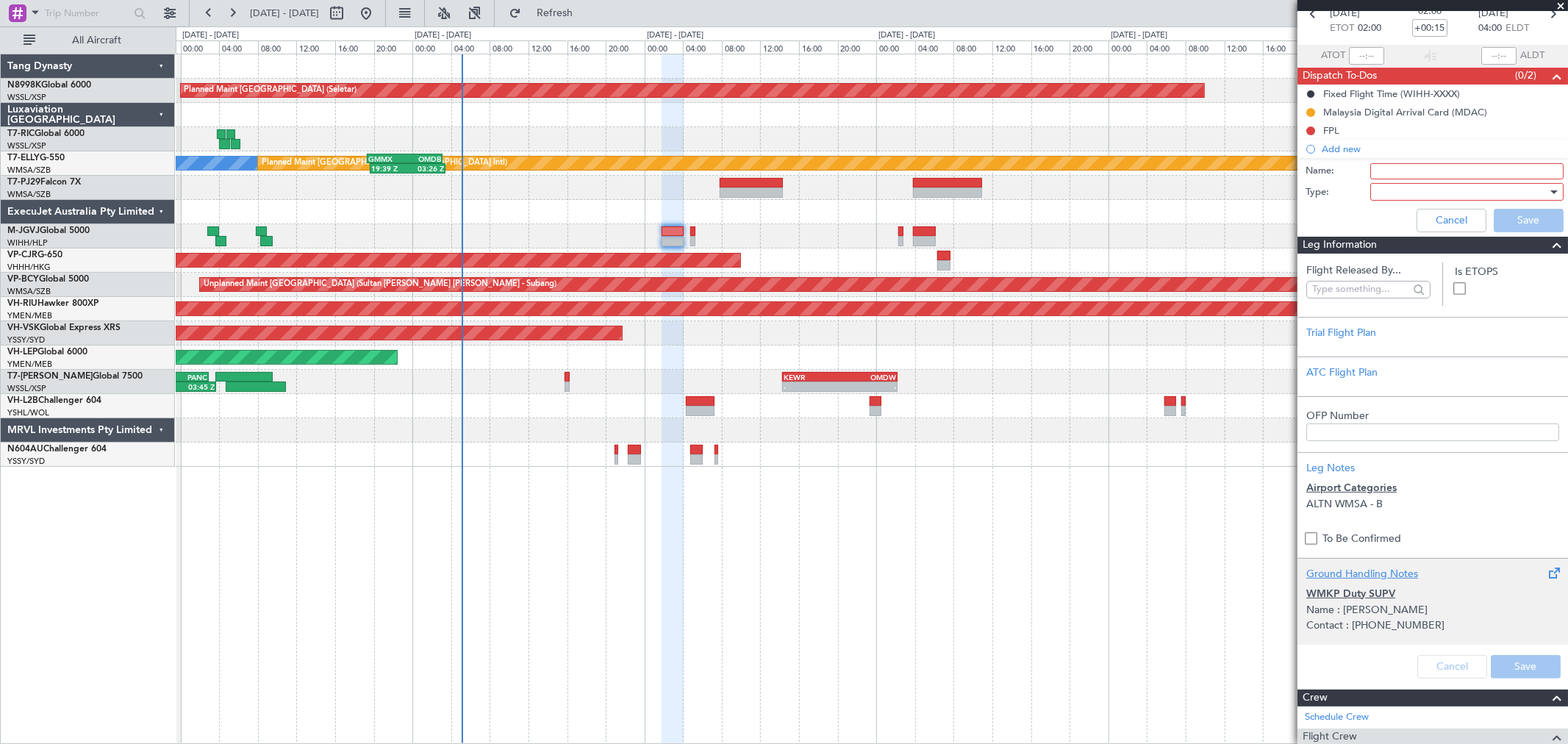
scroll to position [163, 0]
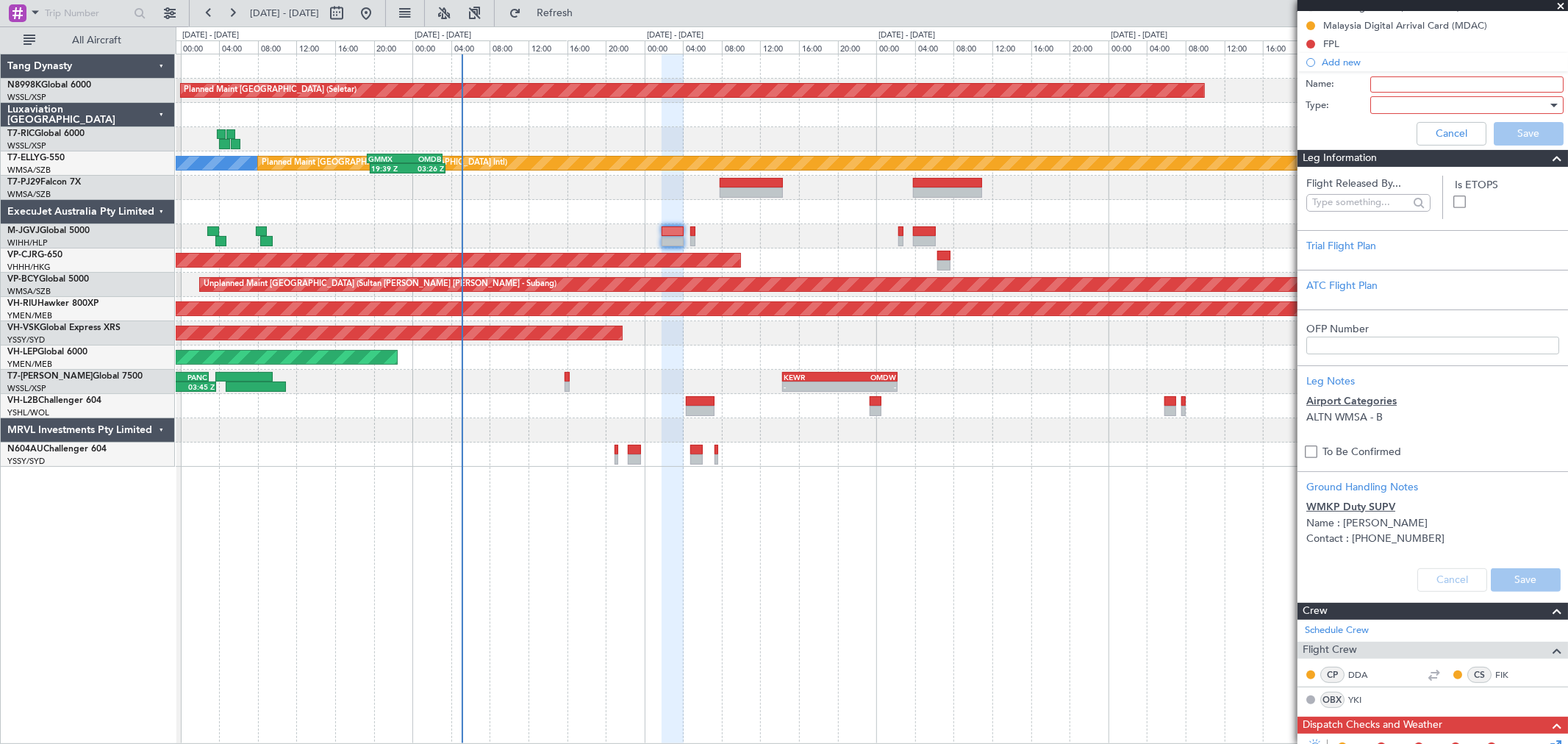
click at [1436, 579] on div "Cancel Save" at bounding box center [1432, 580] width 271 height 44
click at [1061, 474] on div "Planned Maint Singapore (Seletar) MEL Planned Maint Dubai (Dubai Intl) 19:39 Z …" at bounding box center [872, 398] width 1392 height 690
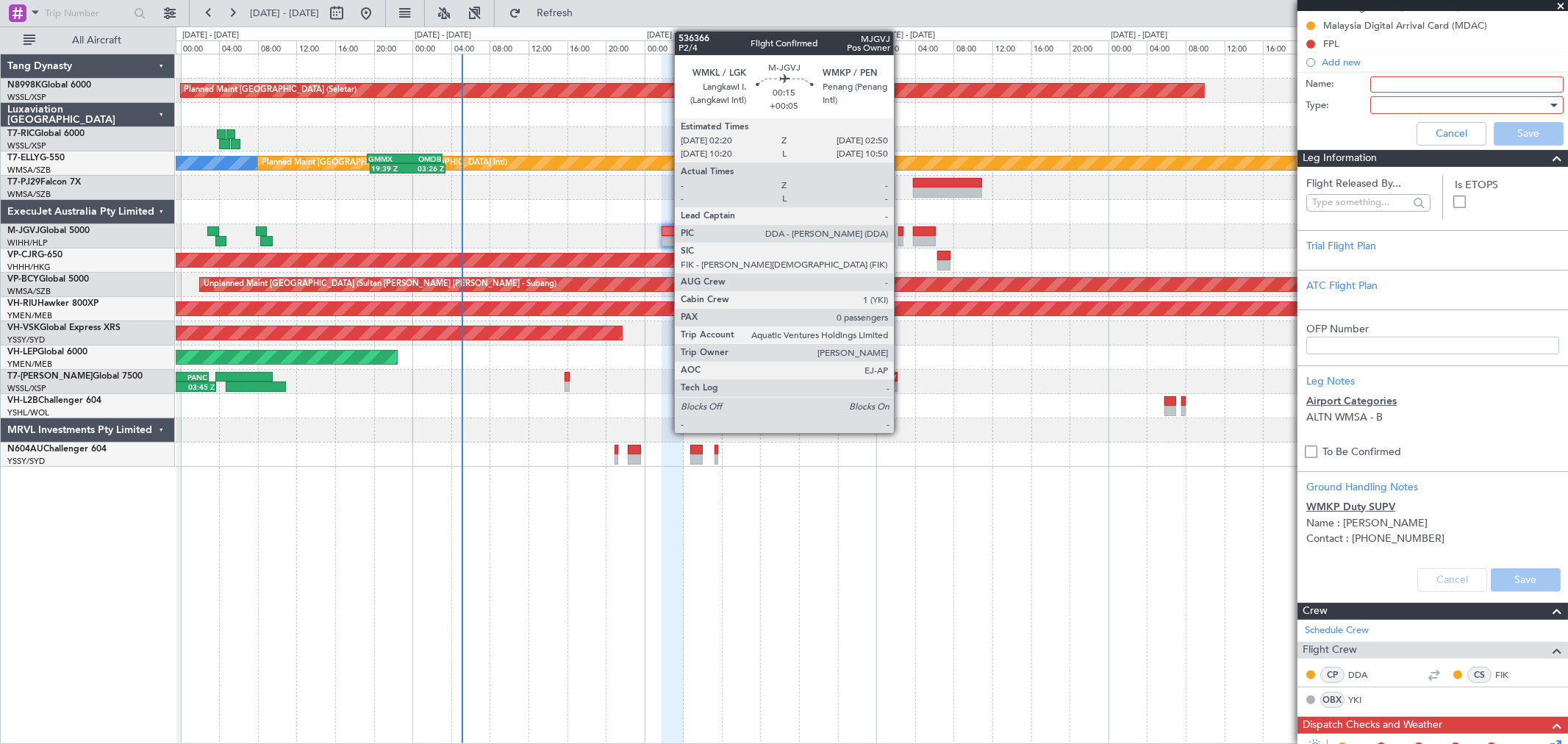
click at [901, 237] on div at bounding box center [901, 241] width 5 height 11
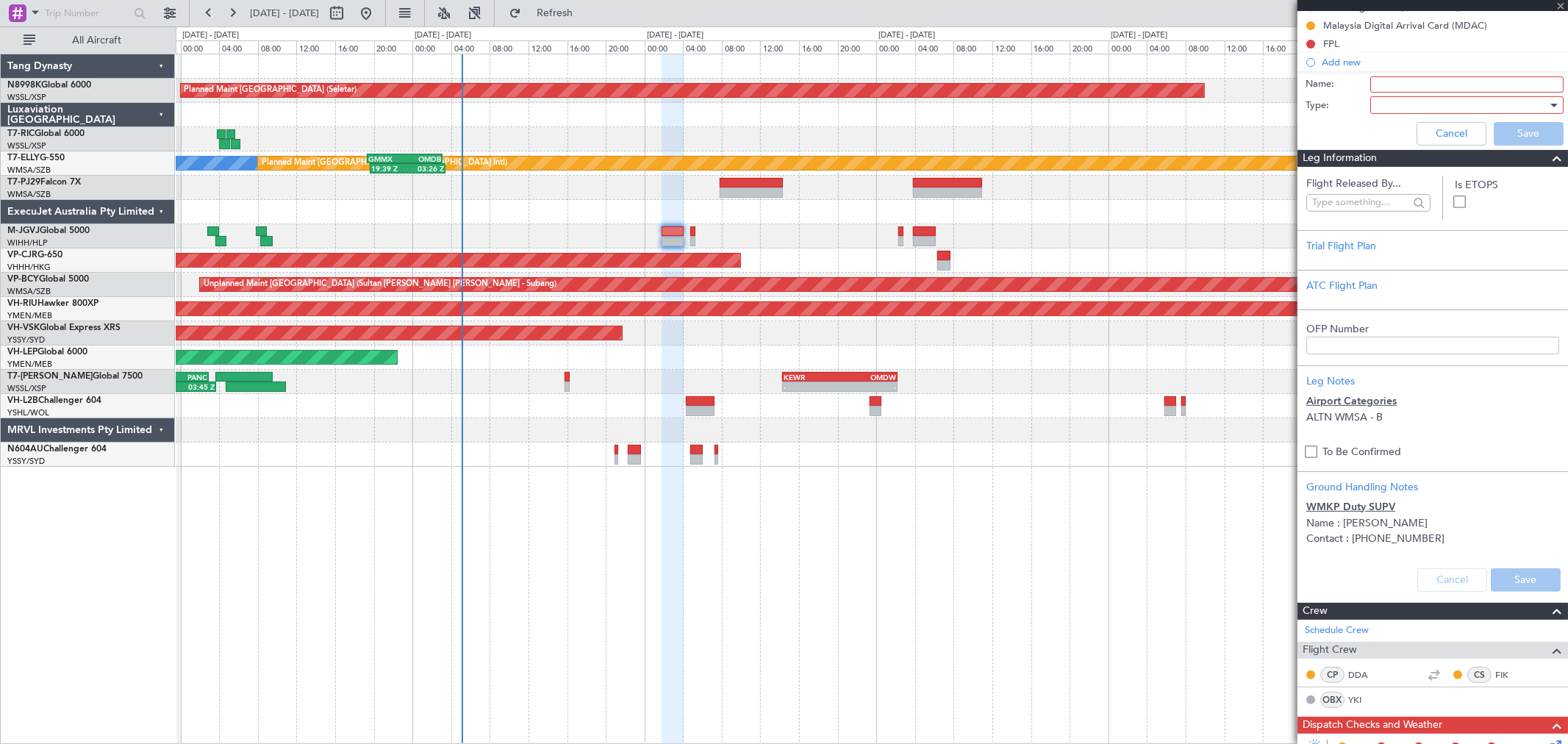
type input "+00:05"
type input "0"
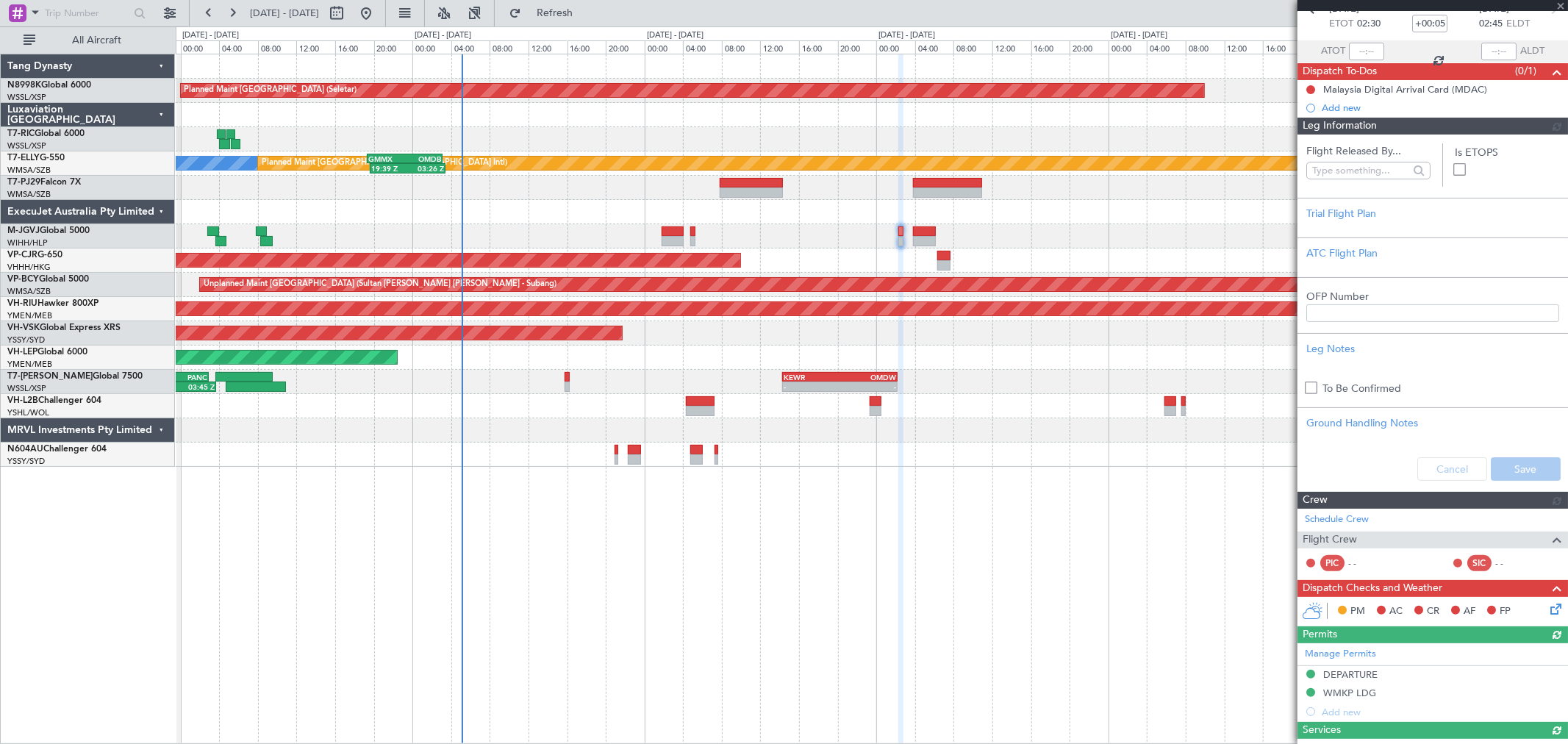
scroll to position [126, 0]
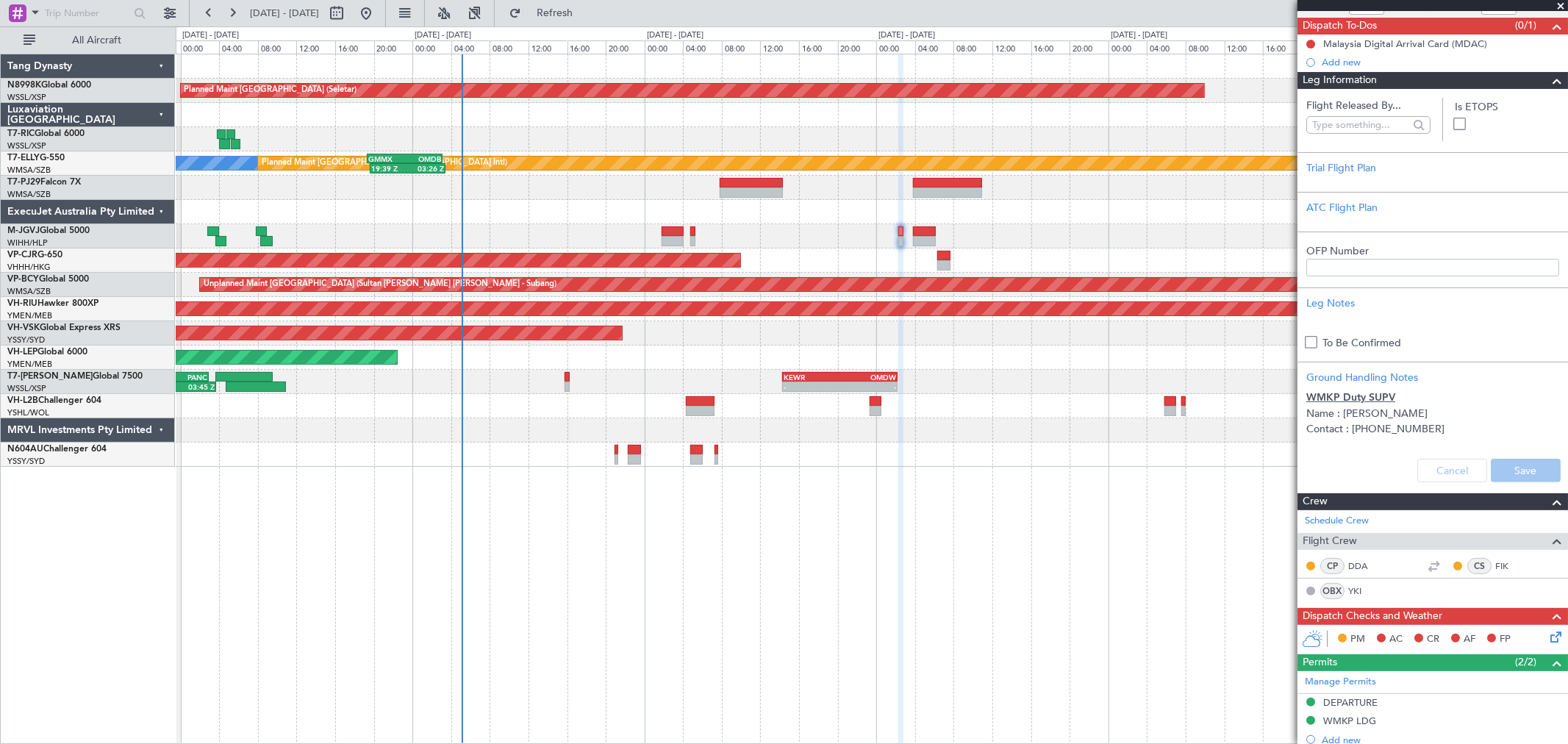
click at [1435, 468] on div "Cancel Save" at bounding box center [1432, 471] width 271 height 44
click at [1332, 79] on span "Leg Information" at bounding box center [1340, 80] width 75 height 17
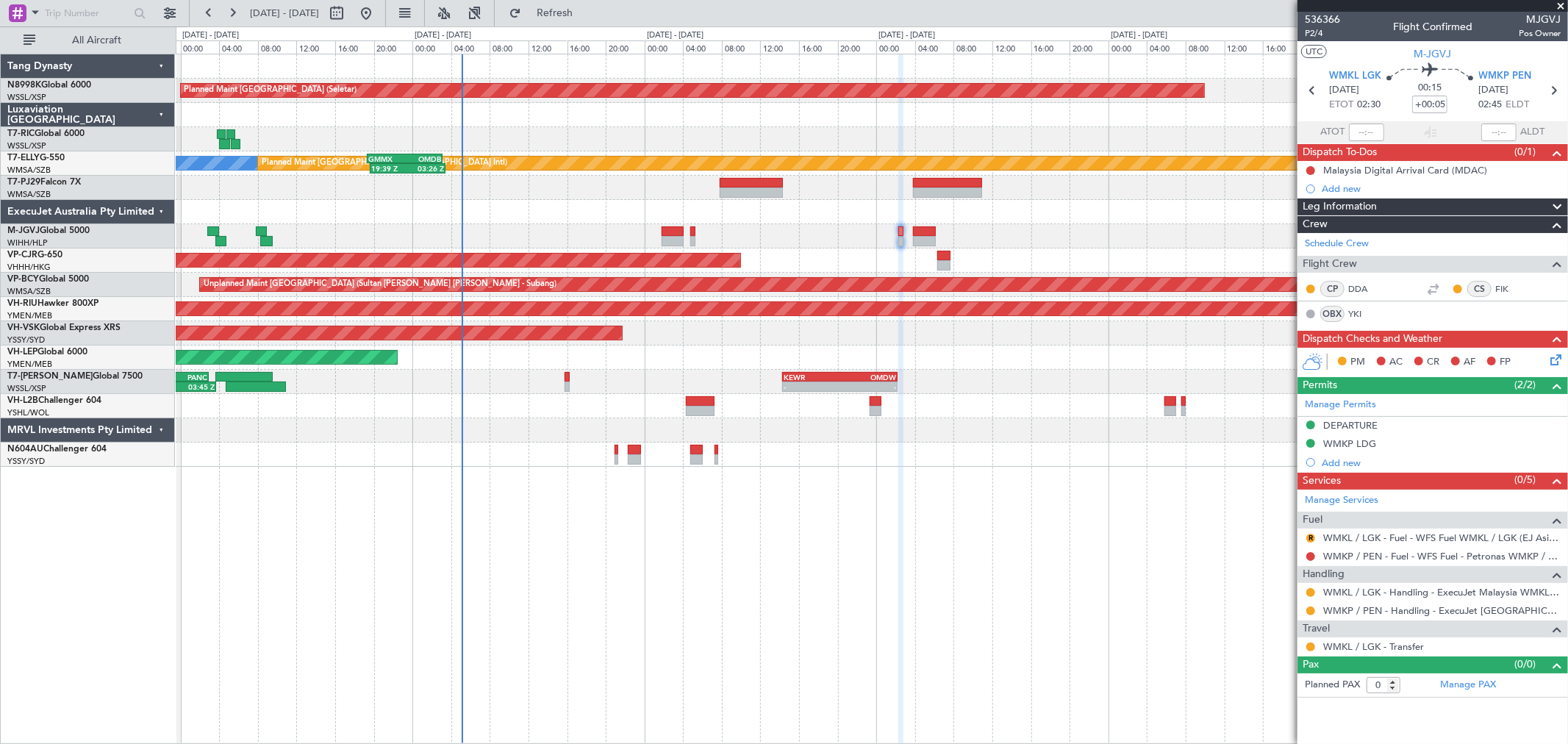
scroll to position [0, 0]
click at [1311, 535] on button "R" at bounding box center [1311, 538] width 9 height 9
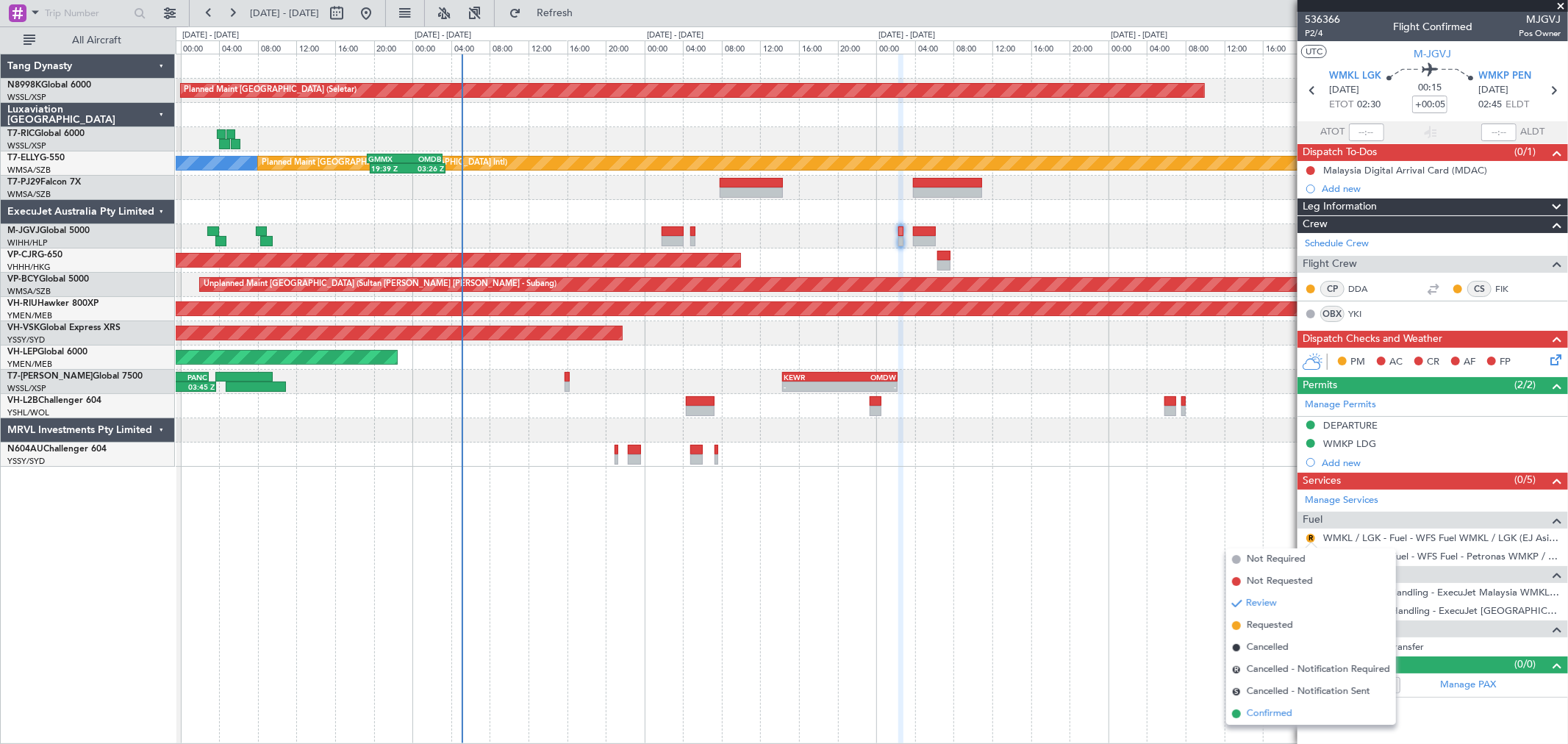
click at [1272, 714] on span "Confirmed" at bounding box center [1269, 714] width 45 height 15
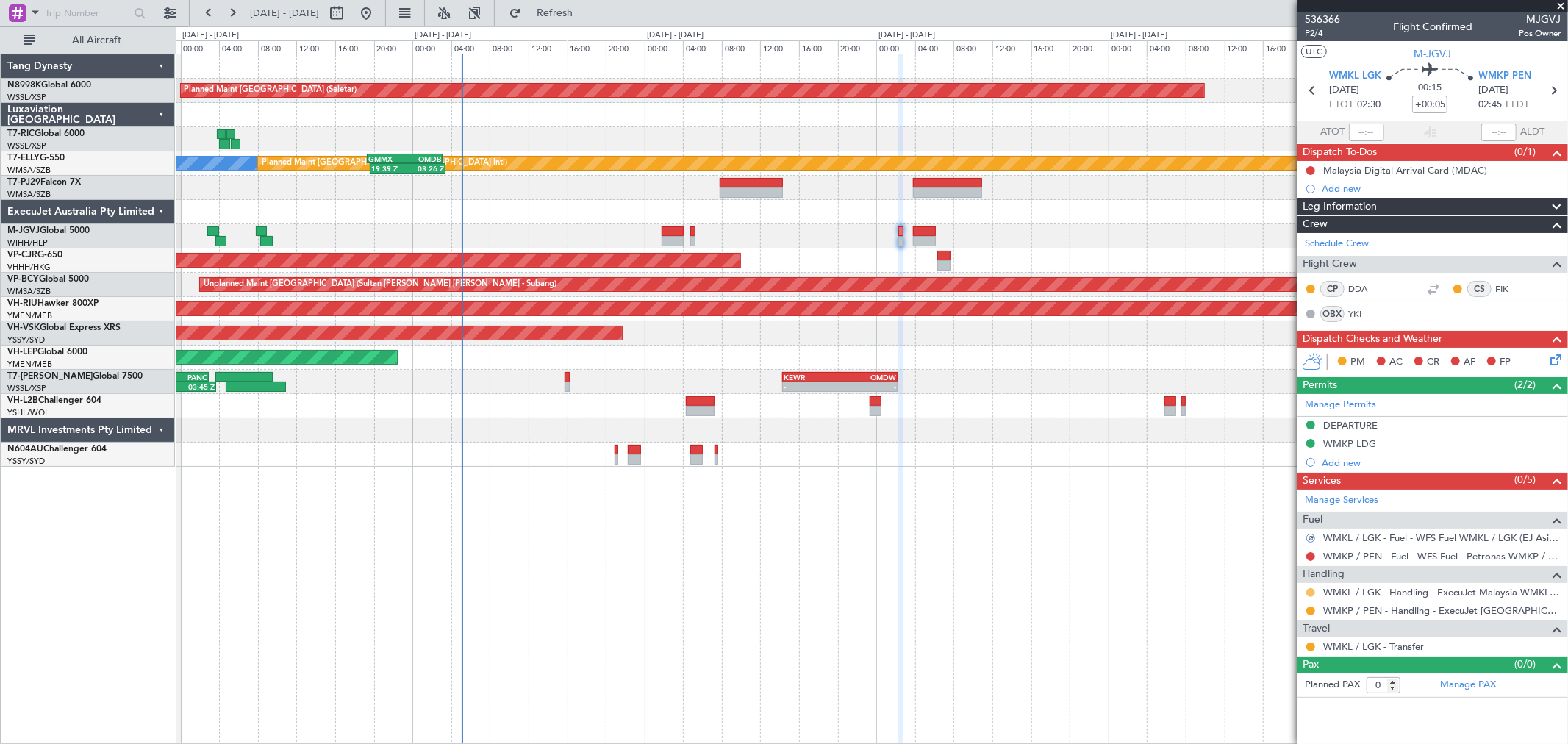
click at [1310, 590] on button at bounding box center [1311, 592] width 9 height 9
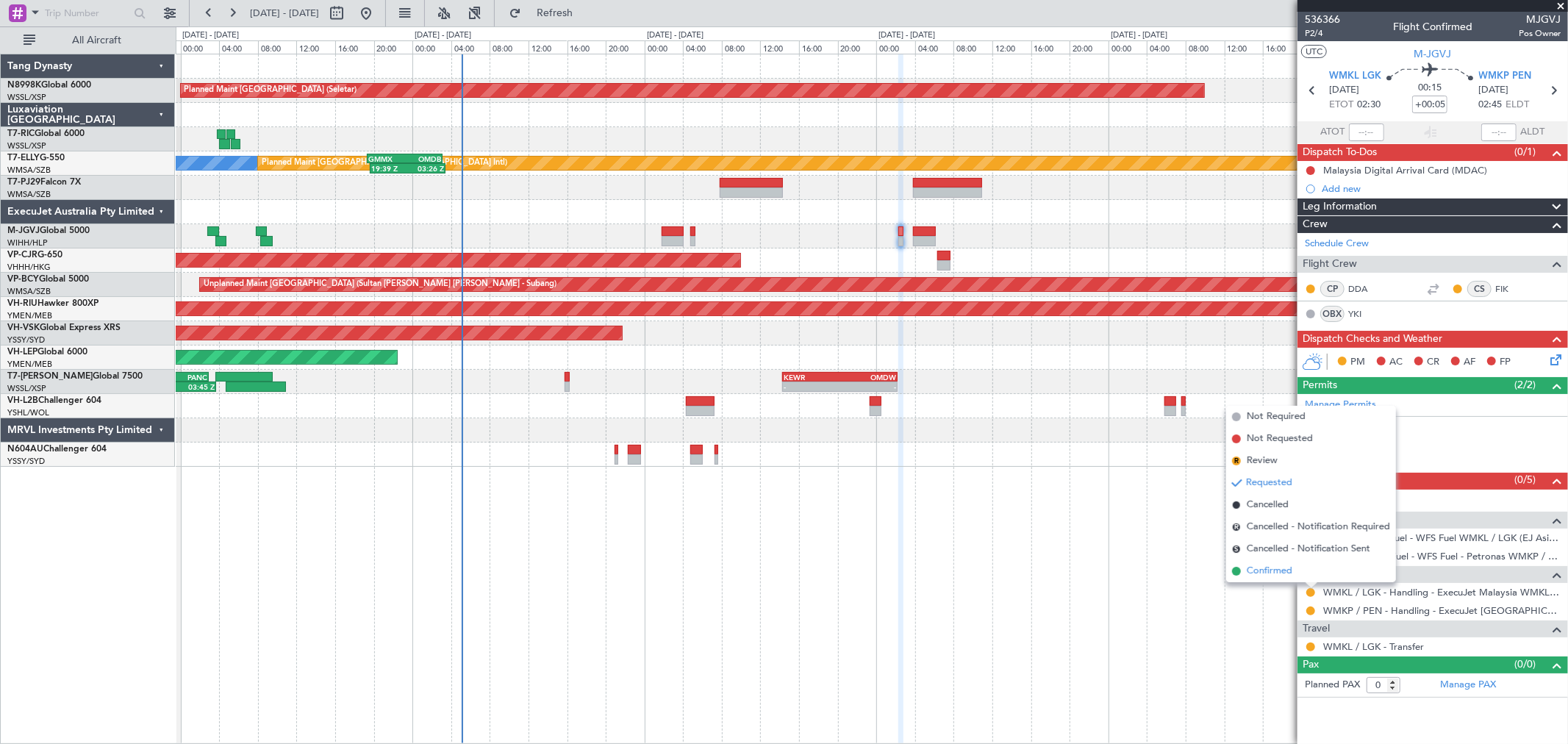
click at [1281, 576] on span "Confirmed" at bounding box center [1269, 571] width 45 height 15
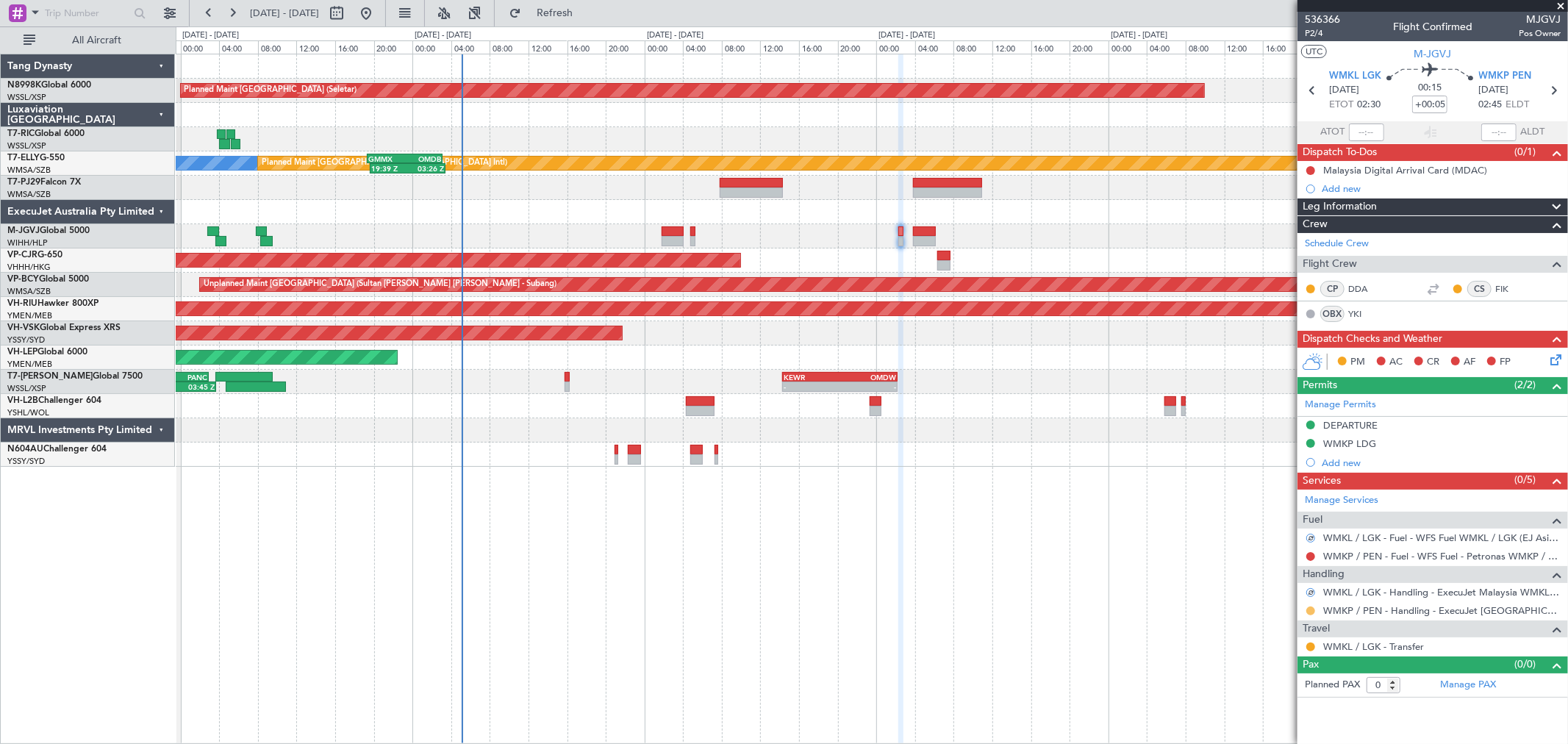
click at [1311, 611] on button at bounding box center [1311, 611] width 9 height 9
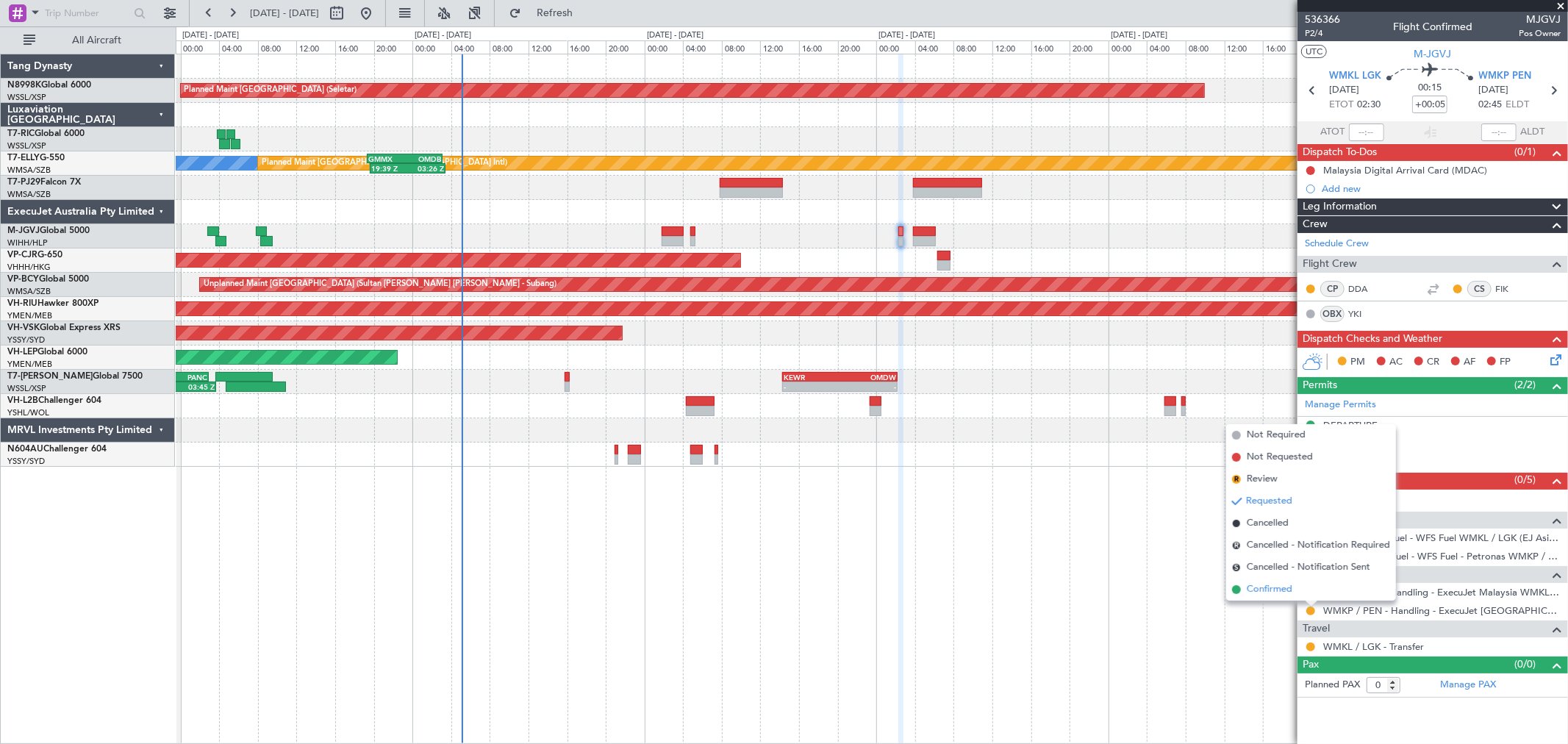
click at [1288, 591] on span "Confirmed" at bounding box center [1269, 590] width 45 height 15
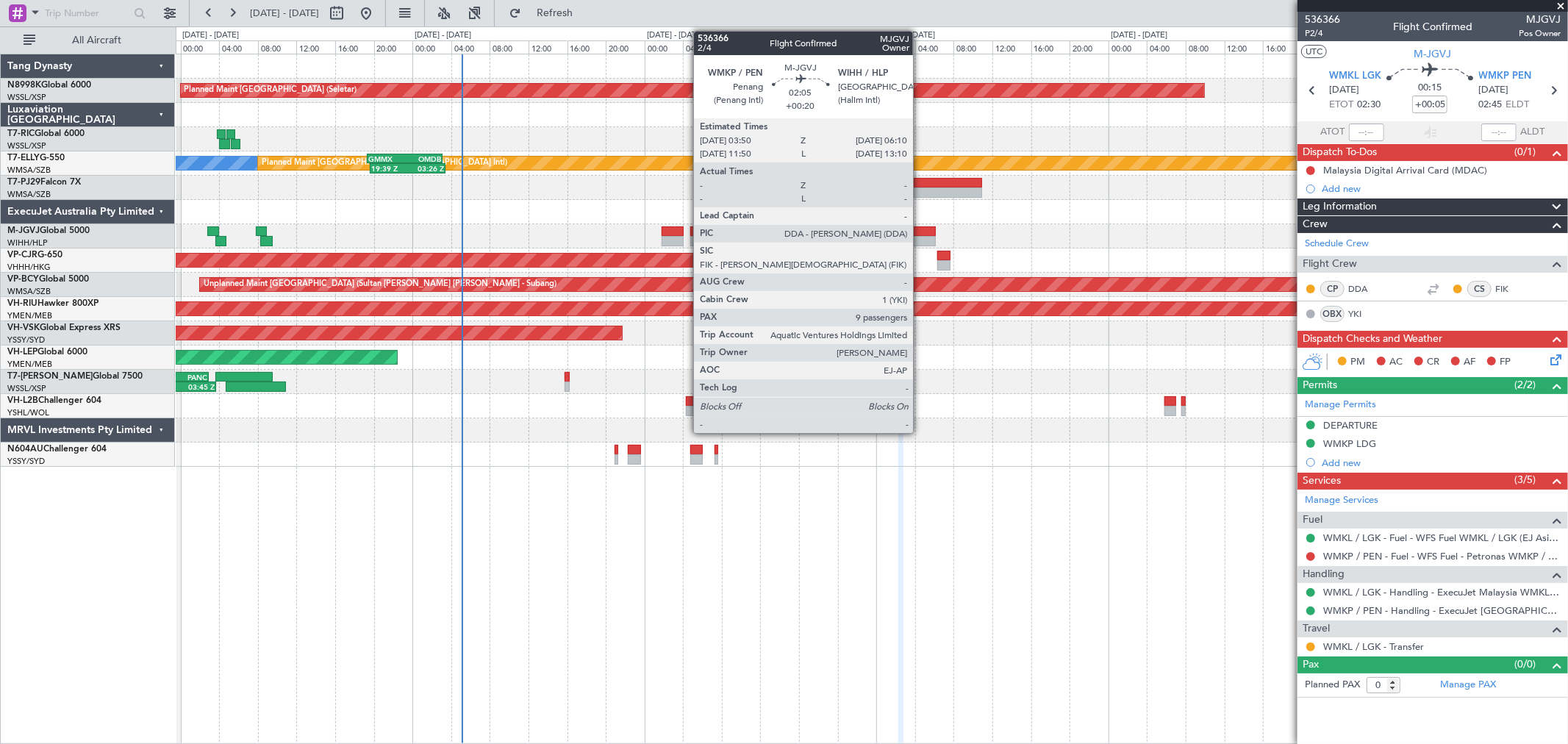
click at [921, 233] on div at bounding box center [924, 232] width 23 height 11
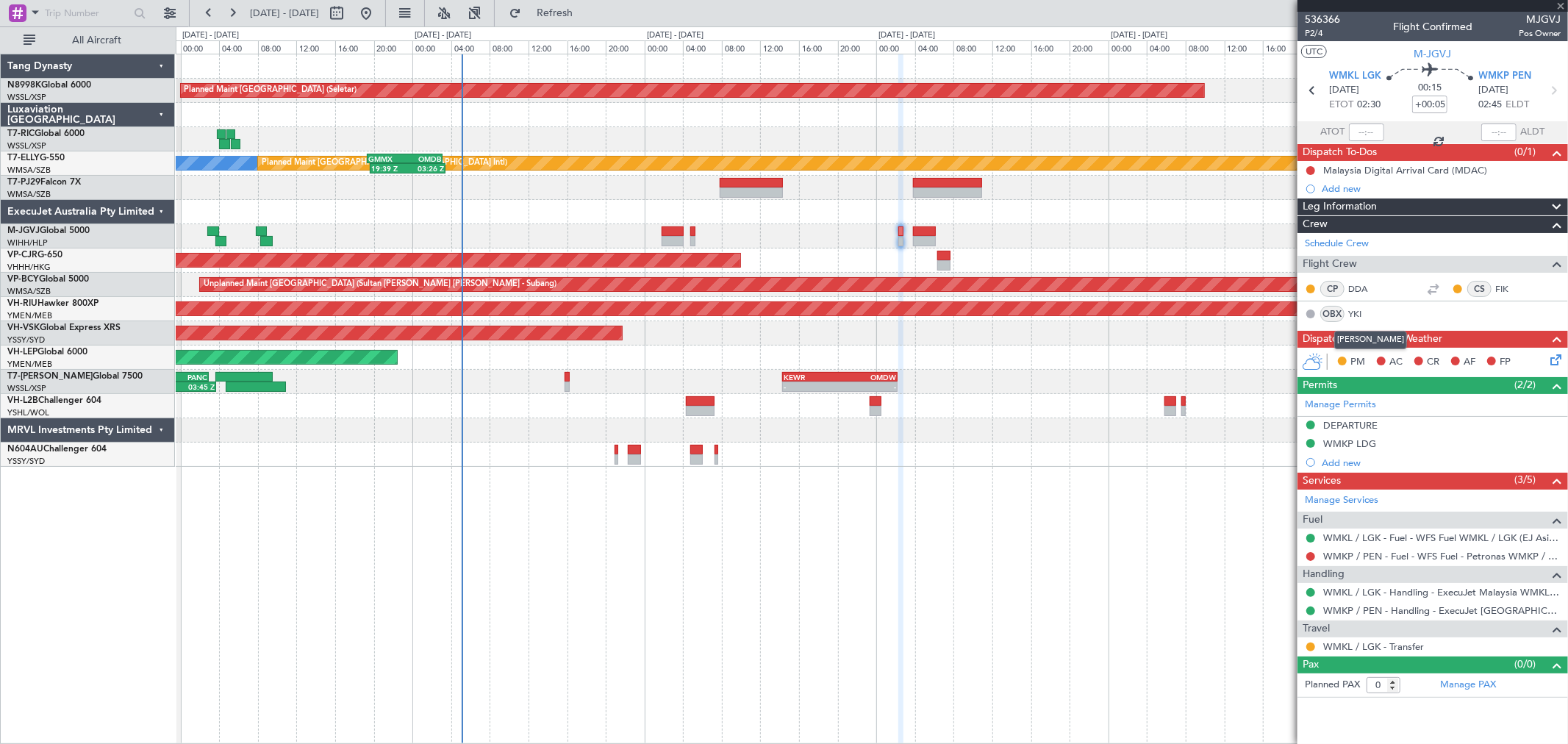
type input "+00:20"
type input "9"
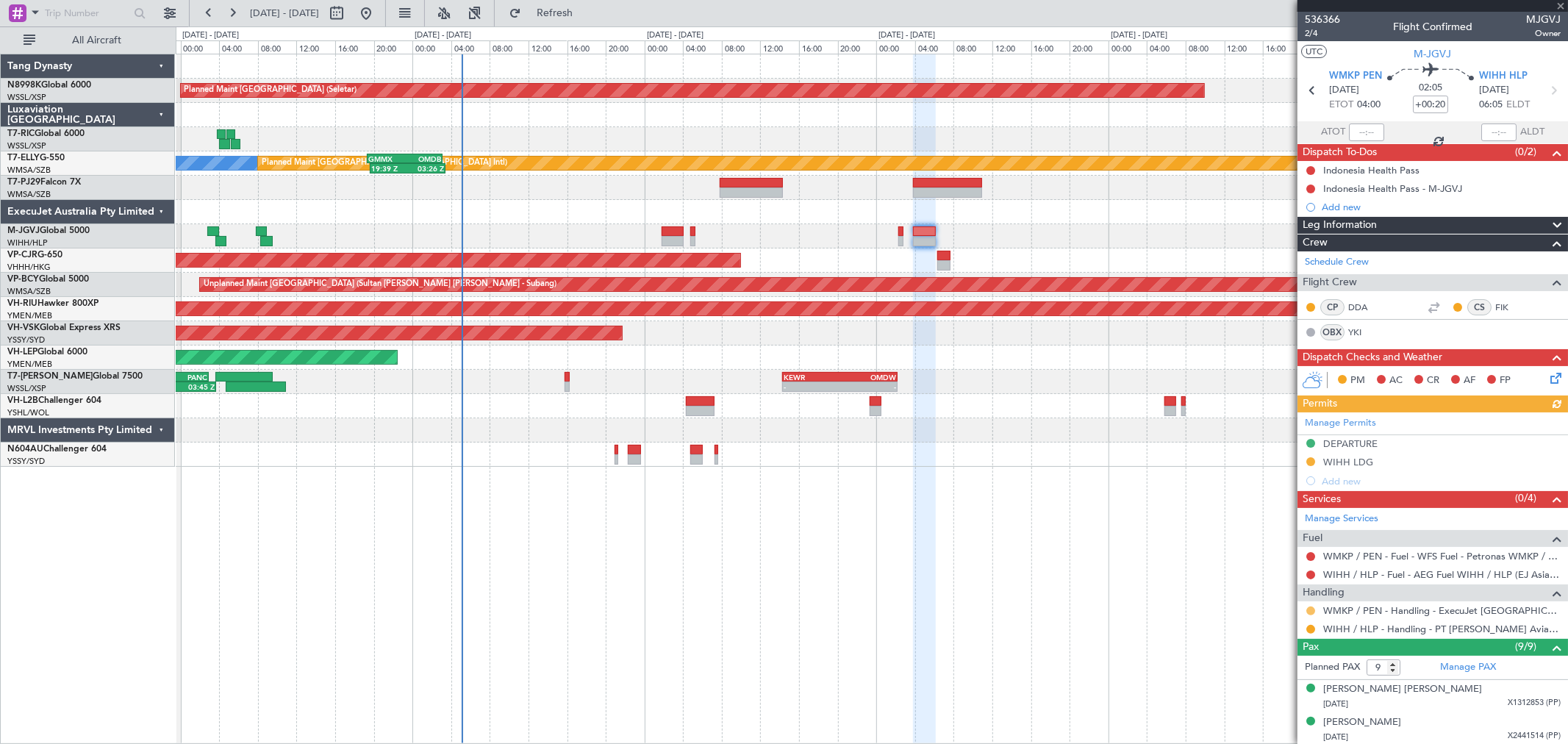
click at [1311, 608] on button at bounding box center [1311, 611] width 9 height 9
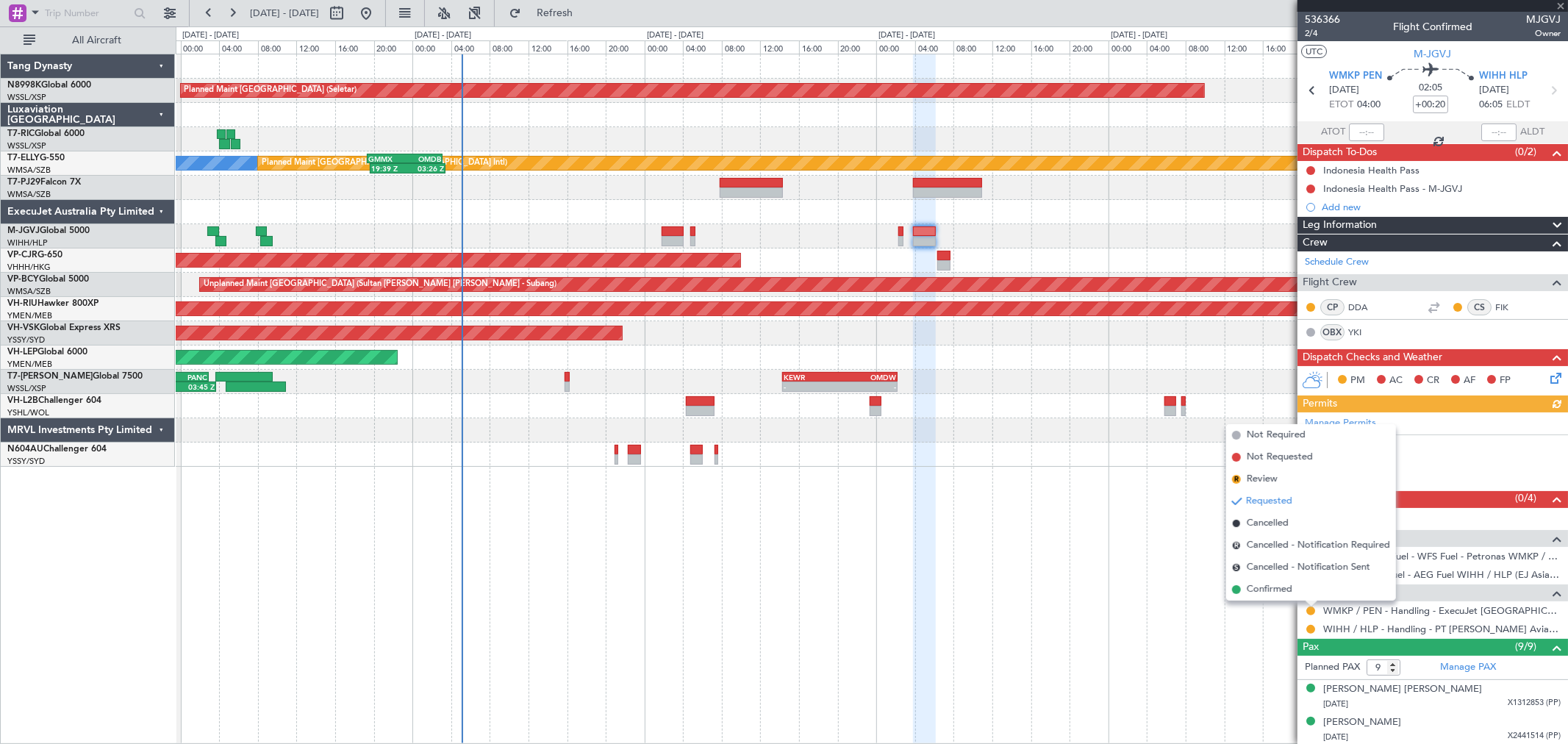
click at [1289, 590] on span "Confirmed" at bounding box center [1269, 590] width 45 height 15
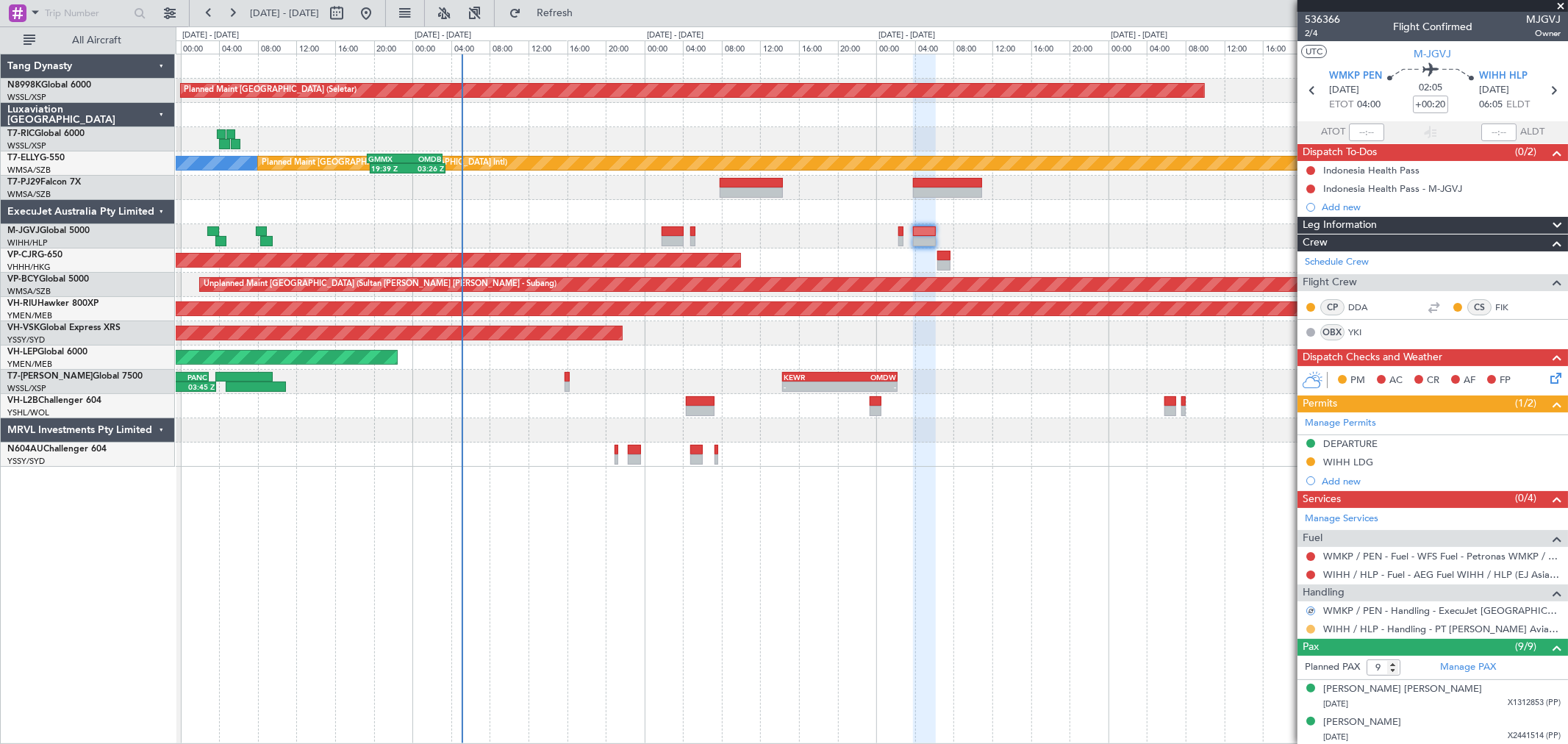
click at [1309, 630] on button at bounding box center [1311, 629] width 9 height 9
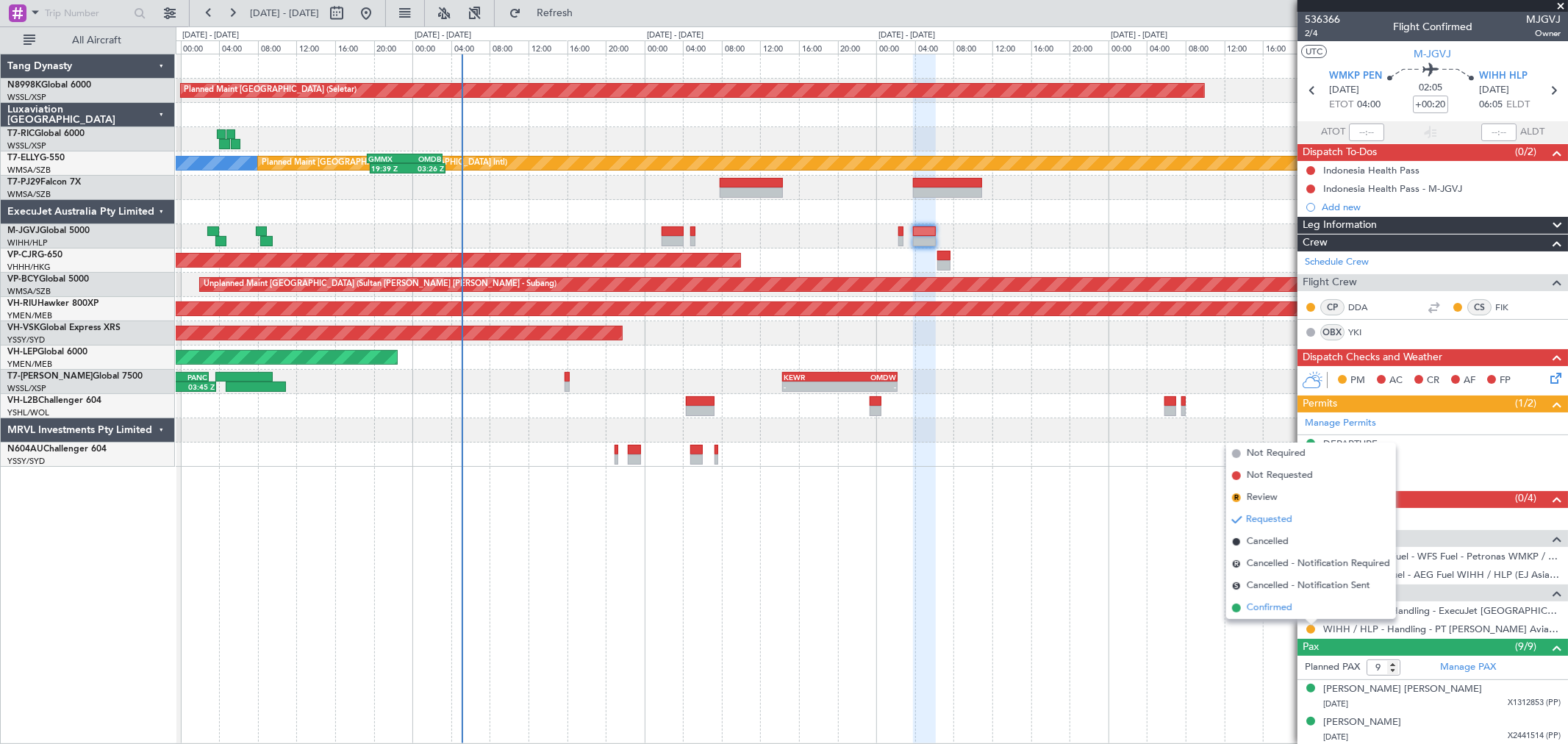
click at [1285, 604] on span "Confirmed" at bounding box center [1269, 607] width 45 height 15
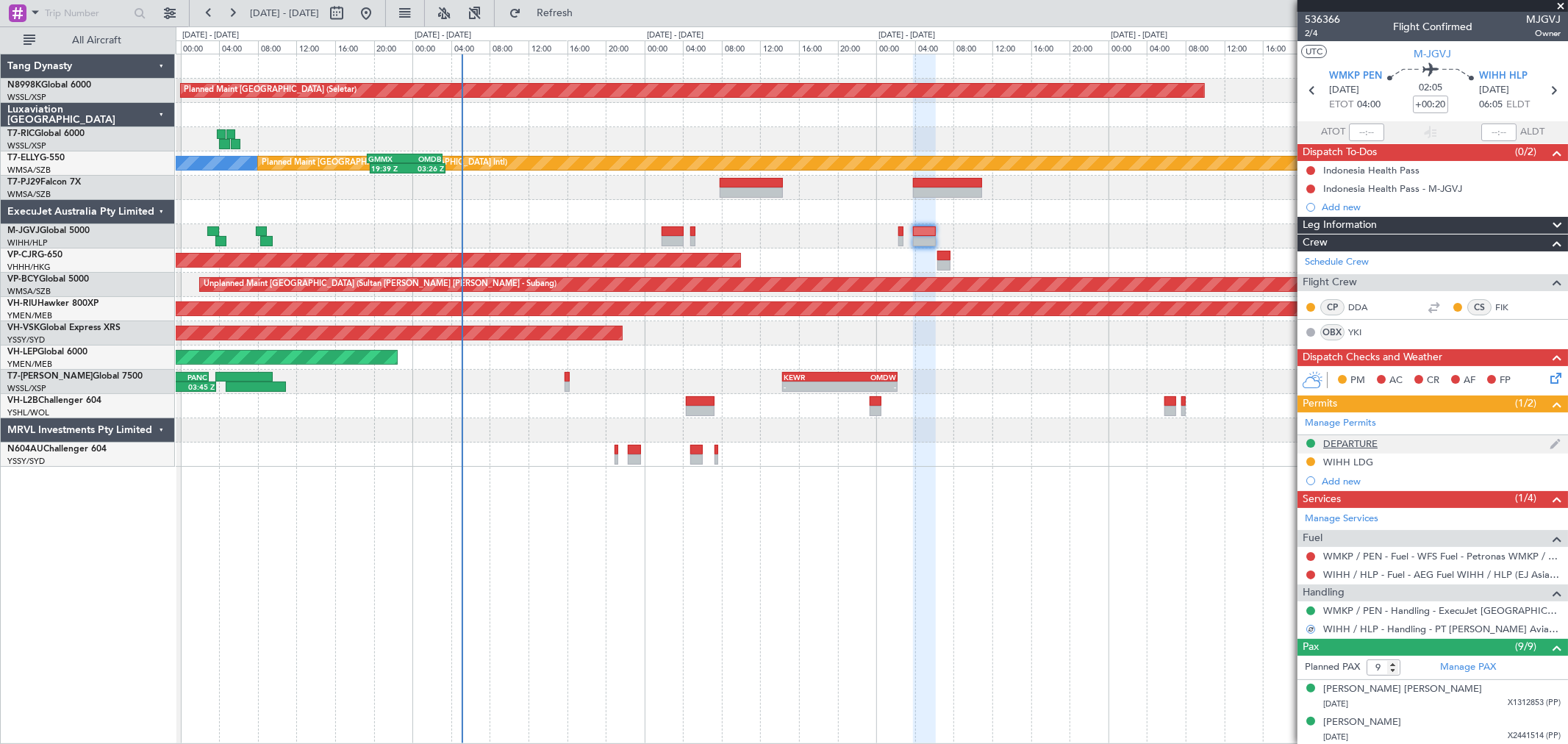
click at [1350, 438] on div "DEPARTURE" at bounding box center [1350, 444] width 54 height 12
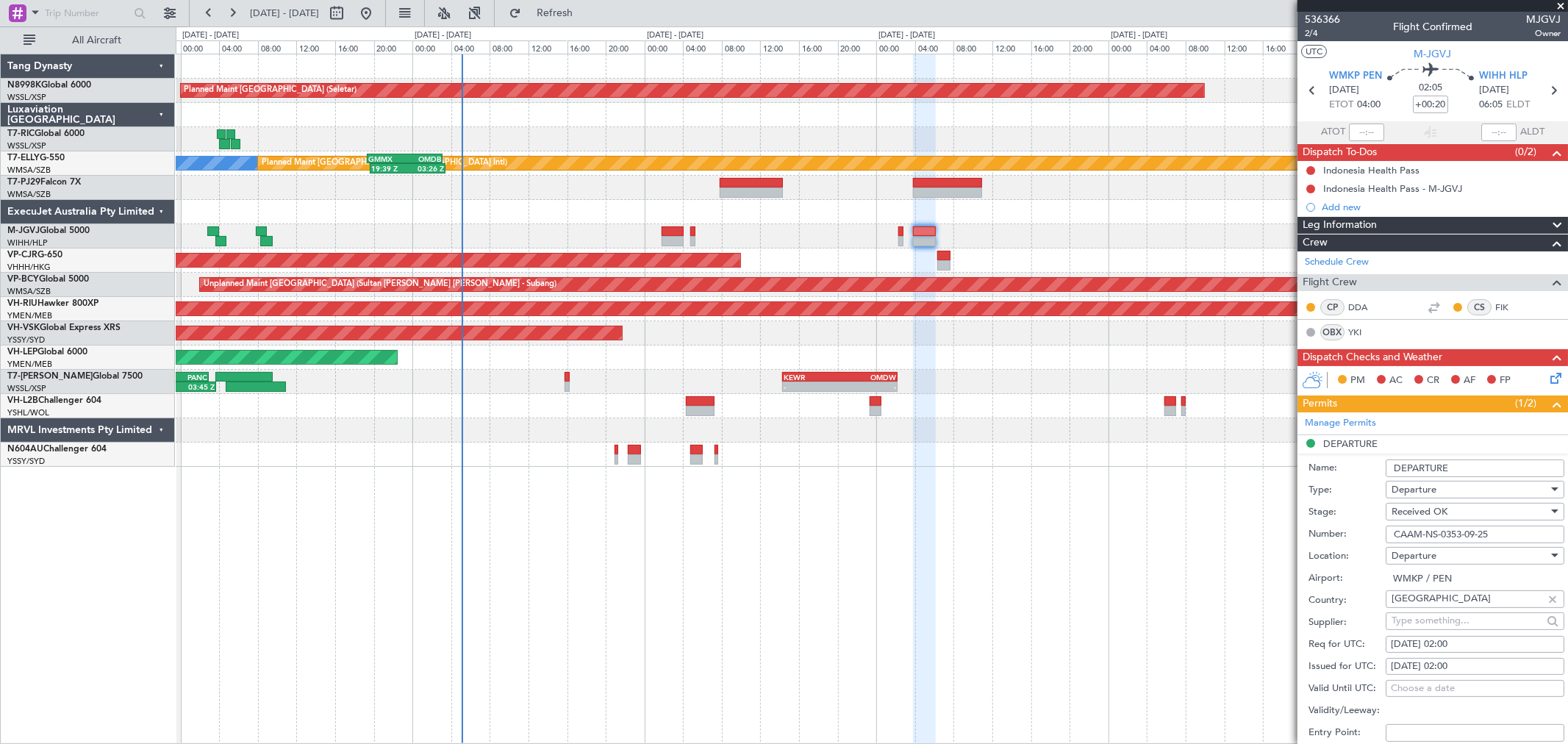
click at [1458, 664] on div "11/09/2025 02:00" at bounding box center [1475, 667] width 169 height 15
select select "9"
select select "2025"
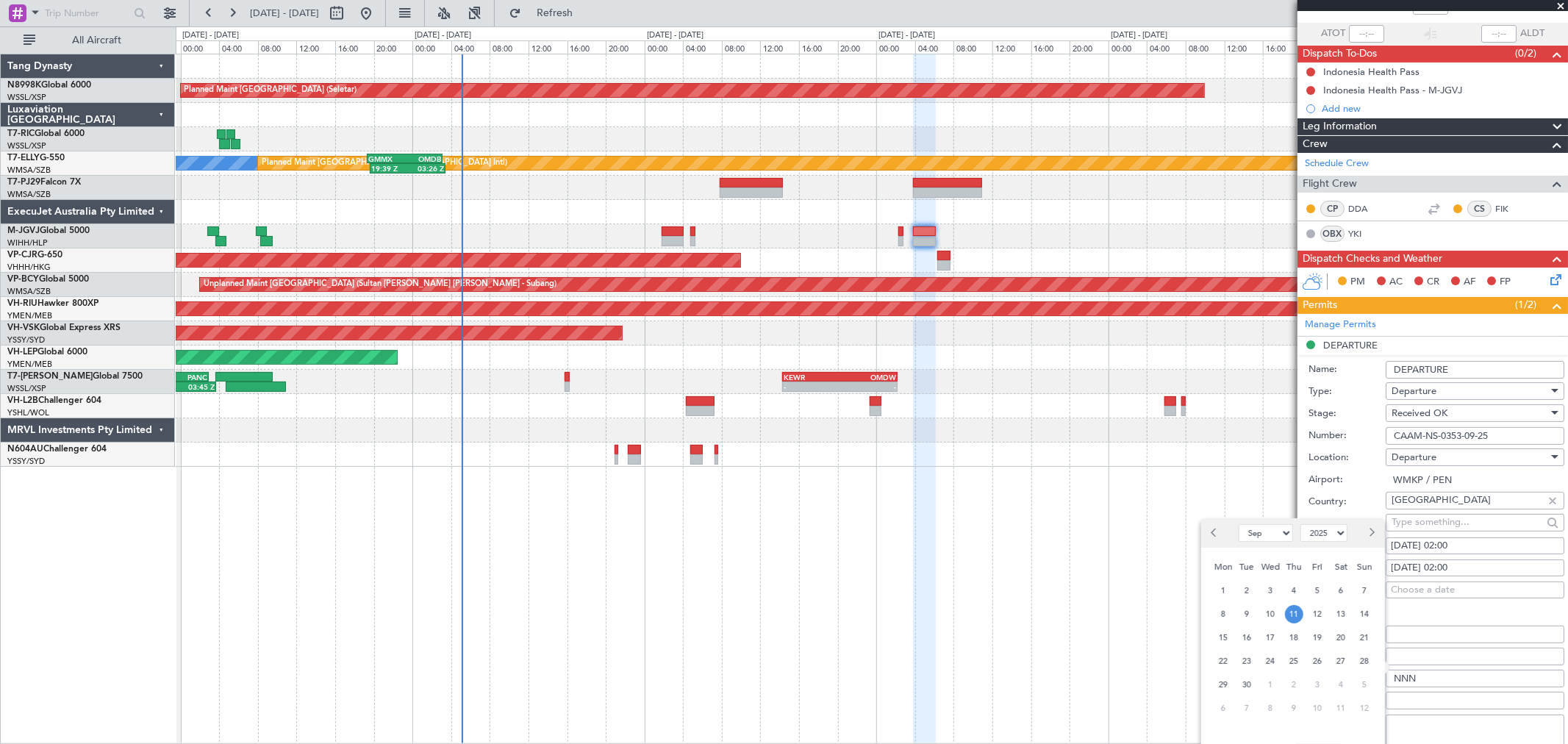
scroll to position [245, 0]
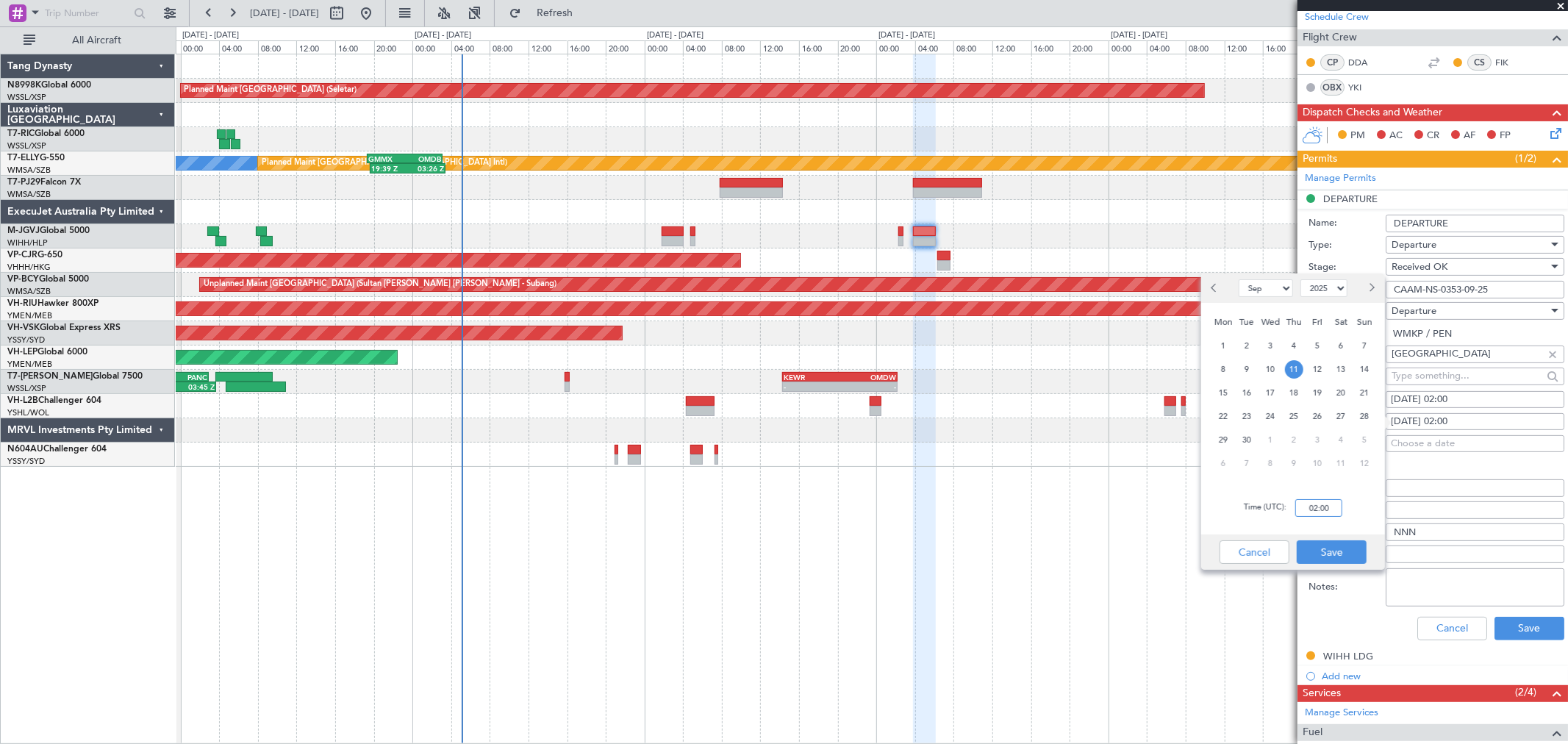
click at [1334, 510] on input "02:00" at bounding box center [1319, 508] width 47 height 18
type input "04:00"
click at [1326, 553] on button "Save" at bounding box center [1331, 551] width 70 height 23
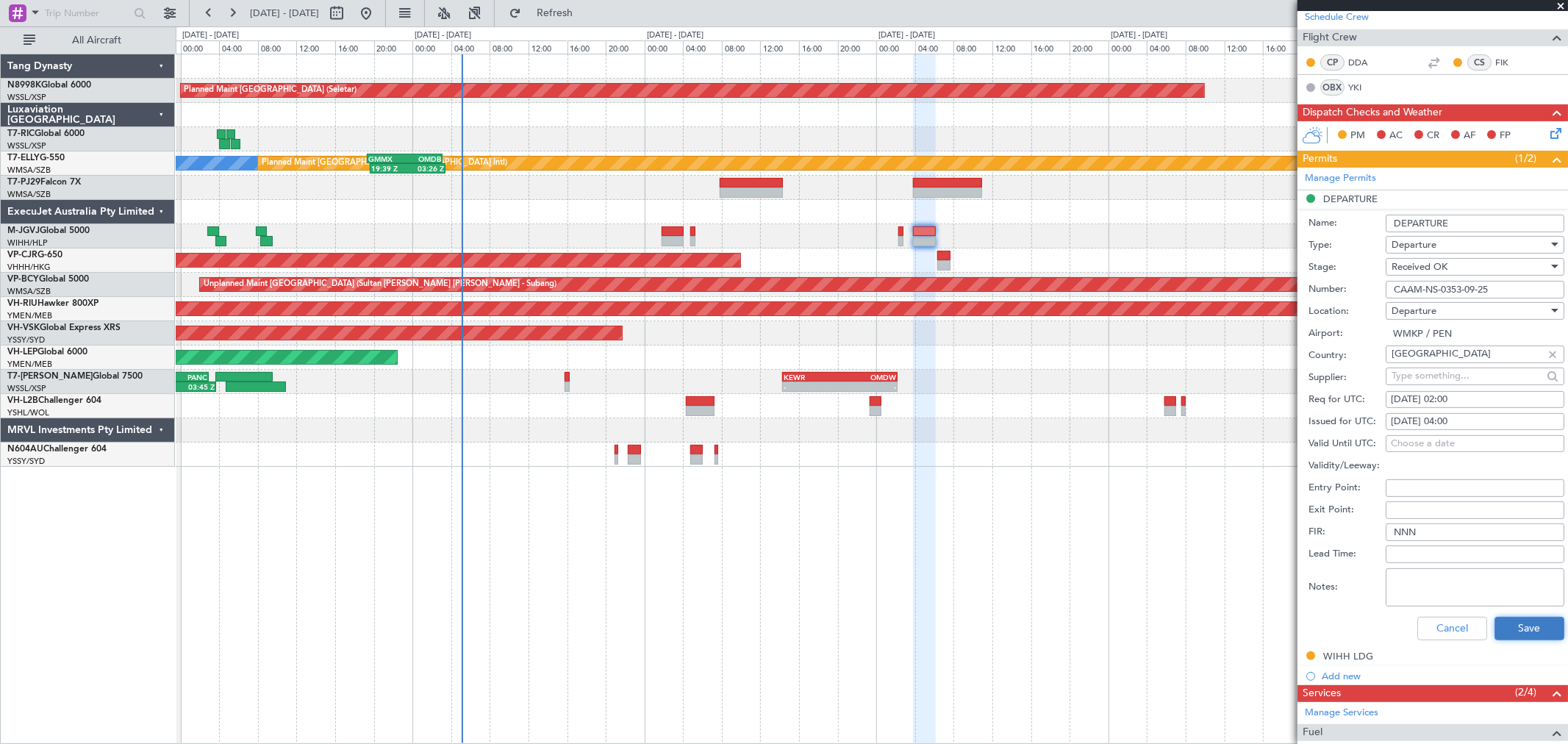
click at [1509, 632] on button "Save" at bounding box center [1529, 629] width 70 height 23
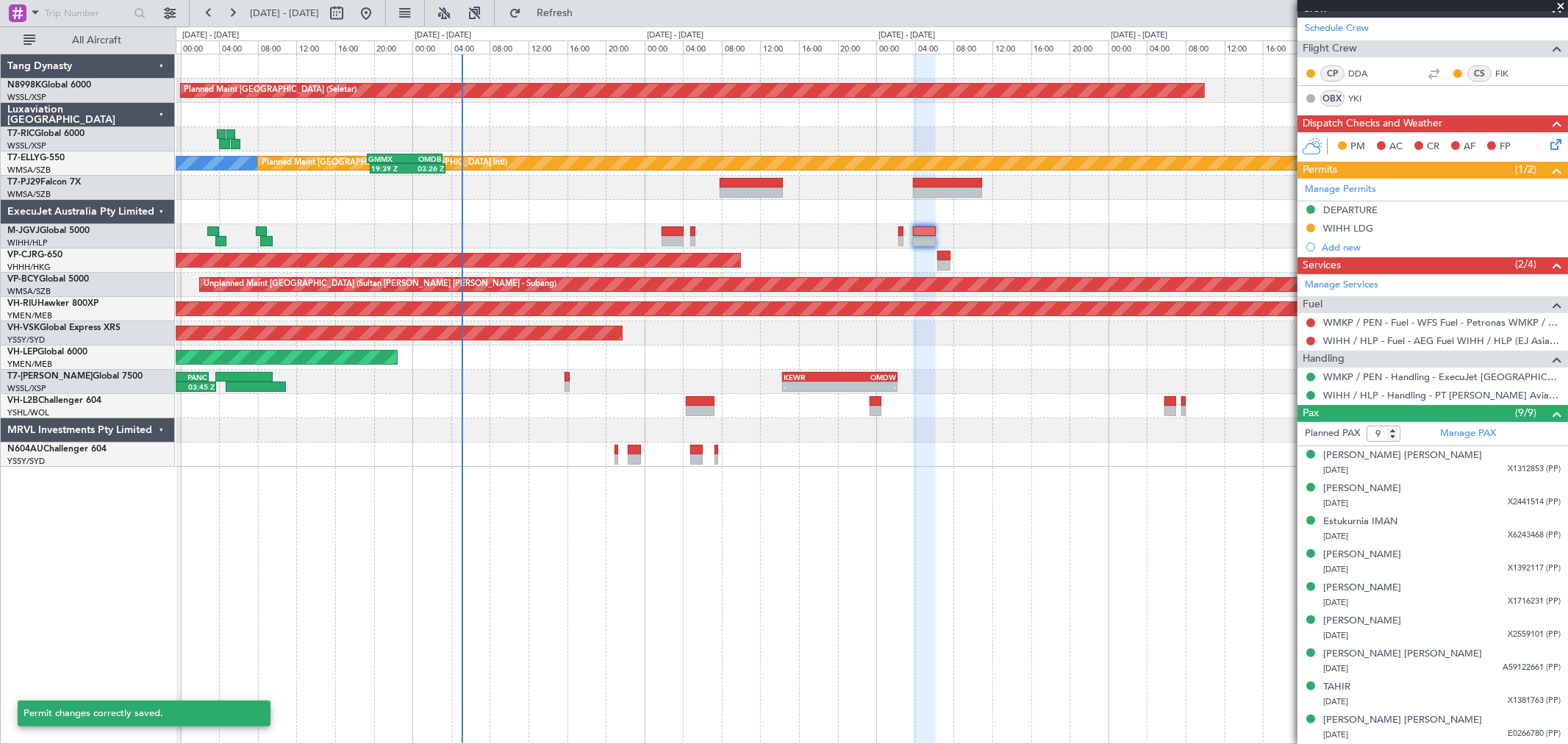
scroll to position [233, 0]
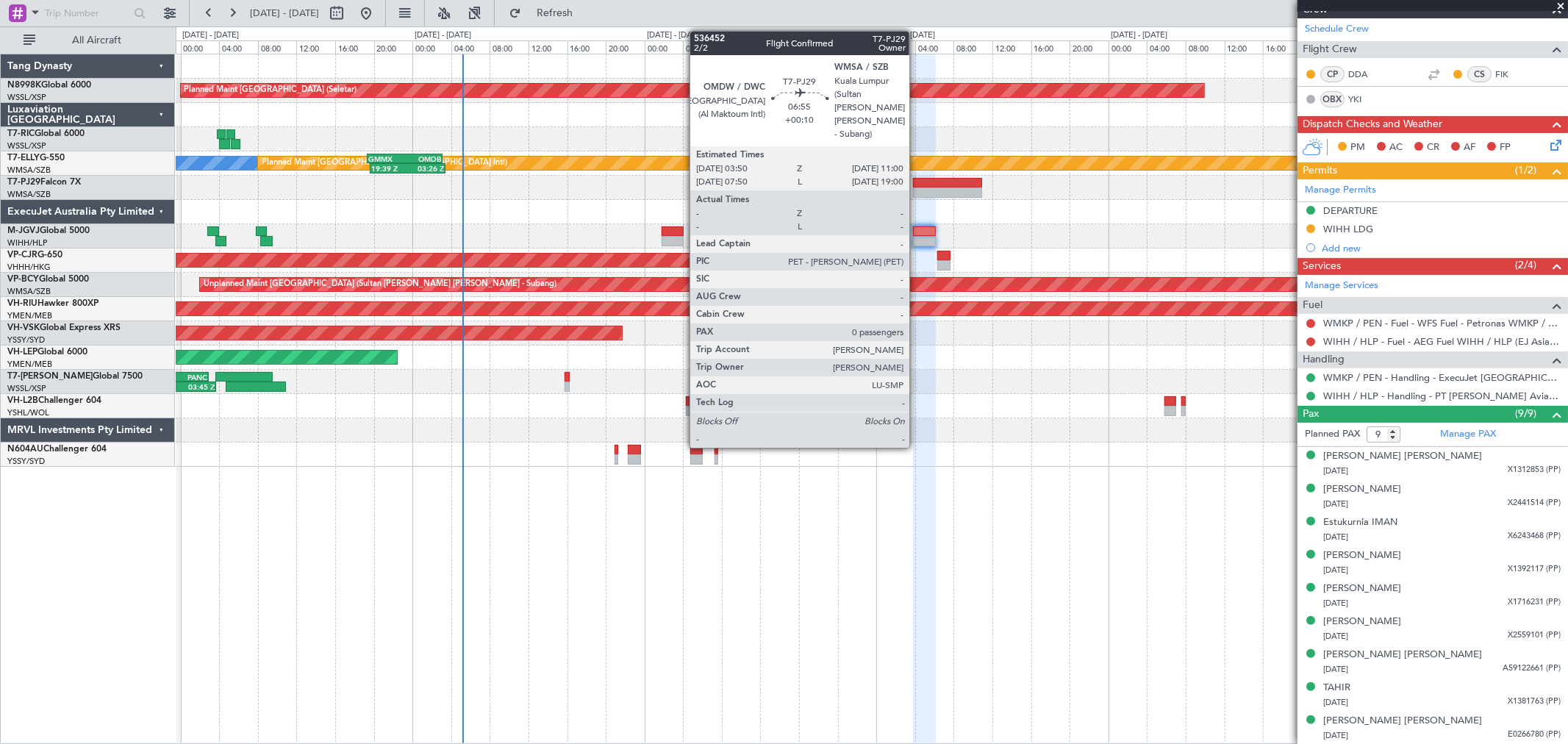
click at [920, 186] on div at bounding box center [947, 183] width 70 height 11
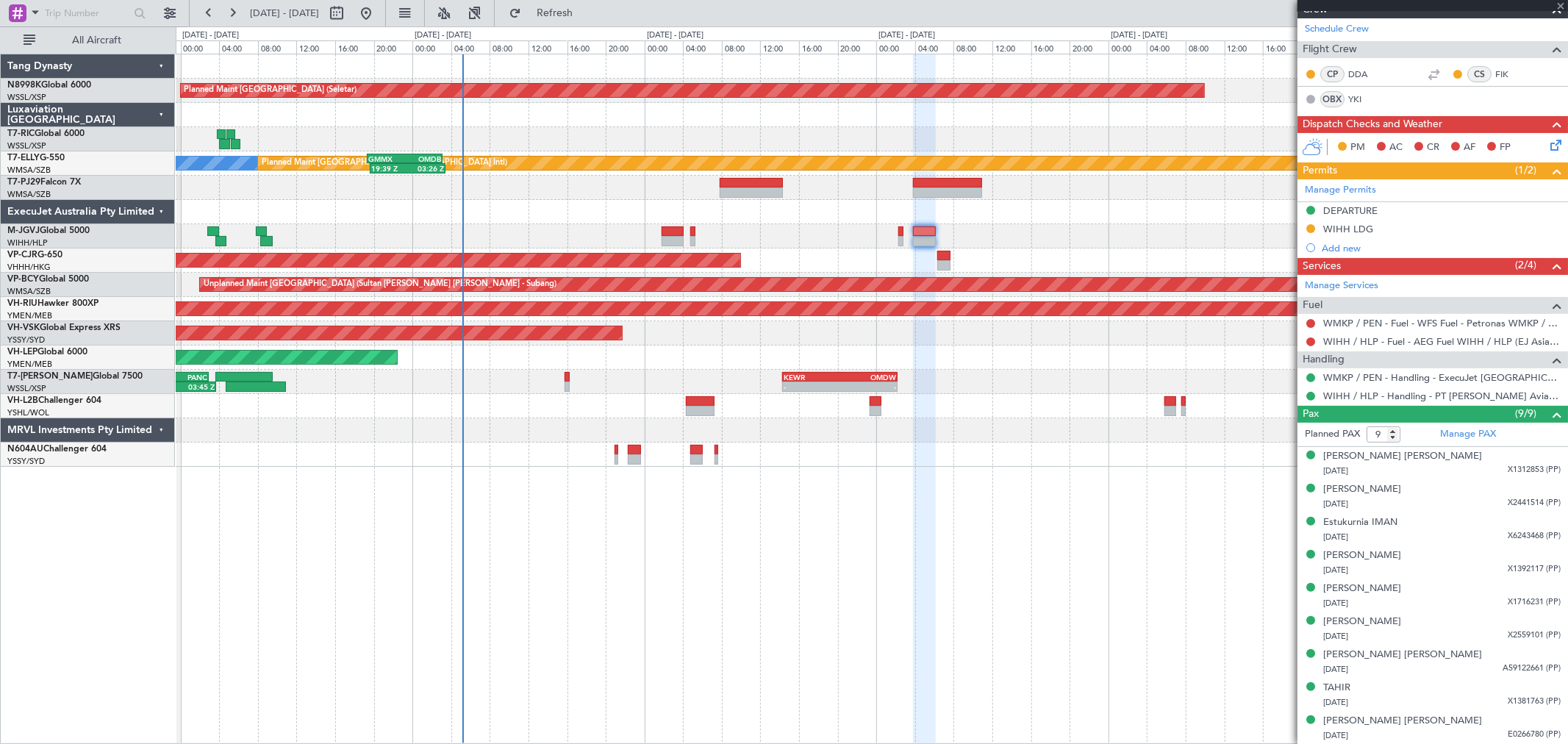
type input "+00:10"
type input "0"
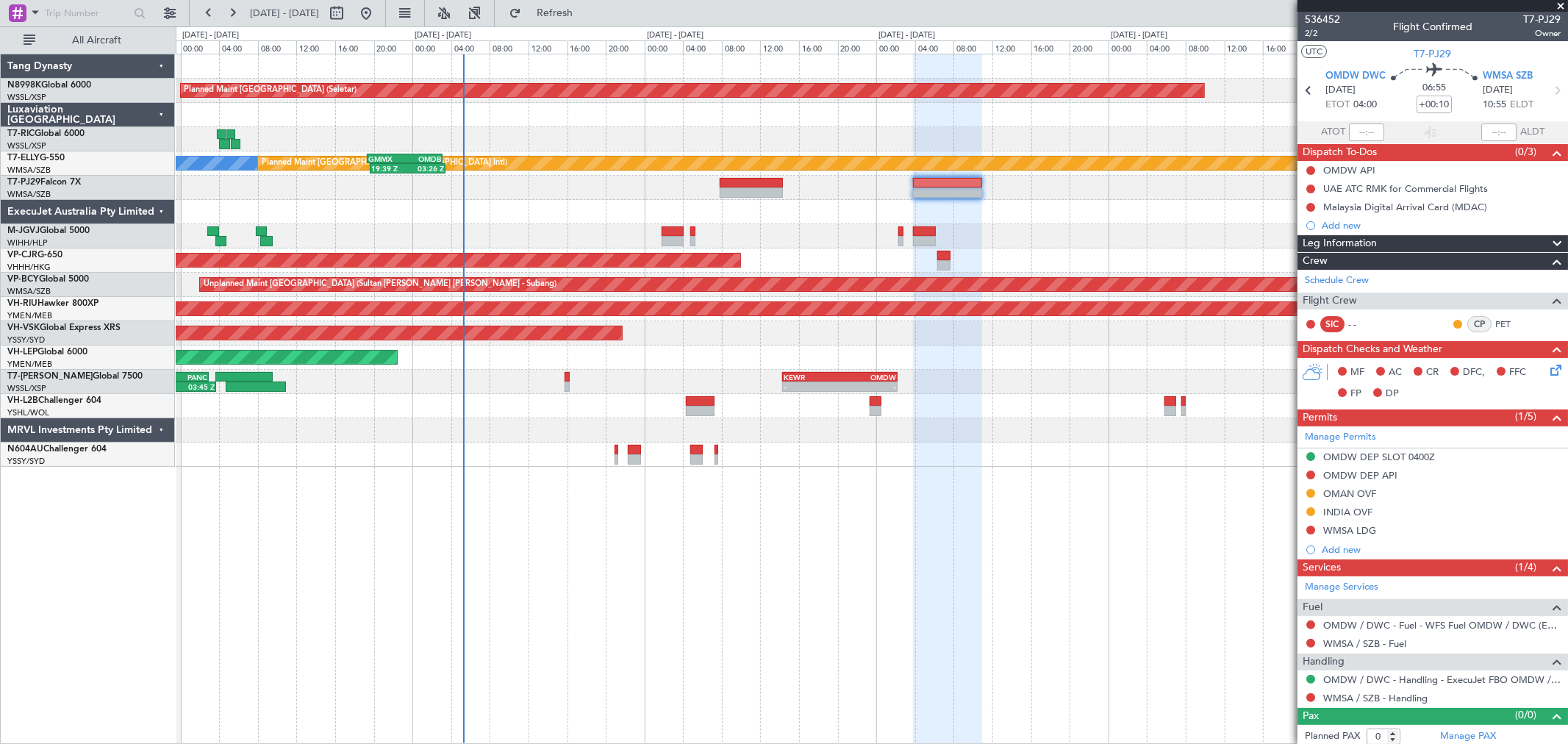
click at [950, 187] on div at bounding box center [947, 193] width 70 height 11
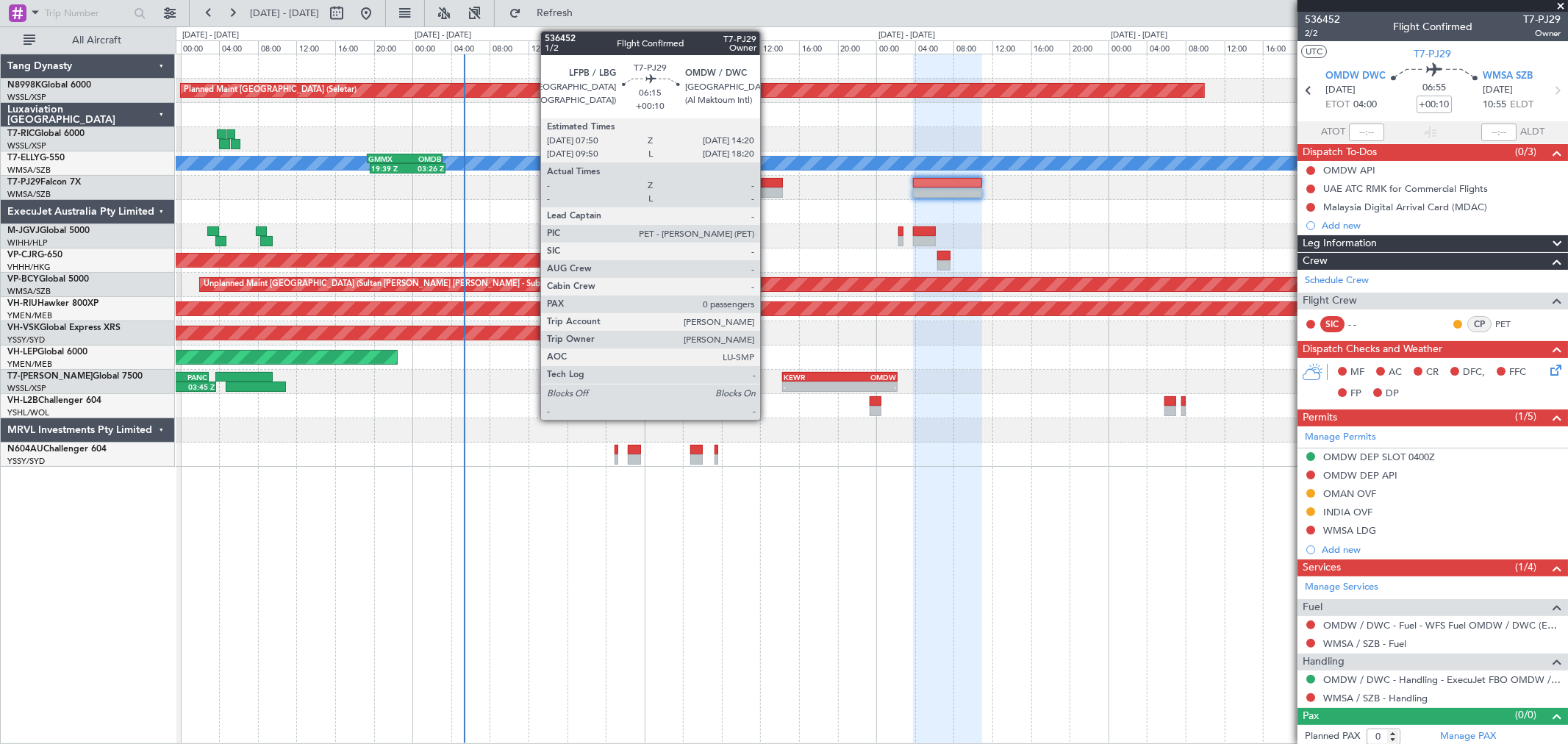
click at [767, 188] on div at bounding box center [750, 193] width 63 height 11
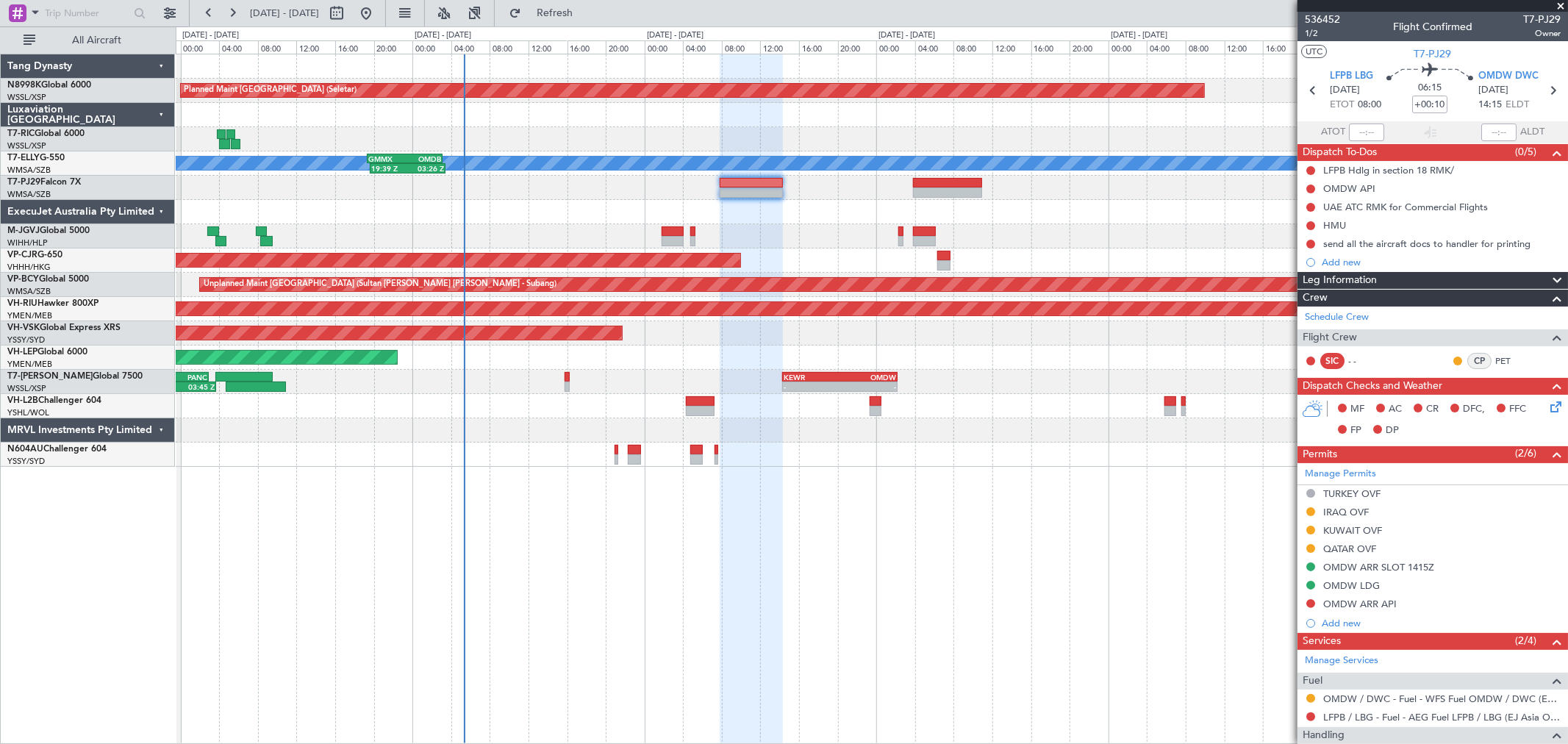
click at [951, 177] on div at bounding box center [871, 187] width 1391 height 24
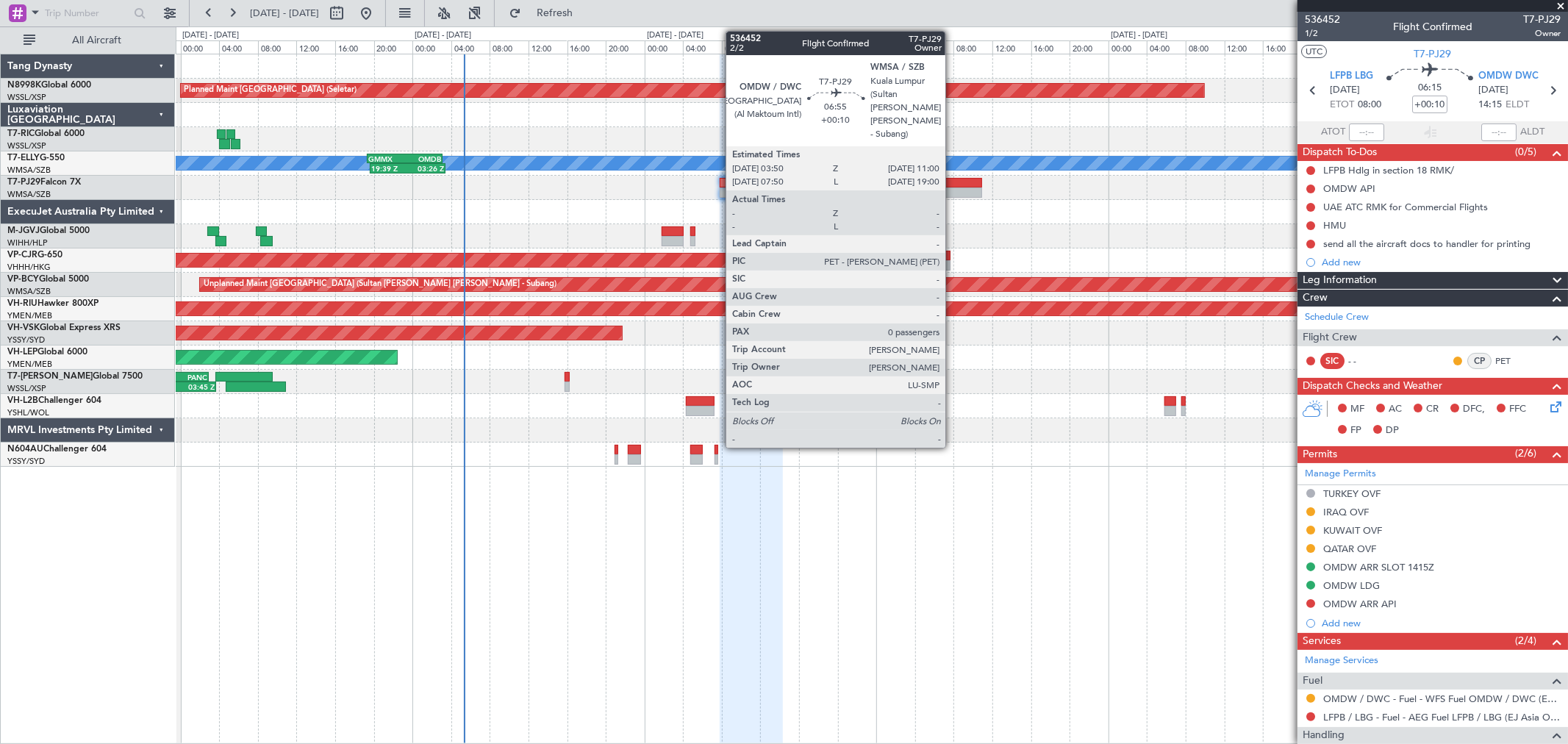
click at [953, 188] on div at bounding box center [947, 193] width 70 height 11
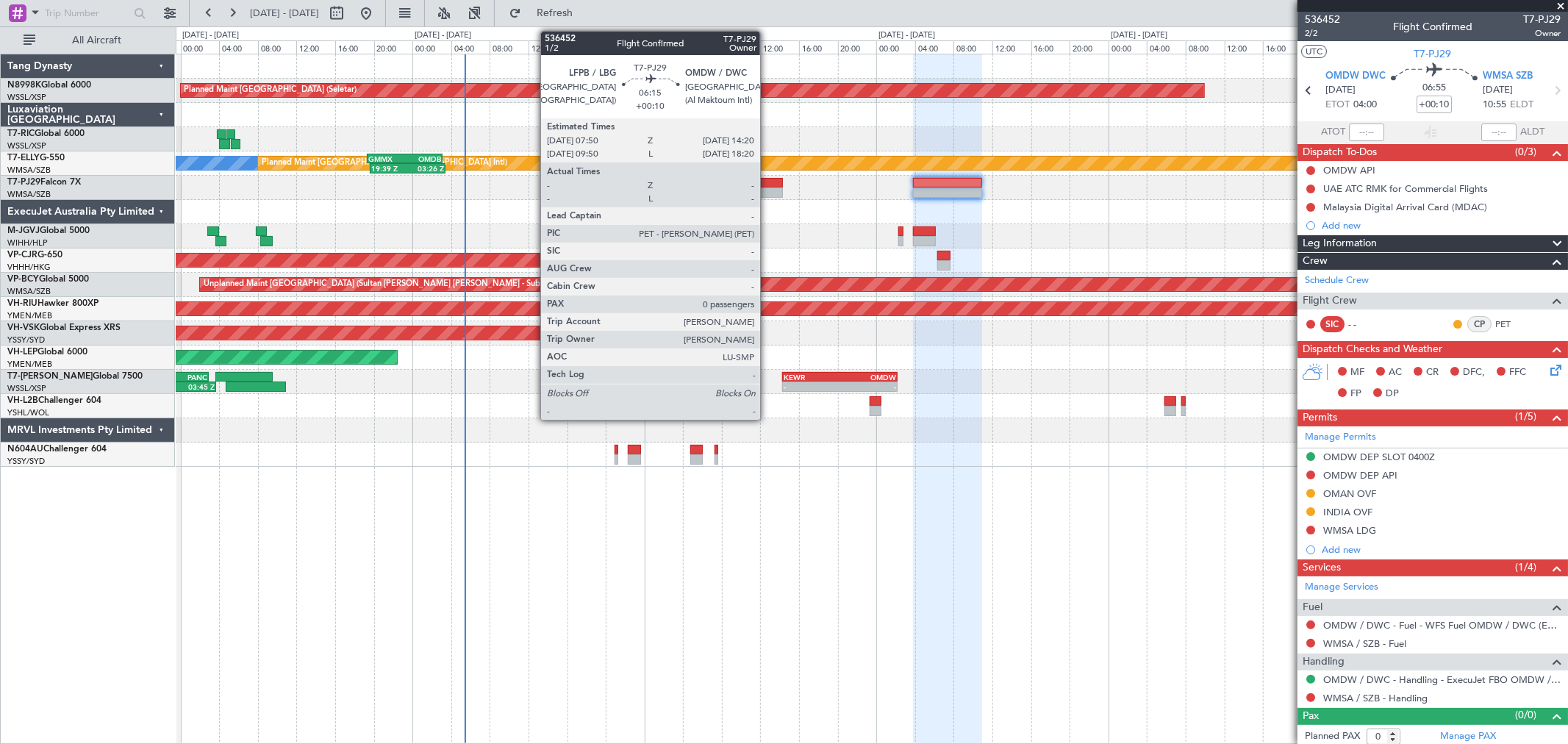
click at [767, 182] on div at bounding box center [750, 183] width 63 height 11
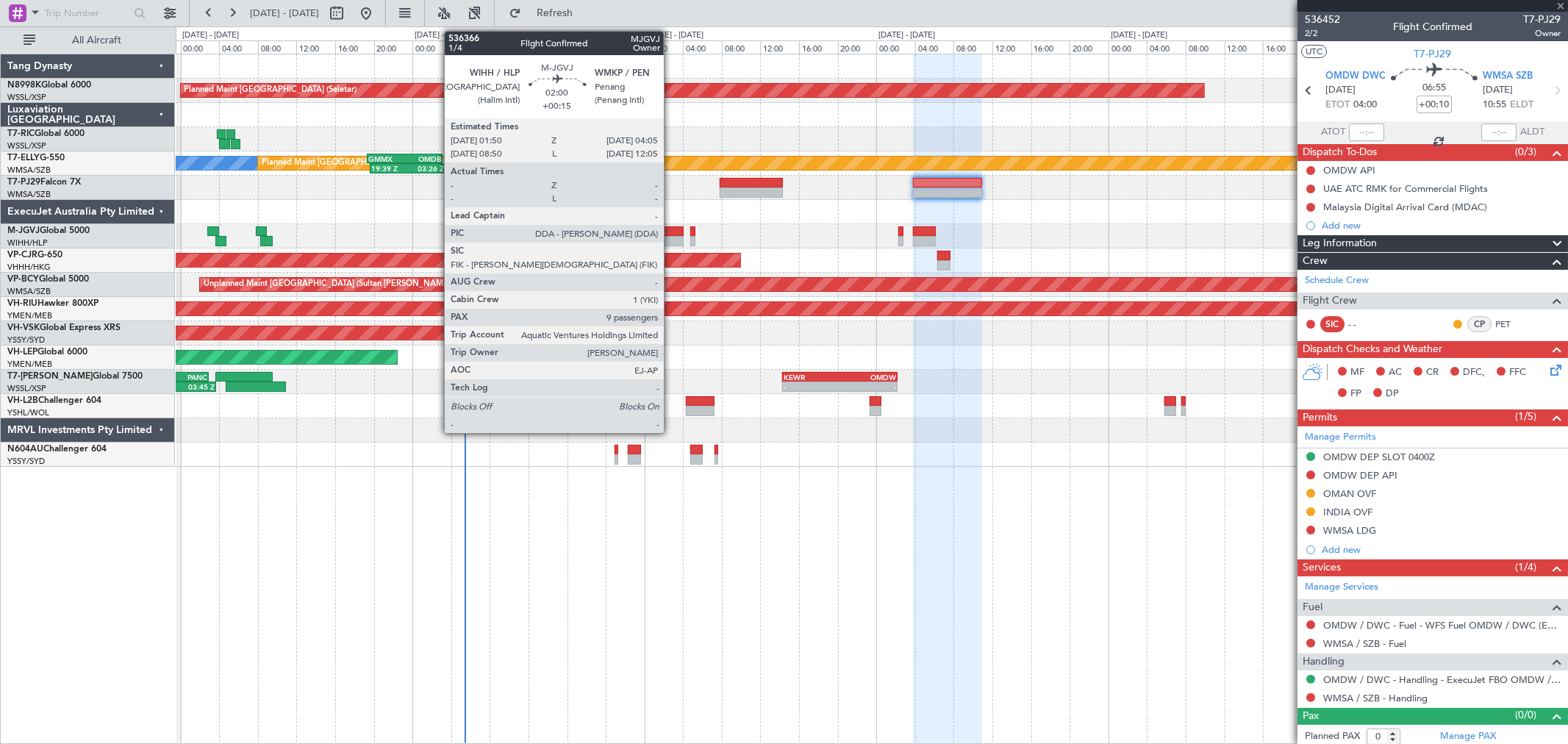
click at [671, 233] on div at bounding box center [672, 232] width 22 height 11
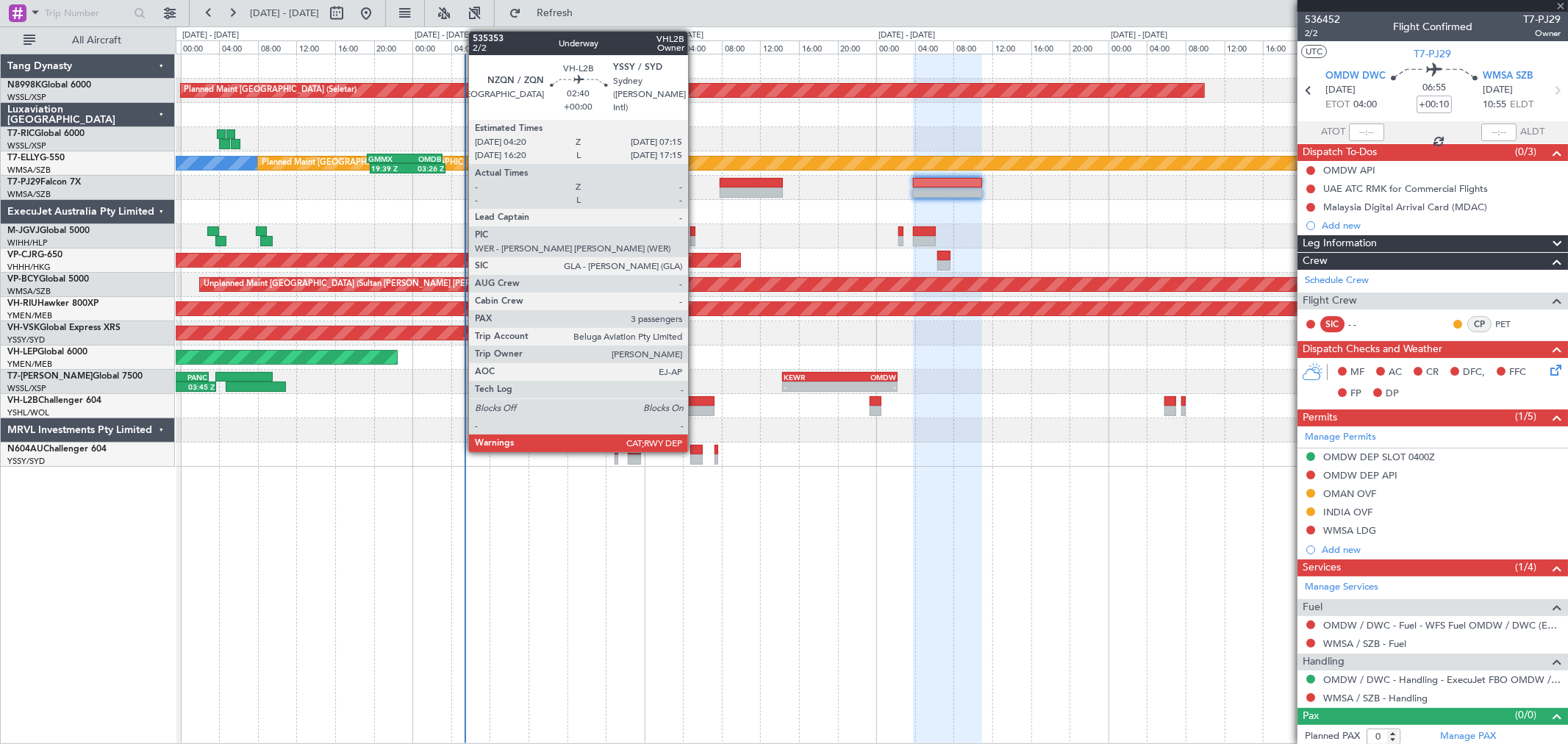
click at [696, 407] on div at bounding box center [700, 411] width 28 height 11
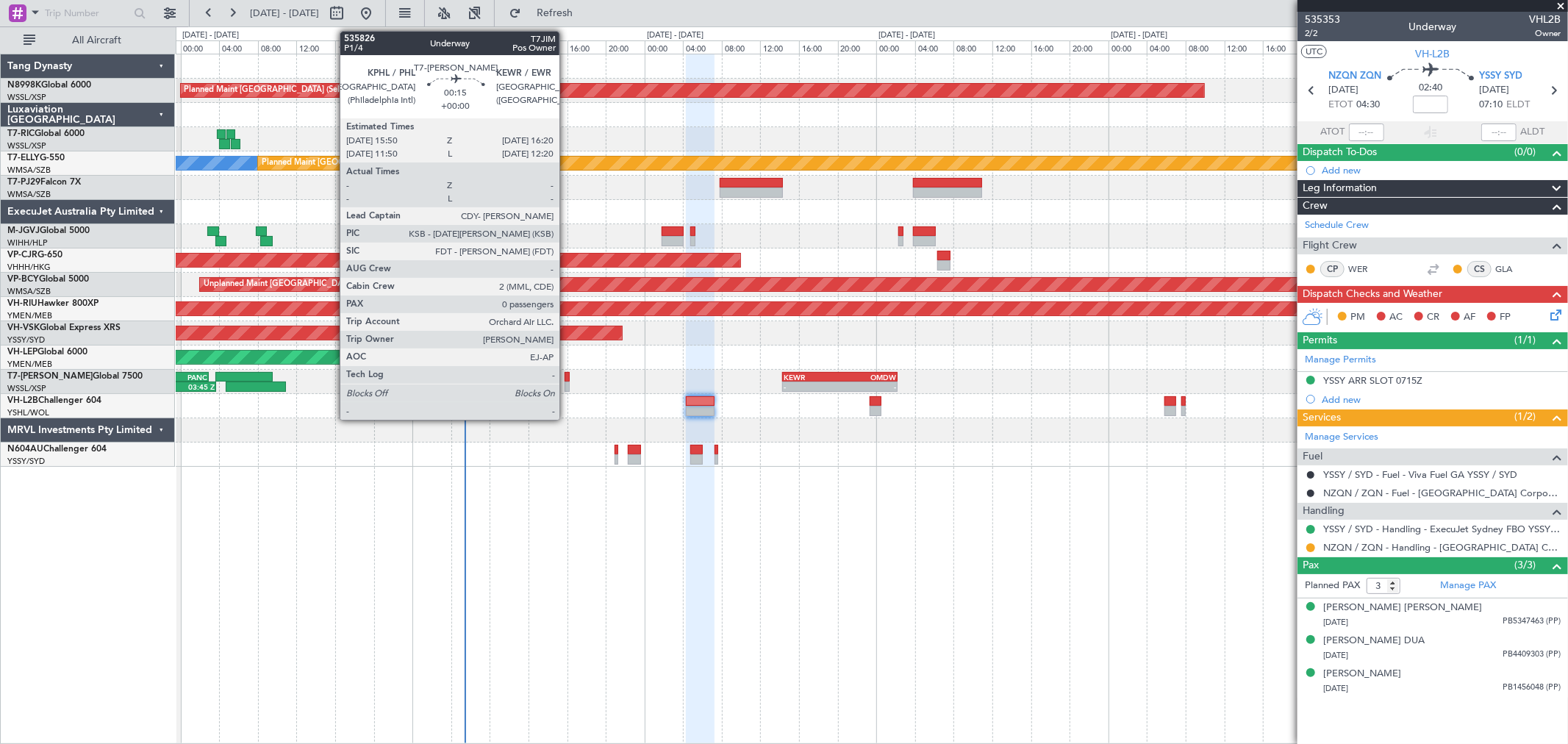
click at [566, 376] on div at bounding box center [567, 377] width 5 height 11
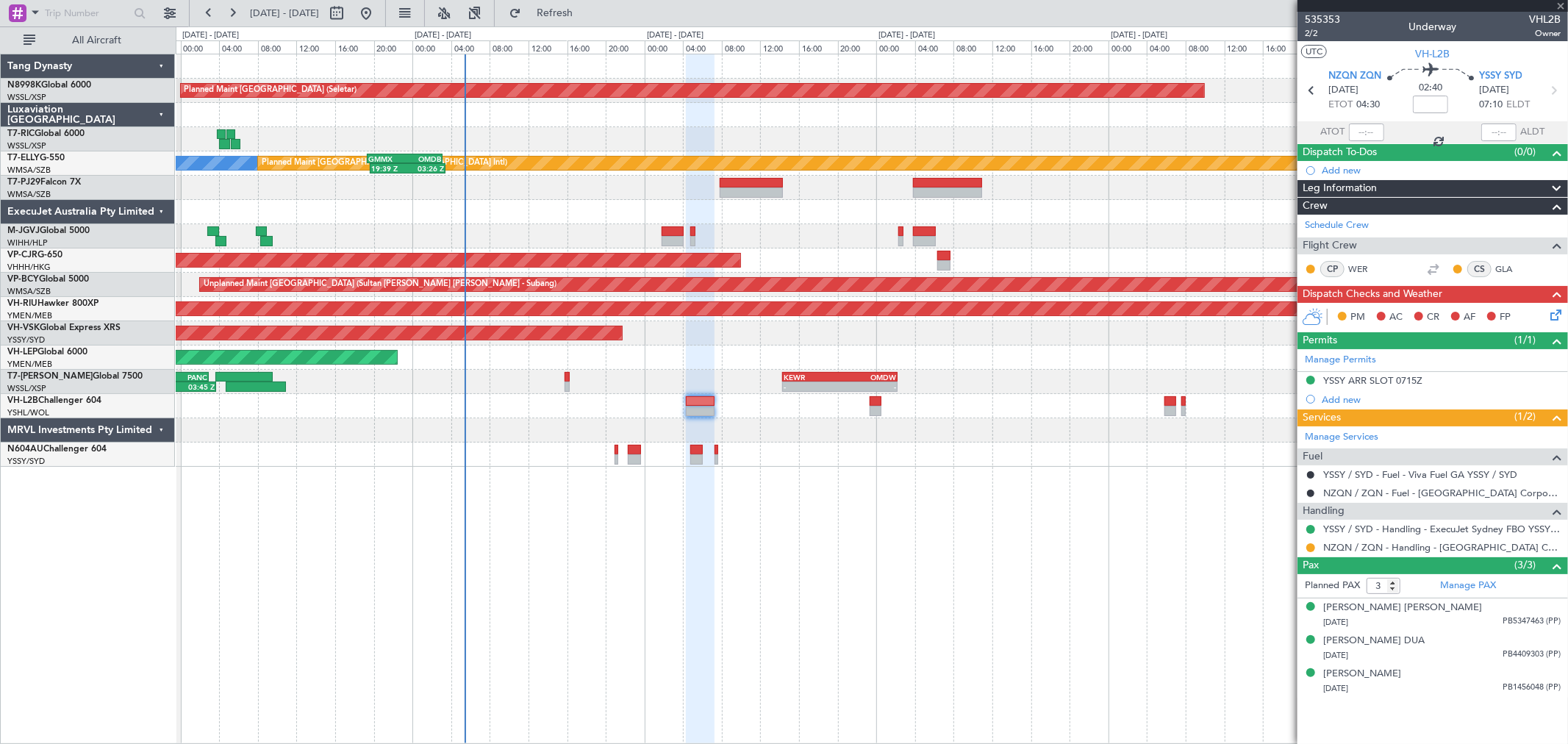
type input "0"
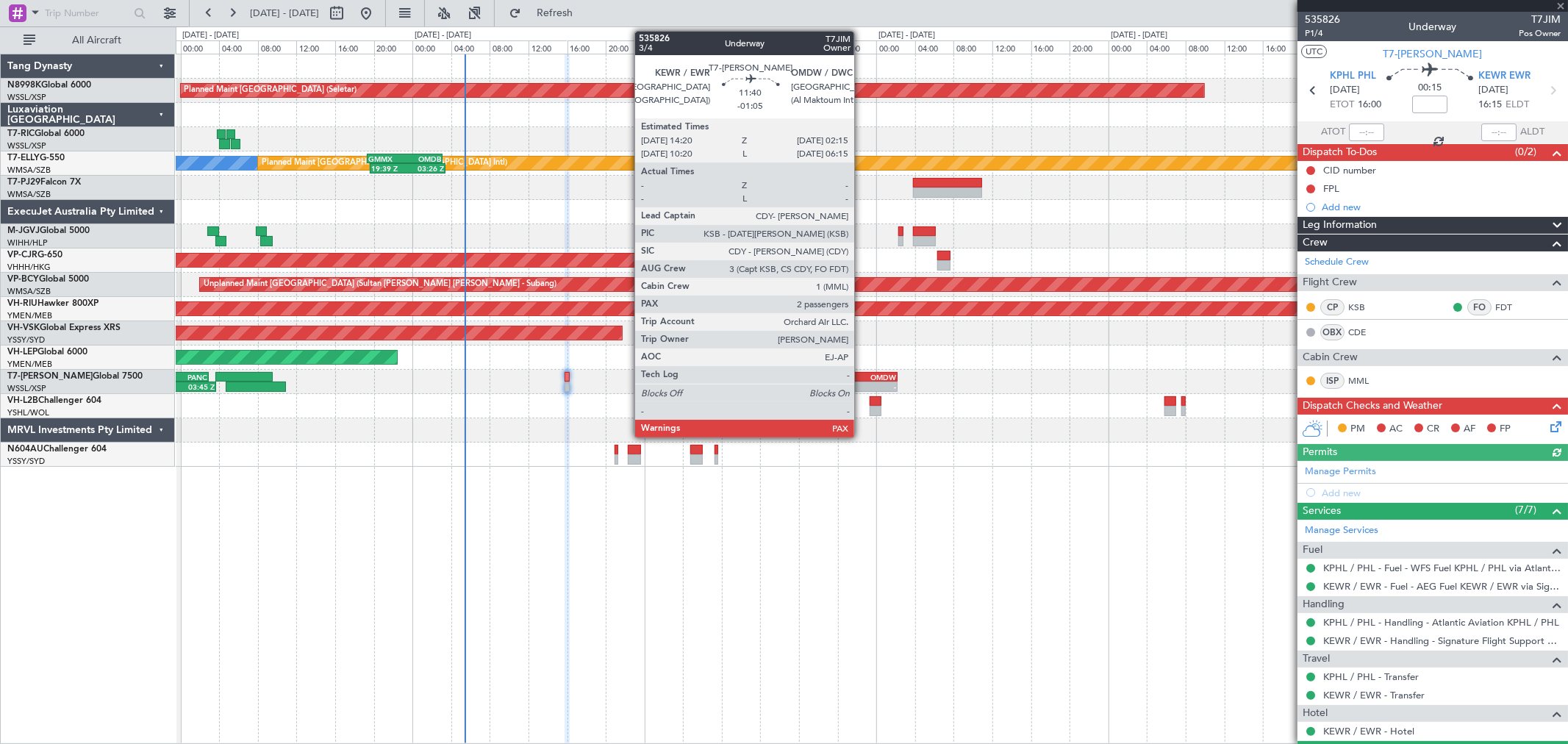
click at [861, 379] on div "OMDW" at bounding box center [868, 377] width 57 height 9
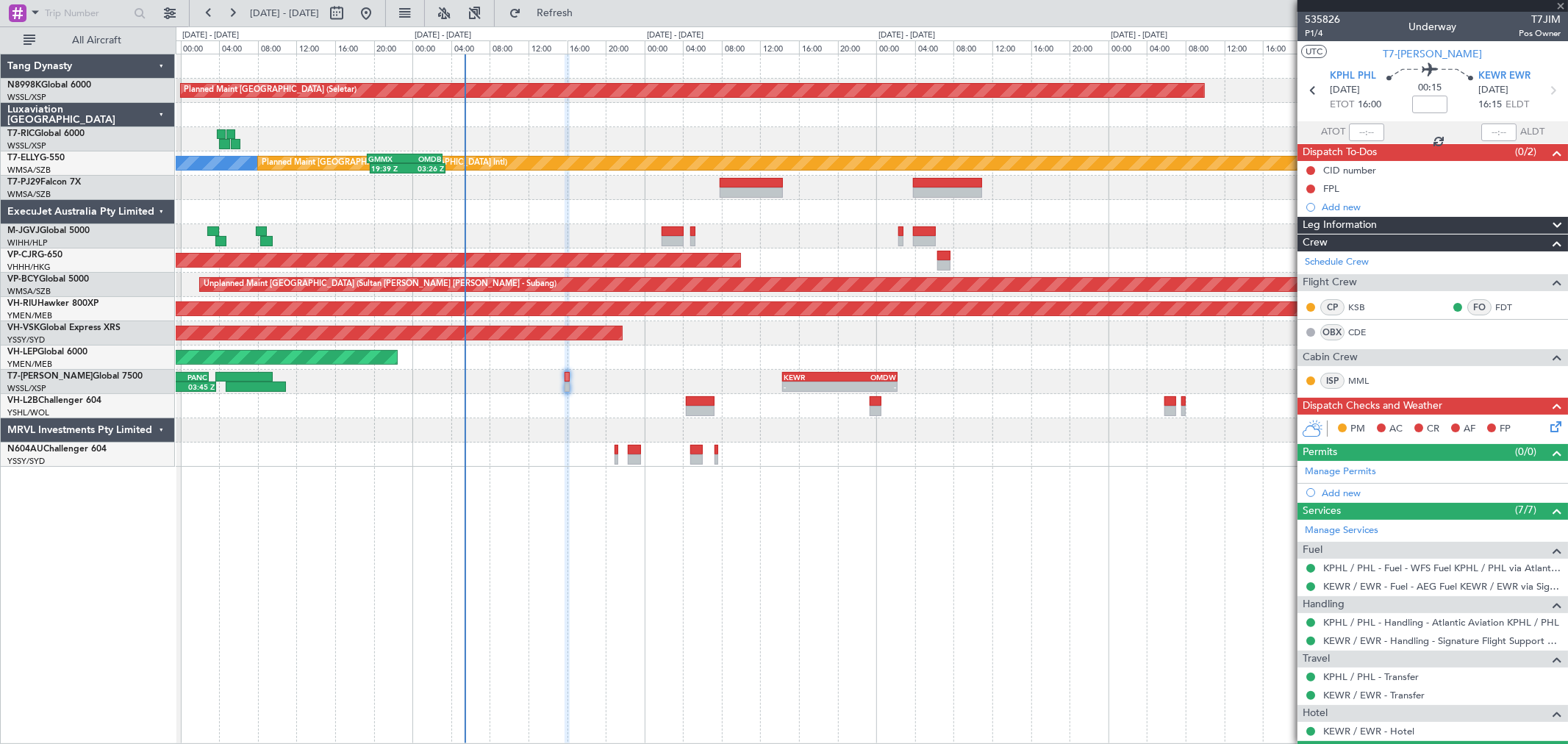
type input "-01:05"
type input "2"
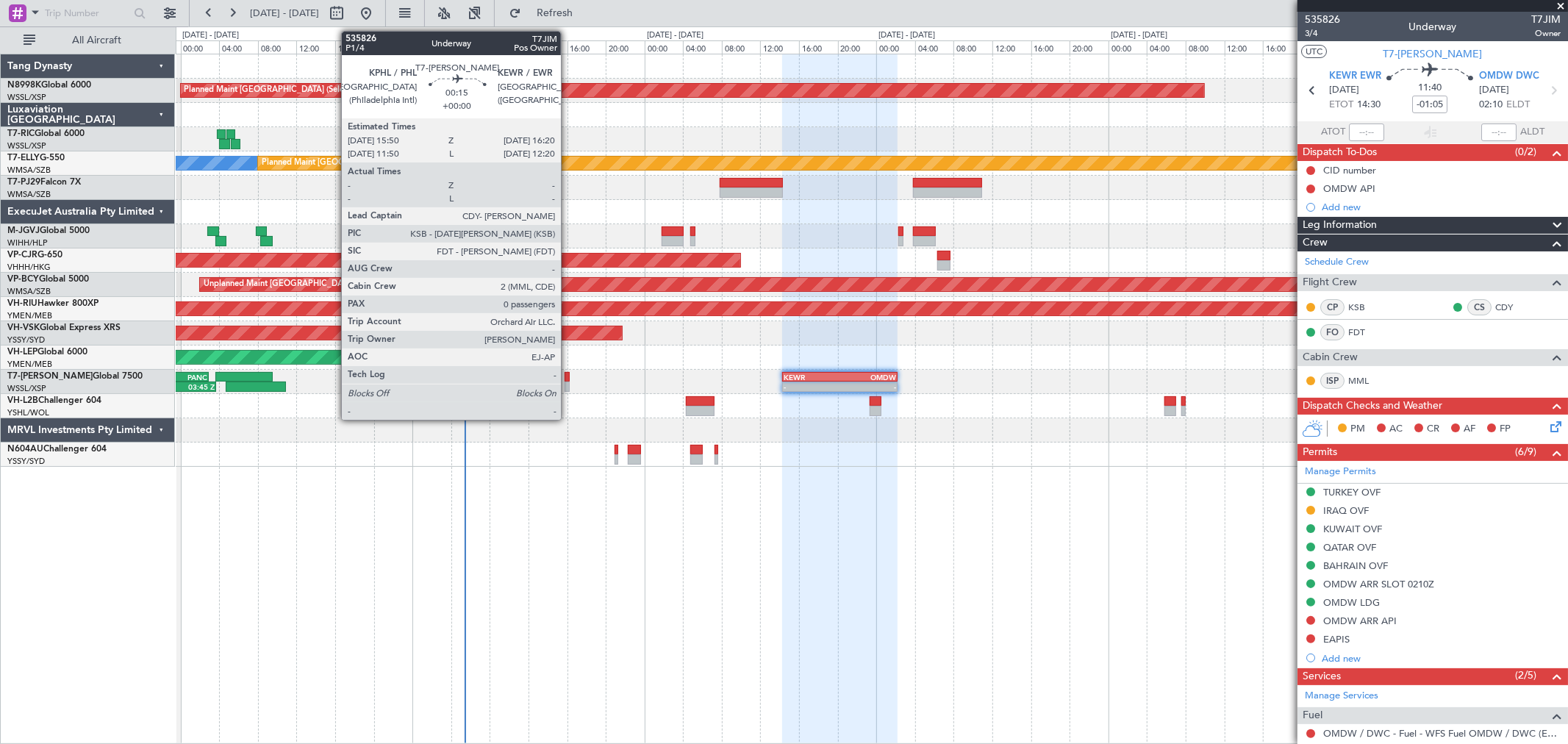
click at [568, 378] on div at bounding box center [567, 377] width 5 height 11
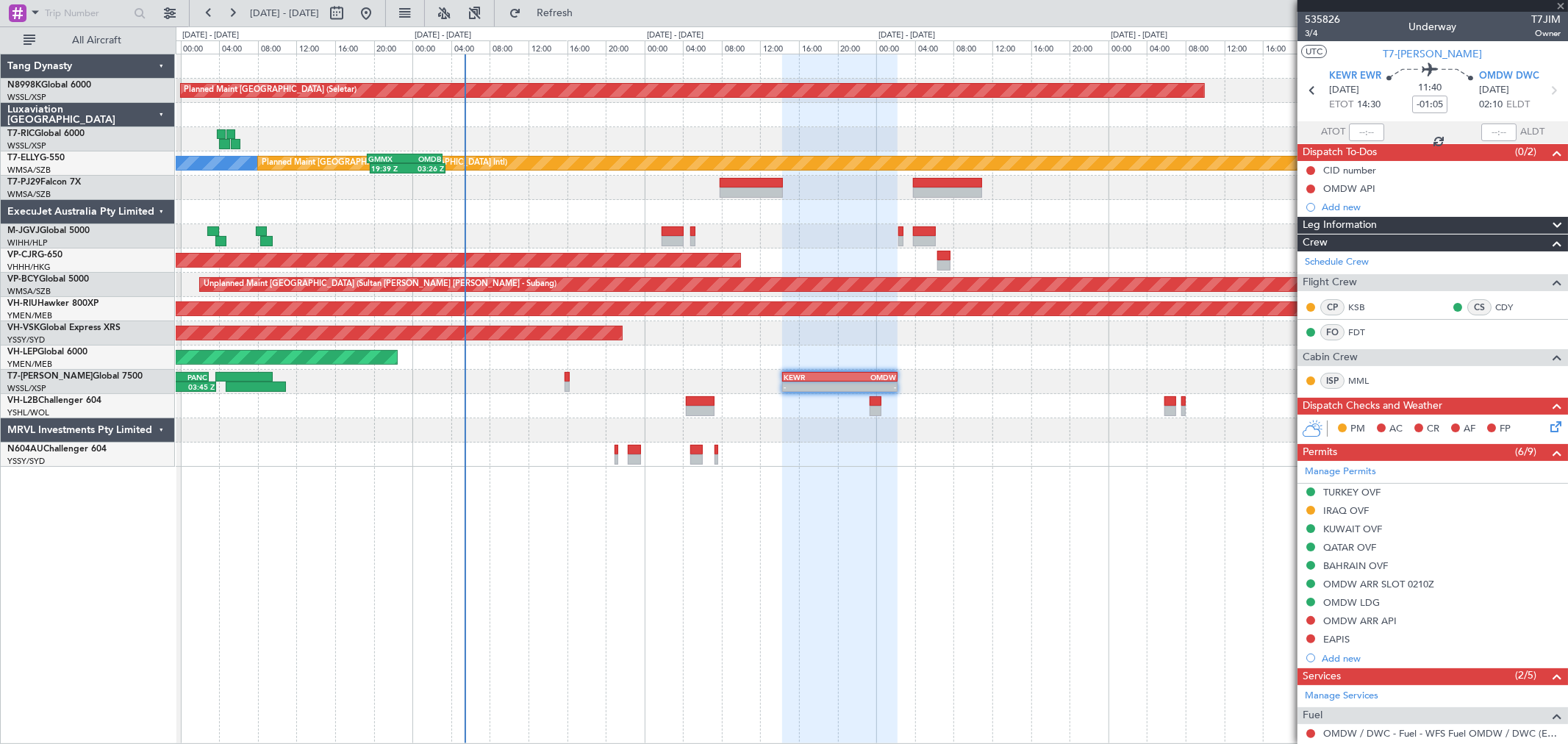
type input "0"
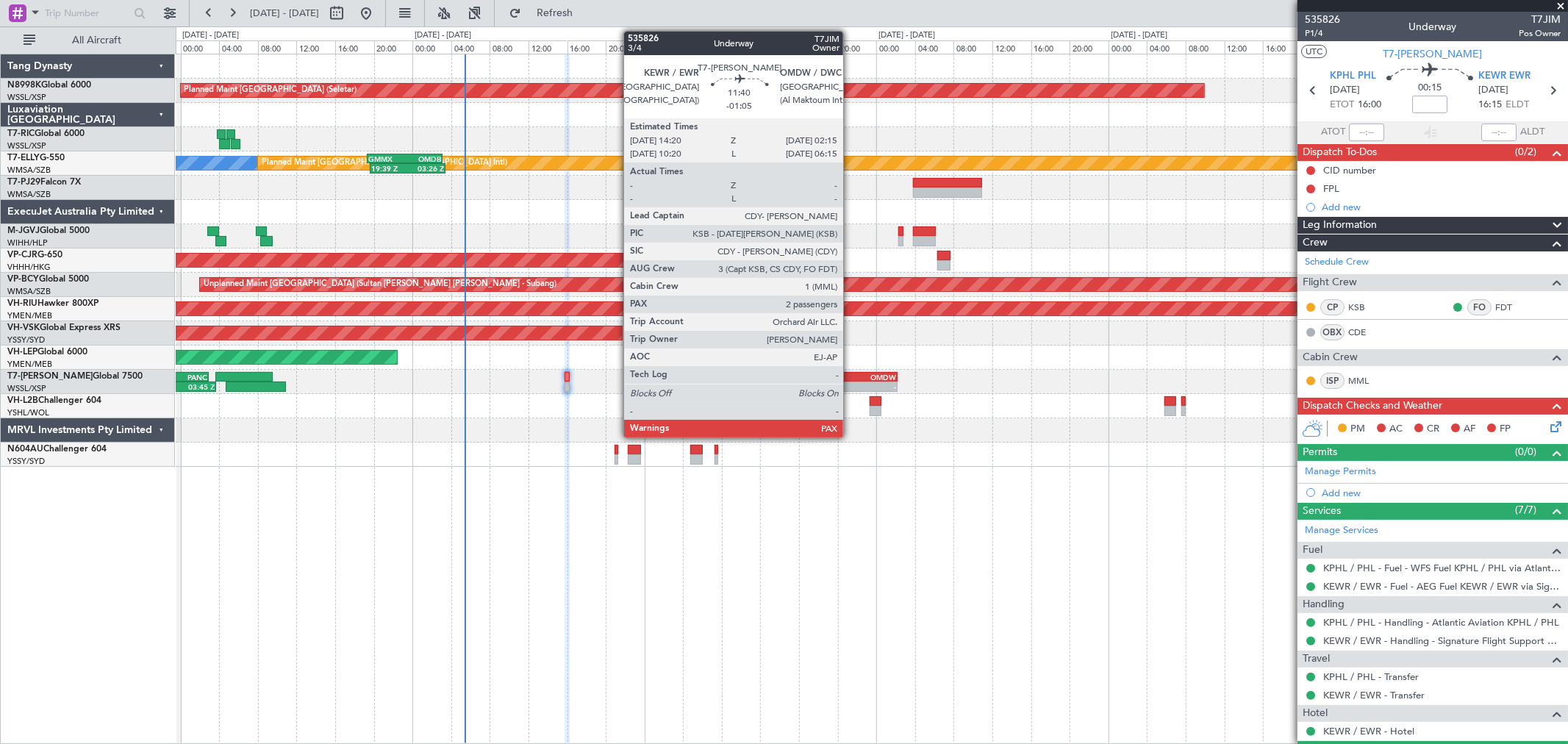
click at [851, 382] on div "-" at bounding box center [868, 386] width 57 height 9
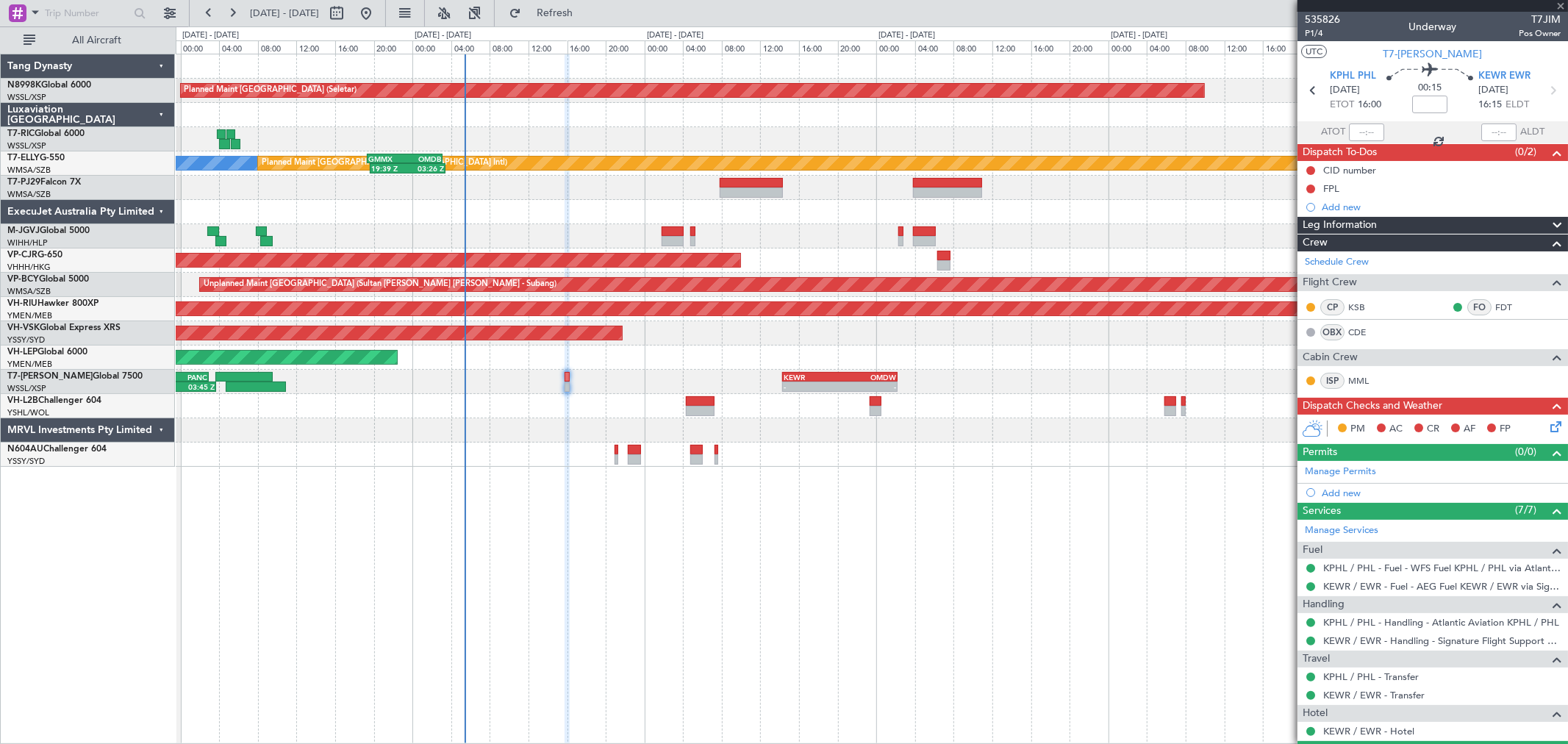
type input "-01:05"
type input "2"
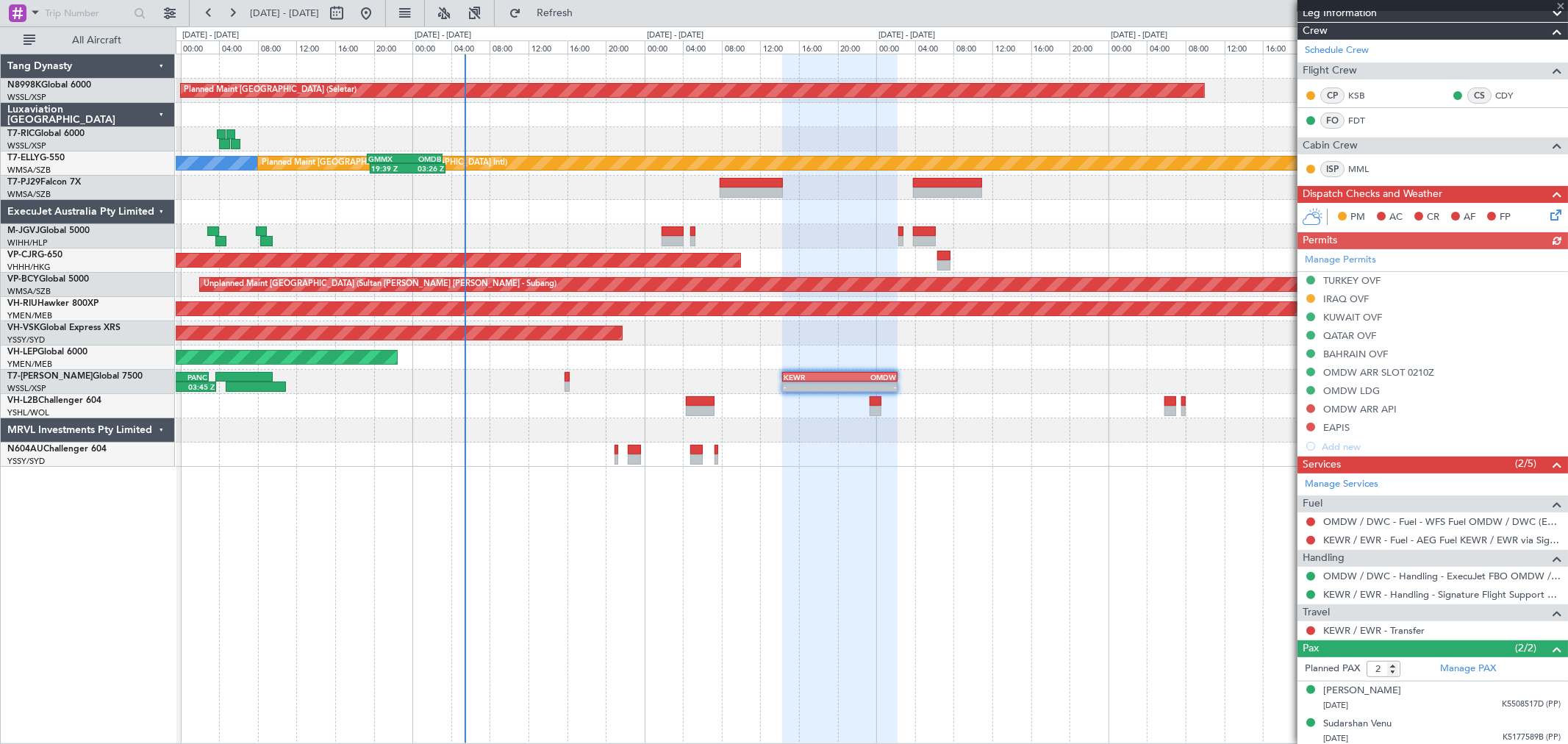
scroll to position [216, 0]
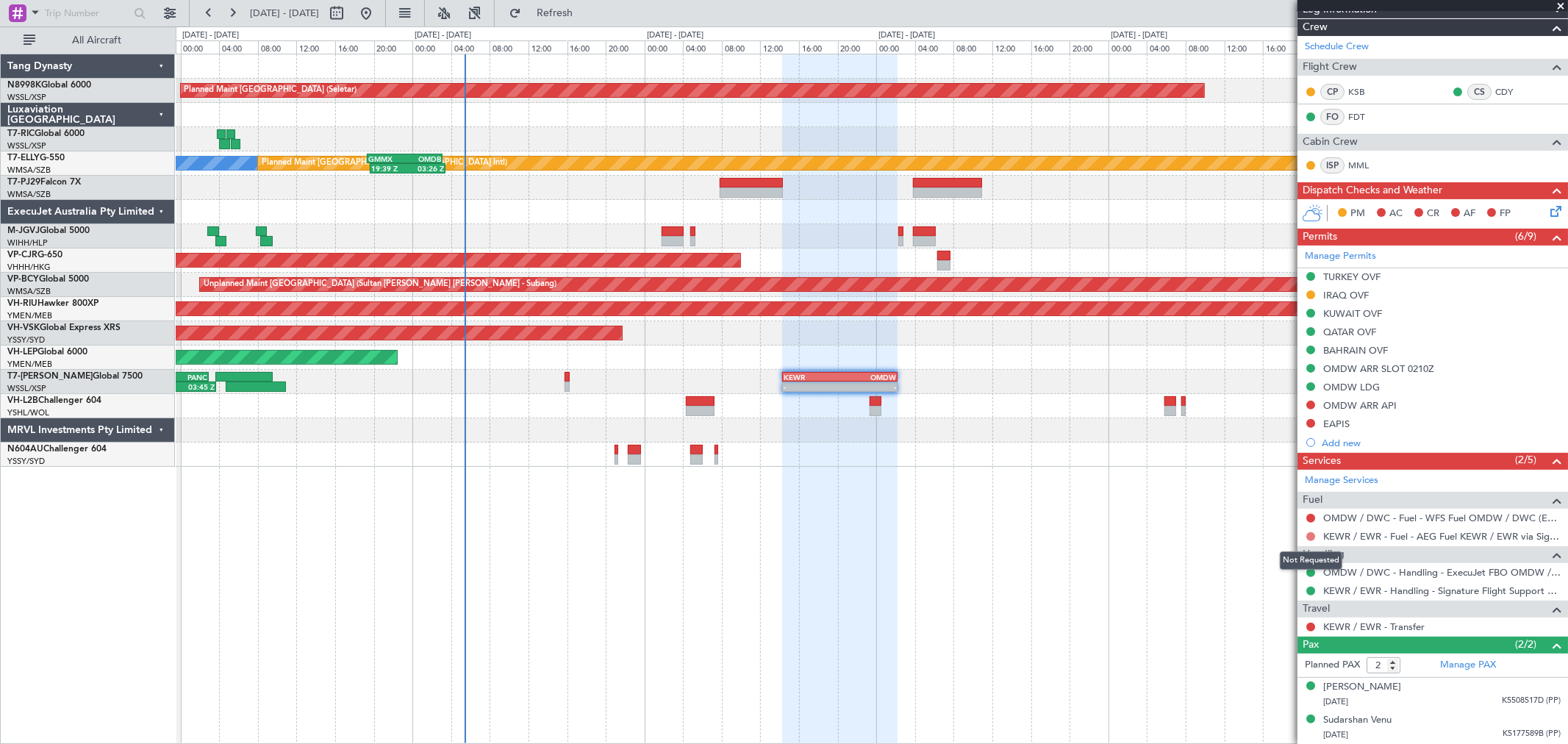
click at [1311, 535] on button at bounding box center [1311, 536] width 9 height 9
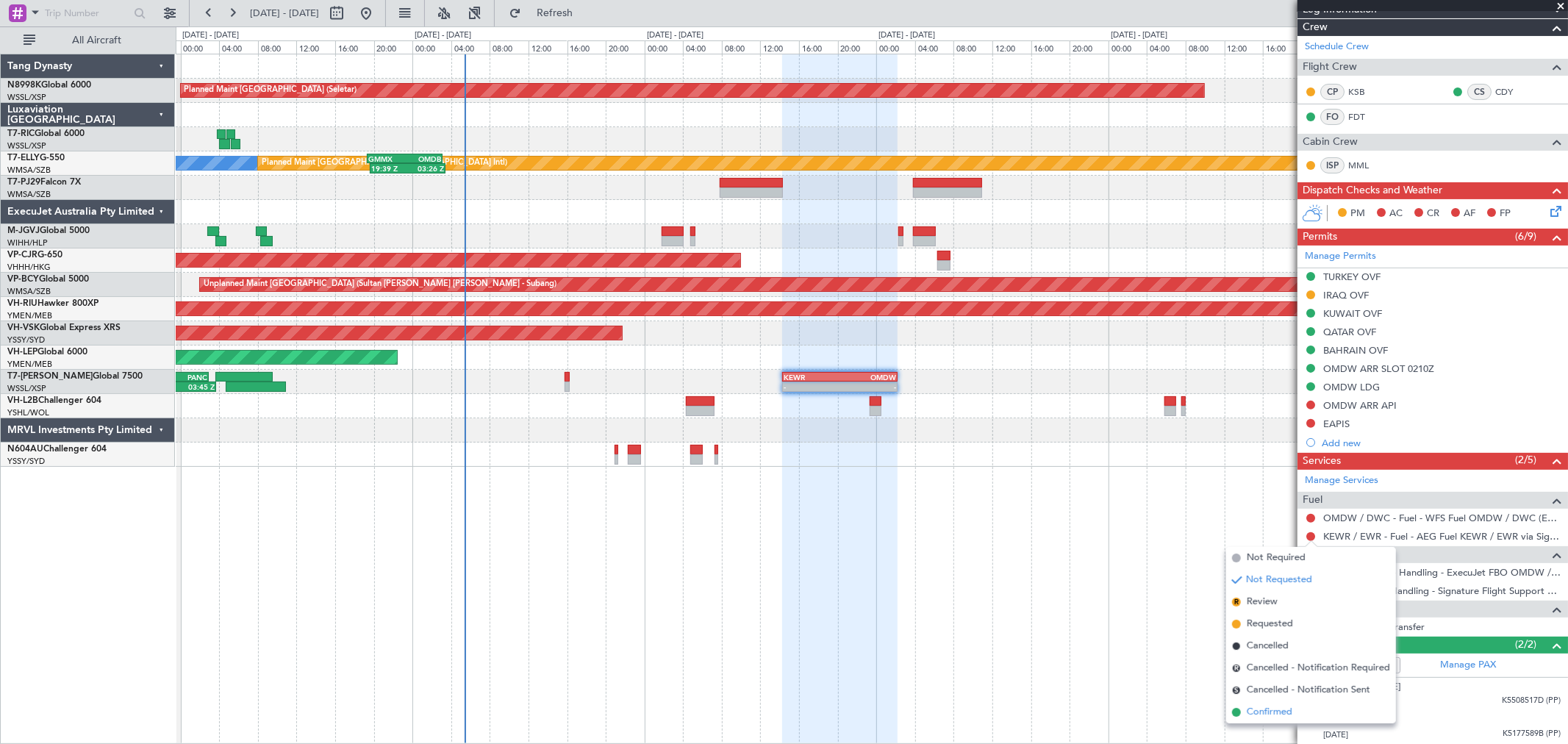
click at [1272, 707] on span "Confirmed" at bounding box center [1269, 712] width 45 height 15
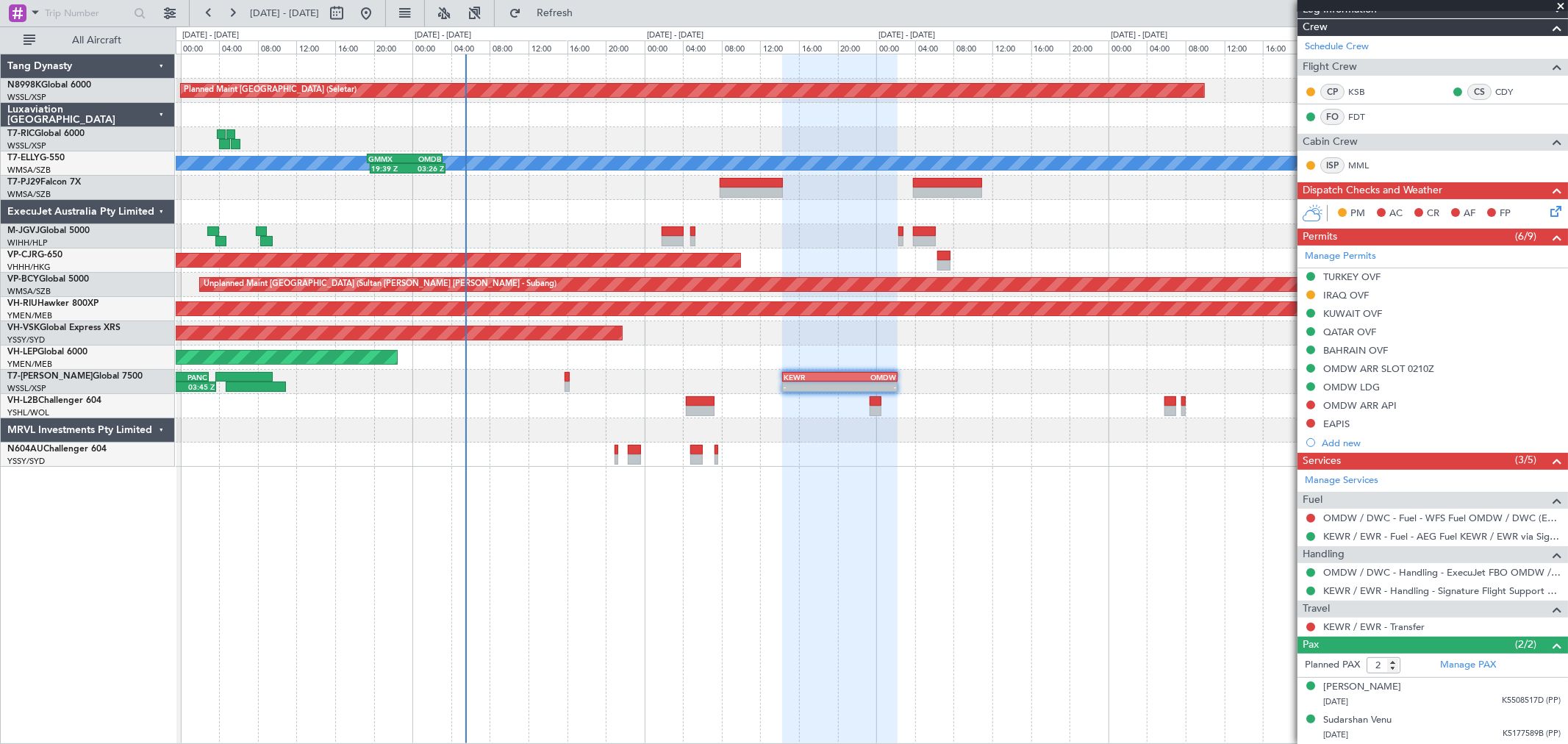
click at [596, 381] on div "15:20 Z 03:45 Z WSSS 15:05 Z PANC 03:00 Z - - KEWR 14:20 Z OMDW 02:15 Z" at bounding box center [871, 381] width 1391 height 24
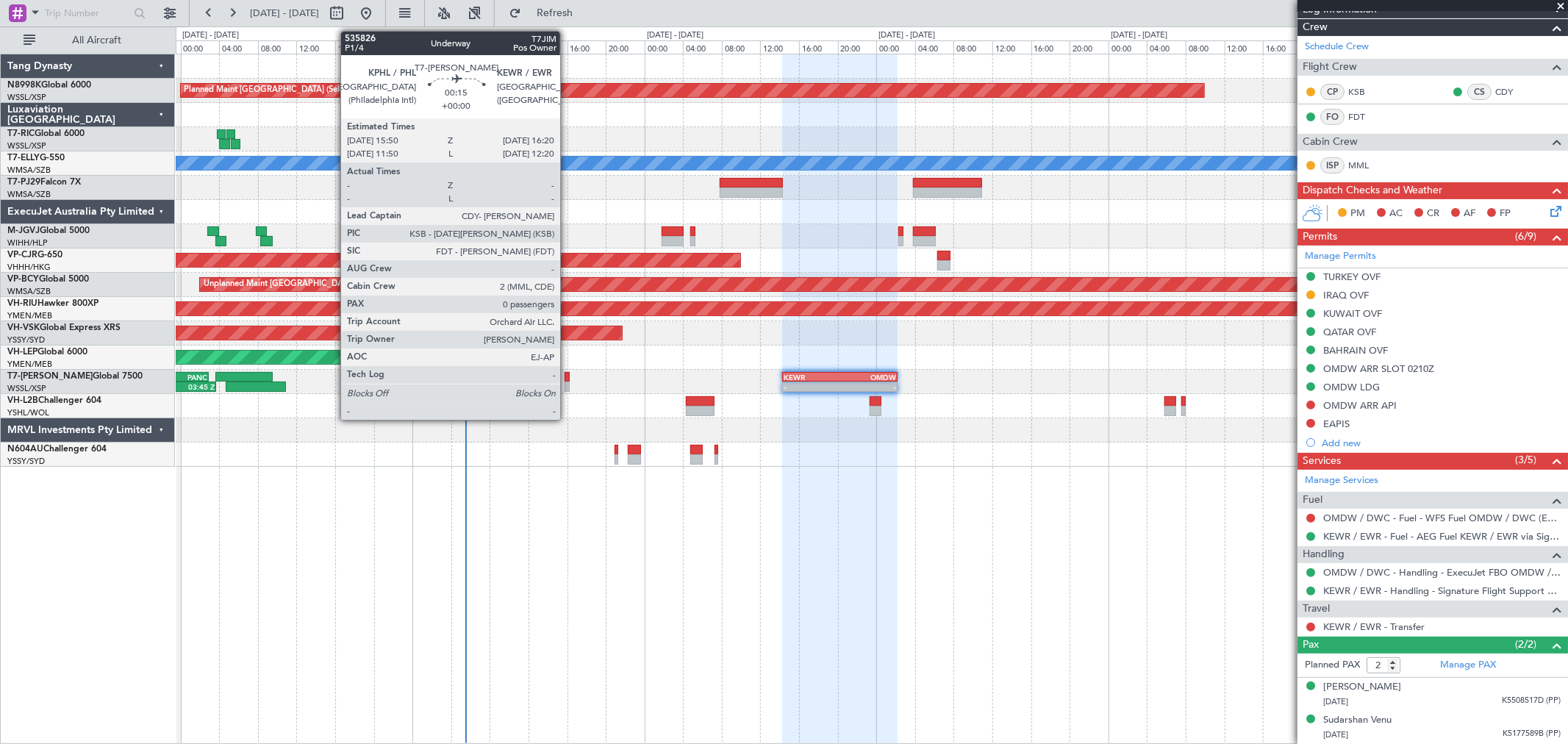
click at [566, 378] on div at bounding box center [567, 377] width 5 height 11
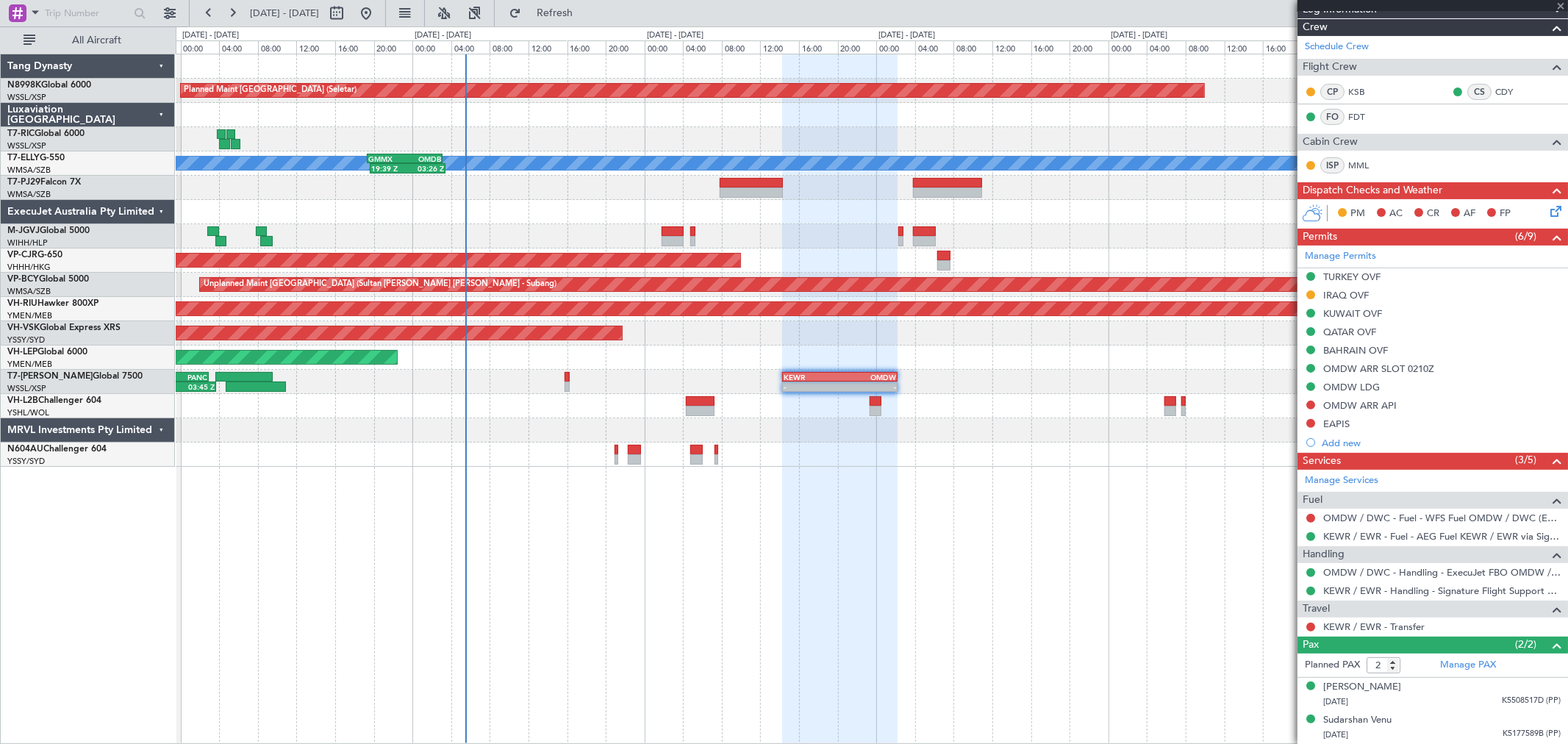
type input "0"
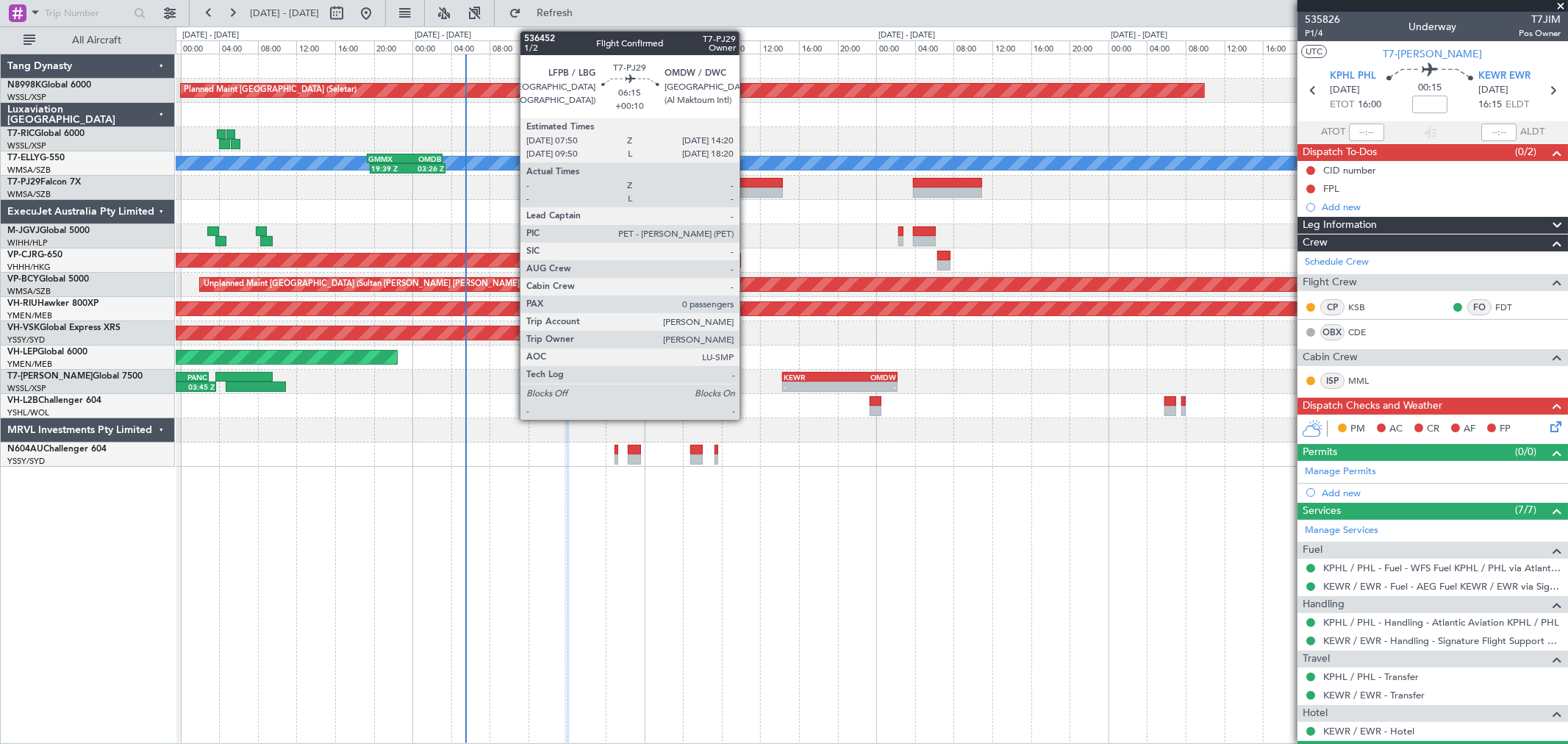
click at [747, 179] on div at bounding box center [750, 183] width 63 height 11
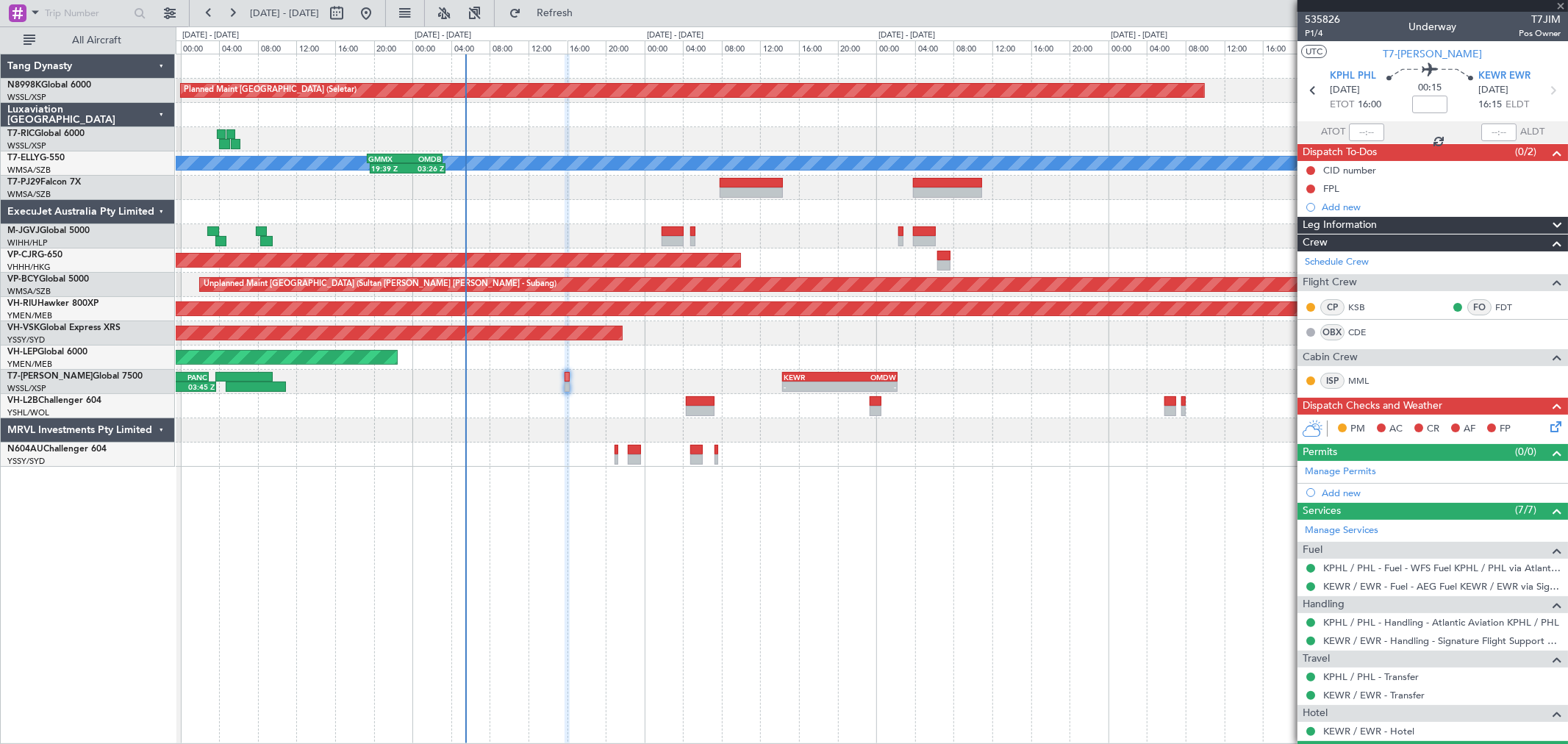
type input "+00:10"
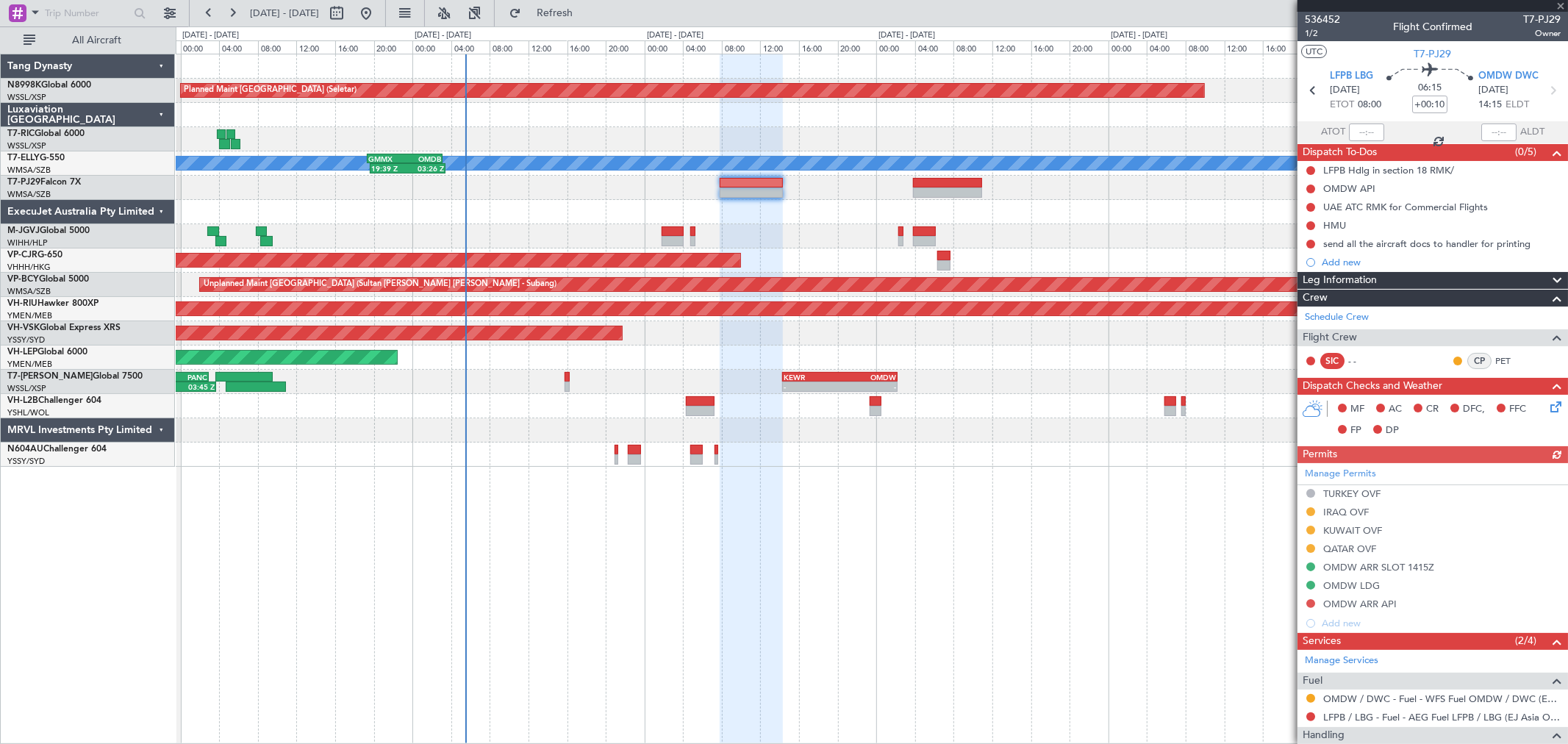
click at [955, 192] on div at bounding box center [947, 193] width 70 height 11
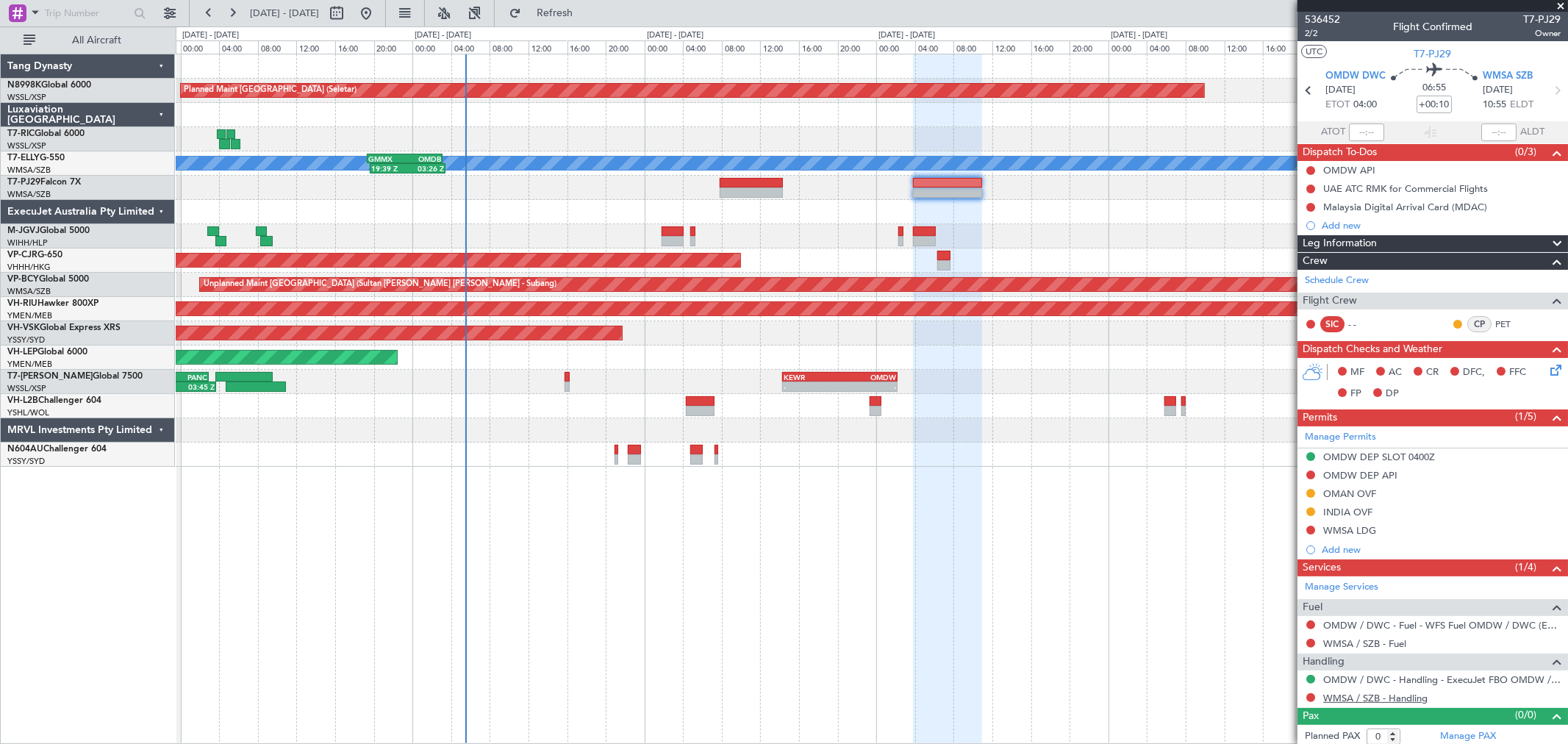
click at [1390, 698] on link "WMSA / SZB - Handling" at bounding box center [1375, 698] width 105 height 12
click at [1352, 275] on link "Schedule Crew" at bounding box center [1336, 281] width 64 height 15
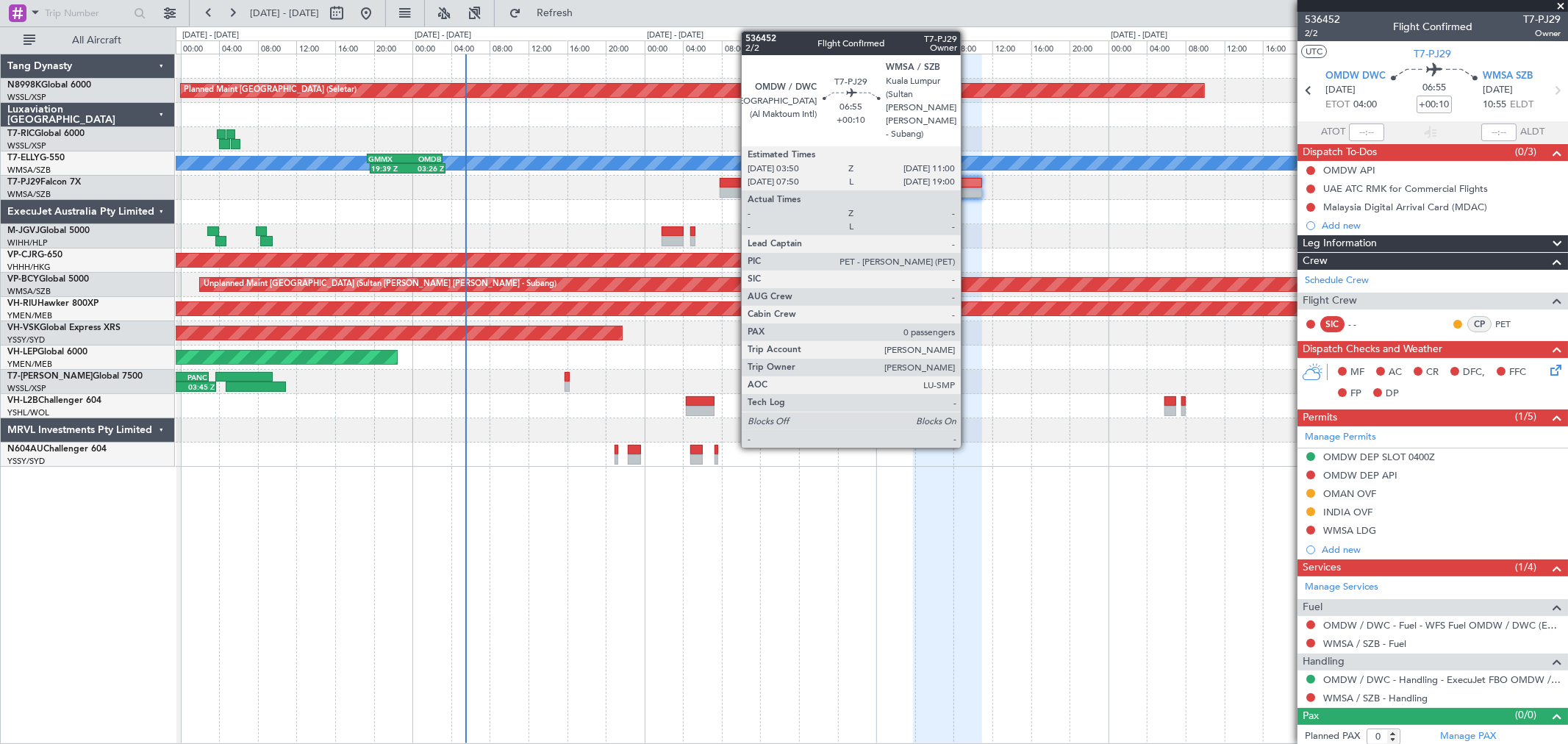
click at [968, 178] on div at bounding box center [947, 183] width 70 height 11
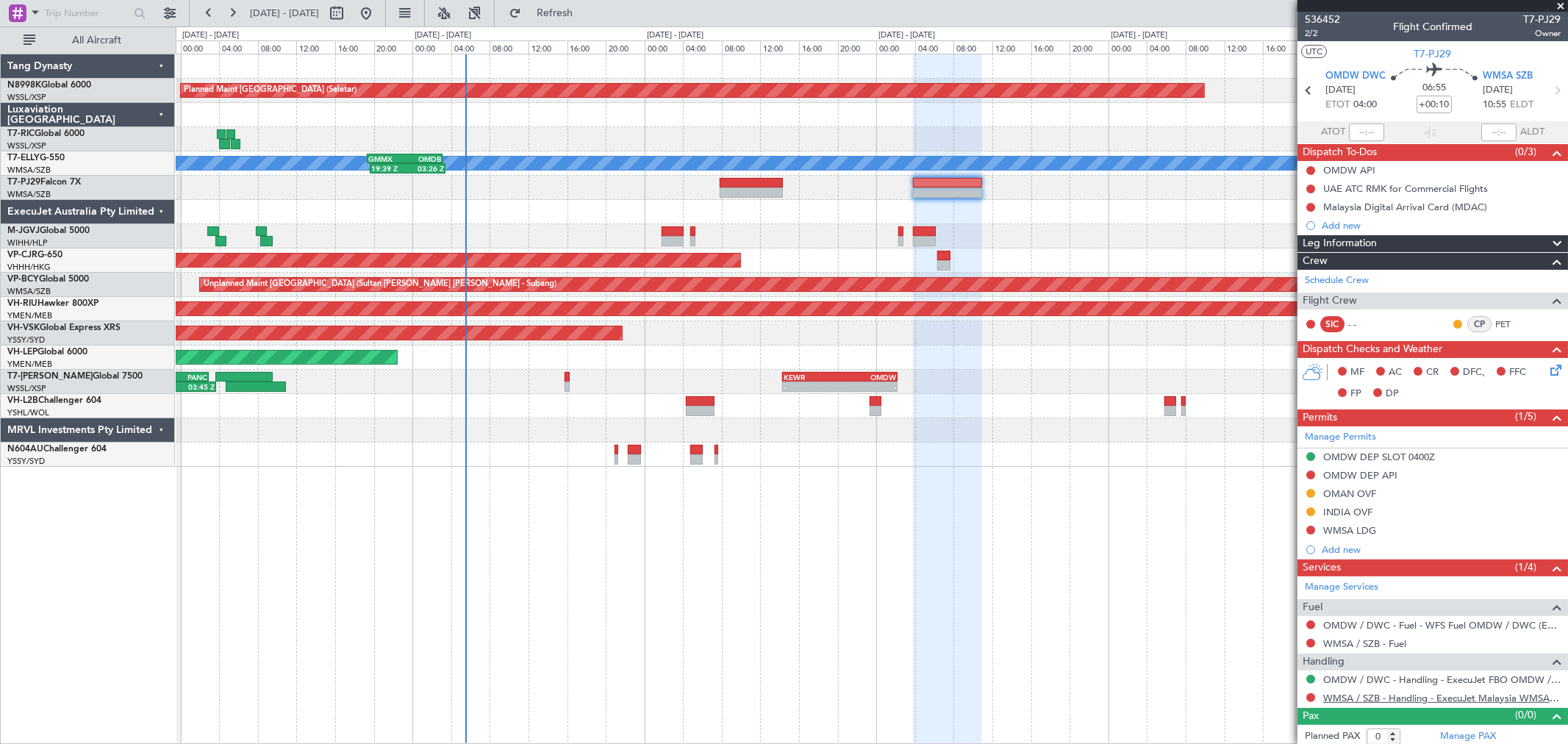
click at [1399, 695] on link "WMSA / SZB - Handling - ExecuJet Malaysia WMSA / SZB" at bounding box center [1441, 698] width 237 height 12
click at [1313, 35] on span "2/2" at bounding box center [1322, 34] width 36 height 12
click at [685, 239] on div at bounding box center [871, 235] width 1391 height 24
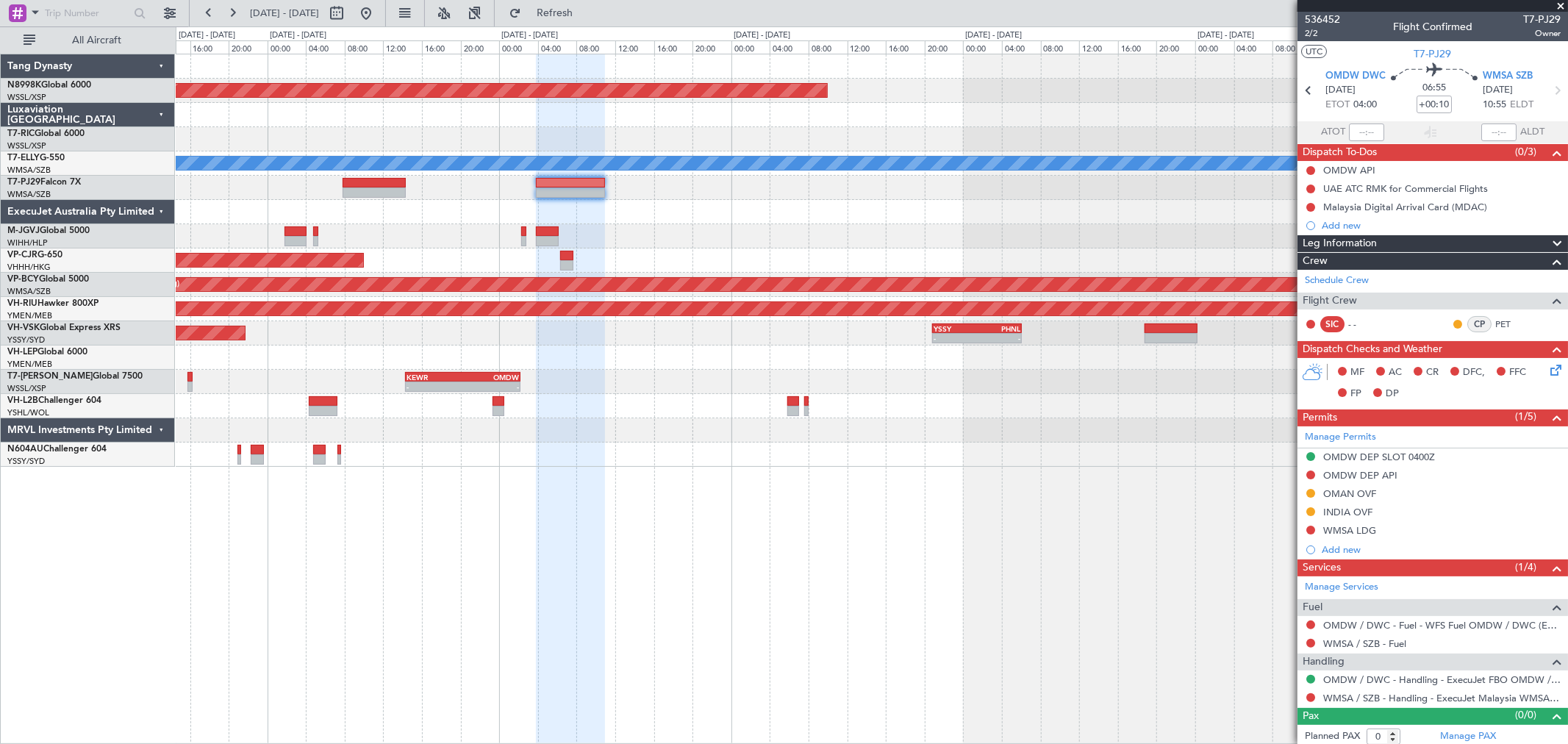
click at [643, 223] on div at bounding box center [871, 211] width 1391 height 24
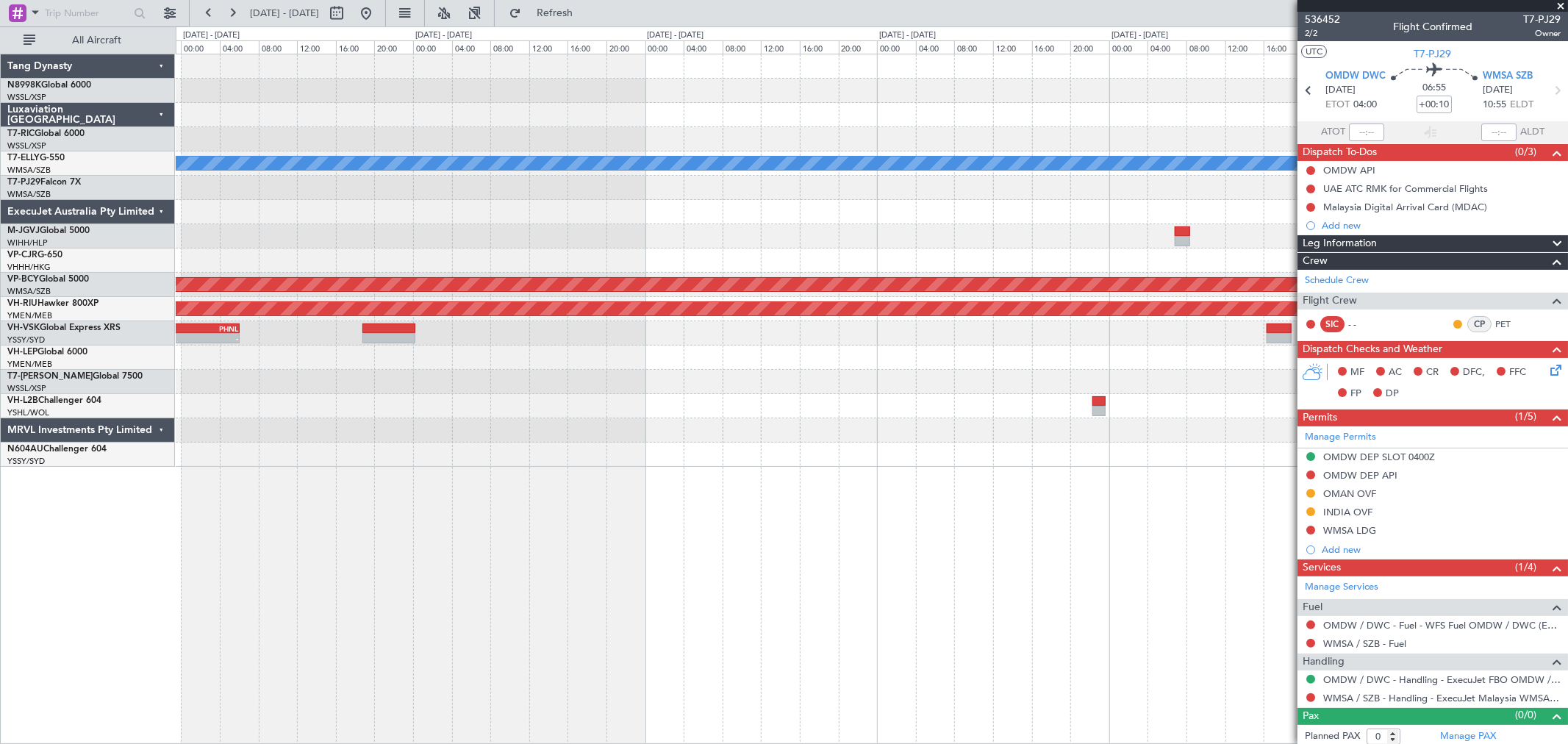
click at [309, 251] on div "Planned Maint Singapore (Seletar) Planned Maint Dubai (Dubai Intl) MEL Unplanne…" at bounding box center [871, 260] width 1391 height 412
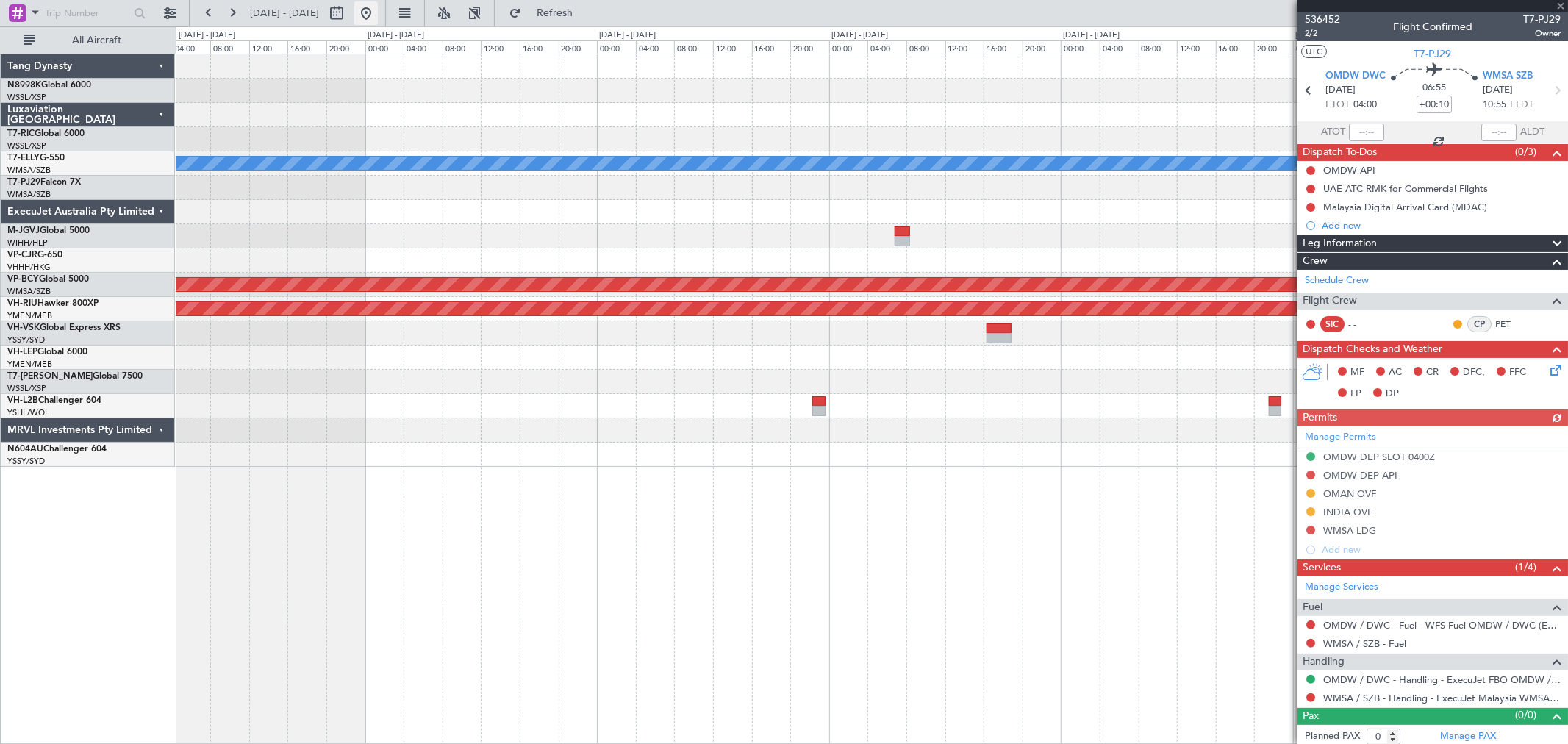
click at [378, 15] on button at bounding box center [366, 13] width 23 height 23
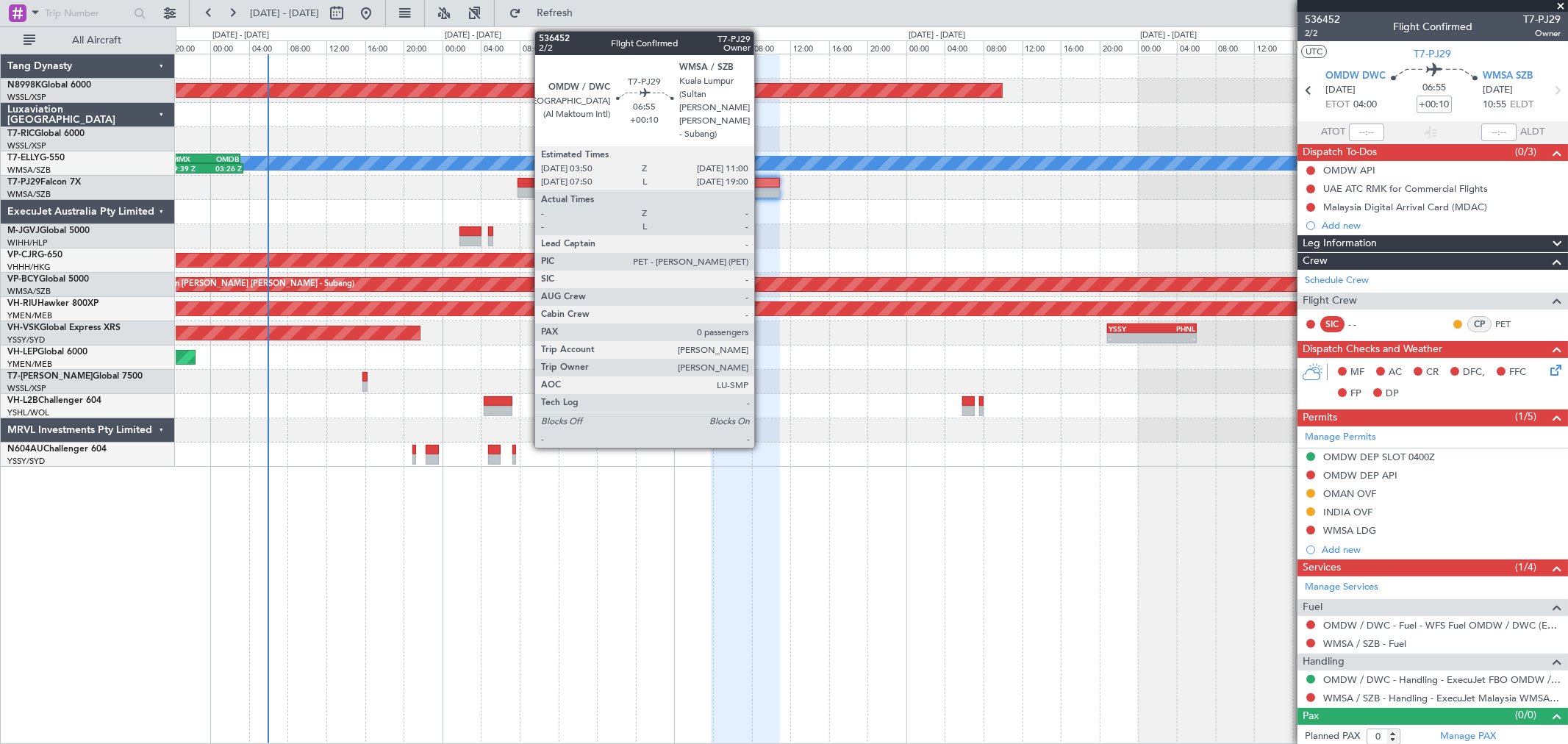
click at [762, 187] on div at bounding box center [746, 193] width 70 height 11
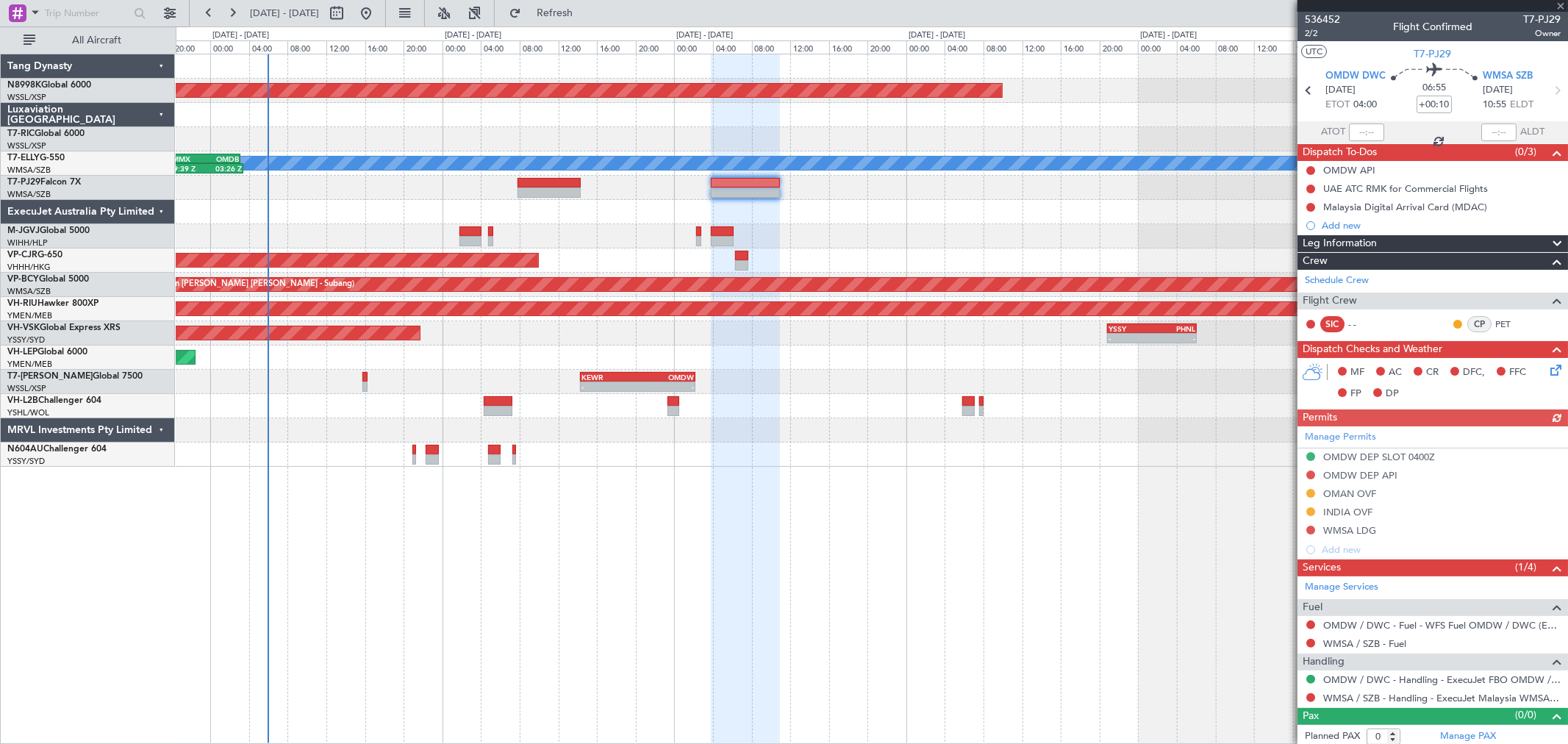
scroll to position [4, 0]
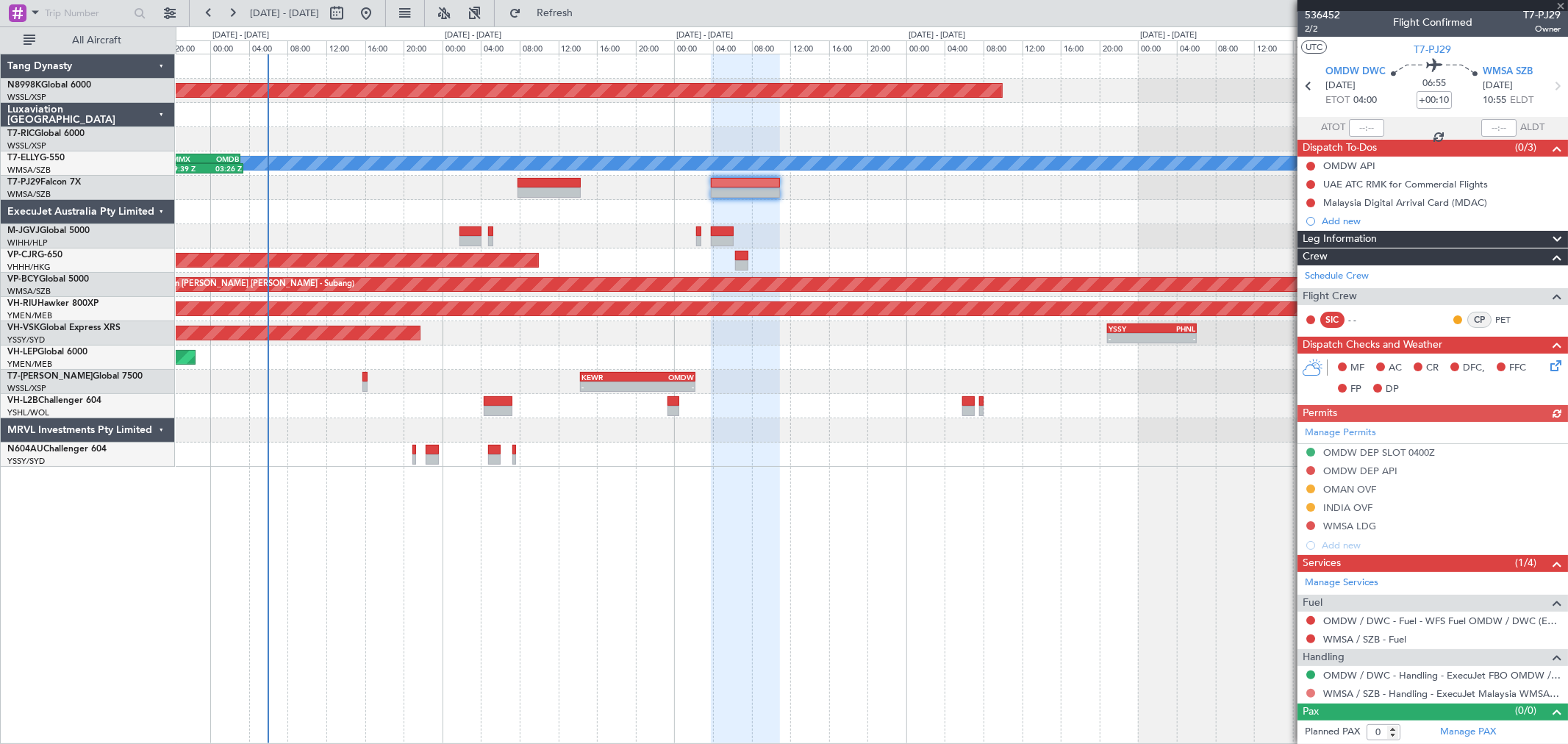
click at [1311, 693] on button at bounding box center [1311, 693] width 9 height 9
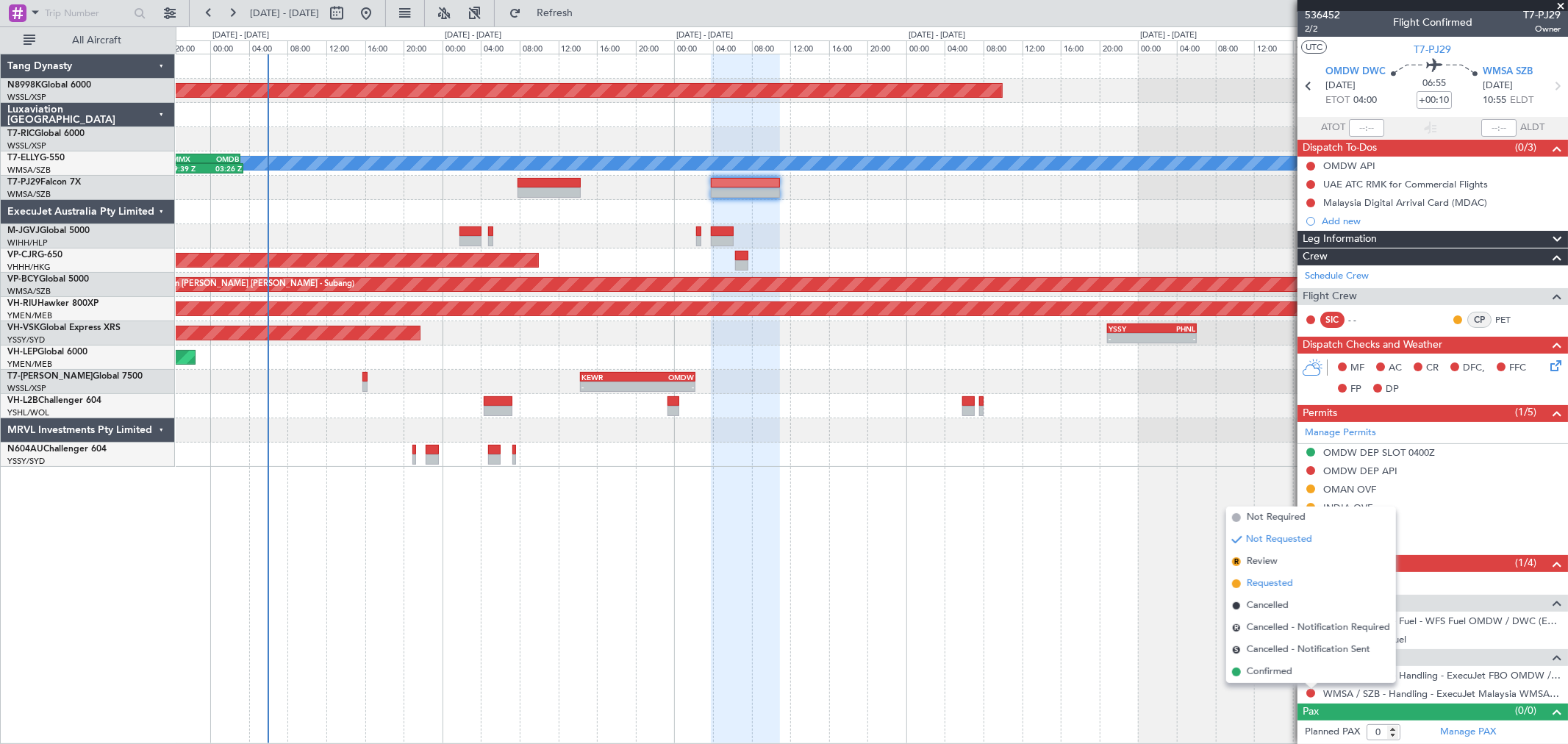
click at [1287, 582] on span "Requested" at bounding box center [1270, 583] width 46 height 15
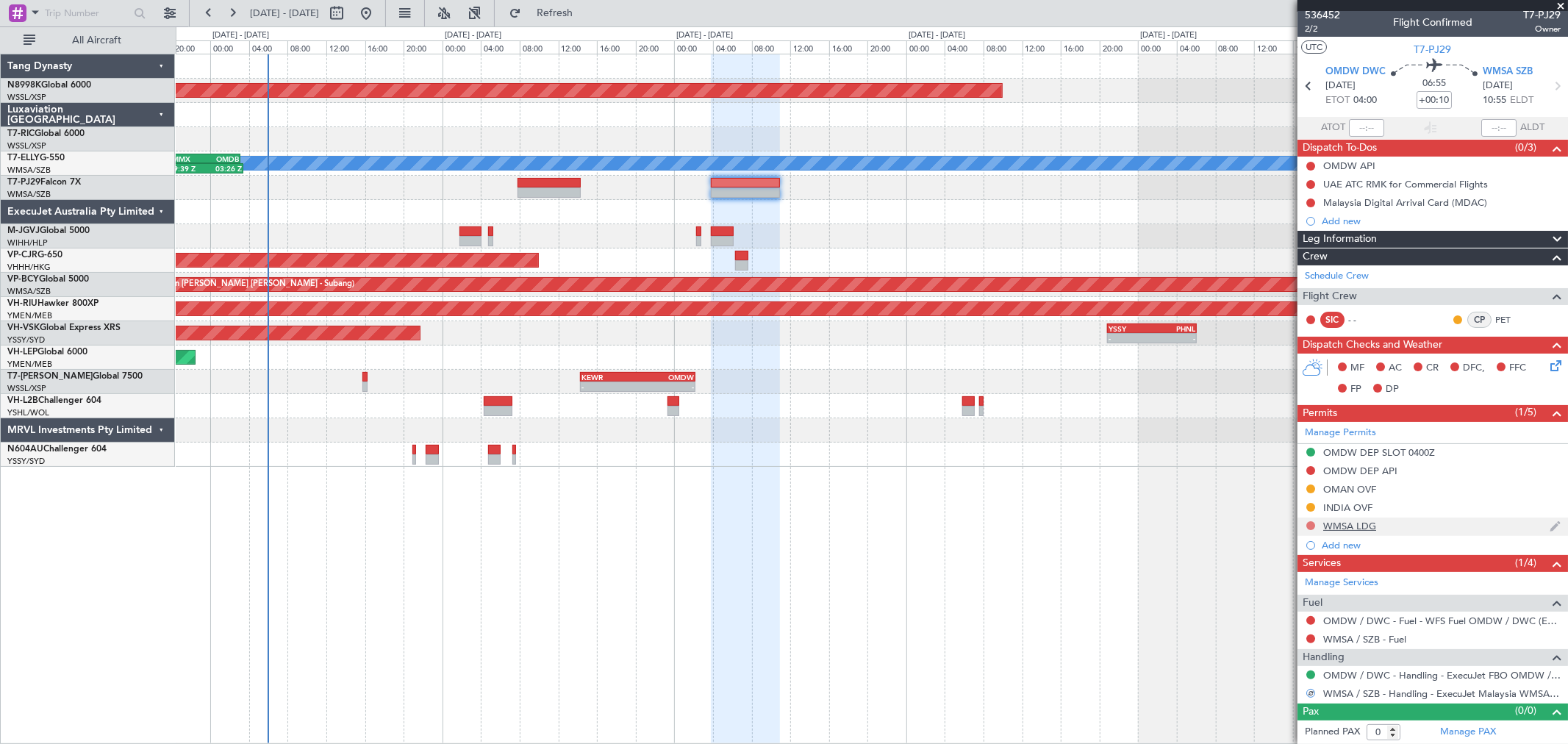
click at [1311, 526] on button at bounding box center [1311, 526] width 9 height 9
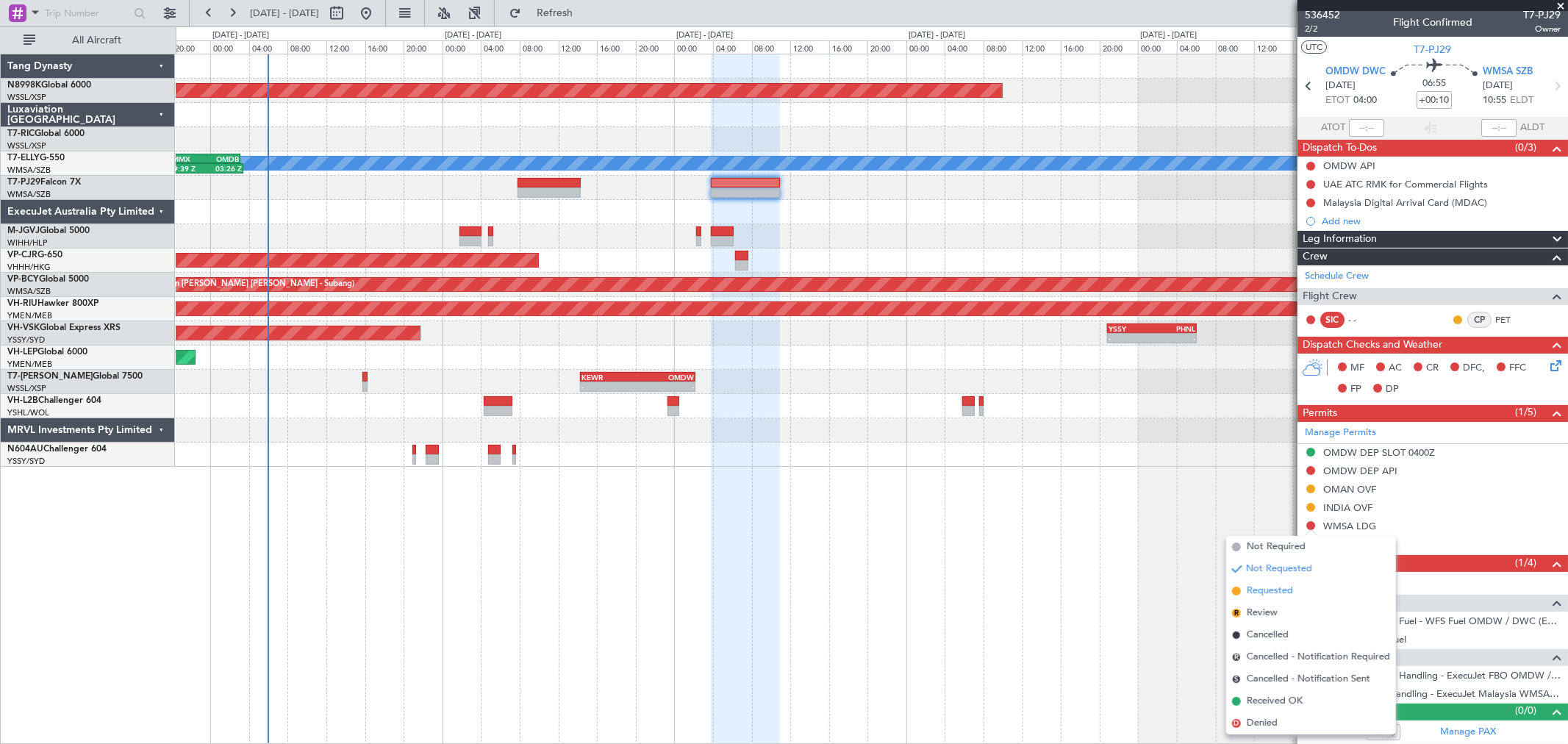
click at [1270, 592] on span "Requested" at bounding box center [1270, 590] width 46 height 15
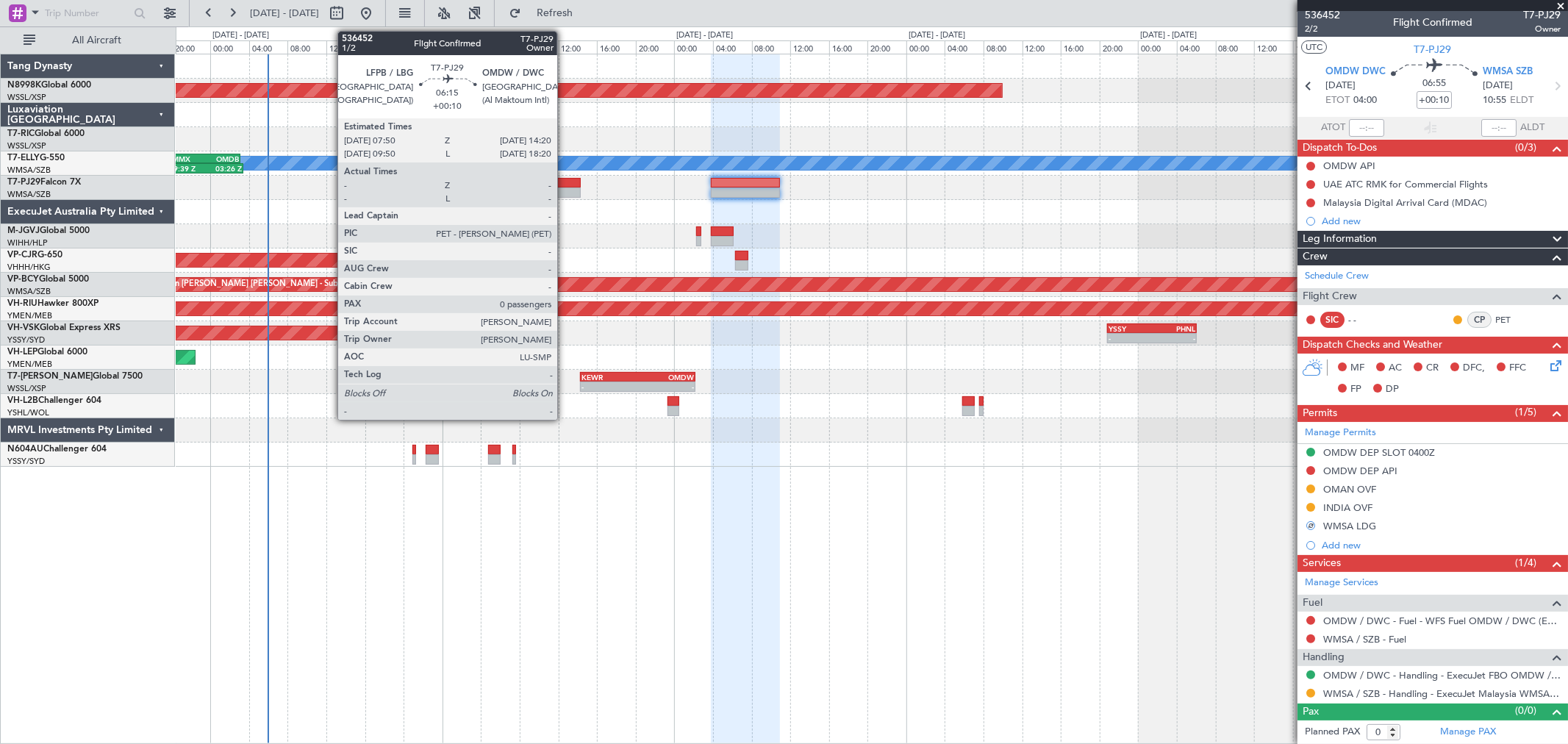
click at [565, 178] on div at bounding box center [549, 183] width 63 height 11
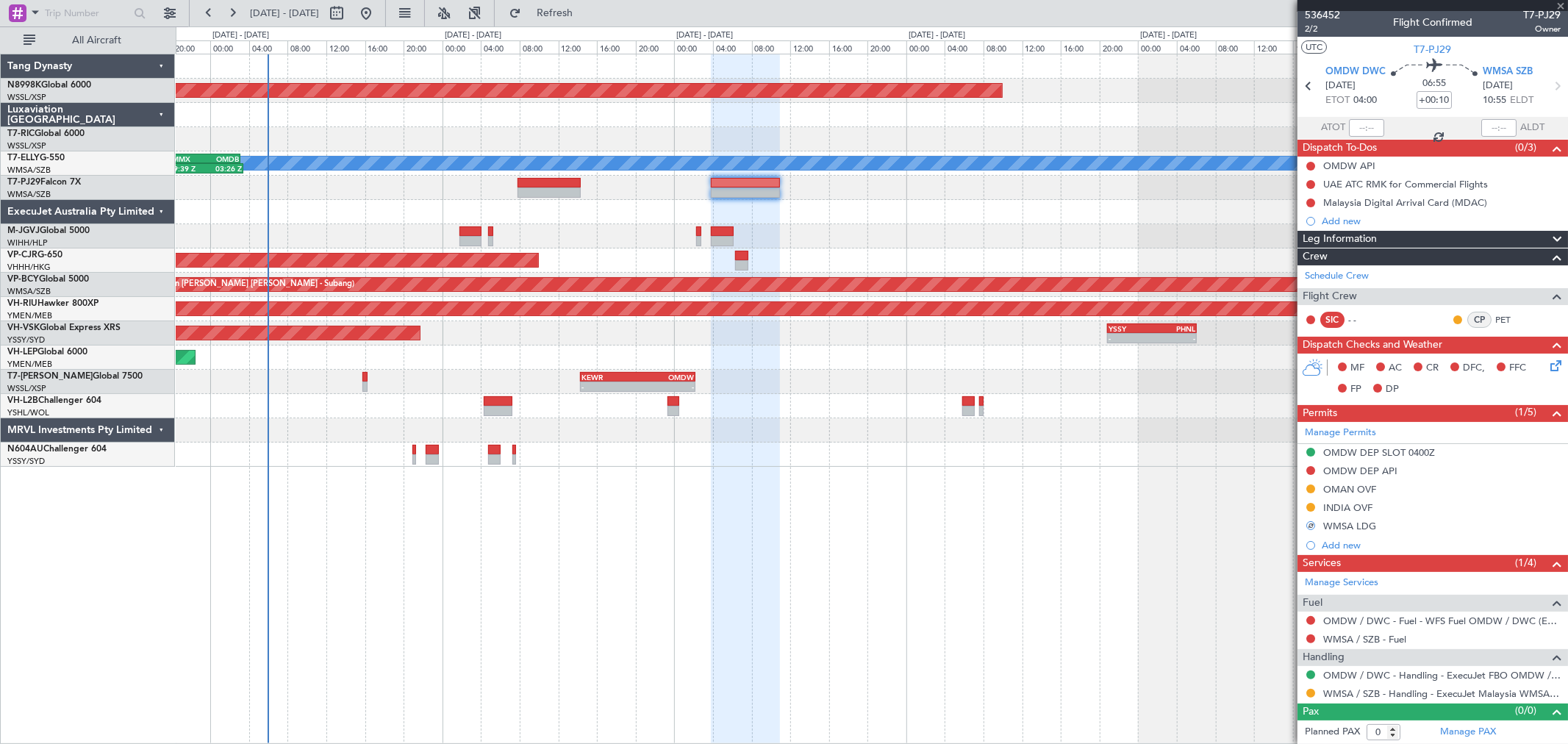
scroll to position [0, 0]
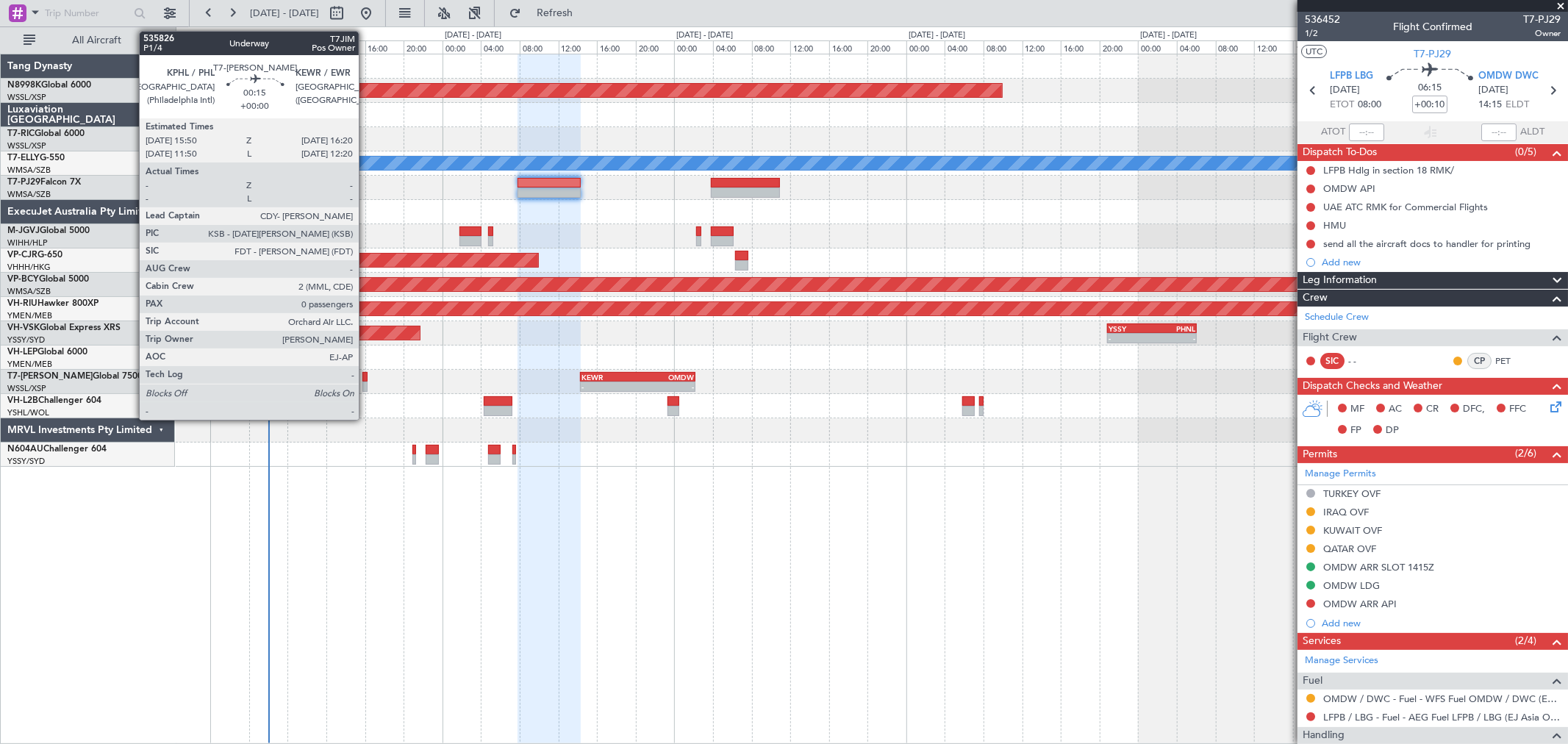
click at [365, 382] on div at bounding box center [365, 387] width 5 height 11
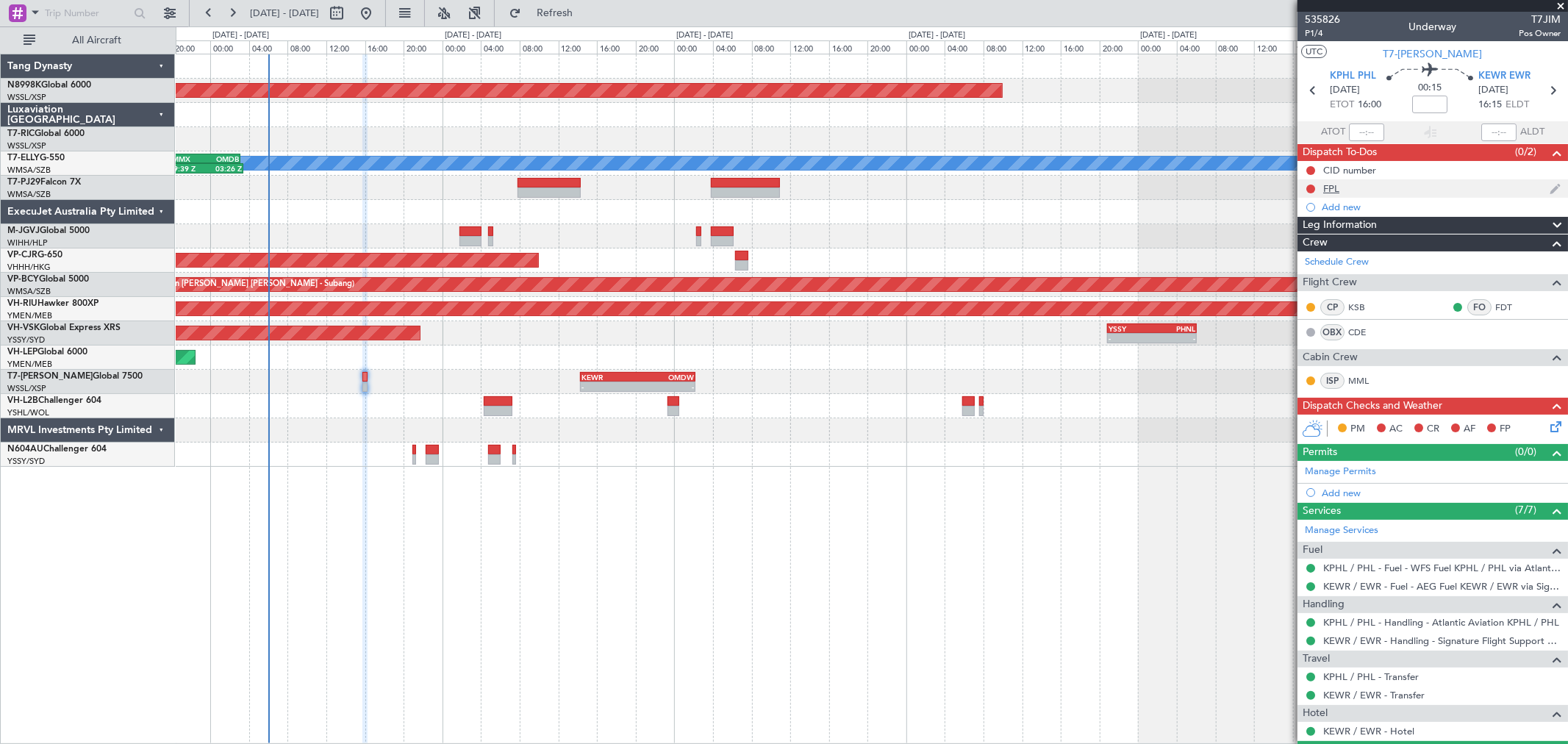
click at [1334, 188] on div "FPL" at bounding box center [1331, 188] width 16 height 12
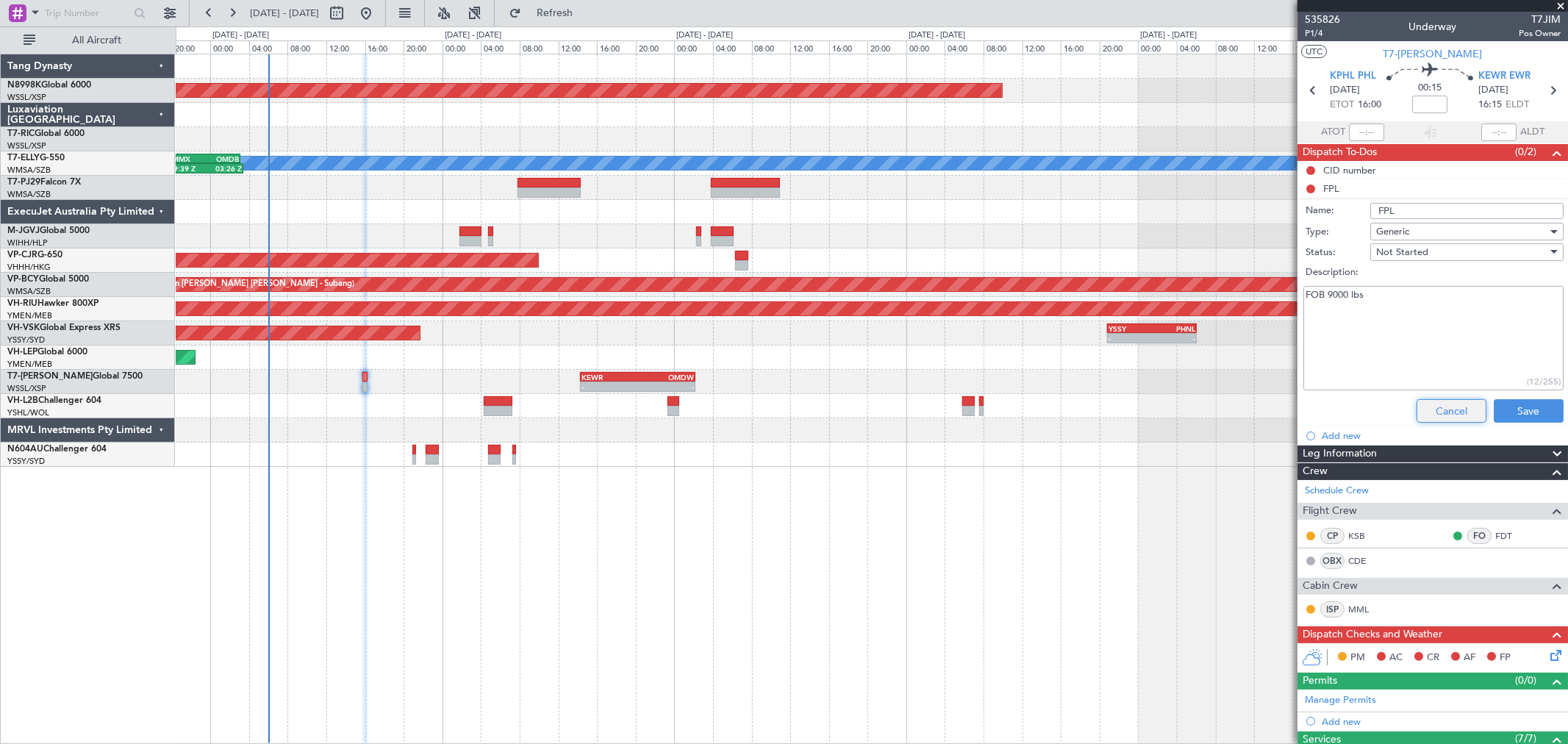
click at [1453, 416] on button "Cancel" at bounding box center [1451, 411] width 70 height 23
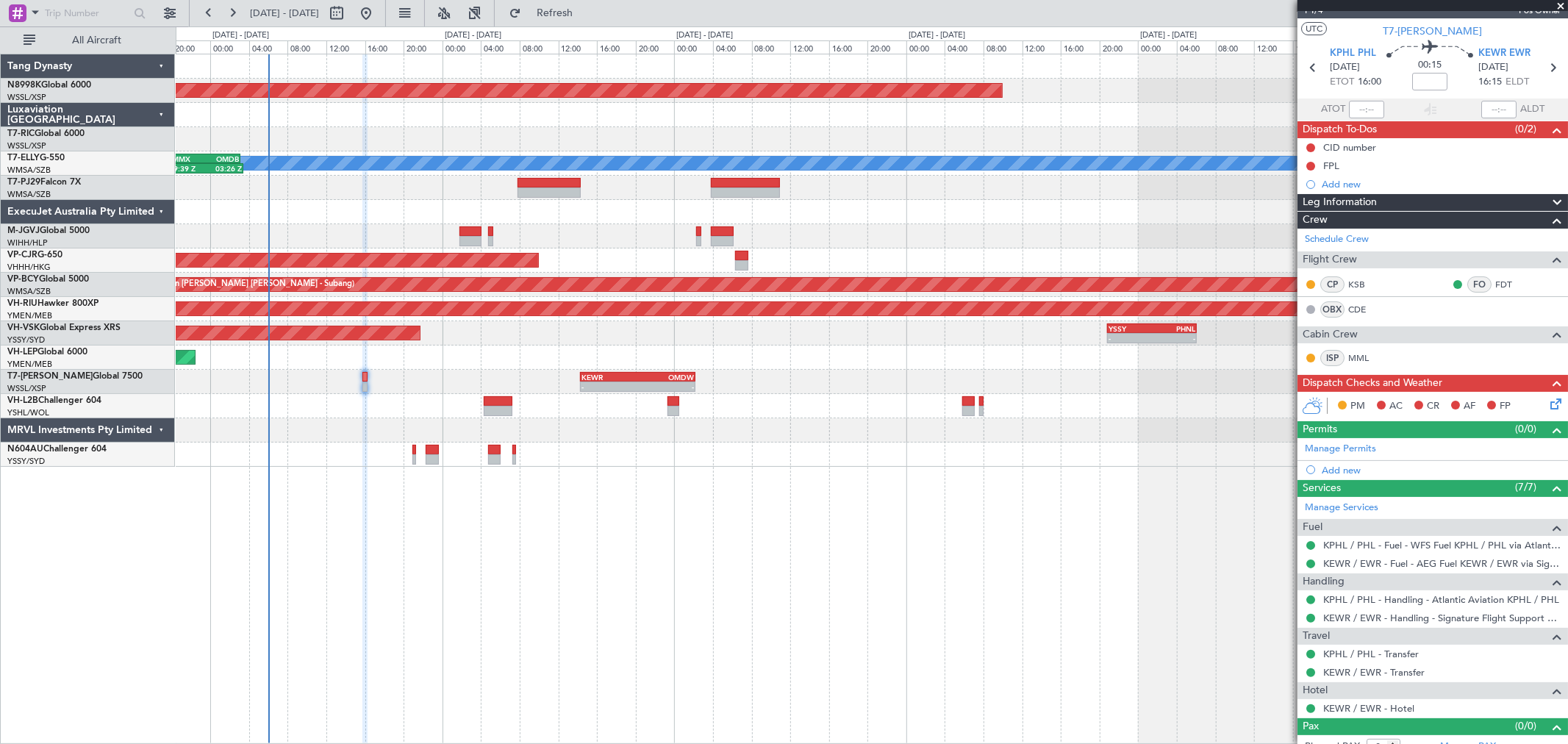
scroll to position [38, 0]
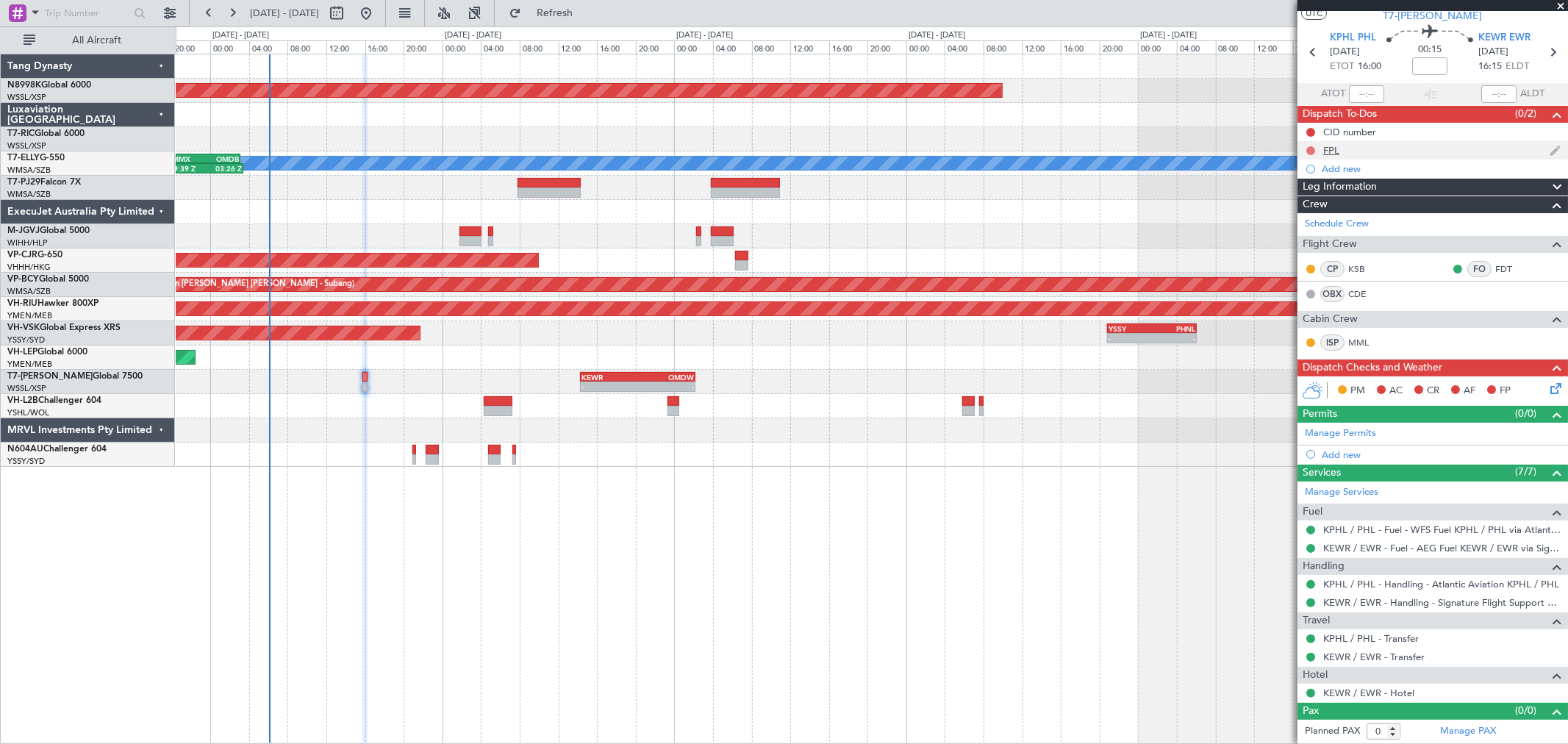
click at [1311, 147] on button at bounding box center [1311, 151] width 9 height 9
click at [1303, 214] on span "Completed" at bounding box center [1317, 215] width 49 height 15
click at [1313, 128] on button at bounding box center [1311, 132] width 9 height 9
drag, startPoint x: 1292, startPoint y: 196, endPoint x: 1309, endPoint y: 181, distance: 22.7
click at [1295, 194] on span "Completed" at bounding box center [1317, 197] width 49 height 15
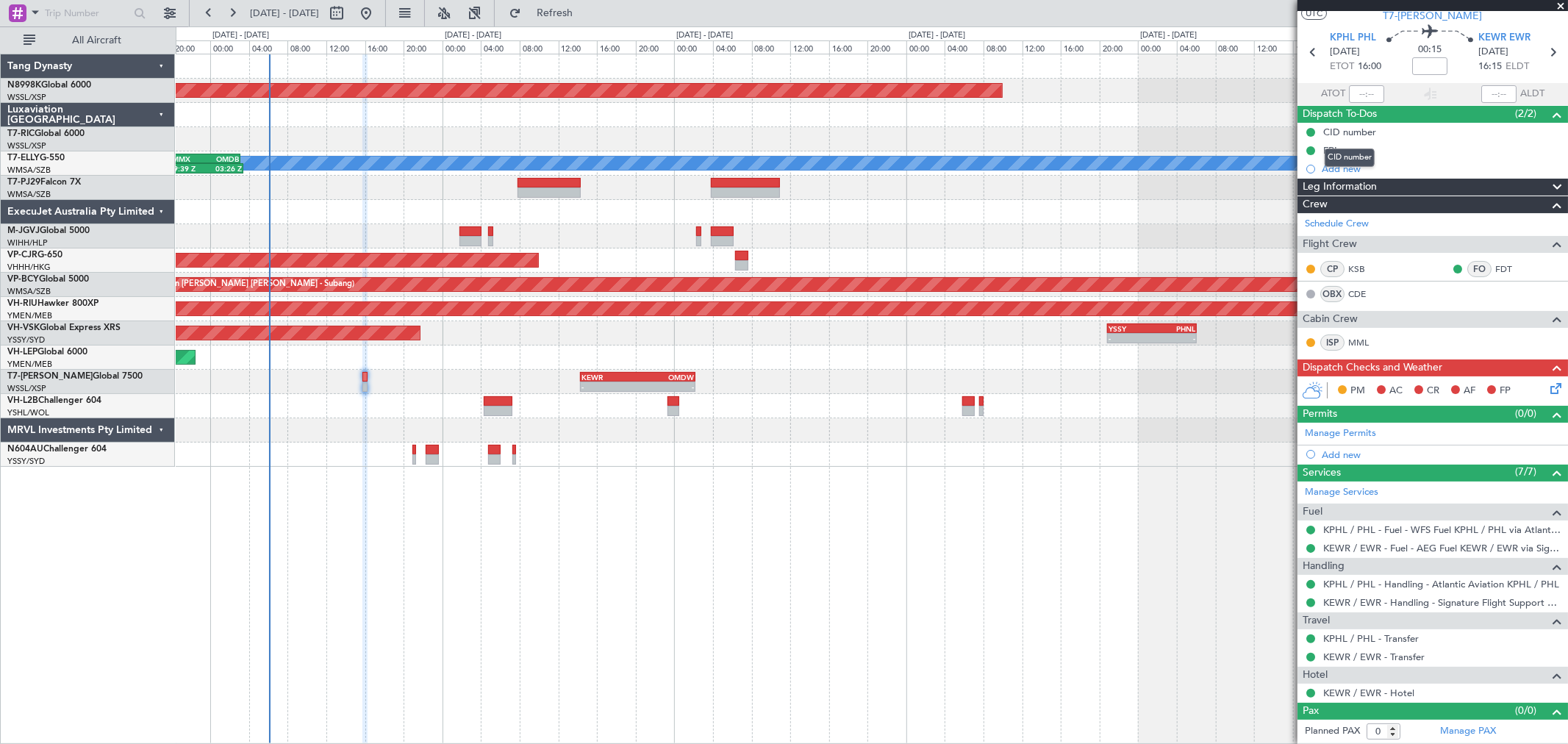
click at [1357, 128] on div "CID number" at bounding box center [1350, 132] width 53 height 12
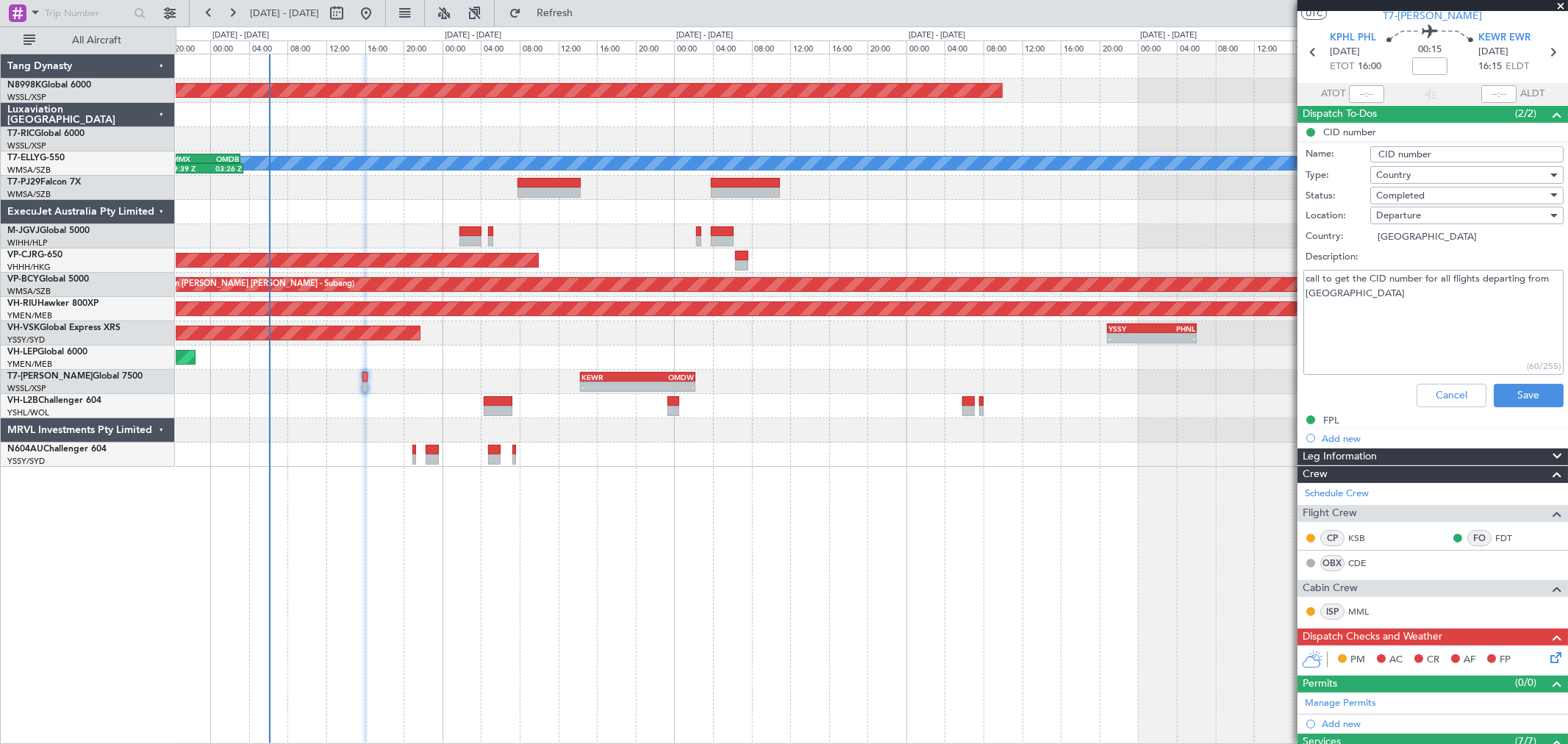
click at [1362, 305] on textarea "call to get the CID number for all flights departing from [GEOGRAPHIC_DATA]" at bounding box center [1433, 322] width 260 height 105
type textarea "call to get the CID number for all flights departing from [GEOGRAPHIC_DATA] CID…"
click at [1501, 390] on button "Save" at bounding box center [1528, 395] width 70 height 23
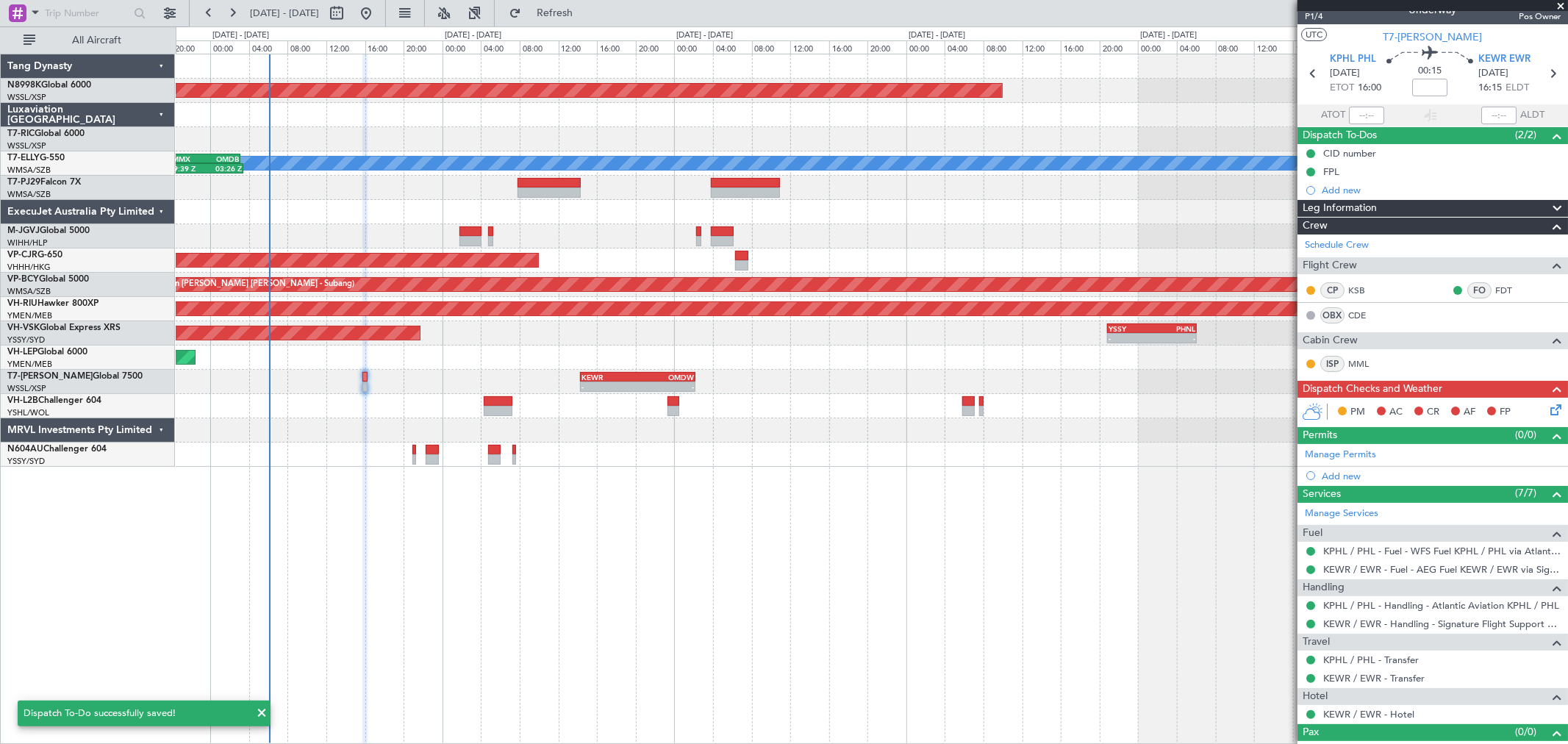
scroll to position [0, 0]
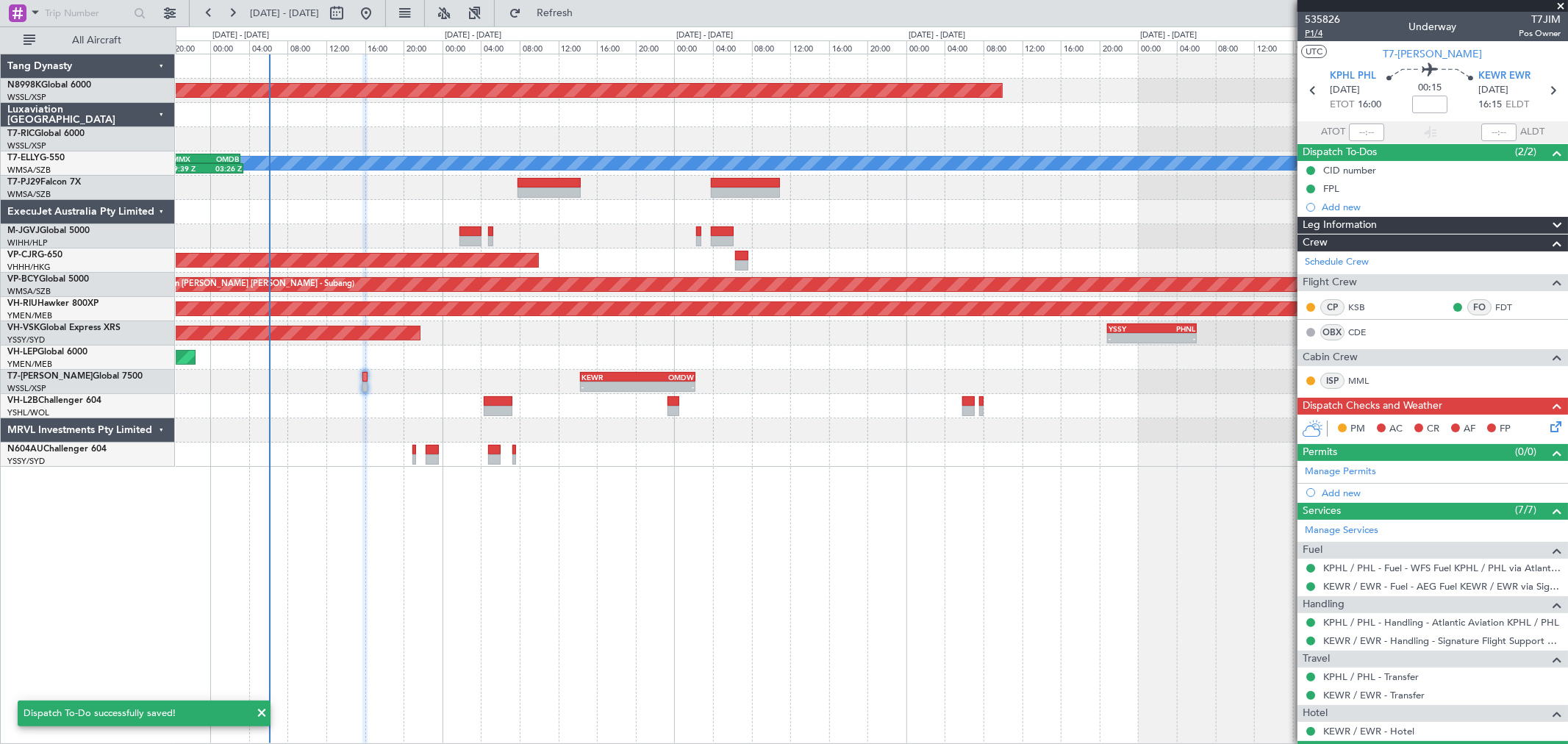
click at [1311, 33] on span "P1/4" at bounding box center [1322, 34] width 36 height 12
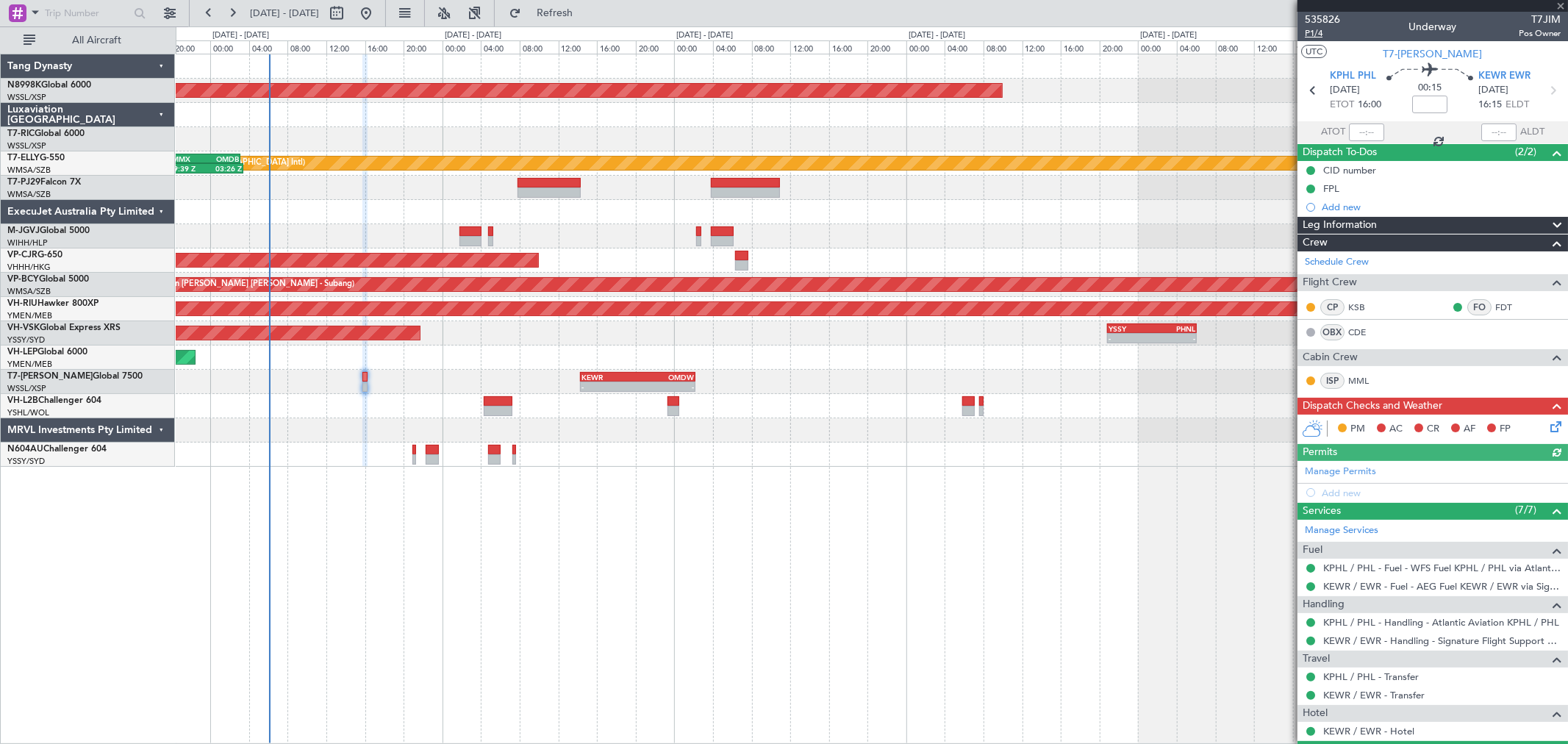
type input "[PERSON_NAME] (KYA)"
click at [1310, 33] on span "P1/4" at bounding box center [1322, 34] width 36 height 12
type input "[PERSON_NAME] (KYA)"
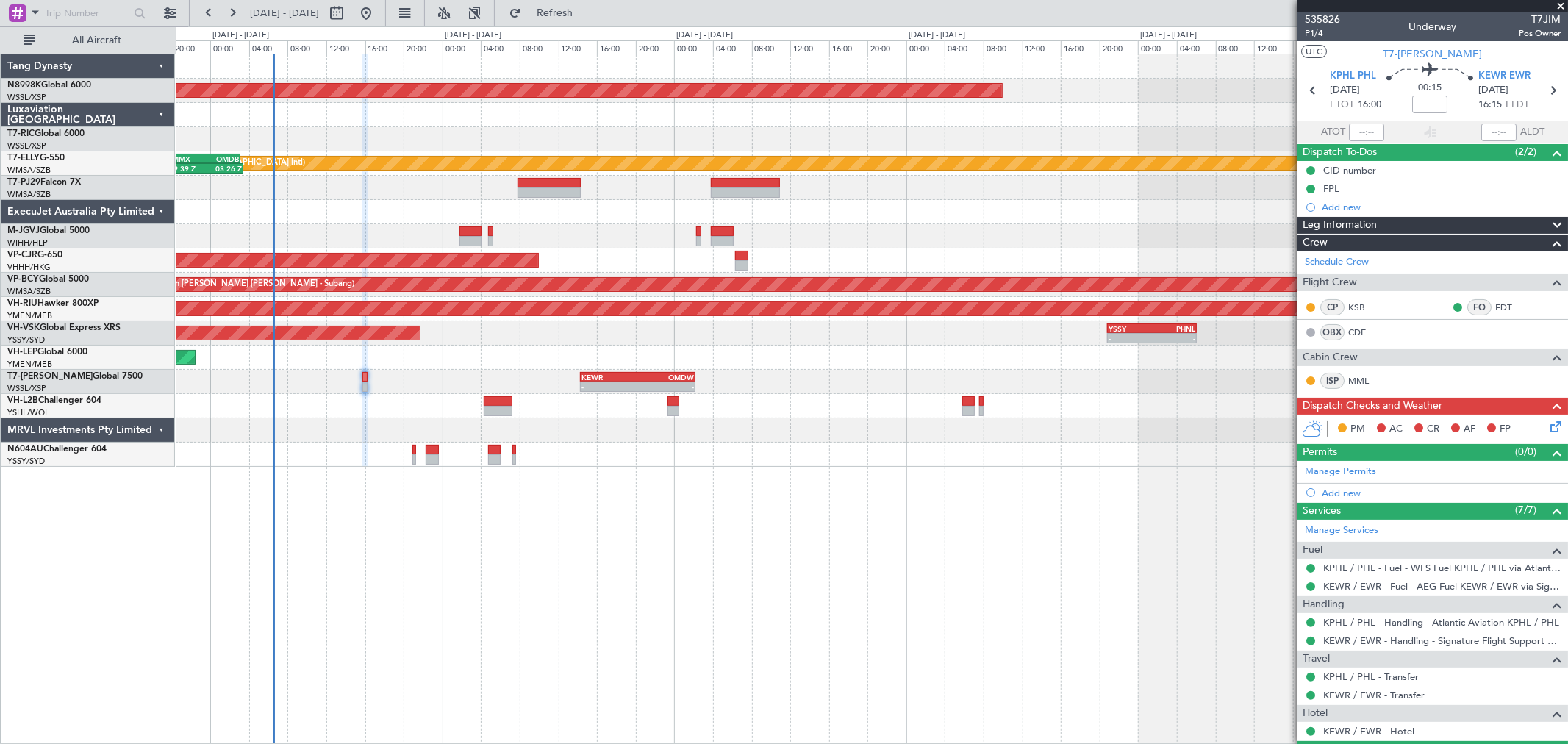
type input "[PERSON_NAME] (KYA)"
